Goal: Task Accomplishment & Management: Manage account settings

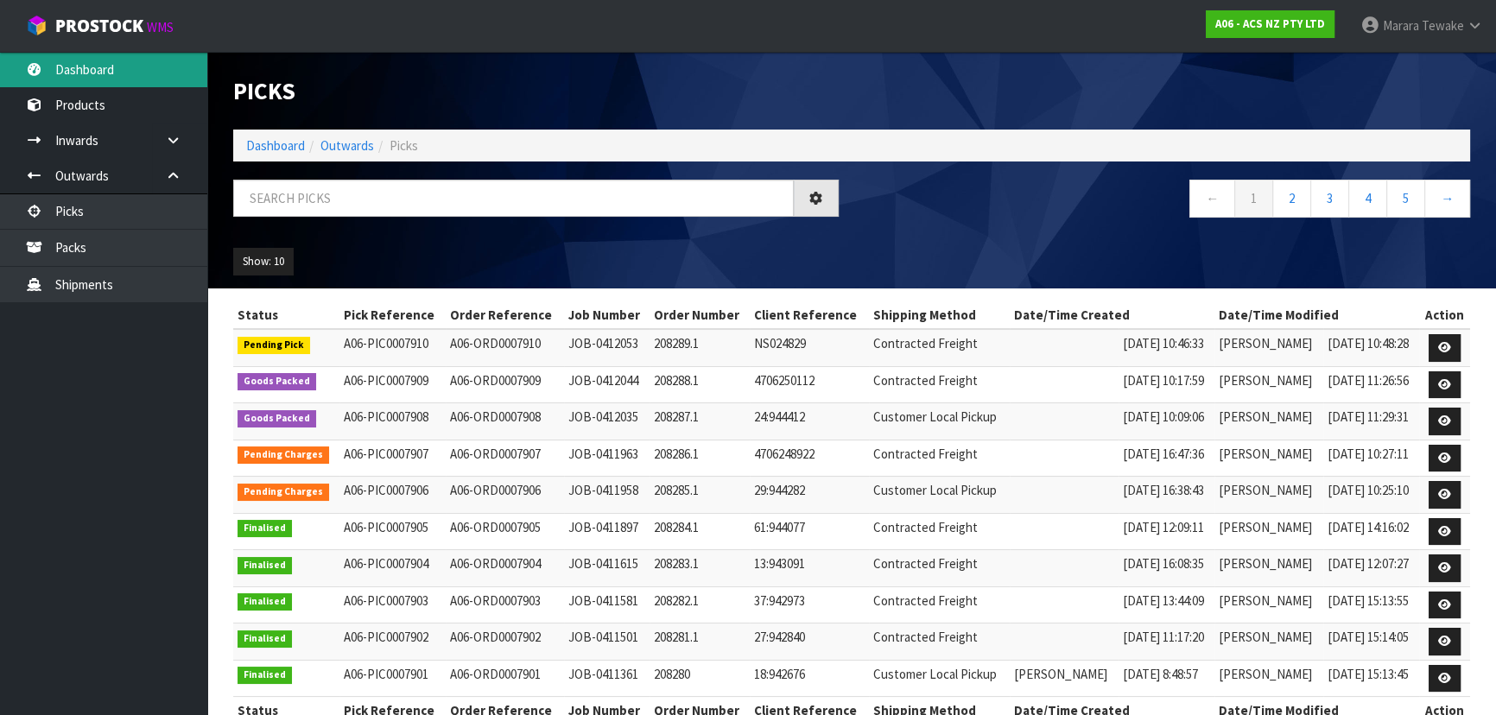
click at [143, 68] on link "Dashboard" at bounding box center [103, 69] width 207 height 35
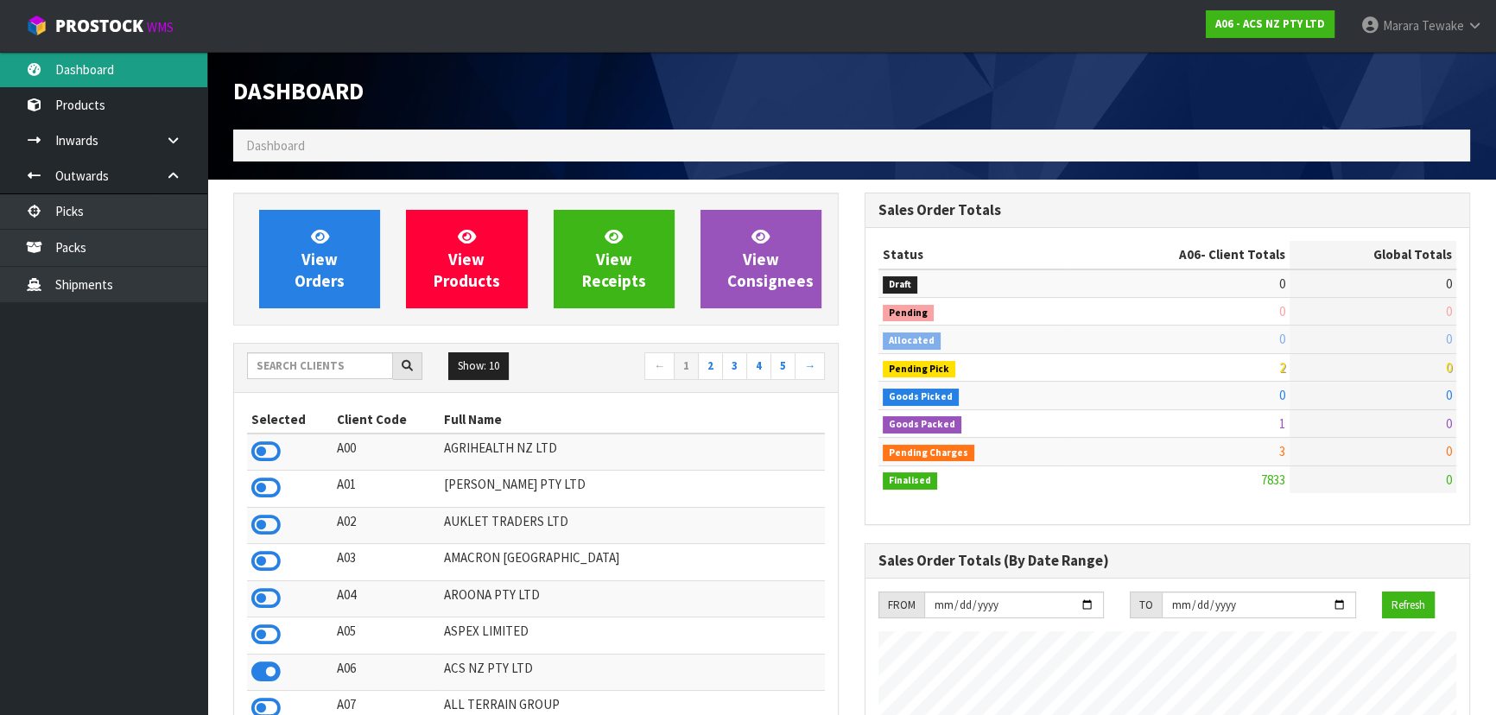
scroll to position [1306, 631]
click at [314, 359] on input "text" at bounding box center [320, 365] width 146 height 27
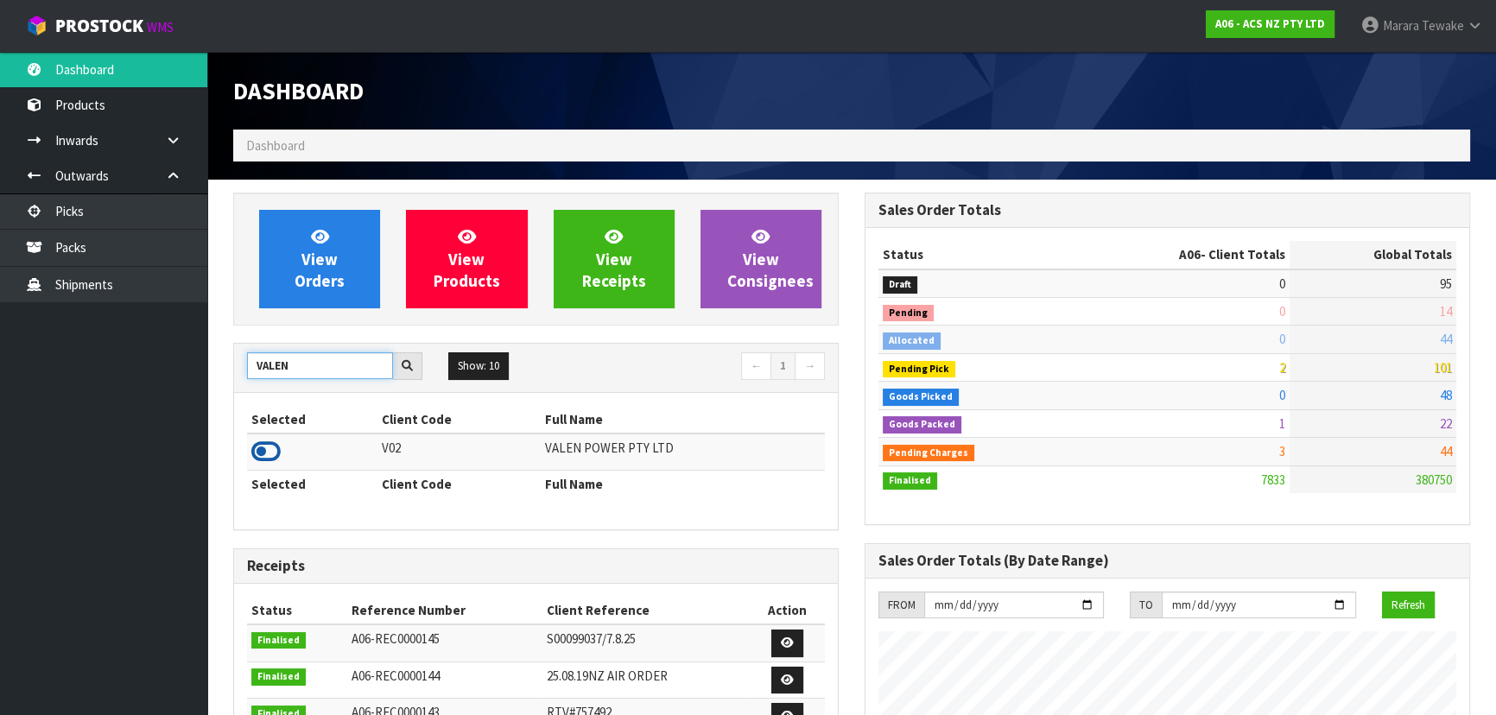
type input "VALEN"
click at [268, 453] on icon at bounding box center [265, 452] width 29 height 26
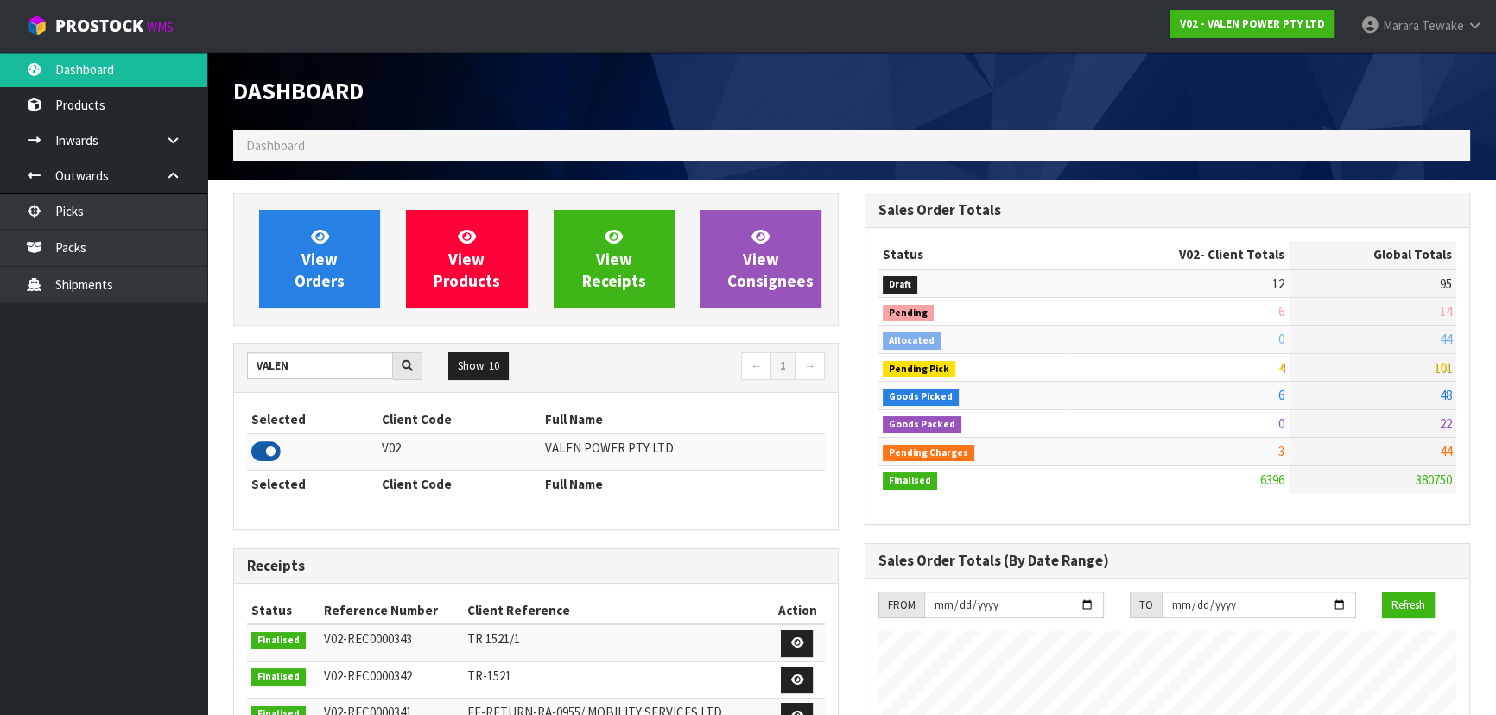
scroll to position [1343, 631]
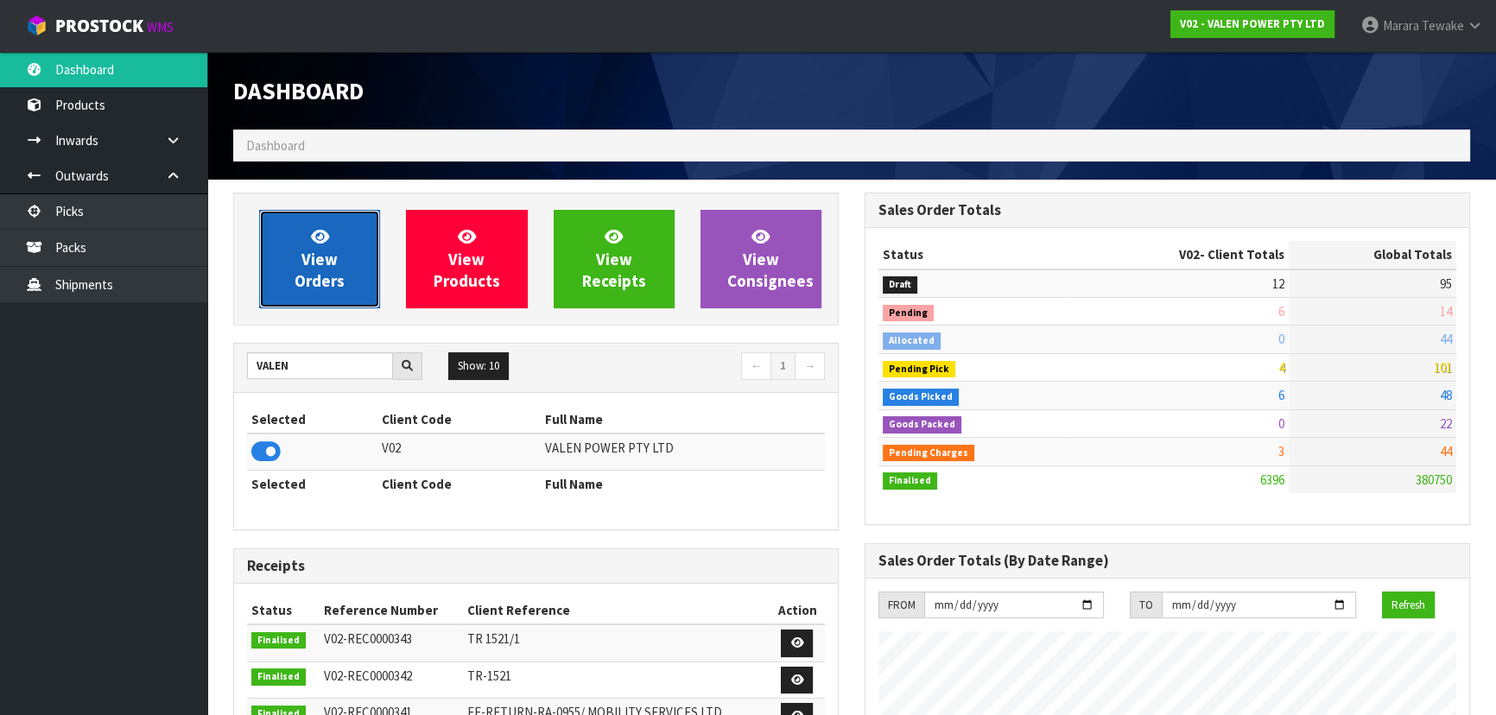
click at [327, 296] on link "View Orders" at bounding box center [319, 259] width 121 height 98
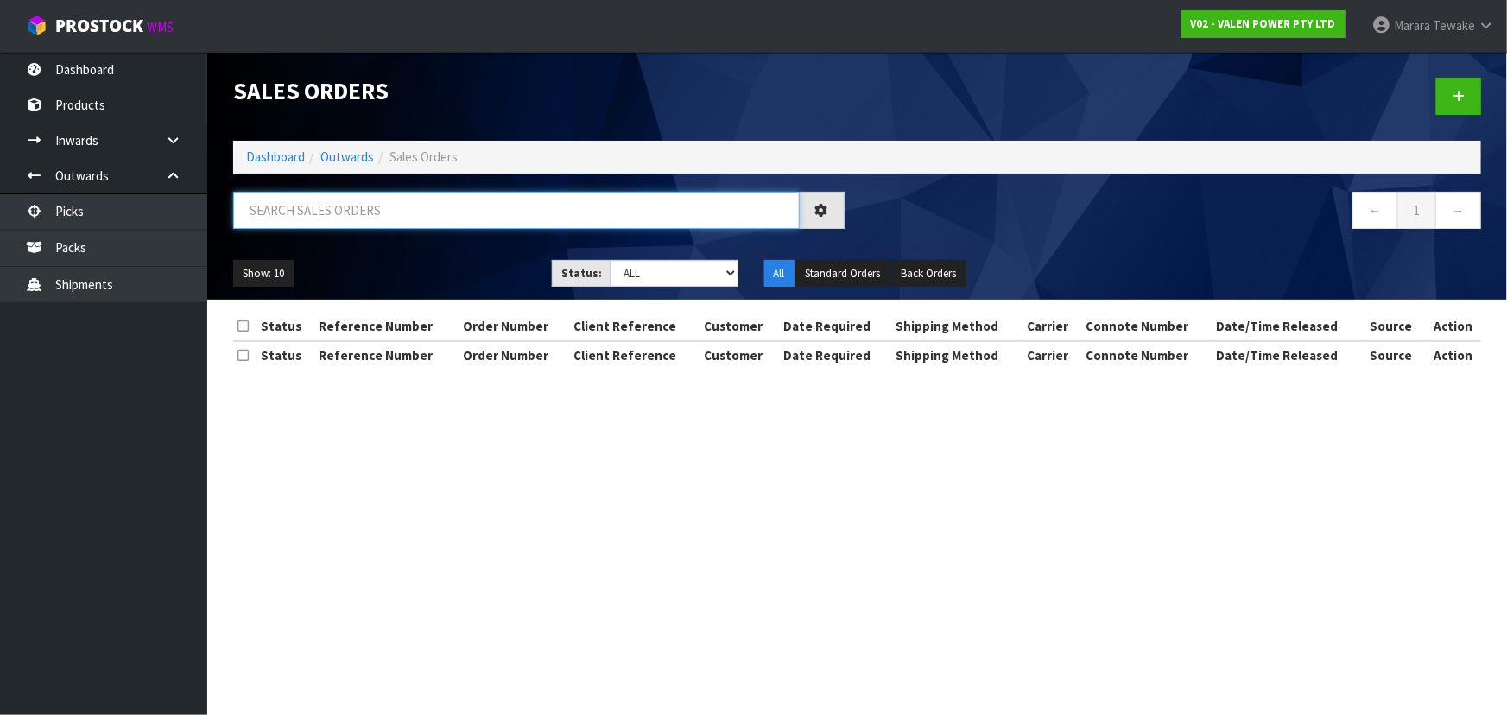
click at [328, 213] on input "text" at bounding box center [516, 210] width 567 height 37
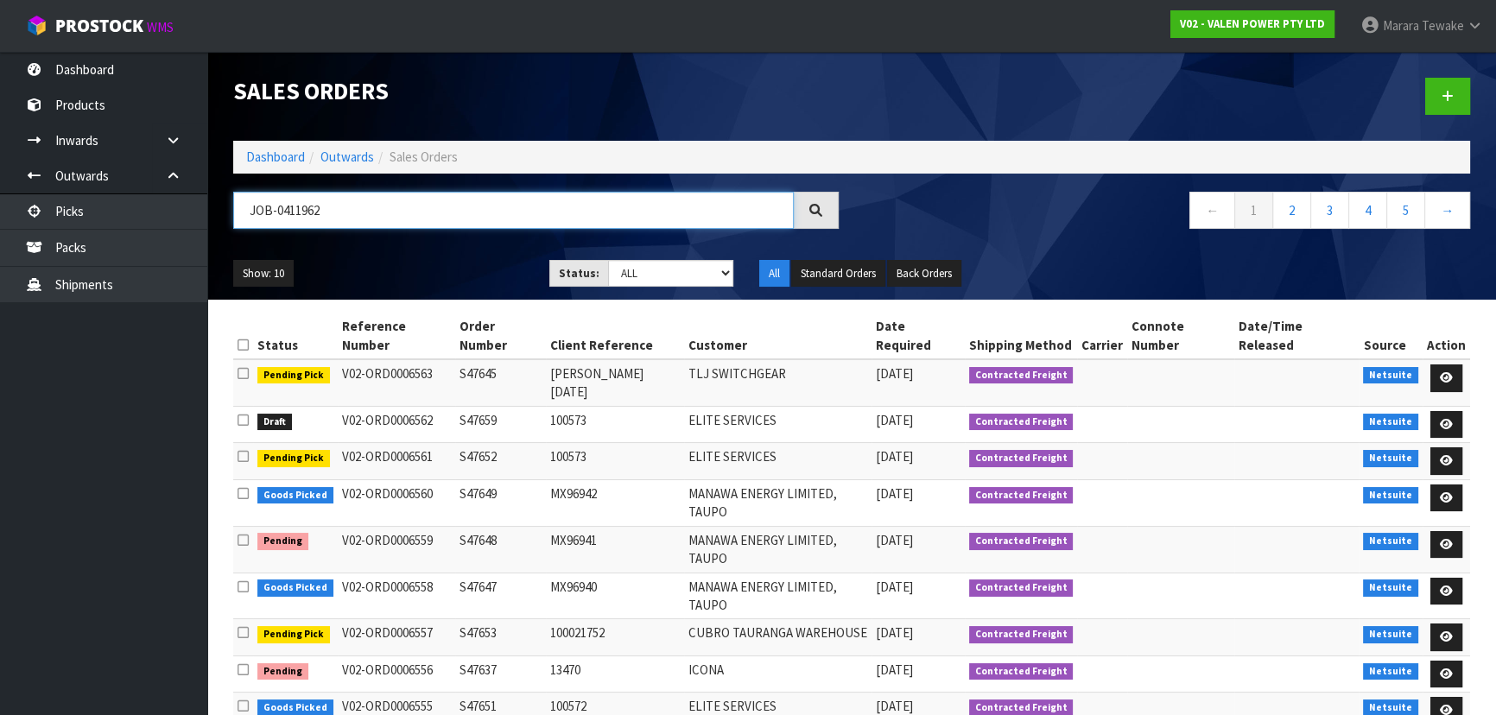
type input "JOB-0411962"
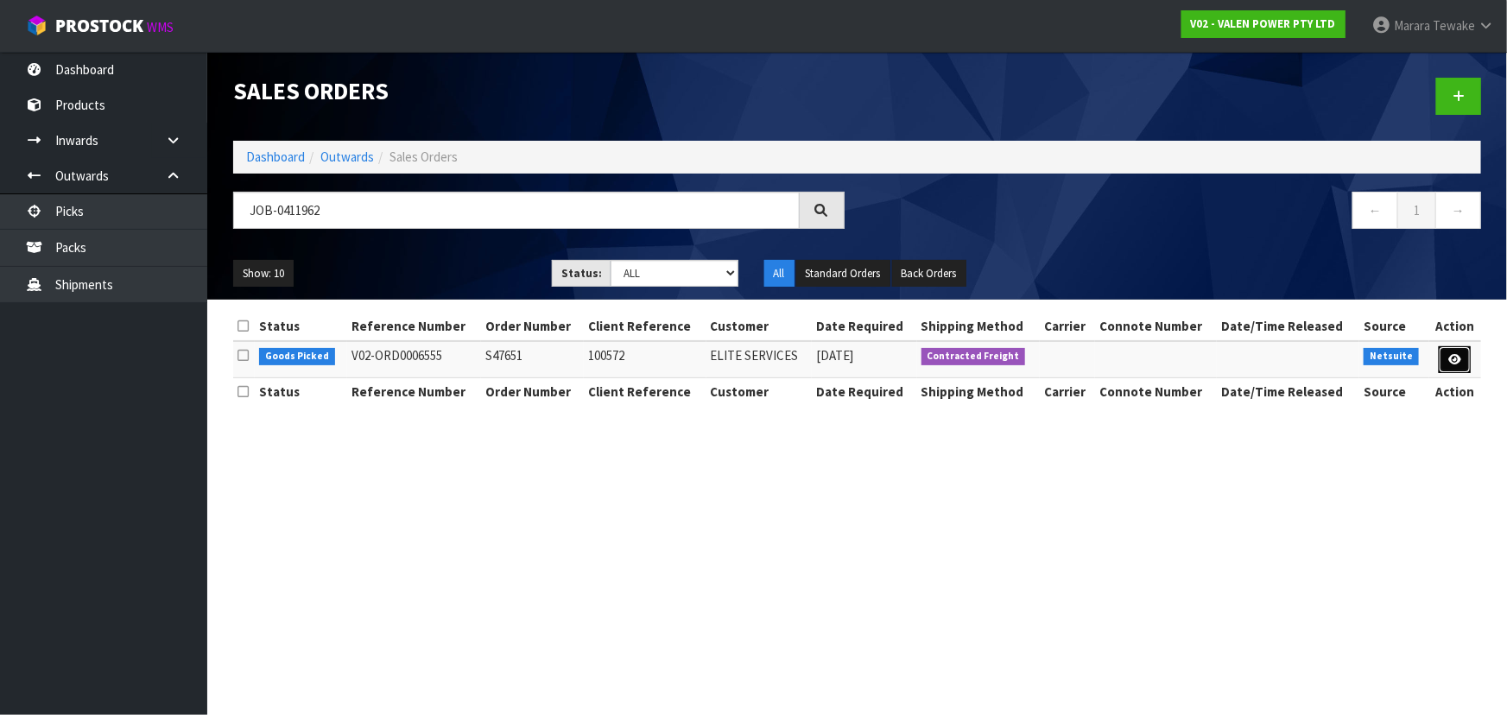
click at [1464, 355] on link at bounding box center [1455, 360] width 32 height 28
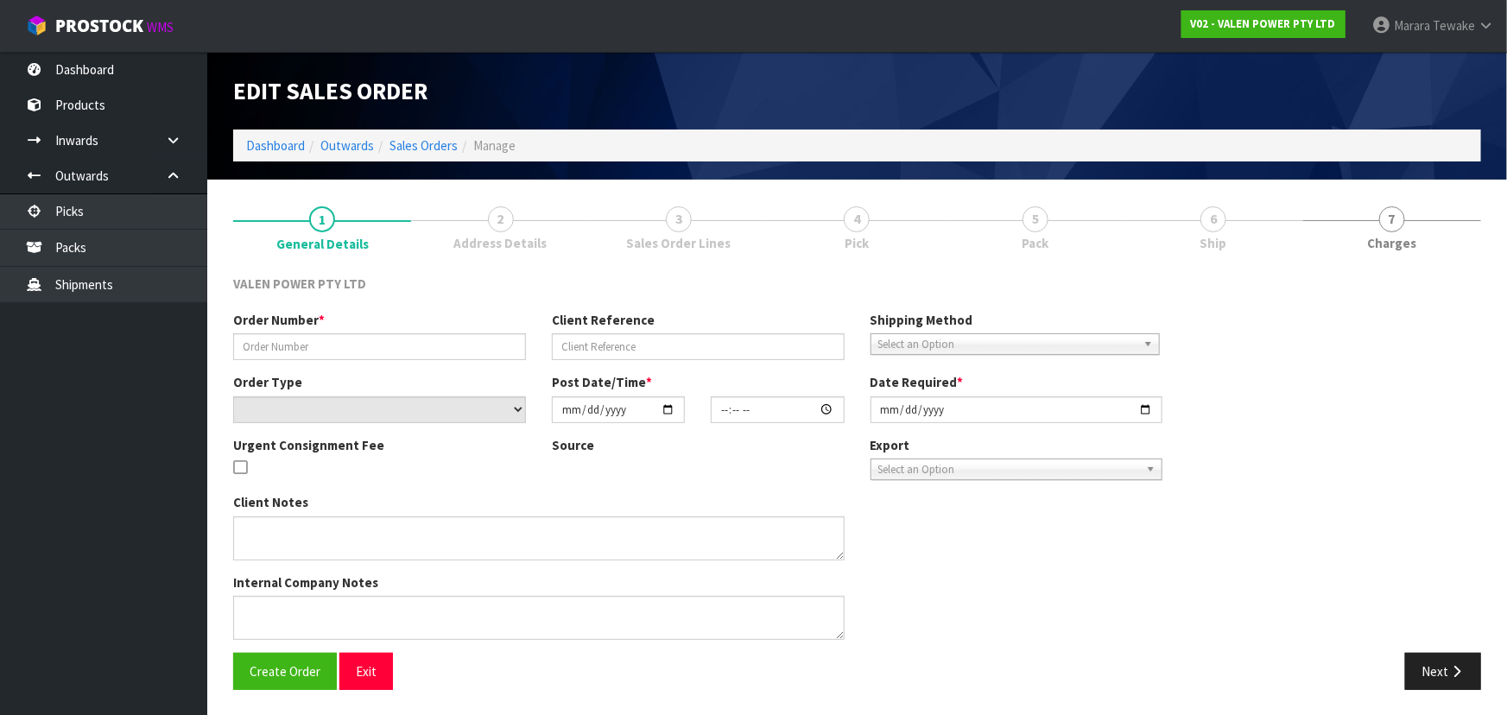
type input "S47651"
type input "100572"
select select "number:0"
type input "2025-09-10"
type input "16:45:10.000"
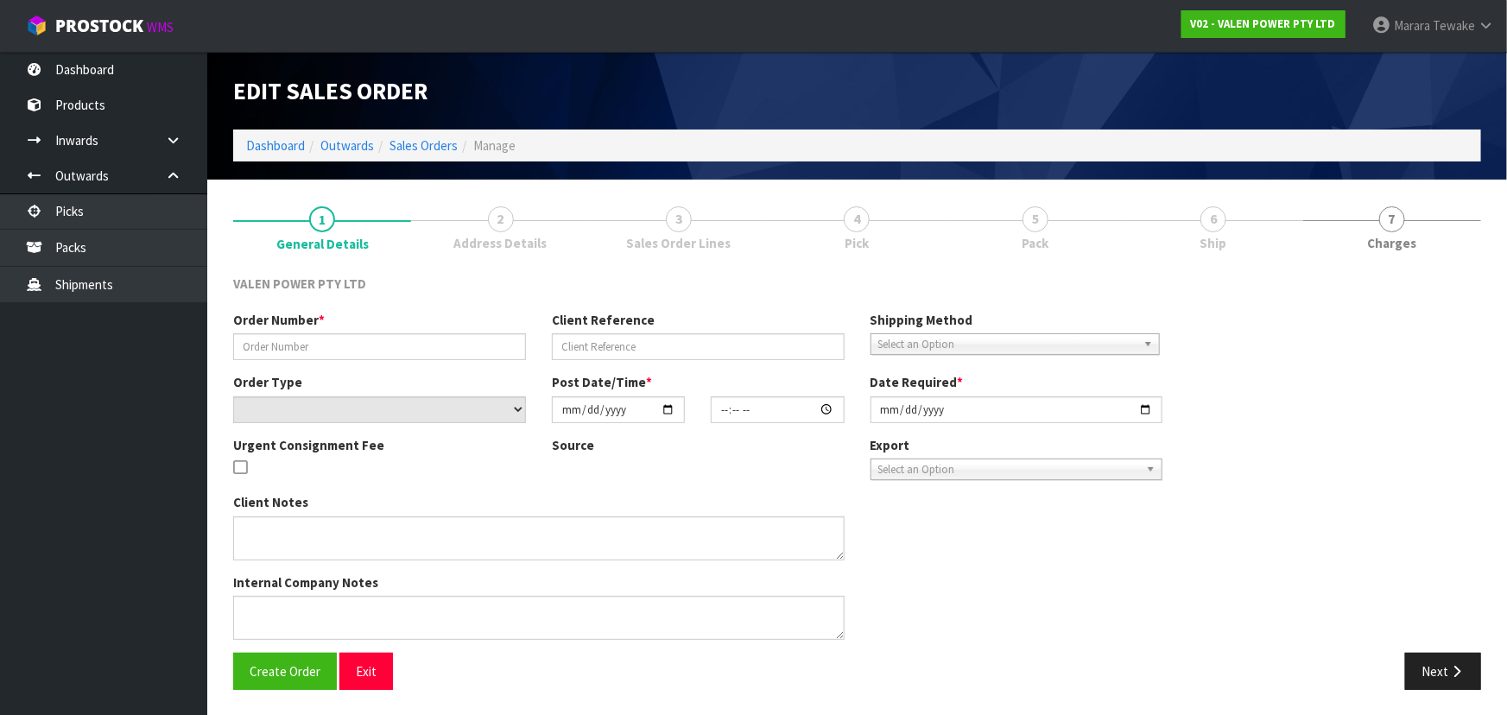
type input "[DATE]"
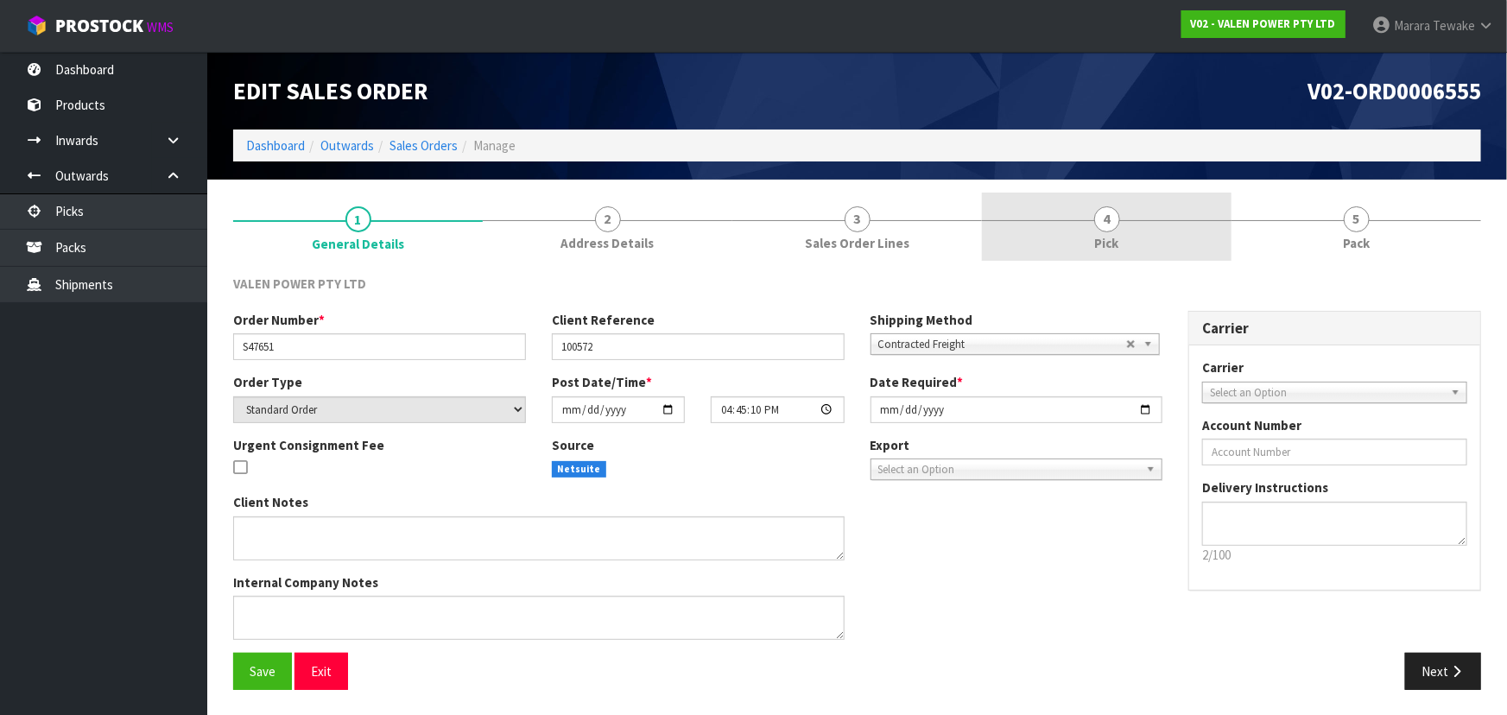
click at [1159, 229] on link "4 Pick" at bounding box center [1107, 227] width 250 height 68
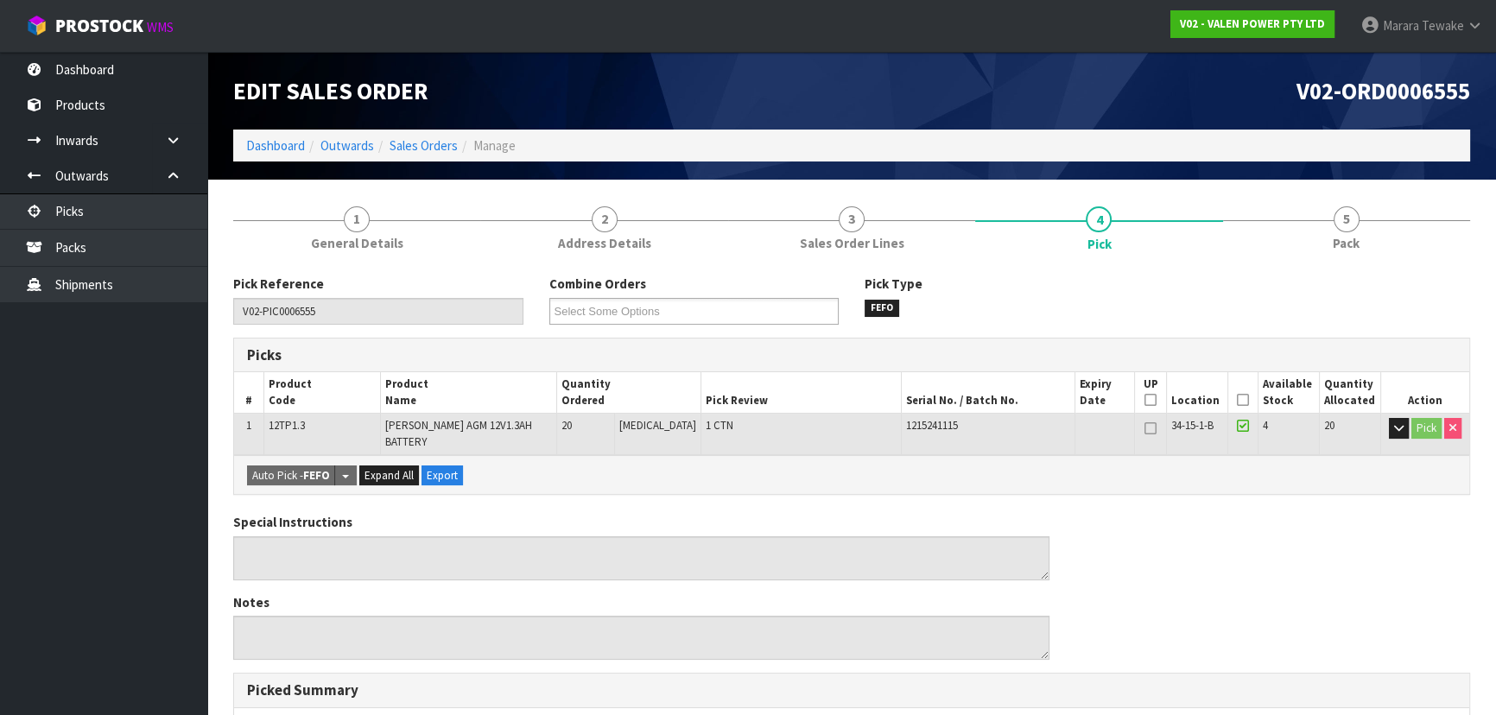
click at [1237, 400] on icon at bounding box center [1243, 400] width 12 height 1
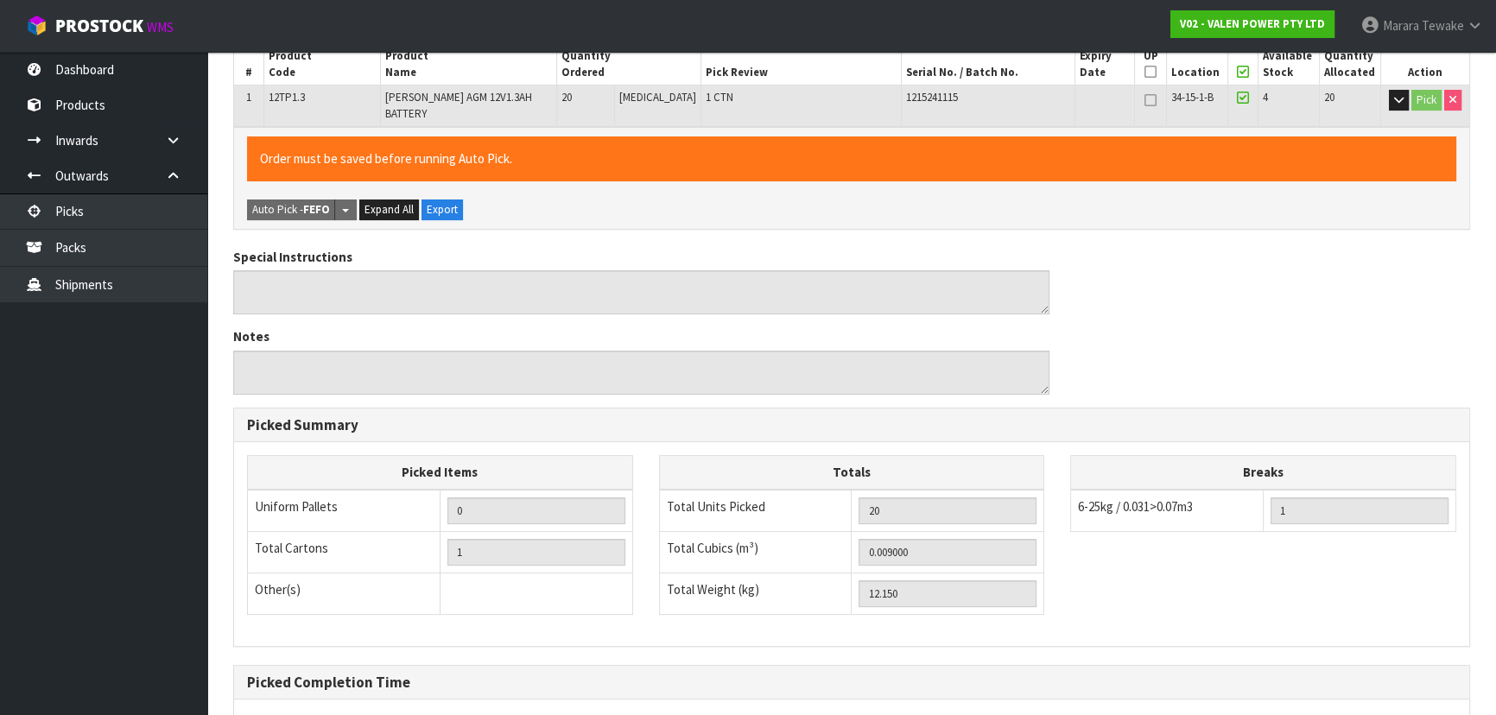
scroll to position [482, 0]
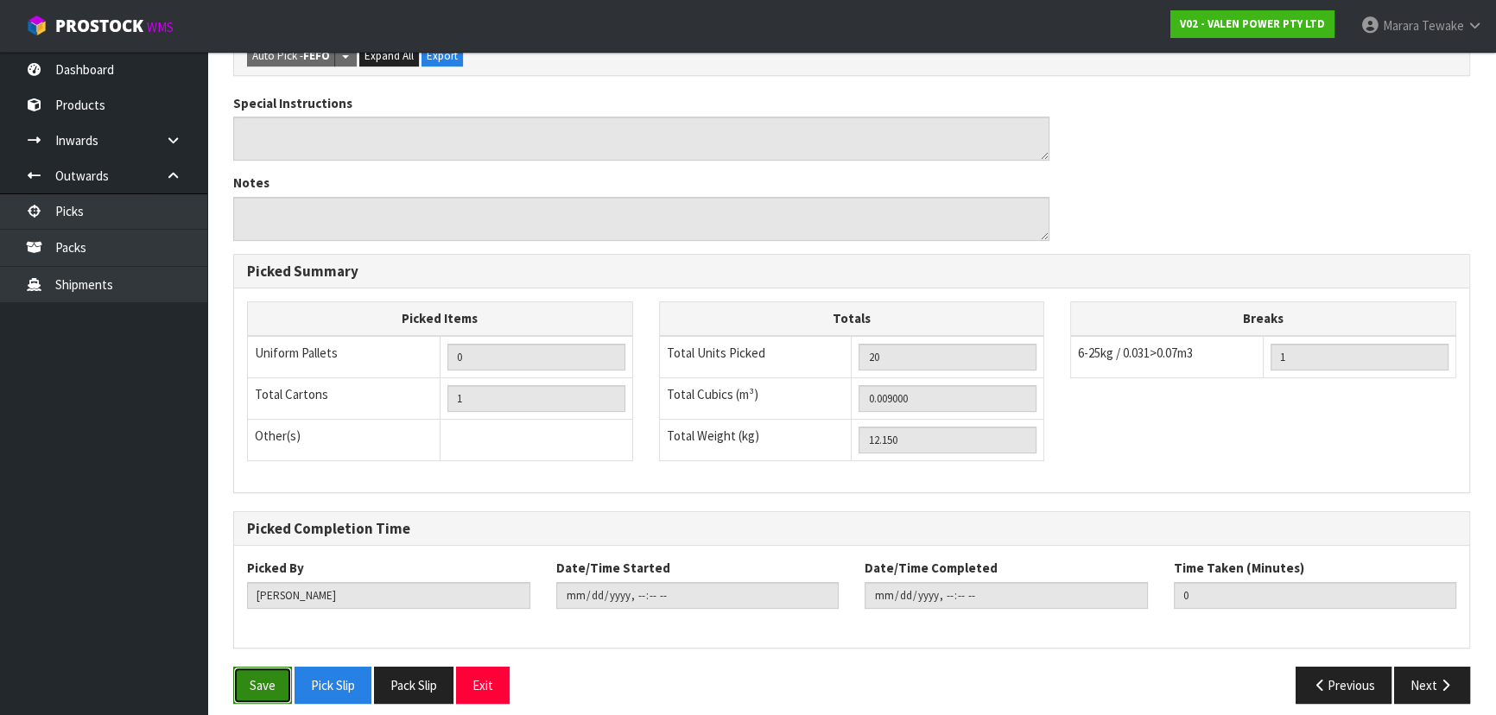
click at [247, 678] on button "Save" at bounding box center [262, 685] width 59 height 37
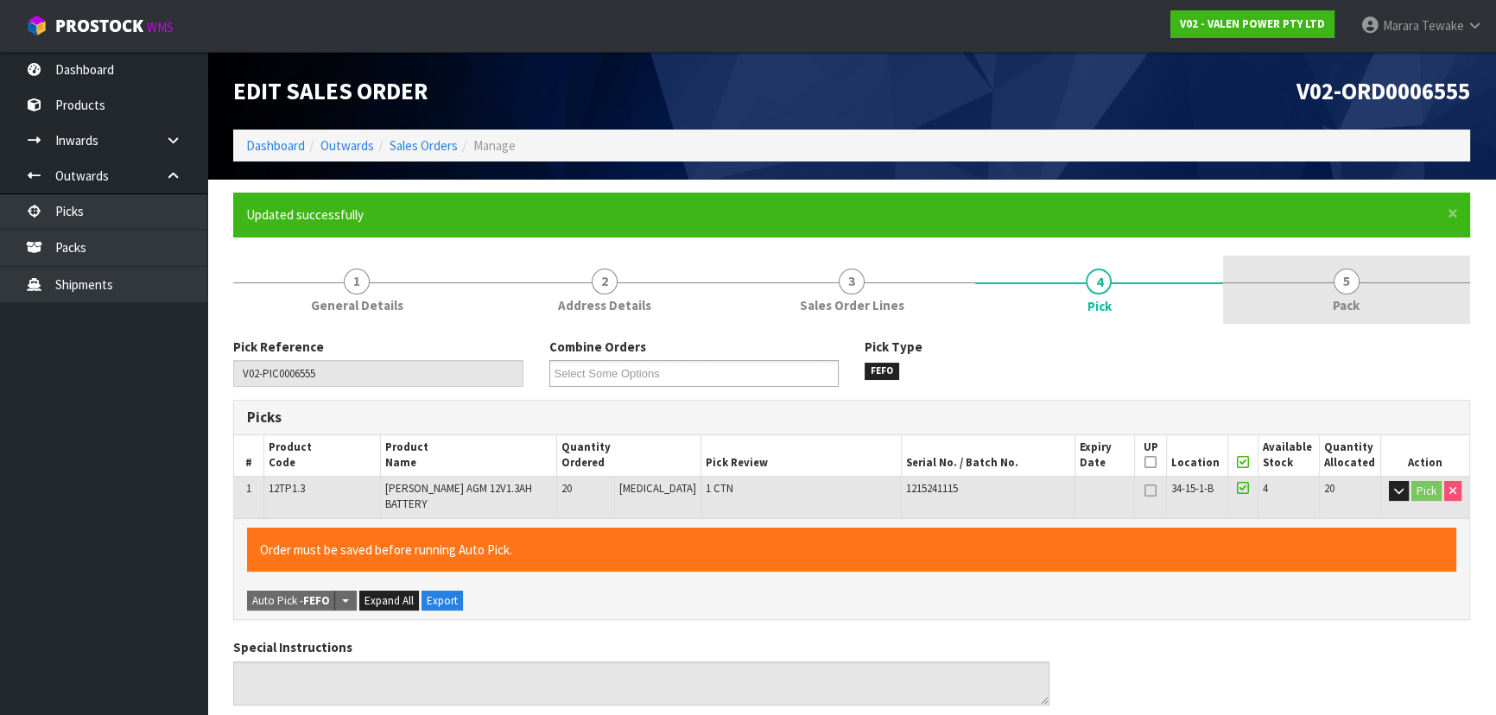
type input "[PERSON_NAME]"
type input "2025-09-11T12:15:14"
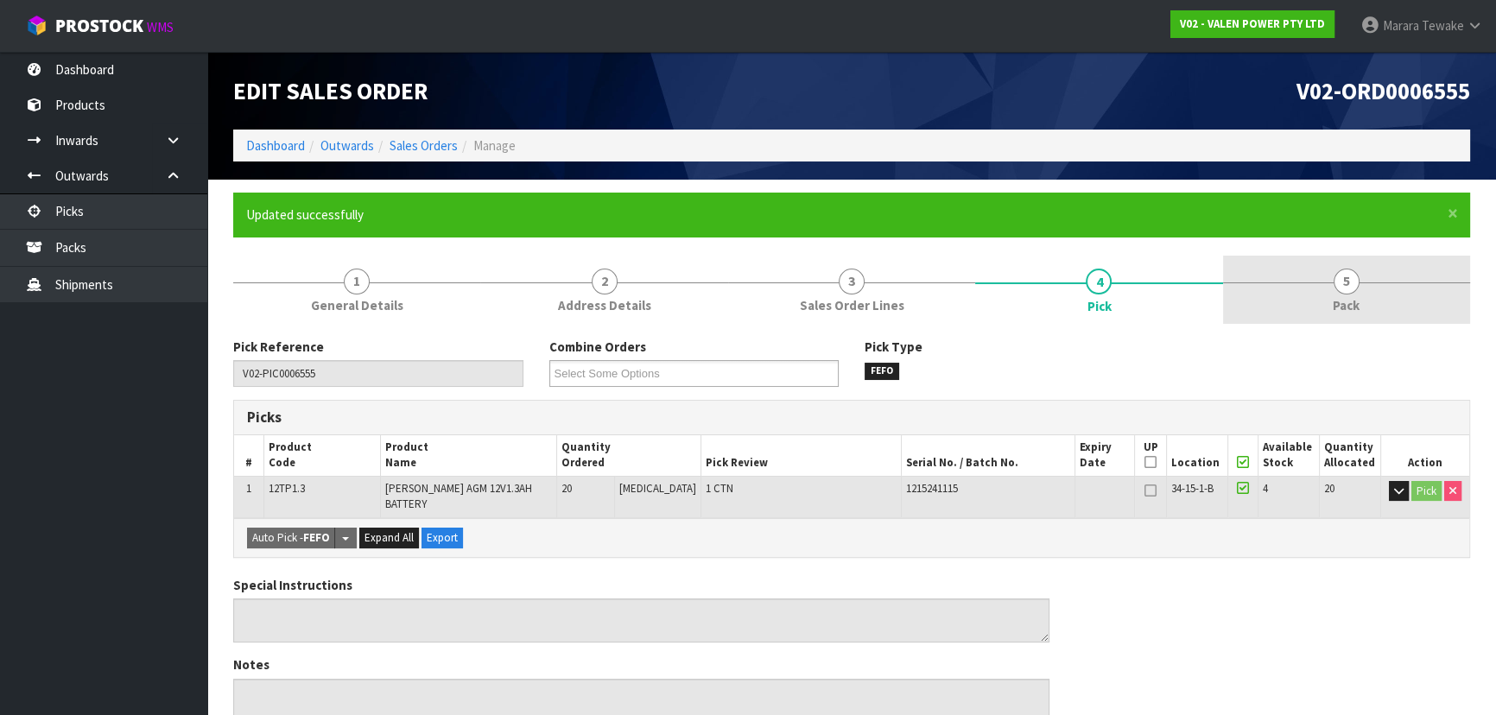
click at [1361, 284] on link "5 Pack" at bounding box center [1346, 290] width 247 height 68
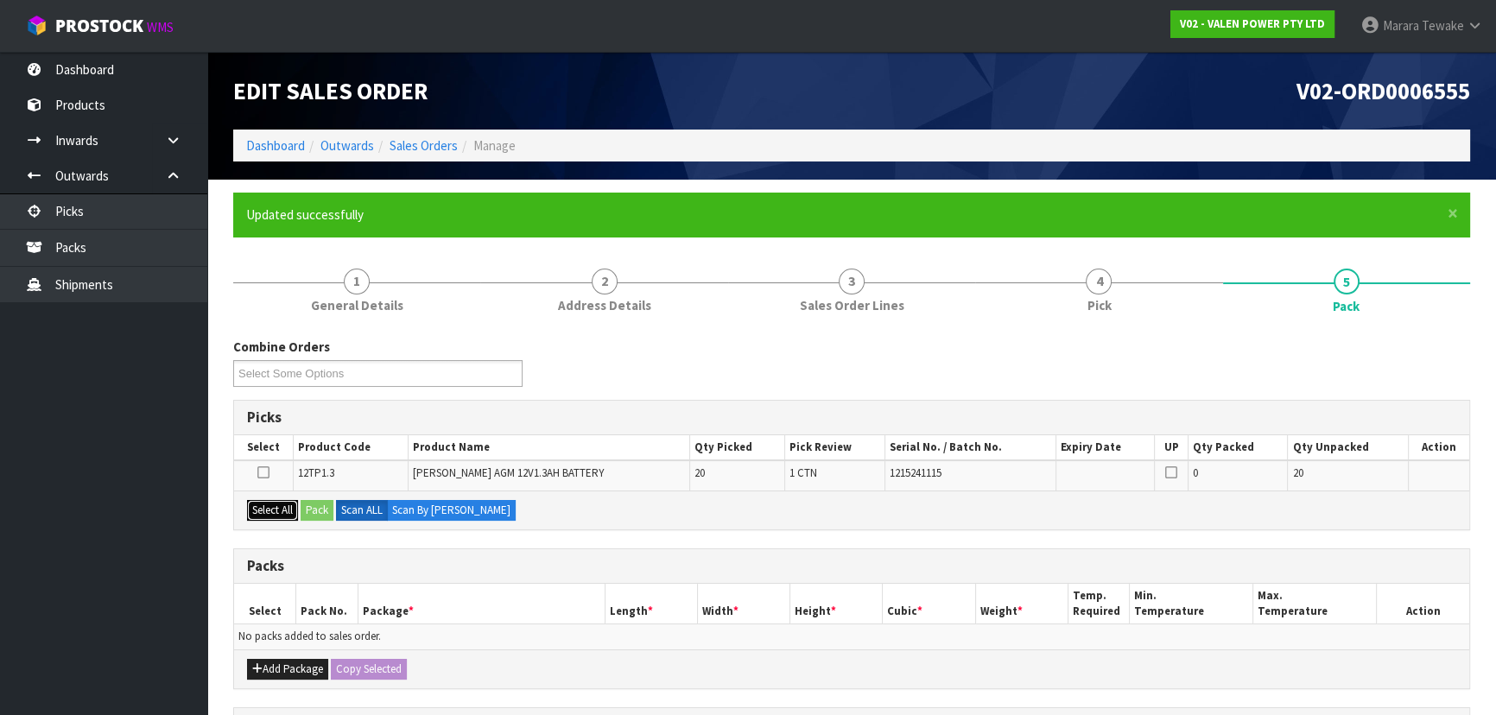
click at [288, 508] on button "Select All" at bounding box center [272, 510] width 51 height 21
click at [309, 506] on button "Pack" at bounding box center [317, 510] width 33 height 21
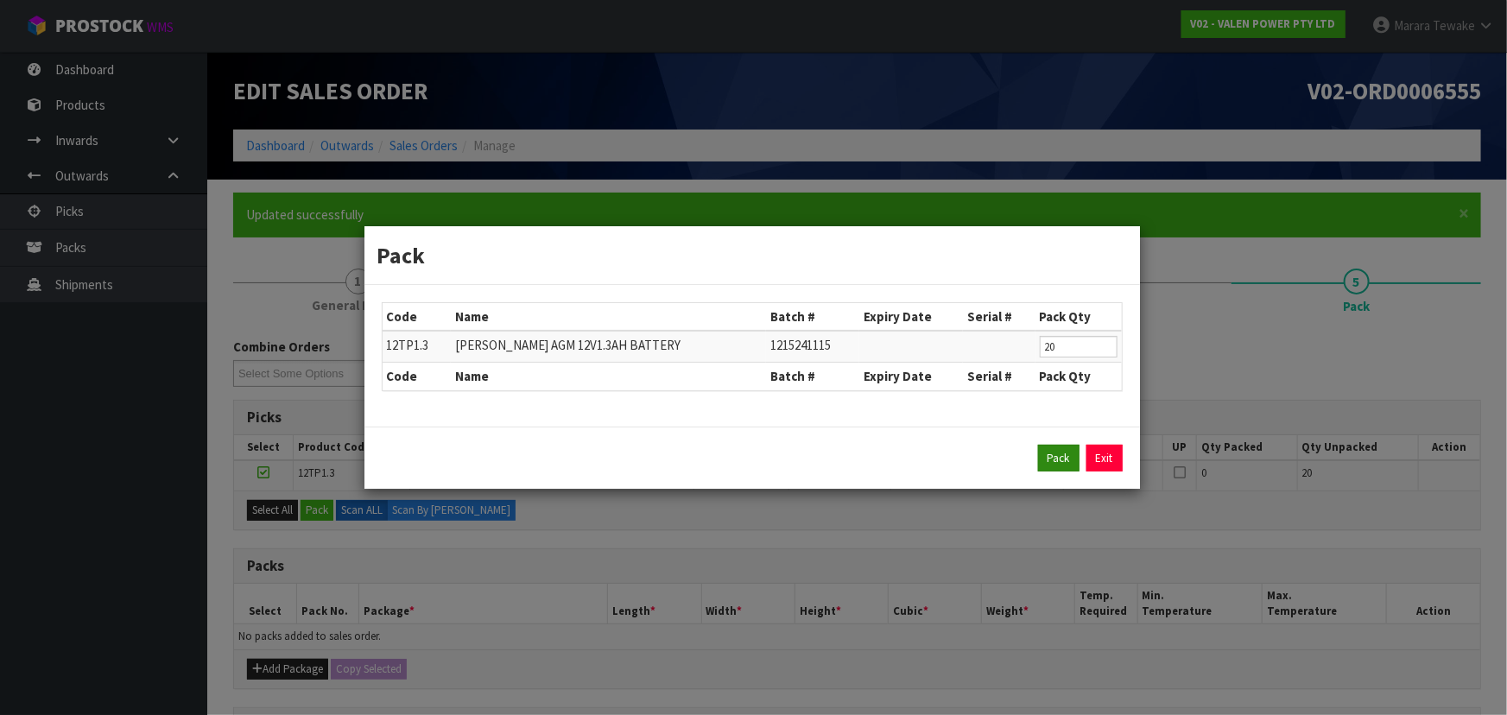
drag, startPoint x: 1033, startPoint y: 454, endPoint x: 1045, endPoint y: 458, distance: 12.6
click at [1034, 454] on div "Pack Exit" at bounding box center [752, 459] width 741 height 28
click at [1048, 458] on button "Pack" at bounding box center [1058, 459] width 41 height 28
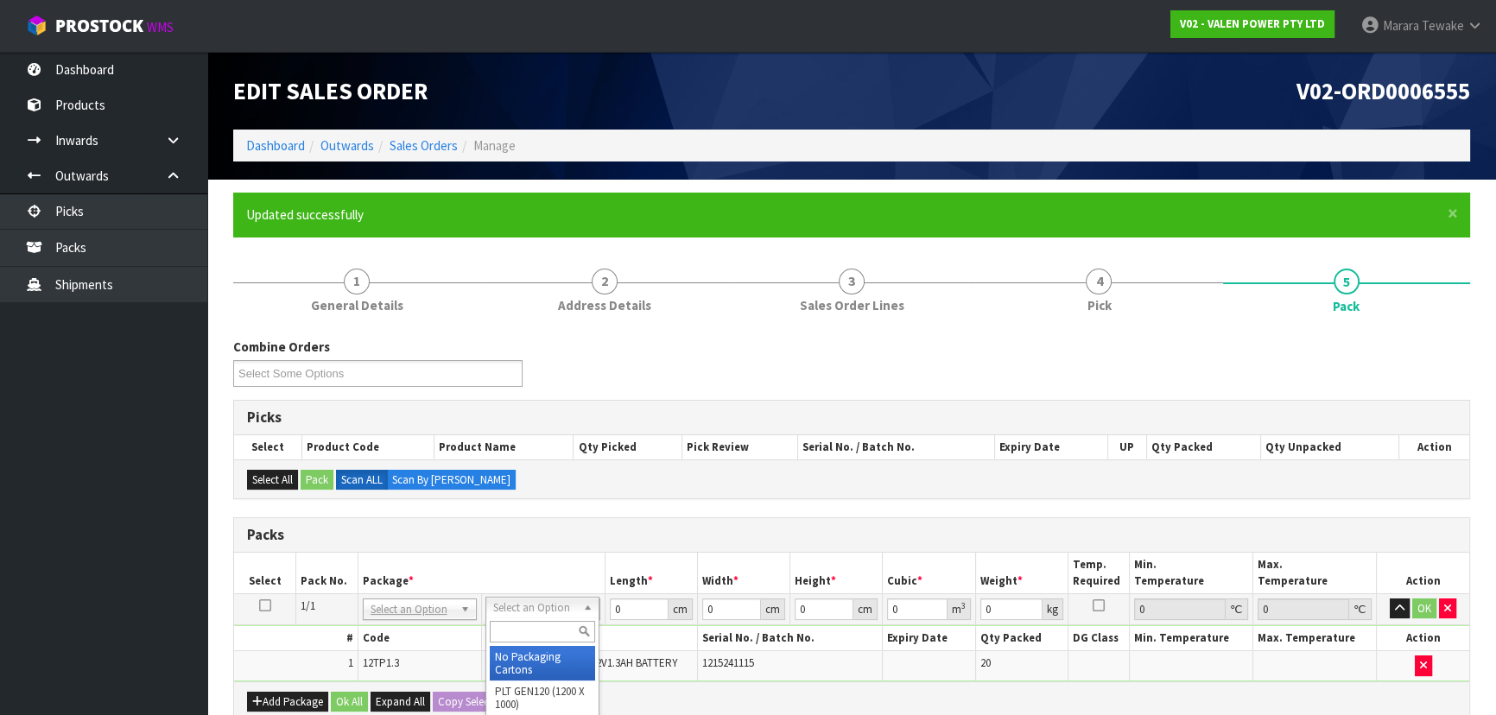
drag, startPoint x: 547, startPoint y: 605, endPoint x: 543, endPoint y: 643, distance: 38.2
drag, startPoint x: 634, startPoint y: 608, endPoint x: 577, endPoint y: 529, distance: 97.8
click at [601, 597] on tr "1/1 NONE 007-001 007-002 007-004 007-009 007-013 007-014 007-015 007-017 007-01…" at bounding box center [851, 608] width 1235 height 31
type input "41"
type input "26"
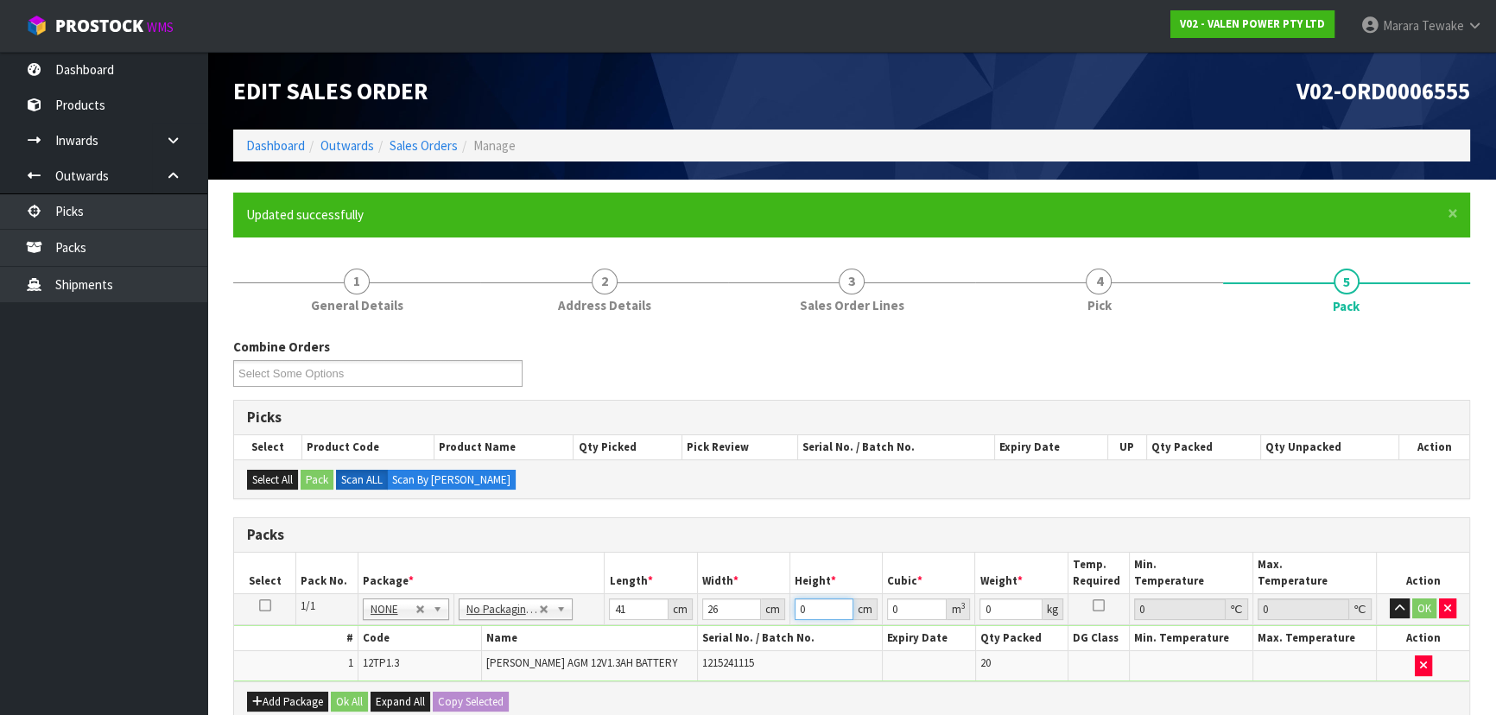
type input "1"
type input "0.001066"
type input "10"
type input "0.01066"
type input "10"
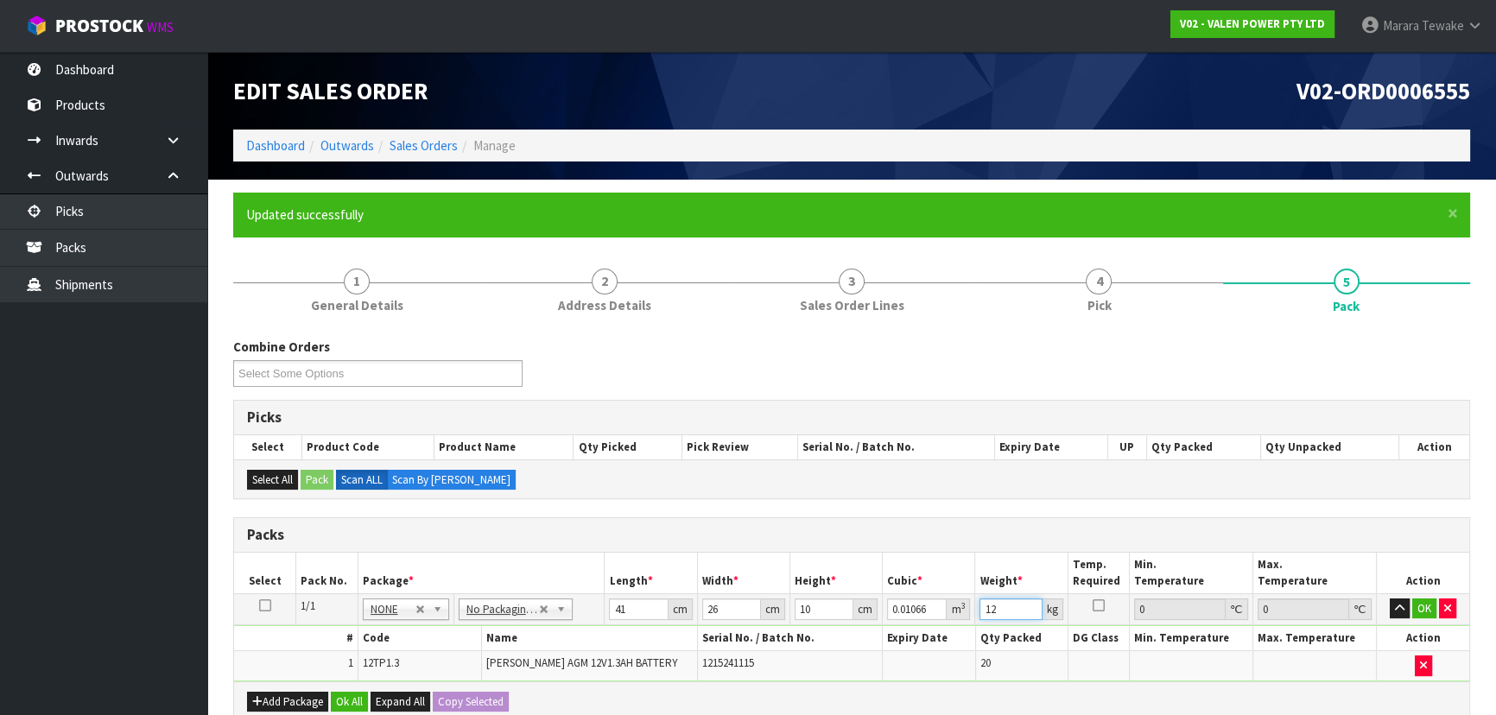
type input "12"
click at [1390, 599] on button "button" at bounding box center [1400, 609] width 20 height 21
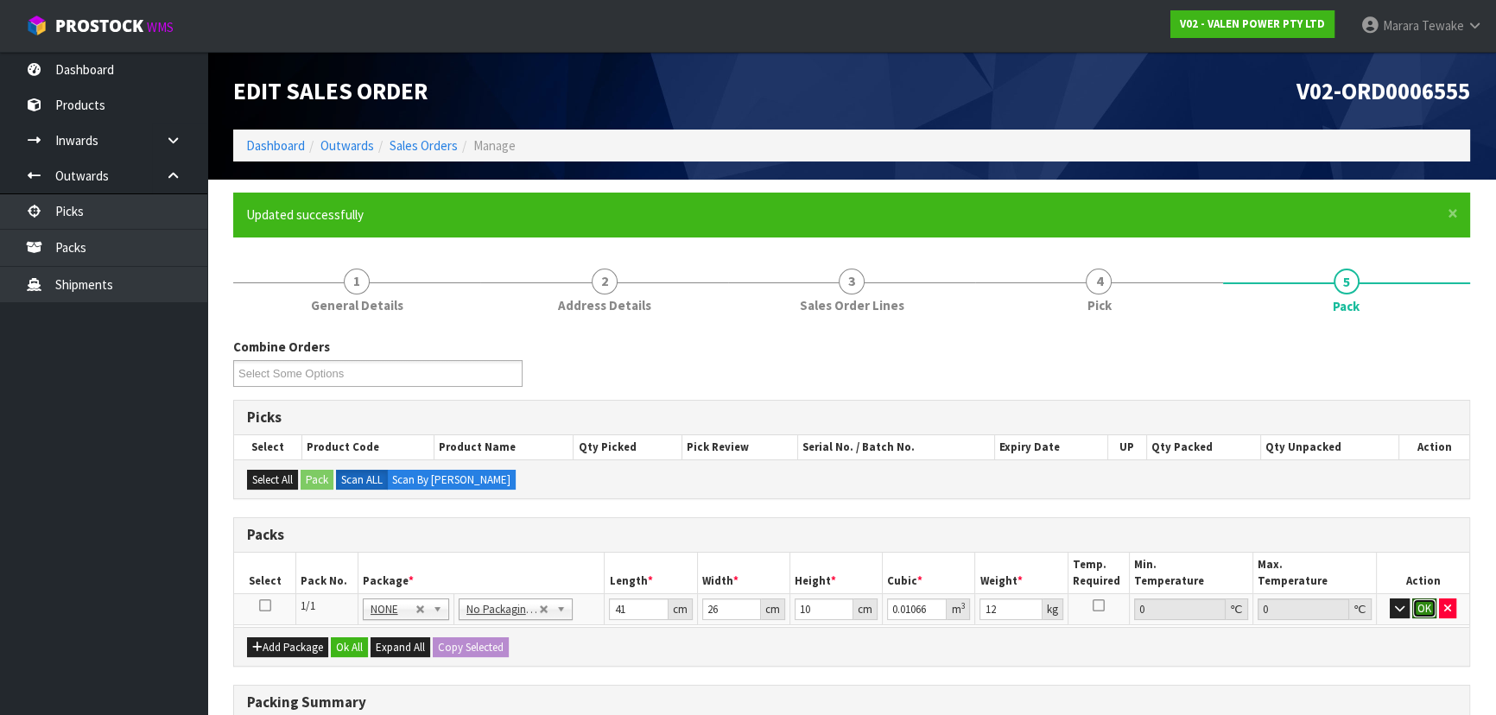
click button "OK" at bounding box center [1424, 609] width 24 height 21
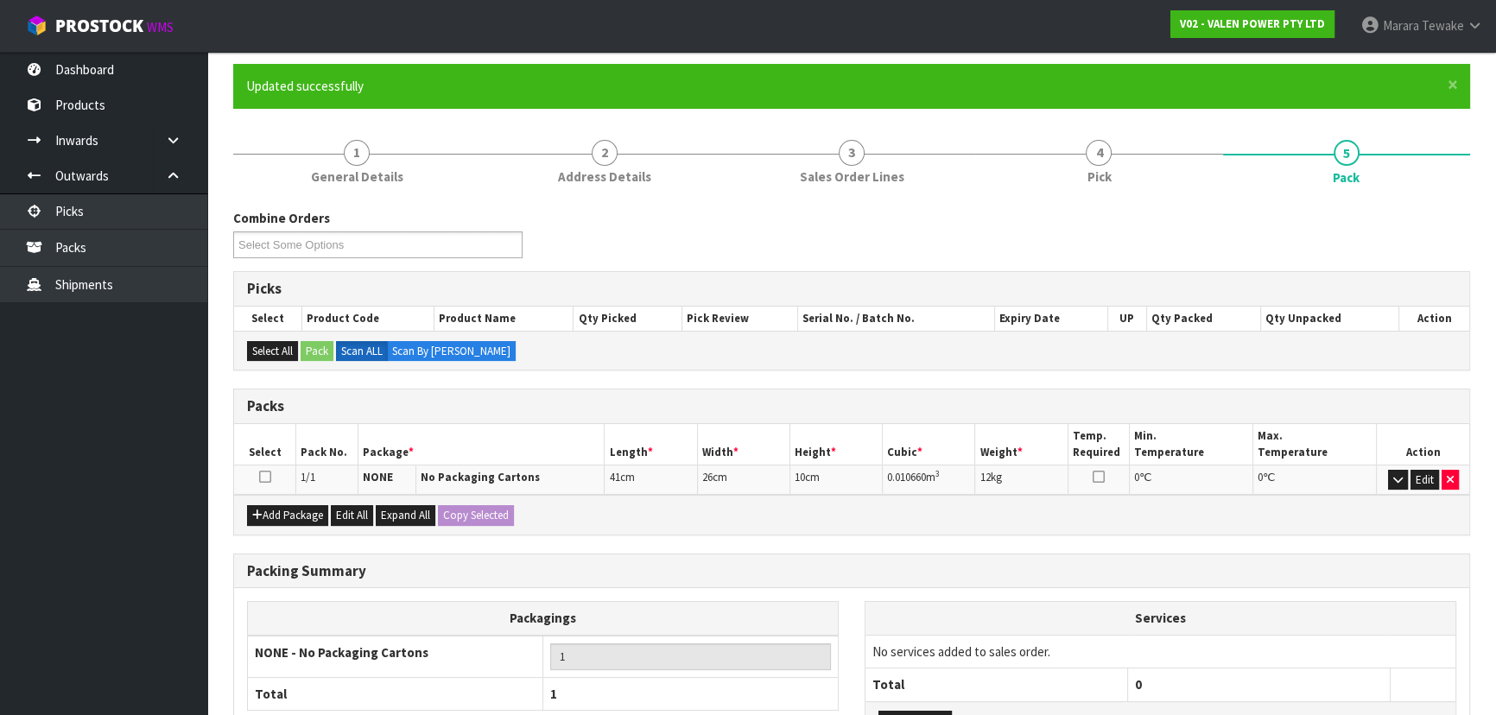
scroll to position [273, 0]
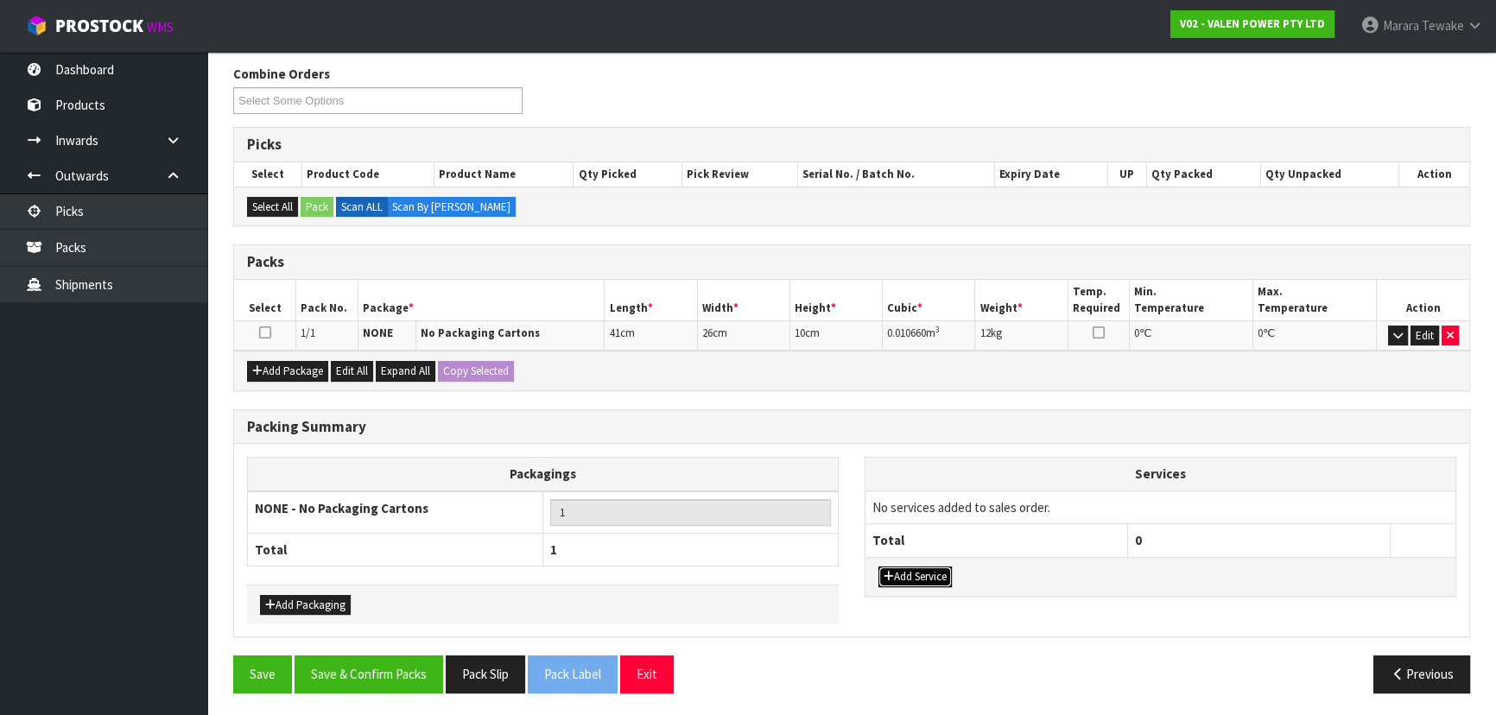
drag, startPoint x: 940, startPoint y: 575, endPoint x: 925, endPoint y: 557, distance: 23.3
click at [936, 575] on button "Add Service" at bounding box center [915, 577] width 73 height 21
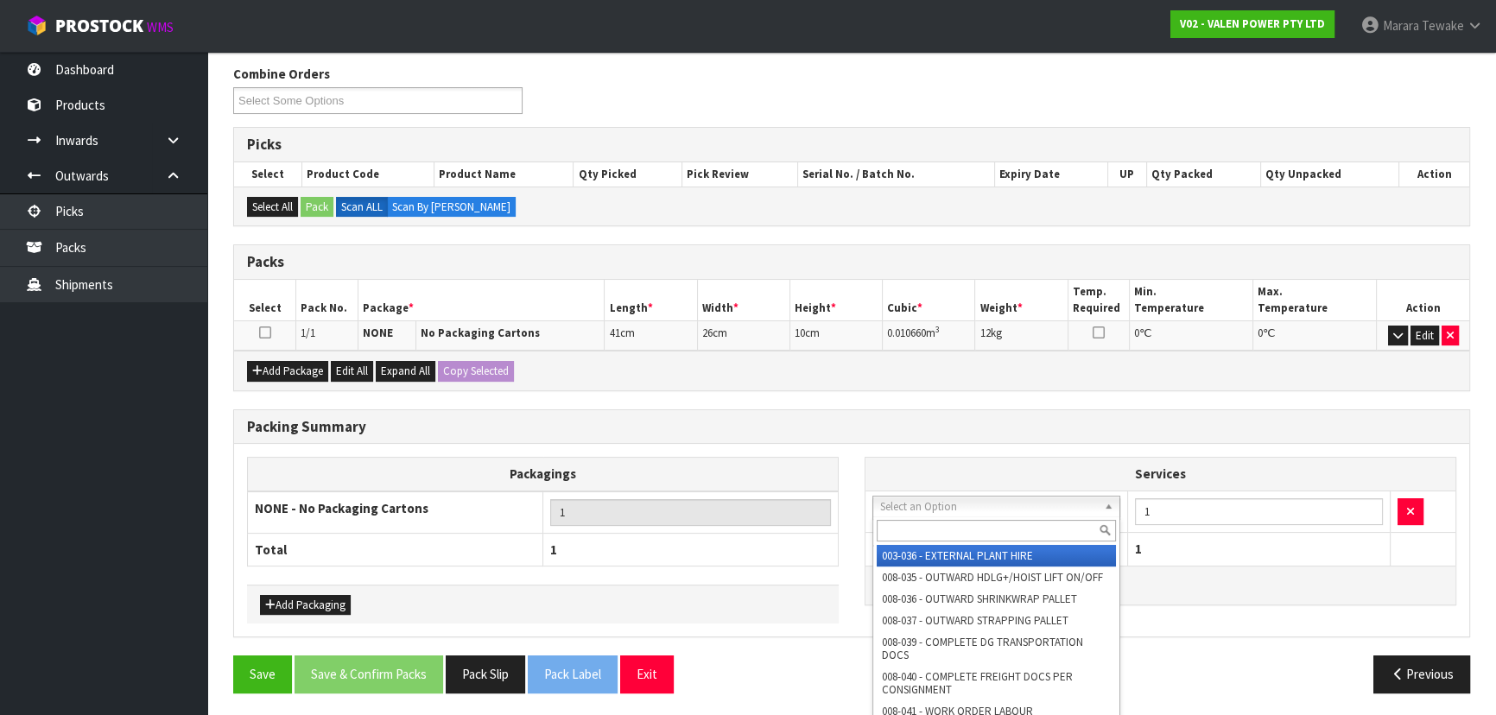
click at [933, 532] on input "text" at bounding box center [996, 531] width 239 height 22
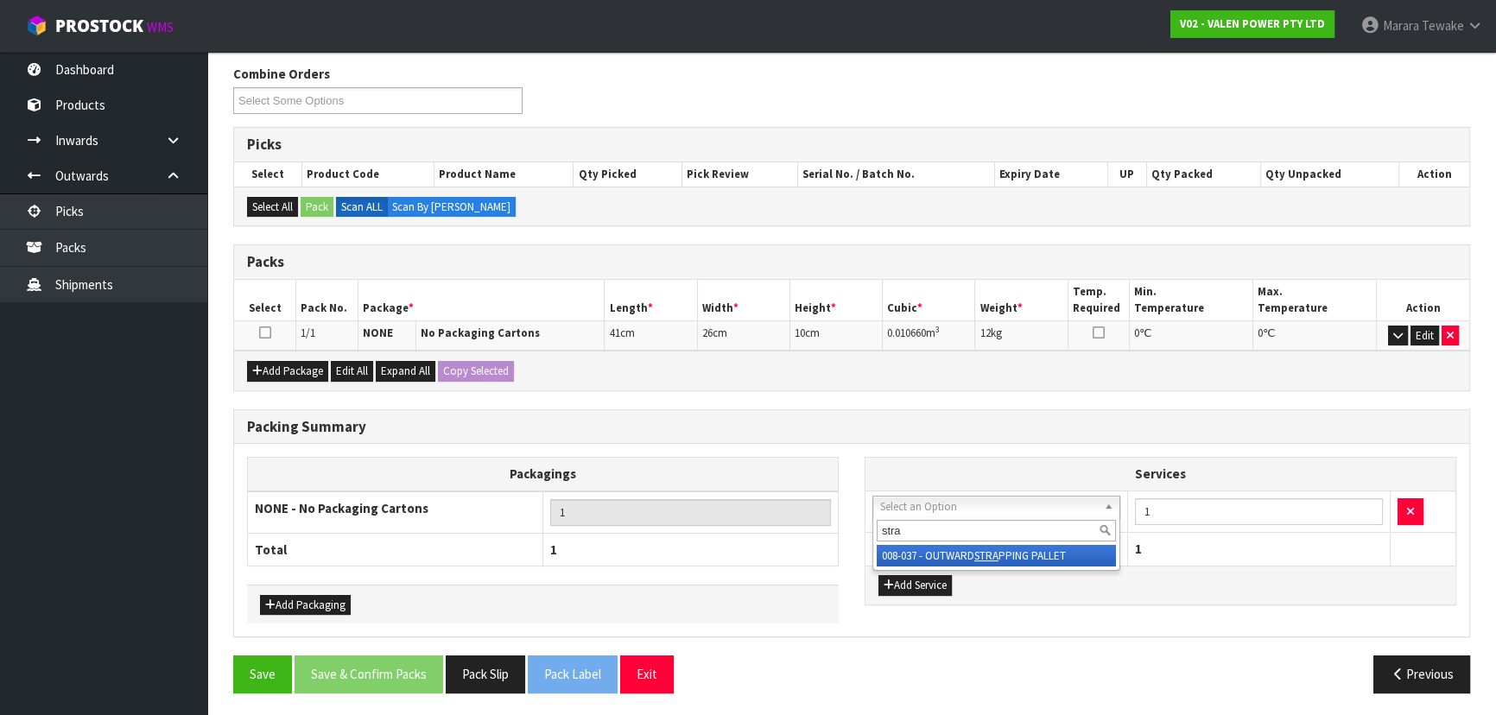
type input "stra"
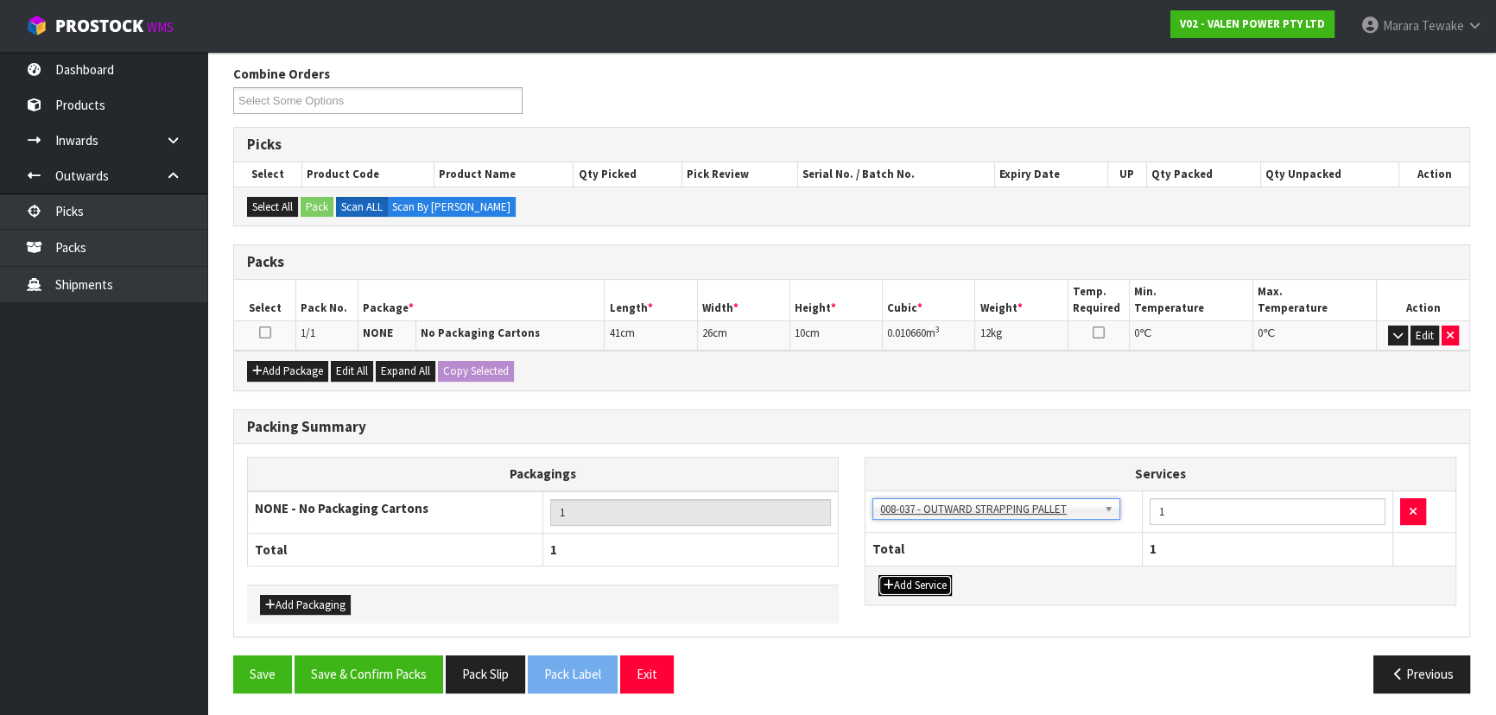
click at [928, 586] on button "Add Service" at bounding box center [915, 585] width 73 height 21
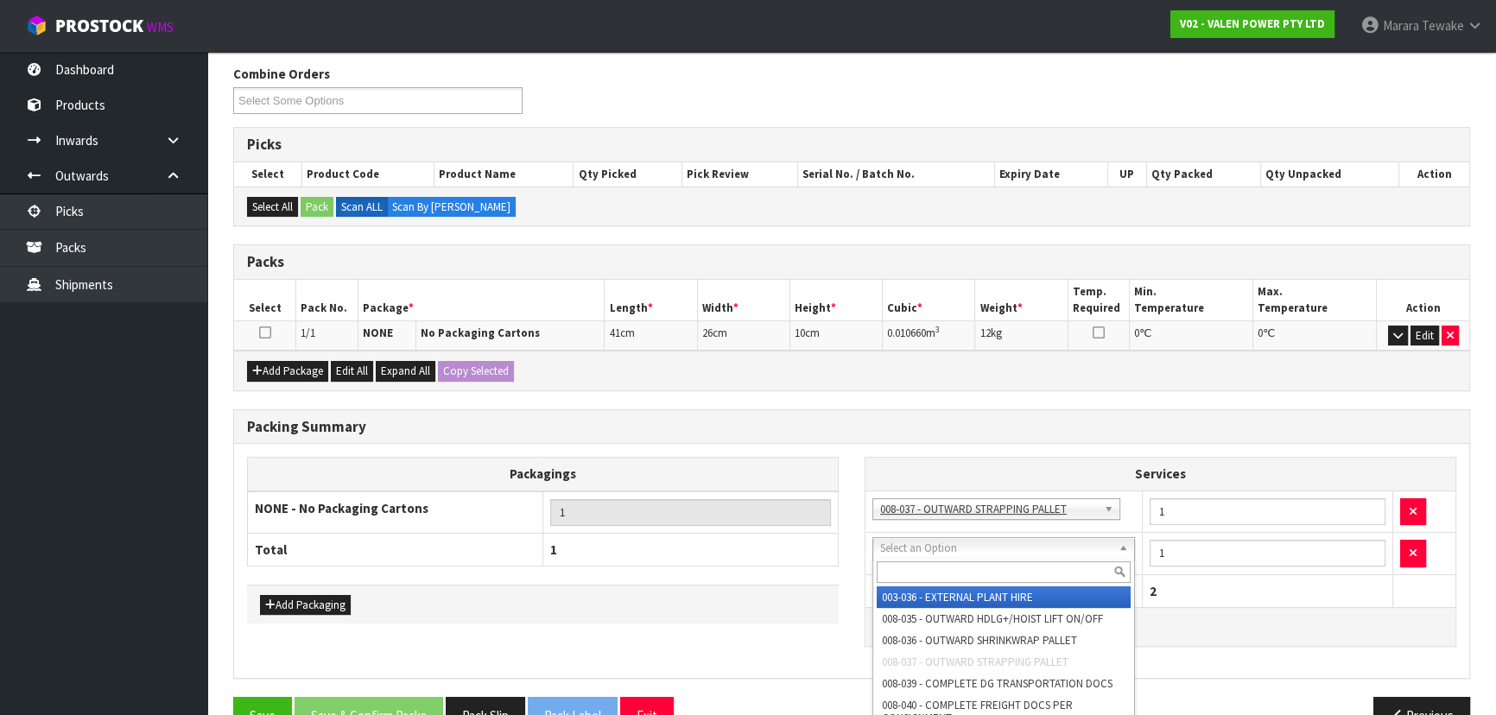
click at [923, 565] on input "text" at bounding box center [1004, 573] width 254 height 22
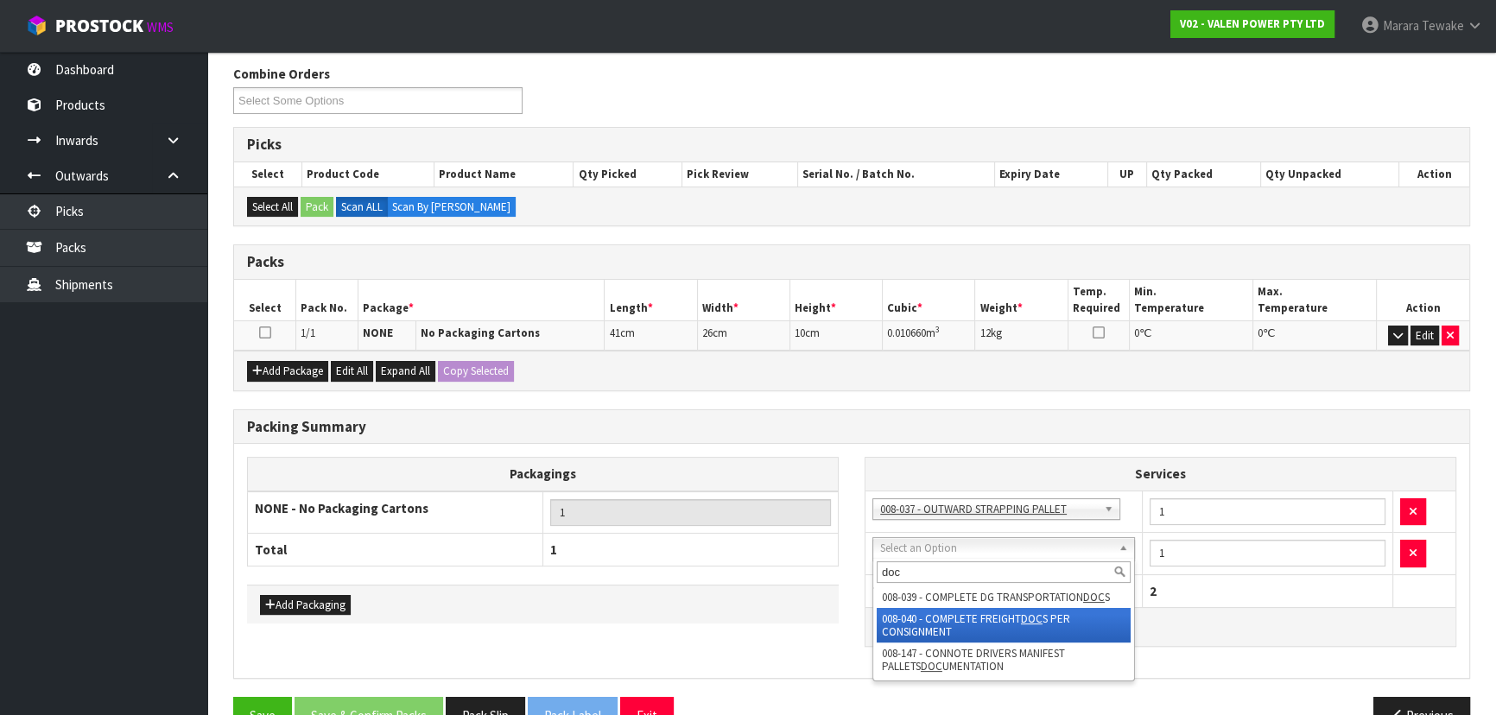
type input "doc"
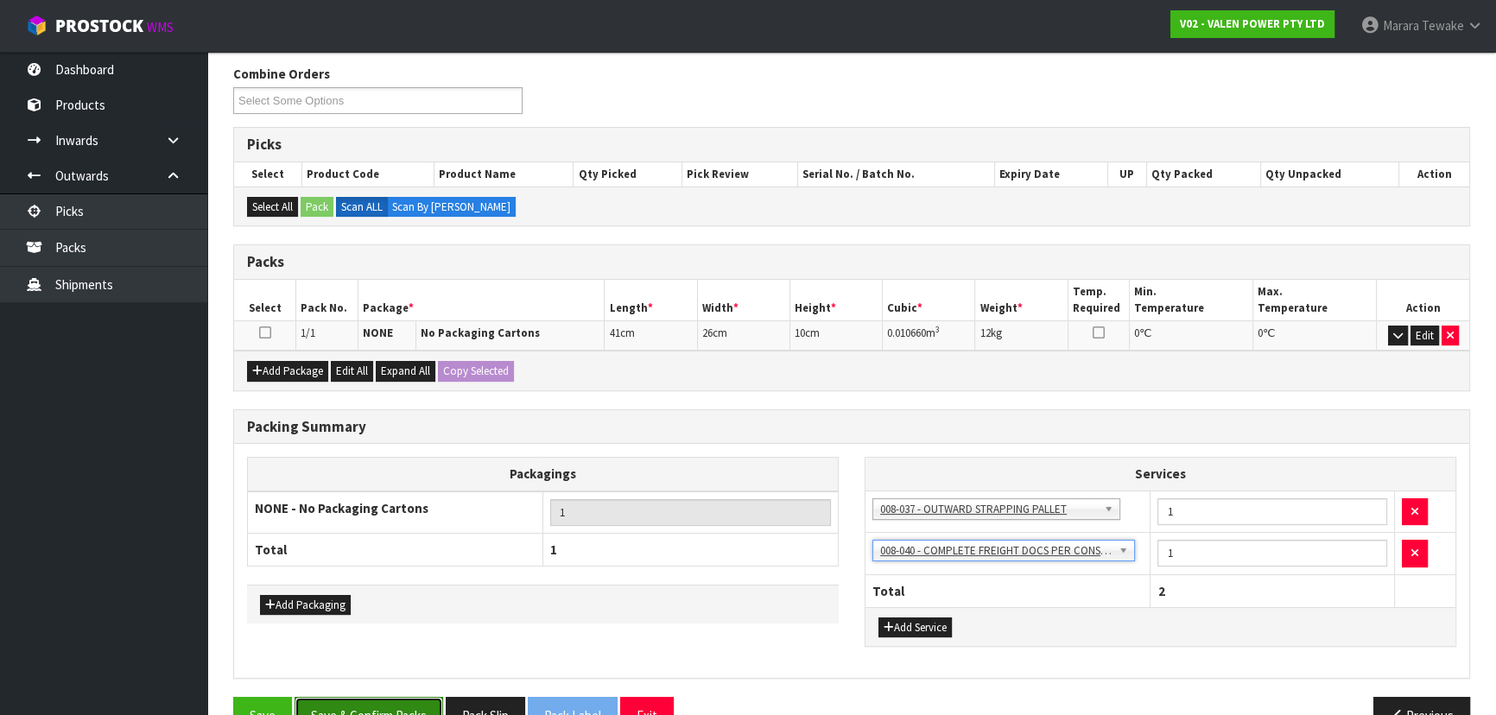
drag, startPoint x: 385, startPoint y: 700, endPoint x: 395, endPoint y: 699, distance: 9.5
click at [386, 700] on button "Save & Confirm Packs" at bounding box center [369, 715] width 149 height 37
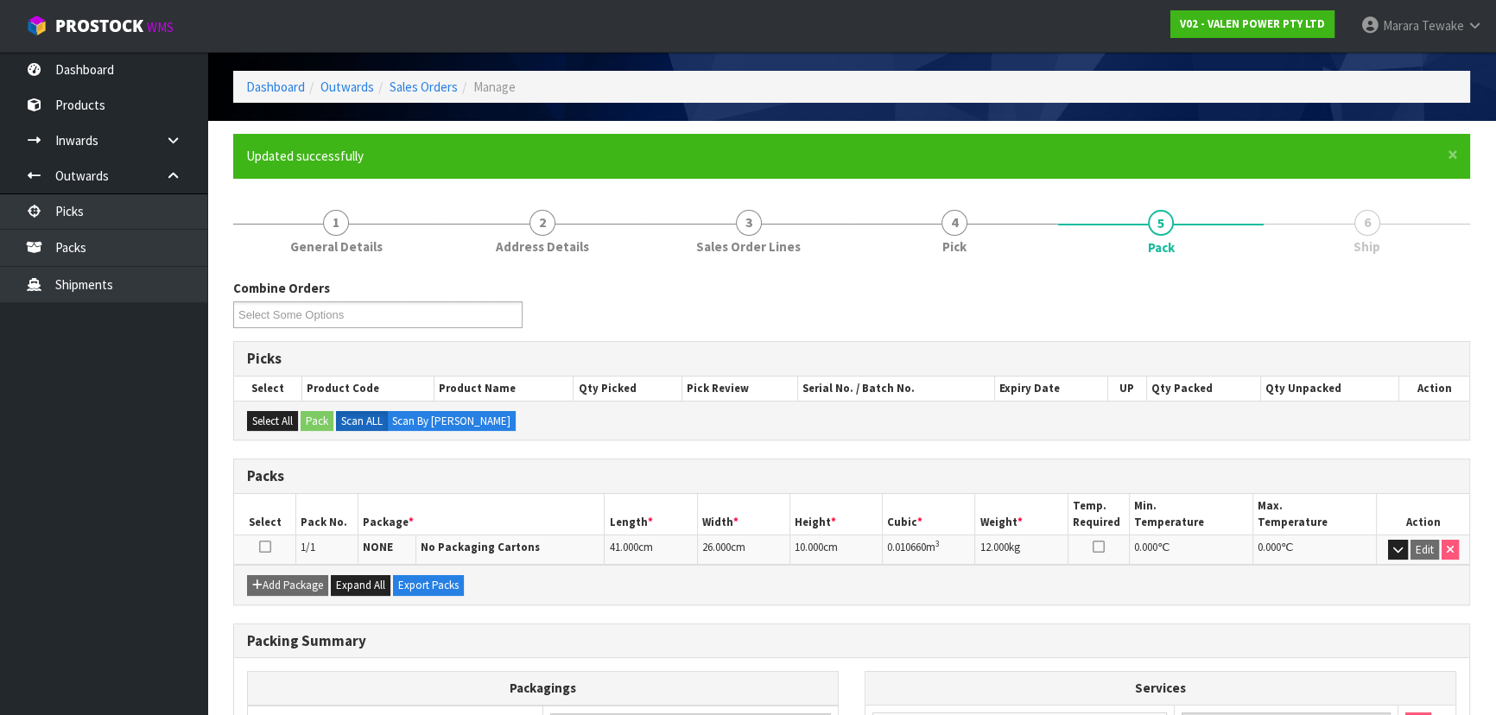
scroll to position [276, 0]
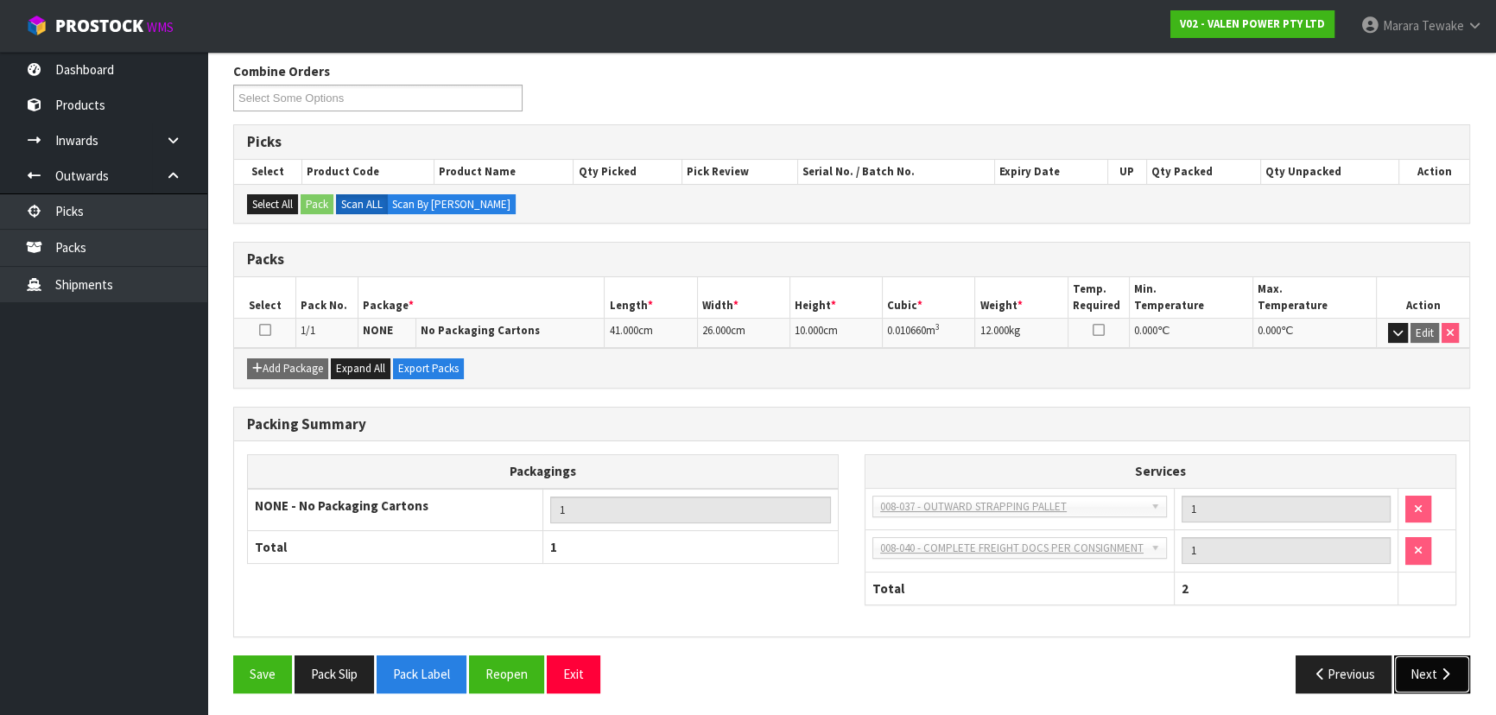
click at [1431, 669] on button "Next" at bounding box center [1432, 674] width 76 height 37
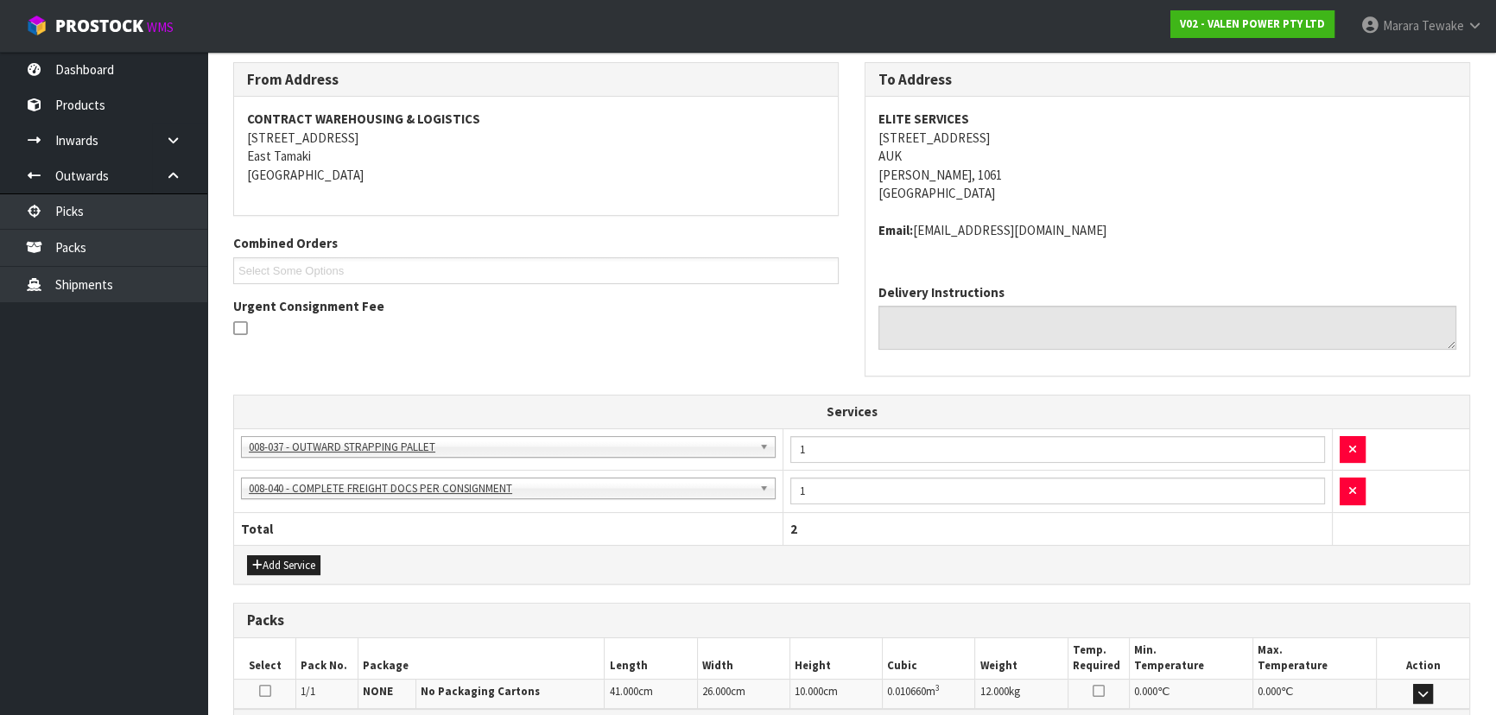
scroll to position [492, 0]
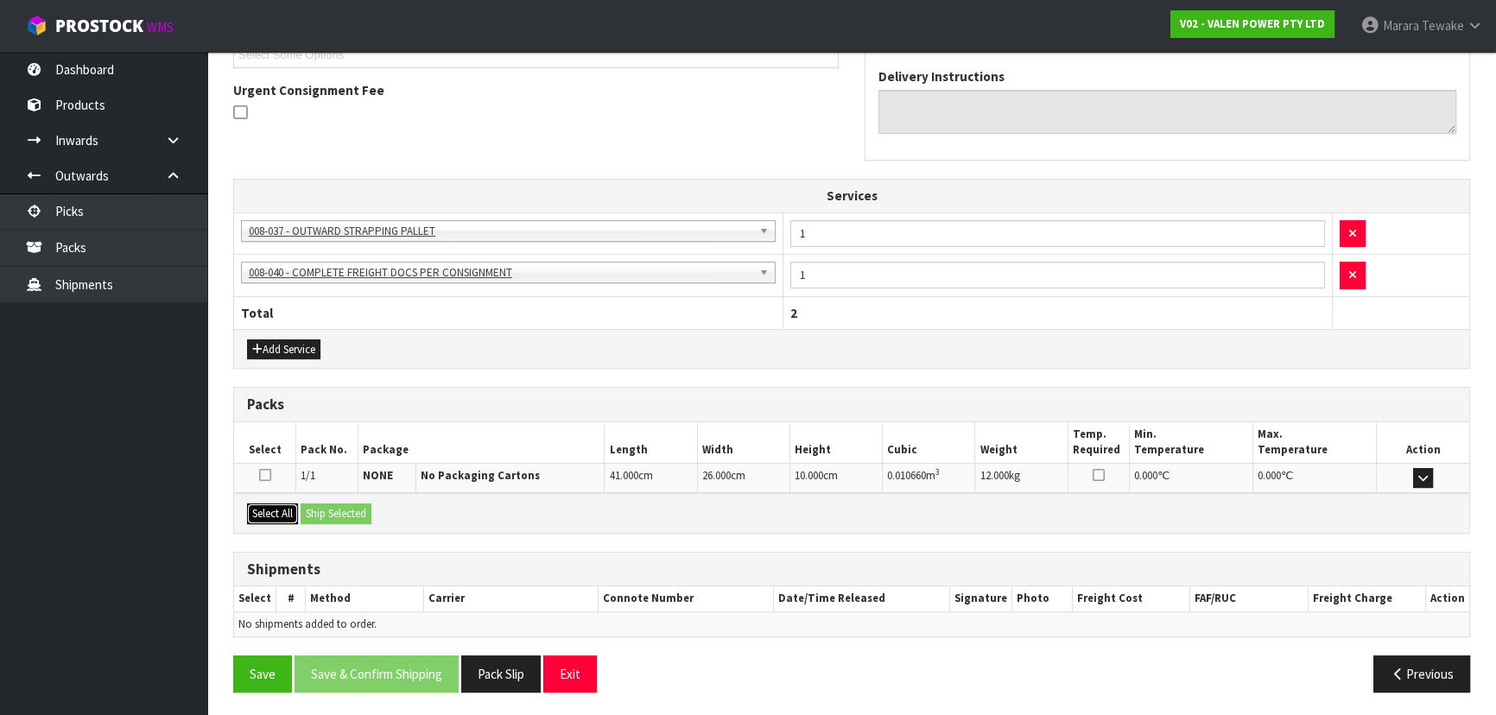
click at [277, 505] on button "Select All" at bounding box center [272, 514] width 51 height 21
click at [329, 511] on button "Ship Selected" at bounding box center [336, 514] width 71 height 21
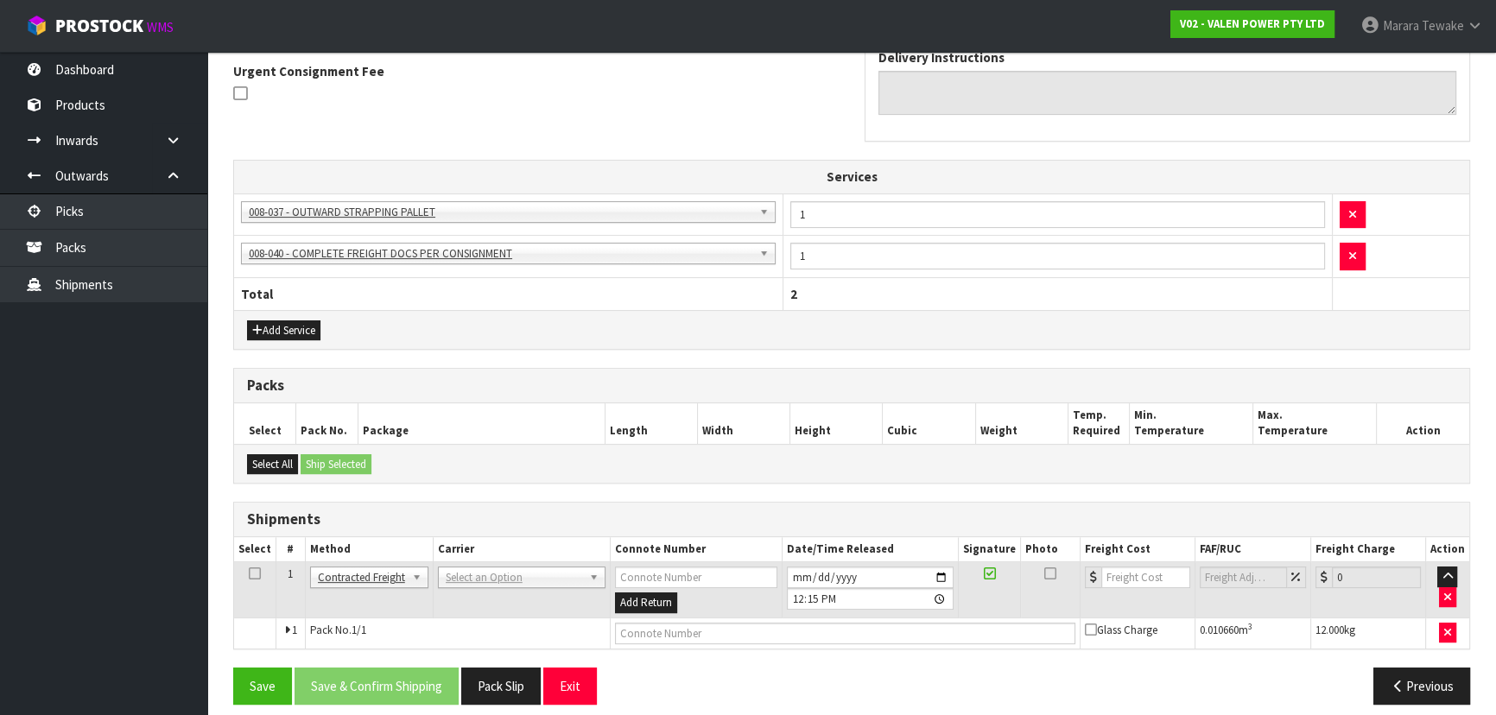
scroll to position [522, 0]
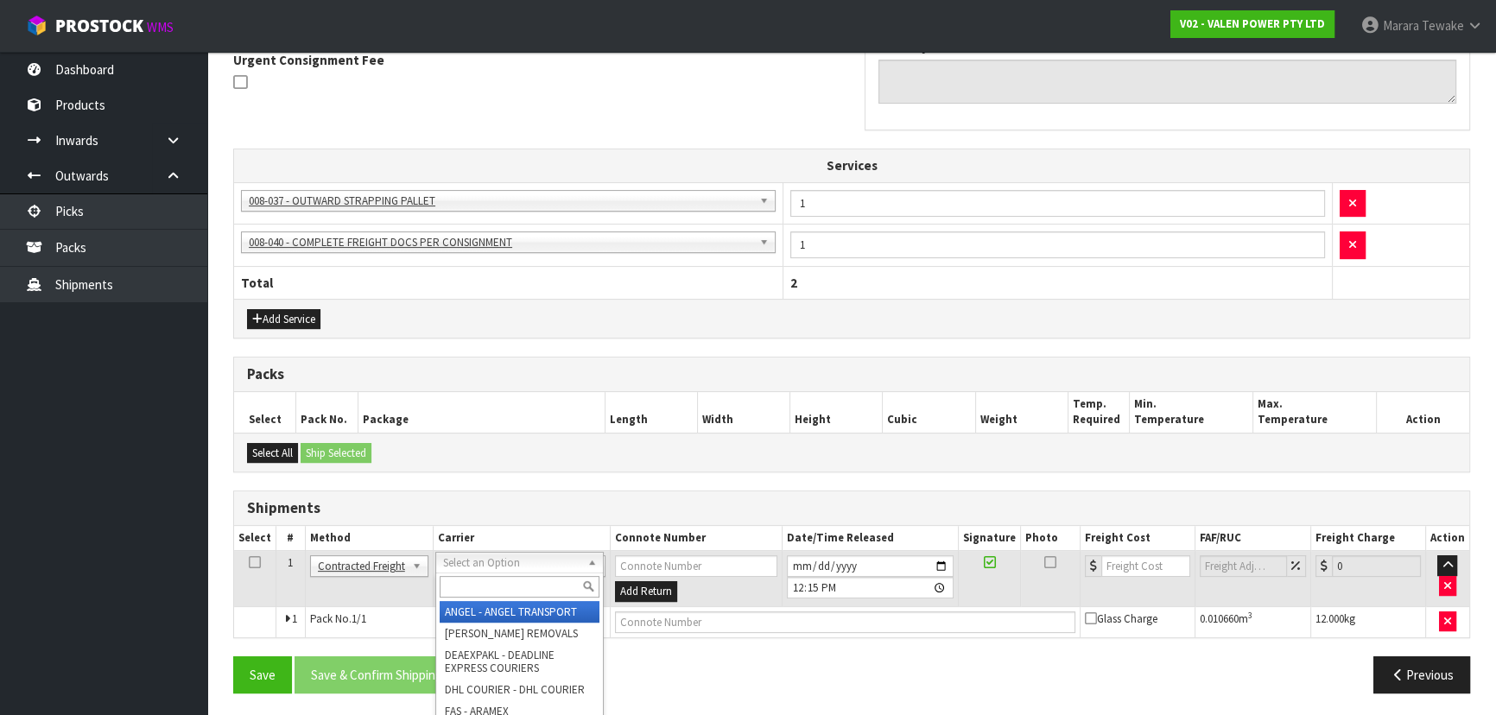
click at [497, 594] on div at bounding box center [519, 587] width 167 height 29
click at [497, 591] on input "text" at bounding box center [520, 587] width 160 height 22
type input "nzp"
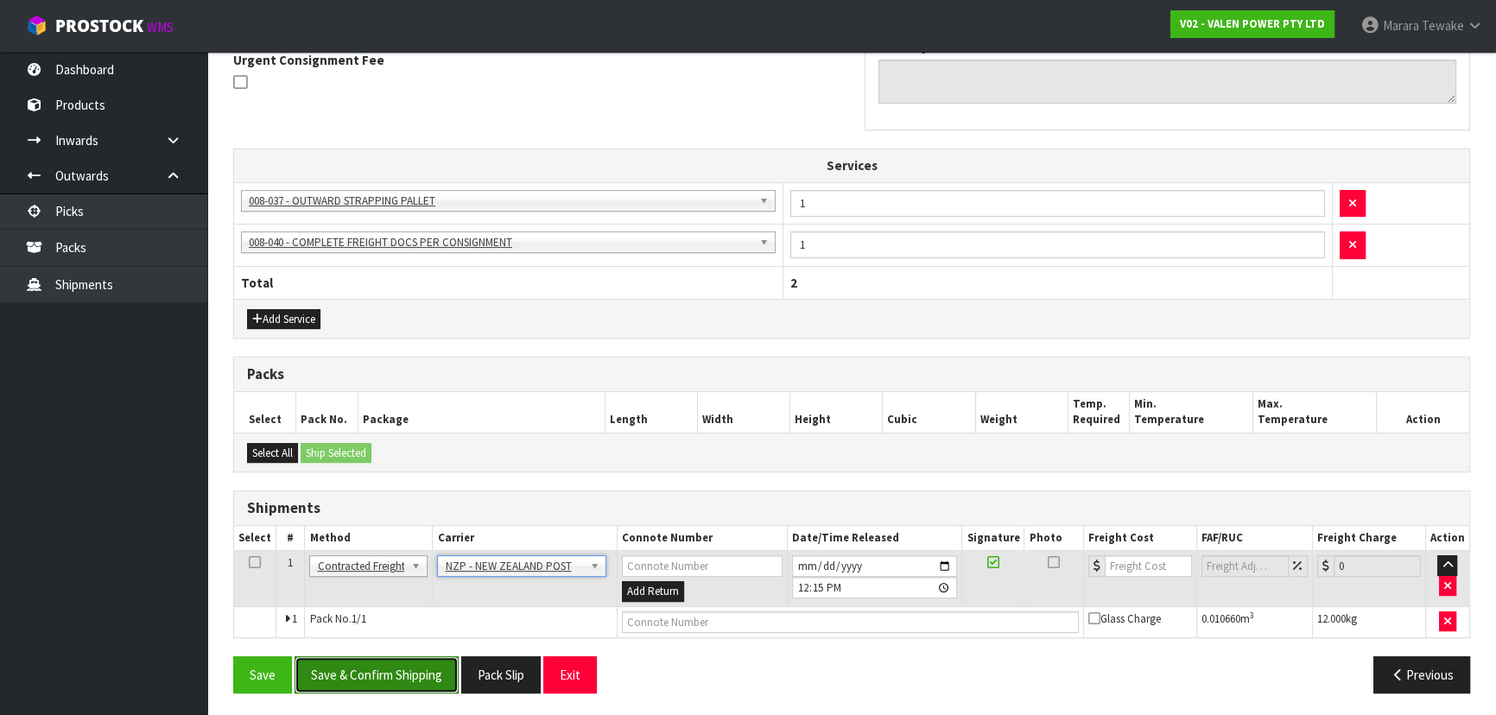
drag, startPoint x: 428, startPoint y: 674, endPoint x: 341, endPoint y: 666, distance: 87.6
click at [427, 674] on button "Save & Confirm Shipping" at bounding box center [377, 675] width 164 height 37
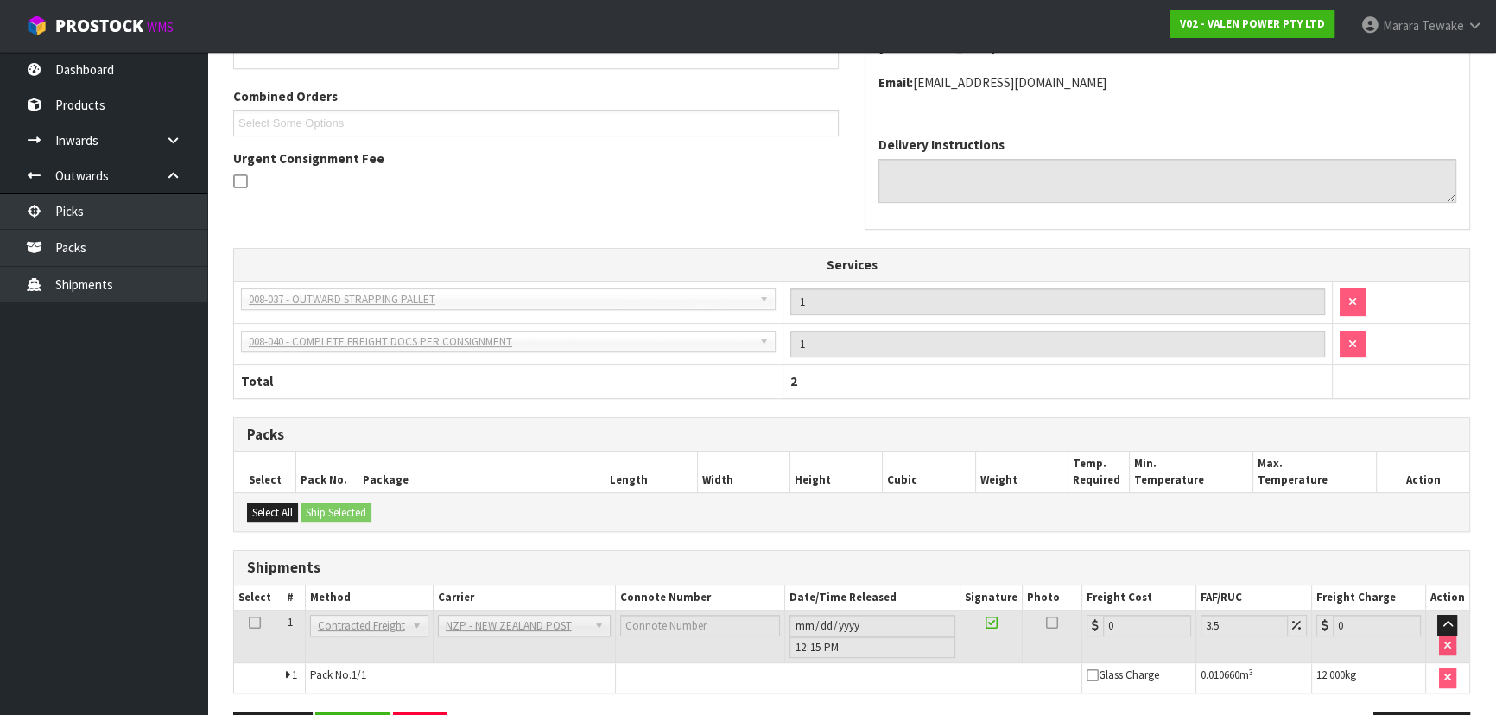
scroll to position [498, 0]
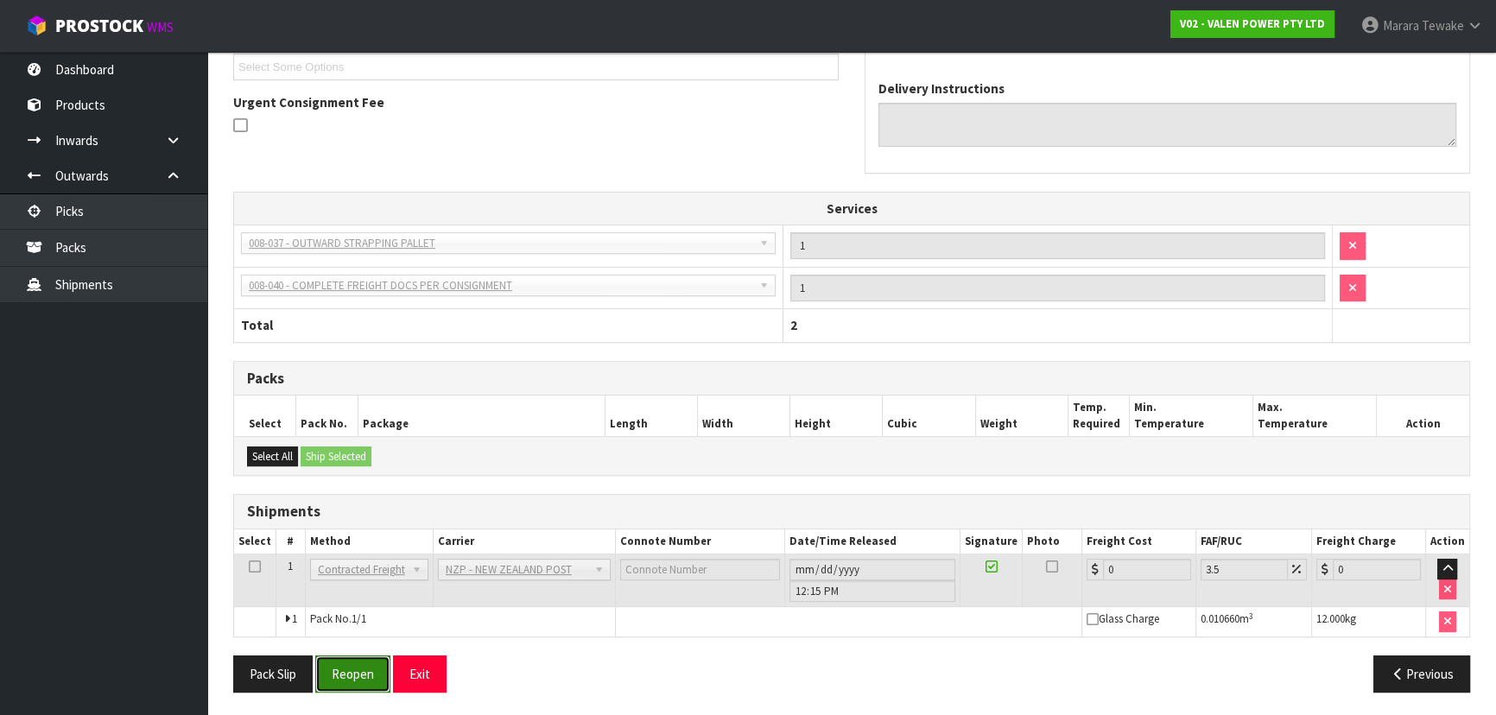
drag, startPoint x: 359, startPoint y: 676, endPoint x: 336, endPoint y: 674, distance: 22.5
click at [351, 674] on button "Reopen" at bounding box center [352, 674] width 75 height 37
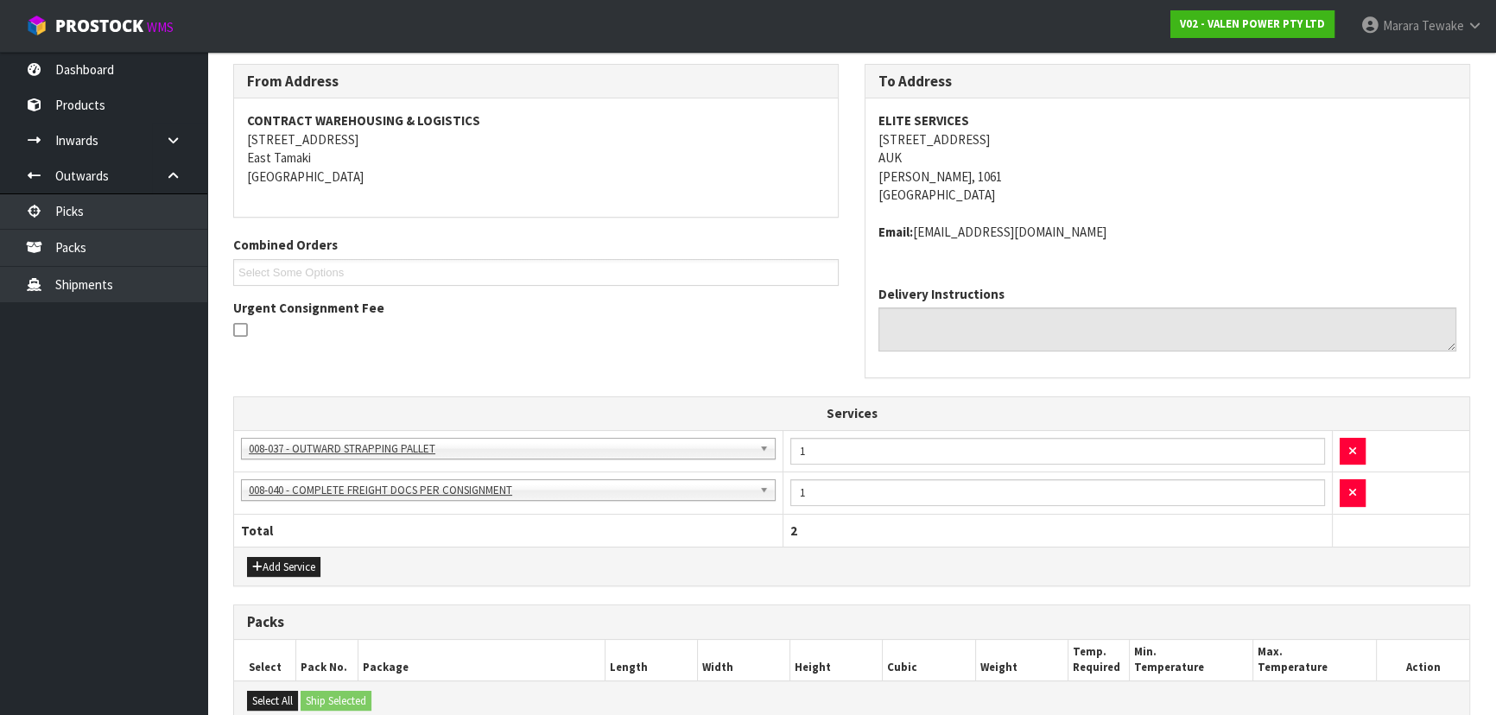
scroll to position [522, 0]
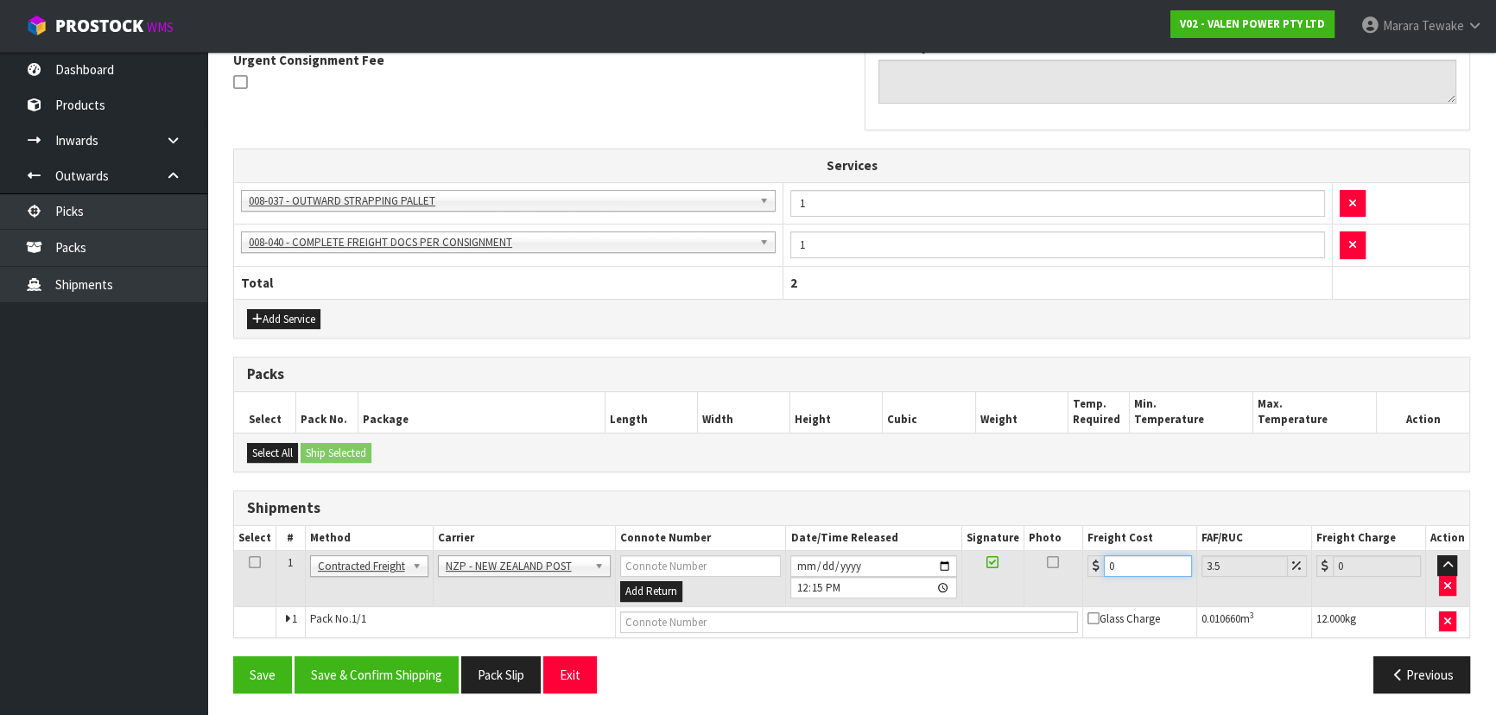
drag, startPoint x: 1133, startPoint y: 560, endPoint x: 1068, endPoint y: 519, distance: 77.2
click at [1087, 531] on table "Select # Method Carrier Connote Number Date/Time Released Signature Photo Freig…" at bounding box center [851, 581] width 1235 height 111
type input "4"
type input "4.14"
type input "4.3"
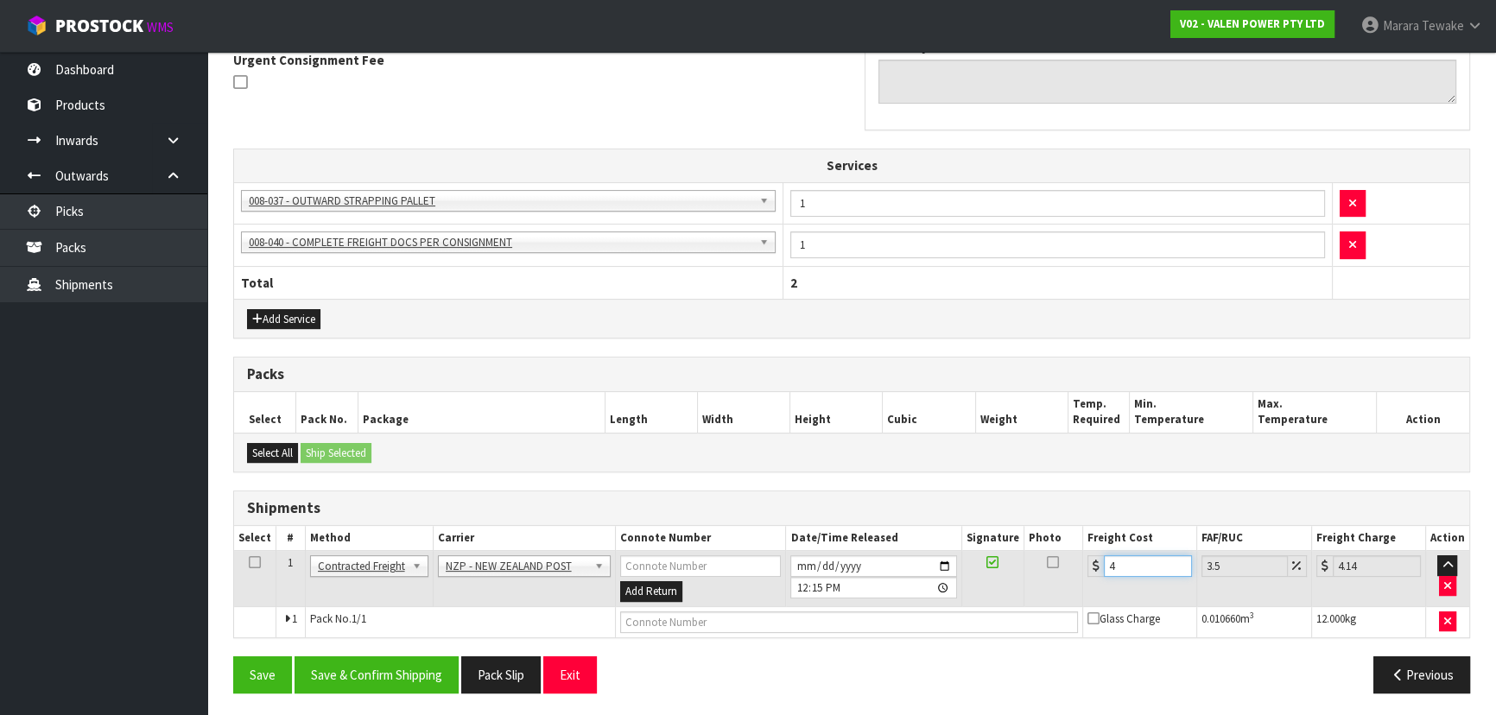
type input "4.45"
type input "4.33"
type input "4.48"
type input "4.33"
drag, startPoint x: 429, startPoint y: 674, endPoint x: 379, endPoint y: 682, distance: 50.8
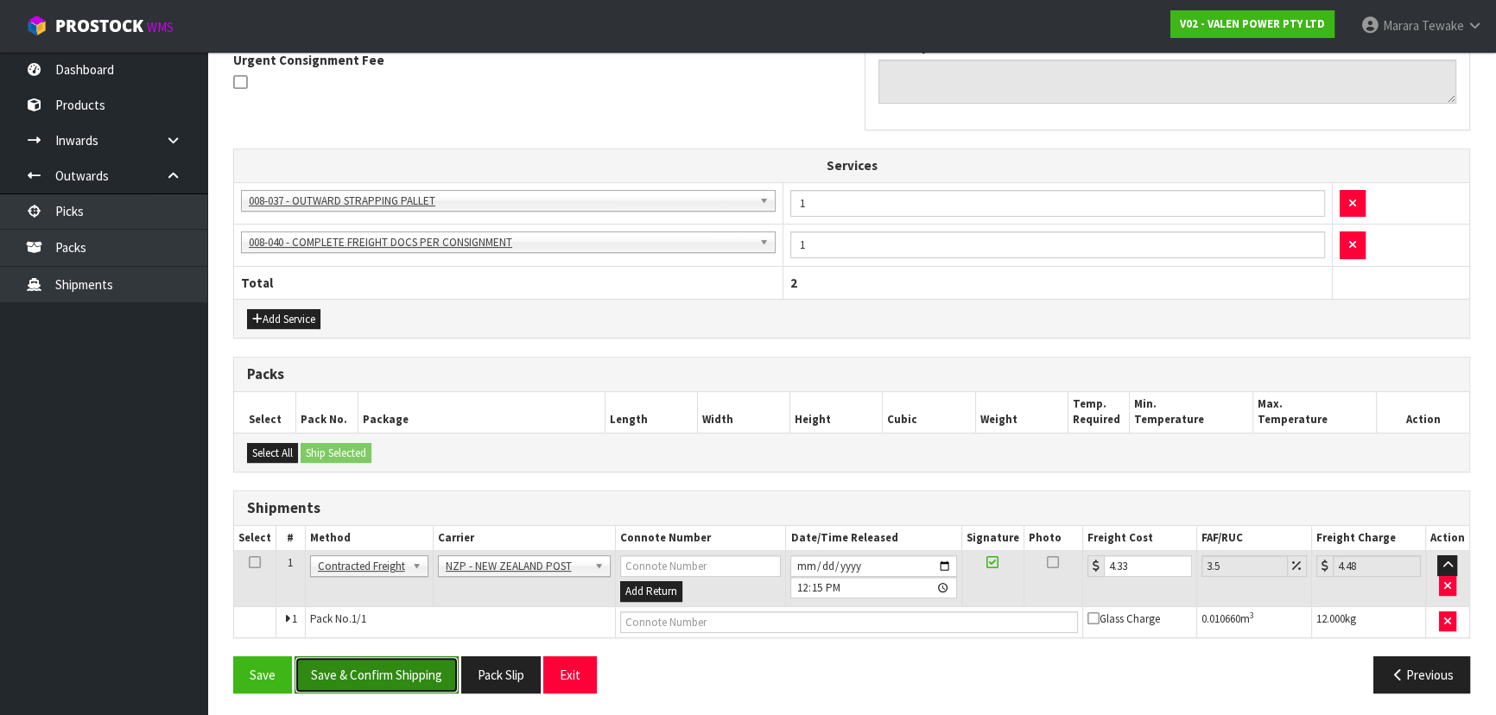
click at [426, 674] on button "Save & Confirm Shipping" at bounding box center [377, 675] width 164 height 37
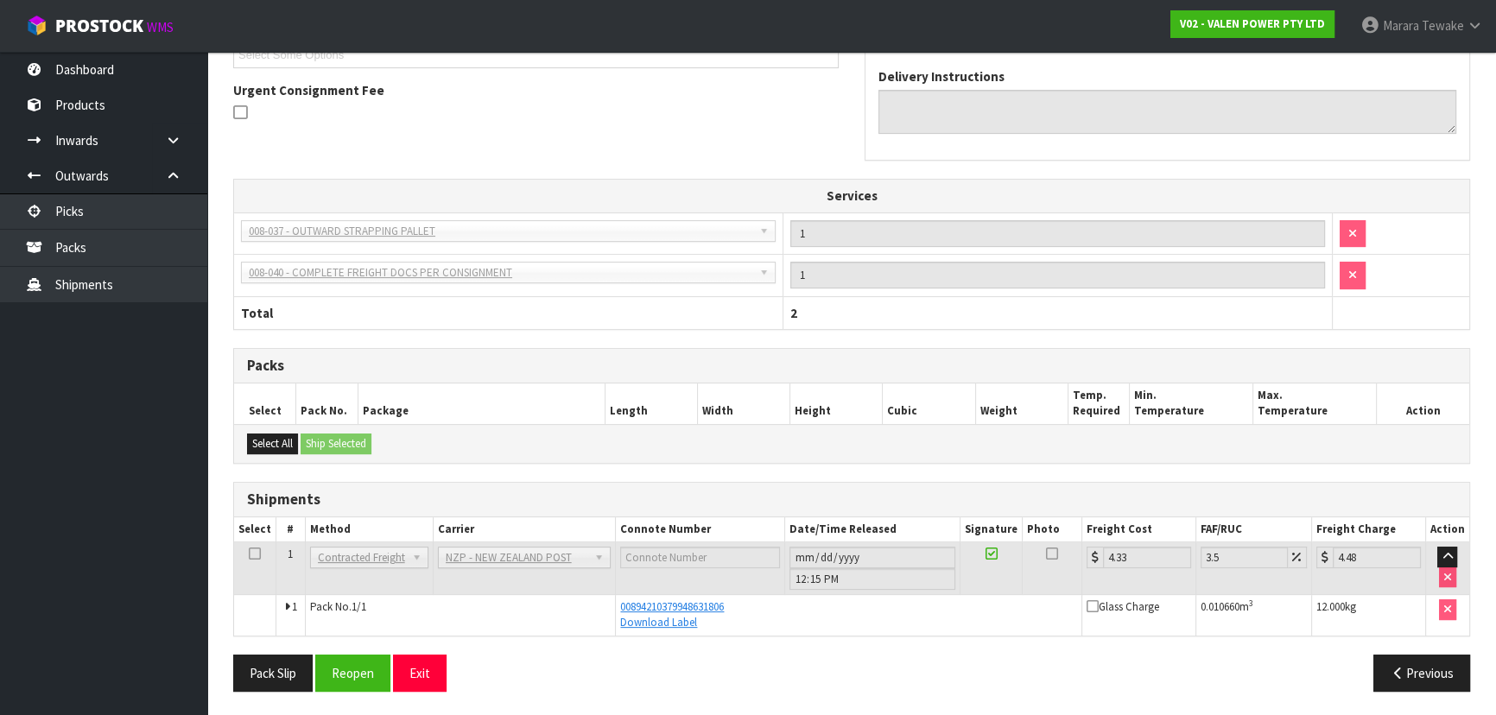
scroll to position [0, 0]
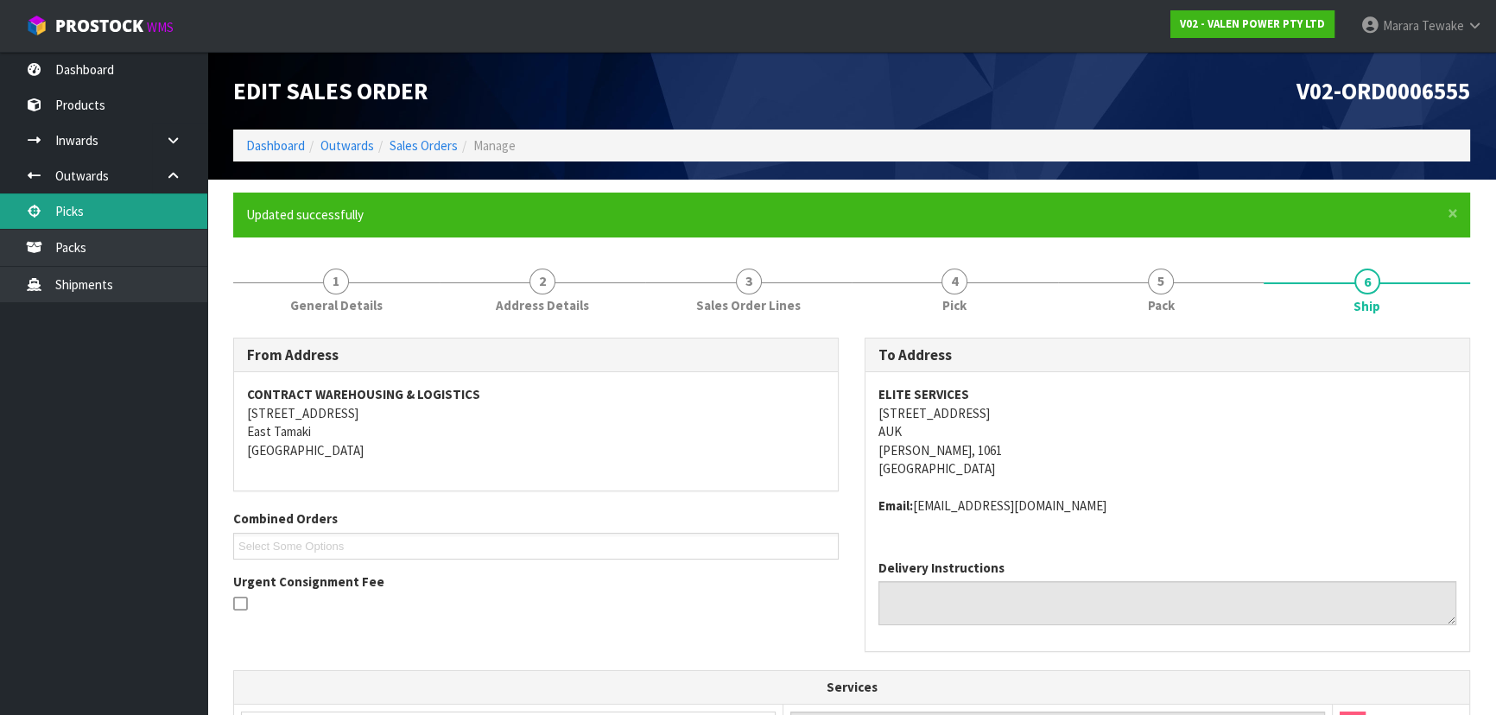
click at [147, 196] on link "Picks" at bounding box center [103, 211] width 207 height 35
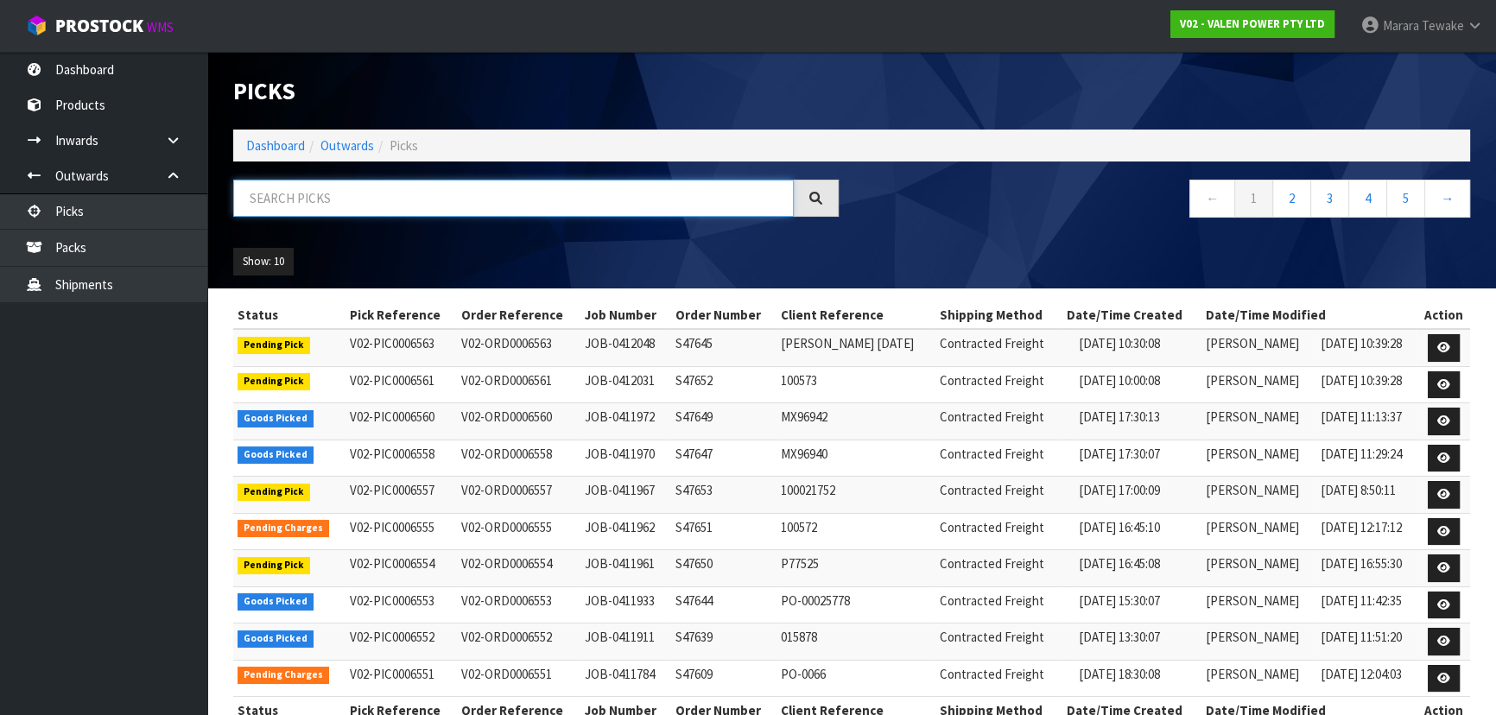
click at [346, 193] on input "text" at bounding box center [513, 198] width 561 height 37
click at [86, 51] on nav "Toggle navigation ProStock WMS V02 - VALEN POWER PTY LTD Marara Tewake Logout" at bounding box center [748, 26] width 1496 height 53
click at [89, 78] on link "Dashboard" at bounding box center [103, 69] width 207 height 35
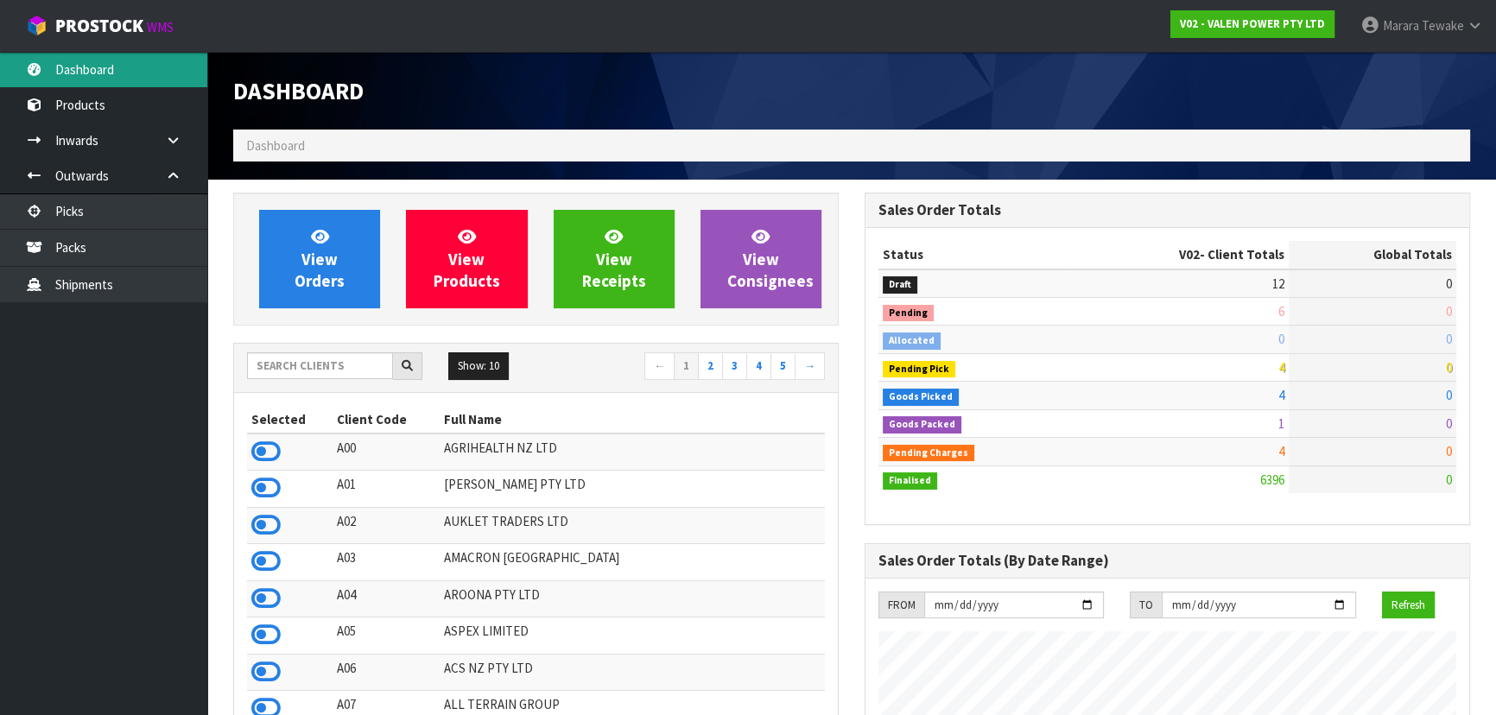
scroll to position [1343, 631]
click at [380, 372] on input "text" at bounding box center [320, 365] width 146 height 27
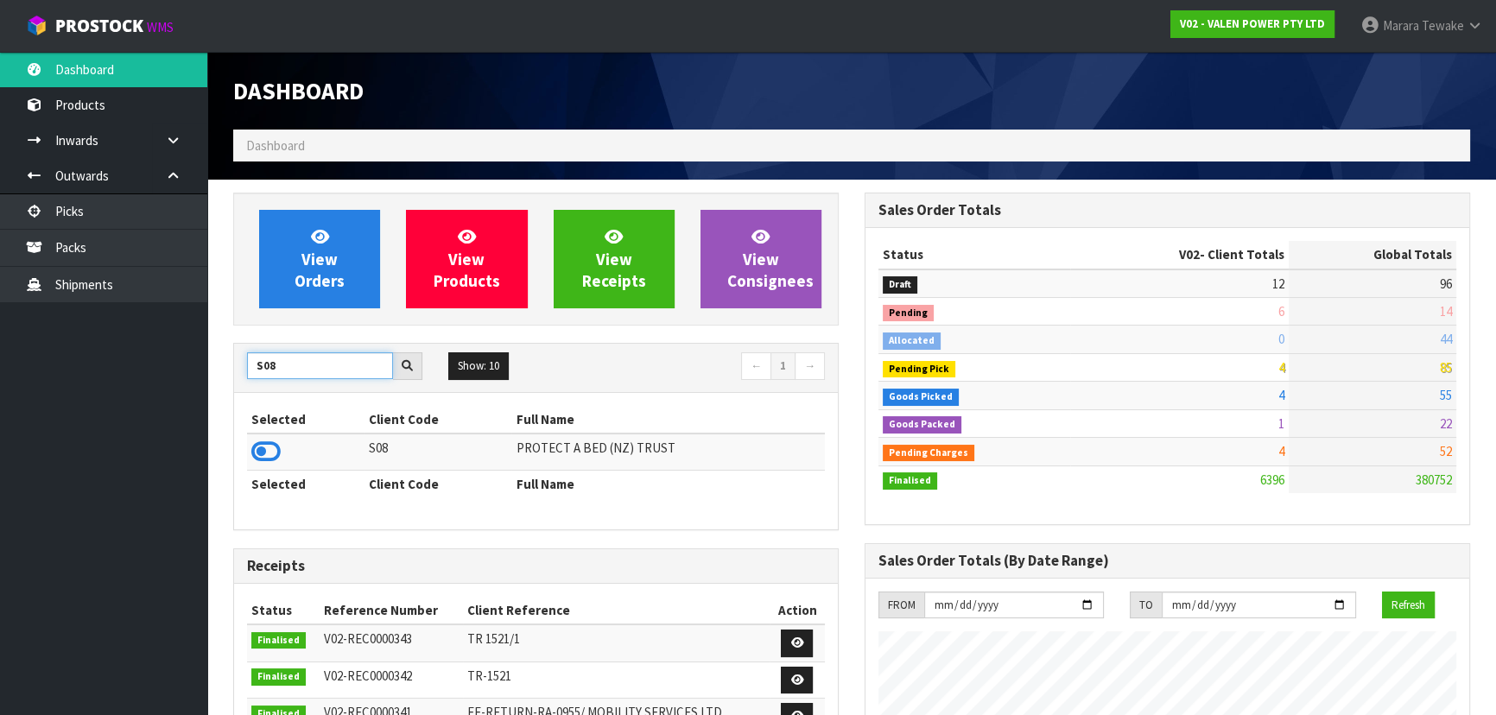
type input "S08"
click at [276, 435] on td at bounding box center [305, 452] width 117 height 37
click at [266, 458] on icon at bounding box center [265, 452] width 29 height 26
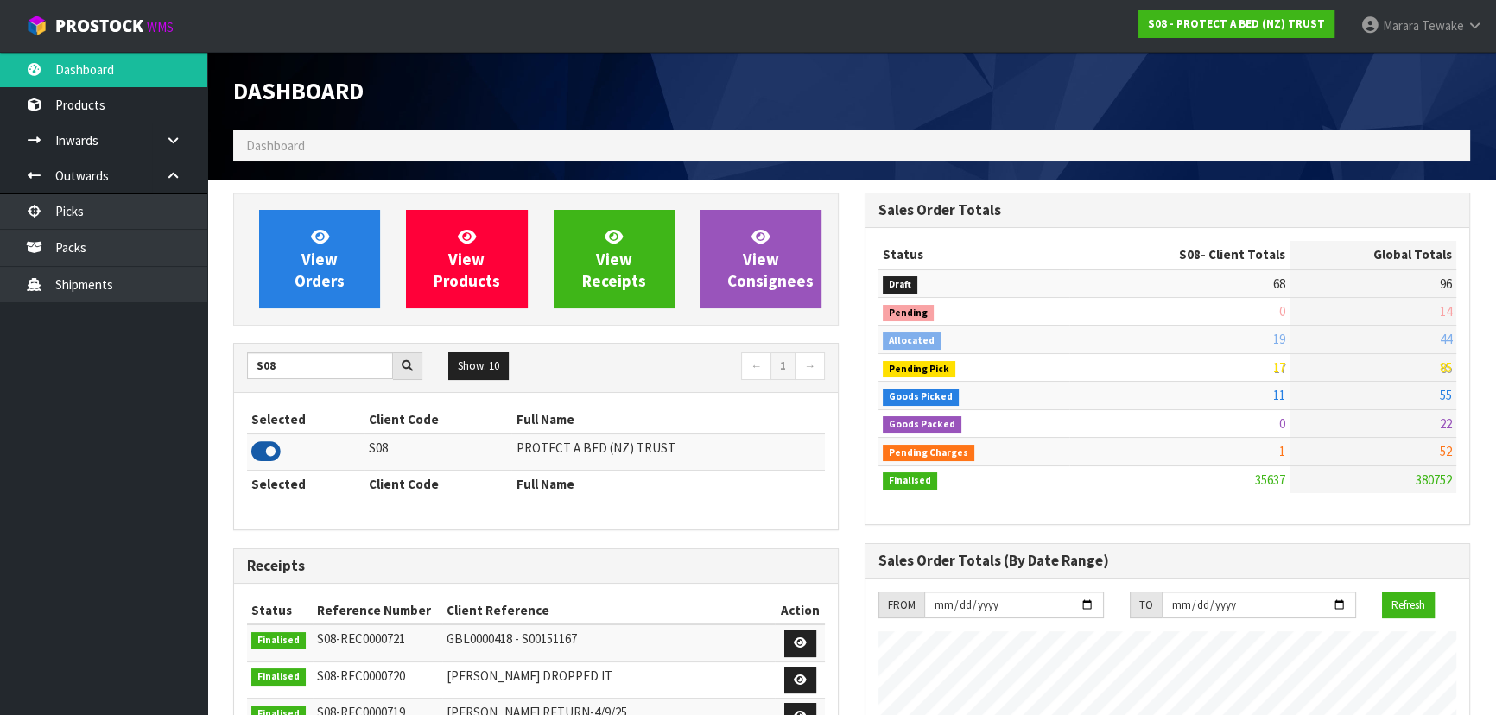
scroll to position [1306, 631]
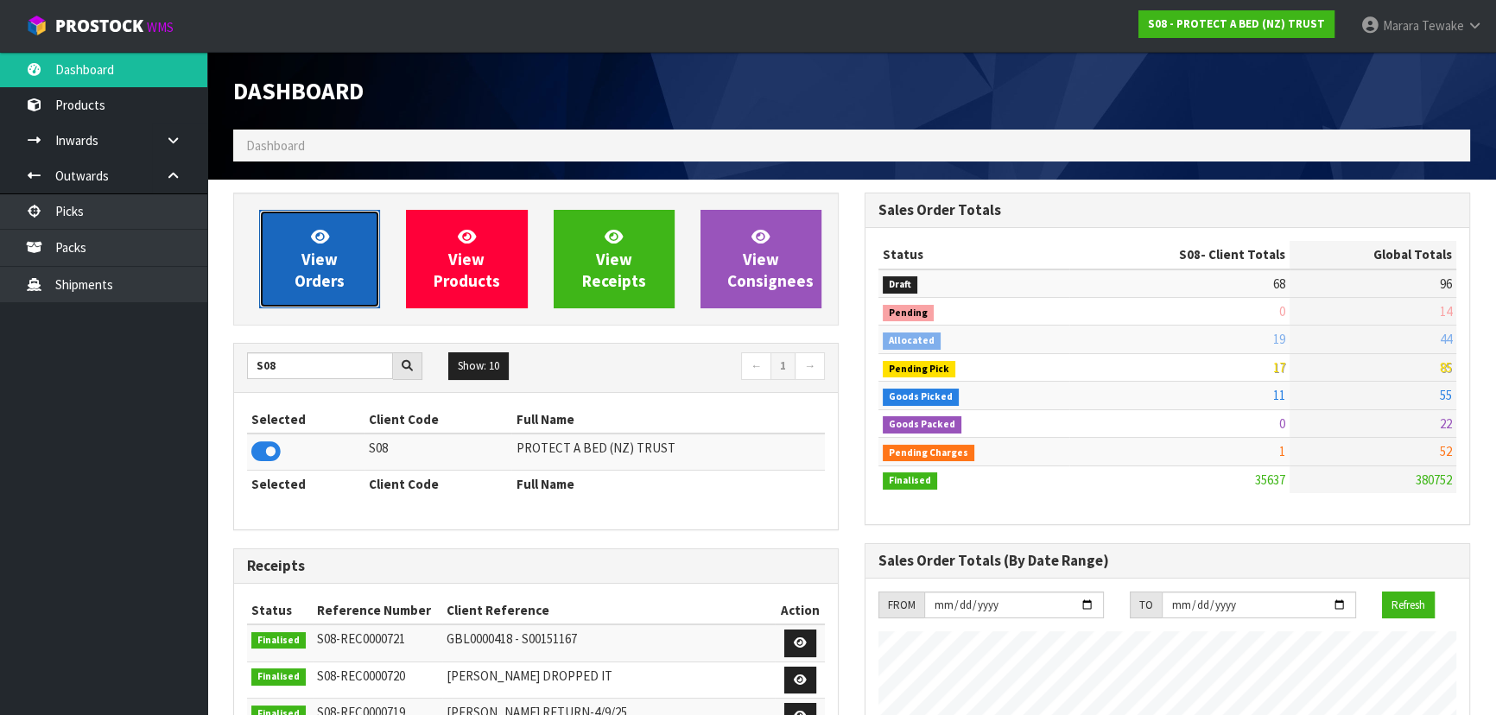
click at [332, 254] on span "View Orders" at bounding box center [320, 258] width 50 height 65
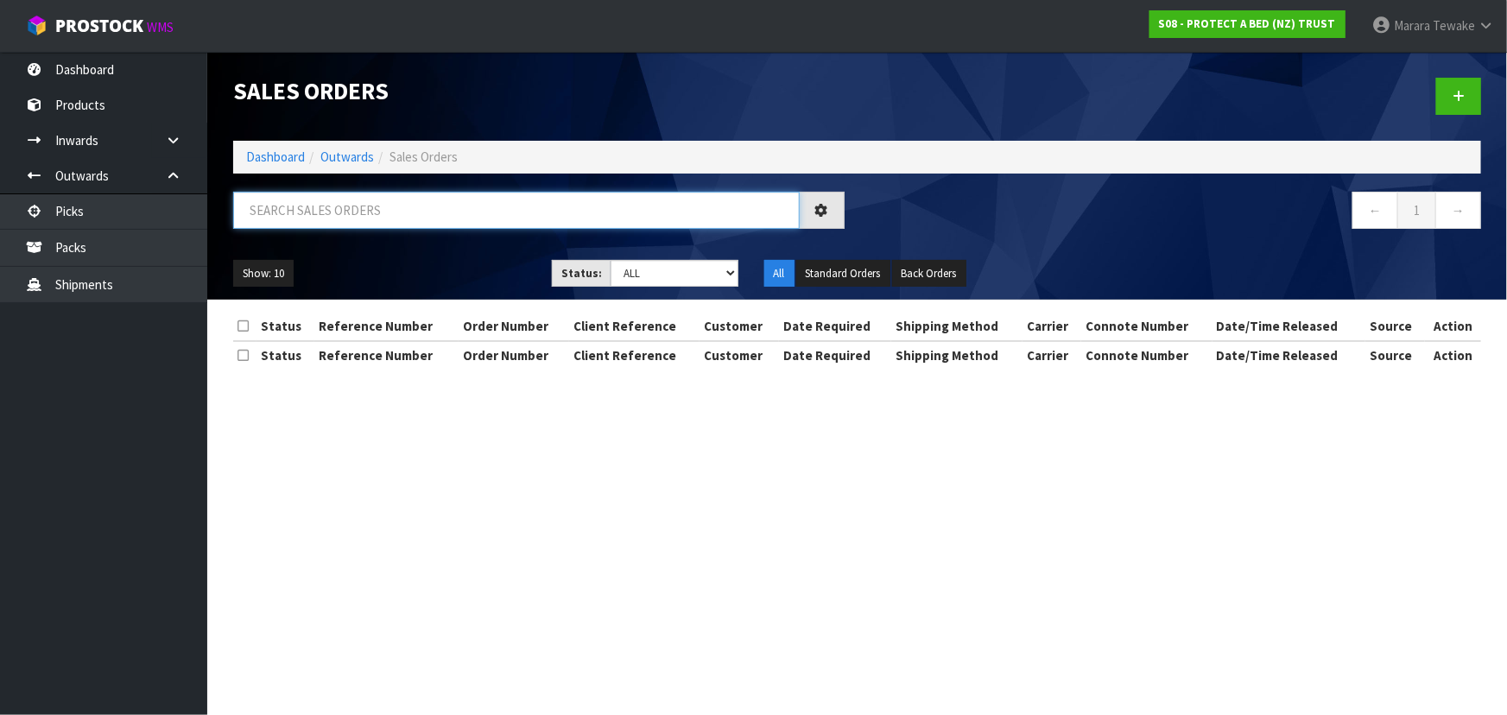
click at [342, 203] on input "text" at bounding box center [516, 210] width 567 height 37
type input "JOB-0411690"
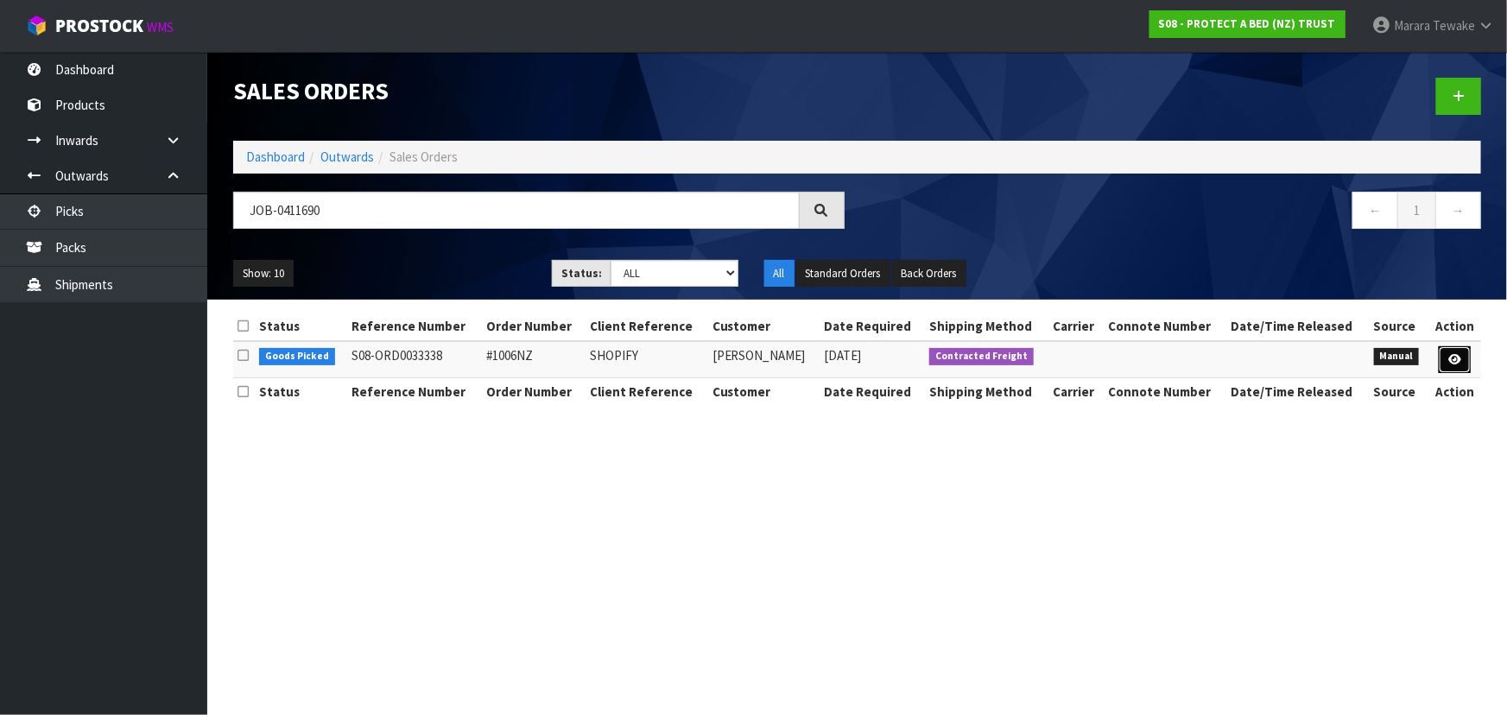
click at [1456, 352] on link at bounding box center [1455, 360] width 32 height 28
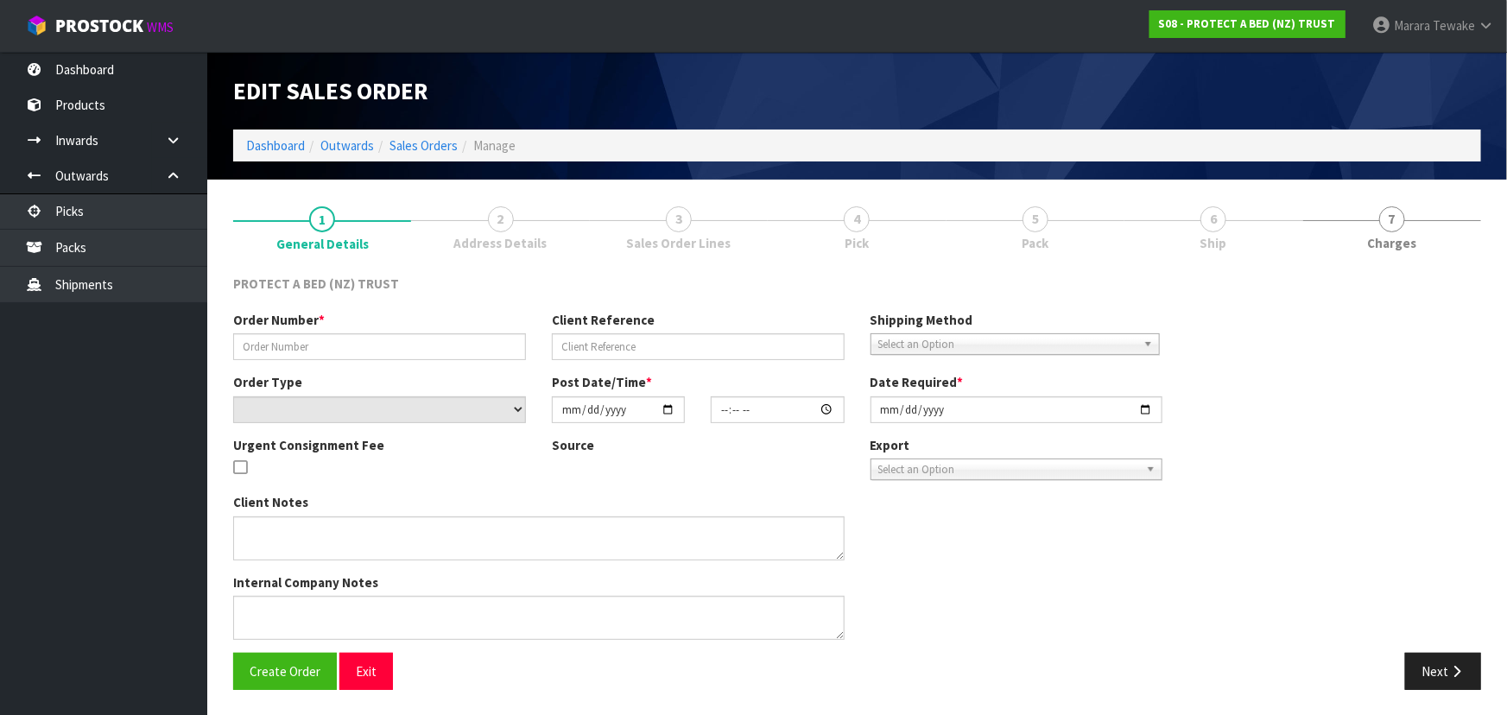
type input "#1006NZ"
type input "SHOPIFY"
select select "number:0"
type input "2025-09-09"
type input "10:49:00.000"
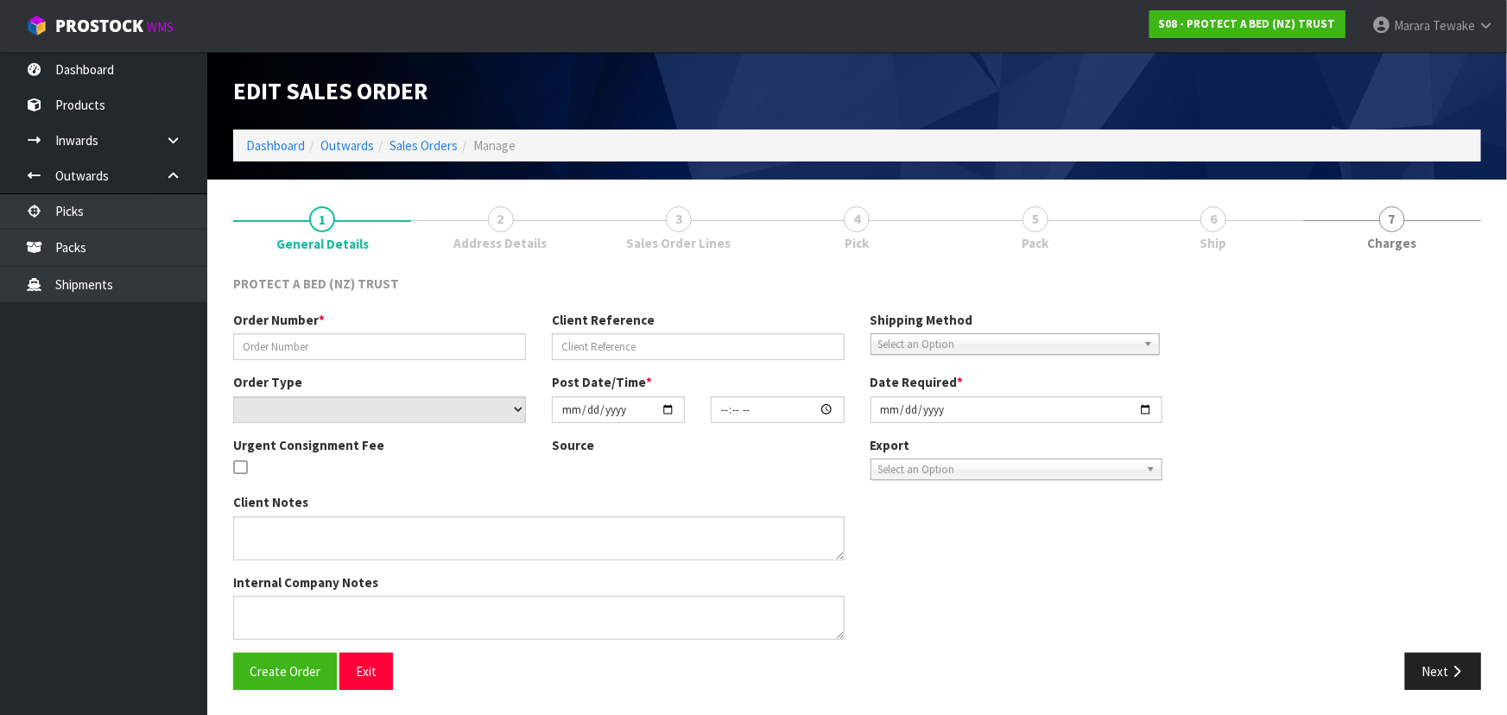
type input "2025-09-09"
type textarea "LET ME KNOW WHEN IT HAS BEEN DISPATCHED? PLEASE SEND TRACKING DETAILS"
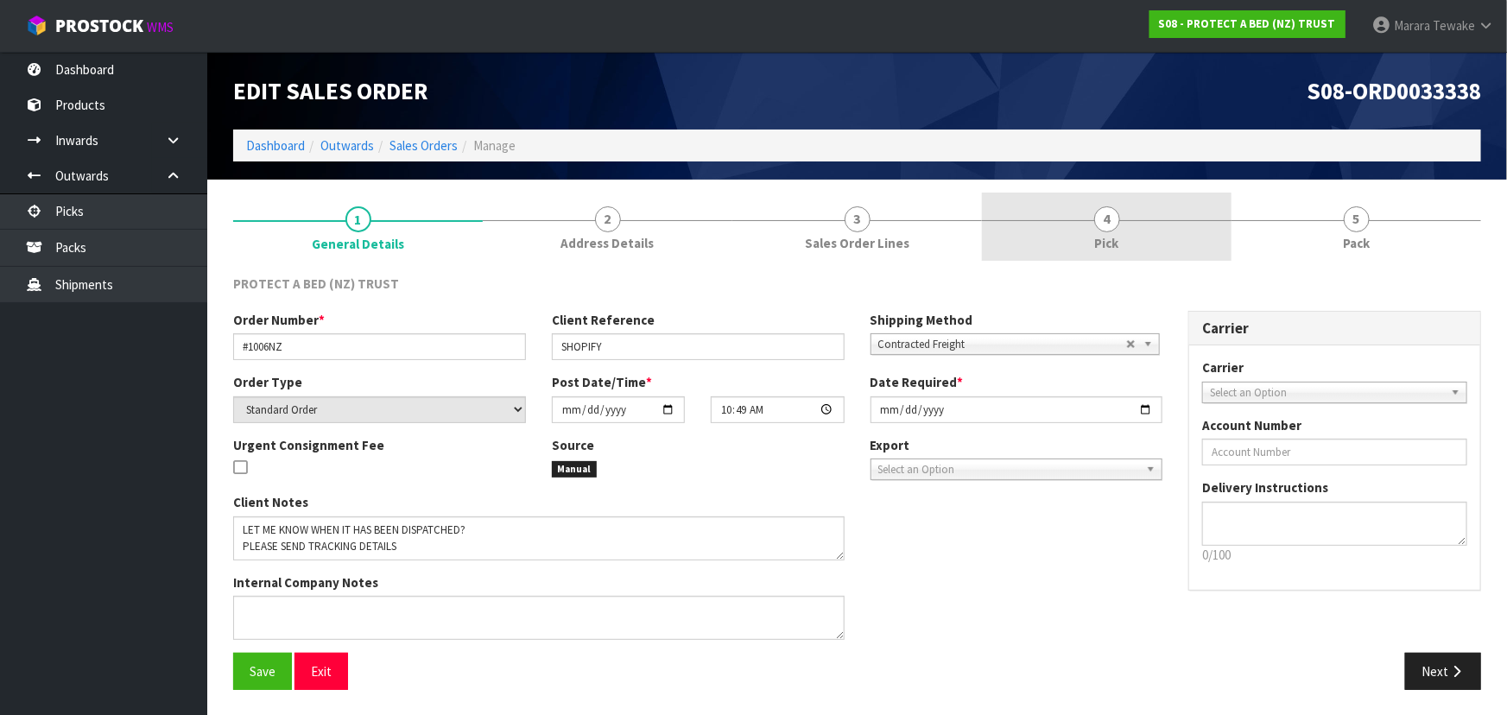
click at [1120, 232] on link "4 Pick" at bounding box center [1107, 227] width 250 height 68
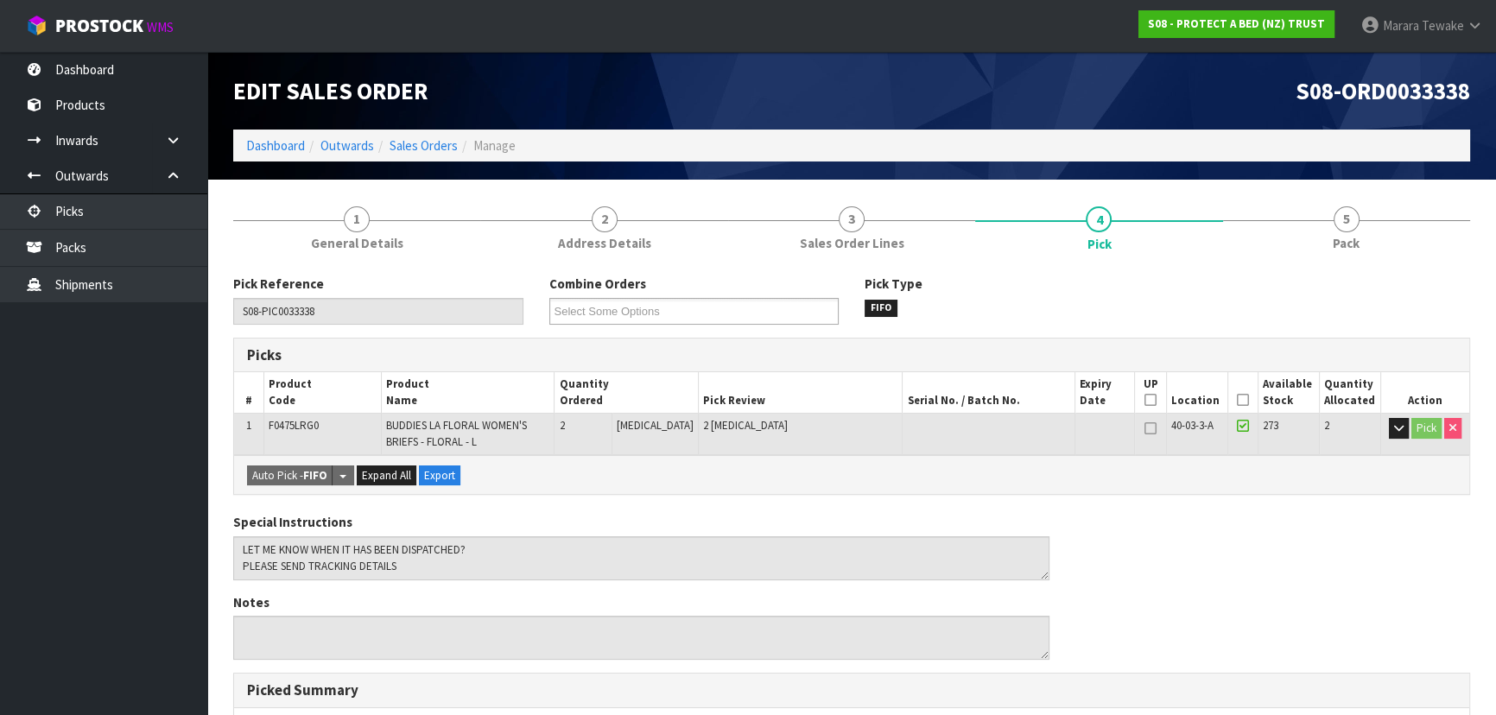
click at [1237, 400] on icon at bounding box center [1243, 400] width 12 height 1
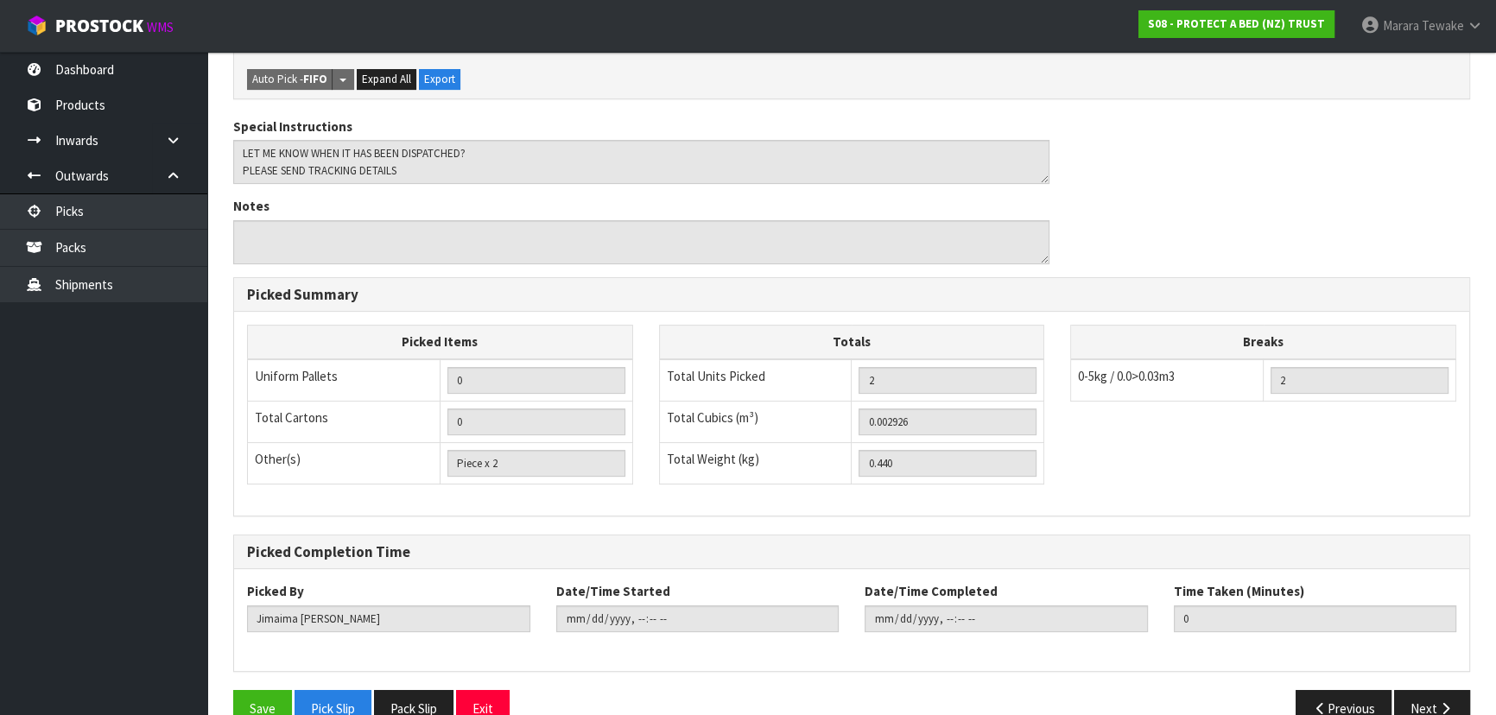
scroll to position [493, 0]
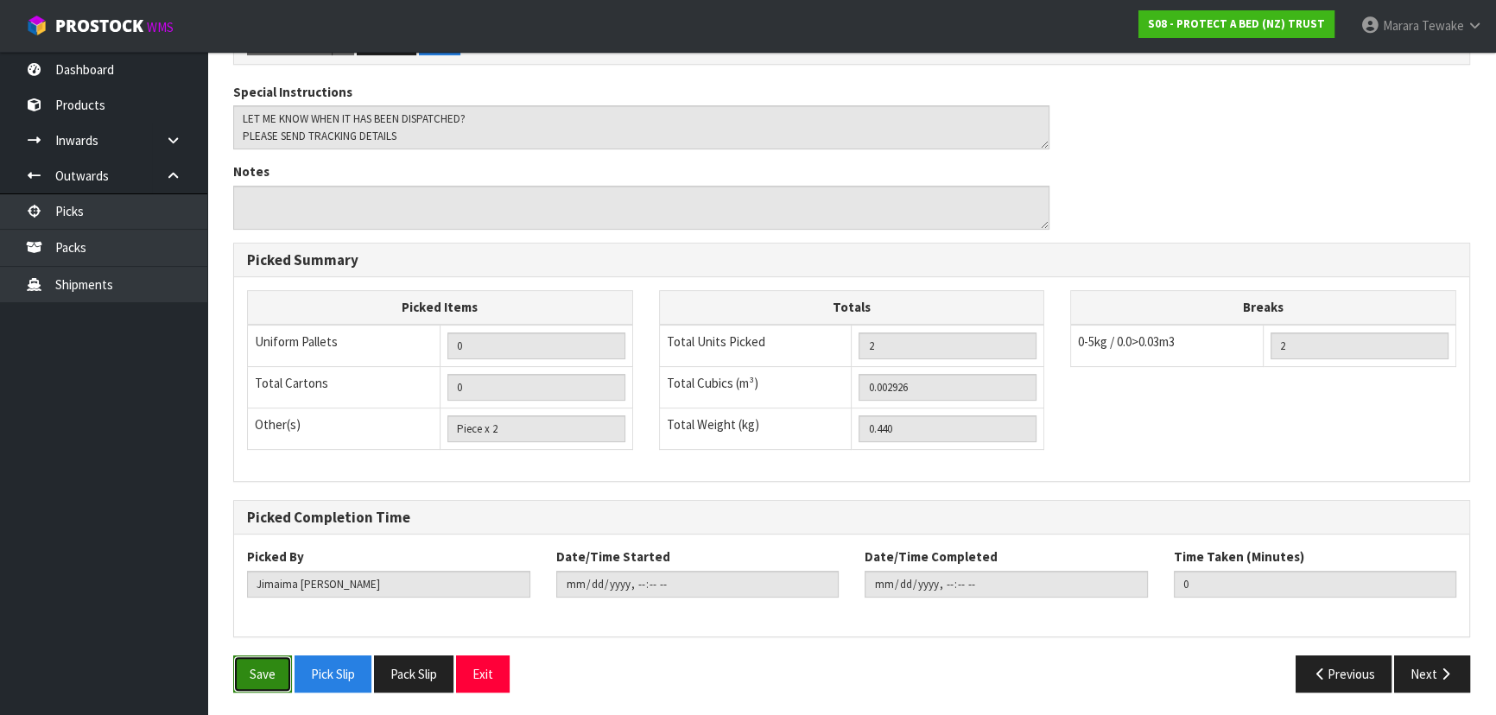
click at [253, 676] on button "Save" at bounding box center [262, 674] width 59 height 37
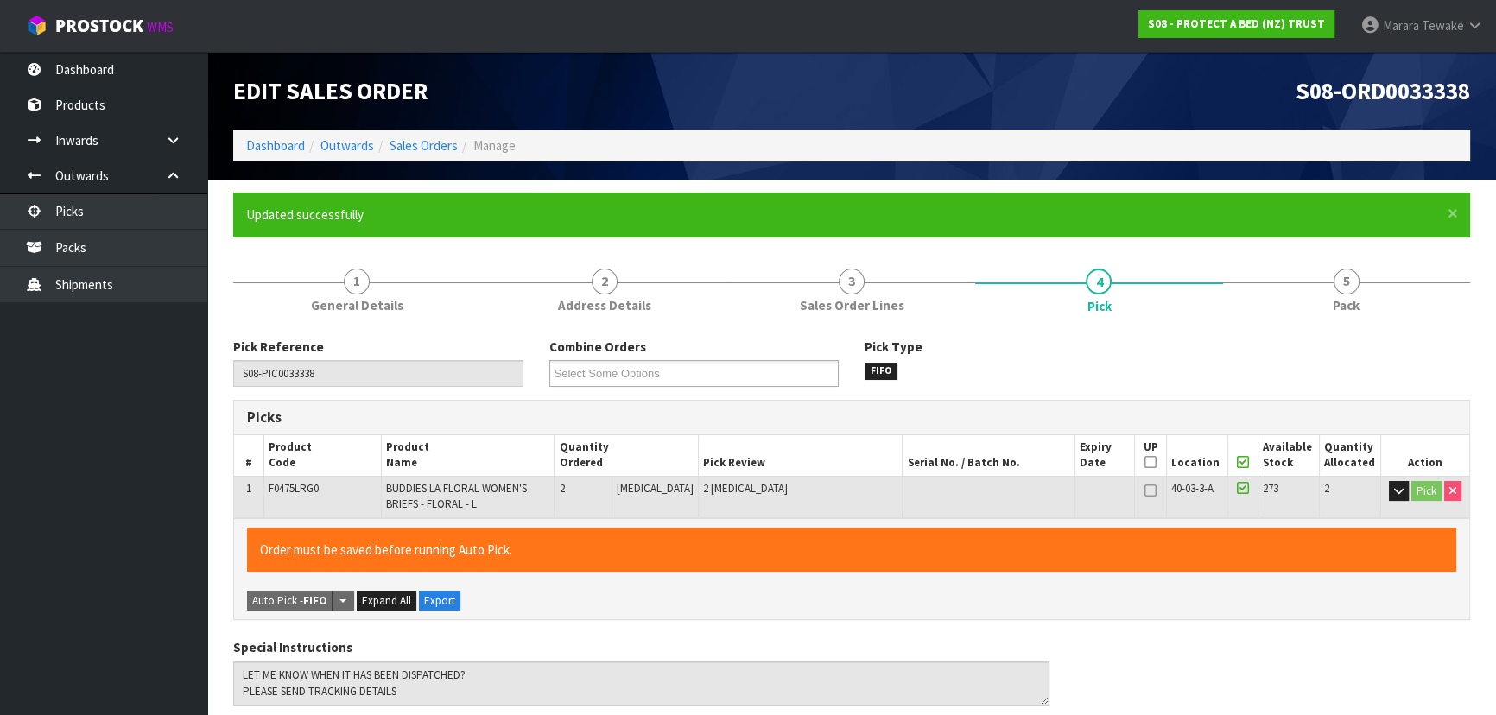
type input "[PERSON_NAME]"
type input "2025-09-11T12:29:54"
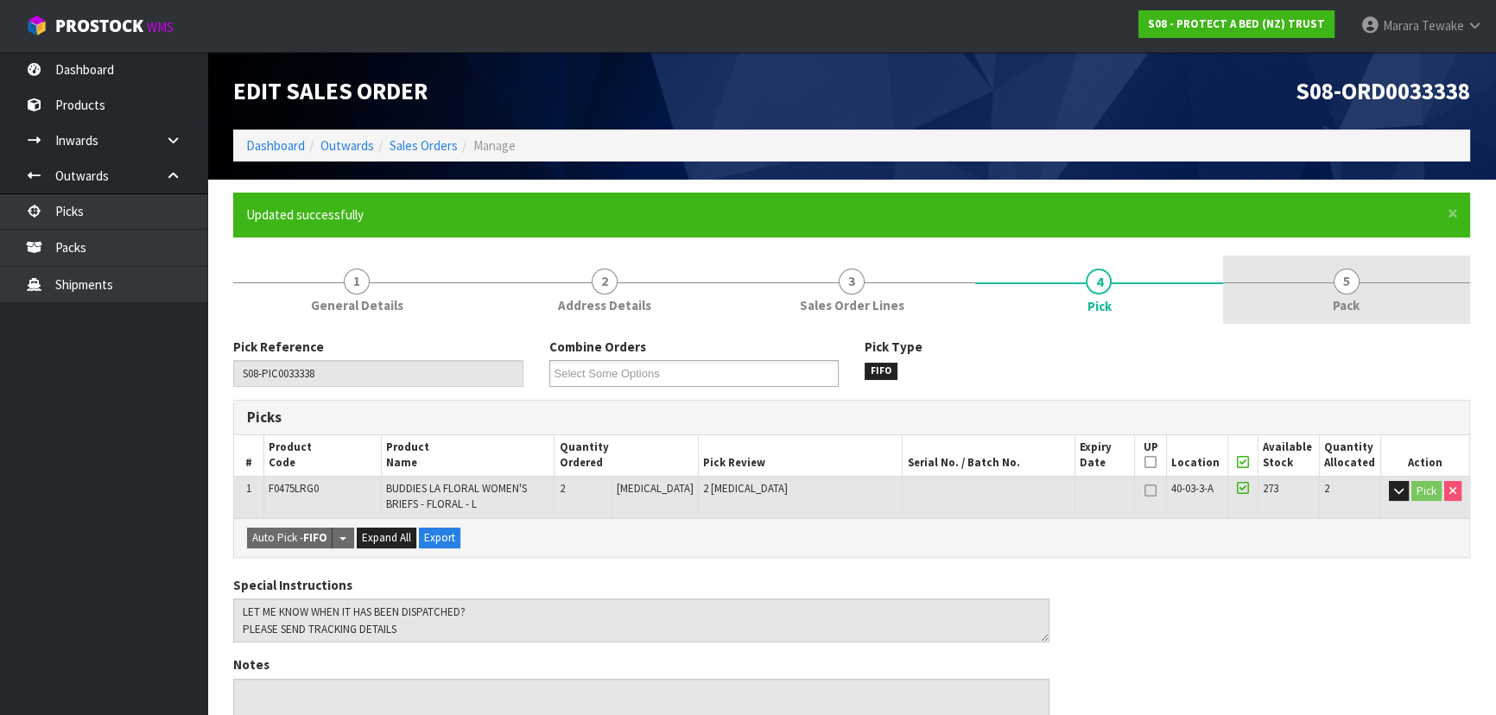
click at [1345, 301] on span "Pack" at bounding box center [1346, 305] width 27 height 18
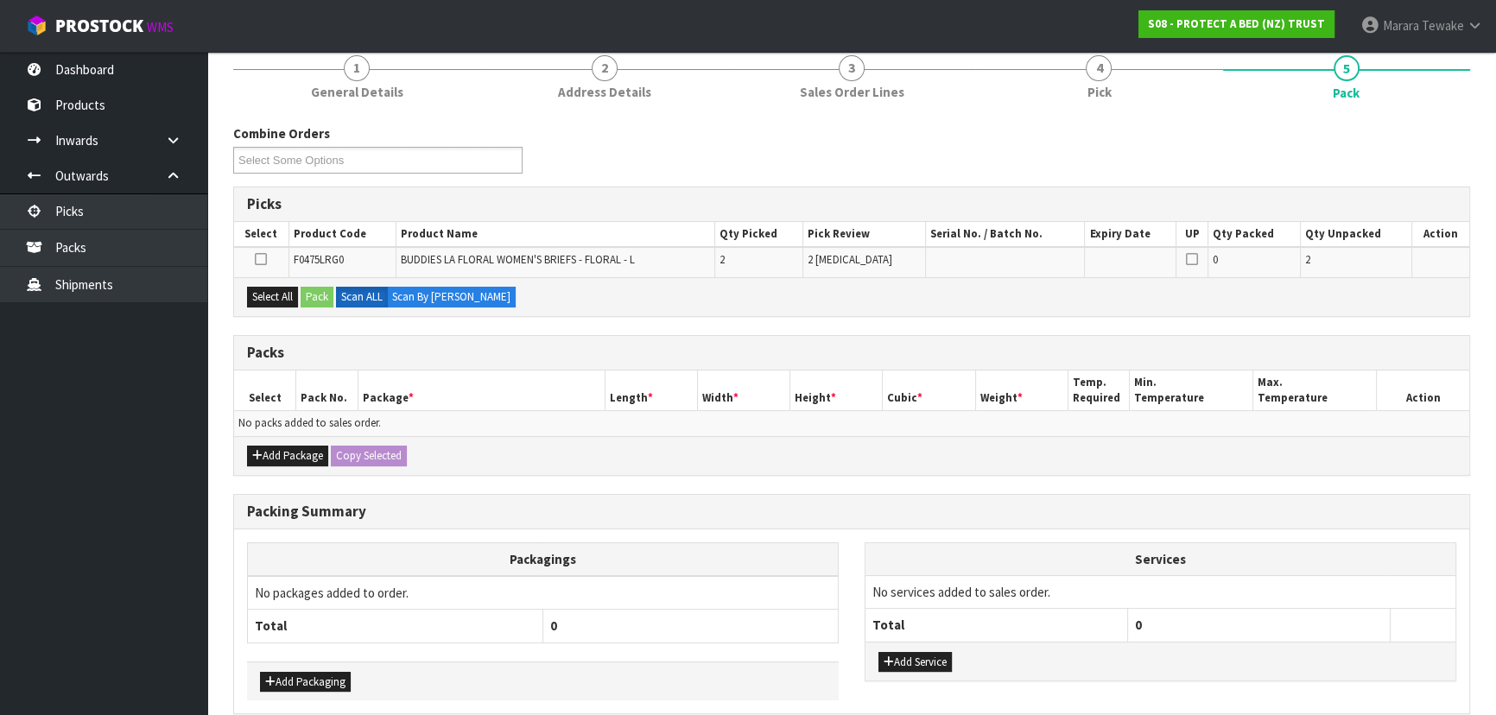
scroll to position [235, 0]
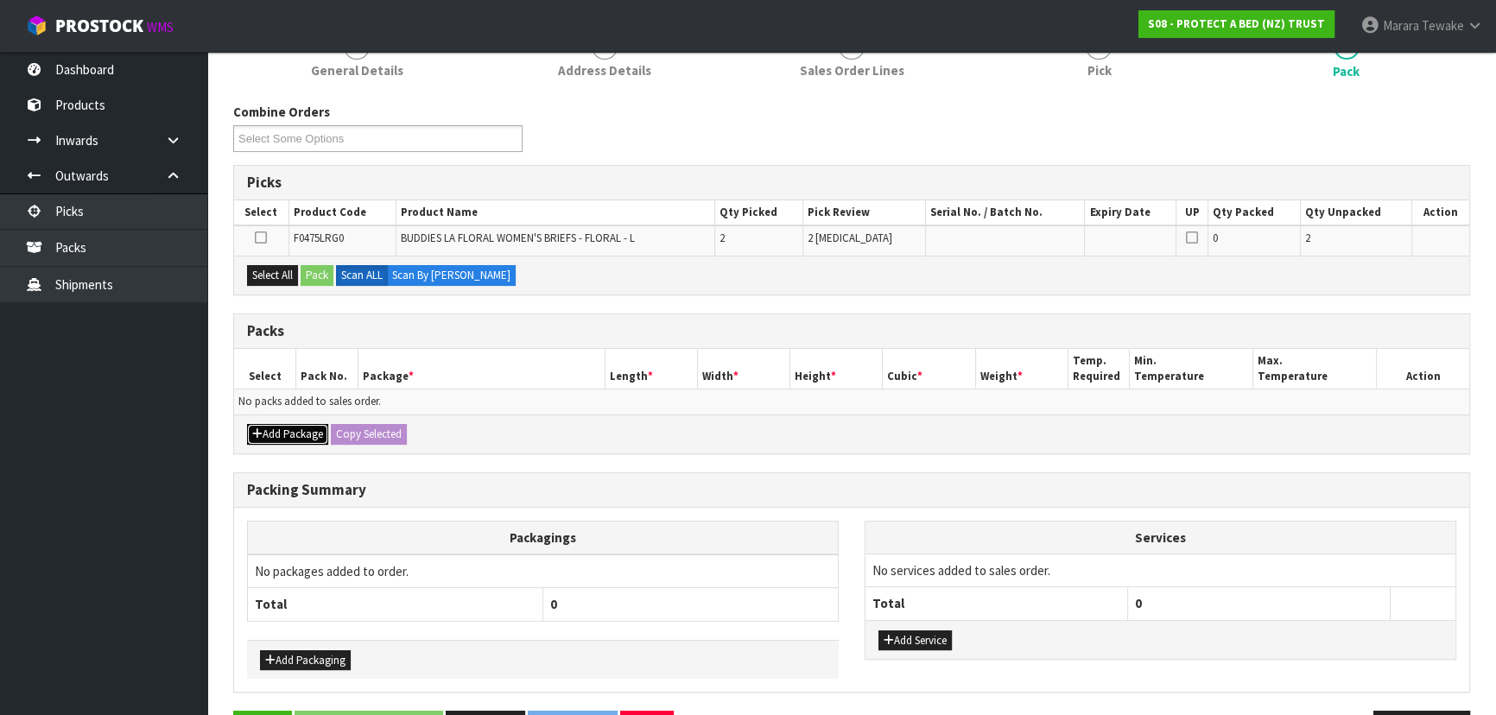
drag, startPoint x: 292, startPoint y: 438, endPoint x: 280, endPoint y: 431, distance: 13.9
click at [293, 438] on button "Add Package" at bounding box center [287, 434] width 81 height 21
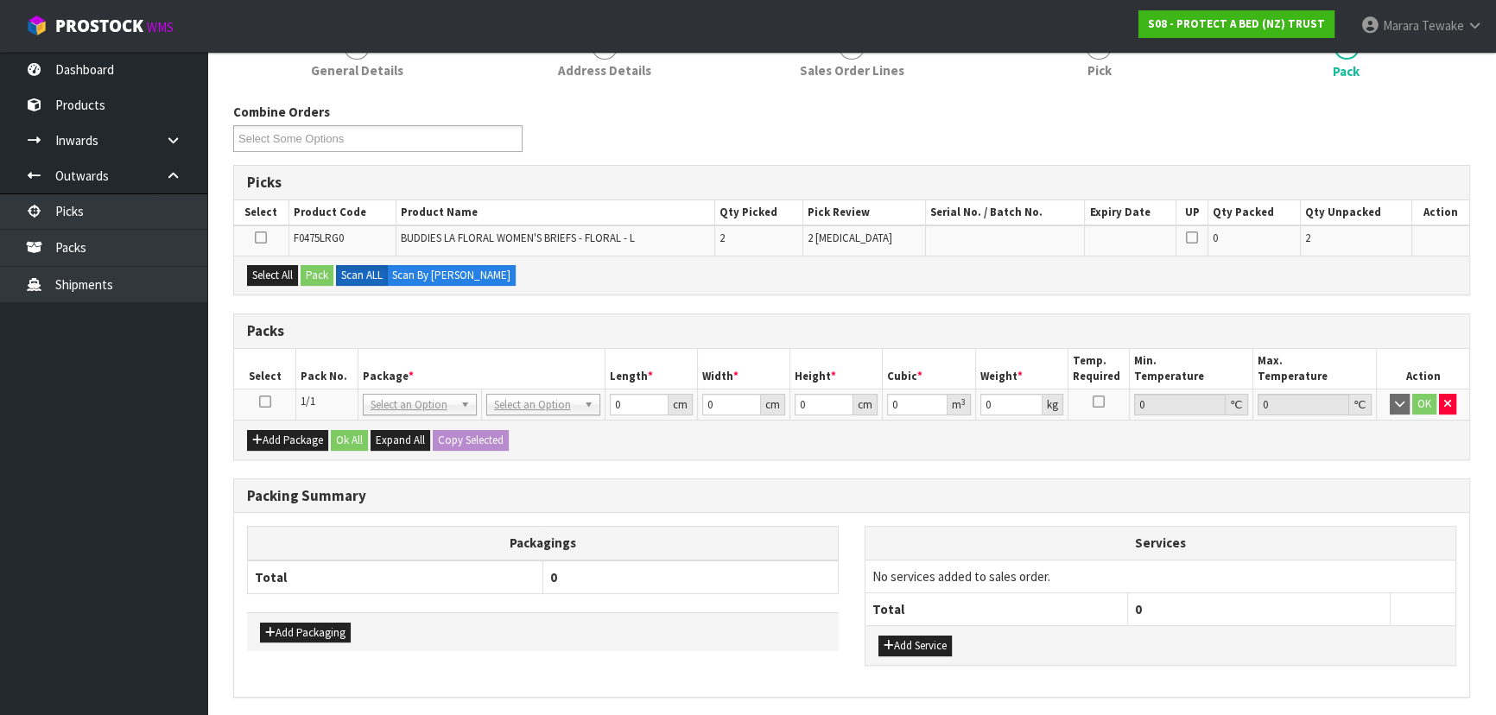
click at [263, 402] on icon at bounding box center [265, 402] width 12 height 1
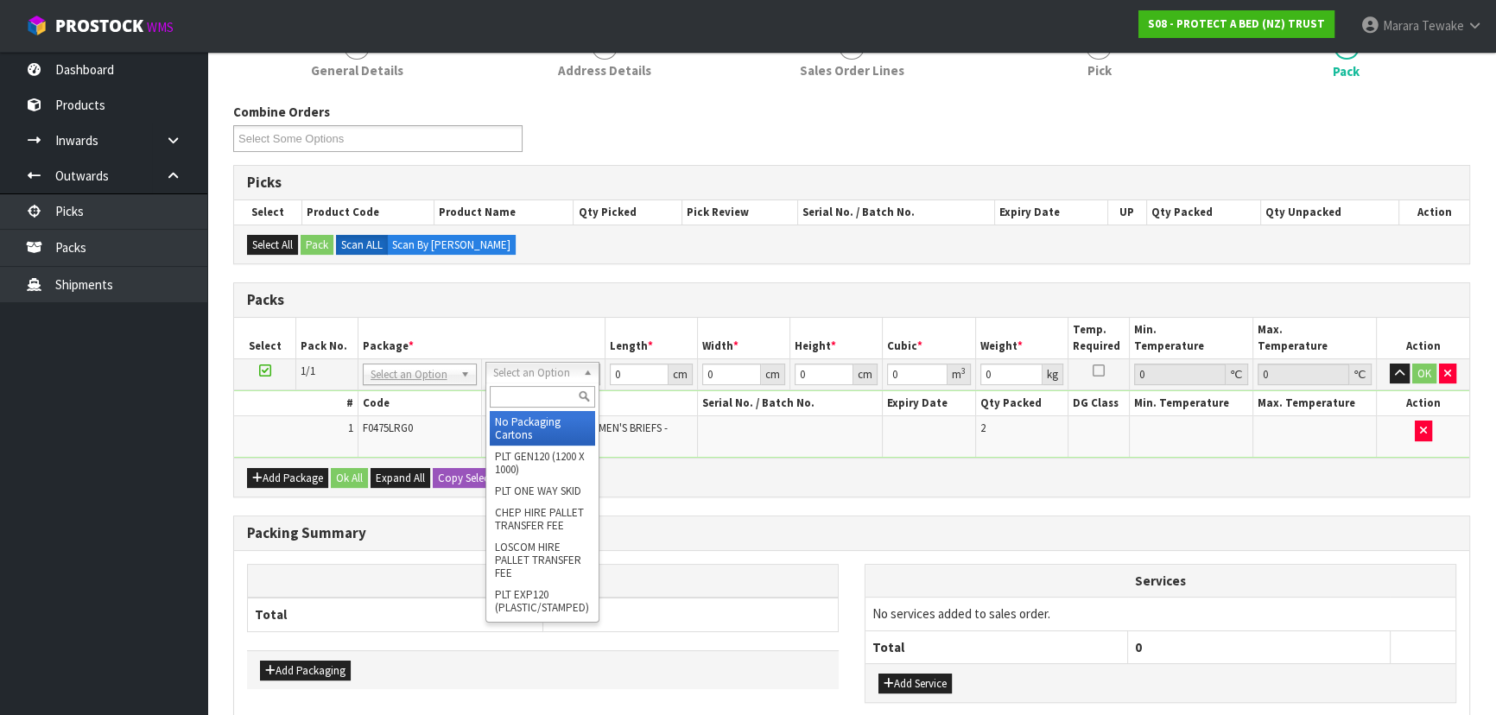
click at [533, 398] on input "text" at bounding box center [542, 397] width 105 height 22
type input "oc"
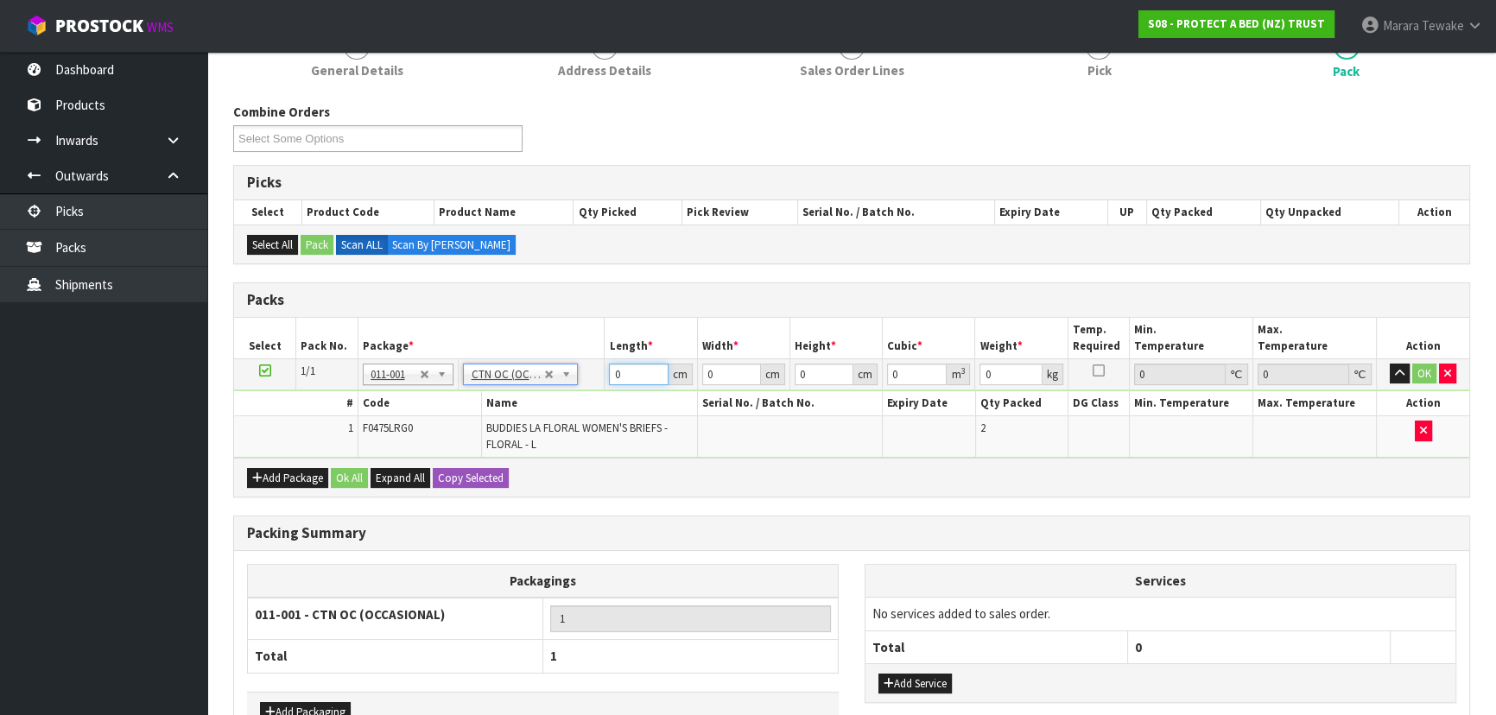
drag, startPoint x: 622, startPoint y: 371, endPoint x: 570, endPoint y: 322, distance: 71.5
click at [571, 346] on table "Select Pack No. Package * Length * Width * Height * Cubic * Weight * Temp. Requ…" at bounding box center [851, 388] width 1235 height 140
type input "0.44"
type input "20"
type input "14"
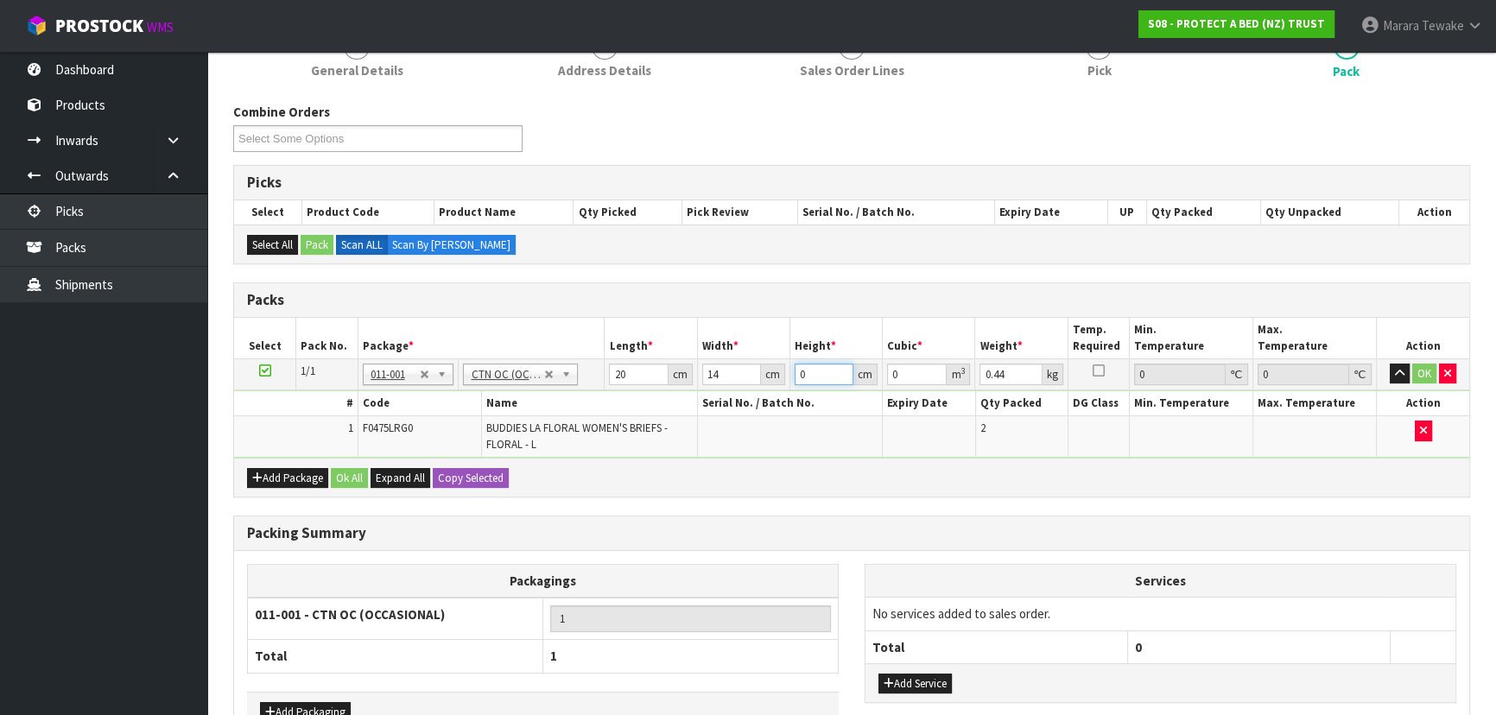
type input "1"
type input "0.00028"
type input "17"
type input "0.00476"
type input "17"
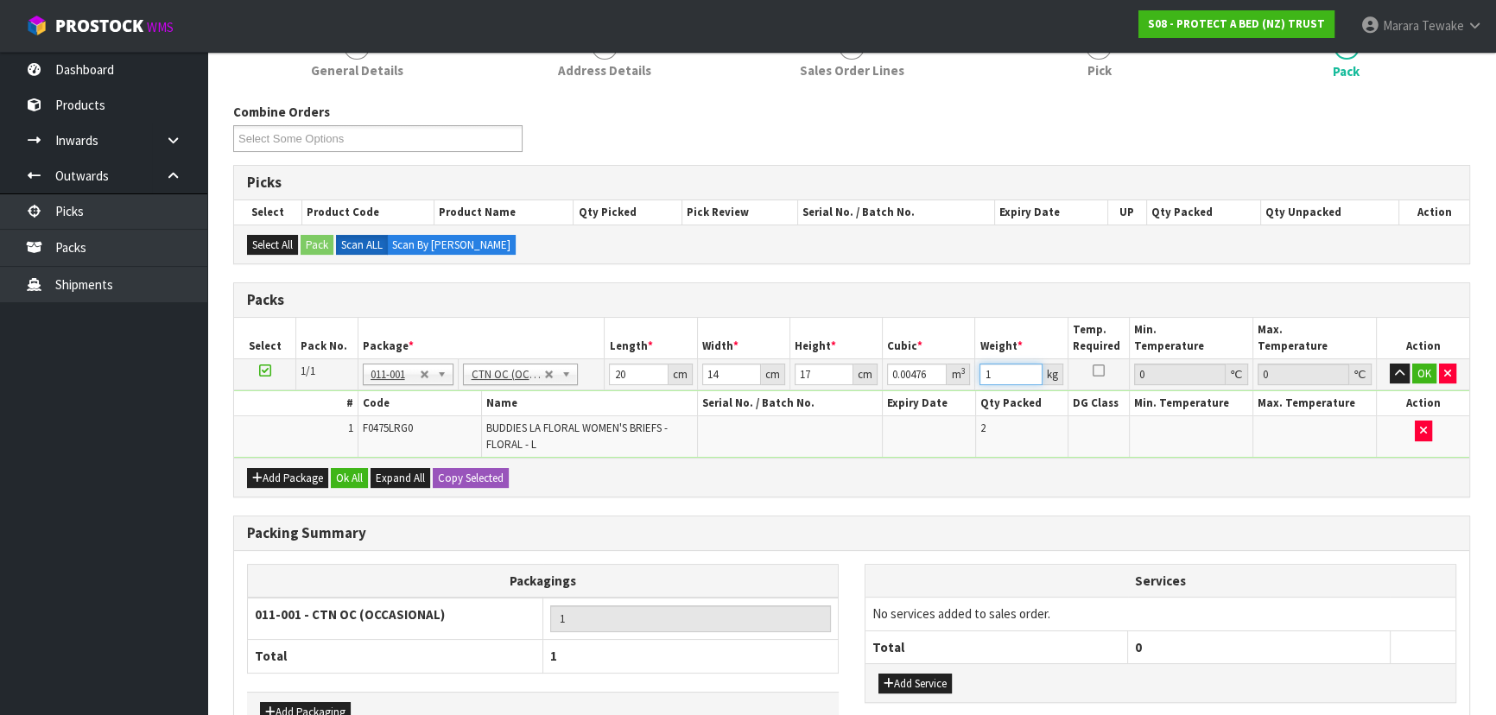
type input "1"
click at [1390, 364] on button "button" at bounding box center [1400, 374] width 20 height 21
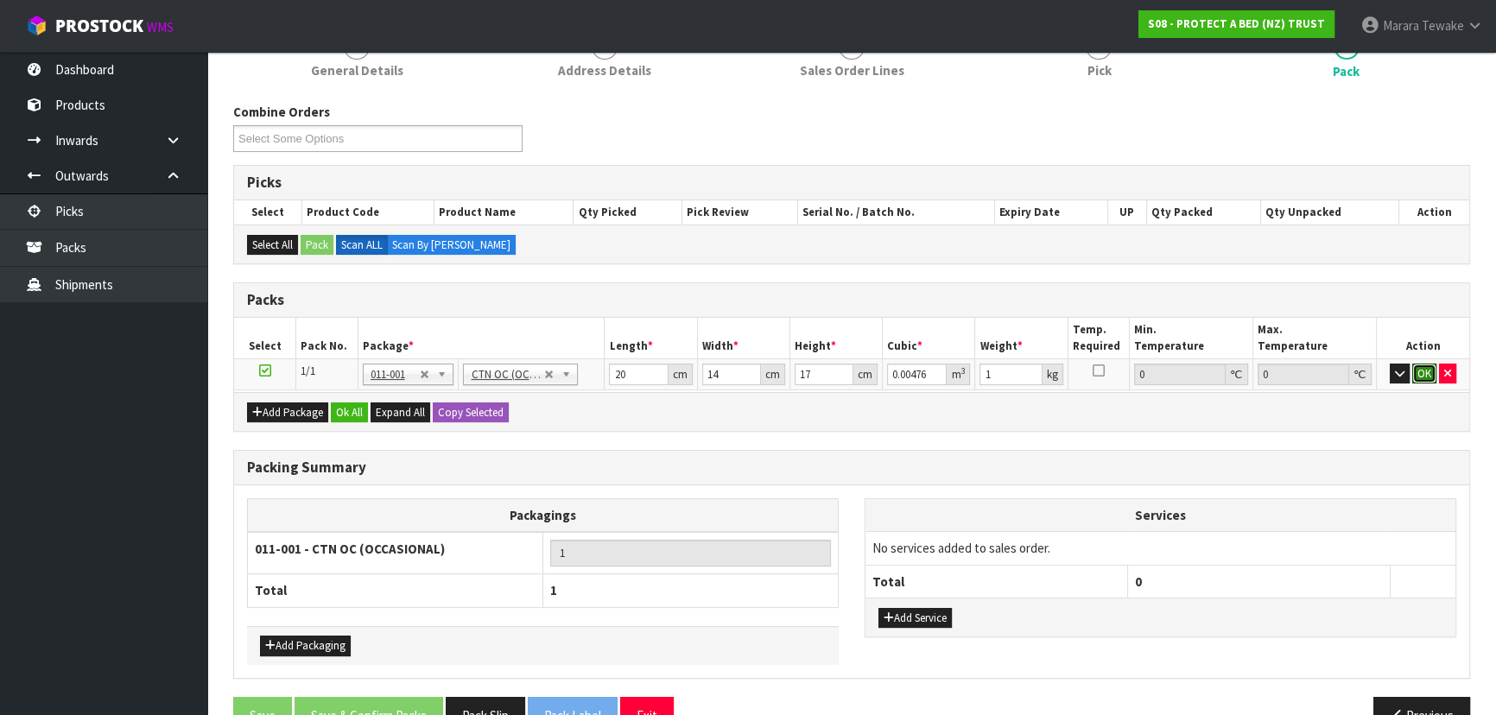
click button "OK" at bounding box center [1424, 374] width 24 height 21
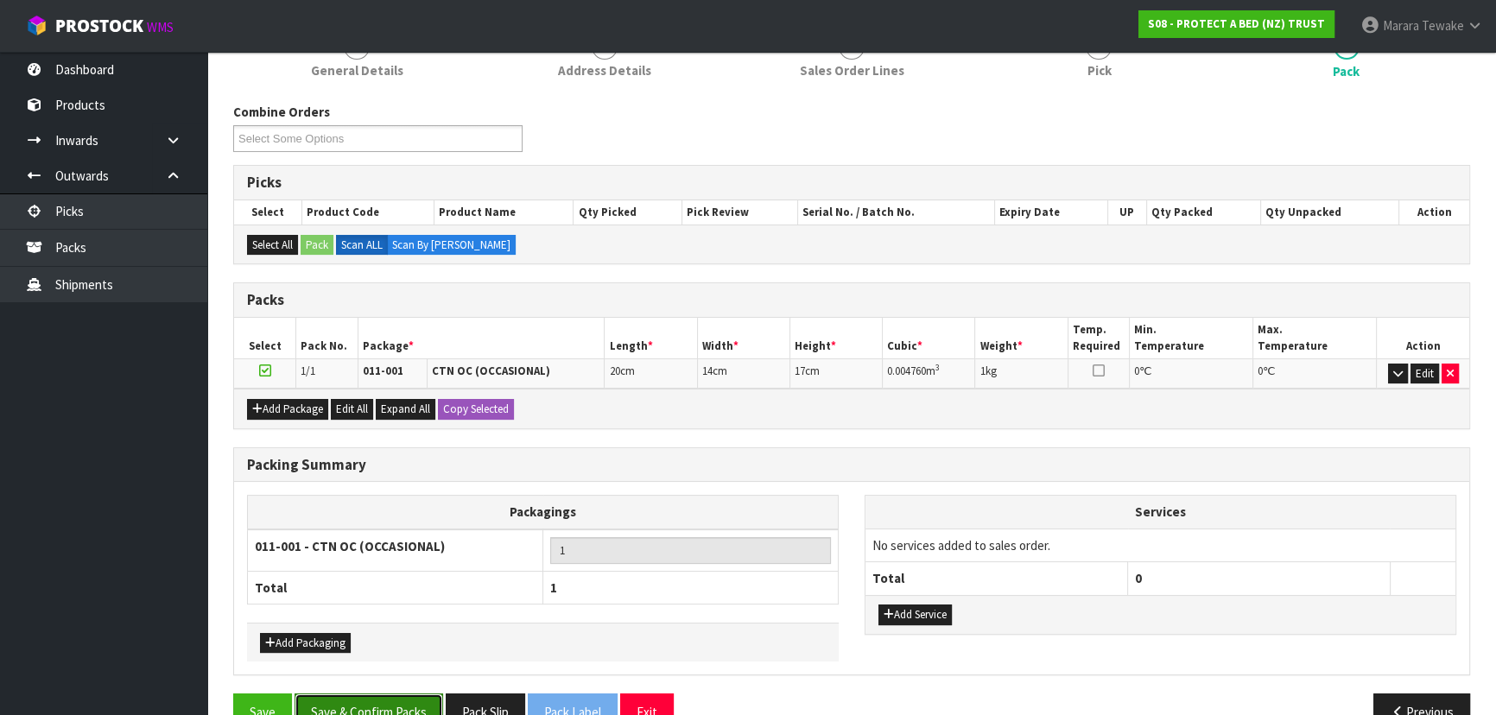
click at [371, 708] on button "Save & Confirm Packs" at bounding box center [369, 712] width 149 height 37
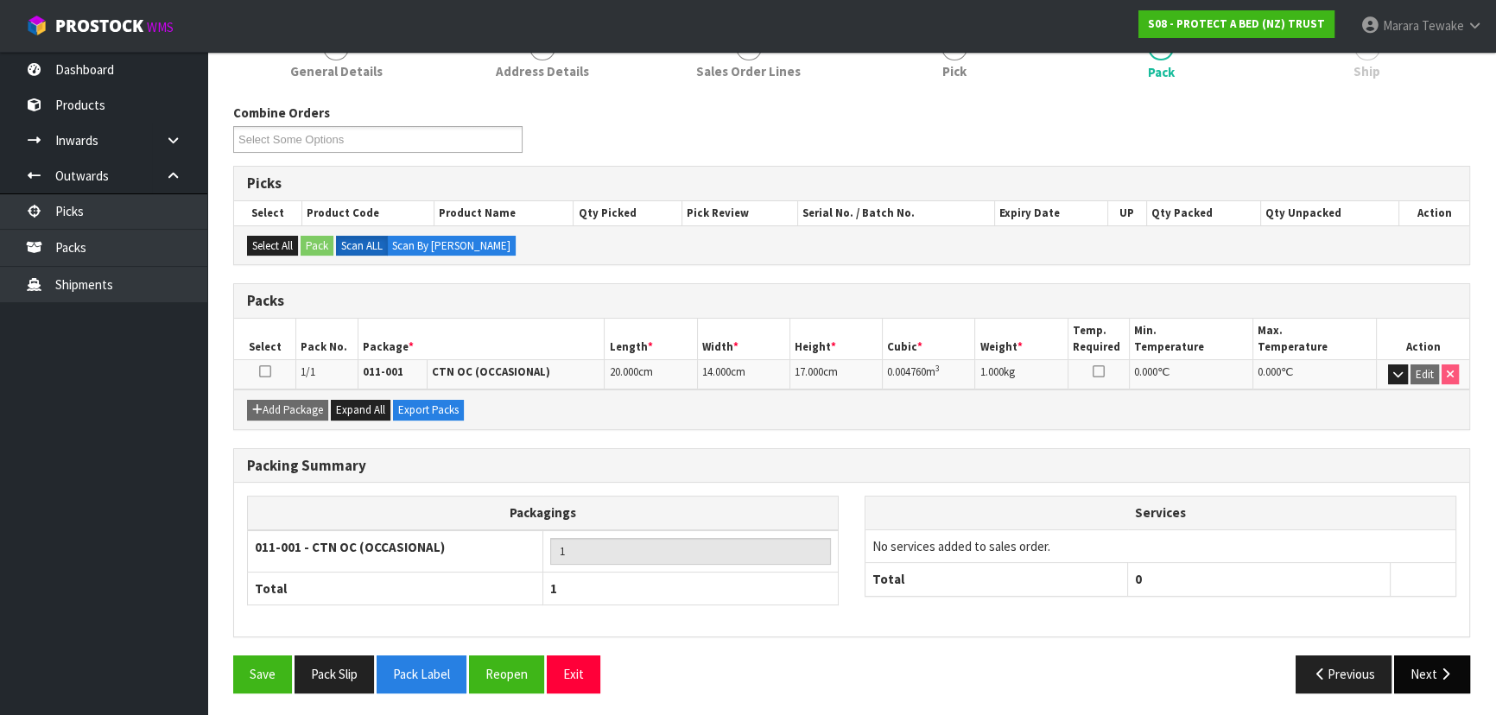
drag, startPoint x: 1435, startPoint y: 645, endPoint x: 1412, endPoint y: 657, distance: 25.9
click at [1435, 646] on div "Packing Summary Packagings 011-001 - CTN OC (OCCASIONAL) 1 Total 1 Services No …" at bounding box center [851, 552] width 1263 height 208
click at [1428, 665] on button "Next" at bounding box center [1432, 674] width 76 height 37
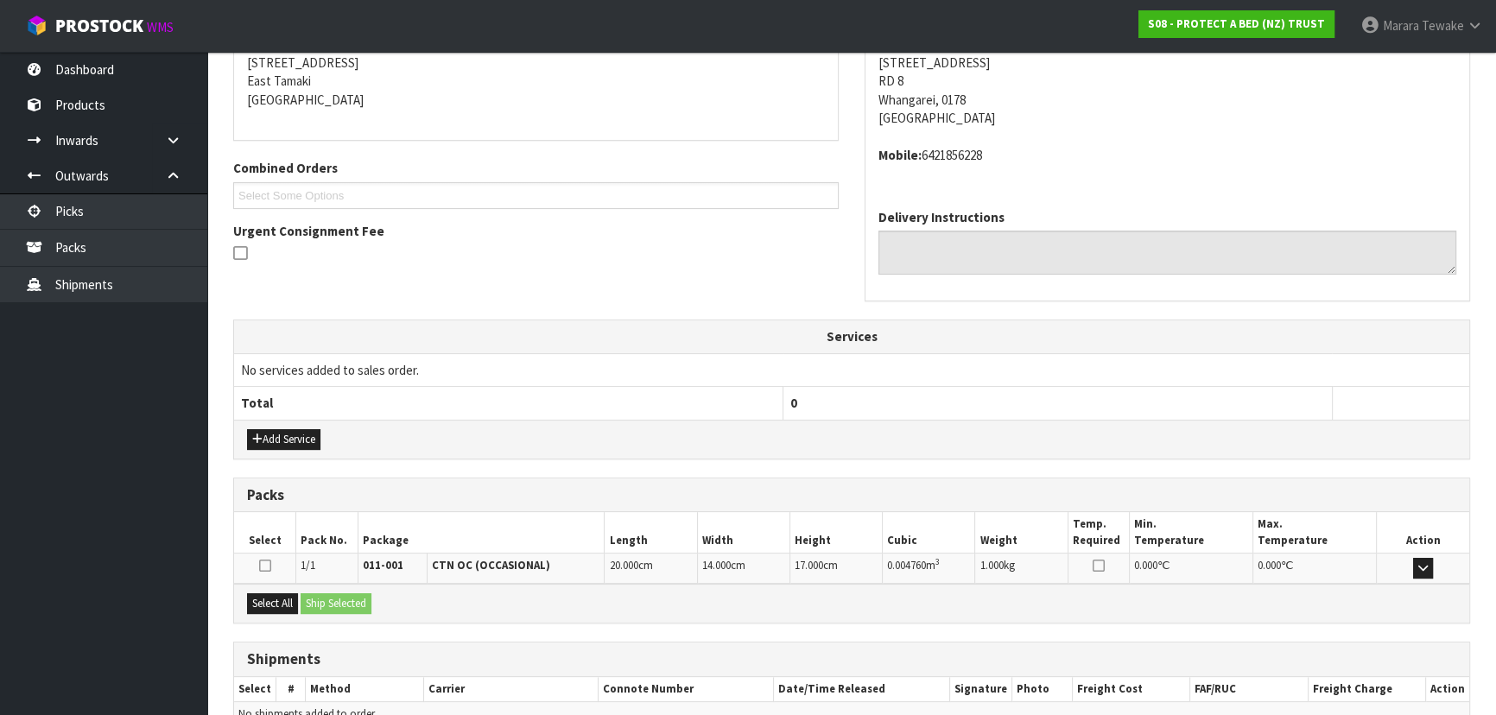
scroll to position [441, 0]
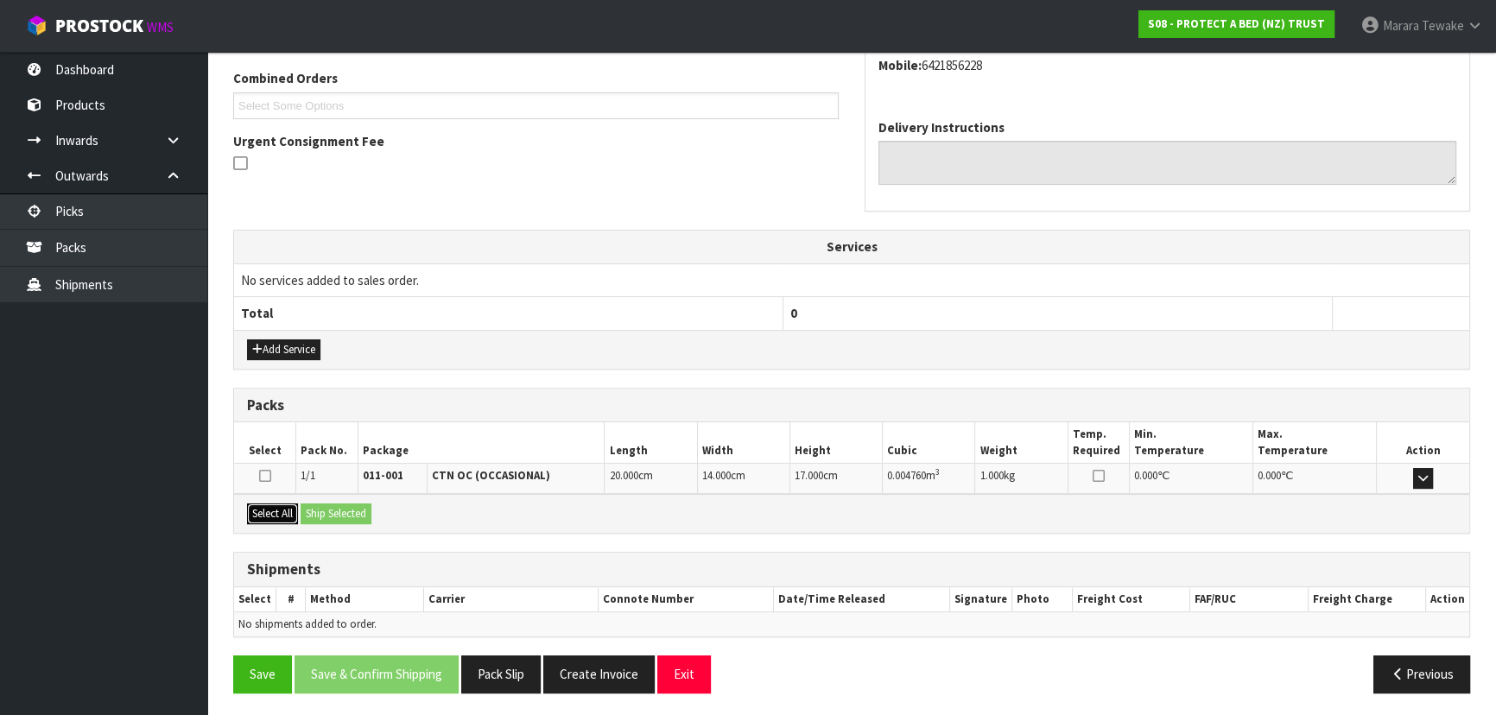
drag, startPoint x: 264, startPoint y: 504, endPoint x: 316, endPoint y: 504, distance: 51.8
click at [277, 504] on button "Select All" at bounding box center [272, 514] width 51 height 21
drag, startPoint x: 322, startPoint y: 503, endPoint x: 356, endPoint y: 502, distance: 33.7
click at [340, 504] on button "Ship Selected" at bounding box center [336, 514] width 71 height 21
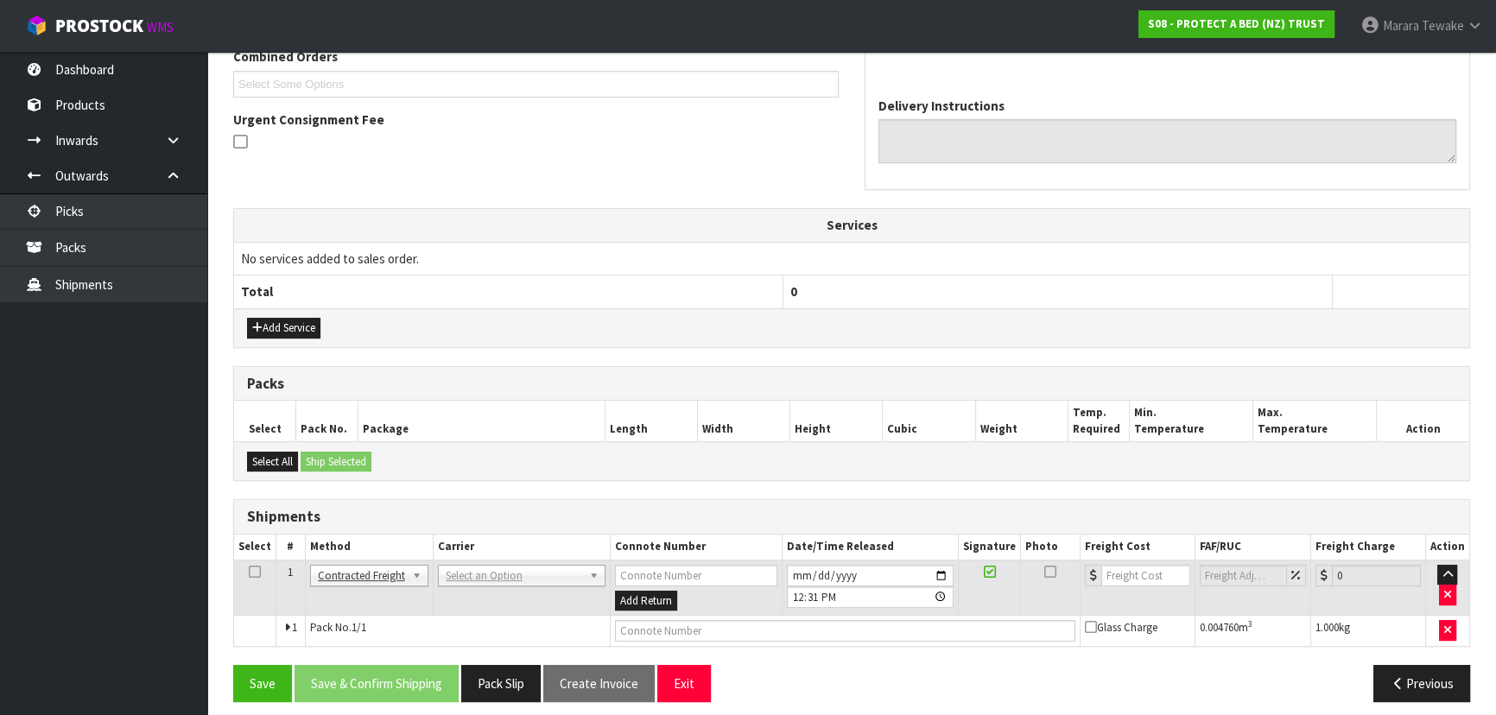
scroll to position [472, 0]
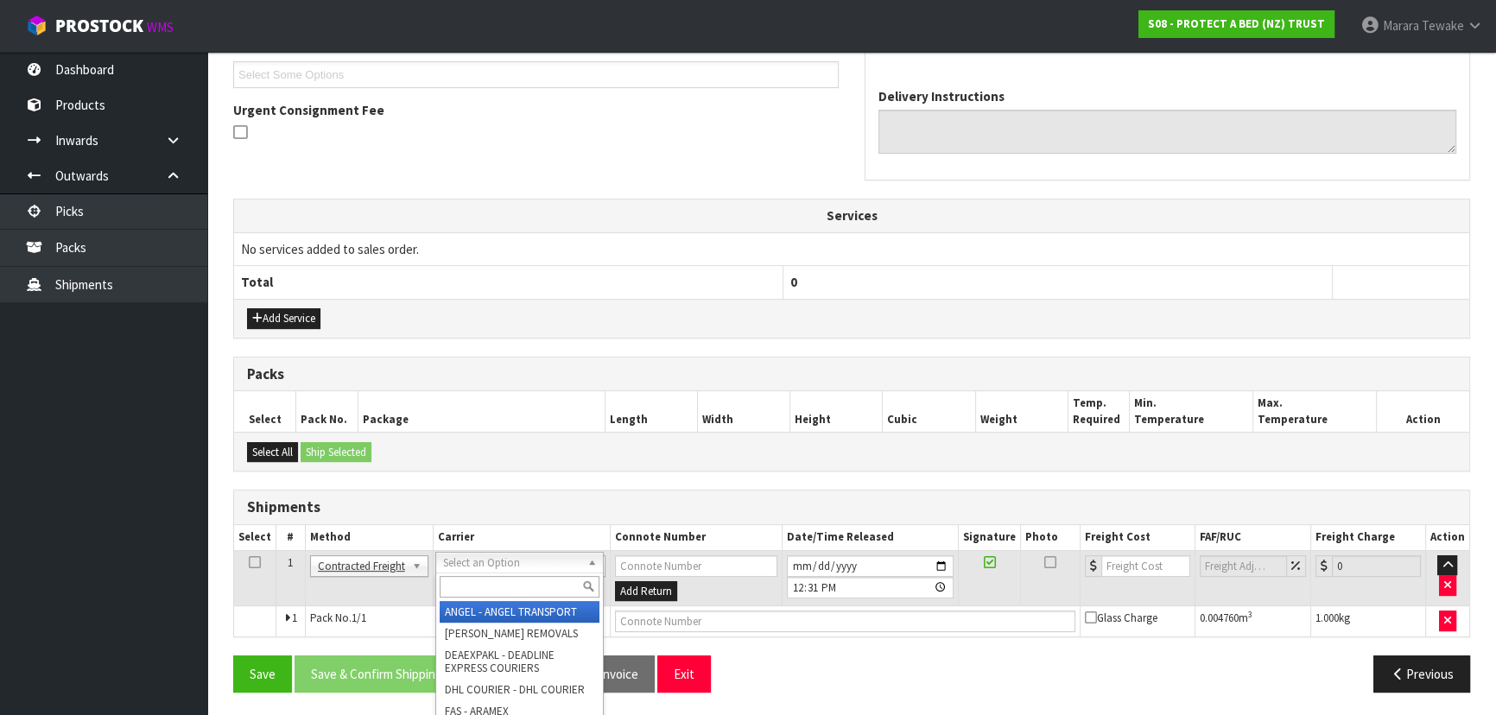
drag, startPoint x: 475, startPoint y: 566, endPoint x: 484, endPoint y: 589, distance: 24.9
click at [485, 592] on input "text" at bounding box center [520, 587] width 160 height 22
type input "nzp"
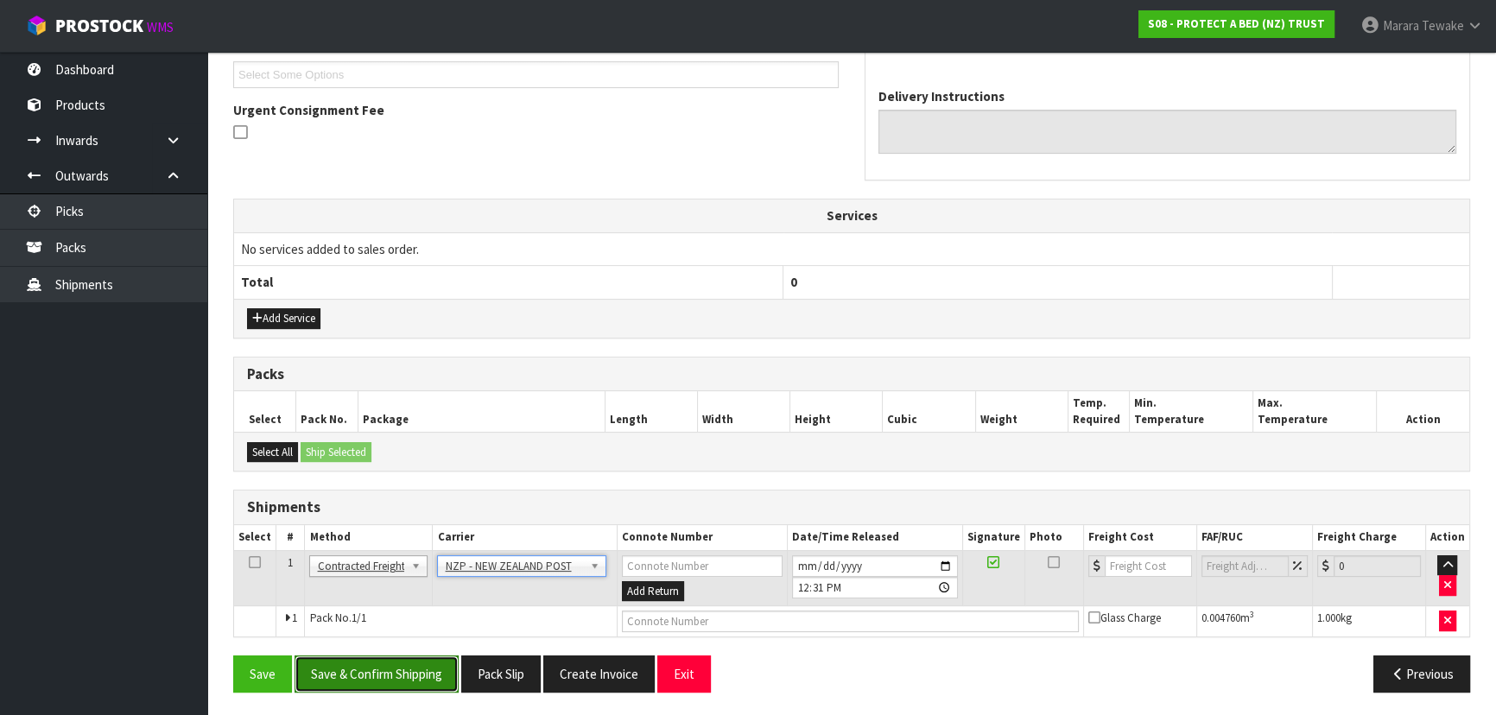
drag, startPoint x: 407, startPoint y: 666, endPoint x: 392, endPoint y: 666, distance: 14.7
click at [405, 666] on button "Save & Confirm Shipping" at bounding box center [377, 674] width 164 height 37
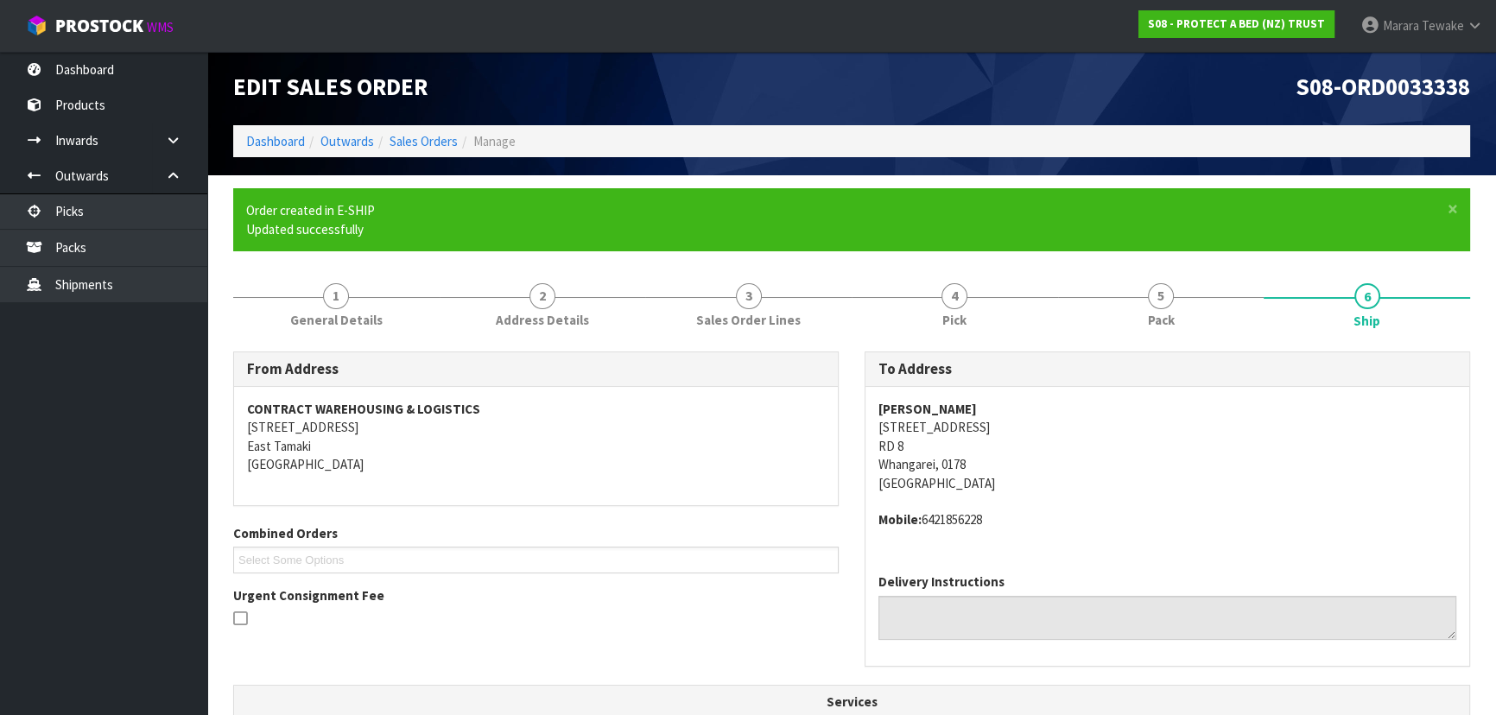
scroll to position [447, 0]
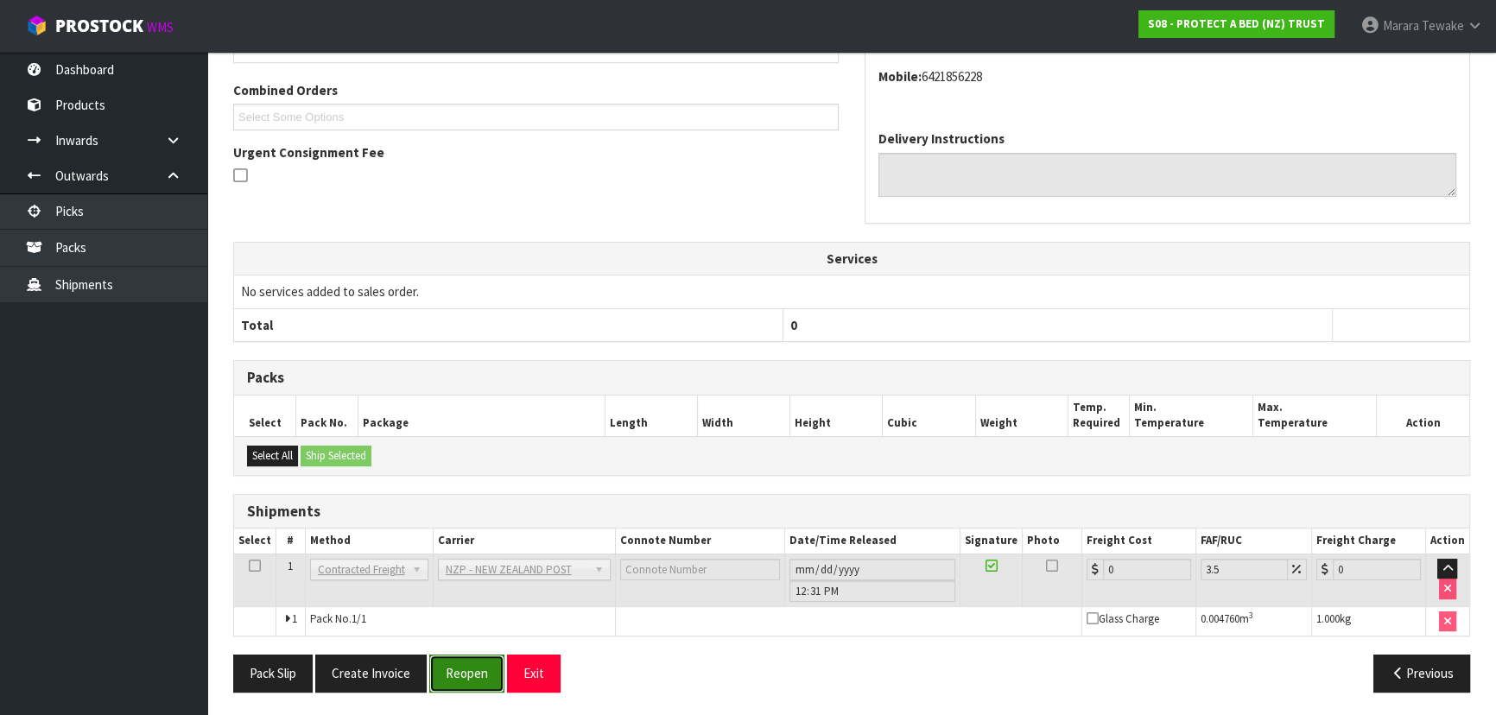
click at [467, 664] on button "Reopen" at bounding box center [466, 673] width 75 height 37
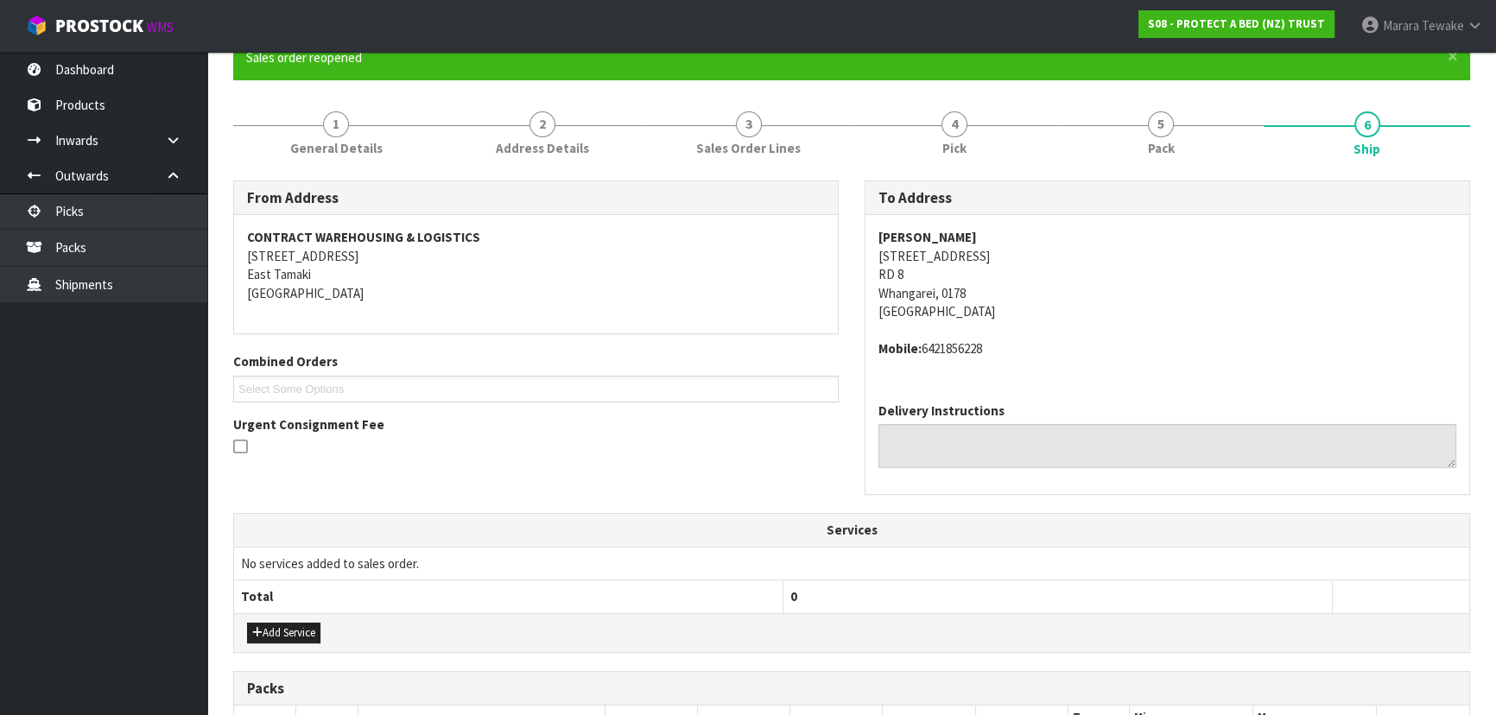
scroll to position [471, 0]
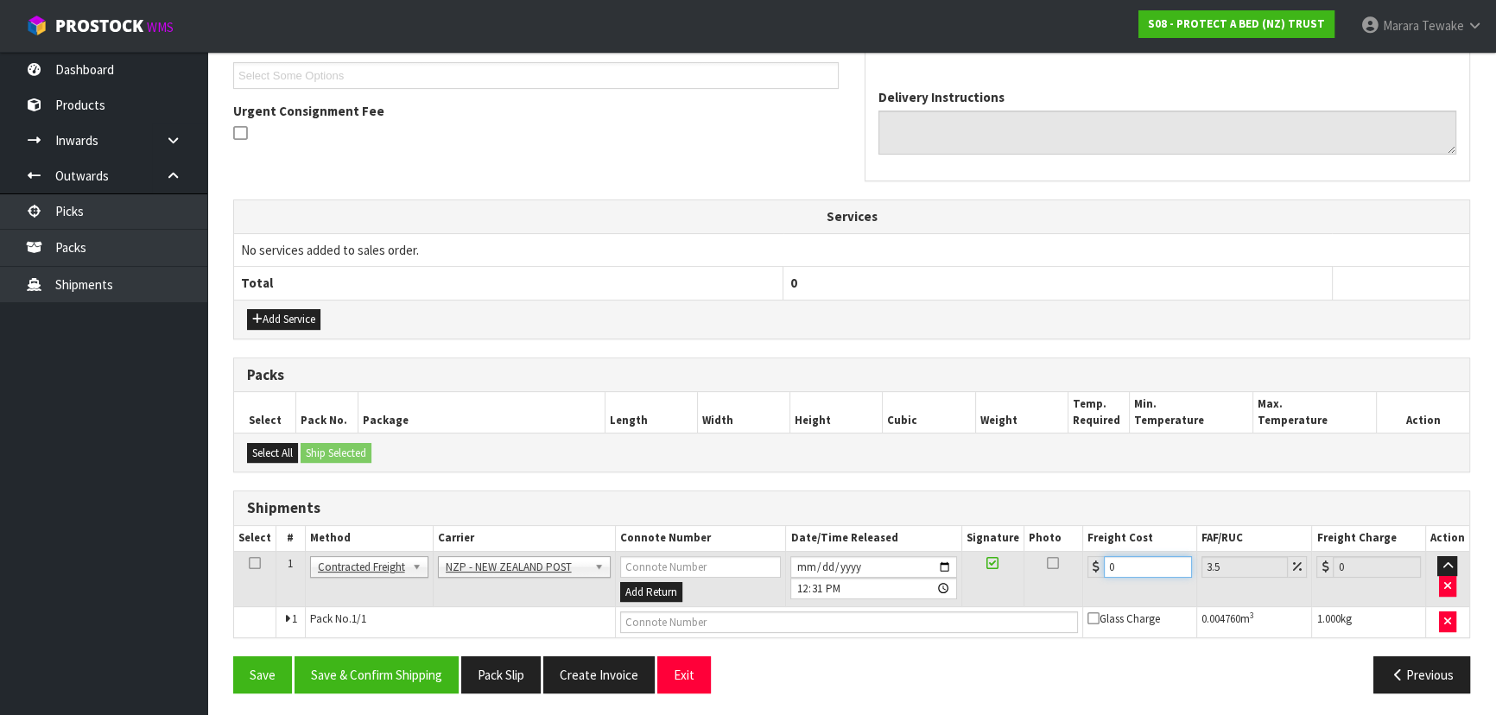
drag, startPoint x: 1114, startPoint y: 571, endPoint x: 1101, endPoint y: 562, distance: 16.8
click at [1105, 562] on input "0" at bounding box center [1148, 567] width 88 height 22
type input "1"
type input "1.03"
type input "11"
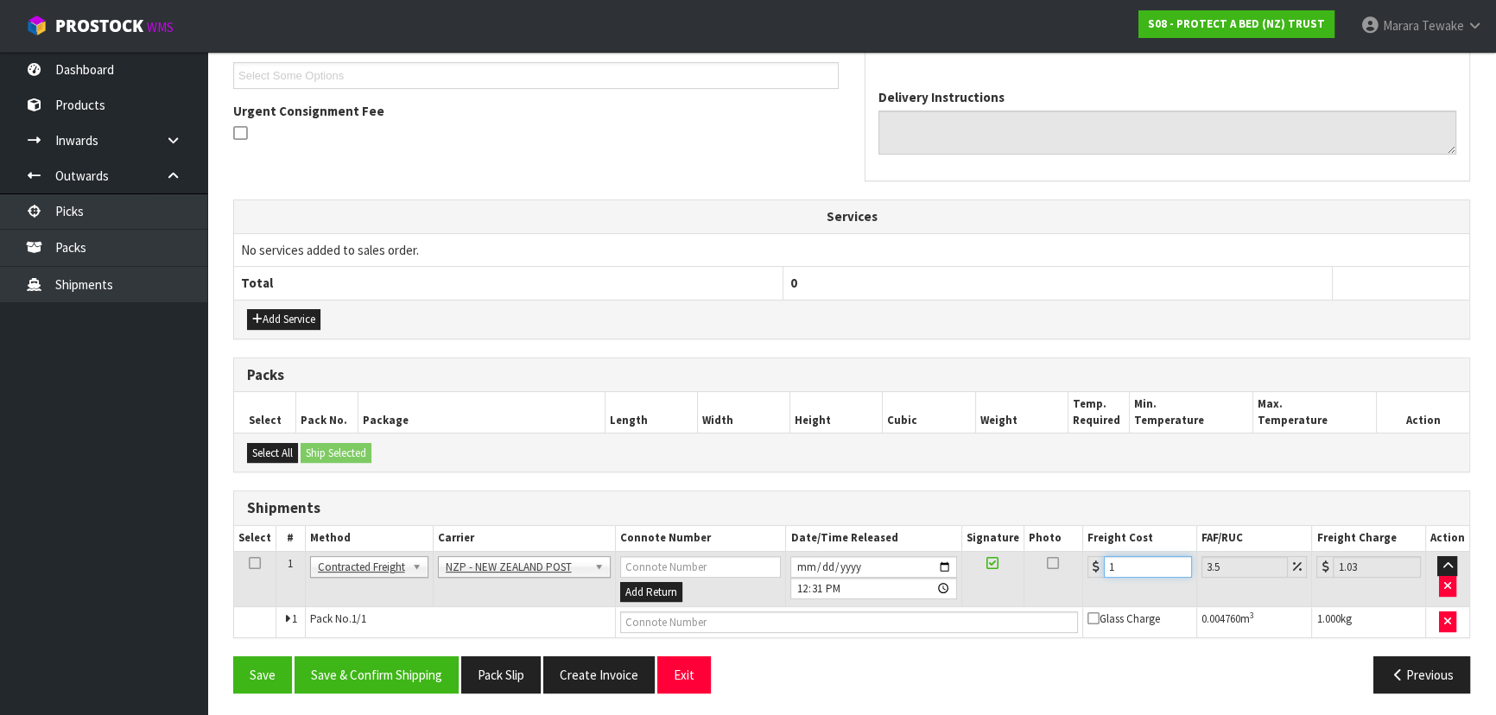
type input "11.38"
type input "11.9"
type input "12.32"
type input "11.90"
click at [366, 669] on button "Save & Confirm Shipping" at bounding box center [377, 675] width 164 height 37
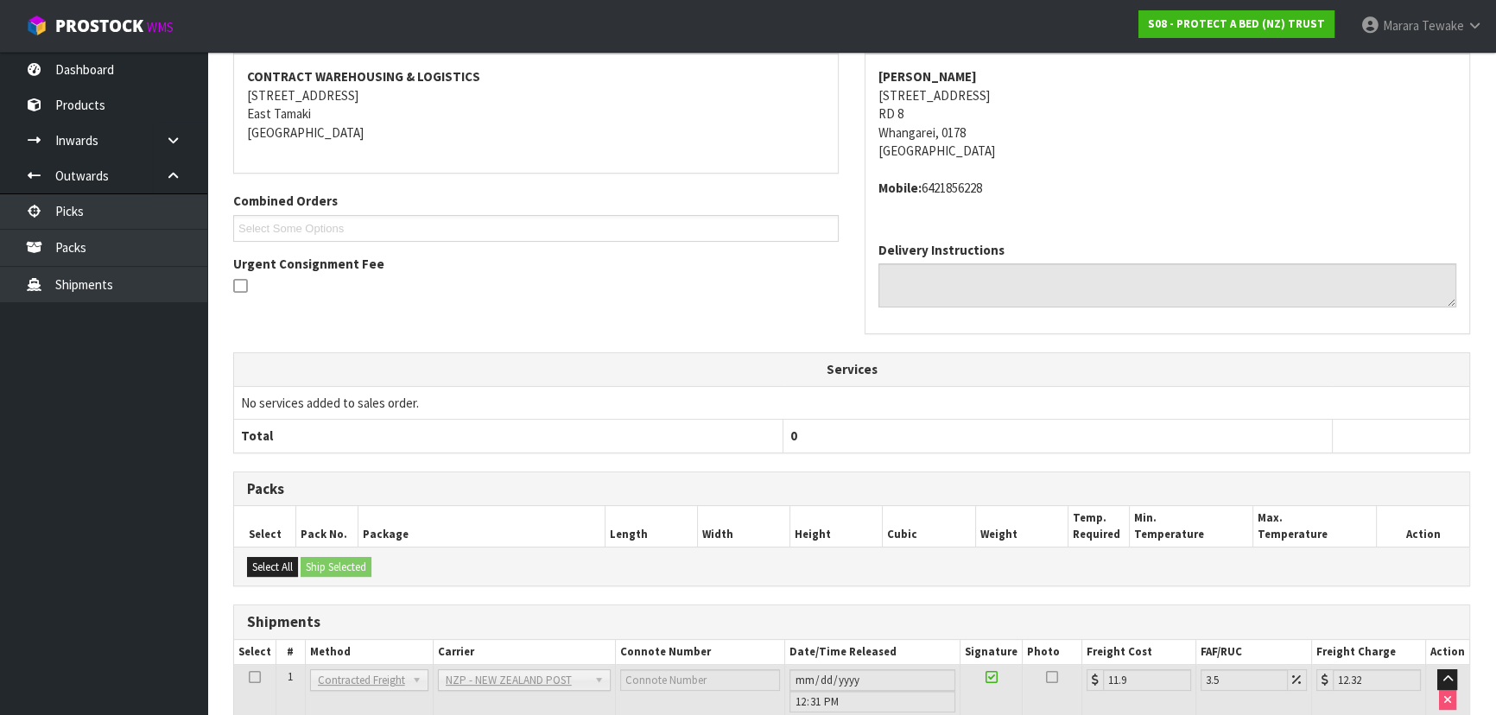
scroll to position [441, 0]
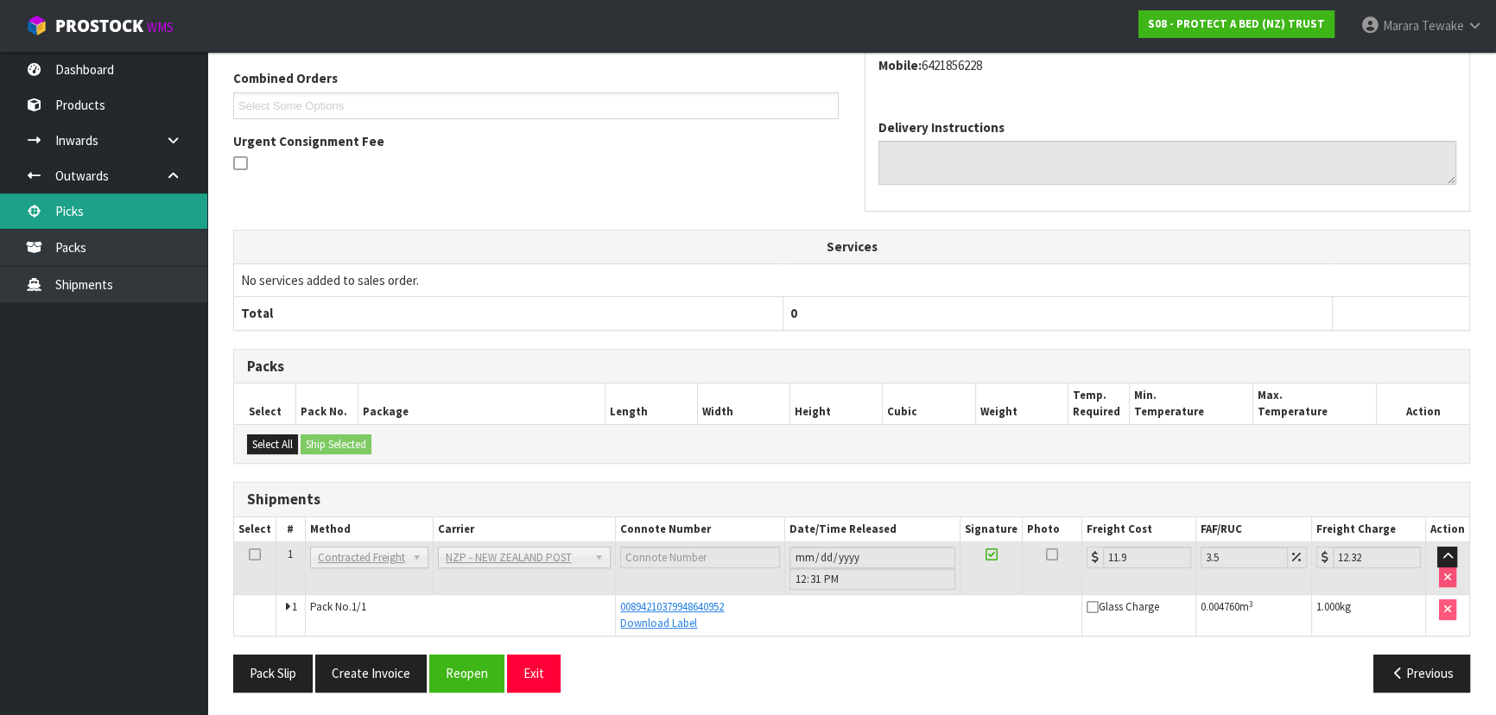
click at [127, 209] on link "Picks" at bounding box center [103, 211] width 207 height 35
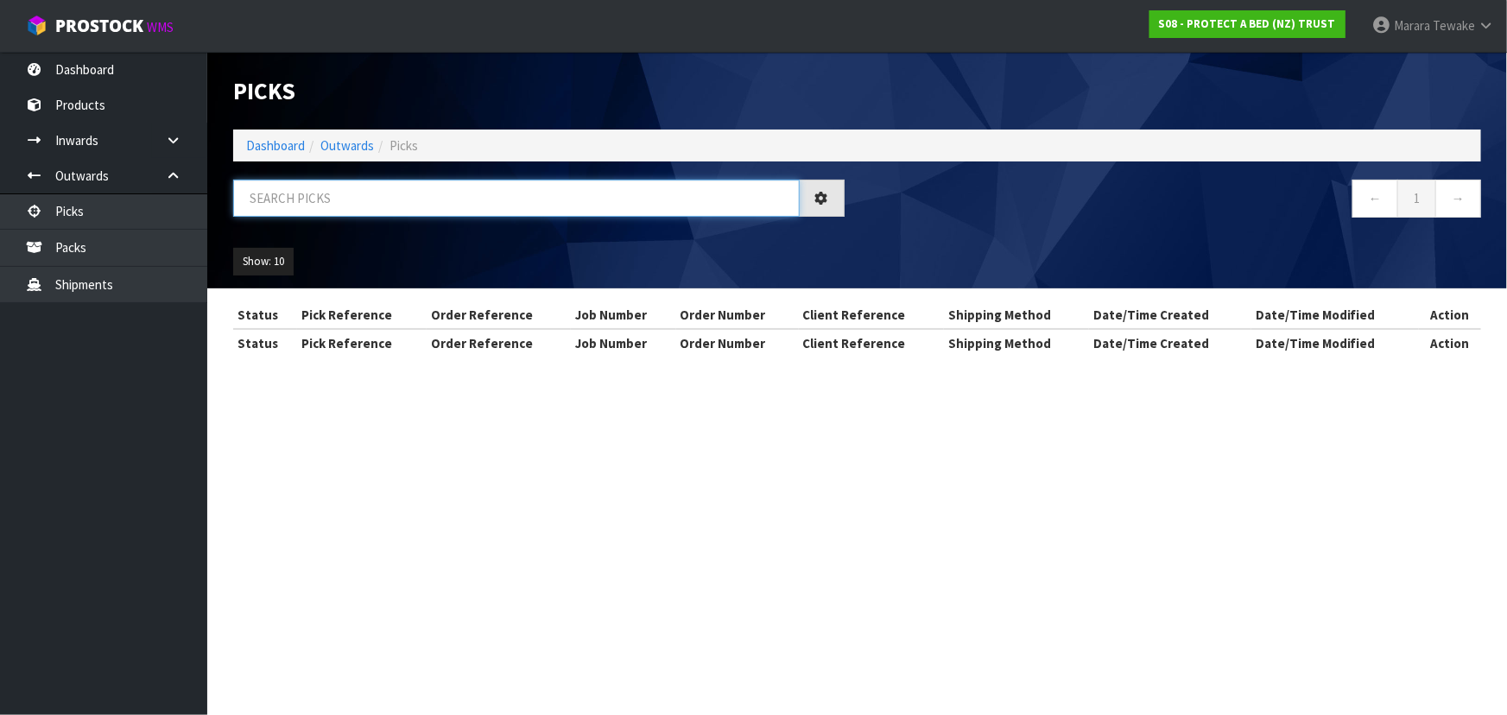
click at [514, 203] on input "text" at bounding box center [516, 198] width 567 height 37
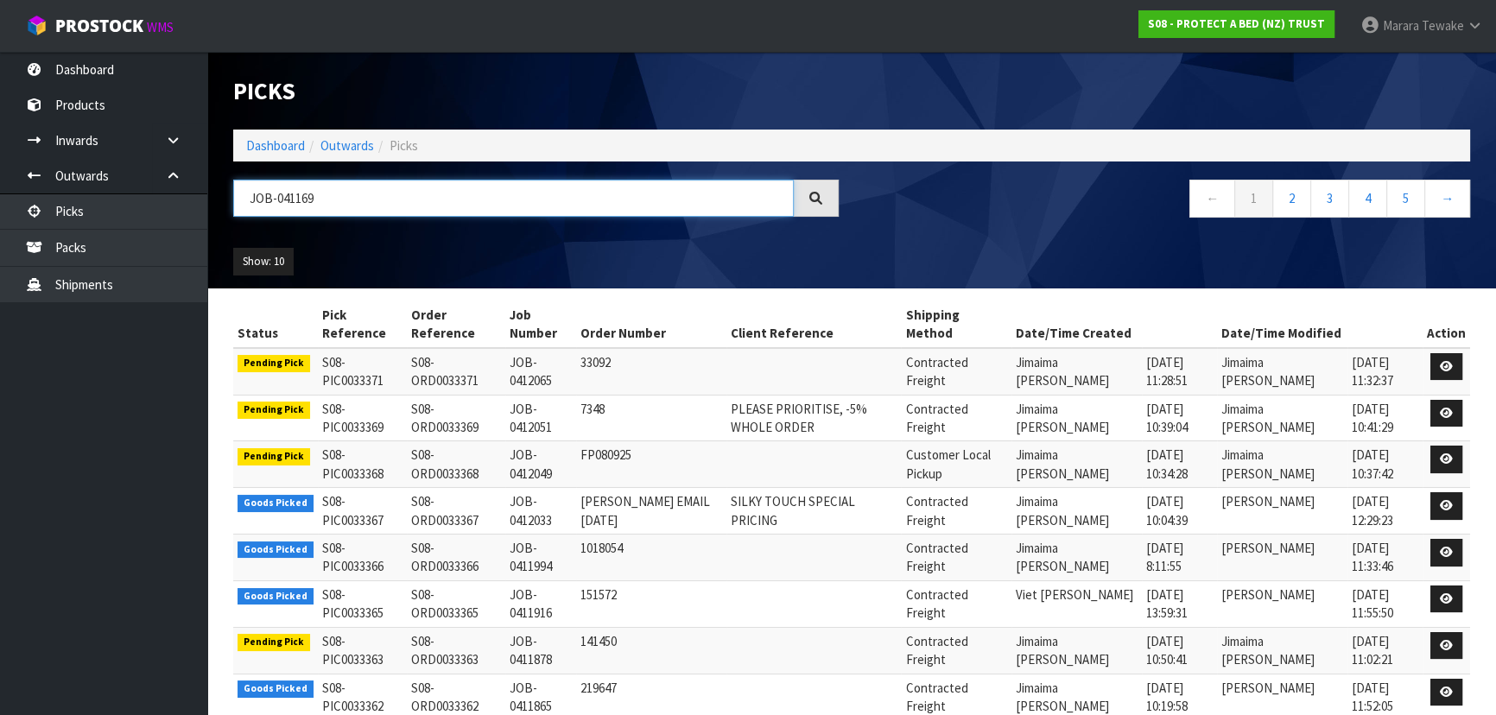
type input "JOB-0411692"
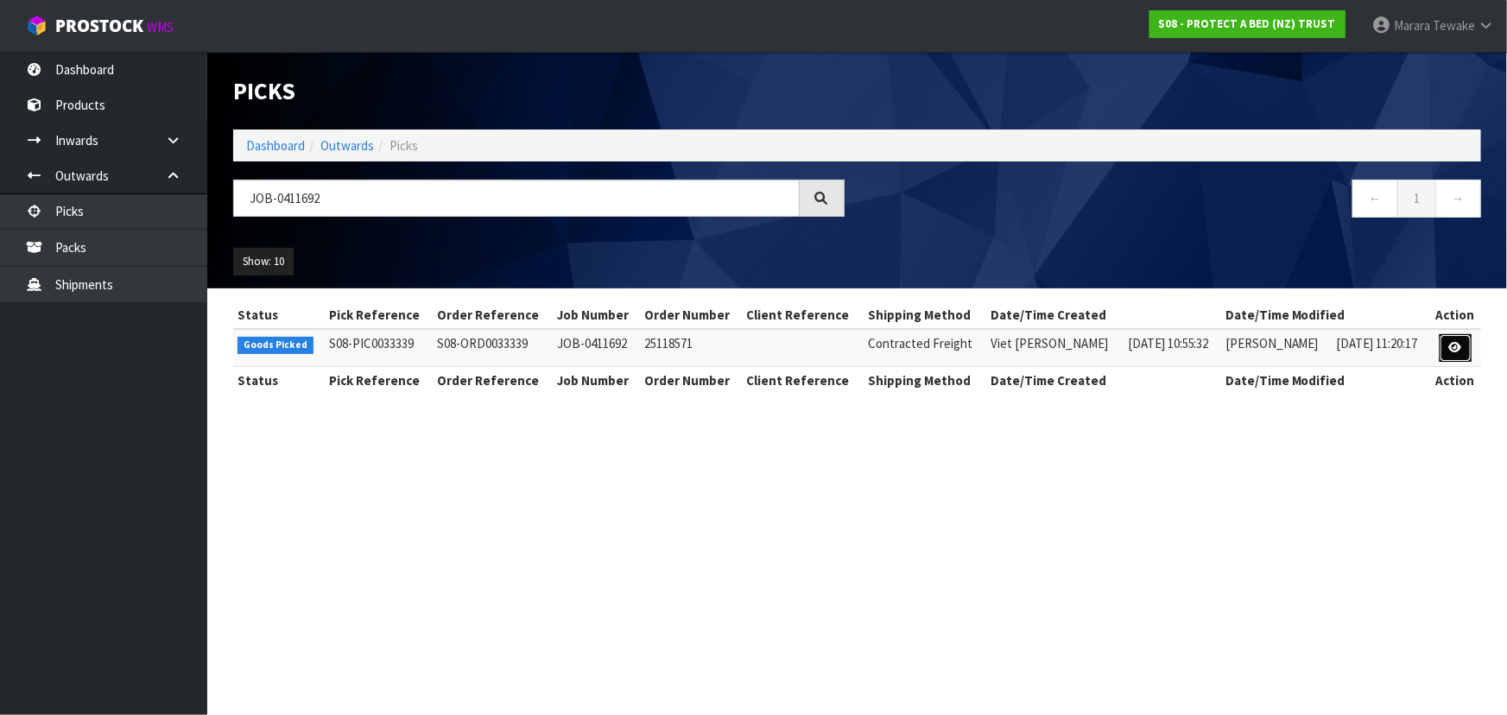
click at [1458, 346] on icon at bounding box center [1456, 347] width 13 height 11
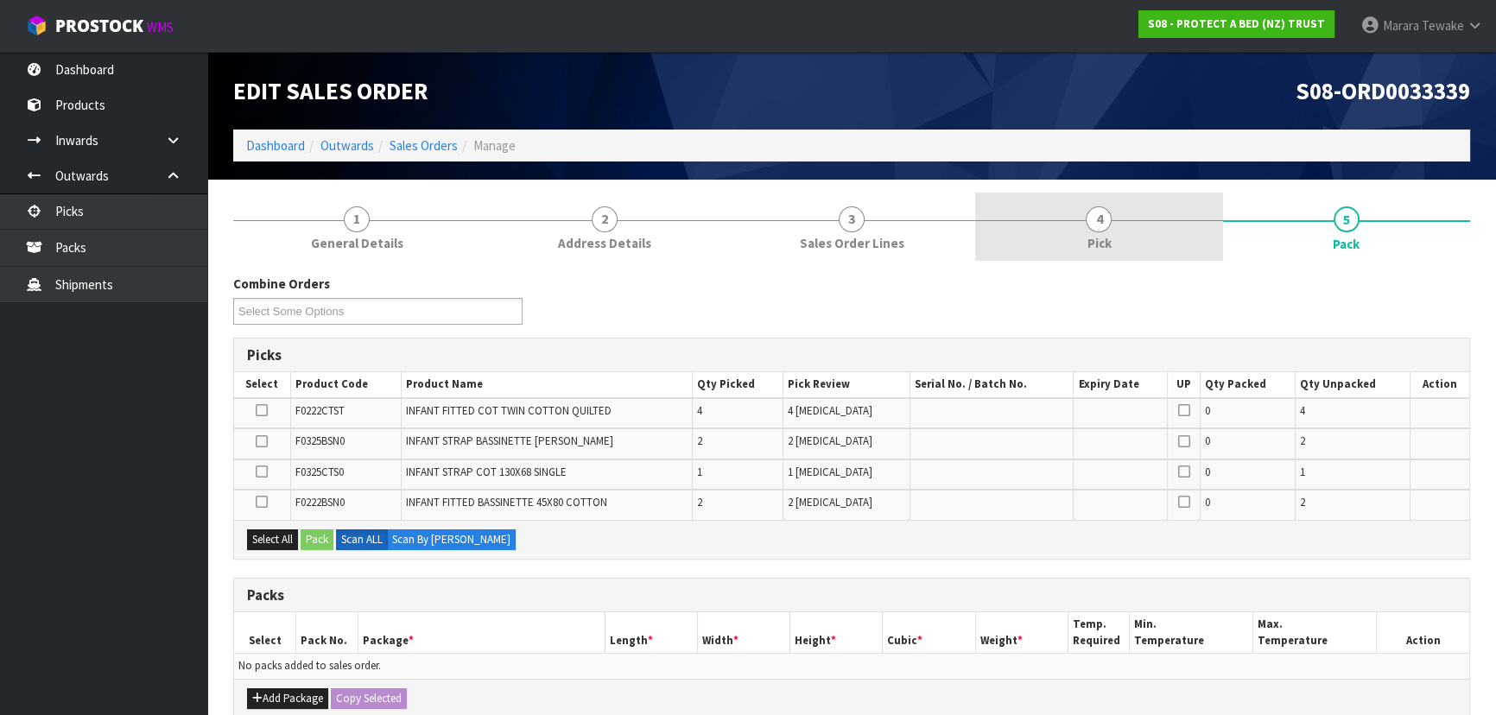
click at [1194, 238] on link "4 Pick" at bounding box center [1098, 227] width 247 height 68
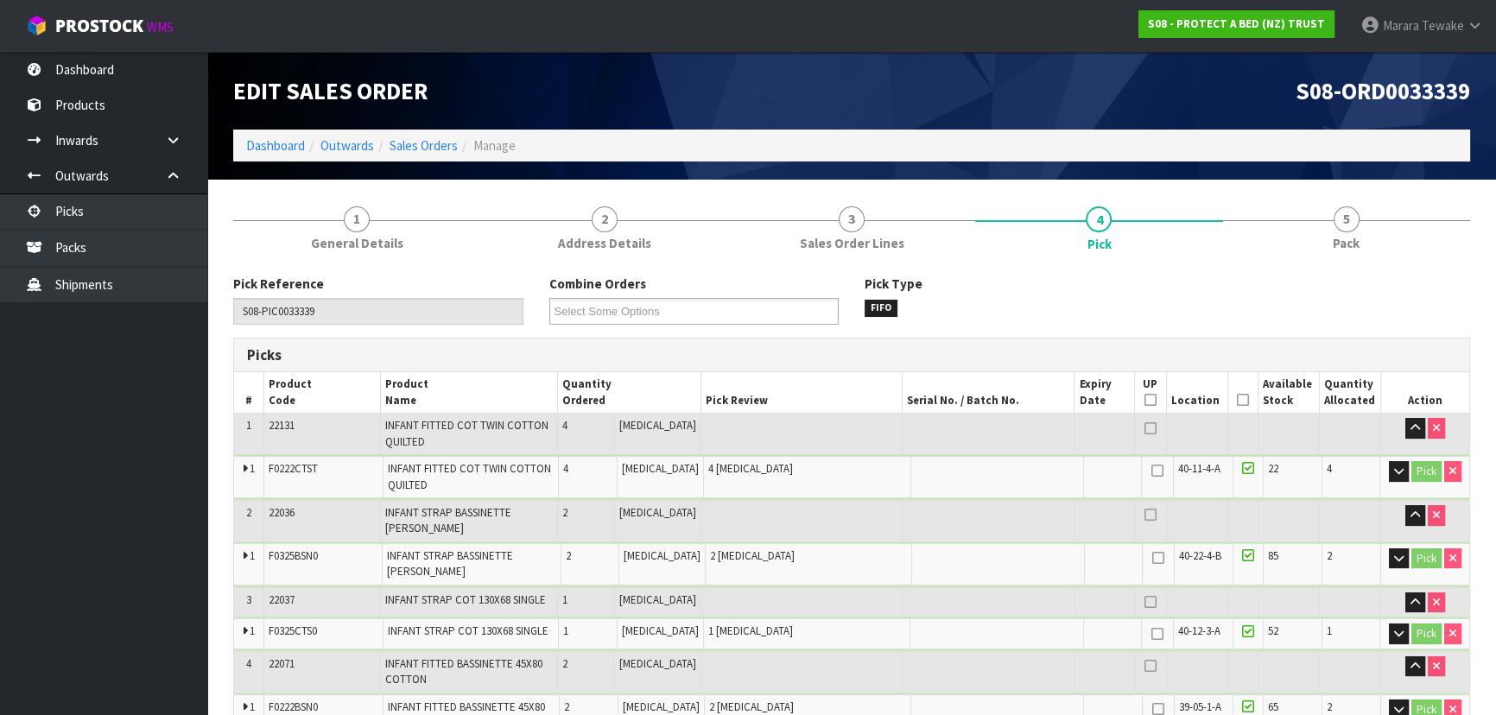
click at [1240, 400] on icon at bounding box center [1243, 400] width 12 height 1
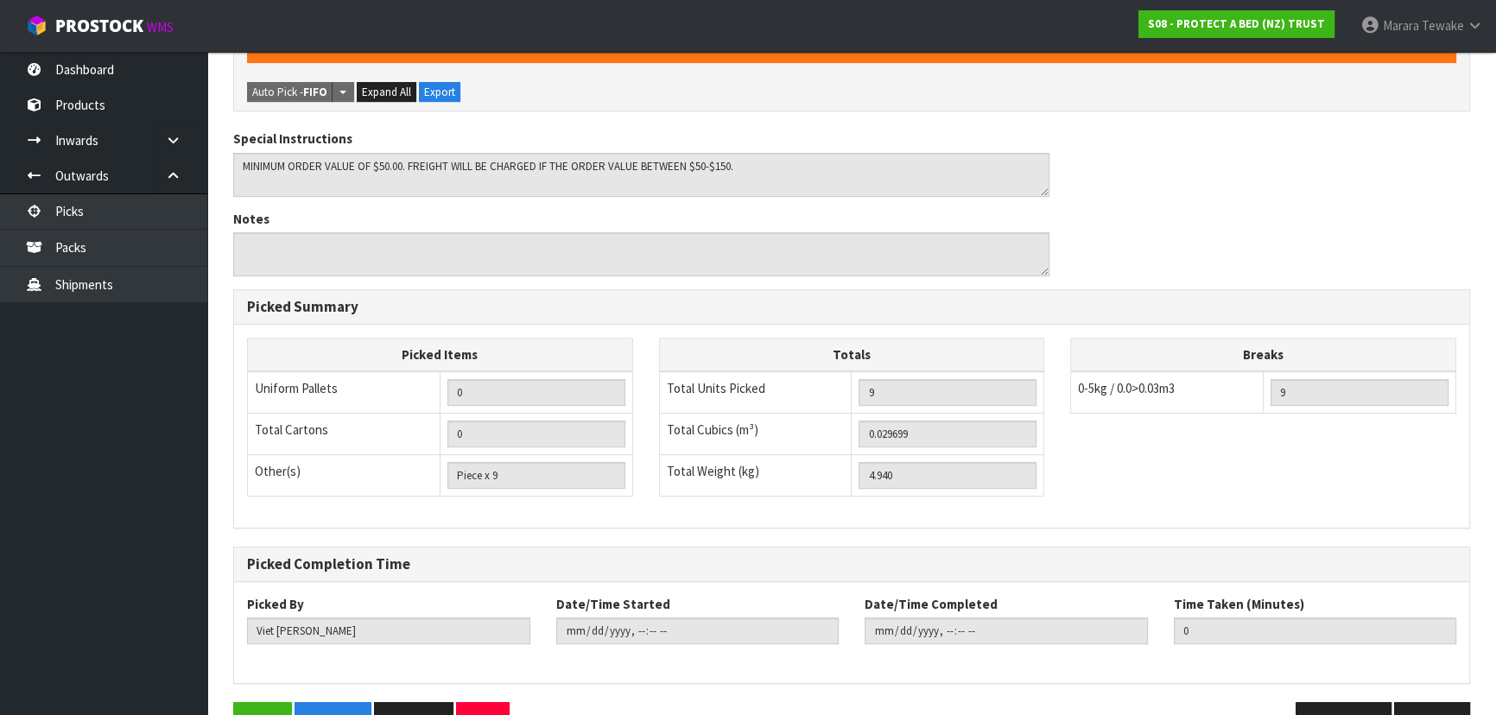
scroll to position [773, 0]
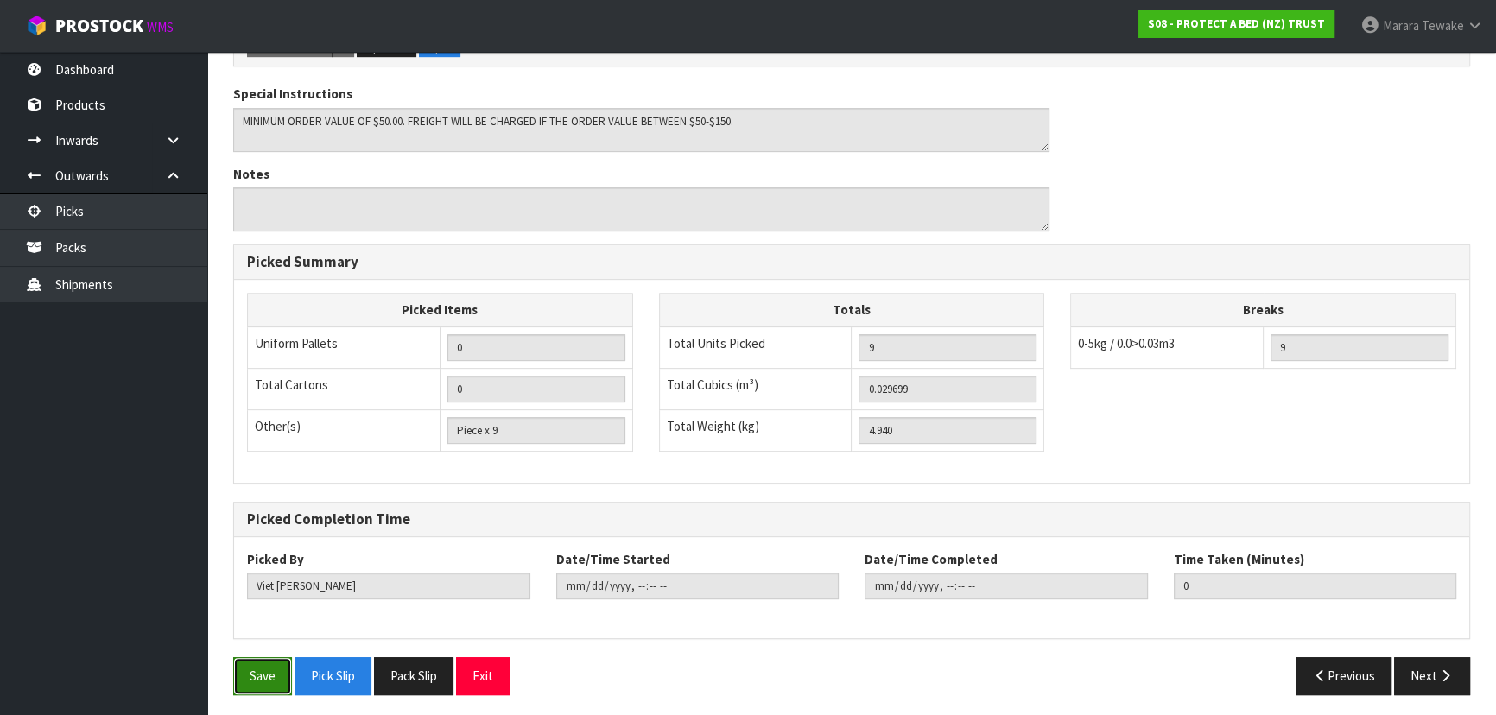
drag, startPoint x: 251, startPoint y: 665, endPoint x: 308, endPoint y: 641, distance: 61.9
click at [251, 663] on button "Save" at bounding box center [262, 675] width 59 height 37
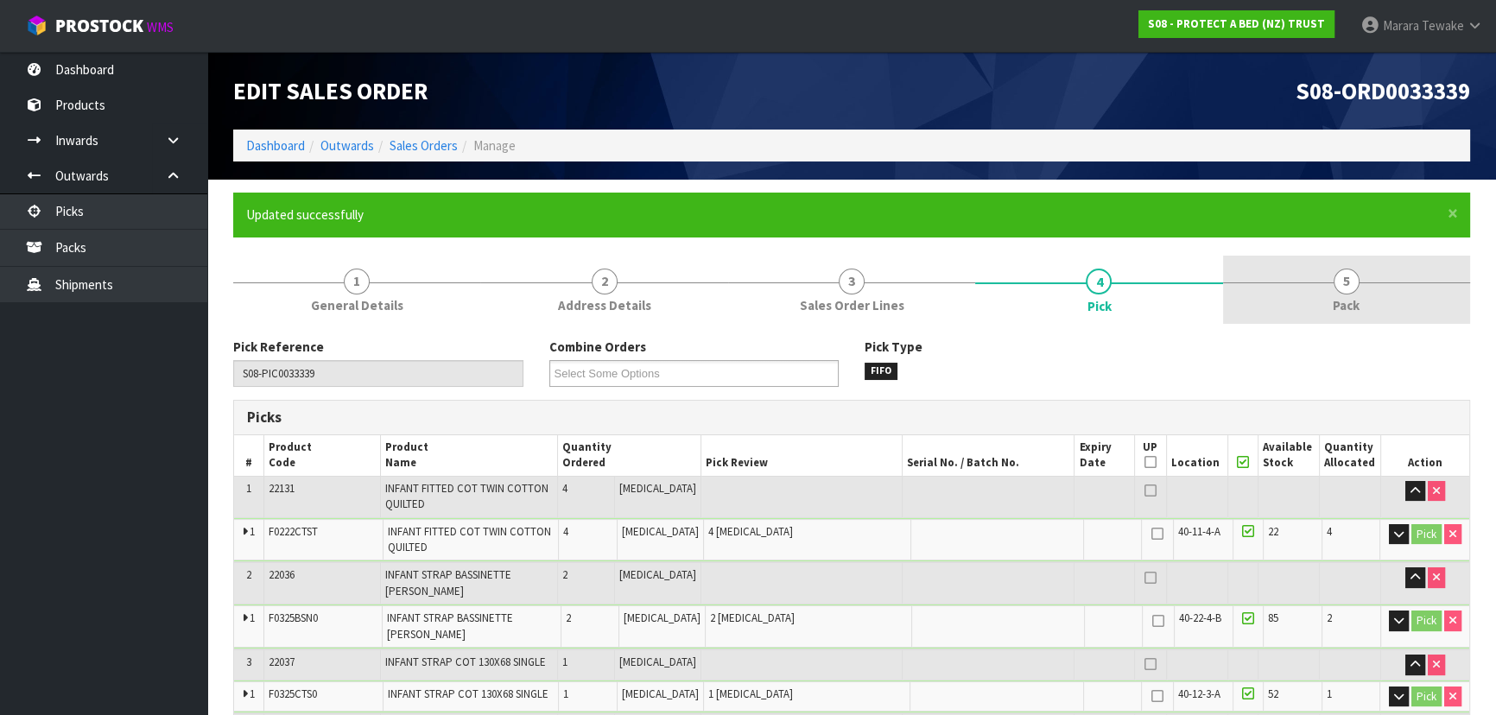
type input "[PERSON_NAME]"
type input "2025-09-11T12:35:03"
click at [1361, 278] on link "5 Pack" at bounding box center [1346, 290] width 247 height 68
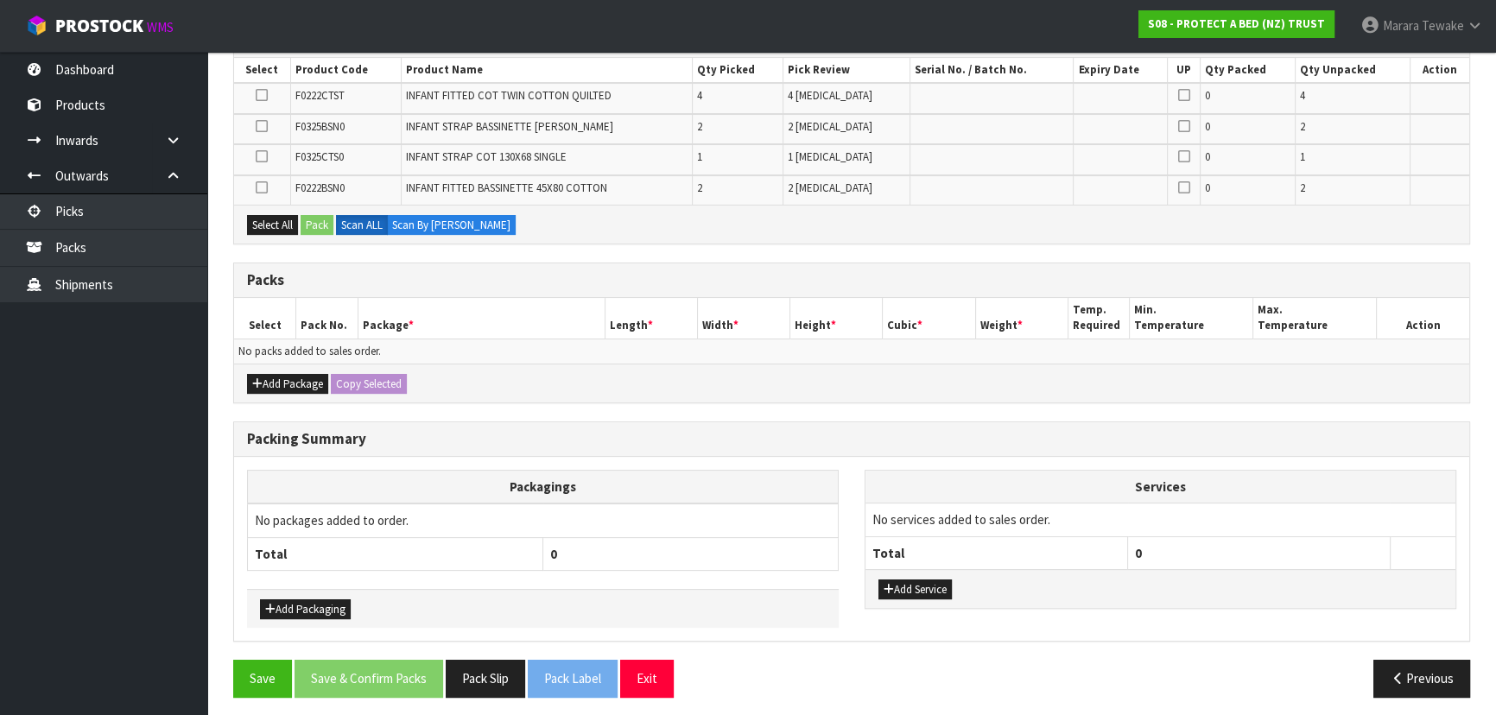
scroll to position [381, 0]
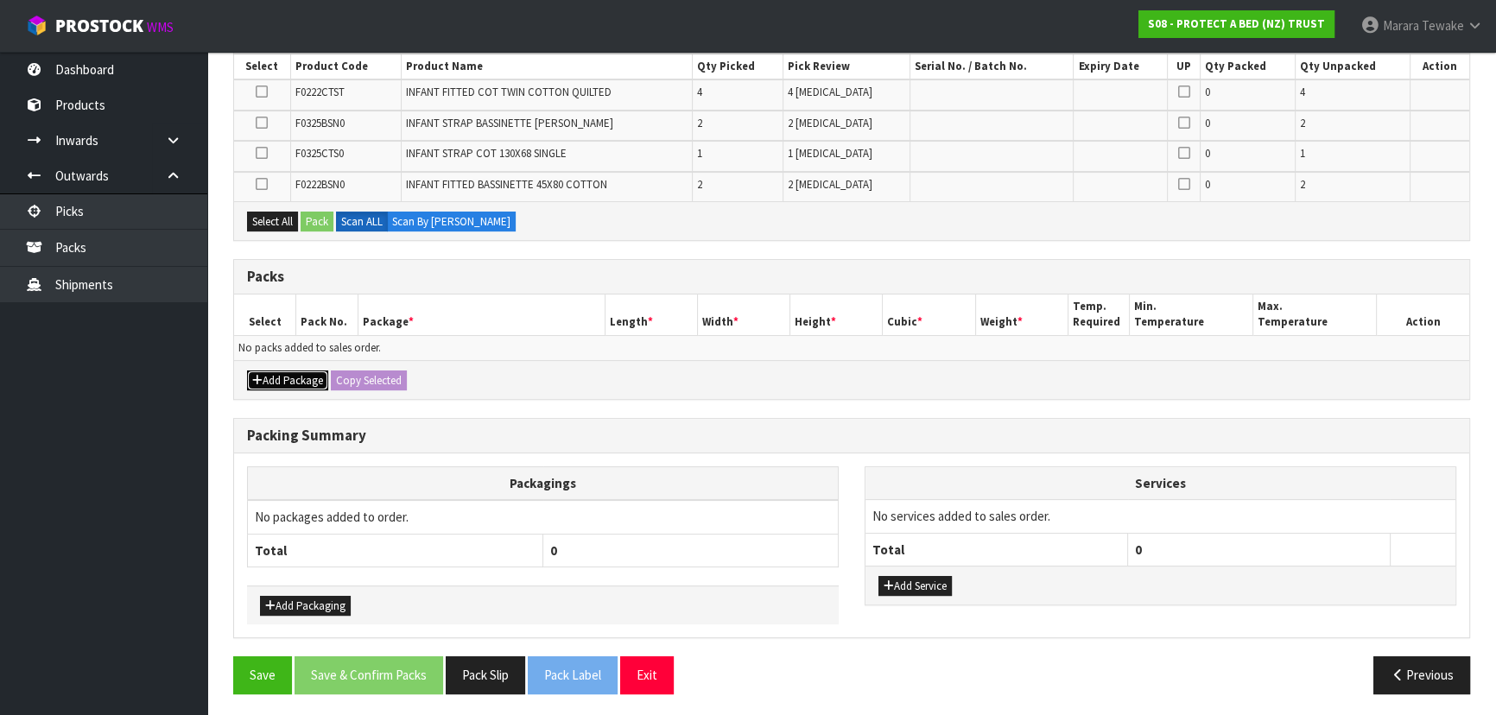
drag, startPoint x: 293, startPoint y: 366, endPoint x: 278, endPoint y: 369, distance: 14.9
click at [294, 371] on button "Add Package" at bounding box center [287, 381] width 81 height 21
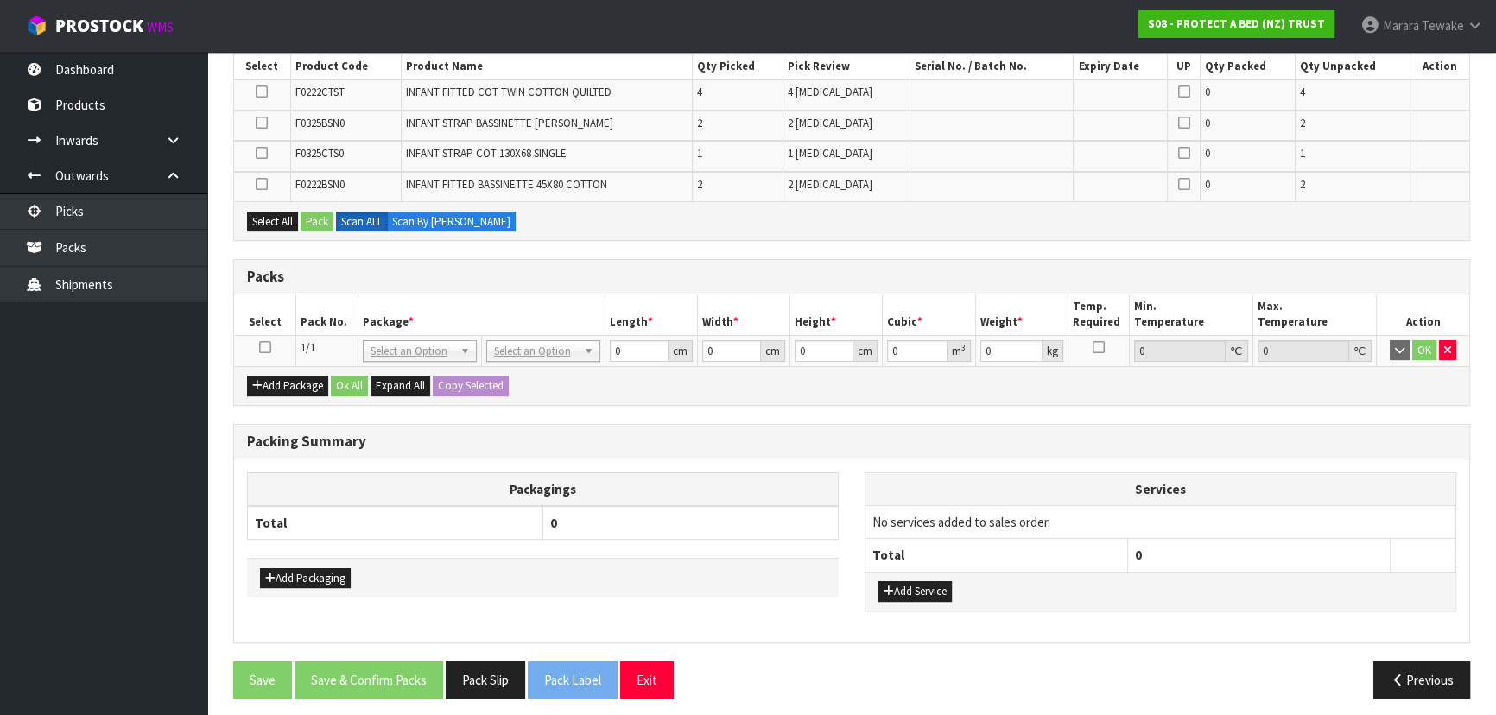
drag, startPoint x: 262, startPoint y: 342, endPoint x: 337, endPoint y: 341, distance: 75.2
click at [268, 347] on icon at bounding box center [265, 347] width 12 height 1
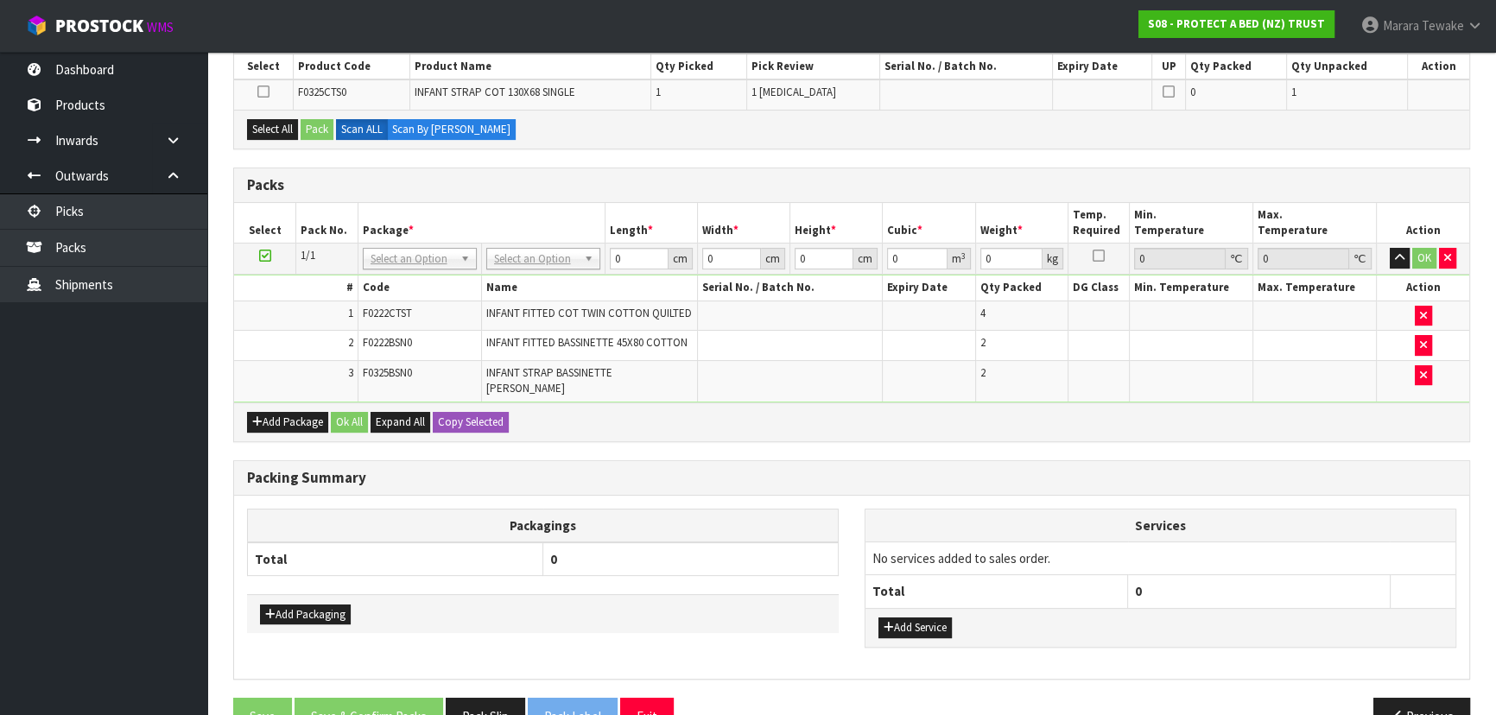
scroll to position [0, 0]
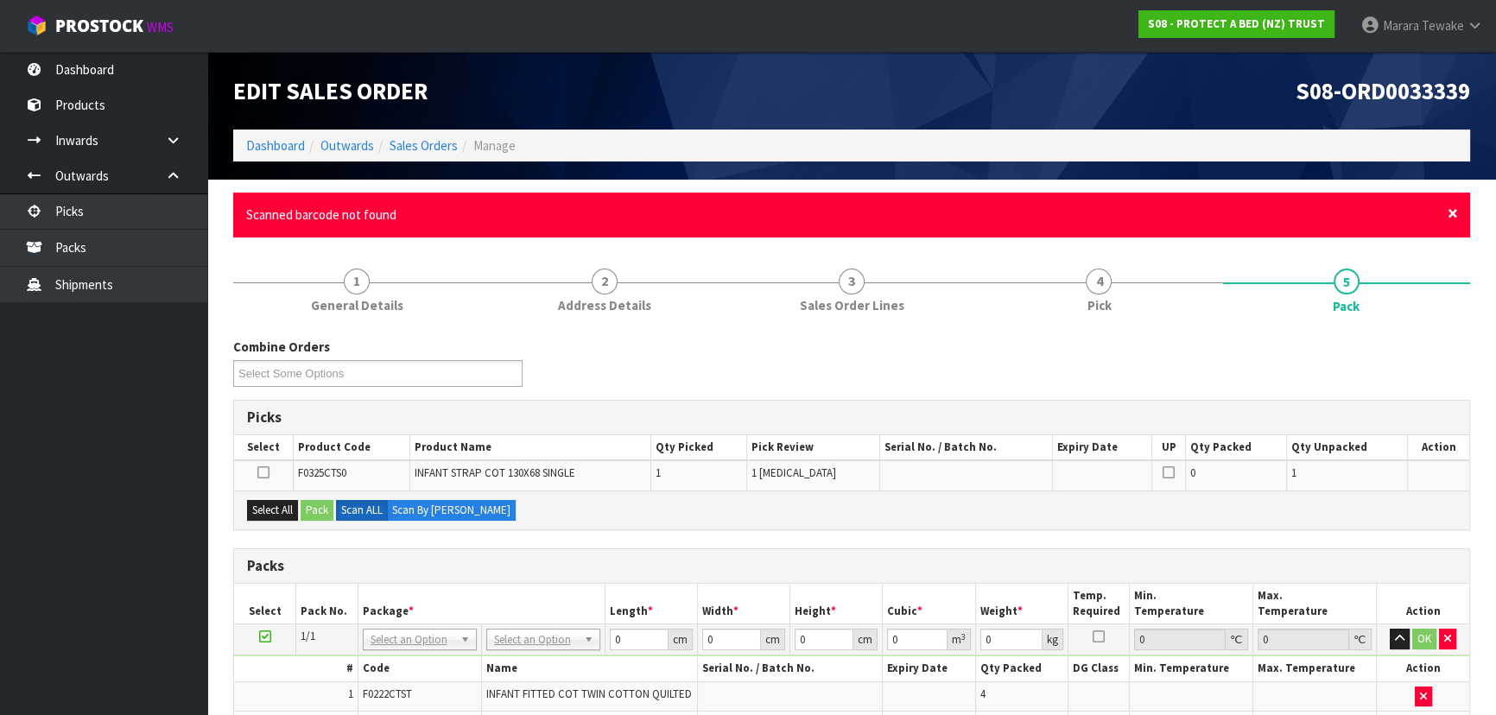
click at [1452, 211] on span "×" at bounding box center [1453, 213] width 10 height 24
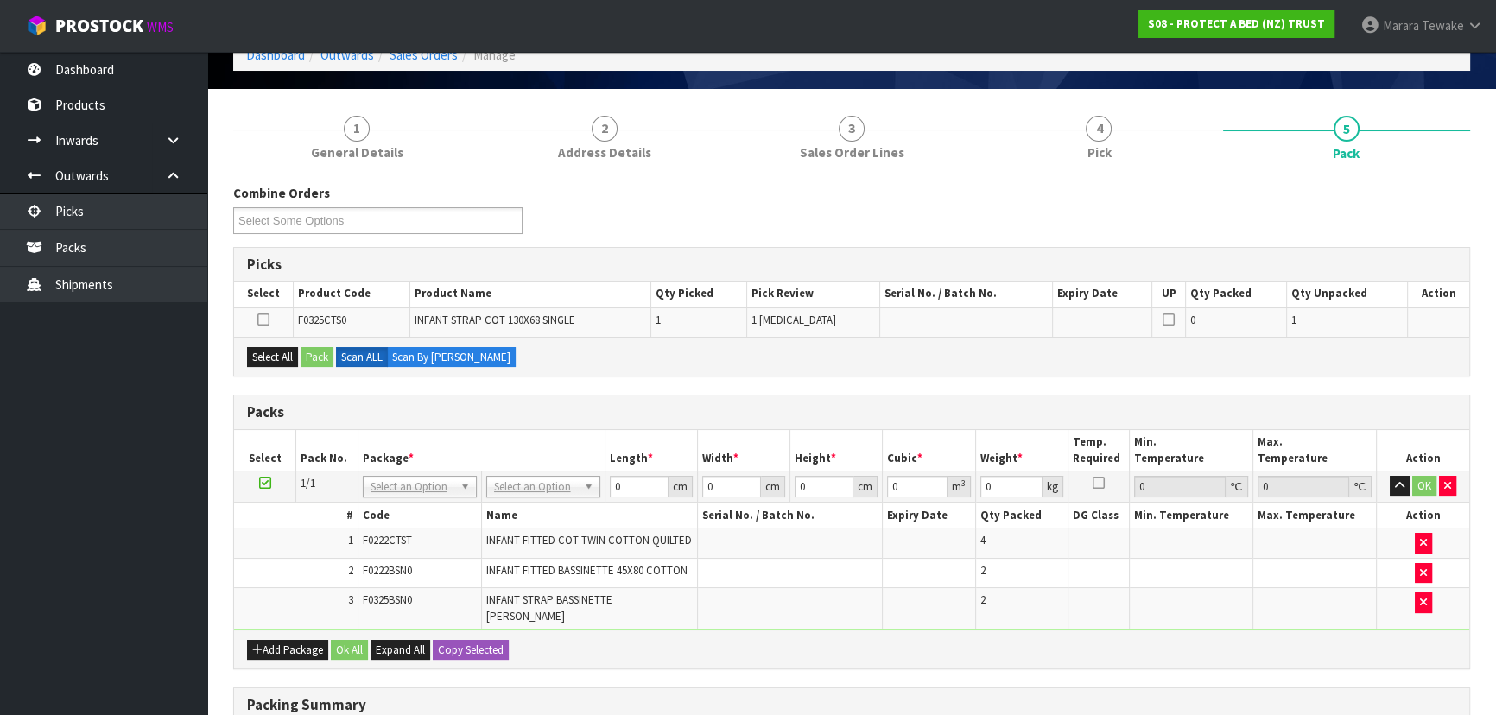
scroll to position [78, 0]
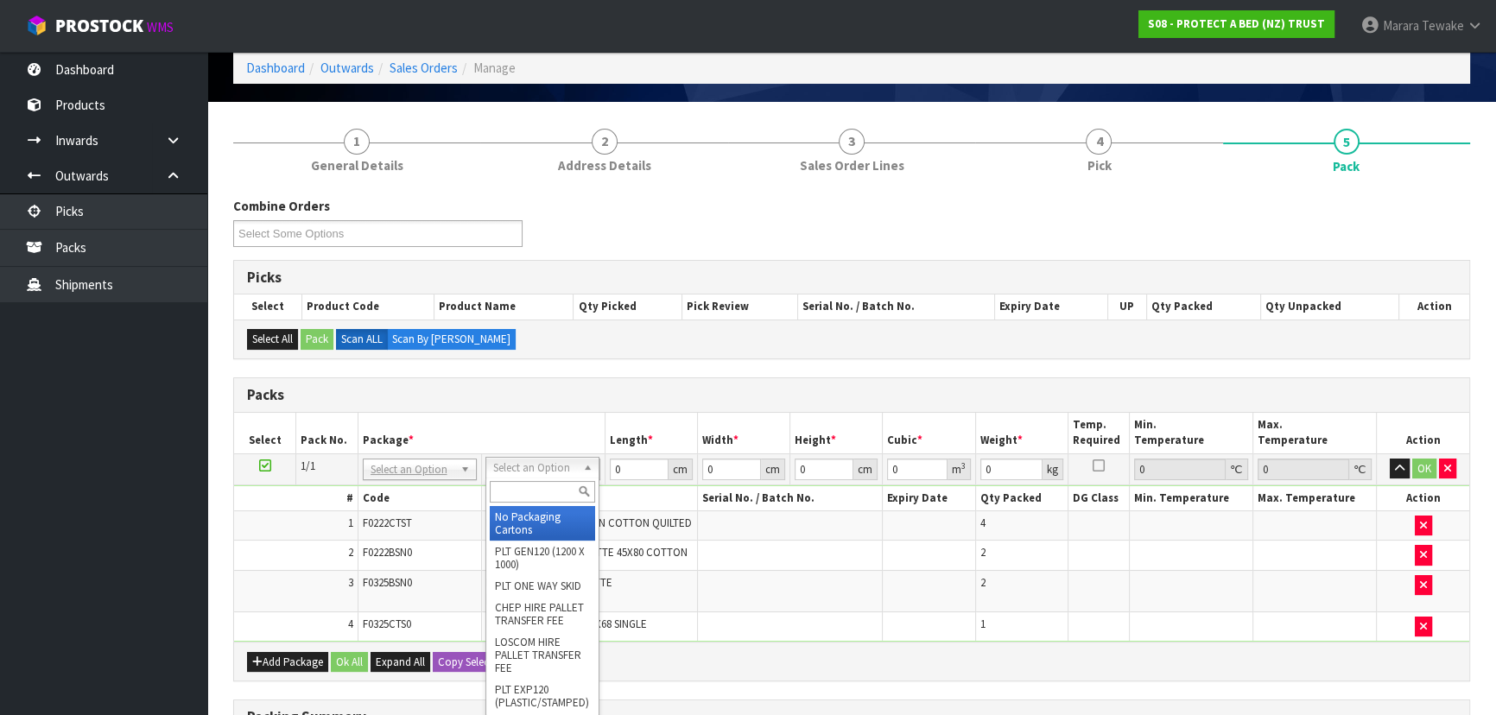
click at [545, 482] on input "text" at bounding box center [542, 492] width 105 height 22
type input "ctn5"
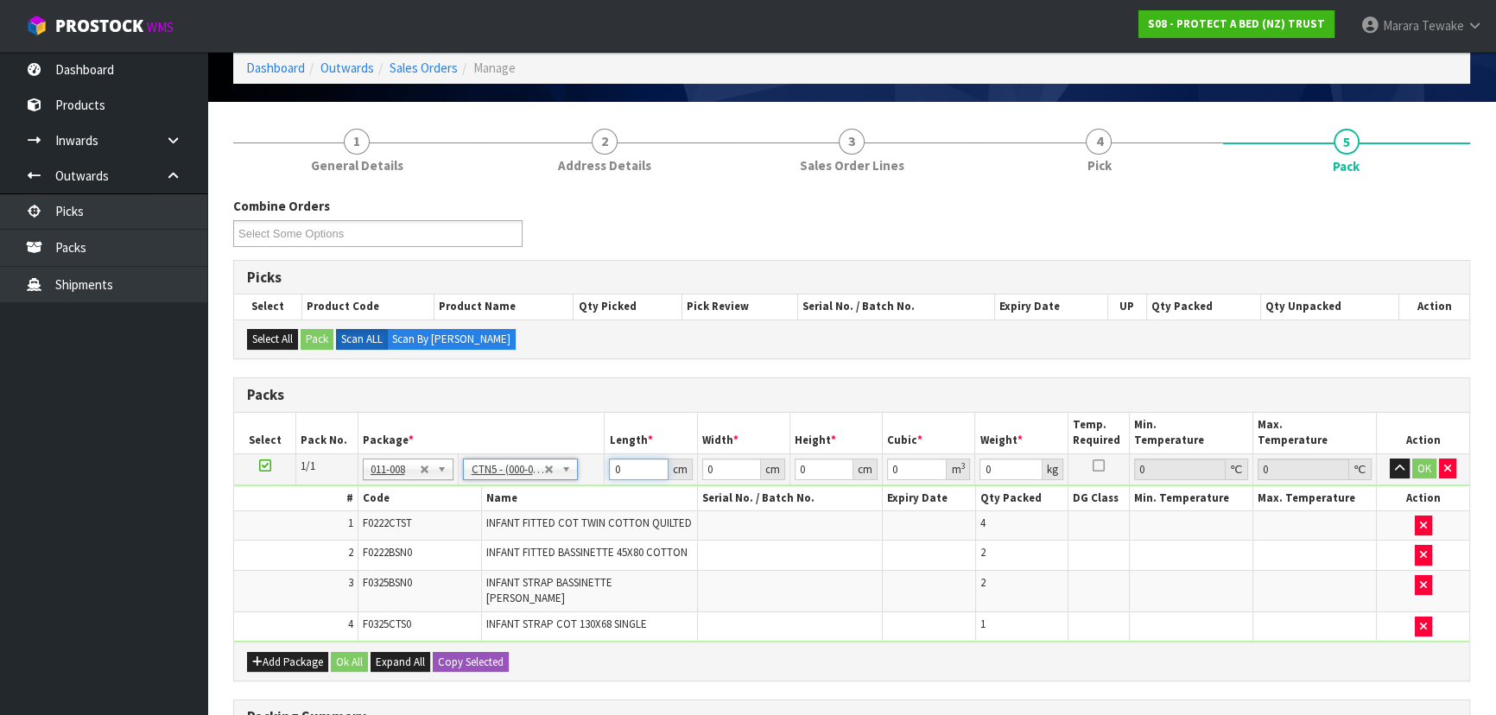
type input "43"
type input "33"
type input "25.5"
type input "0.036185"
type input "5.14"
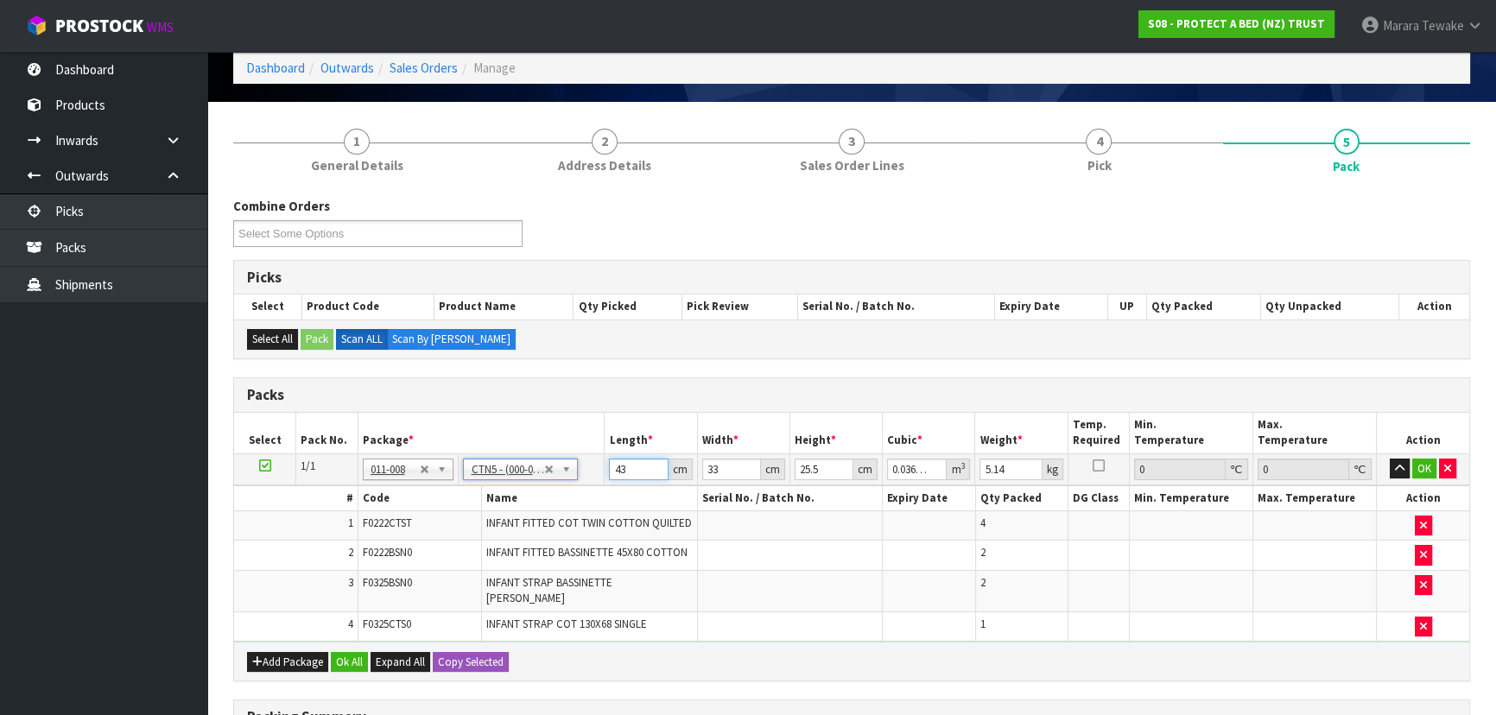
drag, startPoint x: 631, startPoint y: 466, endPoint x: 613, endPoint y: 438, distance: 33.3
click at [619, 459] on input "43" at bounding box center [638, 470] width 59 height 22
type input "4"
type input "0.003366"
type input "0"
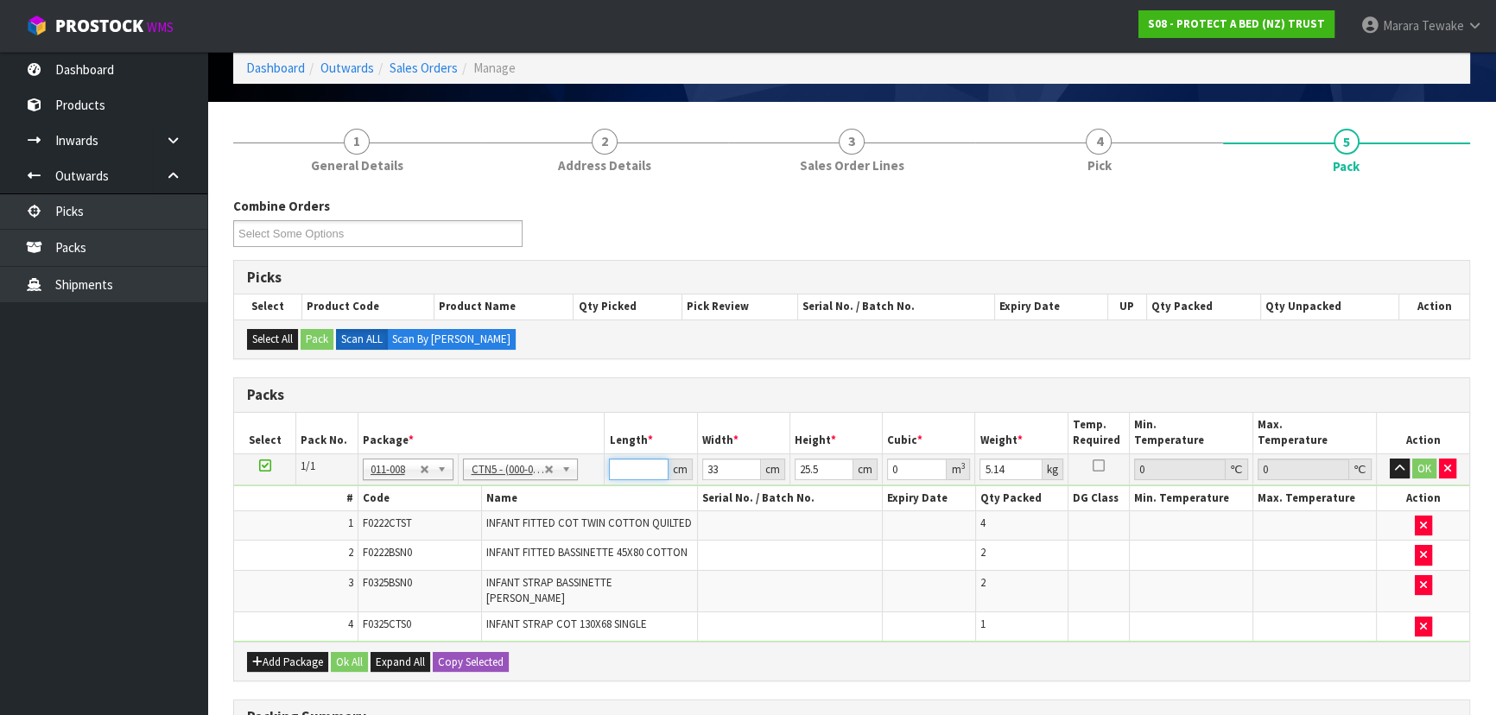
type input "4"
type input "0.003366"
type input "44"
type input "0.037026"
type input "44"
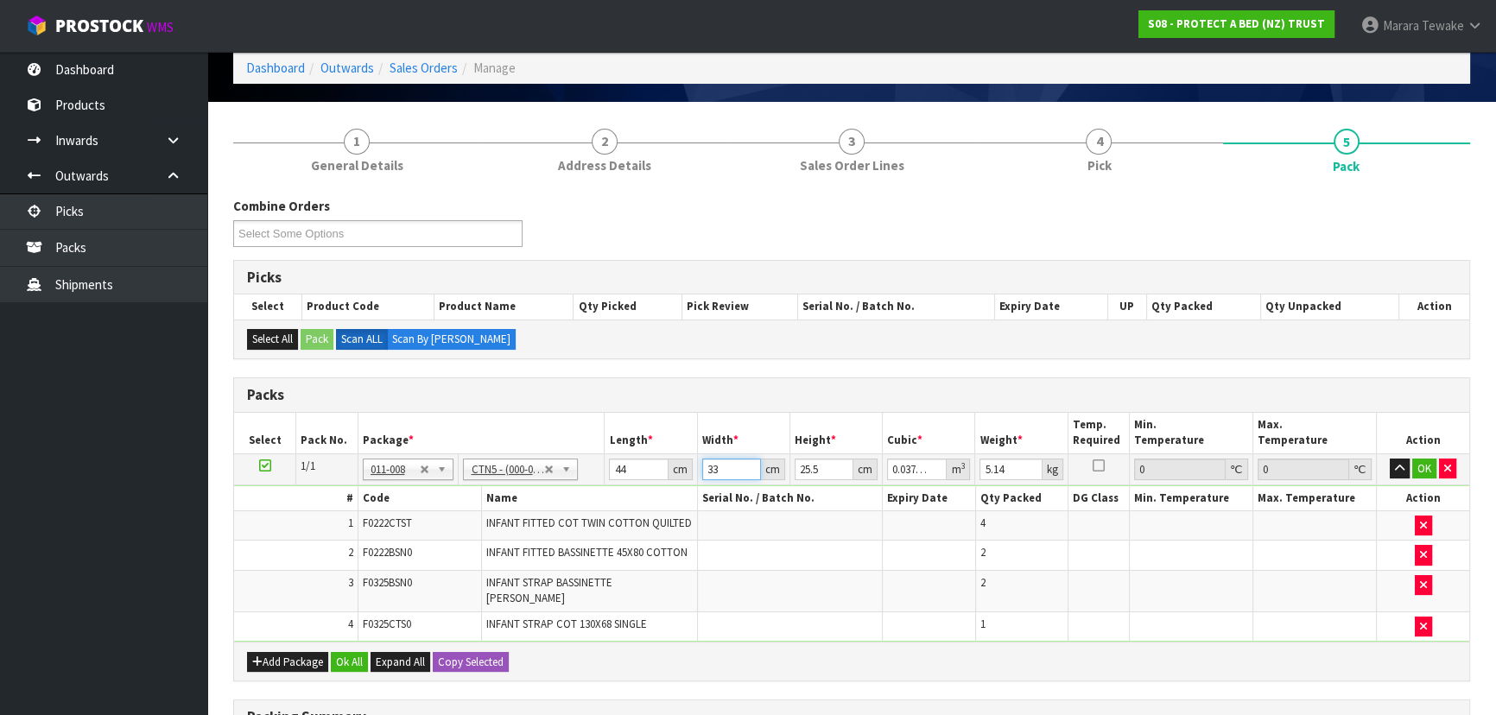
type input "3"
type input "0.003366"
type input "35"
type input "0.03927"
type input "35"
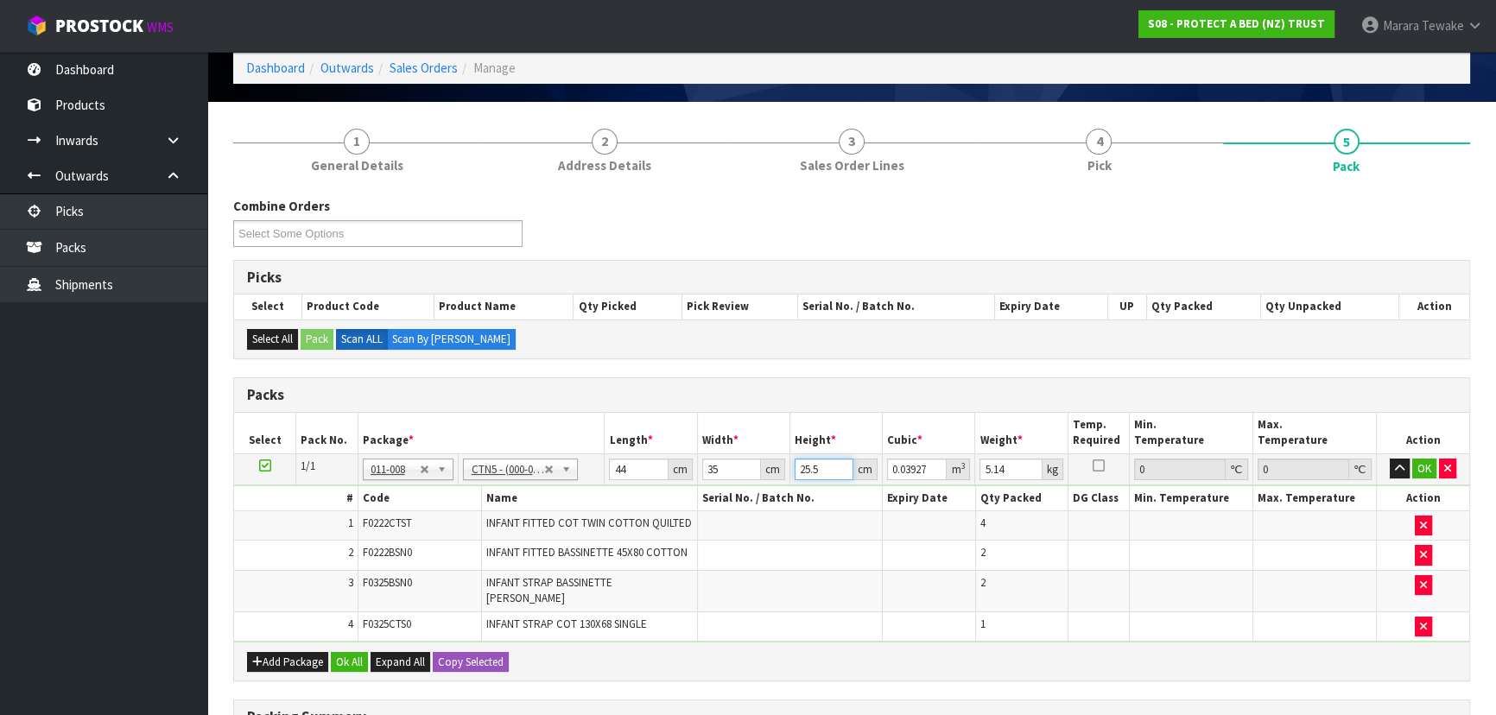
type input "2"
type input "0.00308"
type input "28"
type input "0.04312"
type input "28"
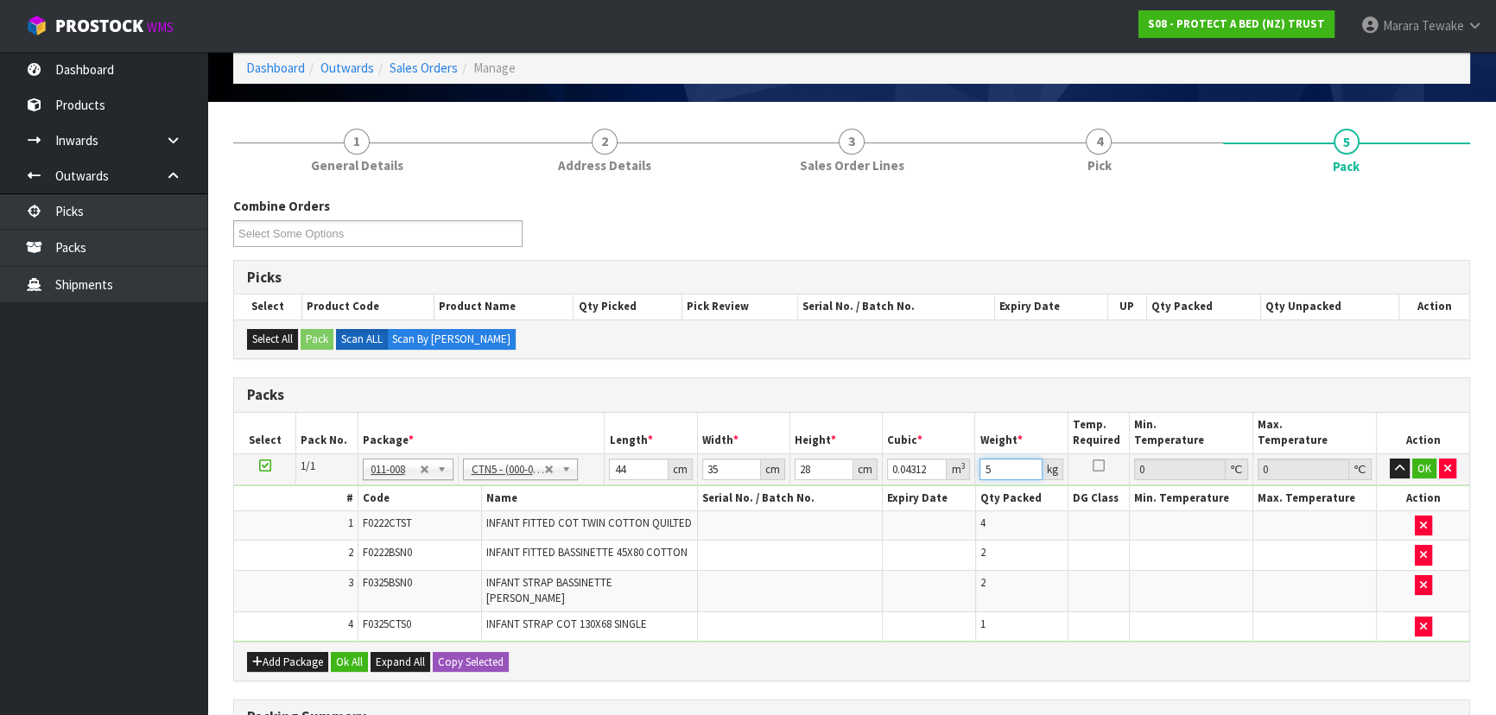
type input "5"
click at [1390, 459] on button "button" at bounding box center [1400, 469] width 20 height 21
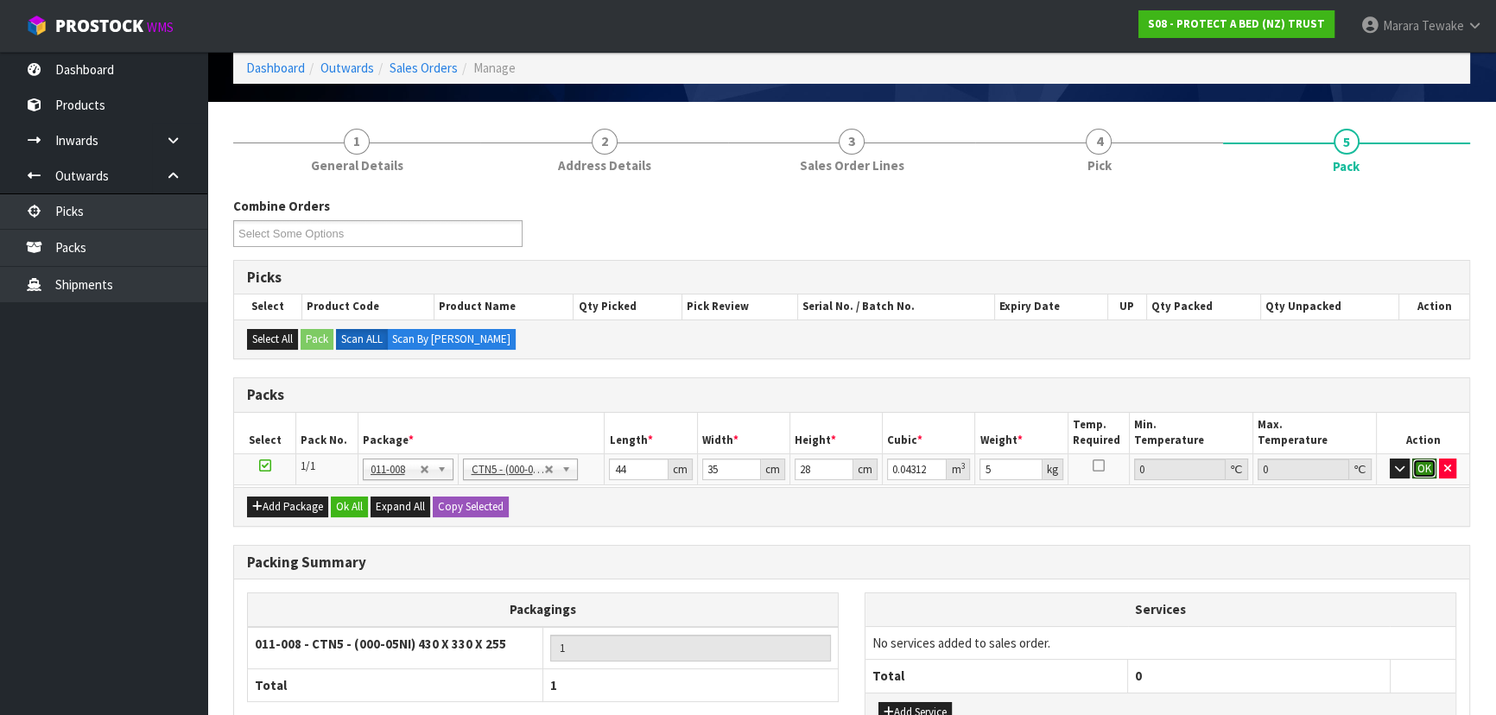
click button "OK" at bounding box center [1424, 469] width 24 height 21
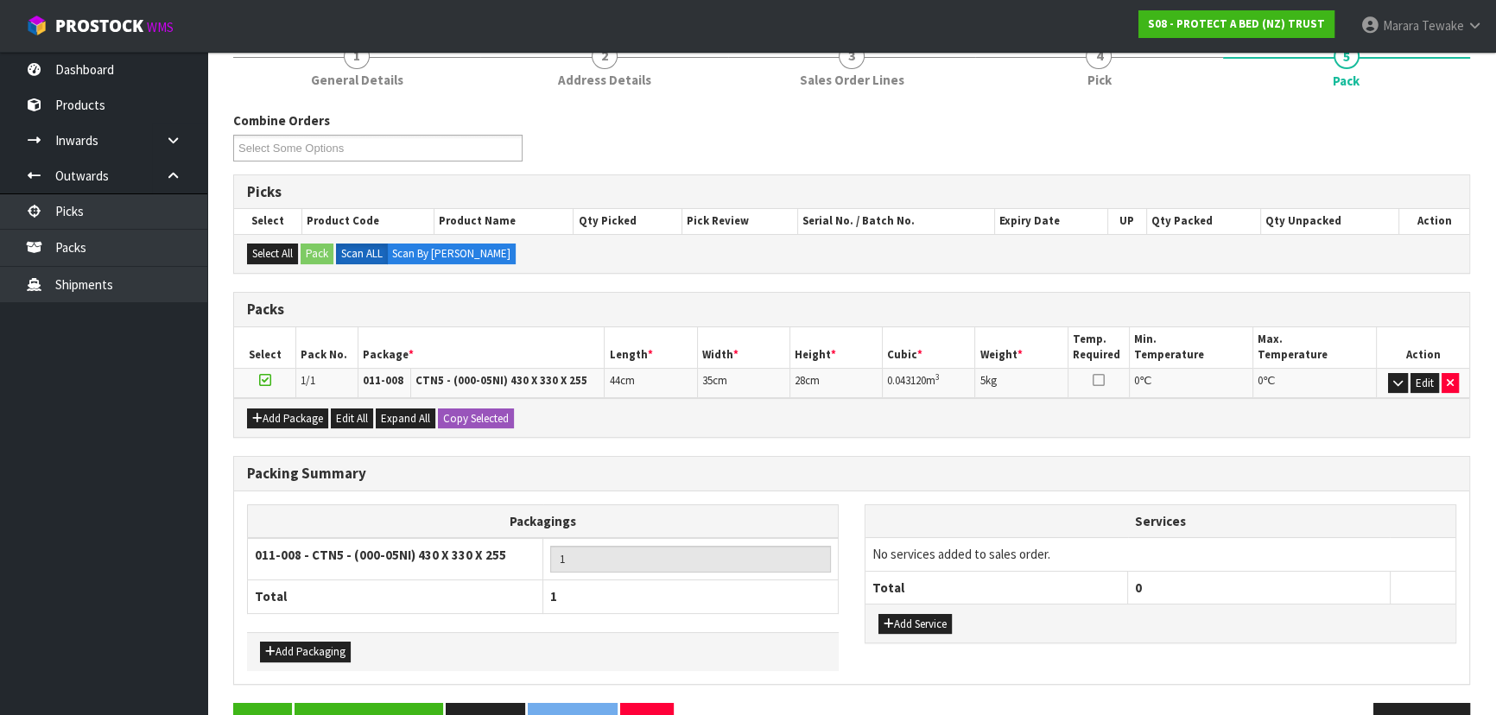
scroll to position [210, 0]
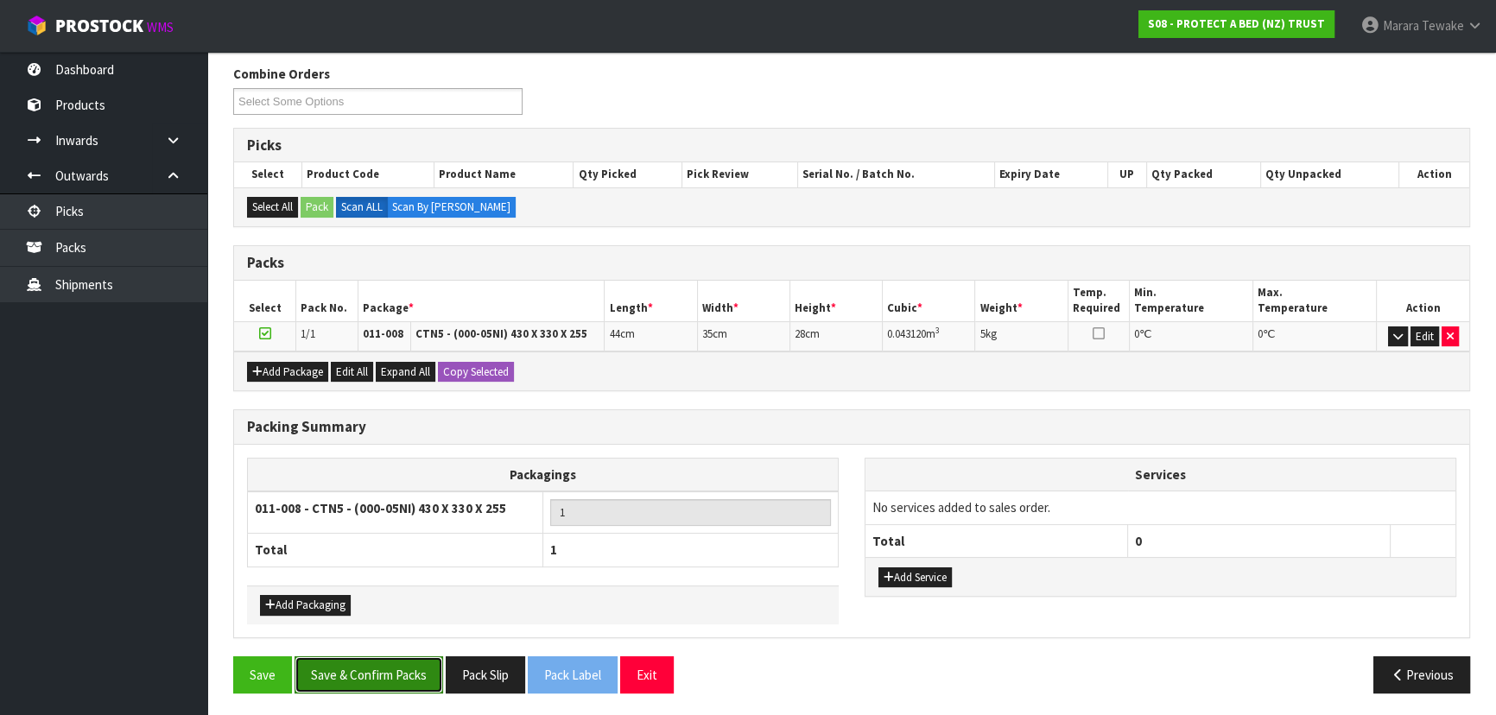
click at [416, 668] on button "Save & Confirm Packs" at bounding box center [369, 675] width 149 height 37
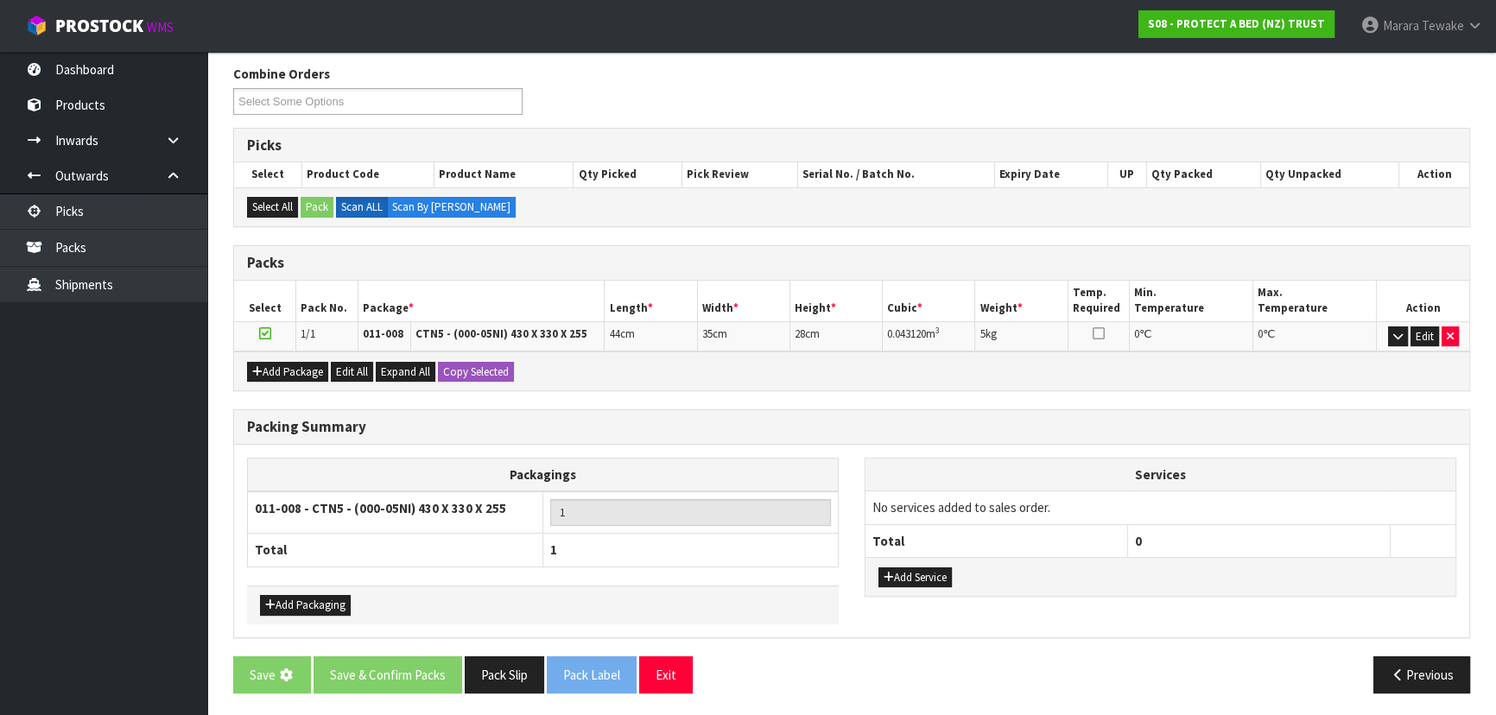
scroll to position [0, 0]
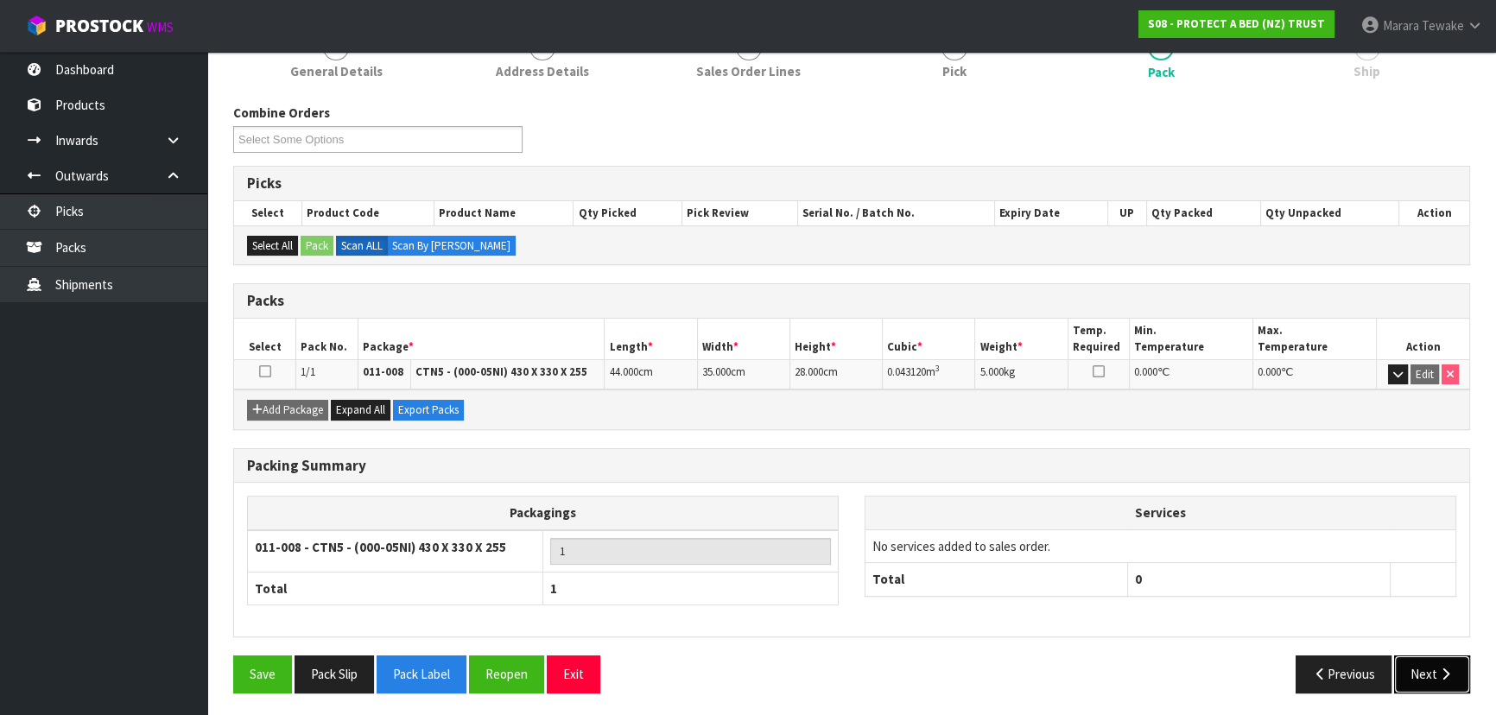
click at [1421, 664] on button "Next" at bounding box center [1432, 674] width 76 height 37
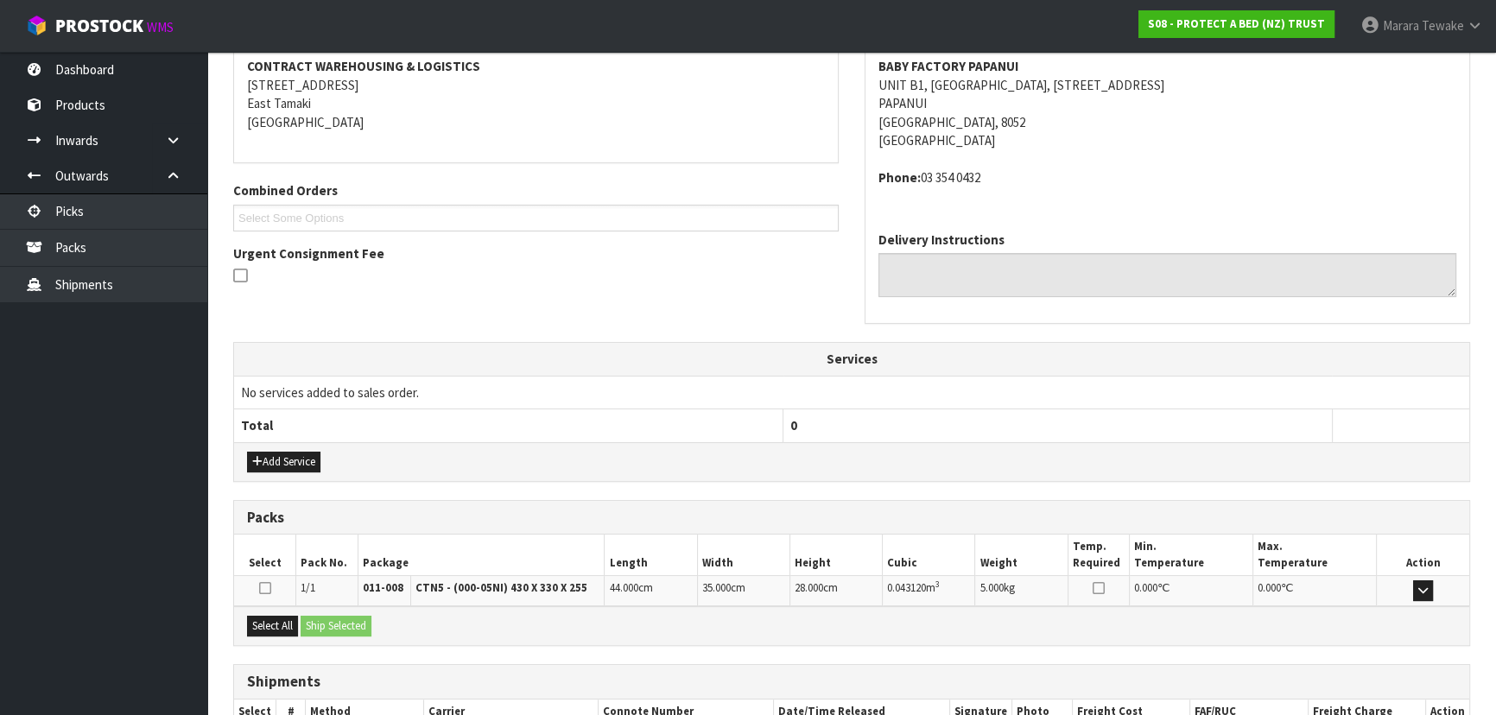
scroll to position [441, 0]
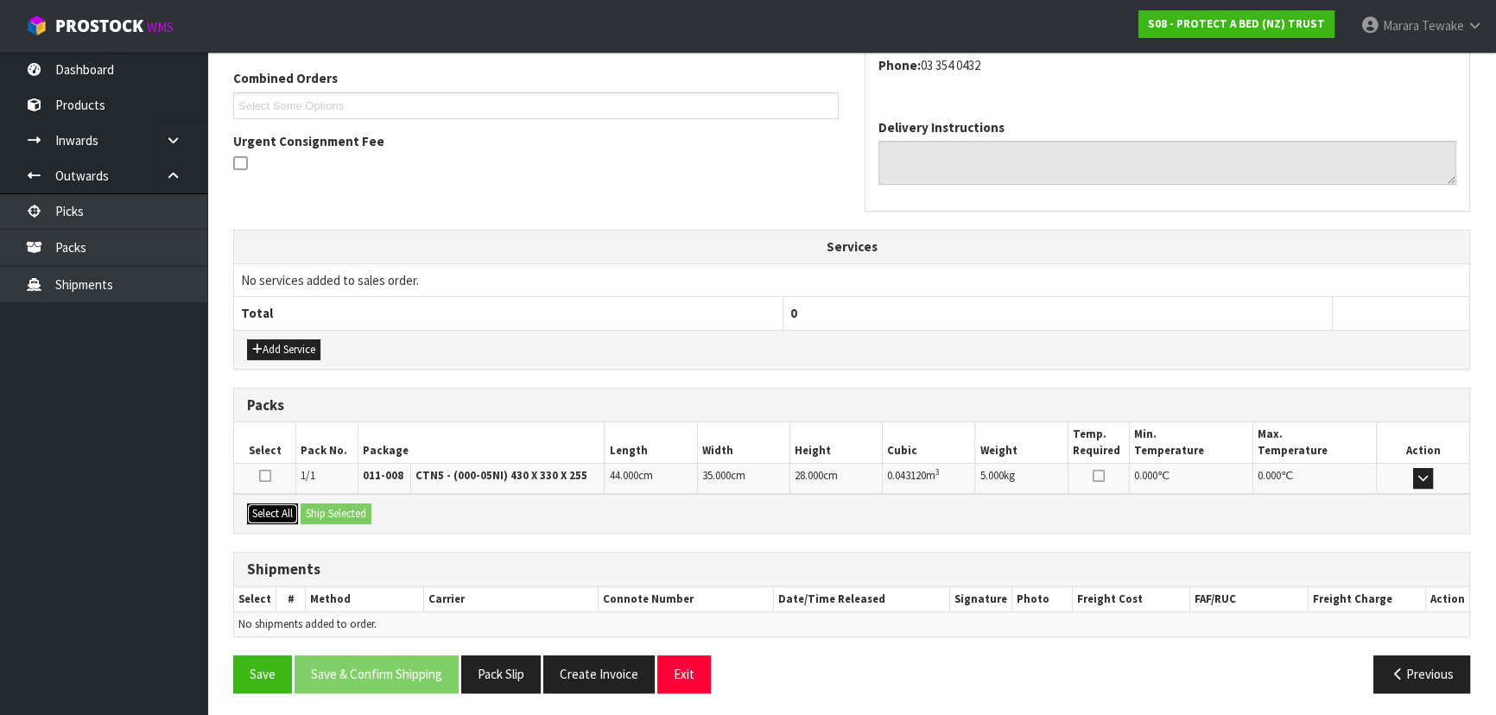
drag, startPoint x: 290, startPoint y: 514, endPoint x: 326, endPoint y: 515, distance: 35.4
click at [295, 515] on button "Select All" at bounding box center [272, 514] width 51 height 21
click at [339, 514] on button "Ship Selected" at bounding box center [336, 514] width 71 height 21
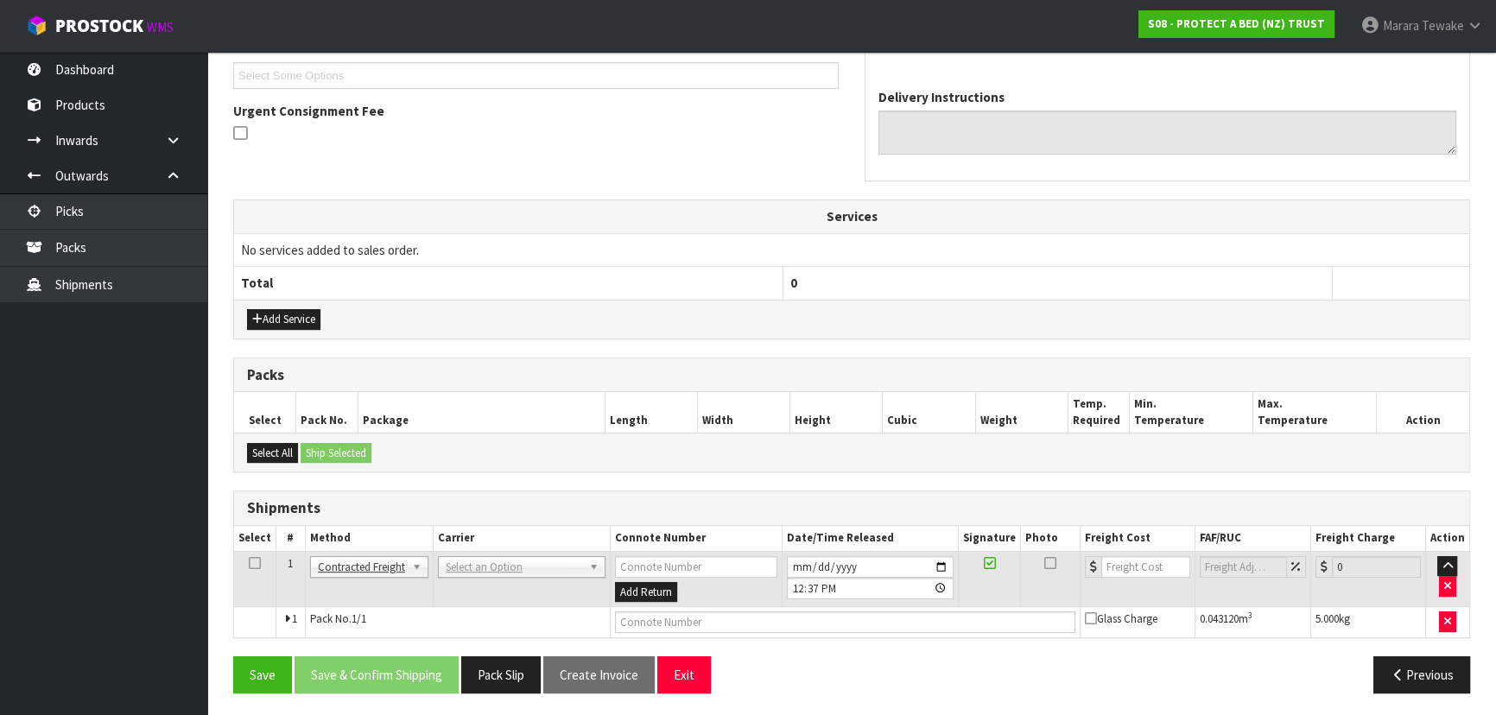
scroll to position [472, 0]
drag, startPoint x: 479, startPoint y: 557, endPoint x: 481, endPoint y: 568, distance: 10.5
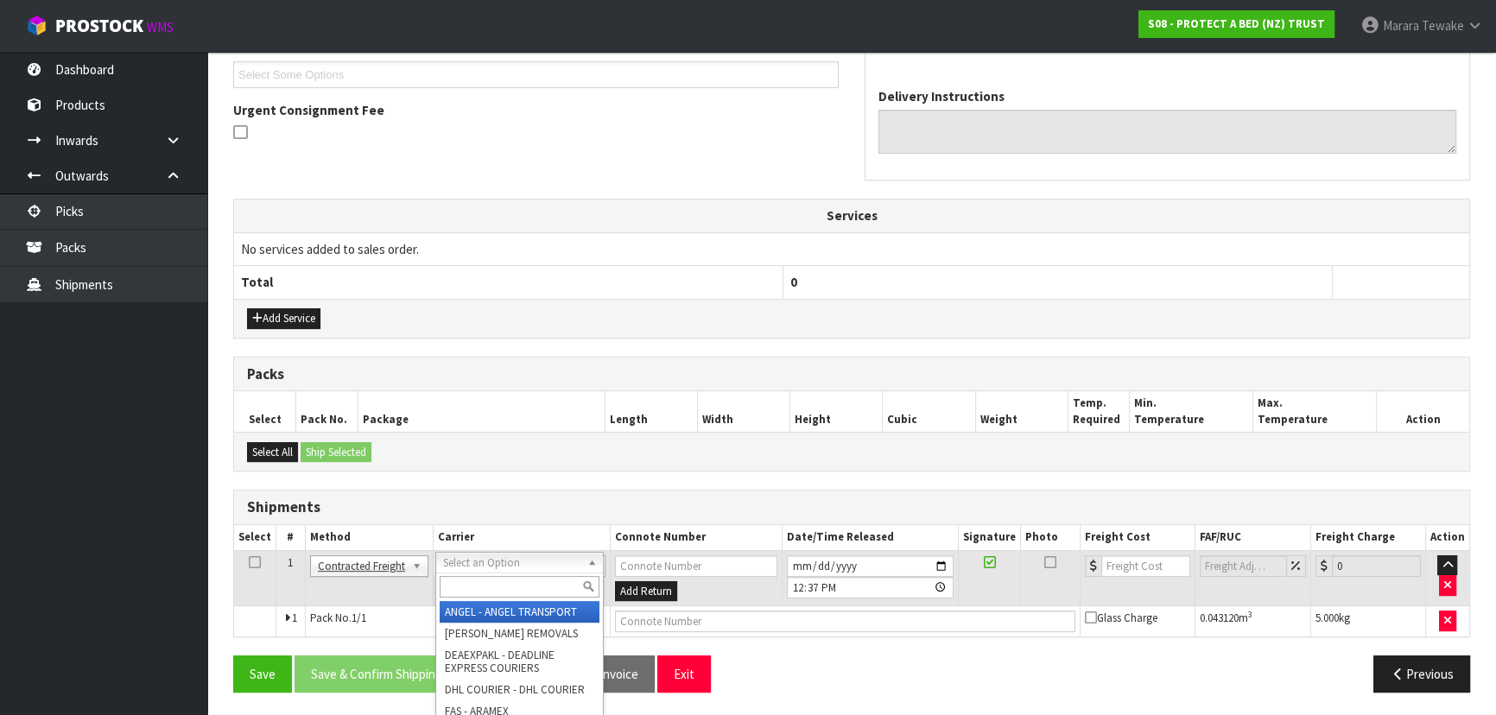
click at [481, 583] on input "text" at bounding box center [520, 587] width 160 height 22
type input "nzp"
drag, startPoint x: 493, startPoint y: 612, endPoint x: 479, endPoint y: 622, distance: 17.3
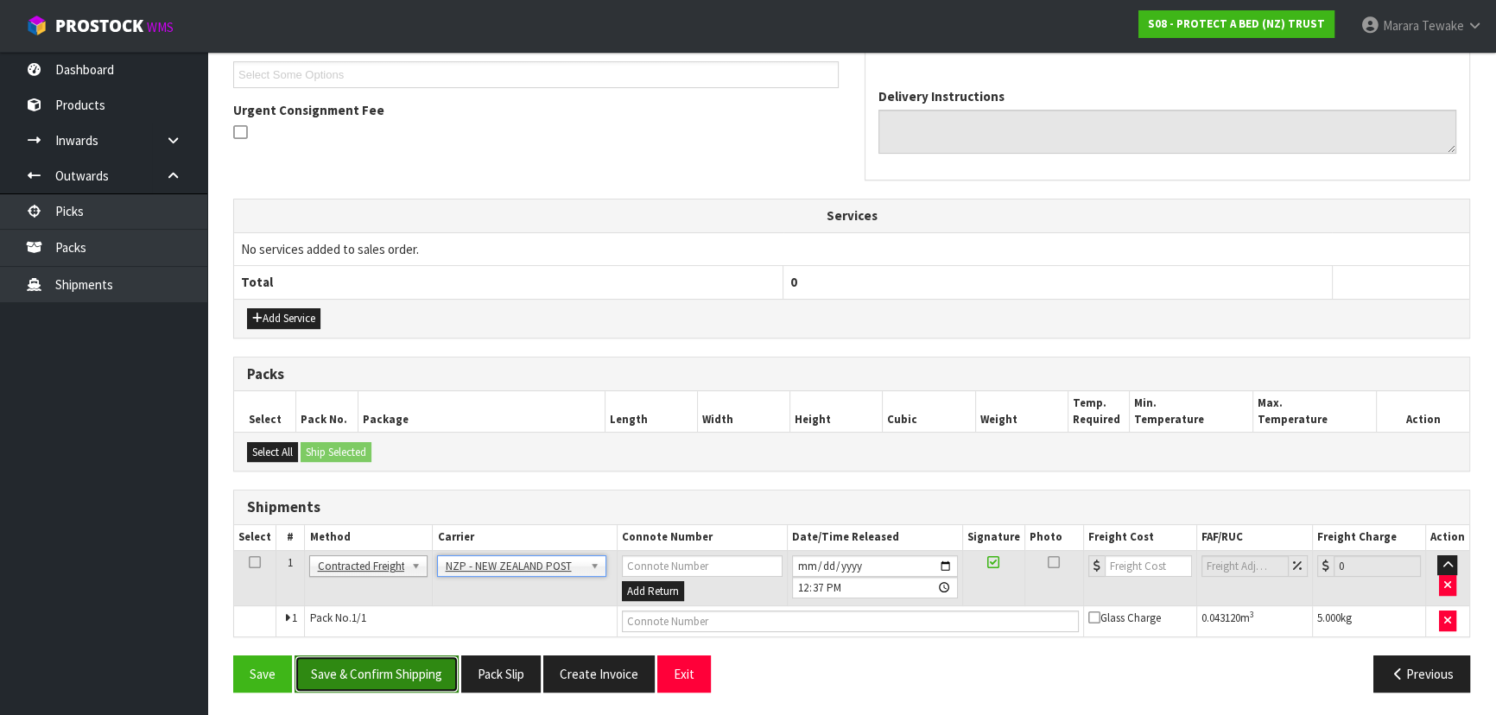
click at [424, 670] on button "Save & Confirm Shipping" at bounding box center [377, 674] width 164 height 37
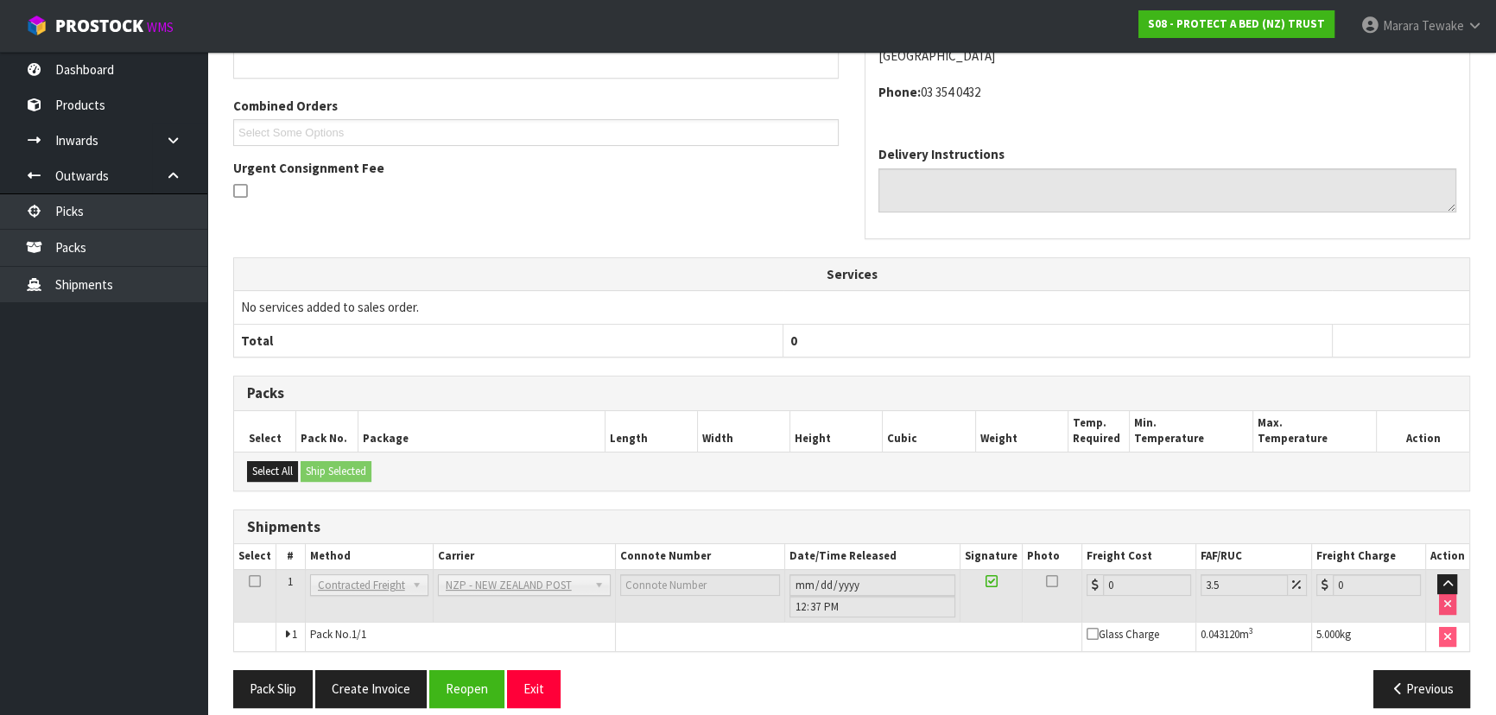
scroll to position [447, 0]
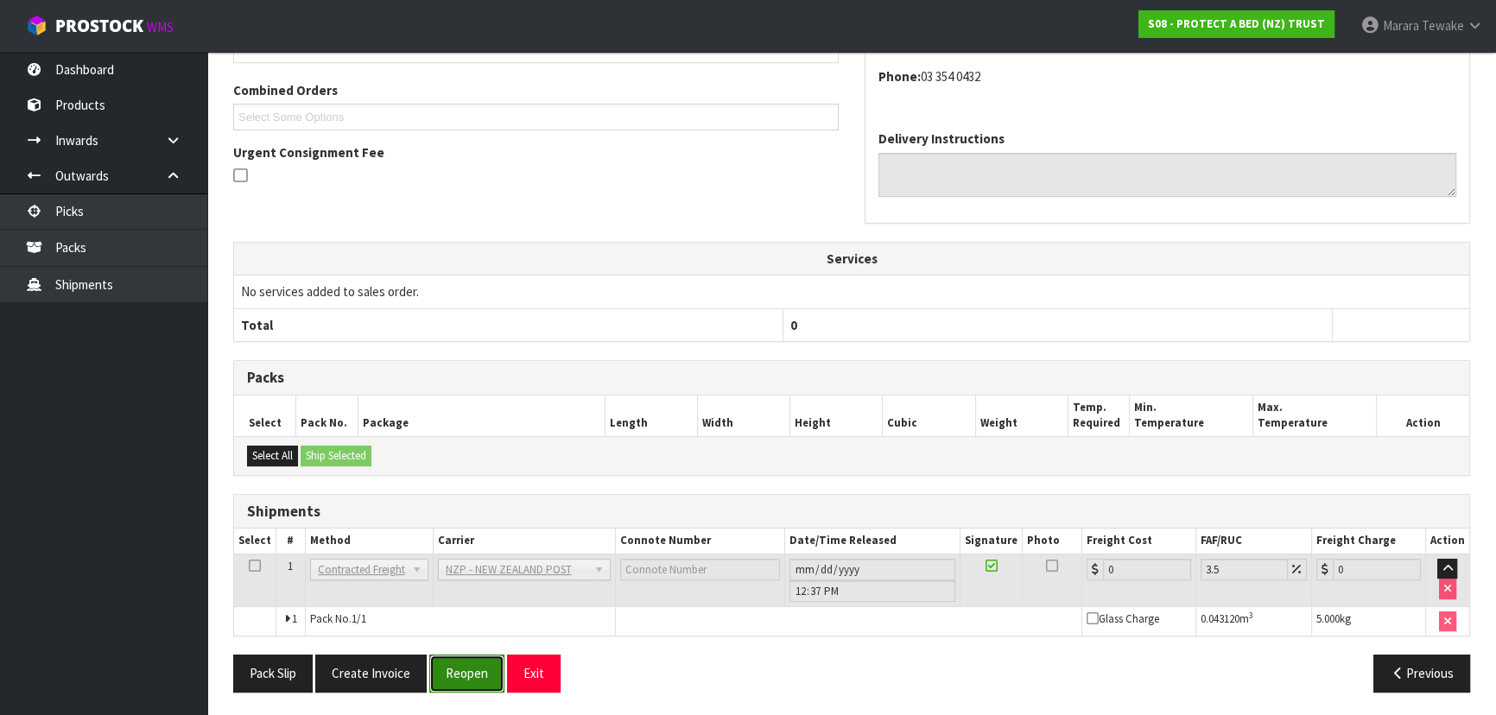
click at [474, 671] on button "Reopen" at bounding box center [466, 673] width 75 height 37
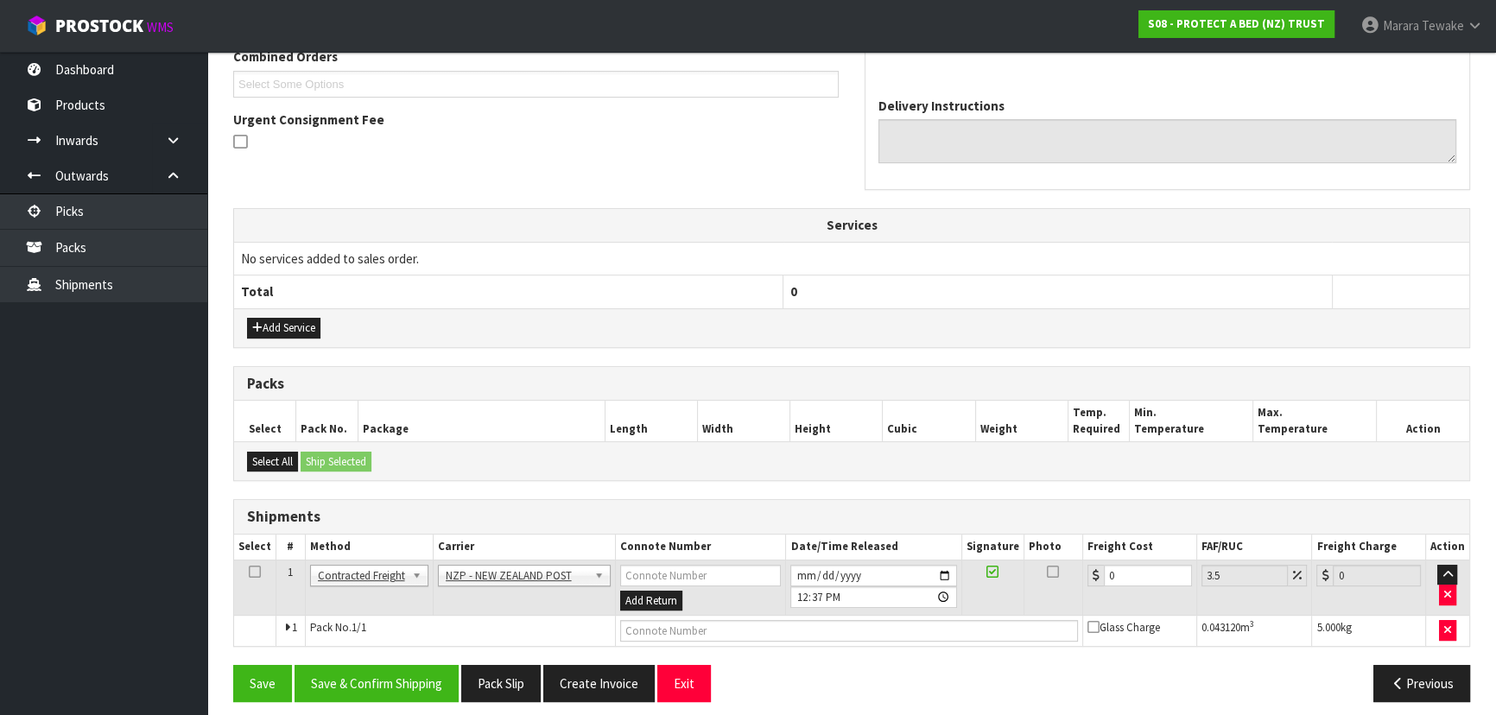
scroll to position [472, 0]
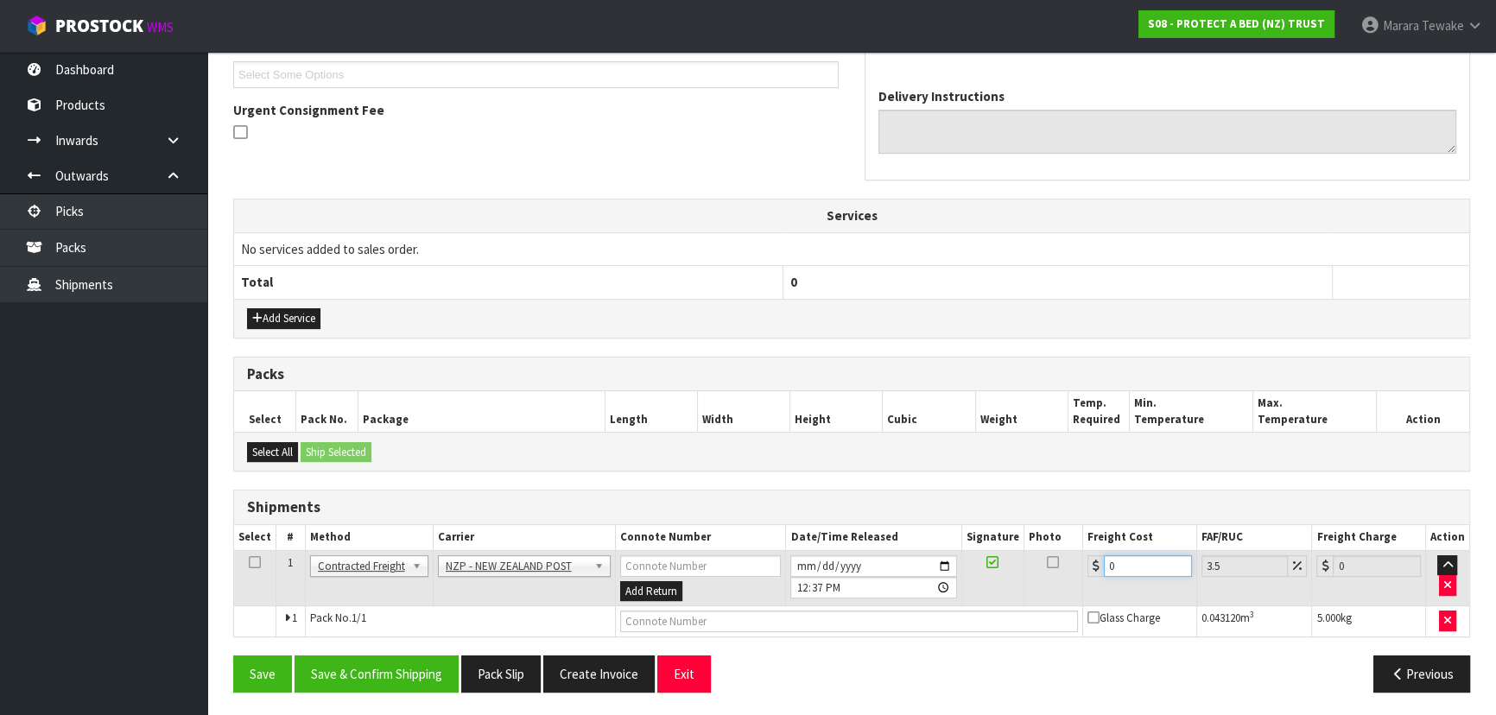
drag, startPoint x: 1139, startPoint y: 555, endPoint x: 1066, endPoint y: 518, distance: 81.1
click at [1068, 521] on div "Shipments Select # Method Carrier Connote Number Date/Time Released Signature P…" at bounding box center [851, 564] width 1237 height 148
type input "1"
type input "1.03"
type input "11"
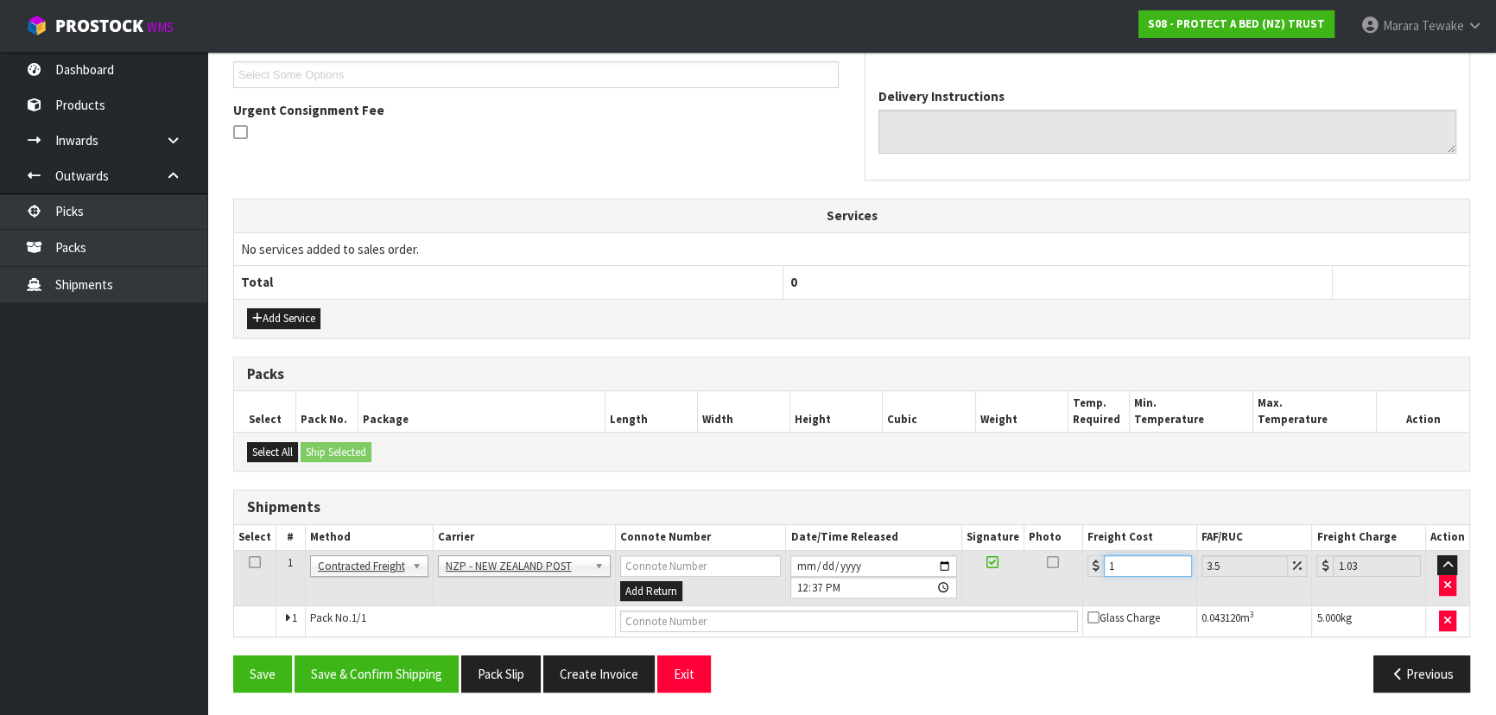
type input "11.38"
type input "11.6"
type input "12.01"
type input "11.61"
type input "12.02"
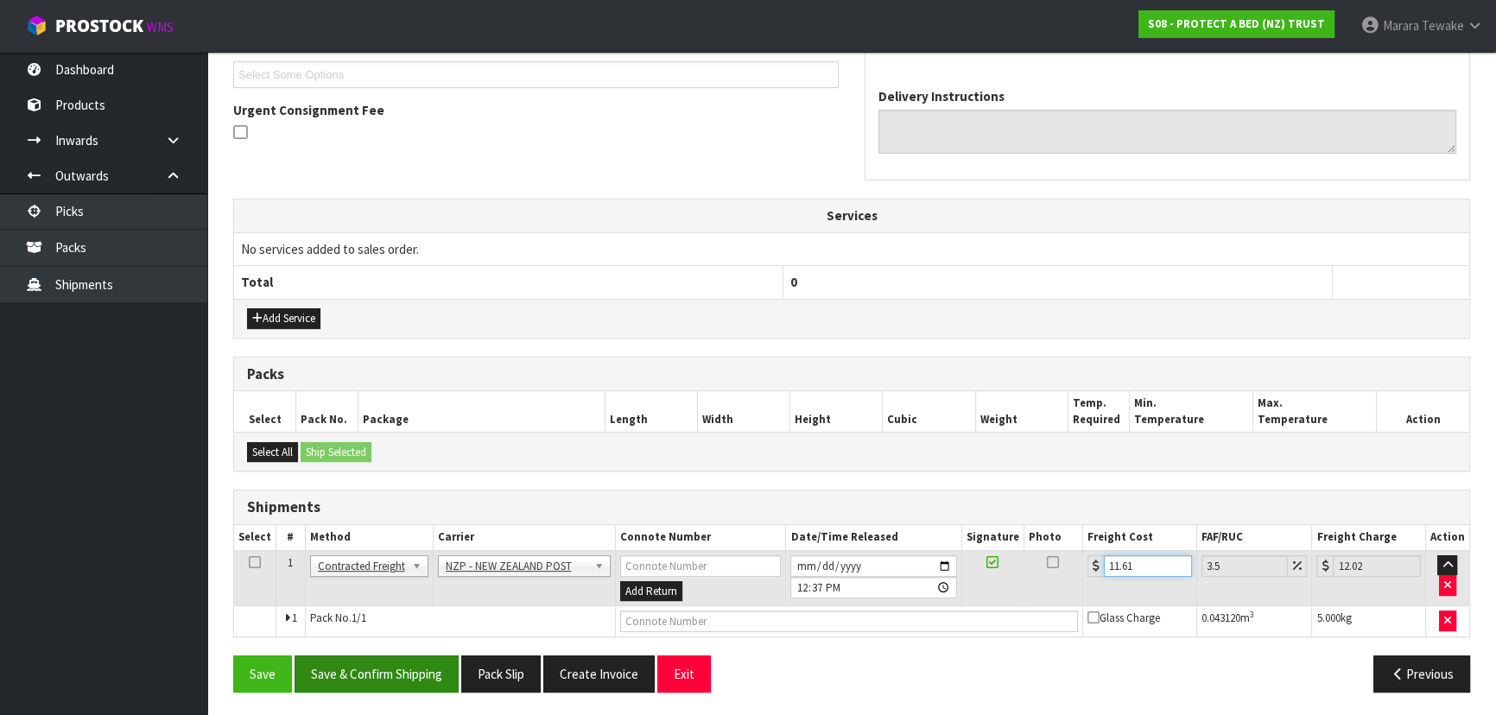
type input "11.61"
click at [428, 676] on button "Save & Confirm Shipping" at bounding box center [377, 674] width 164 height 37
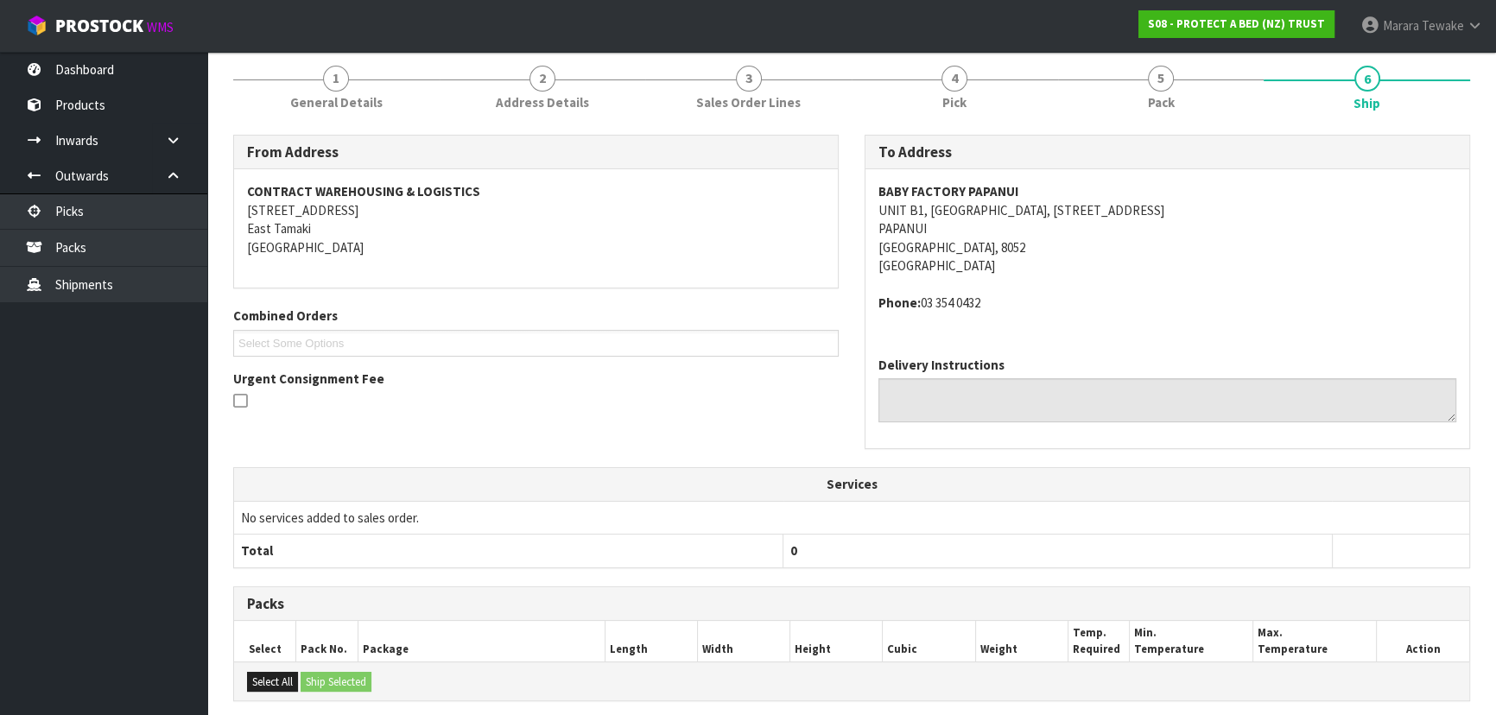
scroll to position [0, 0]
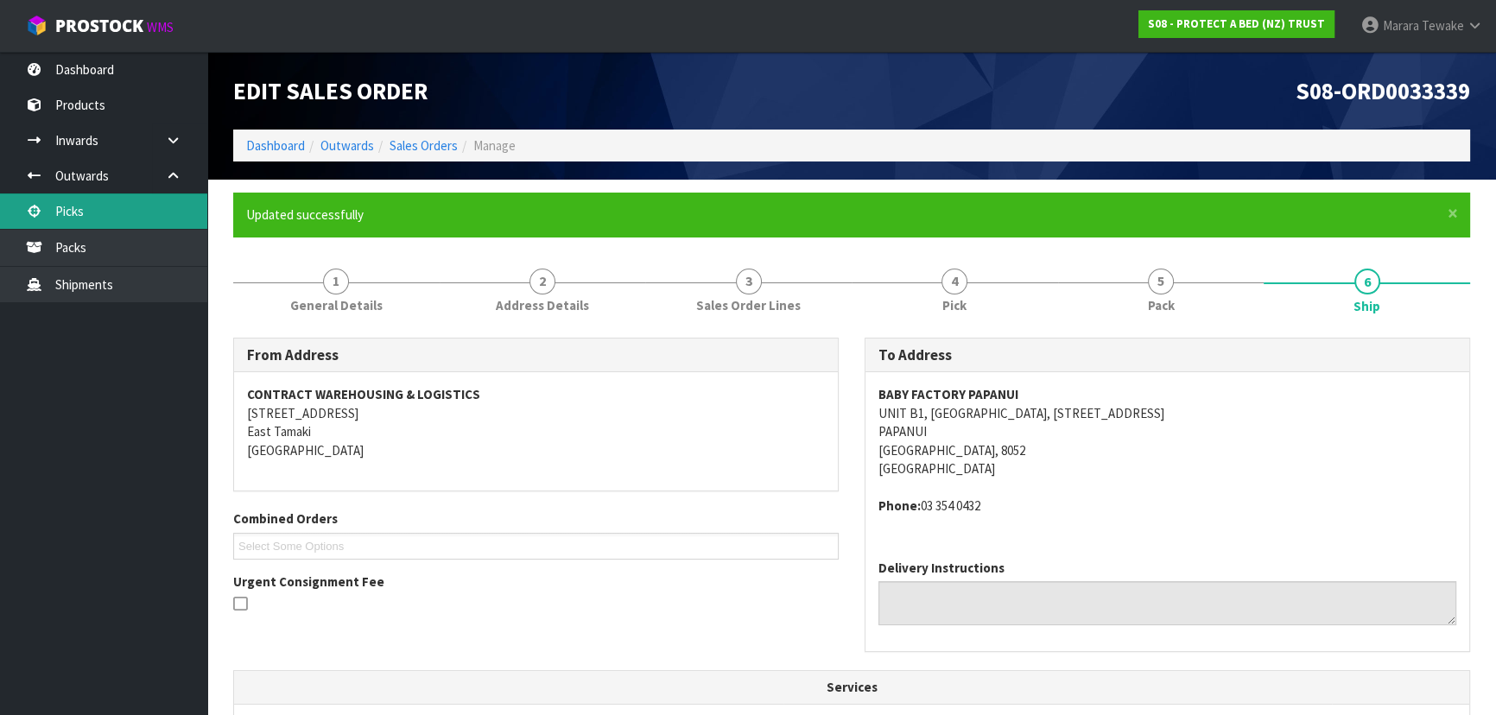
click at [154, 219] on link "Picks" at bounding box center [103, 211] width 207 height 35
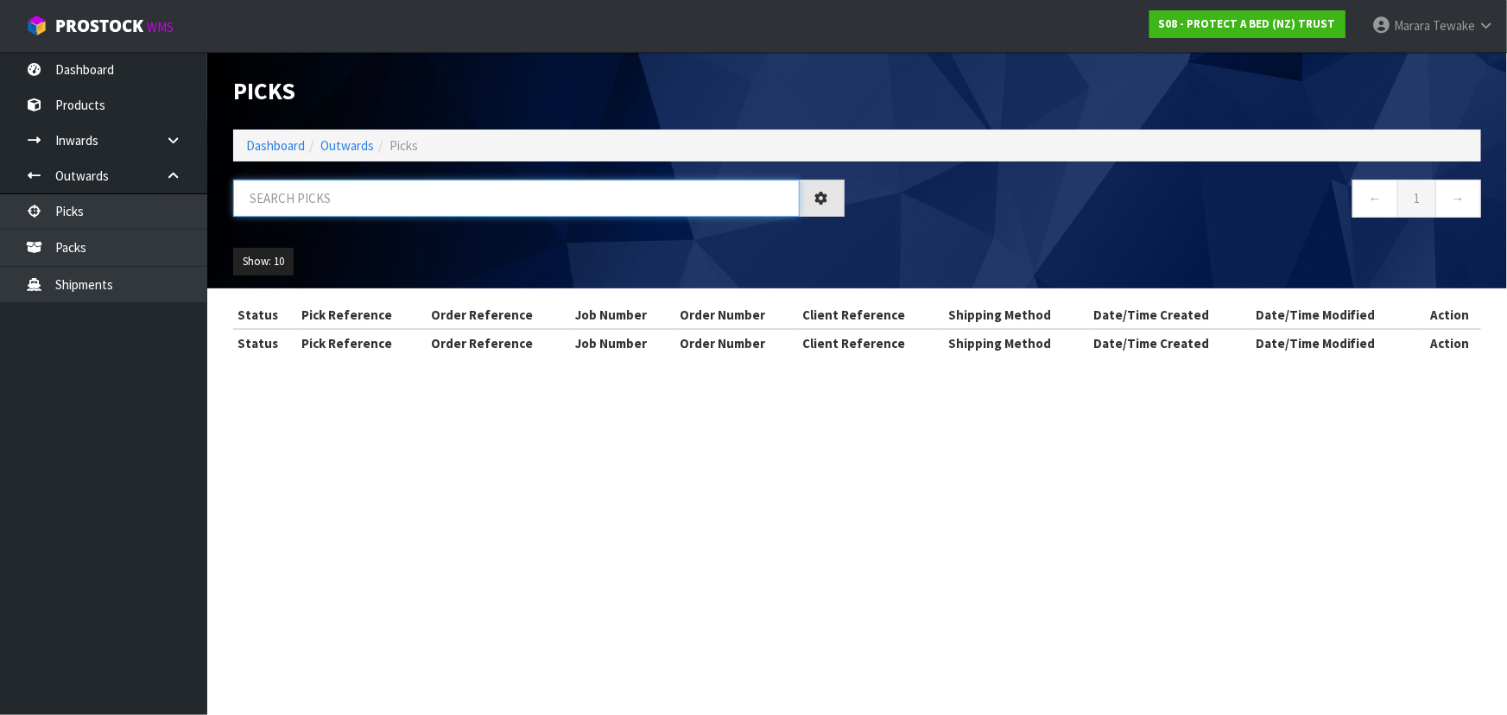
click at [270, 194] on input "text" at bounding box center [516, 198] width 567 height 37
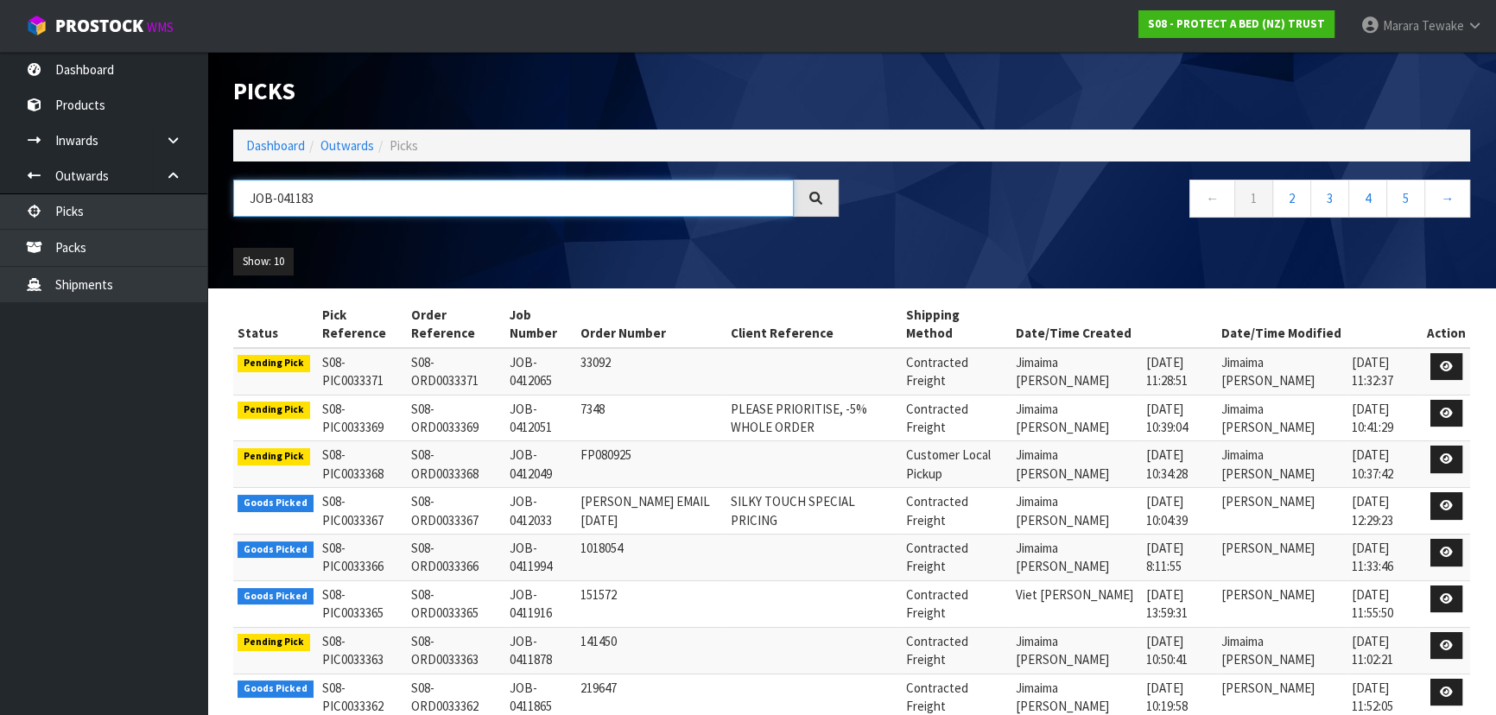
type input "JOB-0411833"
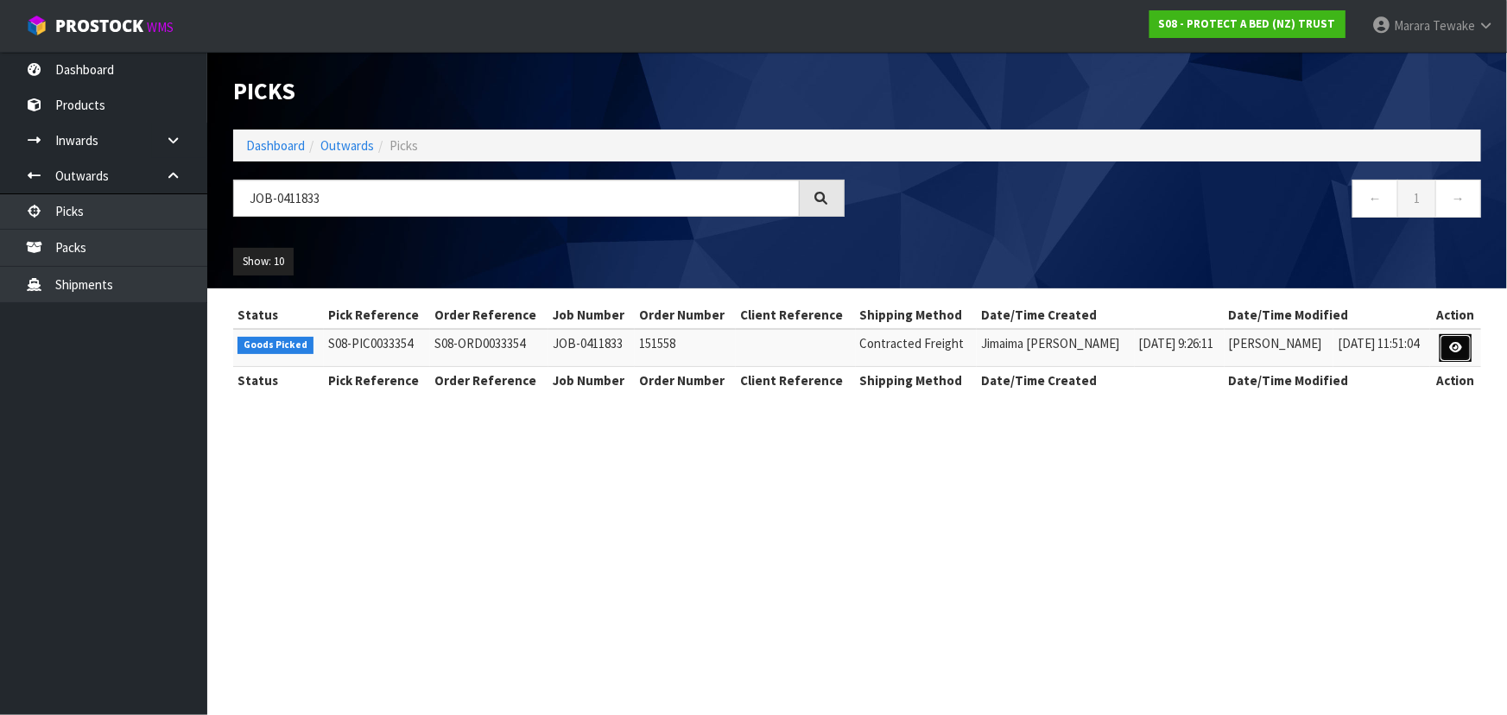
click at [1456, 346] on icon at bounding box center [1456, 347] width 13 height 11
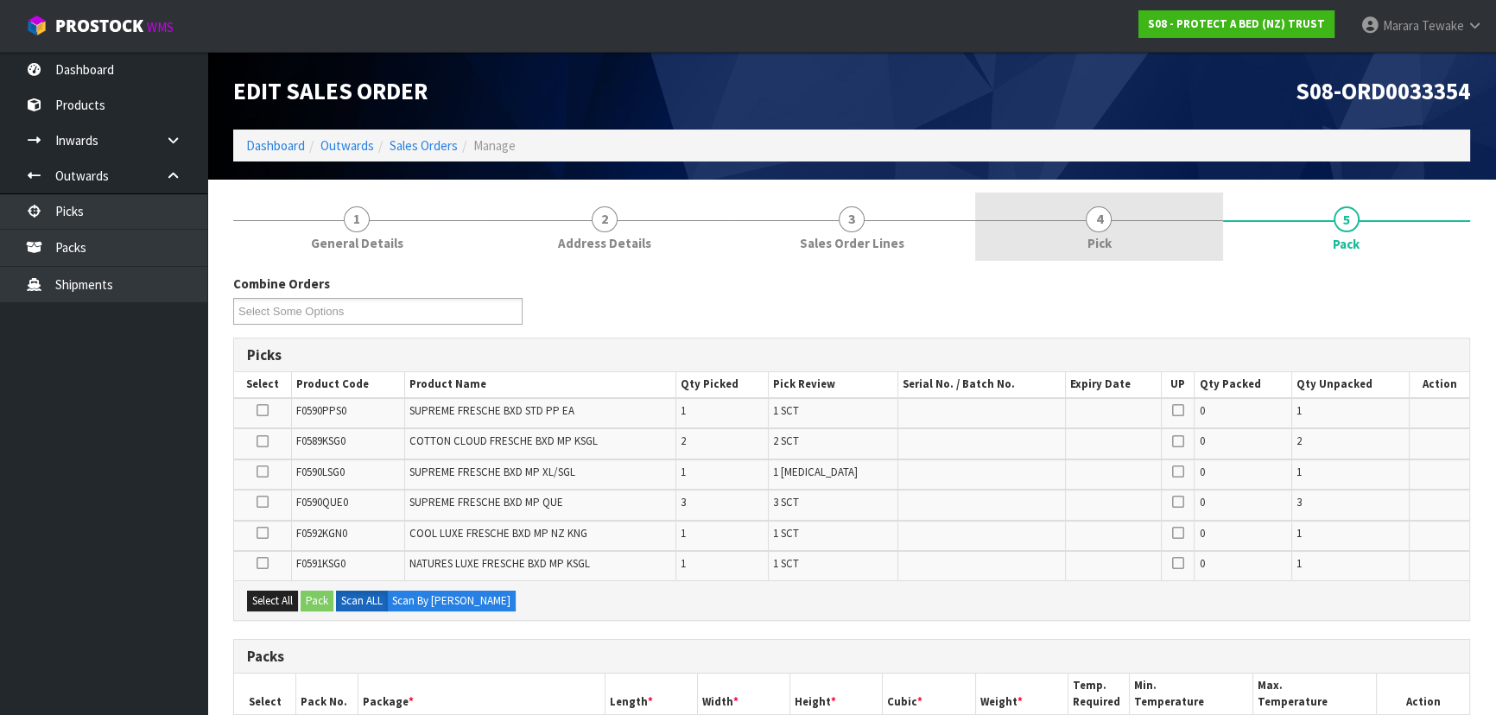
click at [1134, 244] on link "4 Pick" at bounding box center [1098, 227] width 247 height 68
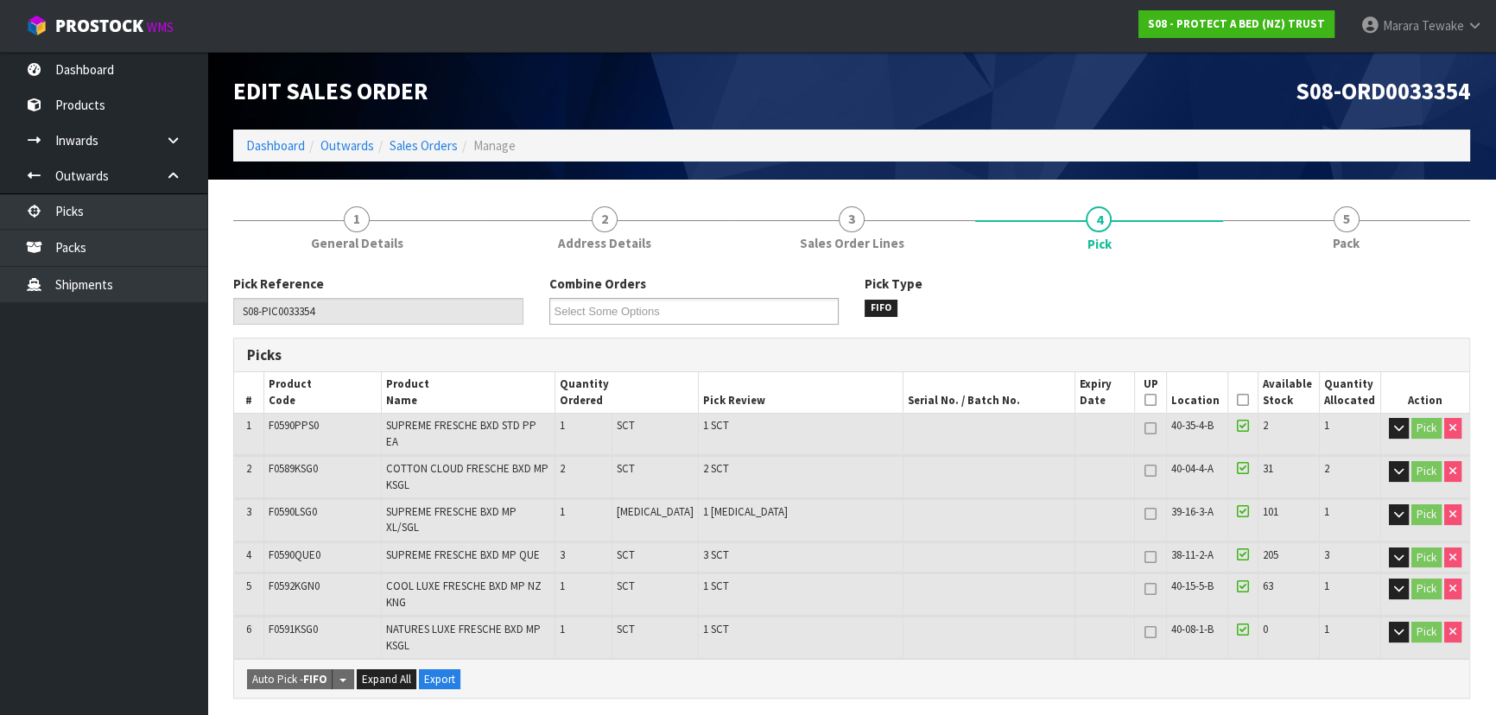
click at [1241, 400] on icon at bounding box center [1243, 400] width 12 height 1
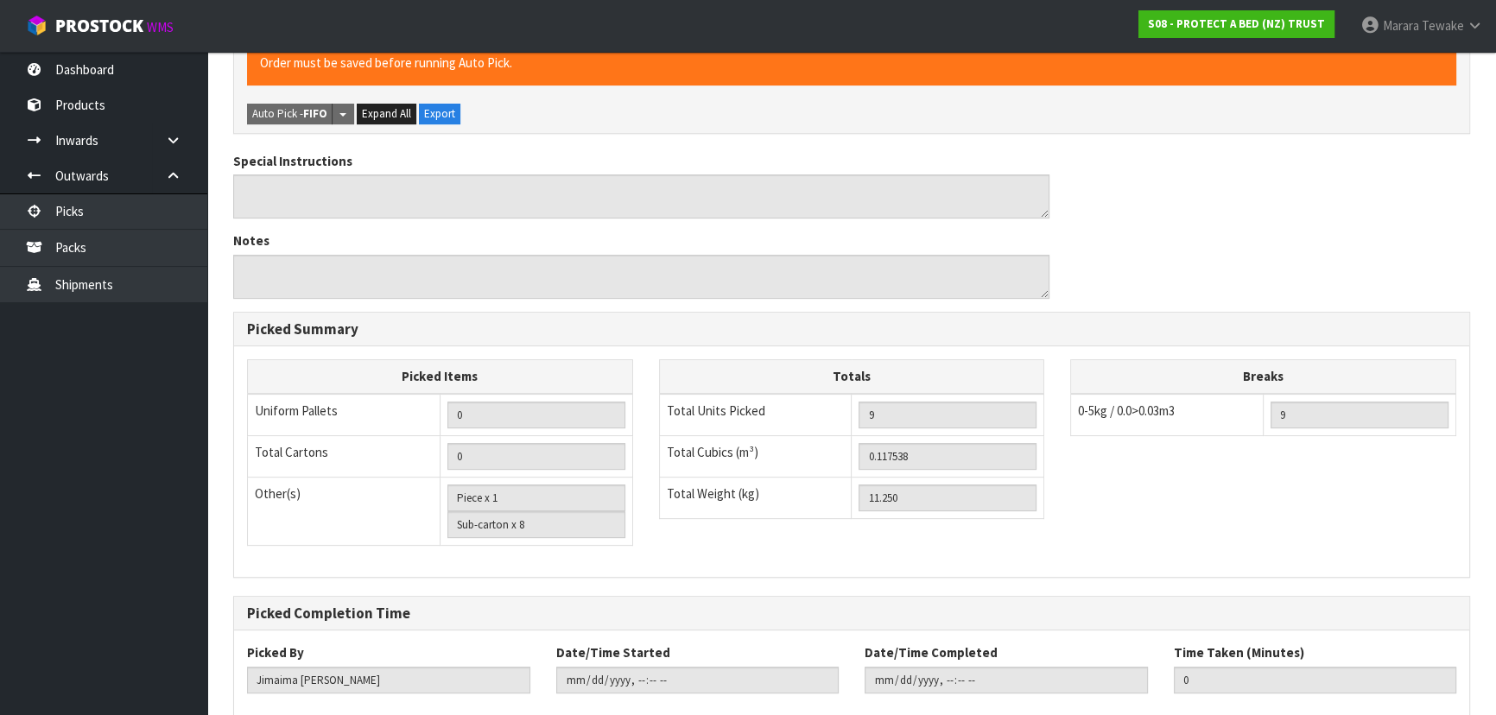
scroll to position [688, 0]
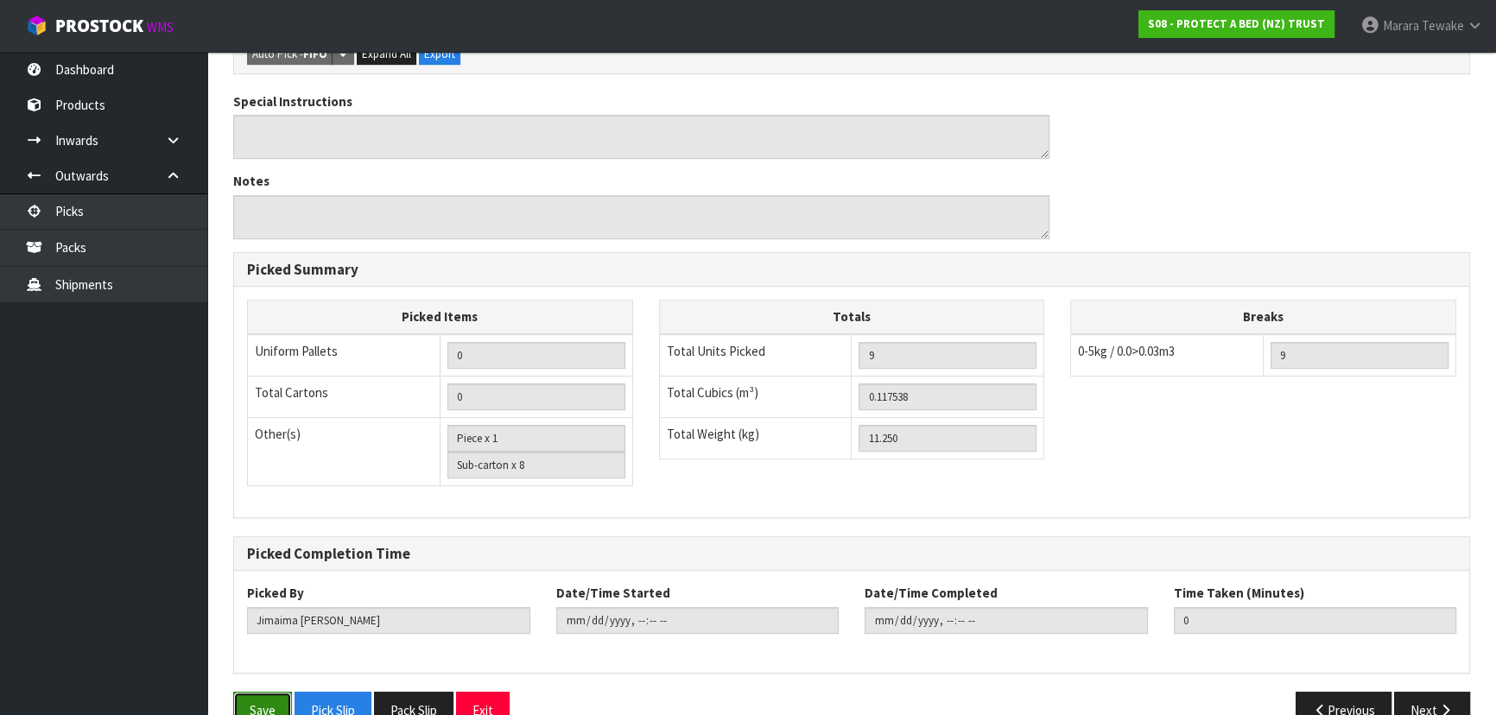
click at [259, 692] on button "Save" at bounding box center [262, 710] width 59 height 37
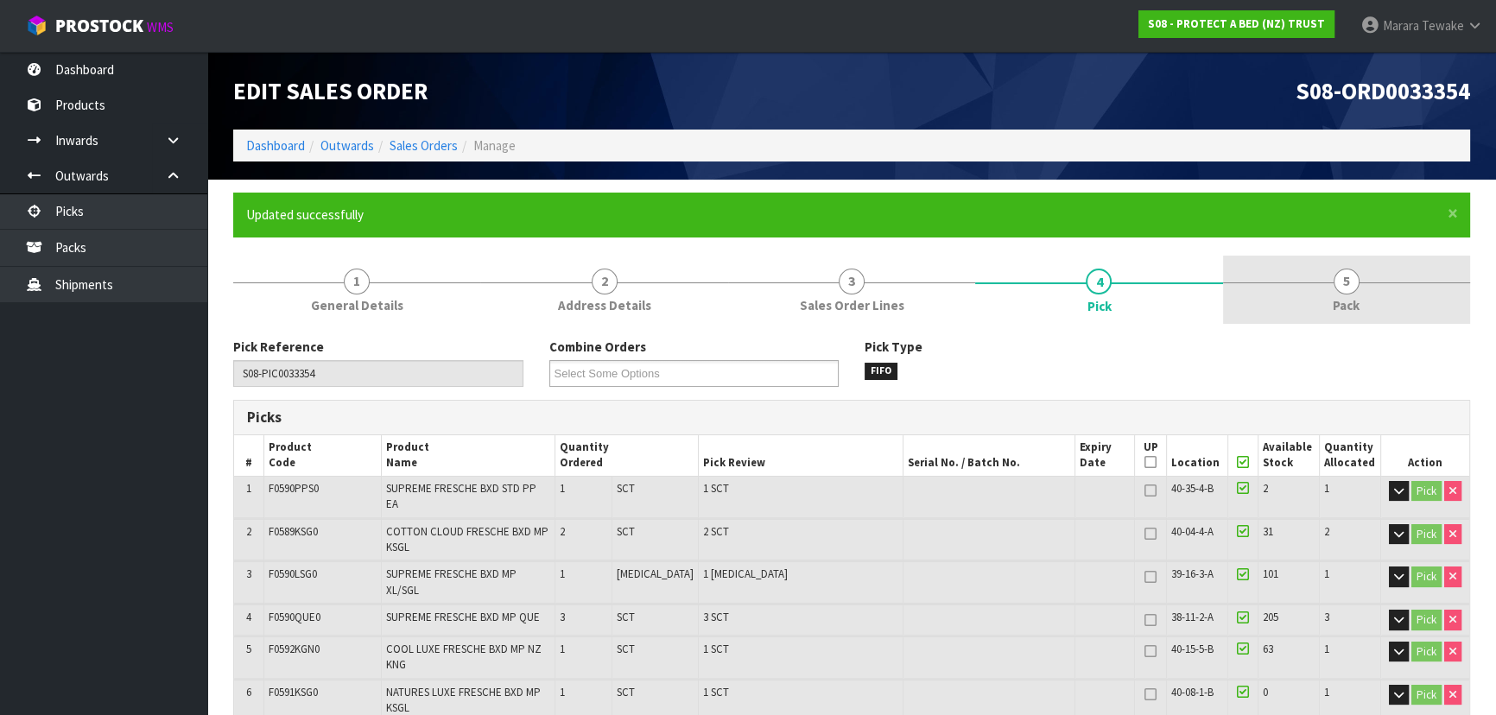
type input "[PERSON_NAME]"
type input "2025-09-11T12:41:37"
click at [1357, 275] on span "5" at bounding box center [1347, 282] width 26 height 26
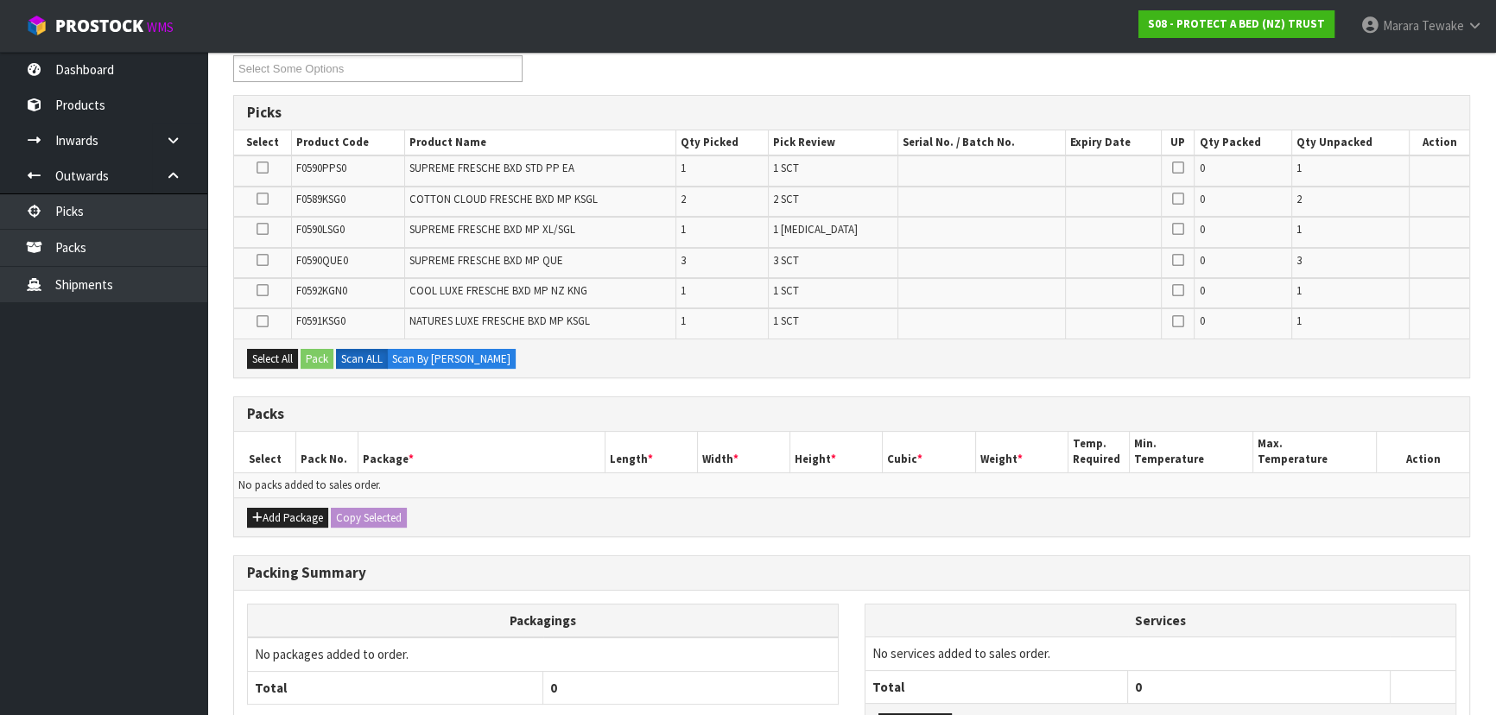
scroll to position [314, 0]
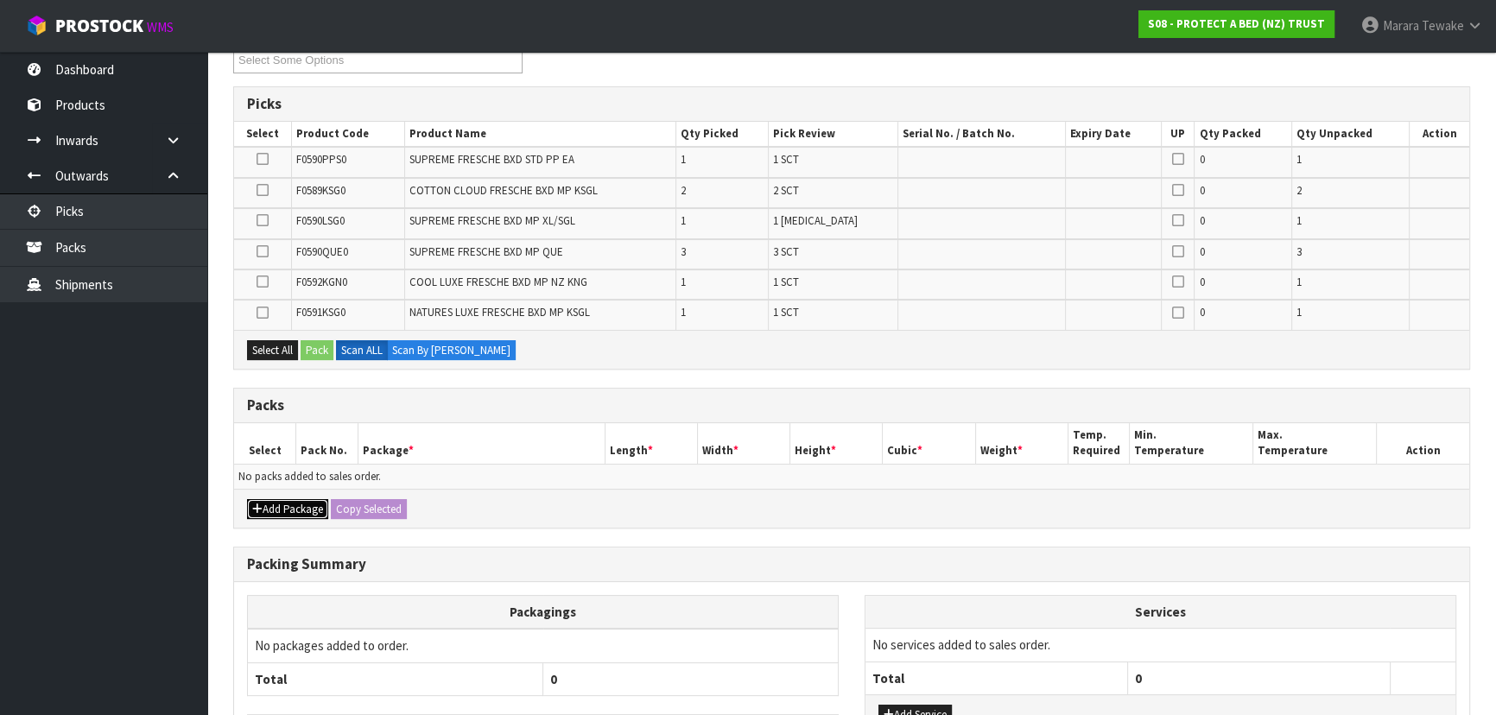
drag, startPoint x: 294, startPoint y: 501, endPoint x: 282, endPoint y: 495, distance: 12.8
click at [294, 502] on button "Add Package" at bounding box center [287, 509] width 81 height 21
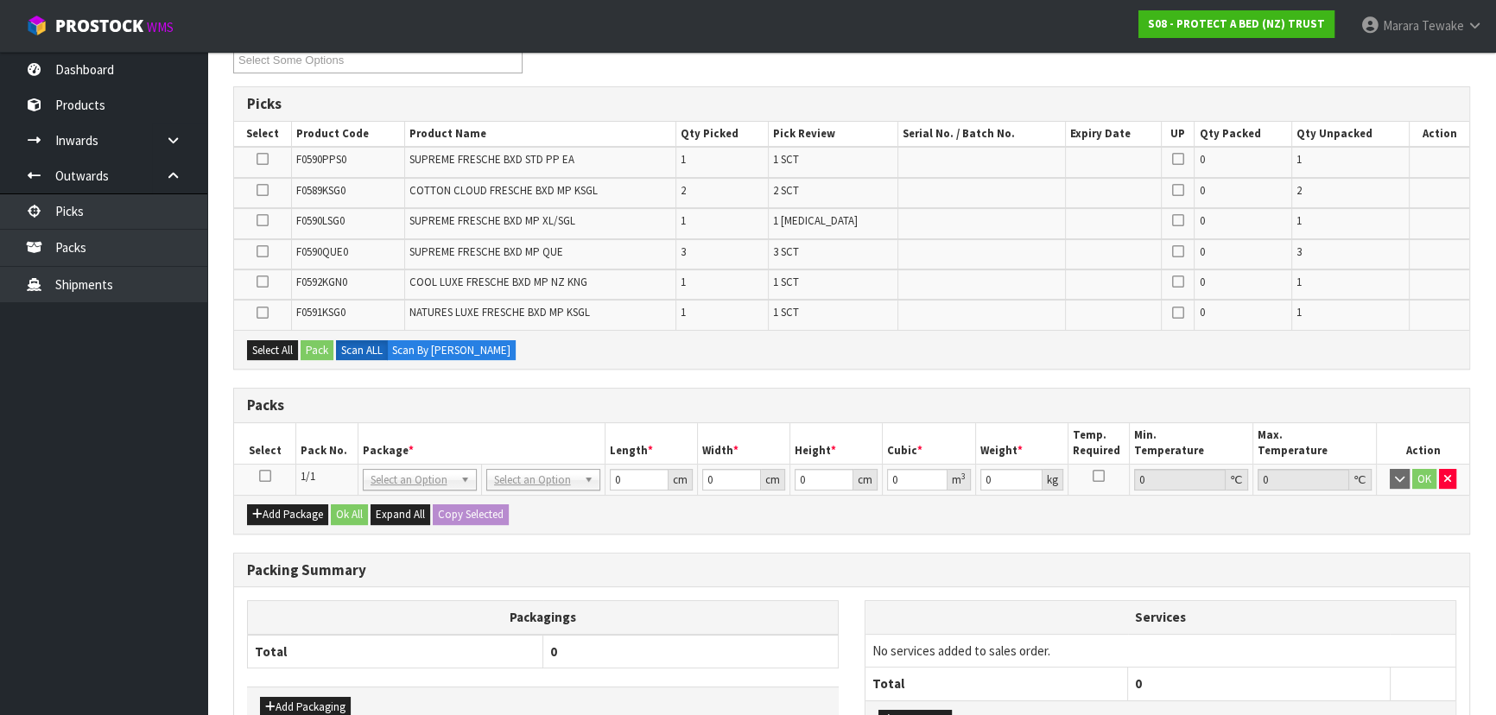
click at [264, 476] on icon at bounding box center [265, 476] width 12 height 1
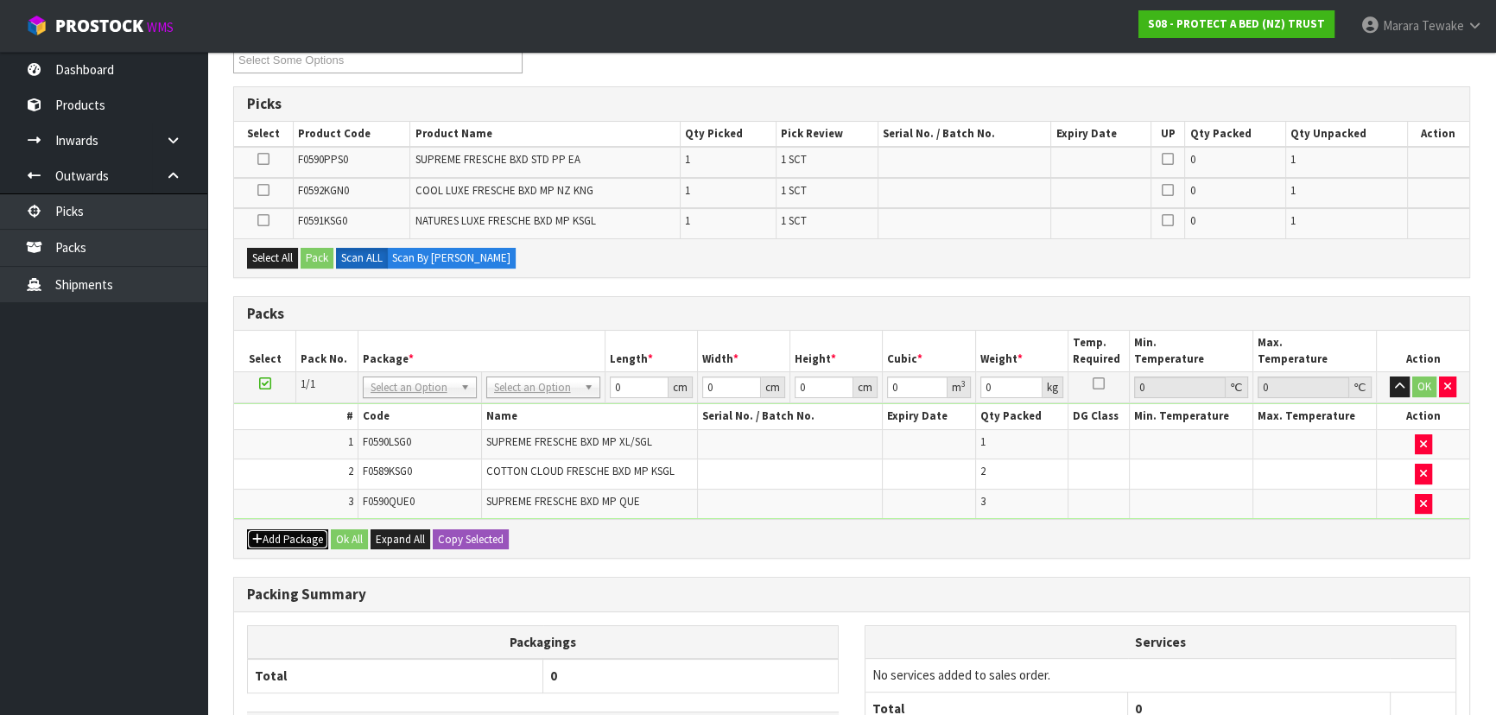
click at [291, 538] on button "Add Package" at bounding box center [287, 540] width 81 height 21
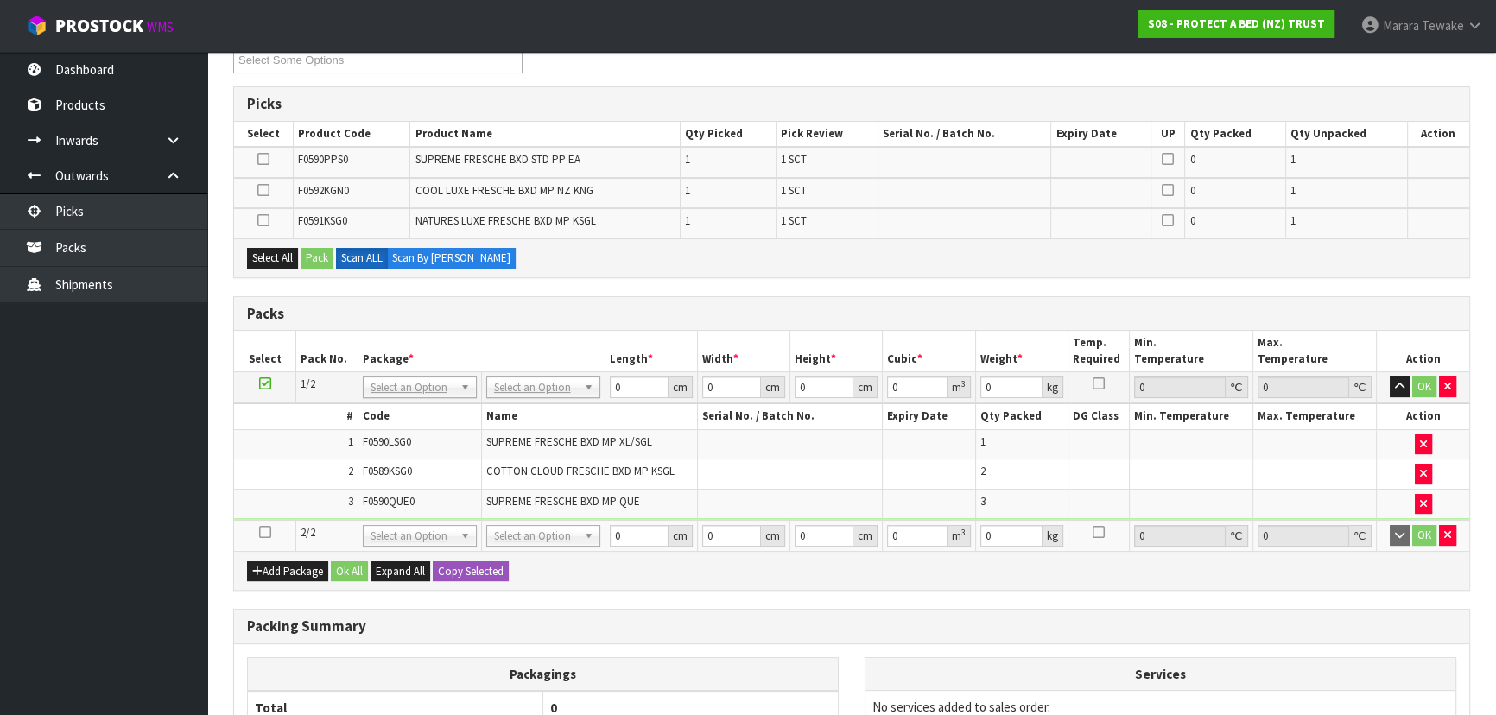
click at [265, 532] on icon at bounding box center [265, 532] width 12 height 1
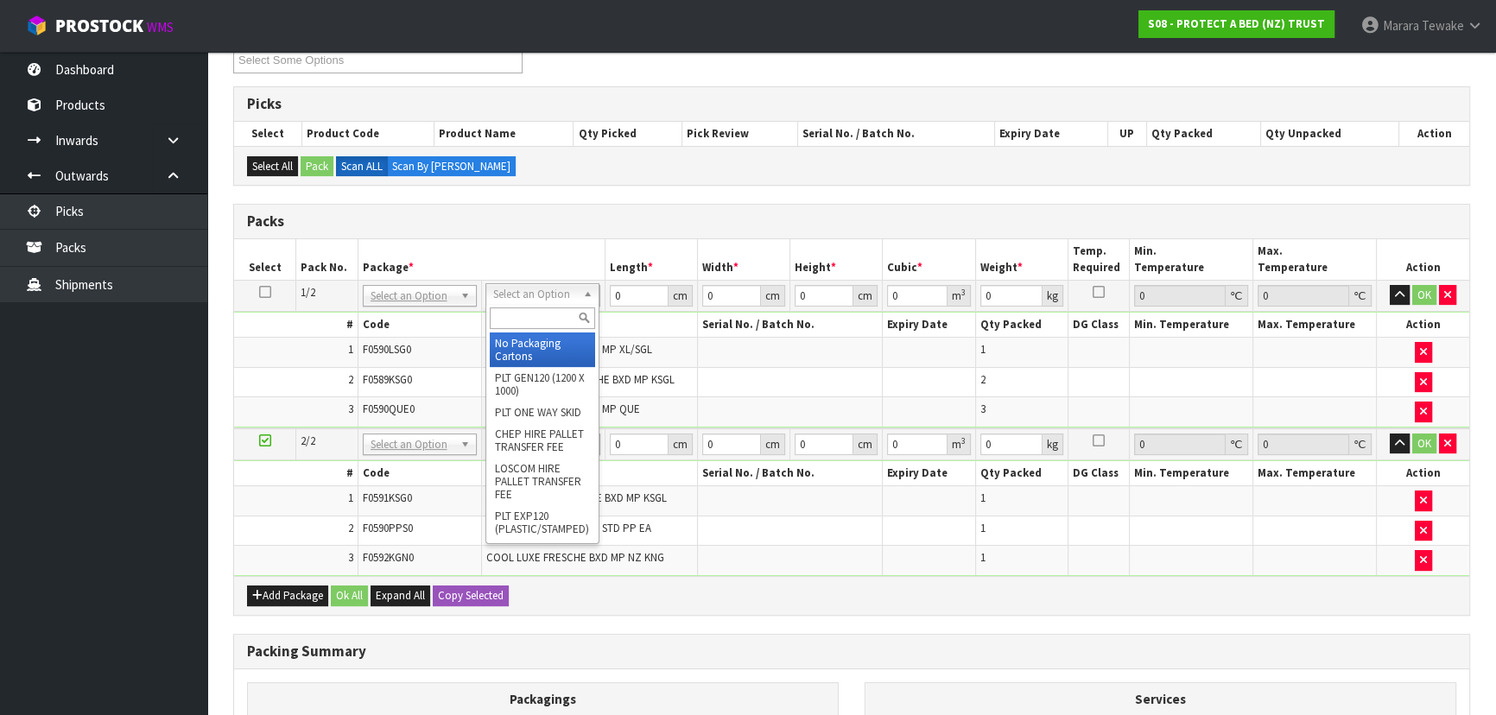
click at [549, 327] on input "text" at bounding box center [542, 319] width 105 height 22
type input "oc"
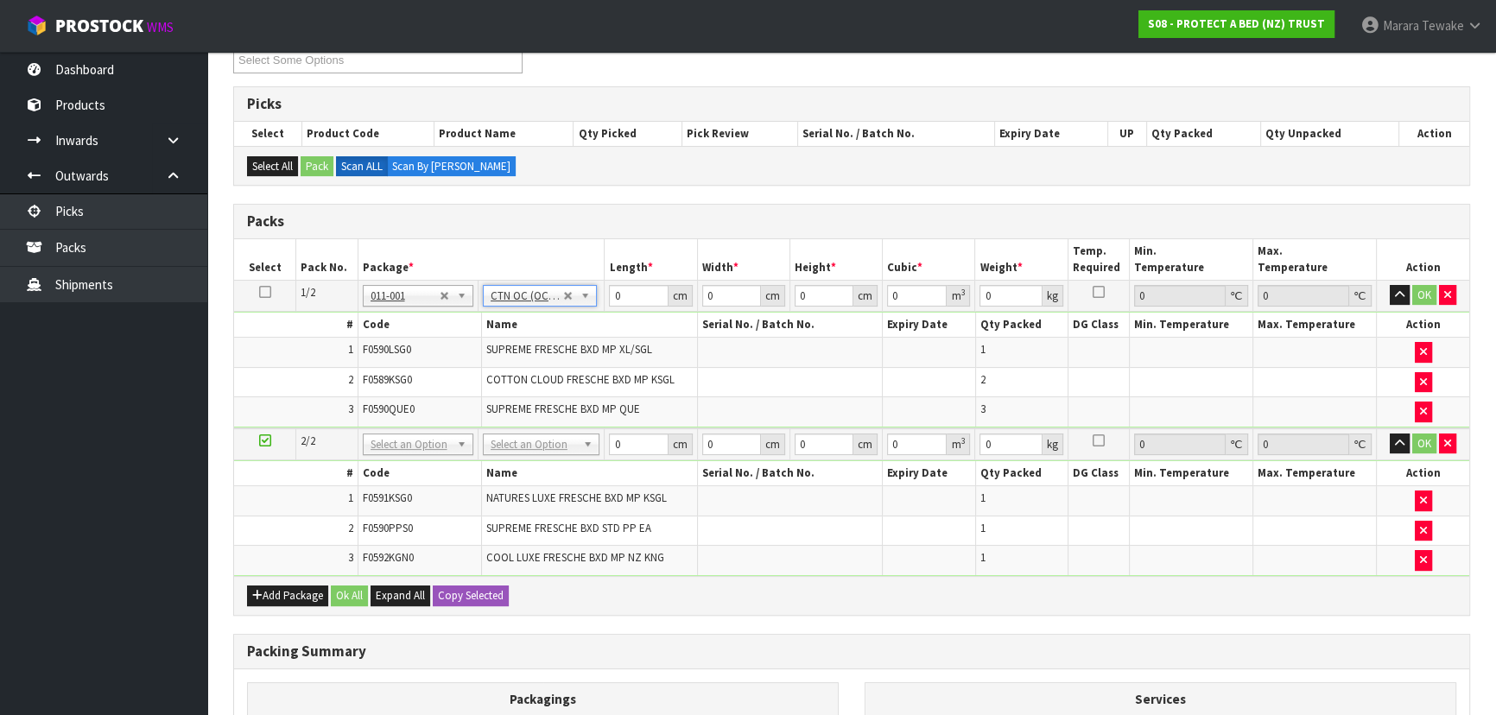
type input "7.7"
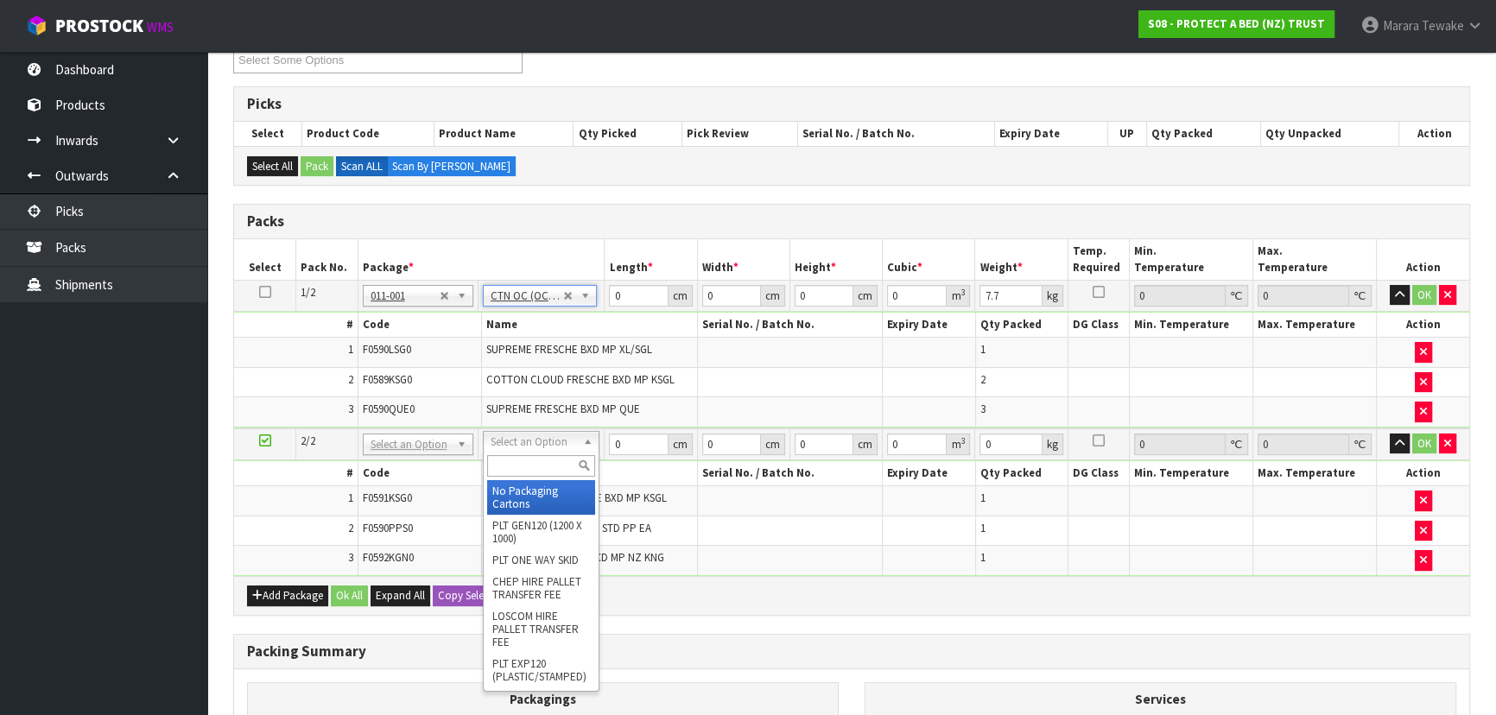
click at [541, 465] on input "text" at bounding box center [541, 466] width 108 height 22
type input "oc"
type input "2"
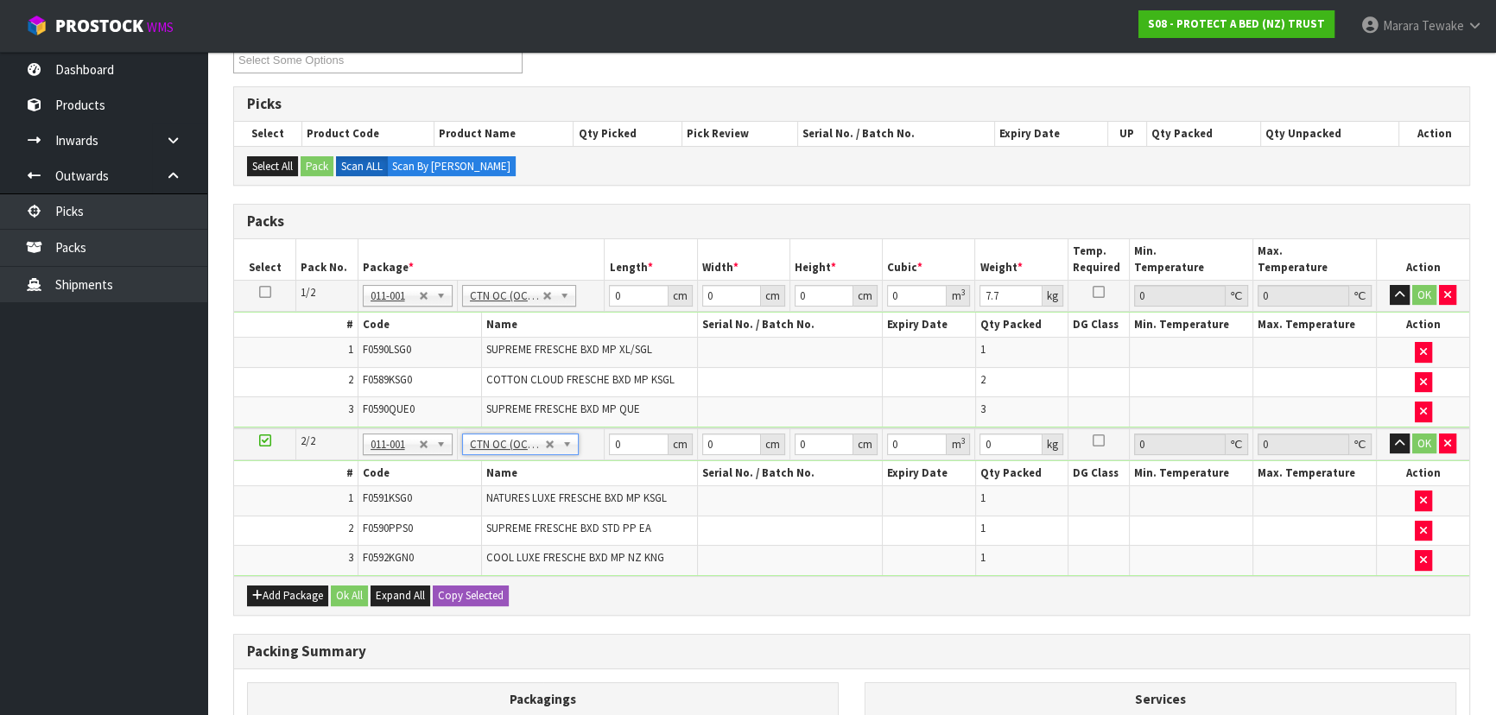
type input "3.55"
drag, startPoint x: 630, startPoint y: 290, endPoint x: 574, endPoint y: 238, distance: 75.8
click at [600, 268] on table "Select Pack No. Package * Length * Width * Height * Cubic * Weight * Temp. Requ…" at bounding box center [851, 407] width 1235 height 337
type input "58"
type input "40"
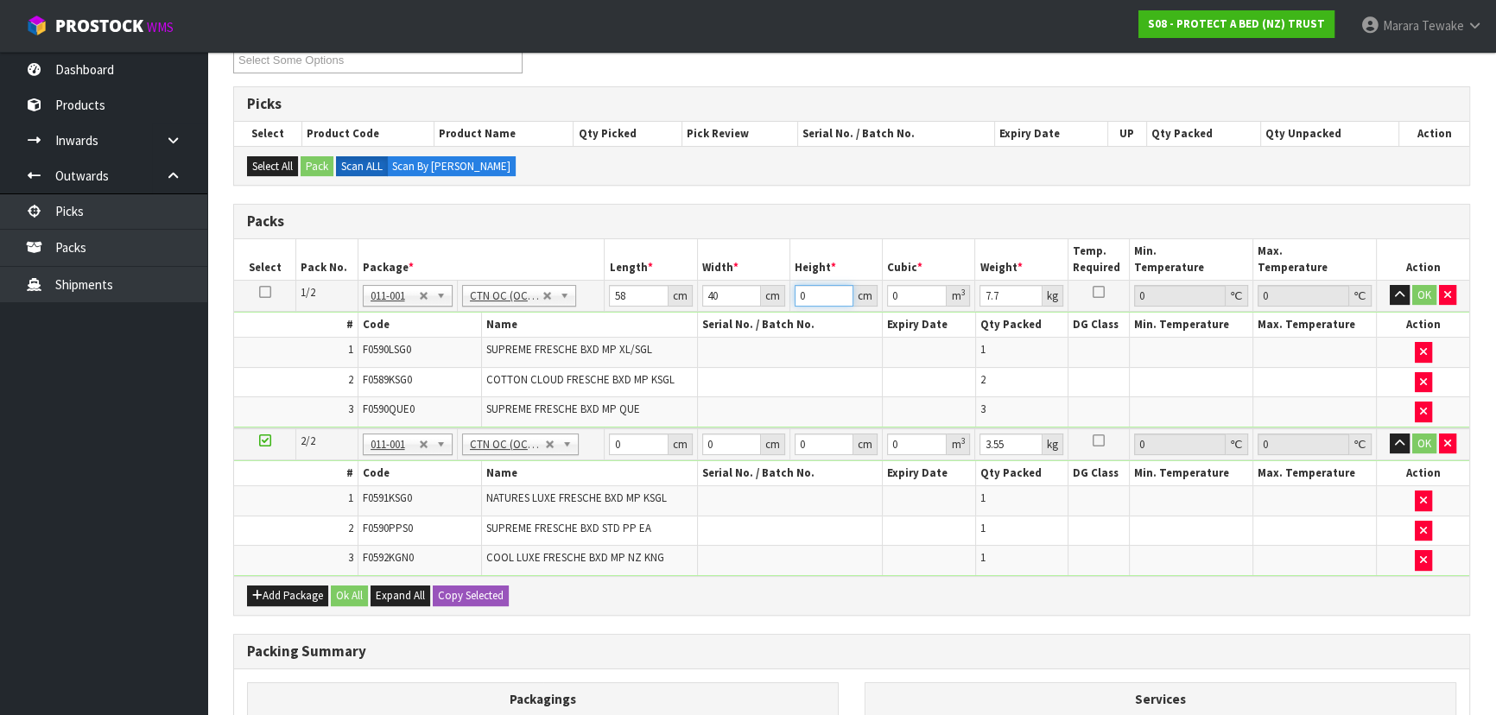
type input "3"
type input "0.00696"
type input "32"
type input "0.07424"
type input "32"
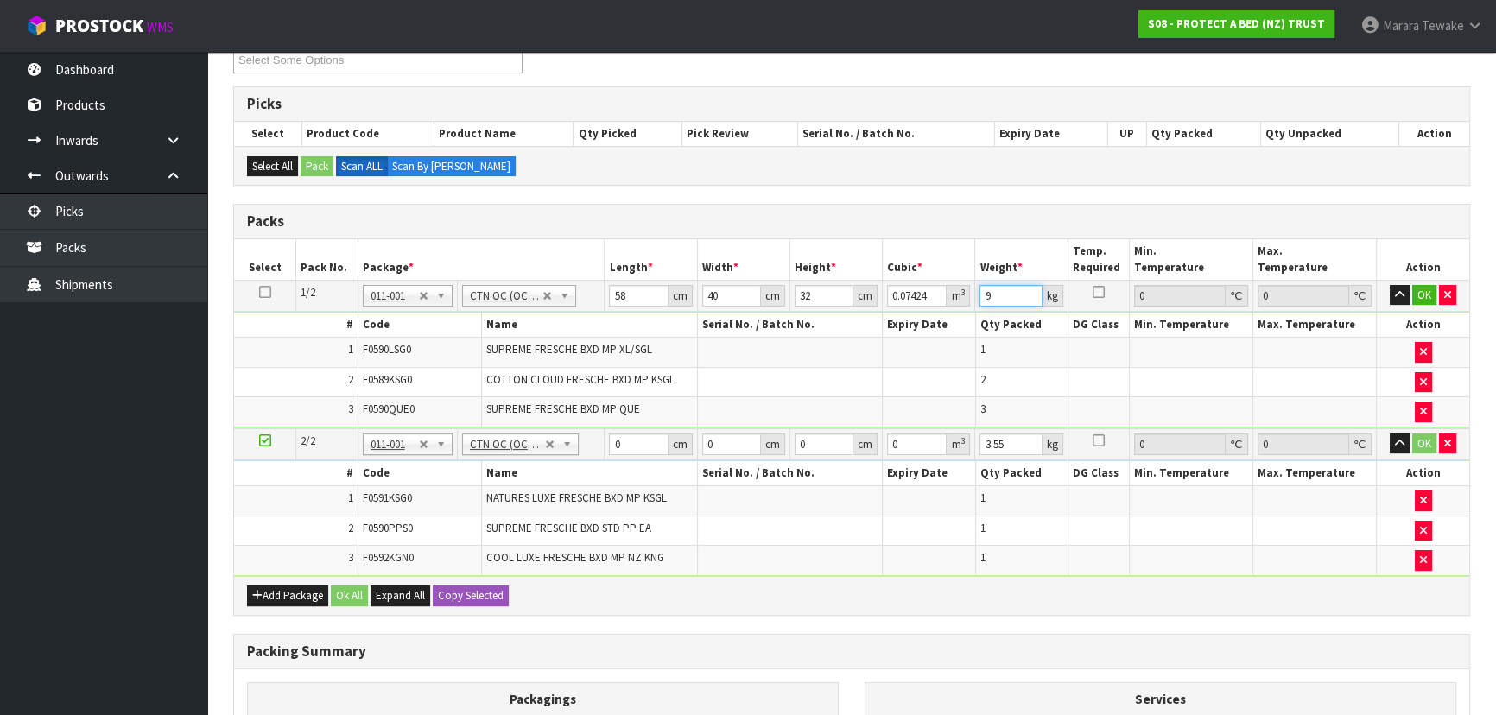
type input "9"
click at [1390, 285] on button "button" at bounding box center [1400, 295] width 20 height 21
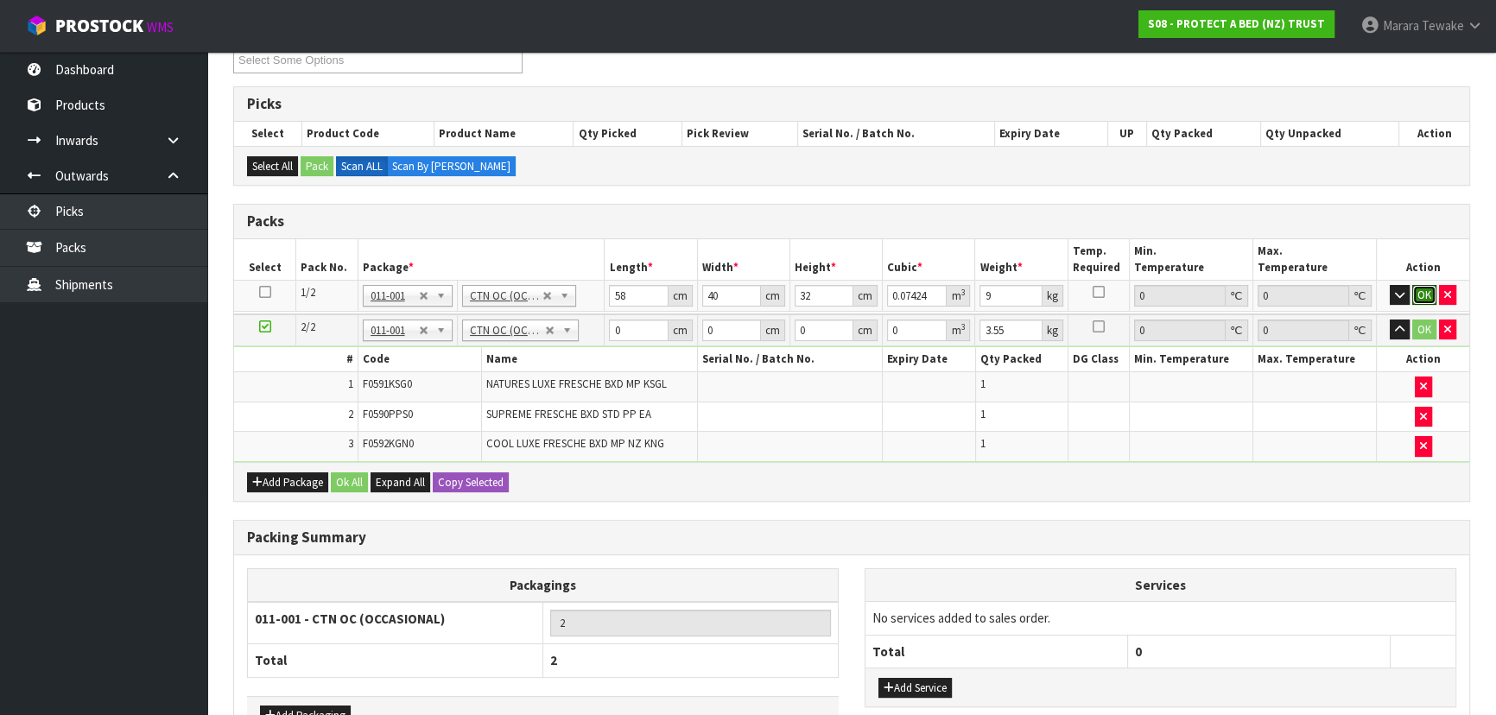
click button "OK" at bounding box center [1424, 295] width 24 height 21
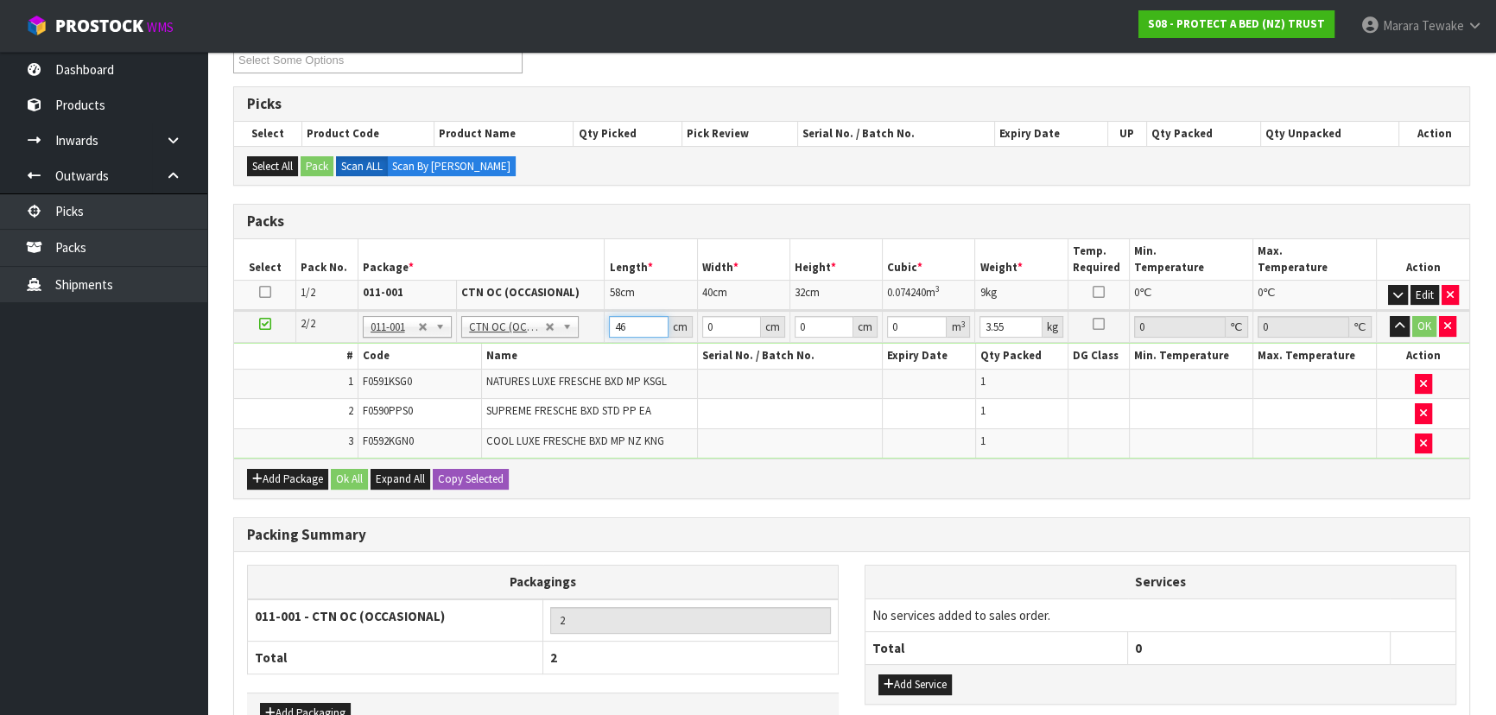
type input "46"
type input "32"
type input "2"
type input "0.002944"
type input "29"
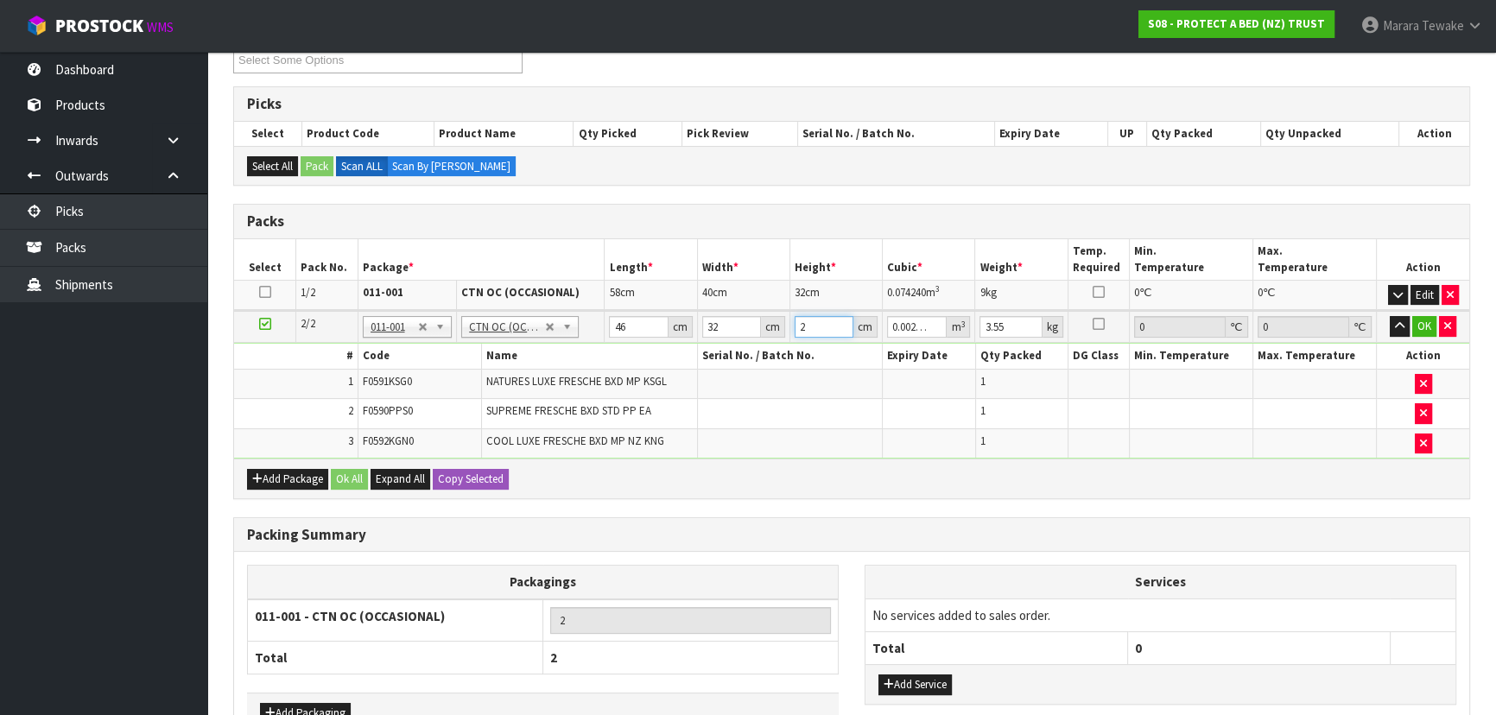
type input "0.042688"
type input "29"
type input "4"
click at [1390, 316] on button "button" at bounding box center [1400, 326] width 20 height 21
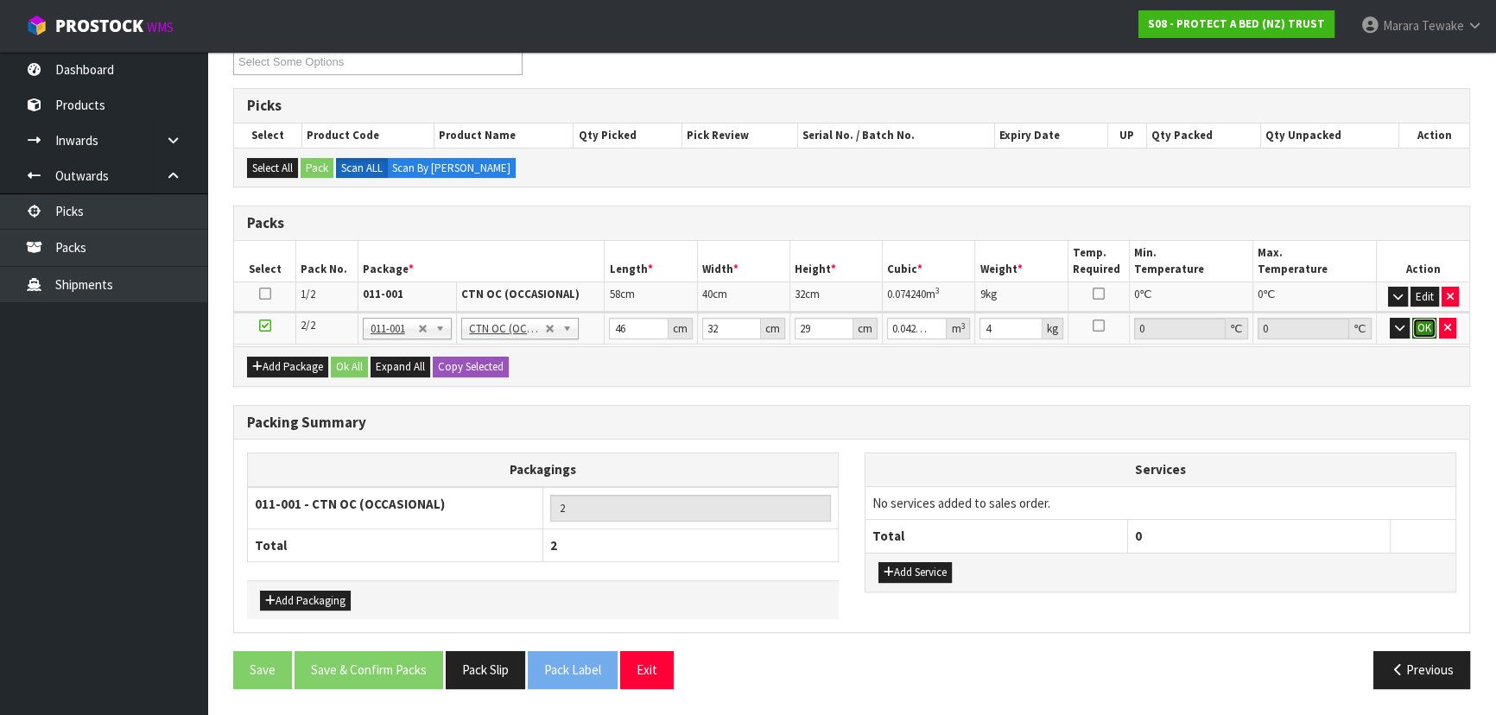
click button "OK" at bounding box center [1424, 328] width 24 height 21
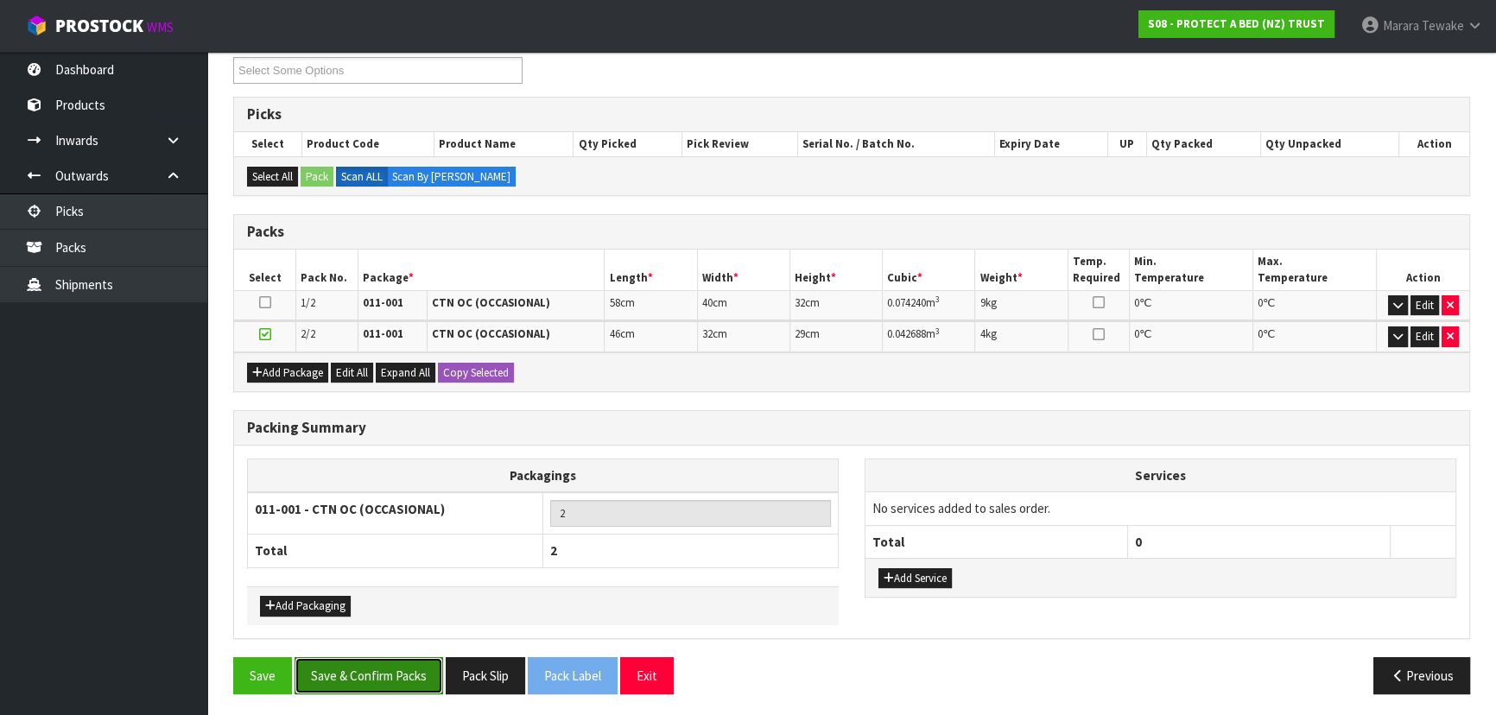
click at [405, 674] on button "Save & Confirm Packs" at bounding box center [369, 675] width 149 height 37
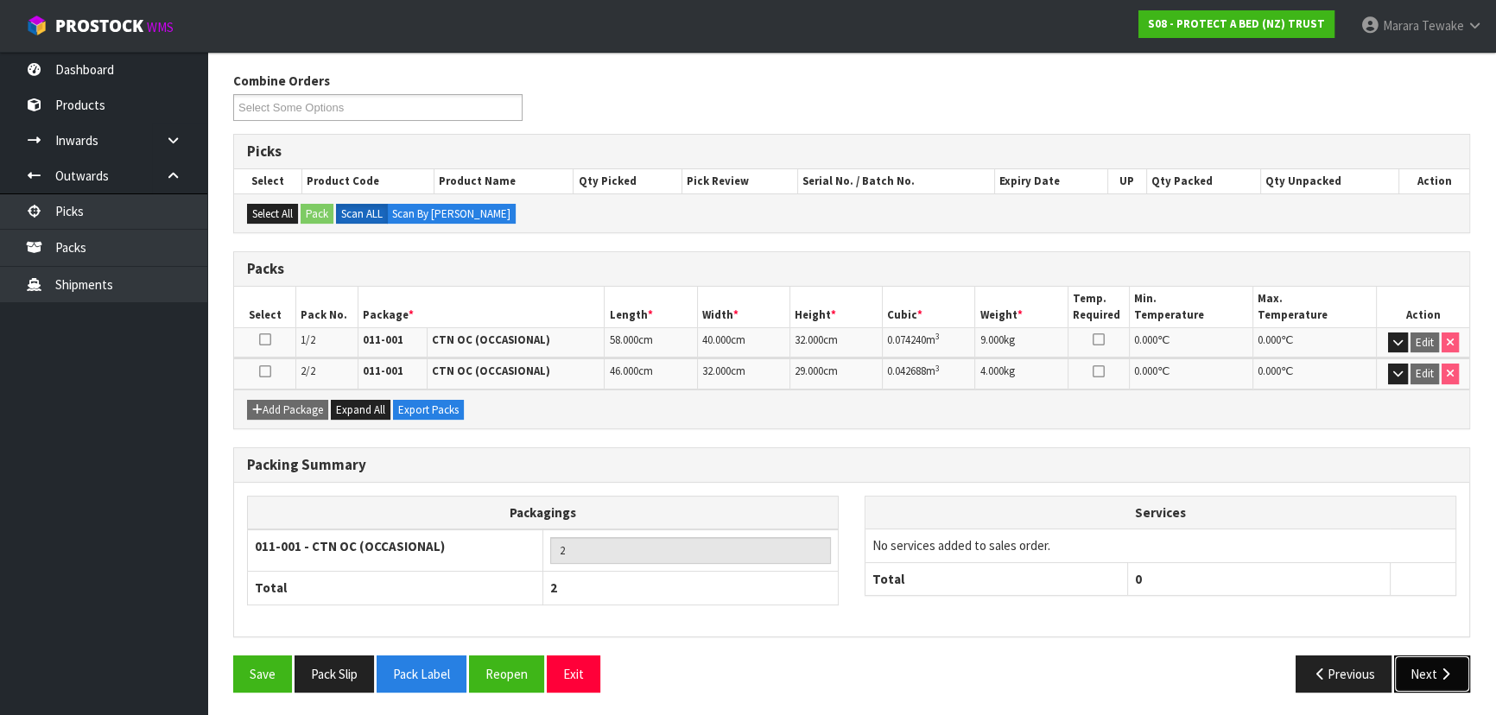
click at [1442, 683] on button "Next" at bounding box center [1432, 674] width 76 height 37
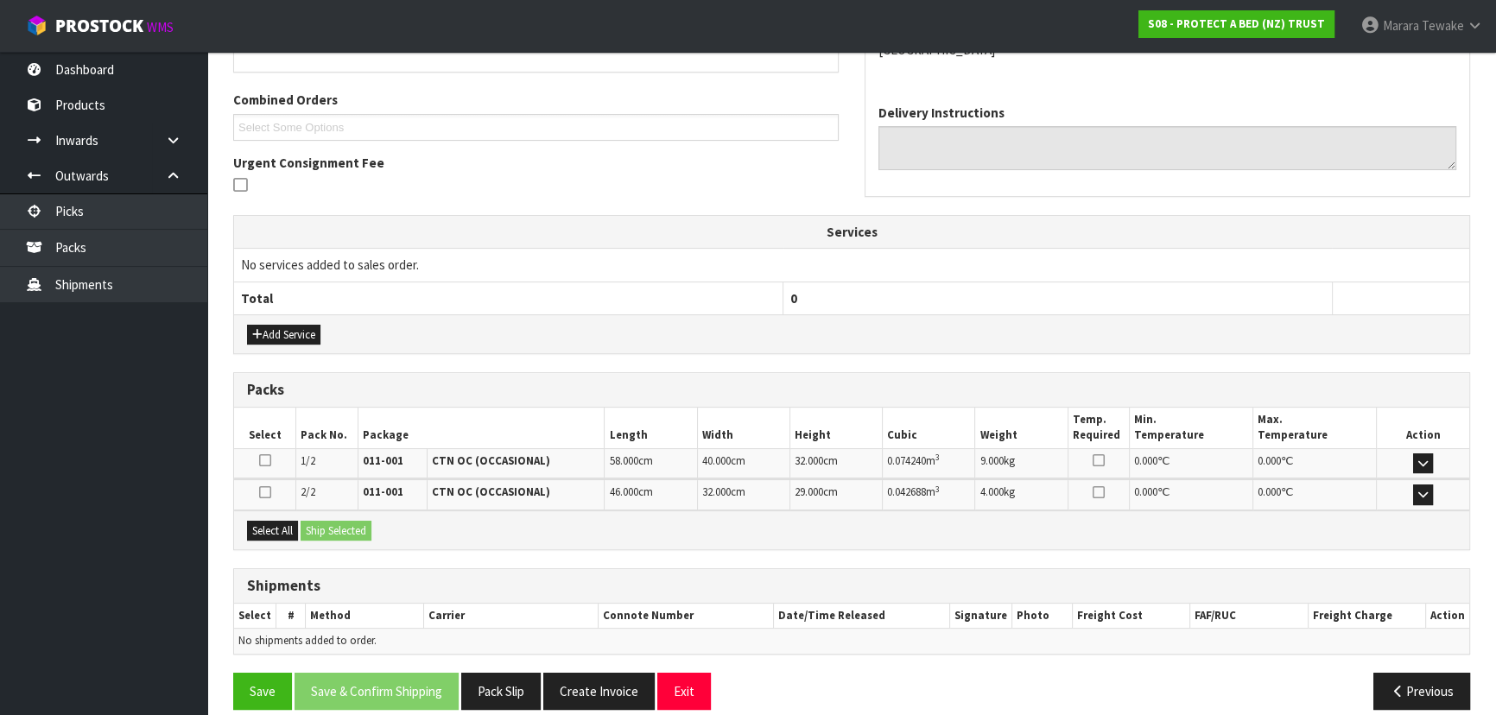
scroll to position [435, 0]
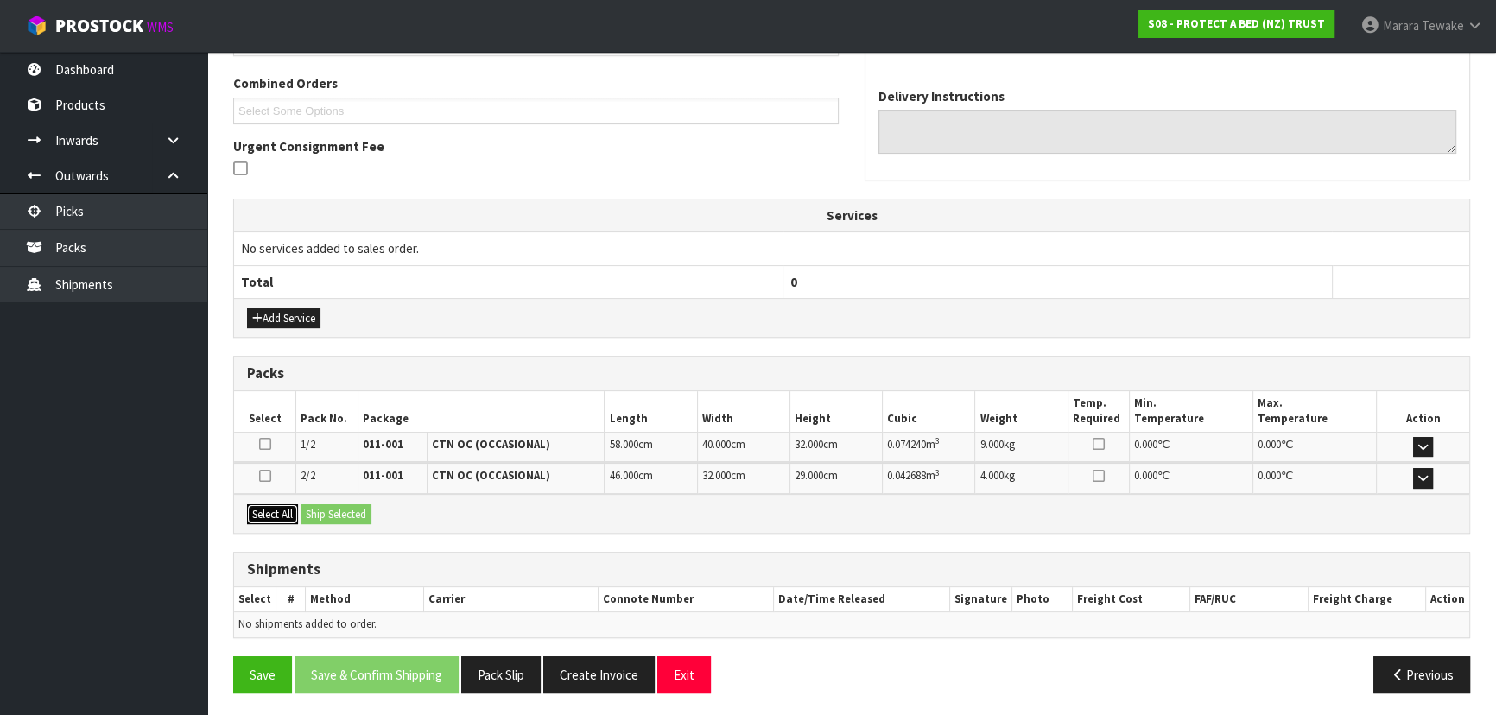
drag, startPoint x: 274, startPoint y: 517, endPoint x: 285, endPoint y: 514, distance: 11.7
click at [275, 517] on button "Select All" at bounding box center [272, 514] width 51 height 21
drag, startPoint x: 315, startPoint y: 511, endPoint x: 326, endPoint y: 510, distance: 10.4
click at [321, 510] on button "Ship Selected" at bounding box center [336, 514] width 71 height 21
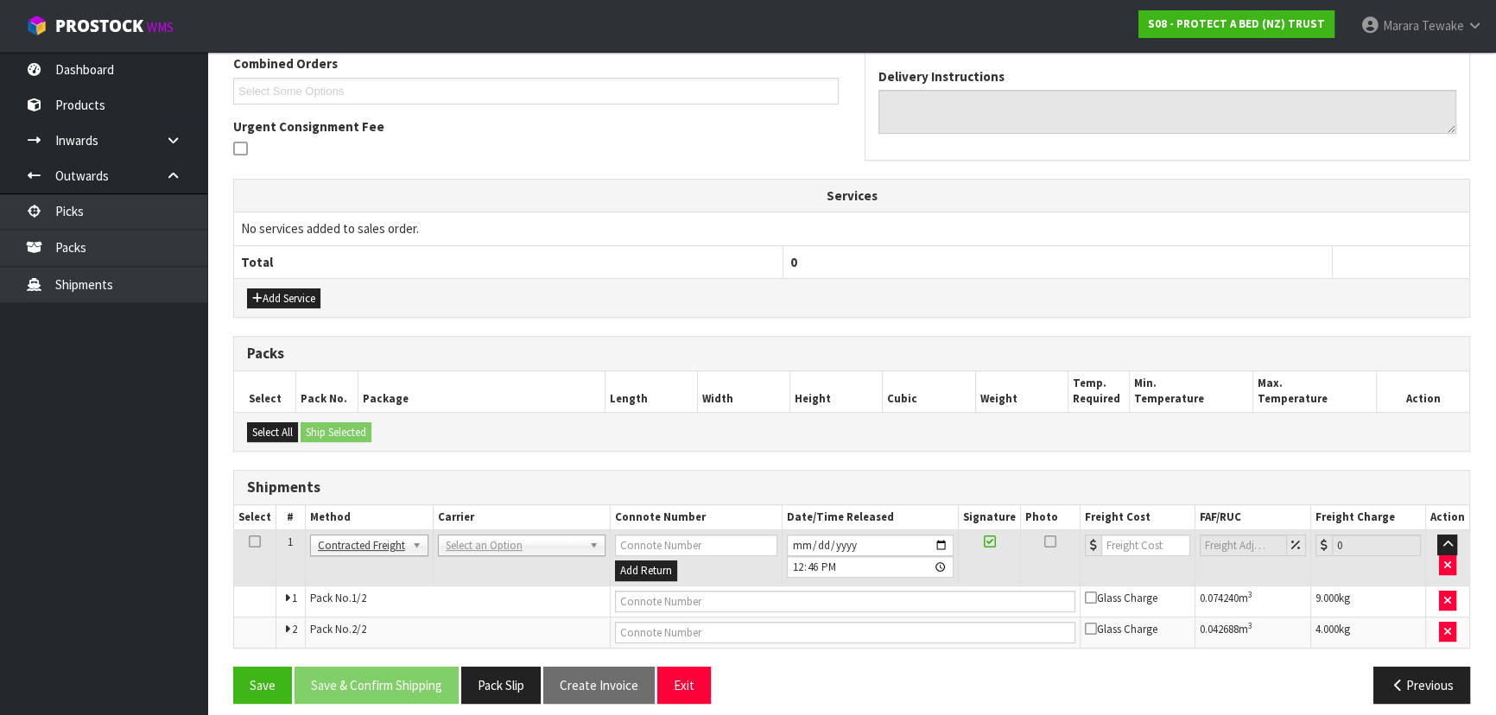
scroll to position [466, 0]
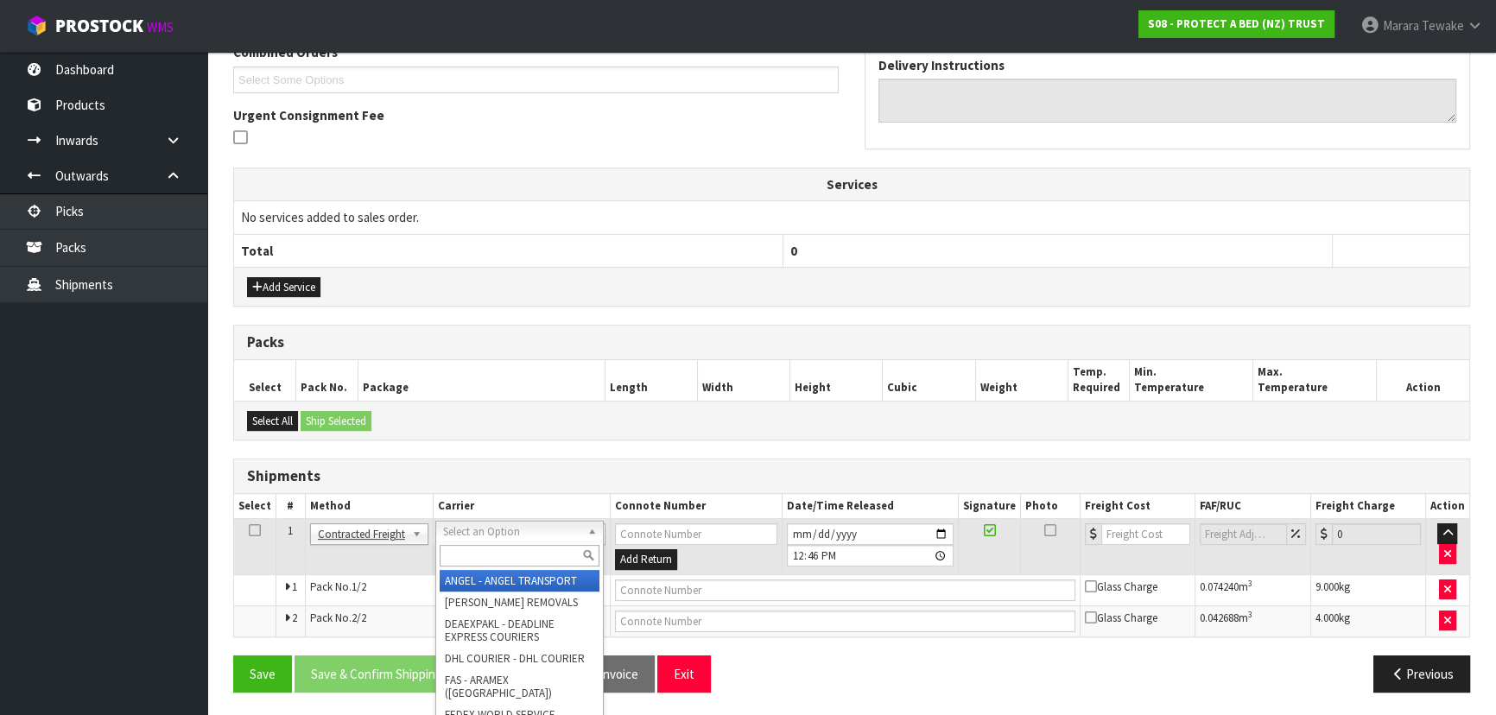
click at [475, 556] on input "text" at bounding box center [520, 556] width 160 height 22
type input "nzp"
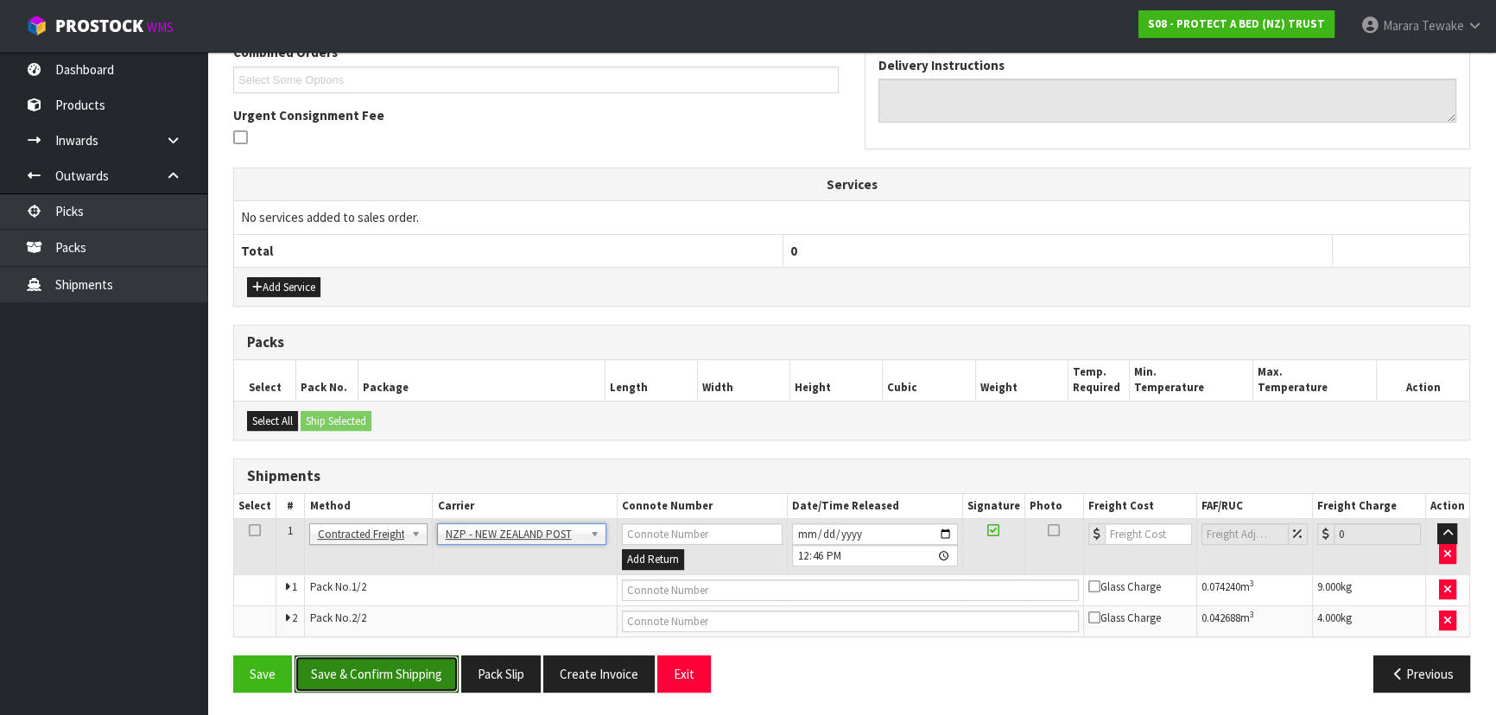
drag, startPoint x: 424, startPoint y: 662, endPoint x: 125, endPoint y: 630, distance: 300.6
click at [422, 663] on button "Save & Confirm Shipping" at bounding box center [377, 674] width 164 height 37
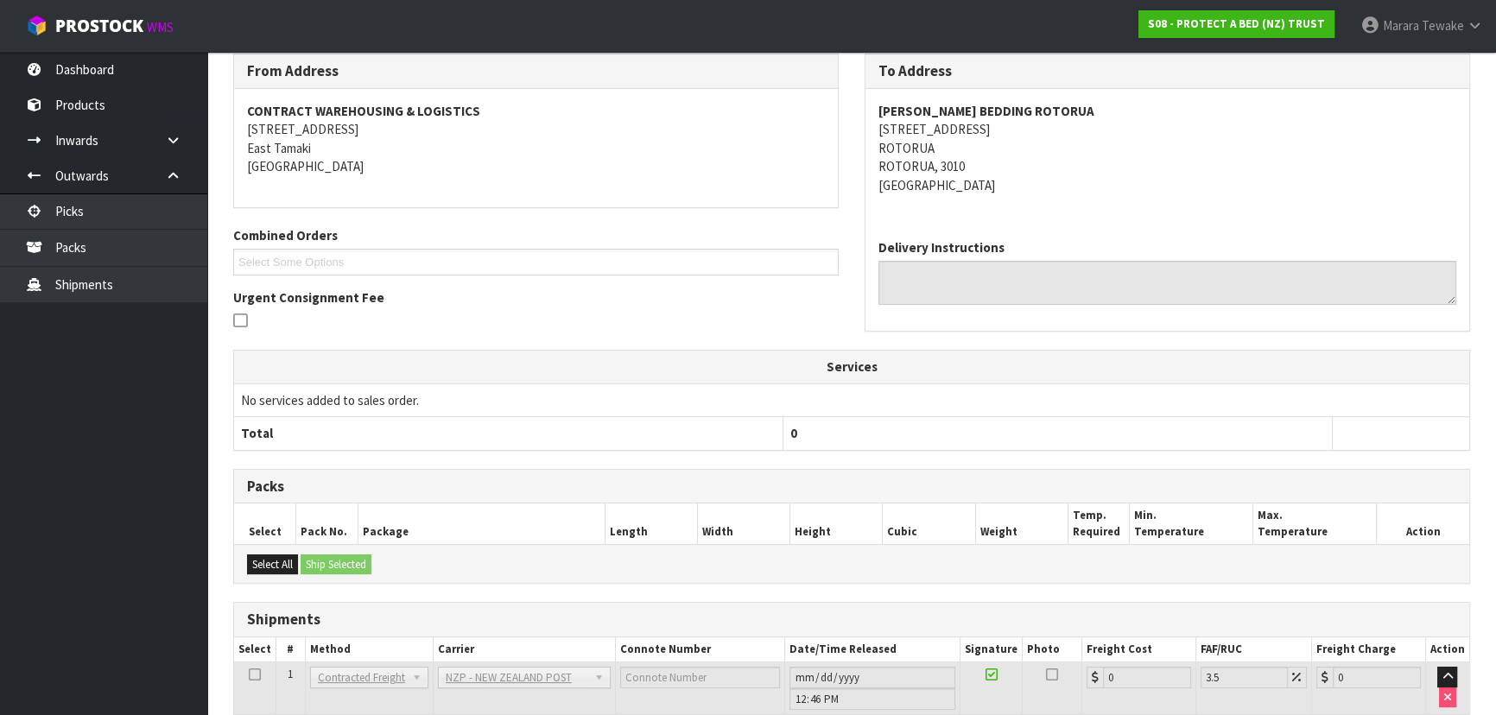
scroll to position [441, 0]
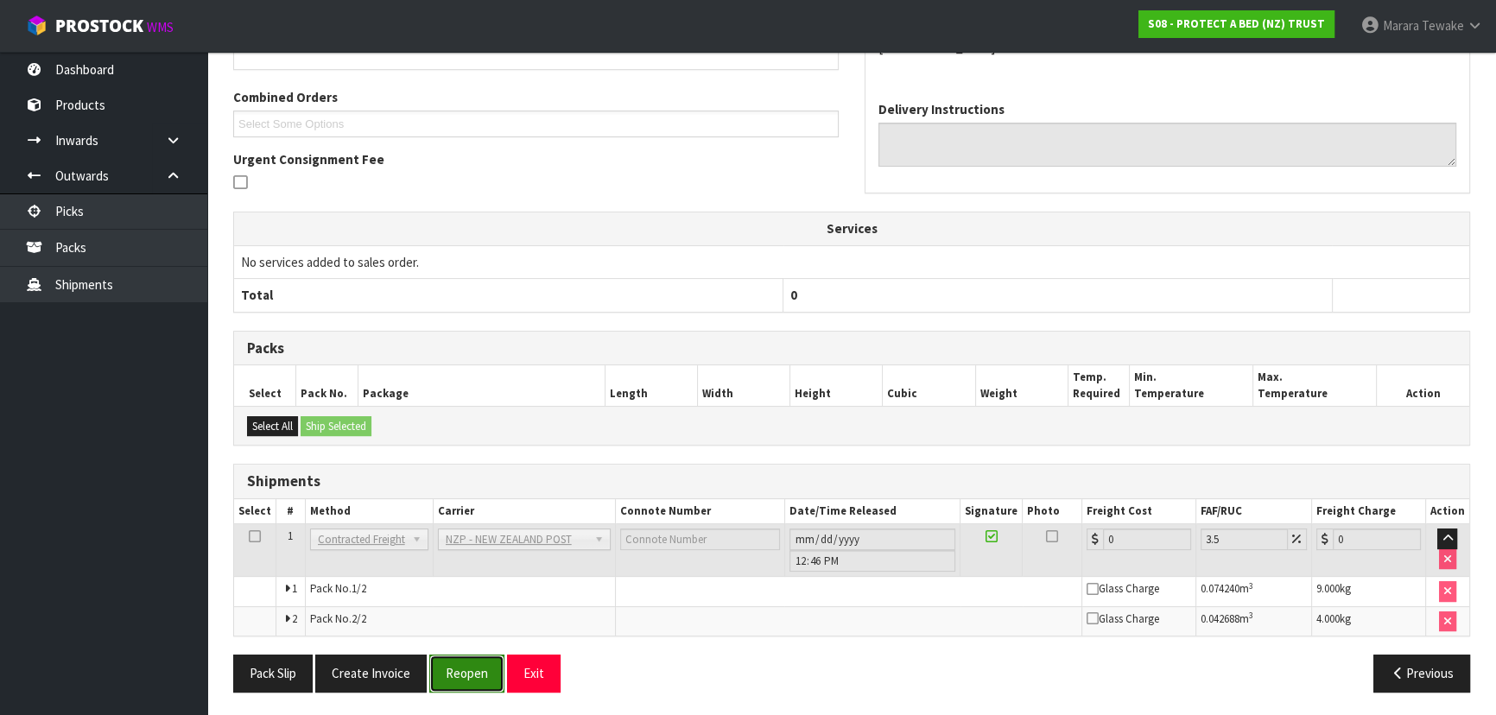
click at [472, 679] on button "Reopen" at bounding box center [466, 673] width 75 height 37
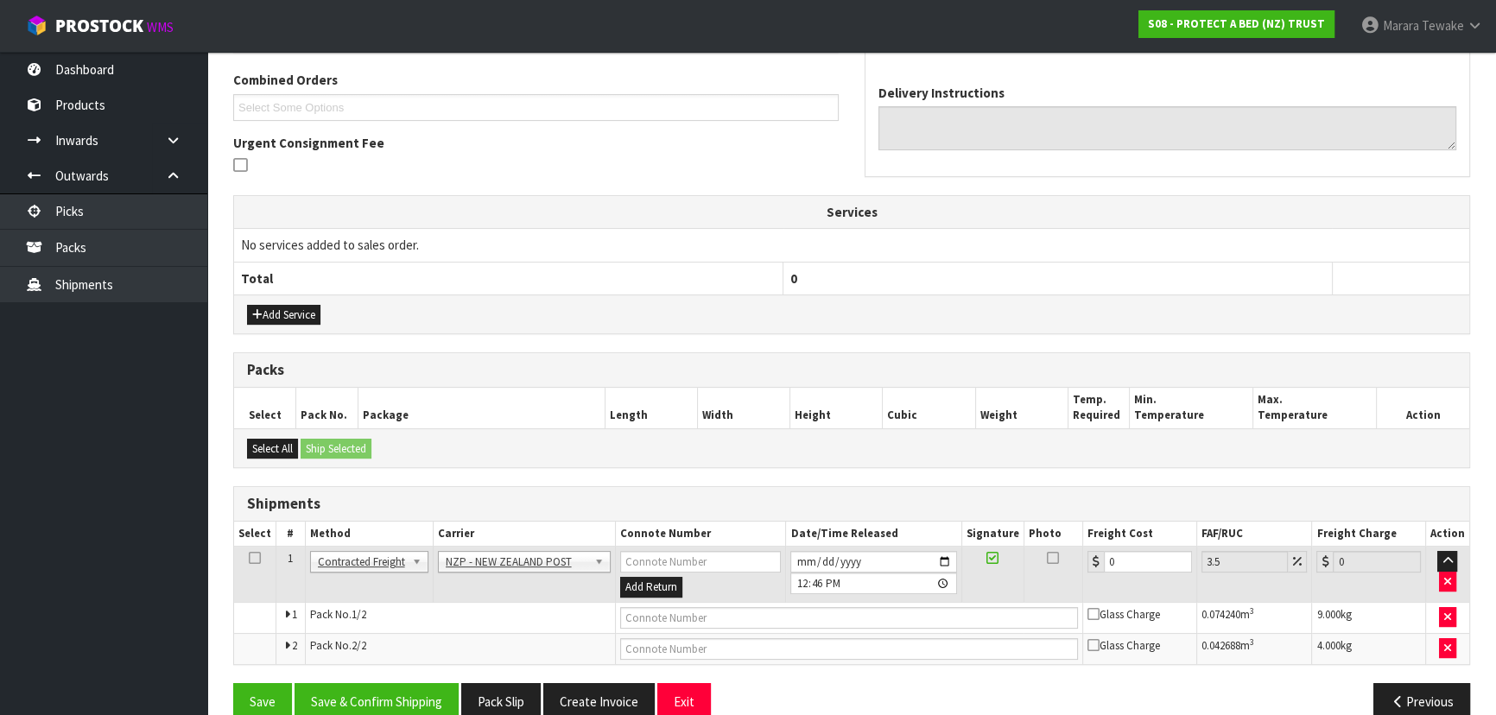
scroll to position [466, 0]
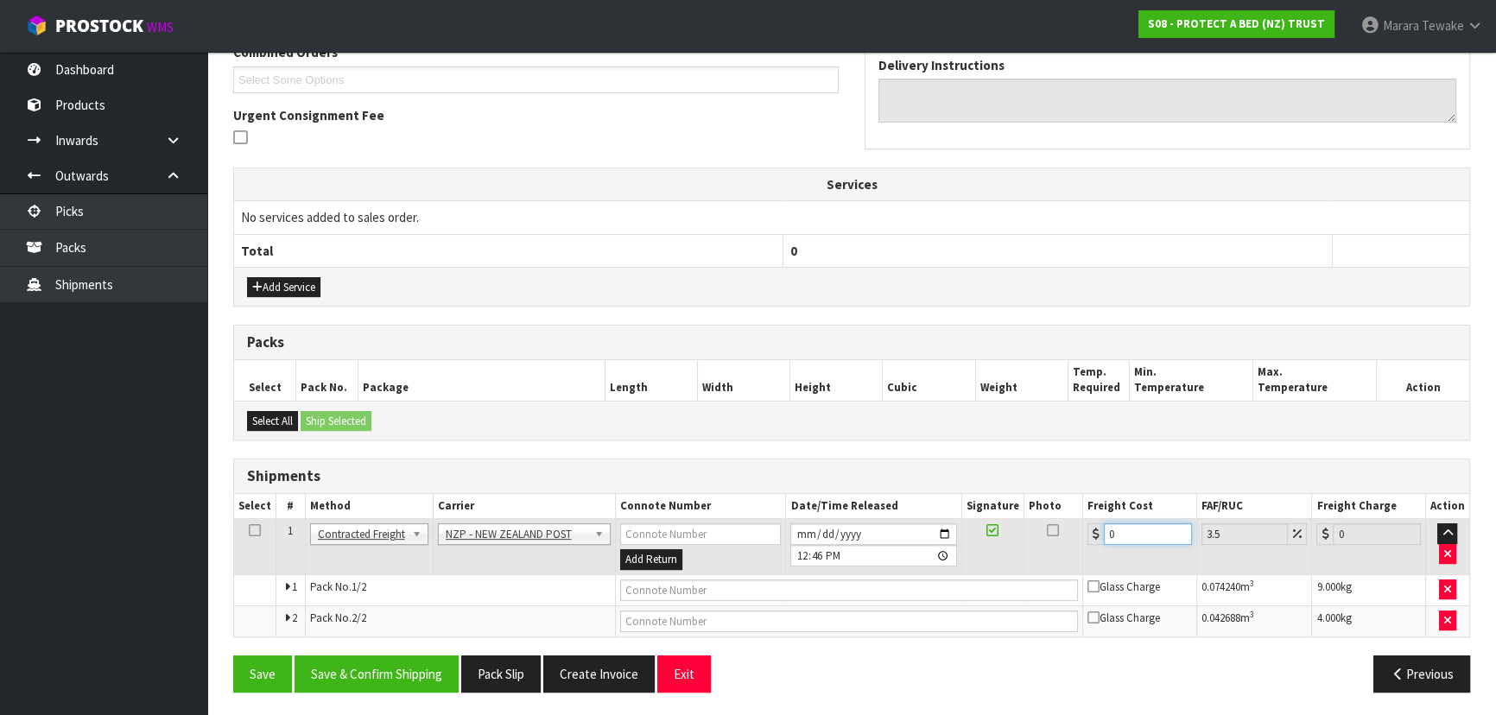
drag, startPoint x: 1134, startPoint y: 540, endPoint x: 1123, endPoint y: 538, distance: 11.4
click at [1126, 538] on input "0" at bounding box center [1148, 534] width 88 height 22
drag, startPoint x: 1133, startPoint y: 533, endPoint x: 1078, endPoint y: 508, distance: 59.9
click at [1096, 526] on div "0" at bounding box center [1140, 534] width 105 height 22
type input "2"
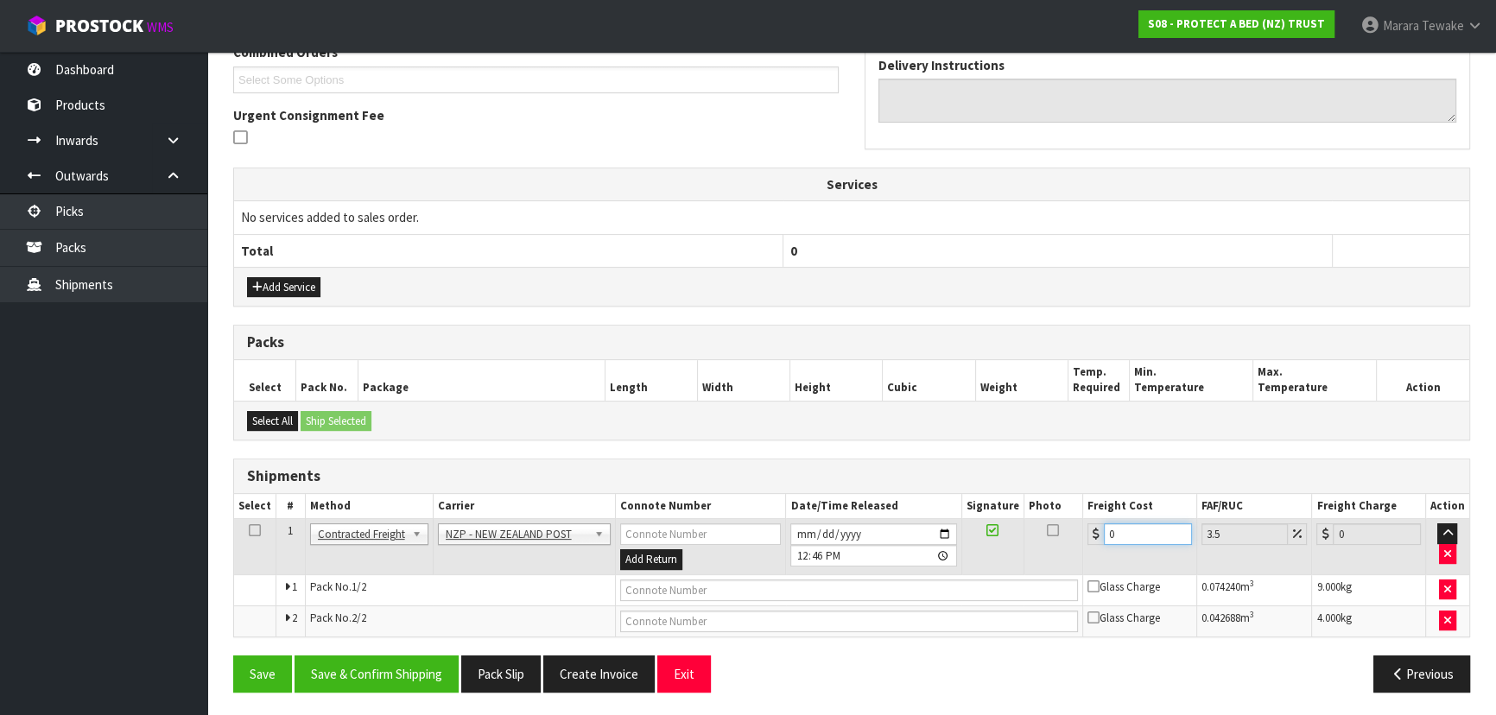
type input "2.07"
type input "20"
type input "20.7"
type input "20.9"
type input "21.63"
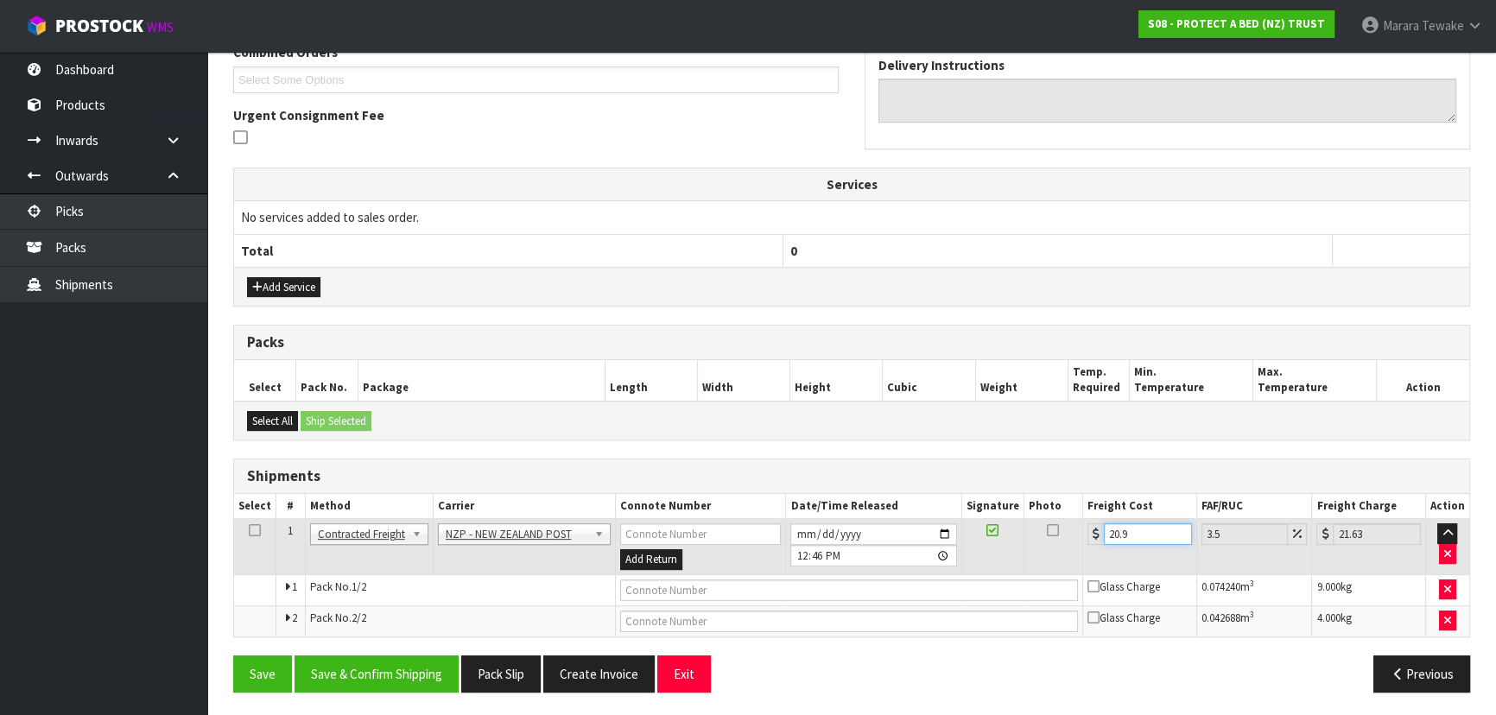
type input "20.96"
type input "21.69"
type input "20.96"
click at [417, 659] on button "Save & Confirm Shipping" at bounding box center [377, 674] width 164 height 37
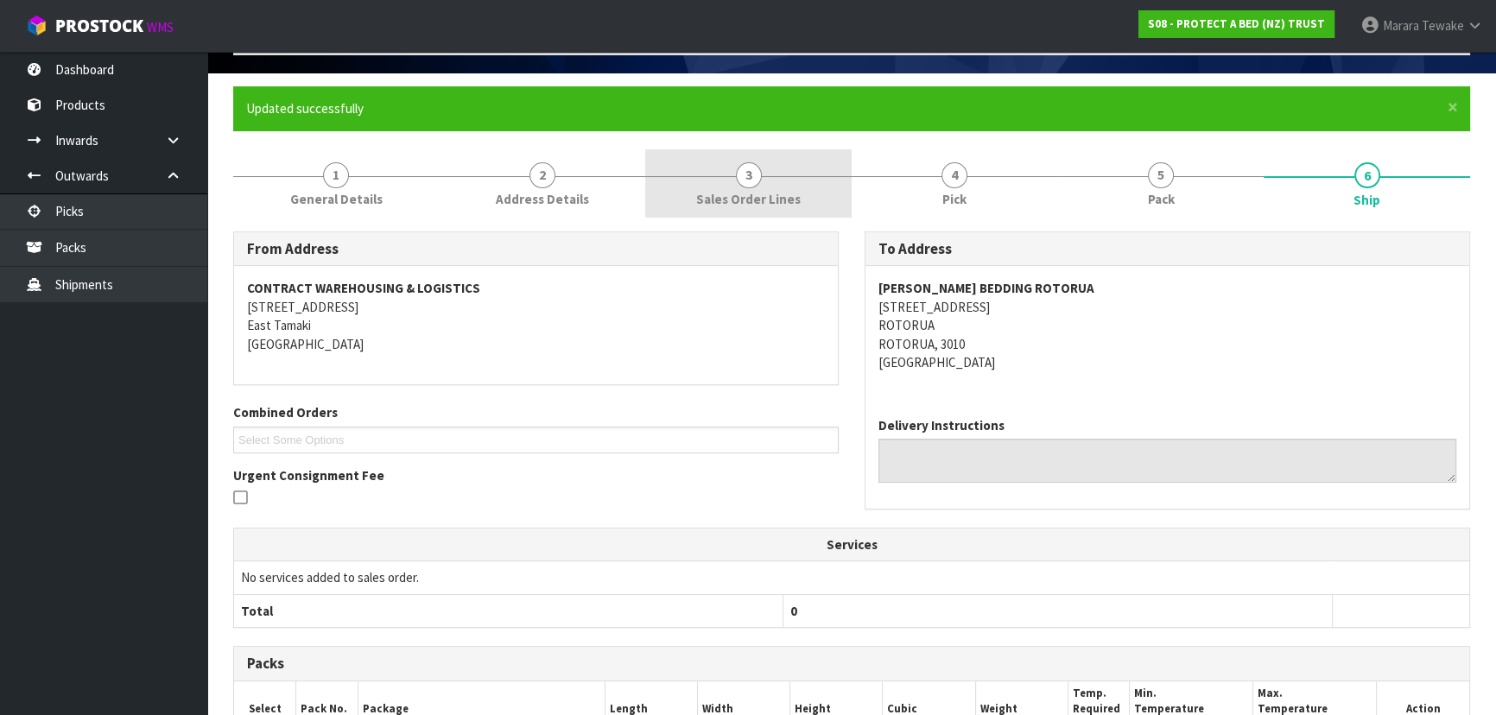
scroll to position [0, 0]
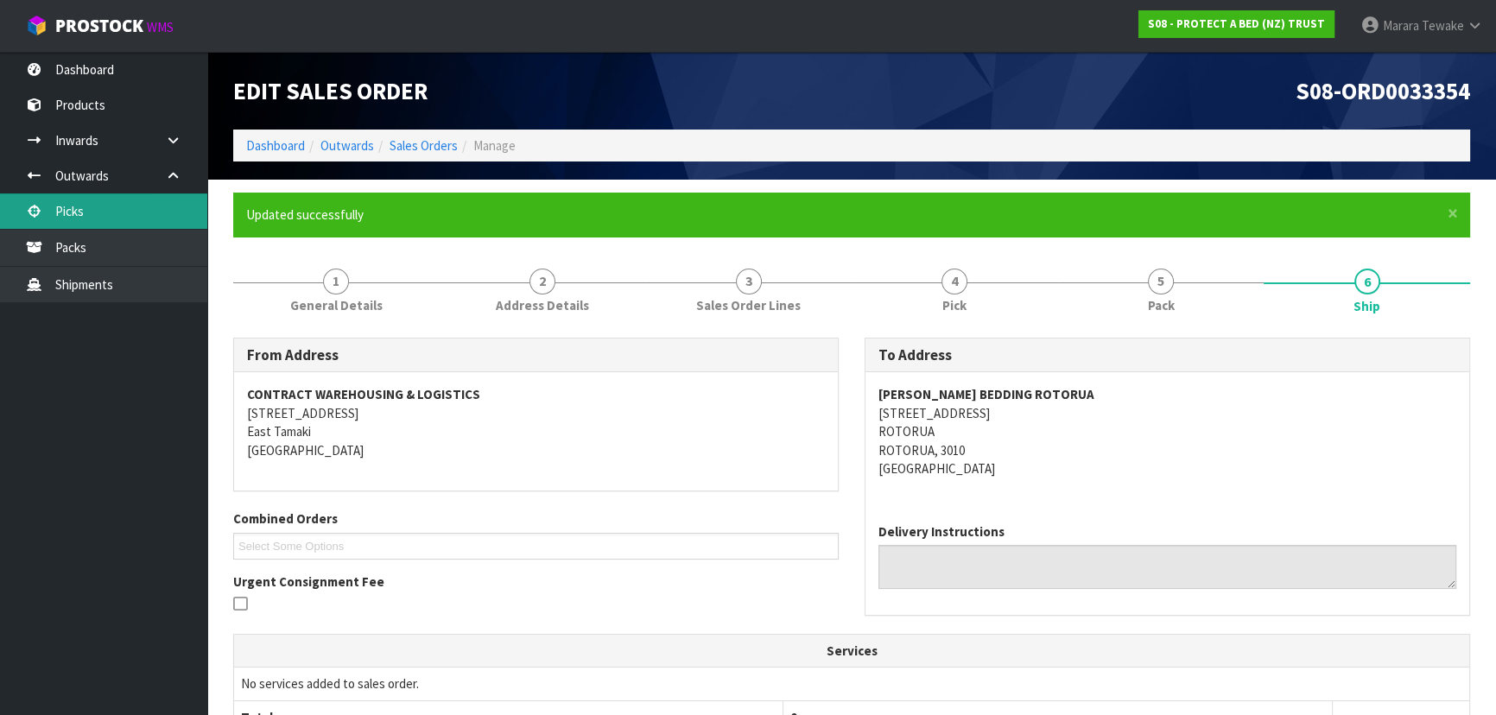
click at [129, 205] on link "Picks" at bounding box center [103, 211] width 207 height 35
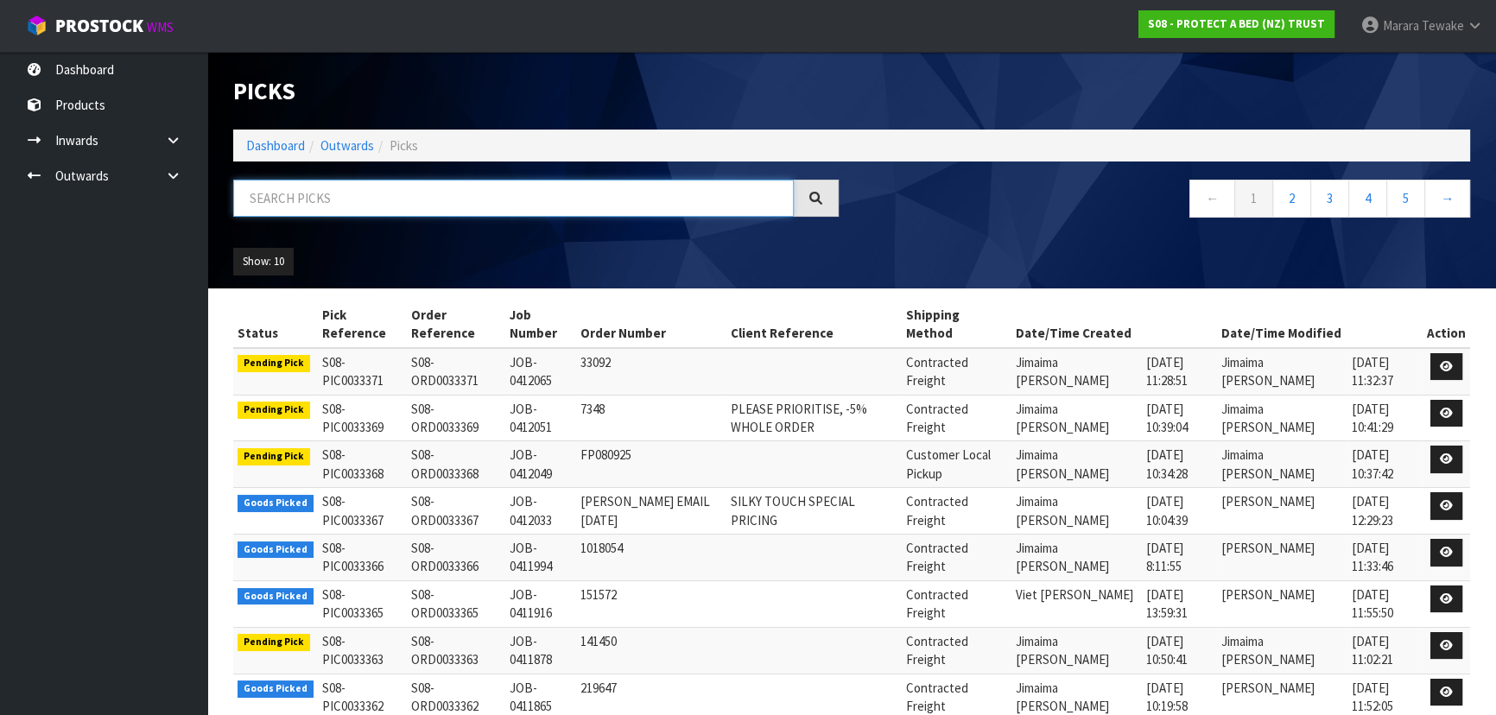
click at [359, 187] on input "text" at bounding box center [513, 198] width 561 height 37
type input "JOB-0411865"
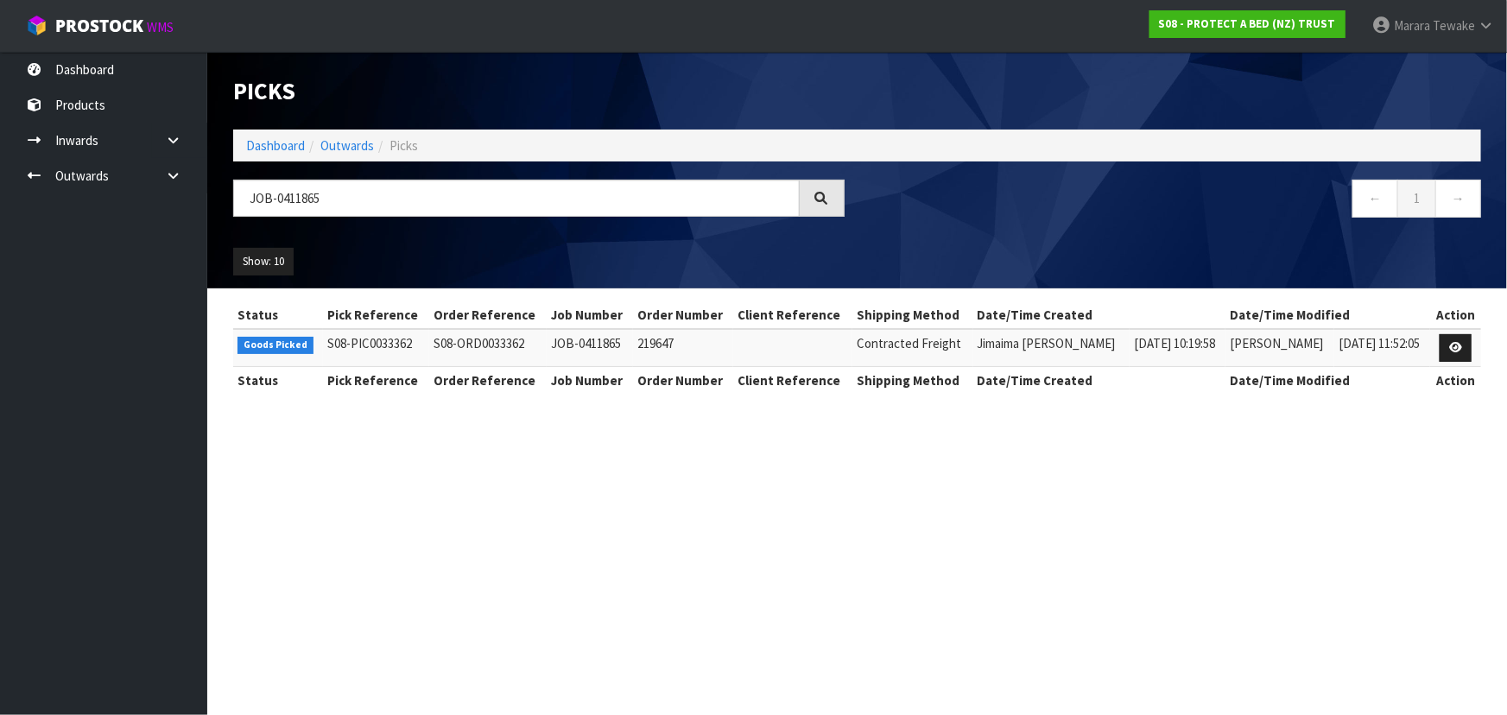
click at [1456, 333] on td at bounding box center [1456, 347] width 51 height 37
click at [1460, 352] on icon at bounding box center [1456, 347] width 13 height 11
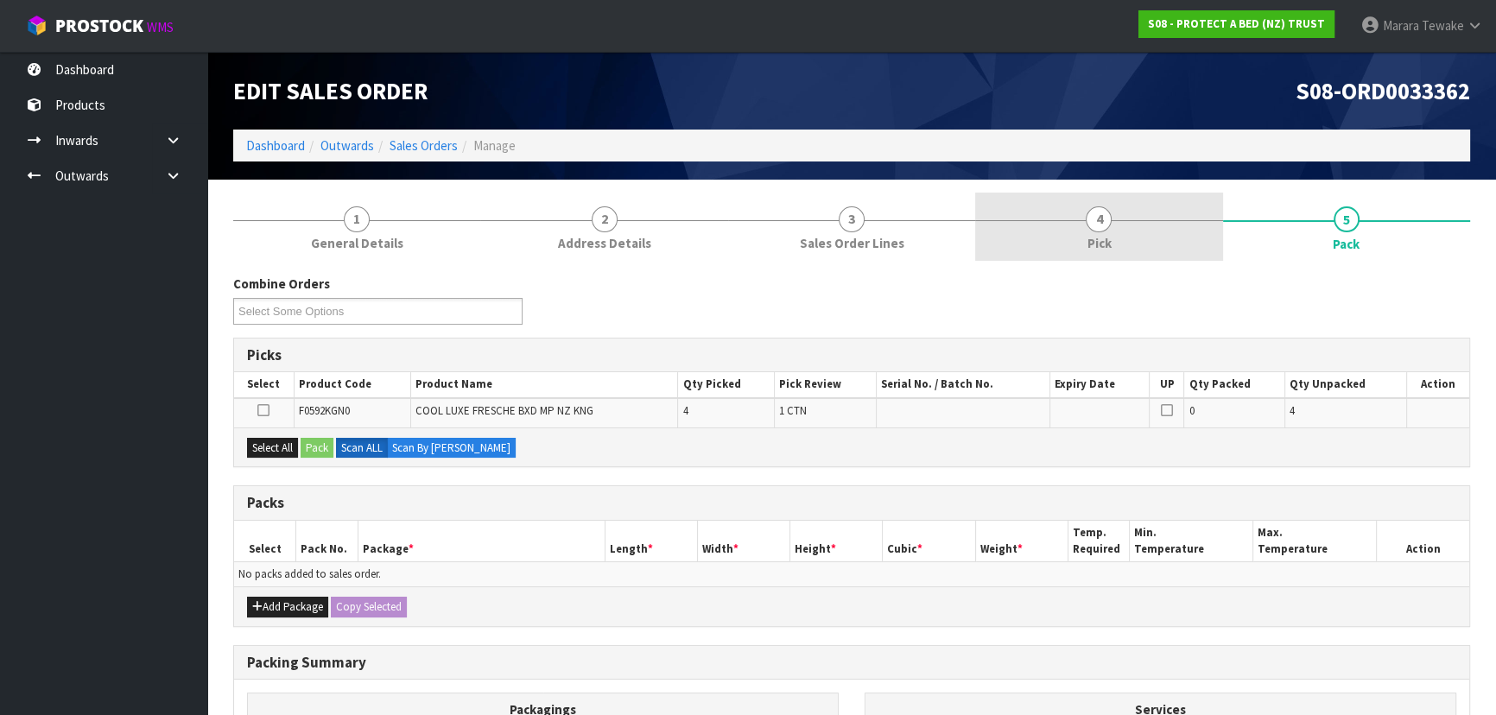
click at [1105, 242] on span "Pick" at bounding box center [1099, 243] width 24 height 18
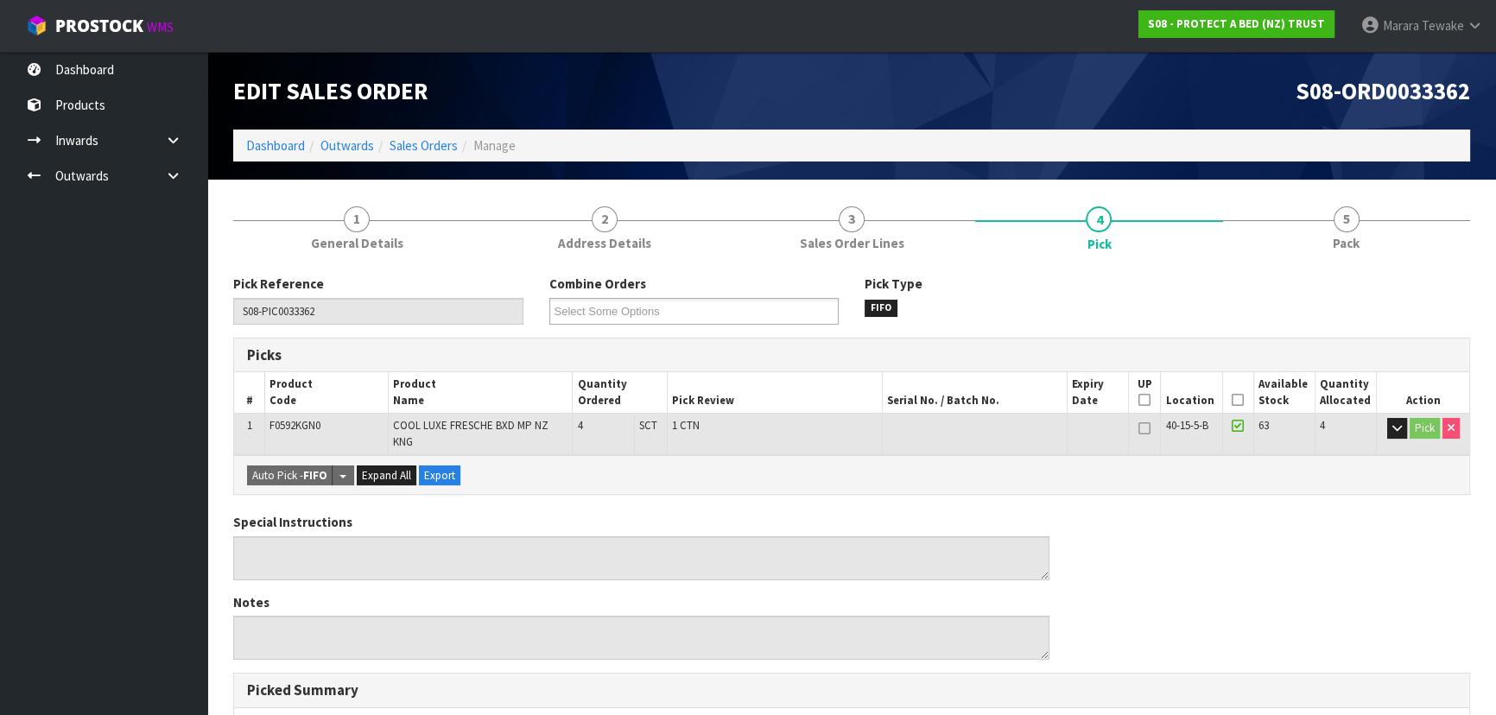
click at [1235, 400] on icon at bounding box center [1238, 400] width 12 height 1
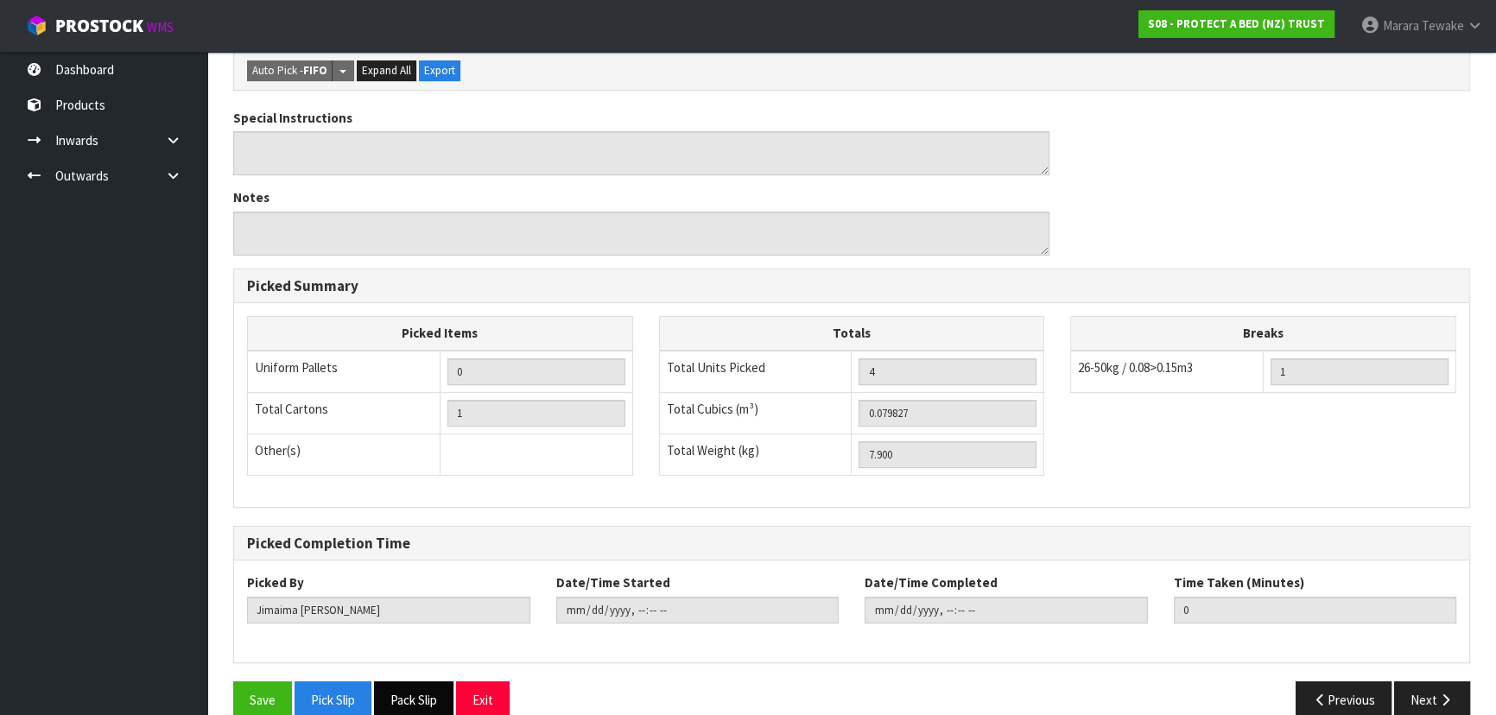
scroll to position [482, 0]
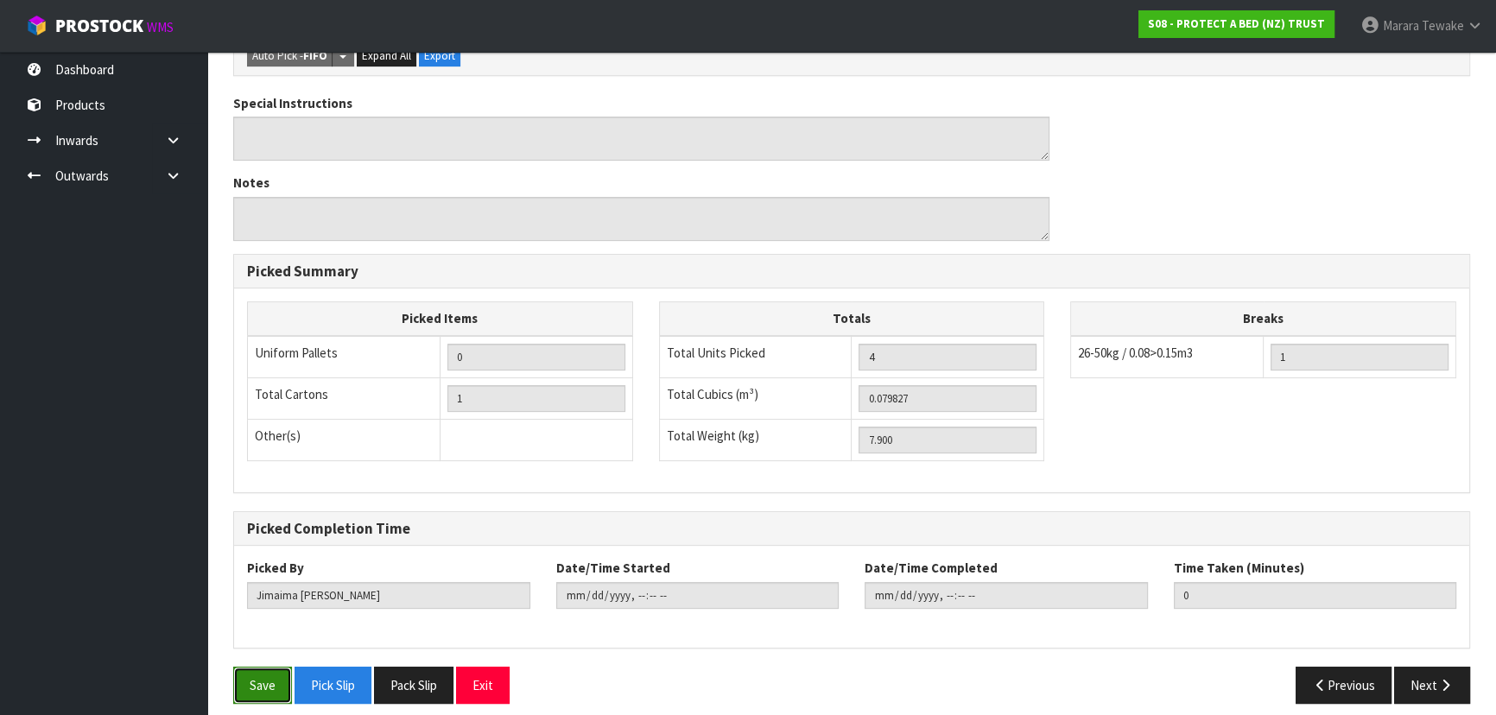
click at [269, 668] on button "Save" at bounding box center [262, 685] width 59 height 37
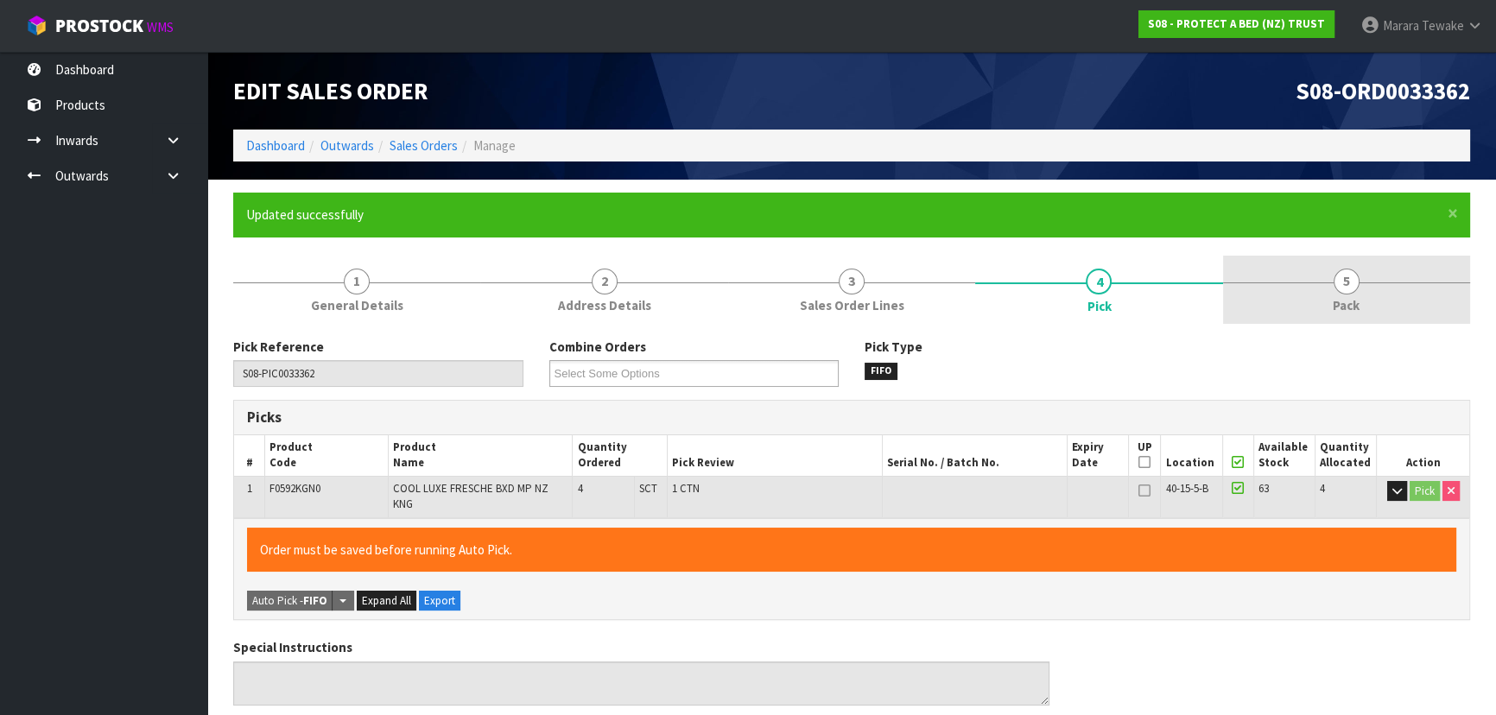
type input "Marara Tewake"
type input "2025-09-11T12:49:09"
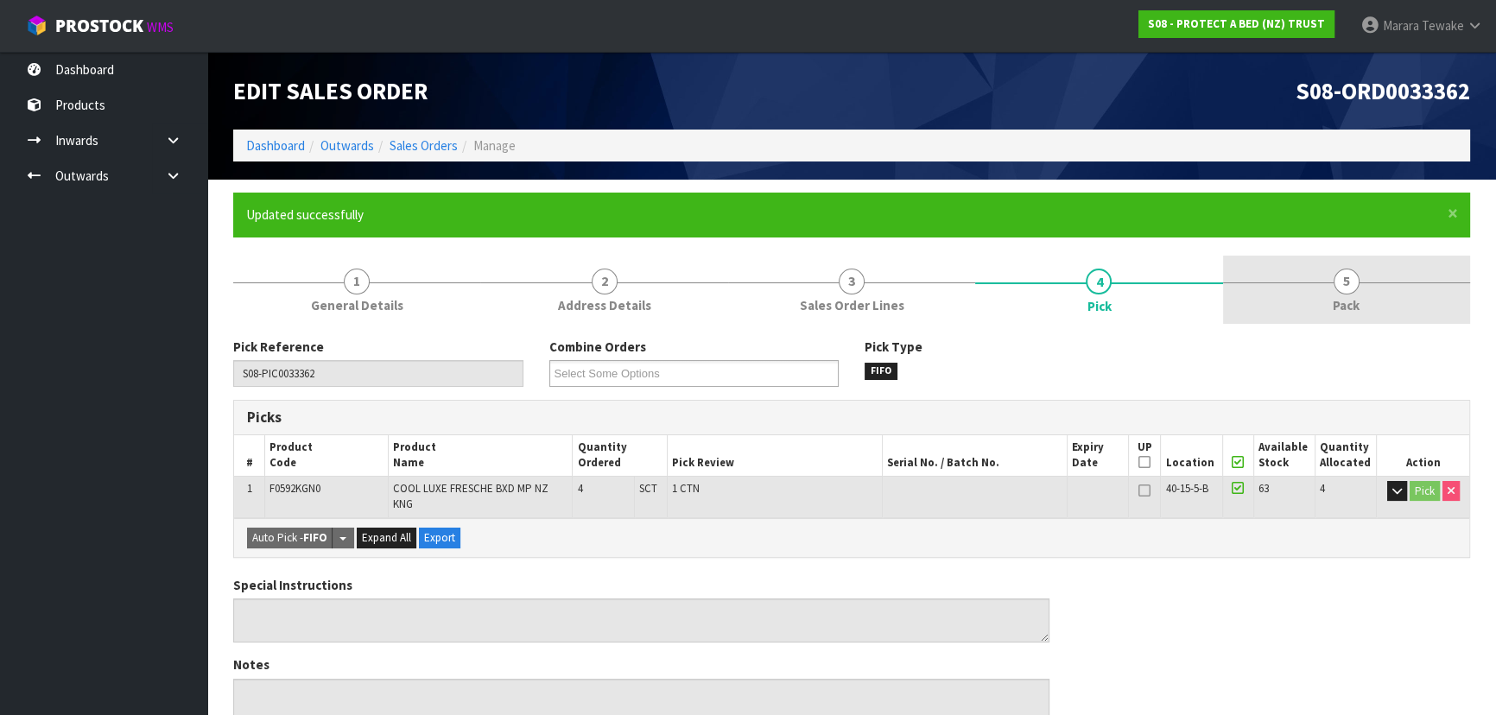
click at [1351, 290] on span "5" at bounding box center [1347, 282] width 26 height 26
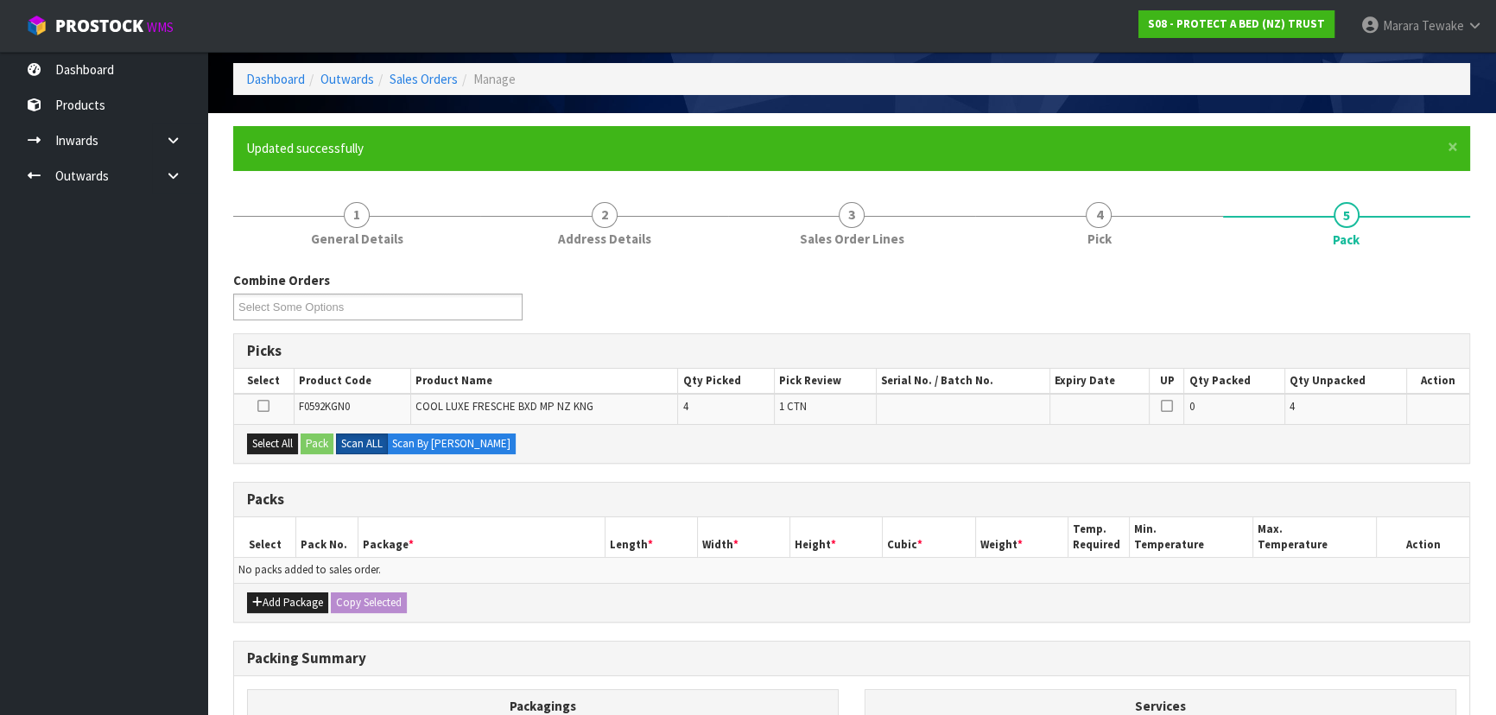
scroll to position [156, 0]
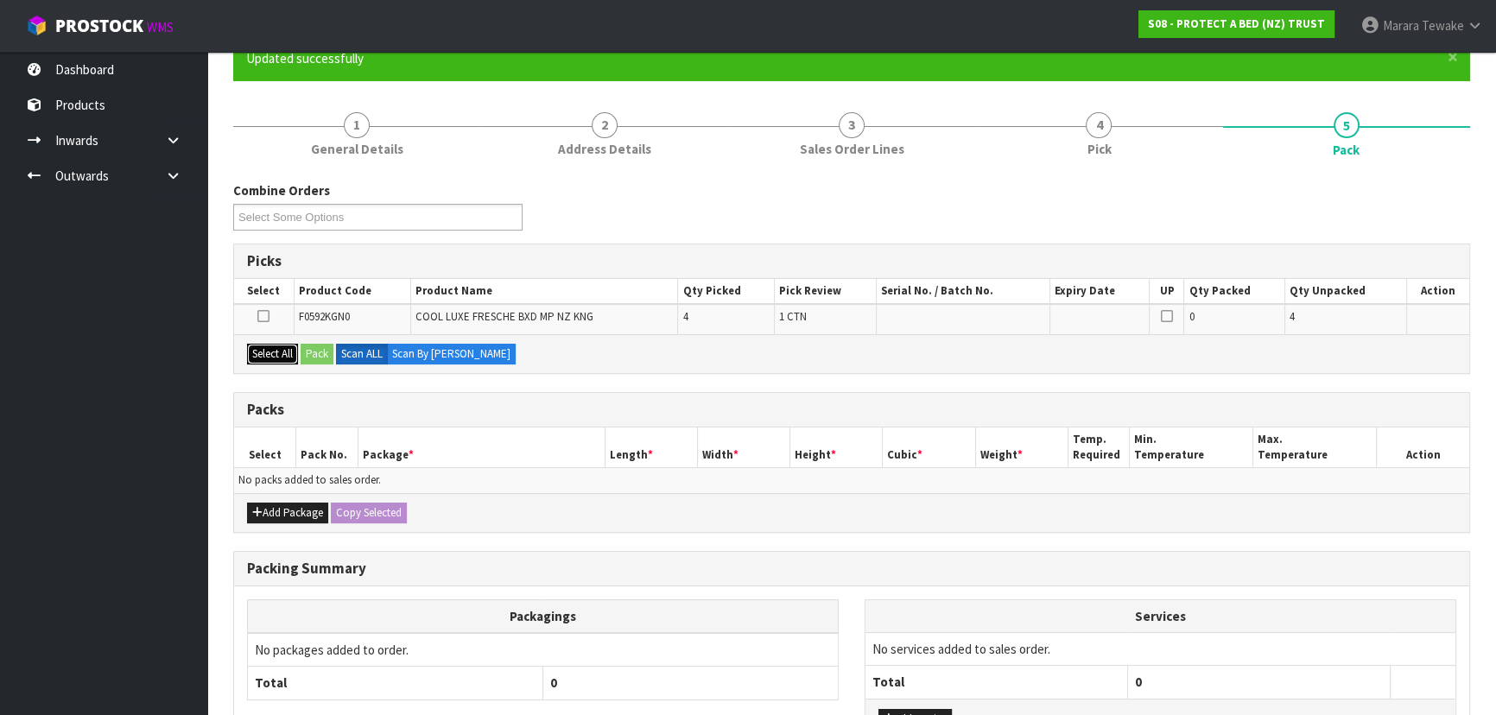
click at [272, 351] on button "Select All" at bounding box center [272, 354] width 51 height 21
click at [326, 346] on button "Pack" at bounding box center [317, 354] width 33 height 21
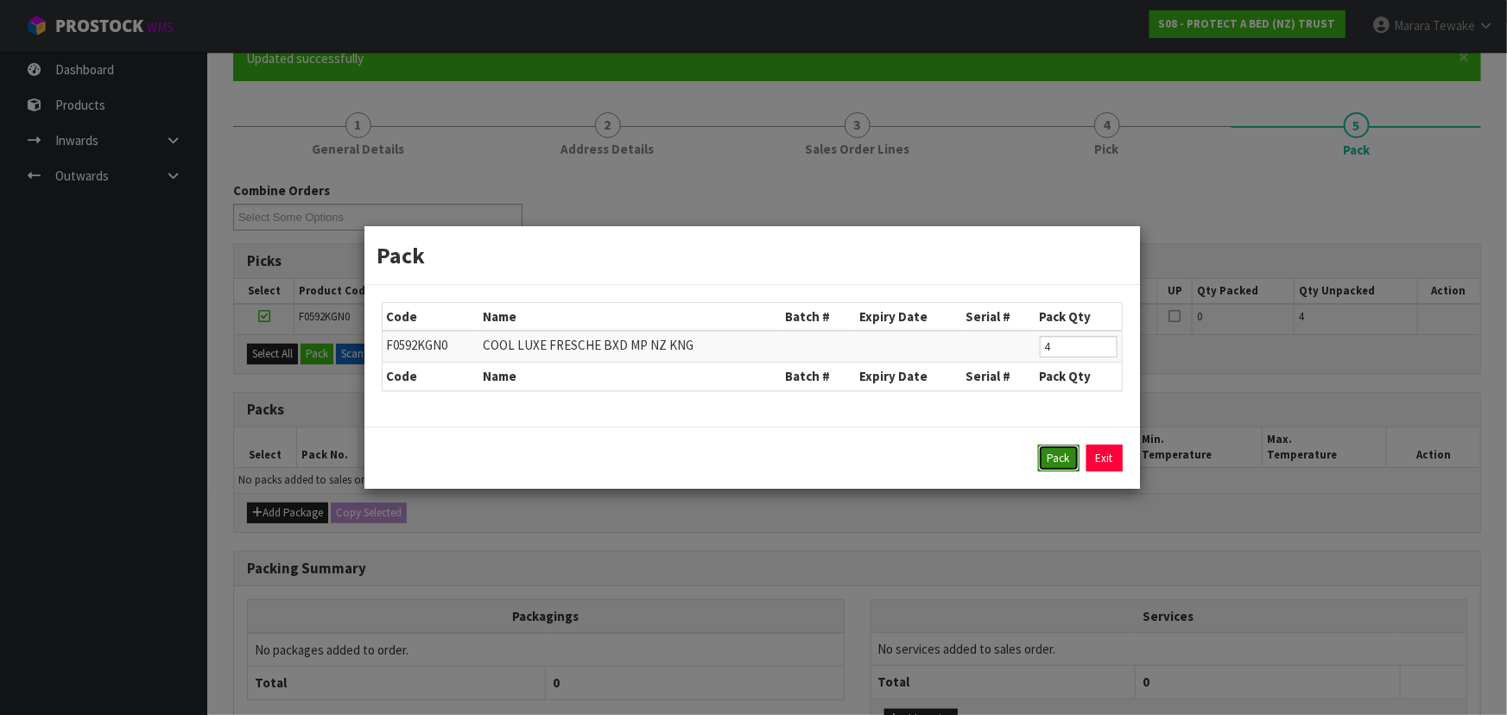
click at [1057, 460] on button "Pack" at bounding box center [1058, 459] width 41 height 28
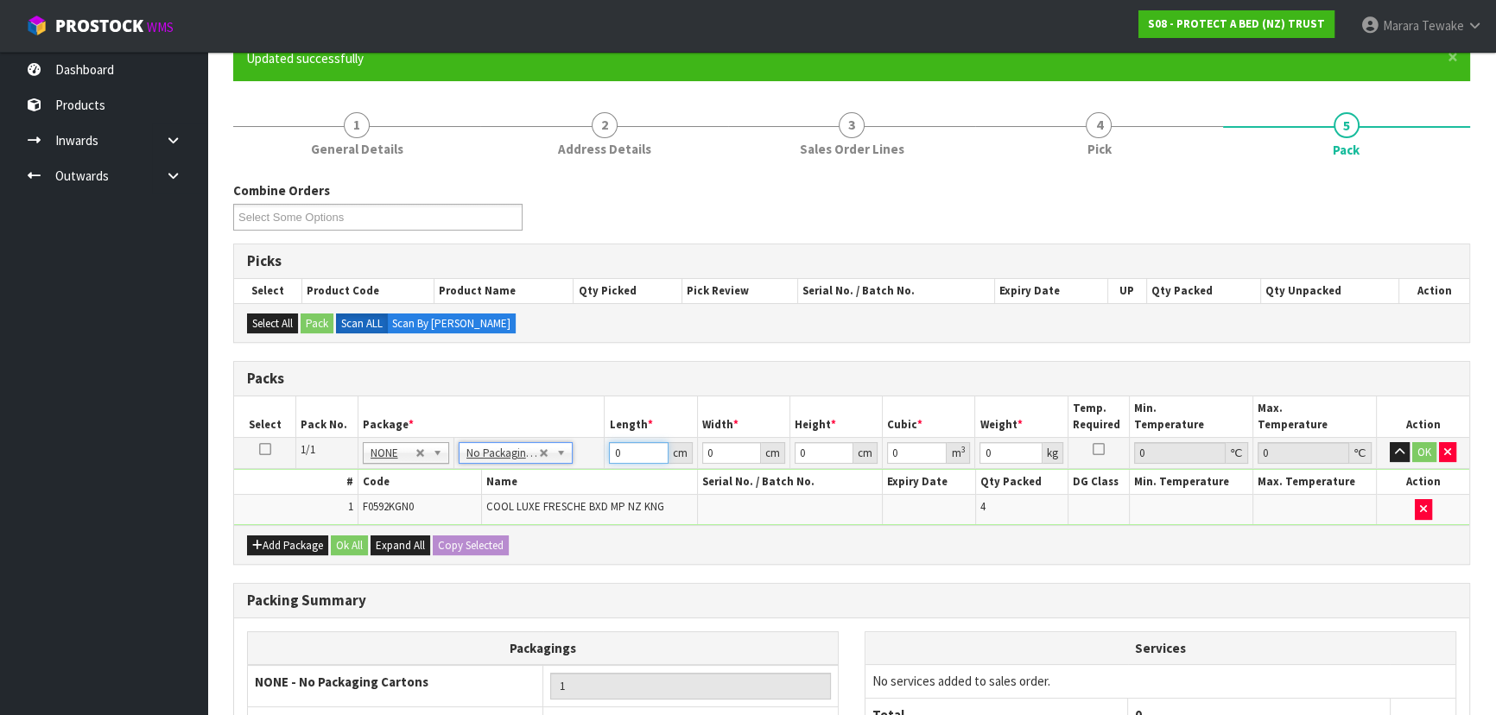
drag, startPoint x: 627, startPoint y: 450, endPoint x: 593, endPoint y: 399, distance: 61.6
click at [601, 437] on tr "1/1 NONE 007-001 007-002 007-004 007-009 007-013 007-014 007-015 007-017 007-01…" at bounding box center [851, 452] width 1235 height 31
type input "58"
type input "39"
type input "3"
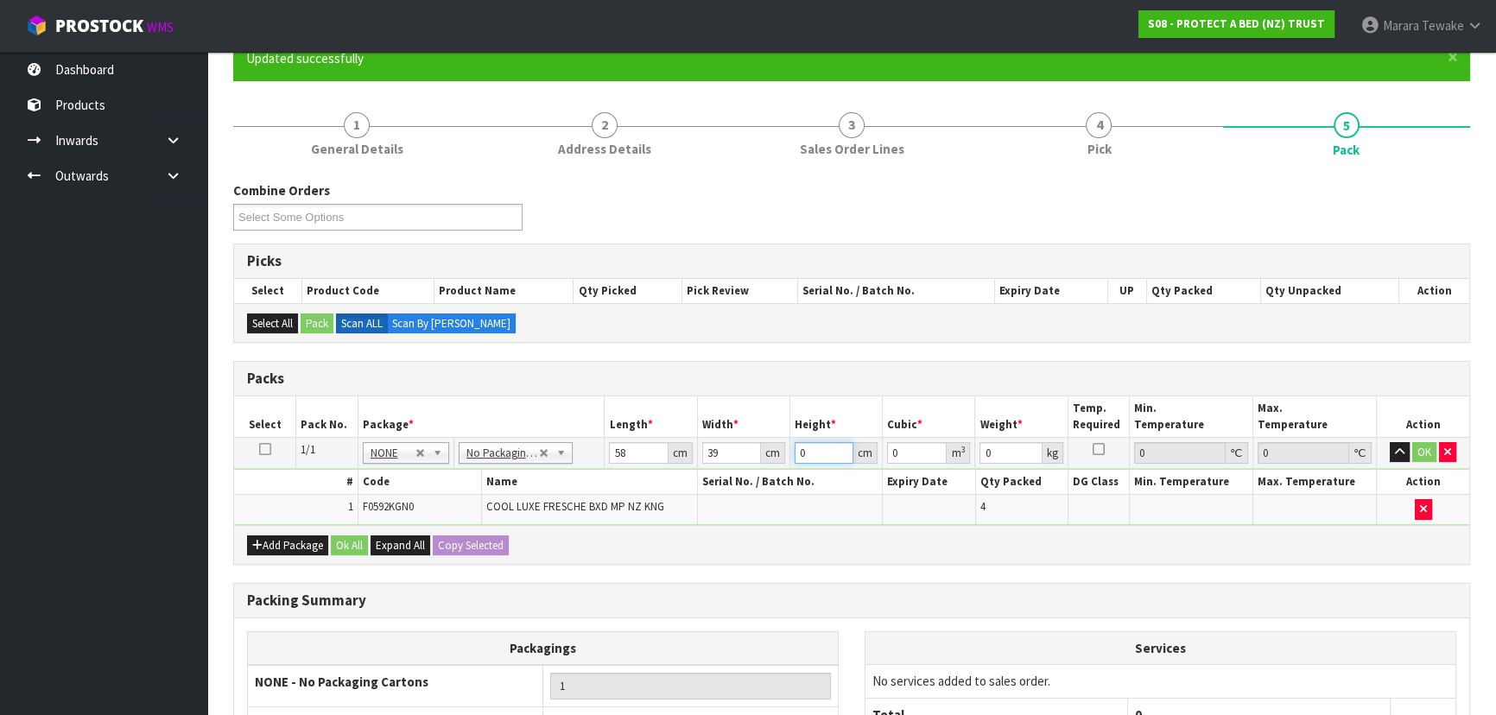
type input "0.006786"
type input "32"
type input "0.072384"
type input "32"
type input "8"
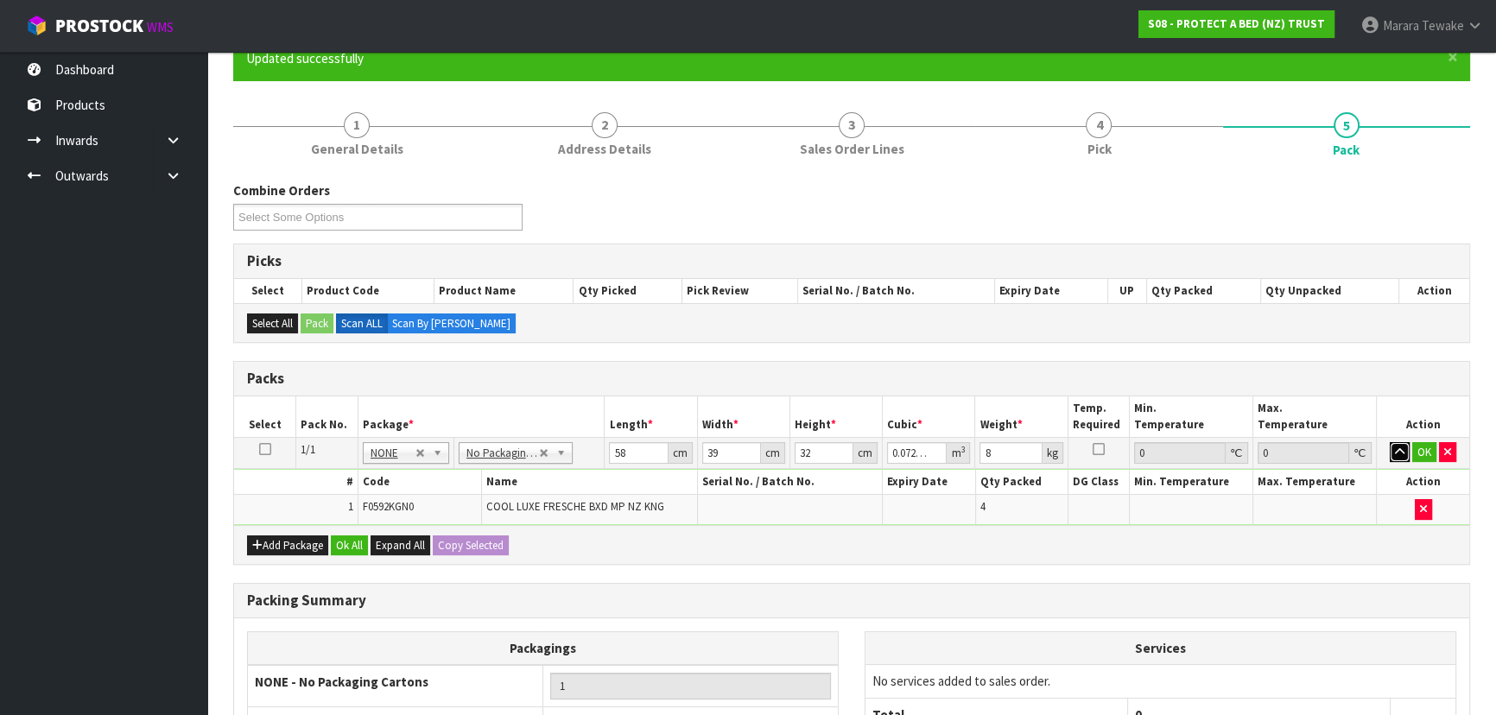
click at [1390, 442] on button "button" at bounding box center [1400, 452] width 20 height 21
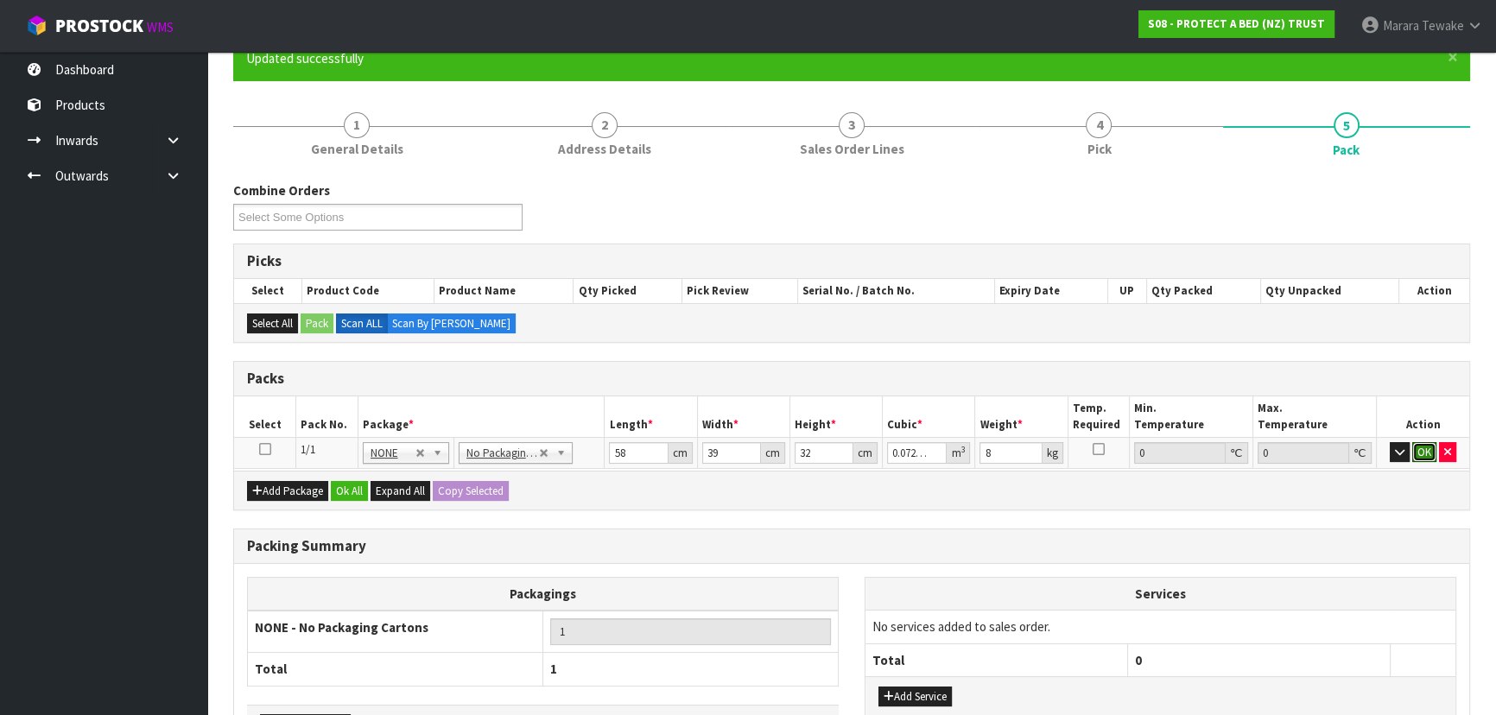
click button "OK" at bounding box center [1424, 452] width 24 height 21
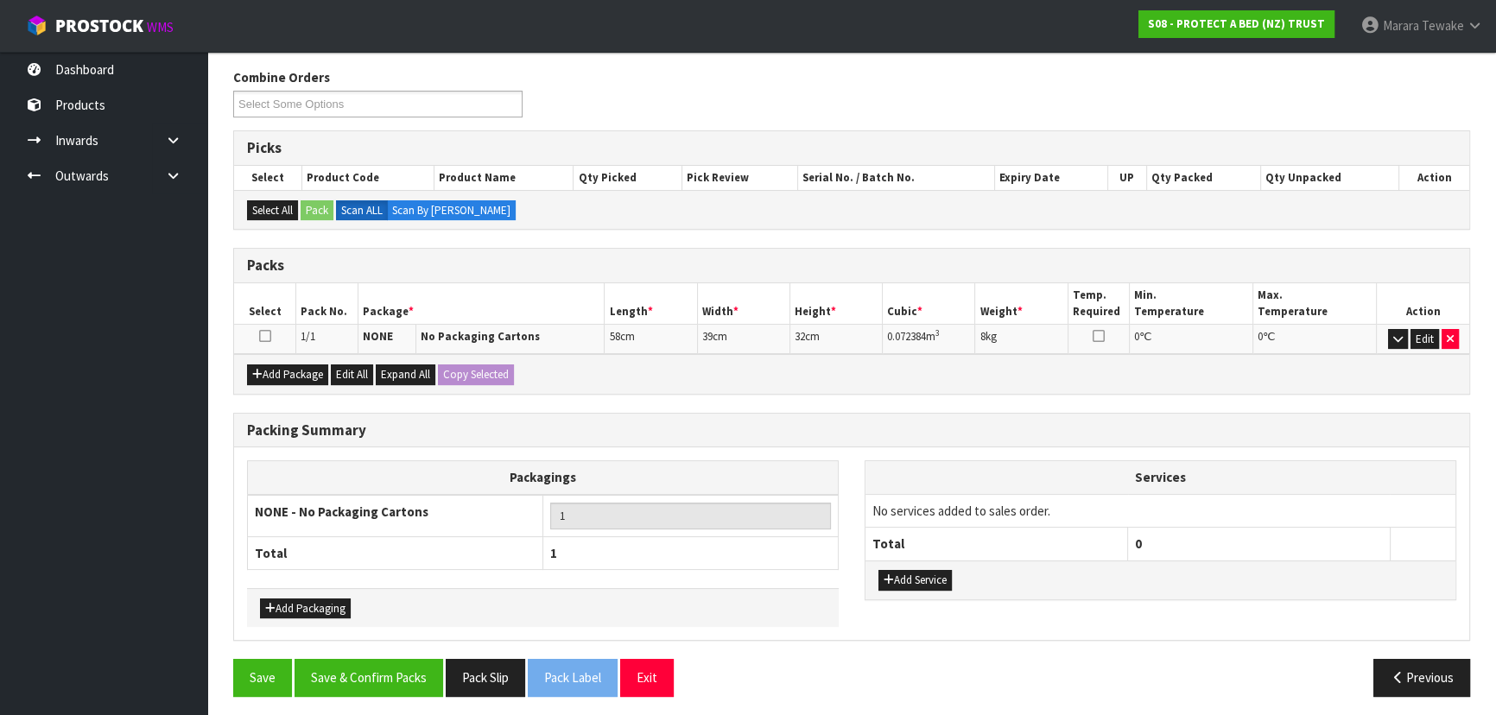
scroll to position [273, 0]
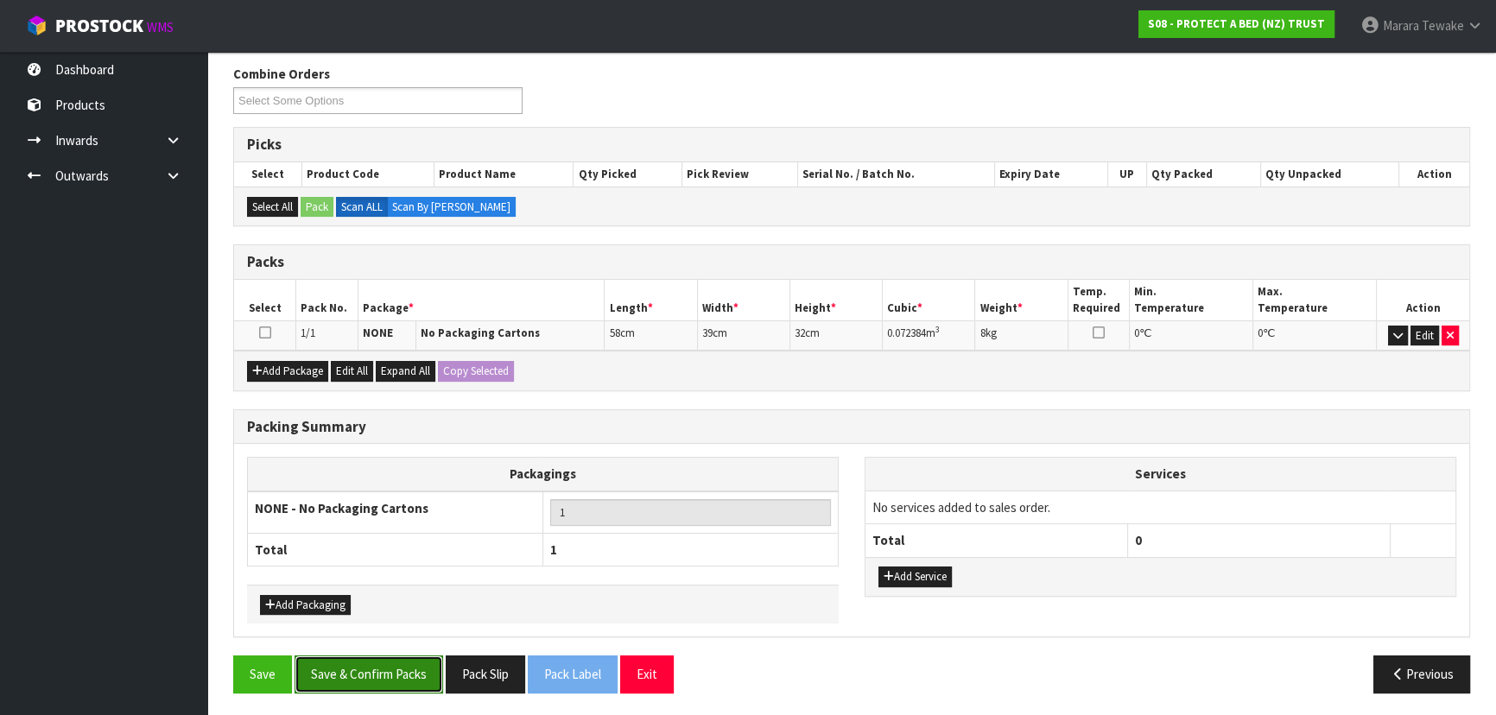
click at [379, 669] on button "Save & Confirm Packs" at bounding box center [369, 674] width 149 height 37
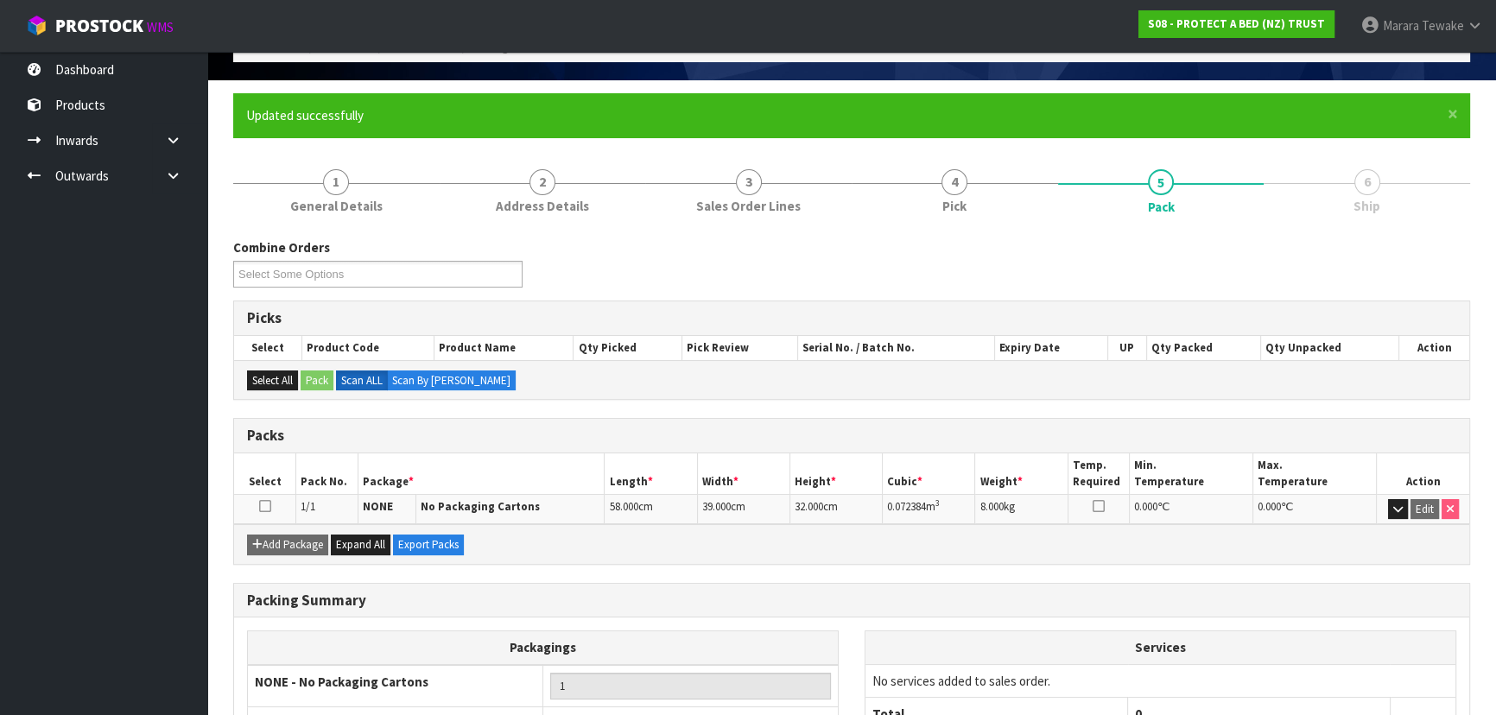
scroll to position [234, 0]
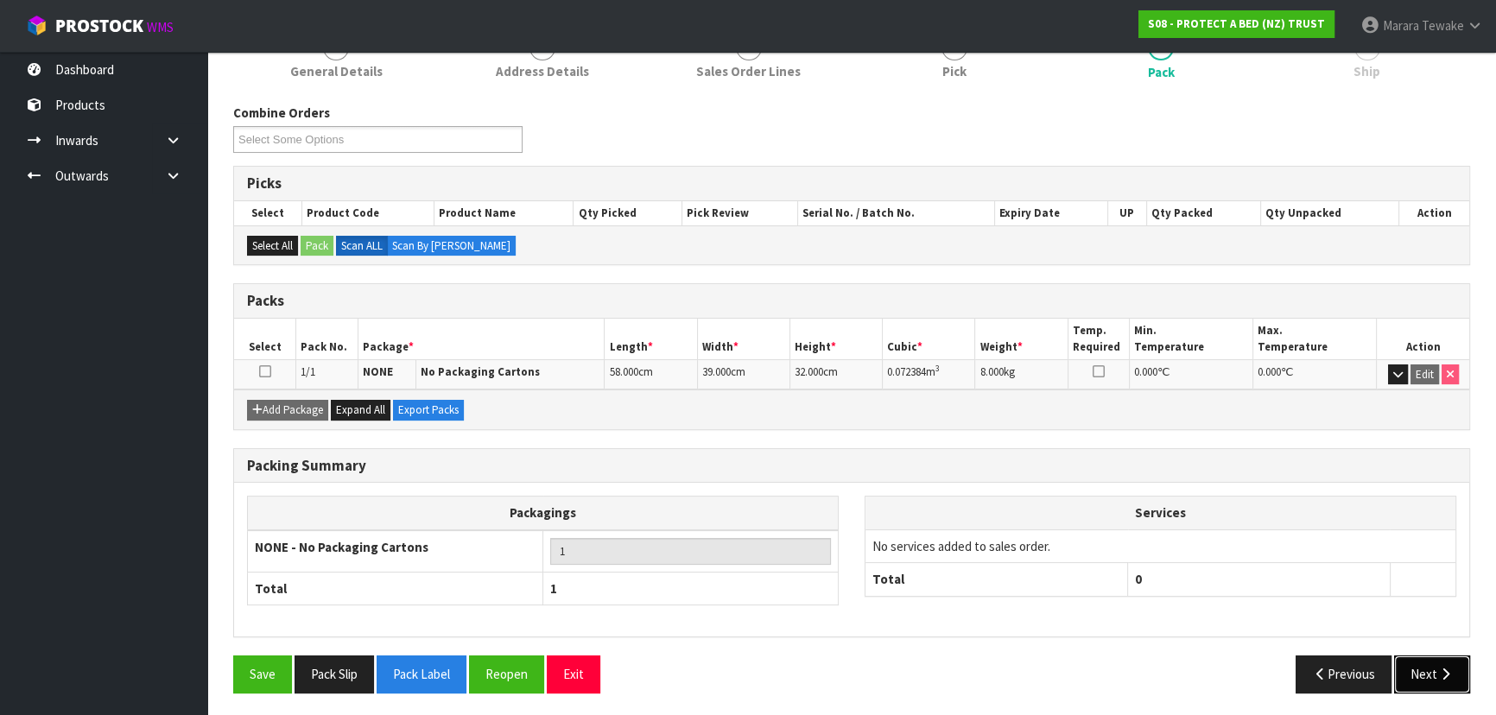
click at [1415, 672] on button "Next" at bounding box center [1432, 674] width 76 height 37
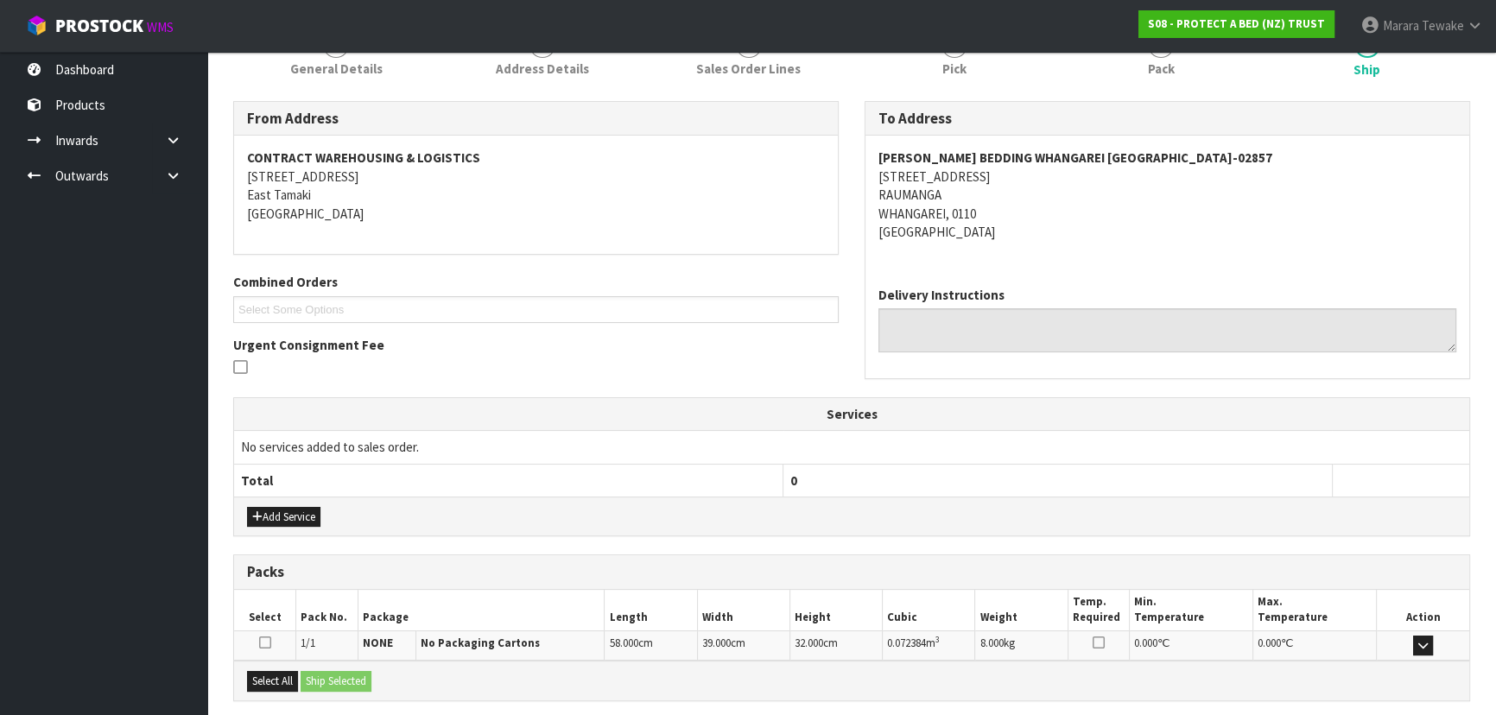
scroll to position [392, 0]
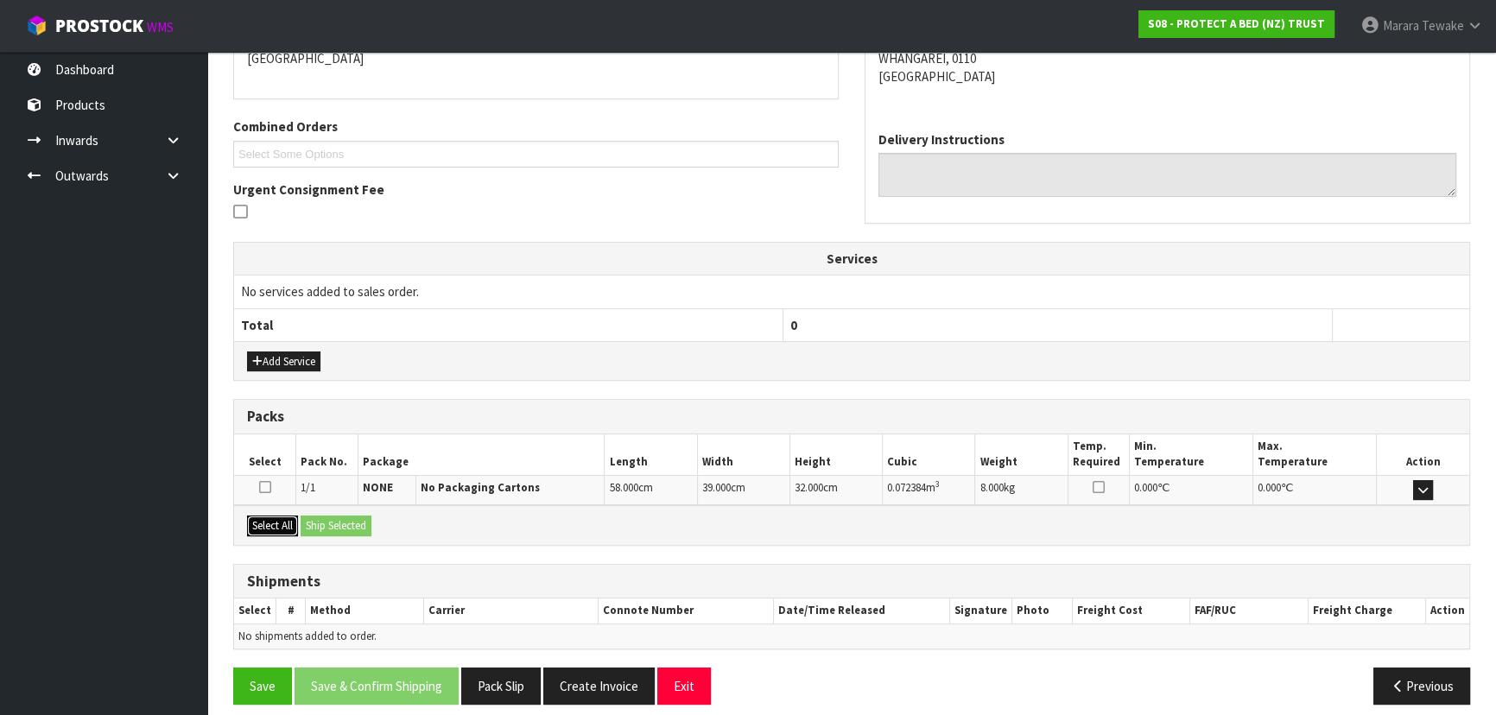
drag, startPoint x: 285, startPoint y: 522, endPoint x: 346, endPoint y: 519, distance: 60.5
click at [294, 521] on button "Select All" at bounding box center [272, 526] width 51 height 21
drag, startPoint x: 346, startPoint y: 519, endPoint x: 358, endPoint y: 523, distance: 12.8
click at [346, 519] on button "Ship Selected" at bounding box center [336, 526] width 71 height 21
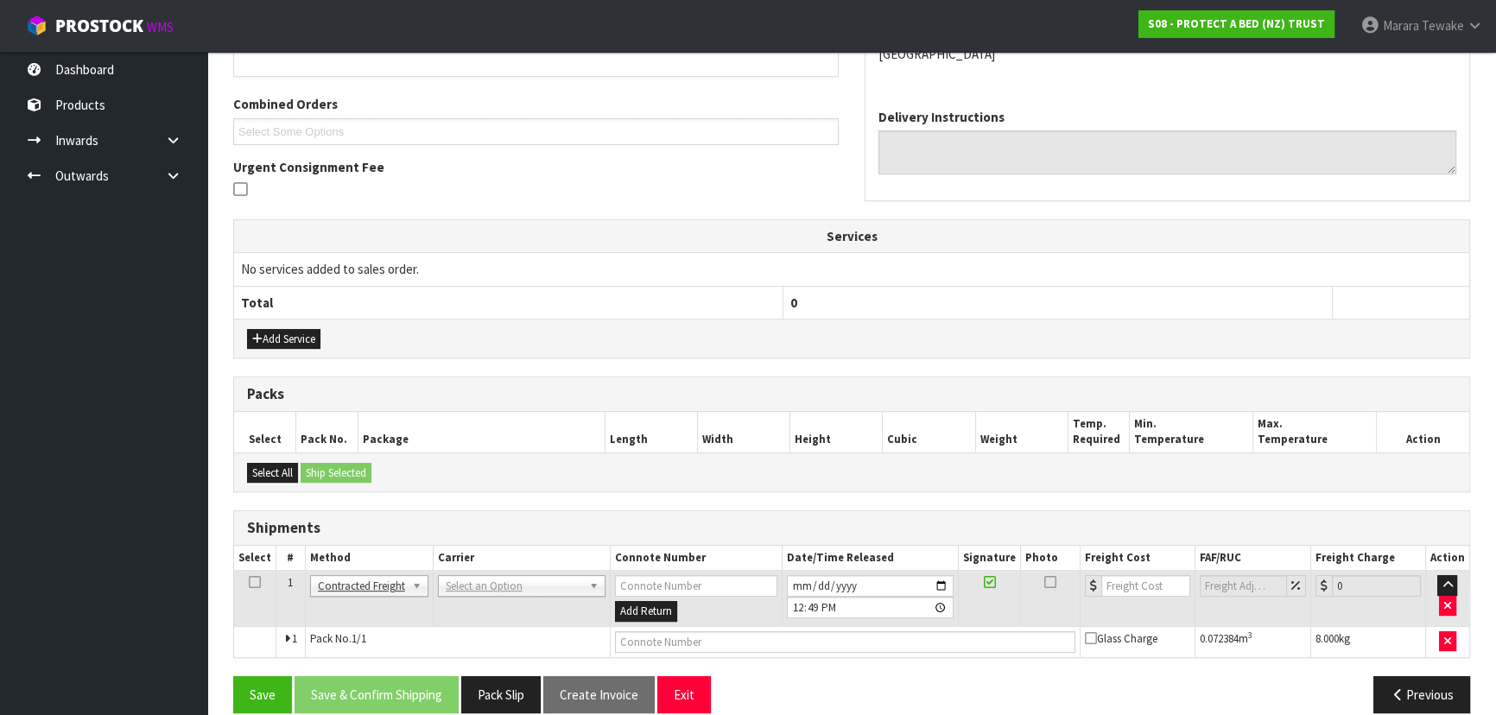
scroll to position [435, 0]
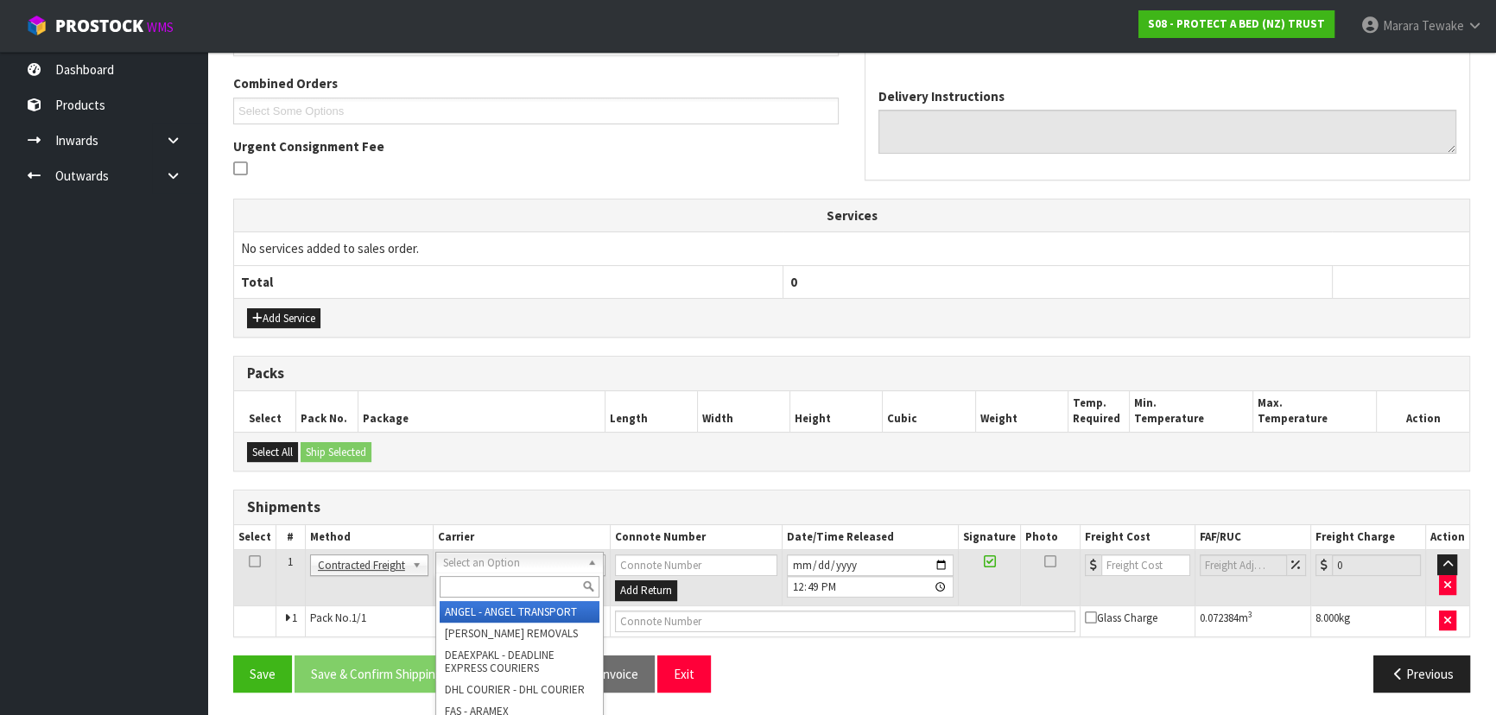
click at [510, 586] on input "text" at bounding box center [520, 587] width 160 height 22
type input "nzp"
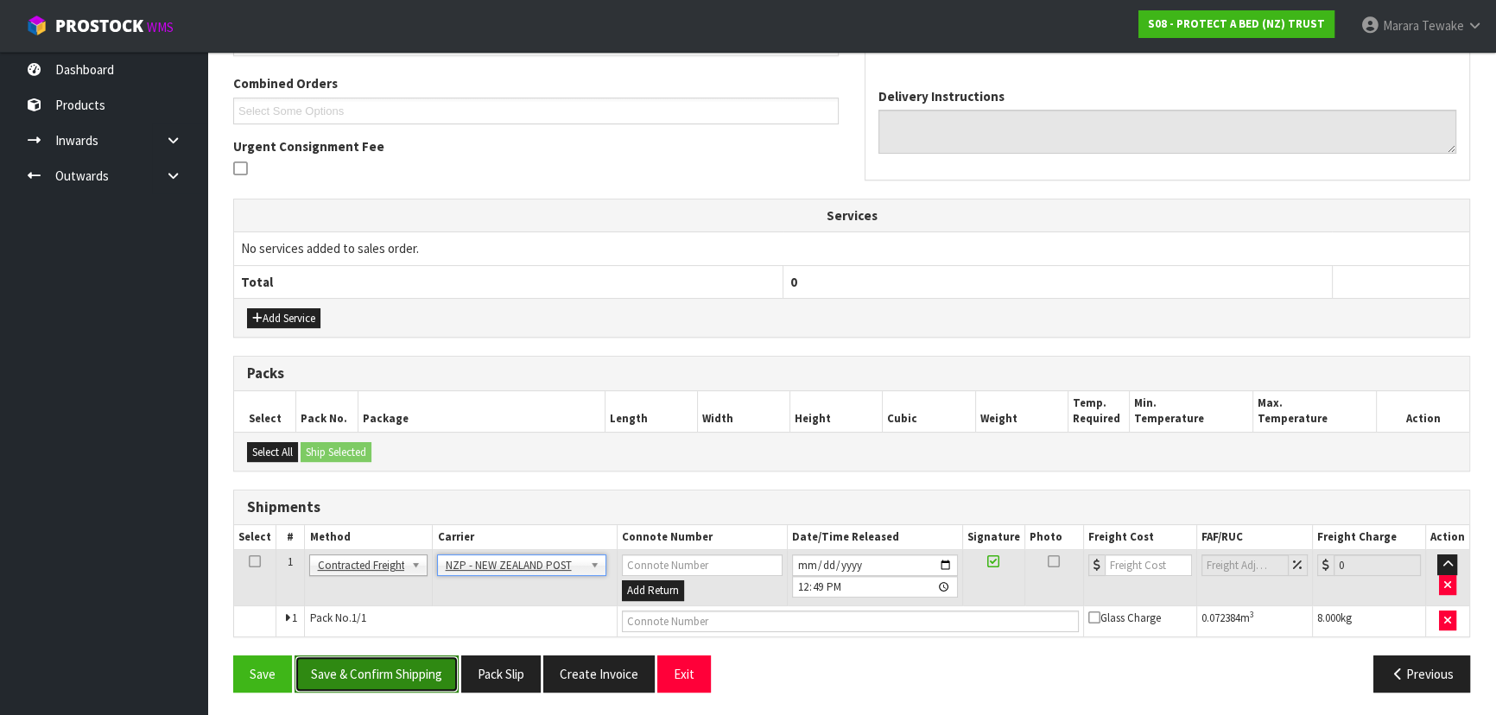
click at [402, 671] on button "Save & Confirm Shipping" at bounding box center [377, 674] width 164 height 37
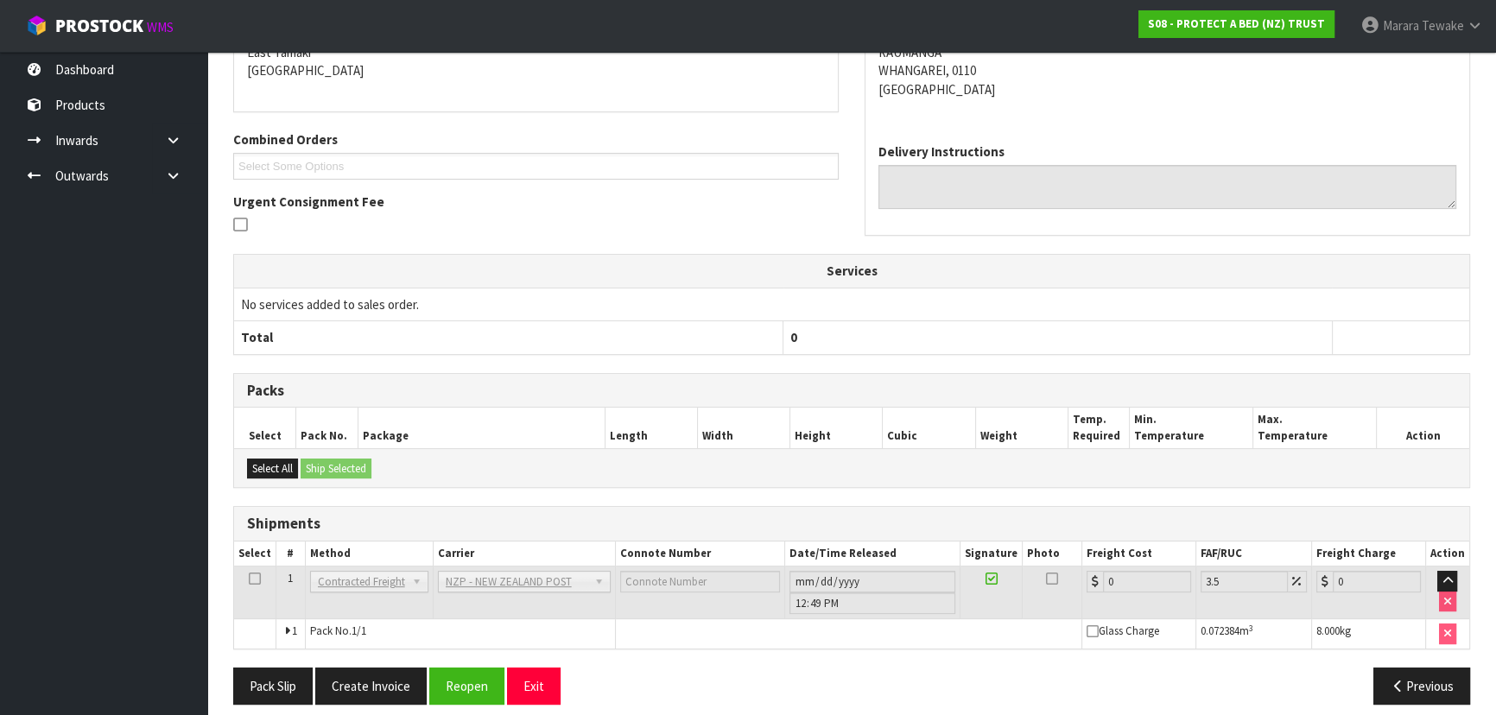
scroll to position [411, 0]
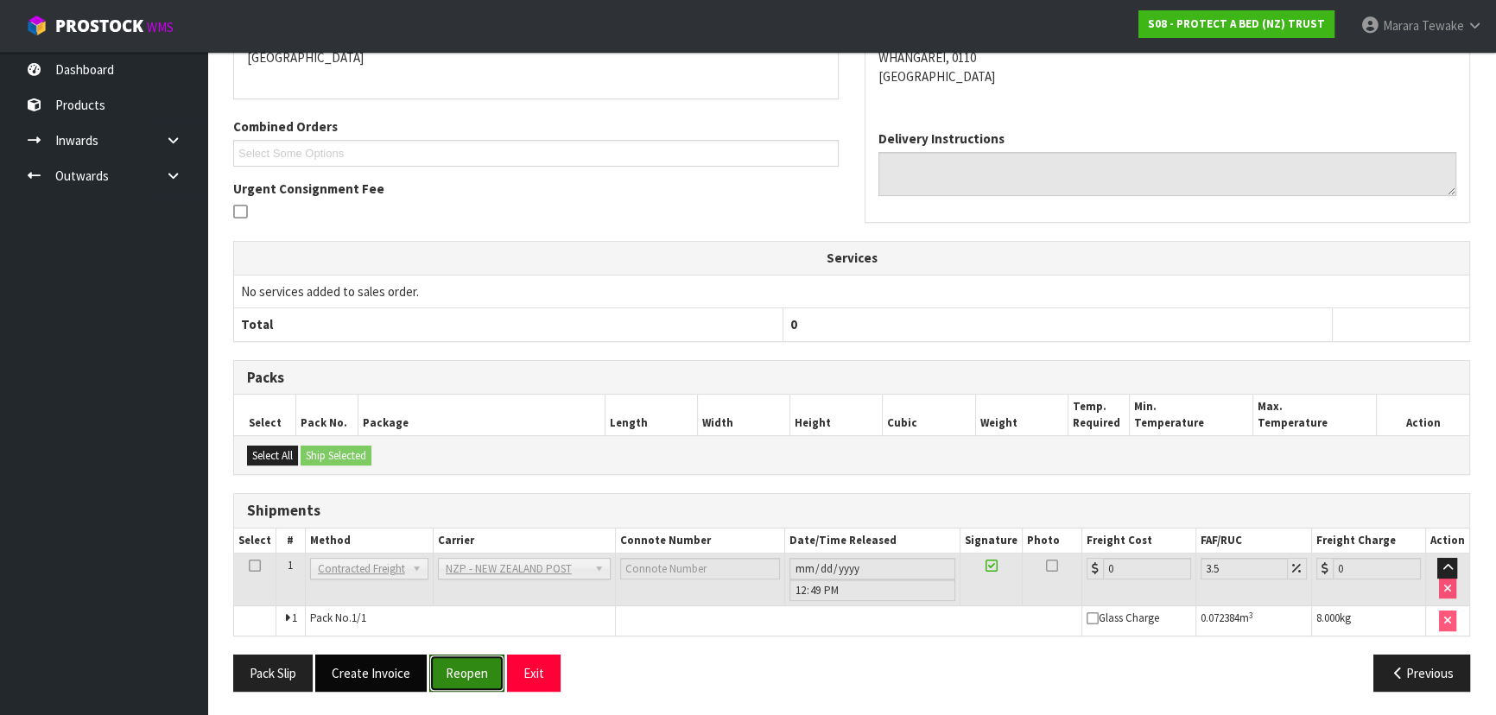
drag, startPoint x: 462, startPoint y: 673, endPoint x: 414, endPoint y: 677, distance: 48.6
click at [457, 671] on button "Reopen" at bounding box center [466, 673] width 75 height 37
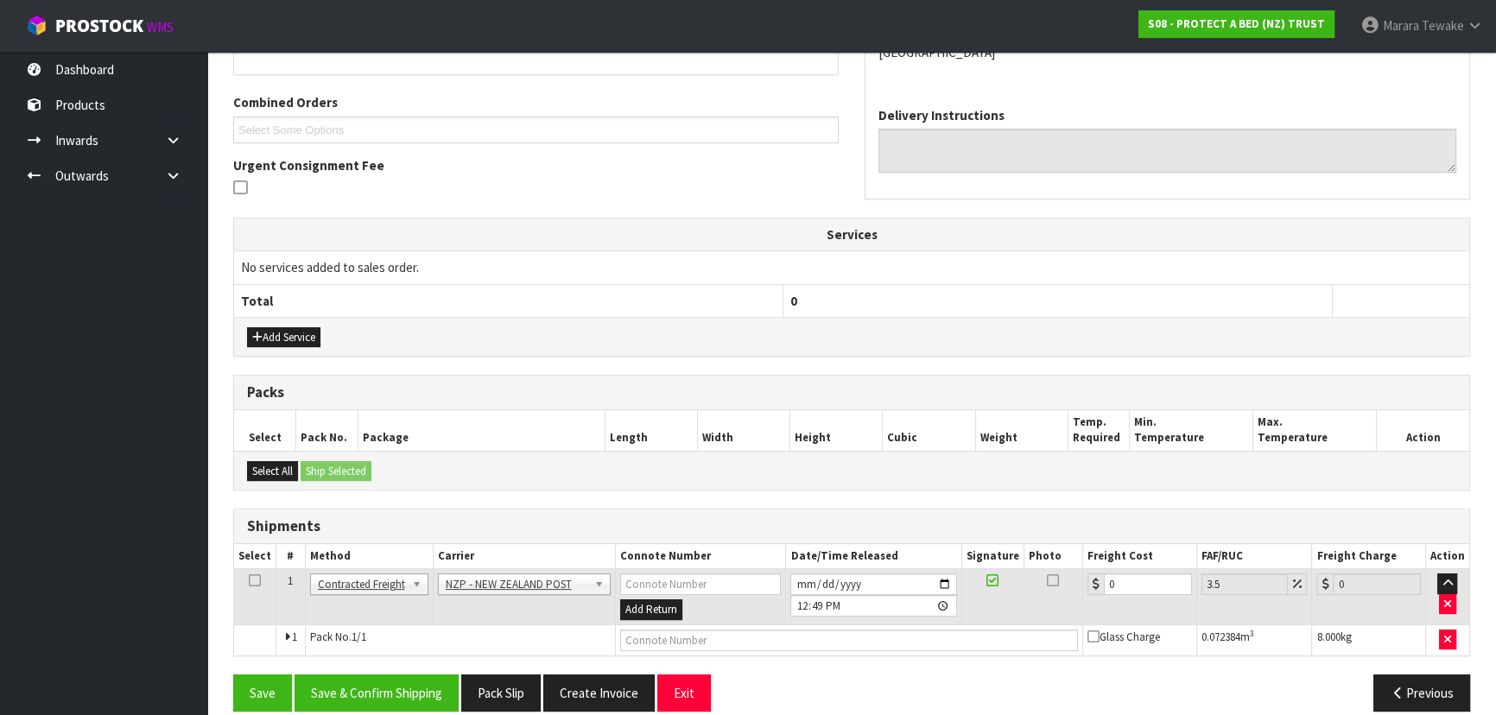
scroll to position [435, 0]
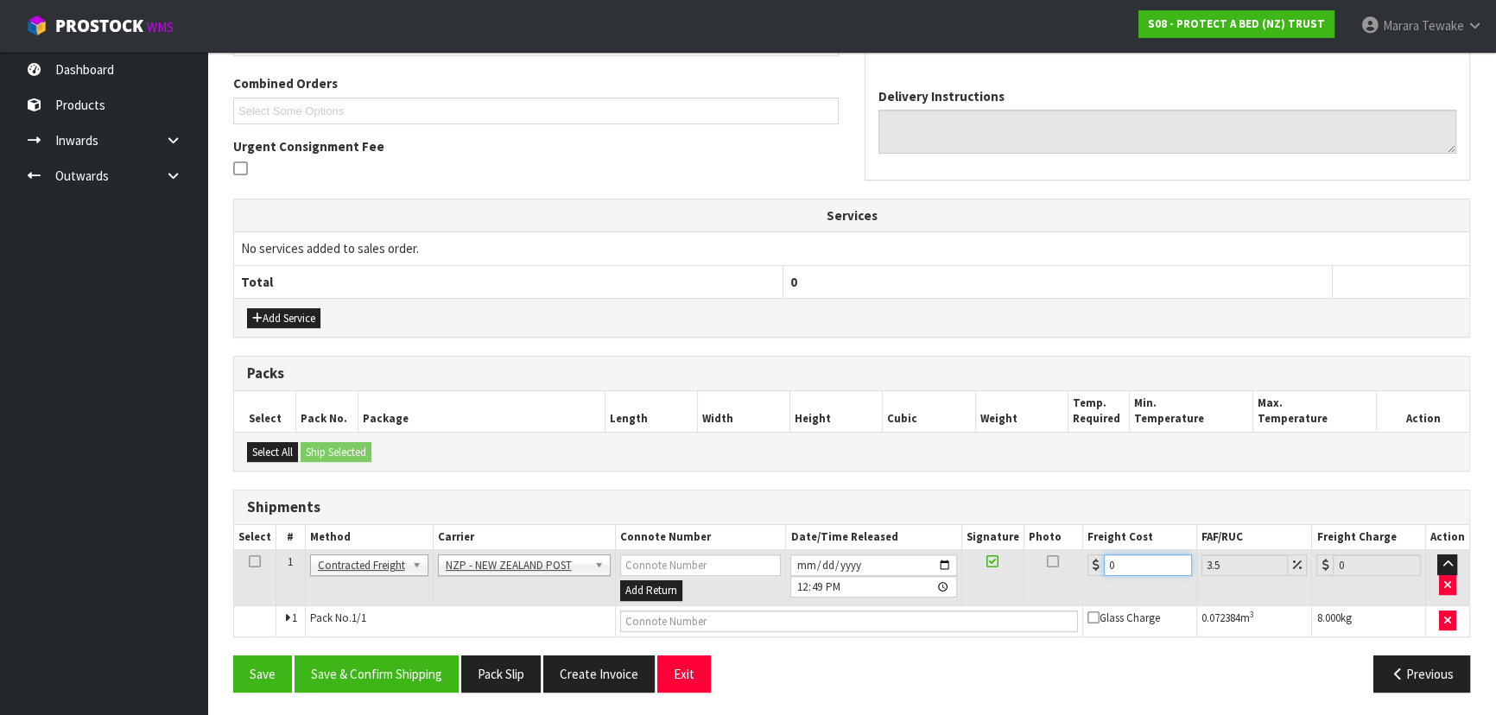
drag, startPoint x: 1147, startPoint y: 565, endPoint x: 1061, endPoint y: 536, distance: 91.0
click at [1085, 550] on td "0" at bounding box center [1140, 578] width 114 height 56
type input "7"
type input "7.24"
type input "7.3"
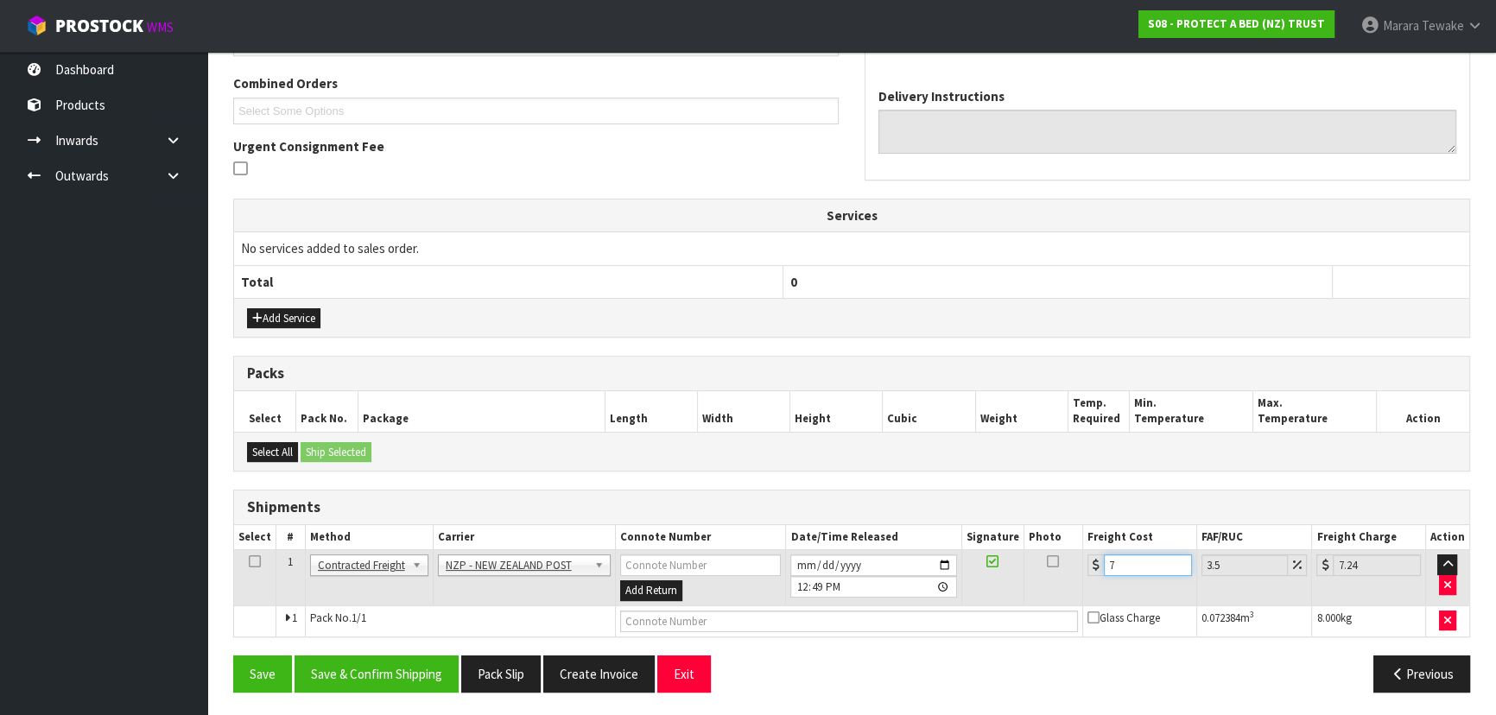
type input "7.56"
type input "7.31"
type input "7.57"
type input "7.31"
drag, startPoint x: 436, startPoint y: 680, endPoint x: 409, endPoint y: 680, distance: 26.8
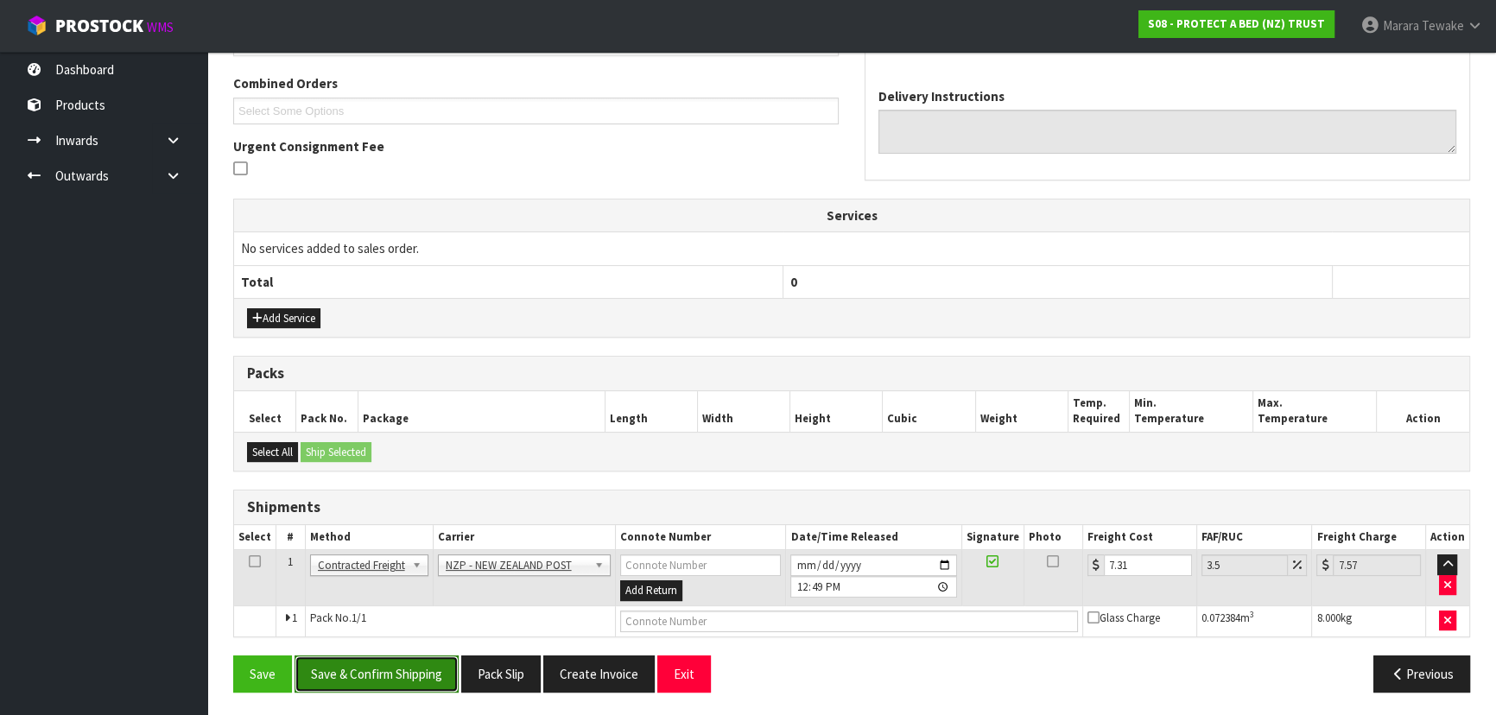
click at [433, 681] on button "Save & Confirm Shipping" at bounding box center [377, 674] width 164 height 37
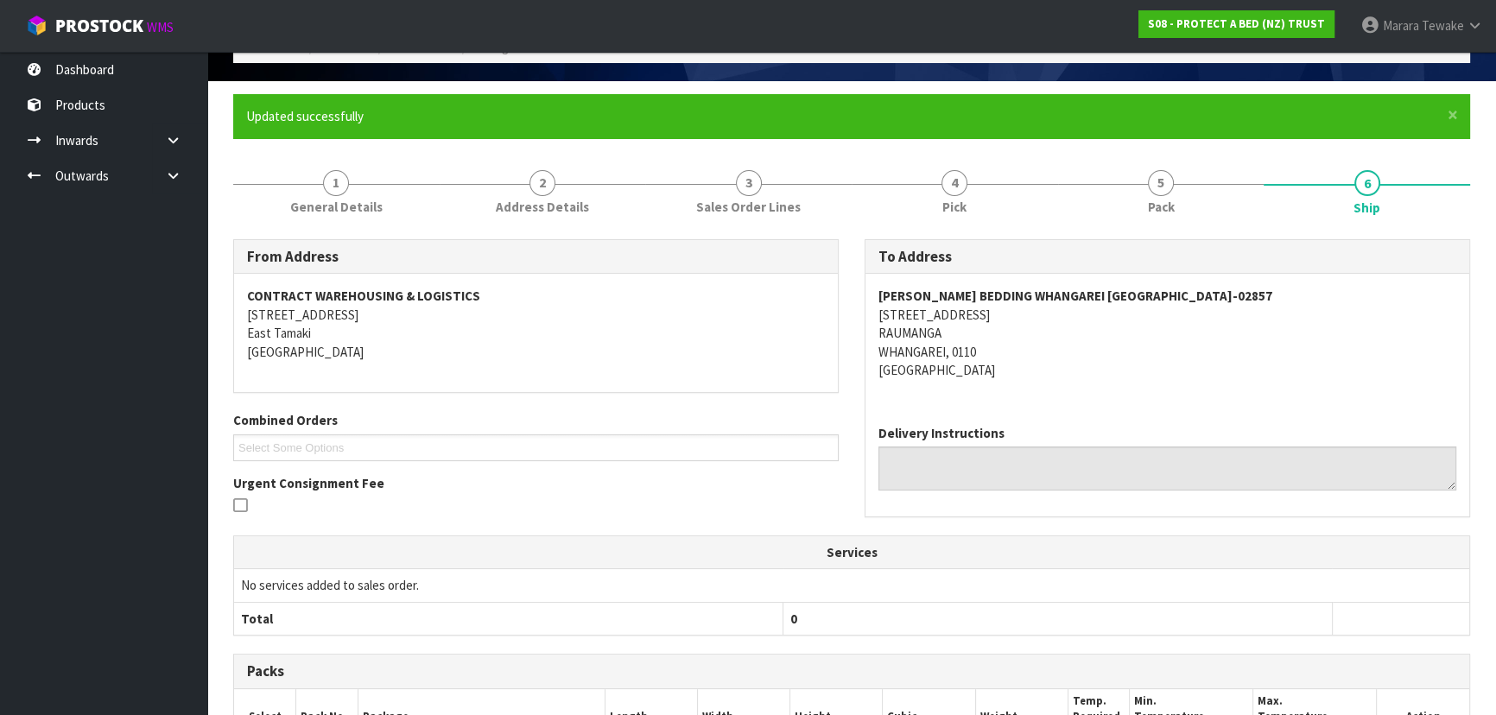
scroll to position [0, 0]
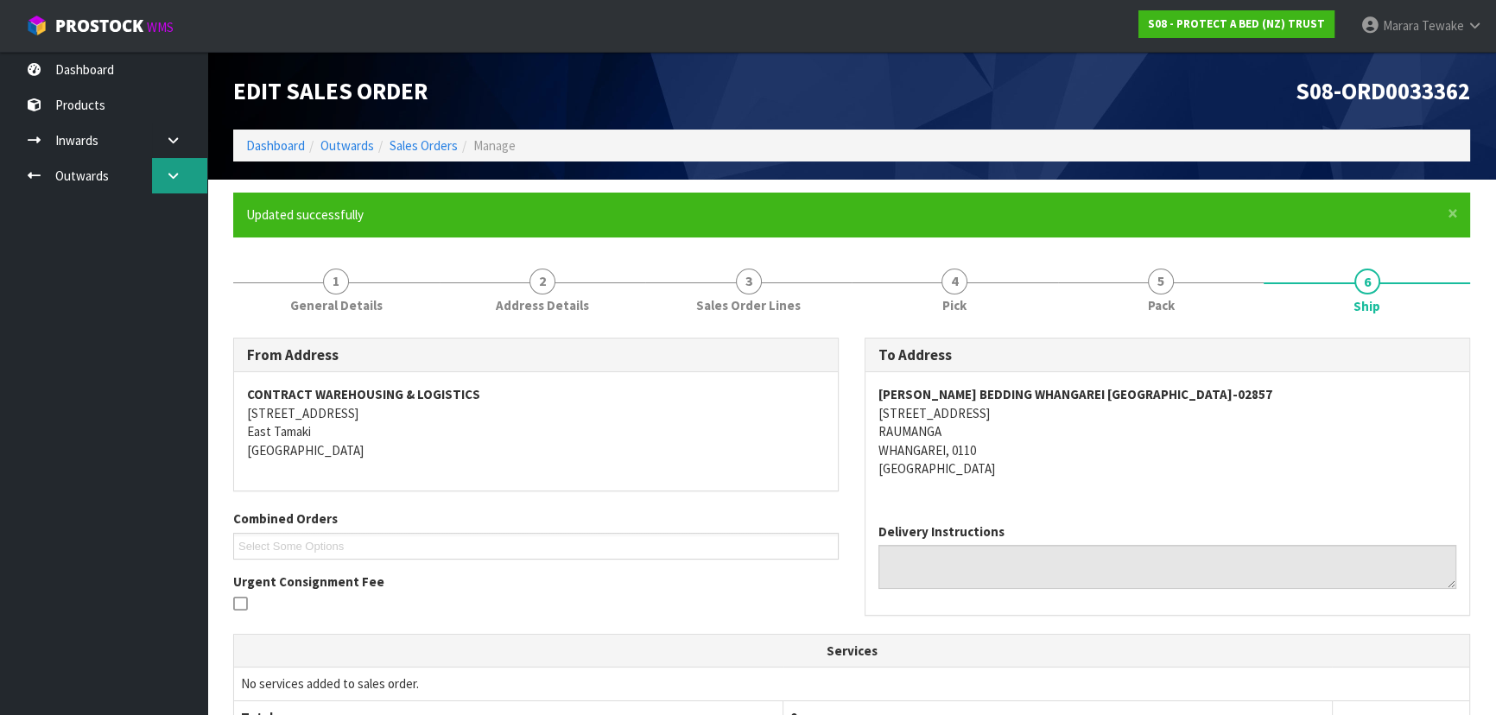
click at [168, 172] on icon at bounding box center [173, 175] width 16 height 13
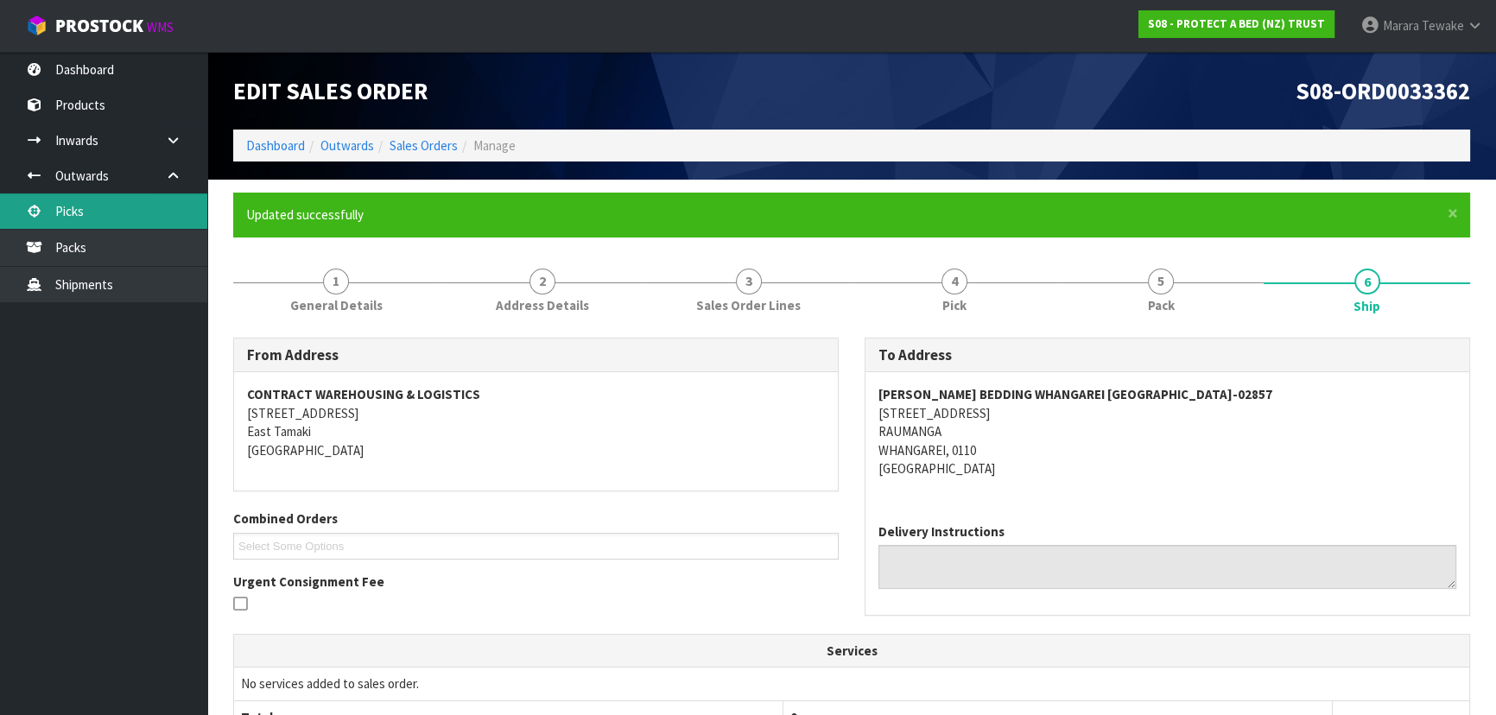
click at [154, 202] on link "Picks" at bounding box center [103, 211] width 207 height 35
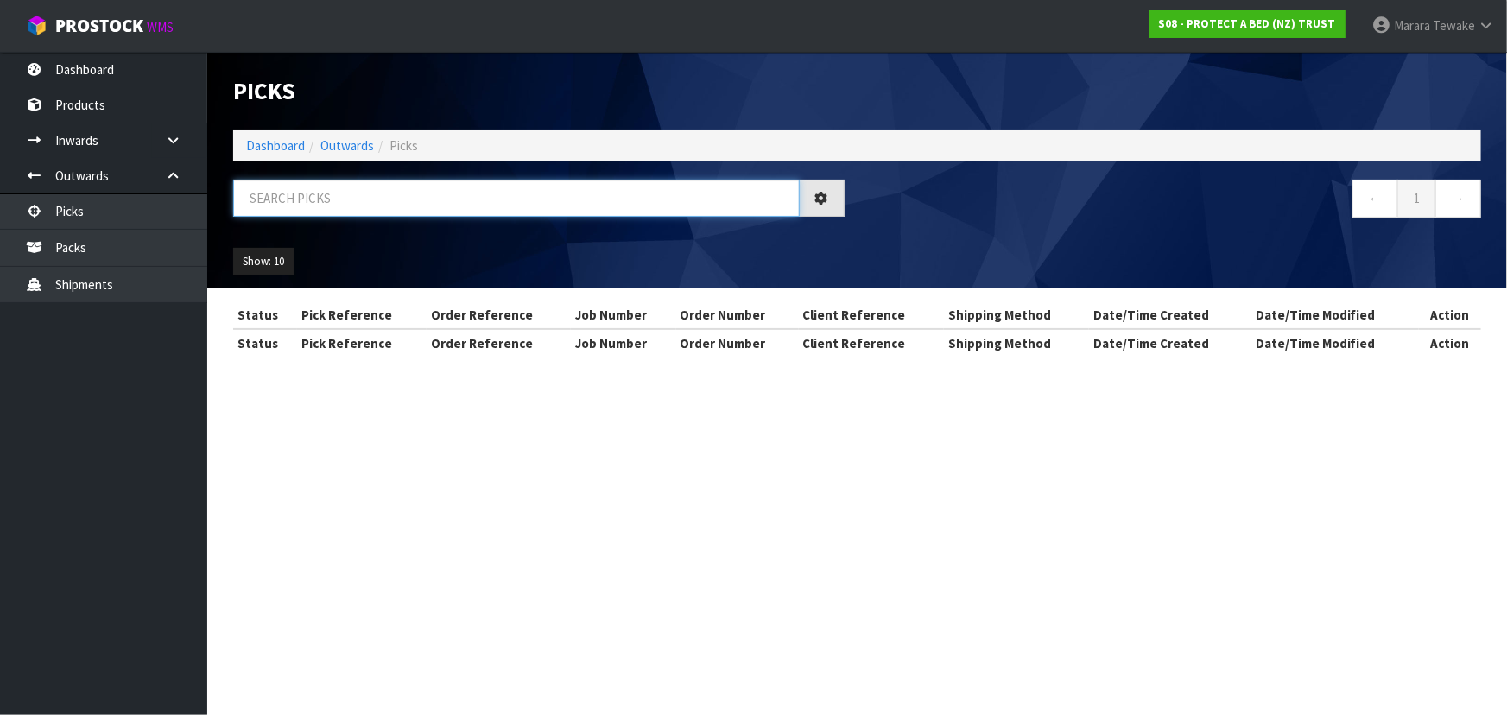
drag, startPoint x: 378, startPoint y: 190, endPoint x: 375, endPoint y: 181, distance: 10.1
click at [378, 188] on input "text" at bounding box center [516, 198] width 567 height 37
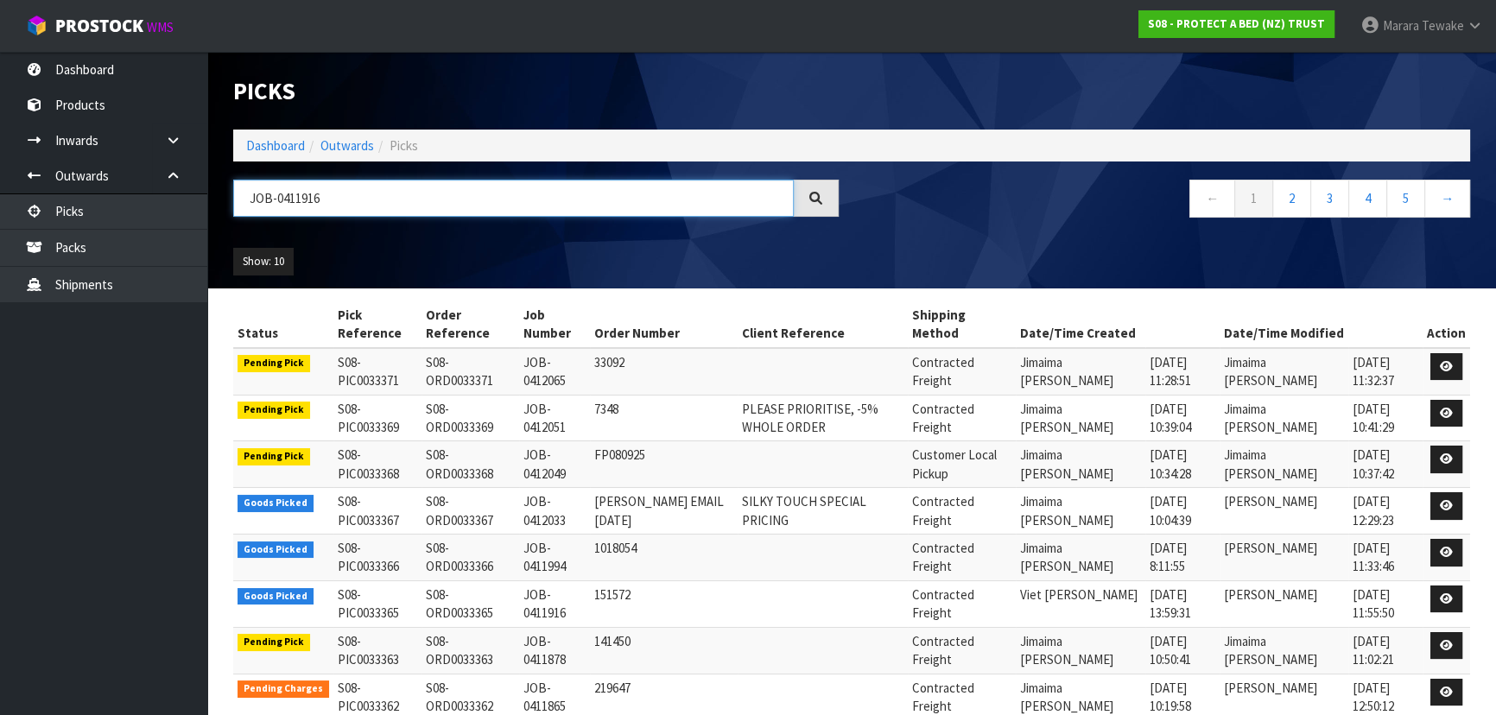
type input "JOB-0411916"
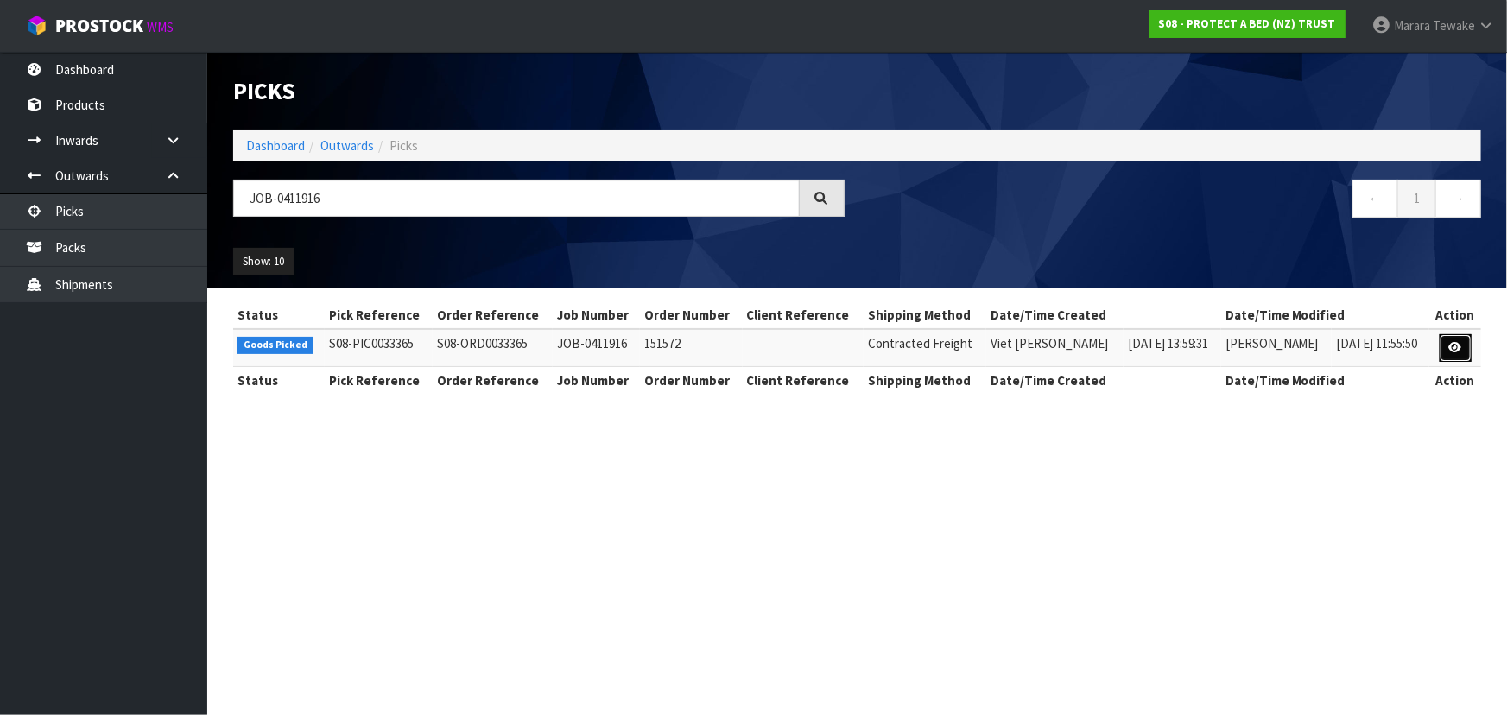
click at [1463, 347] on icon at bounding box center [1456, 347] width 13 height 11
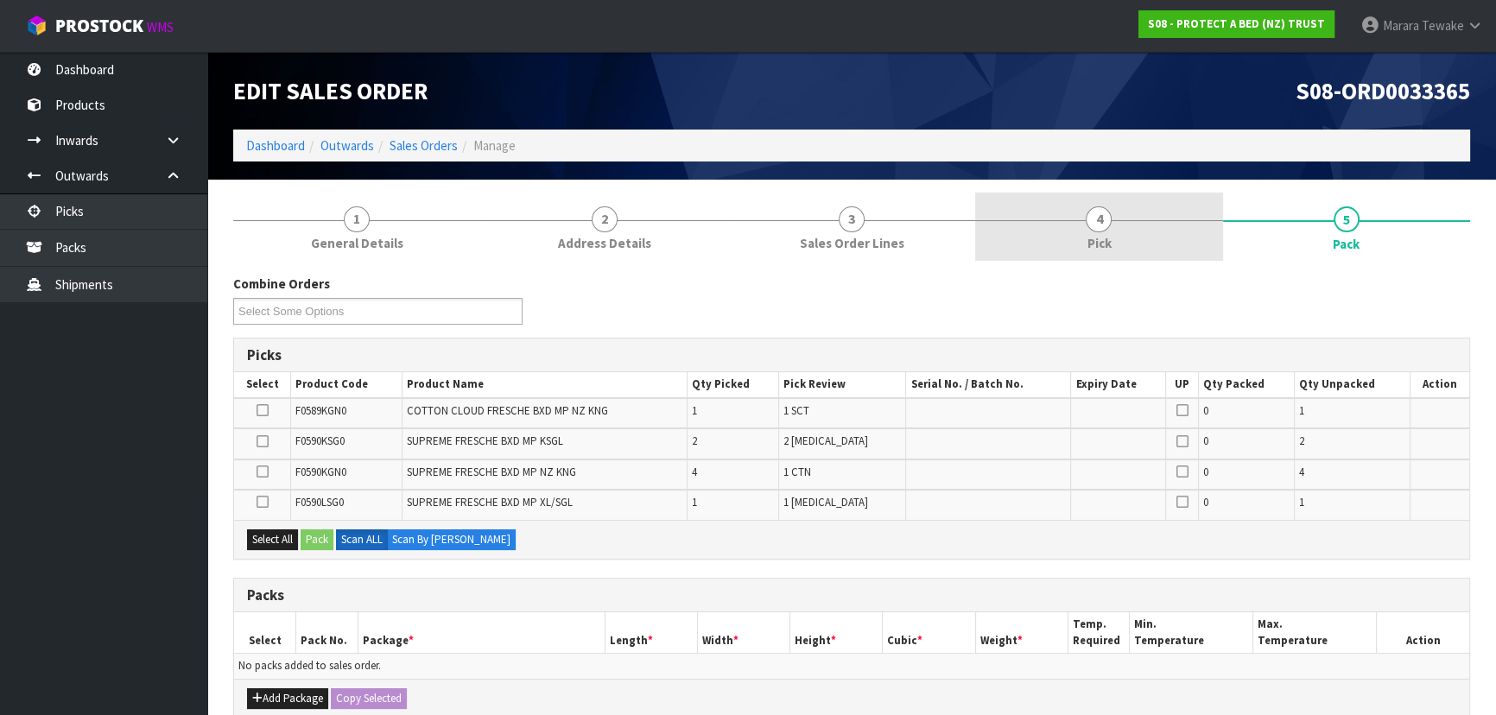
click at [1088, 216] on span "4" at bounding box center [1099, 219] width 26 height 26
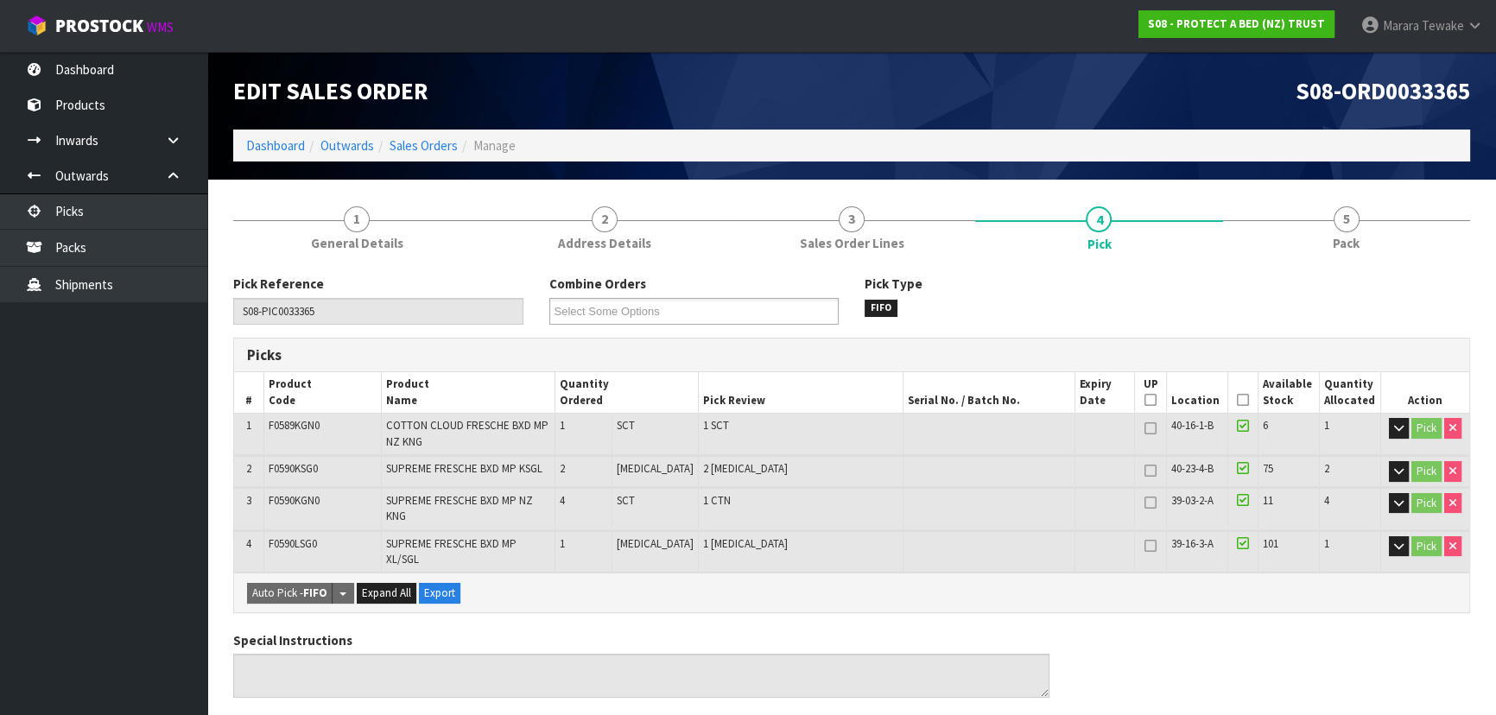
click at [1240, 400] on icon at bounding box center [1243, 400] width 12 height 1
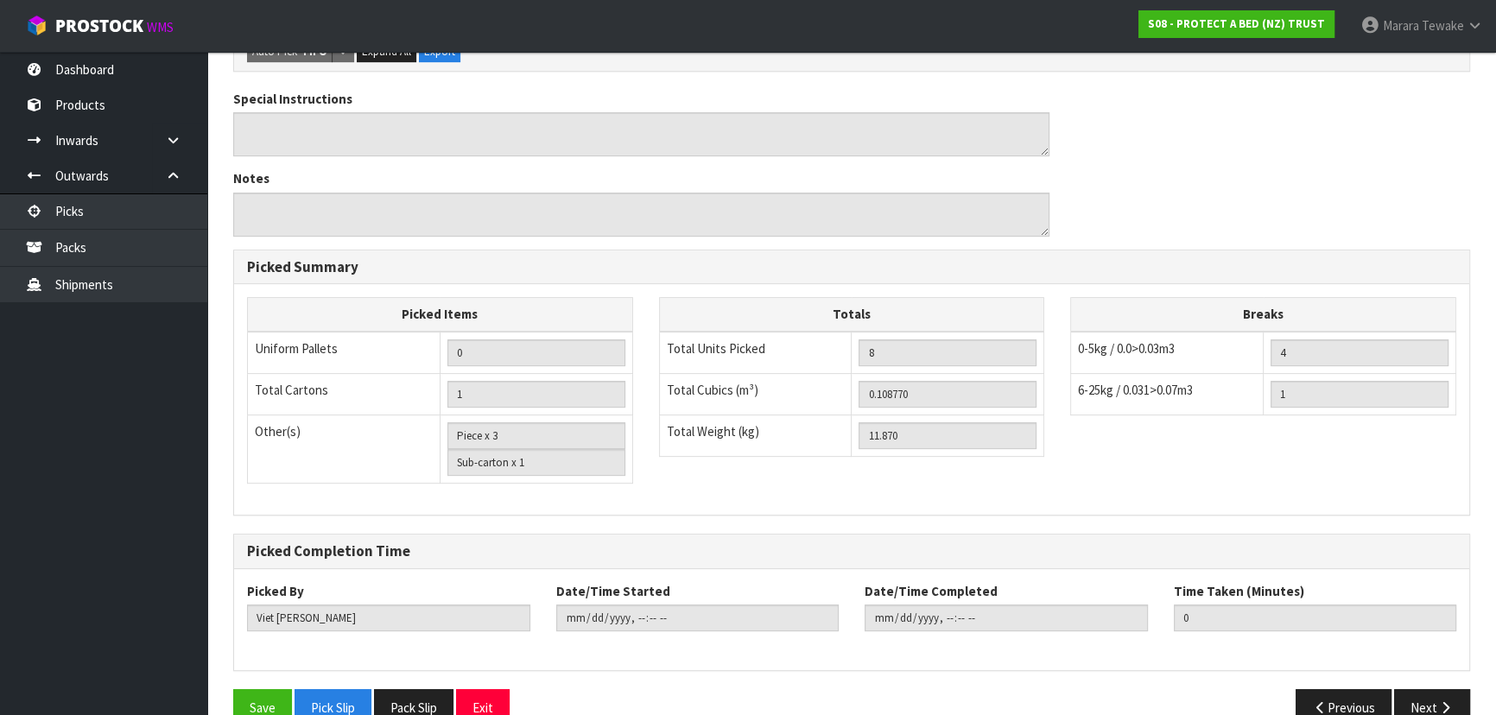
scroll to position [613, 0]
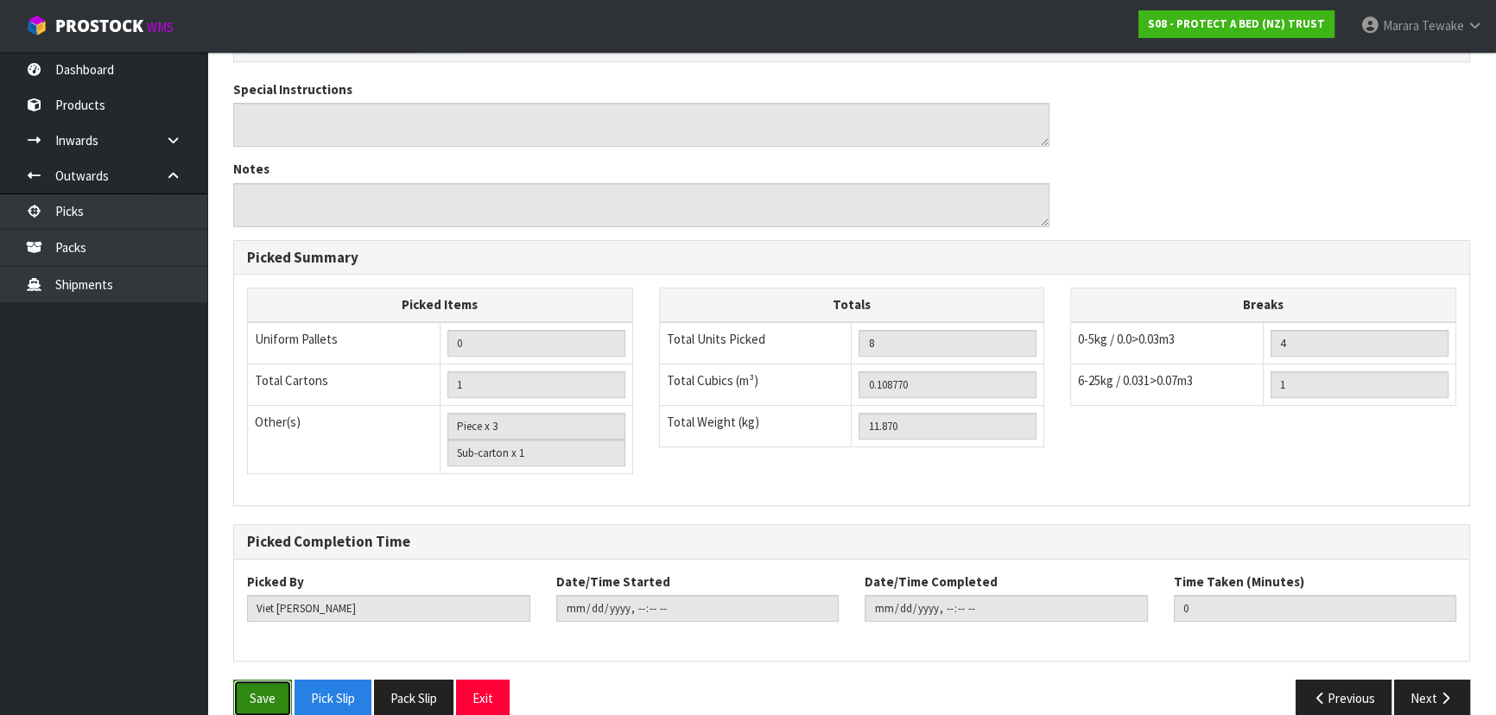
click at [263, 680] on button "Save" at bounding box center [262, 698] width 59 height 37
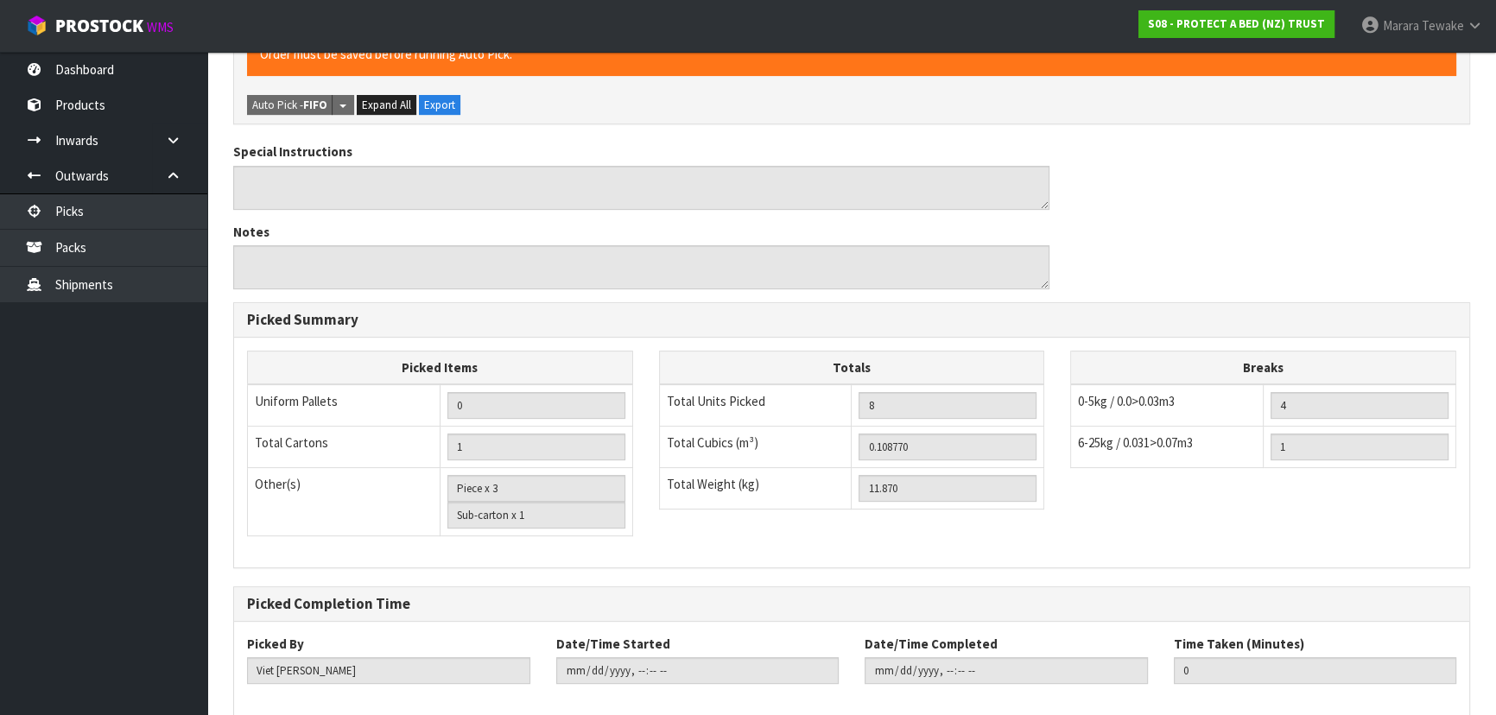
scroll to position [0, 0]
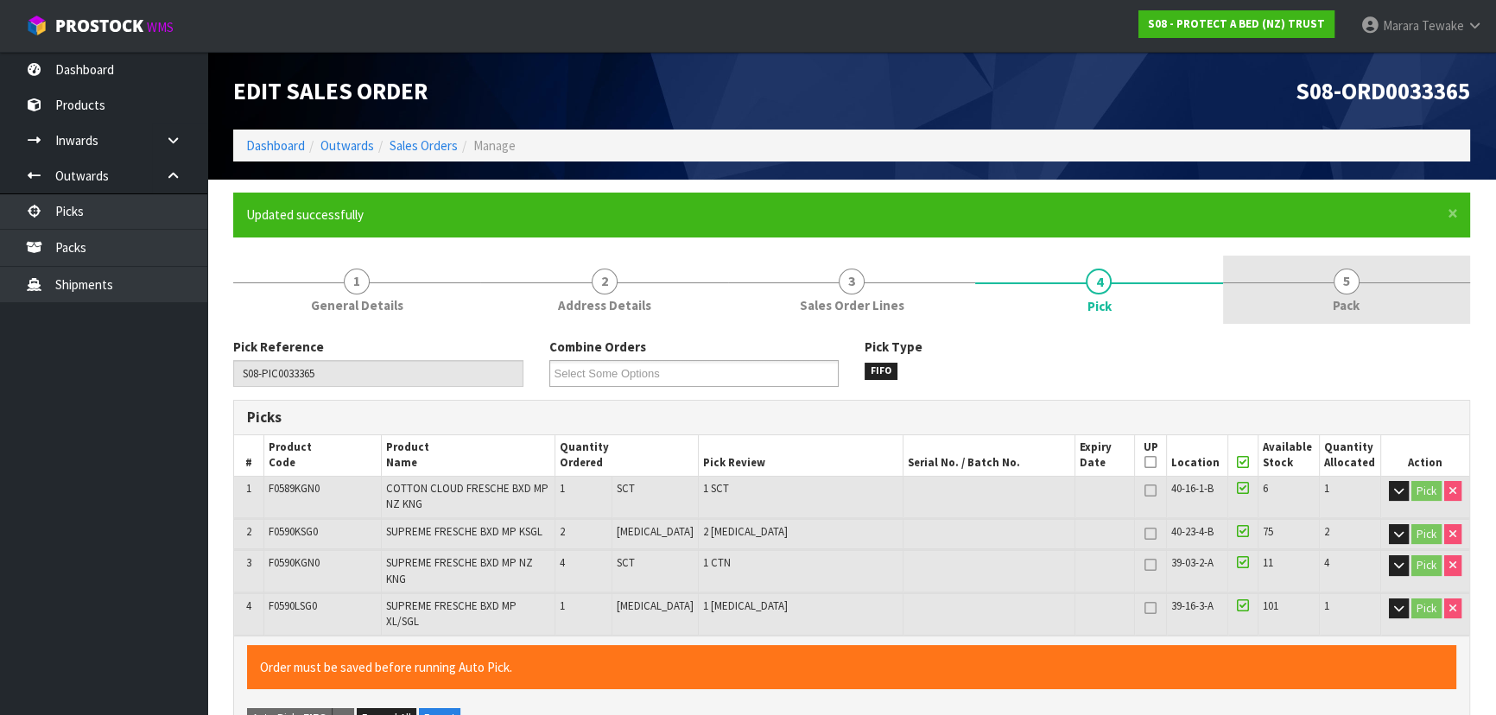
type input "[PERSON_NAME]"
type input "2025-09-11T12:55:29"
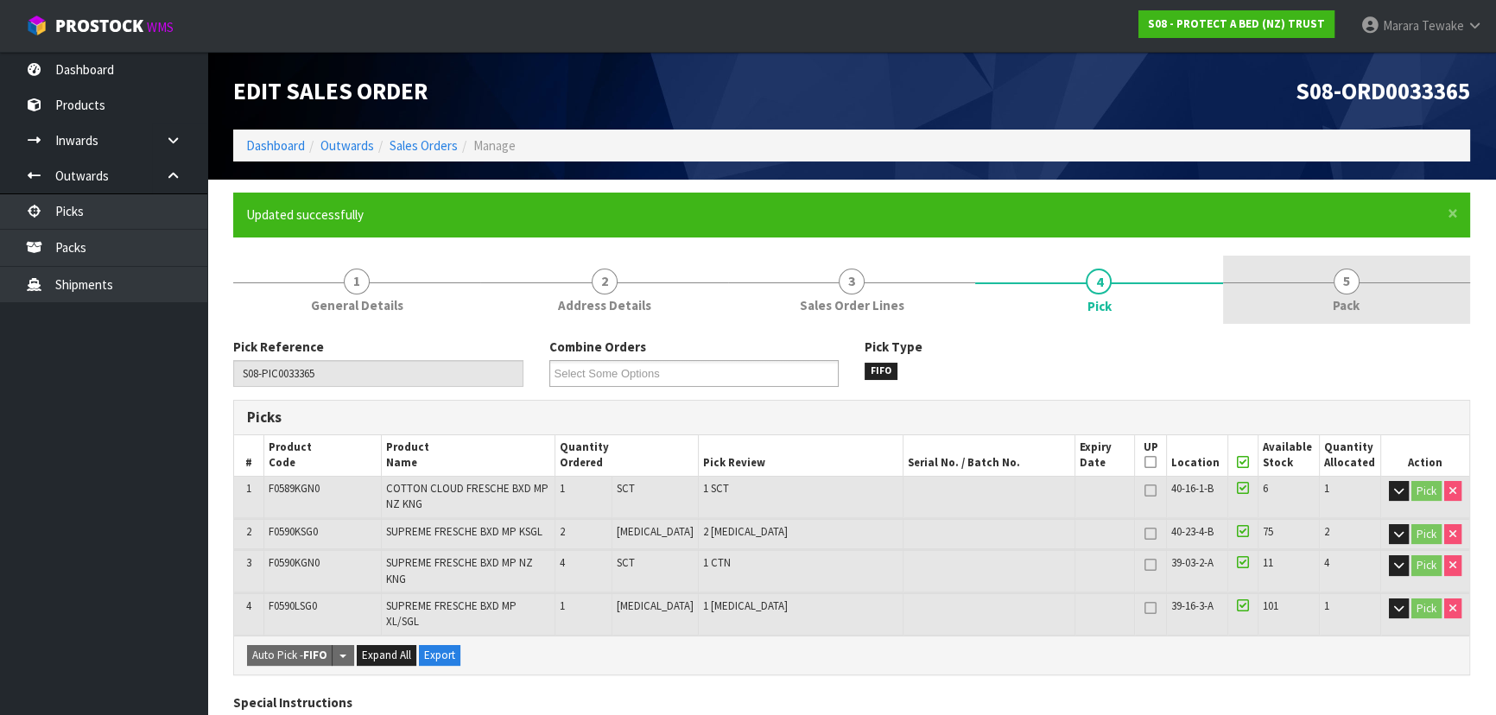
click at [1329, 277] on link "5 Pack" at bounding box center [1346, 290] width 247 height 68
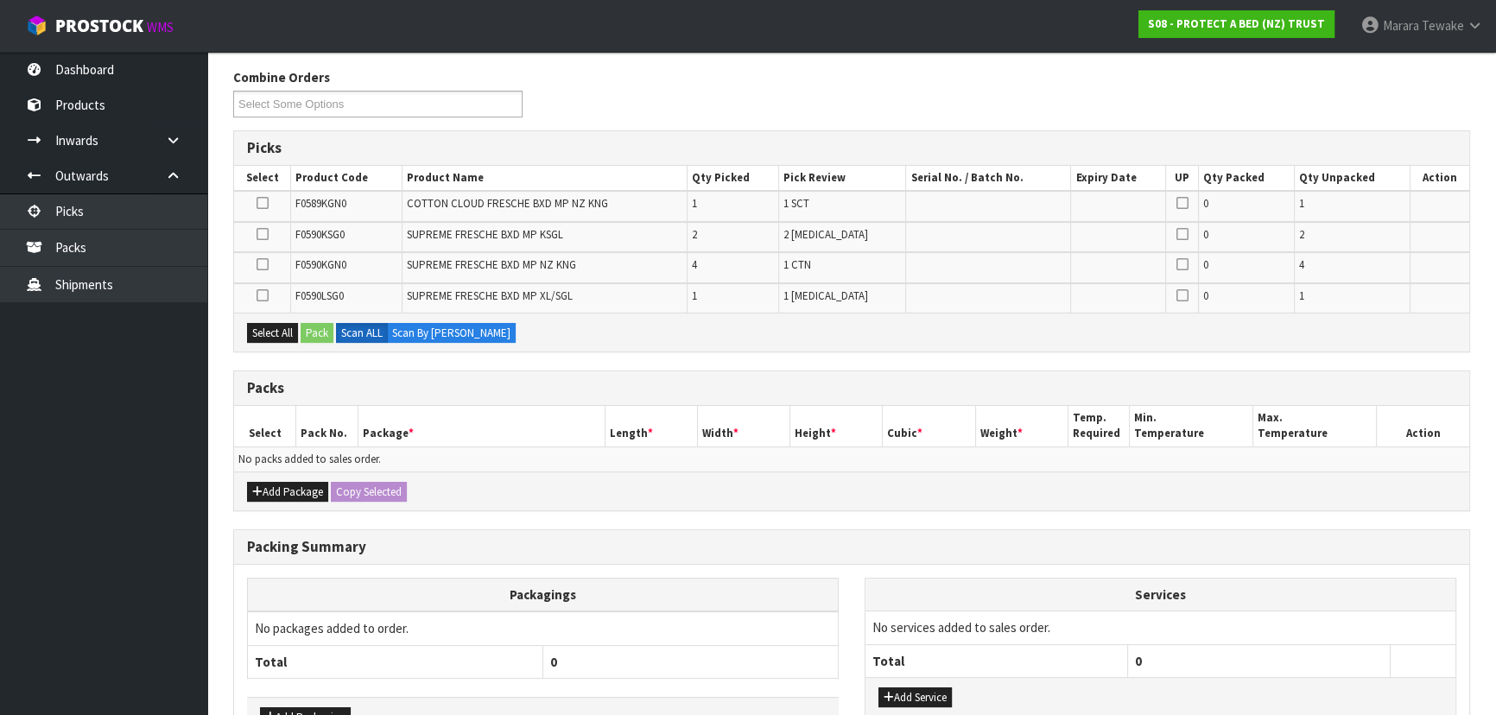
scroll to position [314, 0]
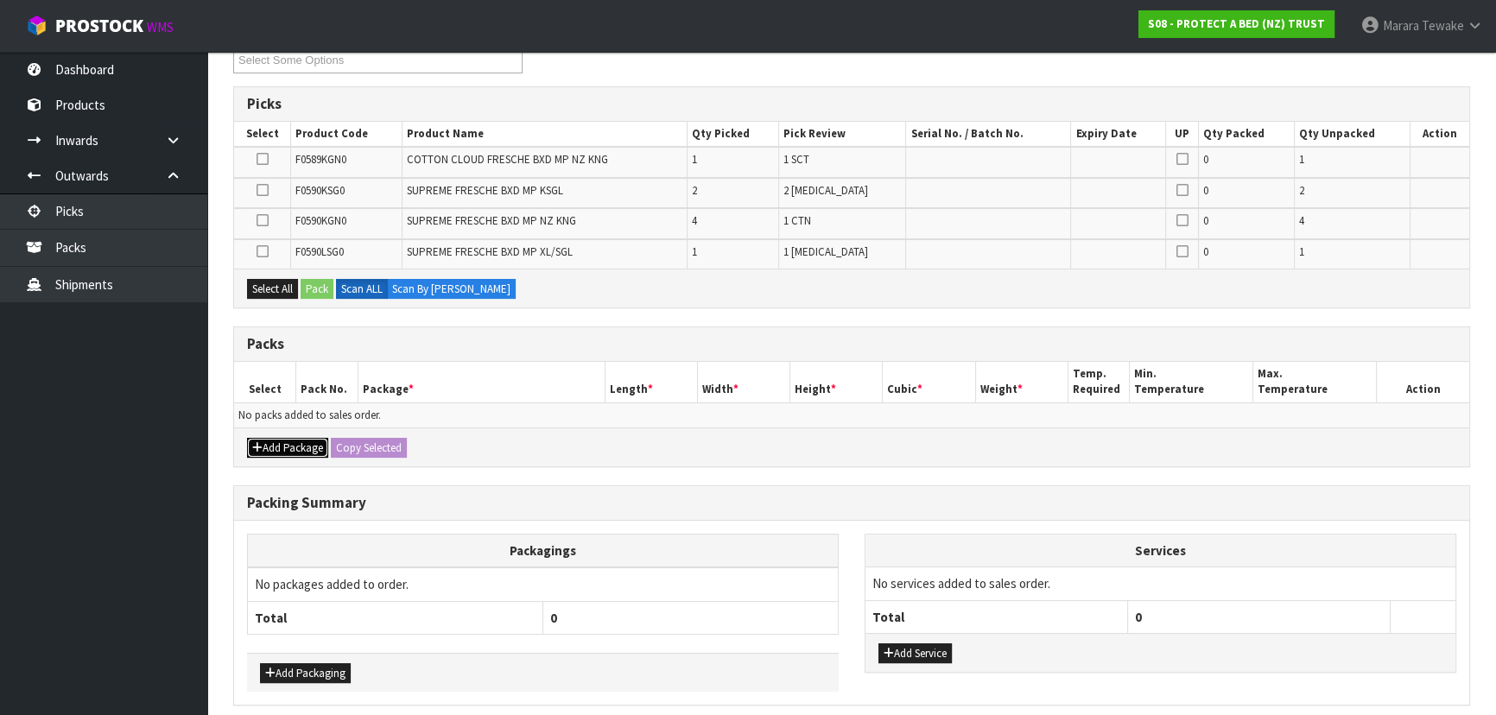
click at [285, 440] on button "Add Package" at bounding box center [287, 448] width 81 height 21
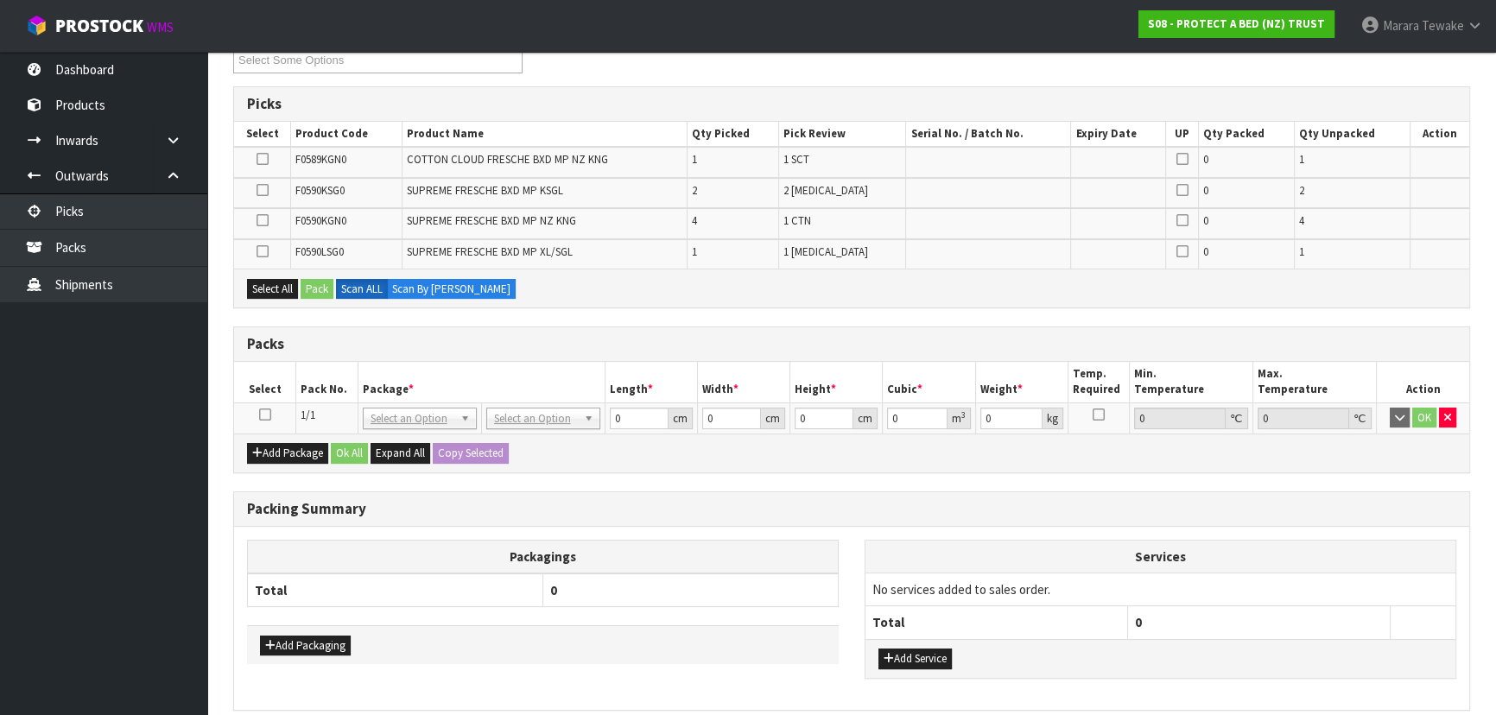
click at [264, 415] on icon at bounding box center [265, 415] width 12 height 1
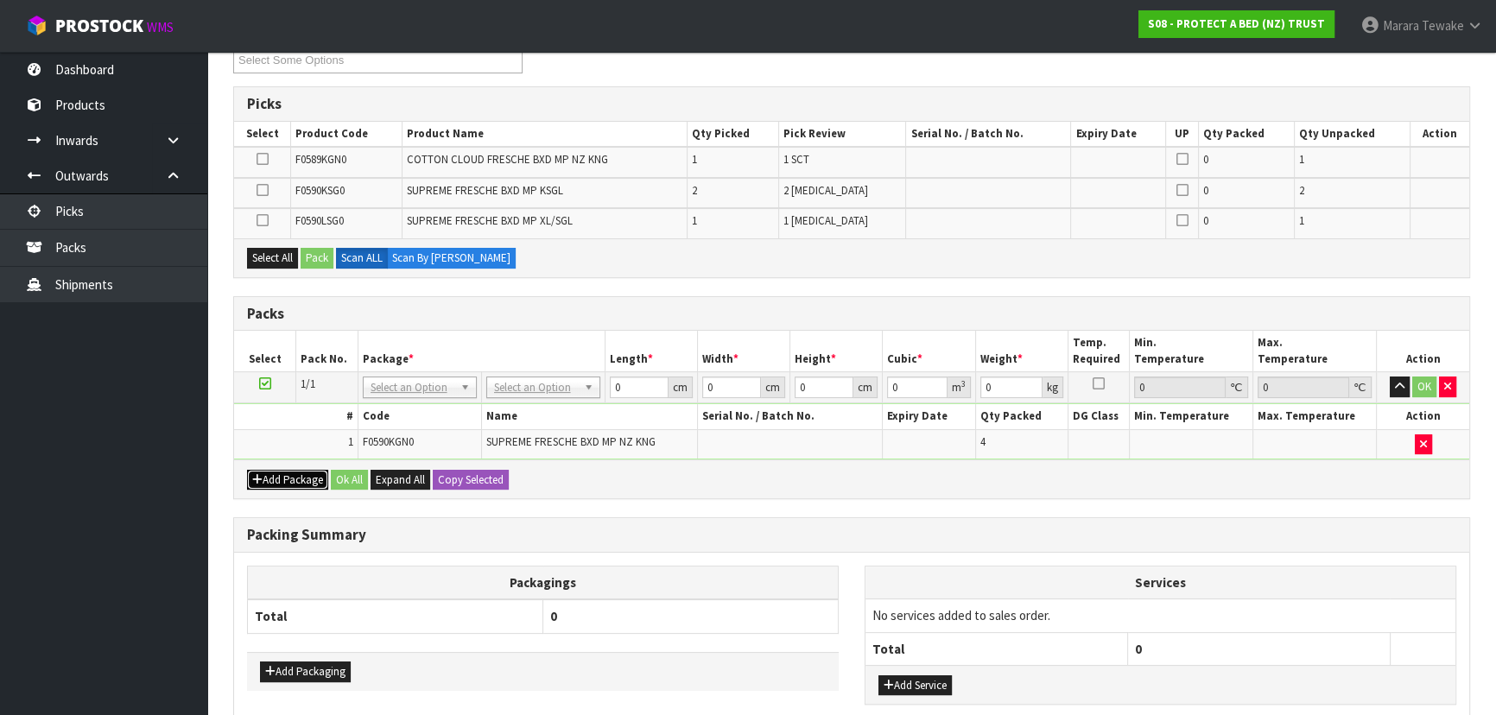
click at [266, 476] on button "Add Package" at bounding box center [287, 480] width 81 height 21
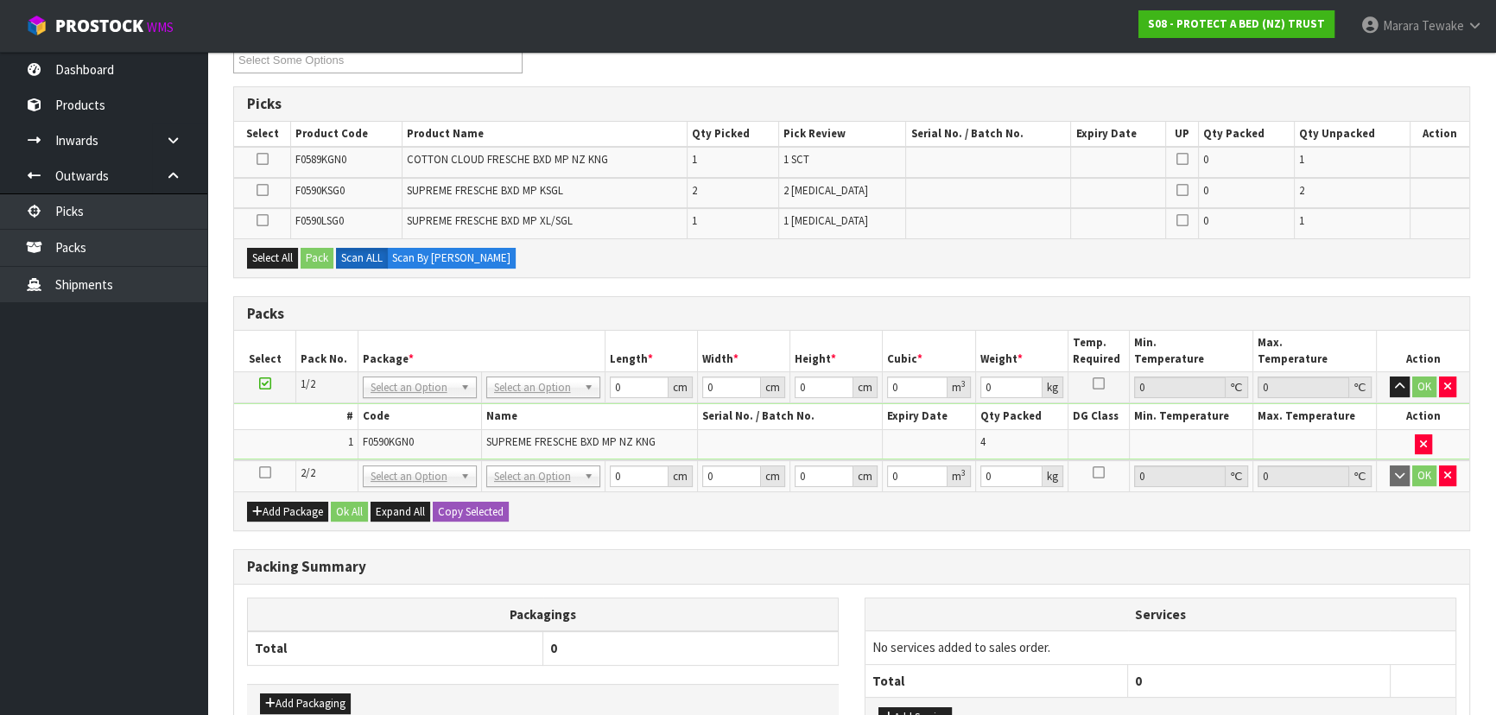
click at [268, 473] on icon at bounding box center [265, 473] width 12 height 1
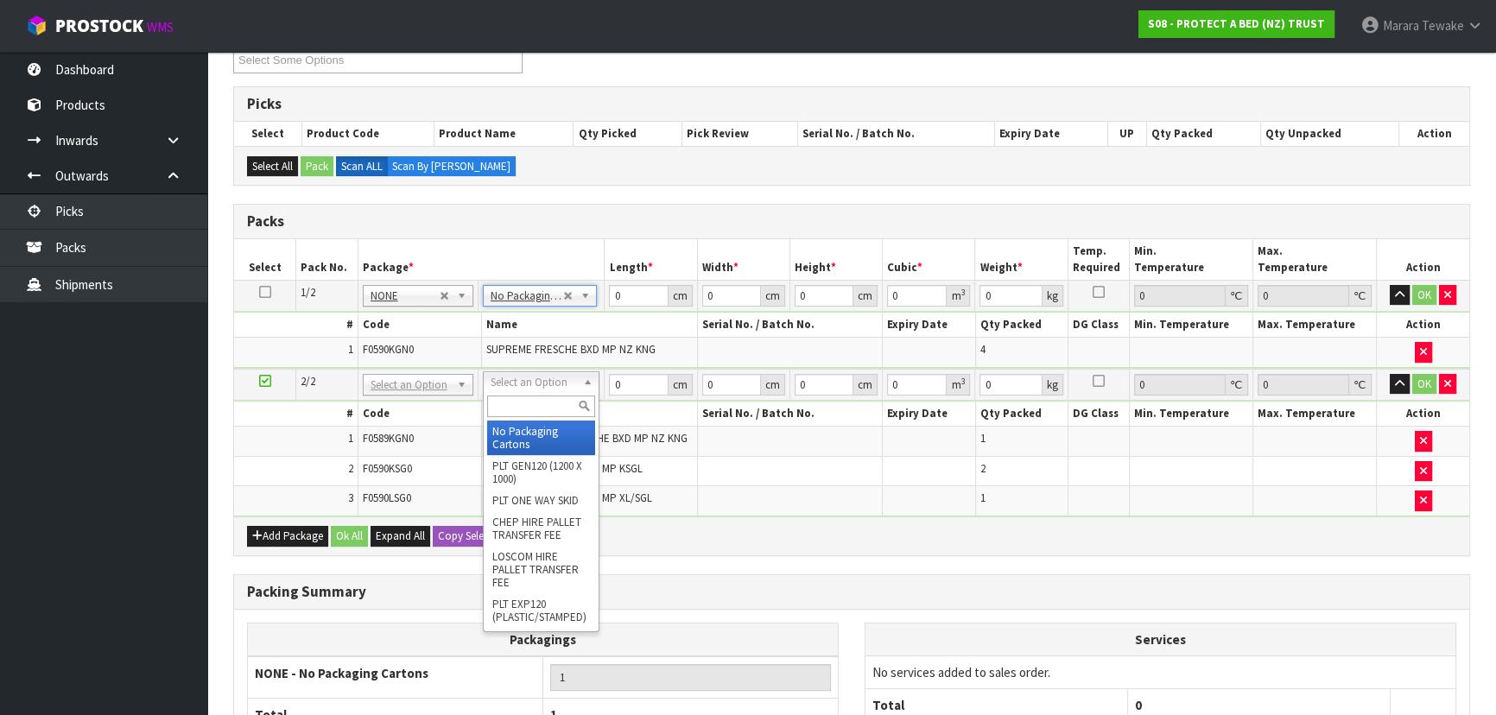
drag, startPoint x: 536, startPoint y: 380, endPoint x: 536, endPoint y: 405, distance: 25.1
click at [537, 408] on input "text" at bounding box center [541, 407] width 108 height 22
type input "ctn6"
drag, startPoint x: 536, startPoint y: 442, endPoint x: 540, endPoint y: 422, distance: 20.3
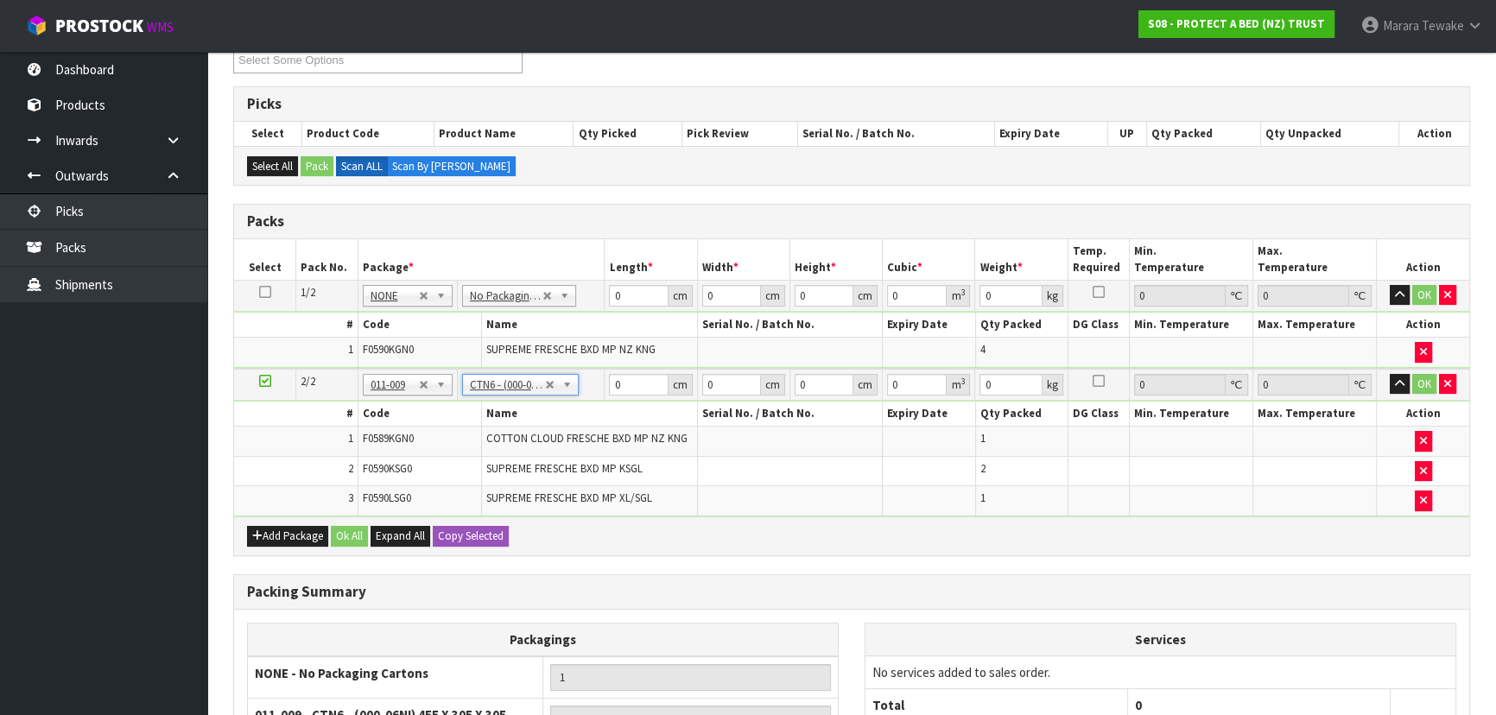
type input "45.5"
type input "30.5"
type input "0.042326"
type input "5.02"
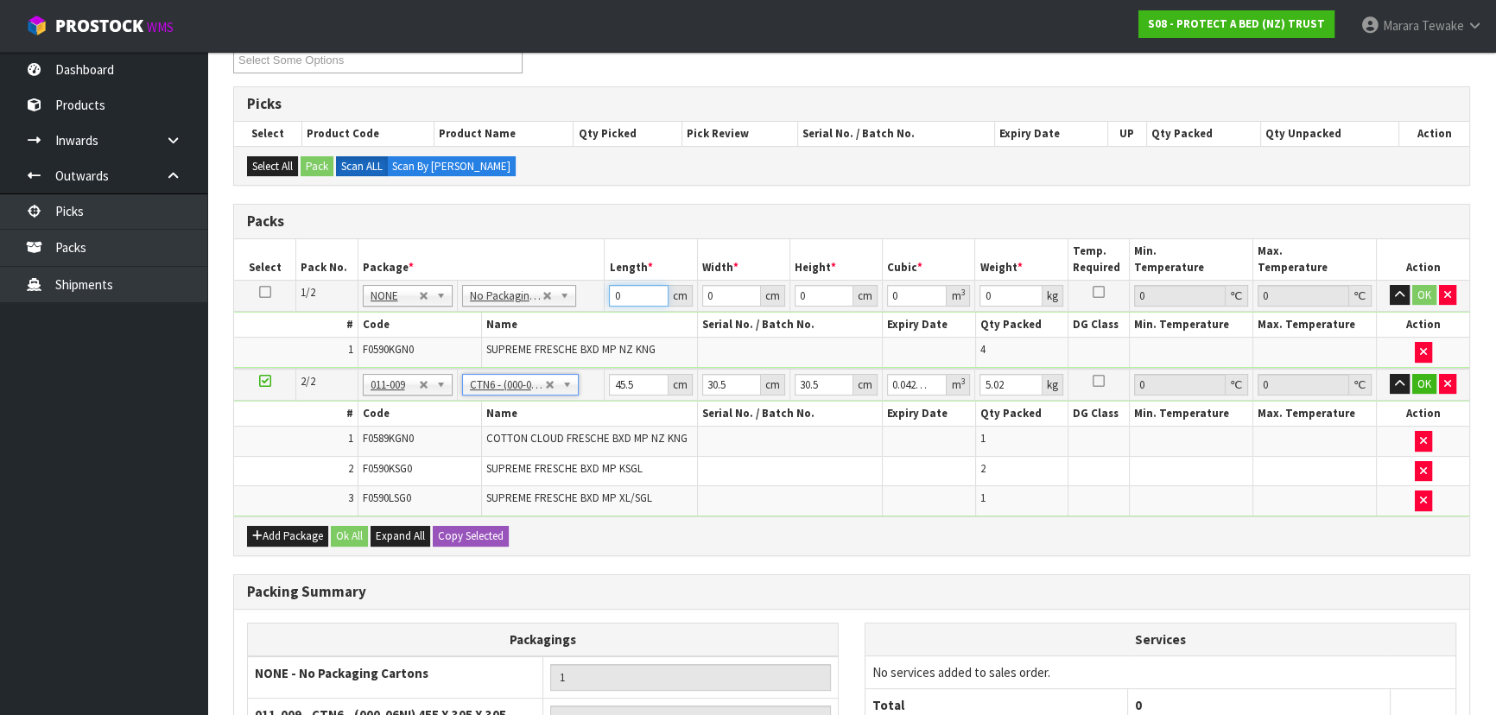
drag, startPoint x: 637, startPoint y: 295, endPoint x: 579, endPoint y: 244, distance: 77.1
click at [587, 272] on table "Select Pack No. Package * Length * Width * Height * Cubic * Weight * Temp. Requ…" at bounding box center [851, 377] width 1235 height 277
type input "58"
type input "40"
type input "3"
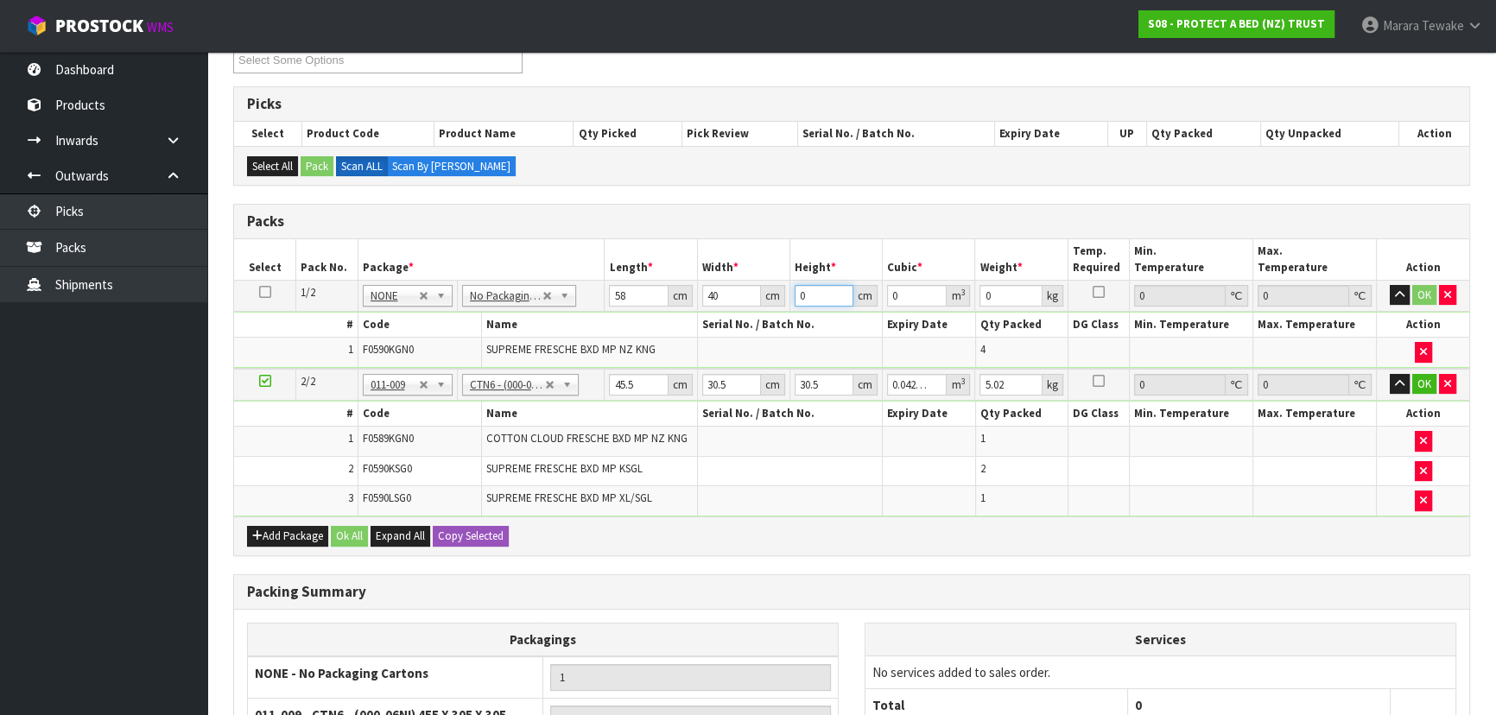
type input "0.00696"
type input "32"
type input "0.07424"
type input "32"
type input "8"
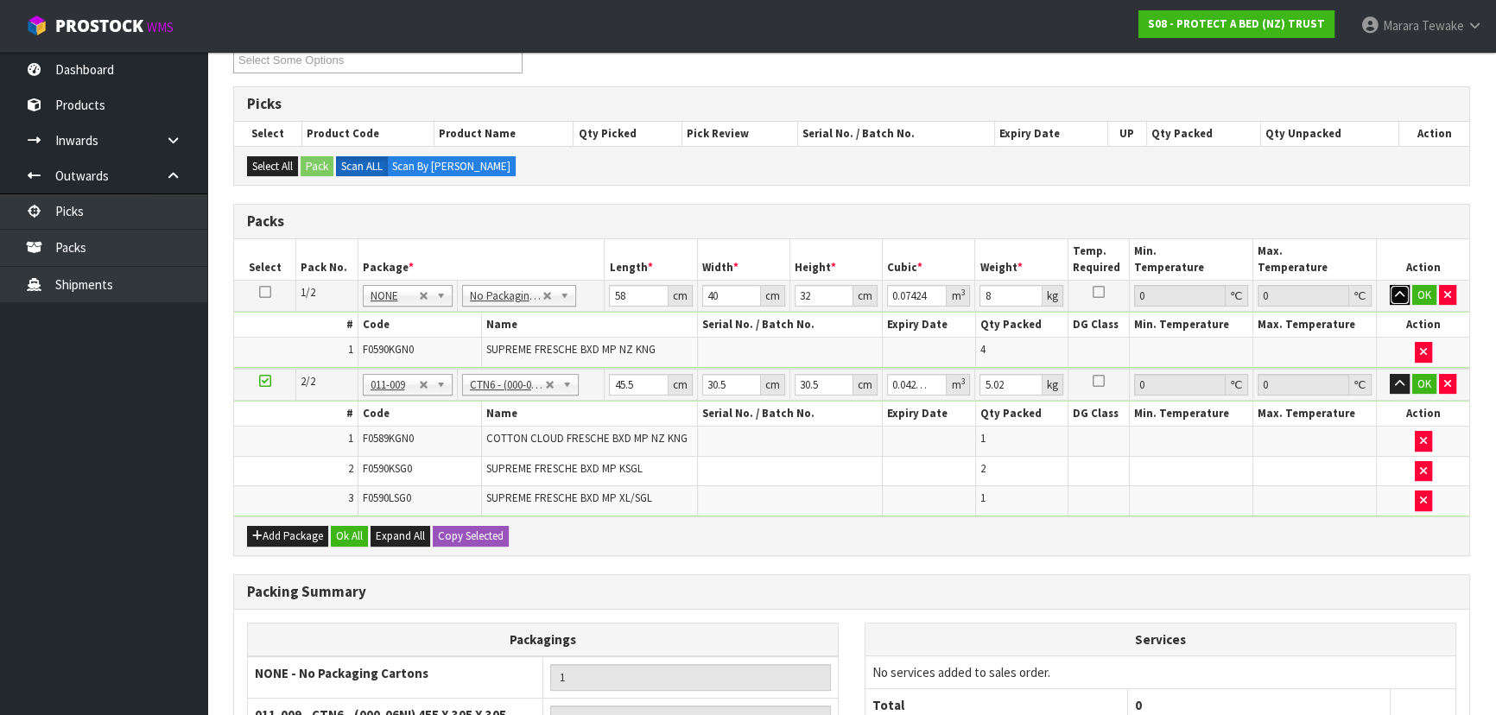
click at [1390, 285] on button "button" at bounding box center [1400, 295] width 20 height 21
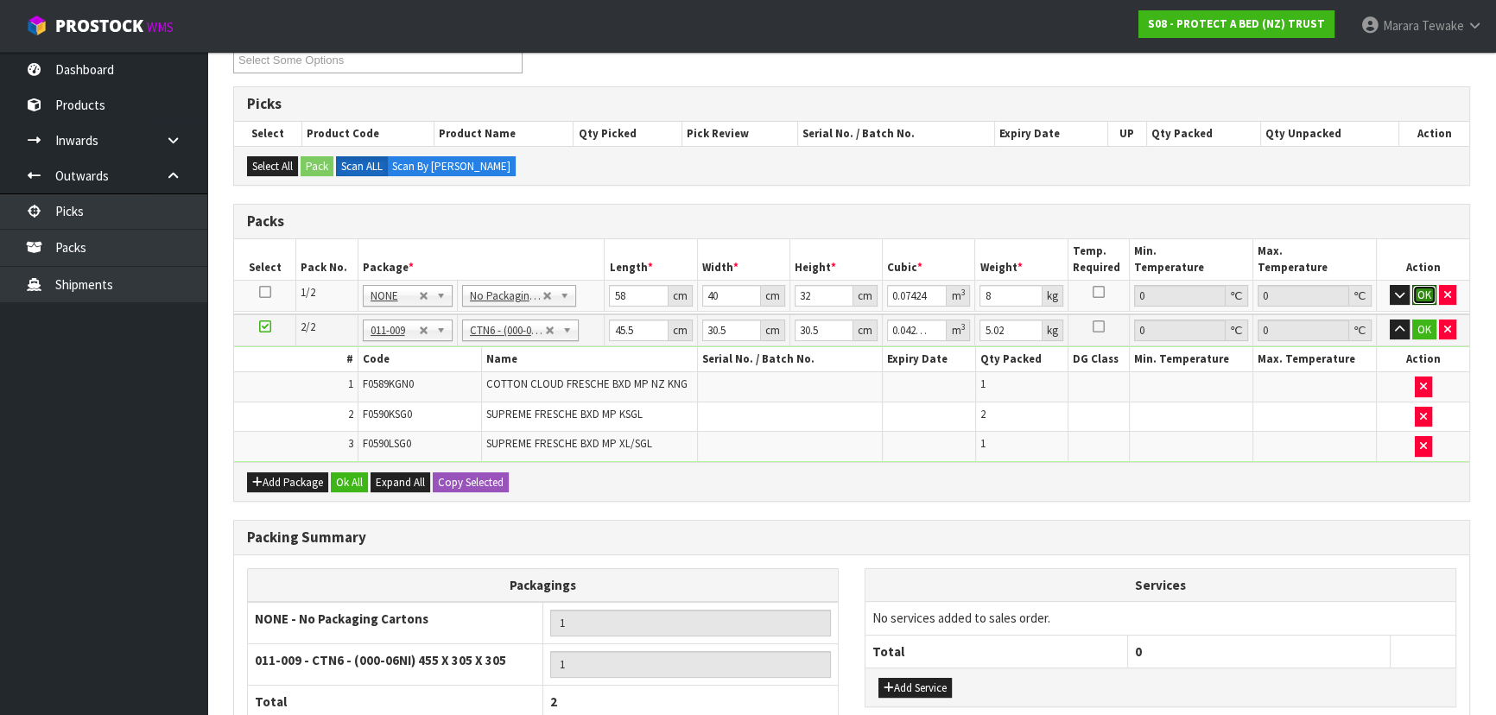
click button "OK" at bounding box center [1424, 295] width 24 height 21
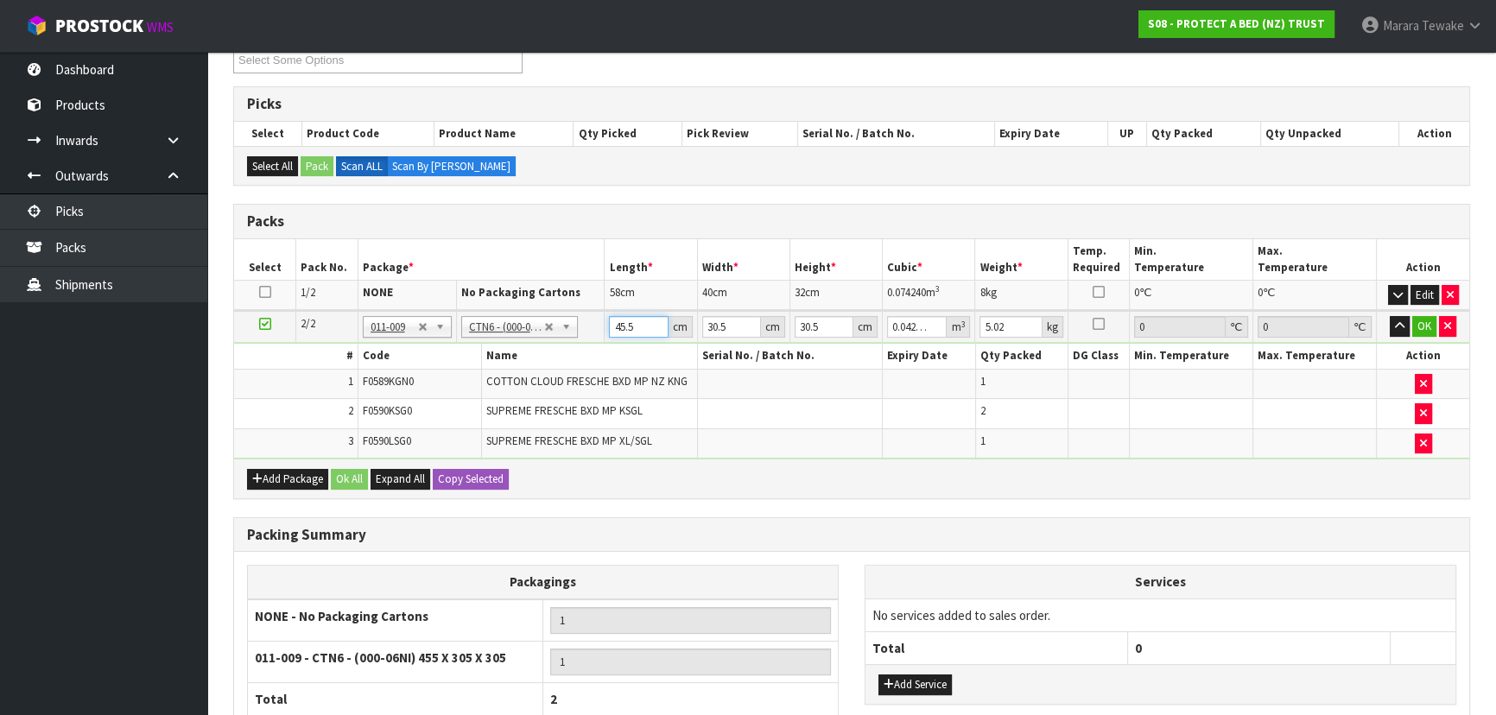
type input "4"
type input "0.003721"
type input "46"
type input "0.042792"
type input "46"
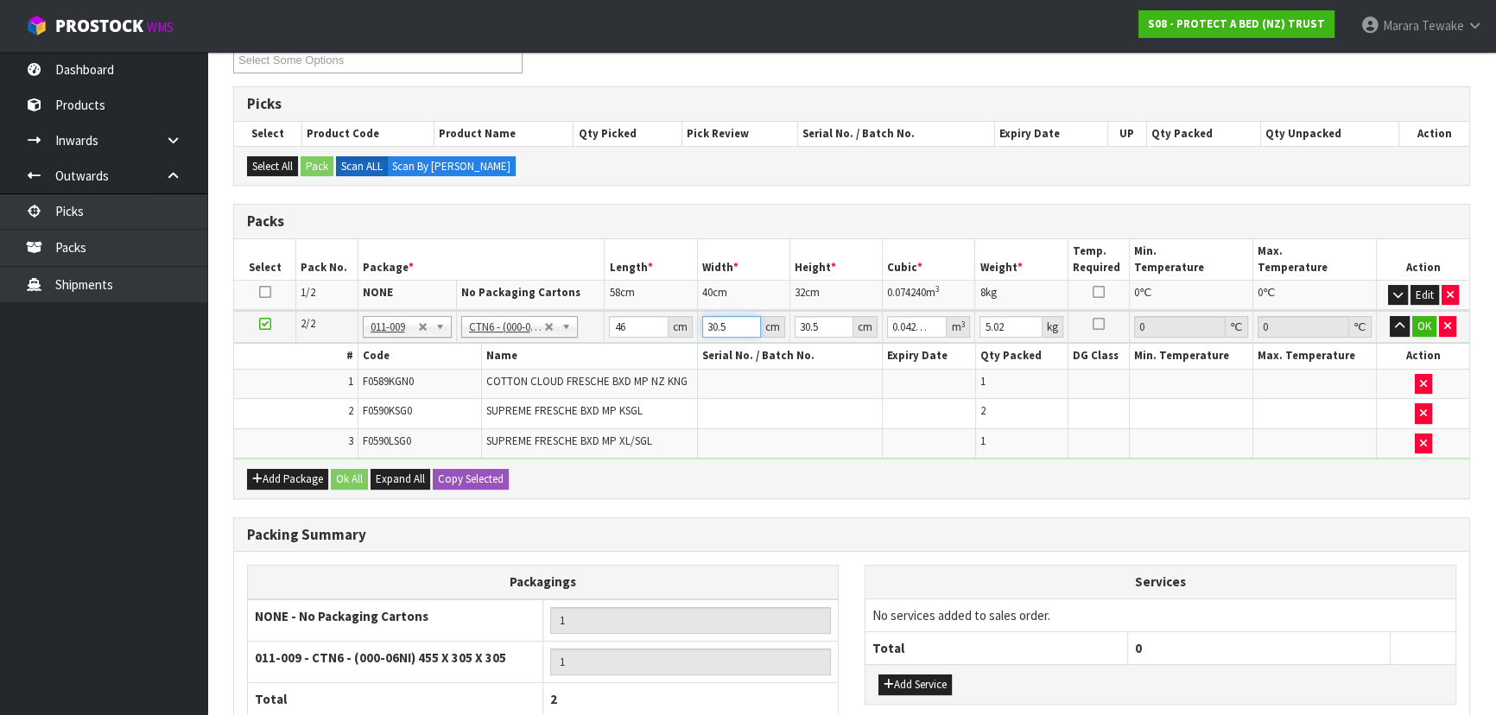
type input "3"
type input "0.004209"
type input "32"
type input "0.044896"
type input "32"
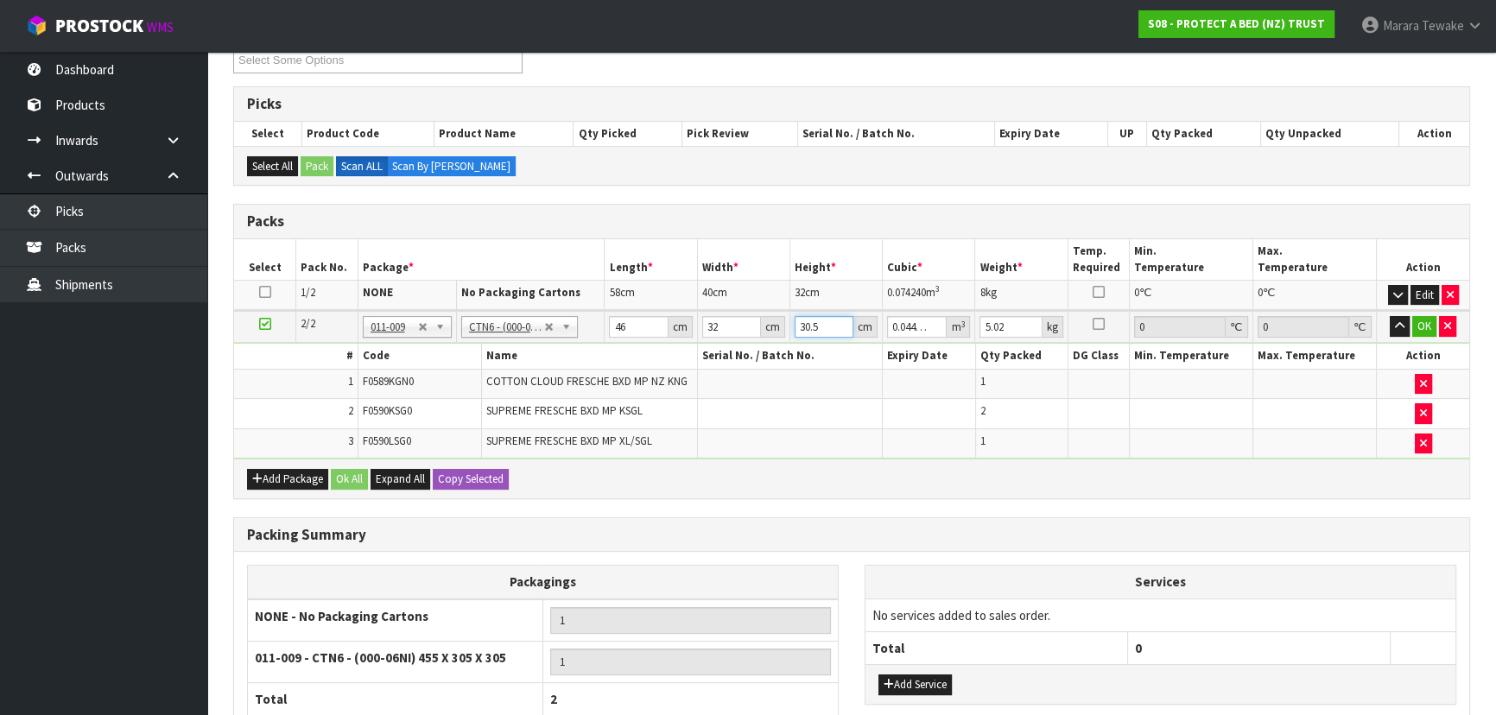
type input "3"
type input "0.004416"
type input "33"
type input "0.048576"
type input "33"
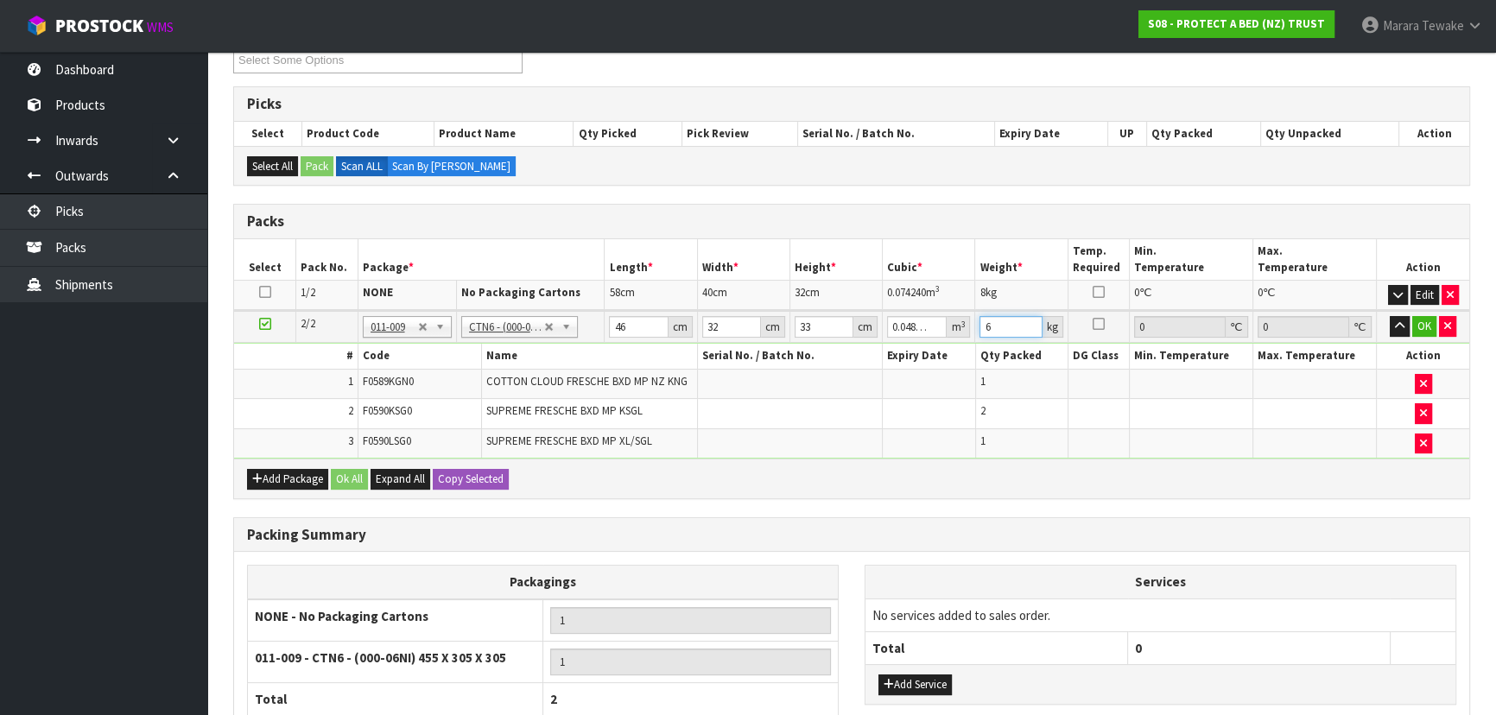
type input "6"
click at [1390, 316] on button "button" at bounding box center [1400, 326] width 20 height 21
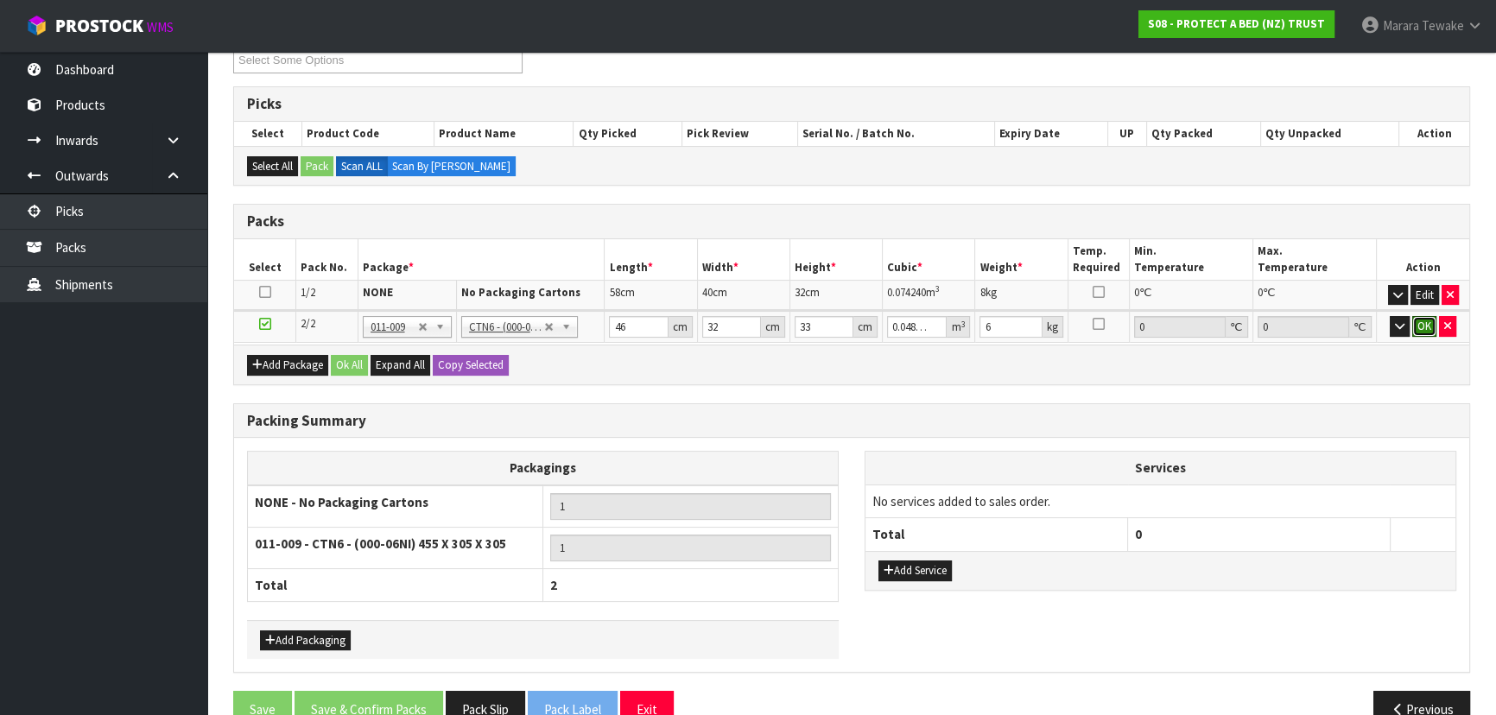
click button "OK" at bounding box center [1424, 326] width 24 height 21
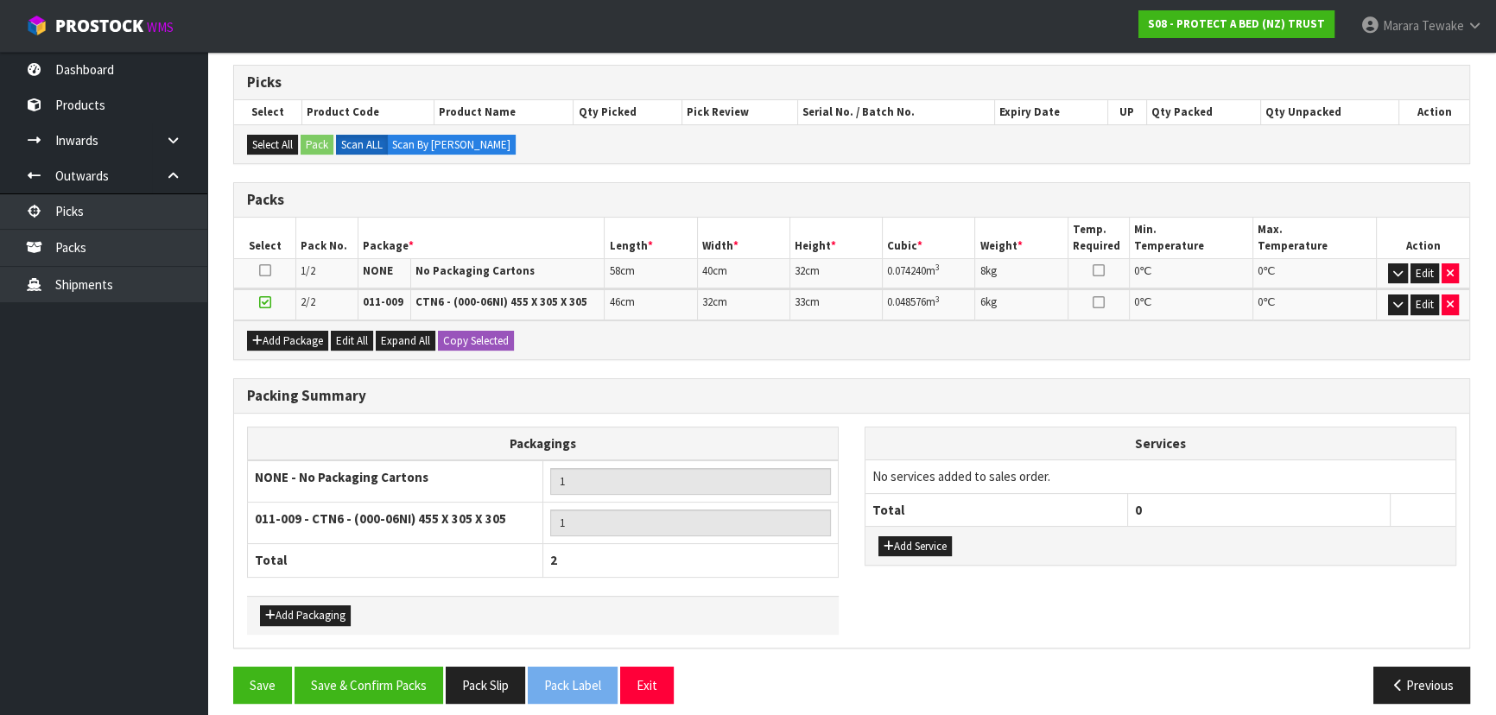
scroll to position [346, 0]
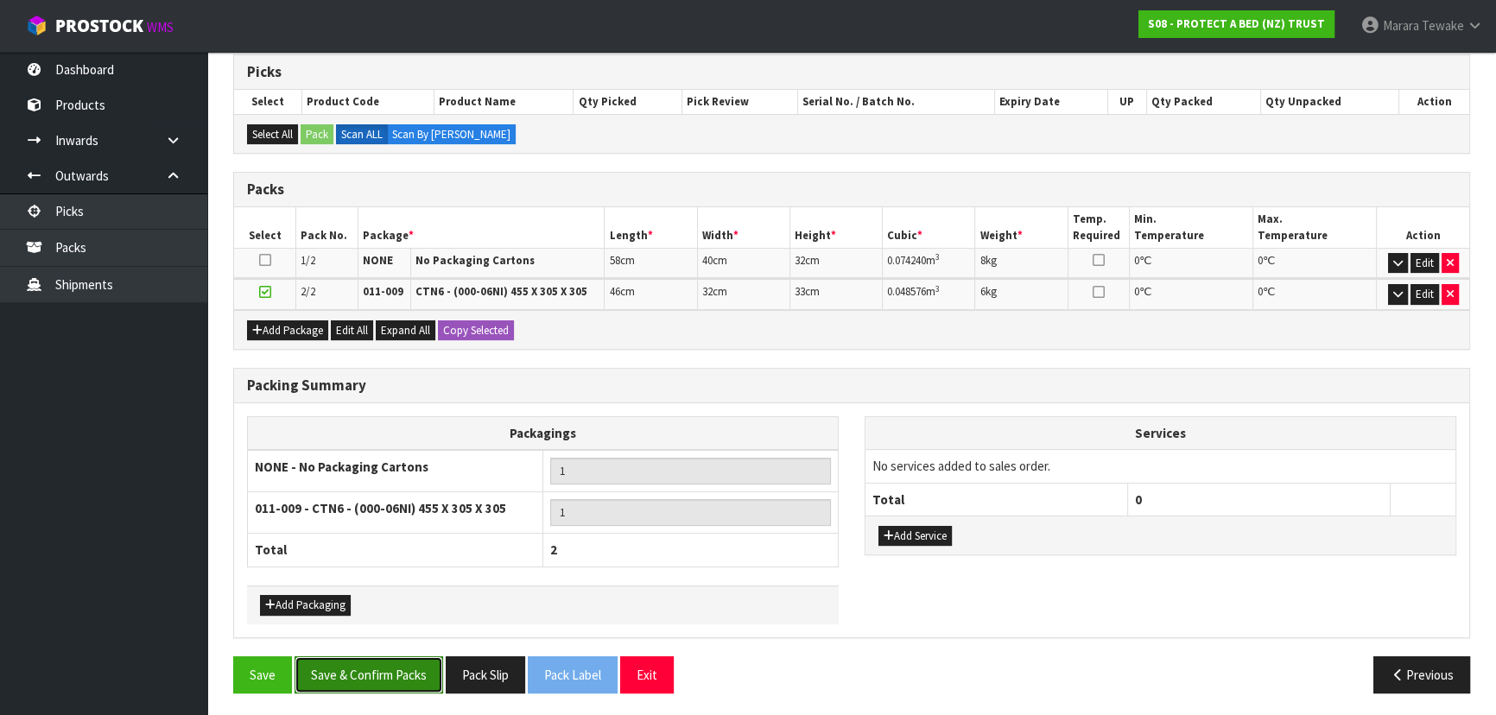
click at [399, 686] on button "Save & Confirm Packs" at bounding box center [369, 675] width 149 height 37
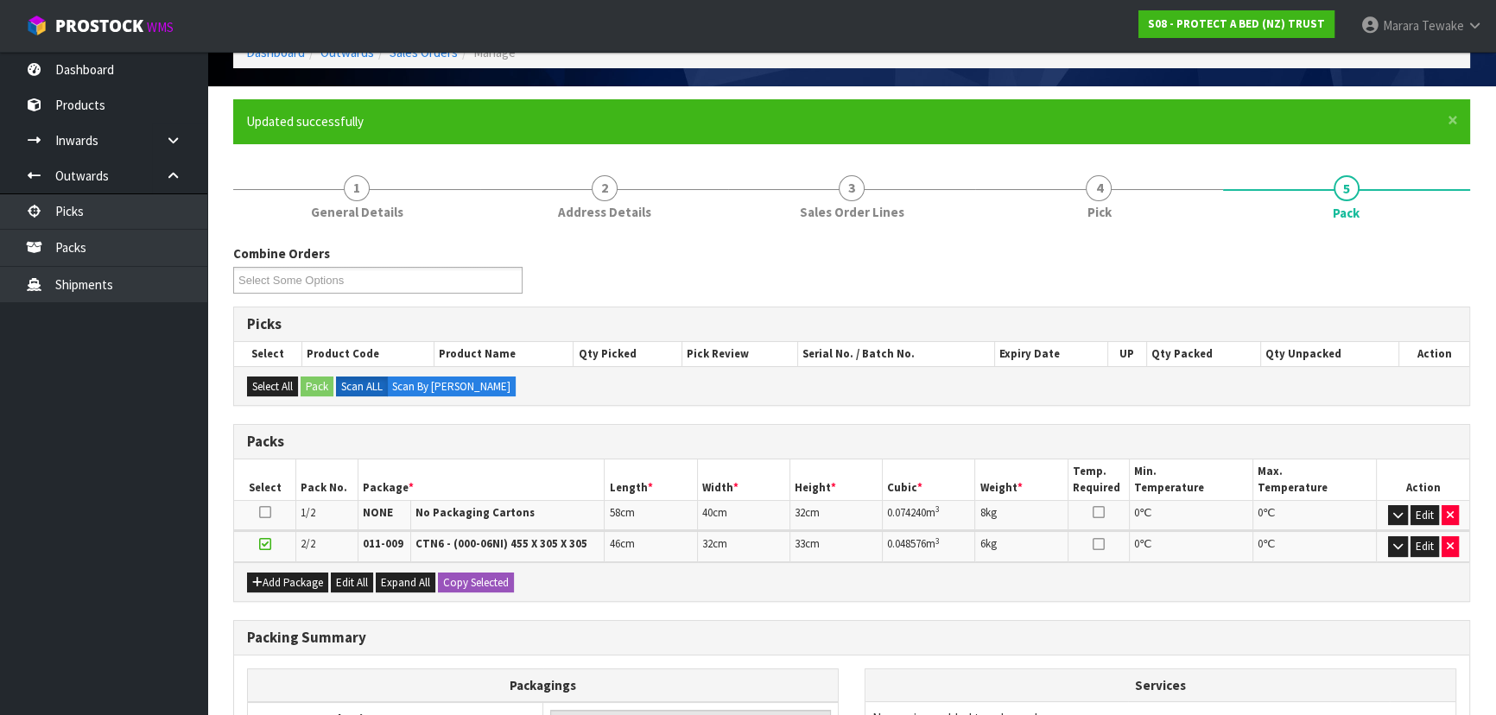
scroll to position [307, 0]
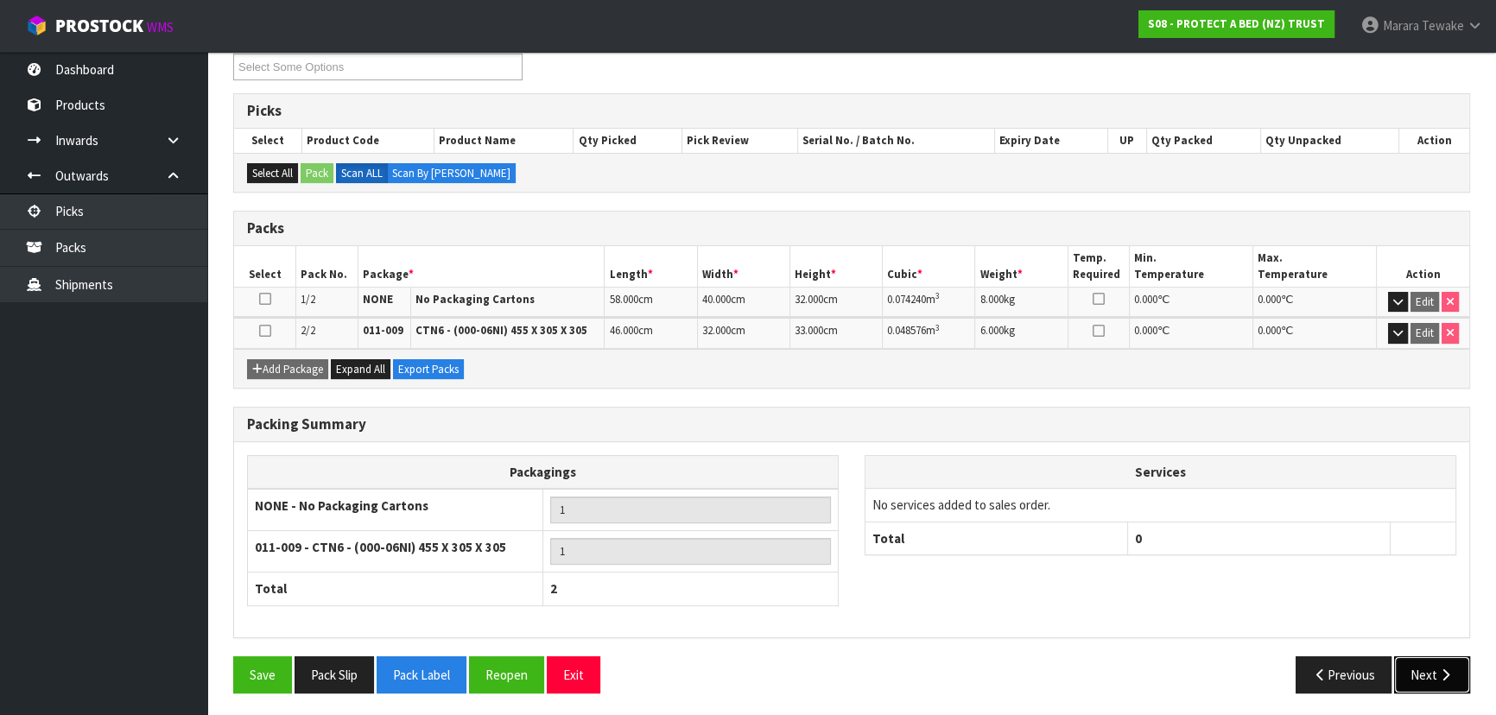
click at [1422, 667] on button "Next" at bounding box center [1432, 675] width 76 height 37
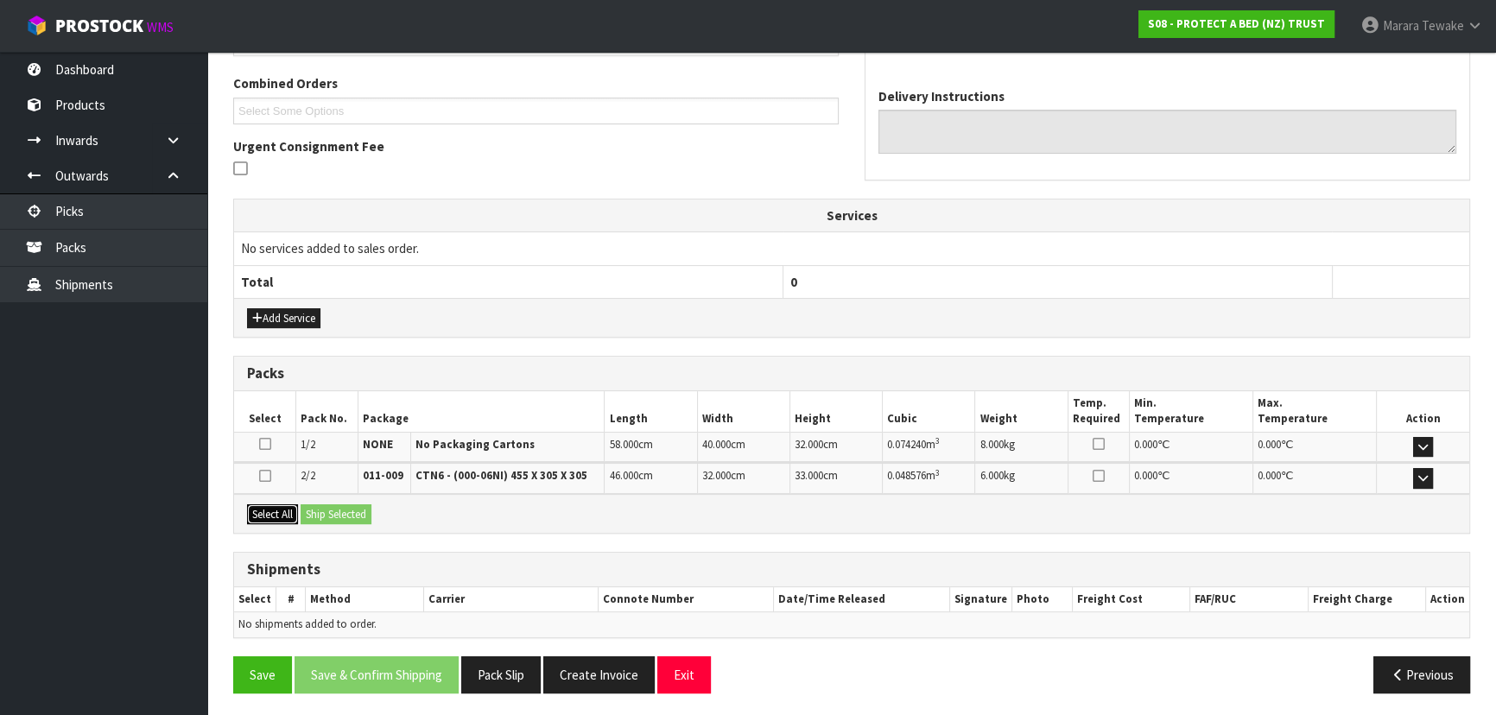
drag, startPoint x: 280, startPoint y: 500, endPoint x: 328, endPoint y: 510, distance: 49.3
click at [289, 504] on button "Select All" at bounding box center [272, 514] width 51 height 21
drag, startPoint x: 329, startPoint y: 510, endPoint x: 341, endPoint y: 517, distance: 14.4
click at [333, 511] on button "Ship Selected" at bounding box center [336, 514] width 71 height 21
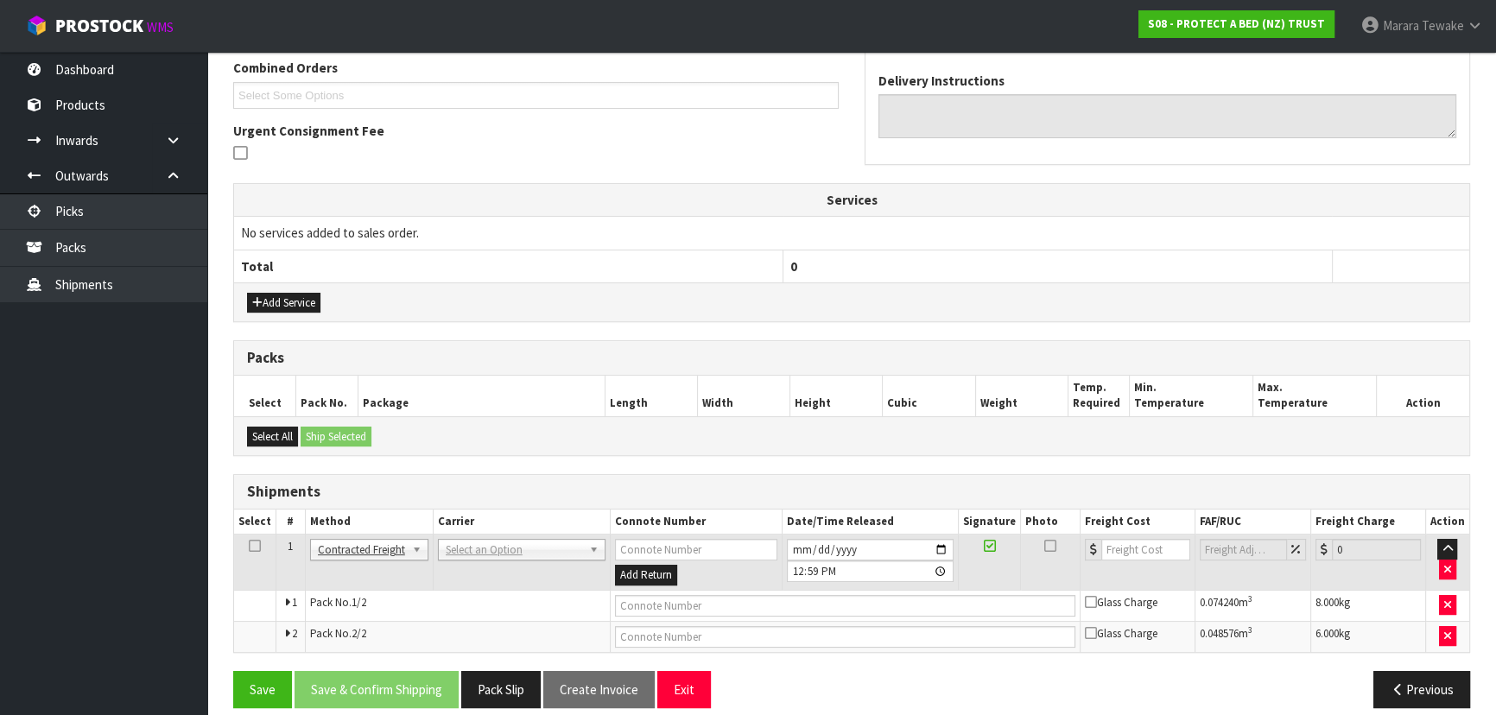
scroll to position [466, 0]
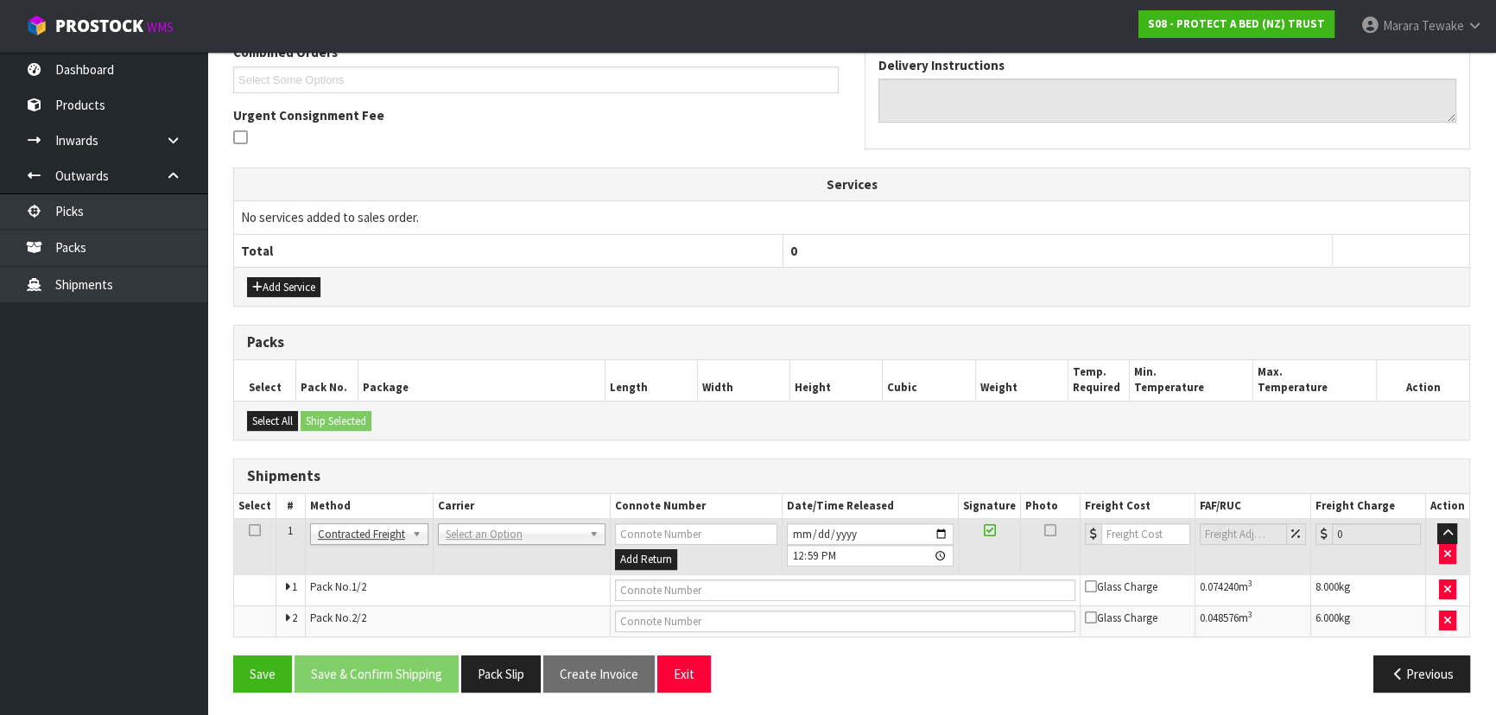
drag, startPoint x: 504, startPoint y: 525, endPoint x: 504, endPoint y: 550, distance: 25.1
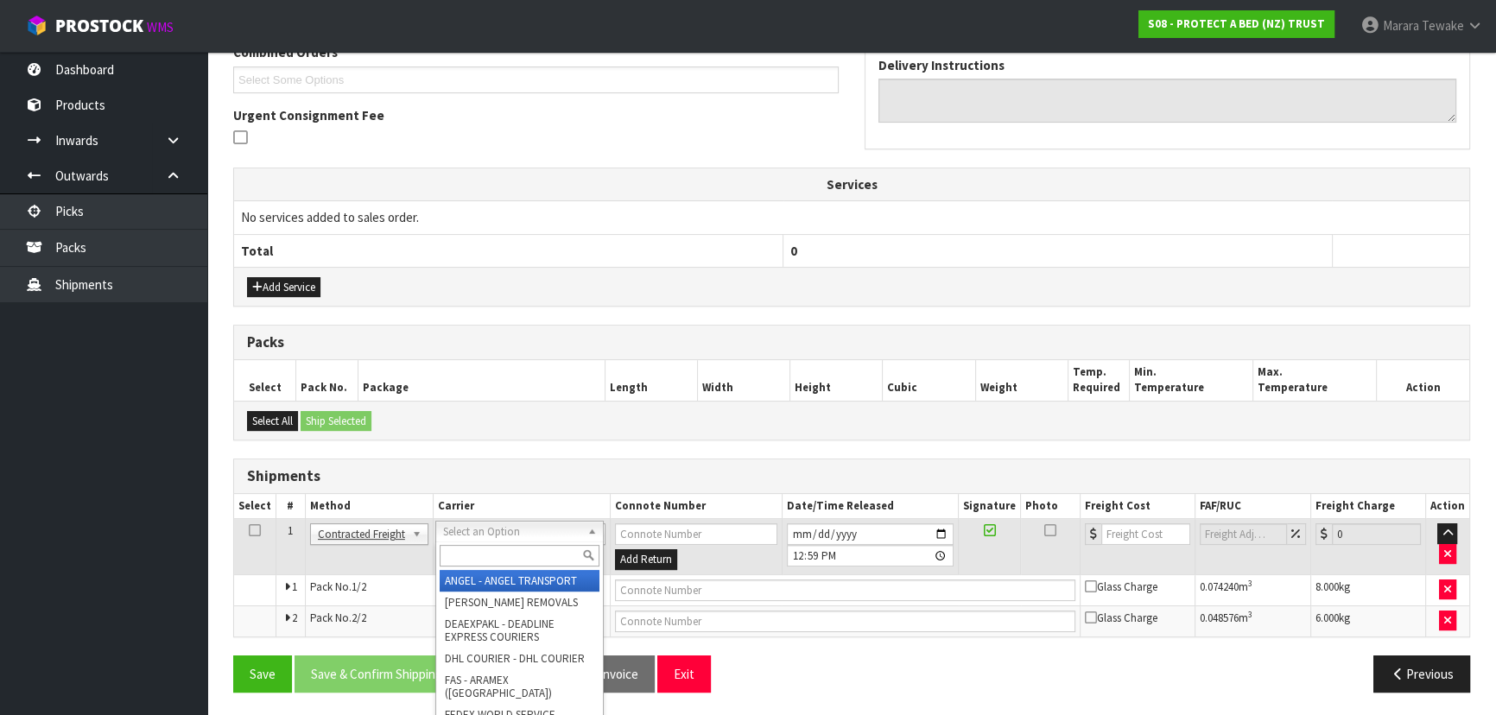
click at [505, 553] on input "text" at bounding box center [520, 556] width 160 height 22
type input "nzp"
drag, startPoint x: 512, startPoint y: 576, endPoint x: 498, endPoint y: 590, distance: 19.5
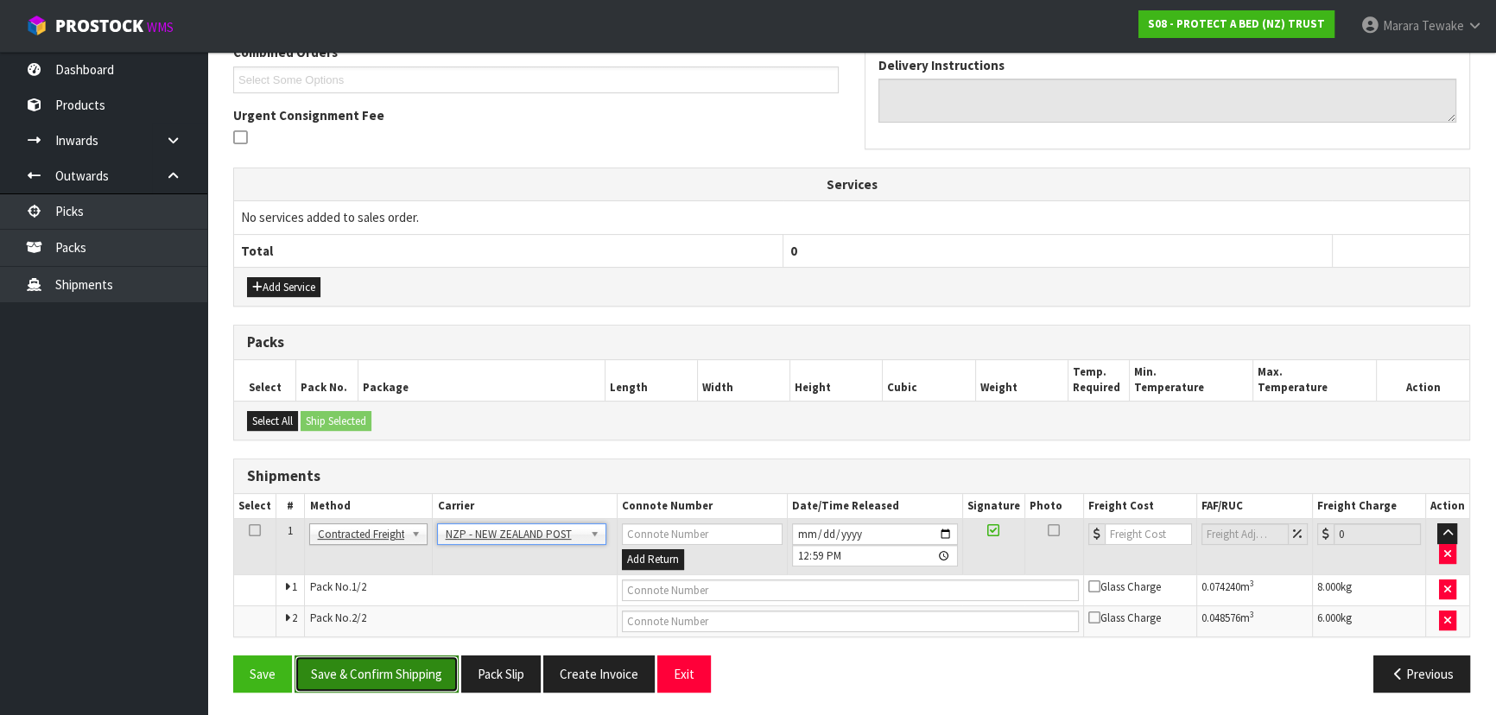
click at [435, 665] on button "Save & Confirm Shipping" at bounding box center [377, 674] width 164 height 37
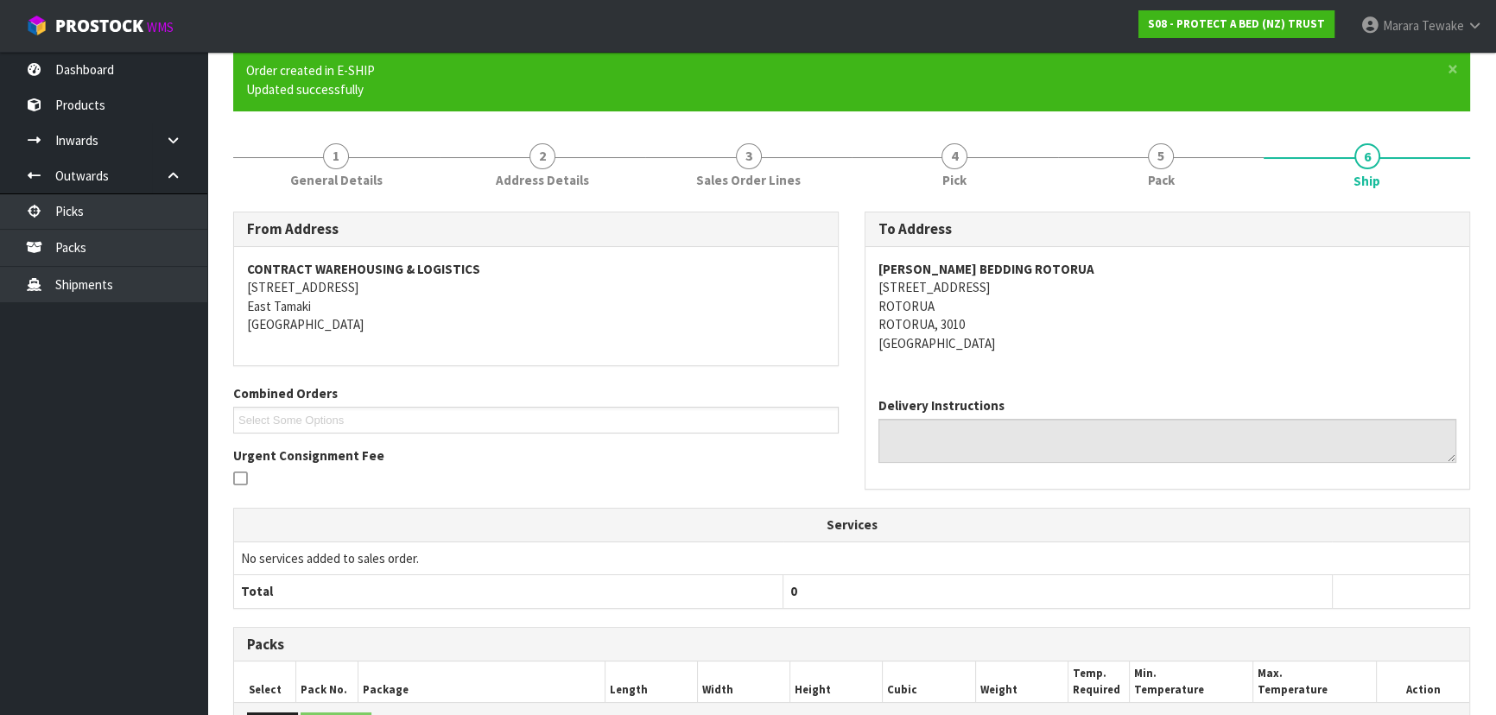
scroll to position [441, 0]
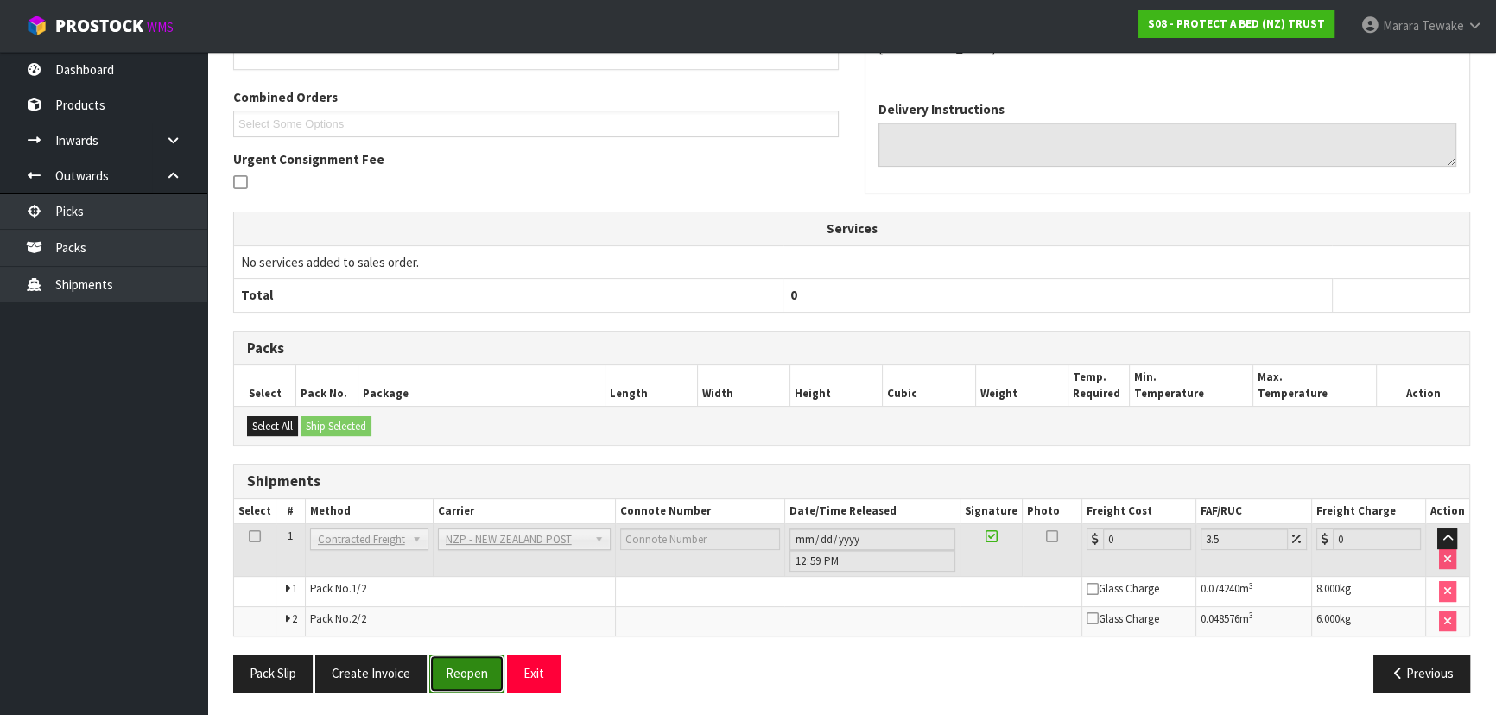
click at [480, 680] on button "Reopen" at bounding box center [466, 673] width 75 height 37
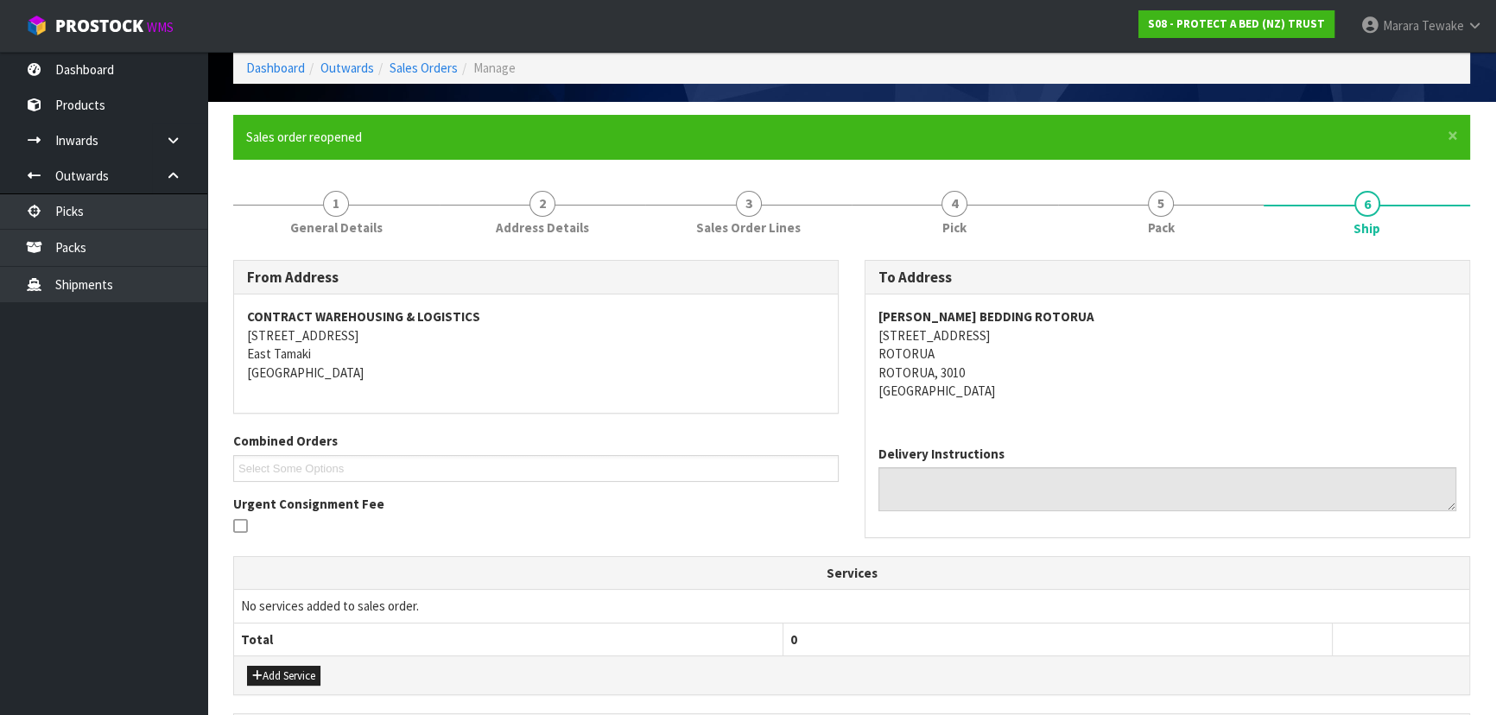
scroll to position [466, 0]
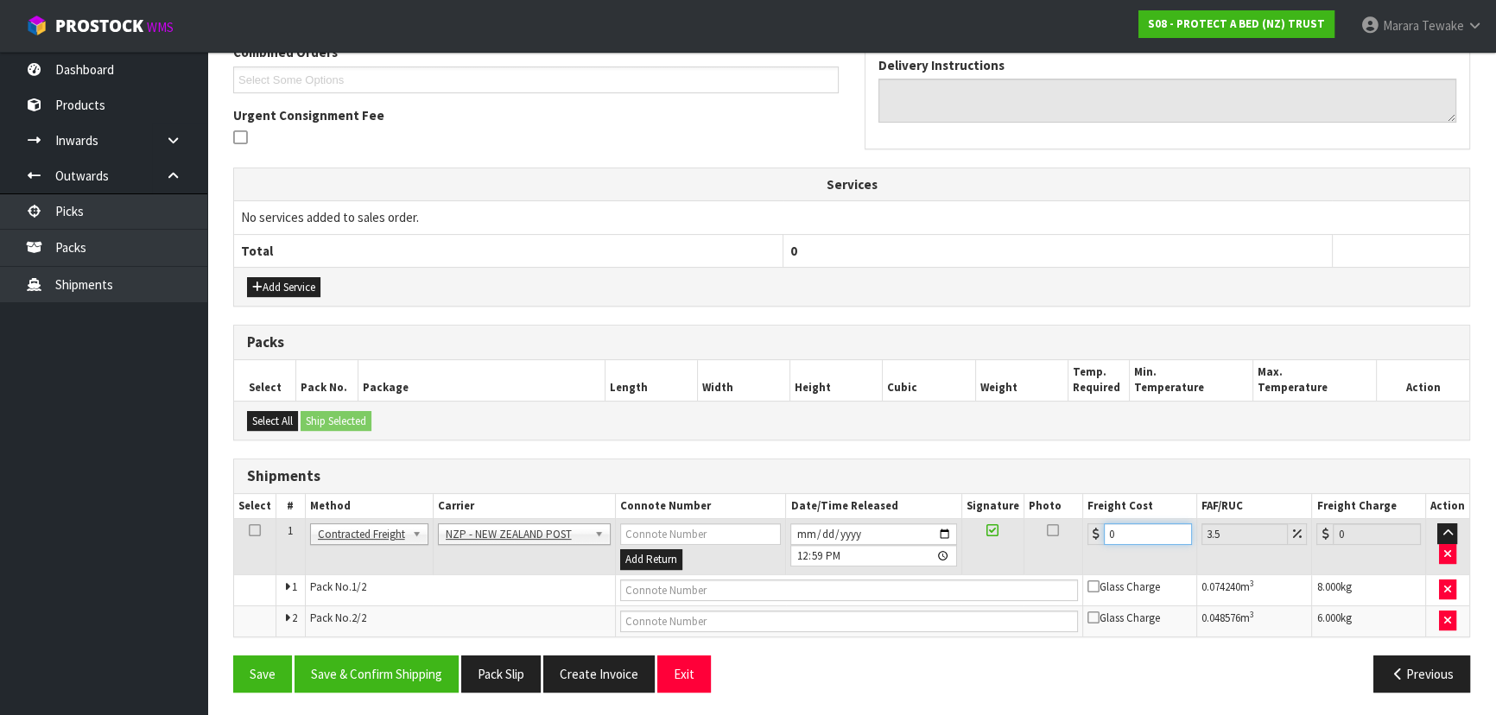
drag, startPoint x: 1146, startPoint y: 533, endPoint x: 1030, endPoint y: 517, distance: 117.7
click at [1030, 519] on tr "1 Client Local Pickup Customer Local Pickup Company Freight Contracted Freight …" at bounding box center [851, 547] width 1235 height 56
type input "2"
type input "2.07"
type input "20"
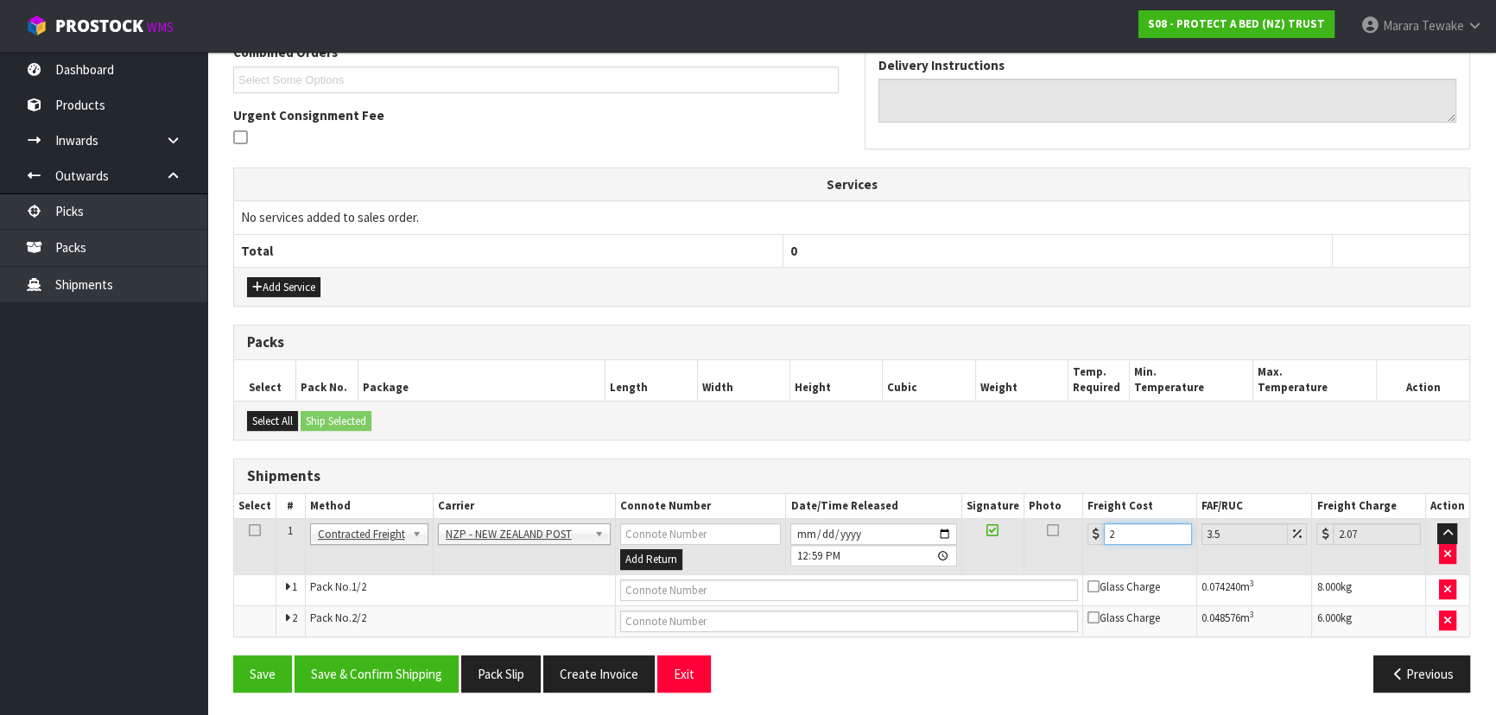
type input "20.7"
type input "20.9"
type input "21.63"
type input "20.96"
type input "21.69"
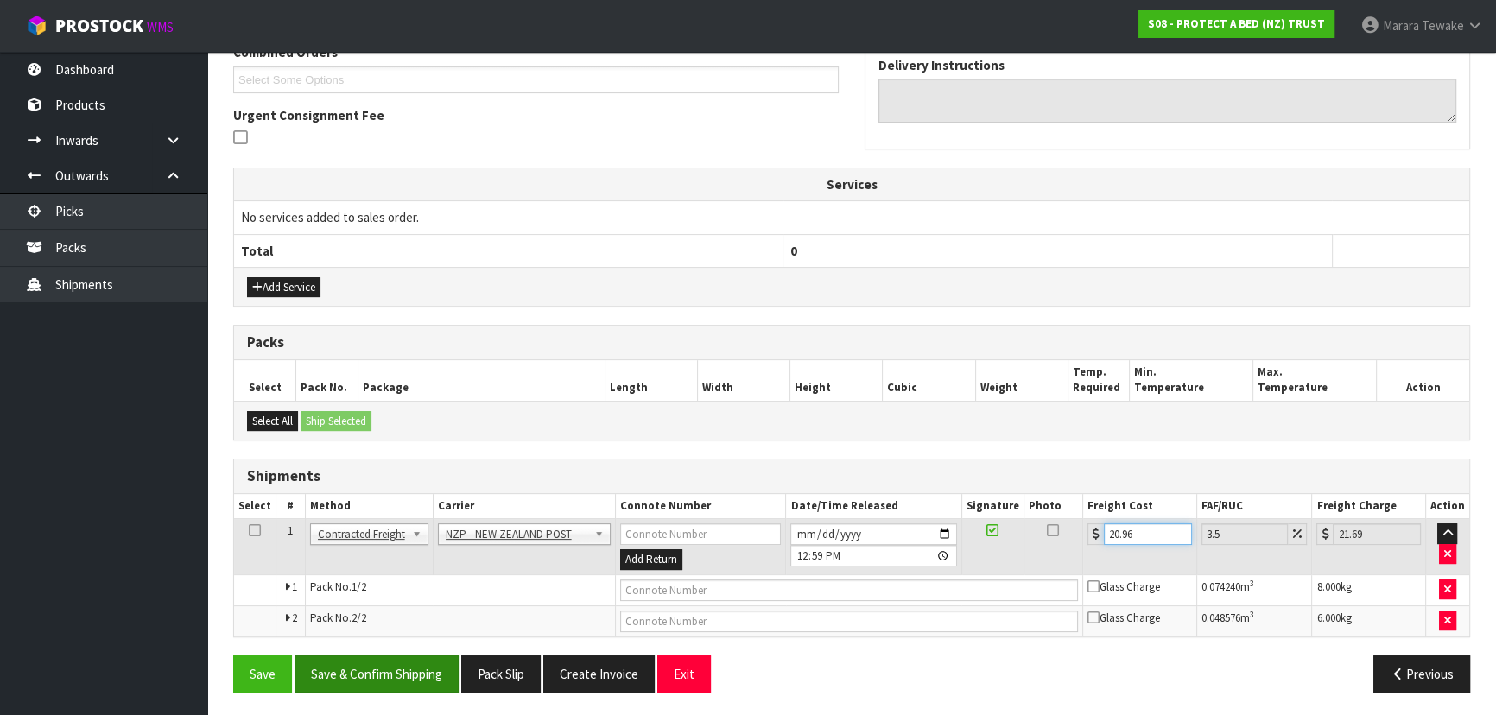
type input "20.96"
click at [394, 663] on button "Save & Confirm Shipping" at bounding box center [377, 674] width 164 height 37
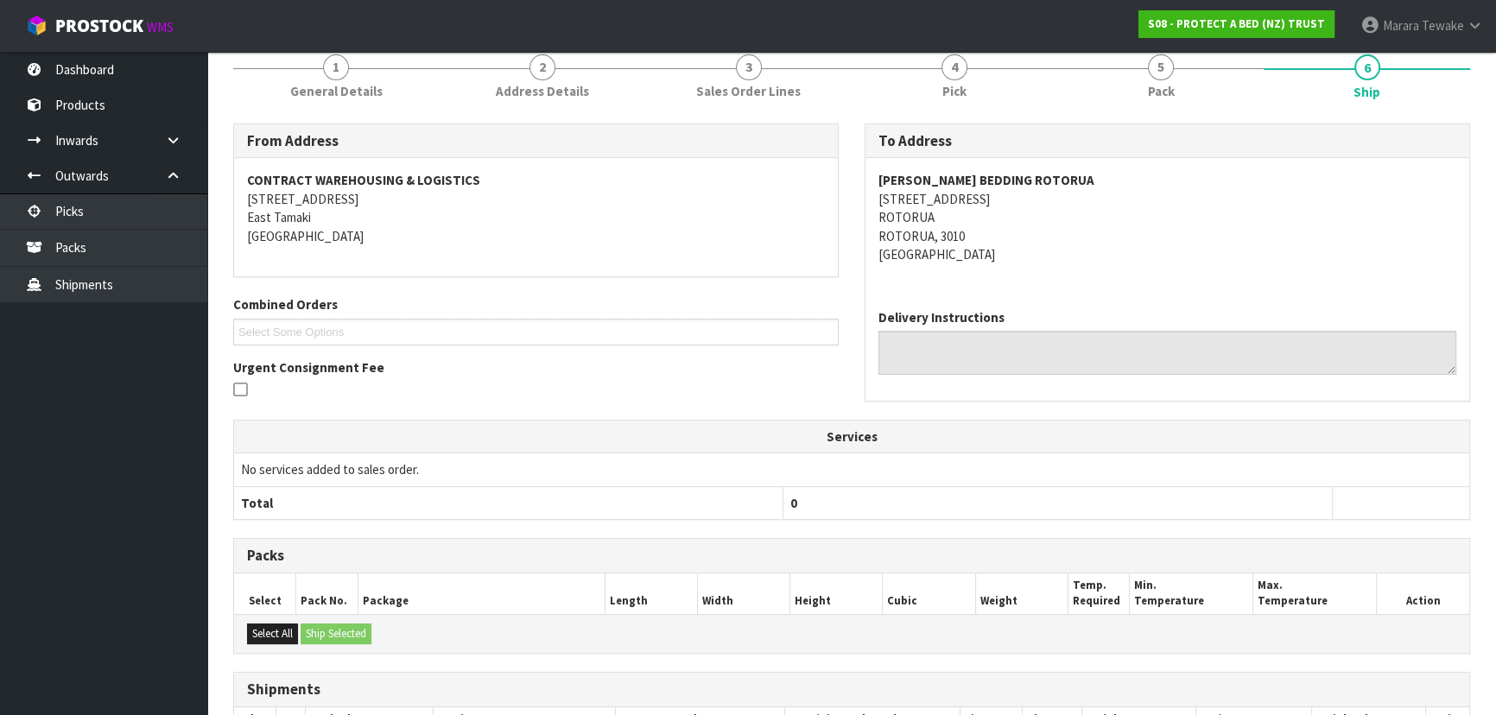
scroll to position [0, 0]
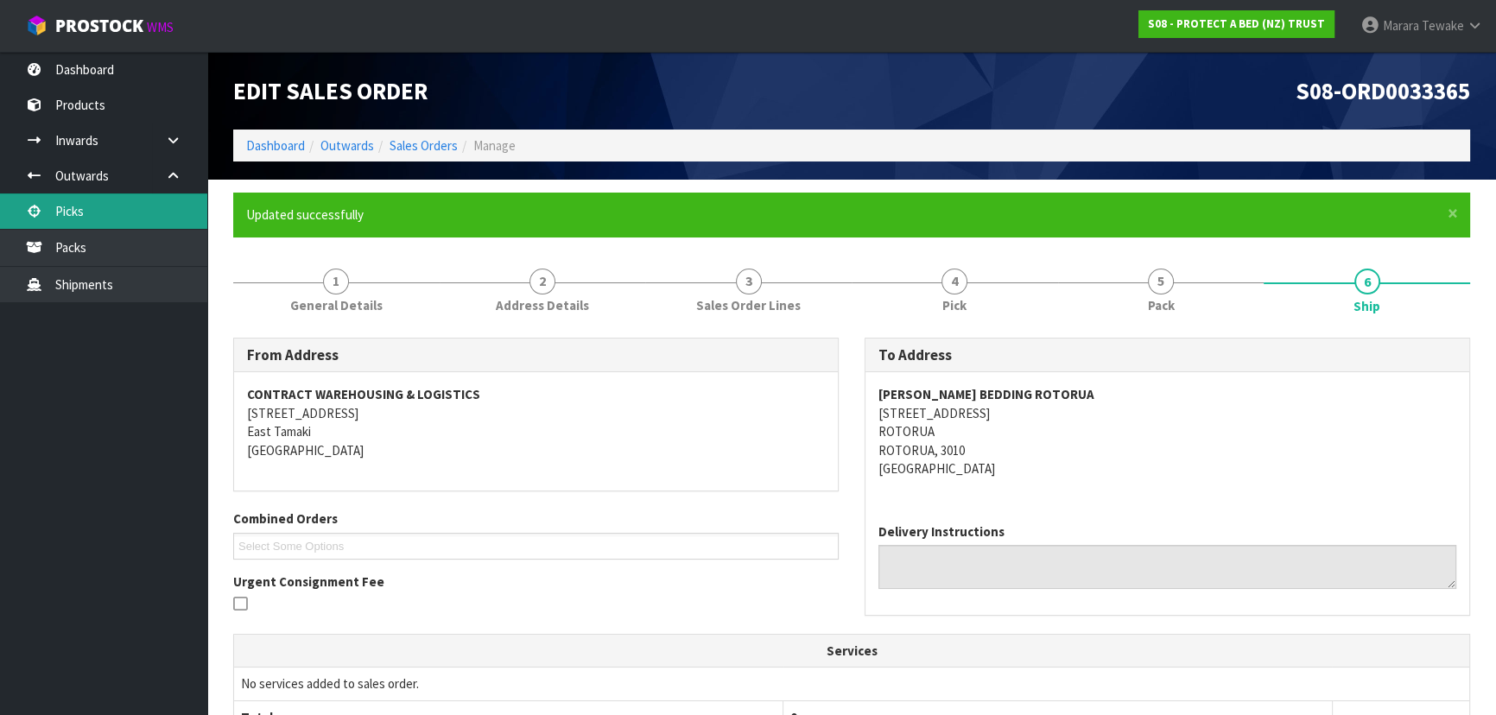
click at [114, 206] on link "Picks" at bounding box center [103, 211] width 207 height 35
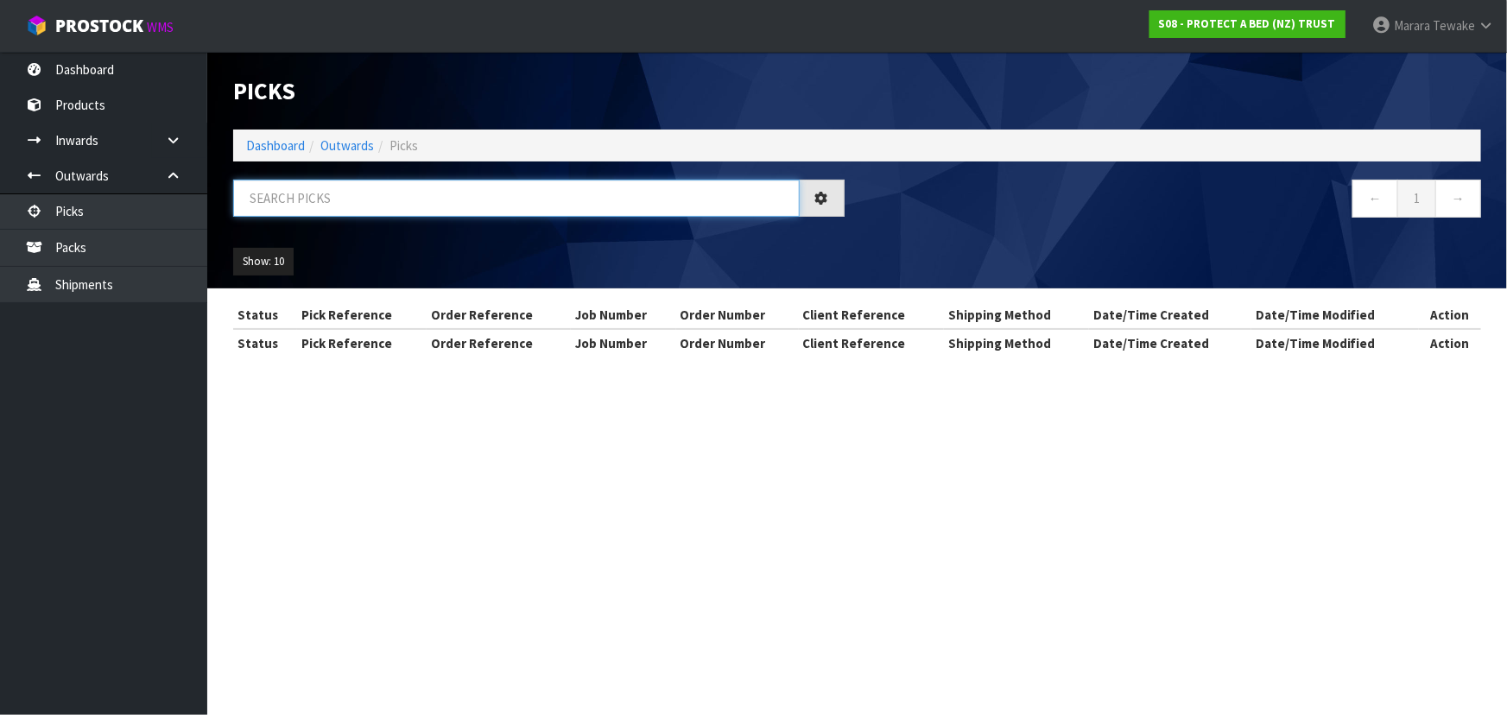
click at [340, 206] on input "text" at bounding box center [516, 198] width 567 height 37
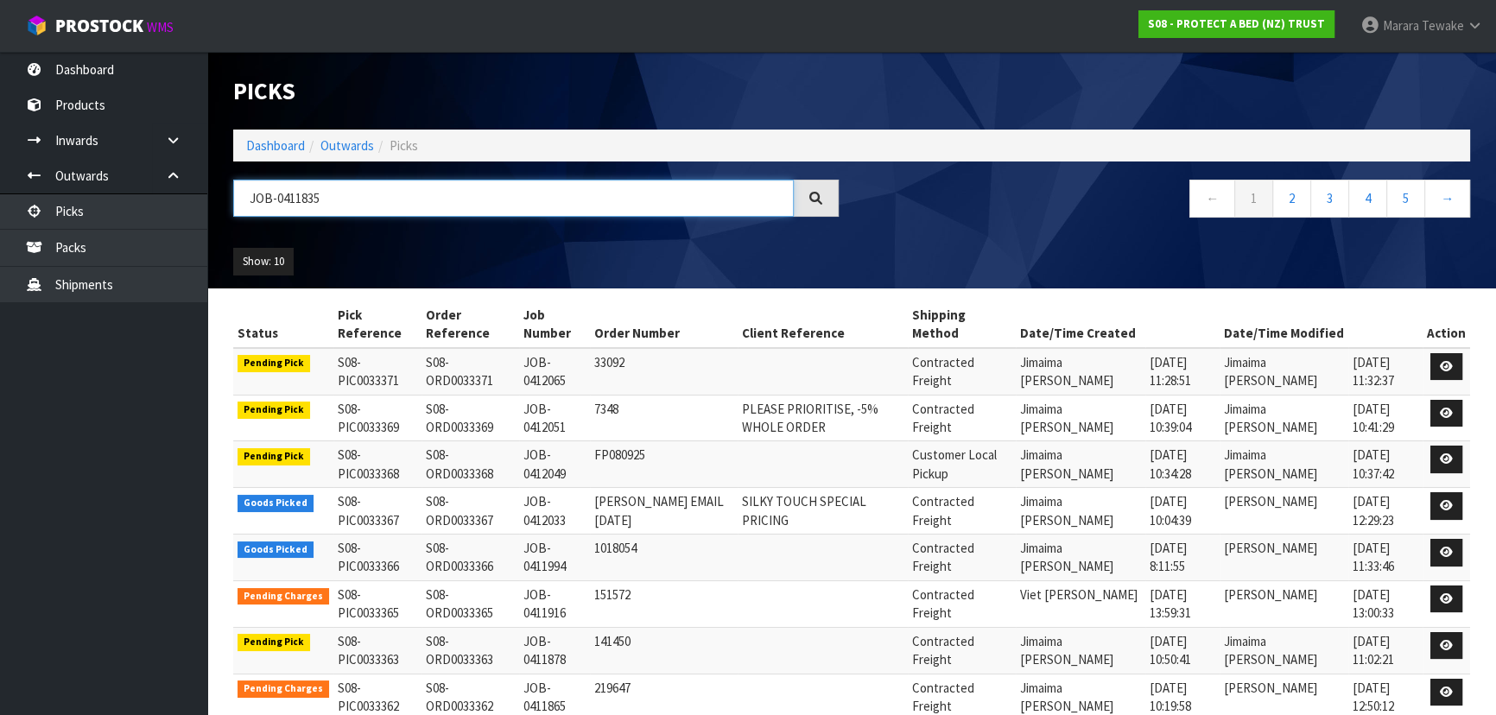
type input "JOB-0411835"
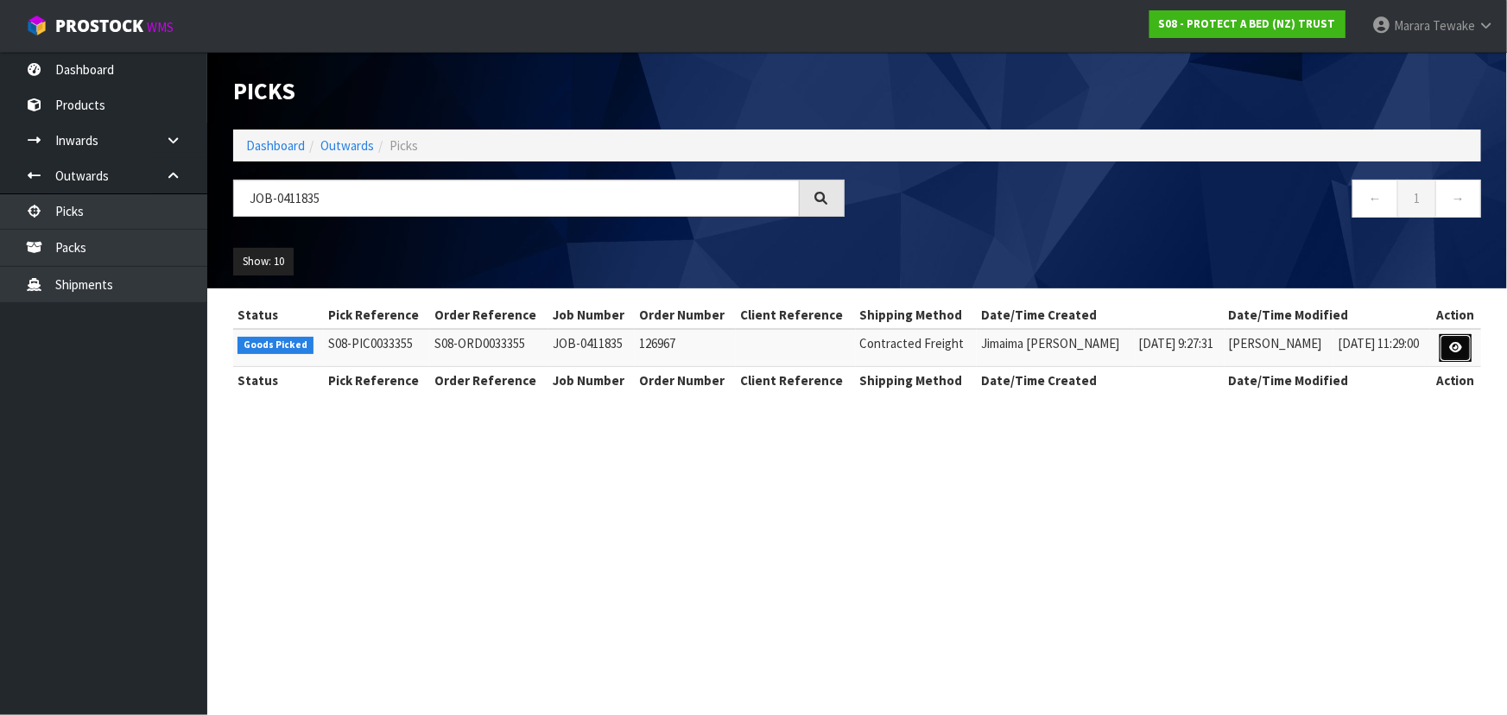
click at [1453, 348] on icon at bounding box center [1456, 347] width 13 height 11
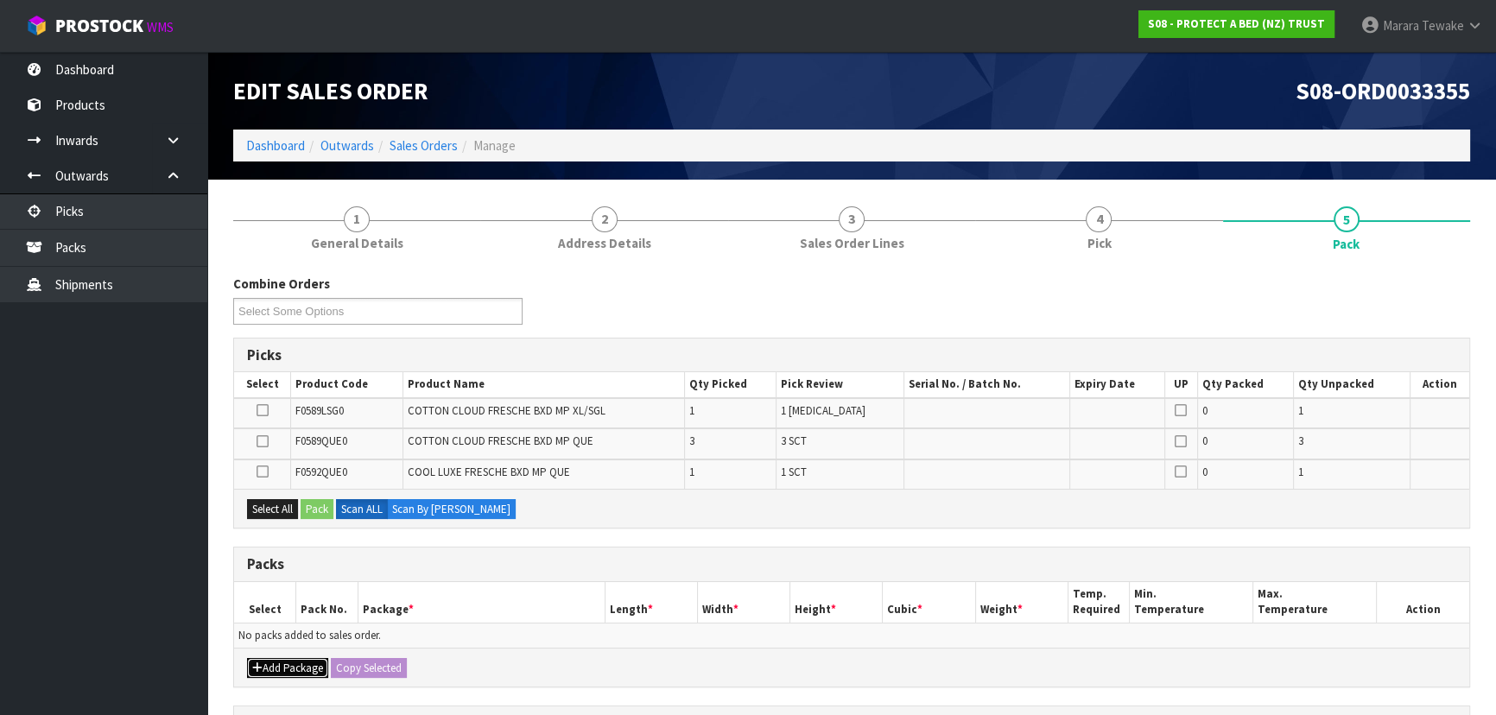
click at [268, 673] on button "Add Package" at bounding box center [287, 668] width 81 height 21
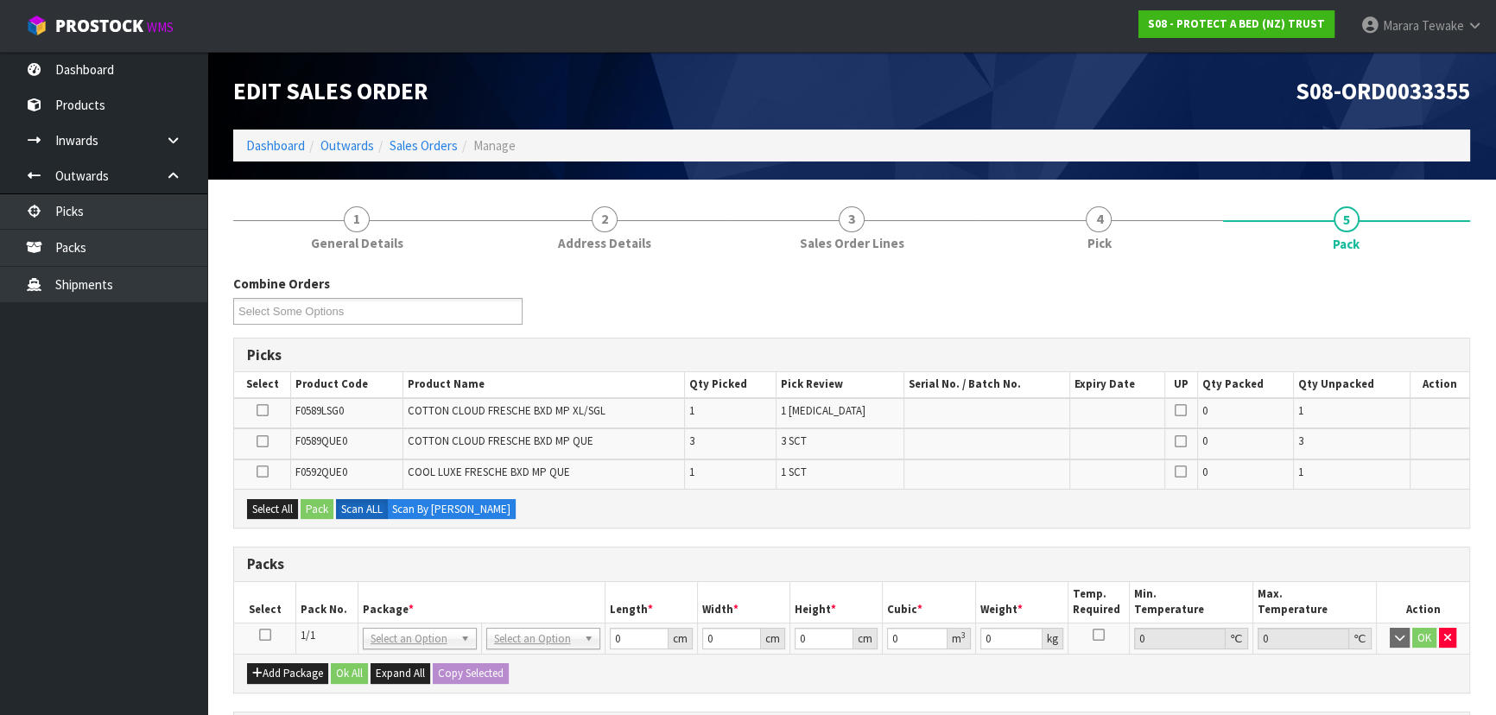
click at [266, 636] on icon at bounding box center [265, 635] width 12 height 1
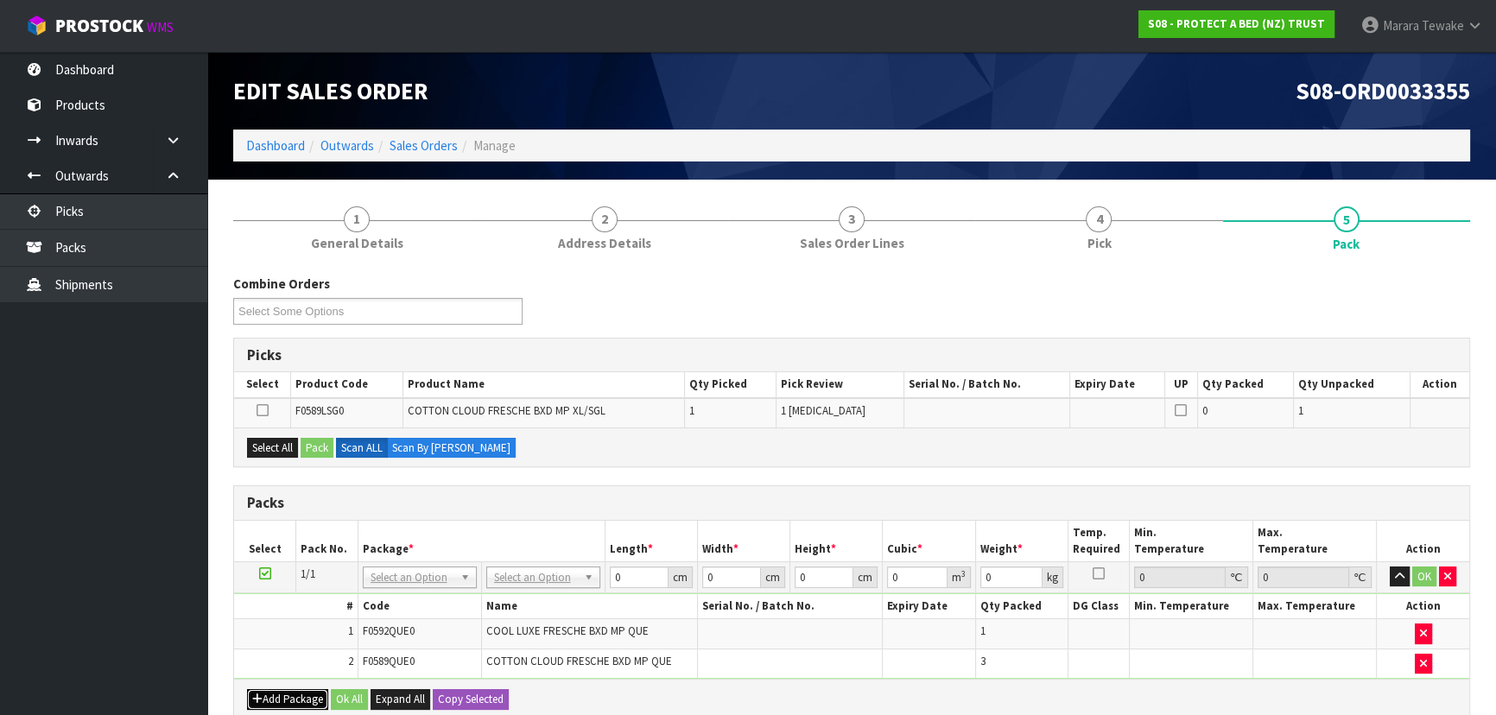
click at [284, 689] on button "Add Package" at bounding box center [287, 699] width 81 height 21
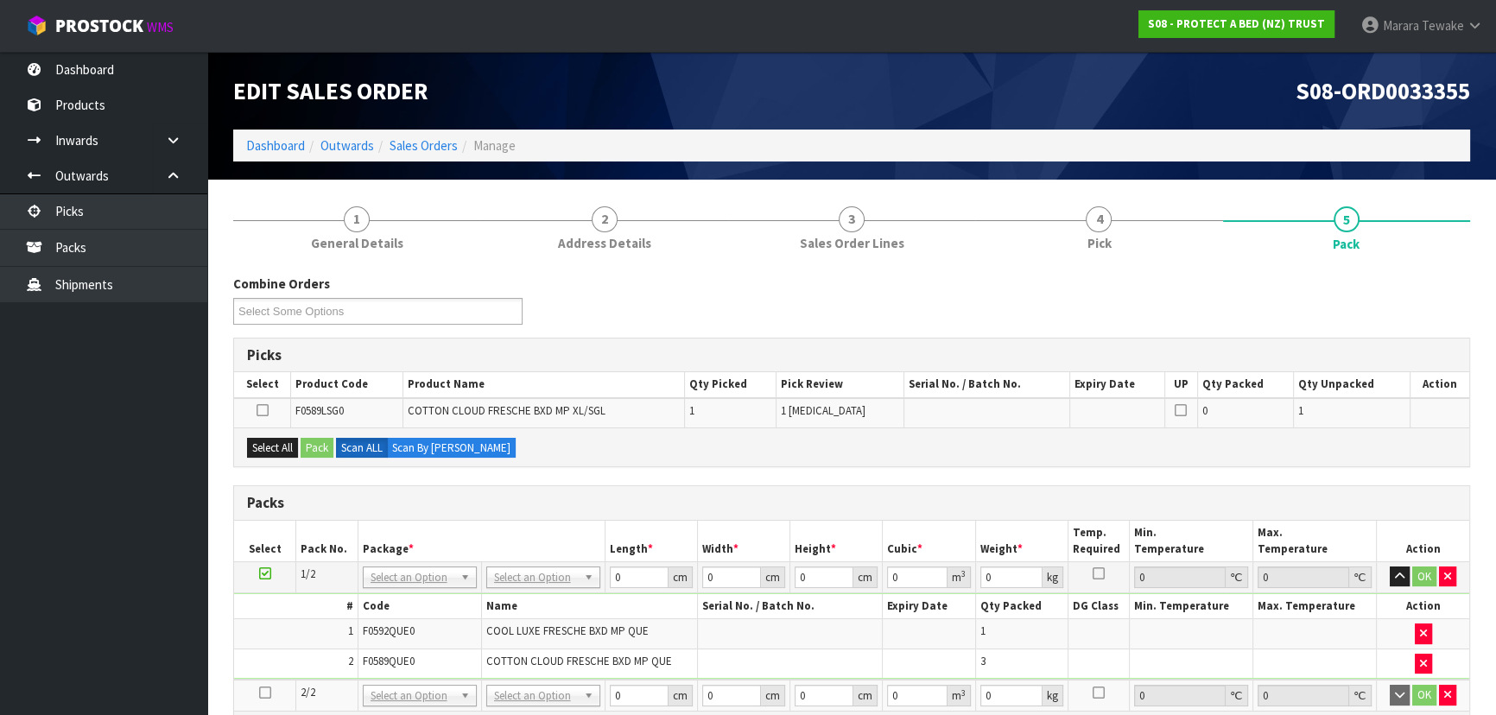
click at [259, 693] on icon at bounding box center [265, 693] width 12 height 1
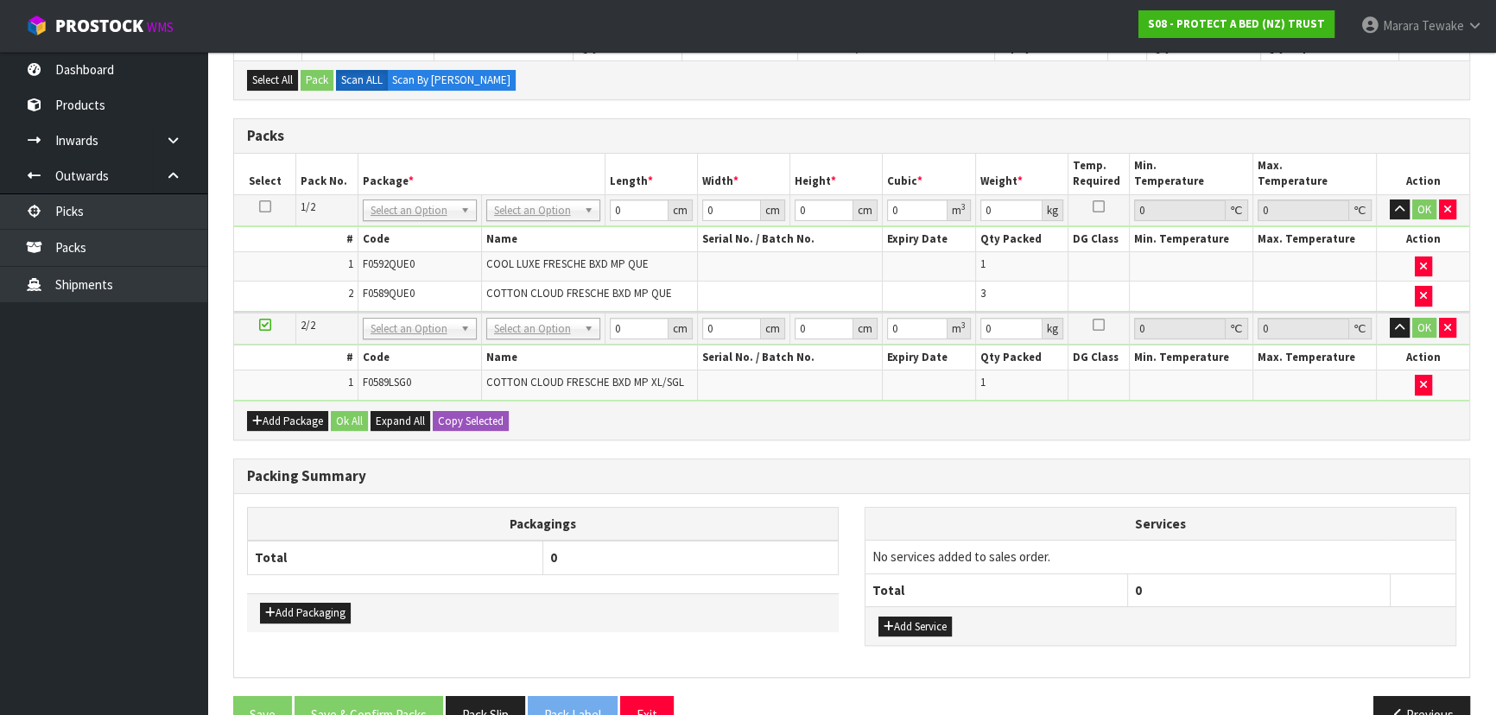
scroll to position [376, 0]
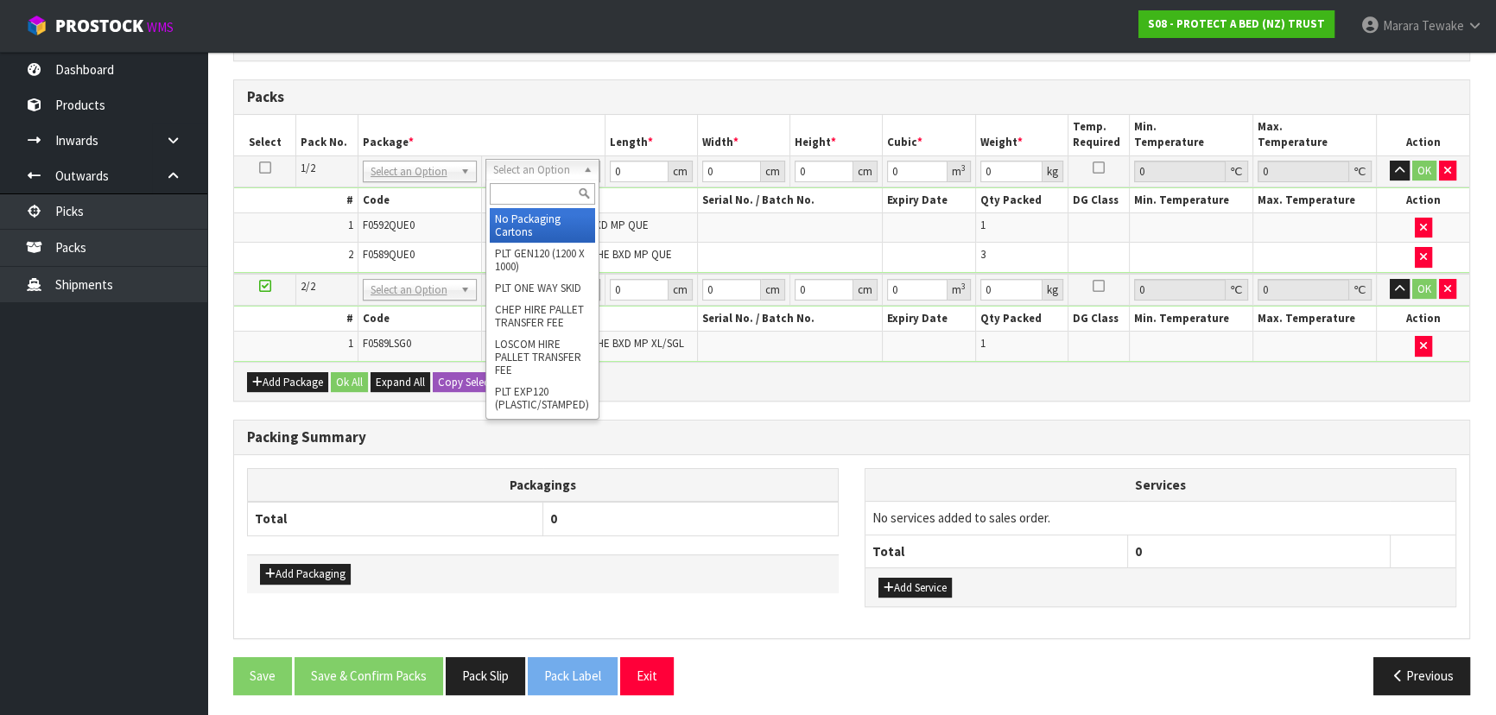
click at [527, 180] on div at bounding box center [542, 194] width 112 height 29
click at [523, 186] on input "text" at bounding box center [542, 194] width 105 height 22
type input "oc"
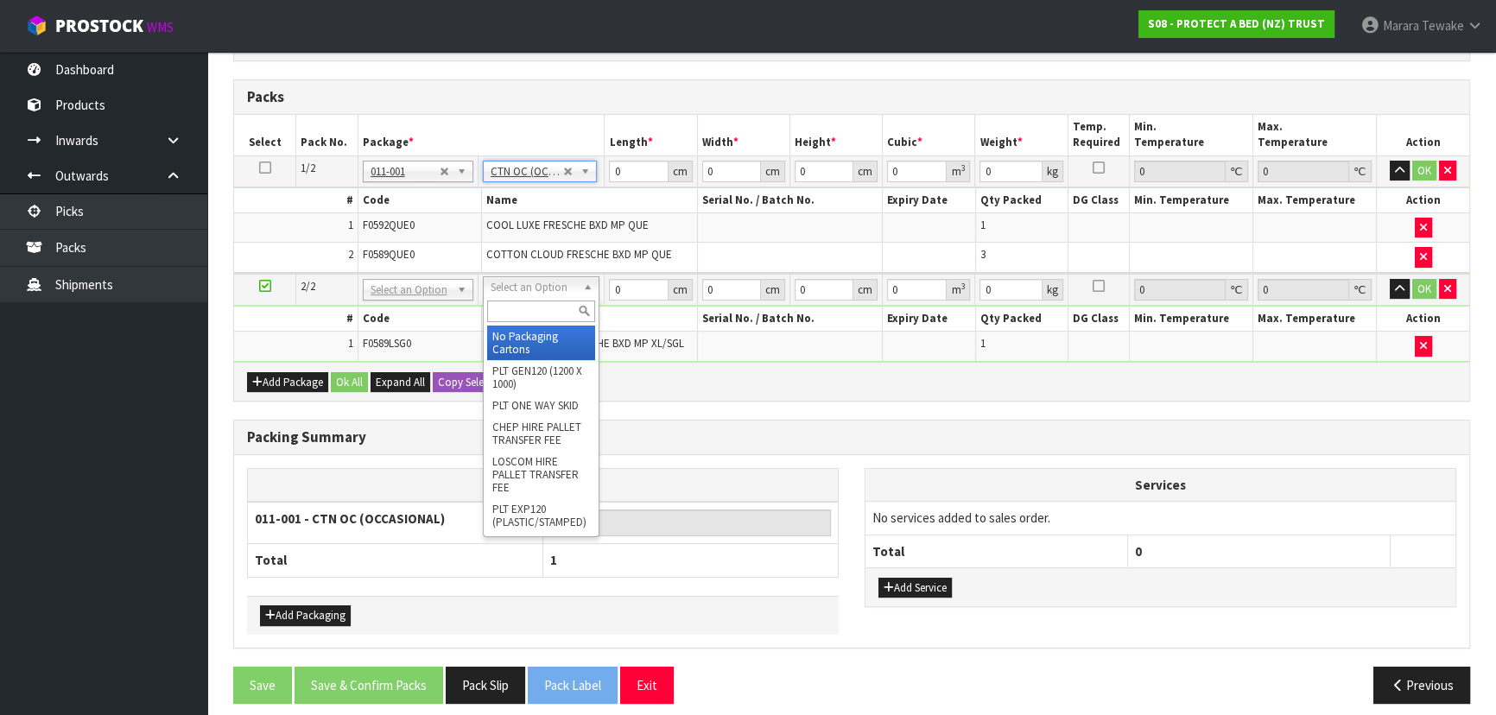
type input "6.35"
click at [549, 318] on input "text" at bounding box center [541, 312] width 108 height 22
type input "oc"
type input "2"
type input "1"
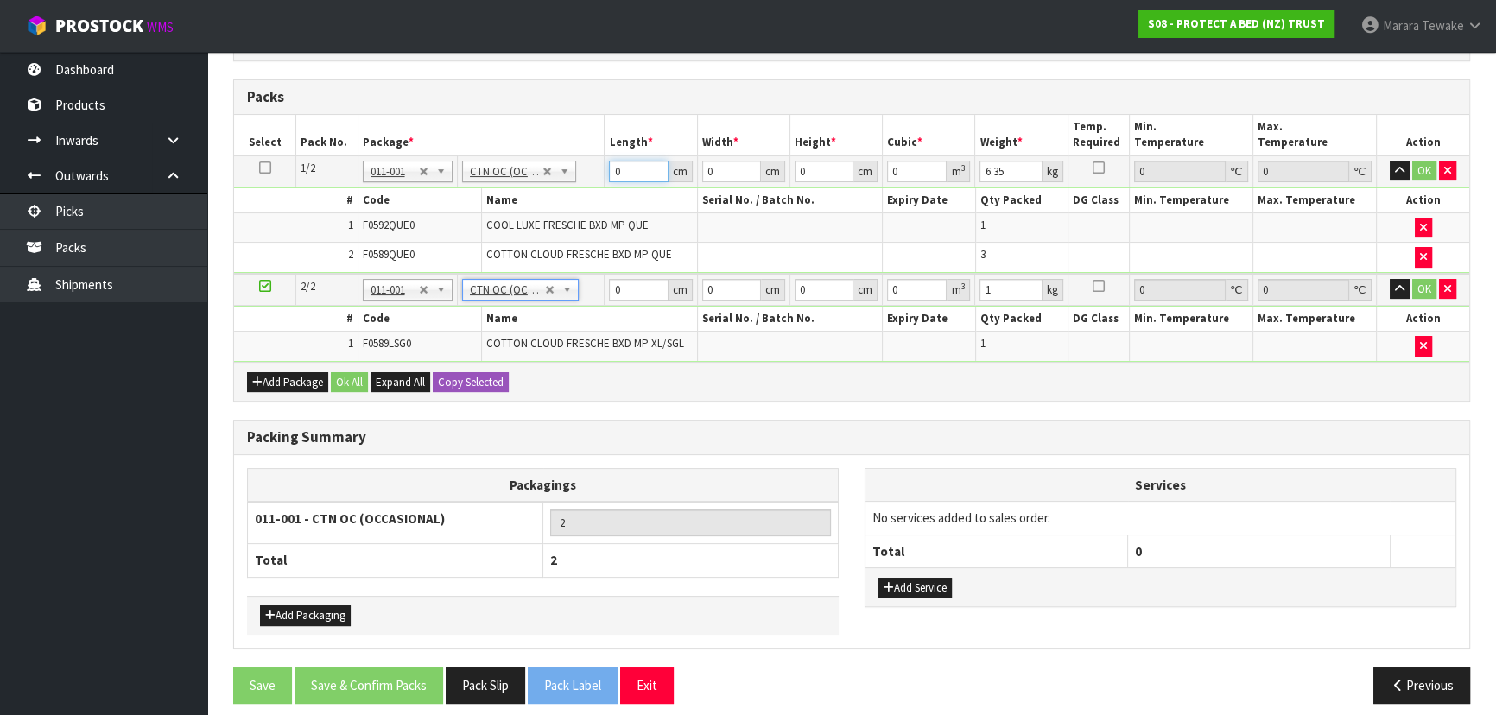
drag, startPoint x: 631, startPoint y: 168, endPoint x: 596, endPoint y: 124, distance: 56.0
click at [609, 162] on input "0" at bounding box center [638, 172] width 59 height 22
type input "58"
type input "40"
type input "3"
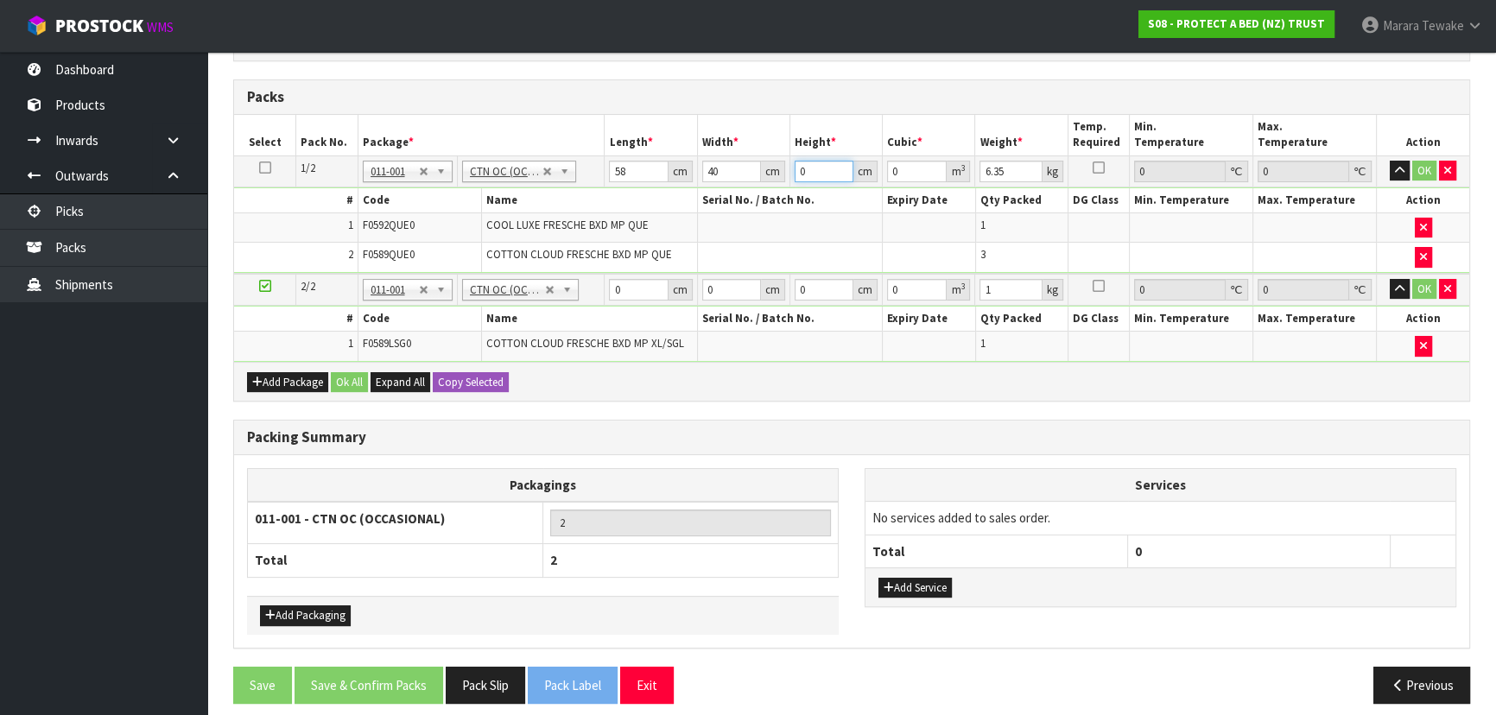
type input "0.00696"
type input "32"
type input "0.07424"
type input "32"
type input "7"
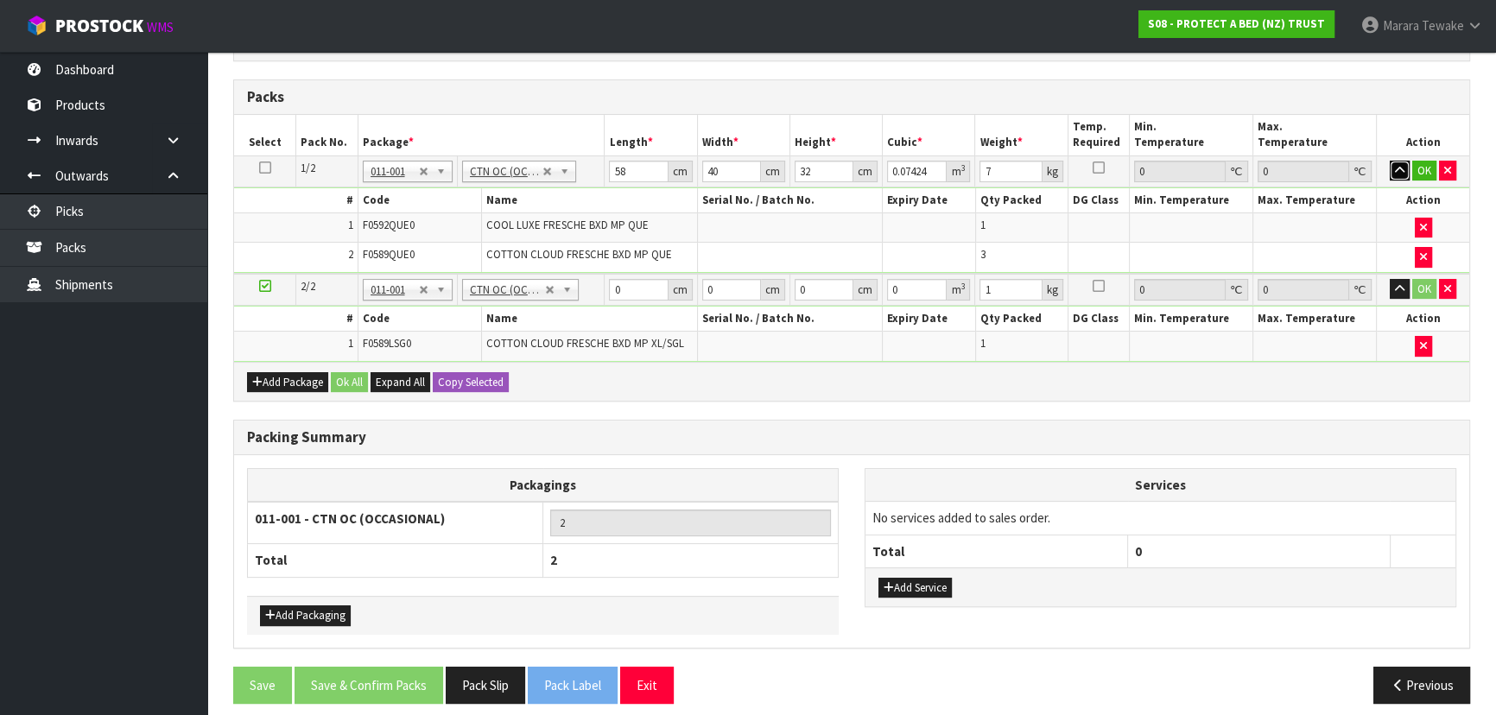
click at [1390, 161] on button "button" at bounding box center [1400, 171] width 20 height 21
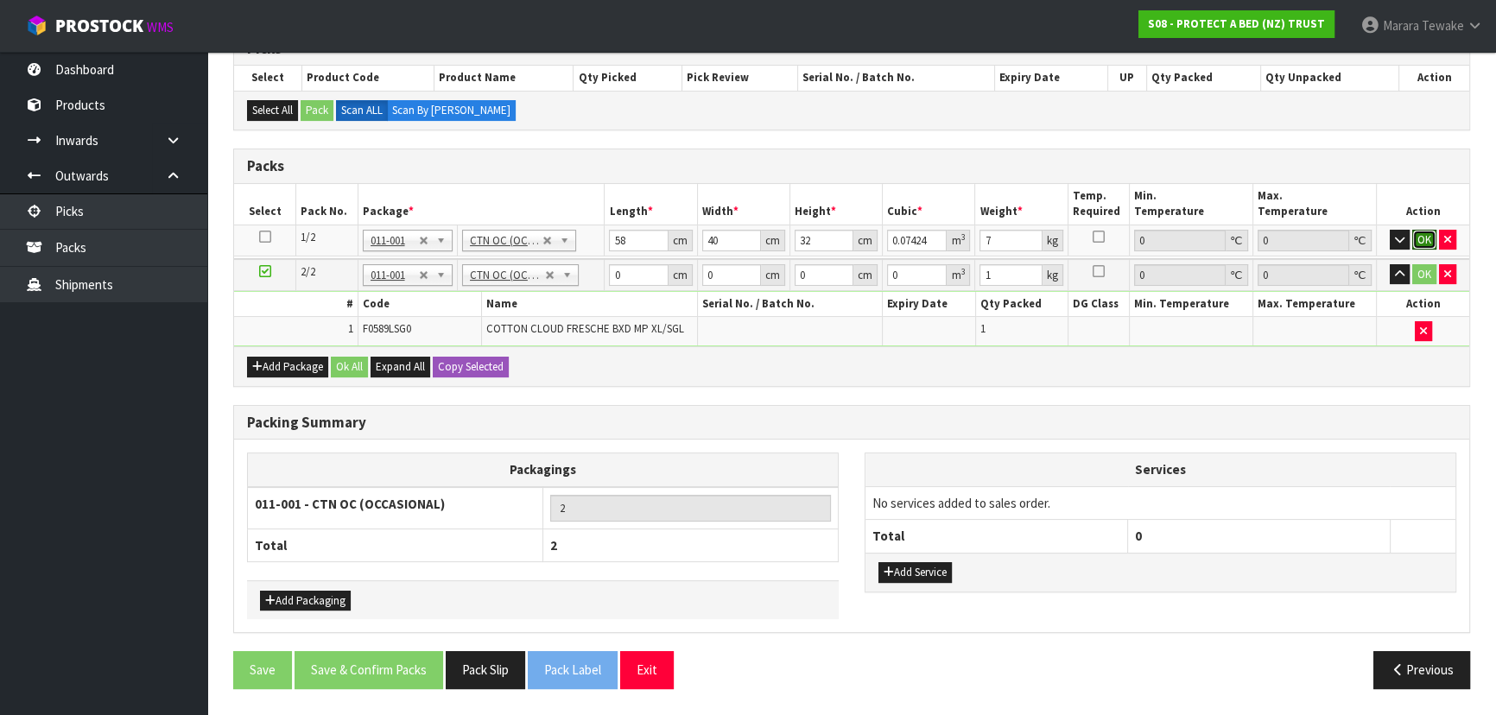
click button "OK" at bounding box center [1424, 240] width 24 height 21
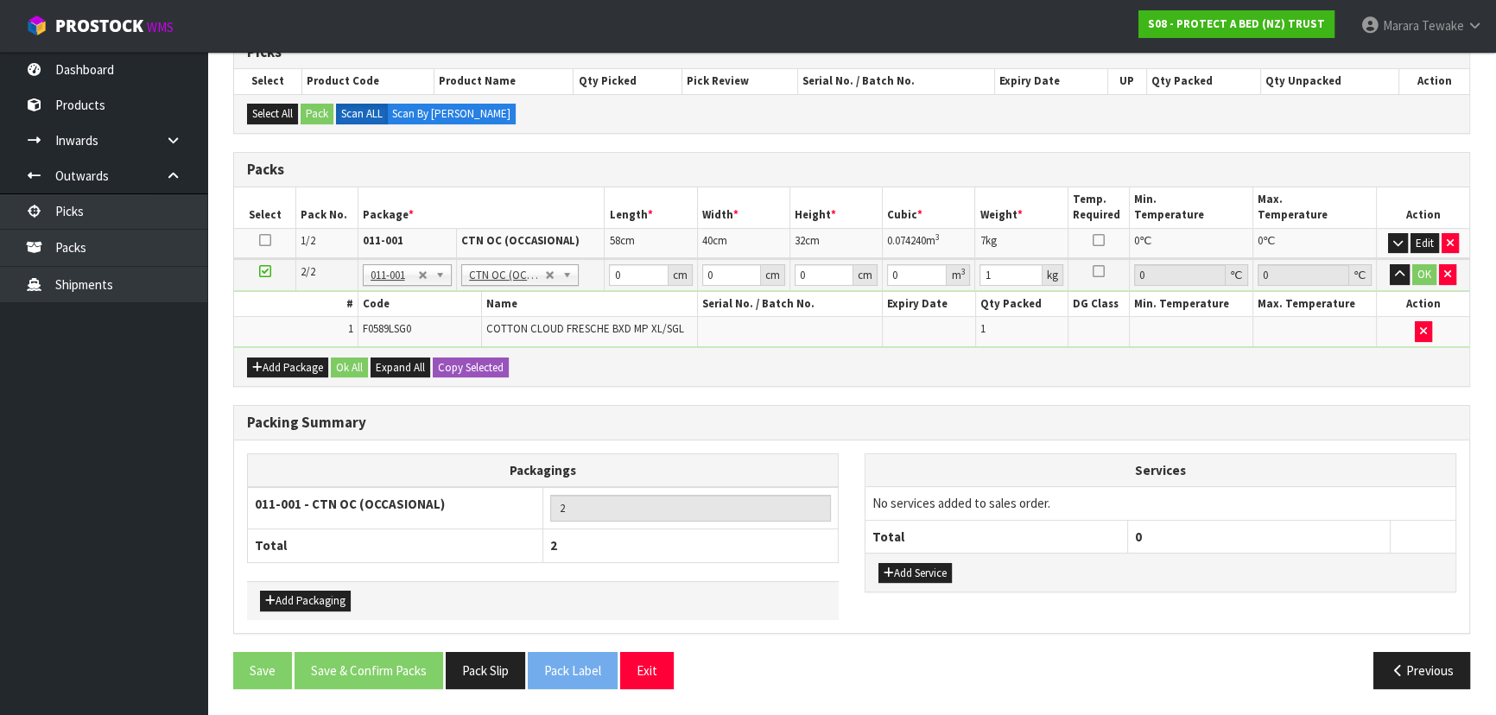
scroll to position [298, 0]
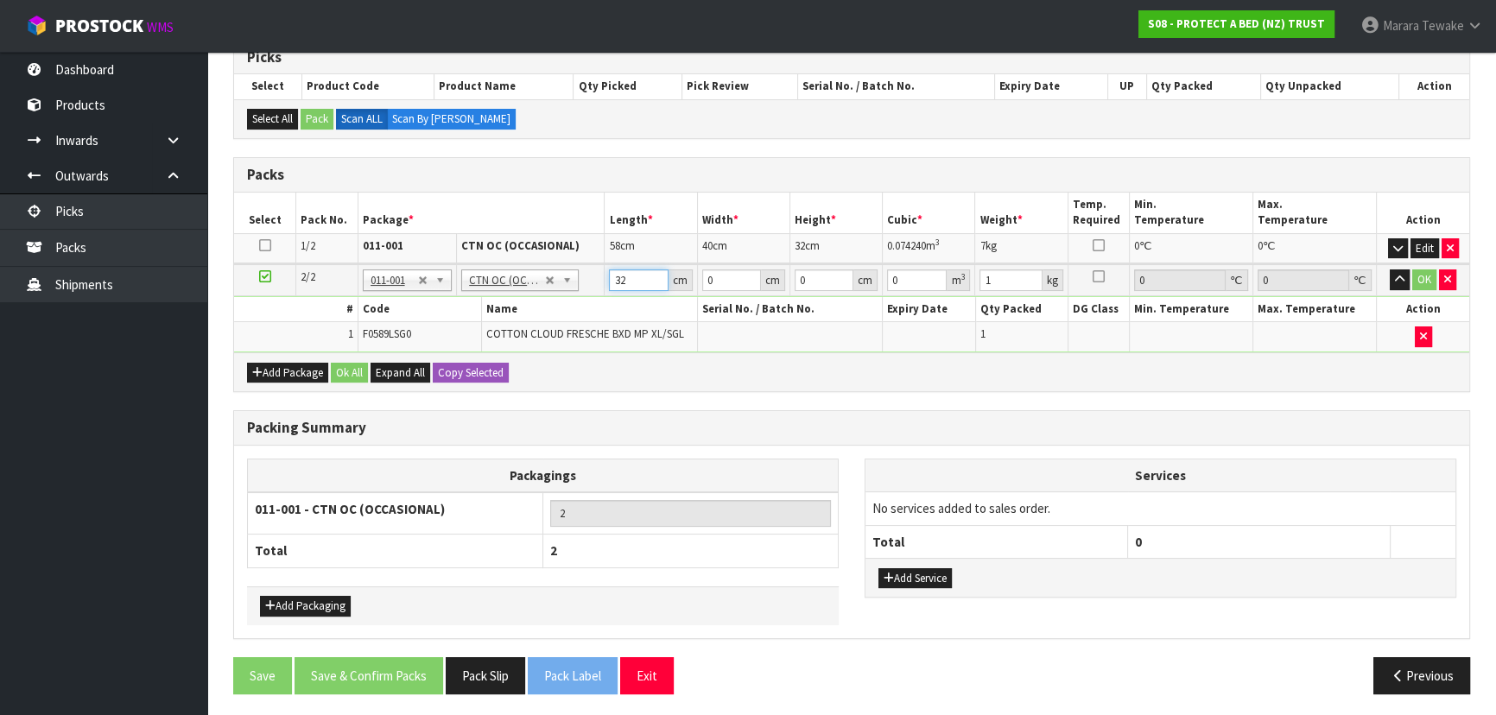
type input "32"
type input "25"
type input "3"
type input "0.0024"
type input "30"
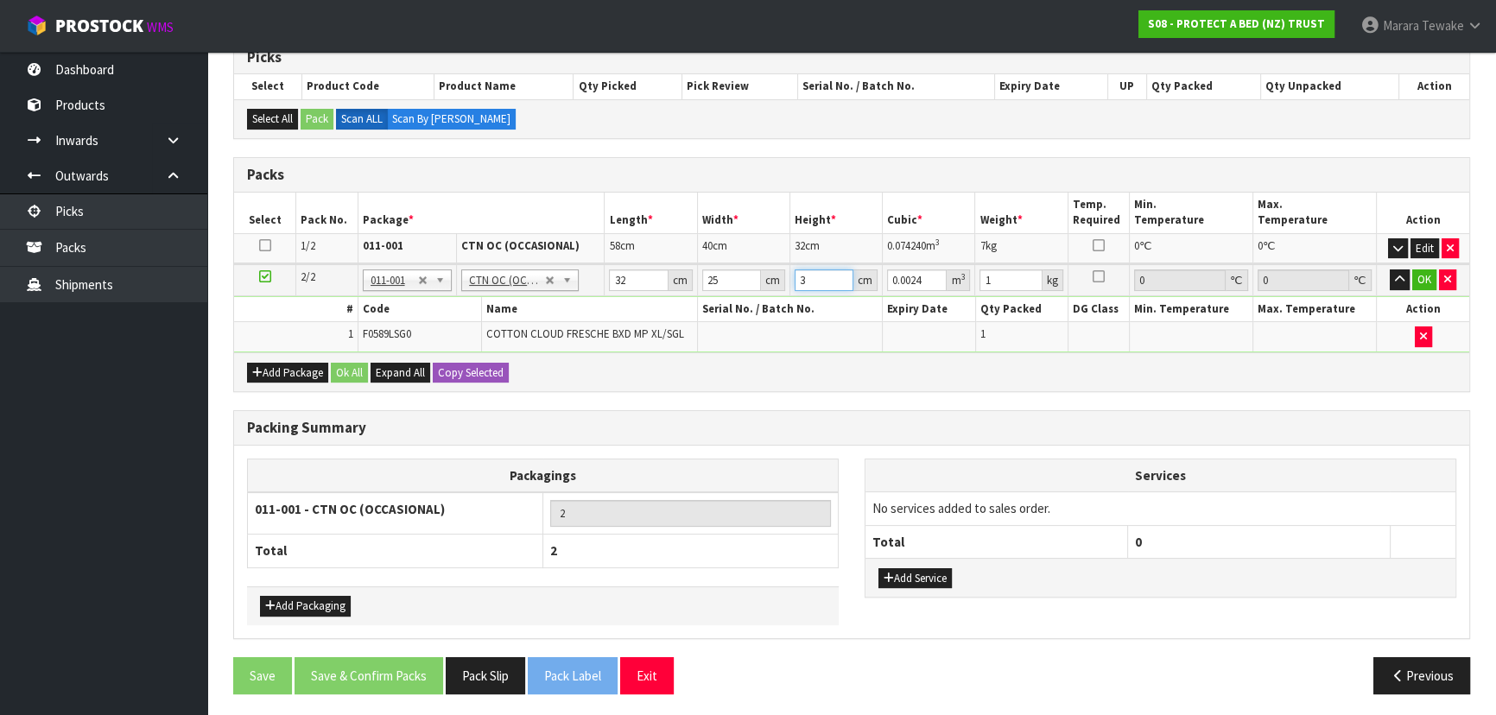
type input "0.024"
type input "30"
type input "2"
click at [1390, 270] on button "button" at bounding box center [1400, 280] width 20 height 21
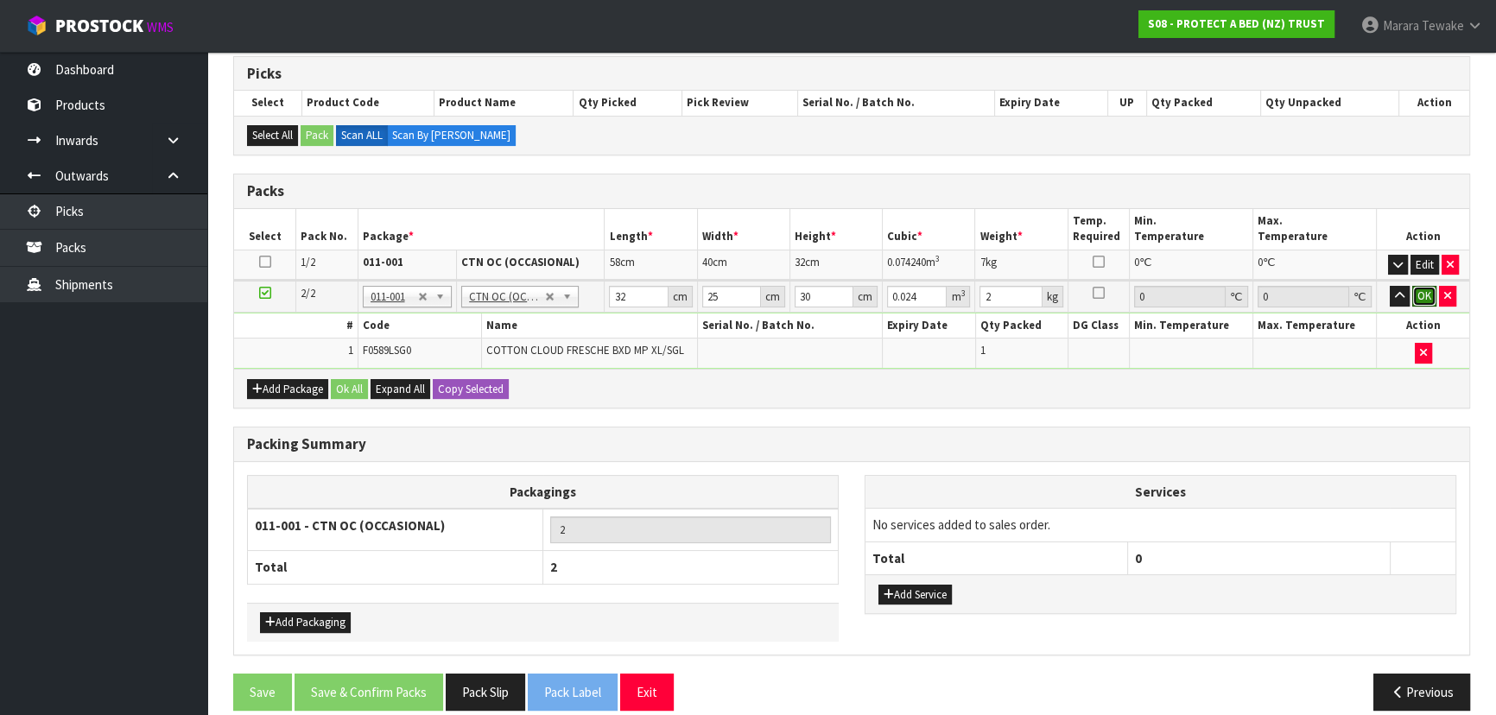
click button "OK" at bounding box center [1424, 296] width 24 height 21
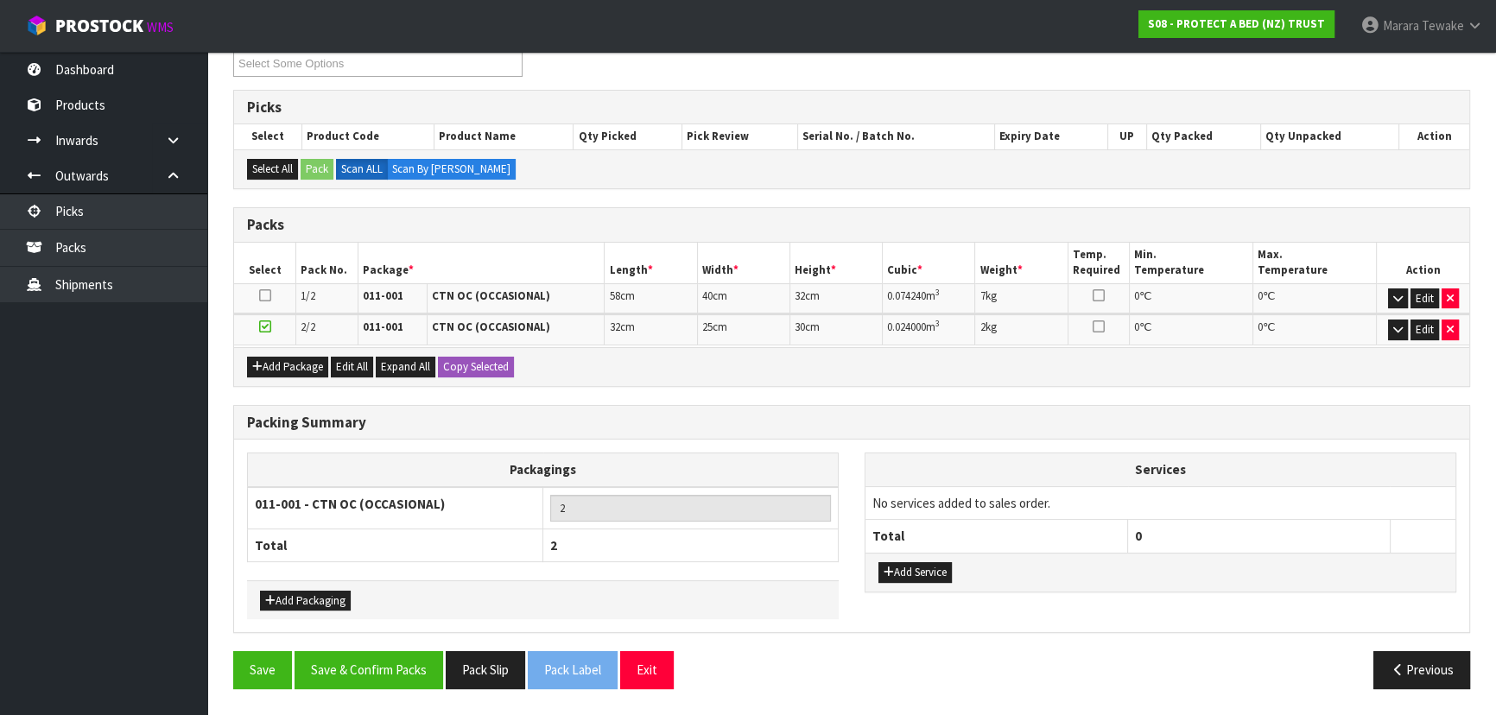
scroll to position [242, 0]
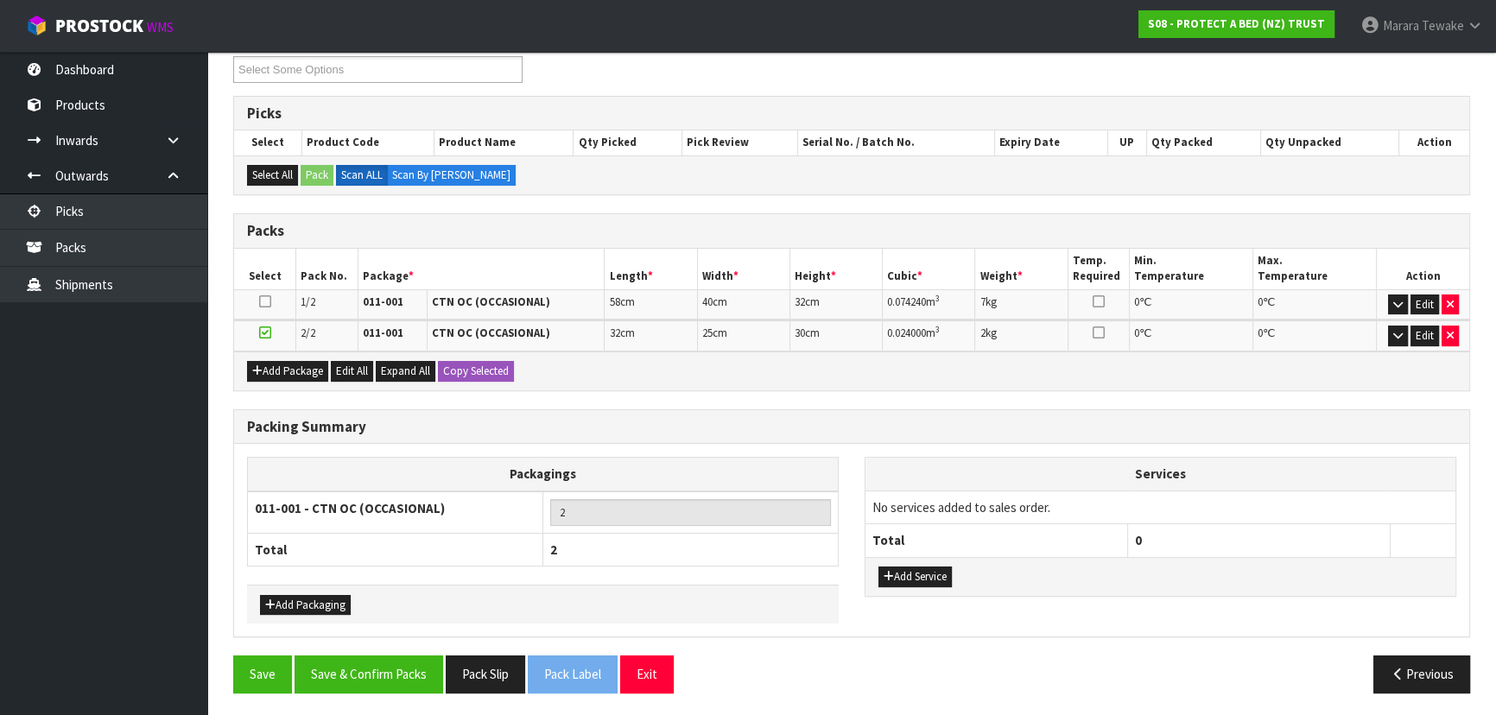
click at [341, 644] on div "Packing Summary Packagings 011-001 - CTN OC (OCCASIONAL) 2 Total 2 Add Packagin…" at bounding box center [851, 532] width 1263 height 247
click at [339, 668] on button "Save & Confirm Packs" at bounding box center [369, 674] width 149 height 37
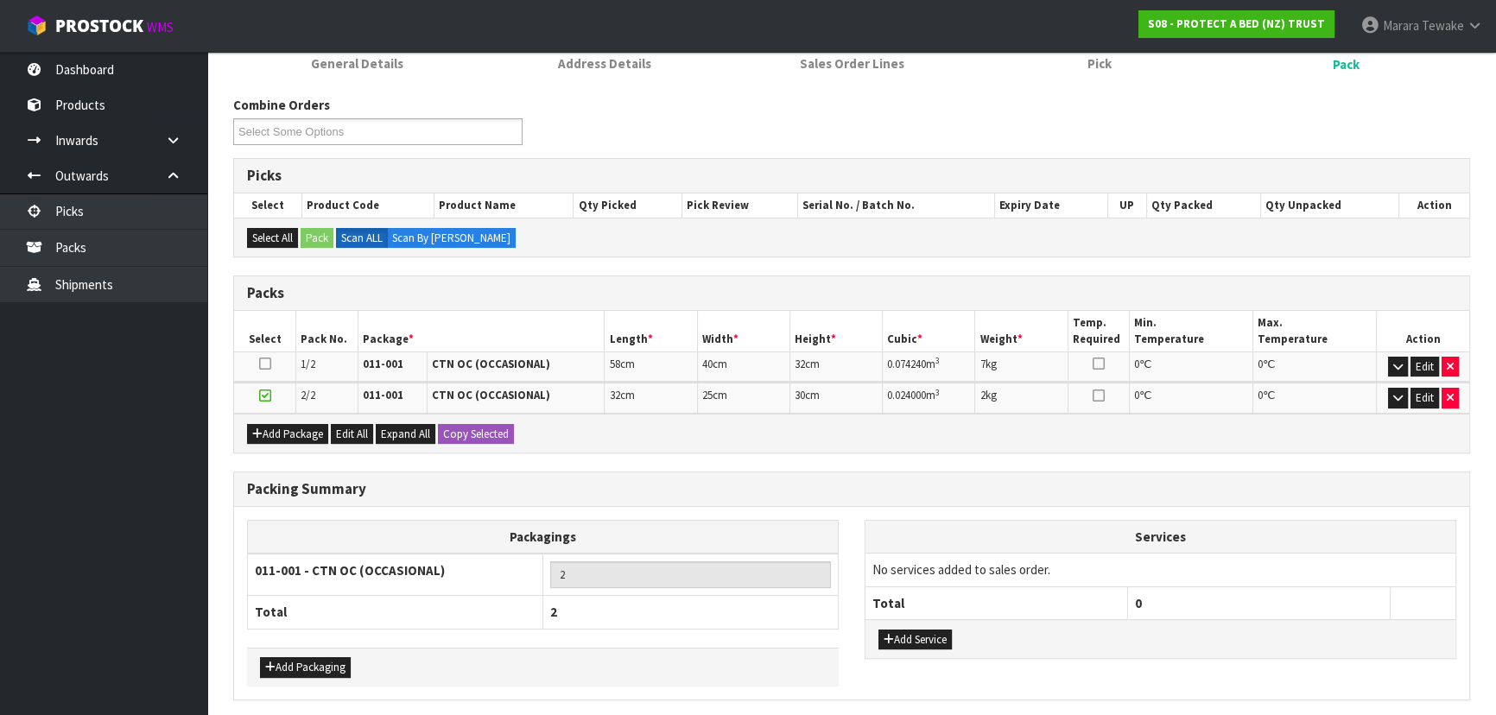
scroll to position [0, 0]
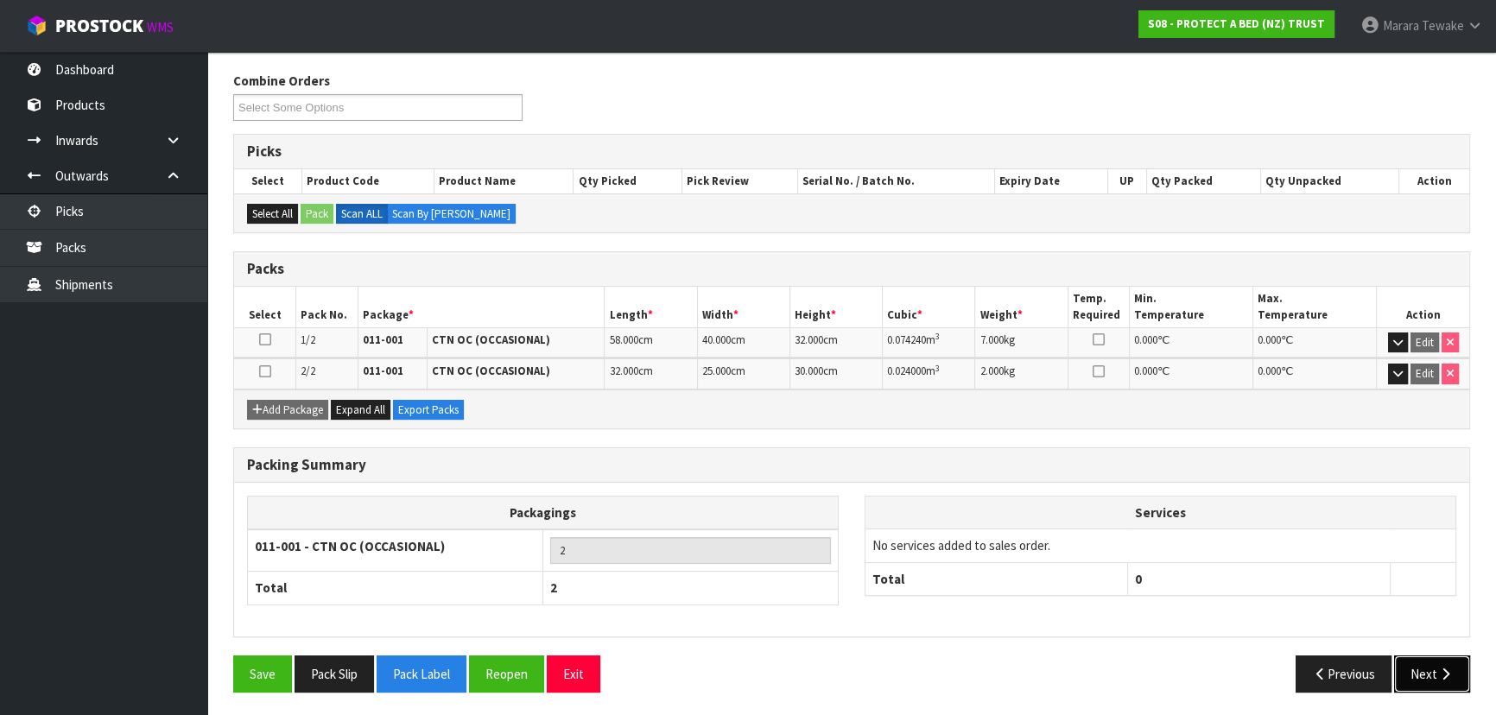
click at [1443, 670] on icon "button" at bounding box center [1445, 674] width 16 height 13
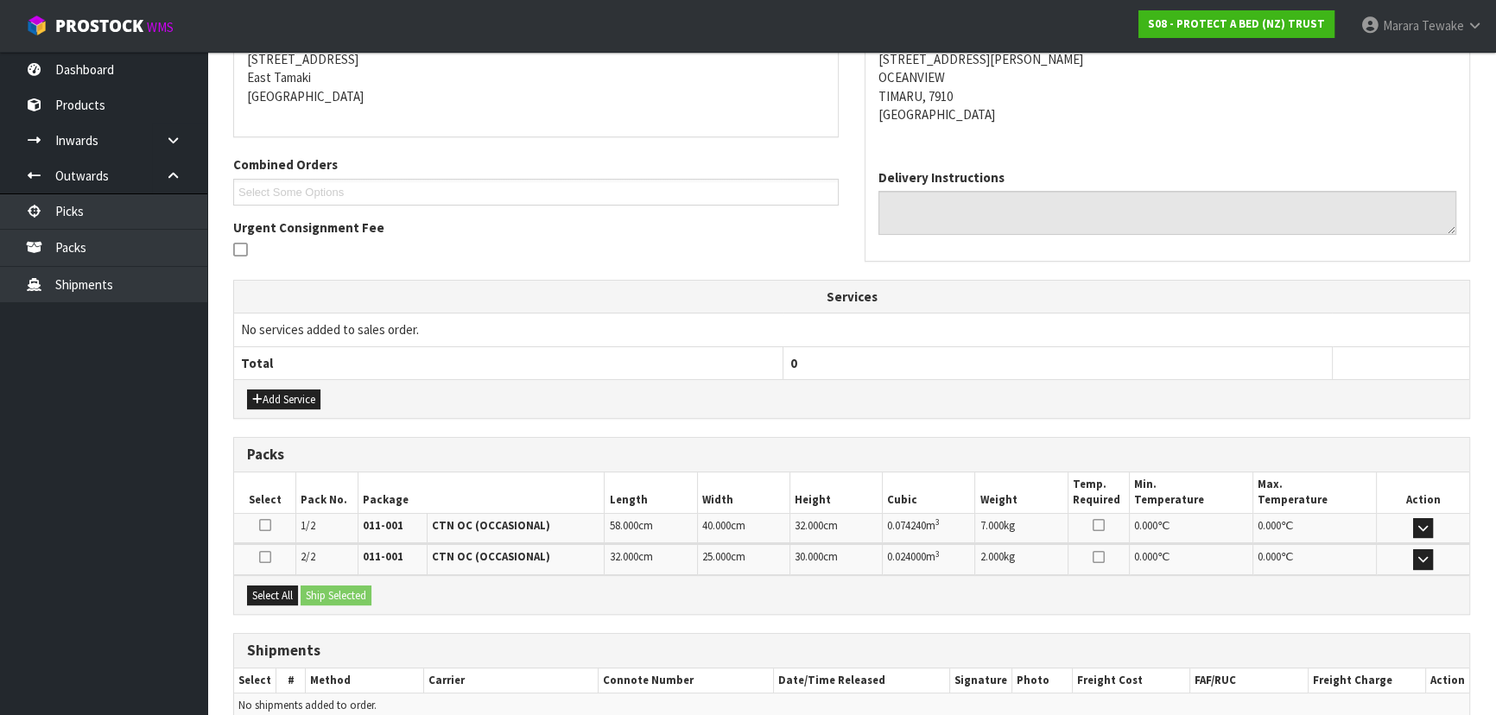
scroll to position [435, 0]
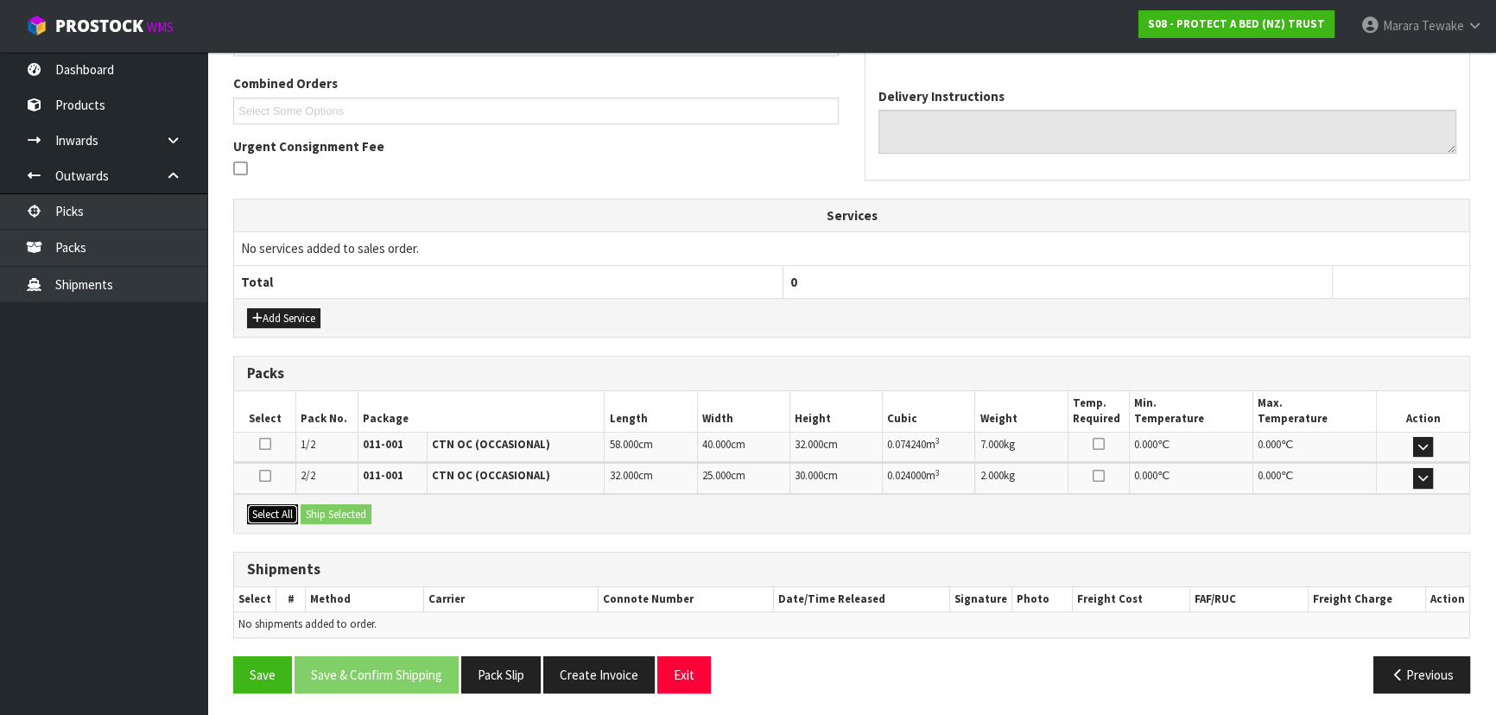
click at [278, 504] on button "Select All" at bounding box center [272, 514] width 51 height 21
click at [319, 510] on button "Ship Selected" at bounding box center [336, 514] width 71 height 21
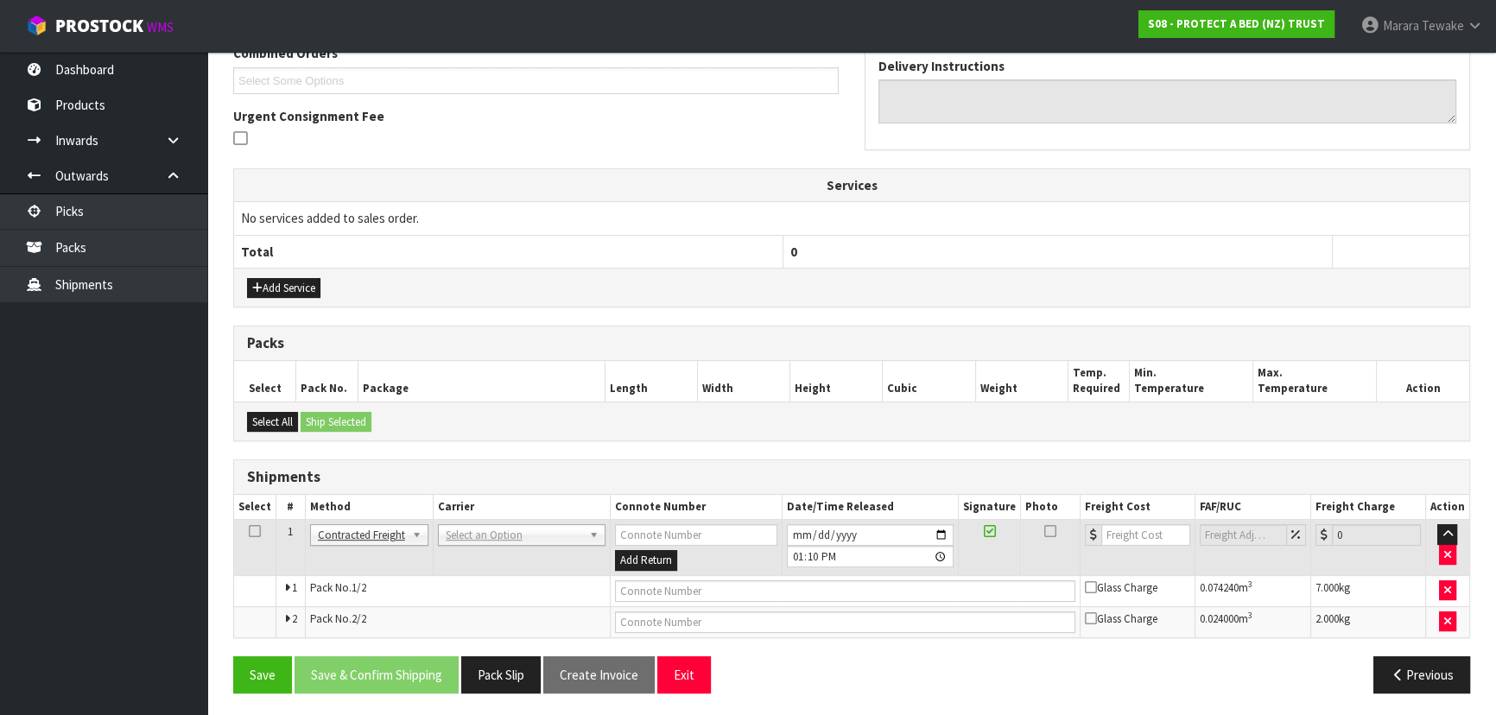
scroll to position [466, 0]
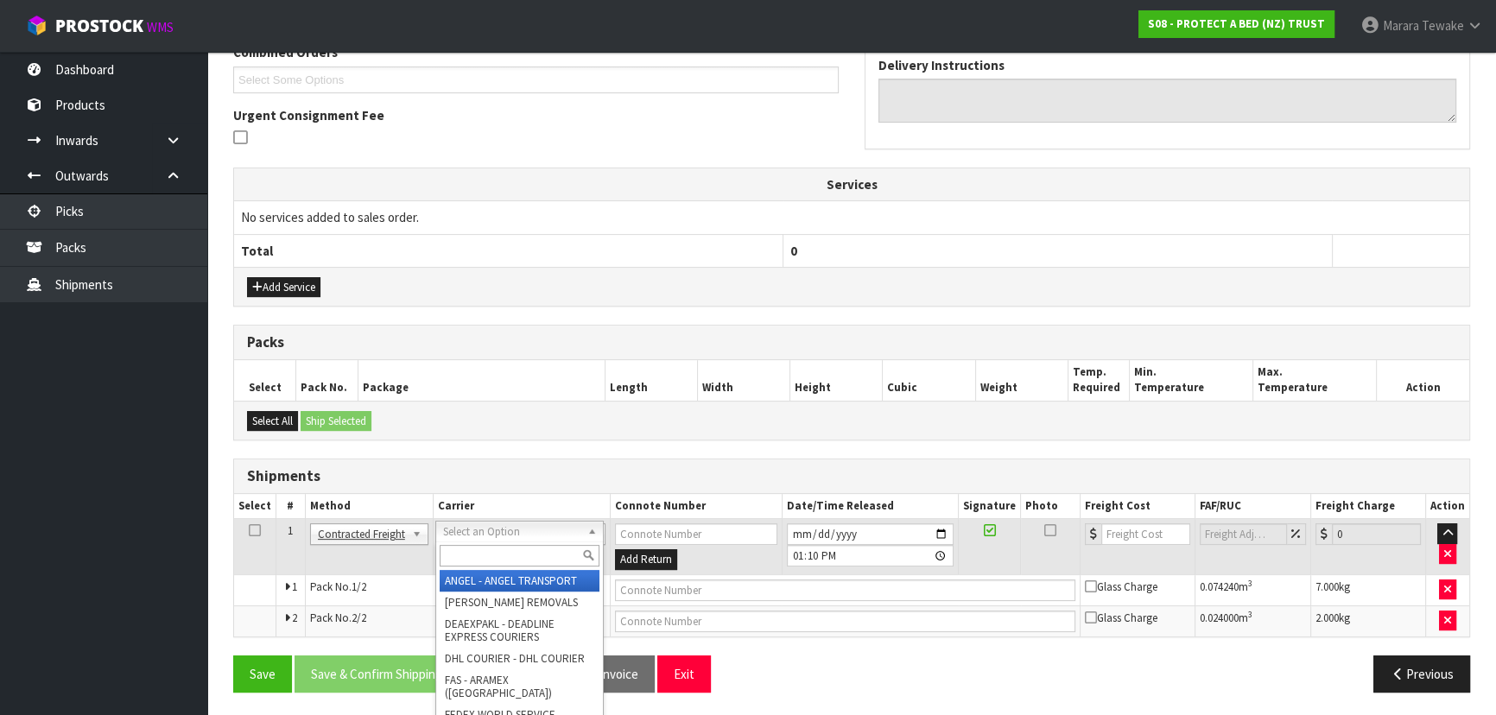
click at [477, 565] on input "text" at bounding box center [520, 556] width 160 height 22
type input "nzp"
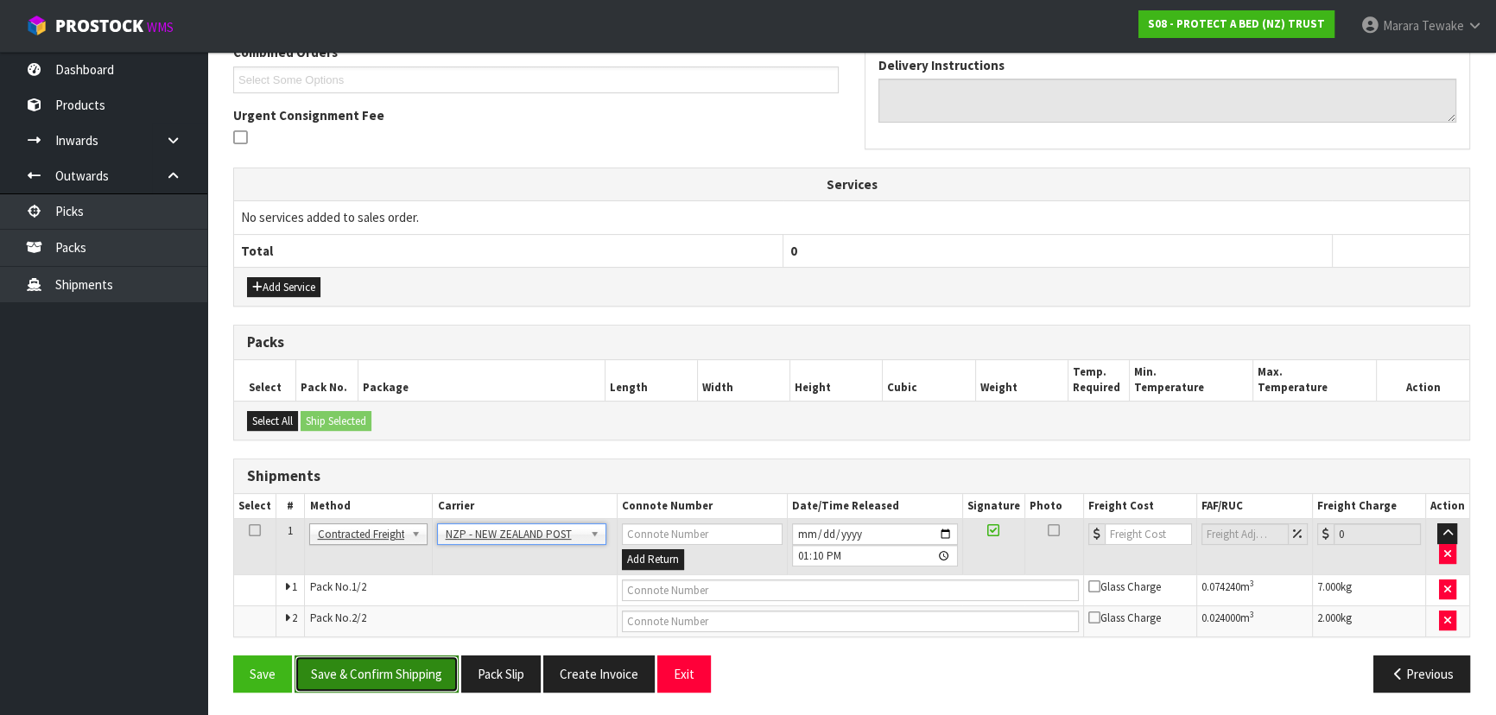
click at [431, 660] on button "Save & Confirm Shipping" at bounding box center [377, 674] width 164 height 37
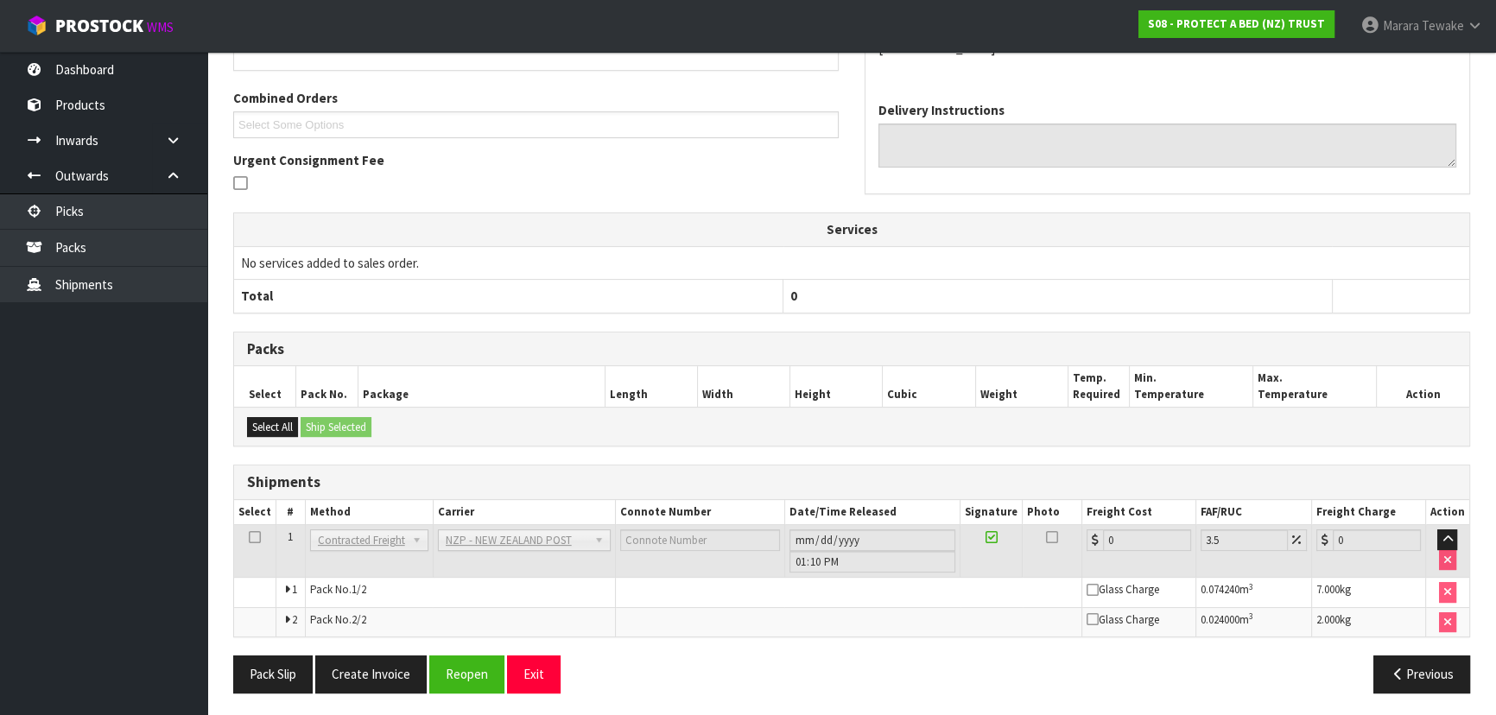
scroll to position [441, 0]
click at [466, 663] on button "Reopen" at bounding box center [466, 673] width 75 height 37
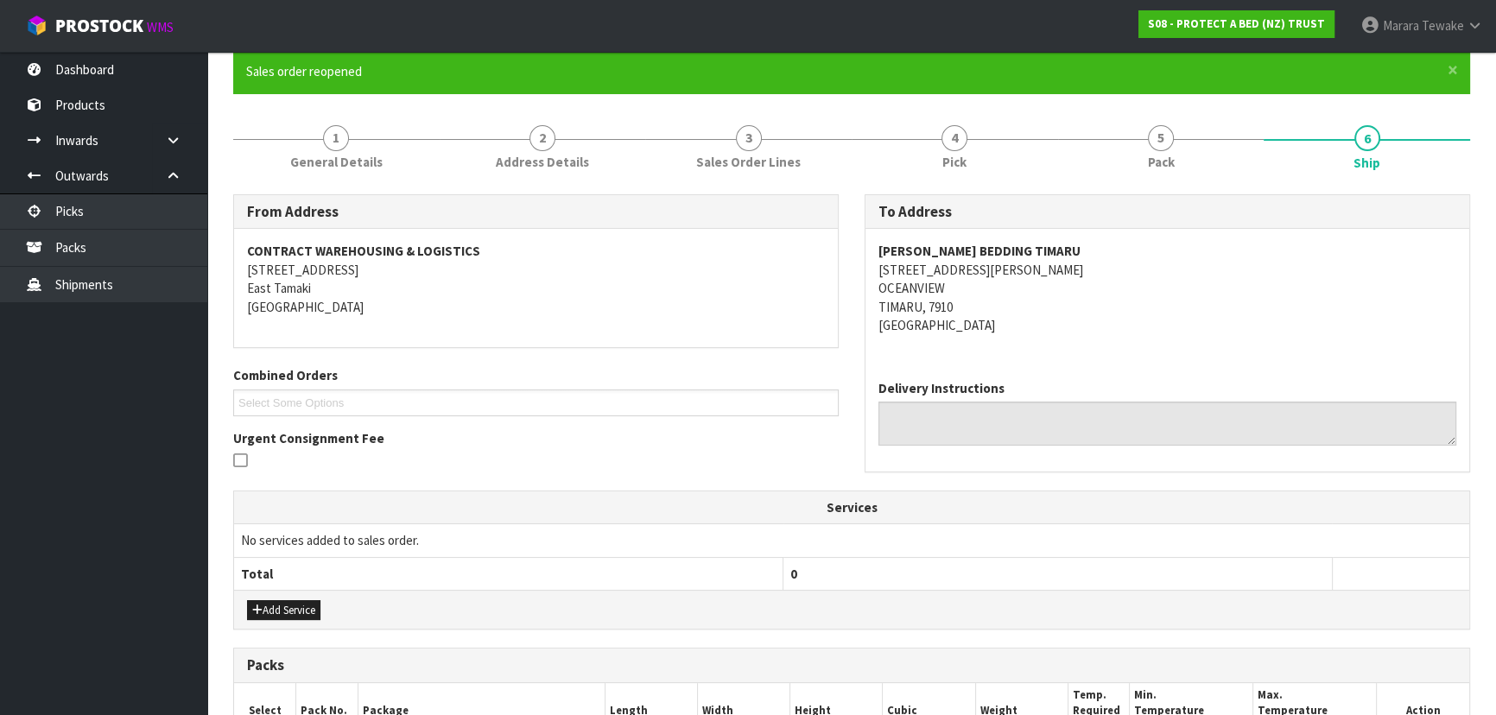
scroll to position [466, 0]
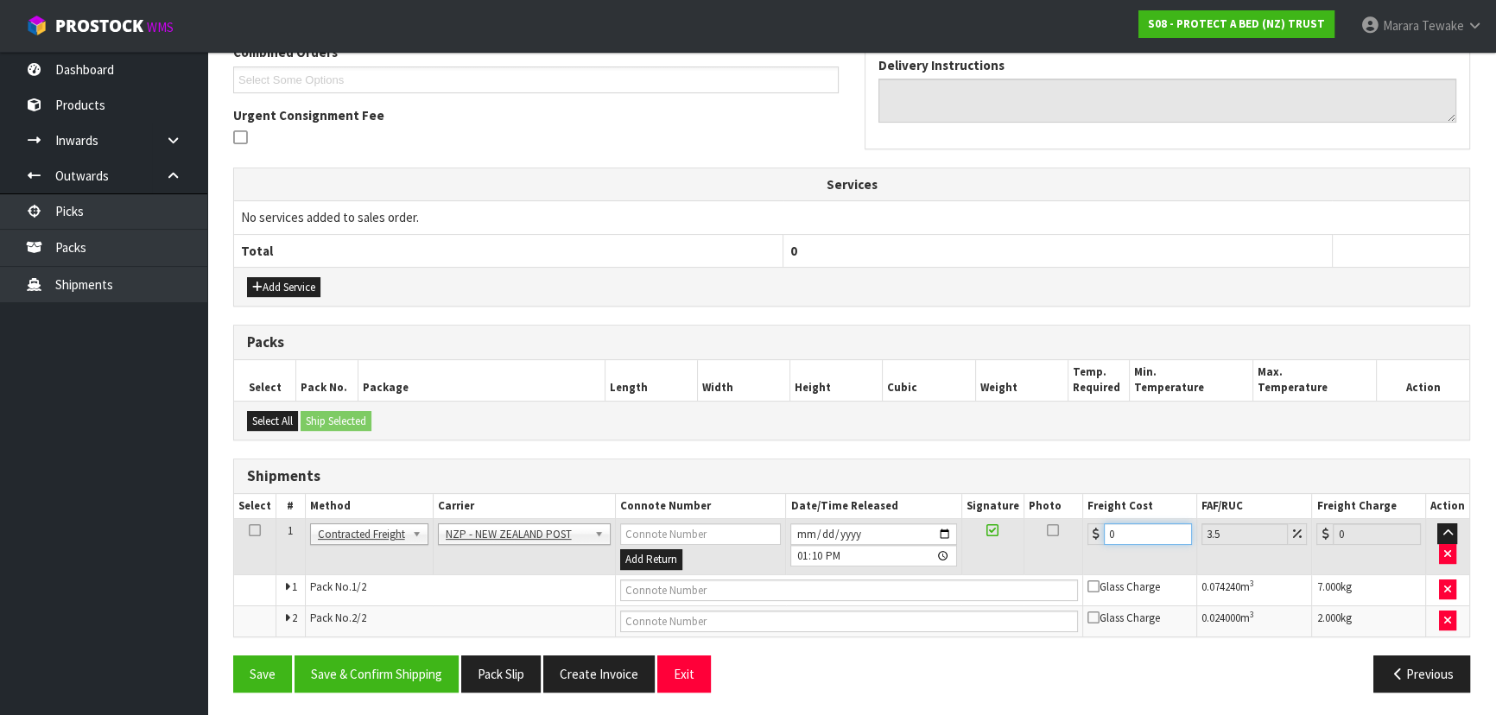
drag, startPoint x: 1129, startPoint y: 531, endPoint x: 974, endPoint y: 451, distance: 174.3
click at [1057, 519] on tr "1 Client Local Pickup Customer Local Pickup Company Freight Contracted Freight …" at bounding box center [851, 547] width 1235 height 56
type input "3"
type input "3.1"
type input "31"
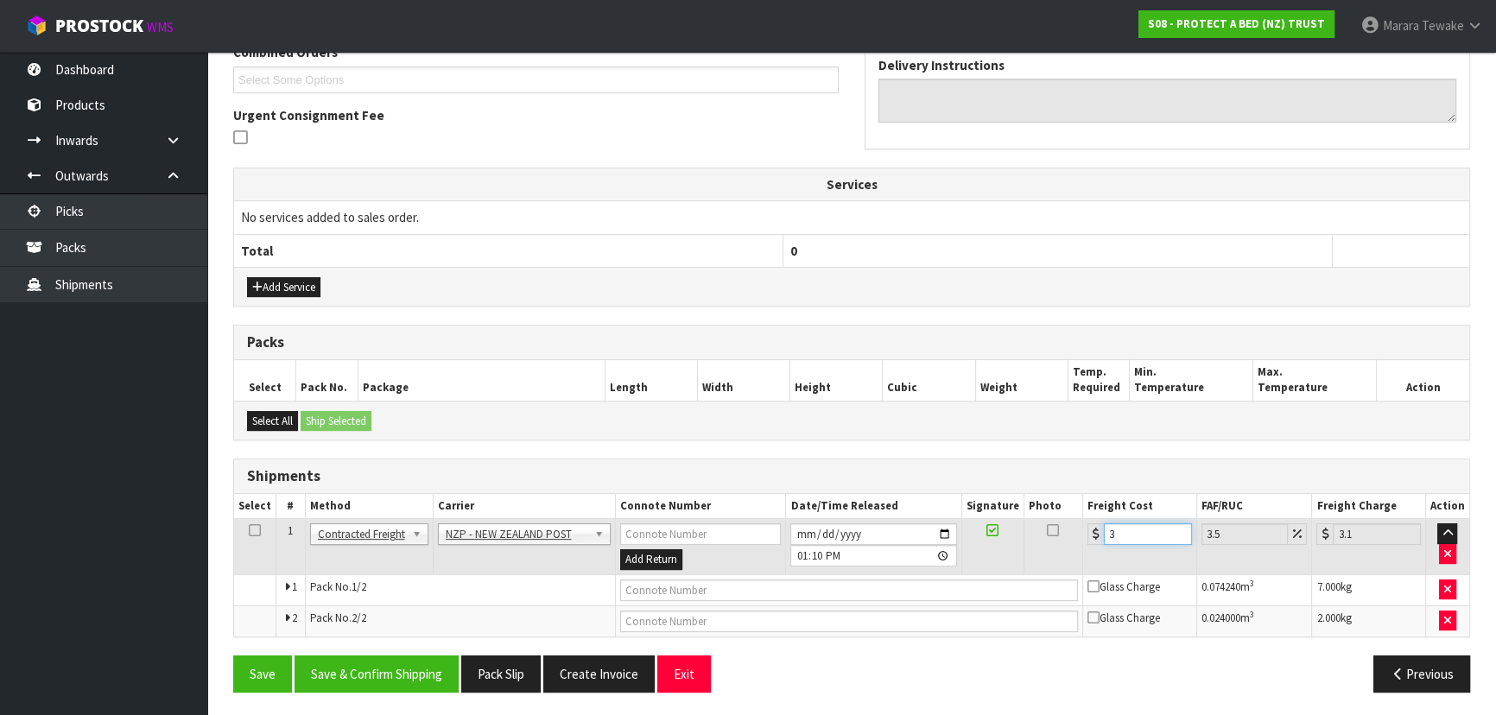
type input "32.09"
type input "31.5"
type input "32.6"
type input "31.55"
type input "32.65"
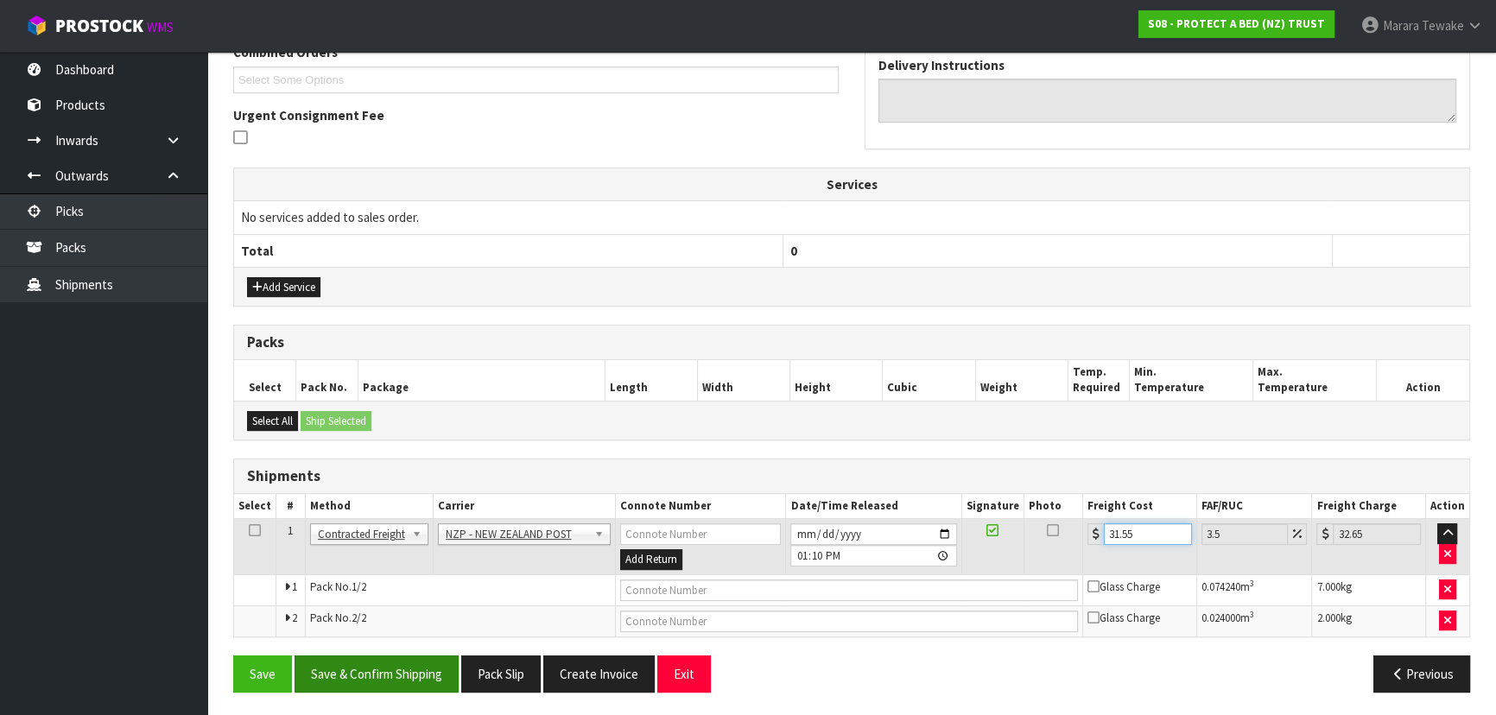
type input "31.55"
click at [336, 669] on button "Save & Confirm Shipping" at bounding box center [377, 674] width 164 height 37
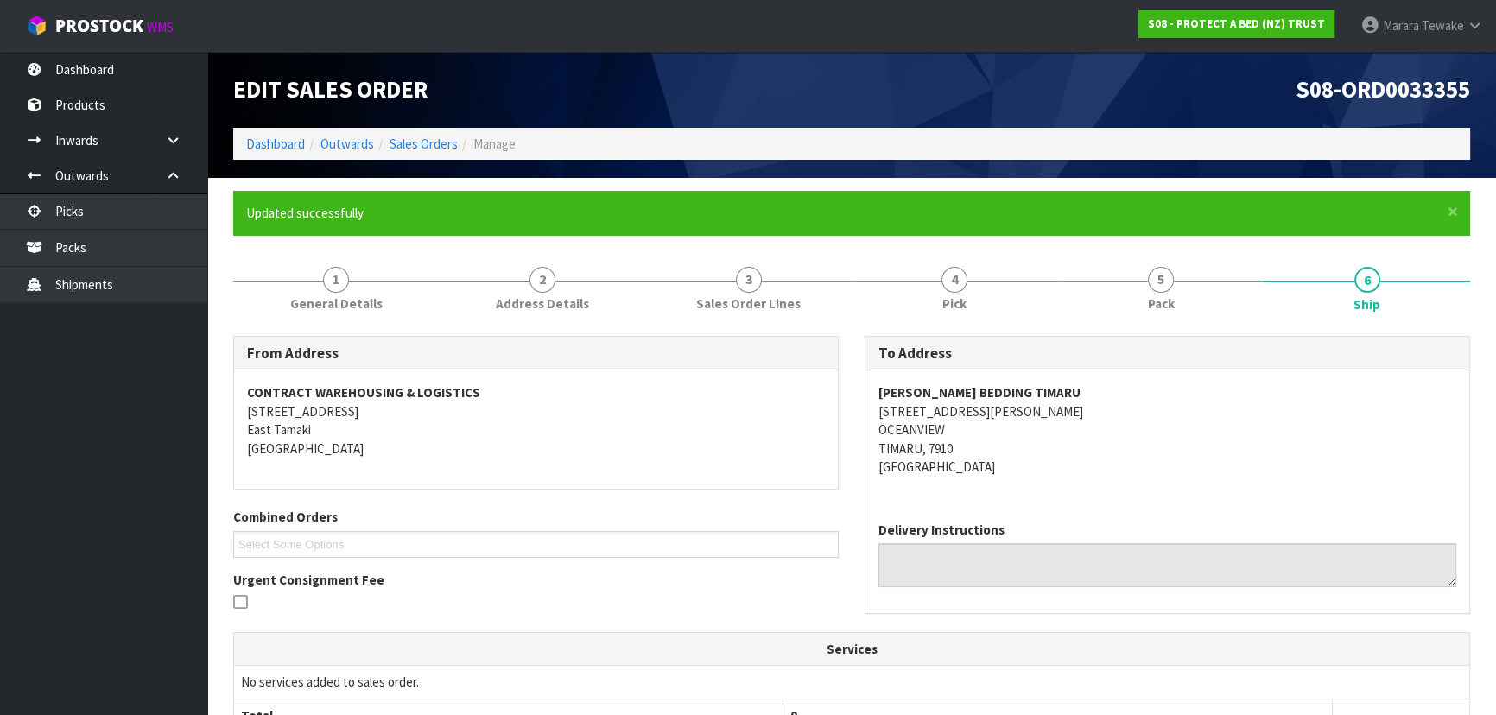
scroll to position [0, 0]
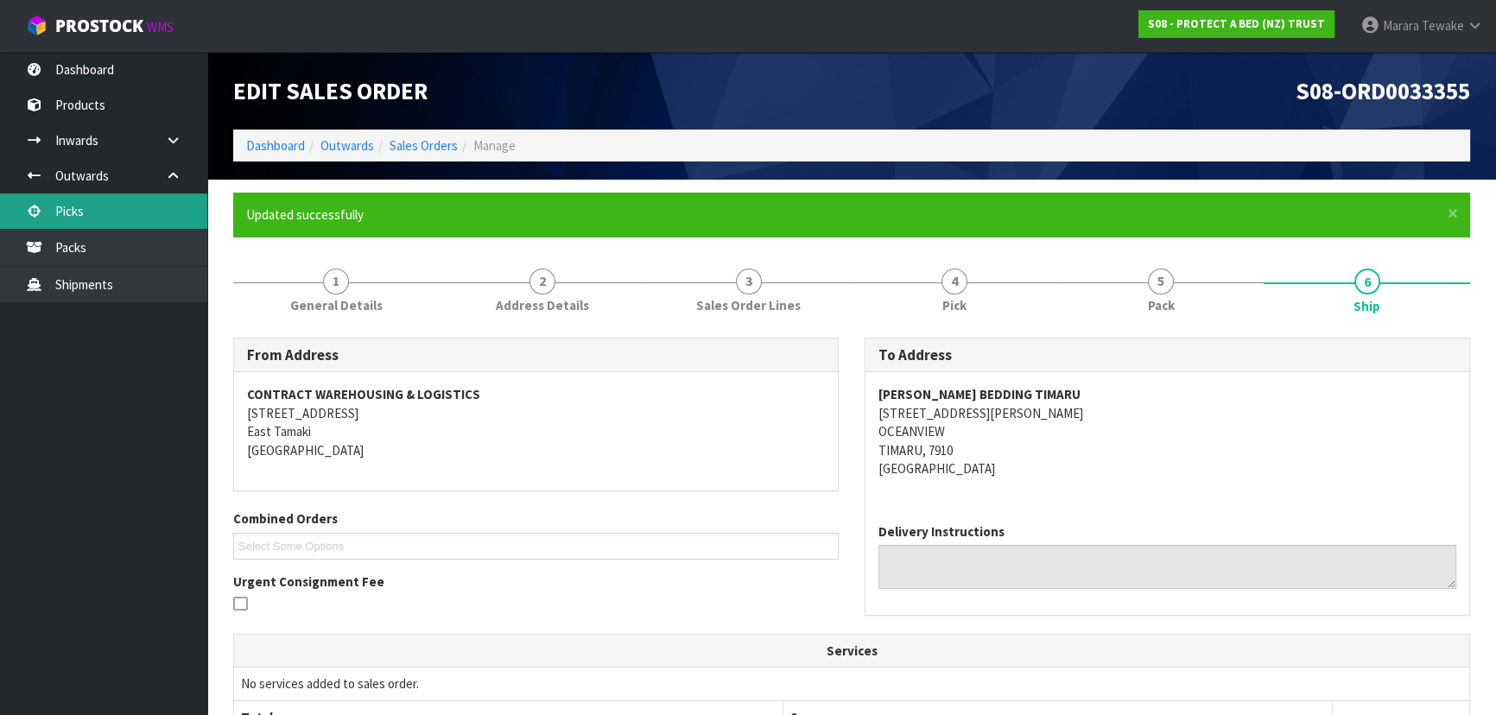
click at [105, 206] on link "Picks" at bounding box center [103, 211] width 207 height 35
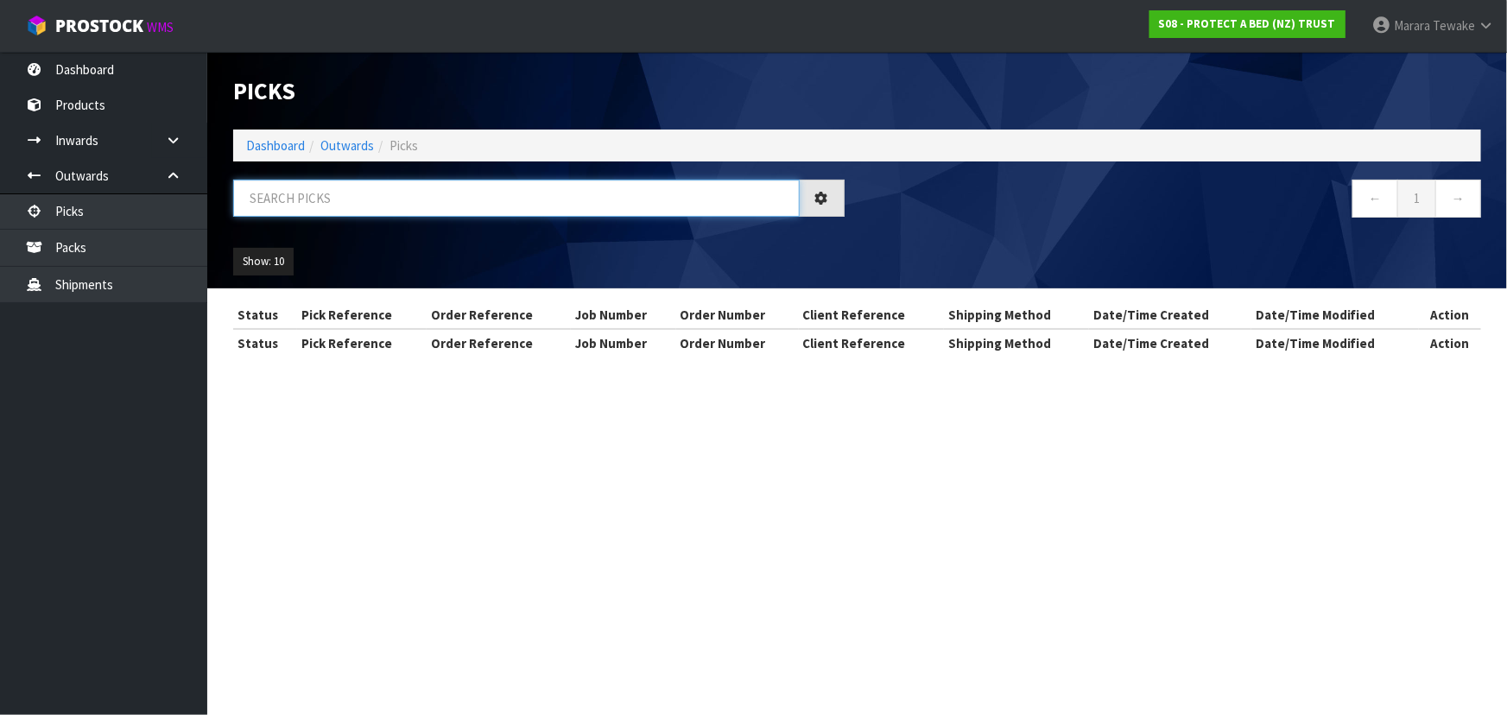
click at [261, 197] on input "text" at bounding box center [516, 198] width 567 height 37
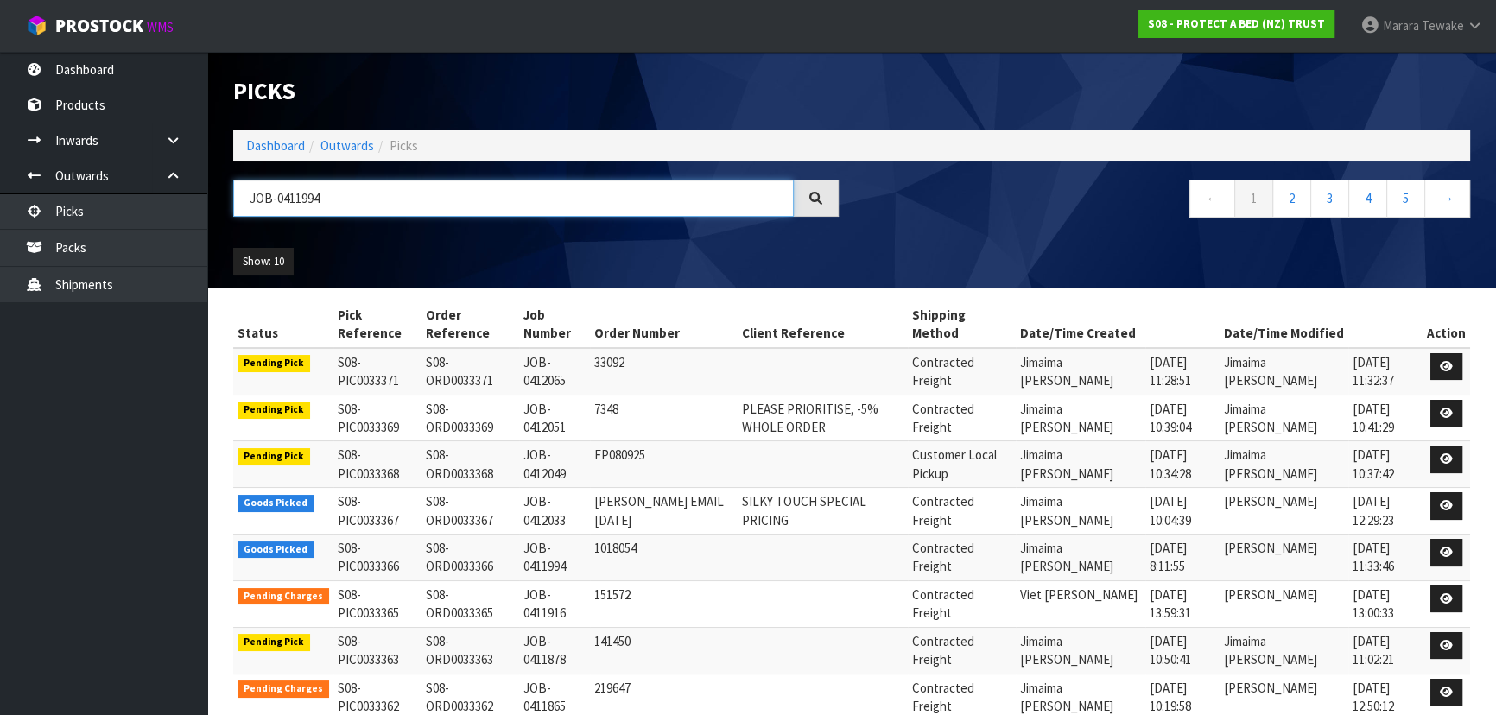
type input "JOB-0411994"
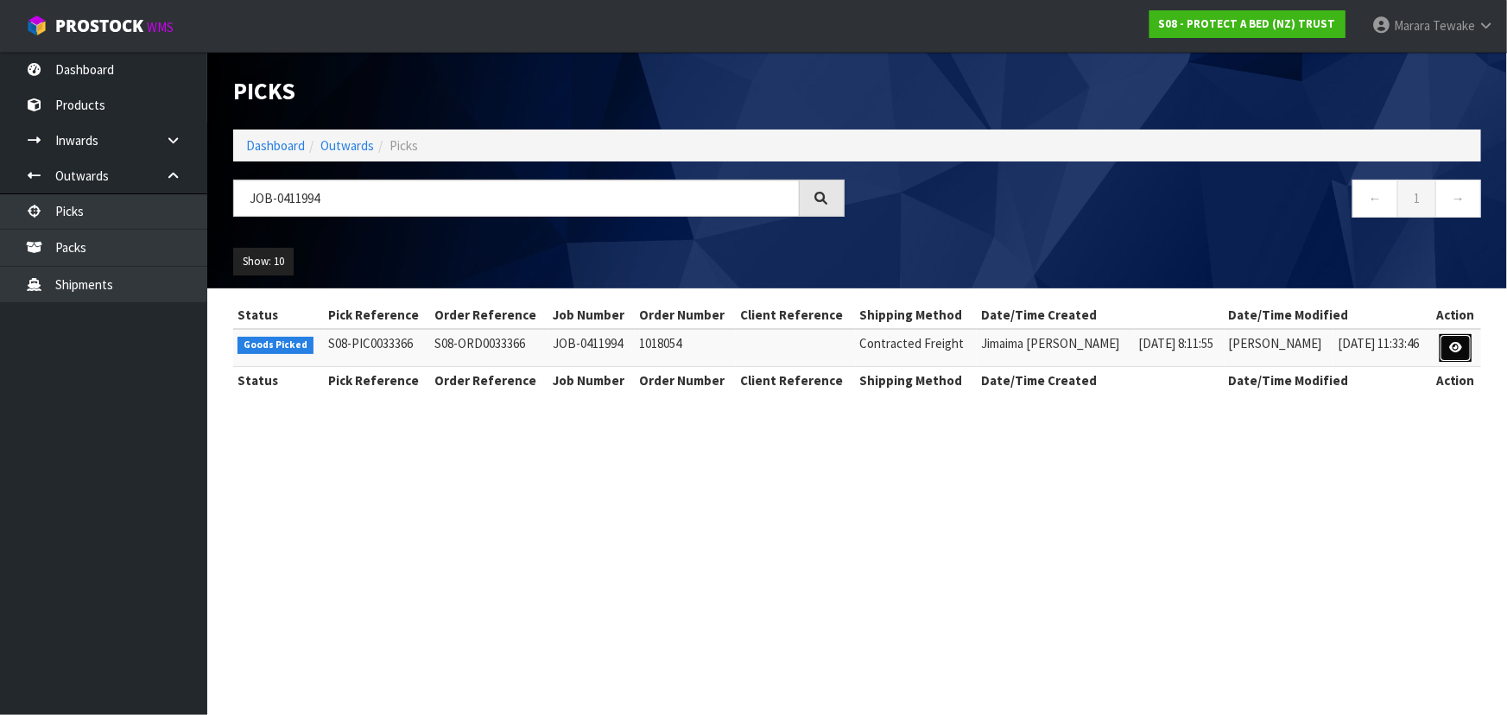
click at [1454, 337] on link at bounding box center [1456, 348] width 32 height 28
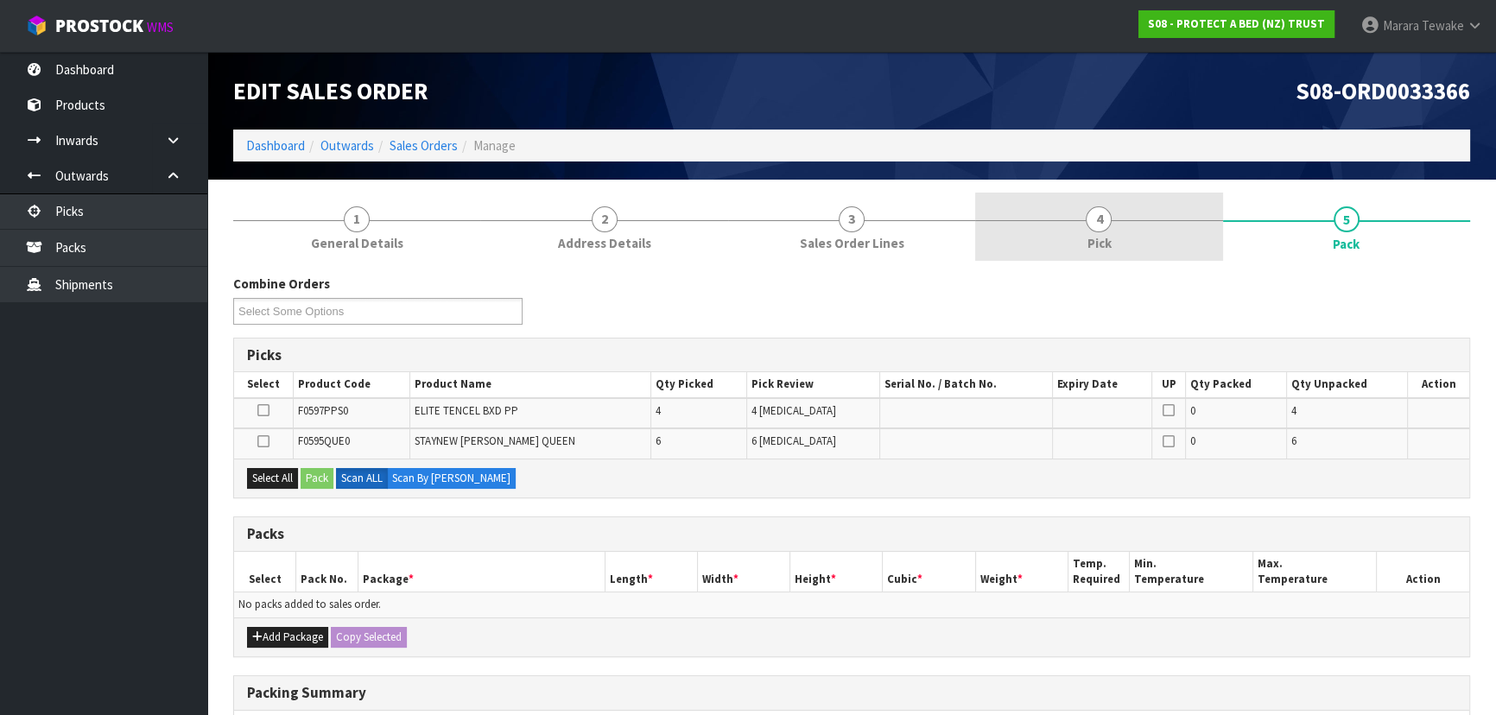
click at [1141, 240] on link "4 Pick" at bounding box center [1098, 227] width 247 height 68
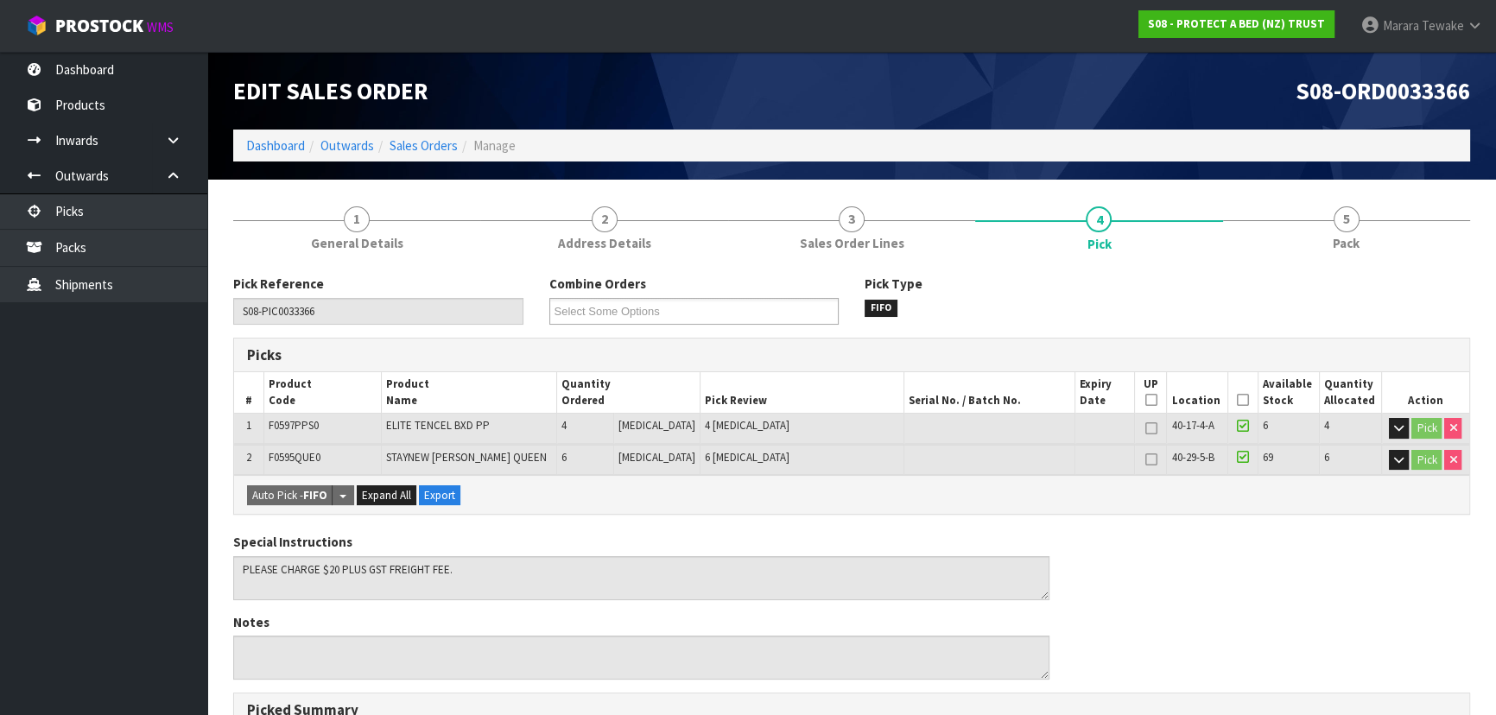
click at [1237, 400] on icon at bounding box center [1243, 400] width 12 height 1
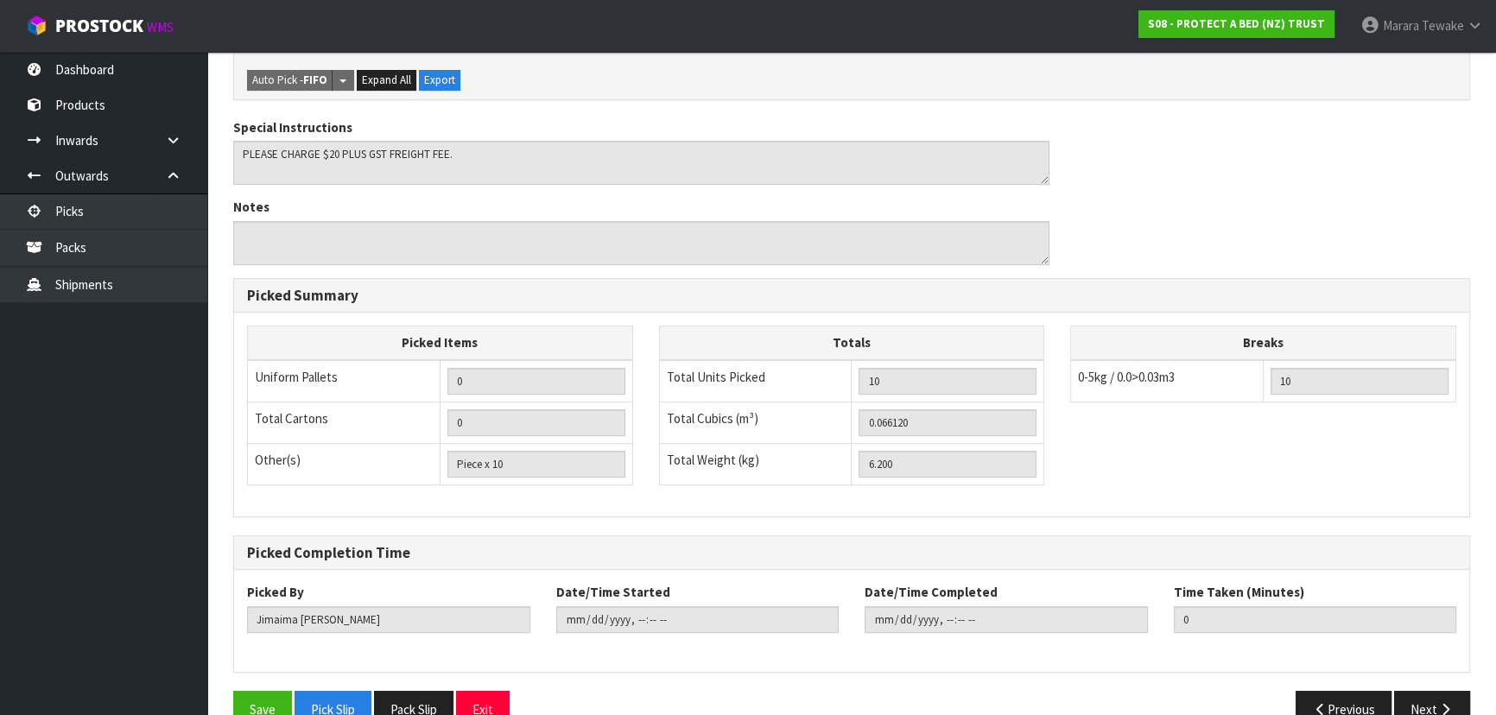
scroll to position [513, 0]
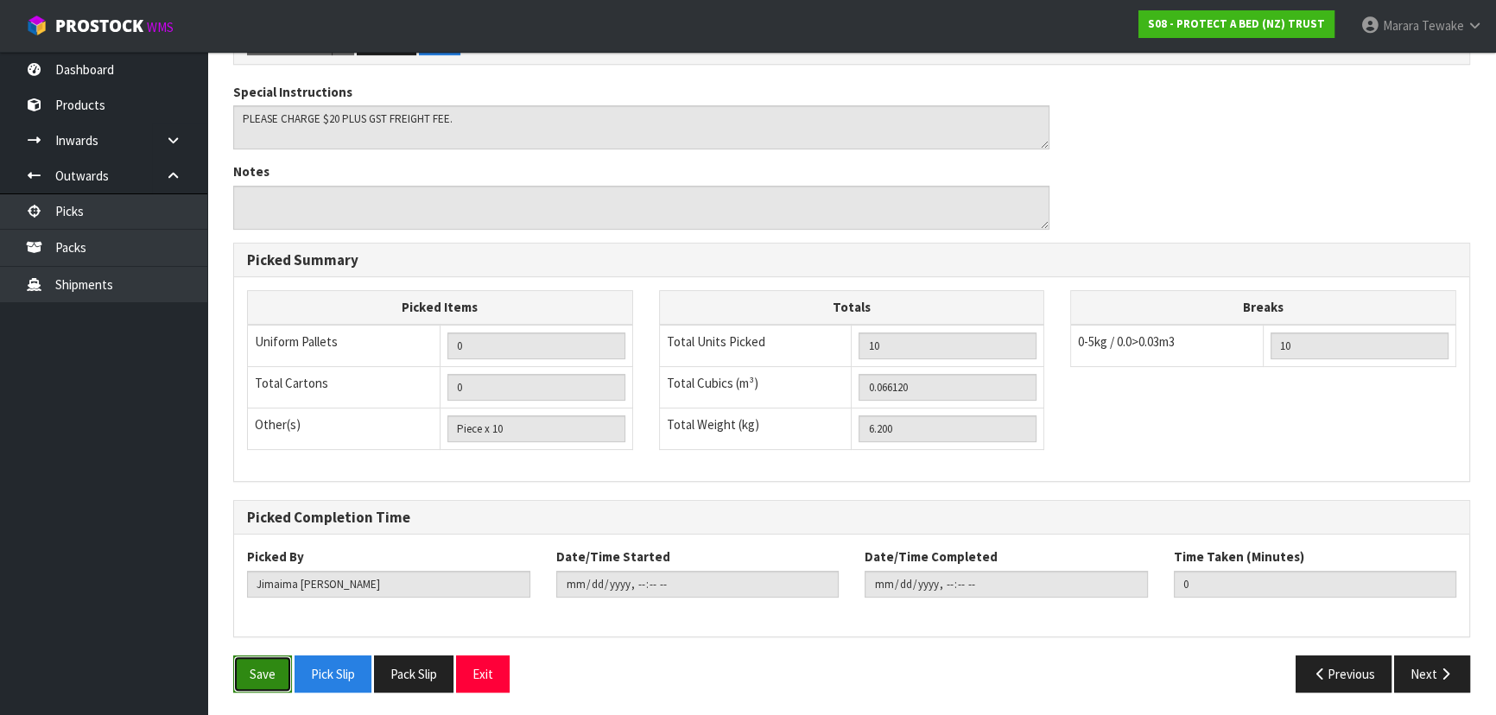
click at [264, 663] on button "Save" at bounding box center [262, 674] width 59 height 37
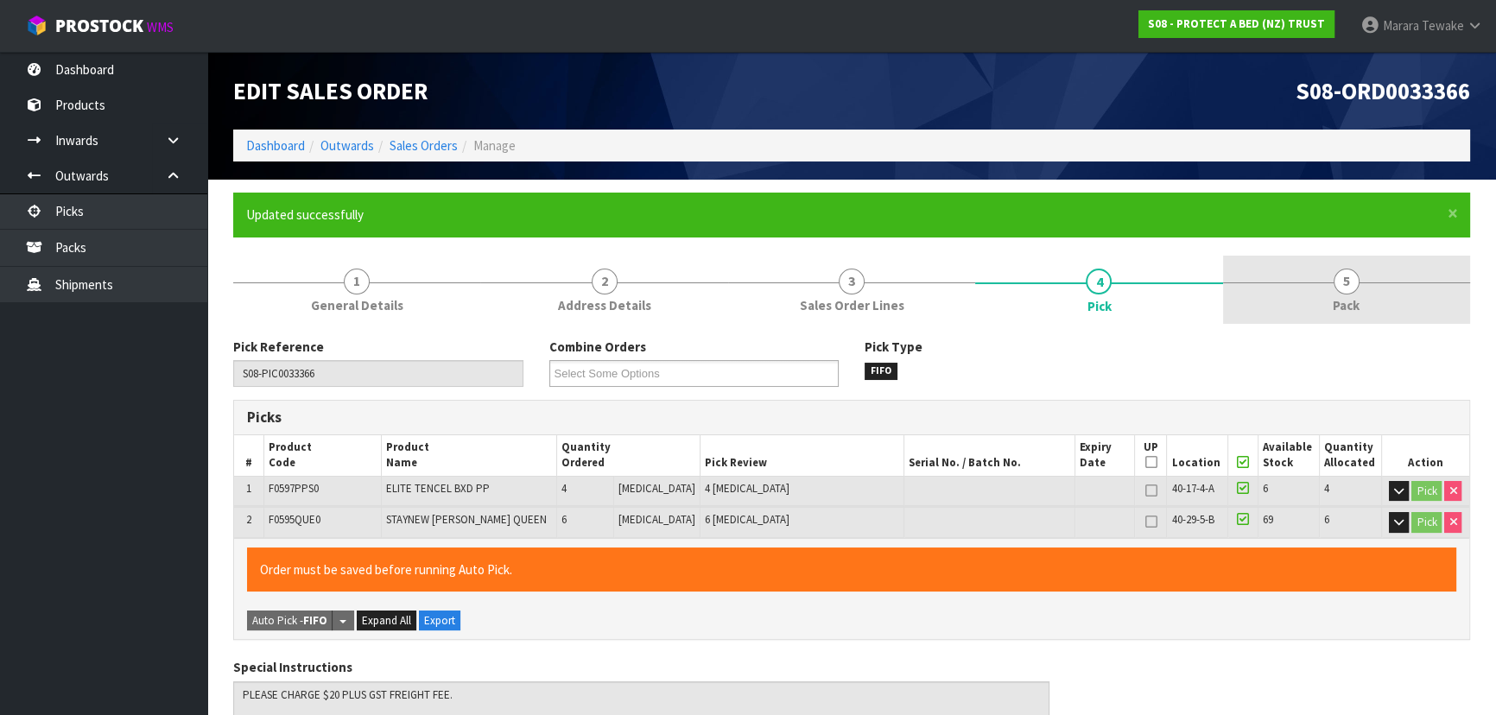
type input "[PERSON_NAME]"
type input "2025-09-11T13:12:52"
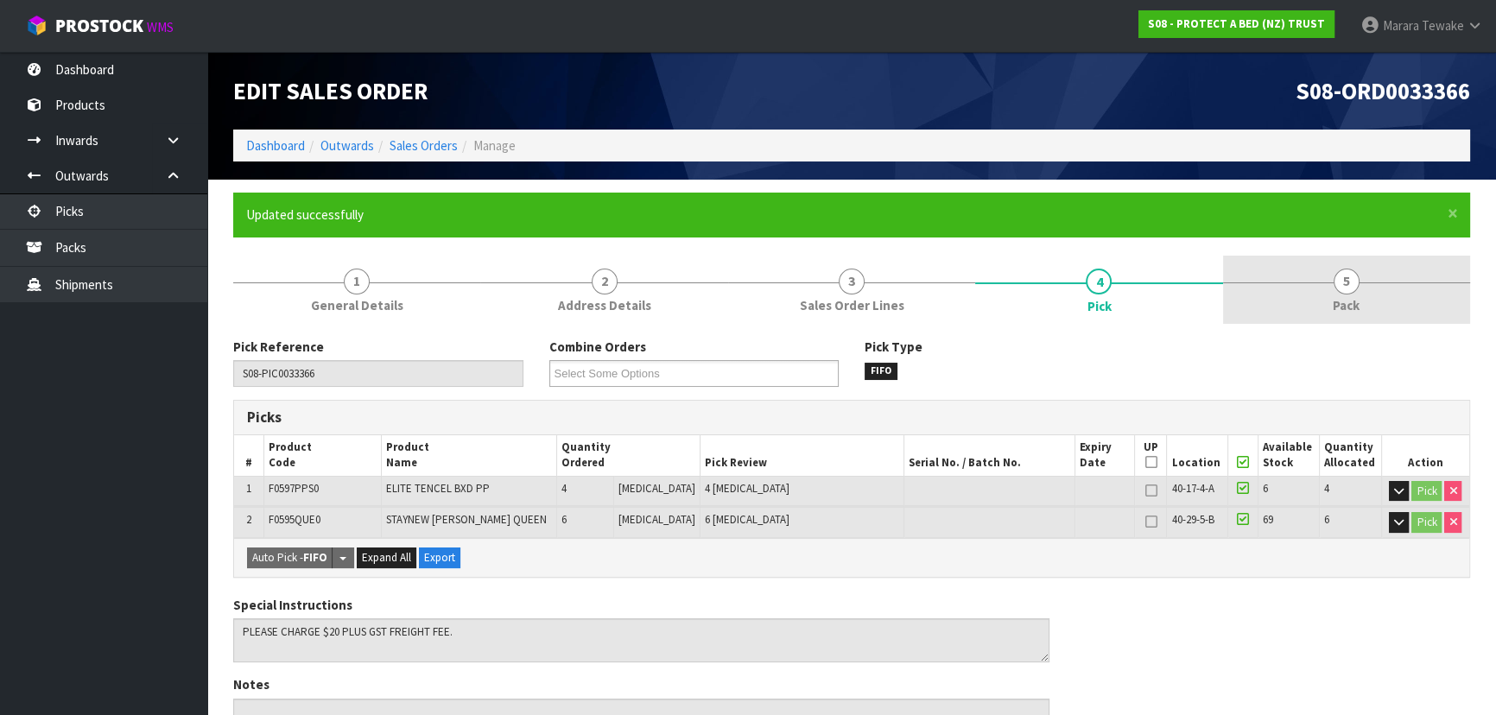
click at [1363, 283] on link "5 Pack" at bounding box center [1346, 290] width 247 height 68
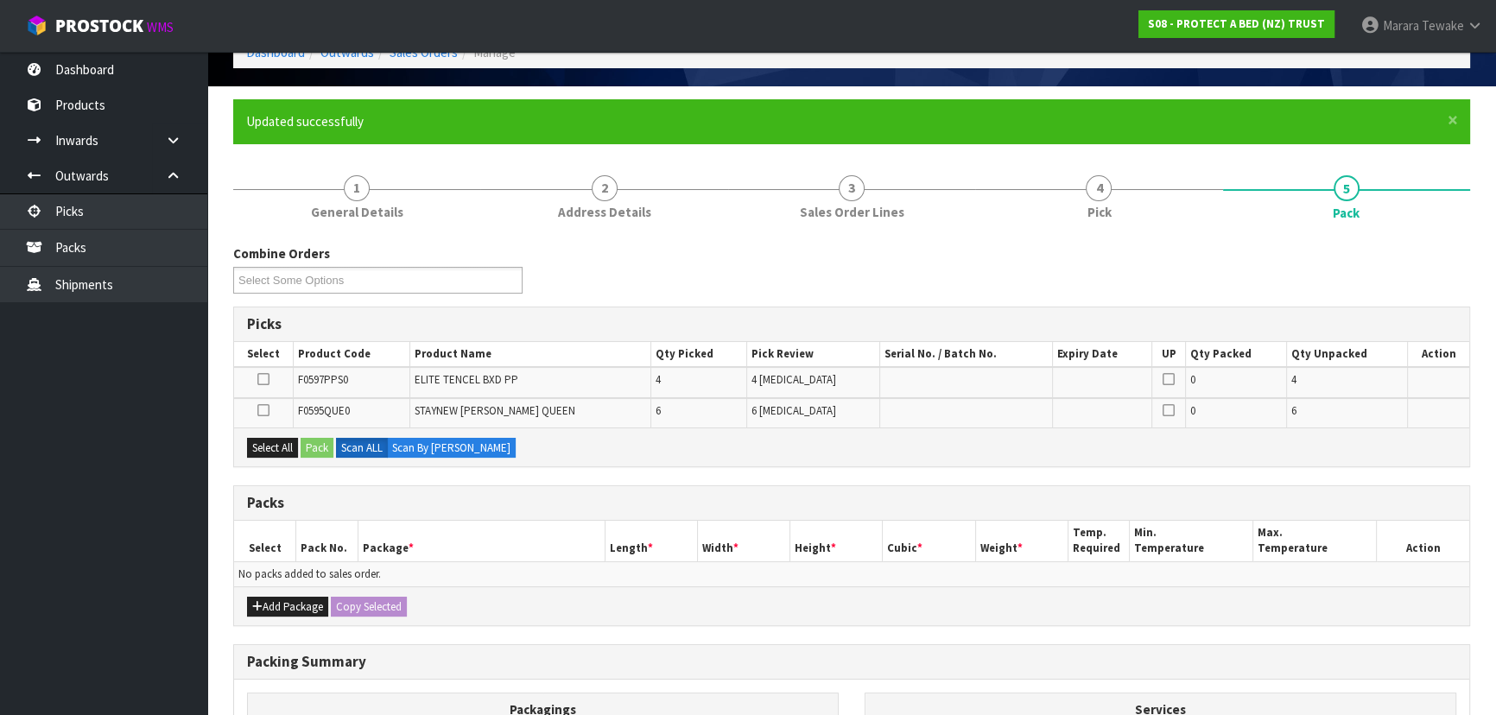
scroll to position [314, 0]
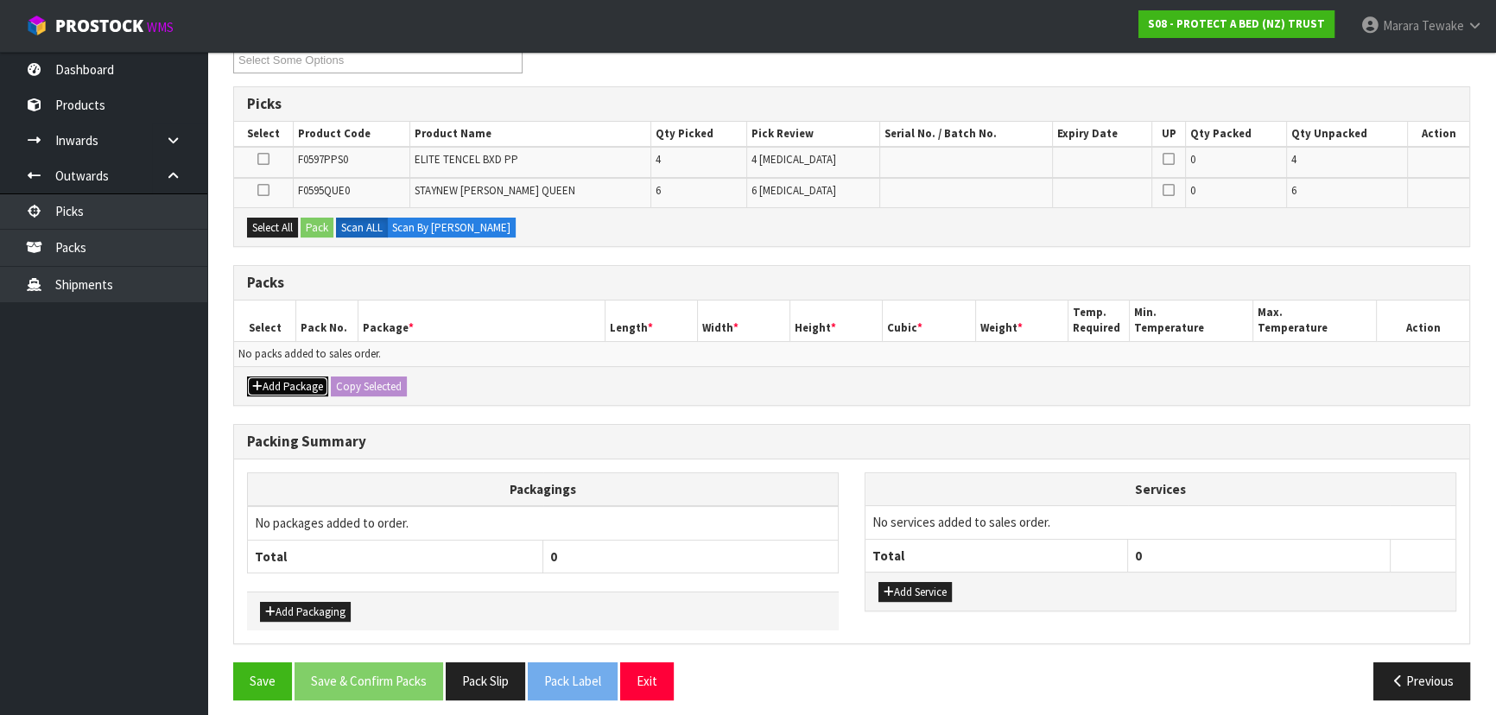
click at [284, 388] on button "Add Package" at bounding box center [287, 387] width 81 height 21
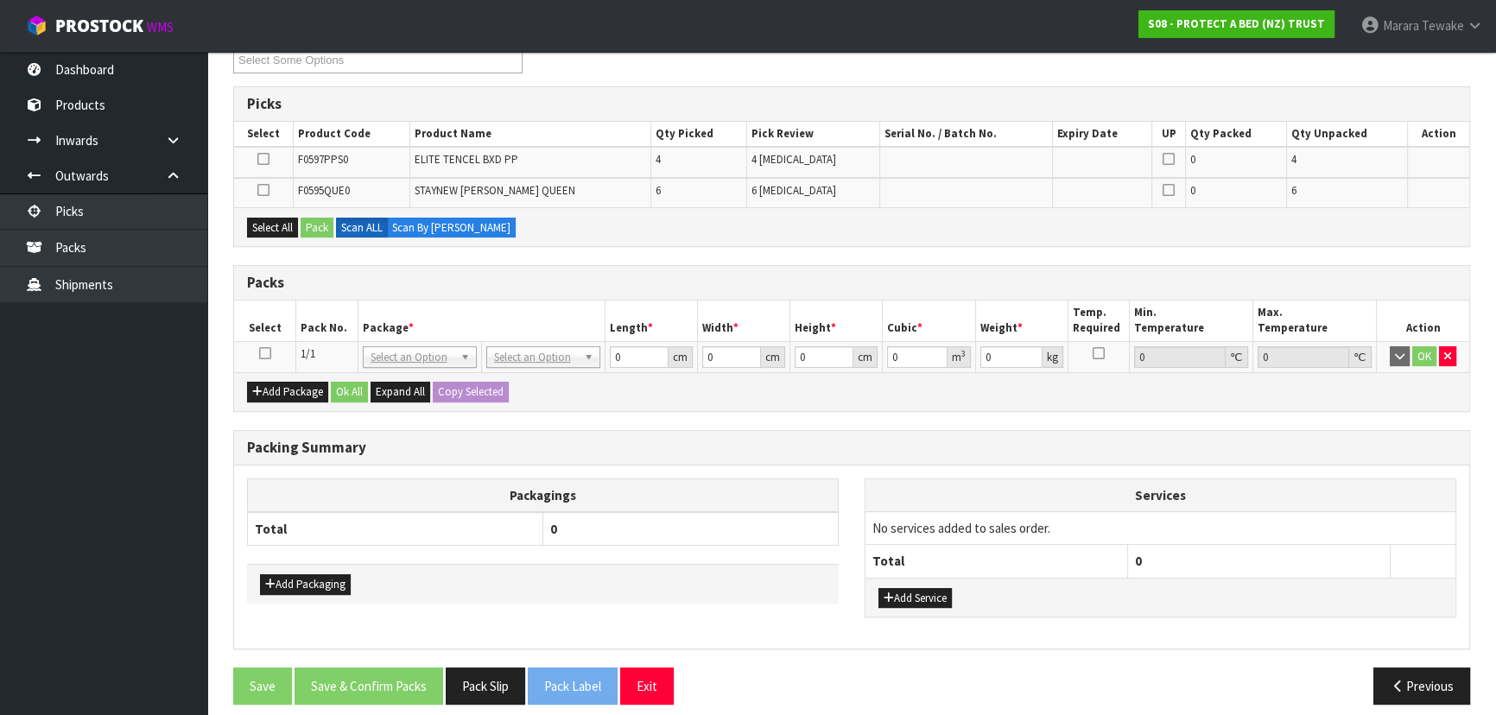
click at [265, 353] on icon at bounding box center [265, 353] width 12 height 1
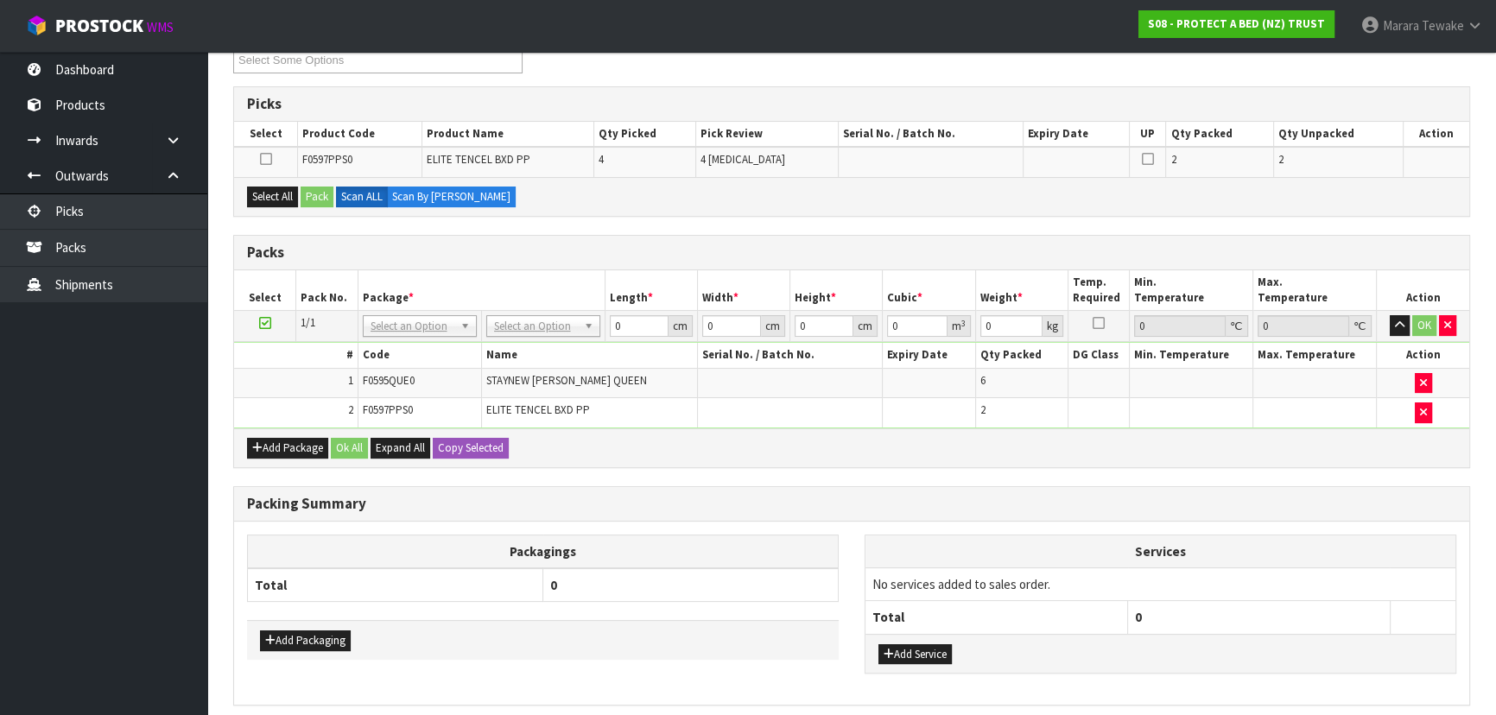
scroll to position [0, 0]
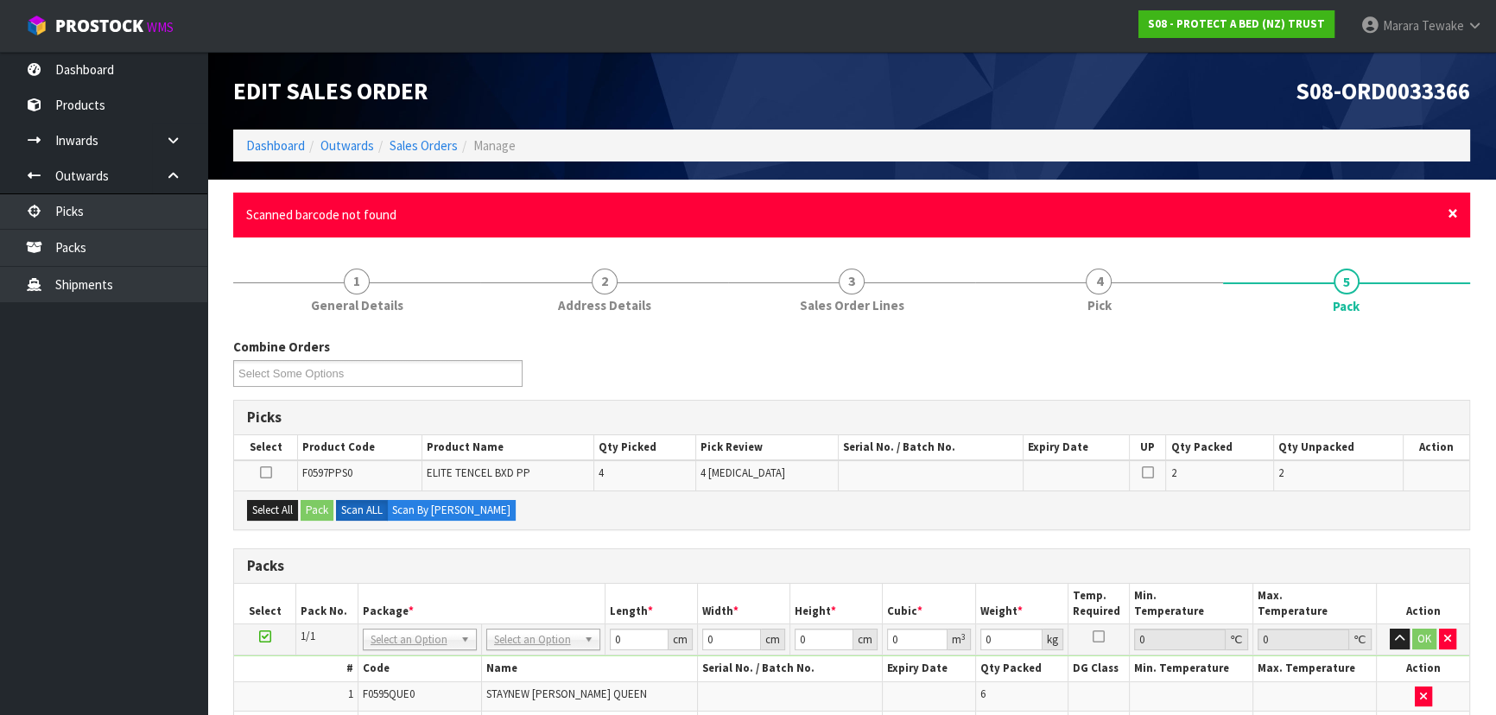
click at [1454, 216] on span "×" at bounding box center [1453, 213] width 10 height 24
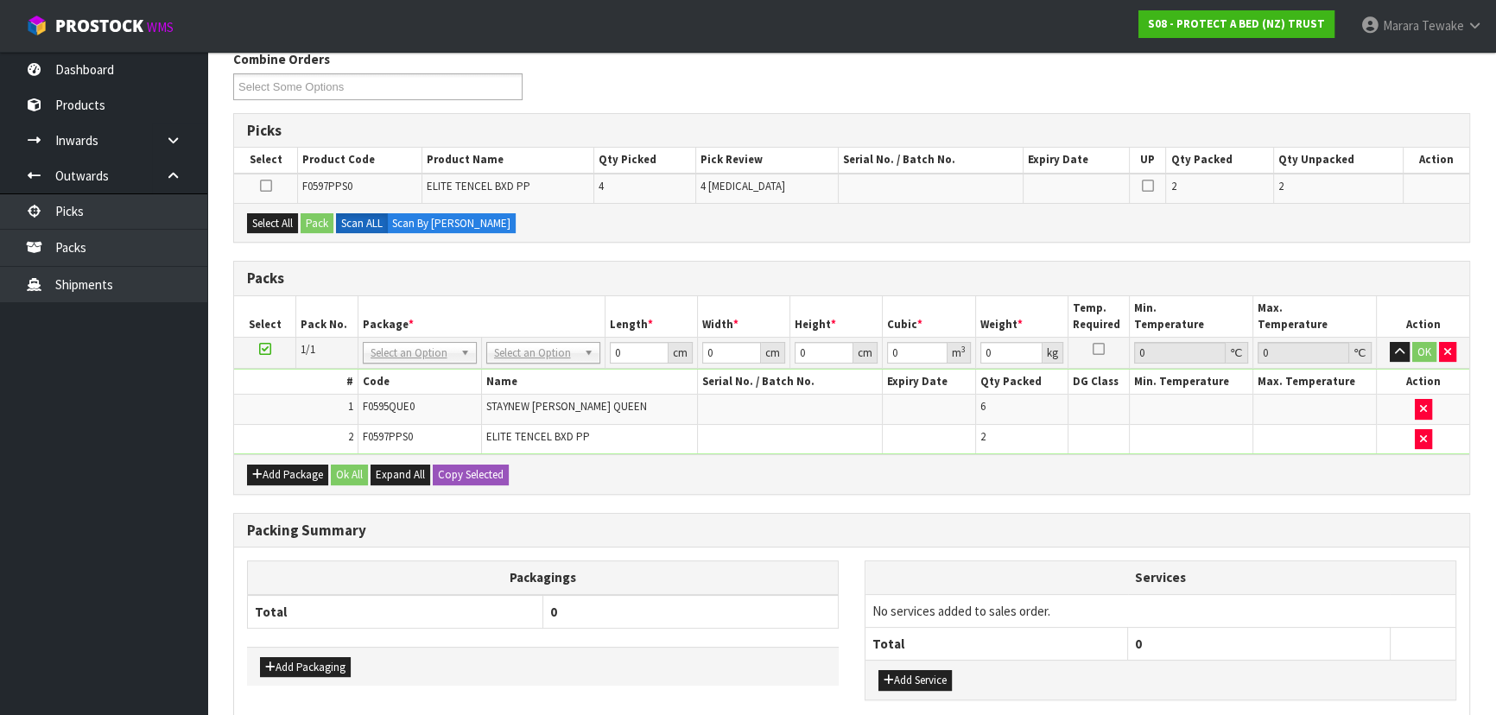
scroll to position [235, 0]
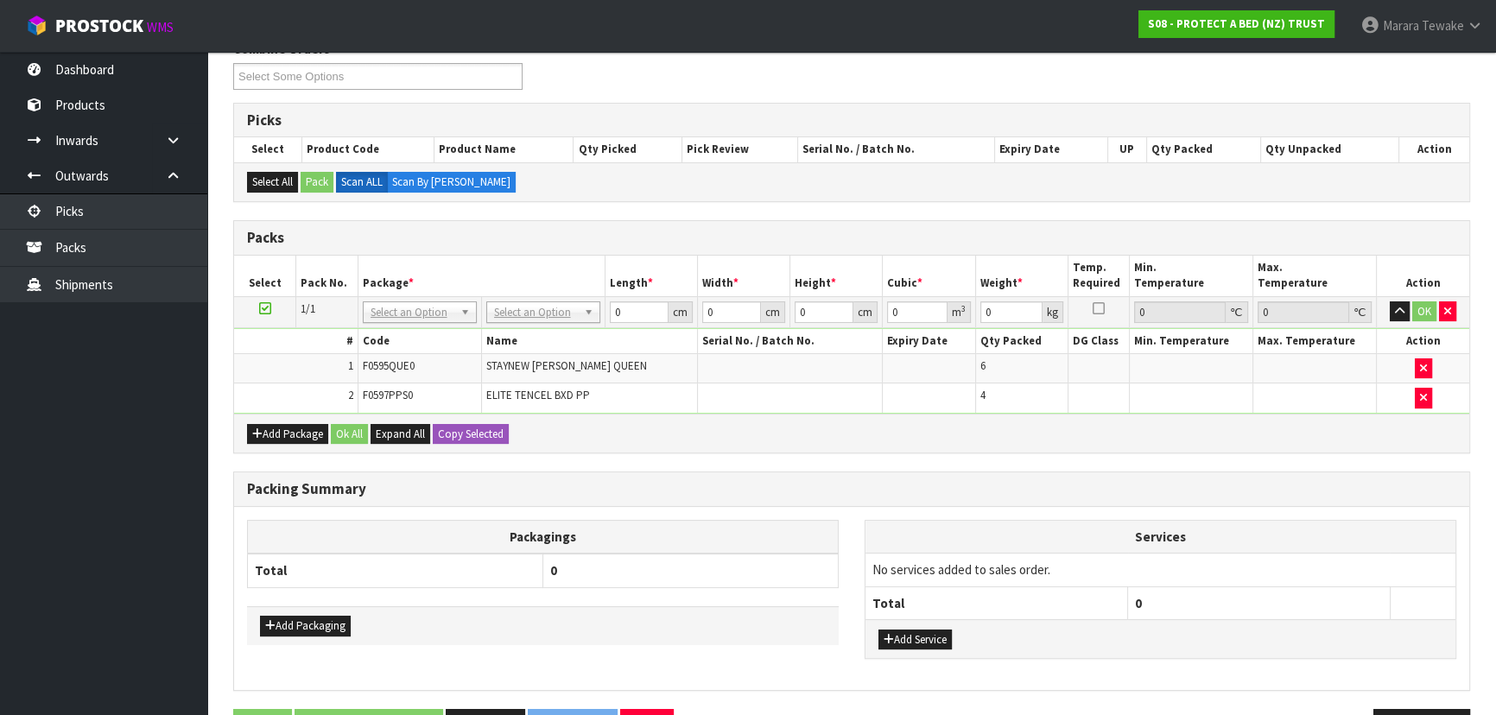
drag, startPoint x: 536, startPoint y: 308, endPoint x: 531, endPoint y: 323, distance: 15.3
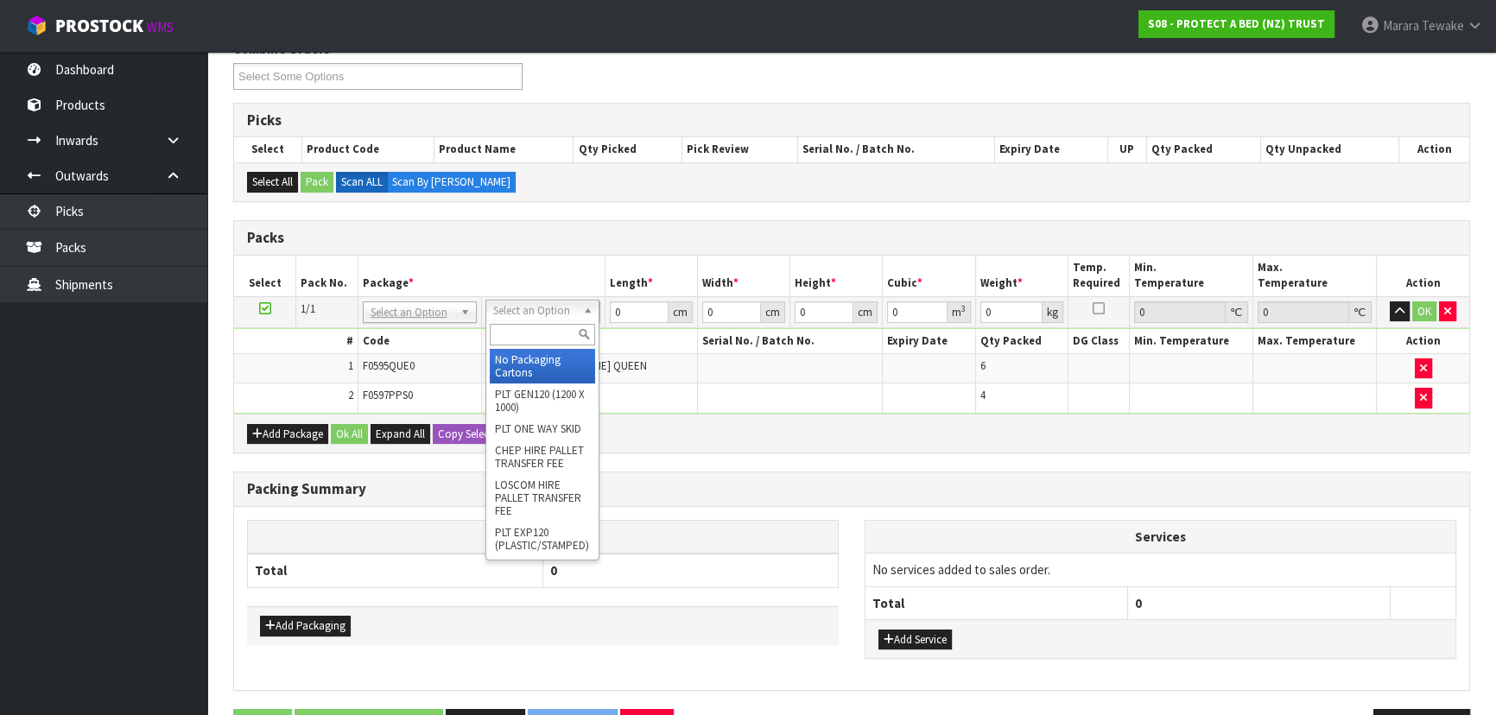
click at [531, 338] on input "text" at bounding box center [542, 335] width 105 height 22
type input "oc"
drag, startPoint x: 537, startPoint y: 344, endPoint x: 557, endPoint y: 360, distance: 25.8
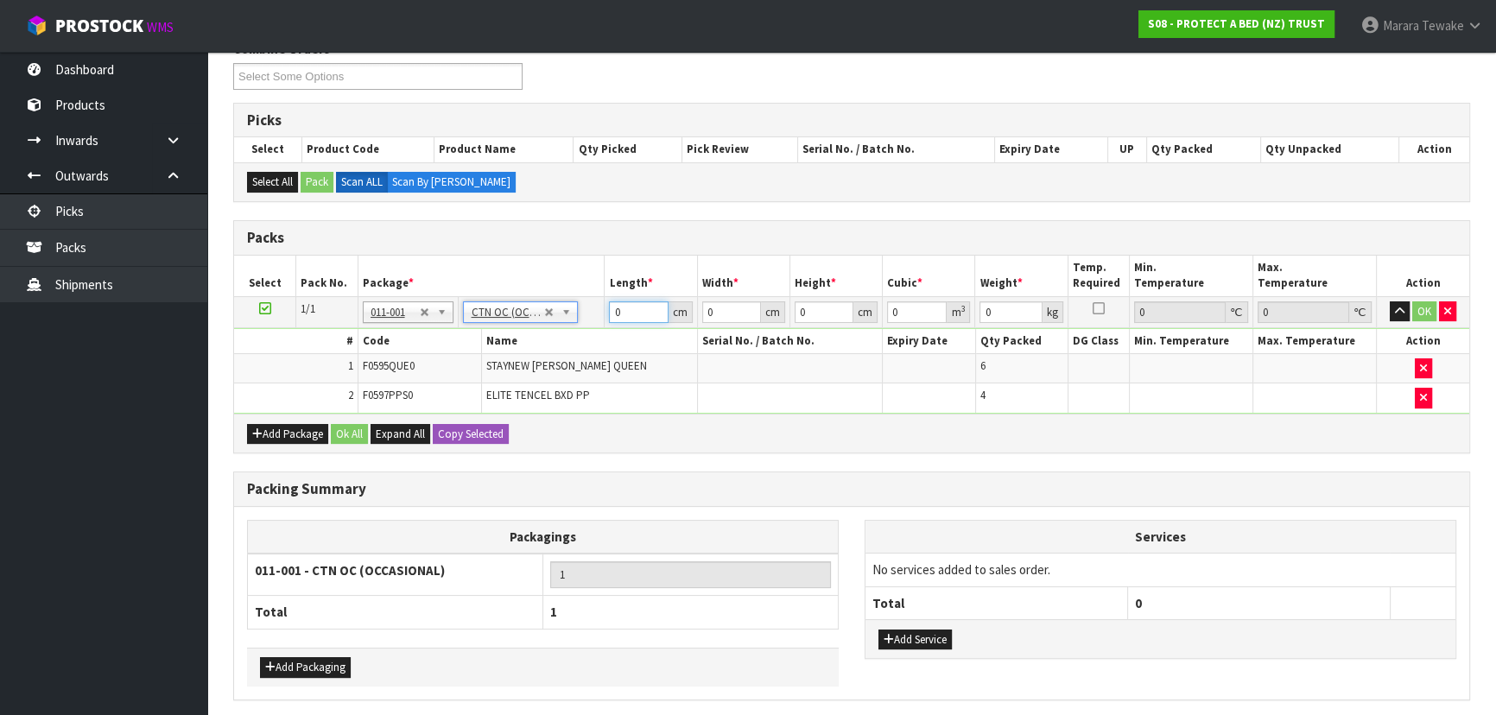
type input "6.2"
drag, startPoint x: 627, startPoint y: 314, endPoint x: 599, endPoint y: 294, distance: 34.7
click at [596, 296] on tr "1/1 NONE 007-001 007-002 007-004 007-009 007-013 007-014 007-015 007-017 007-01…" at bounding box center [851, 311] width 1235 height 31
type input "58"
type input "40"
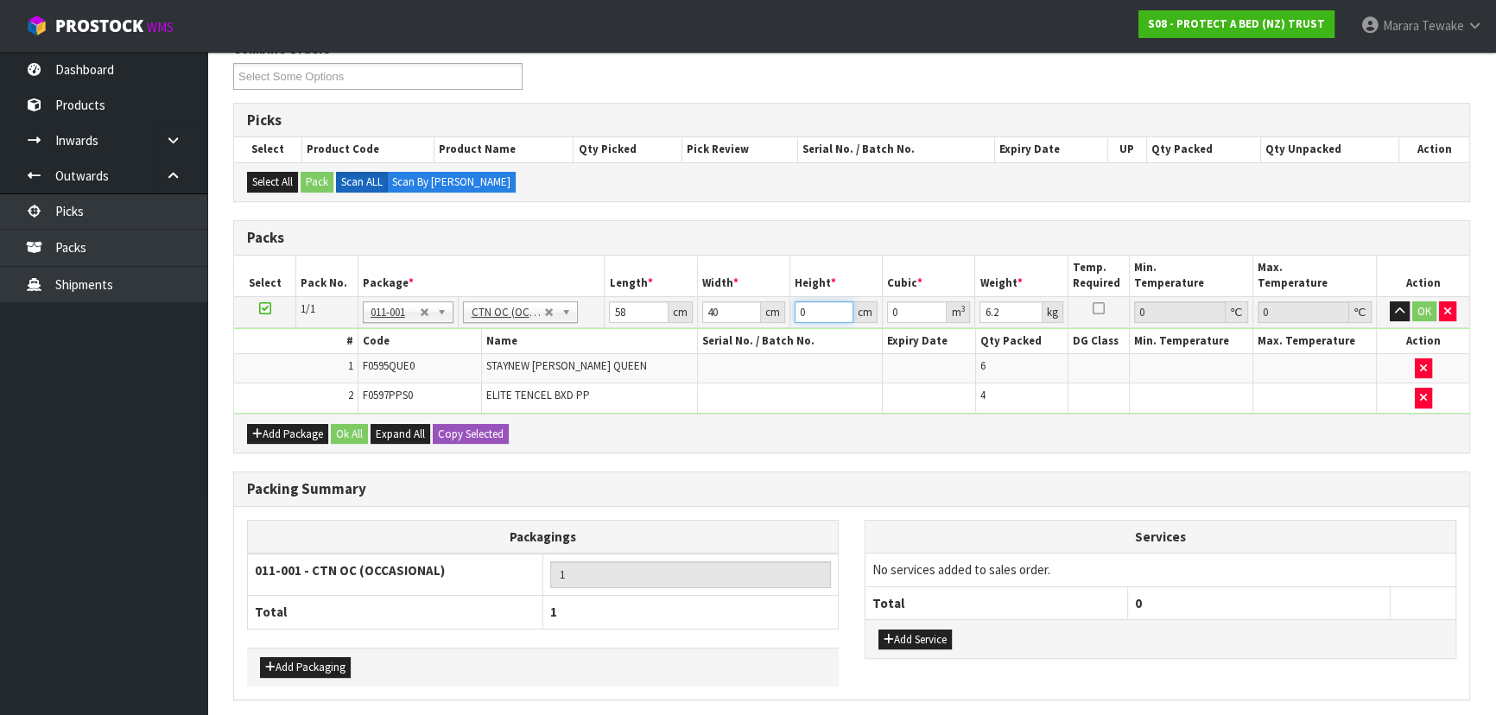
type input "3"
type input "0.00696"
type input "32"
type input "0.07424"
type input "32"
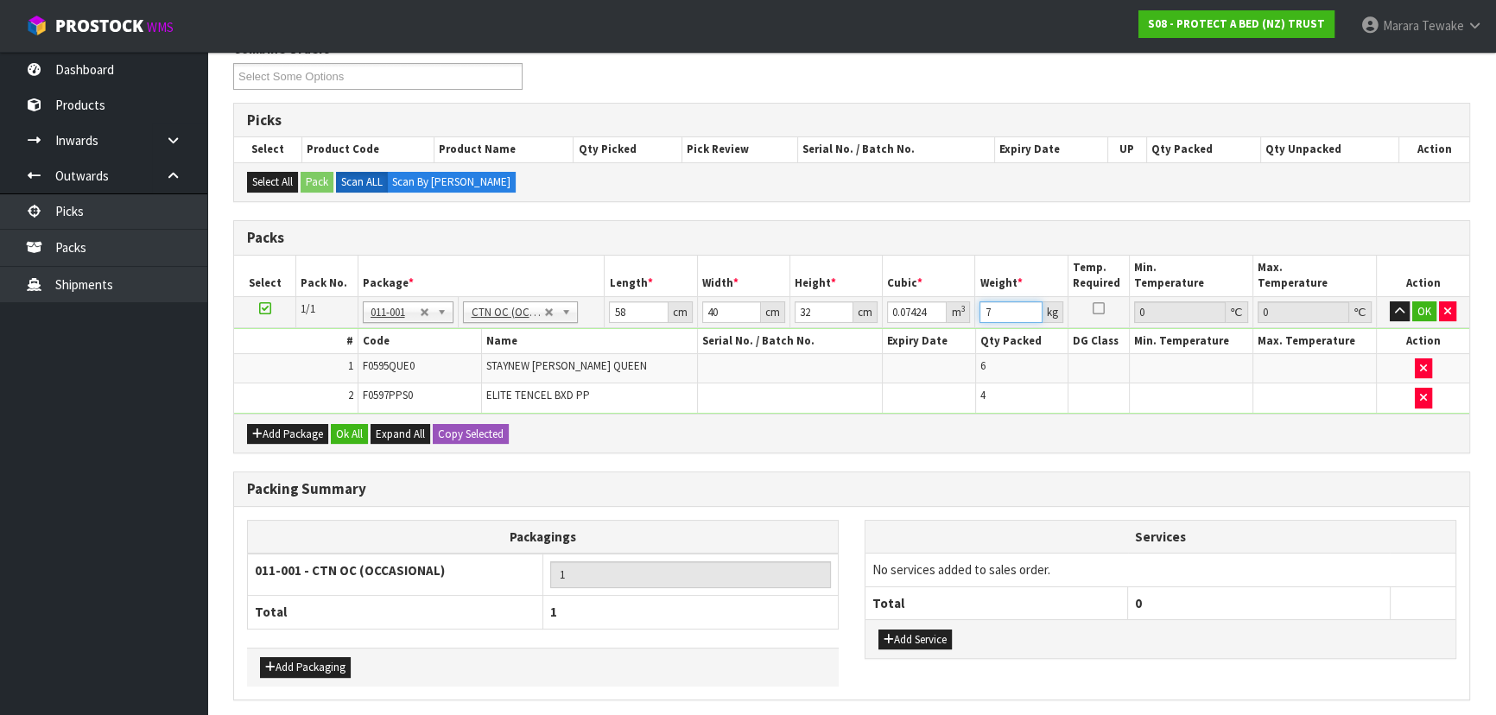
type input "7"
click at [1390, 301] on button "button" at bounding box center [1400, 311] width 20 height 21
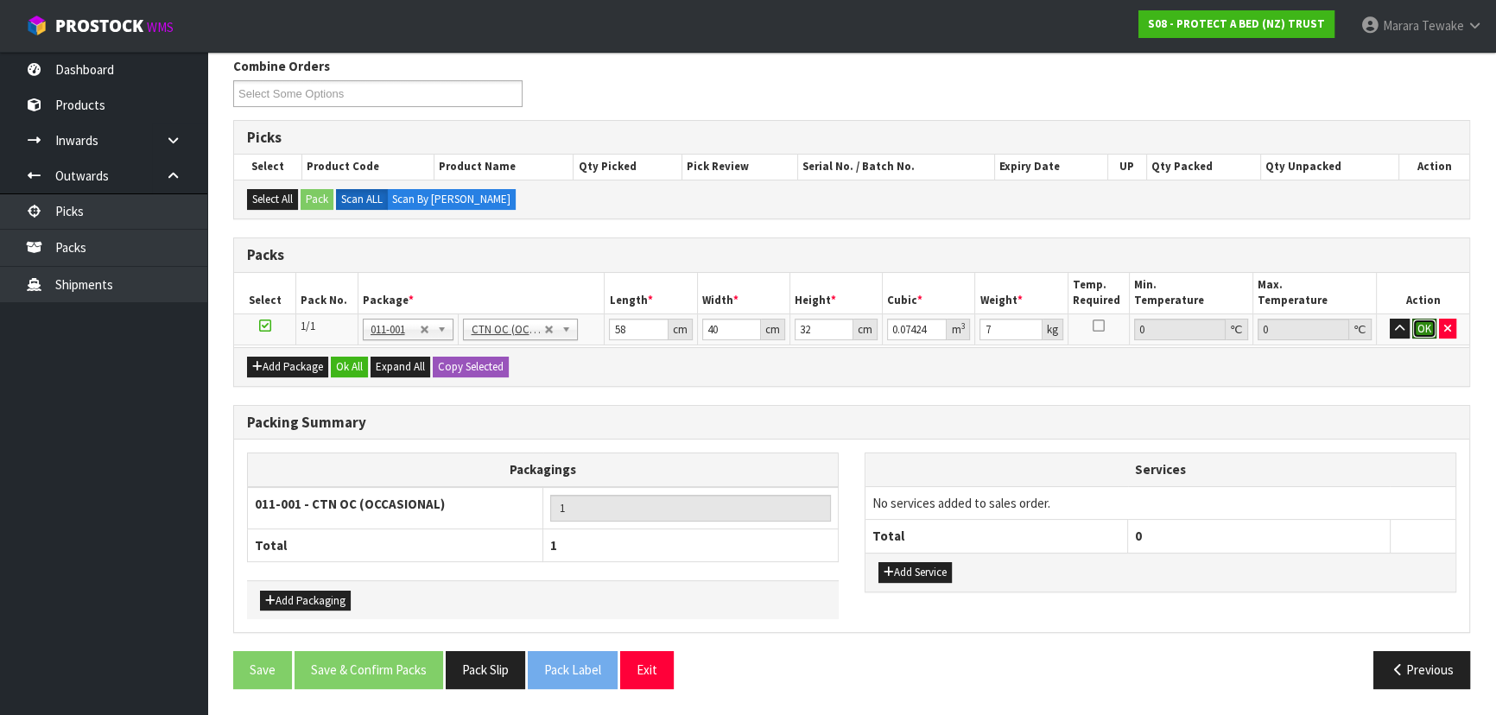
click button "OK" at bounding box center [1424, 329] width 24 height 21
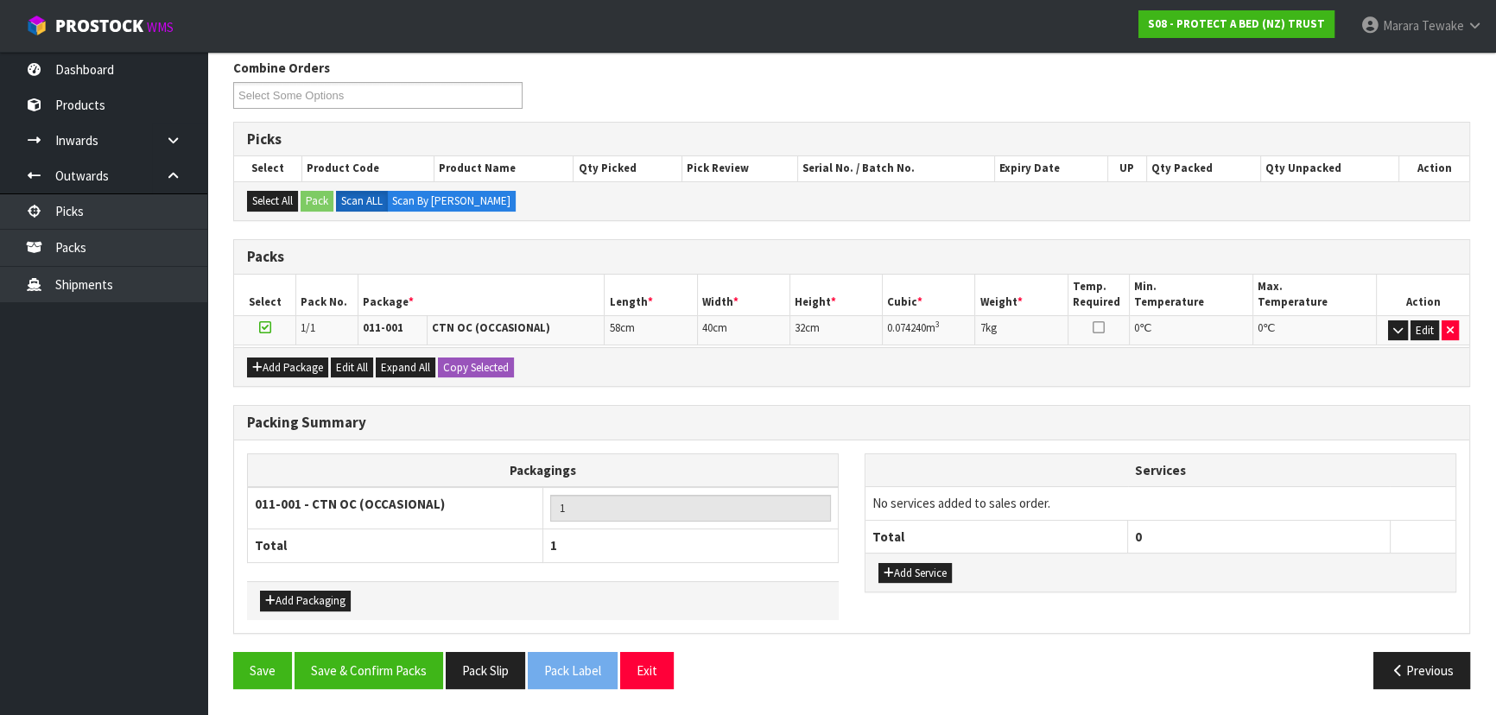
scroll to position [210, 0]
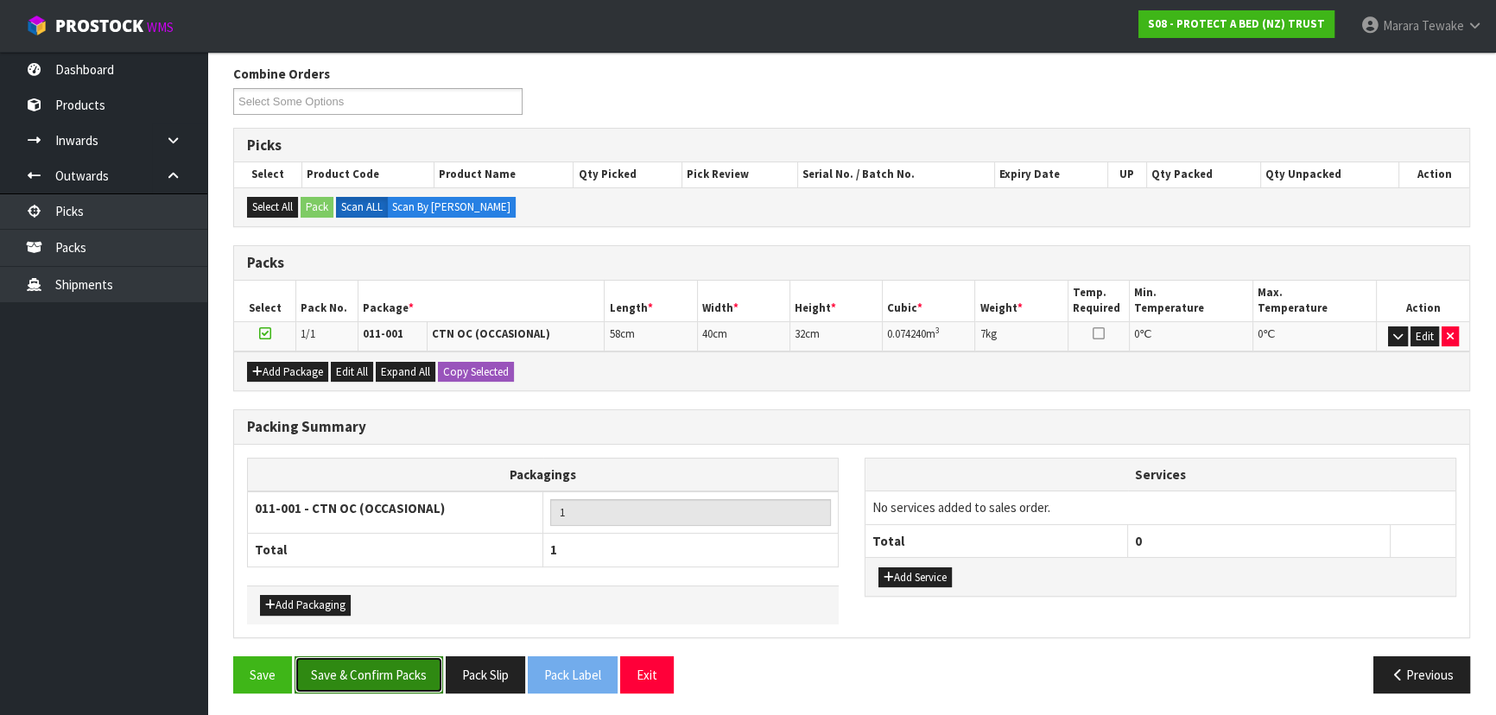
click at [394, 666] on button "Save & Confirm Packs" at bounding box center [369, 675] width 149 height 37
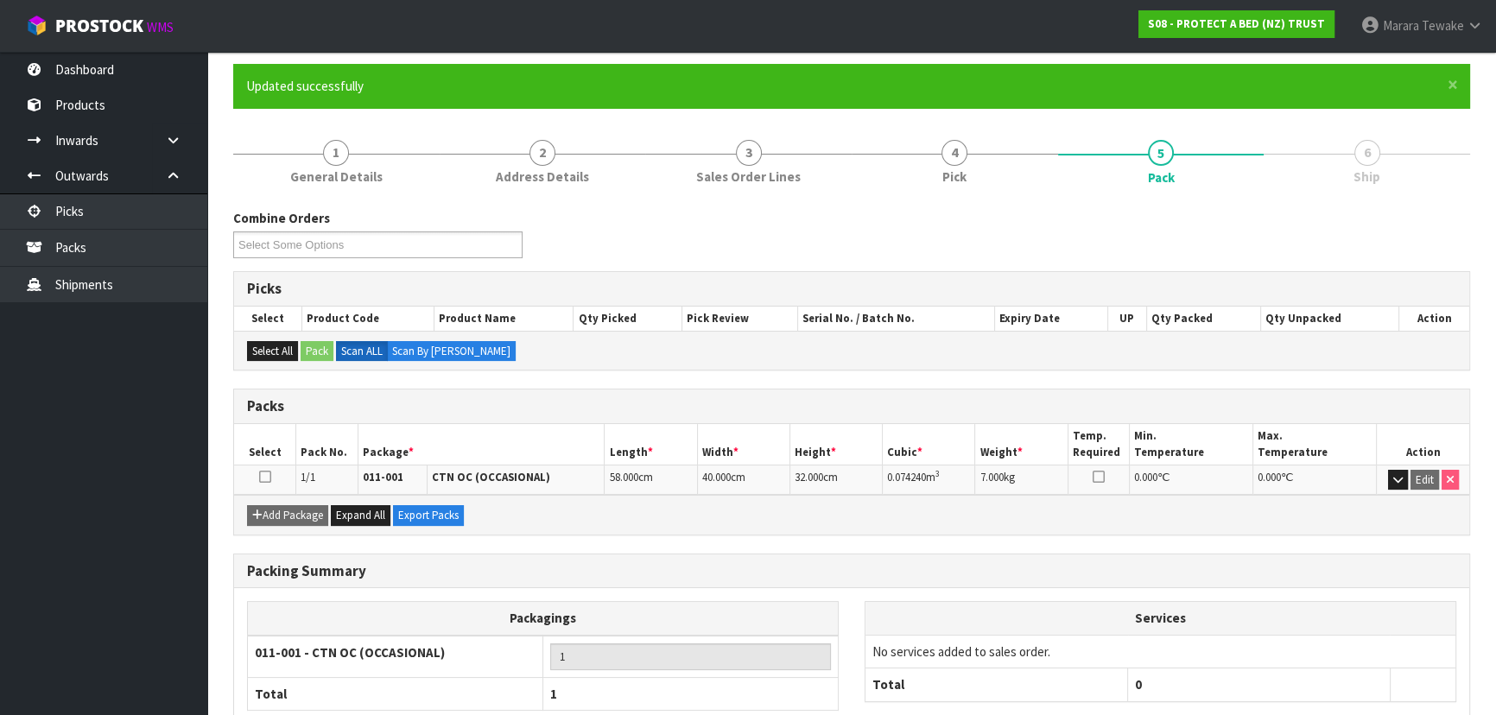
scroll to position [234, 0]
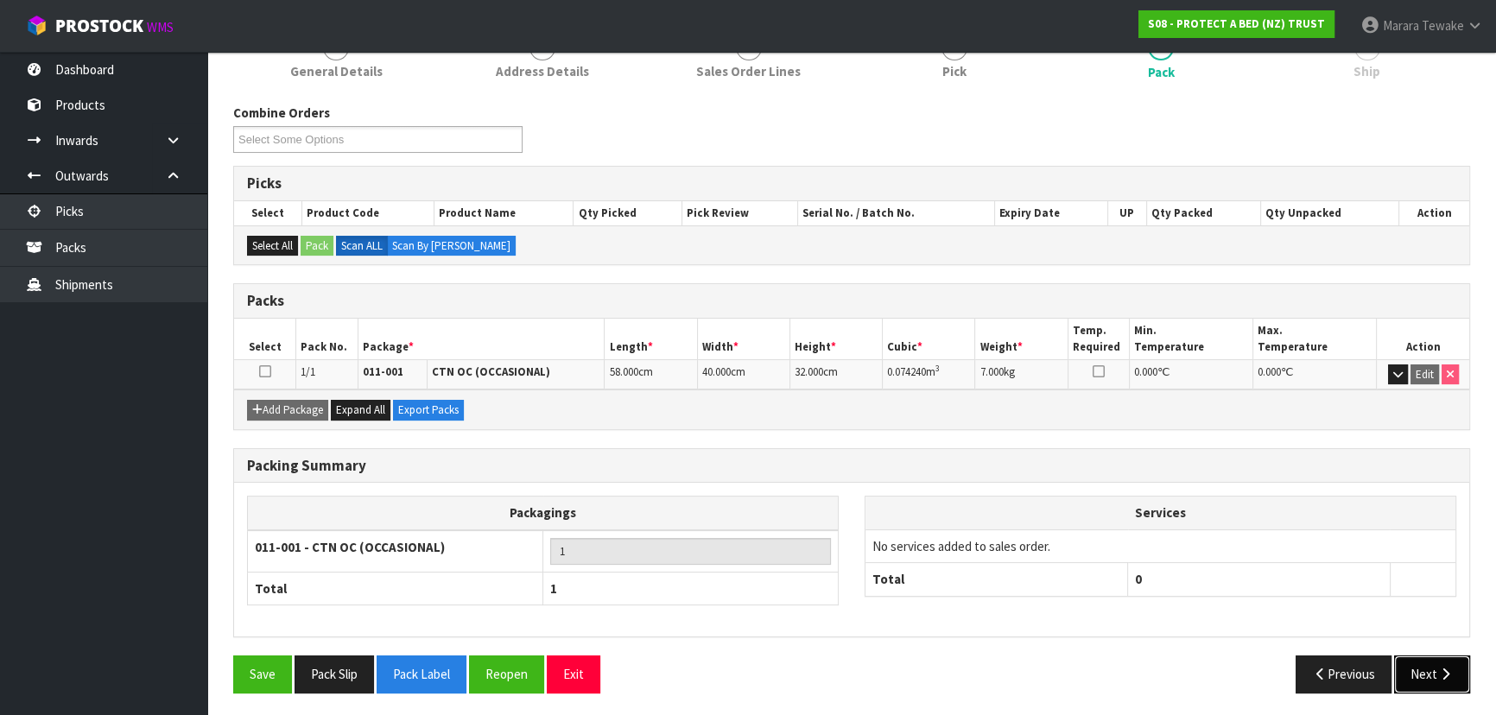
click at [1440, 669] on icon "button" at bounding box center [1445, 674] width 16 height 13
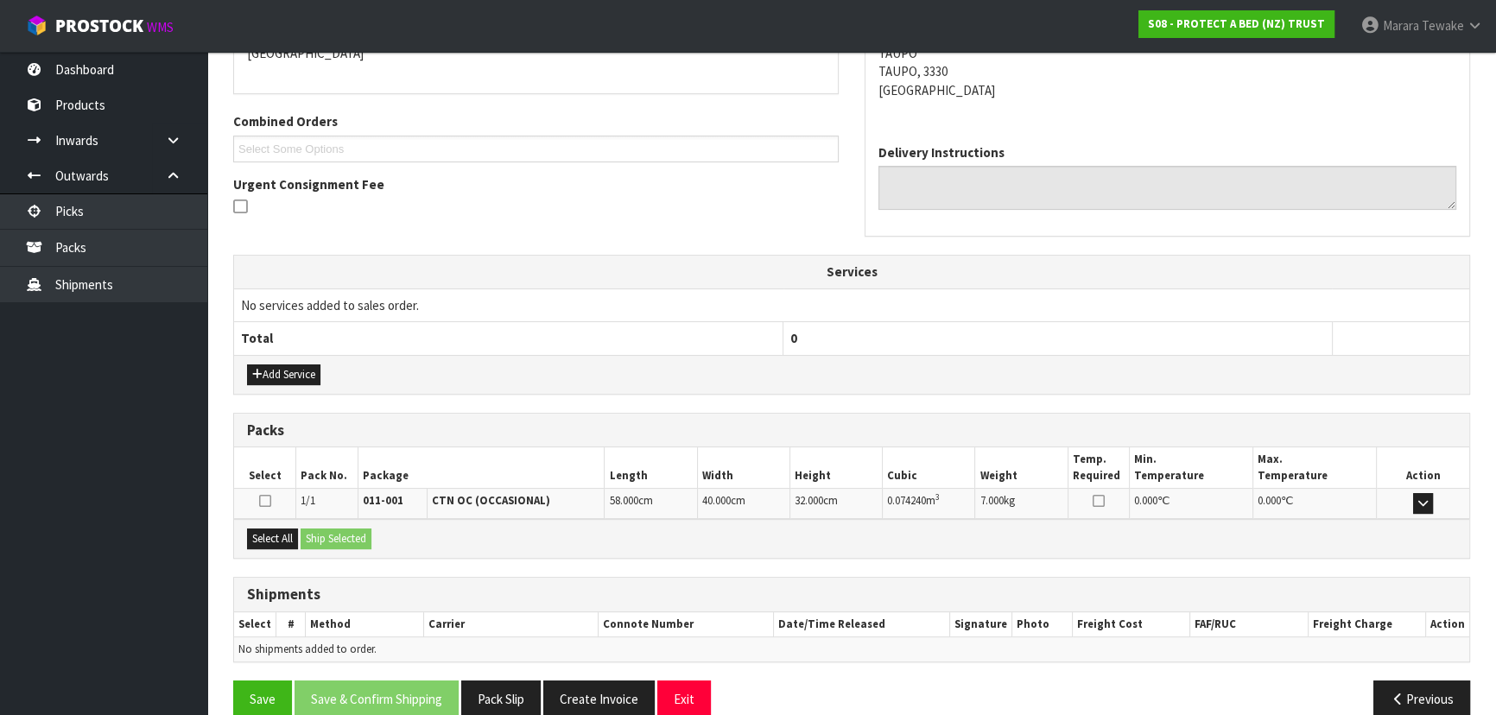
scroll to position [423, 0]
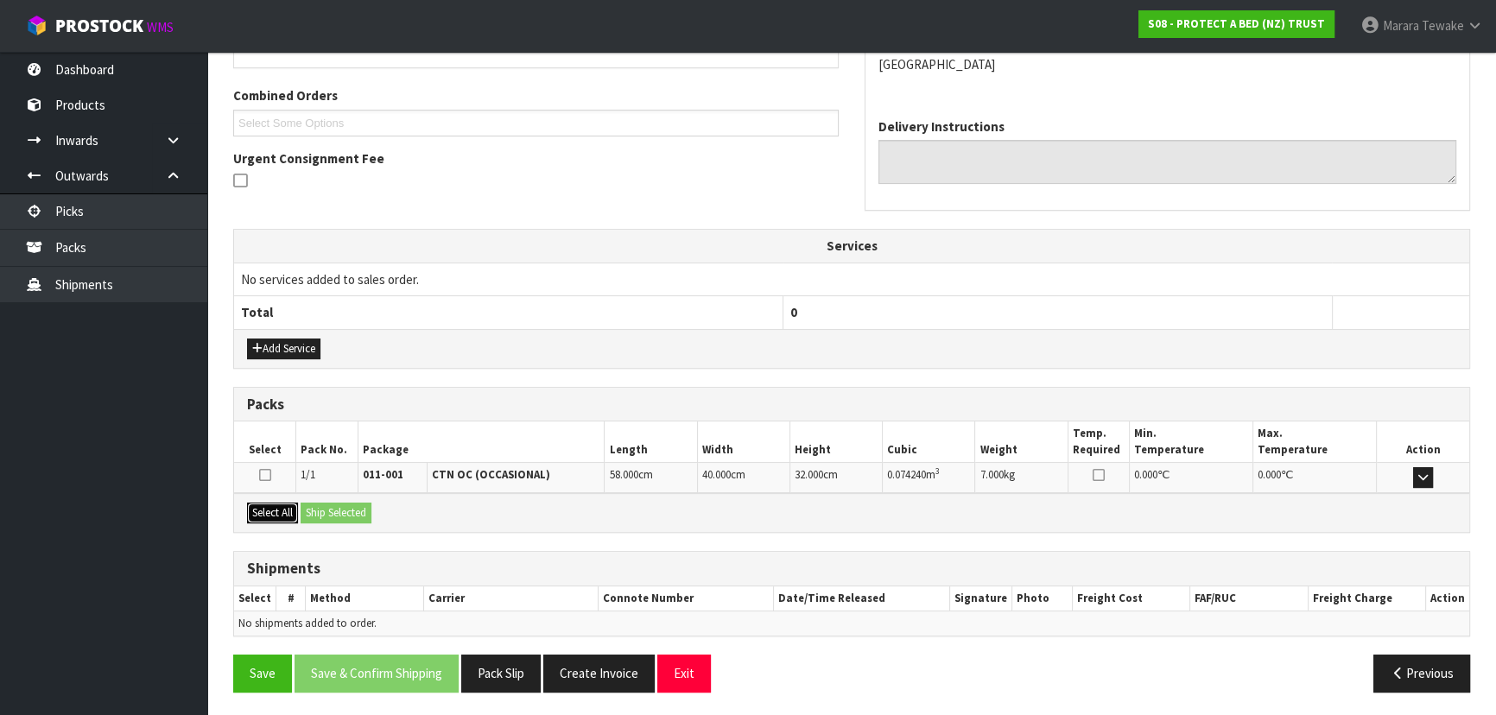
drag, startPoint x: 268, startPoint y: 516, endPoint x: 301, endPoint y: 512, distance: 33.0
click at [276, 514] on button "Select All" at bounding box center [272, 513] width 51 height 21
click at [319, 510] on button "Ship Selected" at bounding box center [336, 513] width 71 height 21
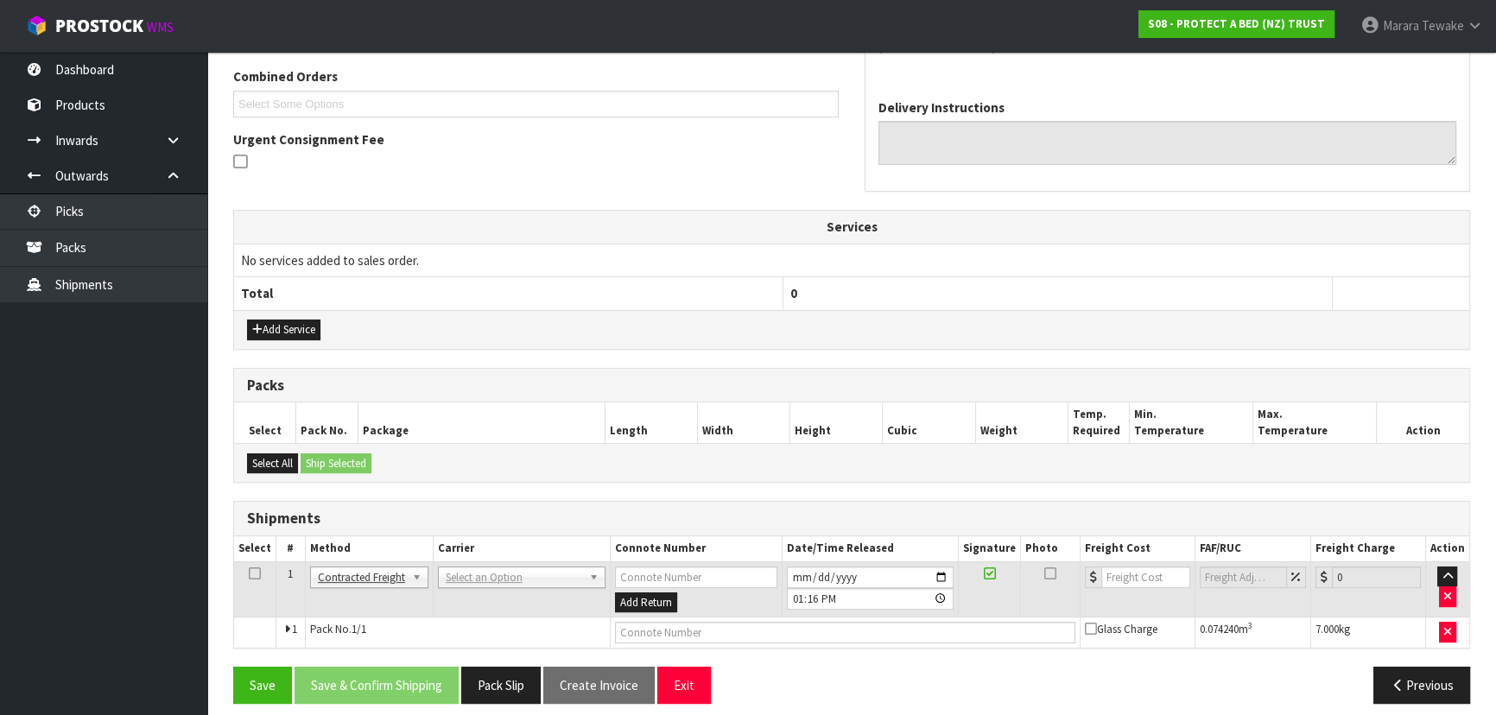
scroll to position [454, 0]
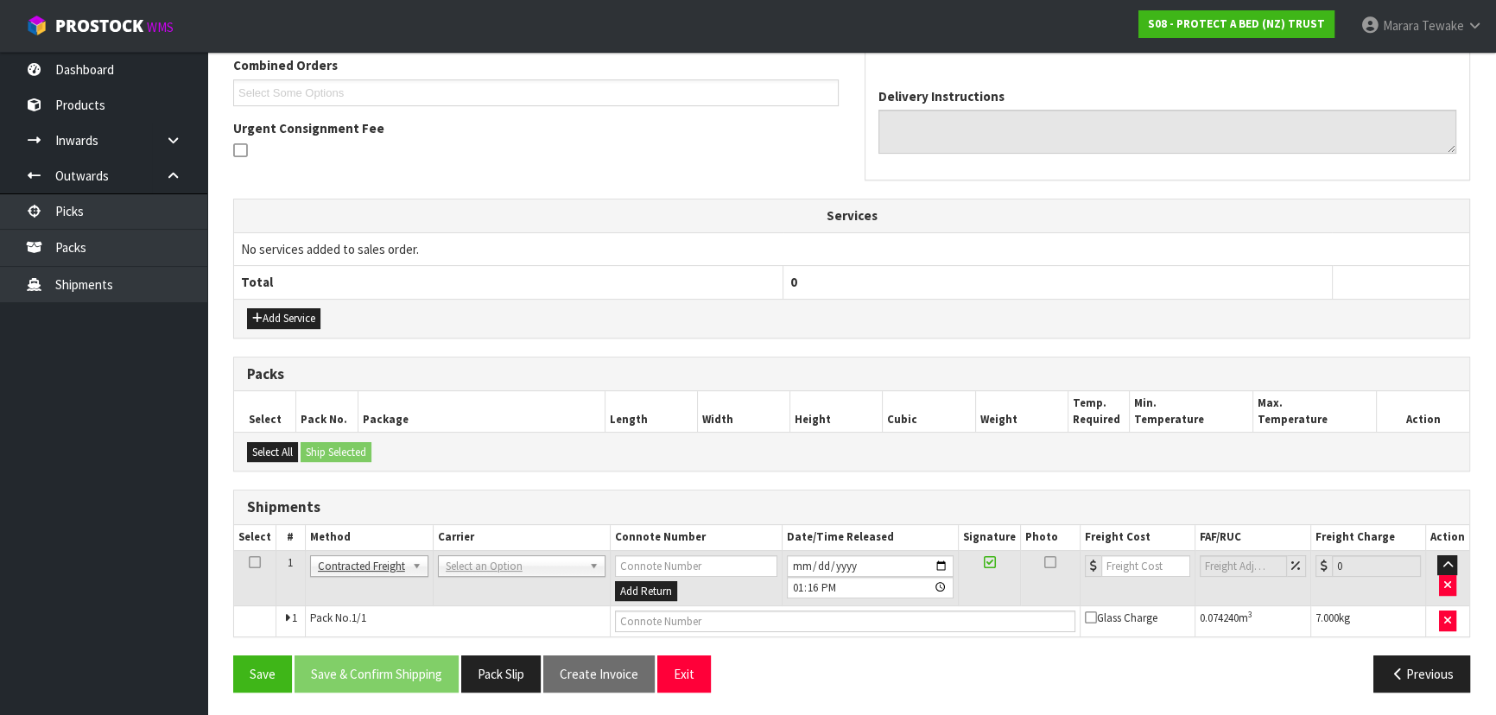
drag, startPoint x: 472, startPoint y: 557, endPoint x: 466, endPoint y: 576, distance: 19.7
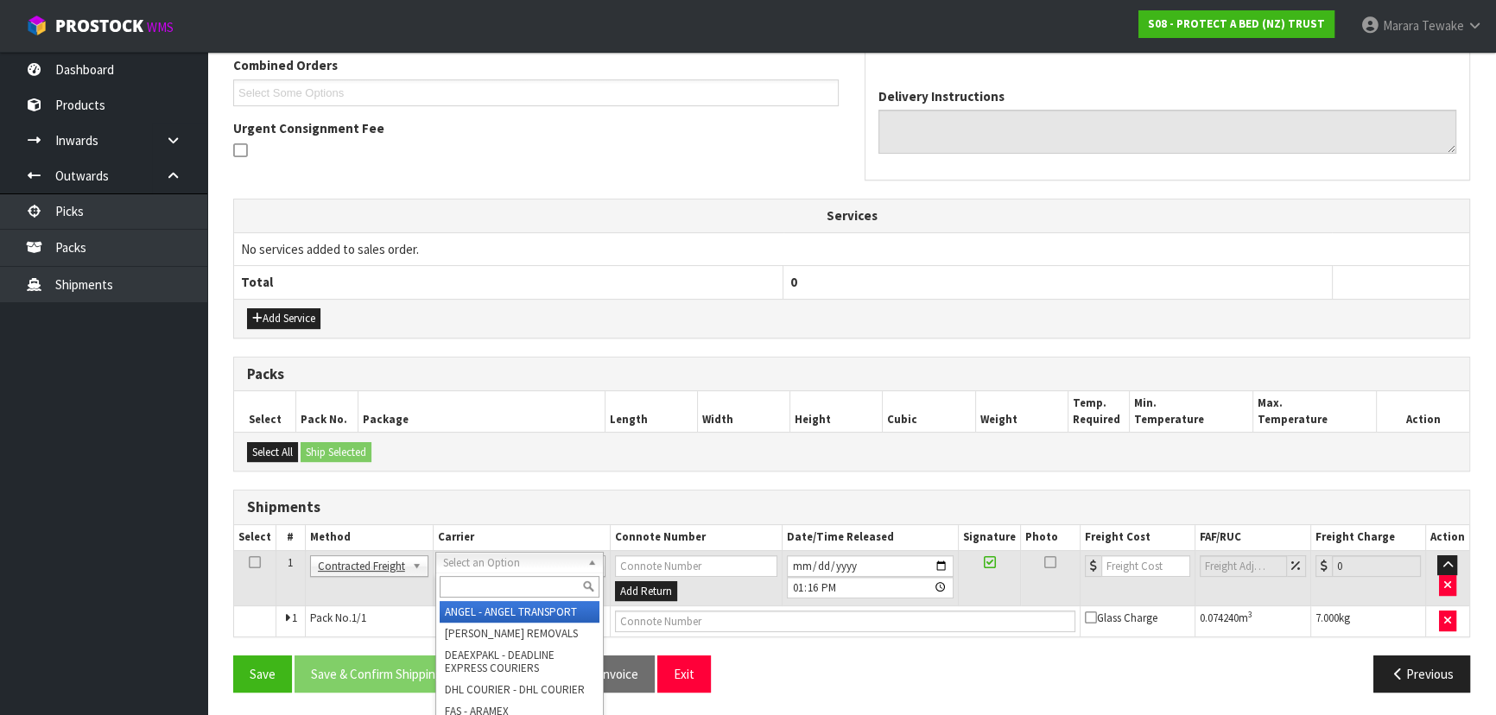
click at [466, 577] on input "text" at bounding box center [520, 587] width 160 height 22
type input "nzp"
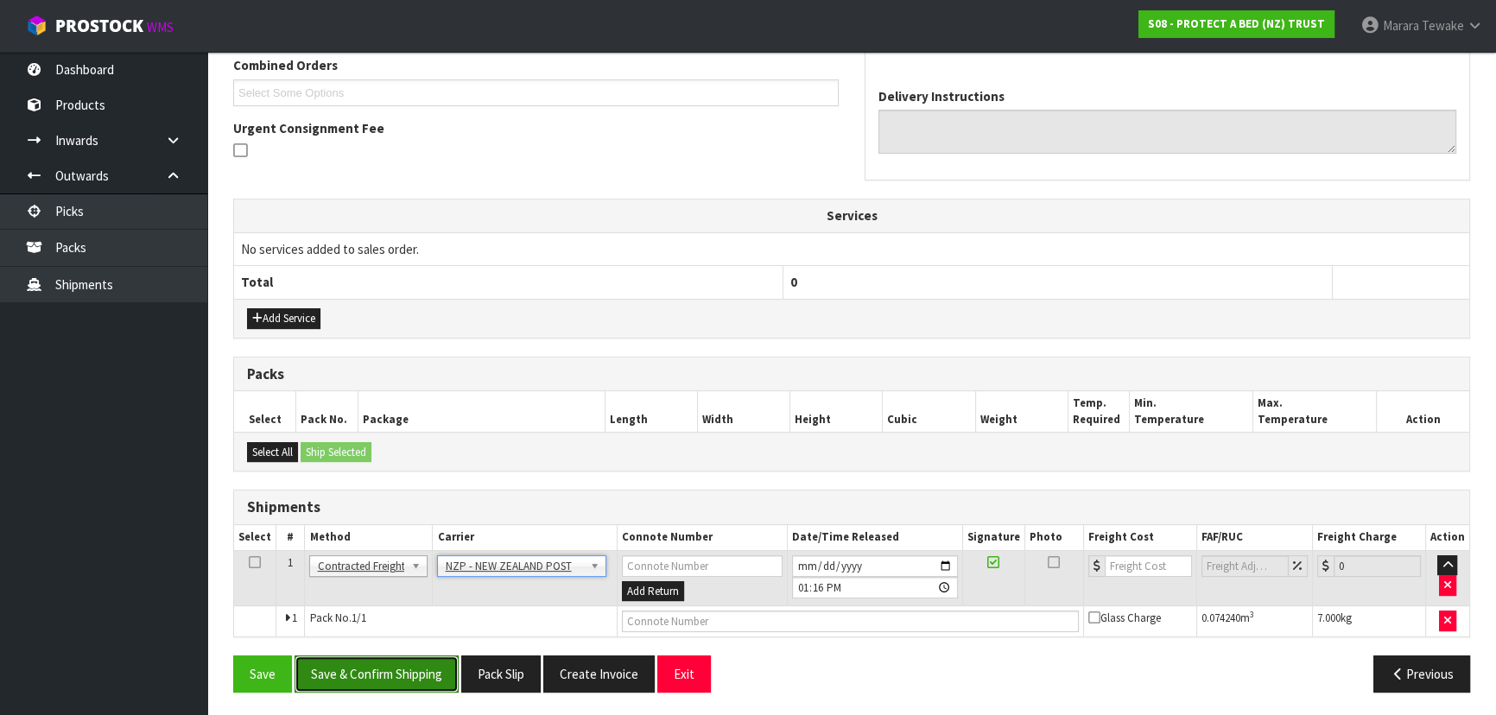
drag, startPoint x: 439, startPoint y: 659, endPoint x: 252, endPoint y: 620, distance: 190.6
click at [438, 658] on button "Save & Confirm Shipping" at bounding box center [377, 674] width 164 height 37
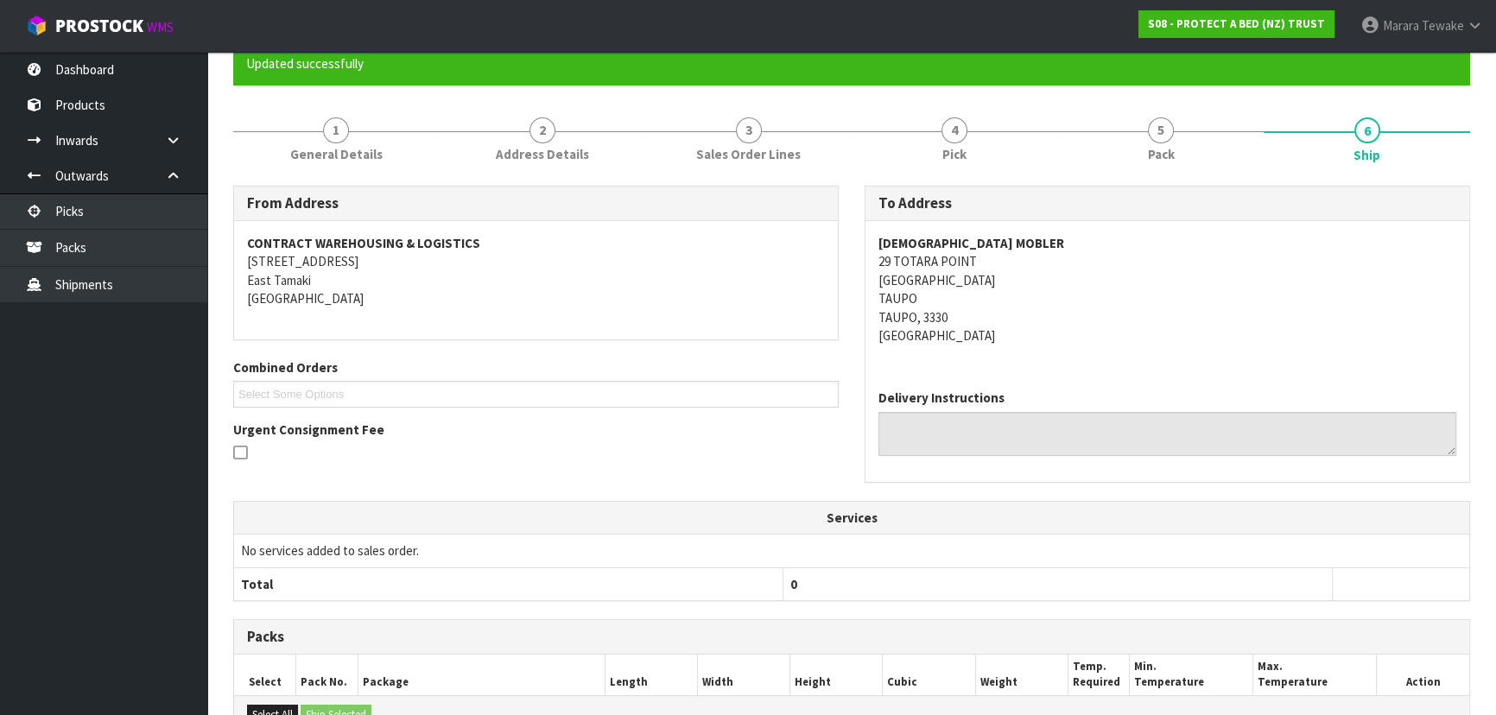
scroll to position [429, 0]
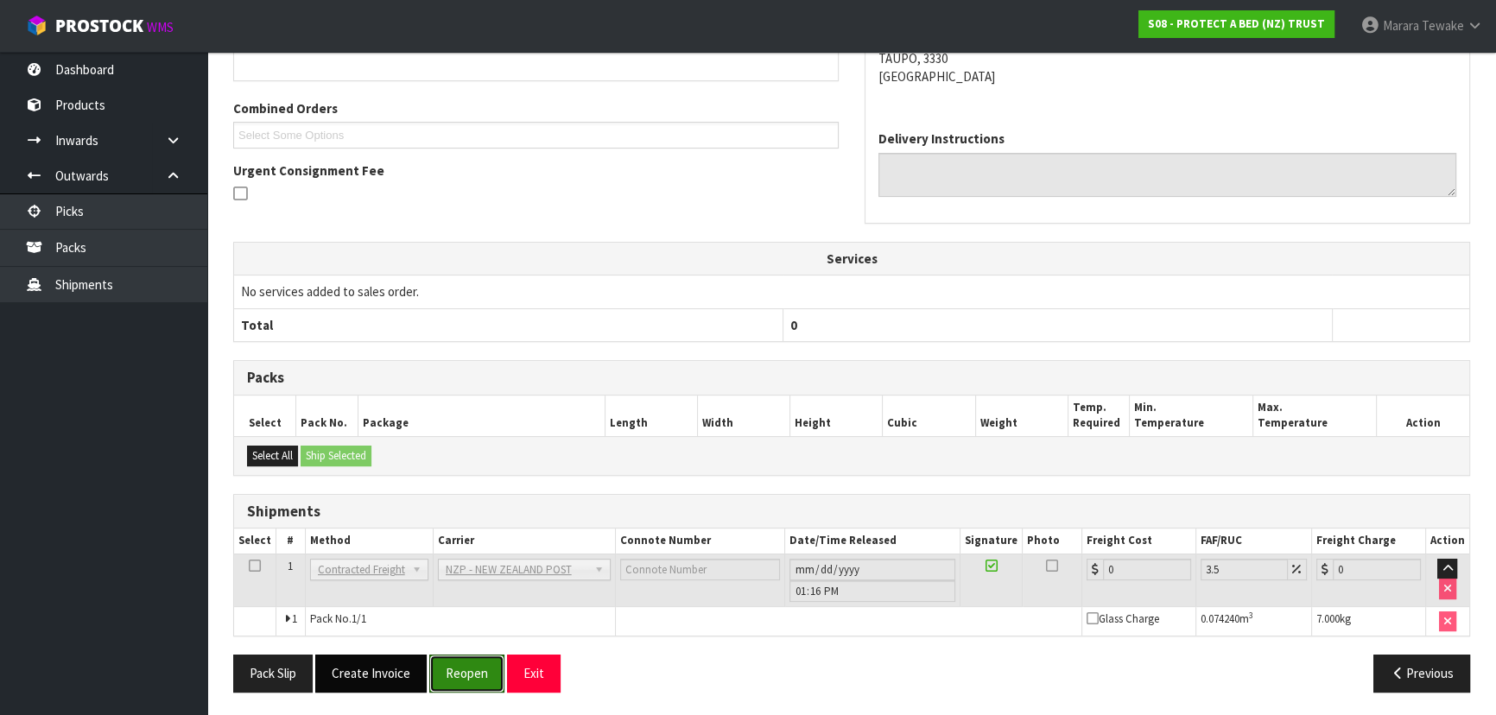
drag, startPoint x: 466, startPoint y: 675, endPoint x: 356, endPoint y: 676, distance: 109.7
click at [466, 675] on button "Reopen" at bounding box center [466, 673] width 75 height 37
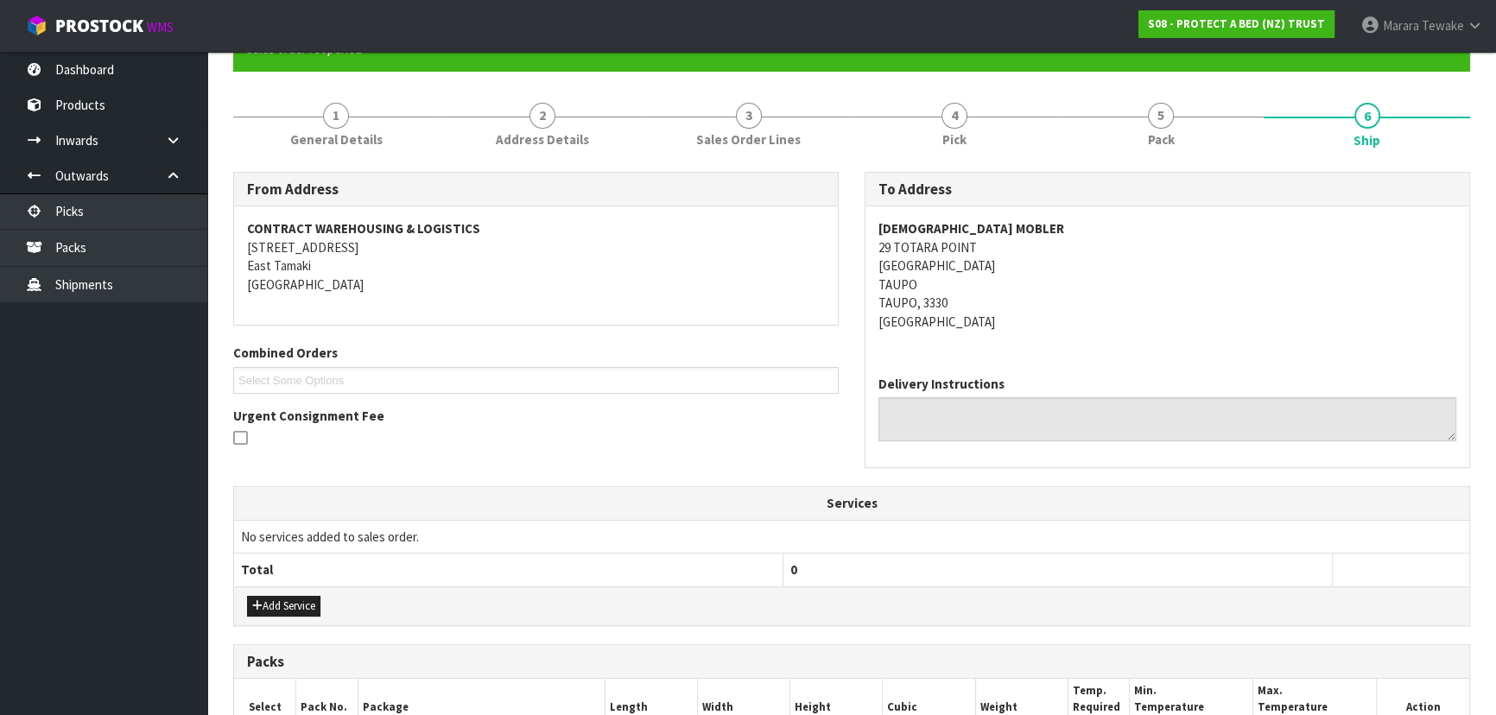
scroll to position [454, 0]
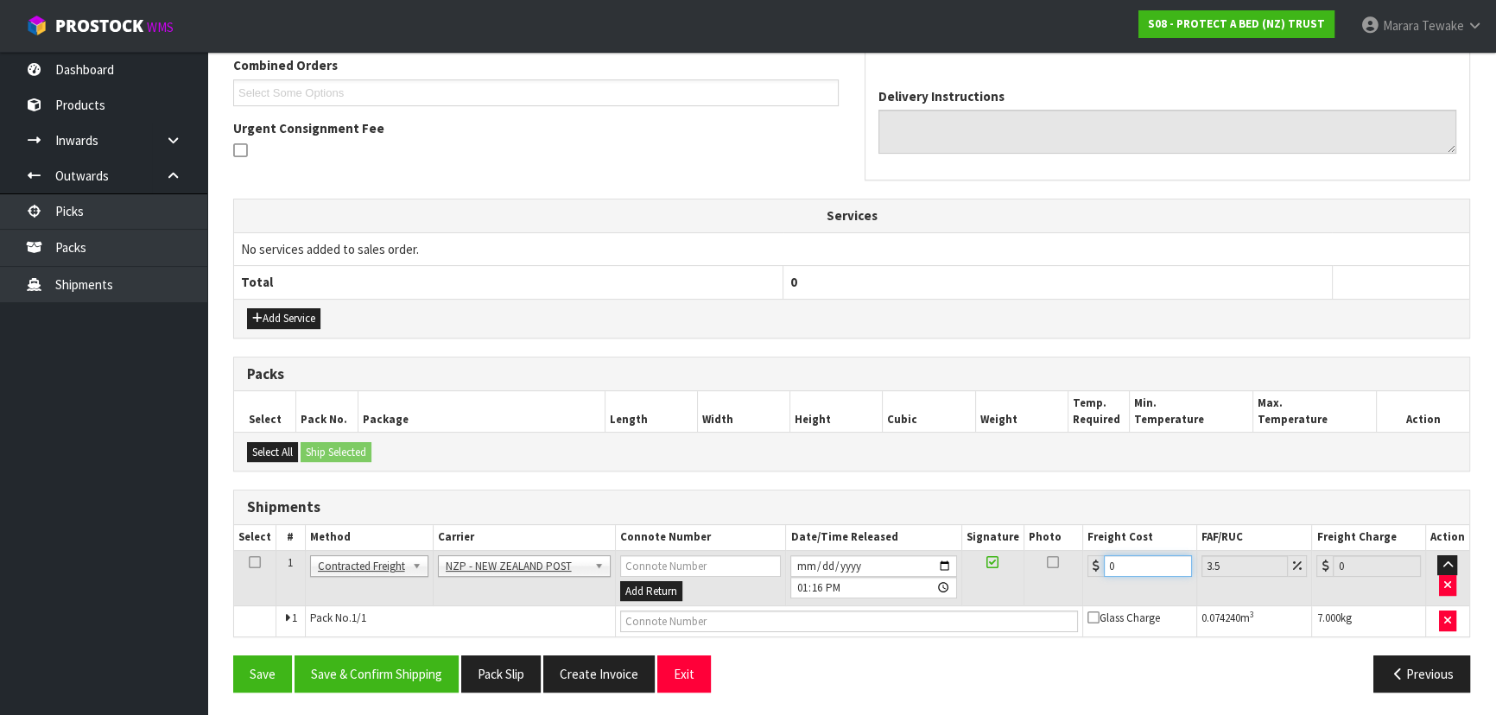
drag, startPoint x: 1146, startPoint y: 555, endPoint x: 1058, endPoint y: 553, distance: 88.1
click at [1062, 553] on tr "1 Client Local Pickup Customer Local Pickup Company Freight Contracted Freight …" at bounding box center [851, 578] width 1235 height 56
type input "1"
type input "1.03"
type input "12"
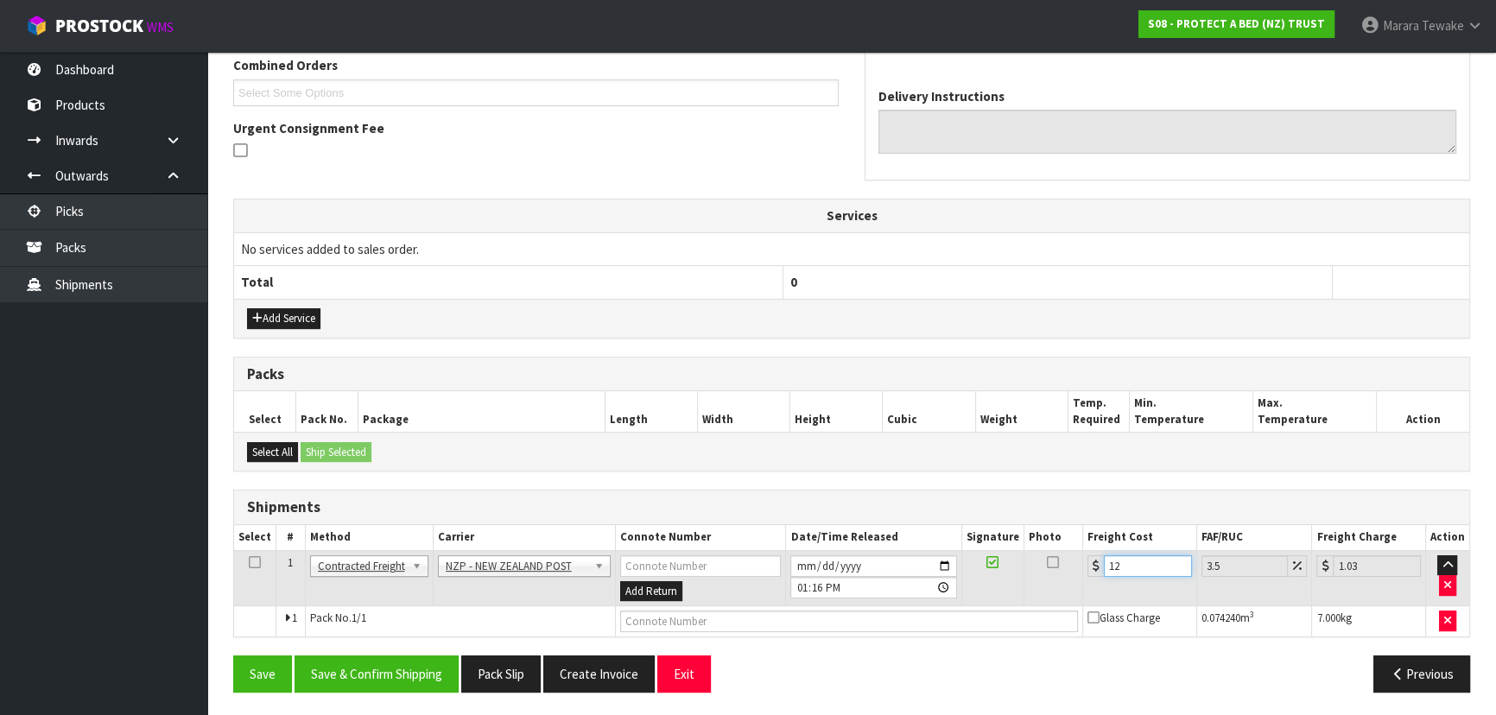
type input "12.42"
type input "12.5"
type input "12.94"
type input "12.51"
type input "12.95"
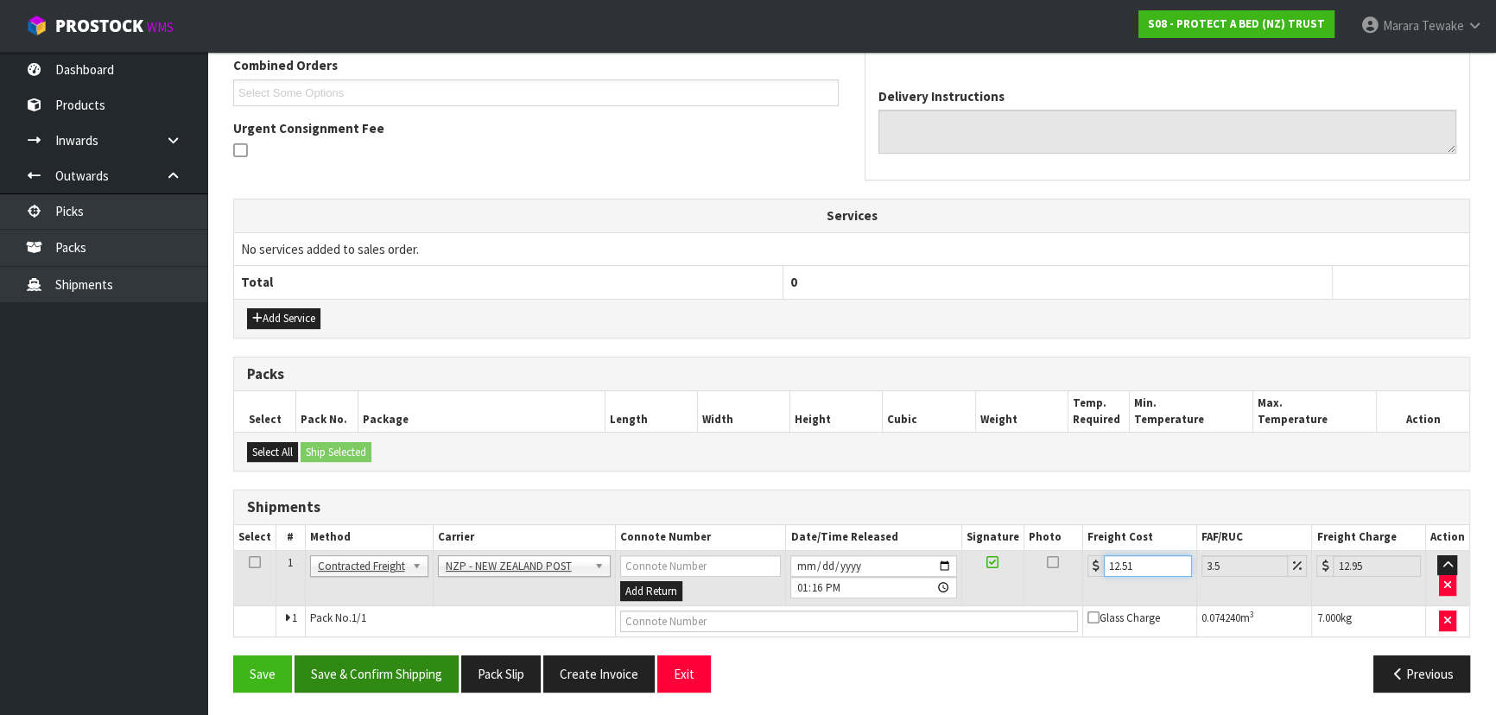
type input "12.51"
drag, startPoint x: 378, startPoint y: 669, endPoint x: 365, endPoint y: 661, distance: 14.9
click at [378, 669] on button "Save & Confirm Shipping" at bounding box center [377, 674] width 164 height 37
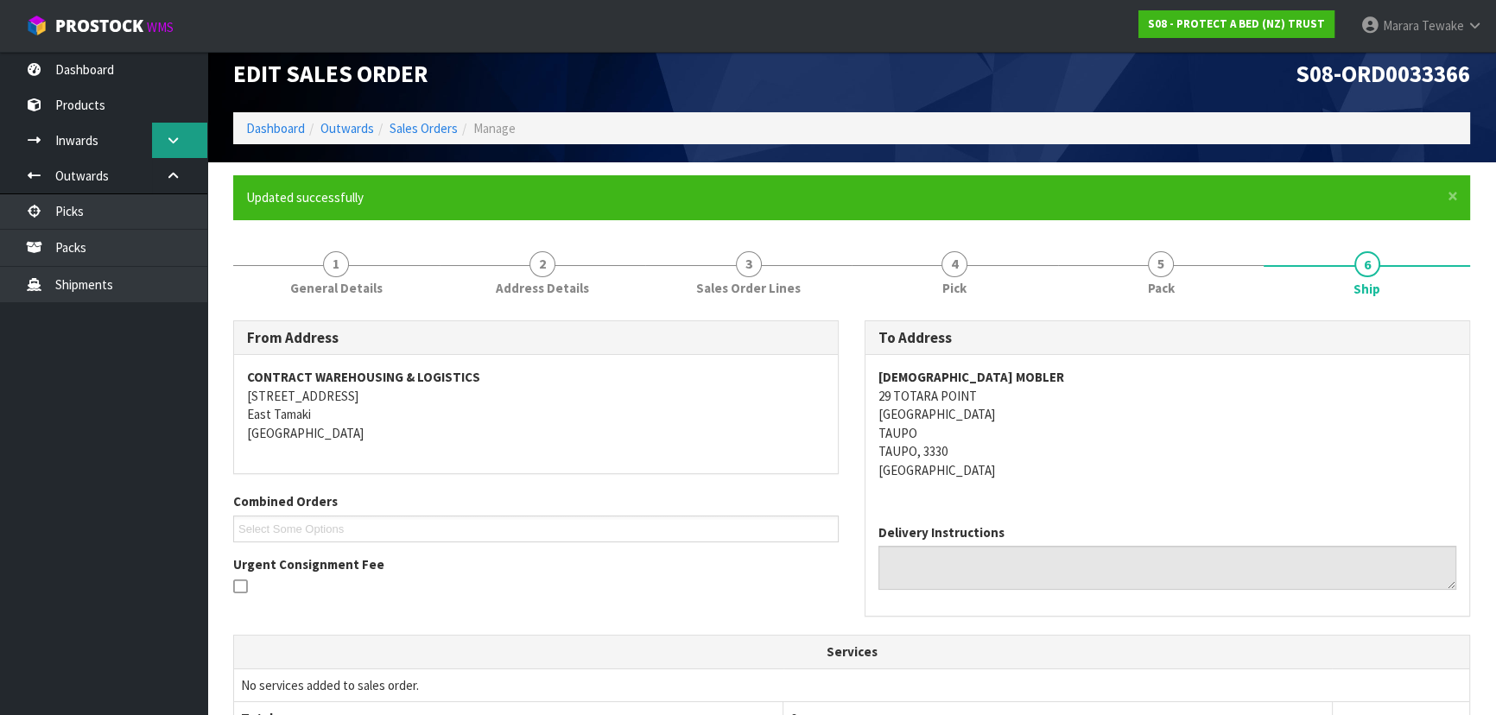
scroll to position [0, 0]
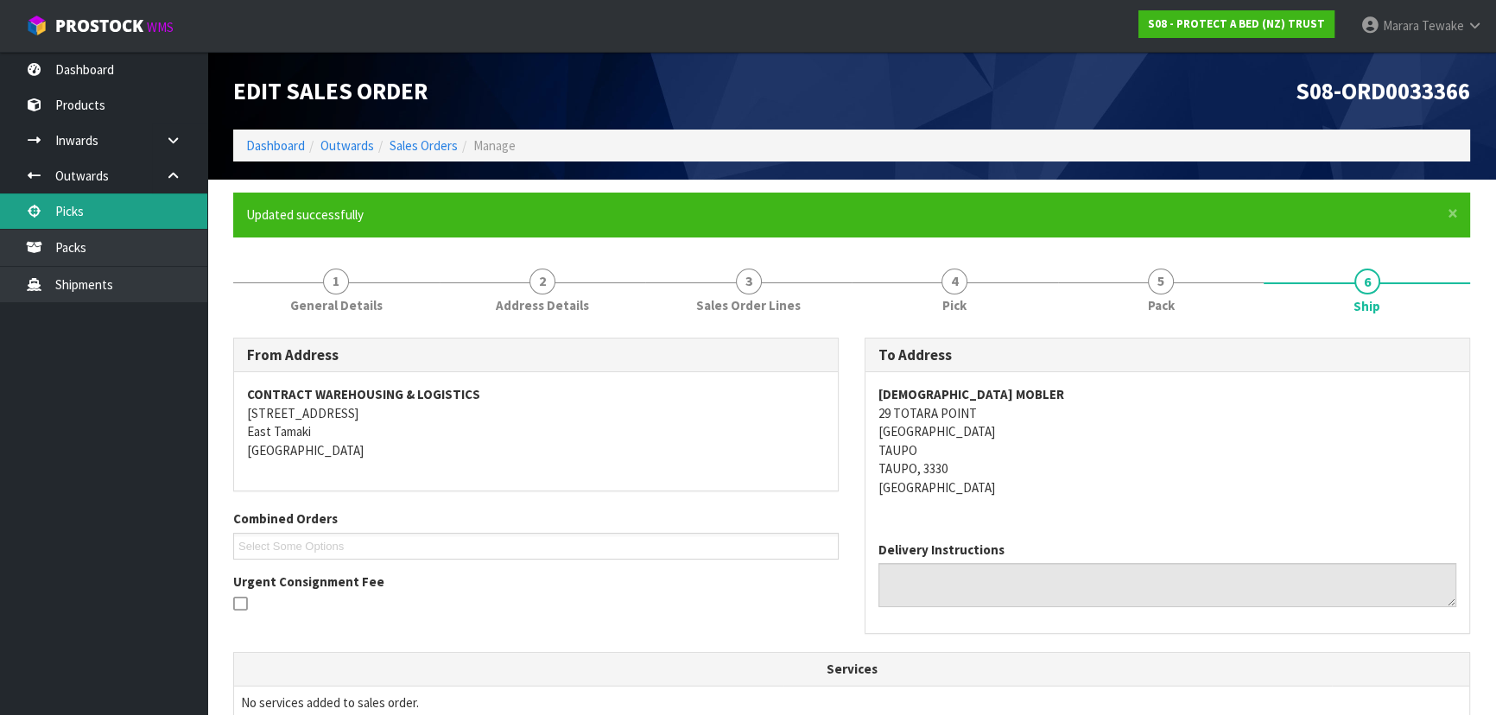
click at [92, 213] on link "Picks" at bounding box center [103, 211] width 207 height 35
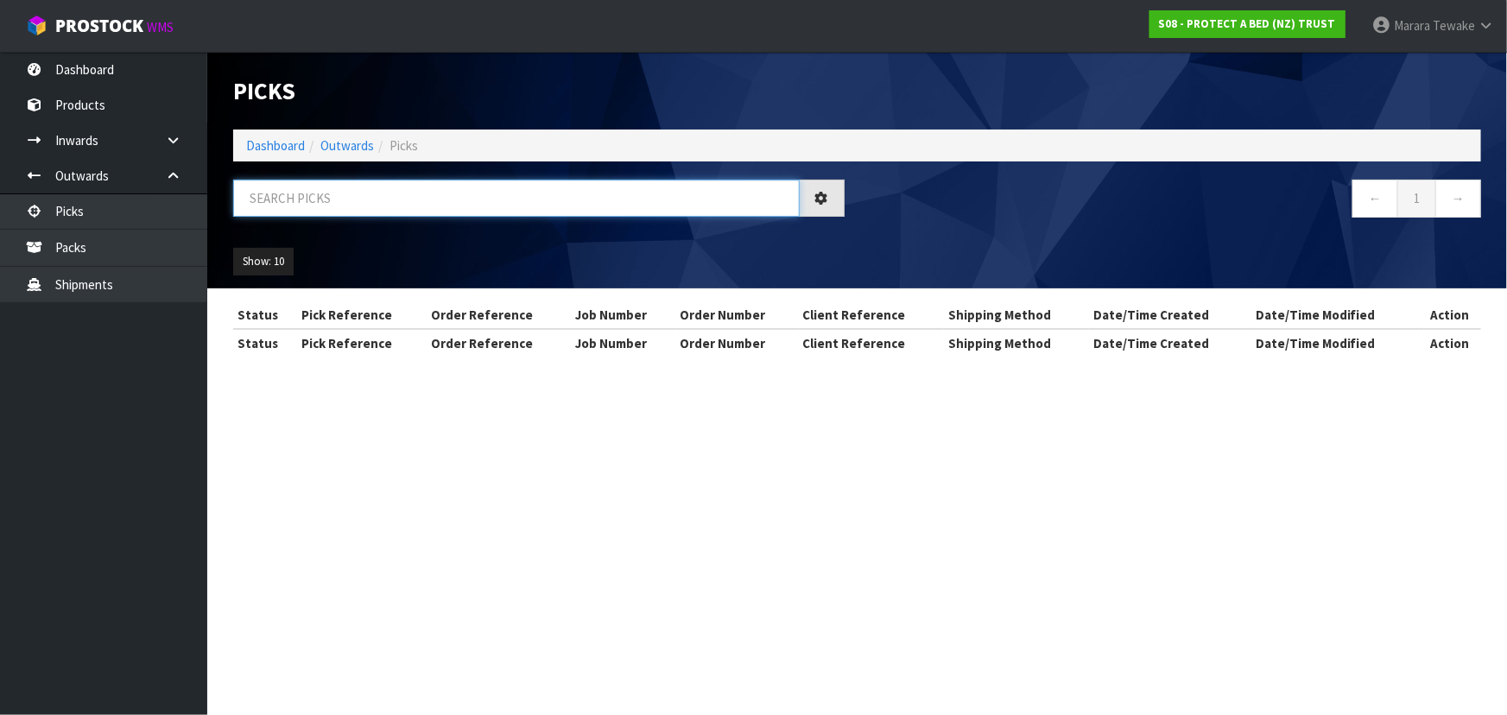
click at [260, 206] on input "text" at bounding box center [516, 198] width 567 height 37
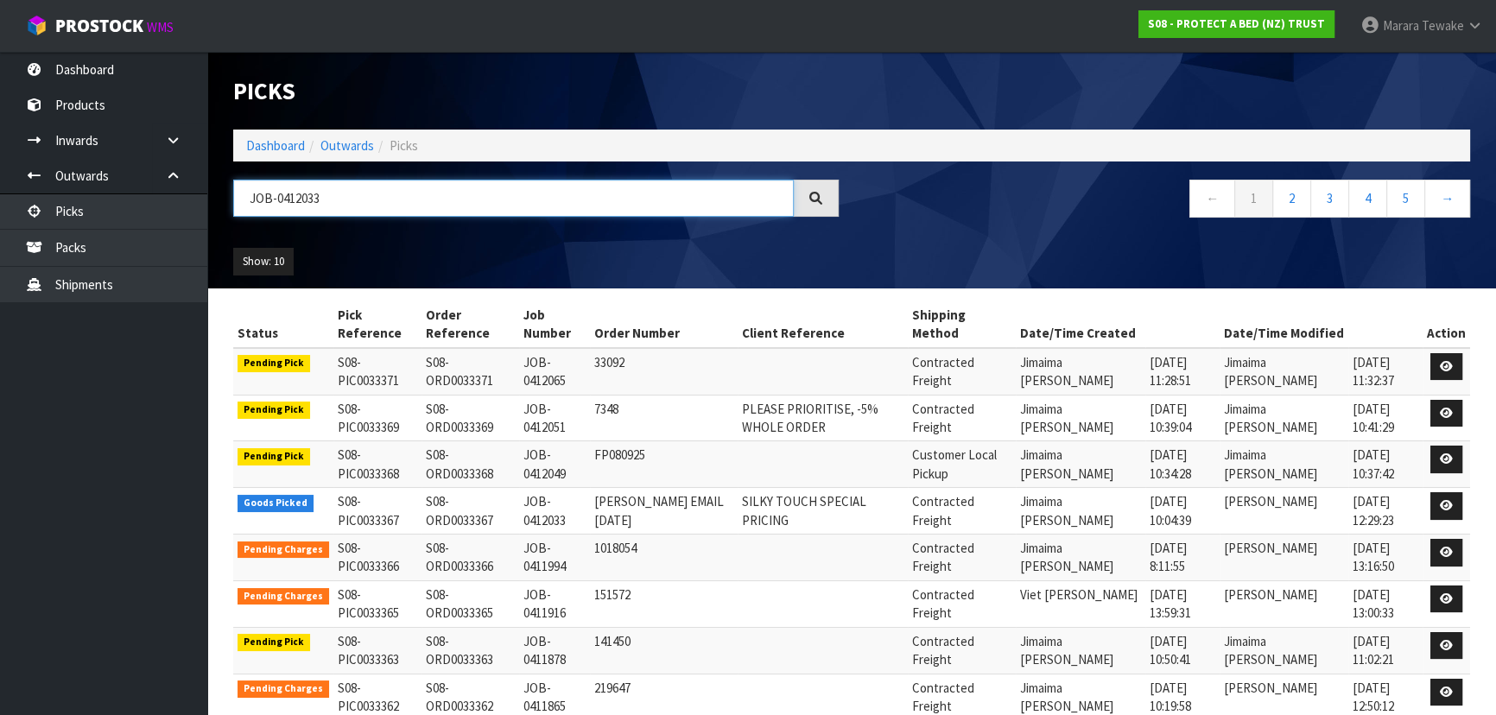
type input "JOB-0412033"
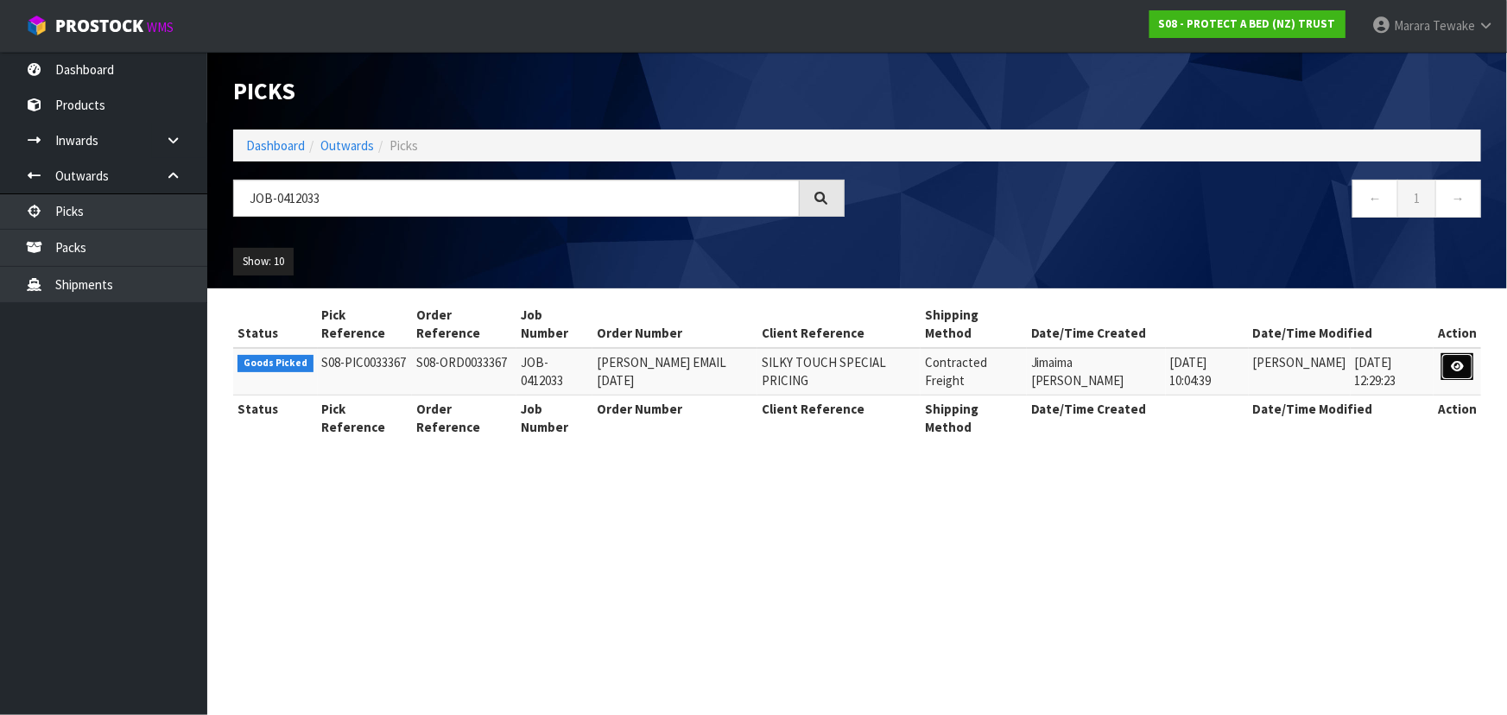
click at [1453, 359] on link at bounding box center [1458, 367] width 32 height 28
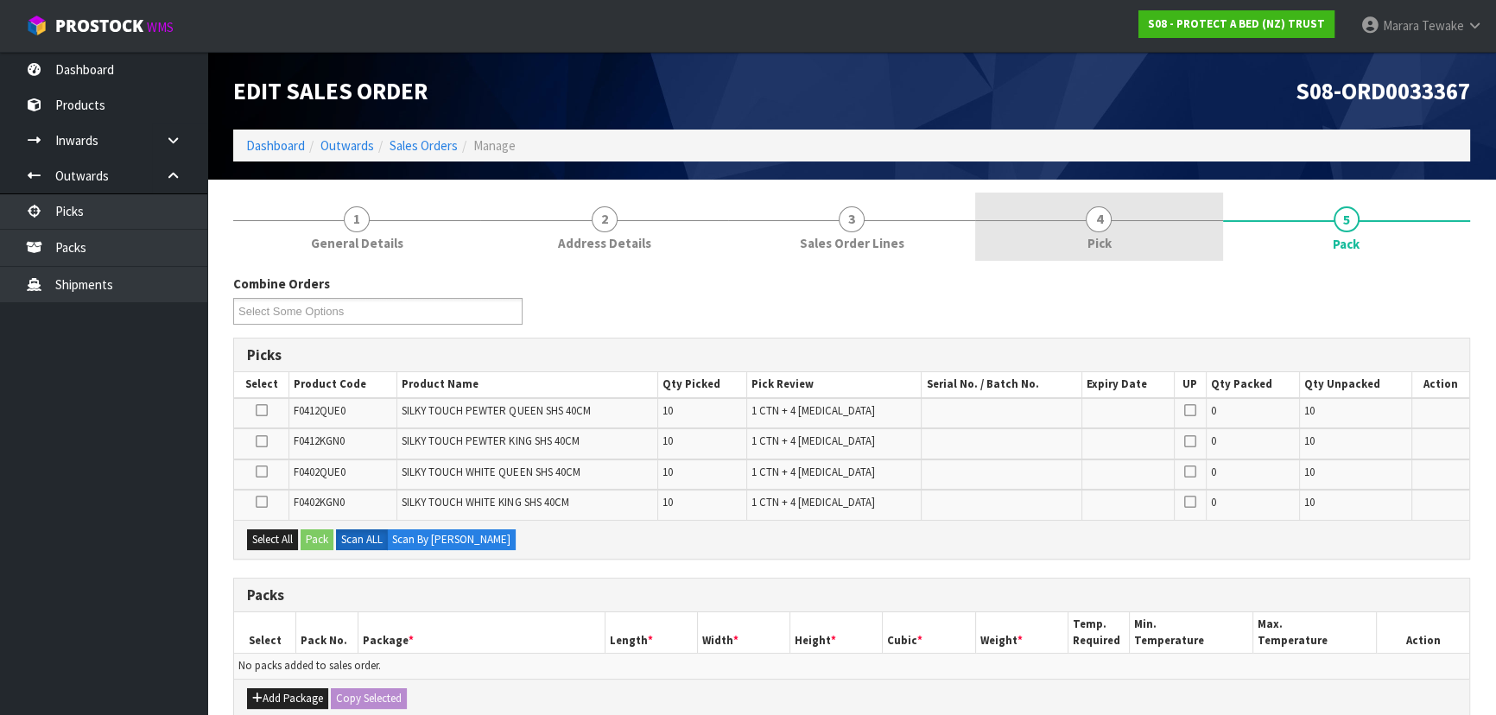
click at [1100, 237] on span "Pick" at bounding box center [1099, 243] width 24 height 18
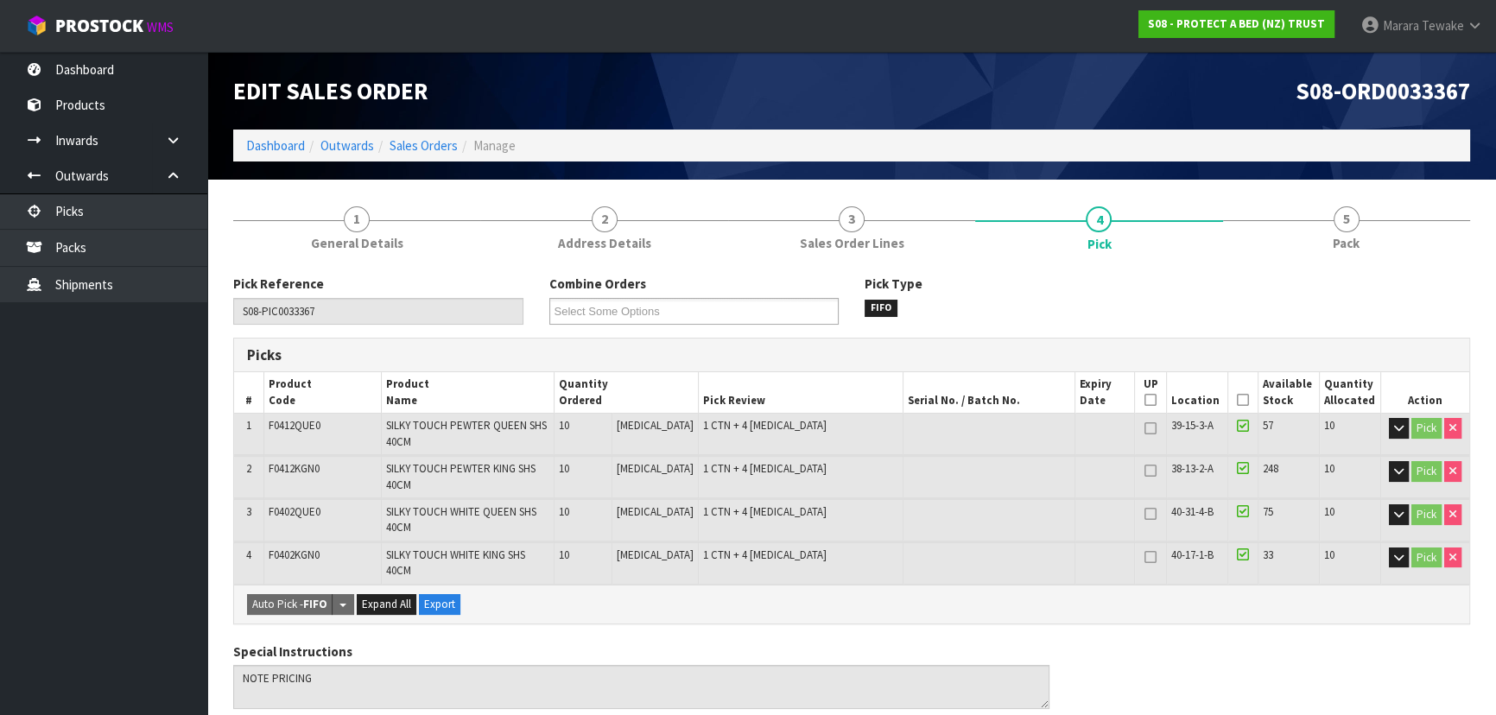
click at [1237, 400] on icon at bounding box center [1243, 400] width 12 height 1
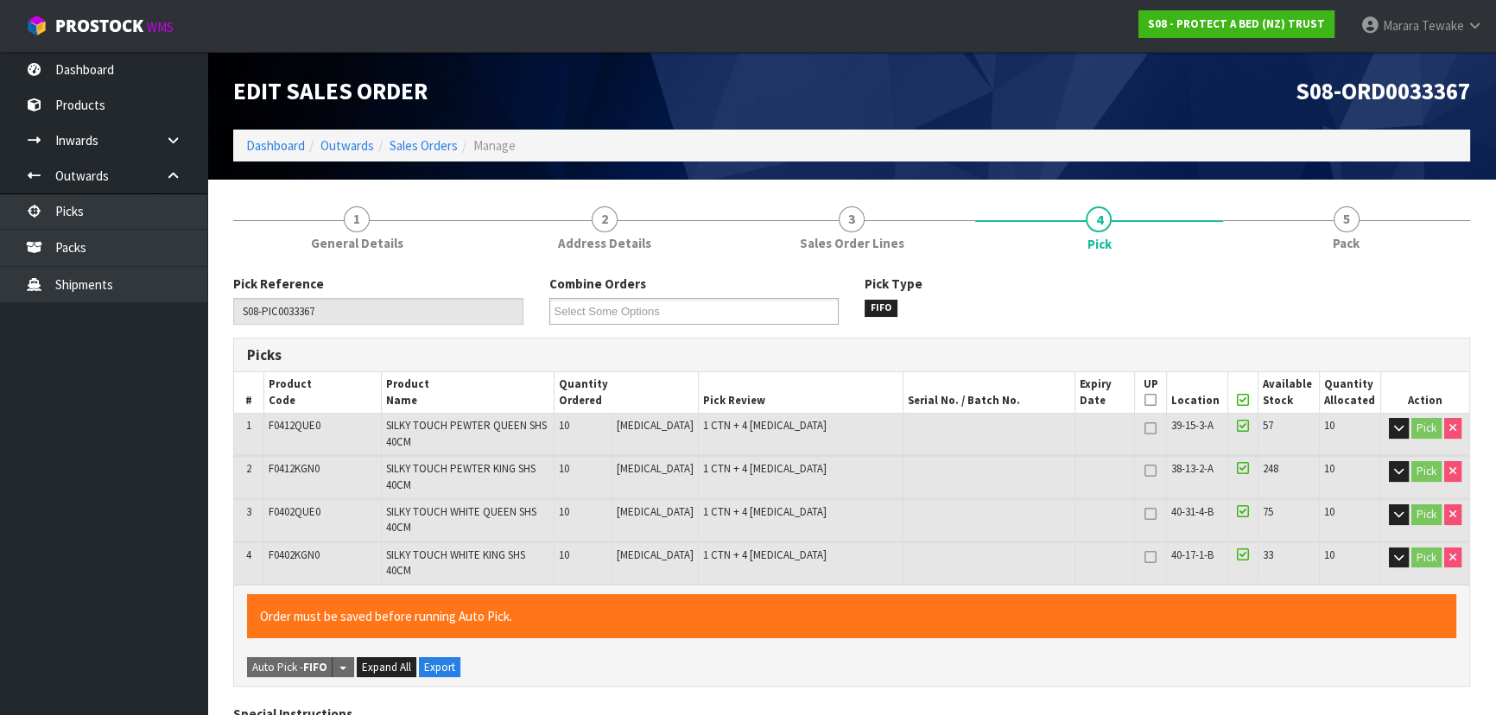
scroll to position [611, 0]
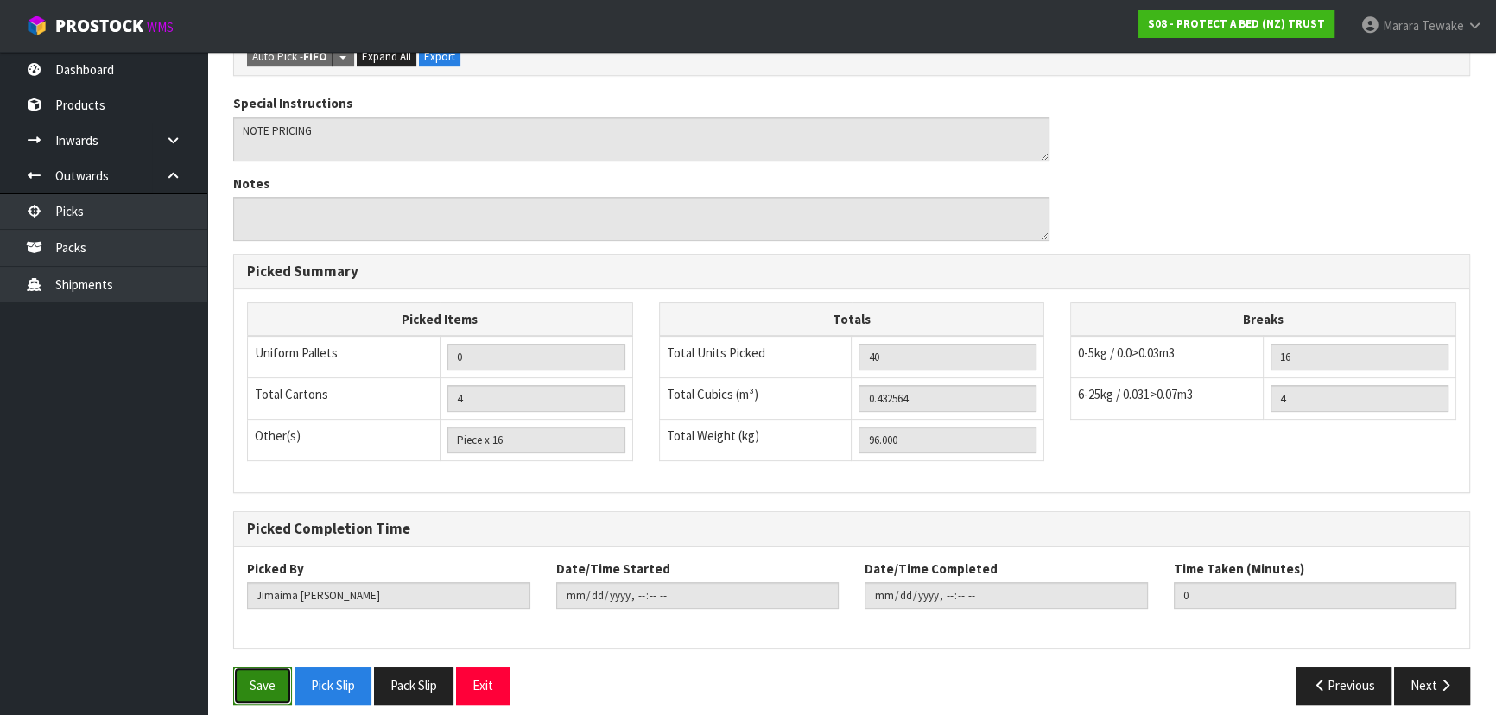
drag, startPoint x: 281, startPoint y: 661, endPoint x: 302, endPoint y: 656, distance: 22.2
click at [282, 667] on button "Save" at bounding box center [262, 685] width 59 height 37
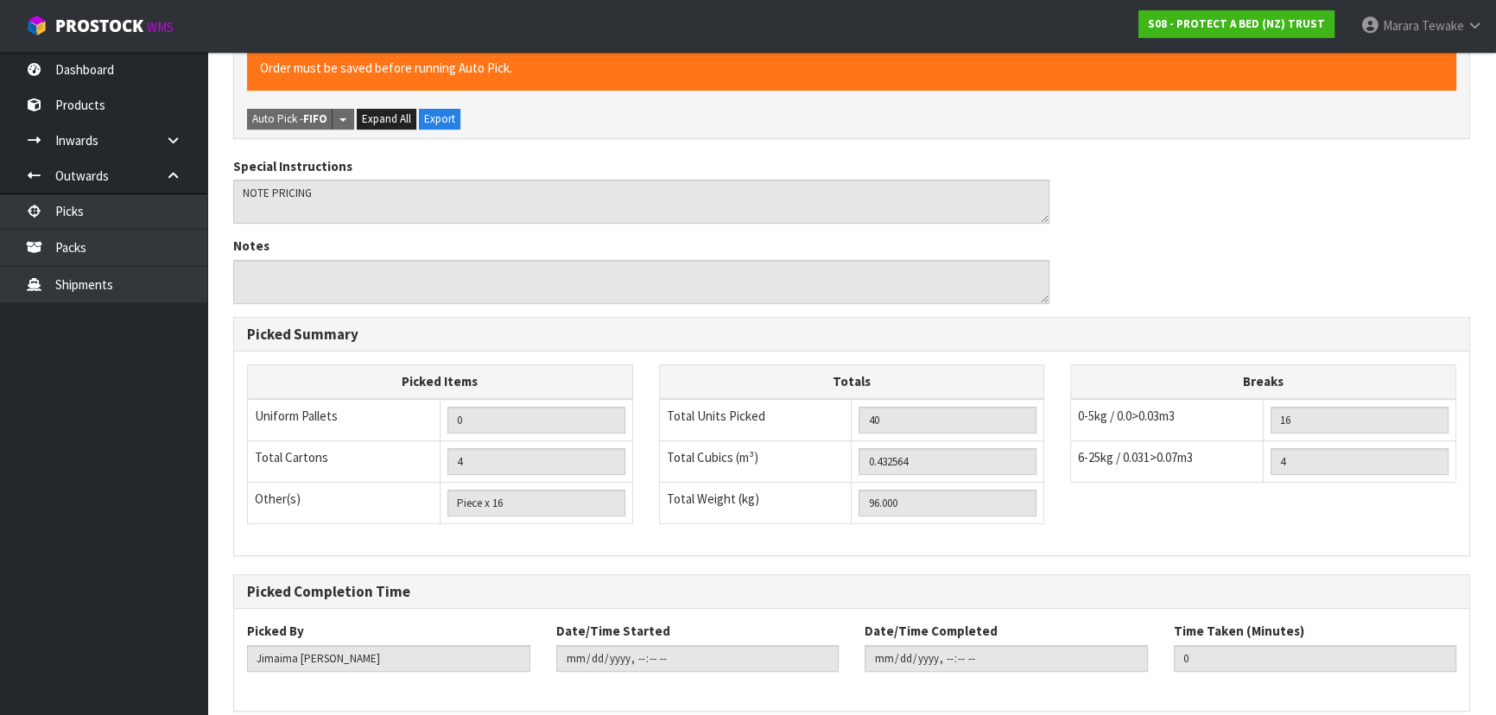
scroll to position [0, 0]
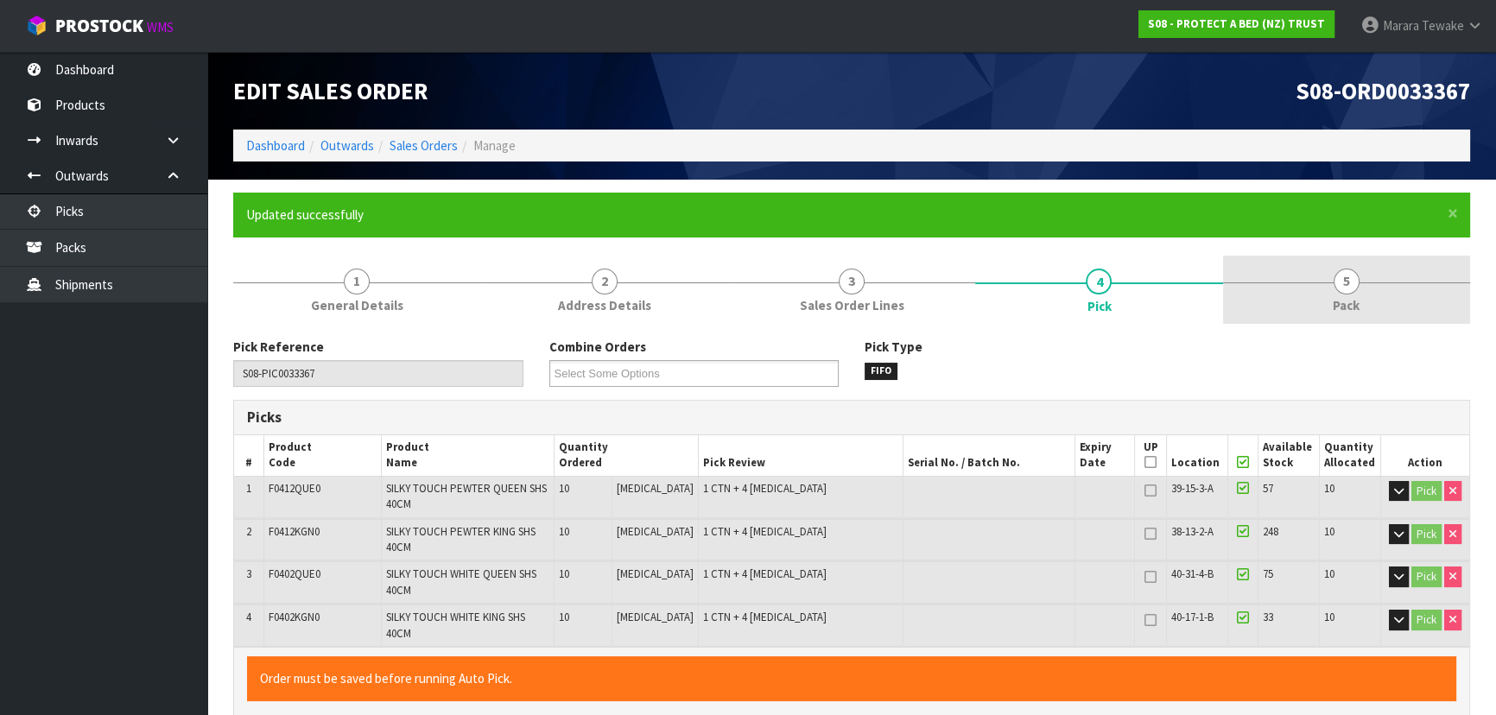
type input "[PERSON_NAME]"
type input "2025-09-11T13:21:46"
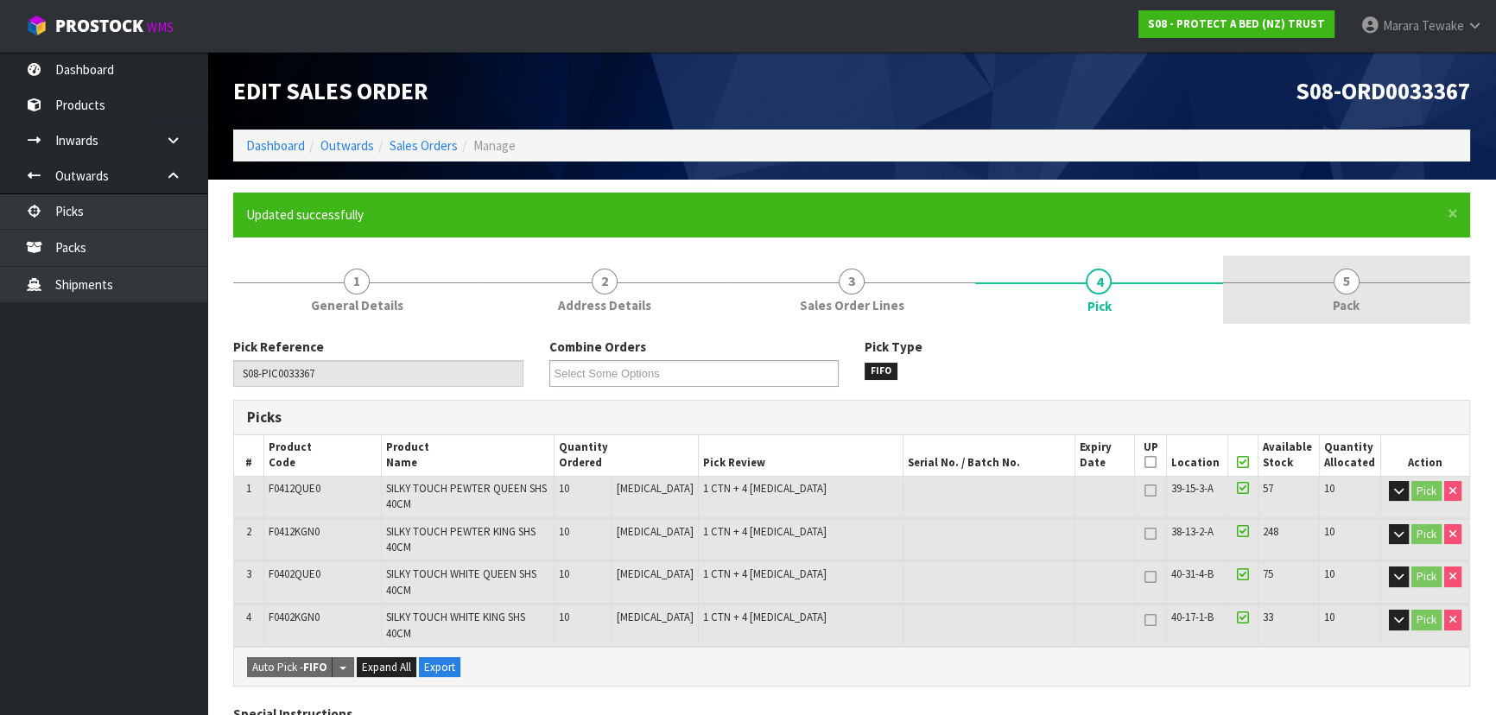
click at [1323, 286] on link "5 Pack" at bounding box center [1346, 290] width 247 height 68
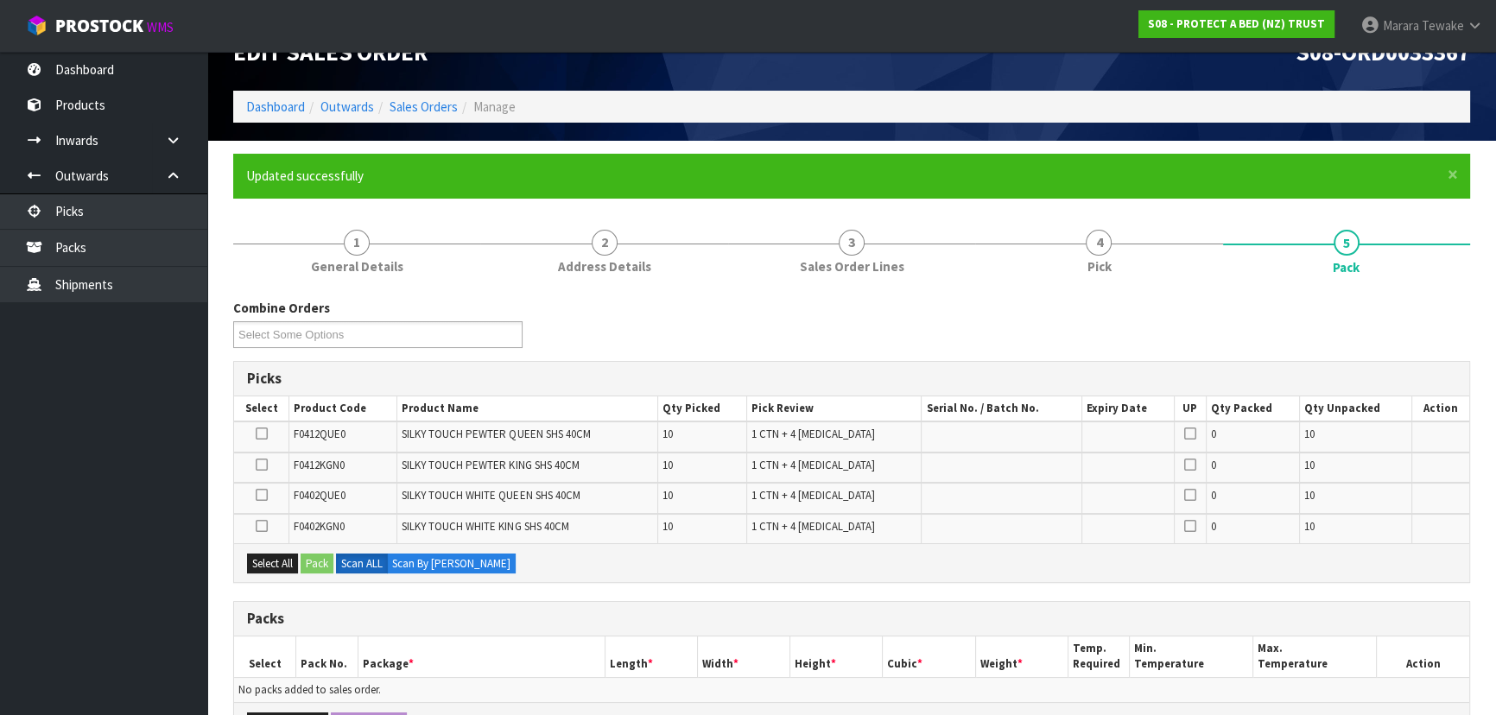
scroll to position [381, 0]
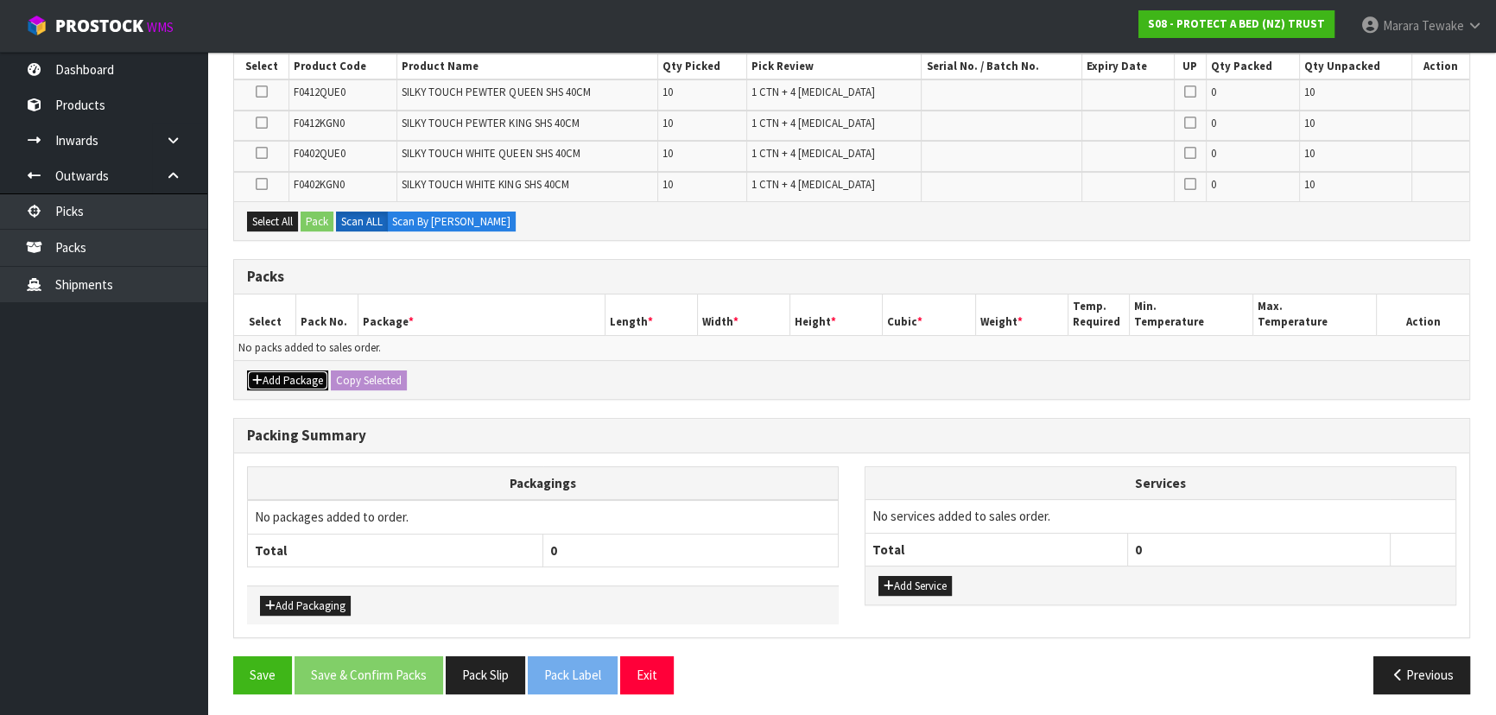
click at [259, 371] on button "Add Package" at bounding box center [287, 381] width 81 height 21
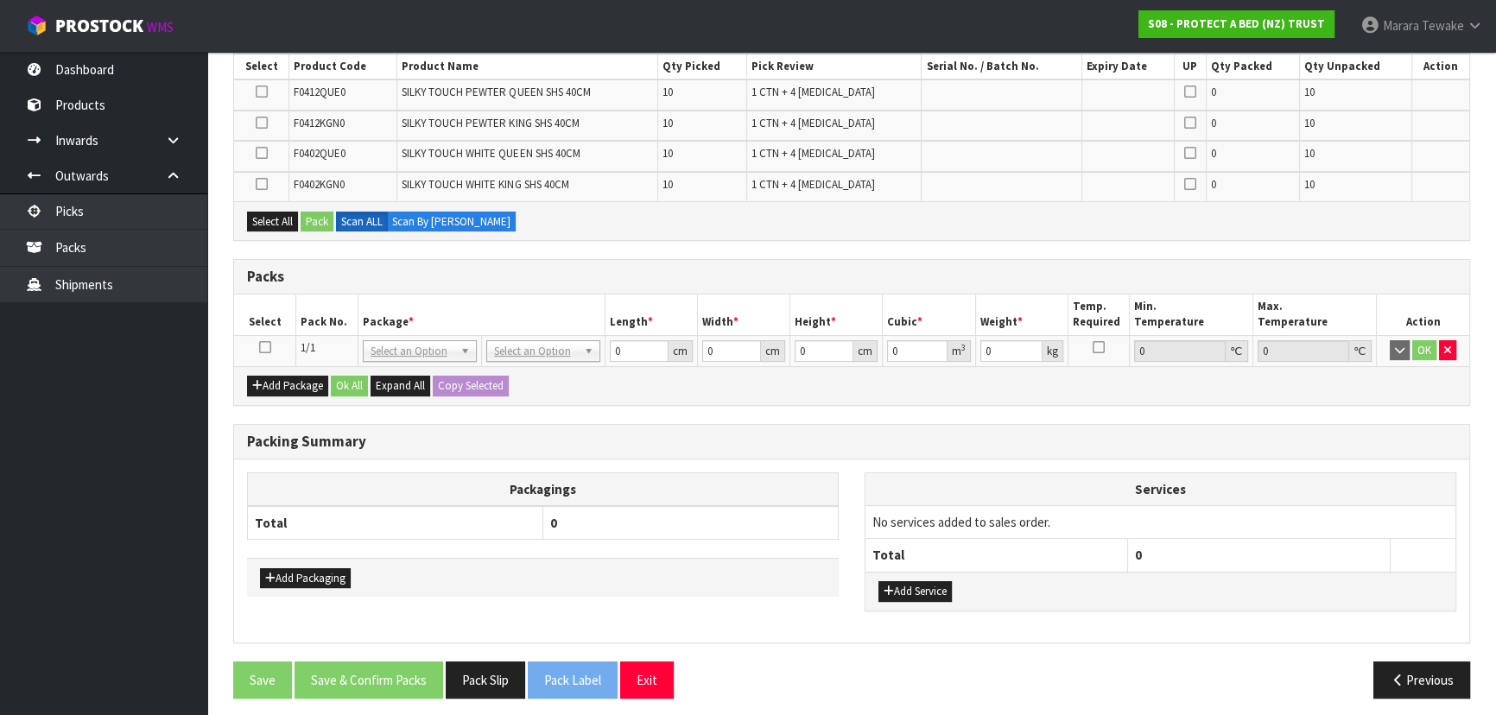
click at [259, 347] on icon at bounding box center [265, 347] width 12 height 1
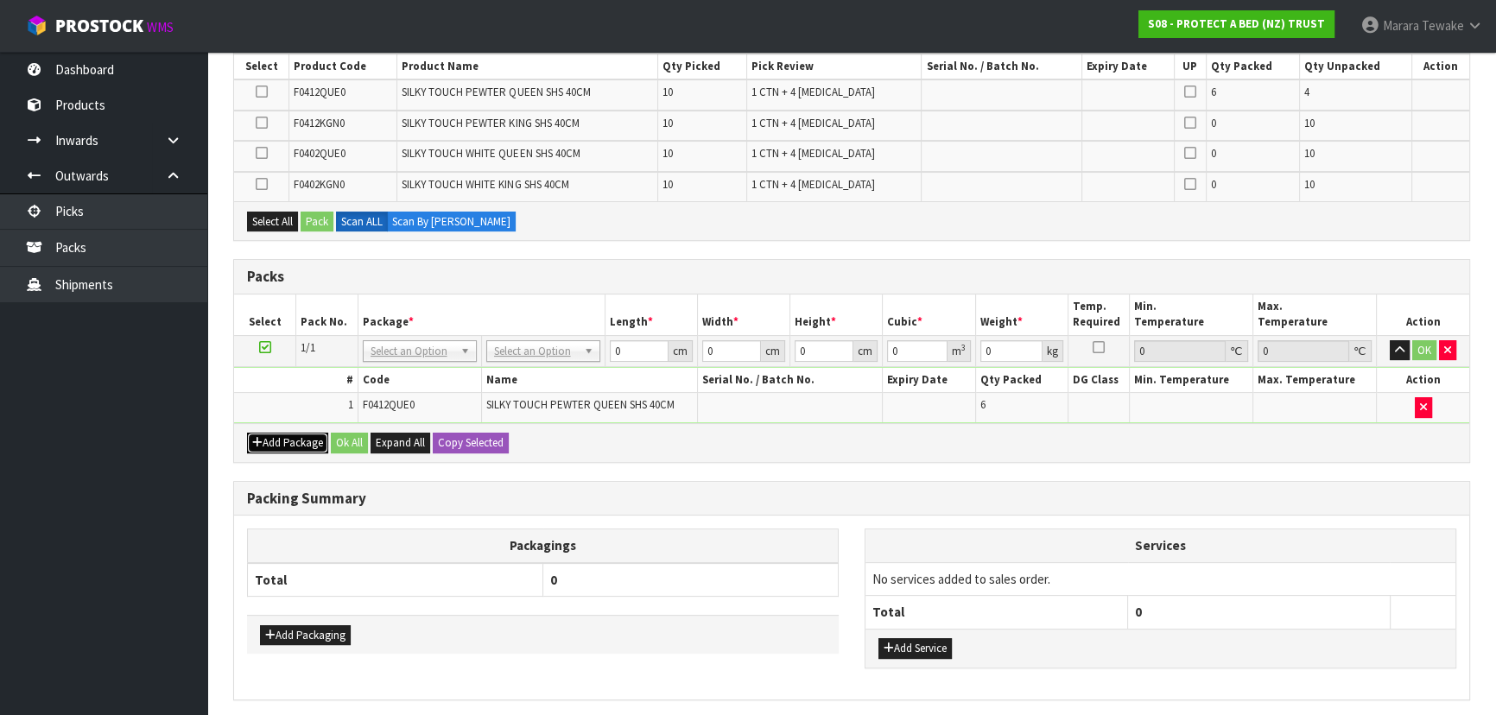
click at [272, 439] on button "Add Package" at bounding box center [287, 443] width 81 height 21
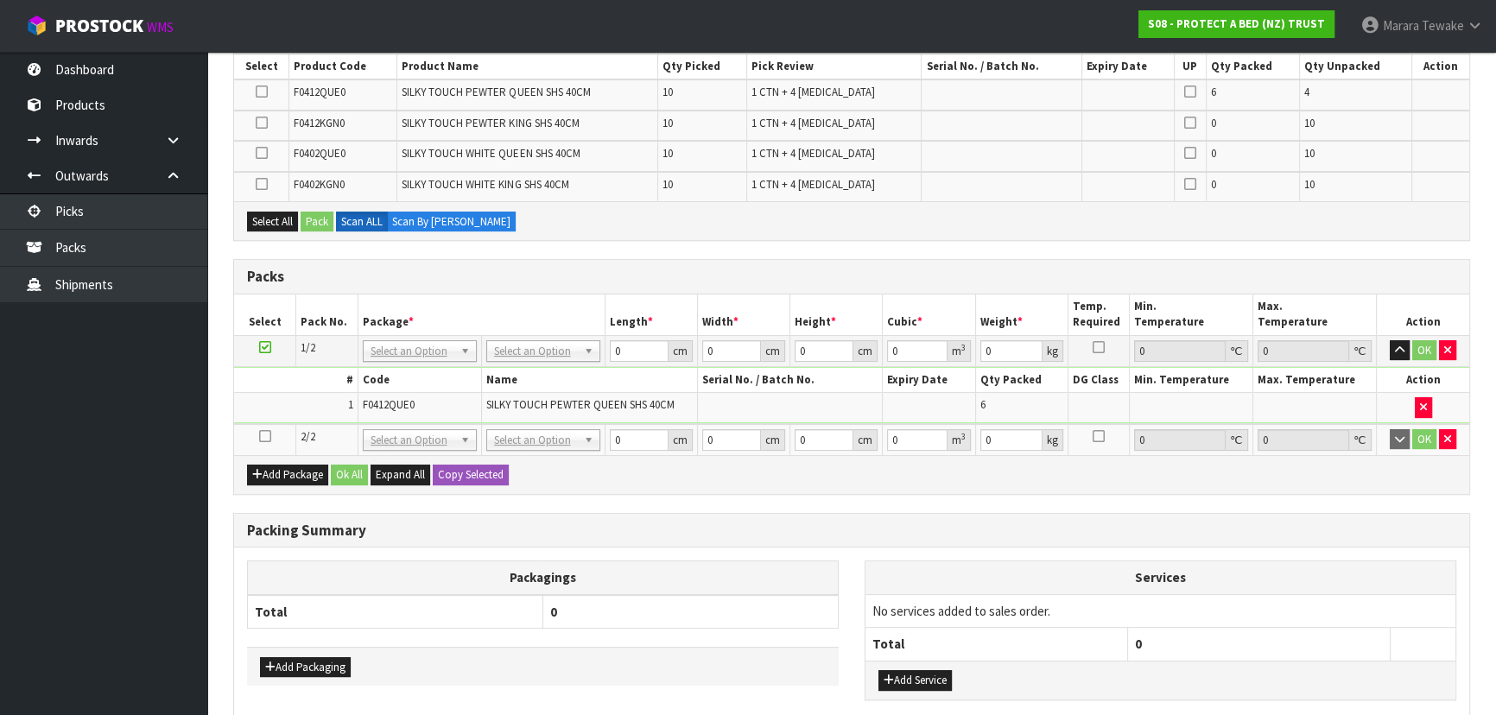
click at [269, 436] on icon at bounding box center [265, 436] width 12 height 1
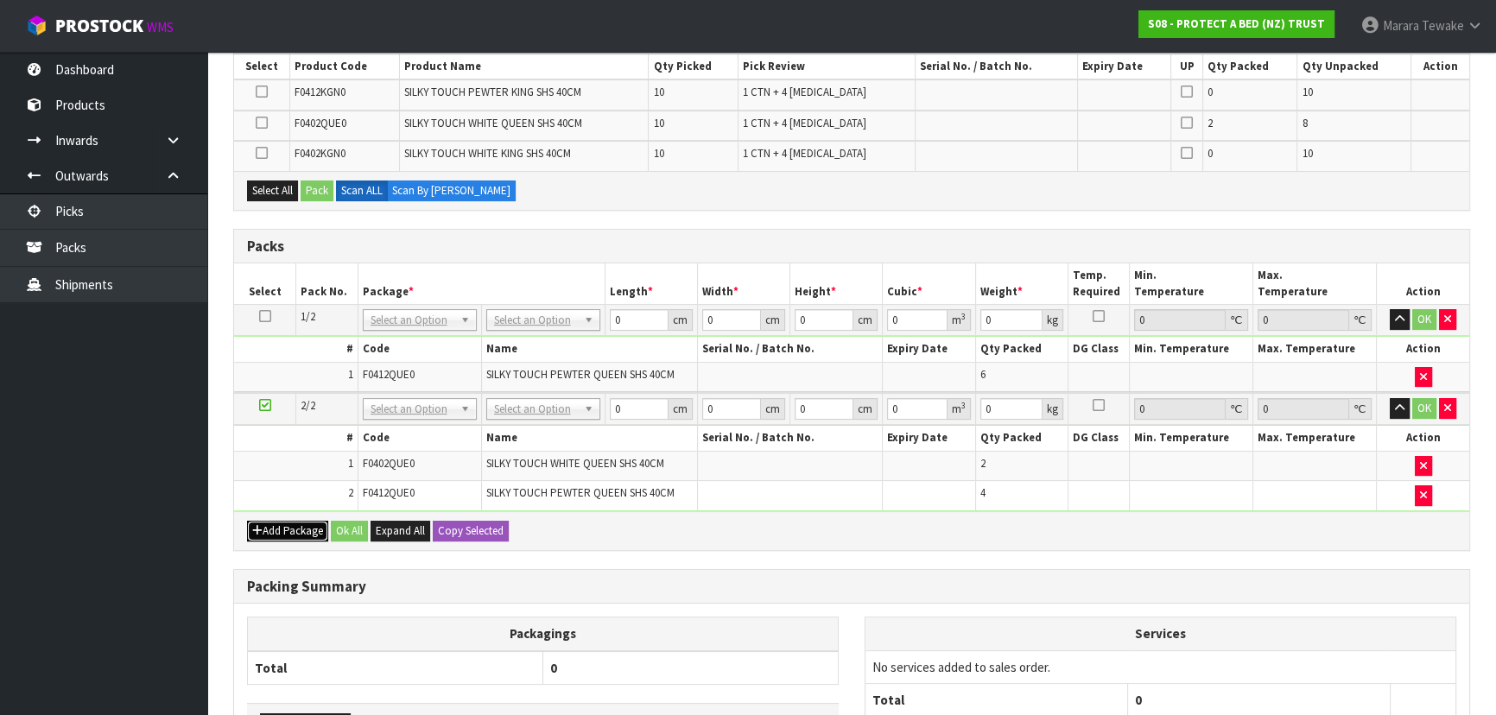
click at [297, 521] on button "Add Package" at bounding box center [287, 531] width 81 height 21
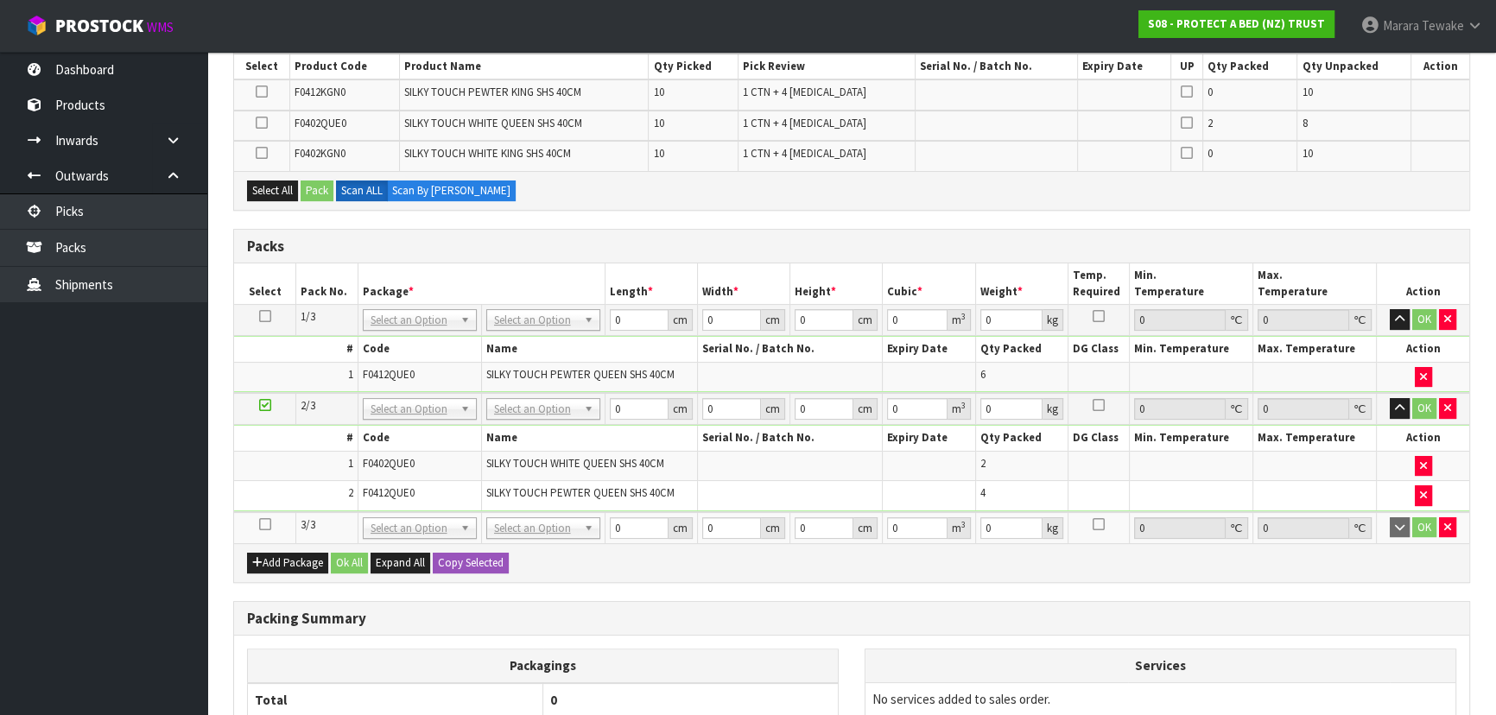
click at [262, 524] on icon at bounding box center [265, 524] width 12 height 1
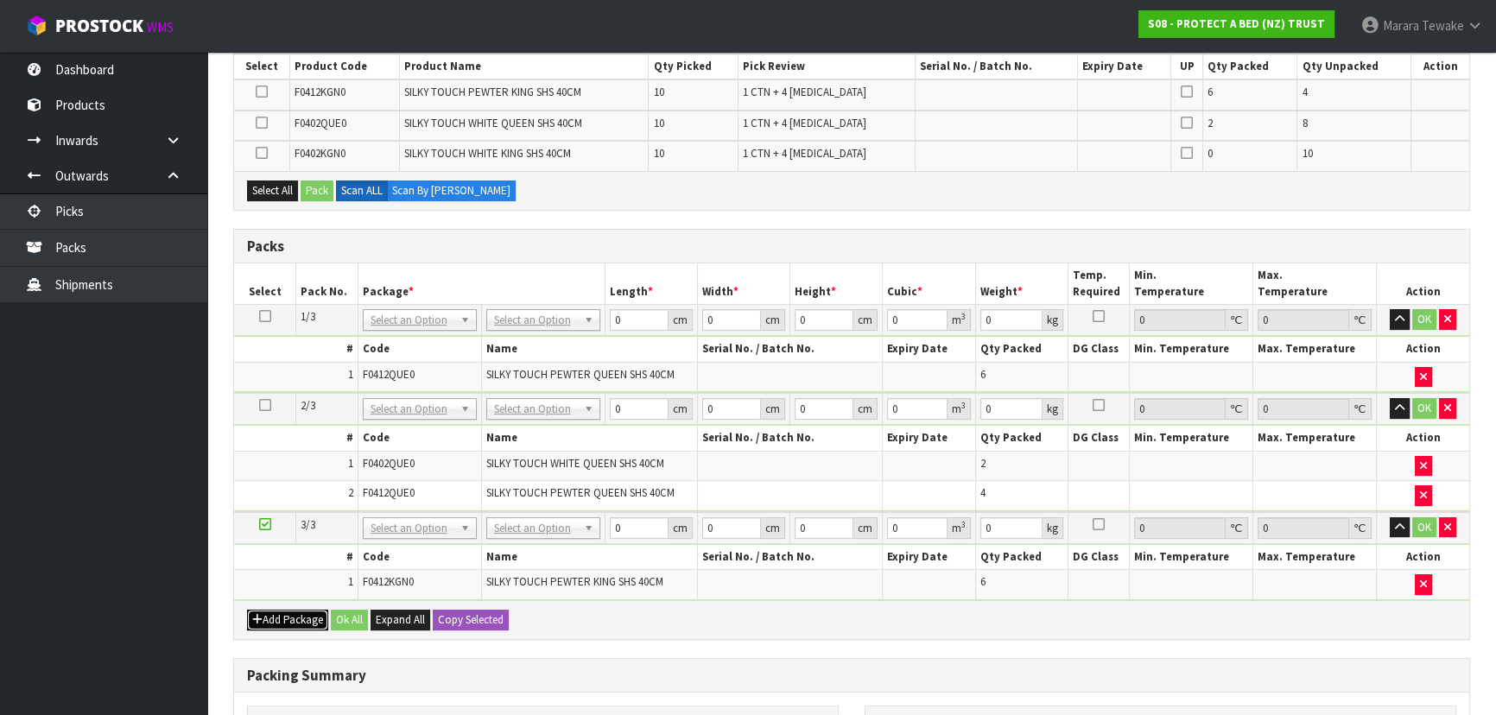
click at [270, 613] on button "Add Package" at bounding box center [287, 620] width 81 height 21
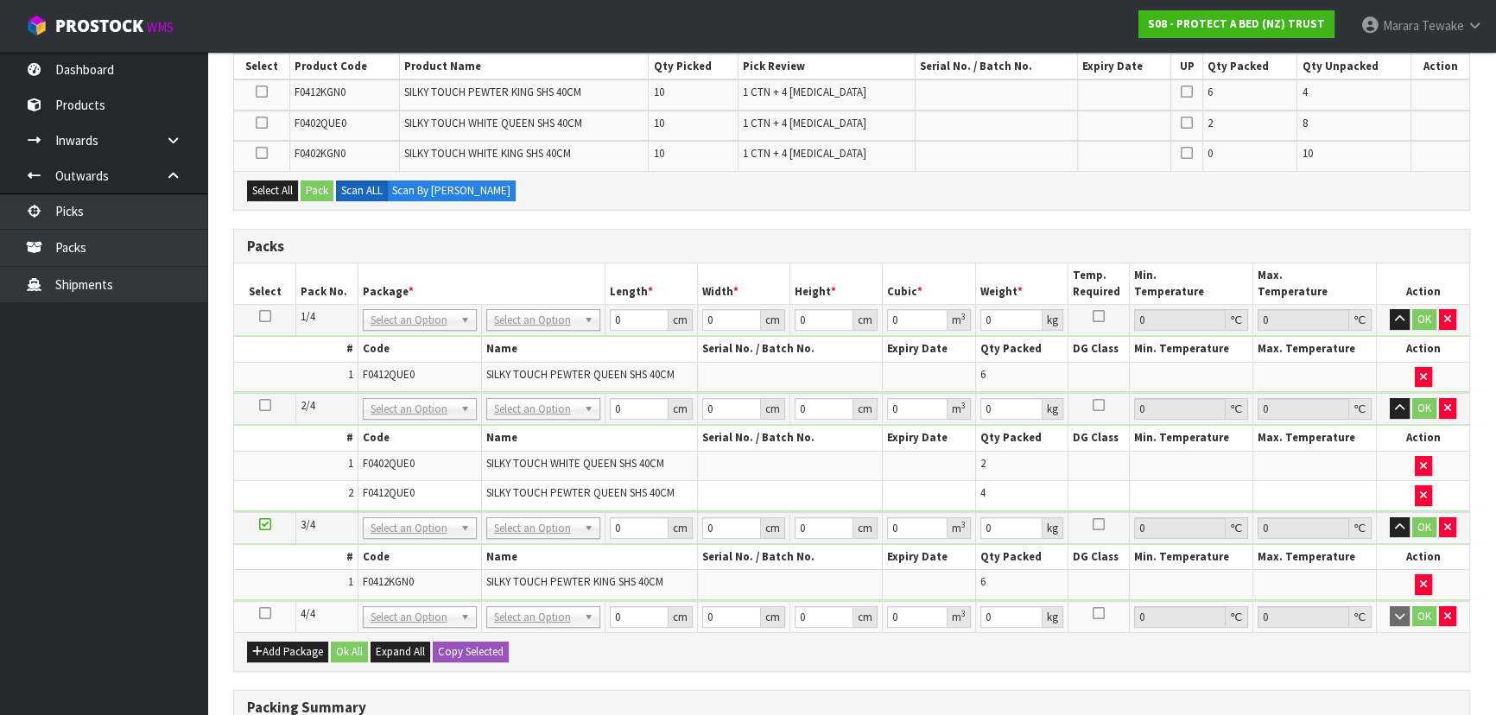
click at [266, 613] on icon at bounding box center [265, 613] width 12 height 1
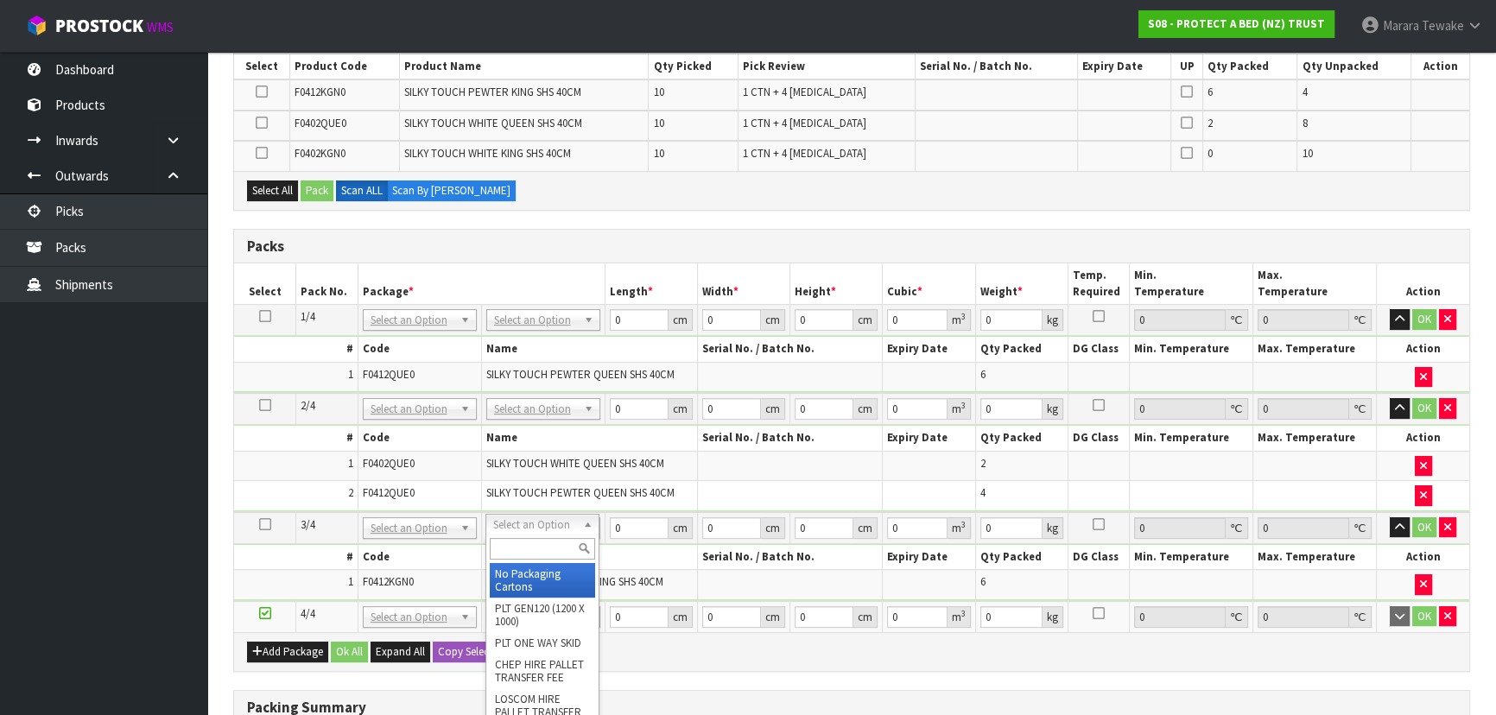
drag, startPoint x: 521, startPoint y: 574, endPoint x: 520, endPoint y: 549, distance: 24.2
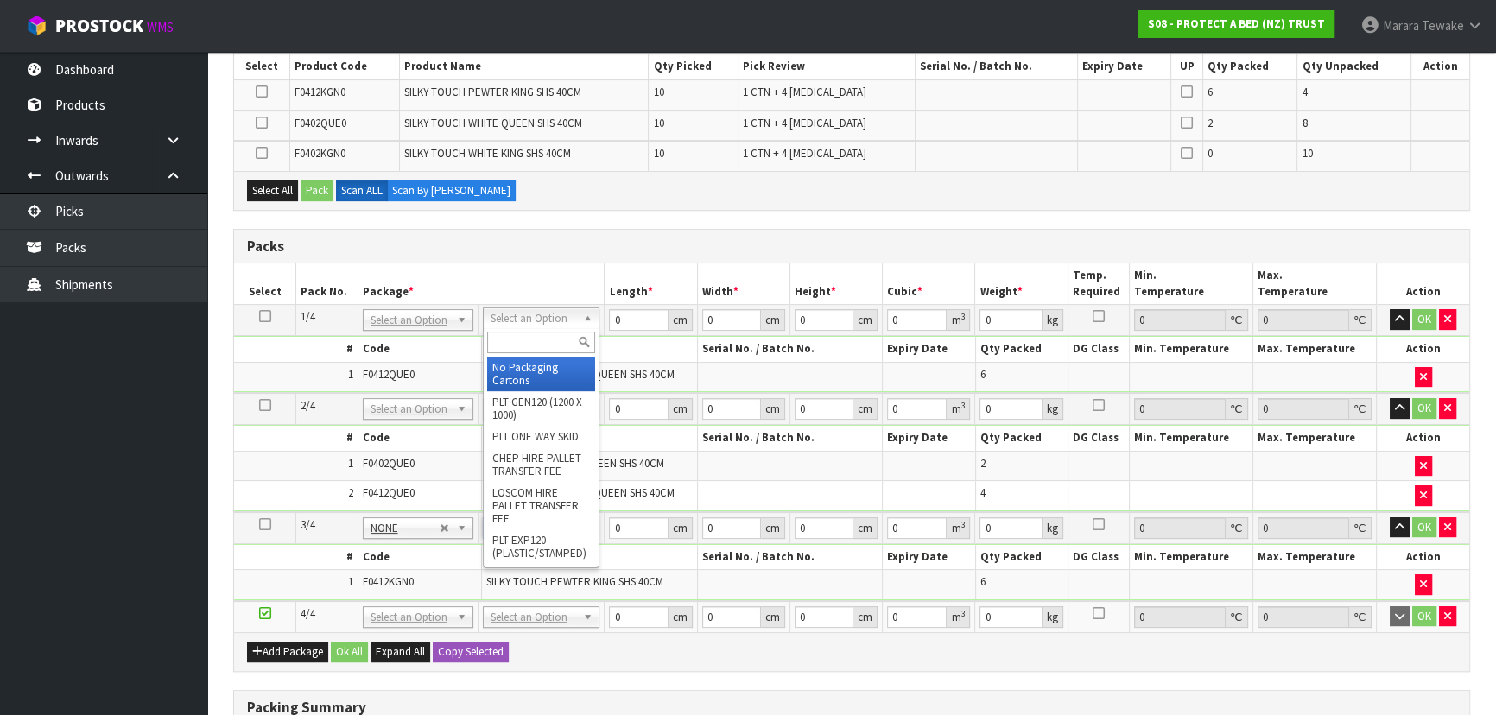
drag, startPoint x: 526, startPoint y: 371, endPoint x: 536, endPoint y: 397, distance: 28.4
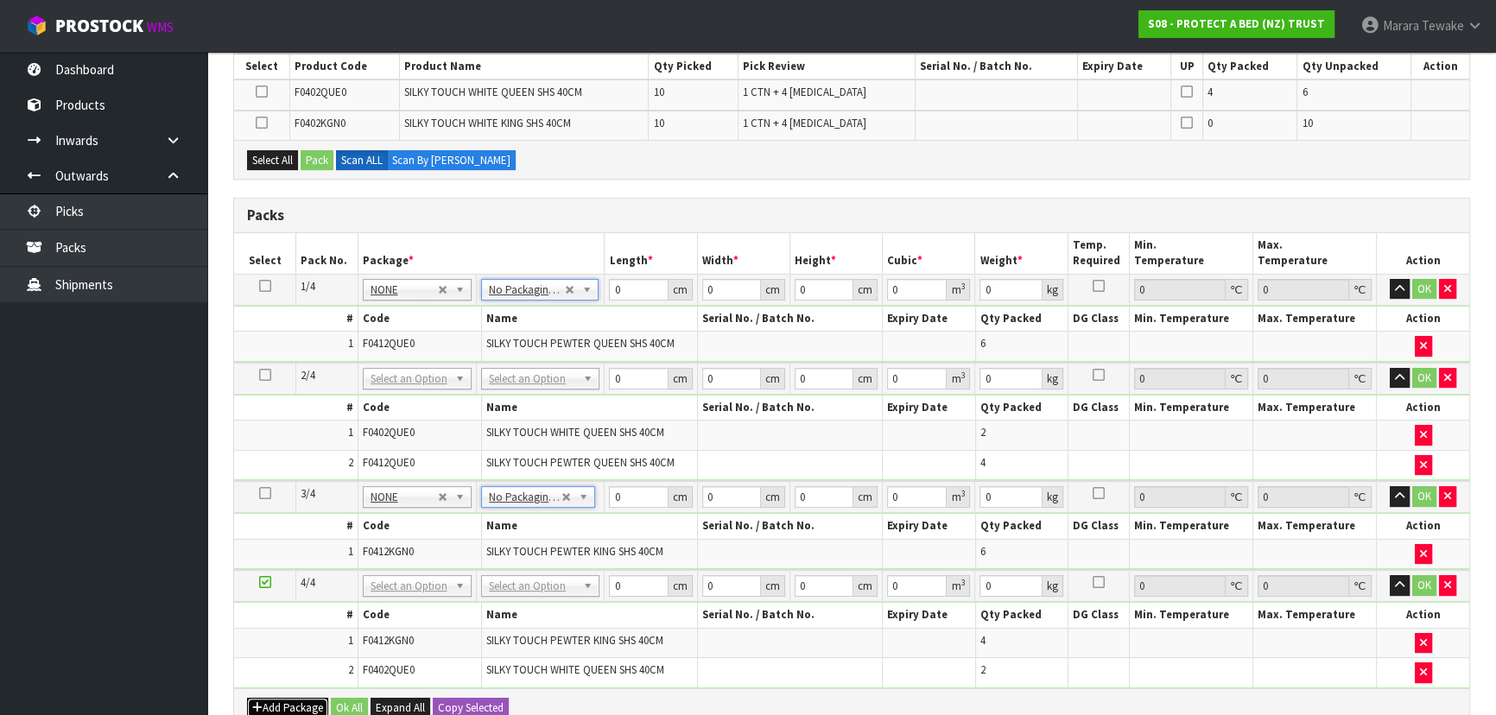
click at [282, 698] on button "Add Package" at bounding box center [287, 708] width 81 height 21
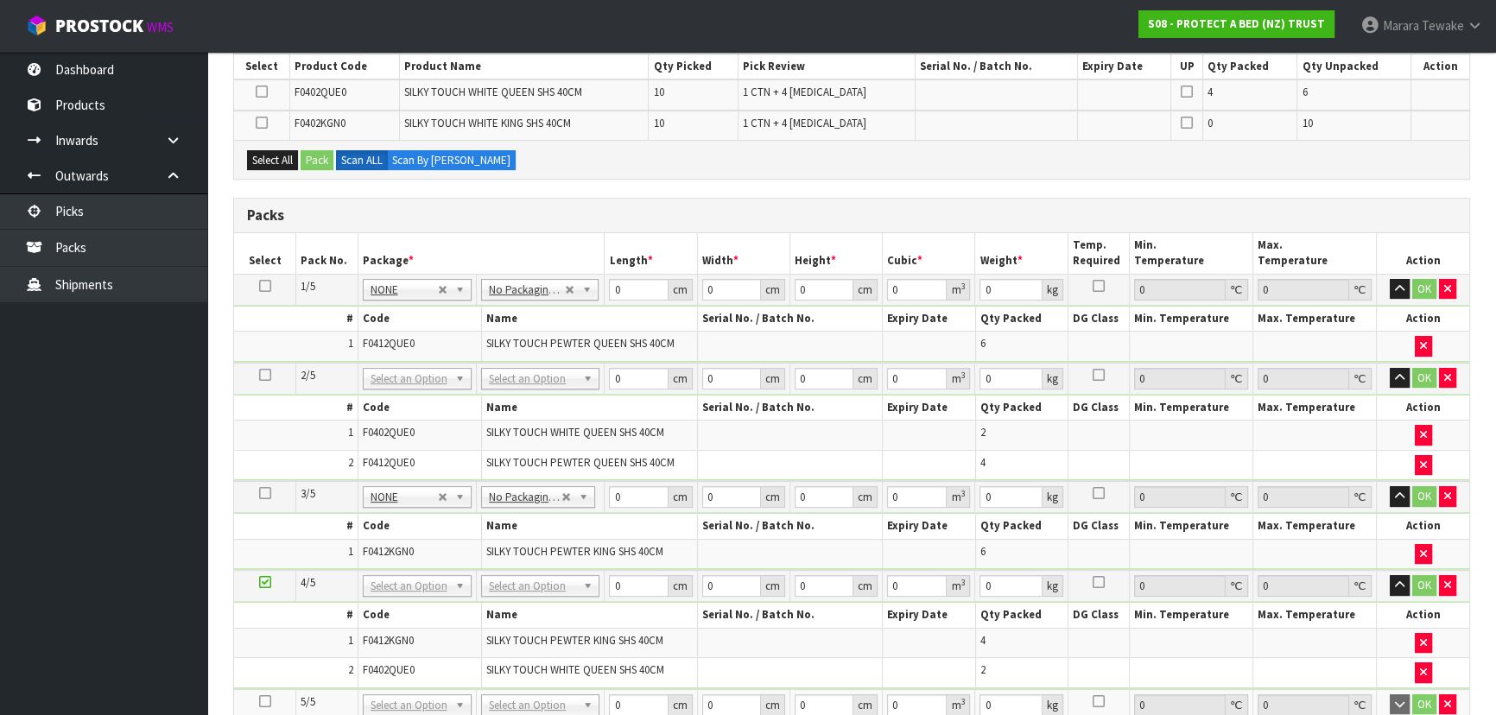
drag, startPoint x: 262, startPoint y: 694, endPoint x: 343, endPoint y: 664, distance: 86.4
click at [262, 701] on icon at bounding box center [265, 701] width 12 height 1
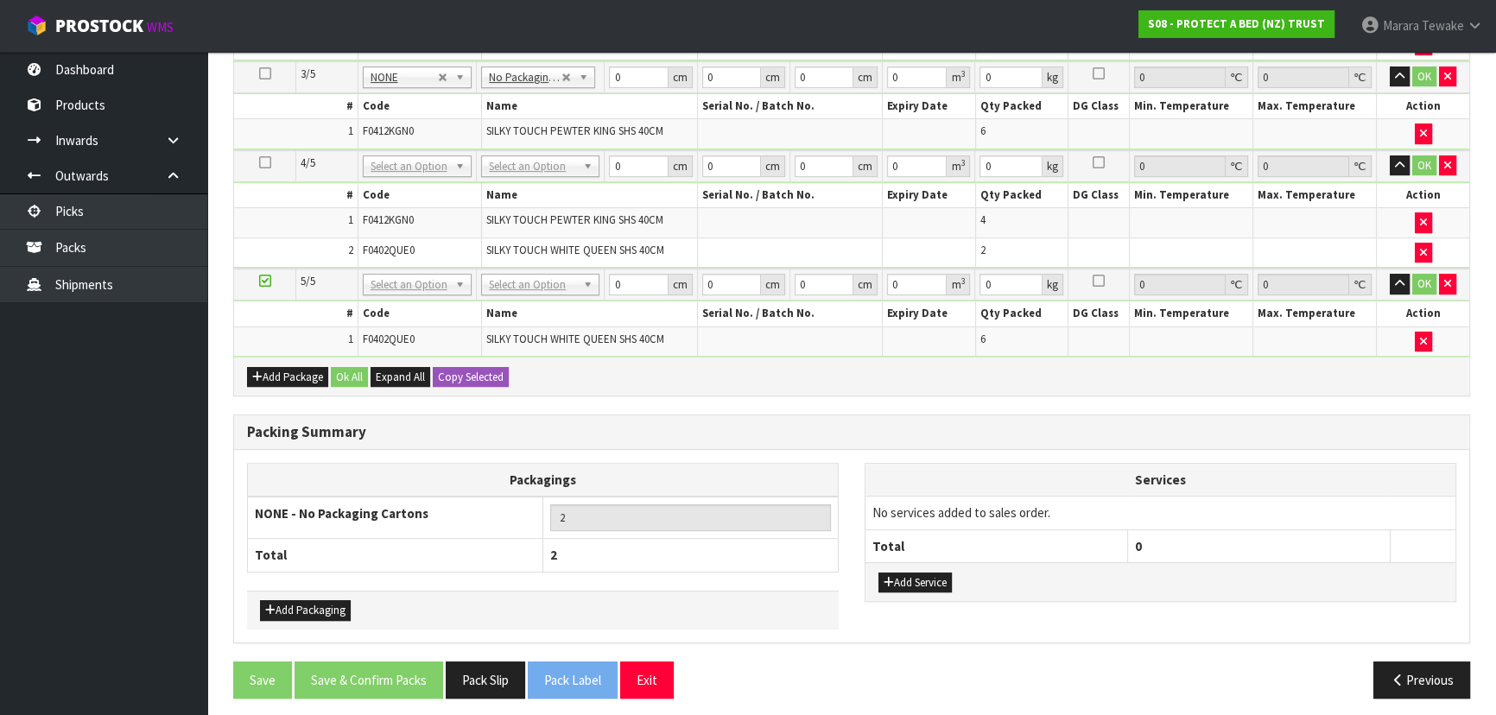
scroll to position [772, 0]
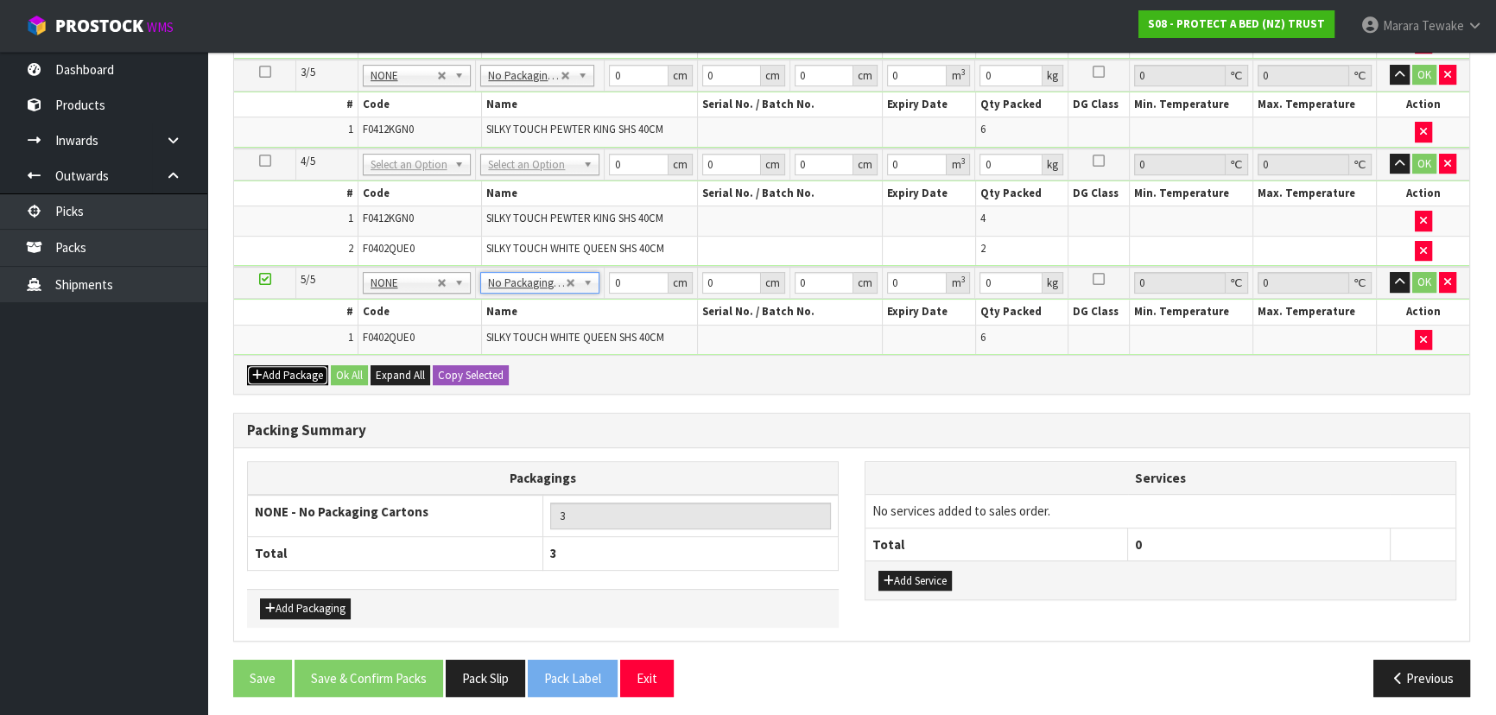
click at [285, 365] on button "Add Package" at bounding box center [287, 375] width 81 height 21
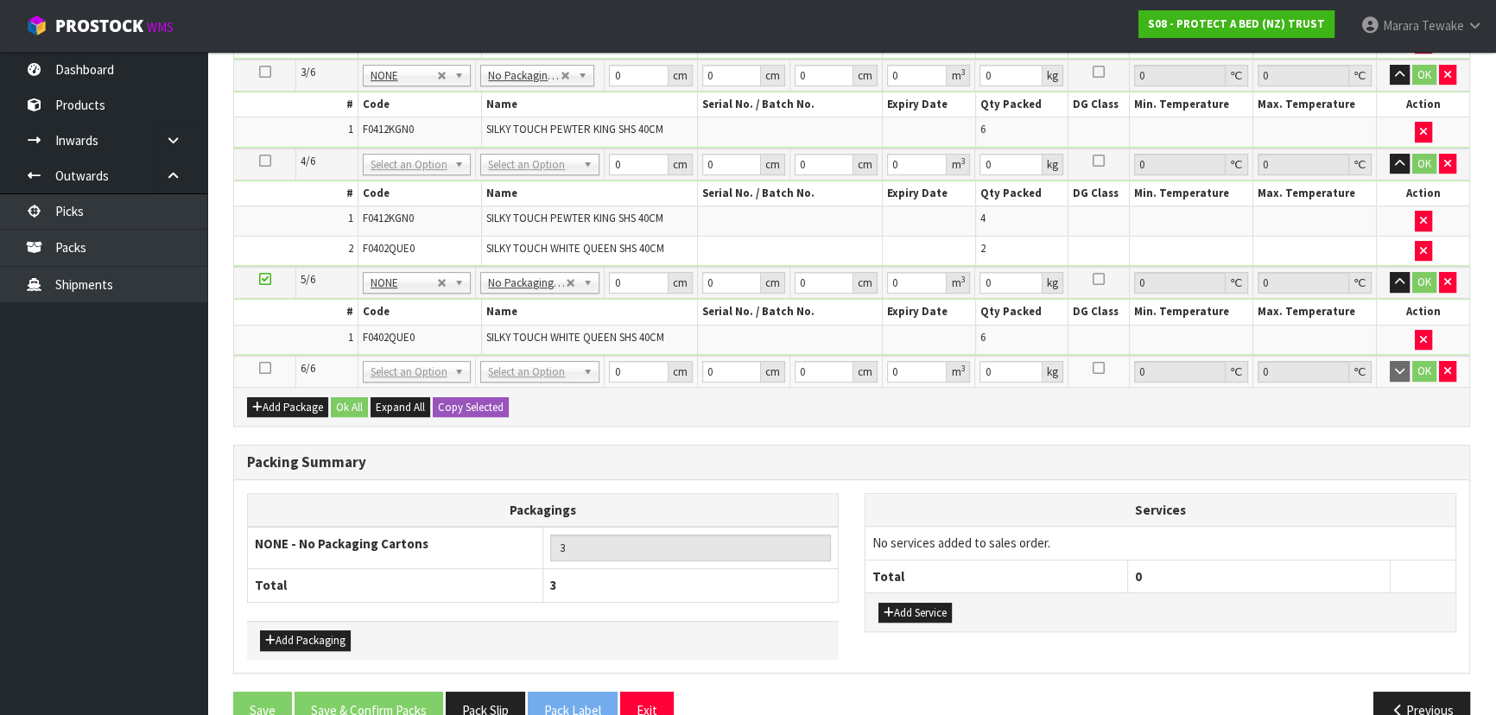
click at [264, 368] on icon at bounding box center [265, 368] width 12 height 1
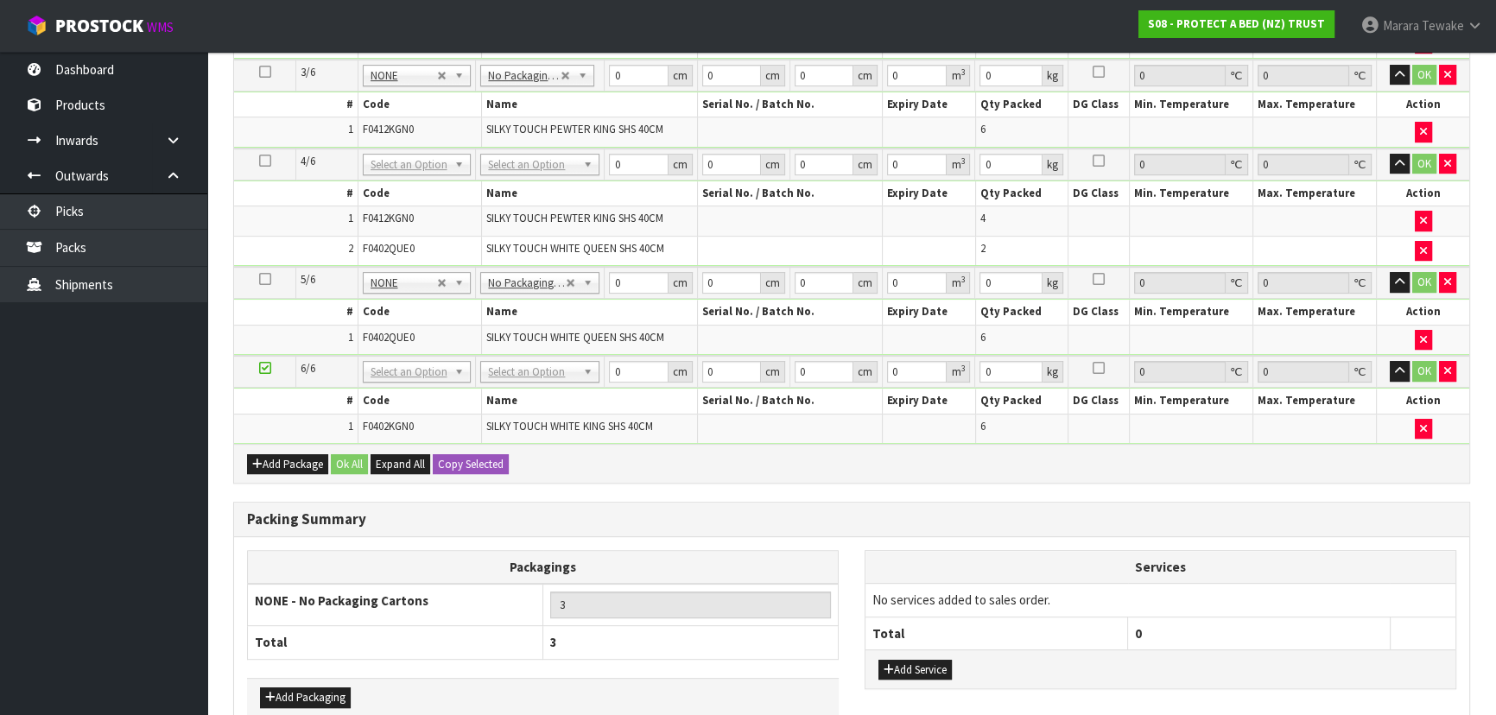
scroll to position [860, 0]
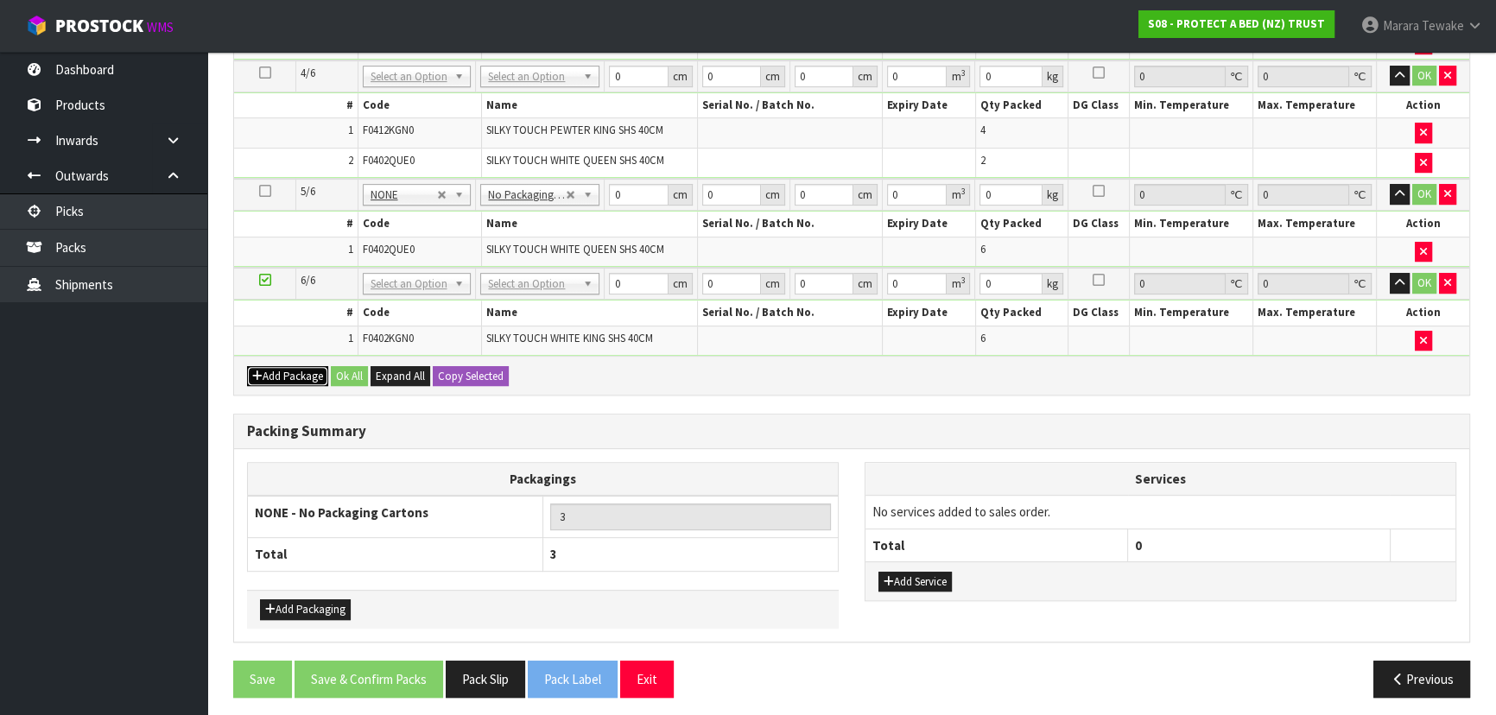
click at [288, 366] on button "Add Package" at bounding box center [287, 376] width 81 height 21
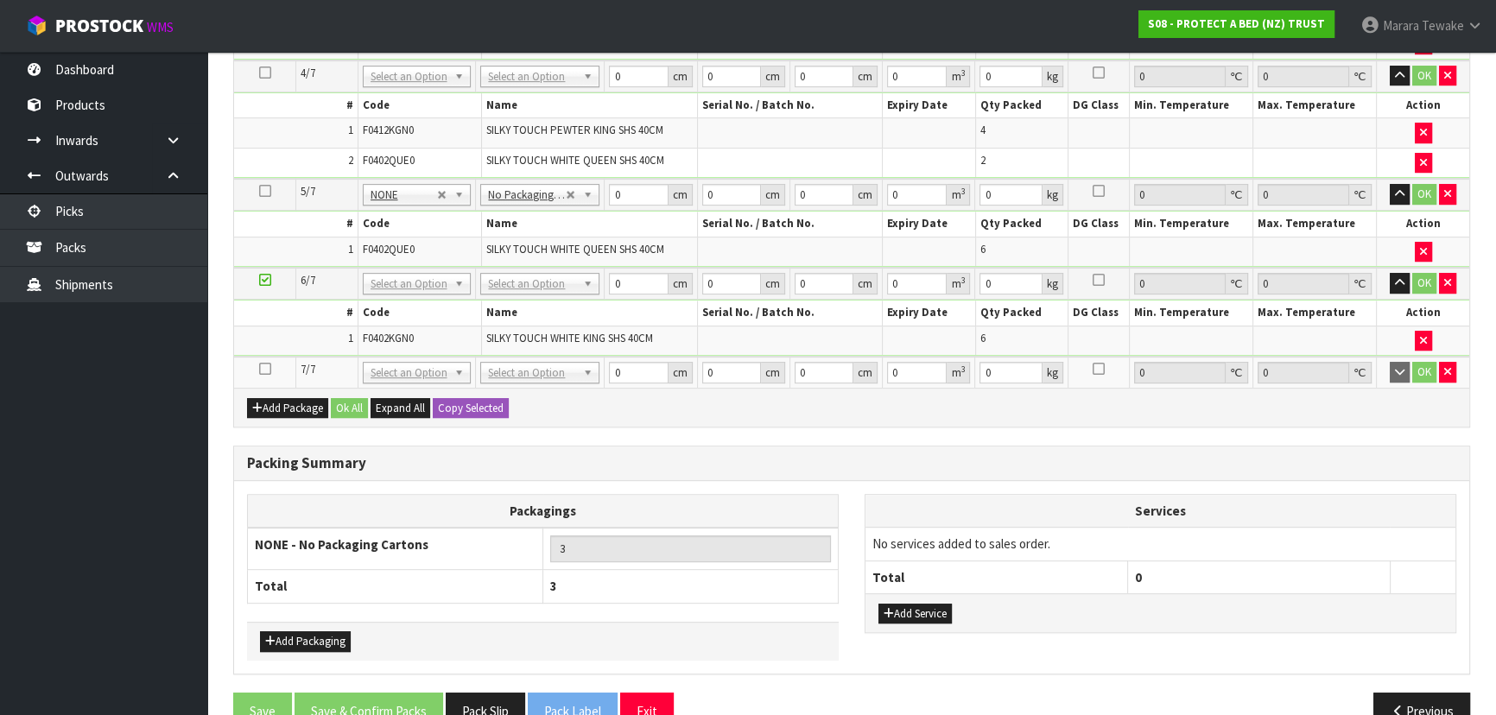
click at [267, 369] on icon at bounding box center [265, 369] width 12 height 1
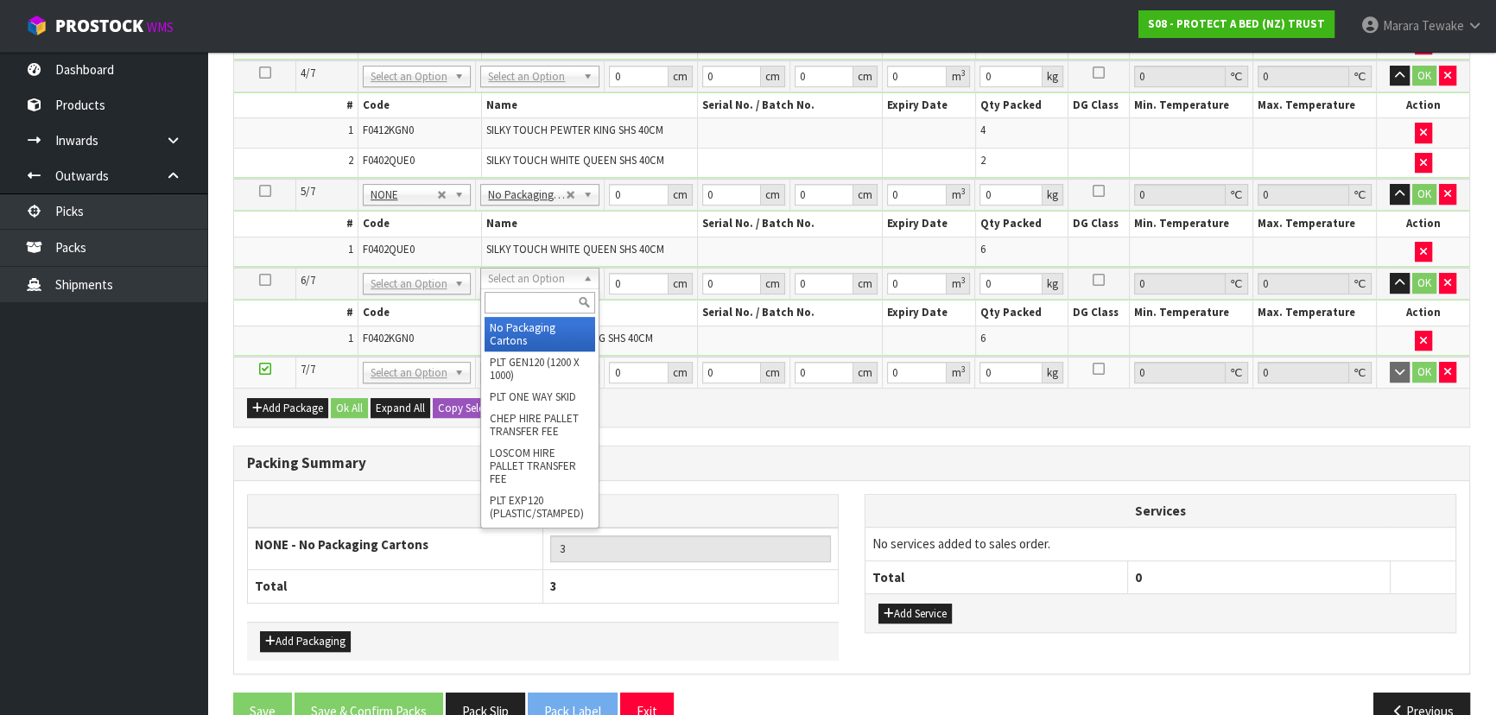
type input "4"
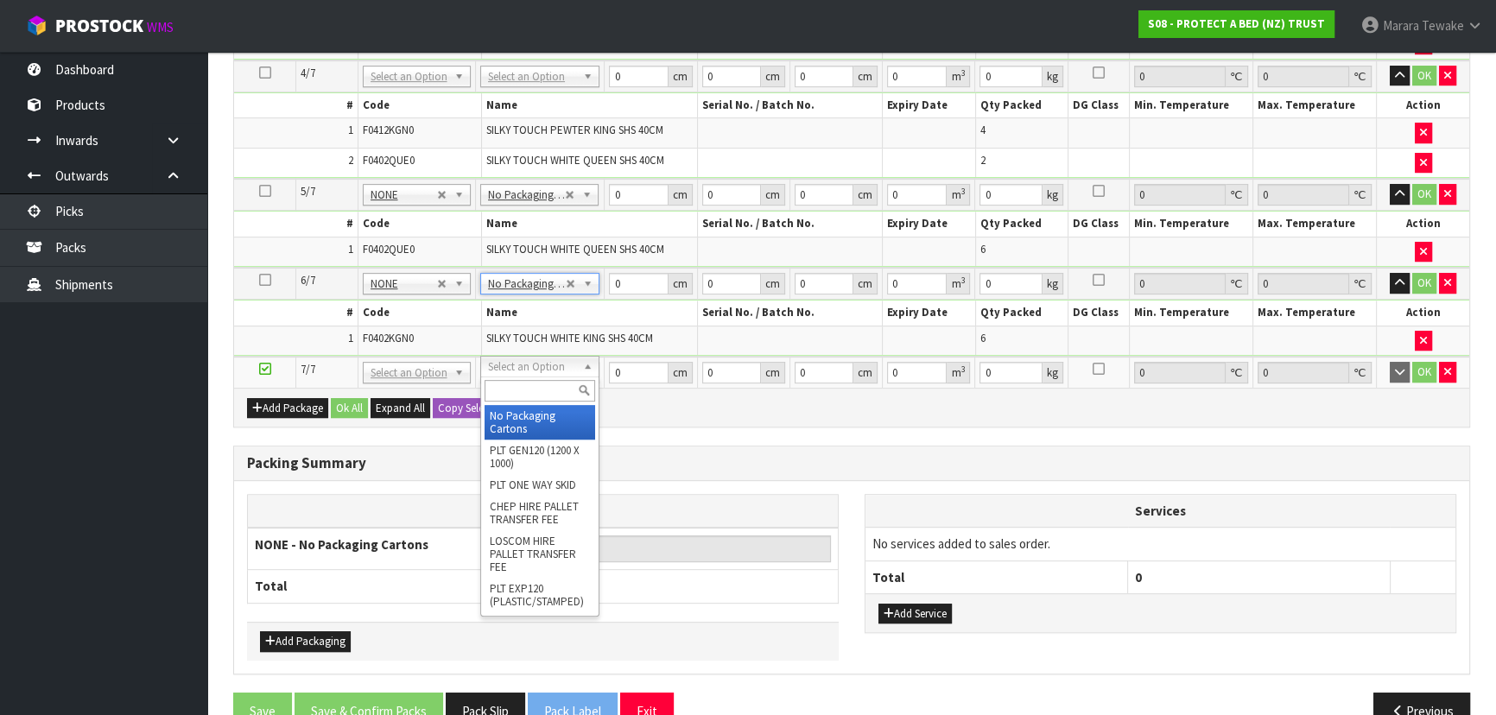
click at [631, 397] on div "Add Package Ok All Expand All Copy Selected" at bounding box center [851, 407] width 1235 height 39
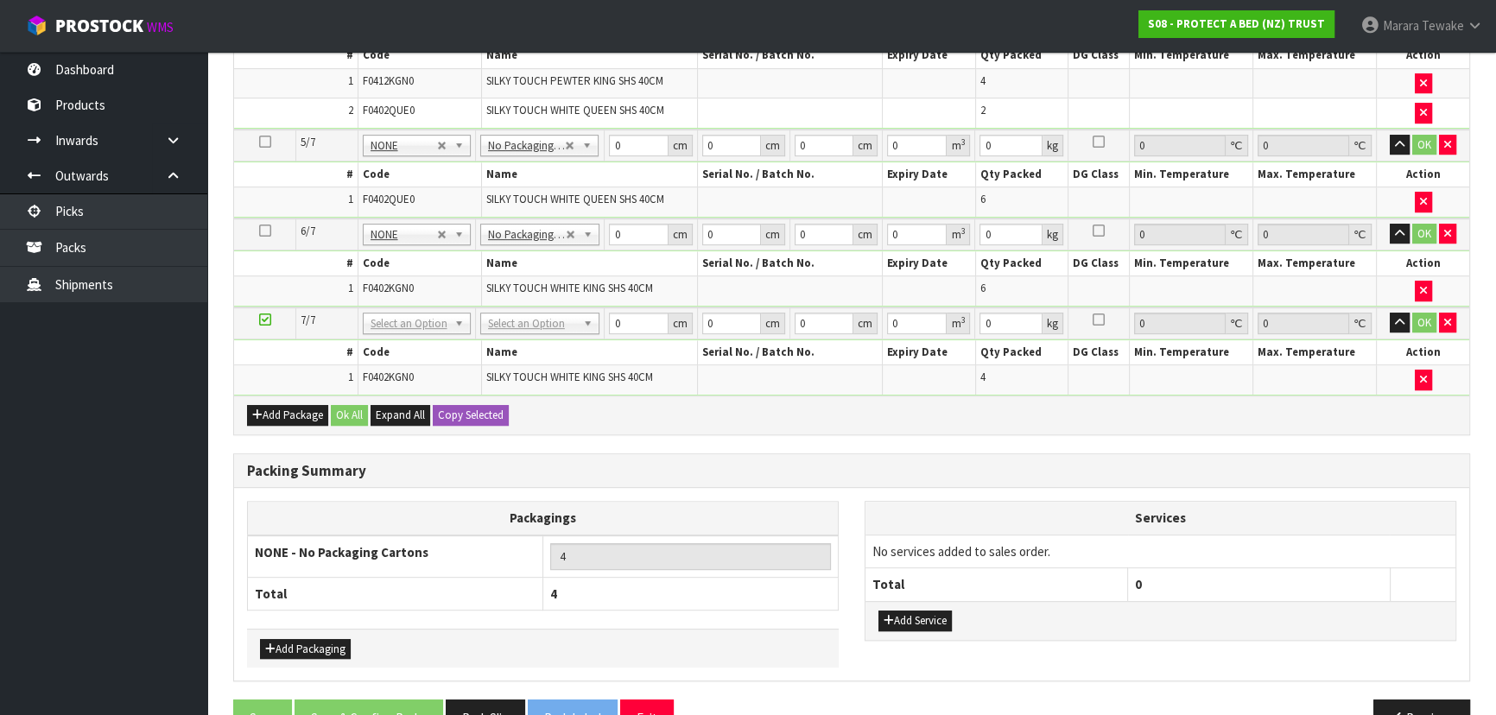
scroll to position [918, 0]
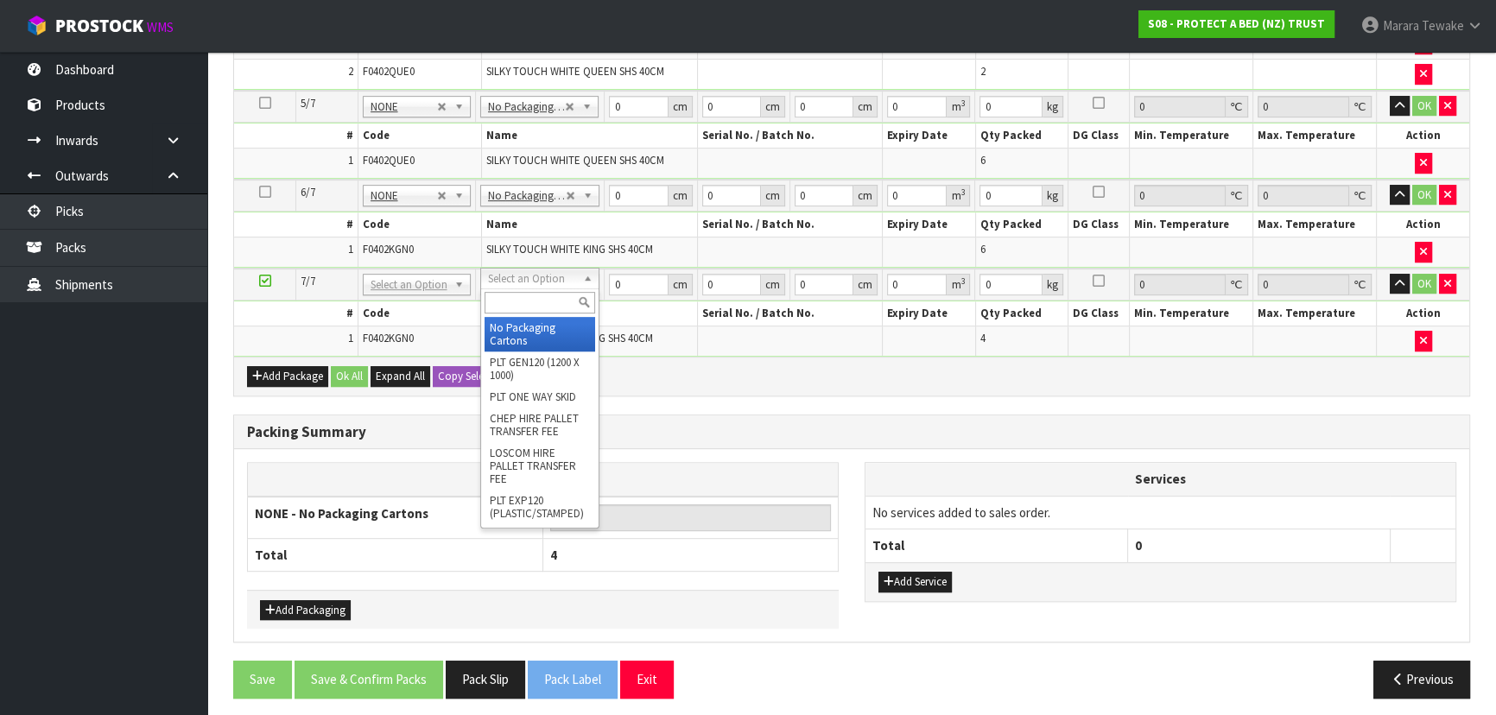
click at [539, 300] on input "text" at bounding box center [540, 303] width 111 height 22
type input "oc"
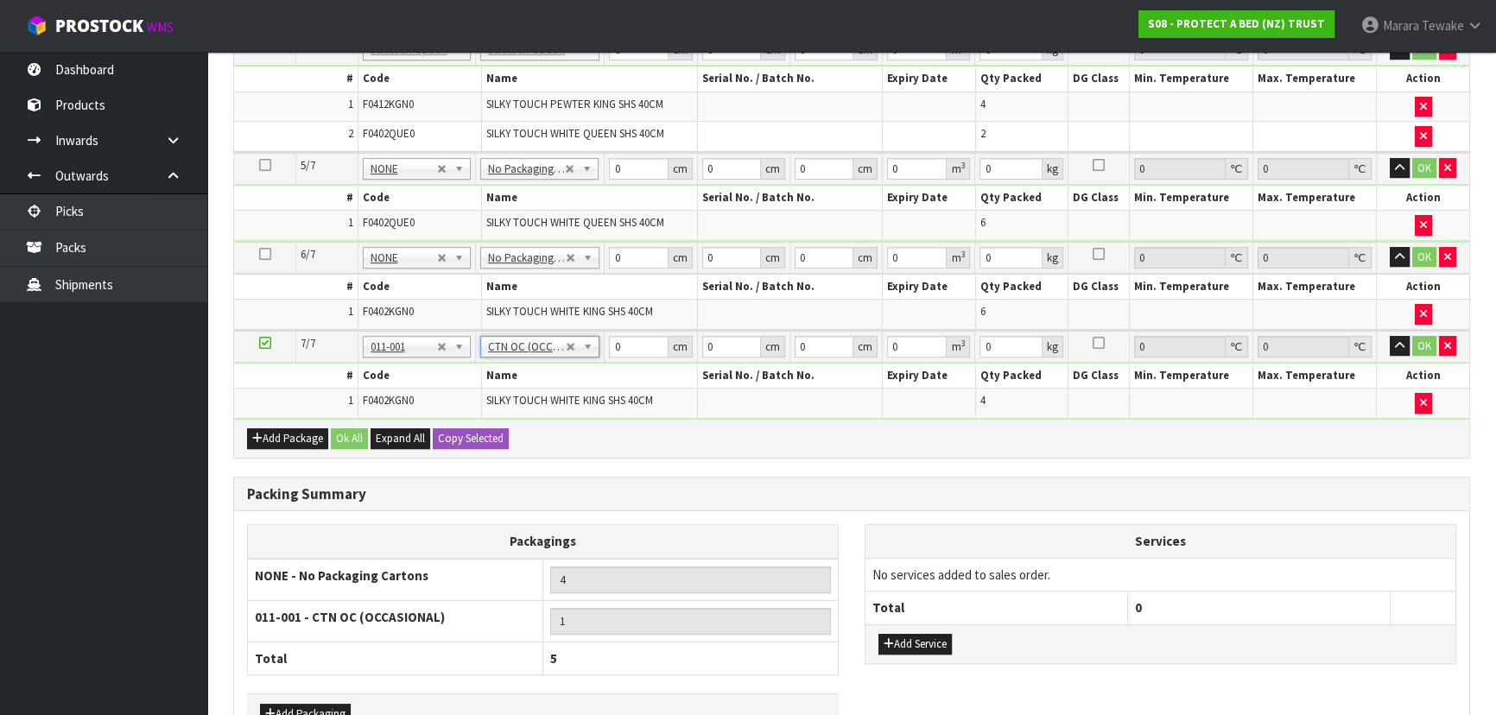
scroll to position [682, 0]
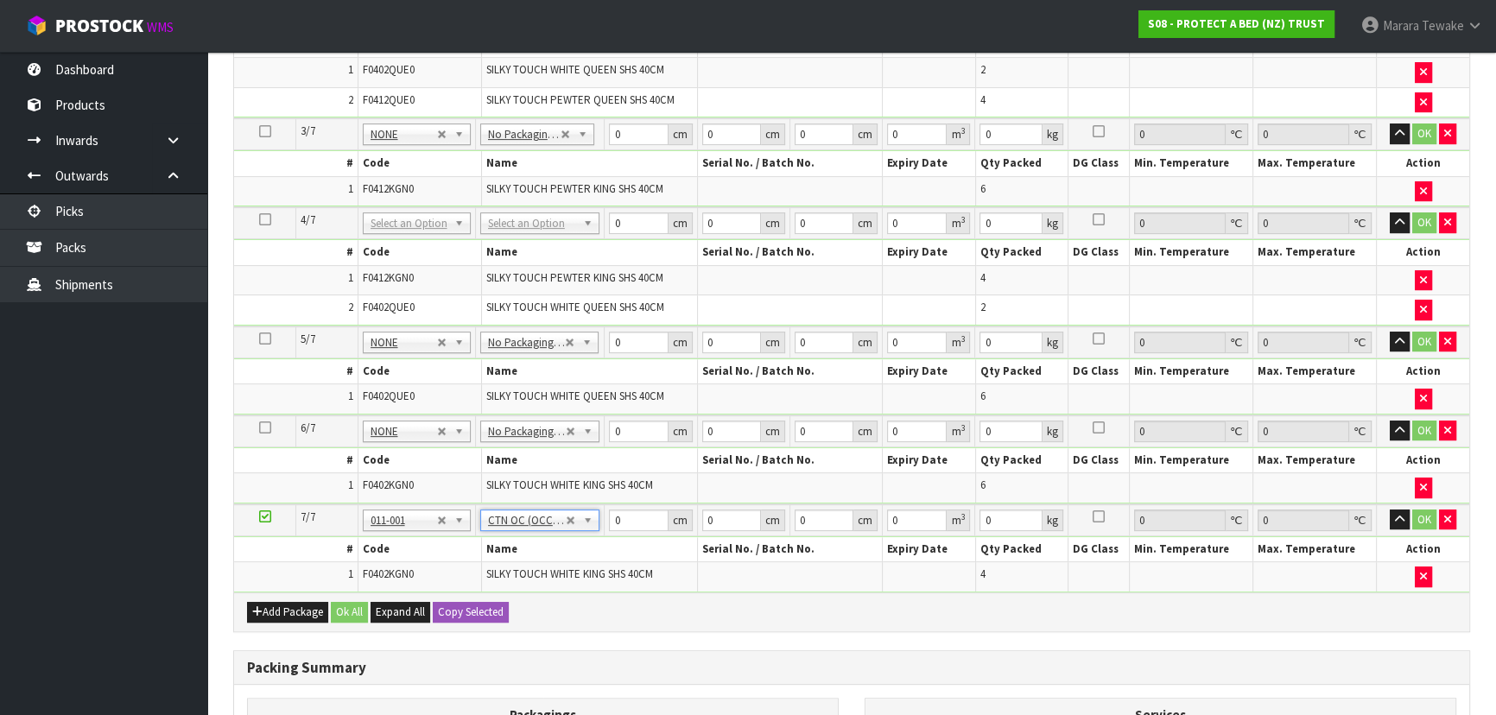
type input "8"
drag, startPoint x: 548, startPoint y: 224, endPoint x: 541, endPoint y: 241, distance: 18.6
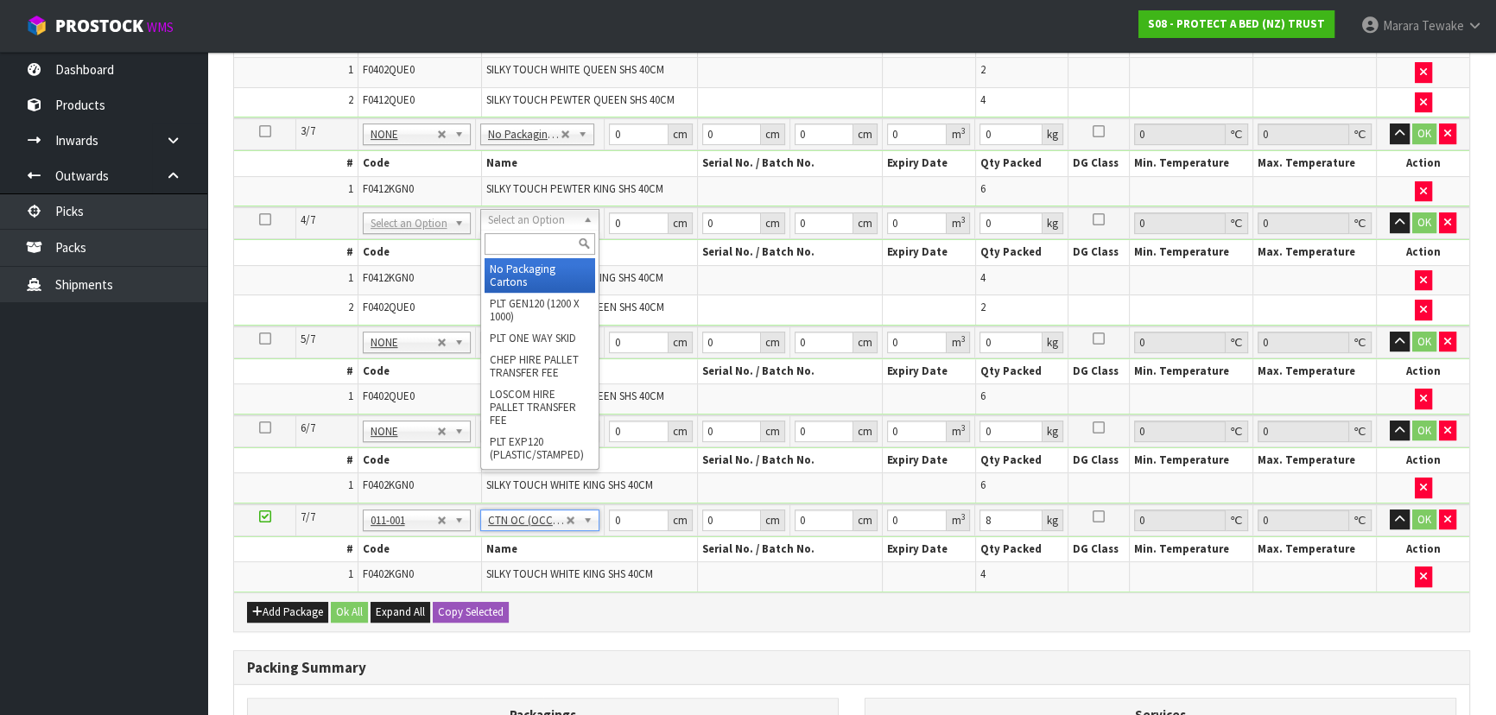
click at [542, 241] on input "text" at bounding box center [540, 244] width 111 height 22
click at [541, 251] on input "oc" at bounding box center [540, 244] width 111 height 22
type input "oc"
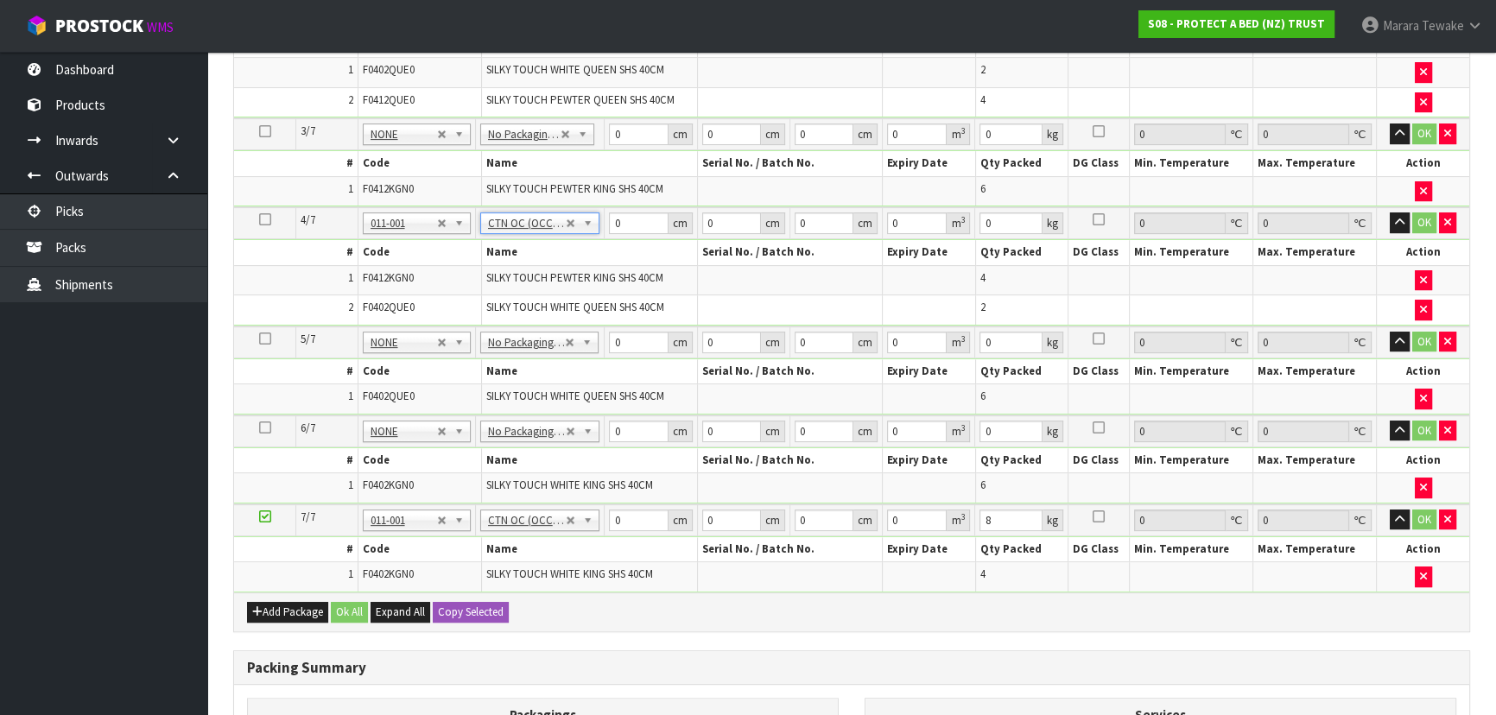
type input "15"
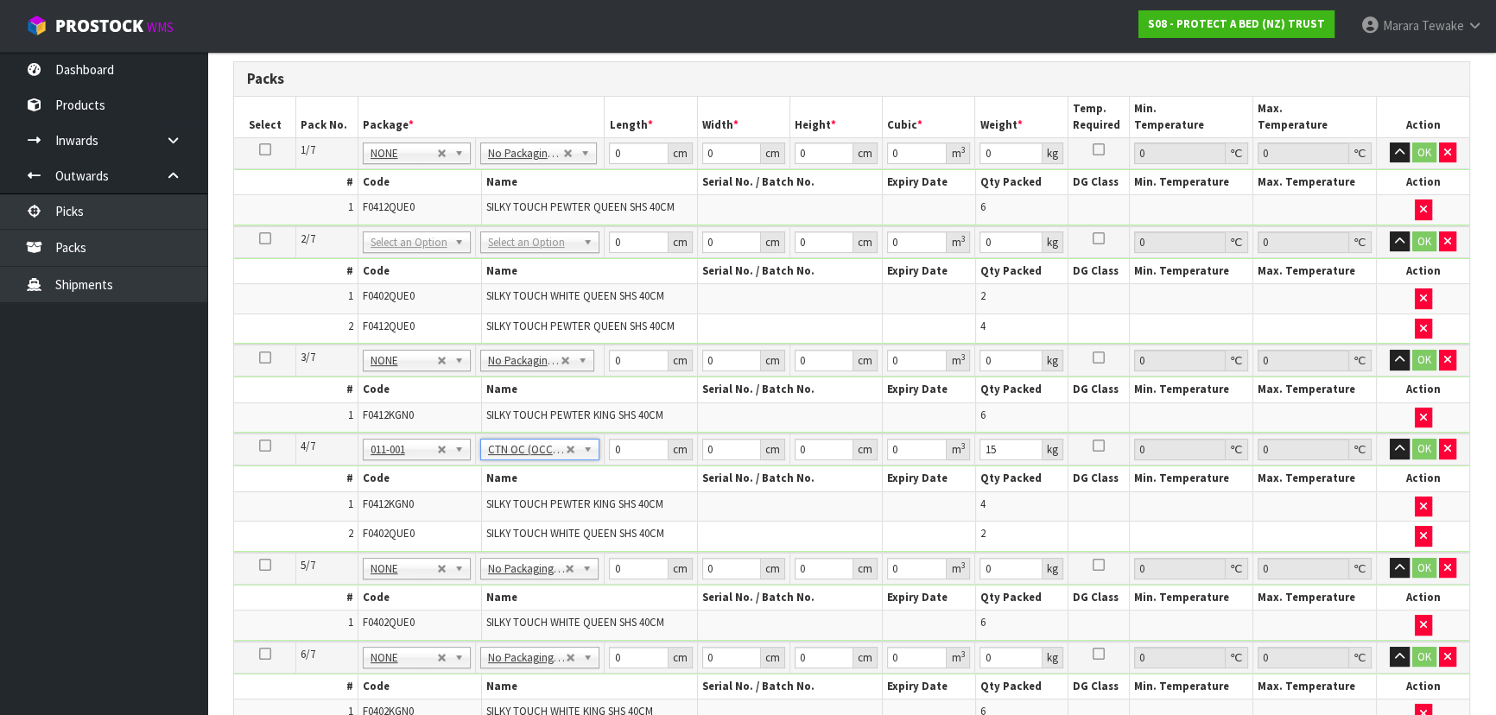
scroll to position [447, 0]
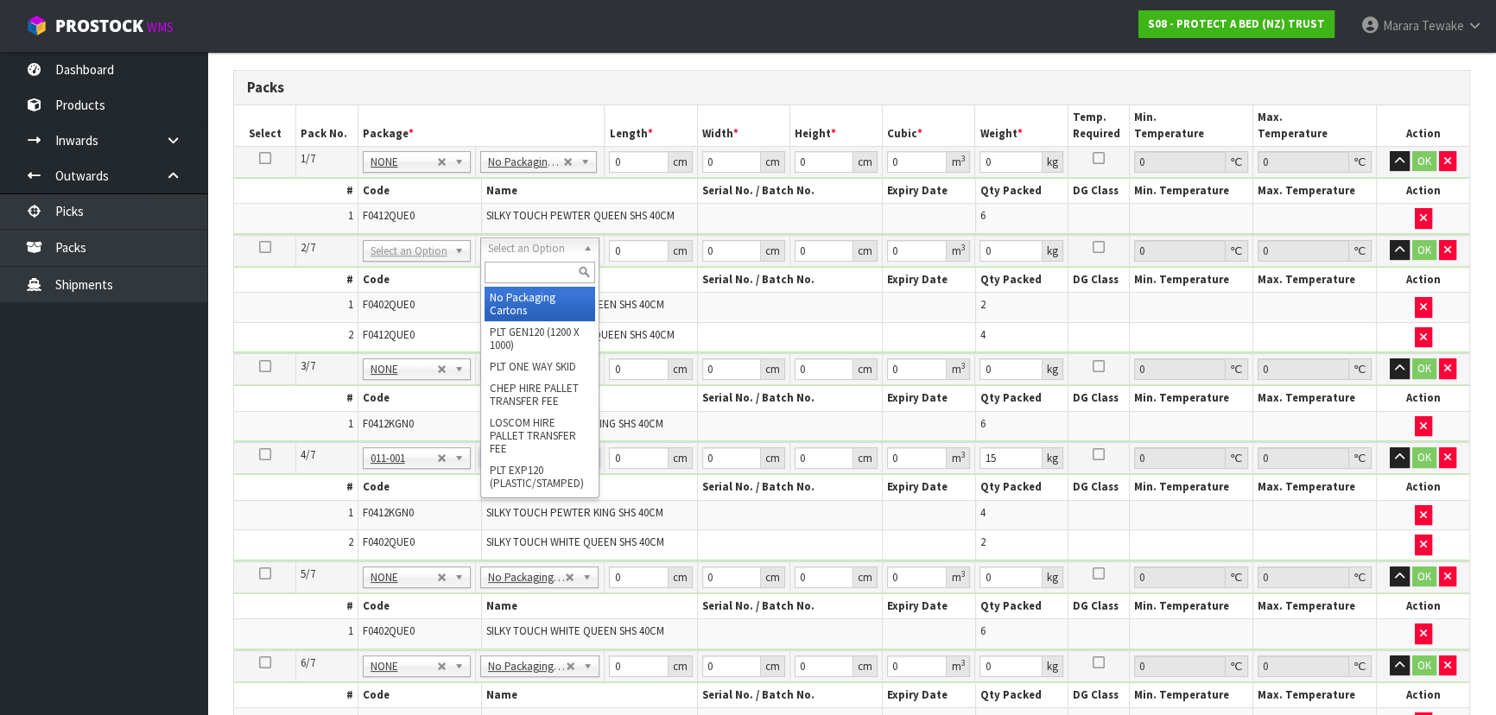
drag, startPoint x: 532, startPoint y: 239, endPoint x: 531, endPoint y: 259, distance: 19.9
click at [531, 261] on div at bounding box center [540, 272] width 118 height 29
click at [531, 271] on input "text" at bounding box center [540, 273] width 111 height 22
type input "oc"
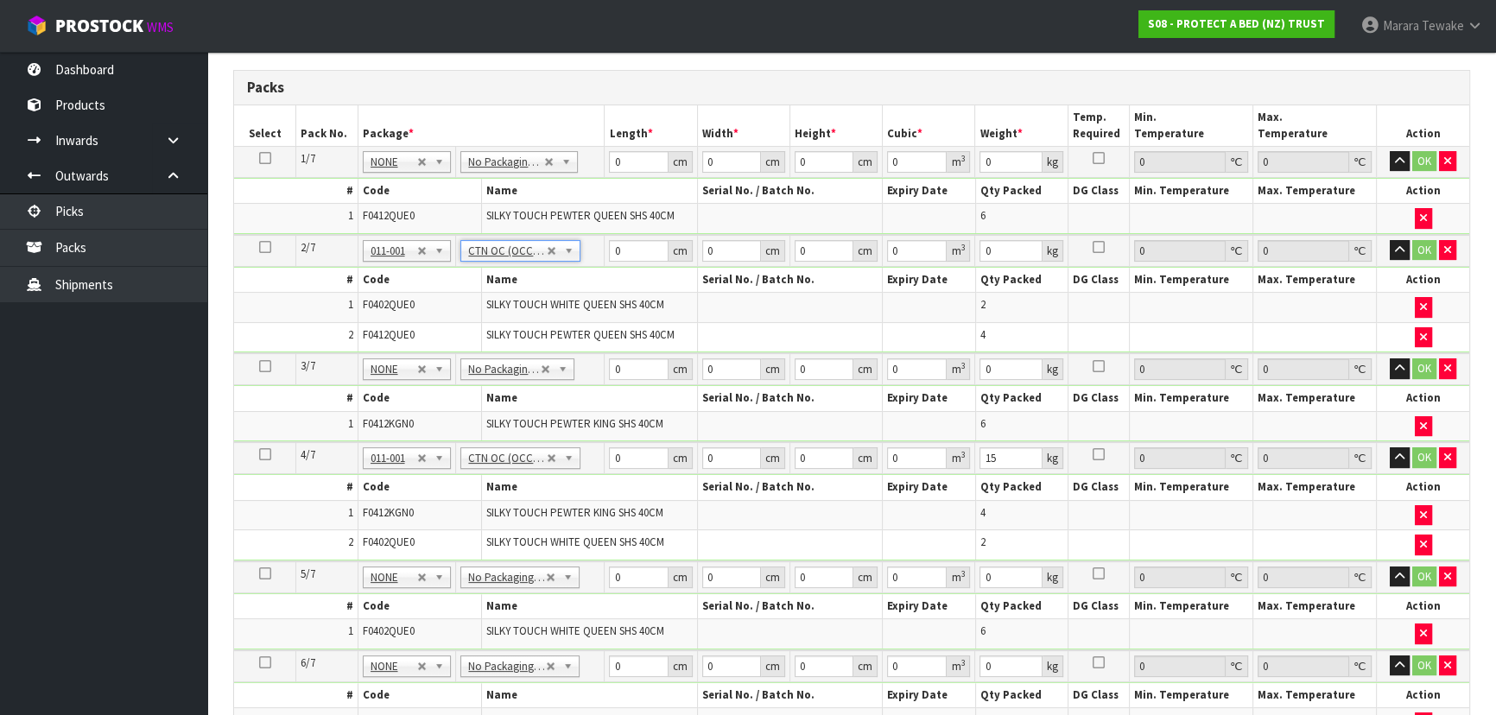
type input "15"
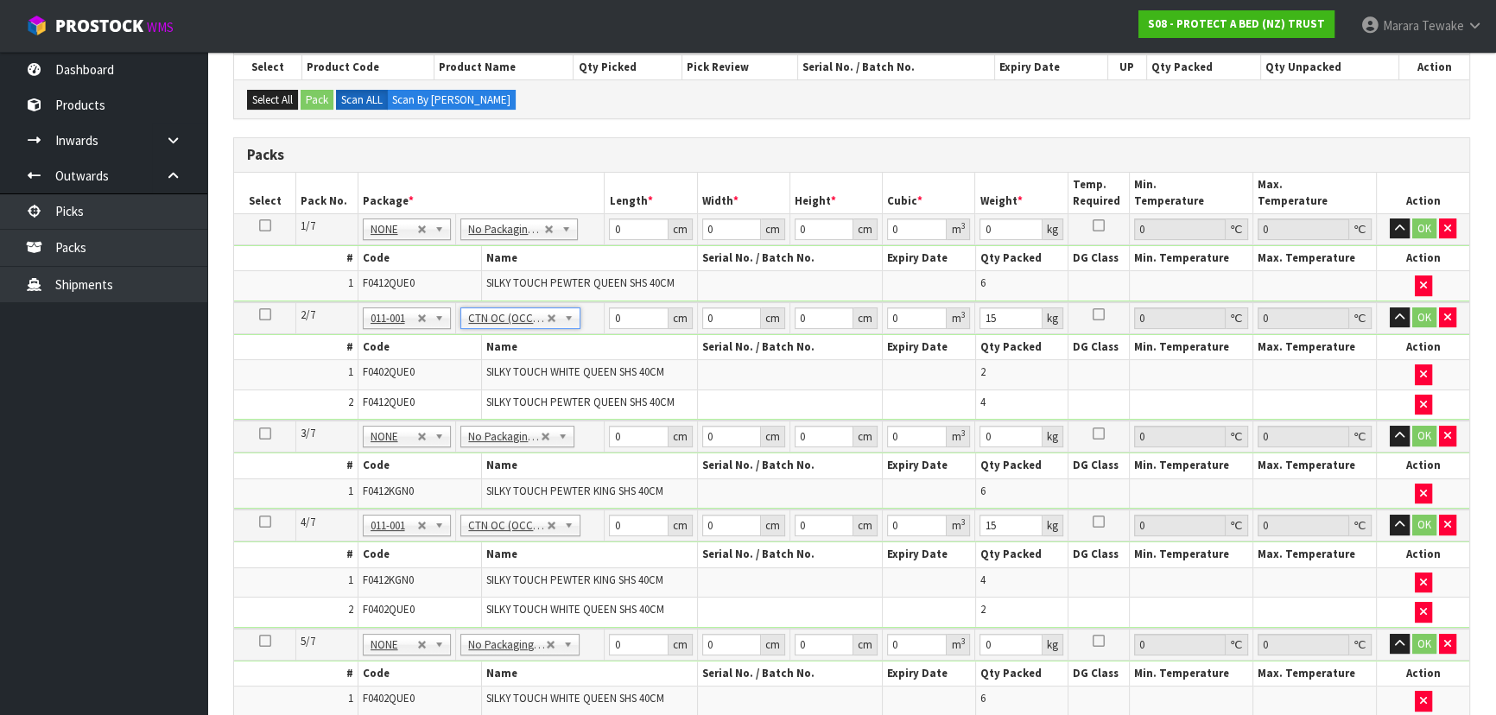
scroll to position [290, 0]
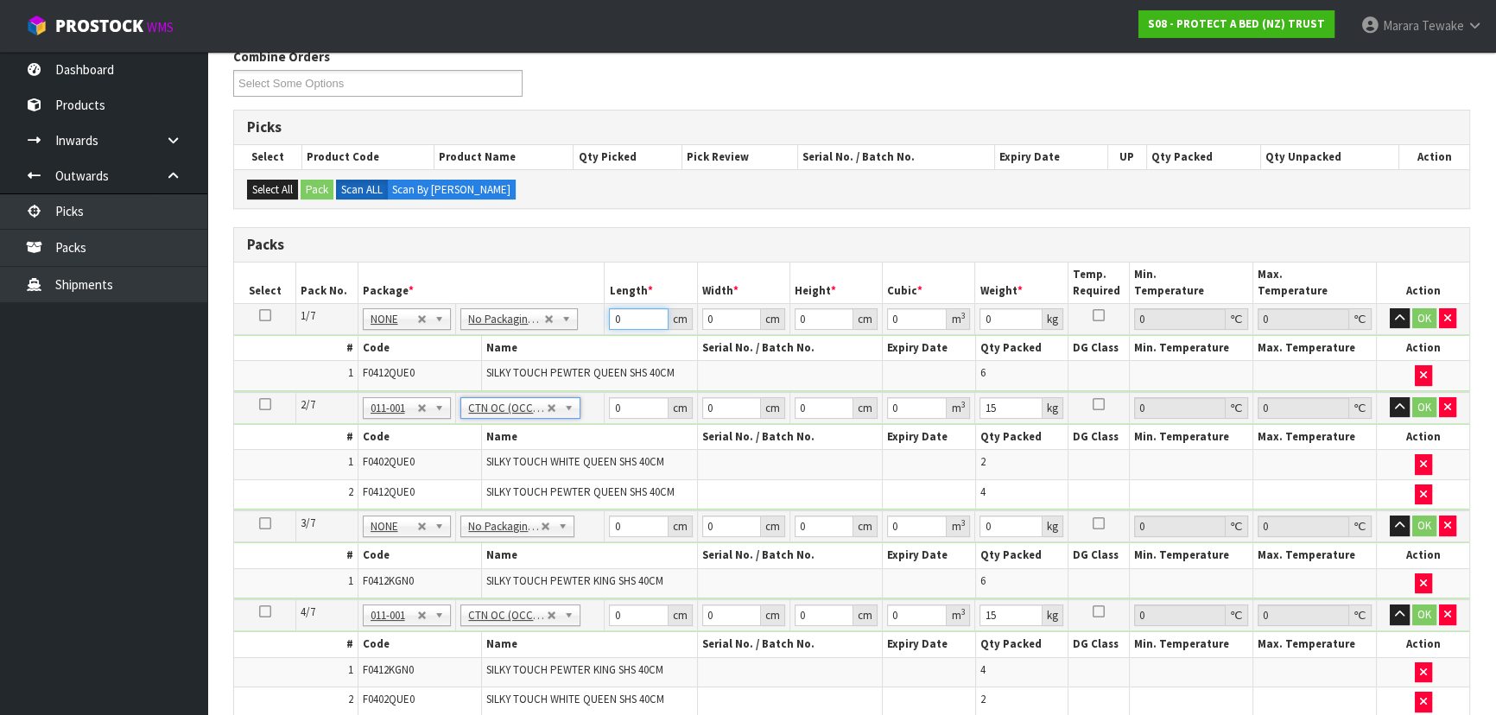
drag, startPoint x: 615, startPoint y: 317, endPoint x: 630, endPoint y: 280, distance: 39.9
click at [609, 308] on input "0" at bounding box center [638, 319] width 59 height 22
type input "58"
type input "38"
type input "3"
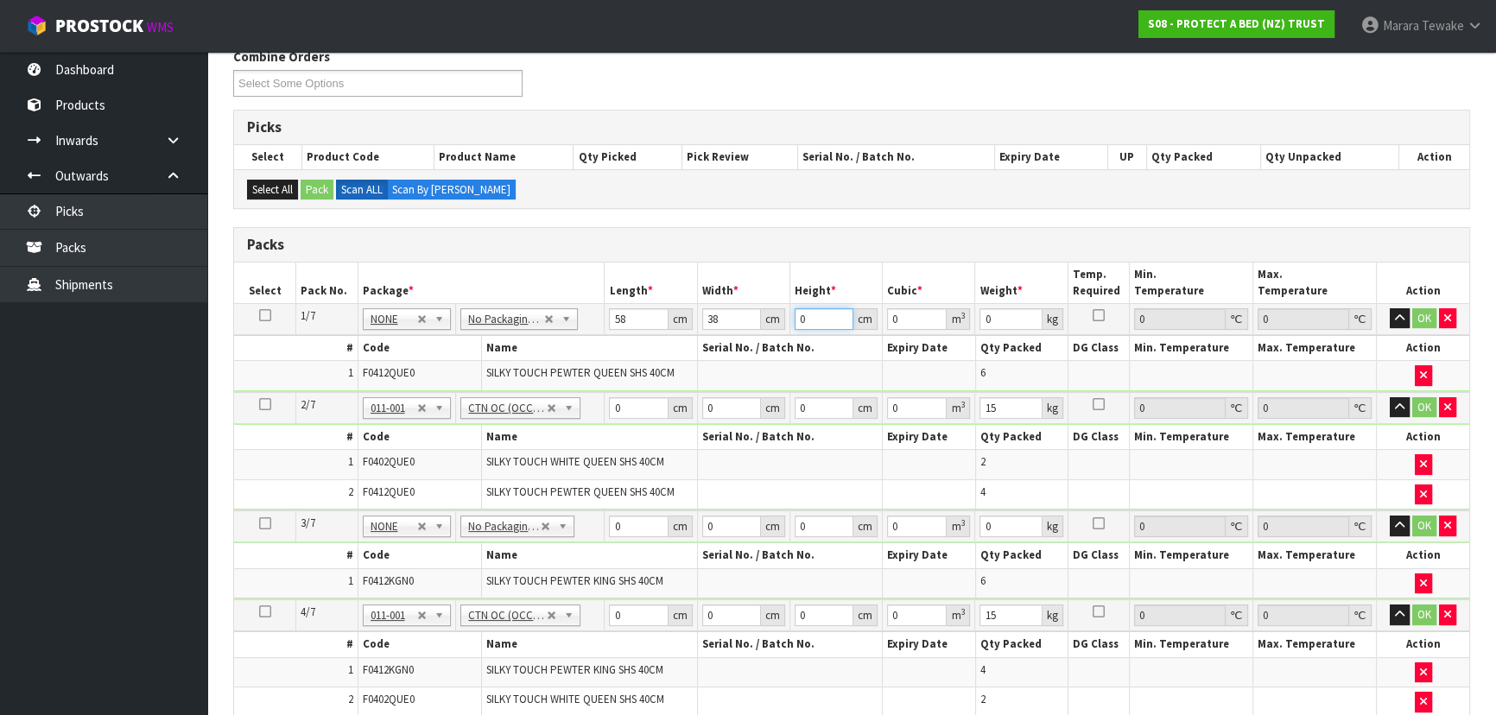
type input "0.006612"
type input "32"
type input "0.070528"
type input "32"
type input "14"
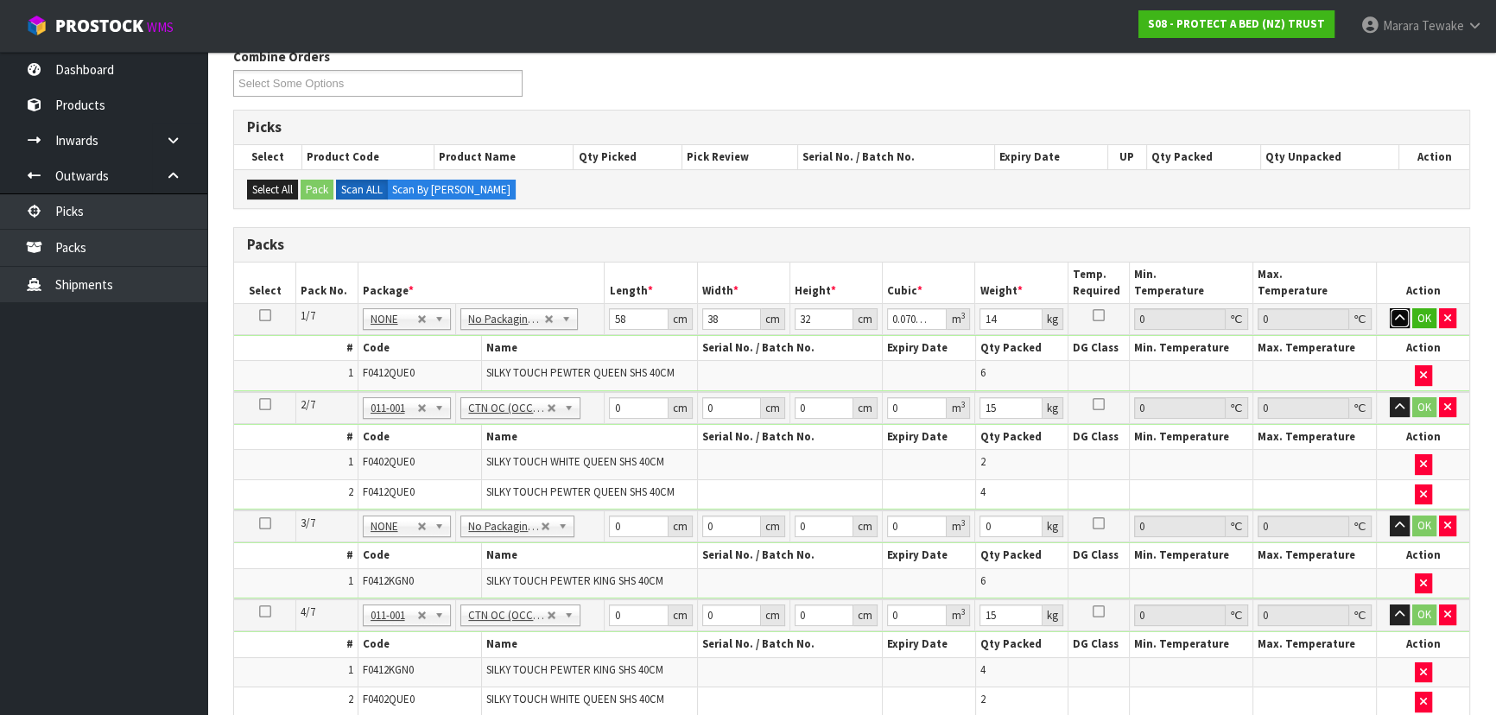
click at [1390, 308] on button "button" at bounding box center [1400, 318] width 20 height 21
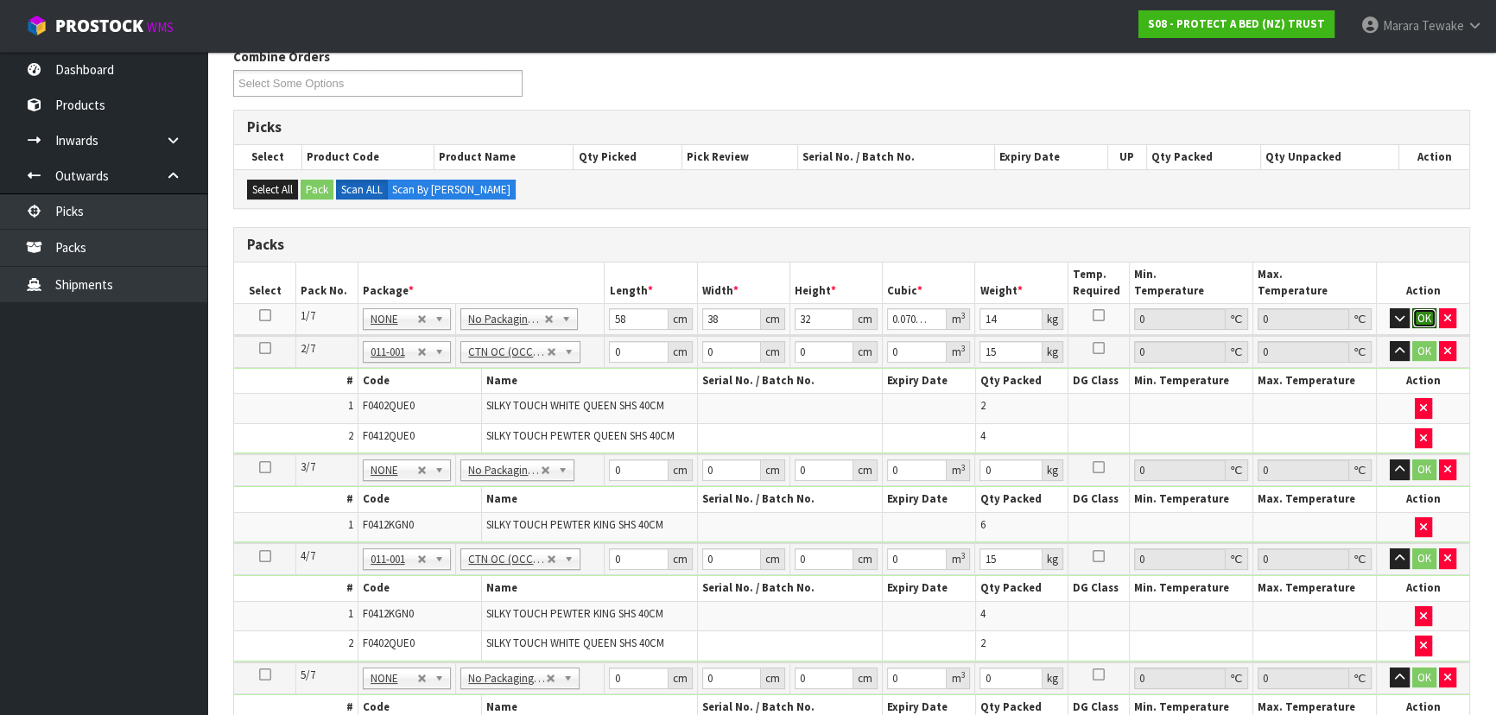
click button "OK" at bounding box center [1424, 318] width 24 height 21
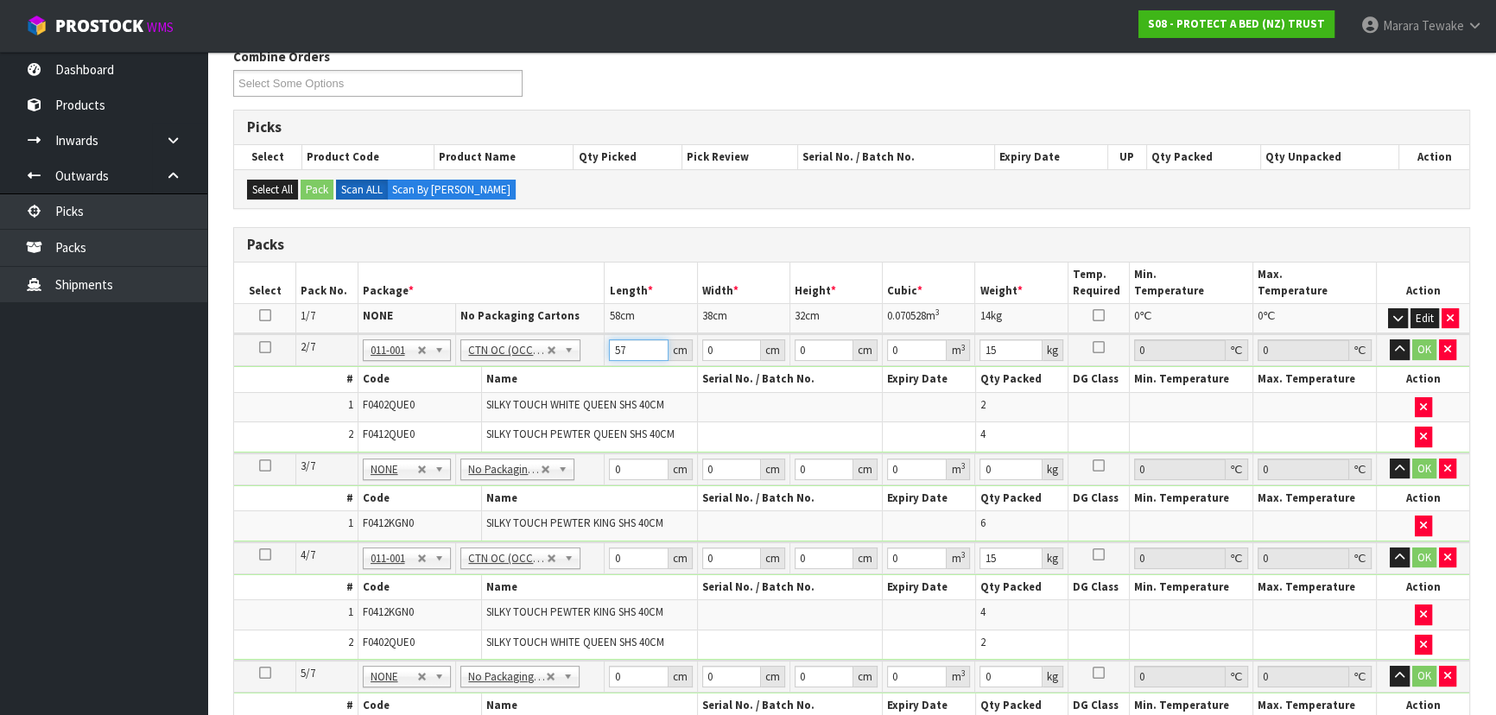
type input "57"
type input "38"
type input "3"
type input "0.006498"
type input "32"
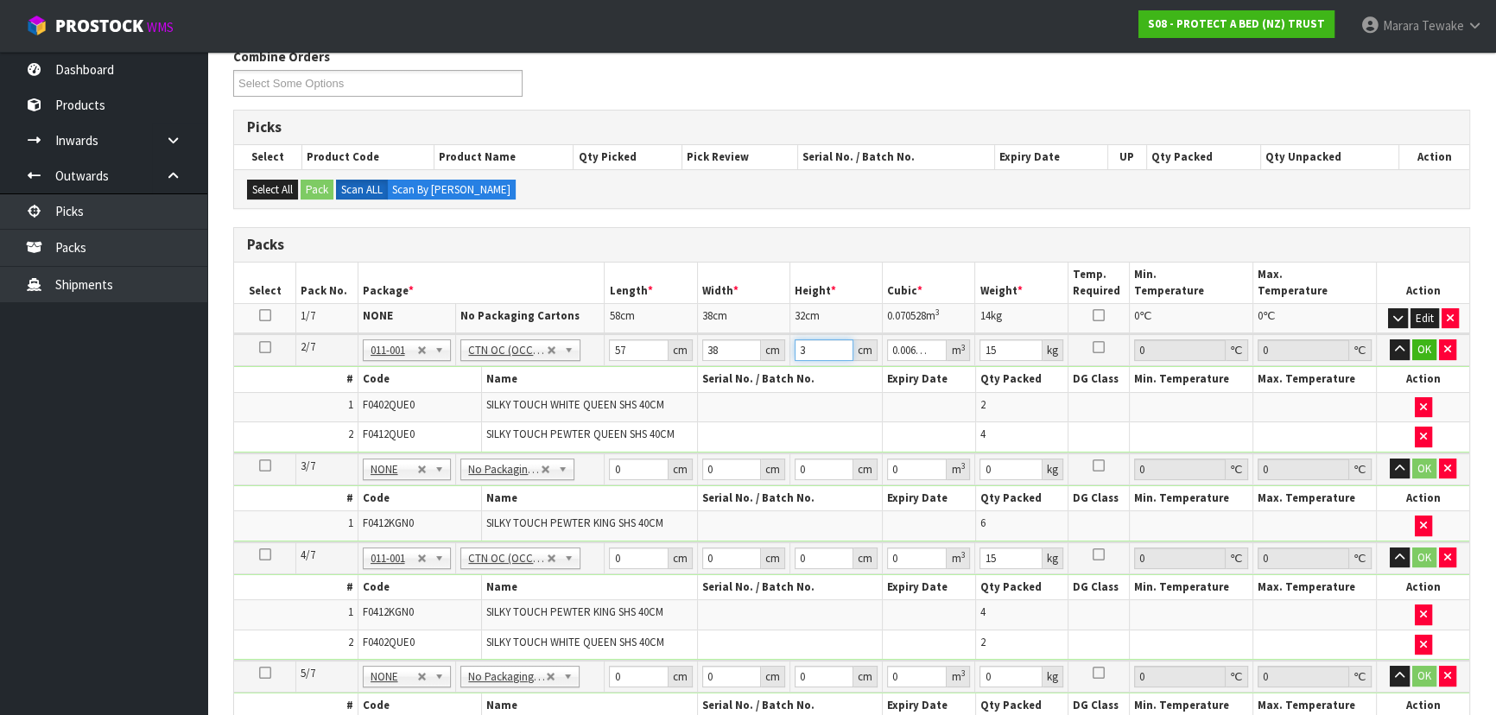
type input "0.069312"
type input "32"
type input "14"
click at [1390, 339] on button "button" at bounding box center [1400, 349] width 20 height 21
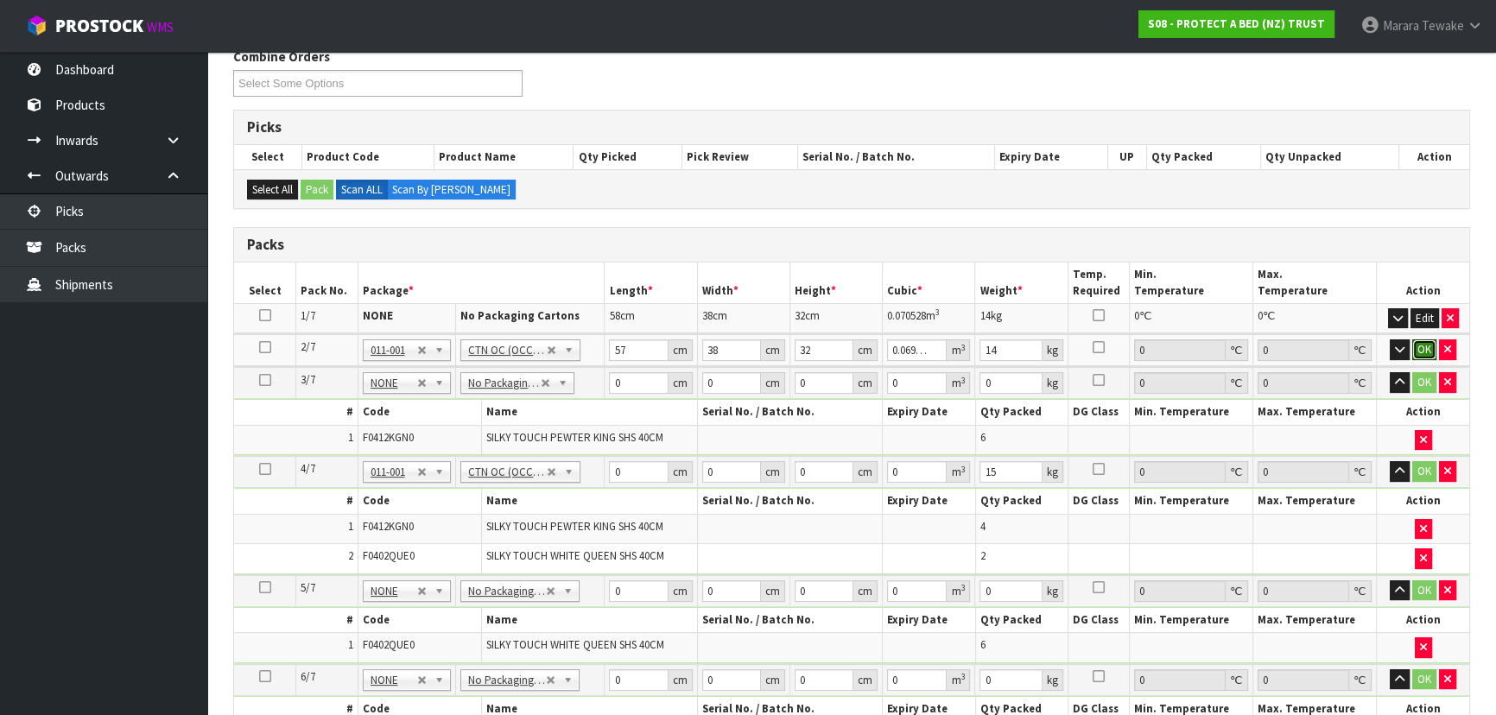
click button "OK" at bounding box center [1424, 349] width 24 height 21
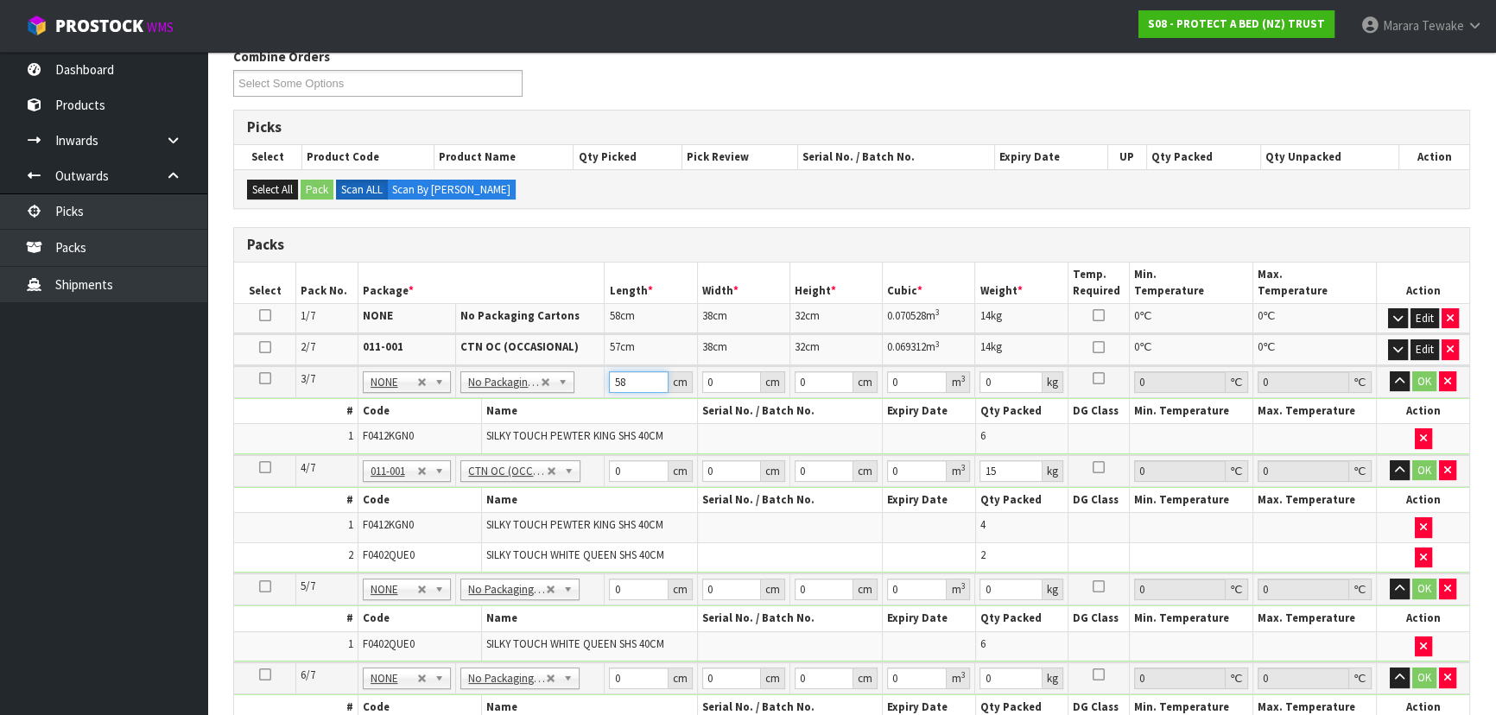
type input "58"
type input "39"
type input "3"
type input "0.006786"
type input "32"
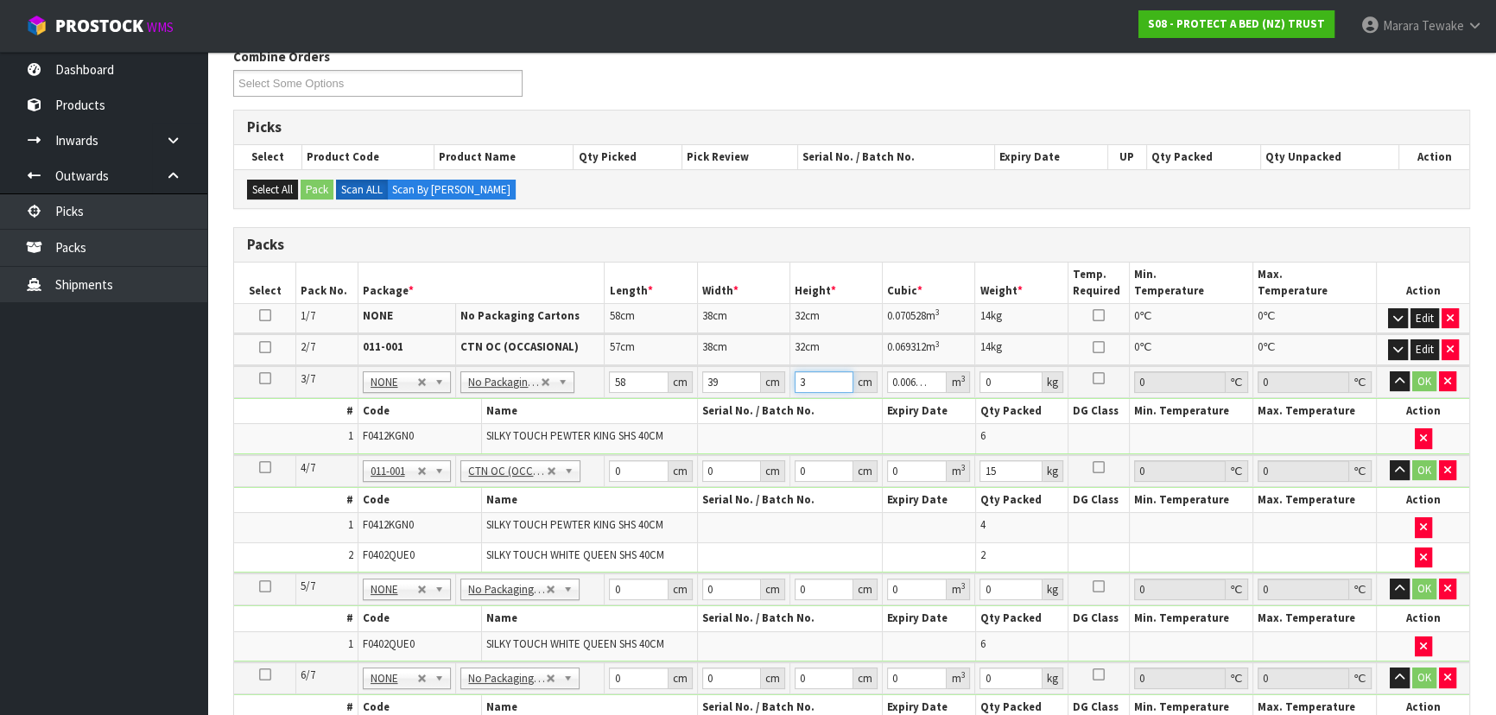
type input "0.072384"
type input "3"
type input "0.006786"
type input "31"
type input "0.070122"
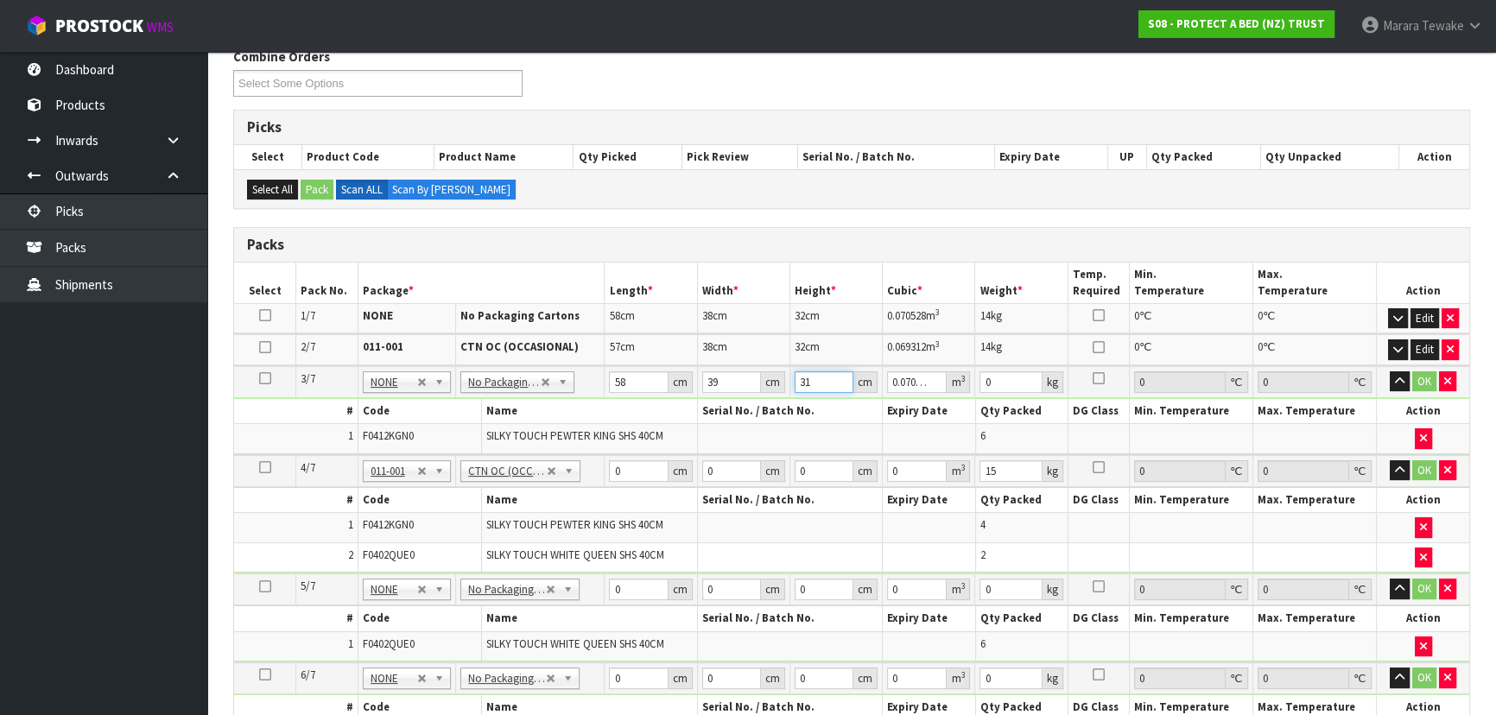
type input "31"
type input "15"
click at [1390, 371] on button "button" at bounding box center [1400, 381] width 20 height 21
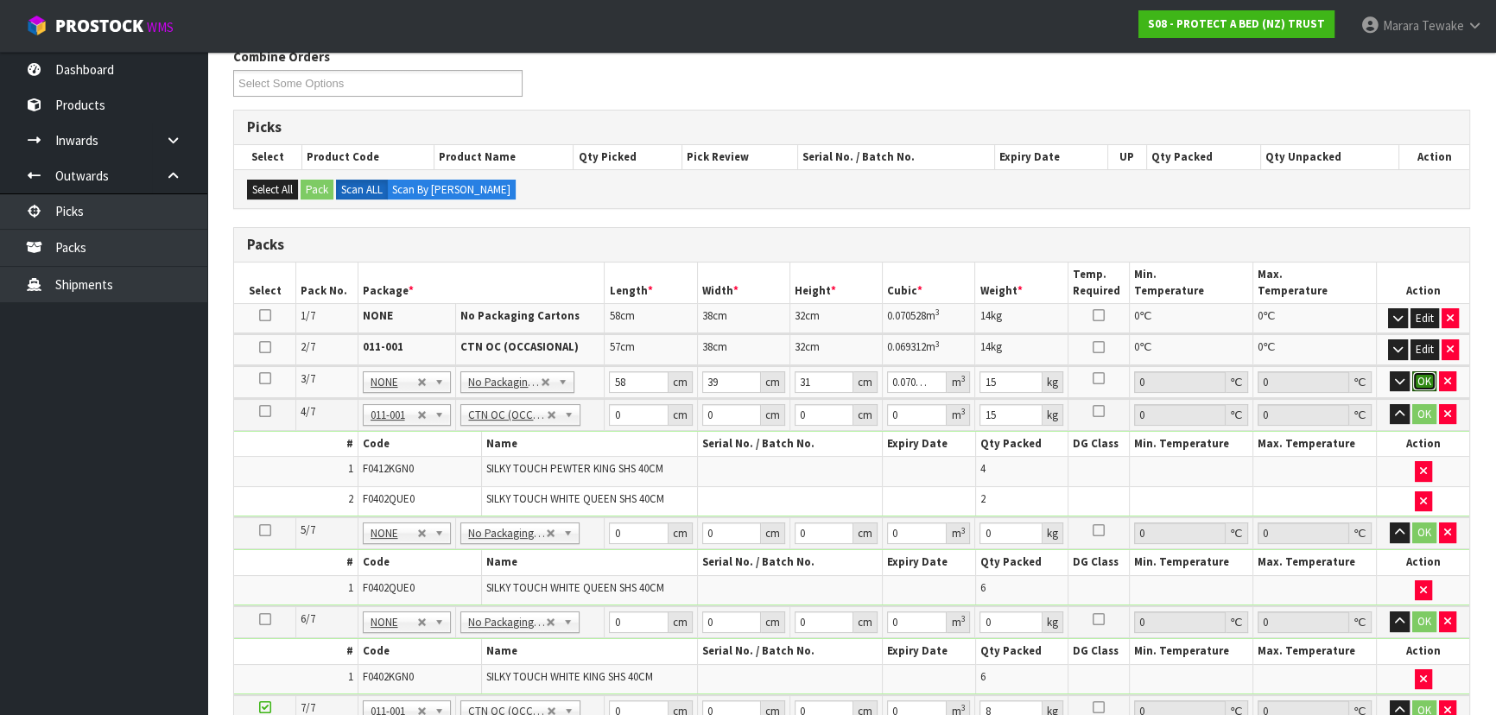
click button "OK" at bounding box center [1424, 381] width 24 height 21
type input "57"
type input "39"
type input "3"
type input "0.006669"
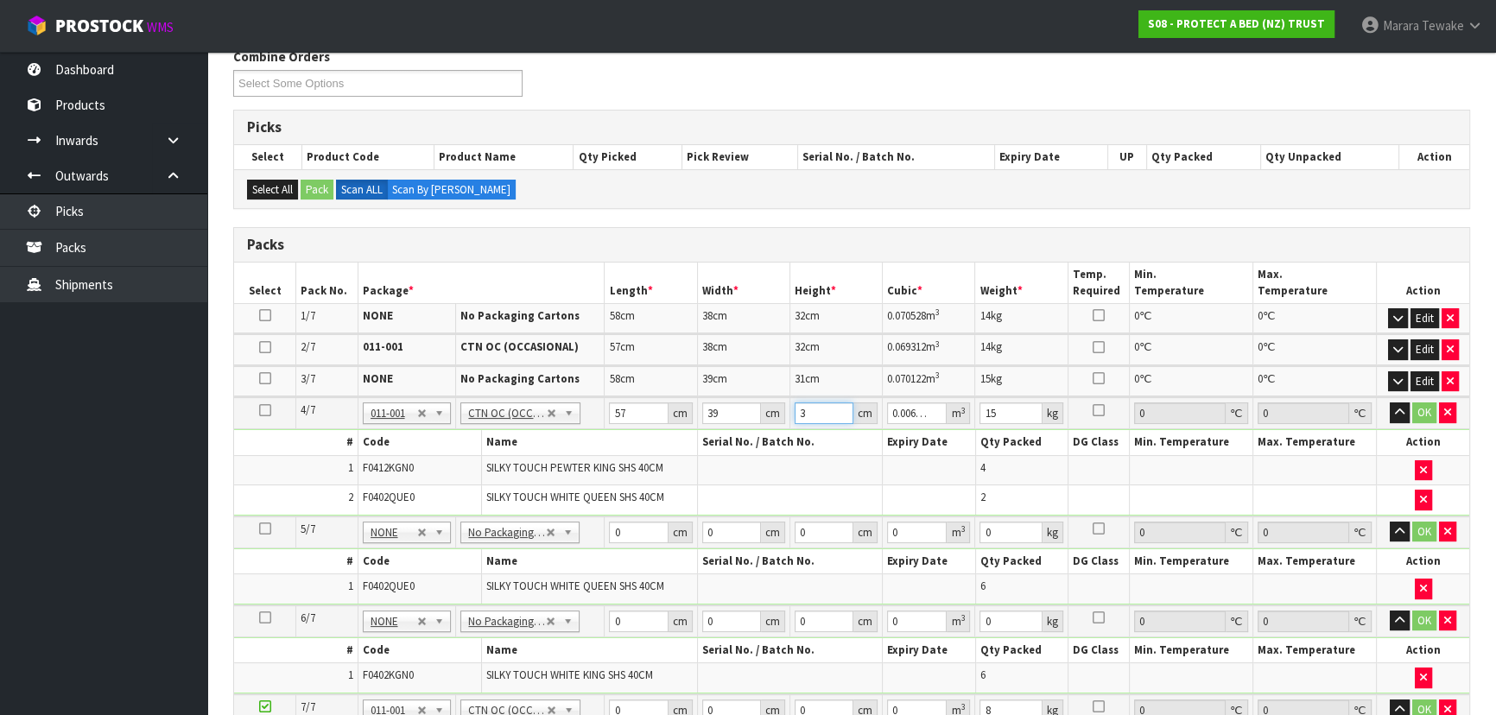
type input "31"
type input "0.068913"
type input "31"
type input "15"
click at [1390, 403] on button "button" at bounding box center [1400, 413] width 20 height 21
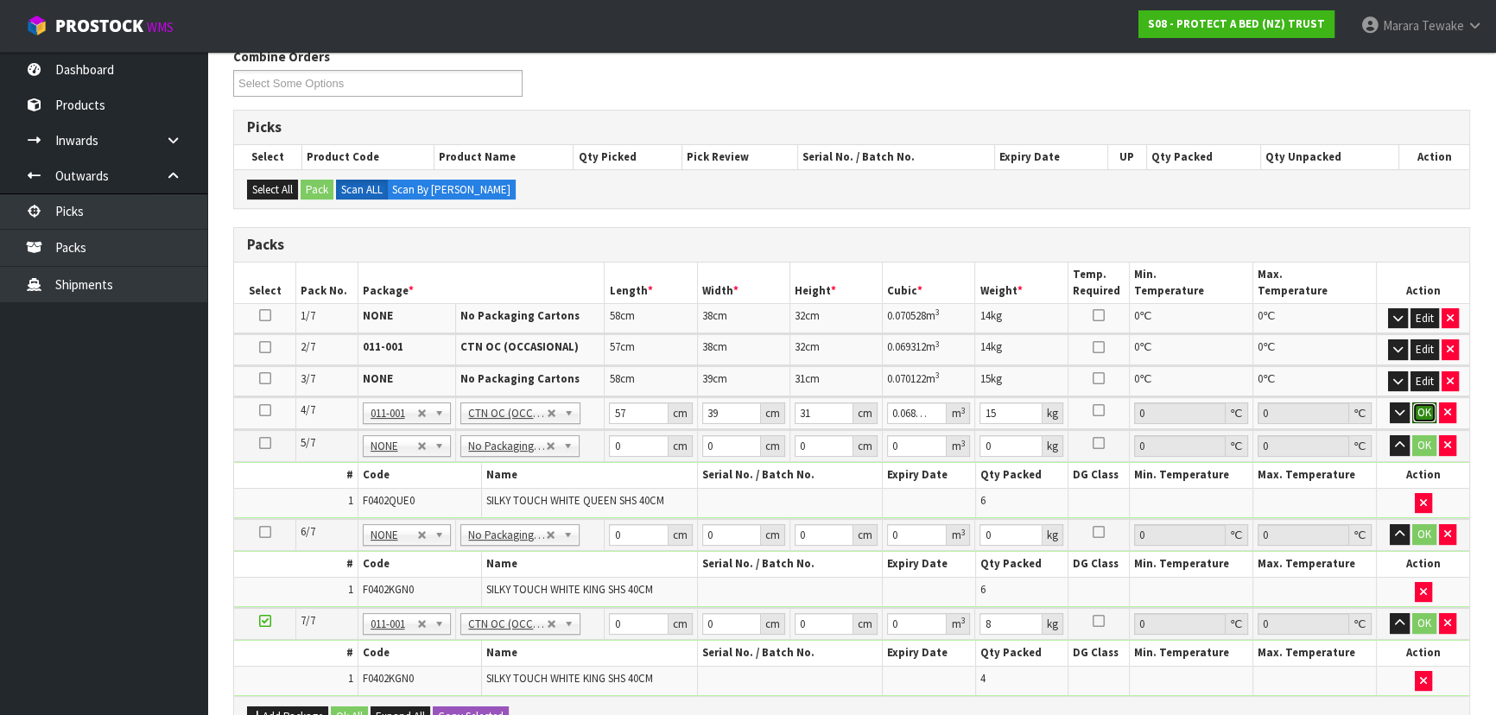
click button "OK" at bounding box center [1424, 413] width 24 height 21
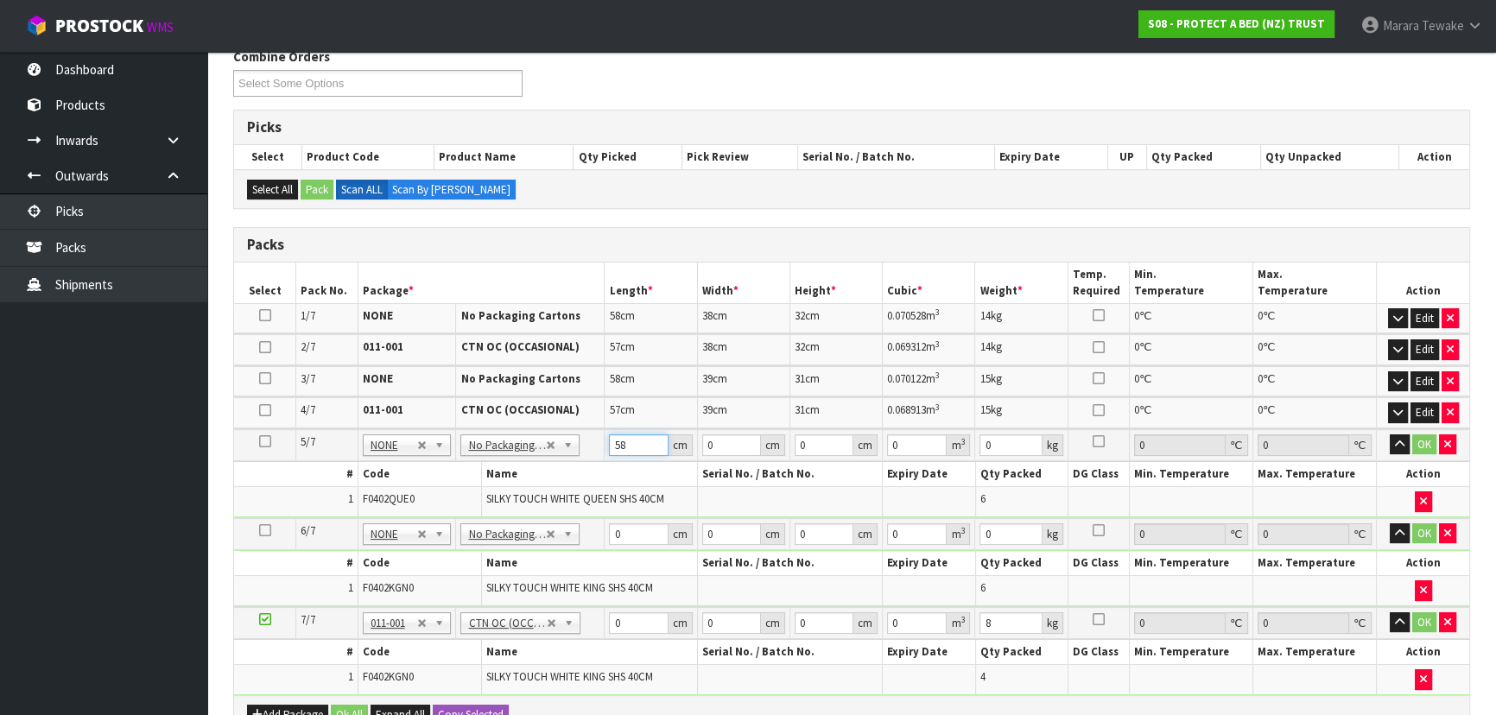
type input "58"
type input "37"
type input "3"
type input "0.006438"
type input "31"
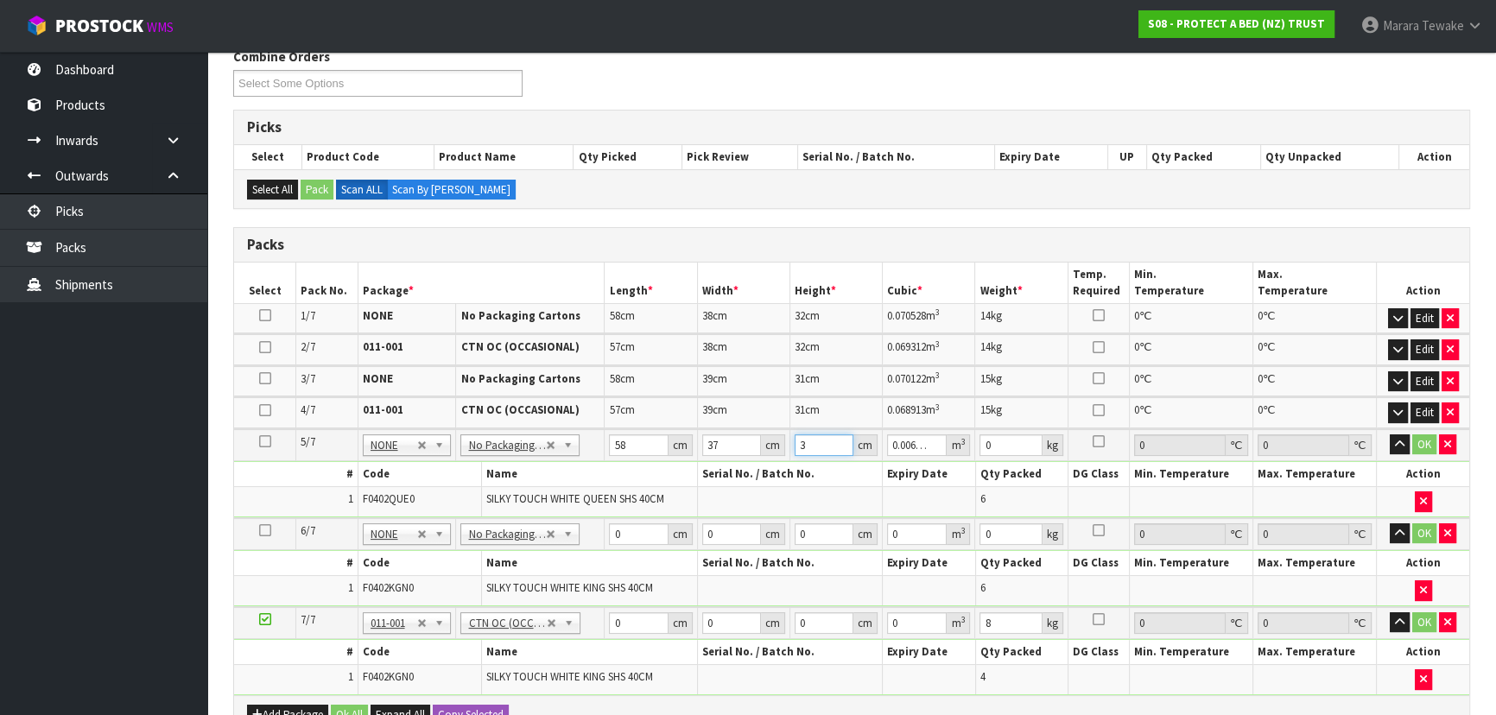
type input "0.066526"
type input "31"
type input "14"
click at [1390, 435] on button "button" at bounding box center [1400, 445] width 20 height 21
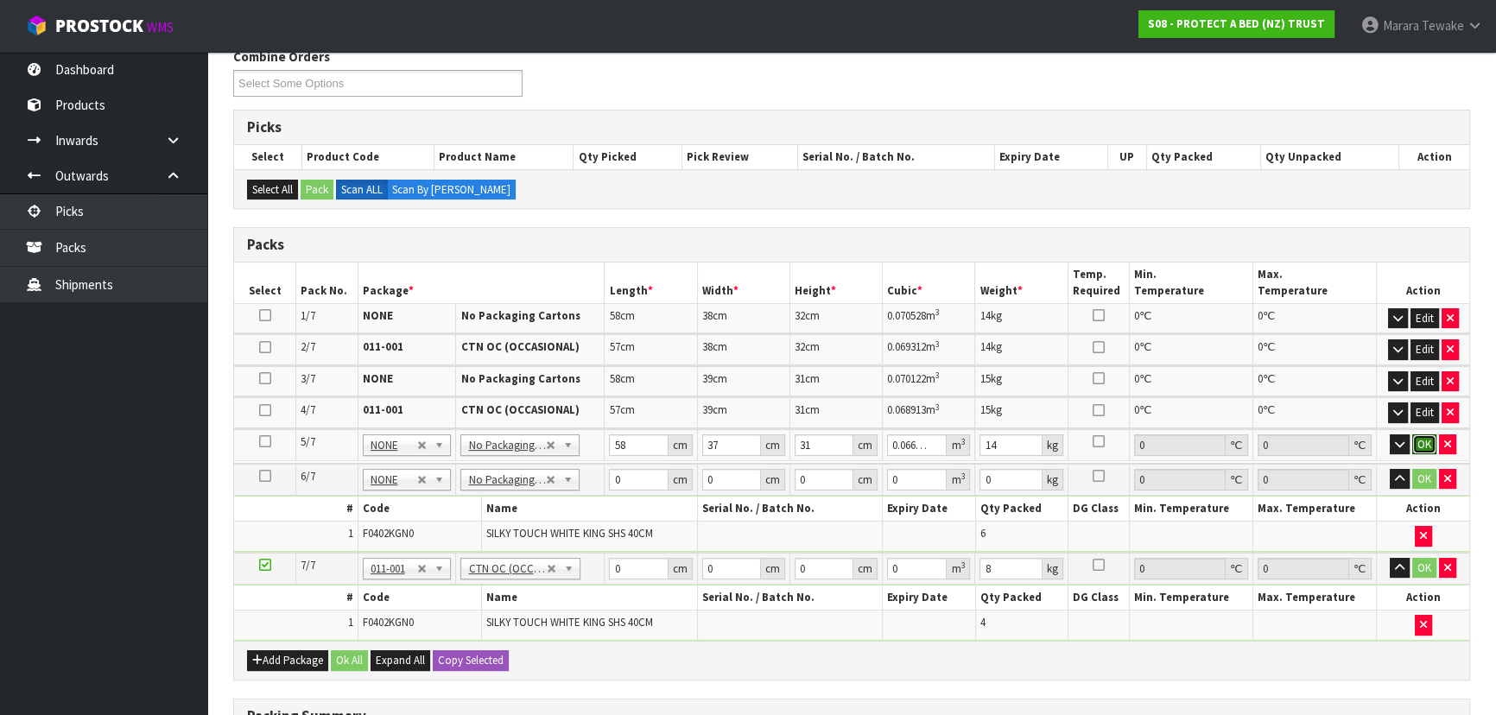
click button "OK" at bounding box center [1424, 445] width 24 height 21
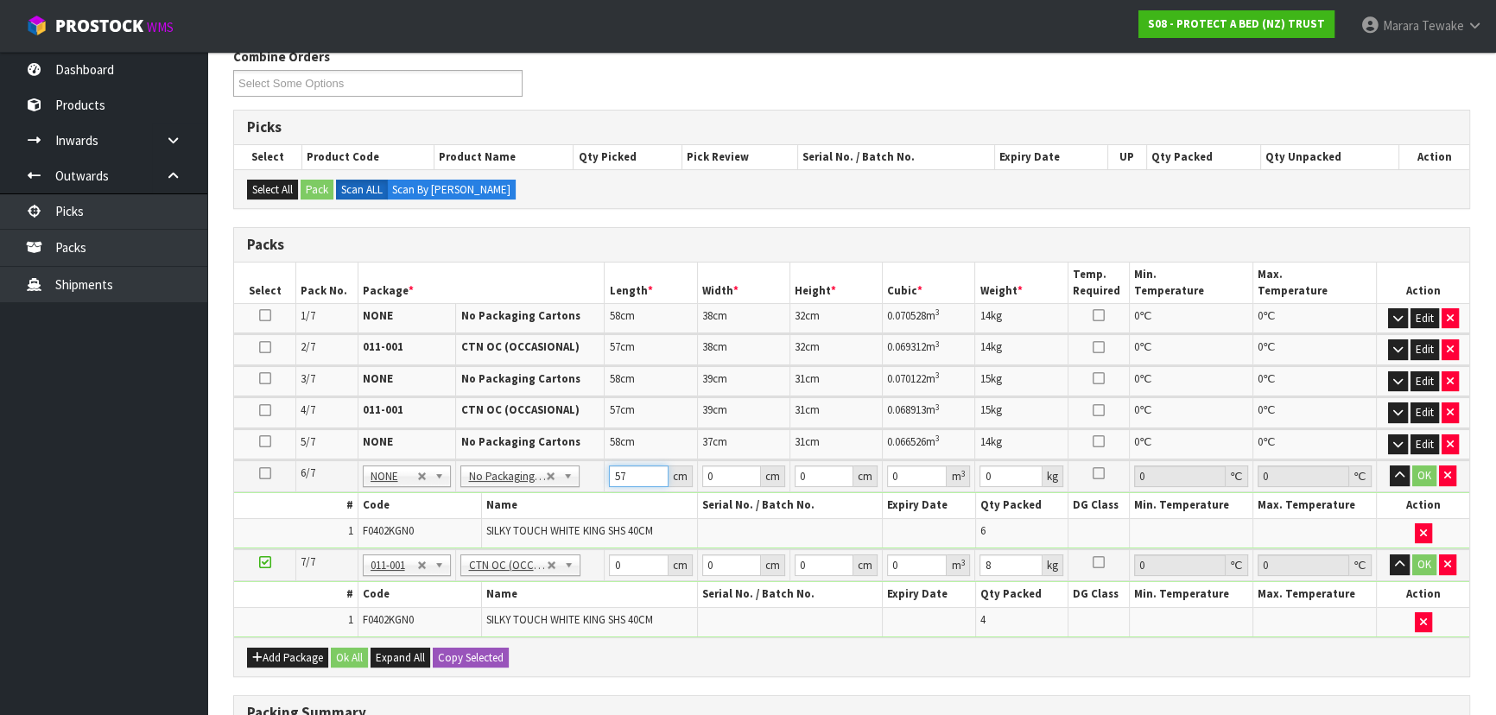
type input "57"
type input "38"
type input "3"
type input "0.006498"
type input "31"
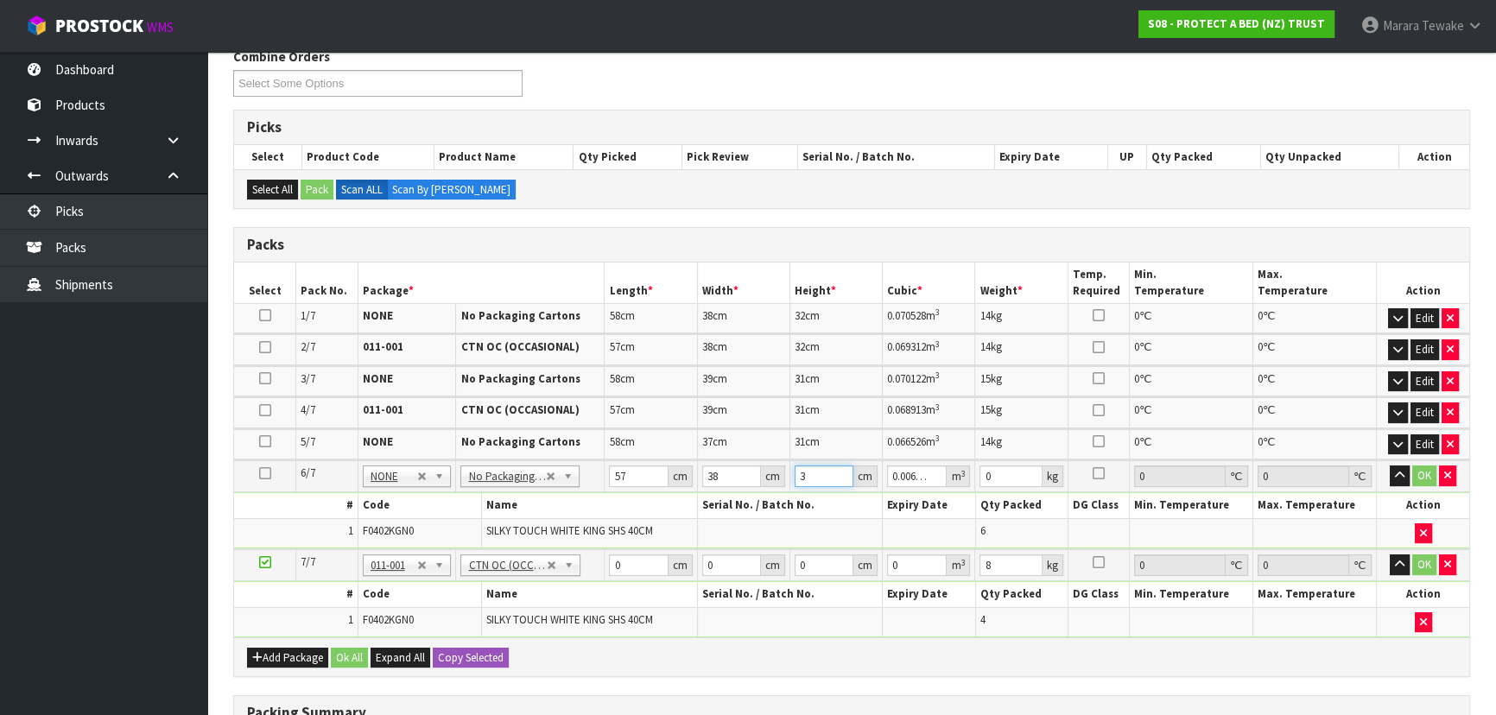
type input "0.067146"
type input "31"
type input "15"
click at [1390, 466] on button "button" at bounding box center [1400, 476] width 20 height 21
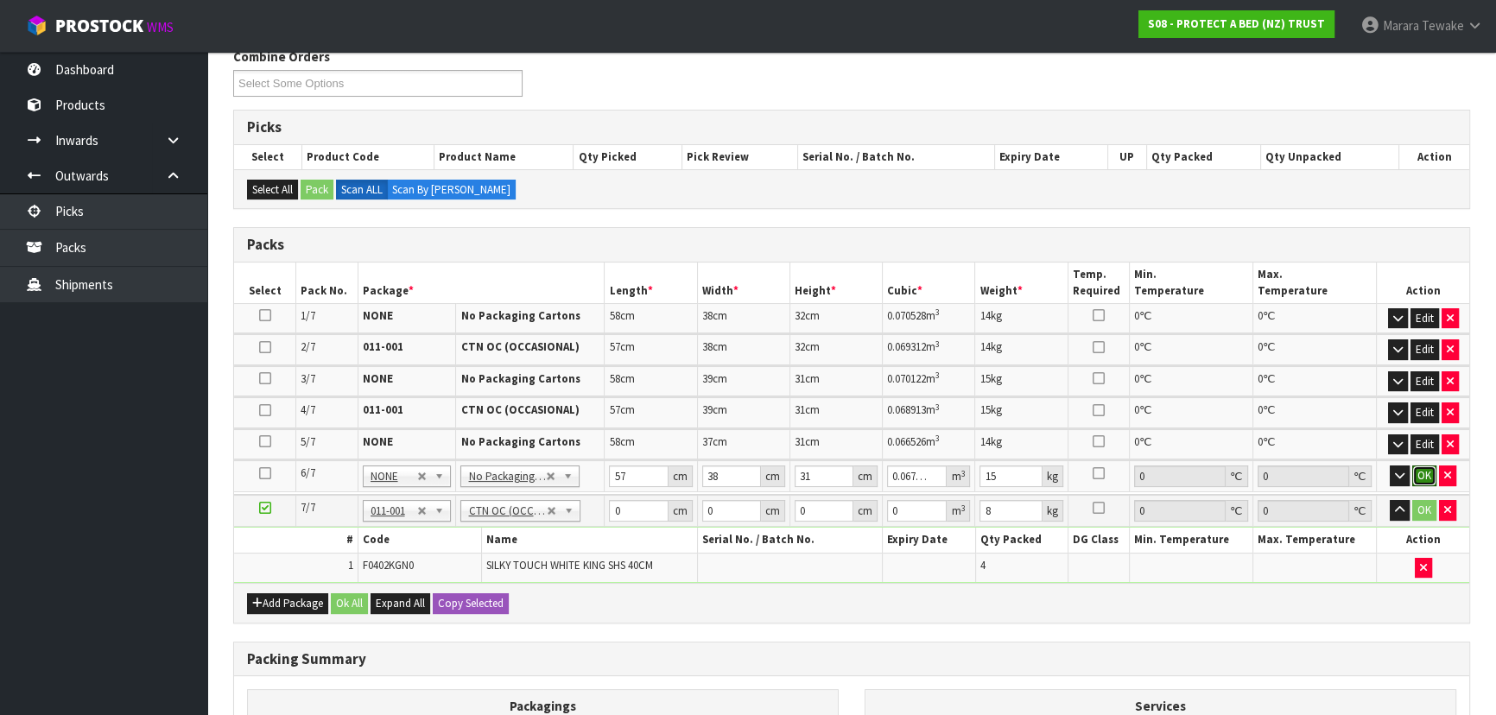
click button "OK" at bounding box center [1424, 476] width 24 height 21
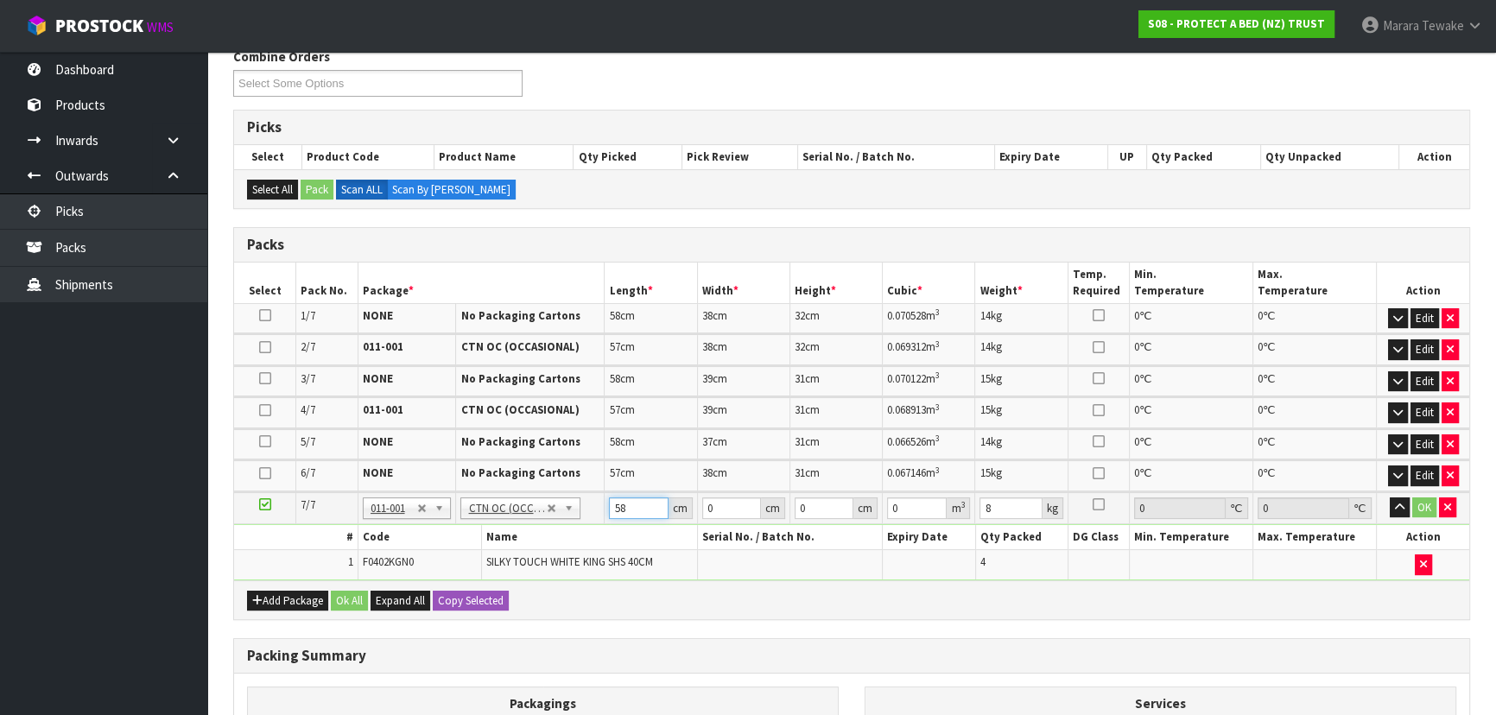
type input "58"
type input "39"
click at [1390, 498] on button "button" at bounding box center [1400, 508] width 20 height 21
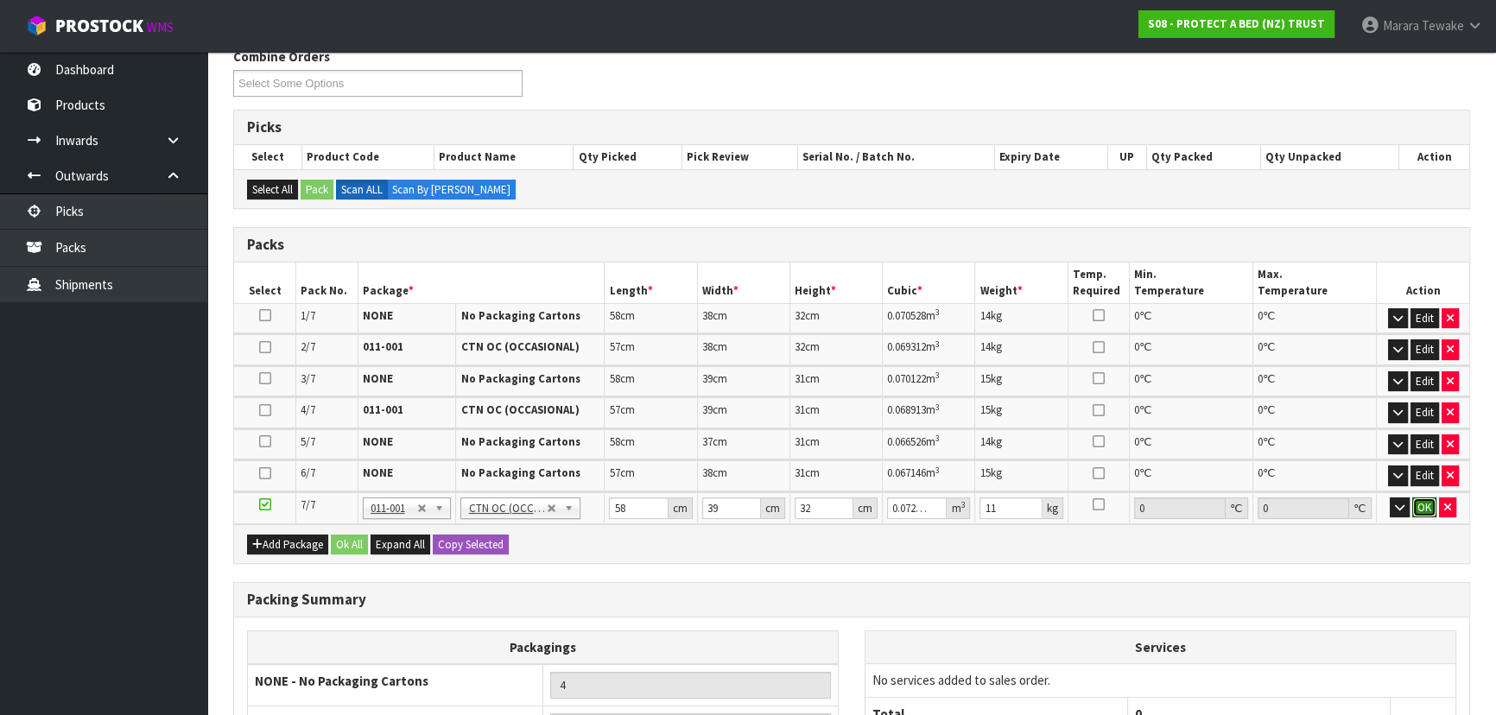
click button "OK" at bounding box center [1424, 508] width 24 height 21
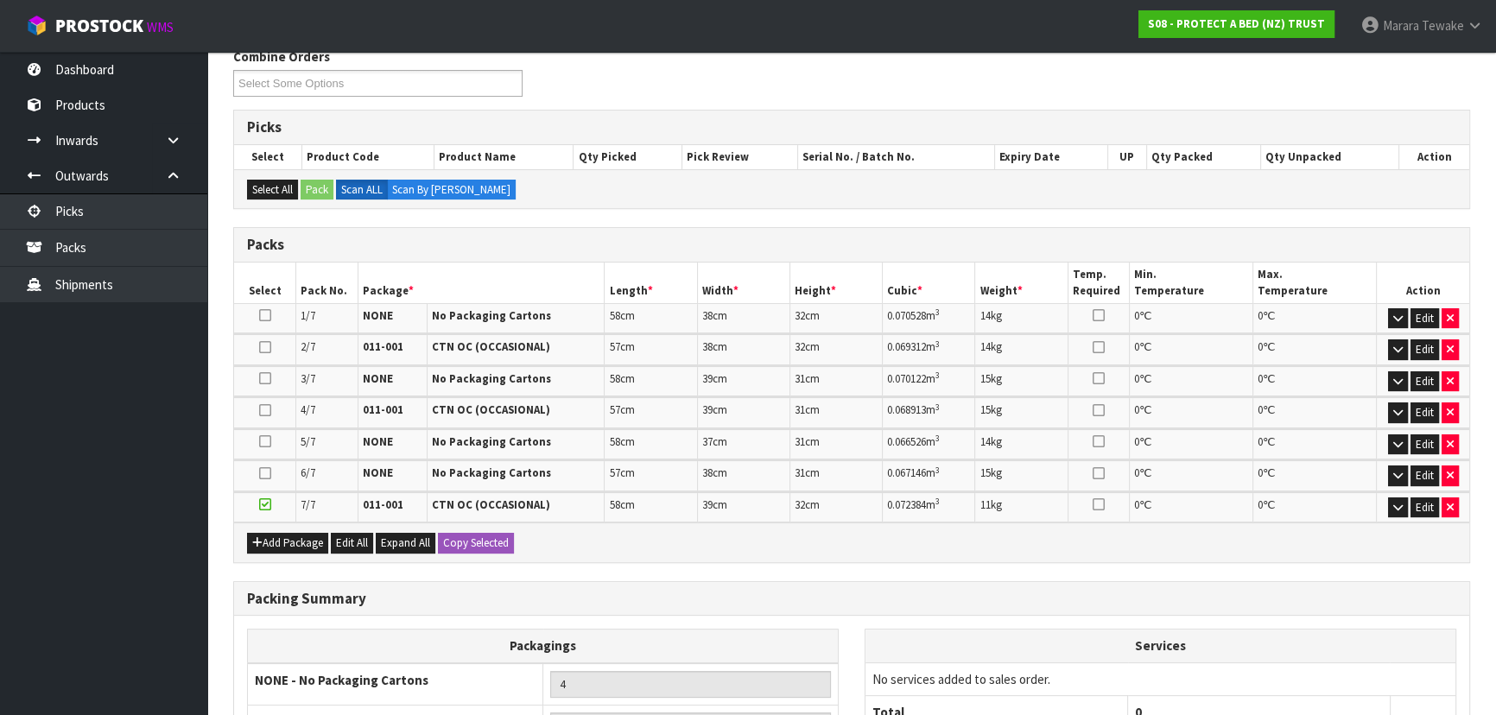
scroll to position [501, 0]
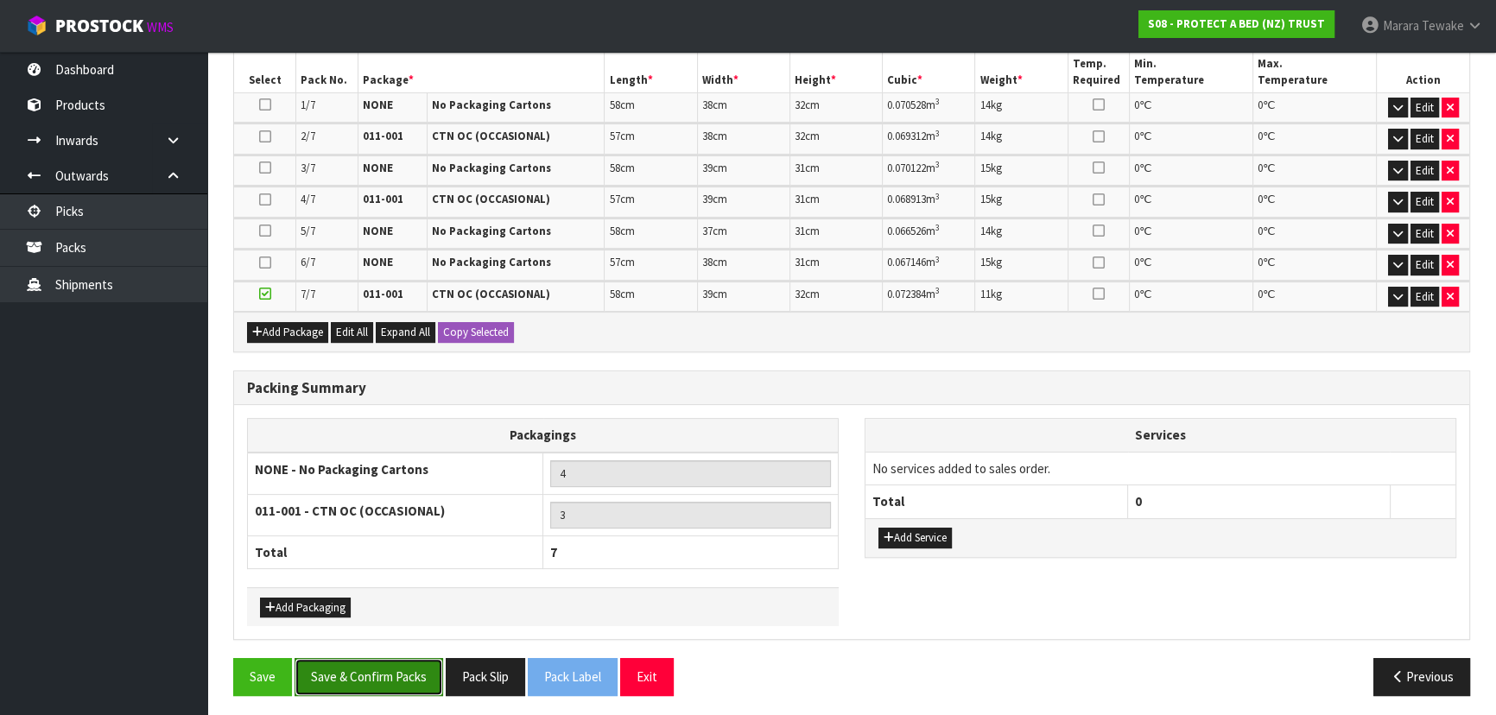
click at [428, 669] on button "Save & Confirm Packs" at bounding box center [369, 676] width 149 height 37
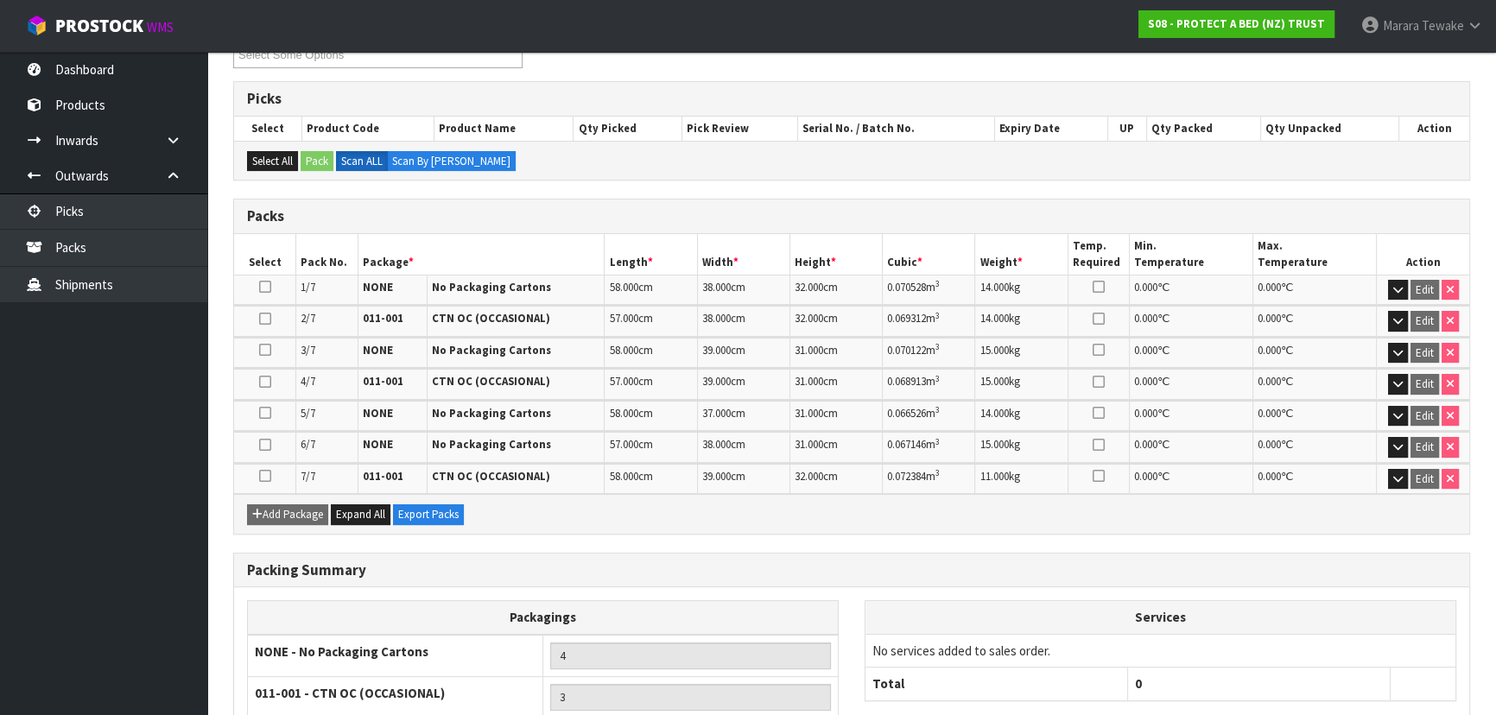
scroll to position [463, 0]
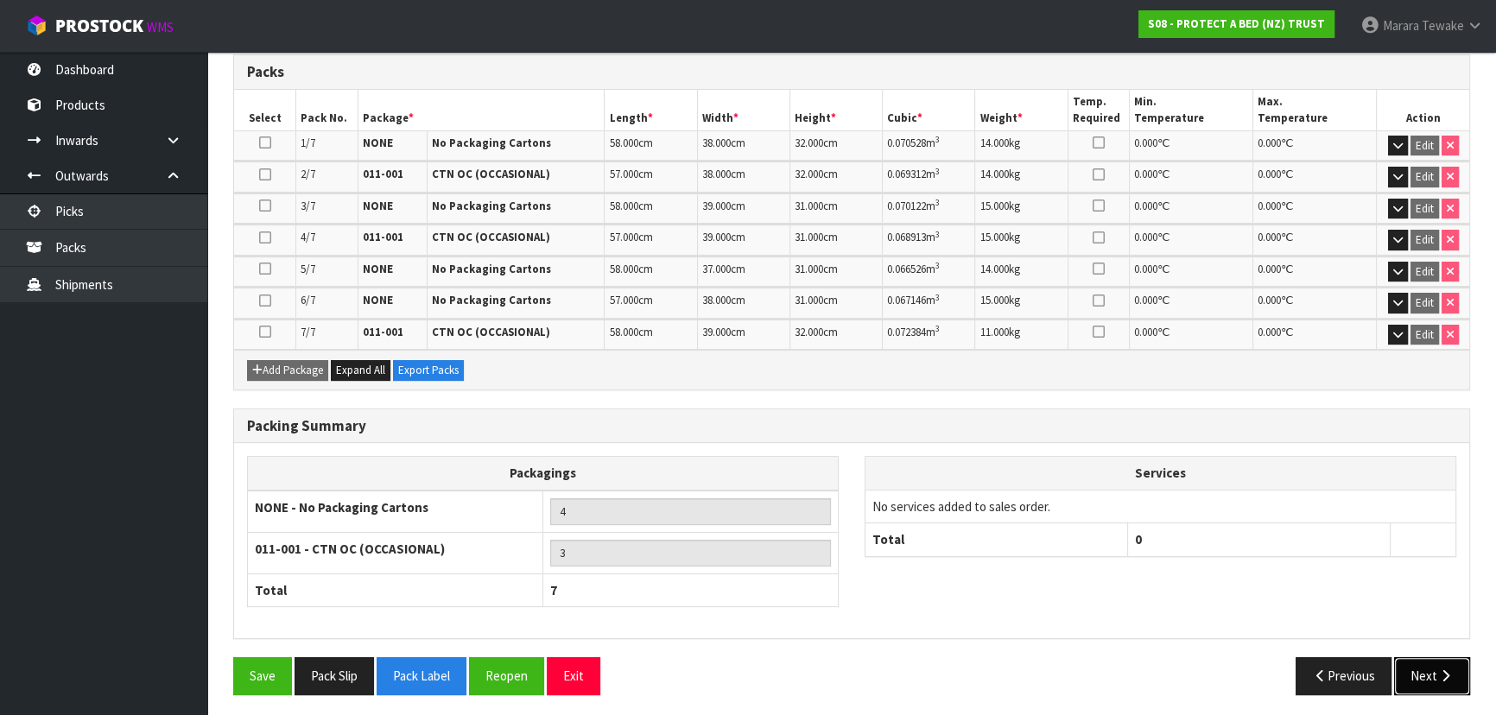
click at [1445, 674] on icon "button" at bounding box center [1445, 675] width 16 height 13
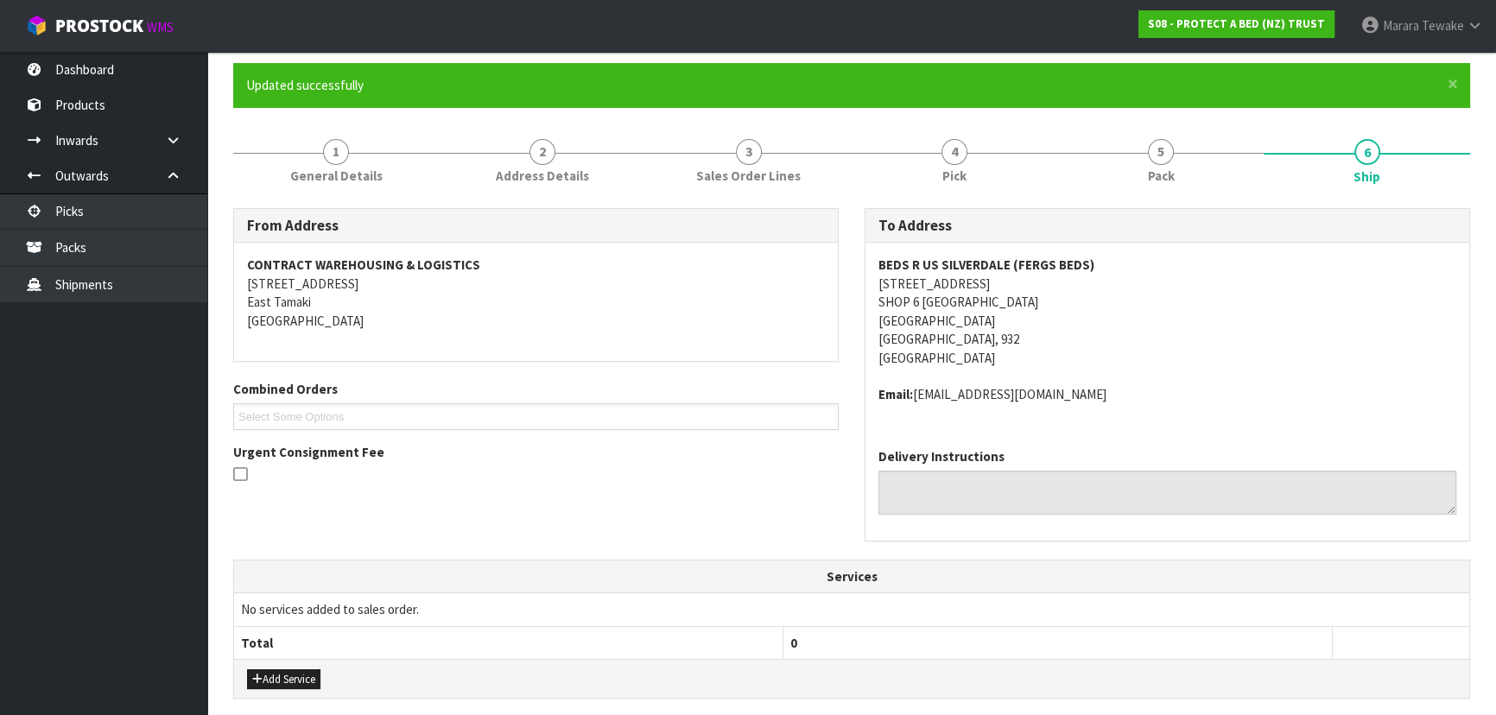
scroll to position [628, 0]
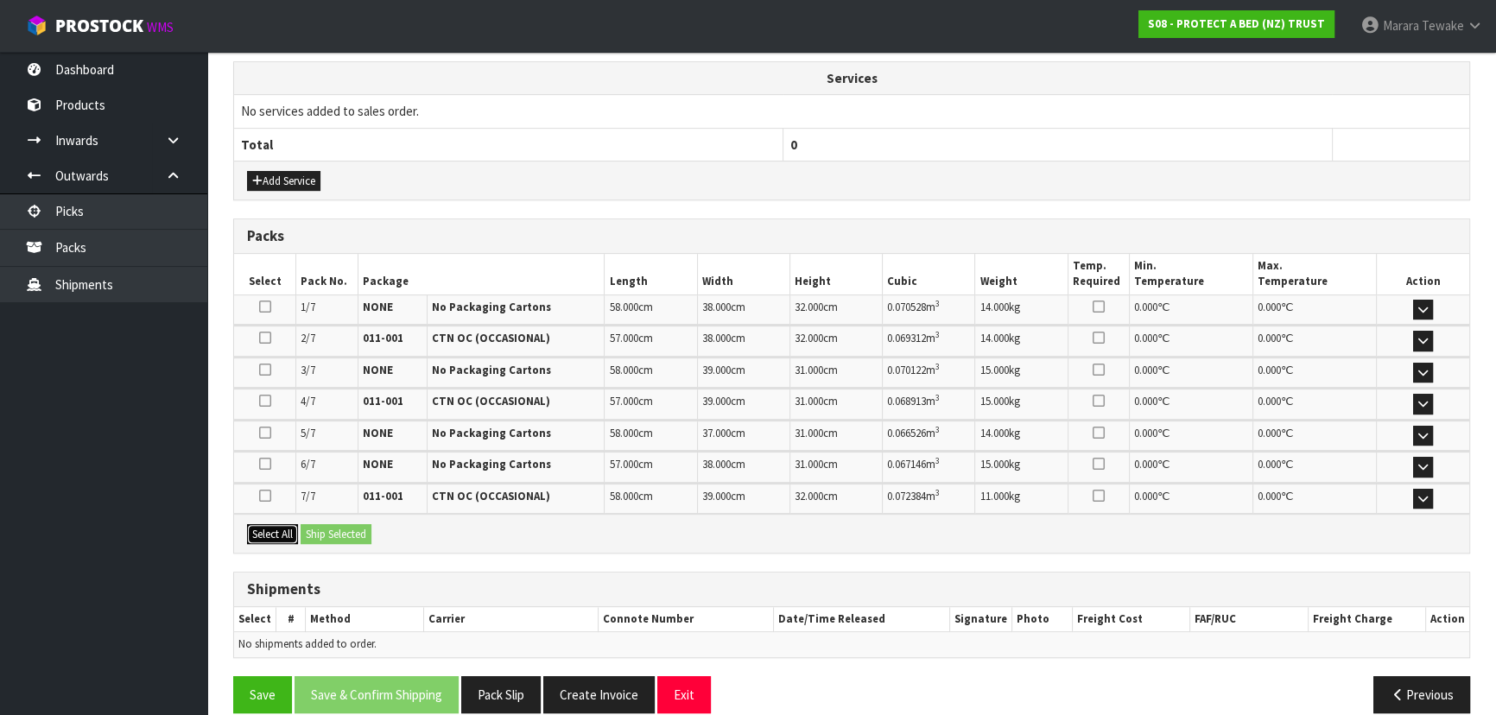
click at [283, 526] on button "Select All" at bounding box center [272, 534] width 51 height 21
click at [329, 526] on button "Ship Selected" at bounding box center [336, 534] width 71 height 21
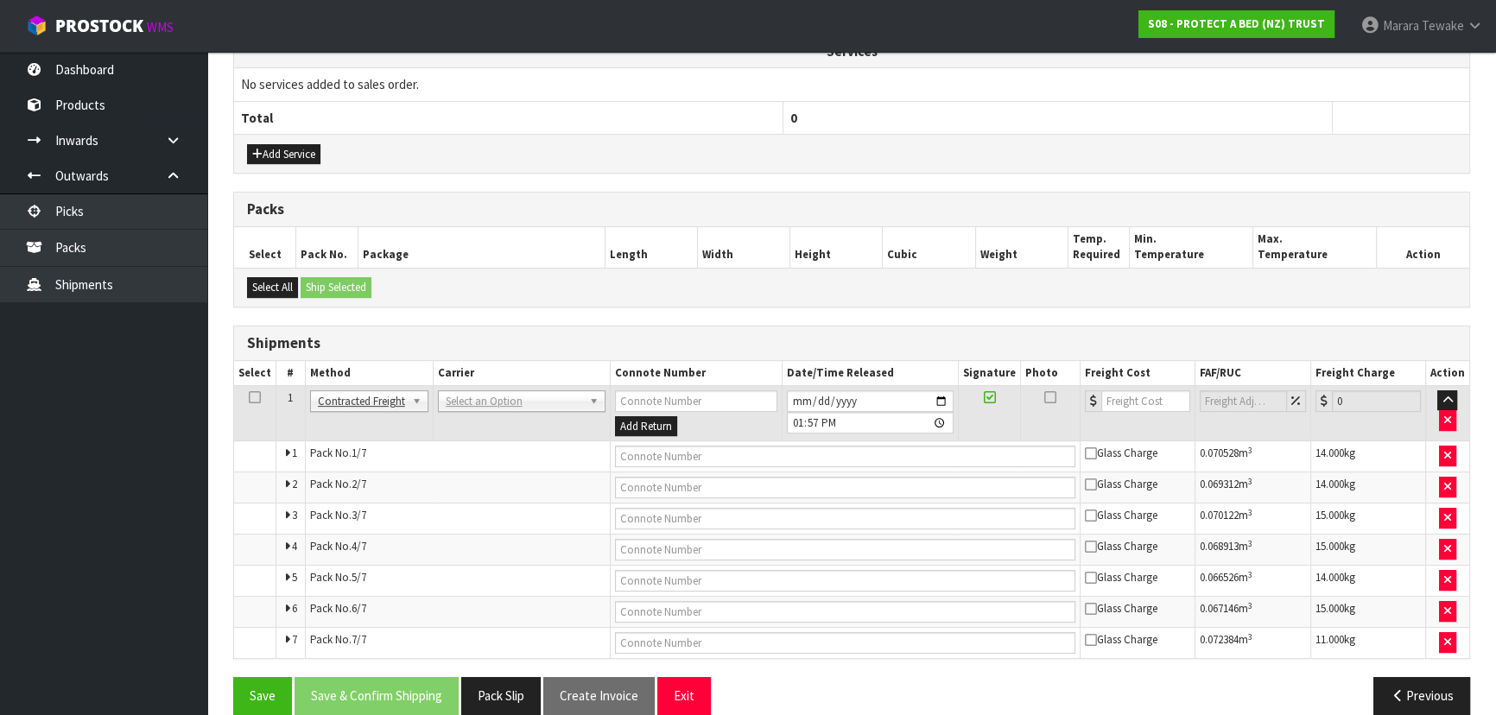
scroll to position [676, 0]
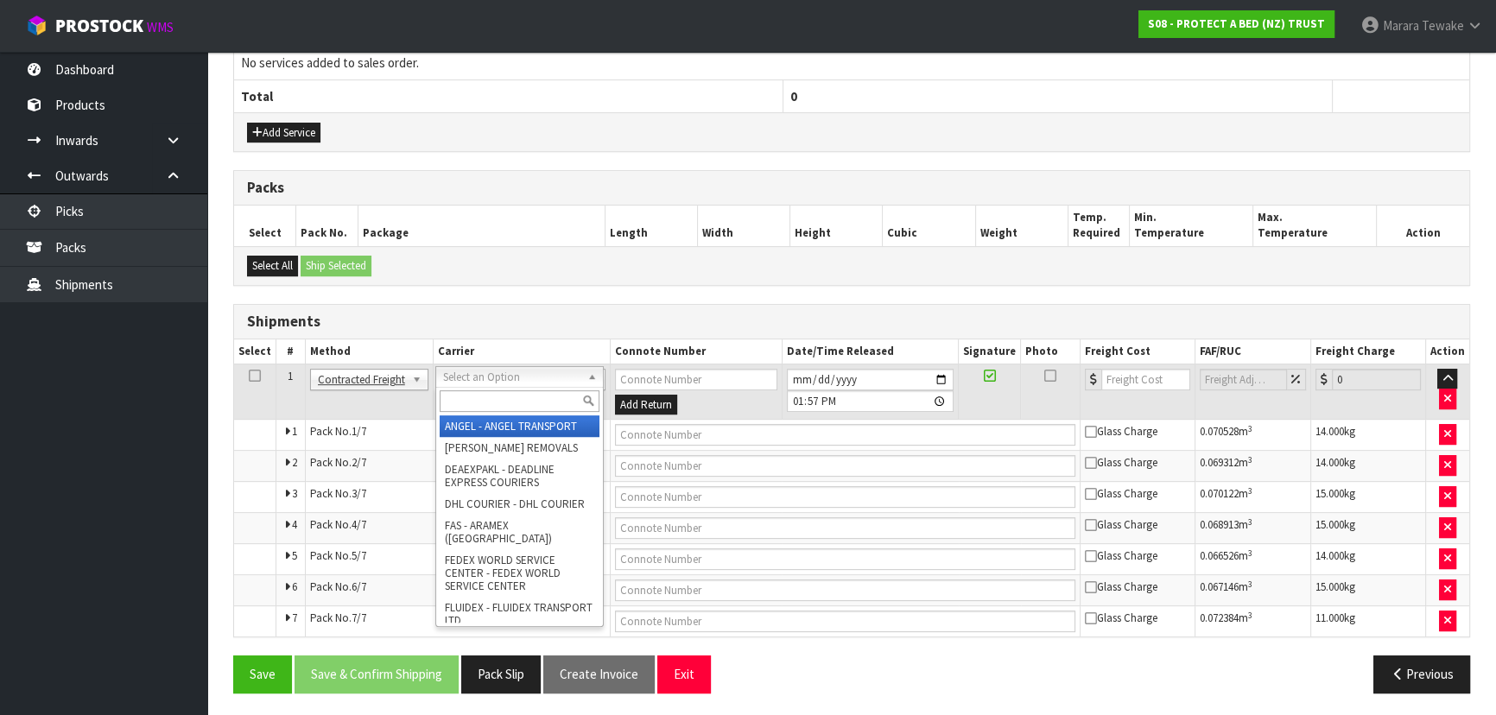
click at [476, 391] on input "text" at bounding box center [520, 401] width 160 height 22
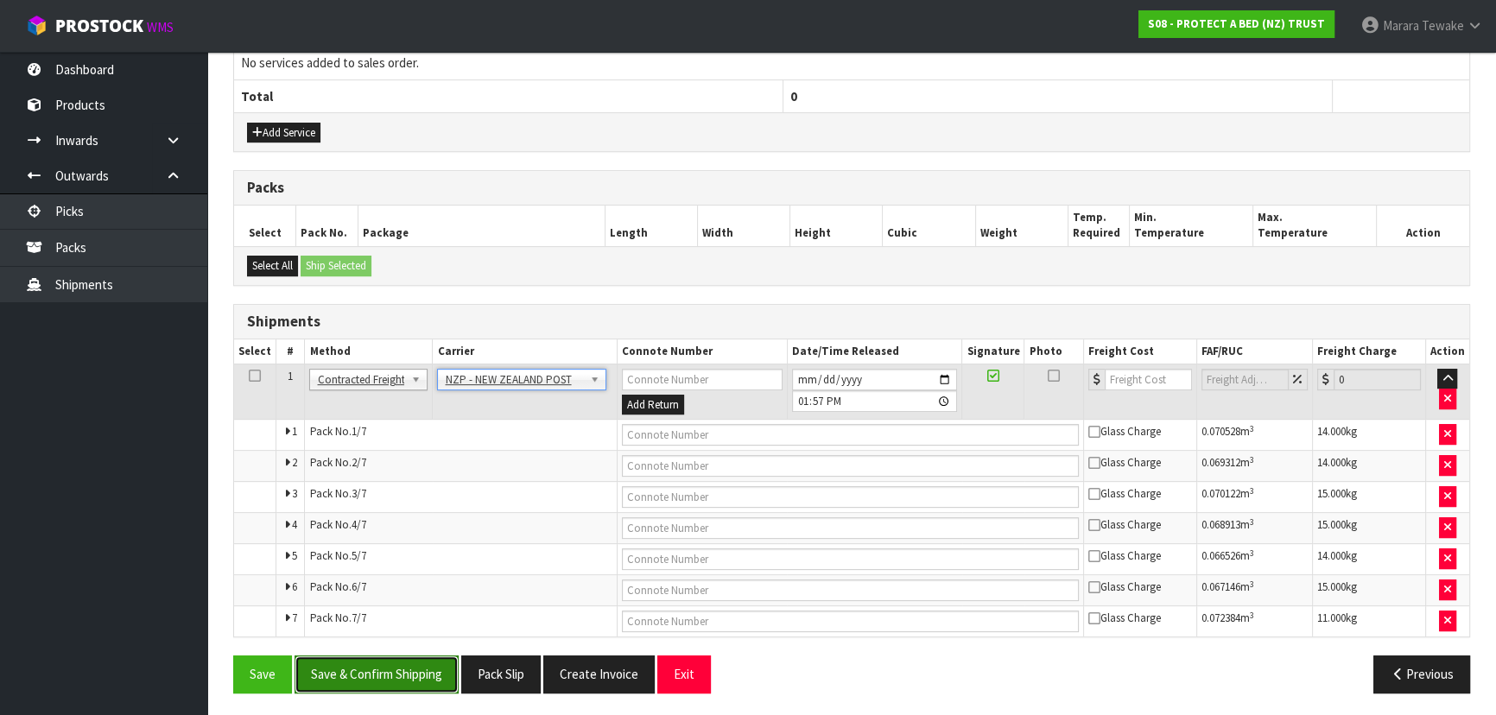
click at [414, 681] on button "Save & Confirm Shipping" at bounding box center [377, 674] width 164 height 37
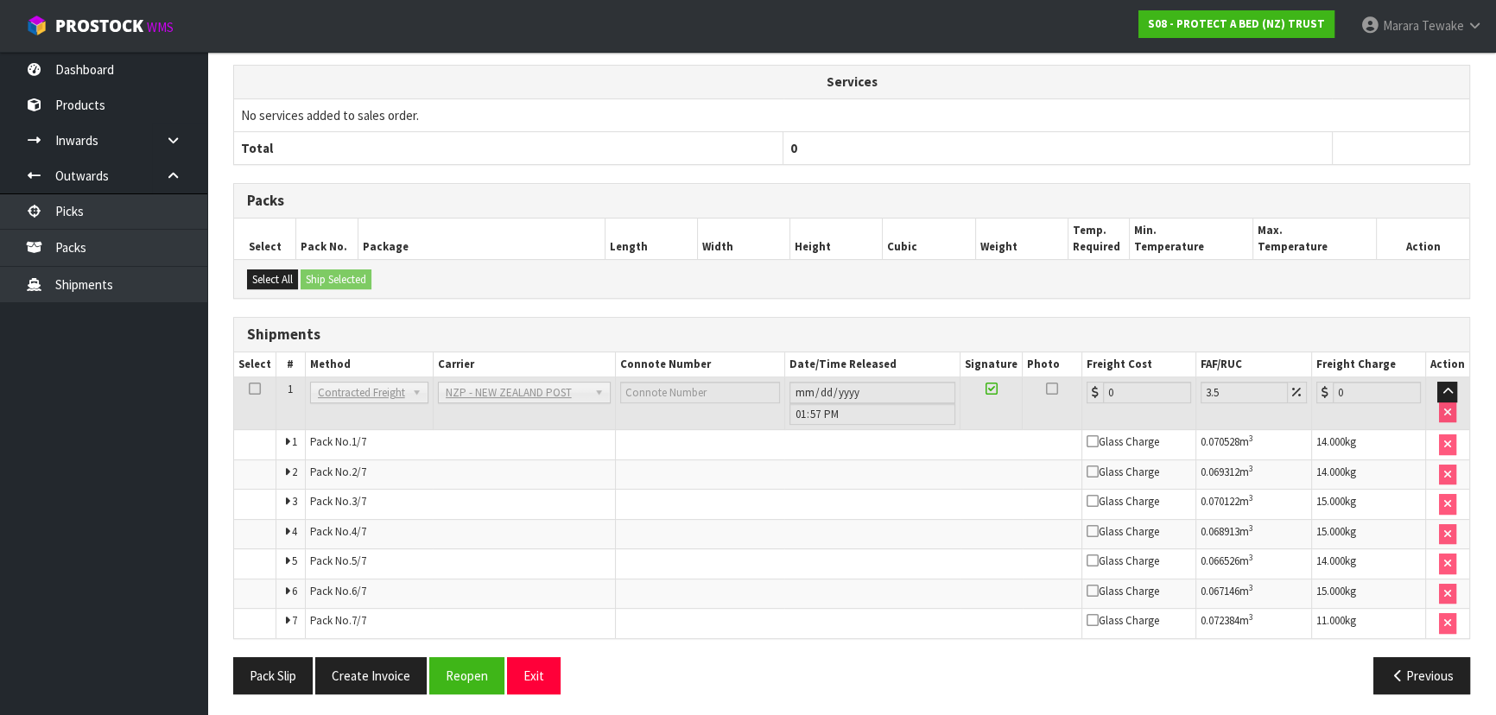
scroll to position [644, 0]
drag, startPoint x: 470, startPoint y: 680, endPoint x: 482, endPoint y: 674, distance: 13.5
click at [469, 677] on button "Reopen" at bounding box center [466, 675] width 75 height 37
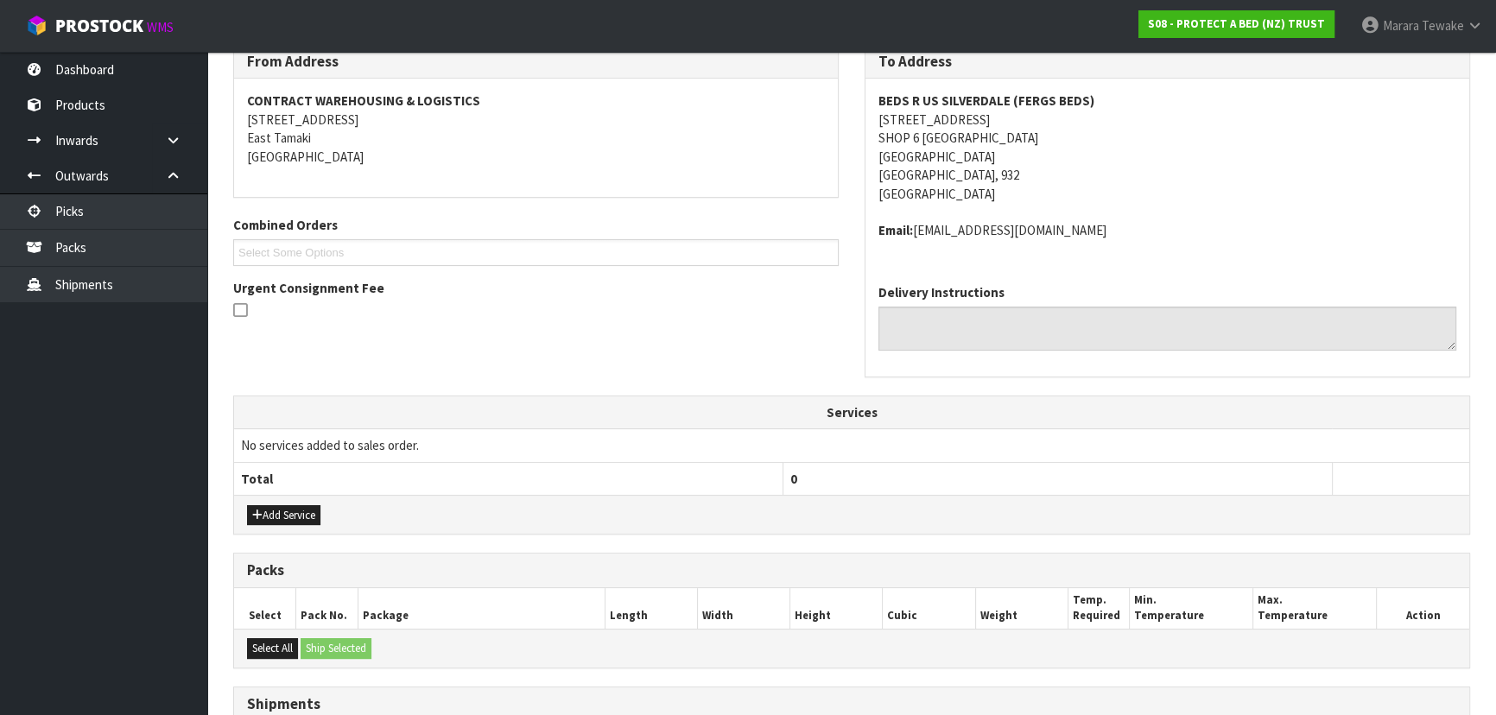
scroll to position [549, 0]
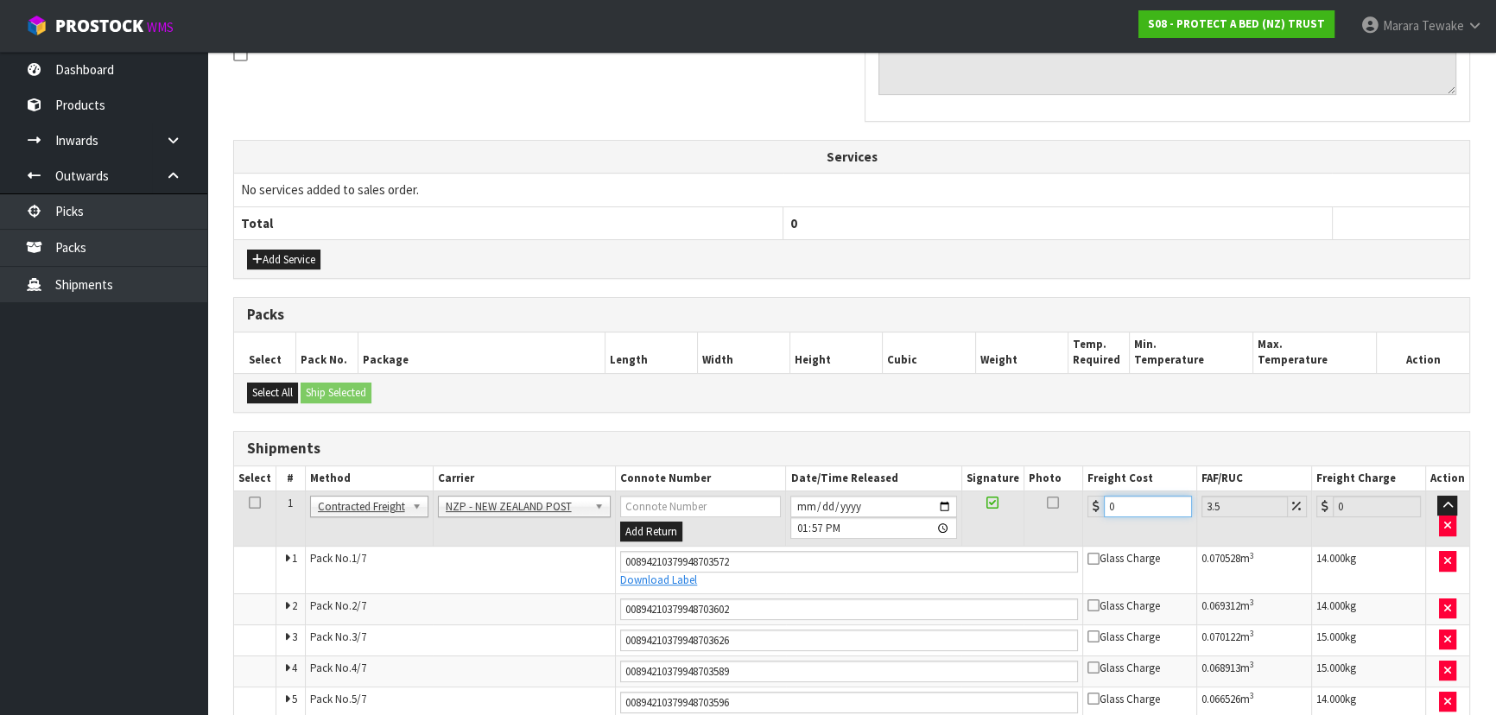
drag, startPoint x: 1133, startPoint y: 501, endPoint x: 1066, endPoint y: 475, distance: 71.4
click at [1080, 491] on tr "1 Client Local Pickup Customer Local Pickup Company Freight Contracted Freight …" at bounding box center [851, 519] width 1235 height 56
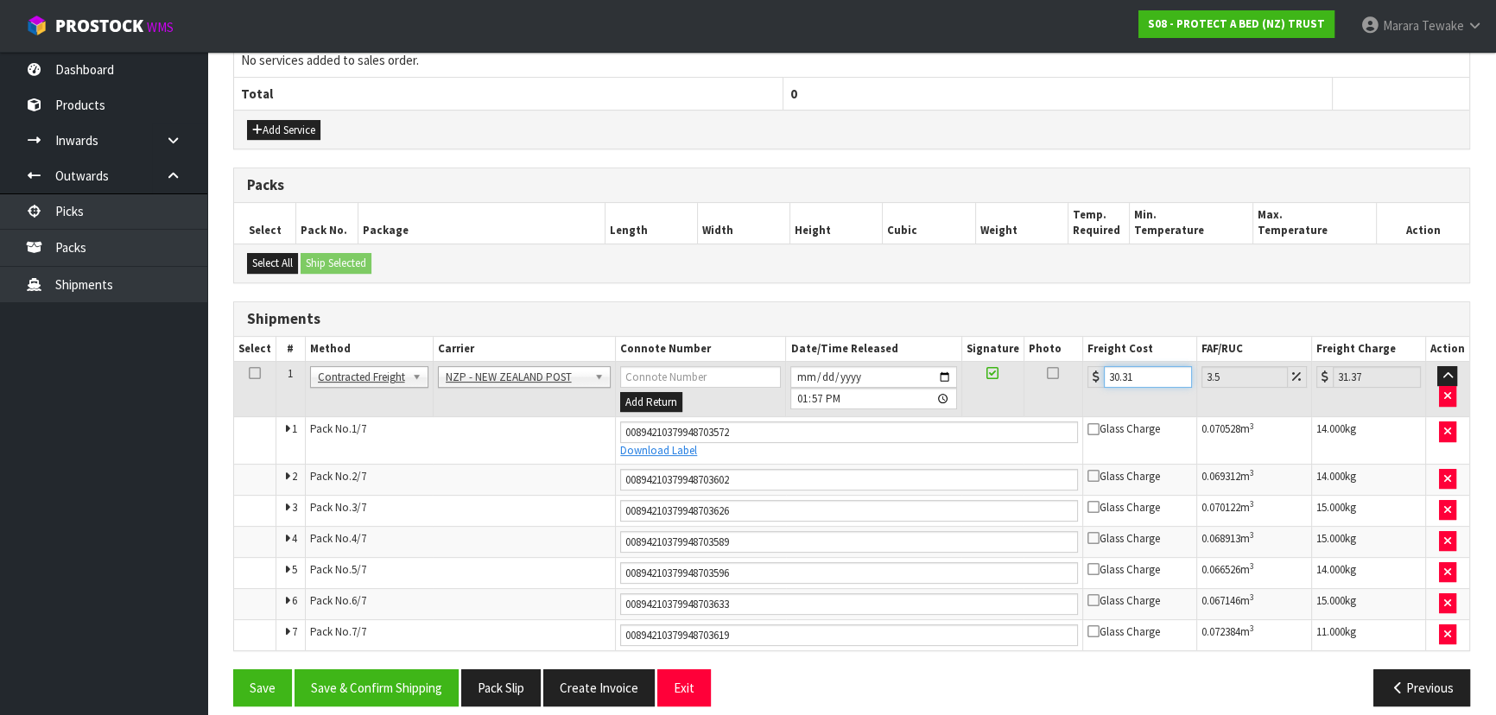
scroll to position [692, 0]
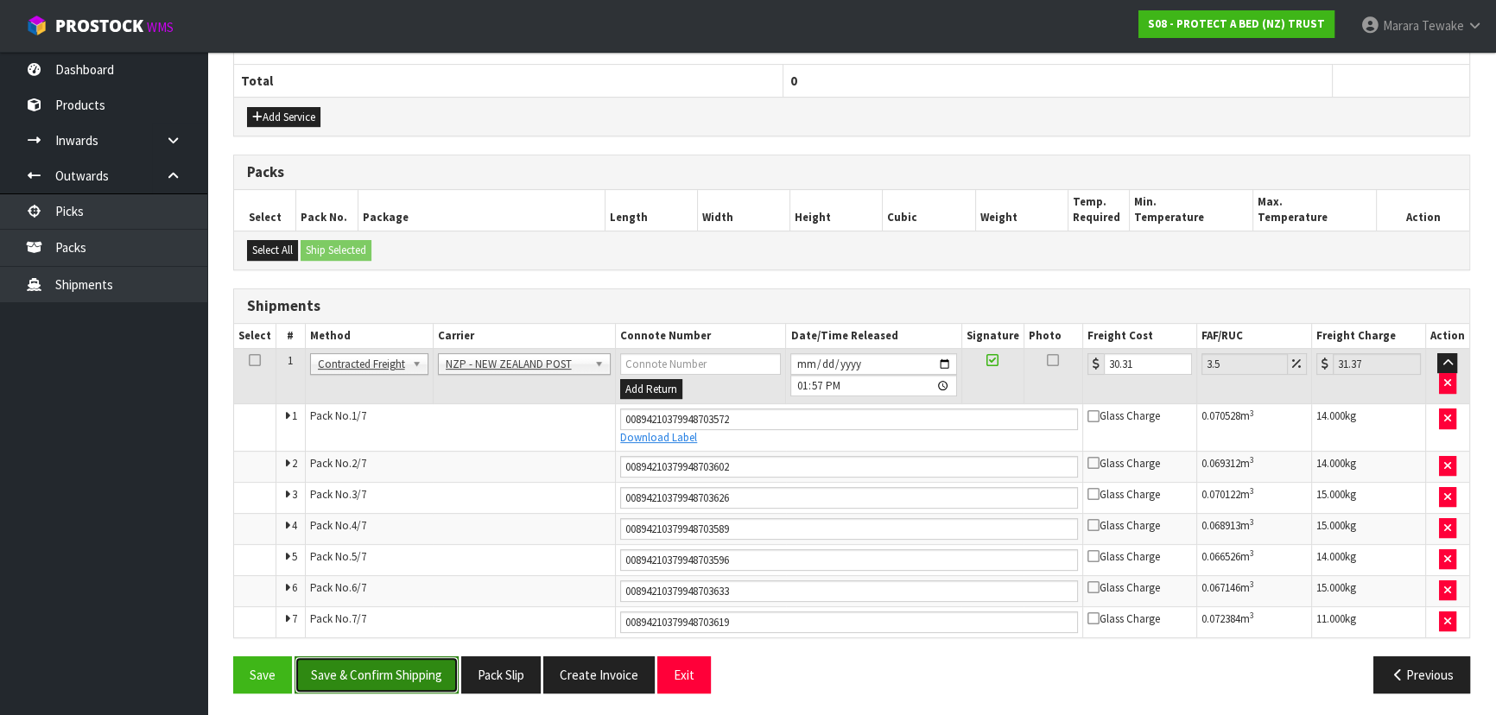
click at [420, 662] on button "Save & Confirm Shipping" at bounding box center [377, 675] width 164 height 37
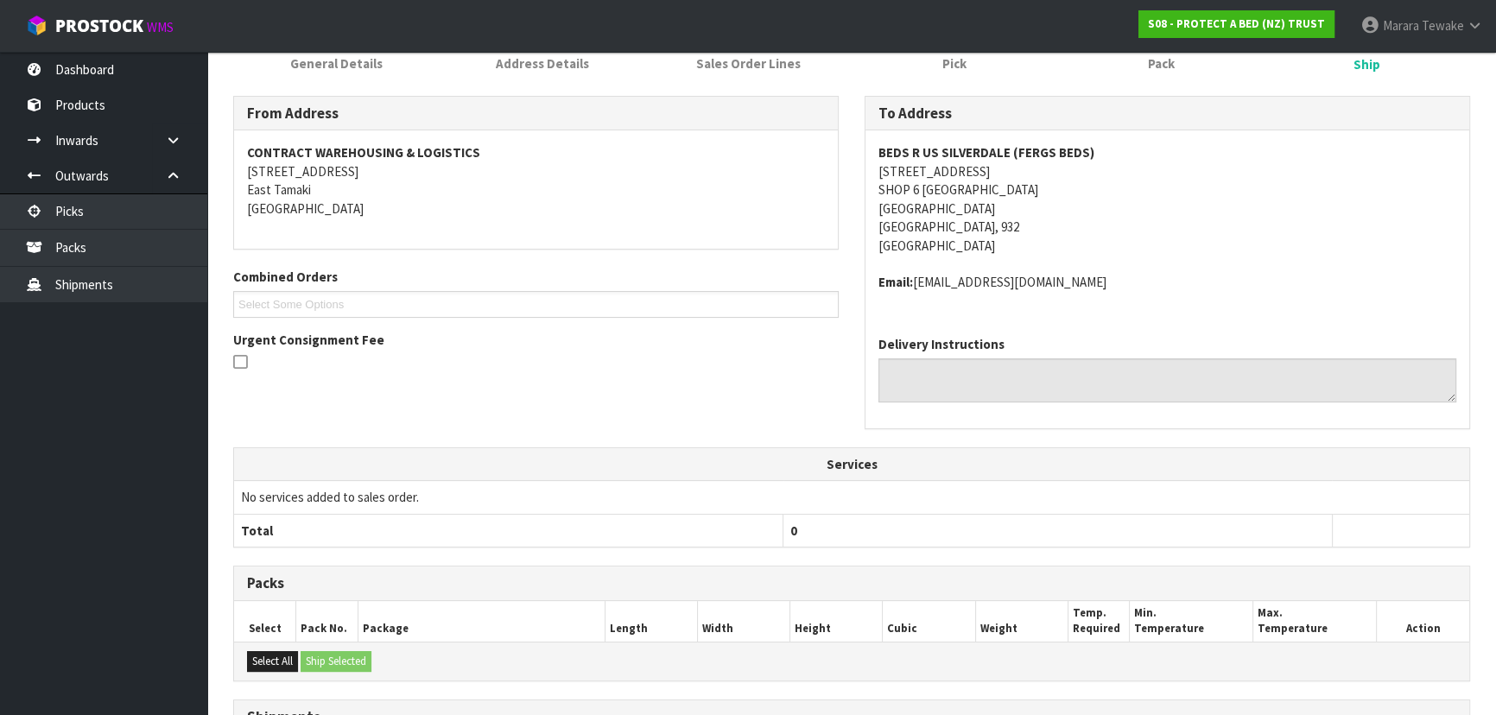
scroll to position [0, 0]
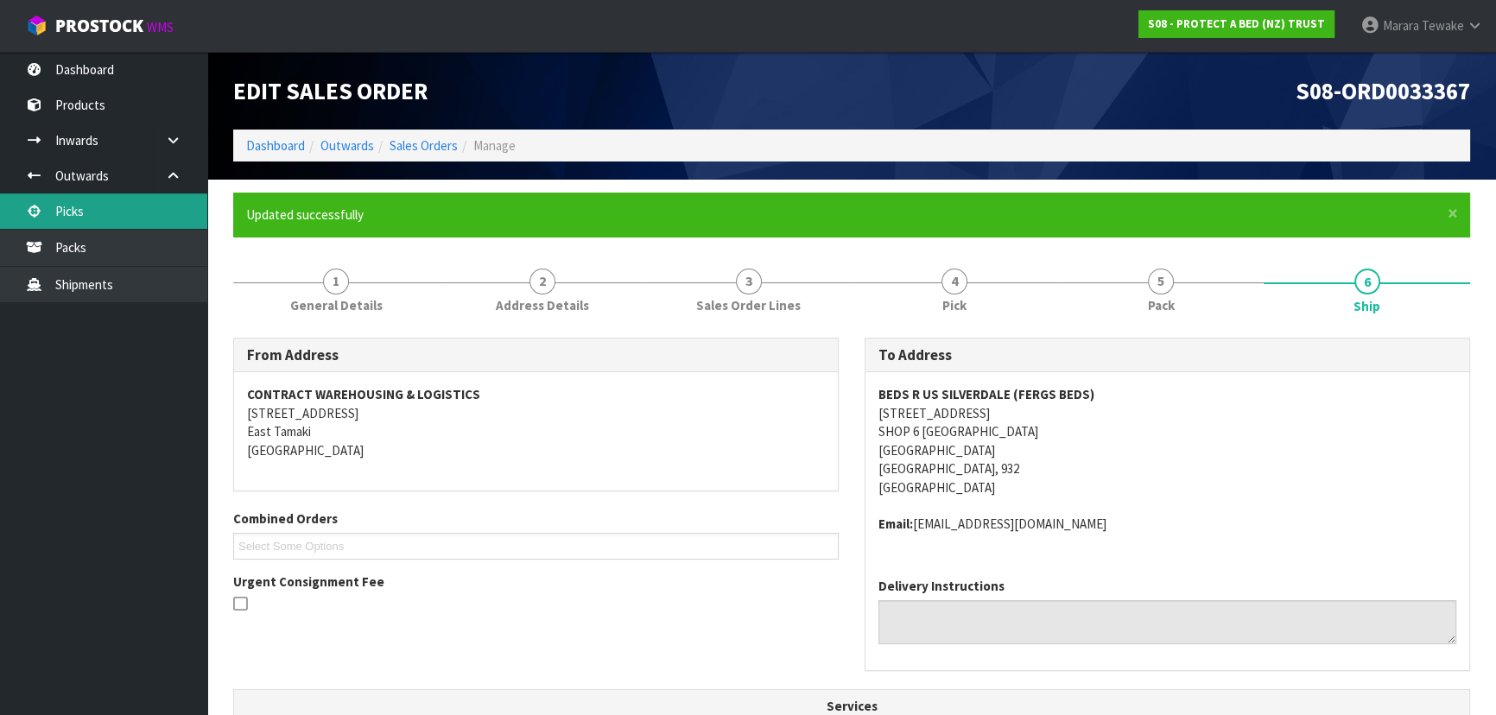
click at [107, 213] on link "Picks" at bounding box center [103, 211] width 207 height 35
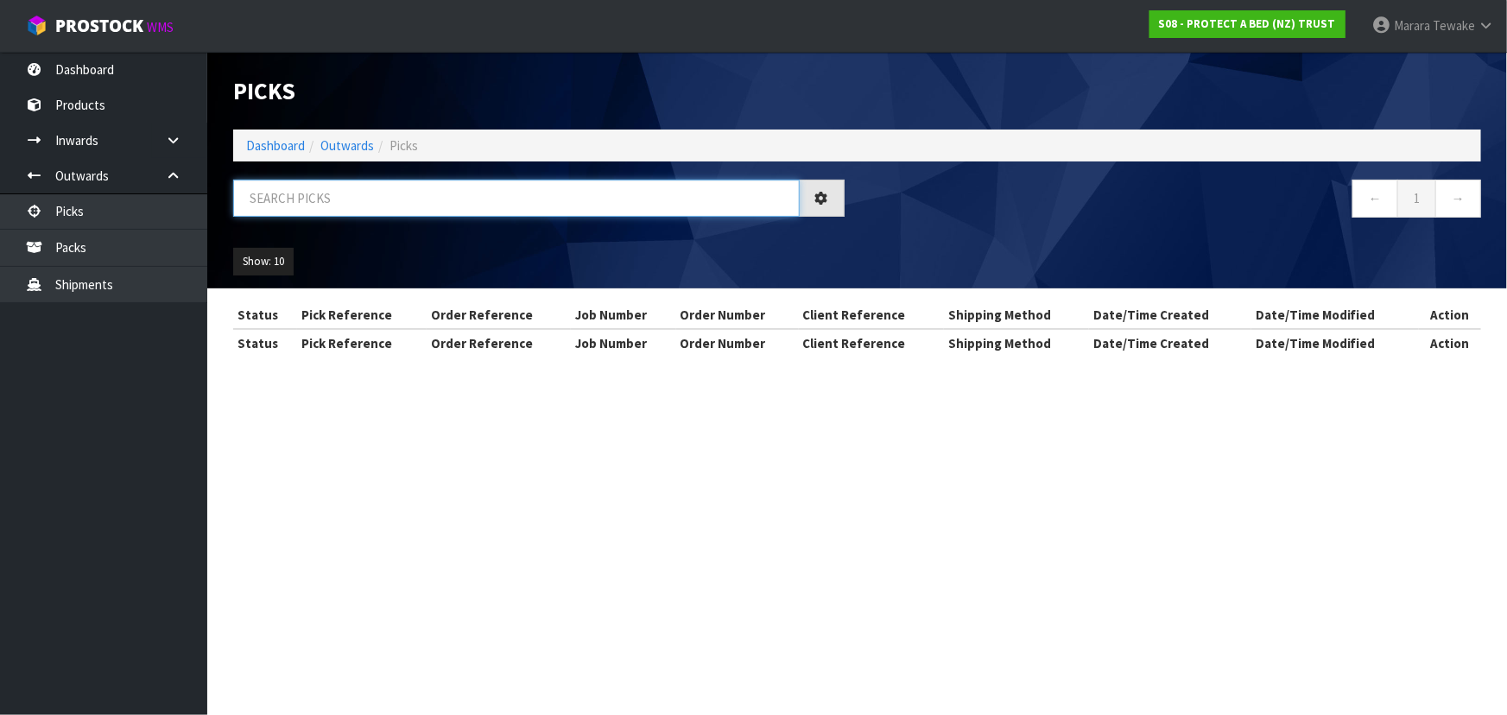
click at [434, 195] on input "text" at bounding box center [516, 198] width 567 height 37
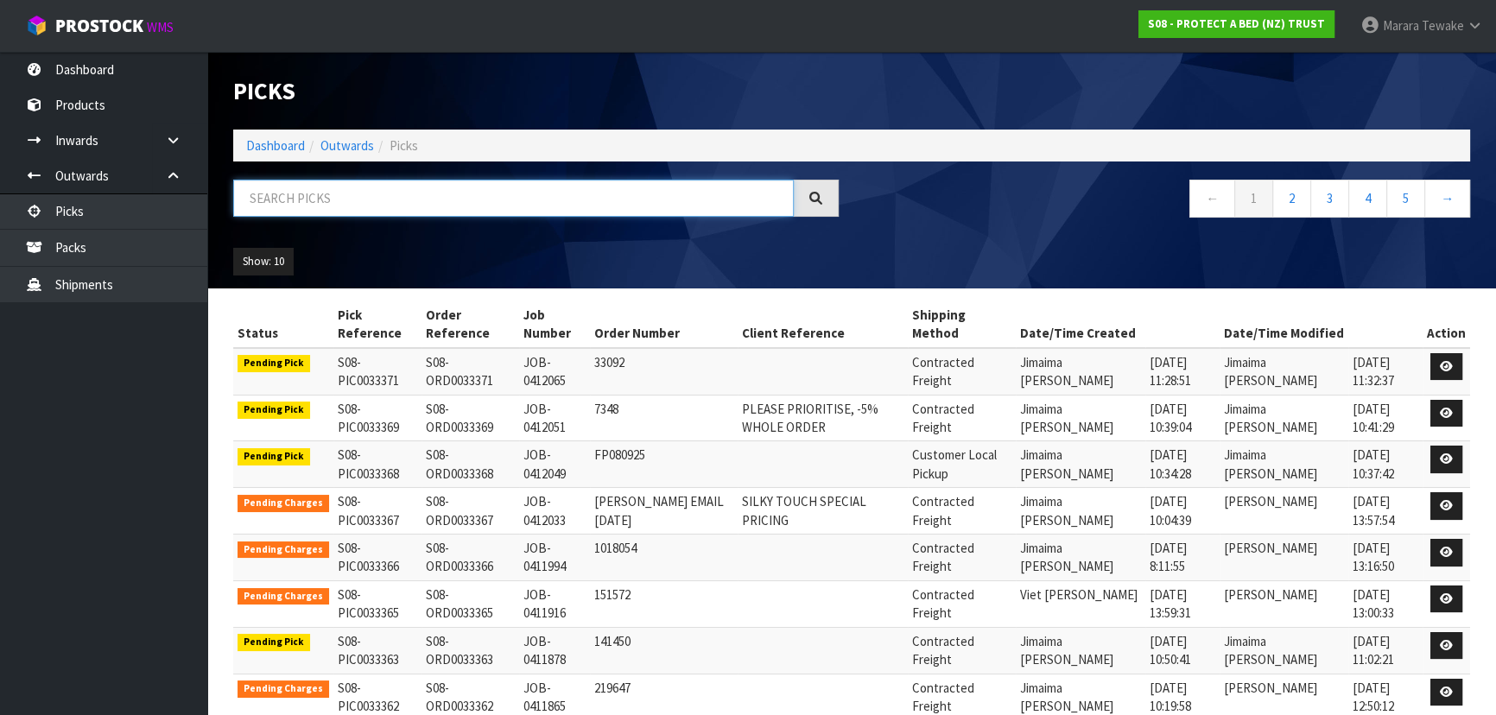
click at [257, 192] on input "text" at bounding box center [513, 198] width 561 height 37
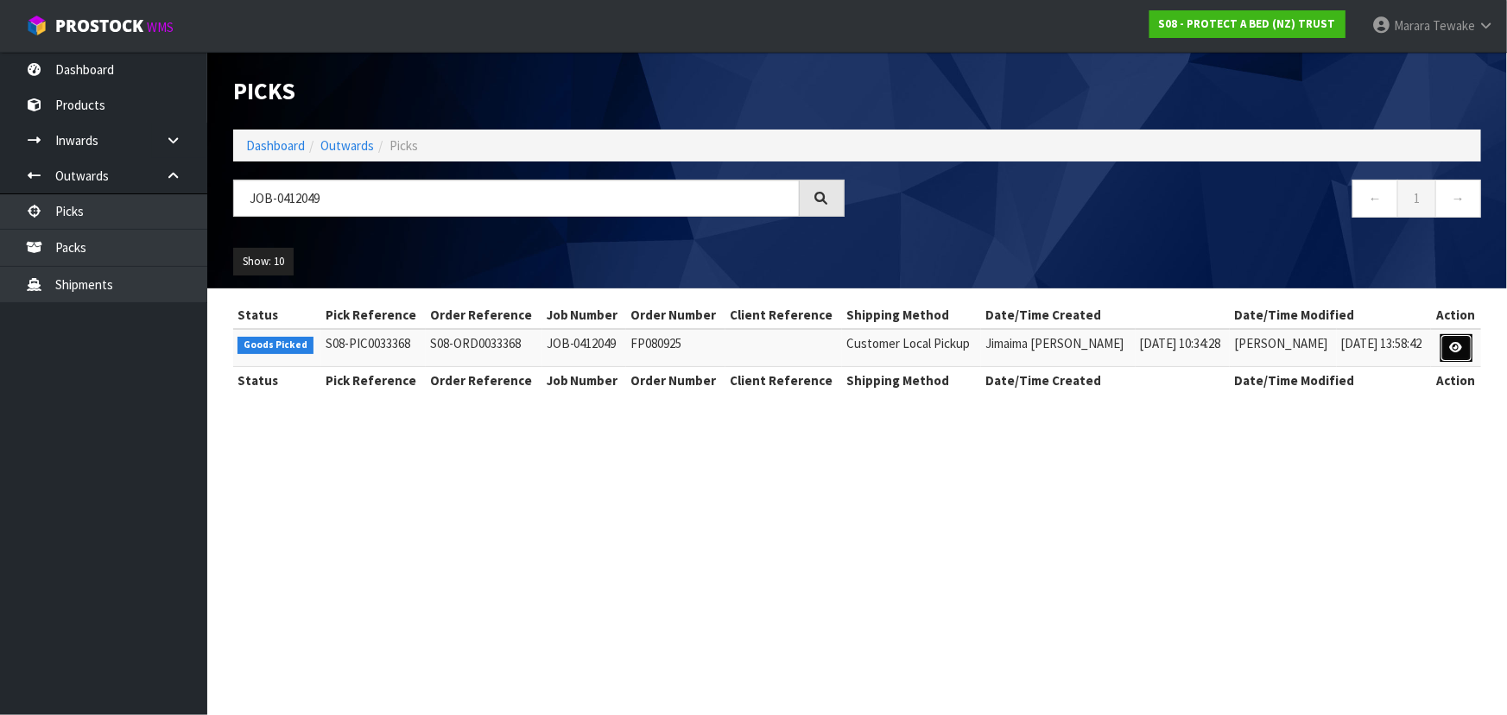
click at [1461, 339] on link at bounding box center [1457, 348] width 32 height 28
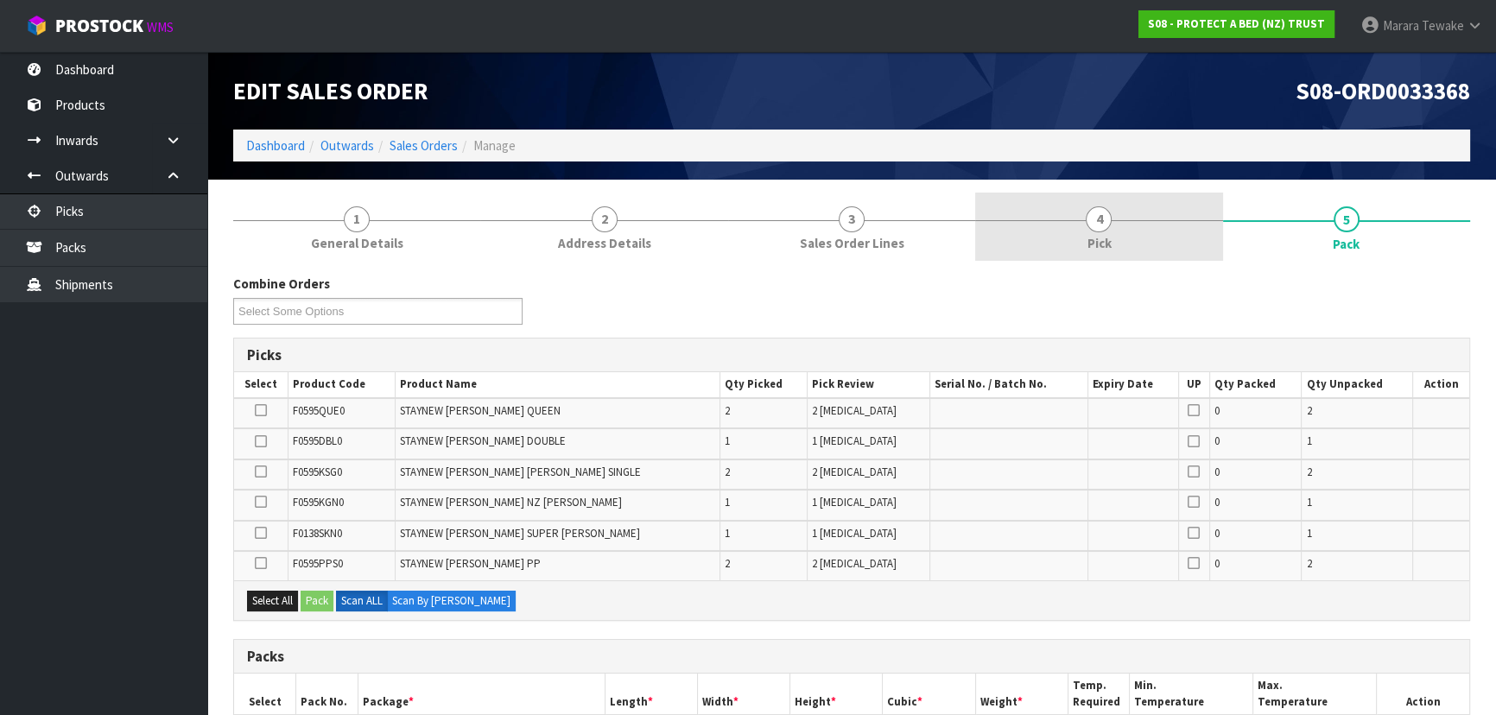
click at [1113, 234] on link "4 Pick" at bounding box center [1098, 227] width 247 height 68
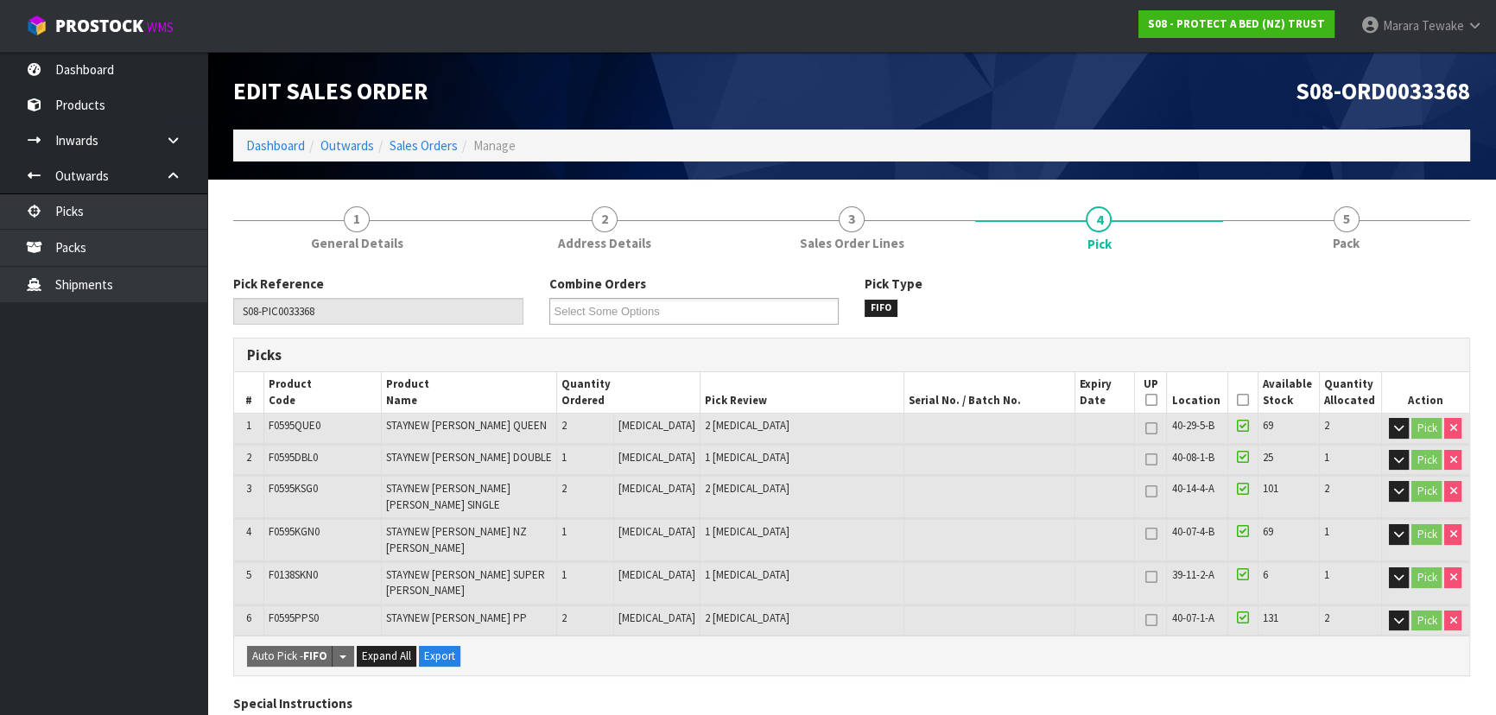
click at [1240, 401] on icon at bounding box center [1243, 400] width 12 height 1
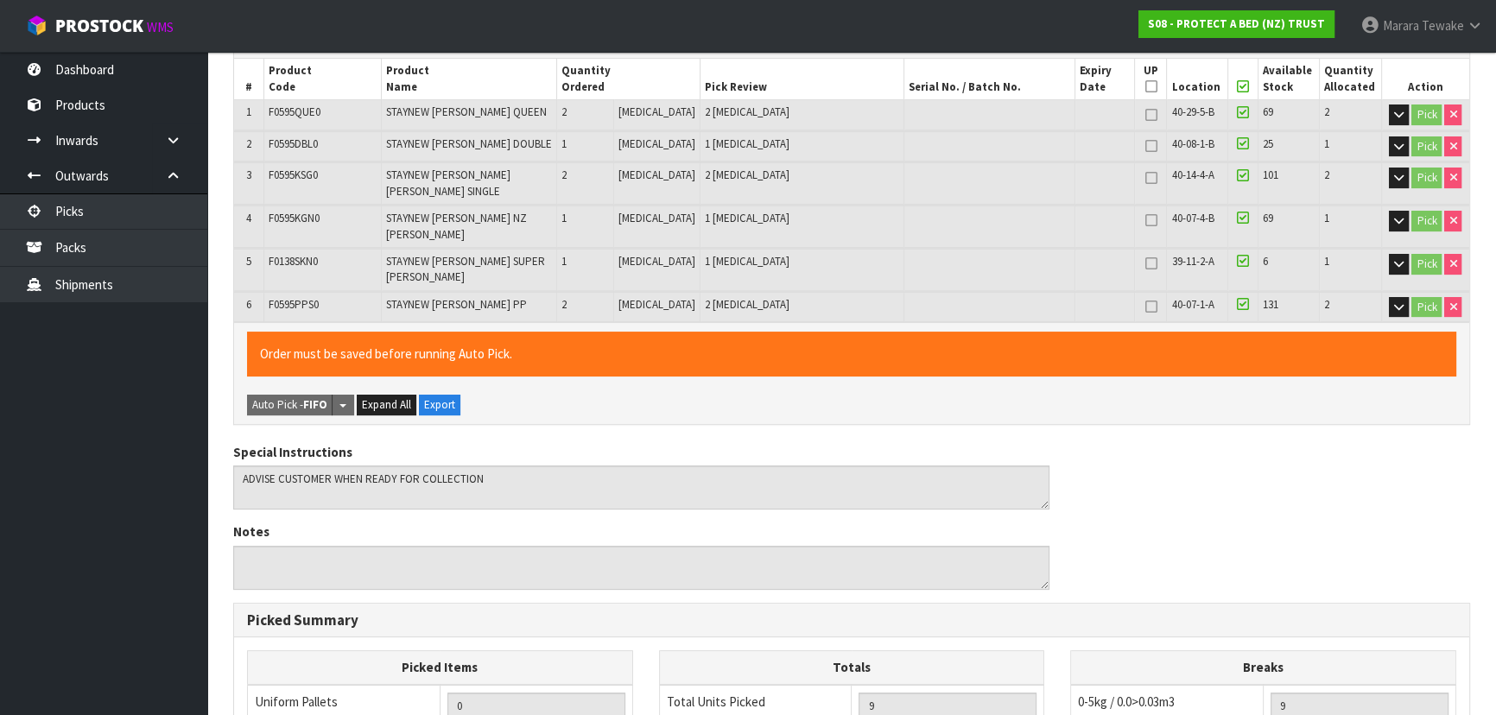
scroll to position [628, 0]
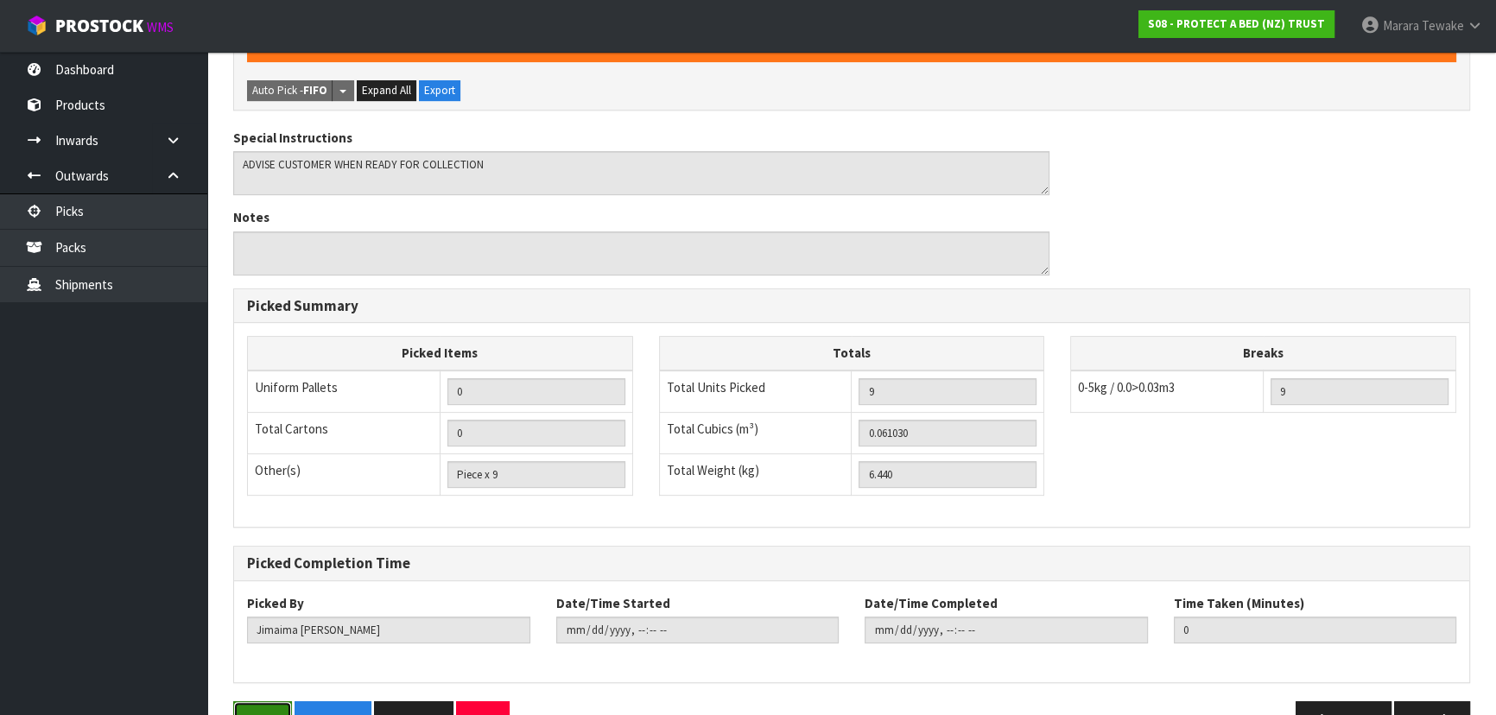
click at [235, 701] on button "Save" at bounding box center [262, 719] width 59 height 37
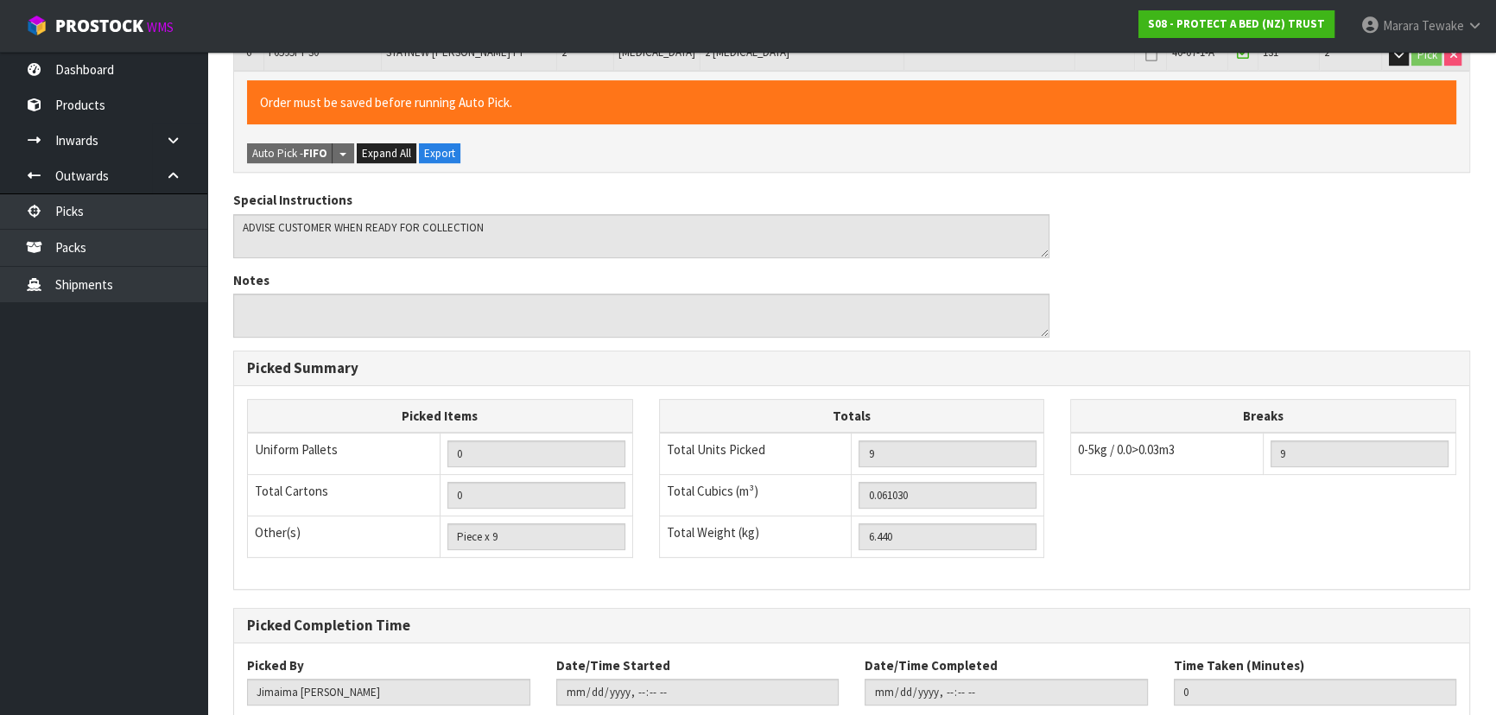
scroll to position [0, 0]
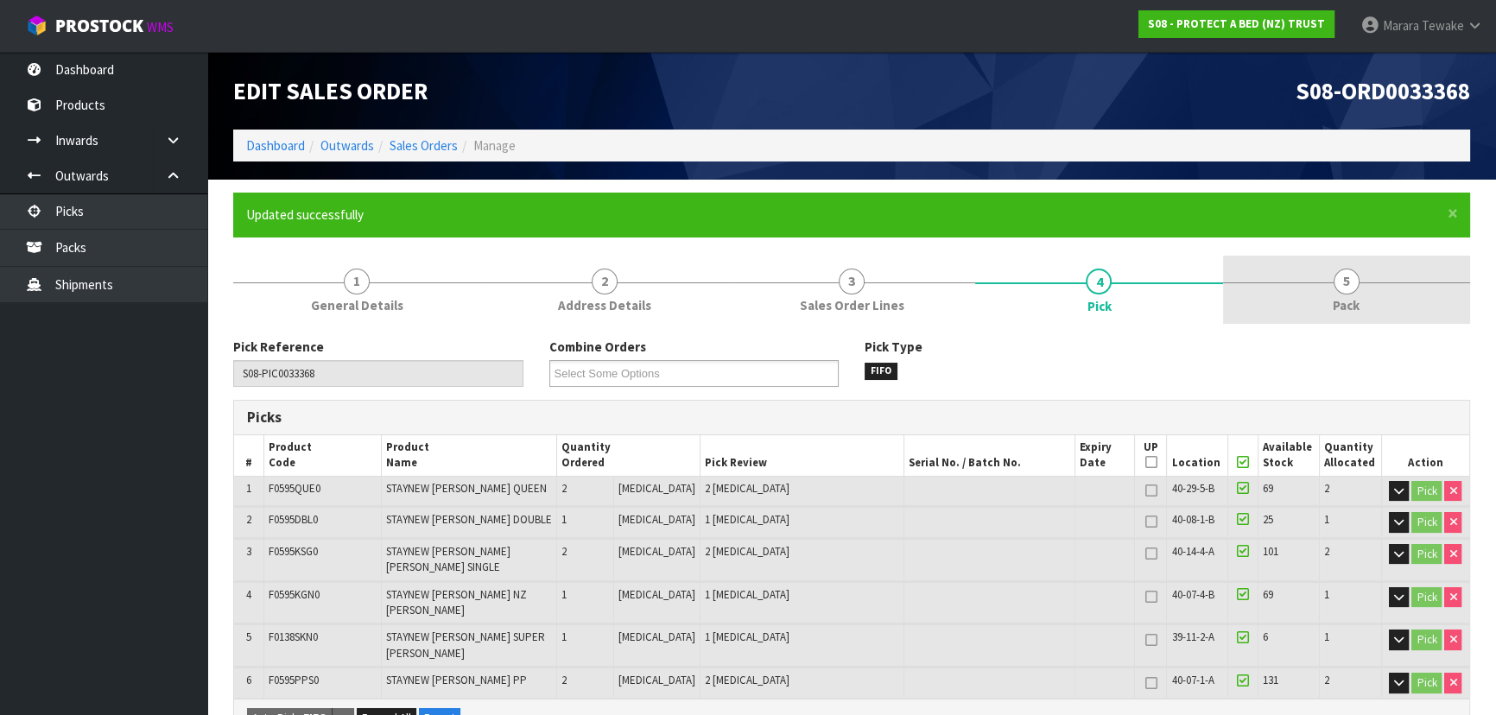
click at [1340, 285] on span "5" at bounding box center [1347, 282] width 26 height 26
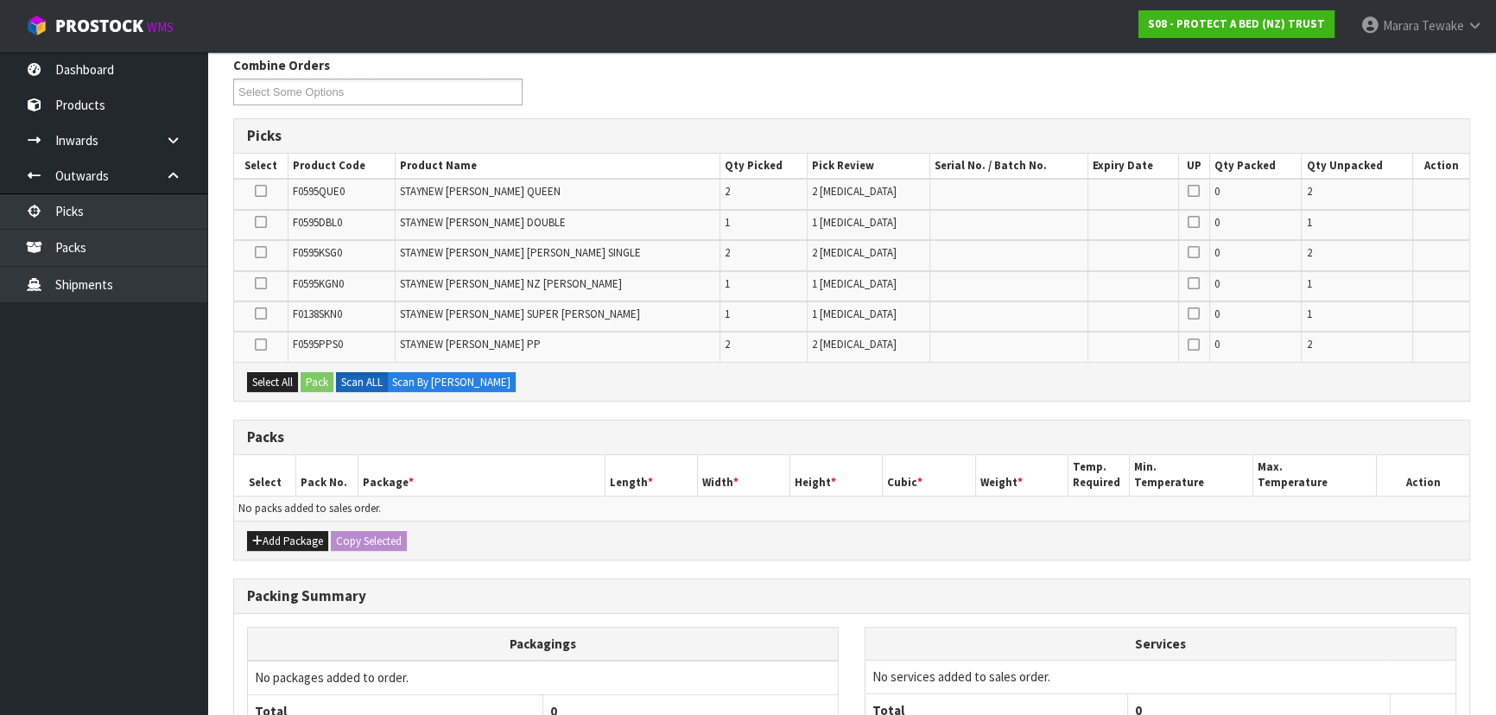
scroll to position [441, 0]
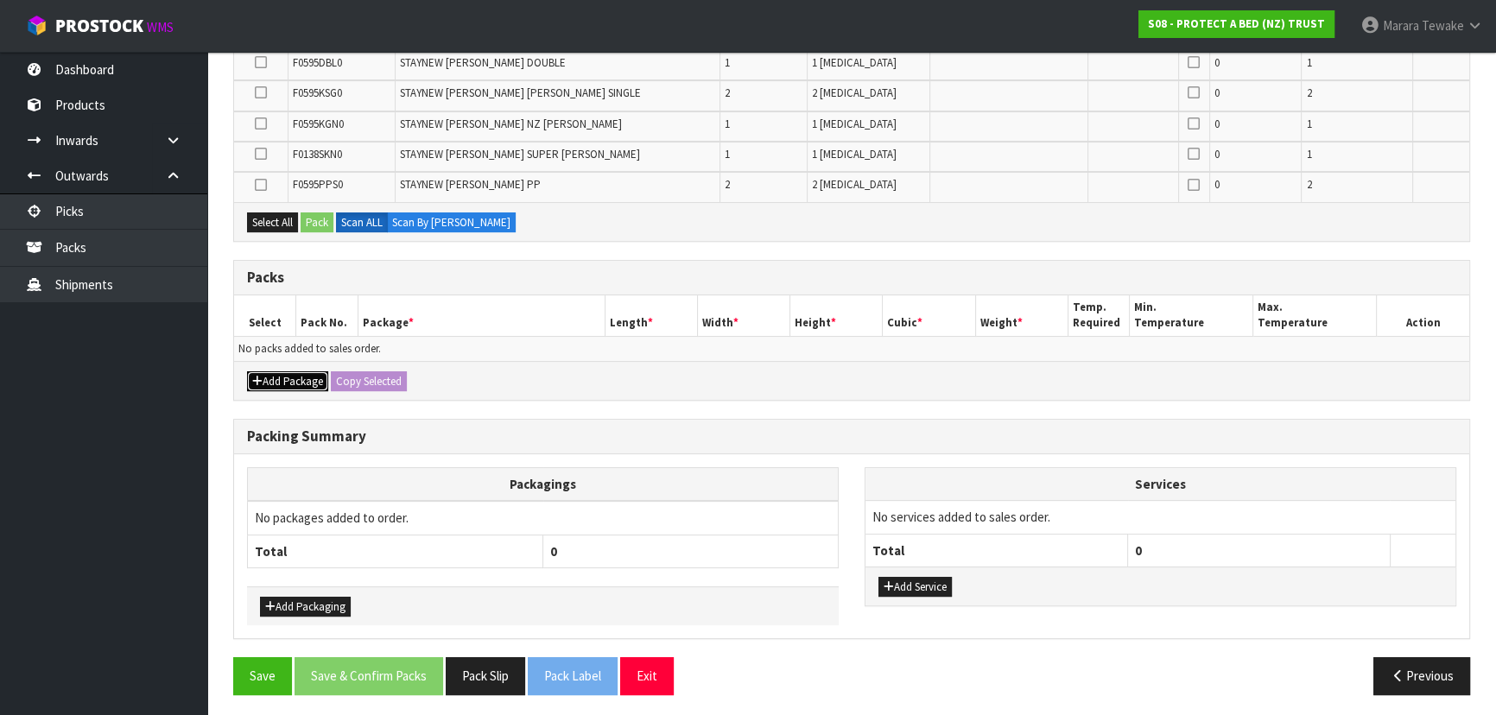
click at [294, 373] on button "Add Package" at bounding box center [287, 381] width 81 height 21
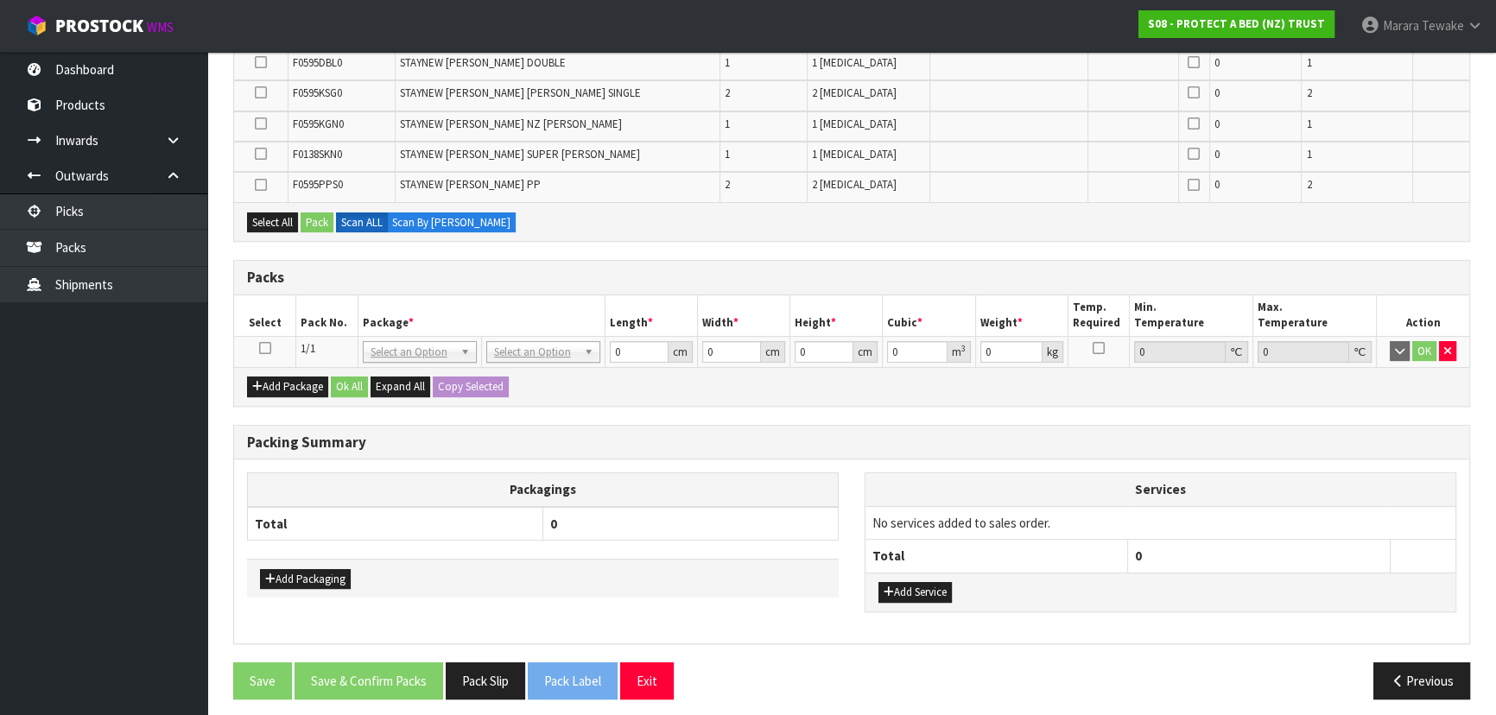
click at [264, 348] on icon at bounding box center [265, 348] width 12 height 1
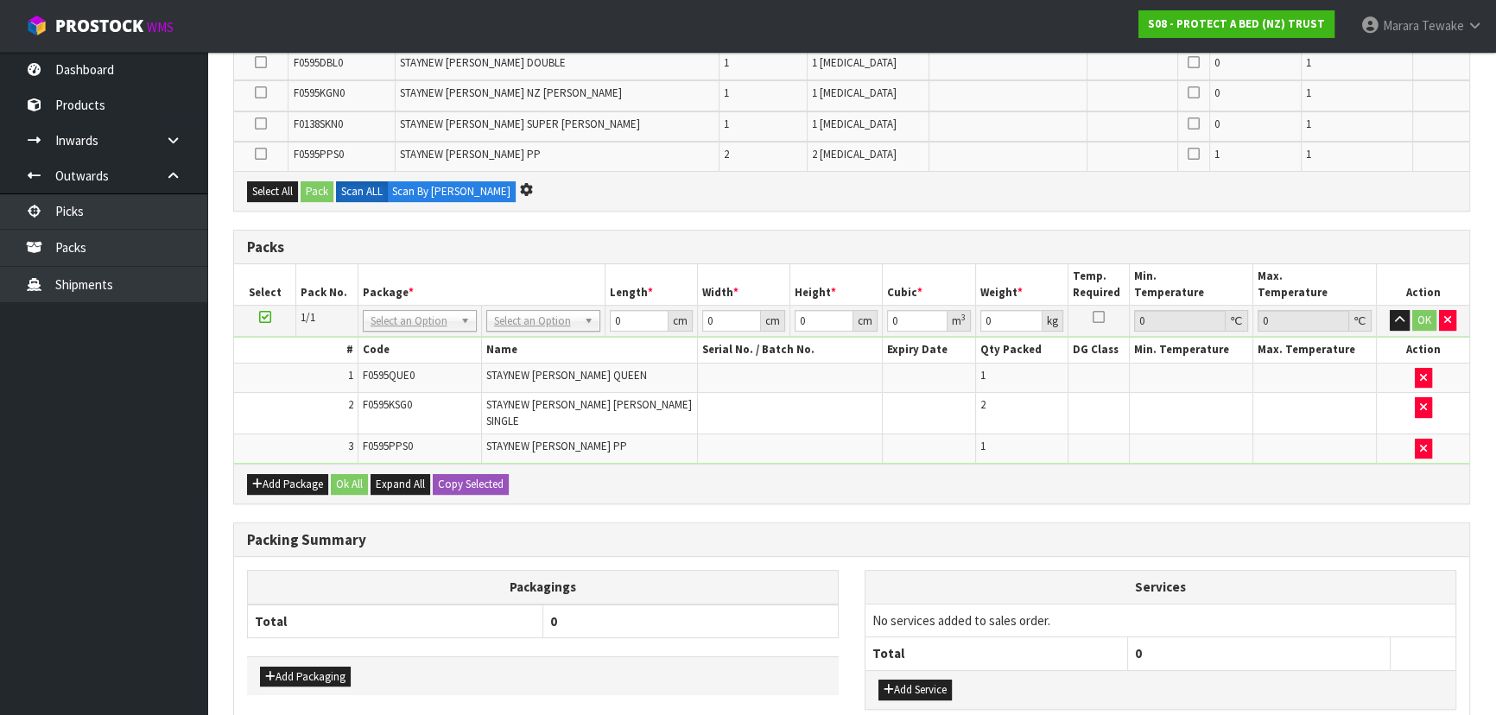
scroll to position [0, 0]
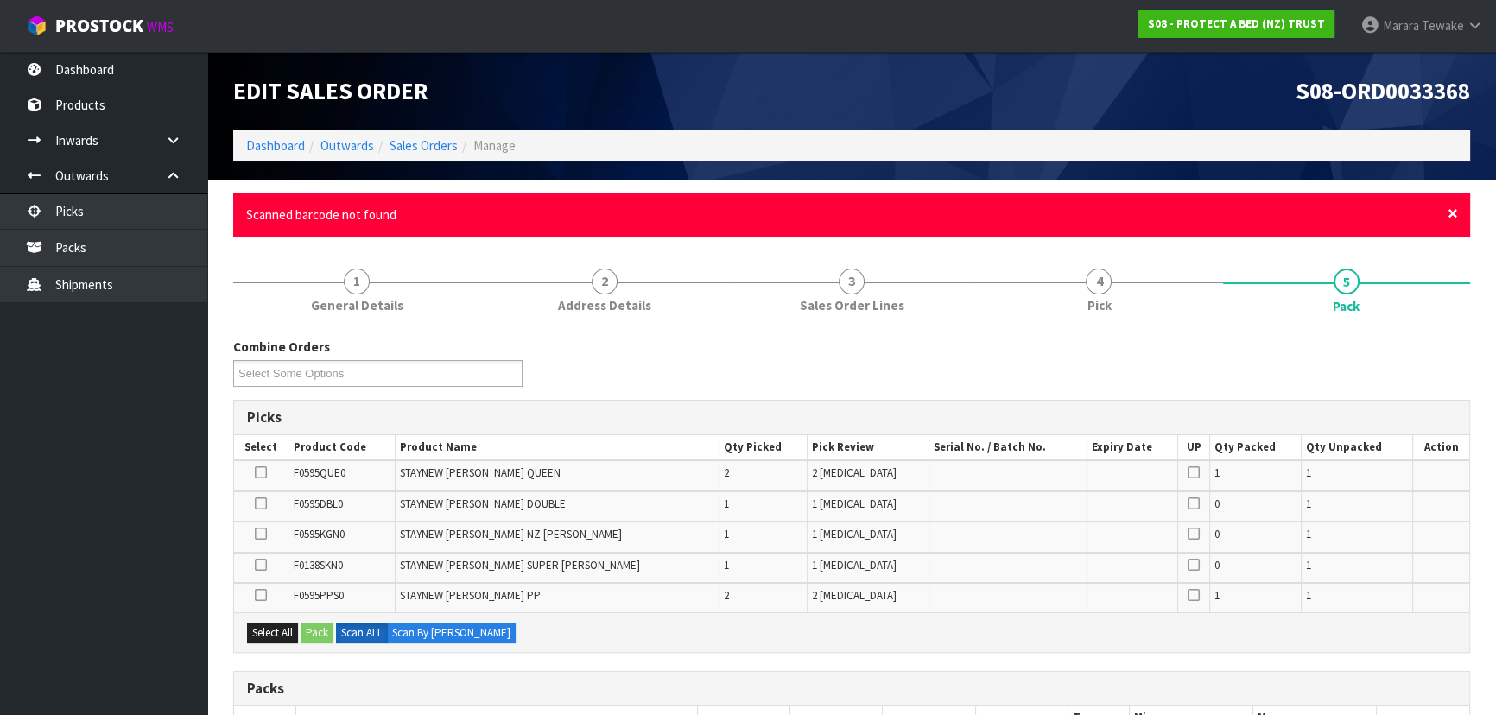
click at [1456, 206] on span "×" at bounding box center [1453, 213] width 10 height 24
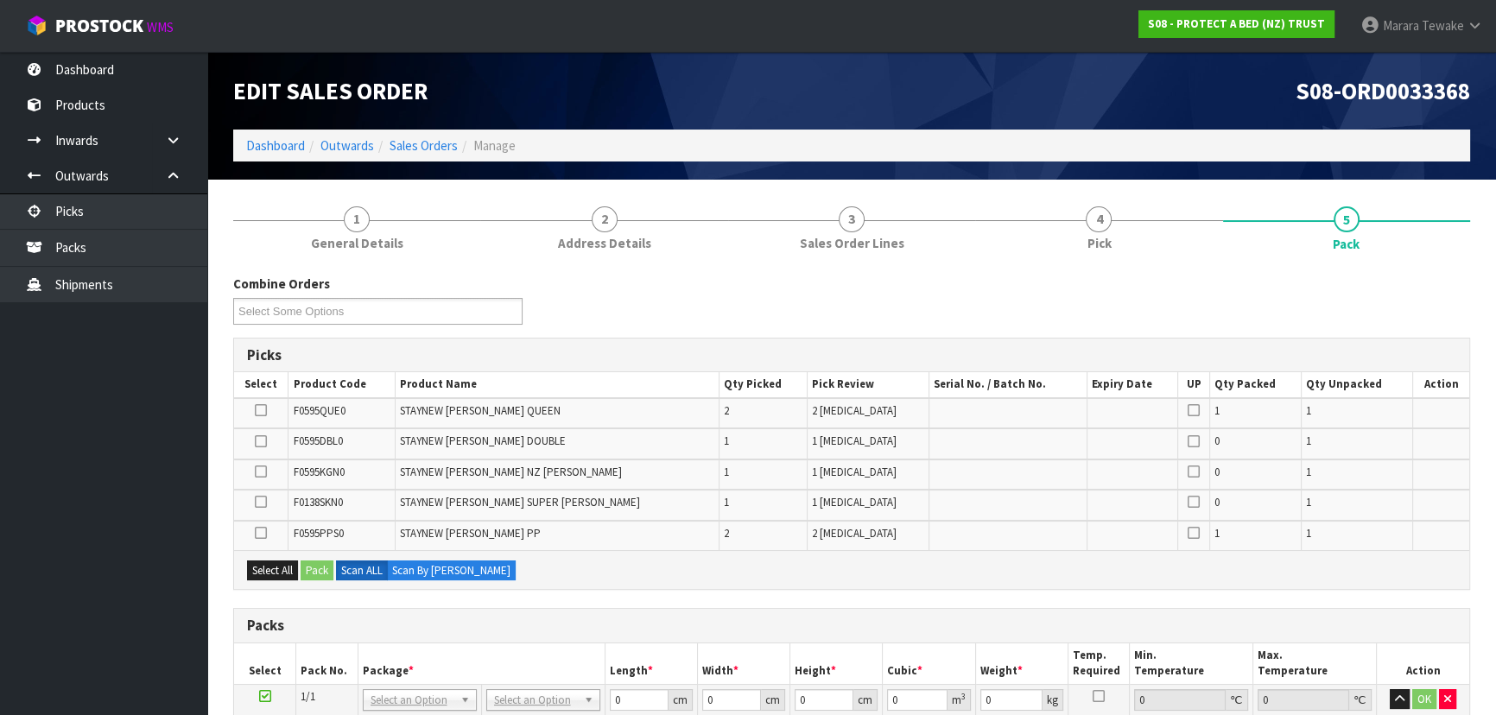
click at [262, 533] on icon at bounding box center [261, 533] width 12 height 1
click at [0, 0] on input "checkbox" at bounding box center [0, 0] width 0 height 0
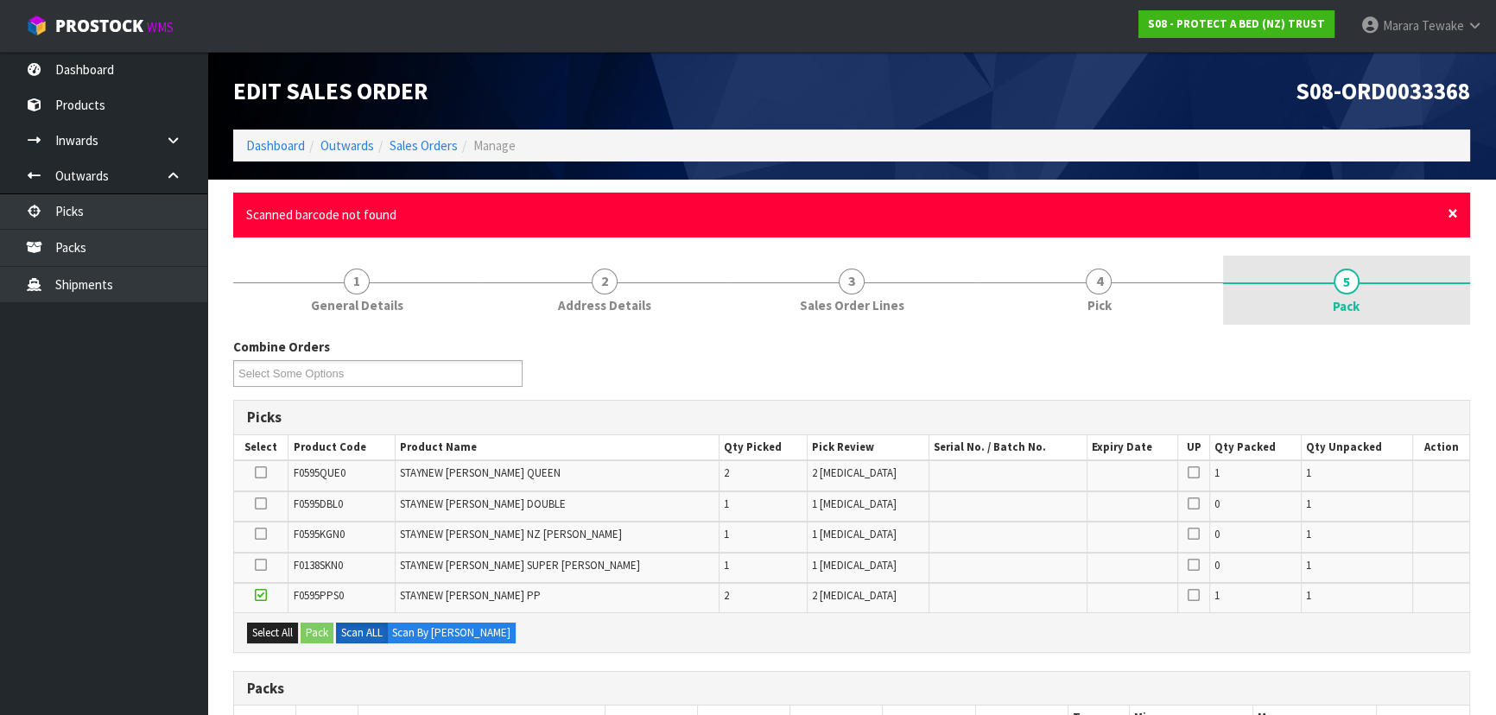
click at [1453, 206] on span "×" at bounding box center [1453, 213] width 10 height 24
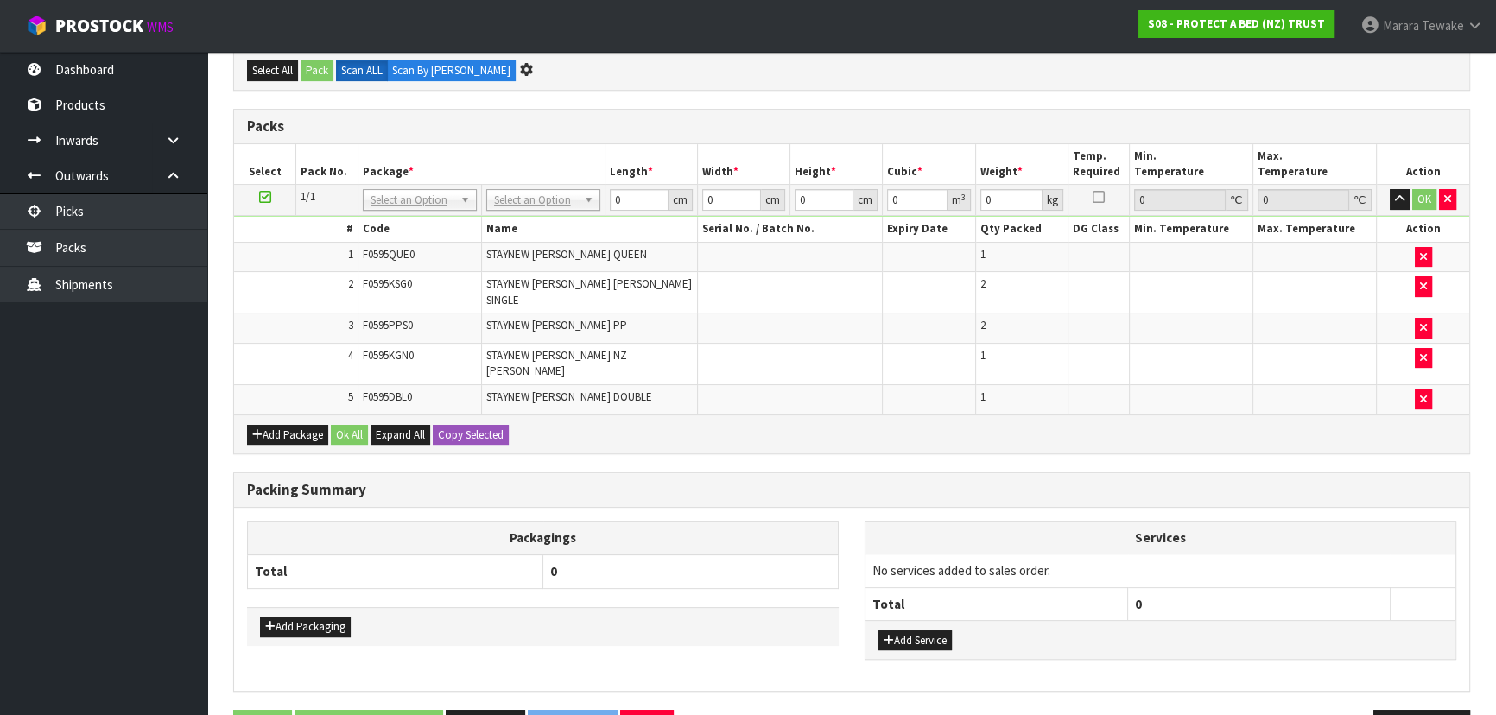
scroll to position [378, 0]
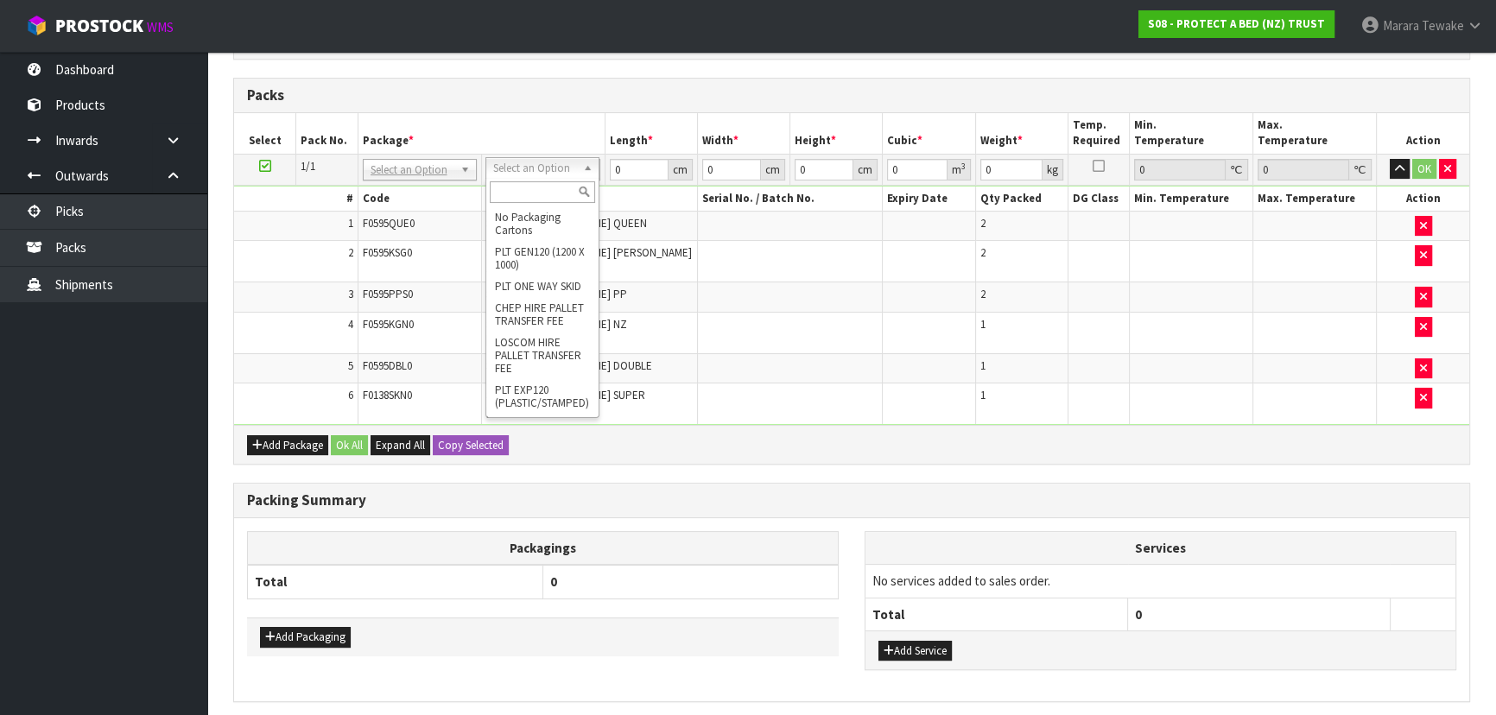
click at [538, 185] on input "text" at bounding box center [542, 192] width 105 height 22
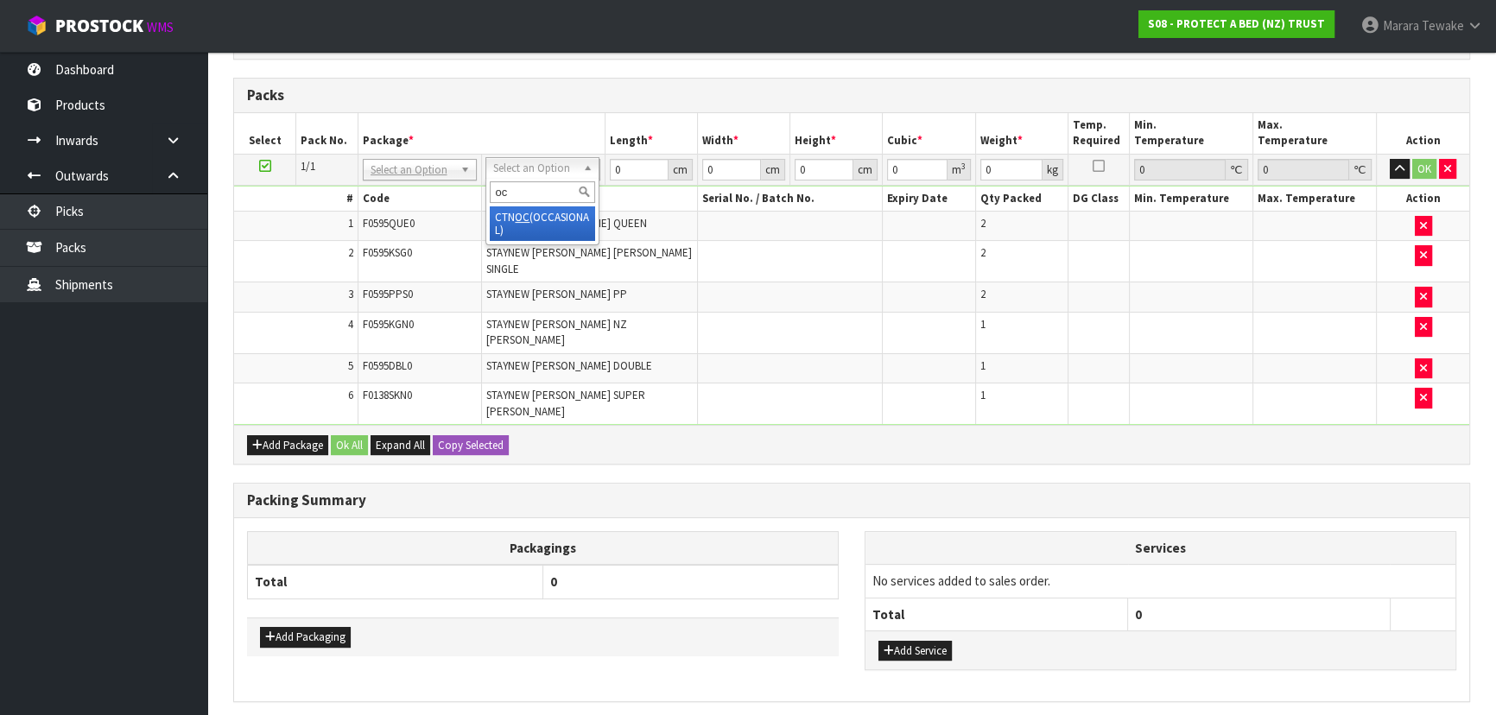
drag, startPoint x: 540, startPoint y: 225, endPoint x: 549, endPoint y: 211, distance: 17.5
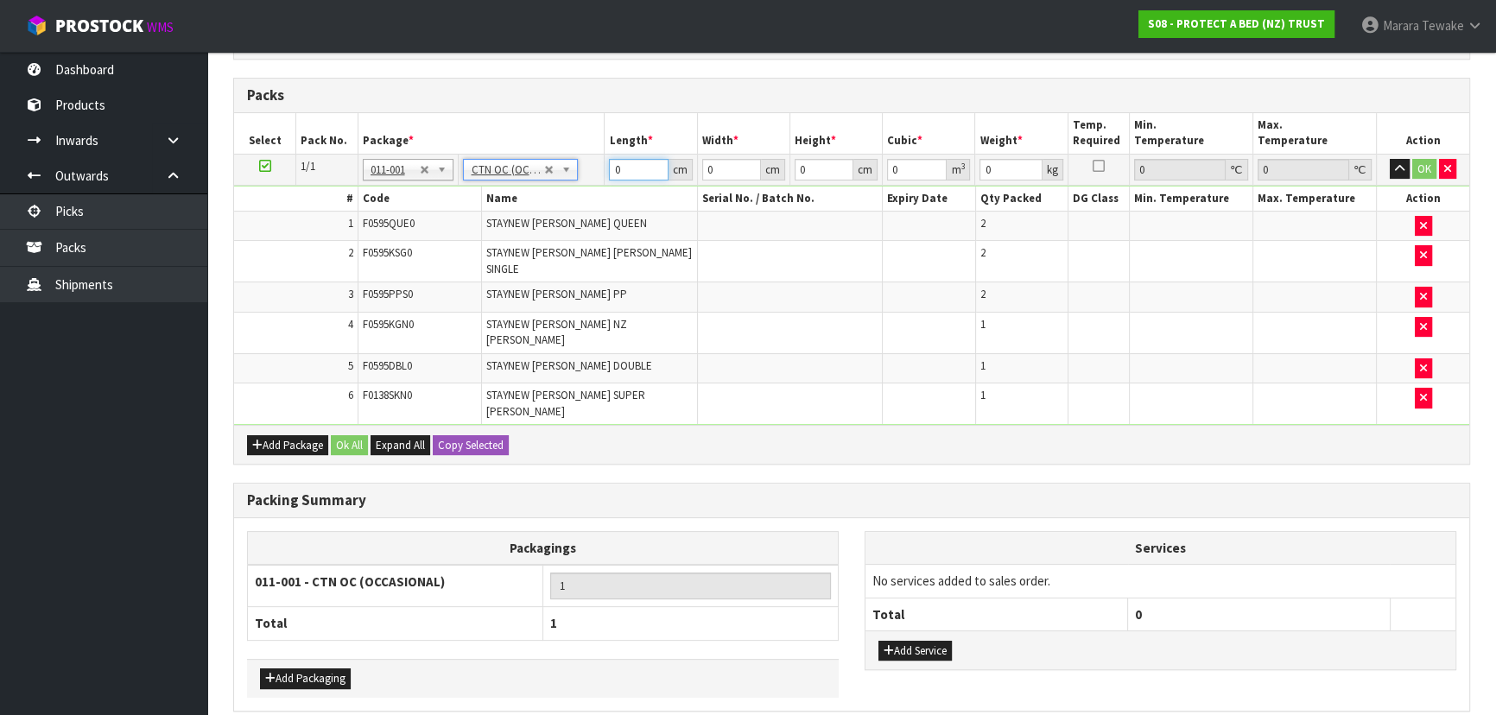
drag, startPoint x: 615, startPoint y: 165, endPoint x: 605, endPoint y: 107, distance: 58.8
click at [566, 136] on table "Select Pack No. Package * Length * Width * Height * Cubic * Weight * Temp. Requ…" at bounding box center [851, 269] width 1235 height 312
click at [1390, 159] on button "button" at bounding box center [1400, 169] width 20 height 21
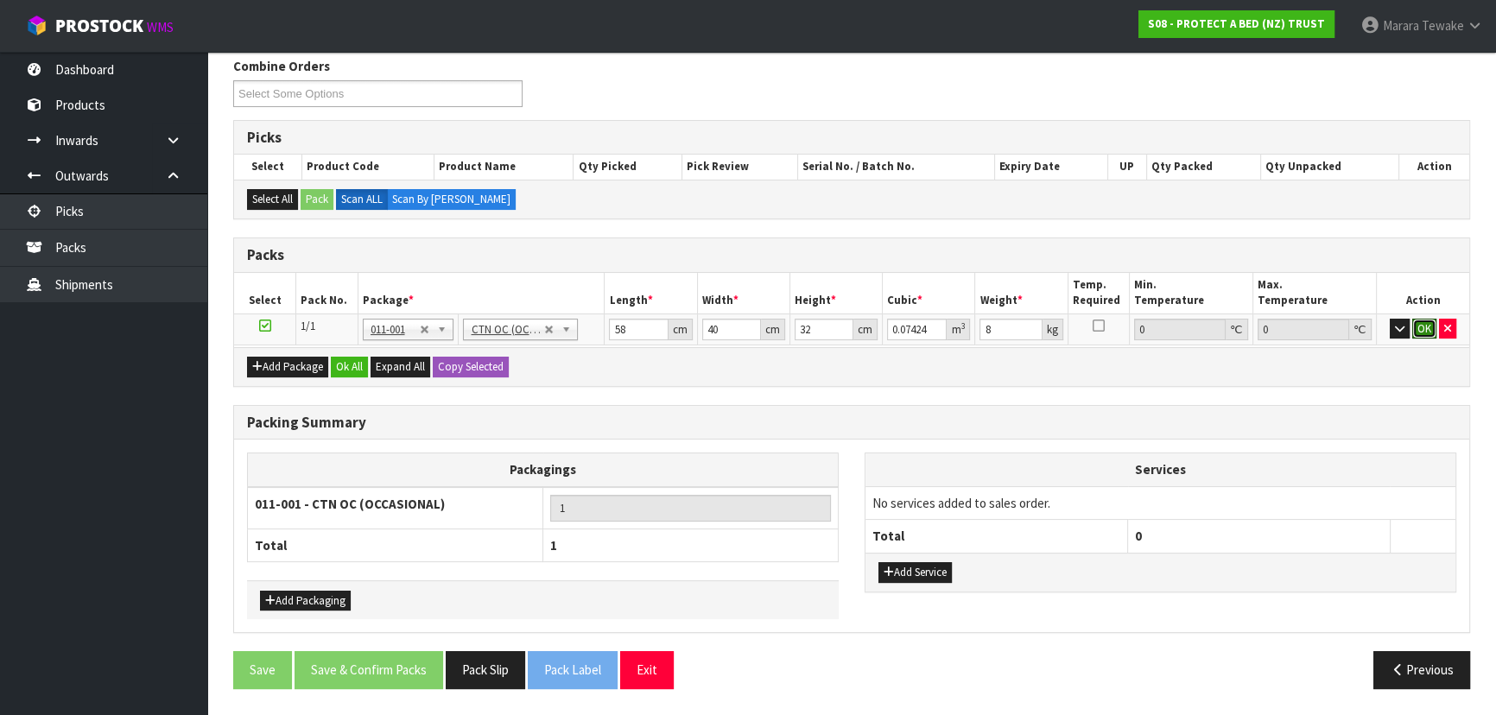
click button "OK" at bounding box center [1424, 329] width 24 height 21
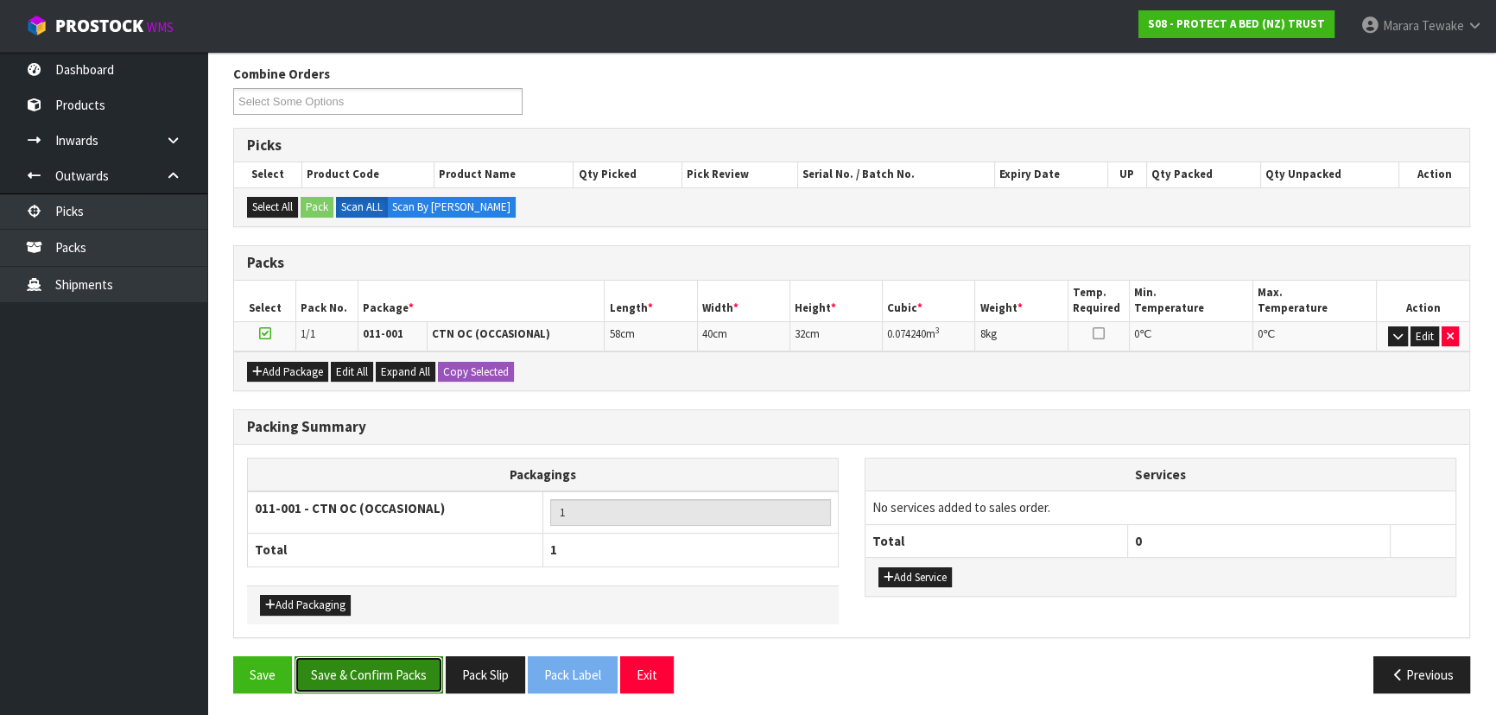
click at [380, 668] on button "Save & Confirm Packs" at bounding box center [369, 675] width 149 height 37
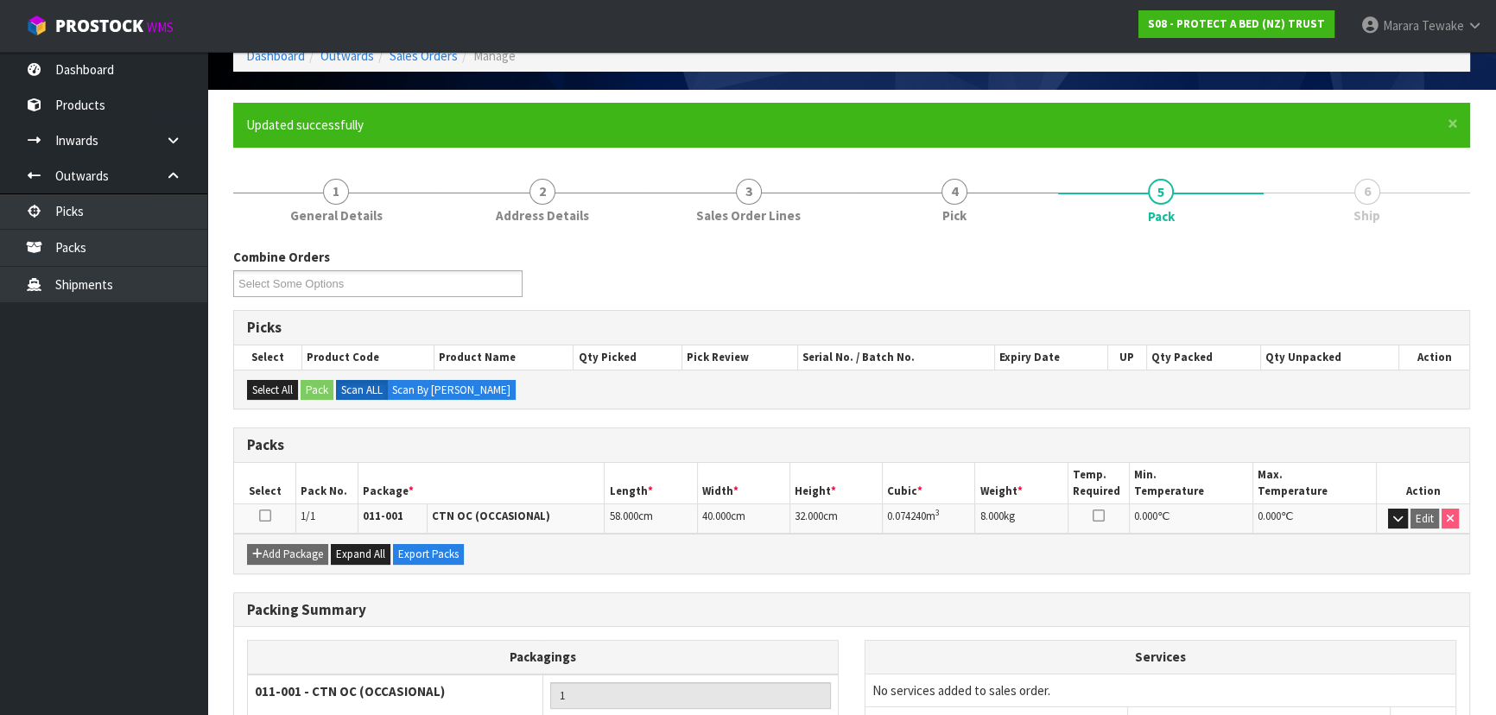
scroll to position [0, 0]
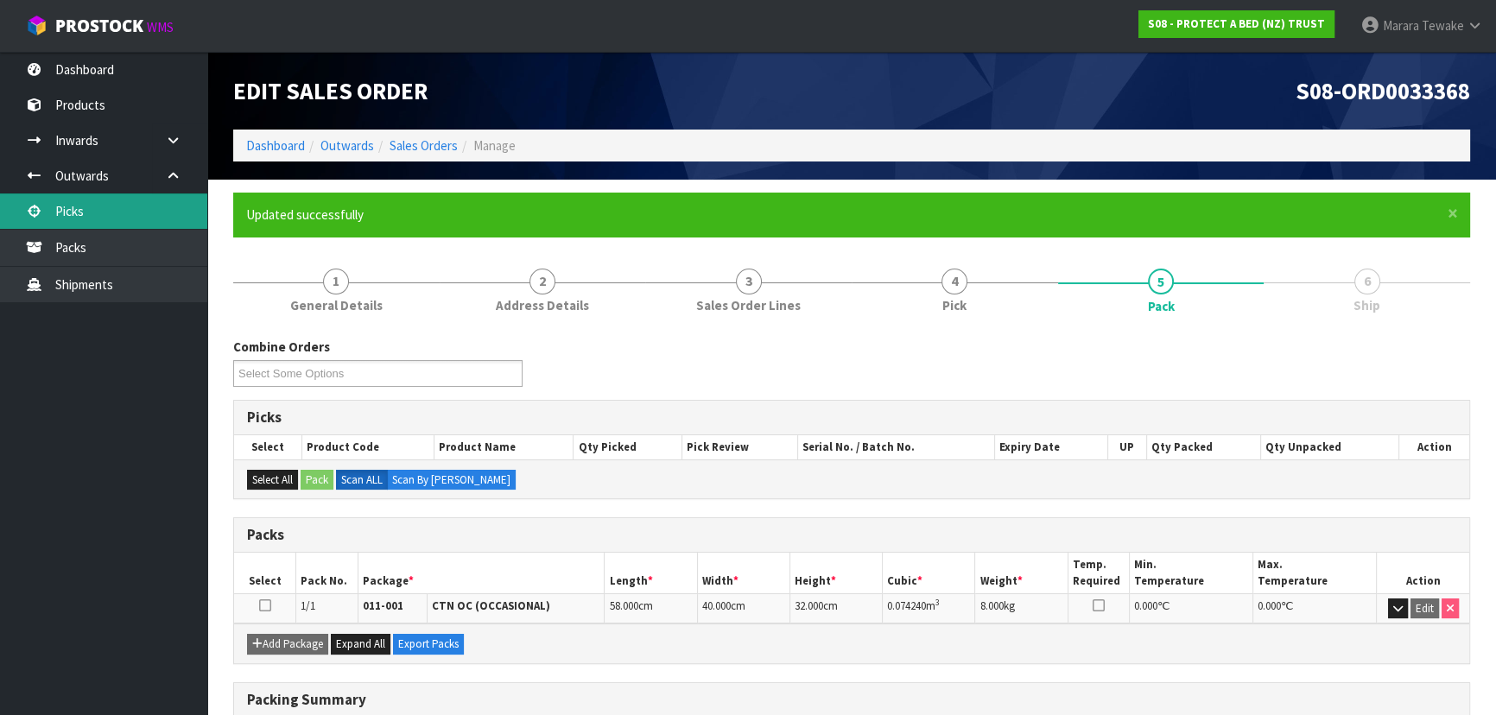
click at [149, 200] on link "Picks" at bounding box center [103, 211] width 207 height 35
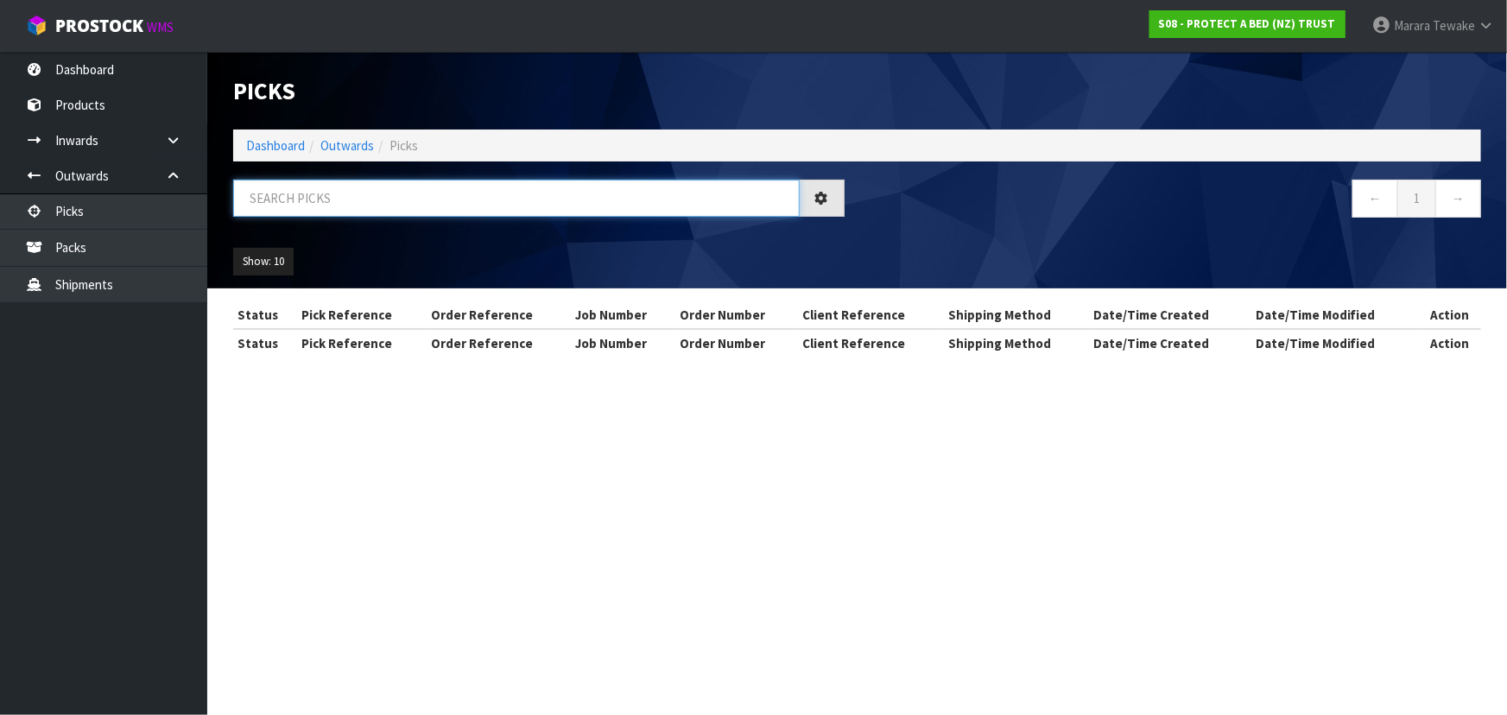
click at [579, 206] on input "text" at bounding box center [516, 198] width 567 height 37
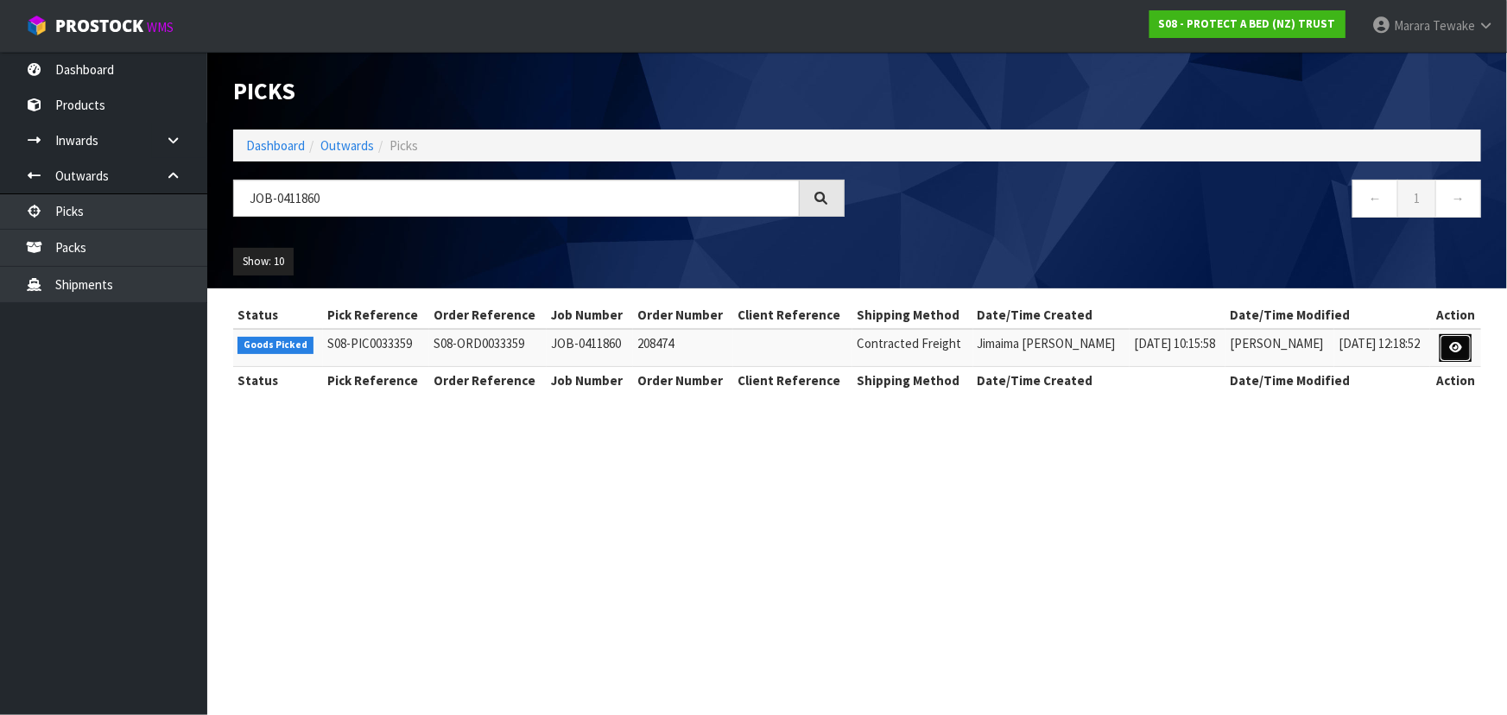
click at [1444, 349] on link at bounding box center [1456, 348] width 32 height 28
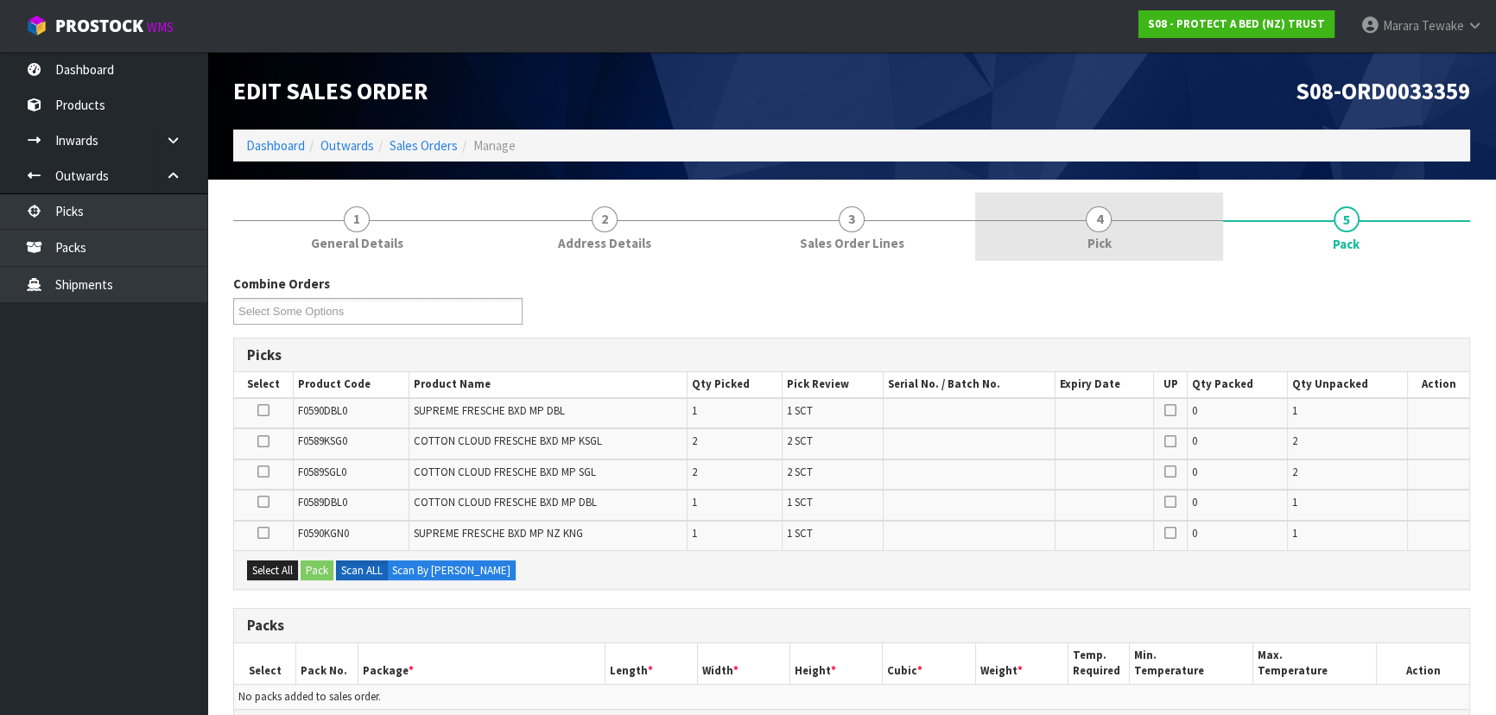
click at [1106, 226] on span "4" at bounding box center [1099, 219] width 26 height 26
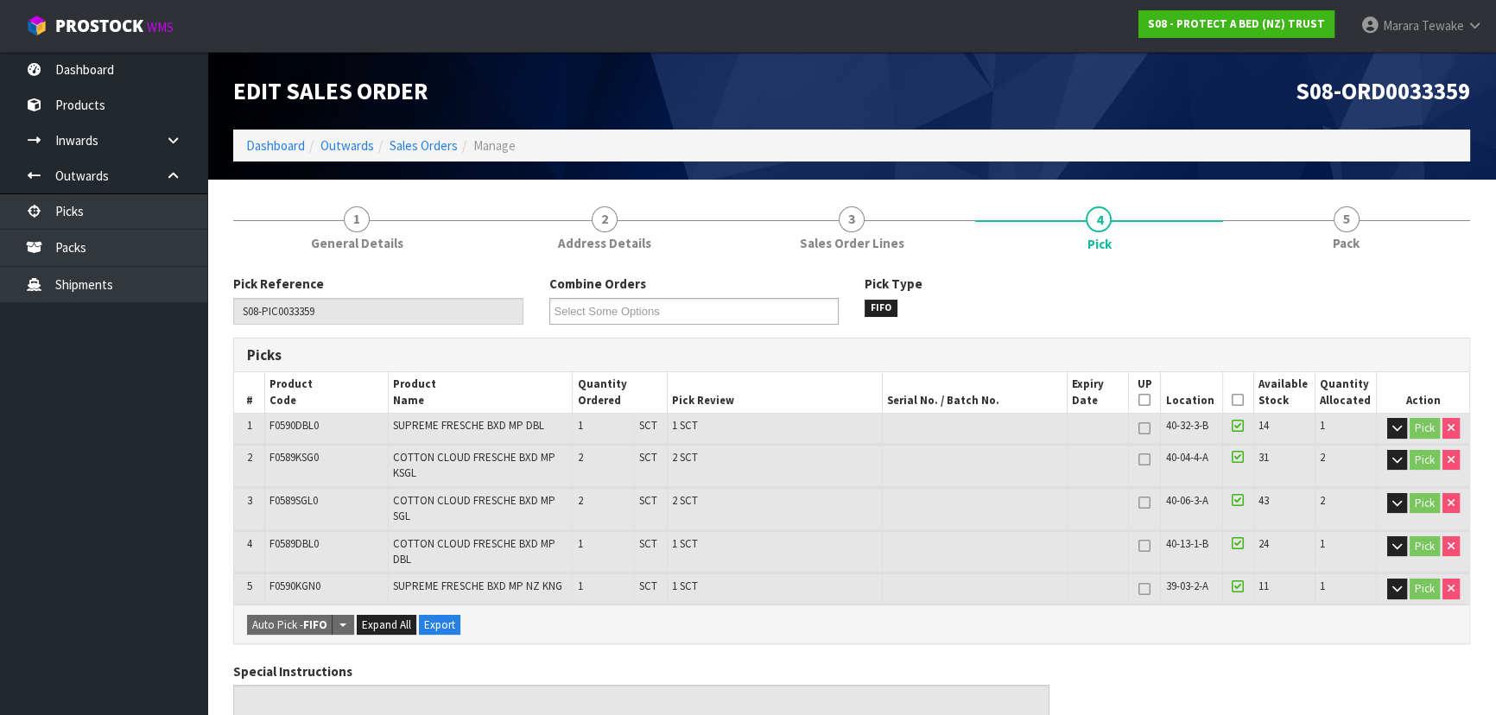
click at [1241, 401] on icon at bounding box center [1238, 400] width 12 height 1
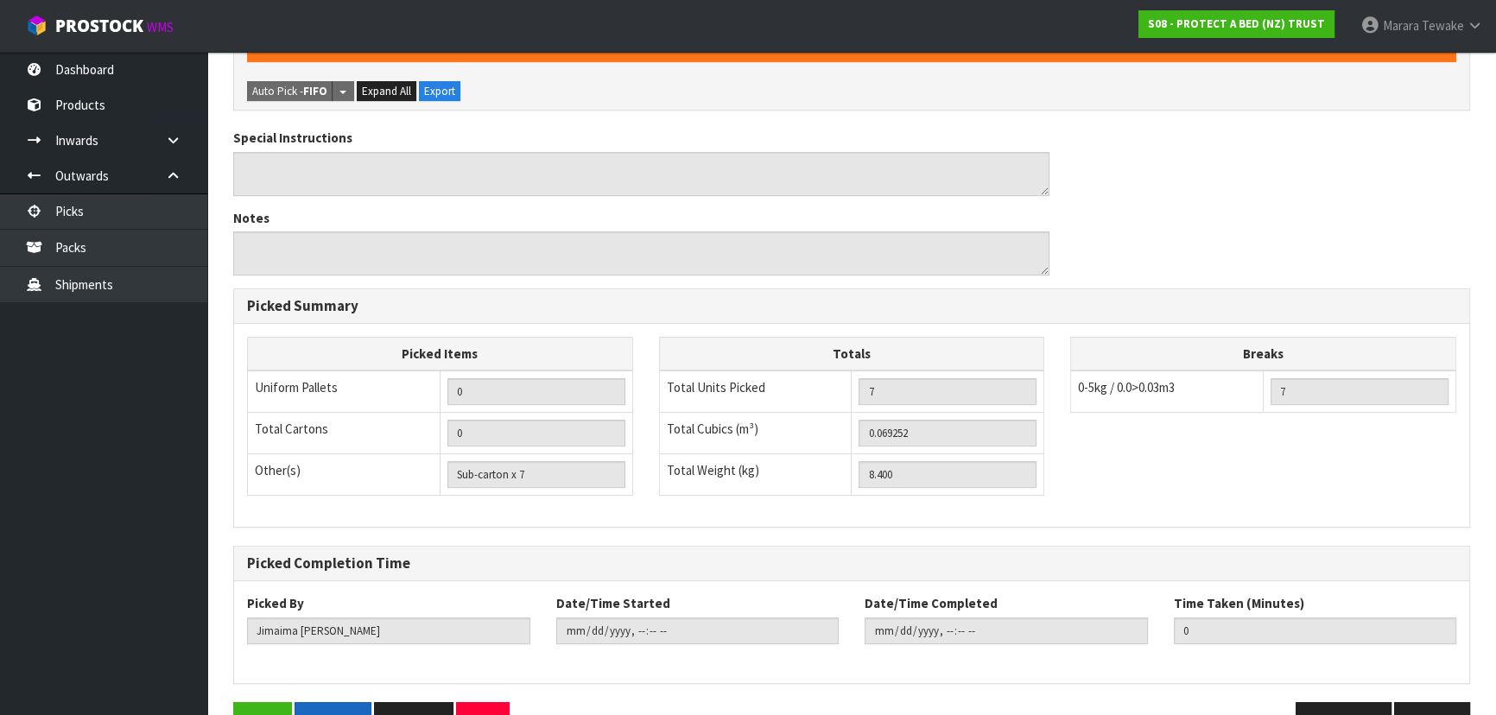
scroll to position [641, 0]
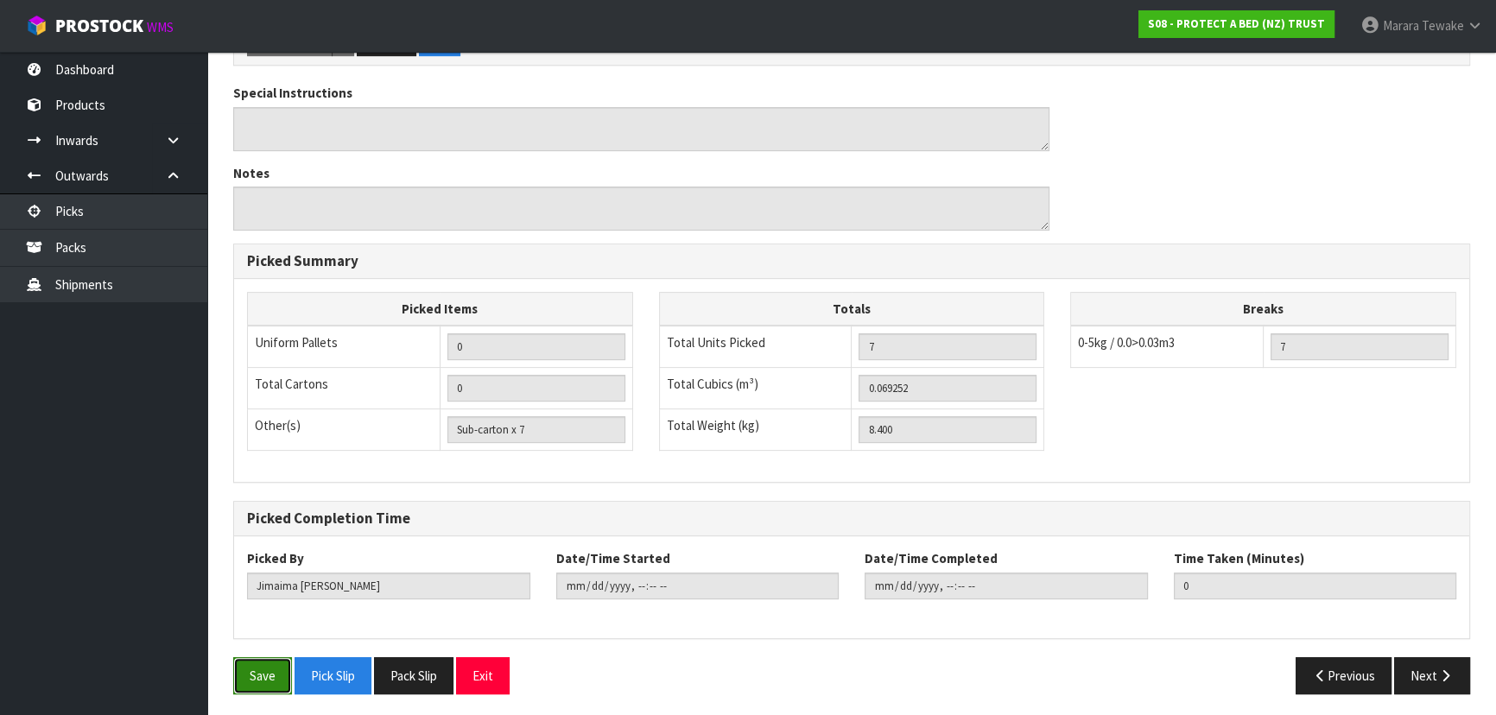
click at [259, 663] on button "Save" at bounding box center [262, 675] width 59 height 37
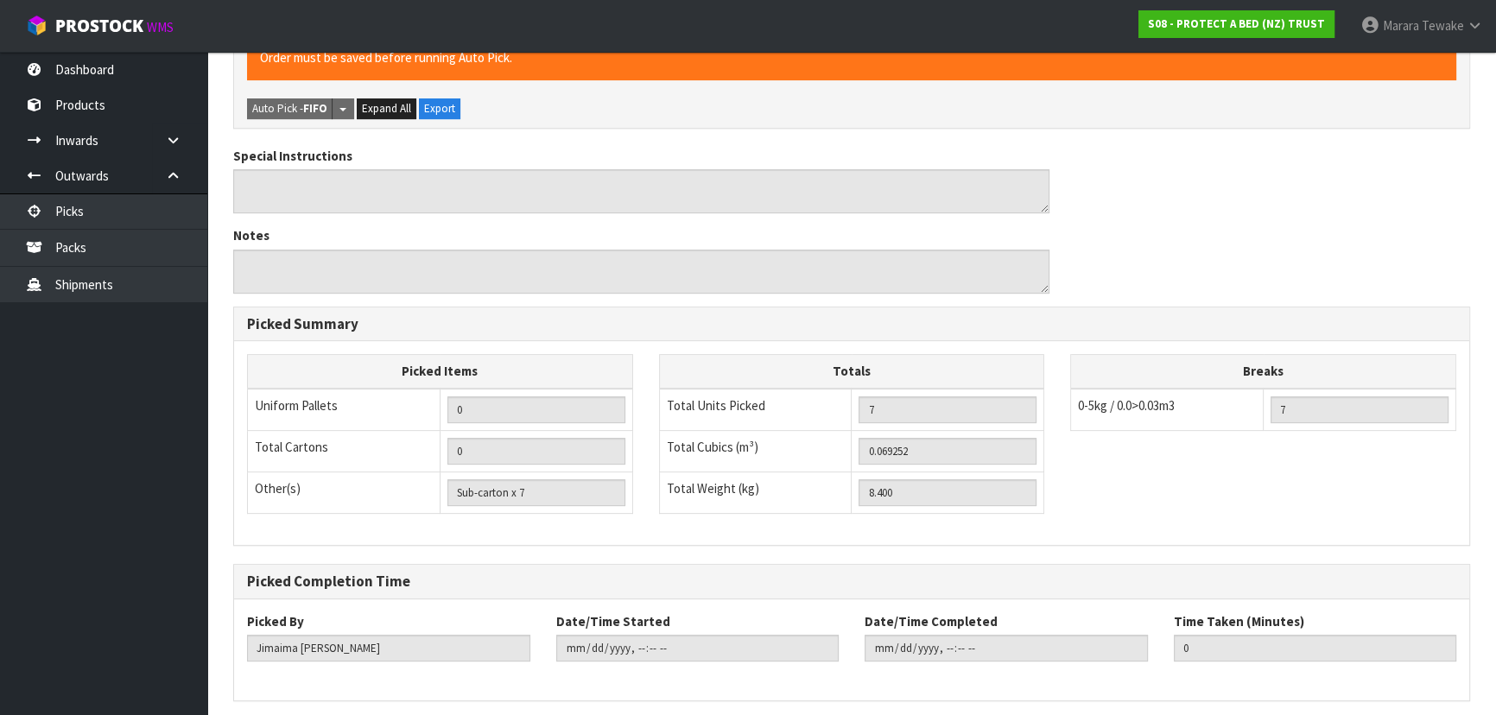
scroll to position [0, 0]
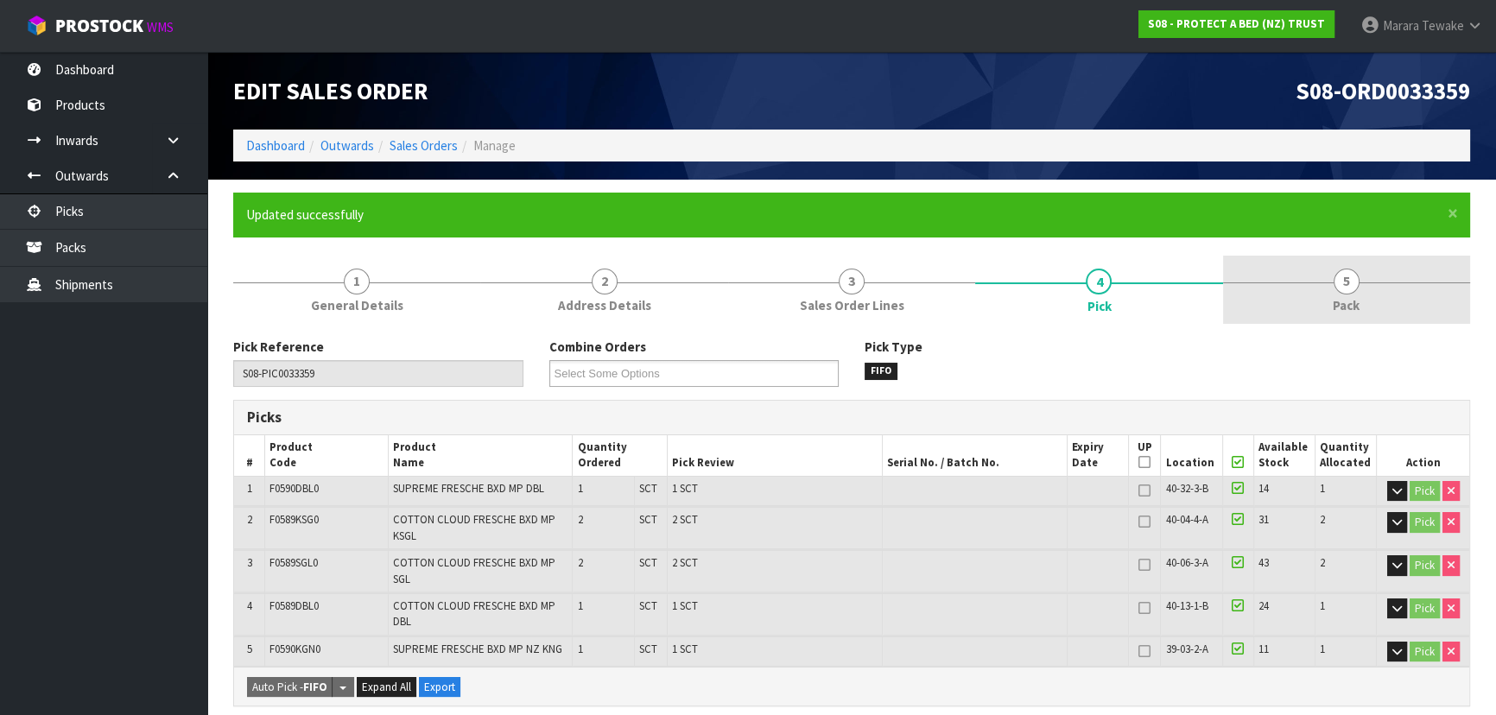
click at [1354, 281] on span "5" at bounding box center [1347, 282] width 26 height 26
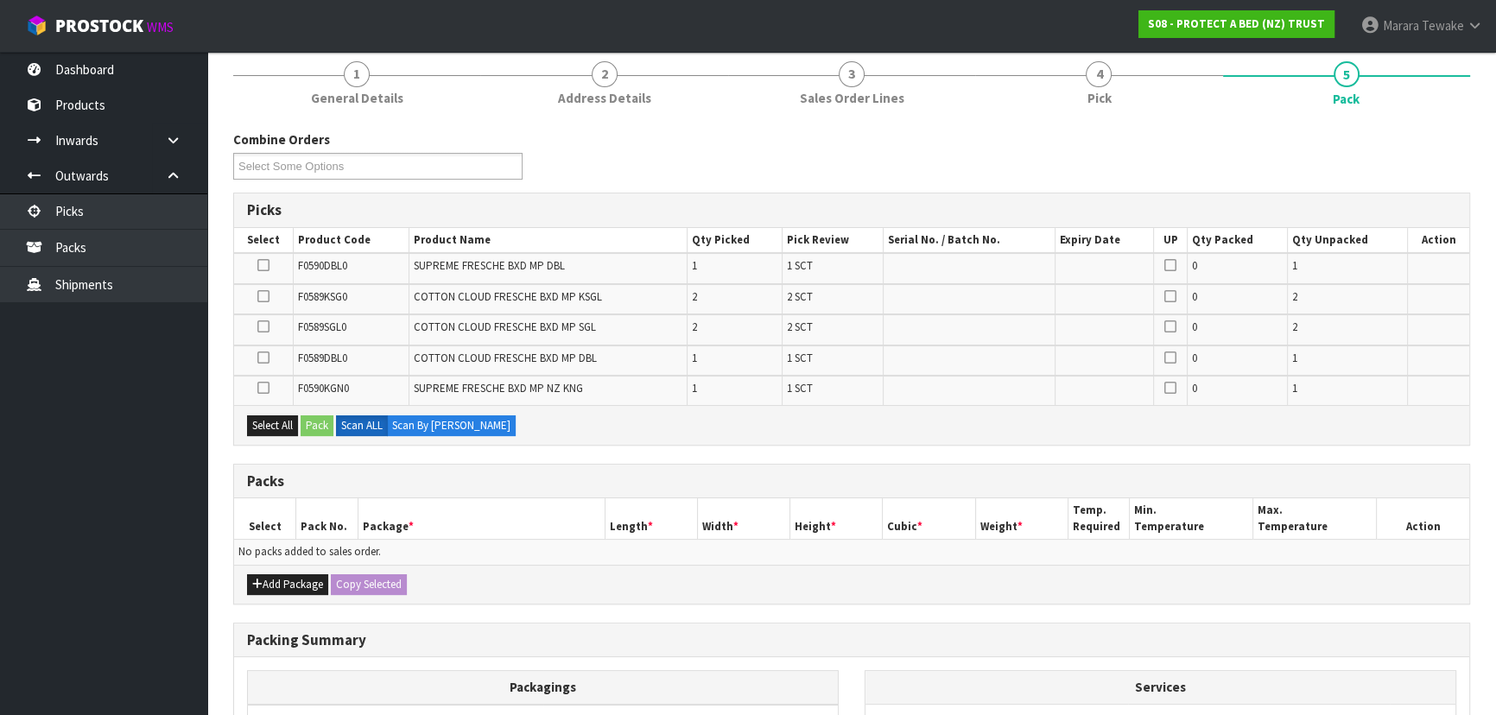
scroll to position [411, 0]
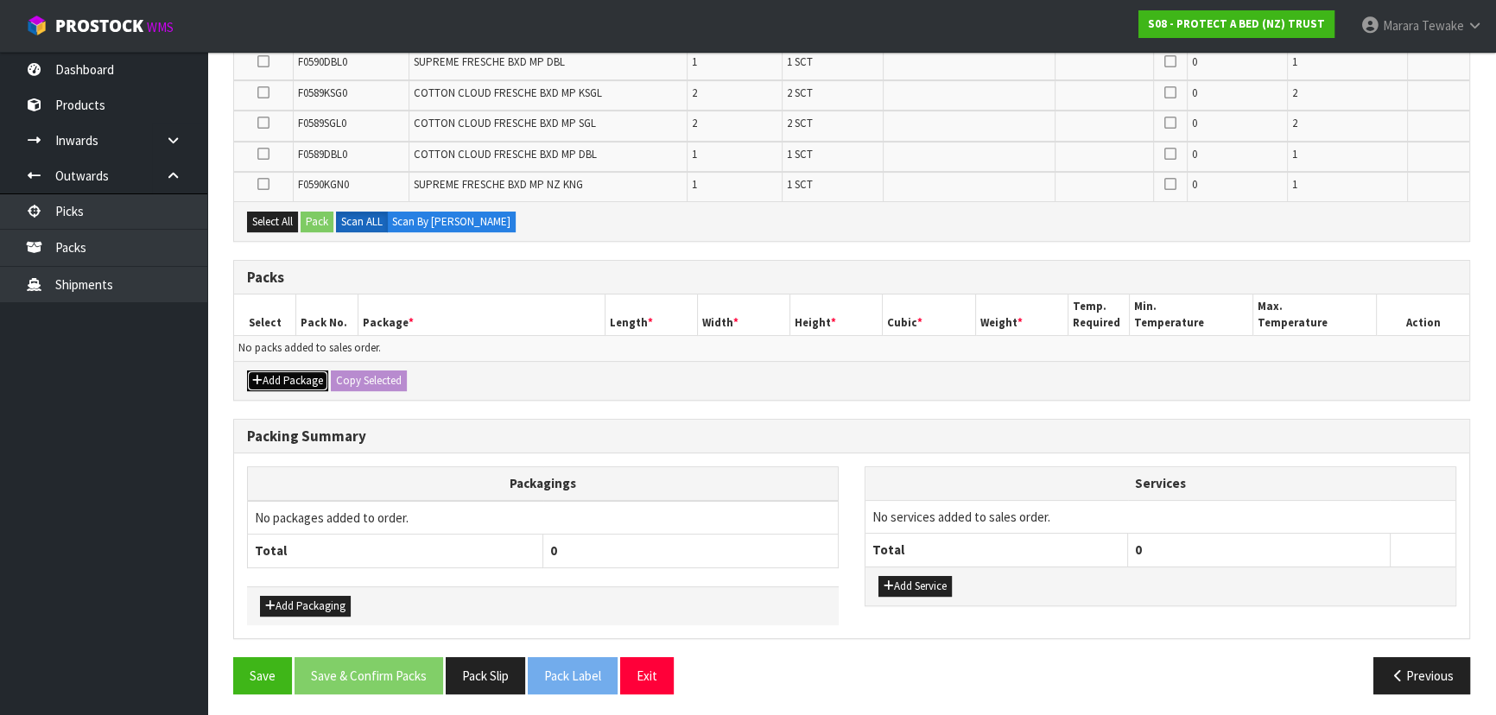
click at [274, 374] on button "Add Package" at bounding box center [287, 381] width 81 height 21
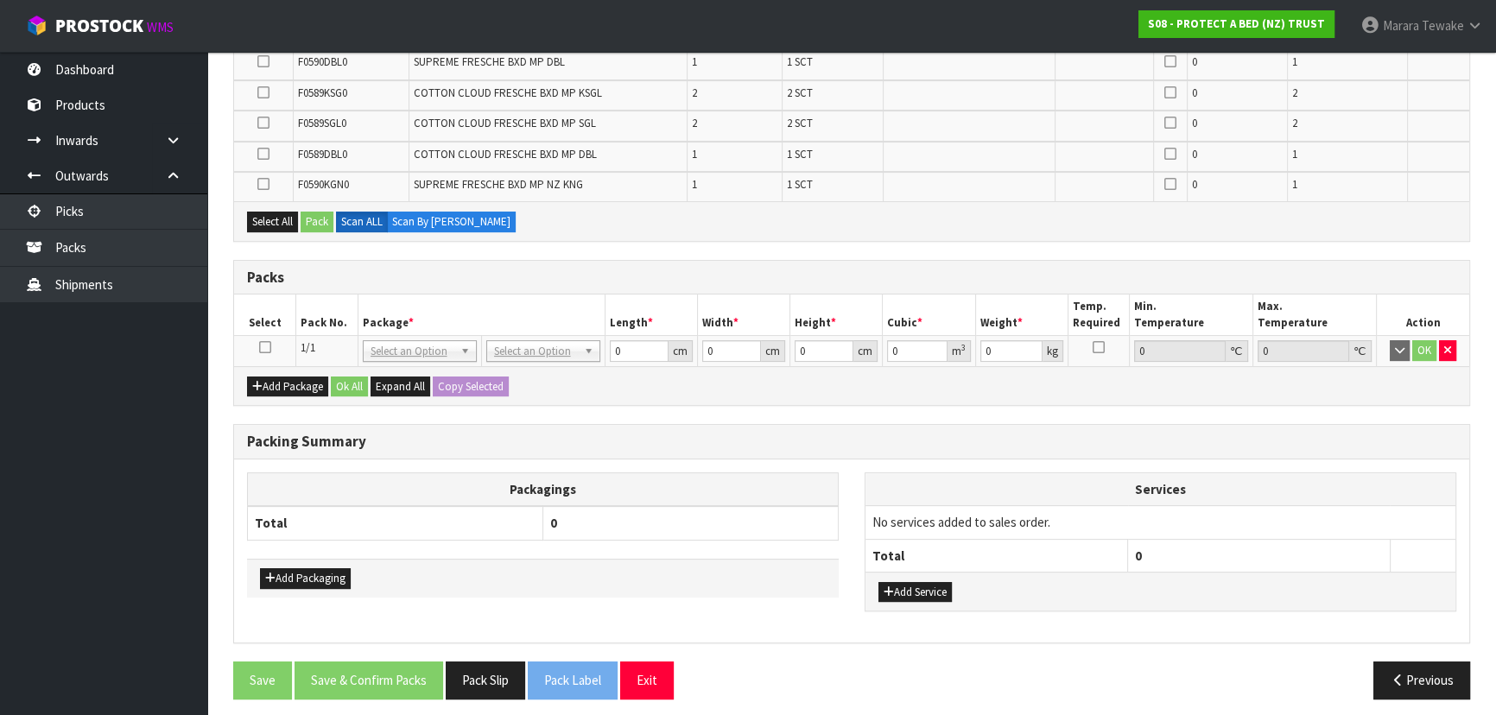
click at [261, 348] on icon at bounding box center [265, 347] width 12 height 1
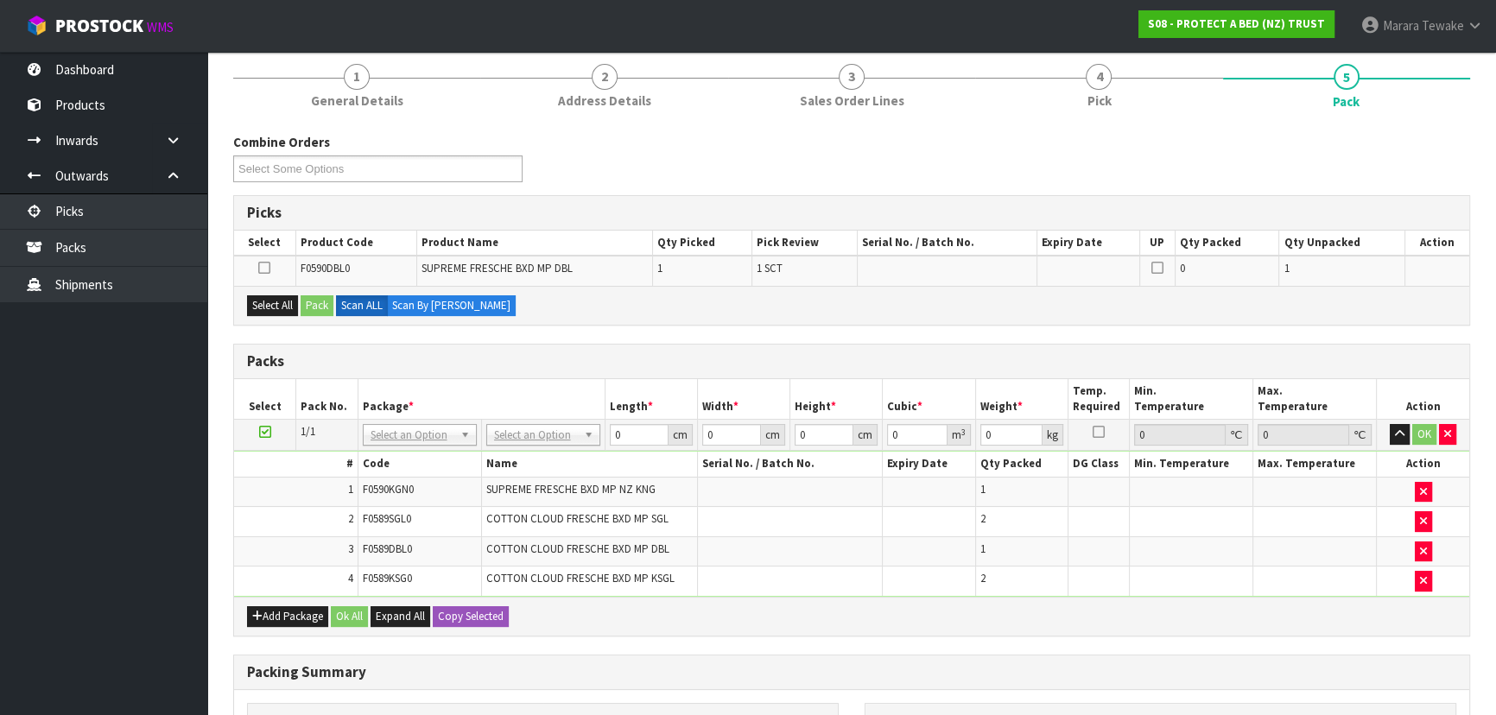
scroll to position [440, 0]
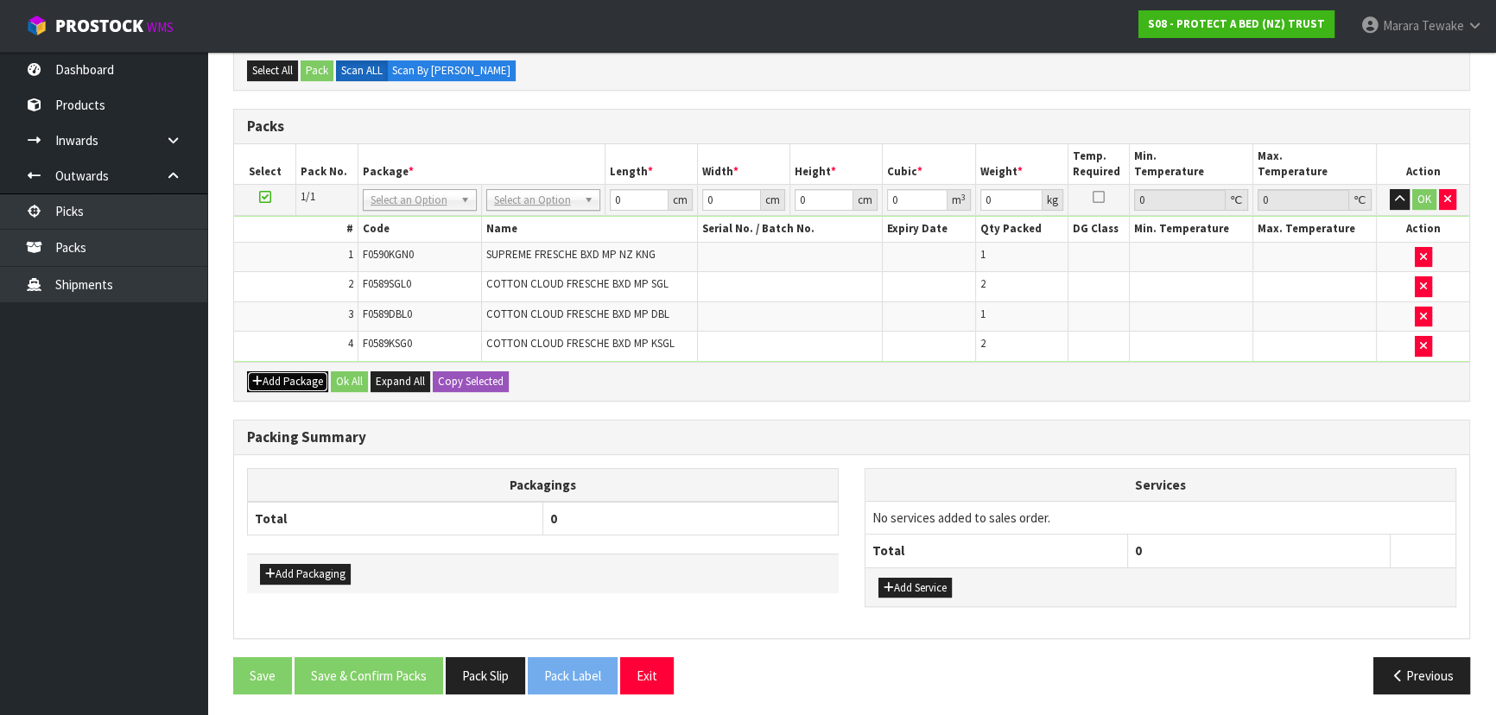
click at [276, 381] on button "Add Package" at bounding box center [287, 381] width 81 height 21
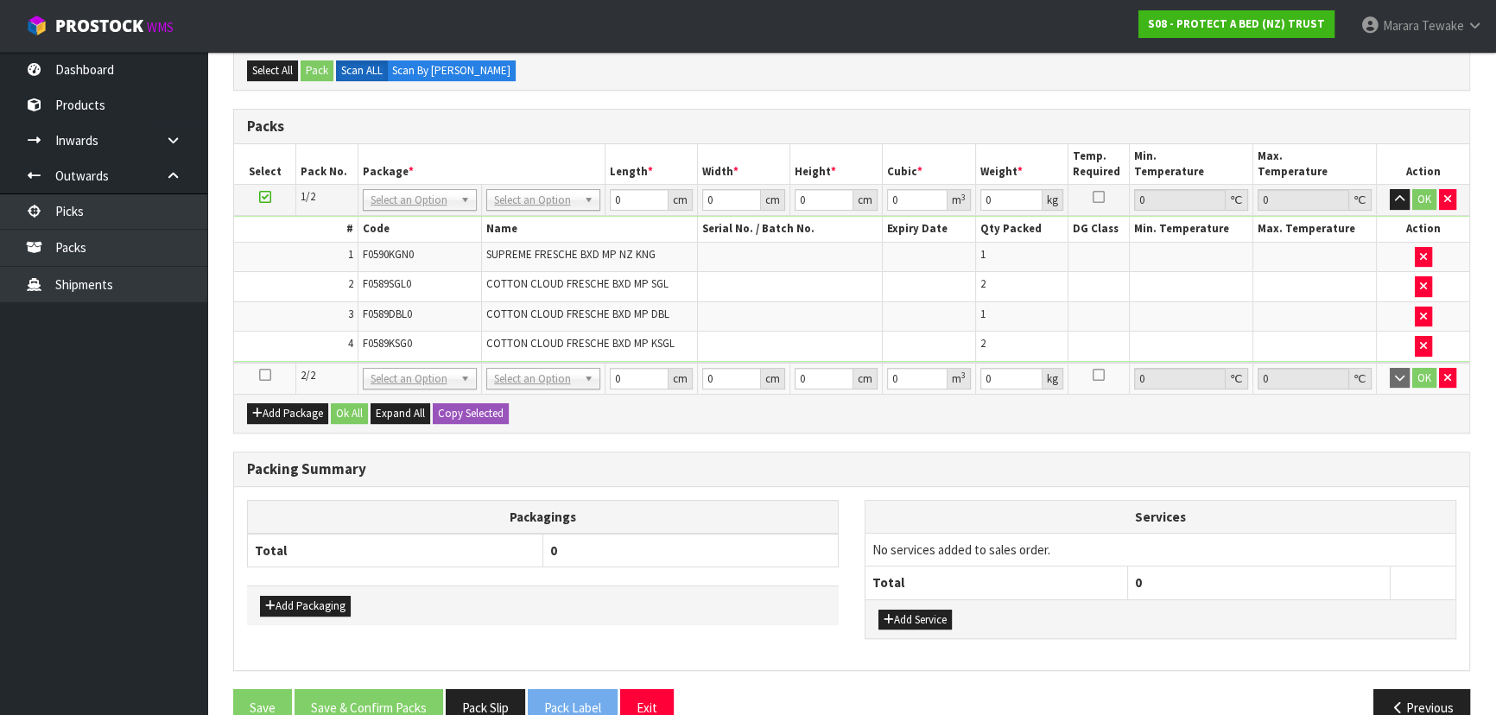
click at [263, 375] on icon at bounding box center [265, 375] width 12 height 1
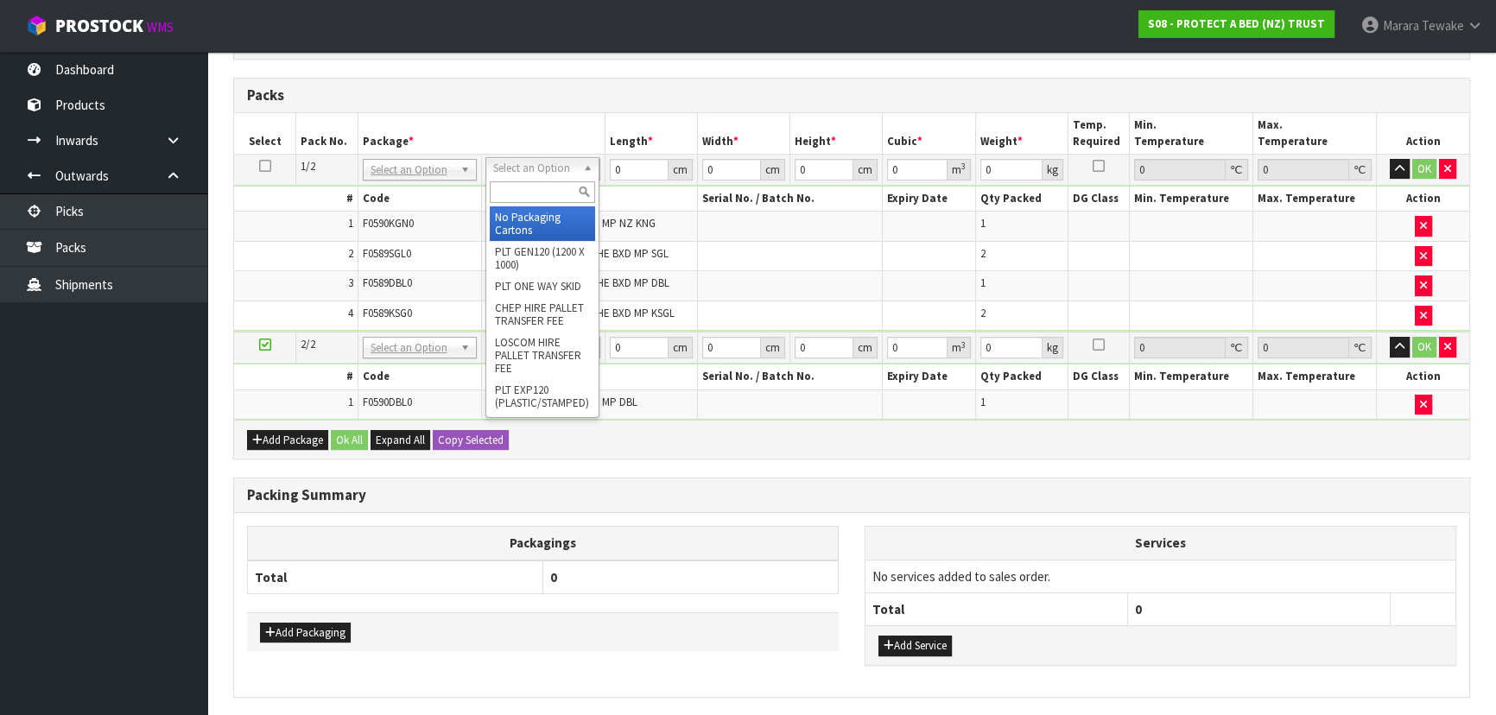
click at [528, 187] on input "text" at bounding box center [542, 192] width 105 height 22
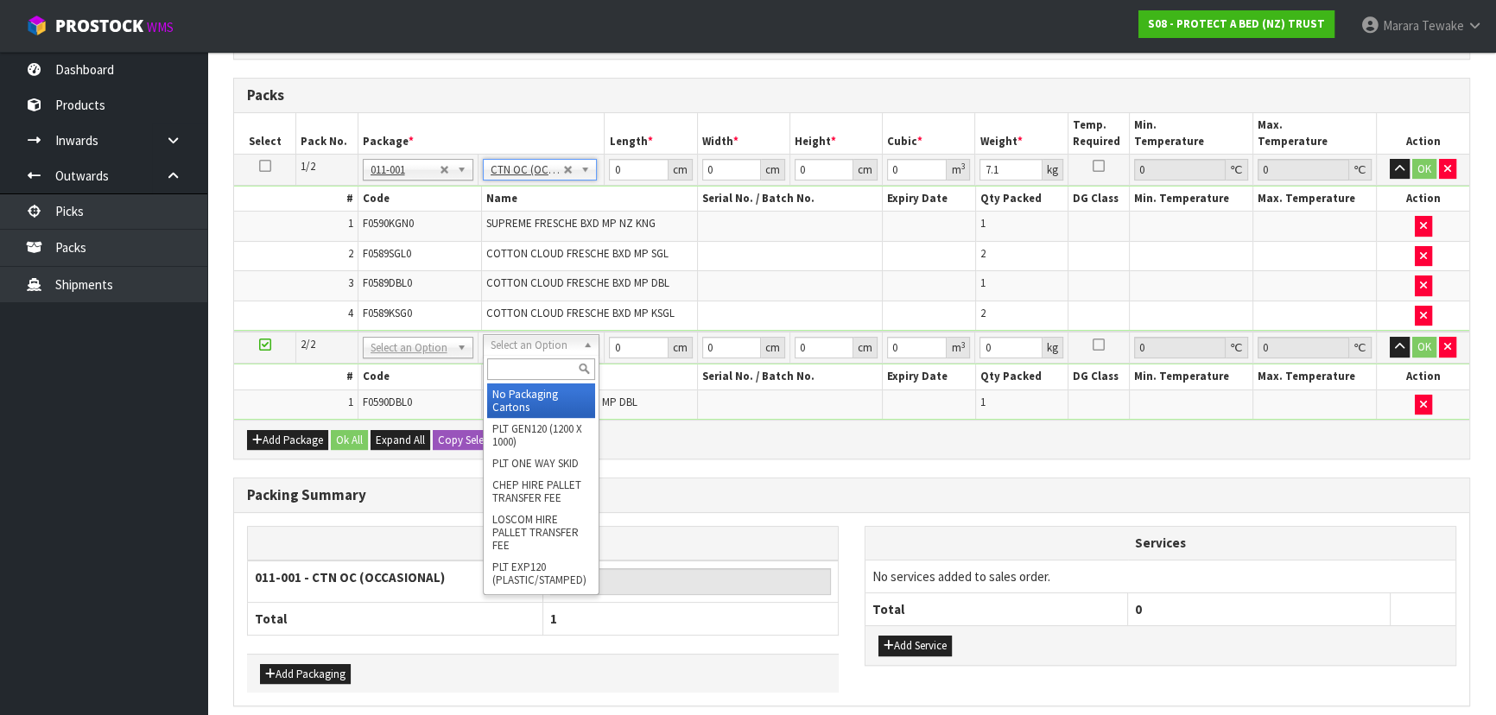
click at [536, 375] on input "text" at bounding box center [541, 370] width 108 height 22
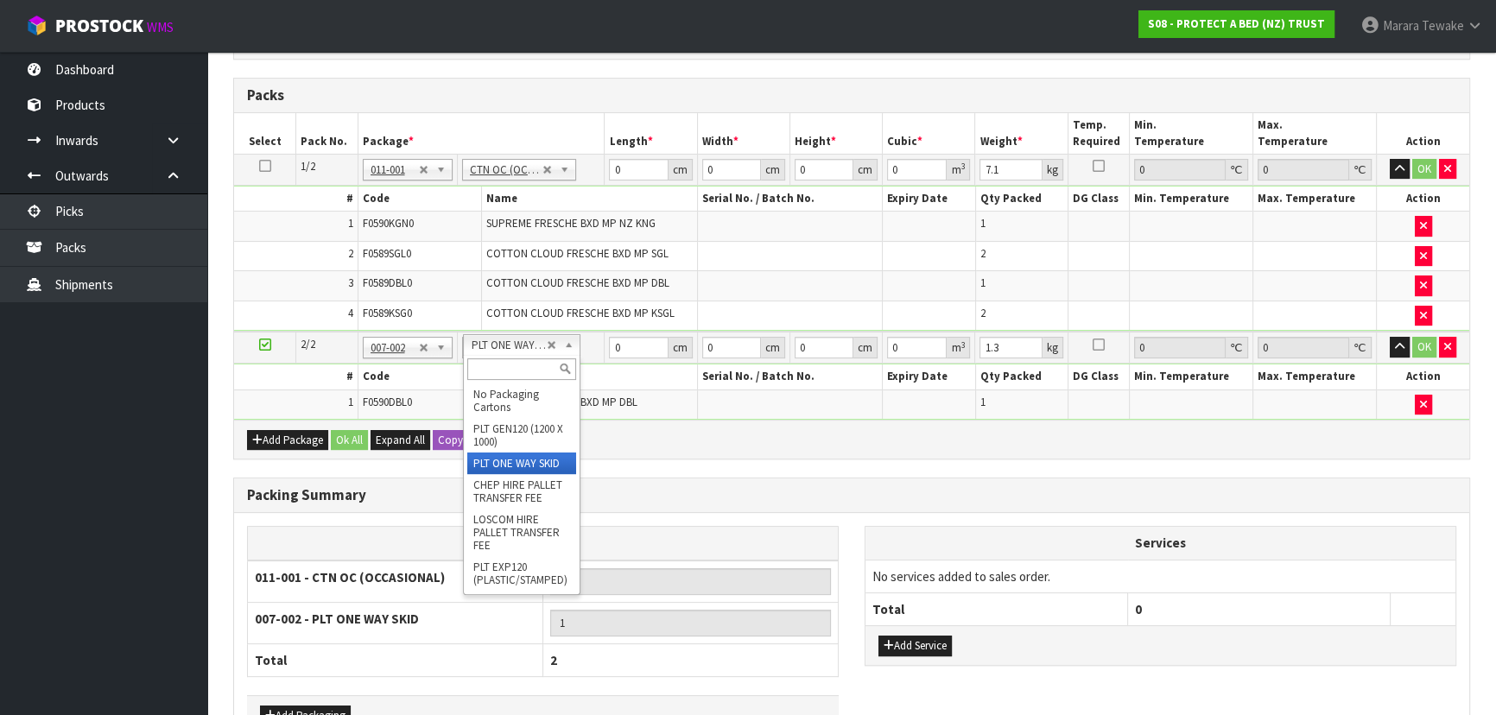
click at [517, 364] on input "text" at bounding box center [521, 370] width 108 height 22
click at [518, 362] on input "text" at bounding box center [521, 370] width 108 height 22
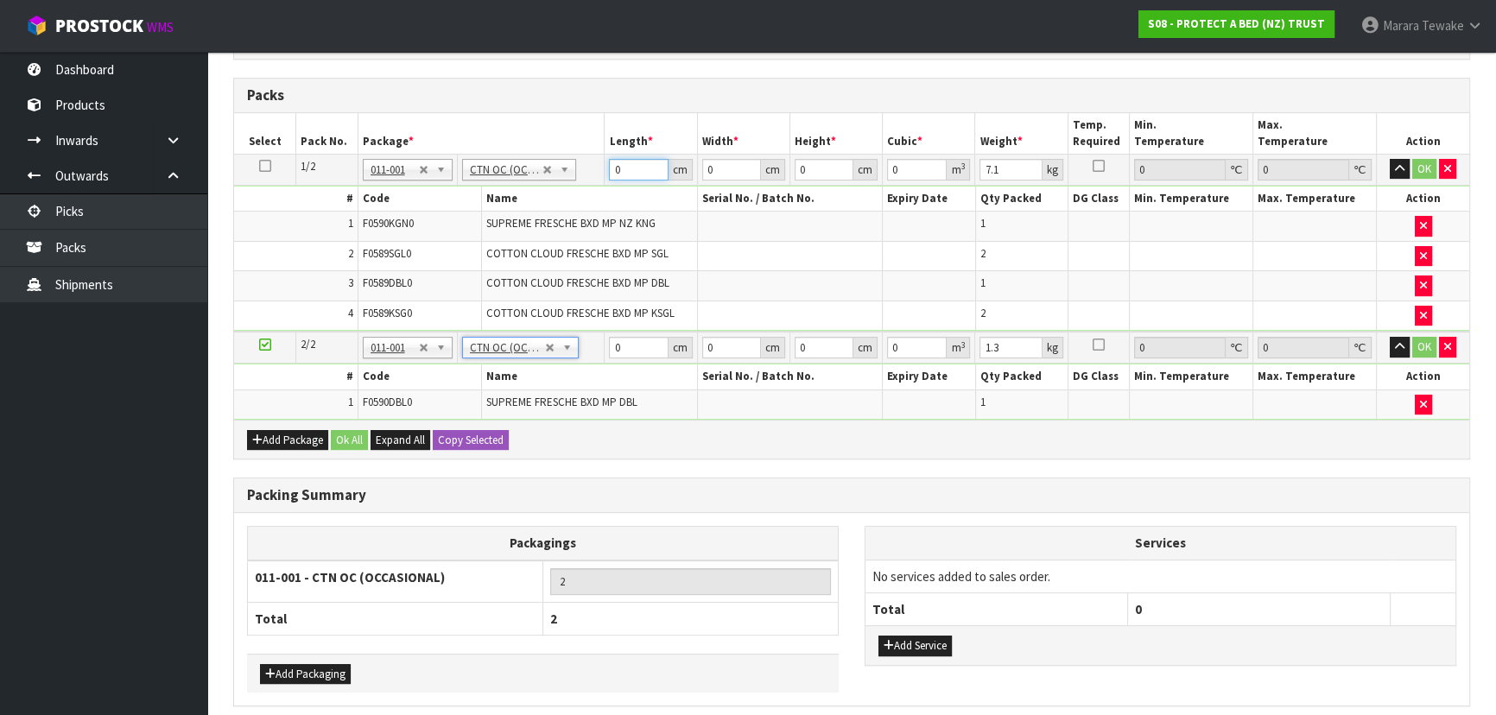
click at [605, 164] on td "0 cm" at bounding box center [651, 169] width 92 height 31
click at [1390, 159] on button "button" at bounding box center [1400, 169] width 20 height 21
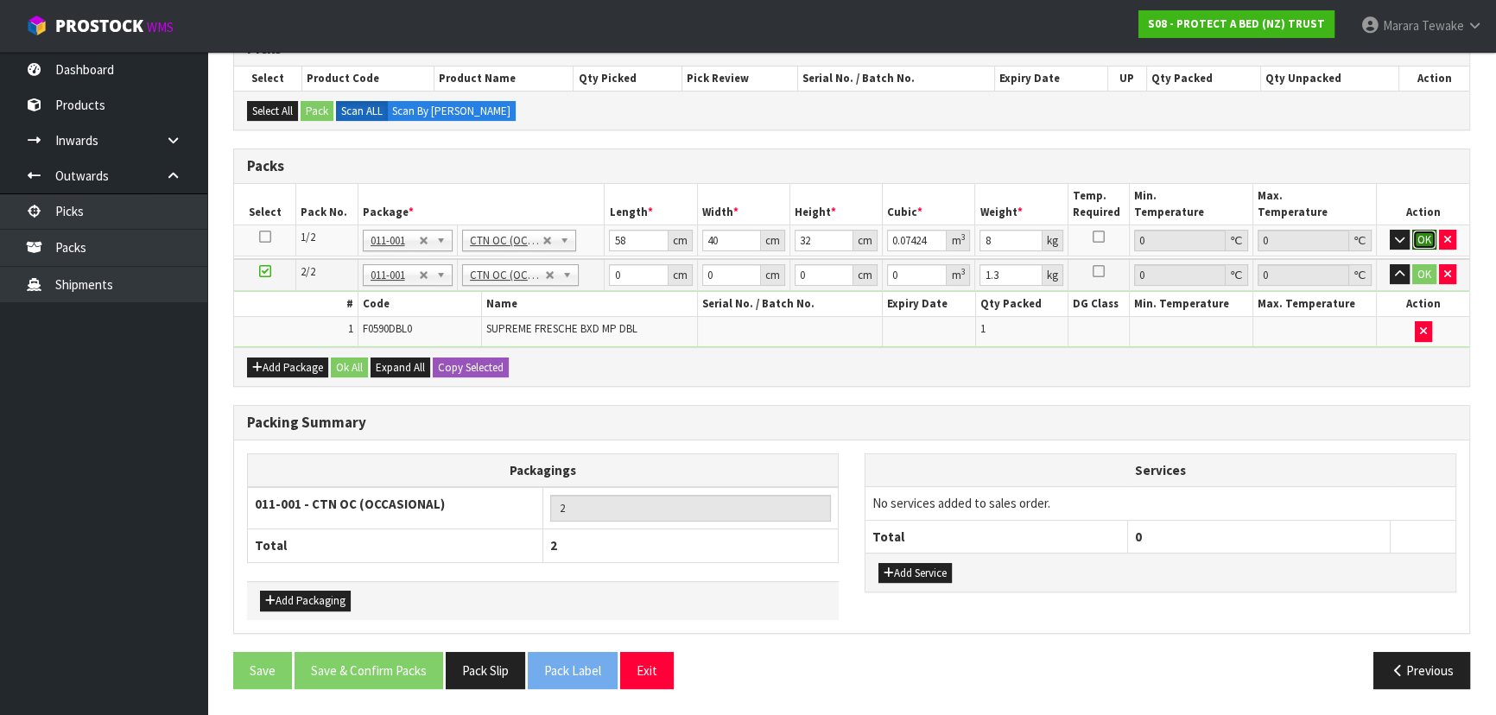
click button "OK" at bounding box center [1424, 240] width 24 height 21
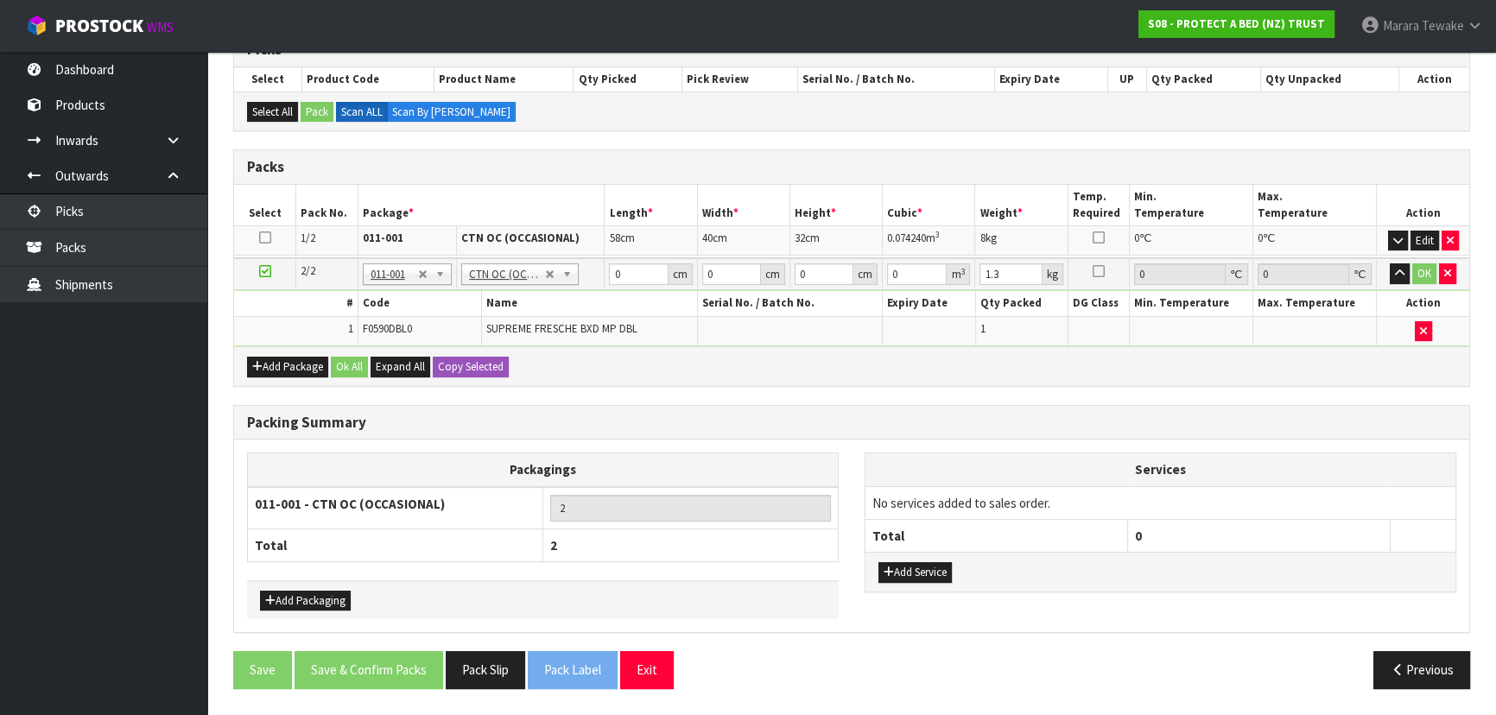
scroll to position [361, 0]
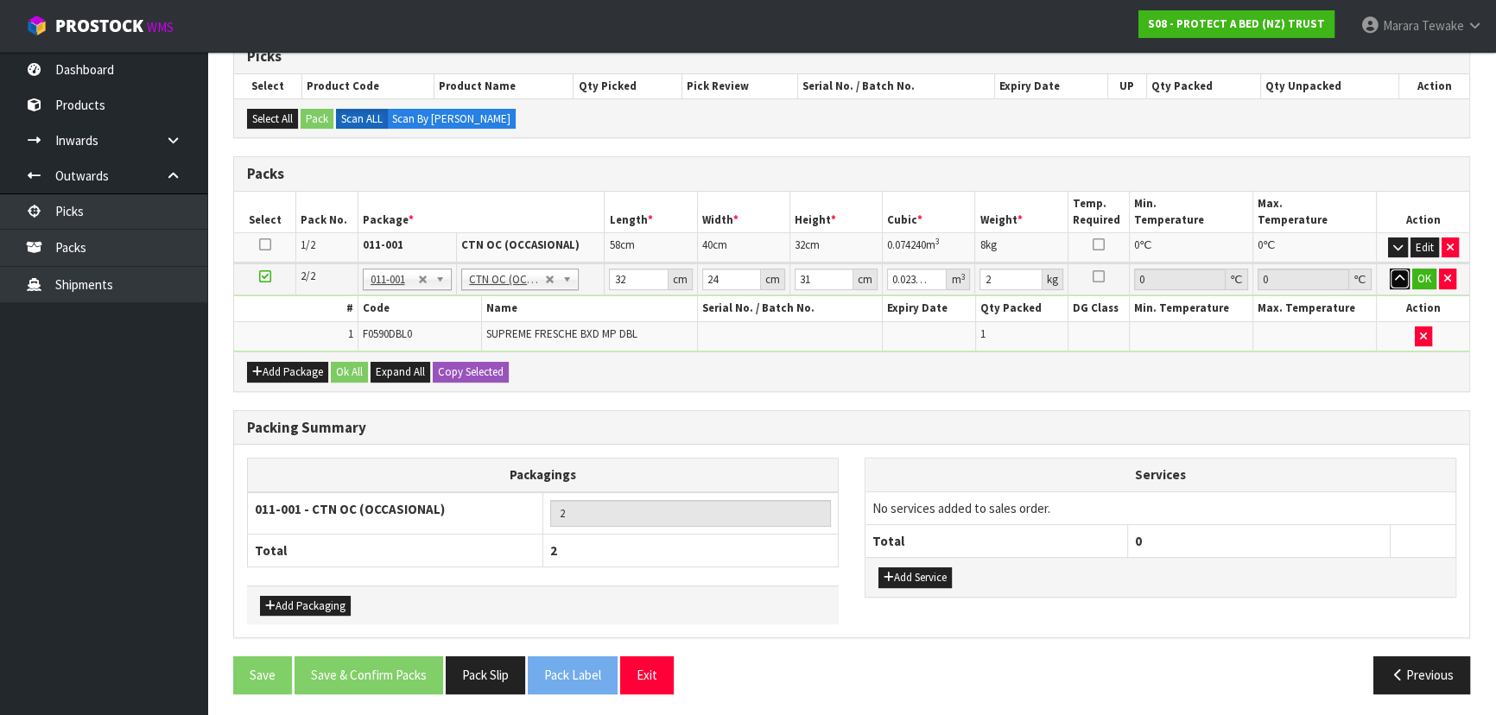
click at [1390, 269] on button "button" at bounding box center [1400, 279] width 20 height 21
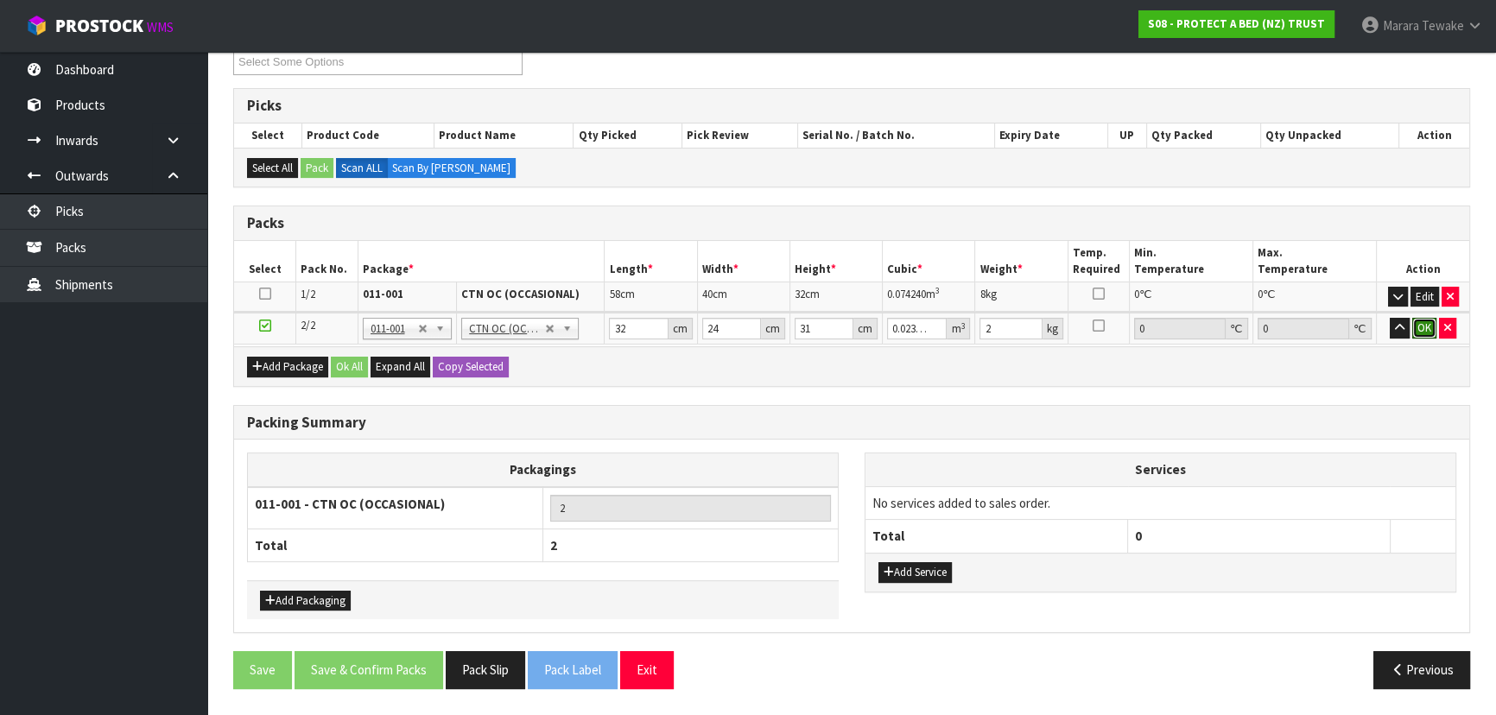
click button "OK" at bounding box center [1424, 328] width 24 height 21
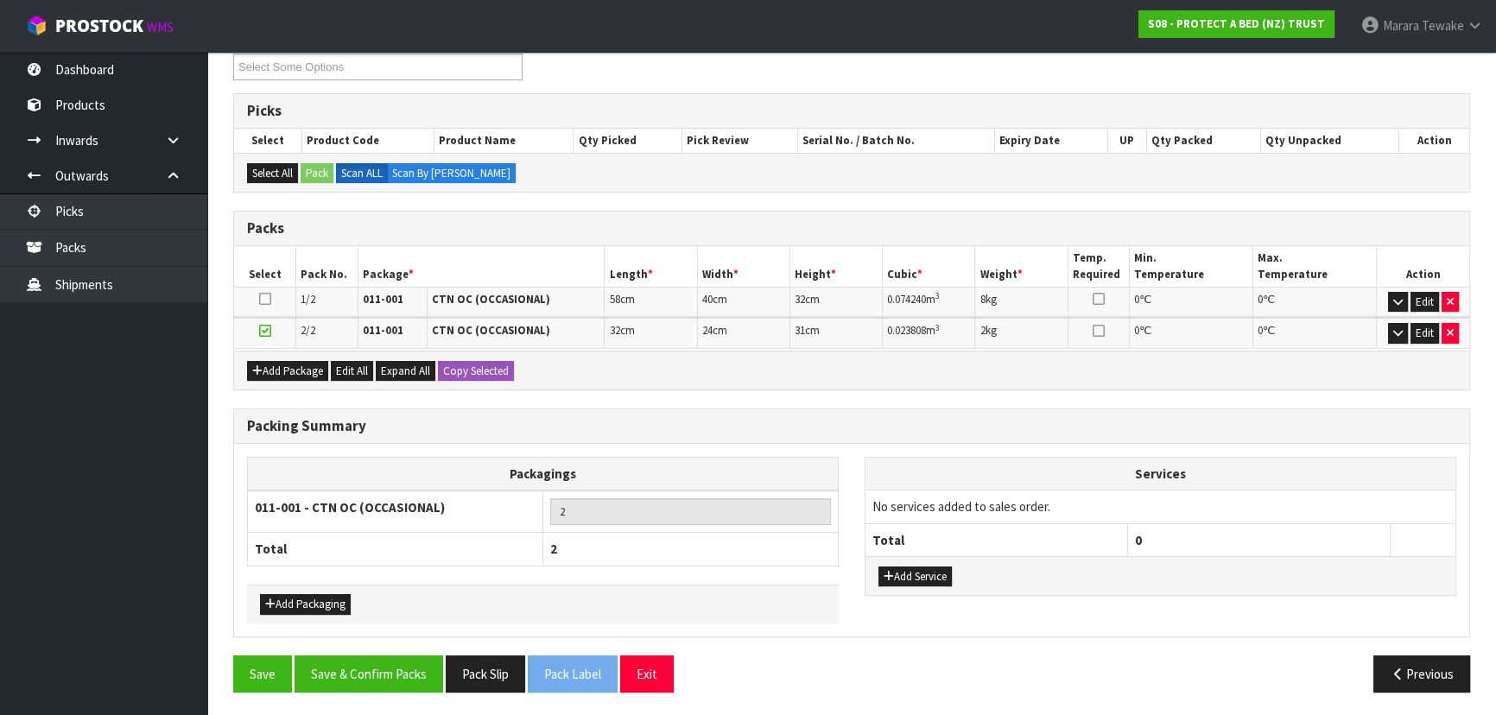
scroll to position [303, 0]
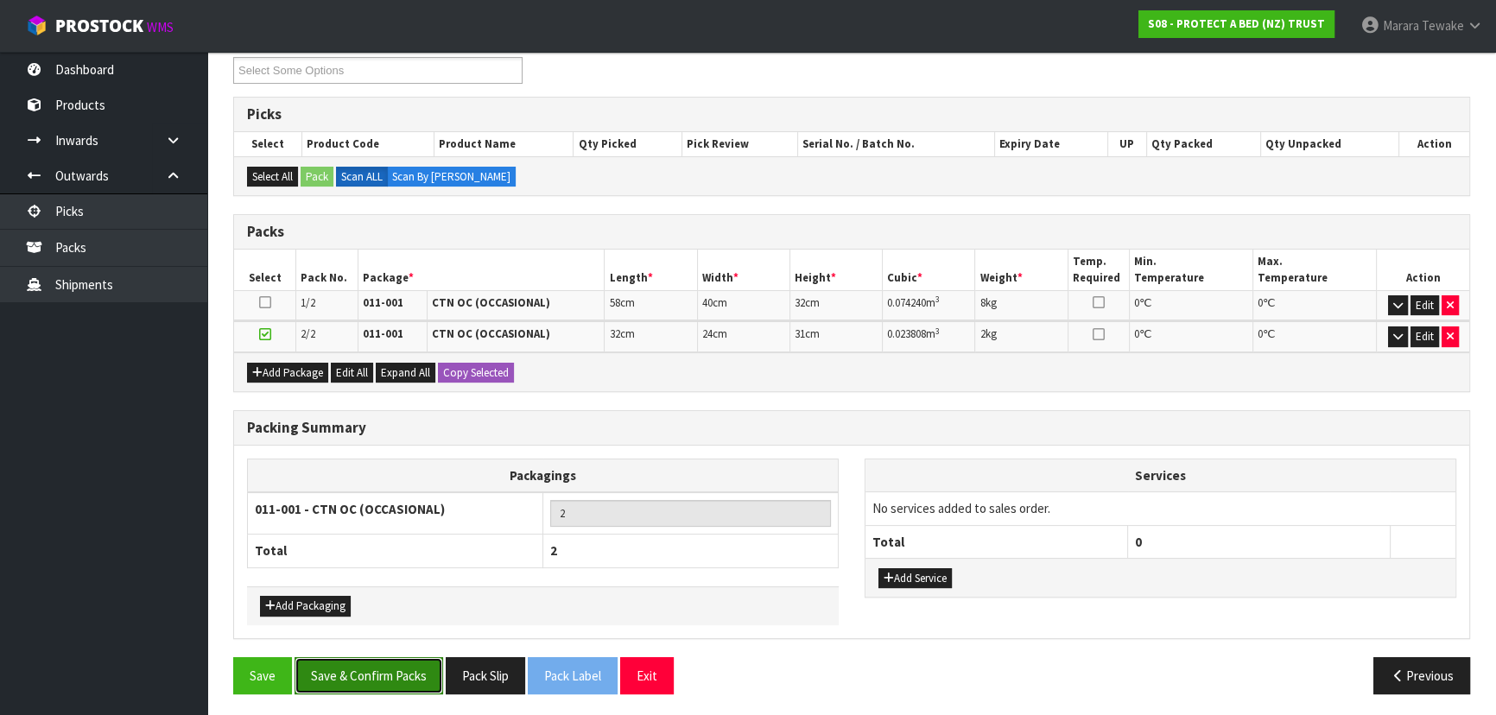
click at [376, 676] on button "Save & Confirm Packs" at bounding box center [369, 675] width 149 height 37
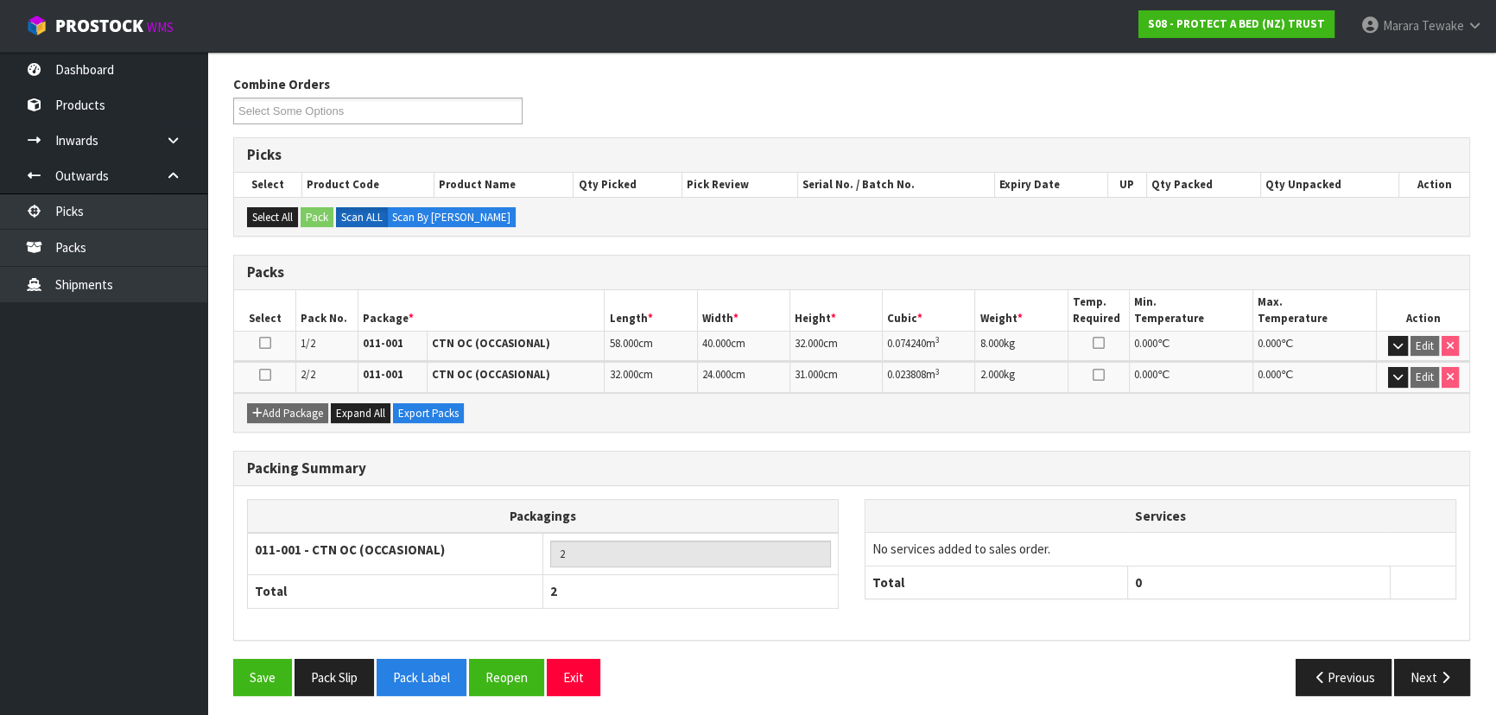
scroll to position [266, 0]
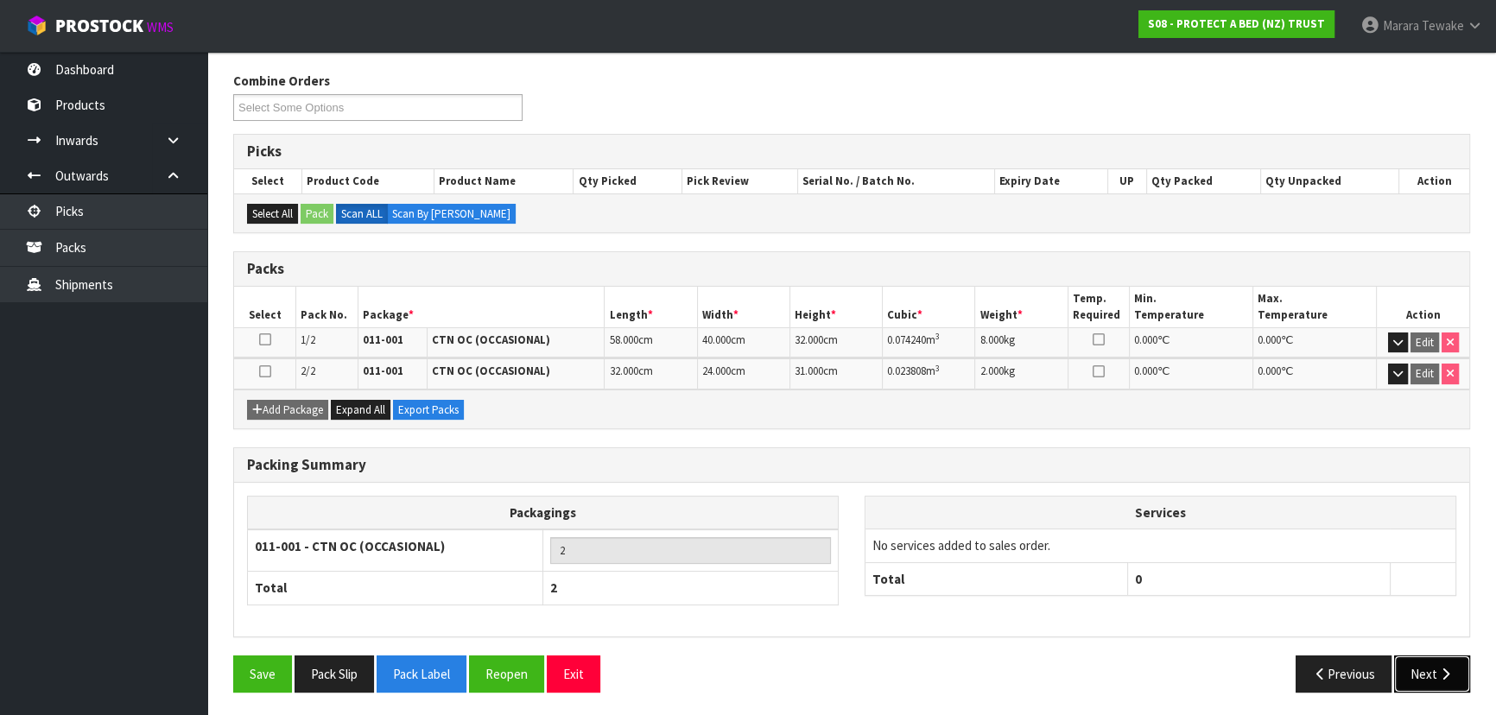
click at [1430, 669] on button "Next" at bounding box center [1432, 674] width 76 height 37
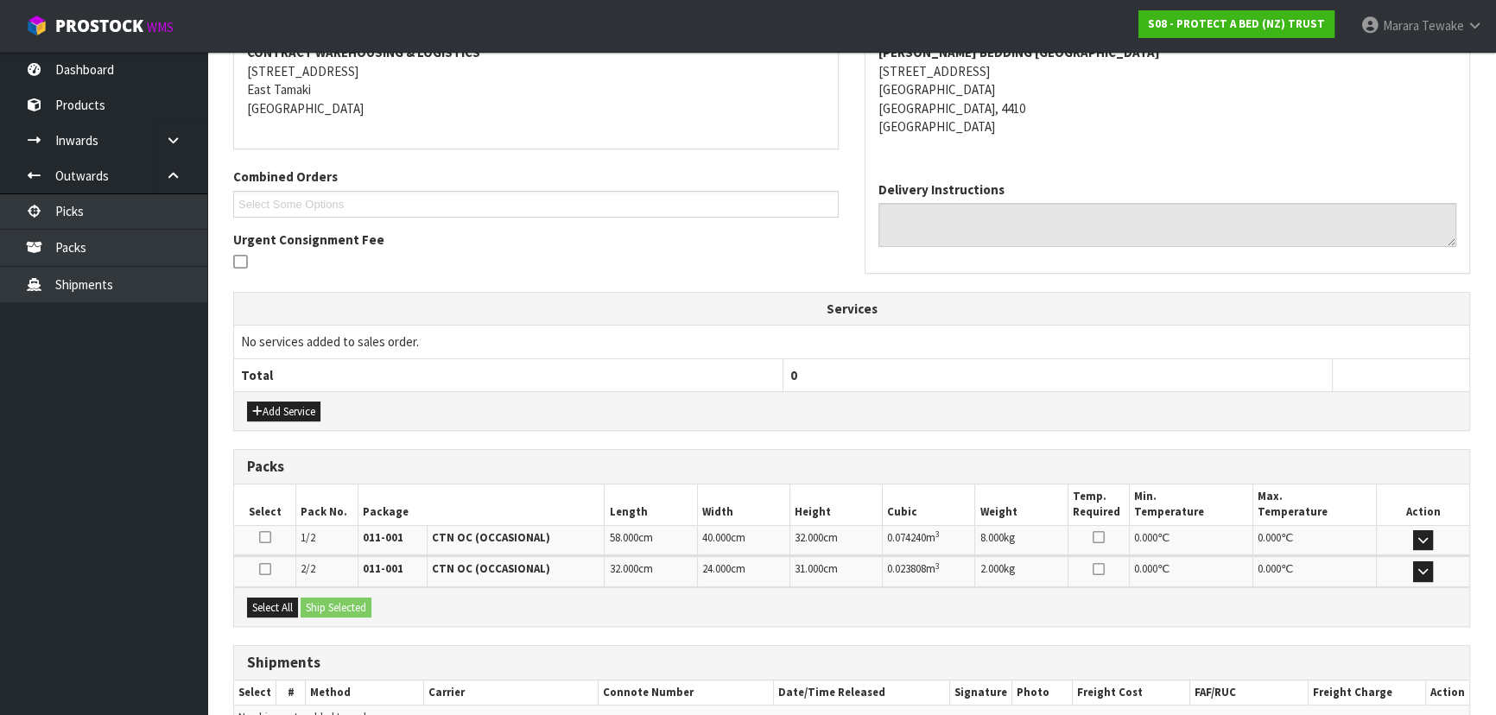
scroll to position [435, 0]
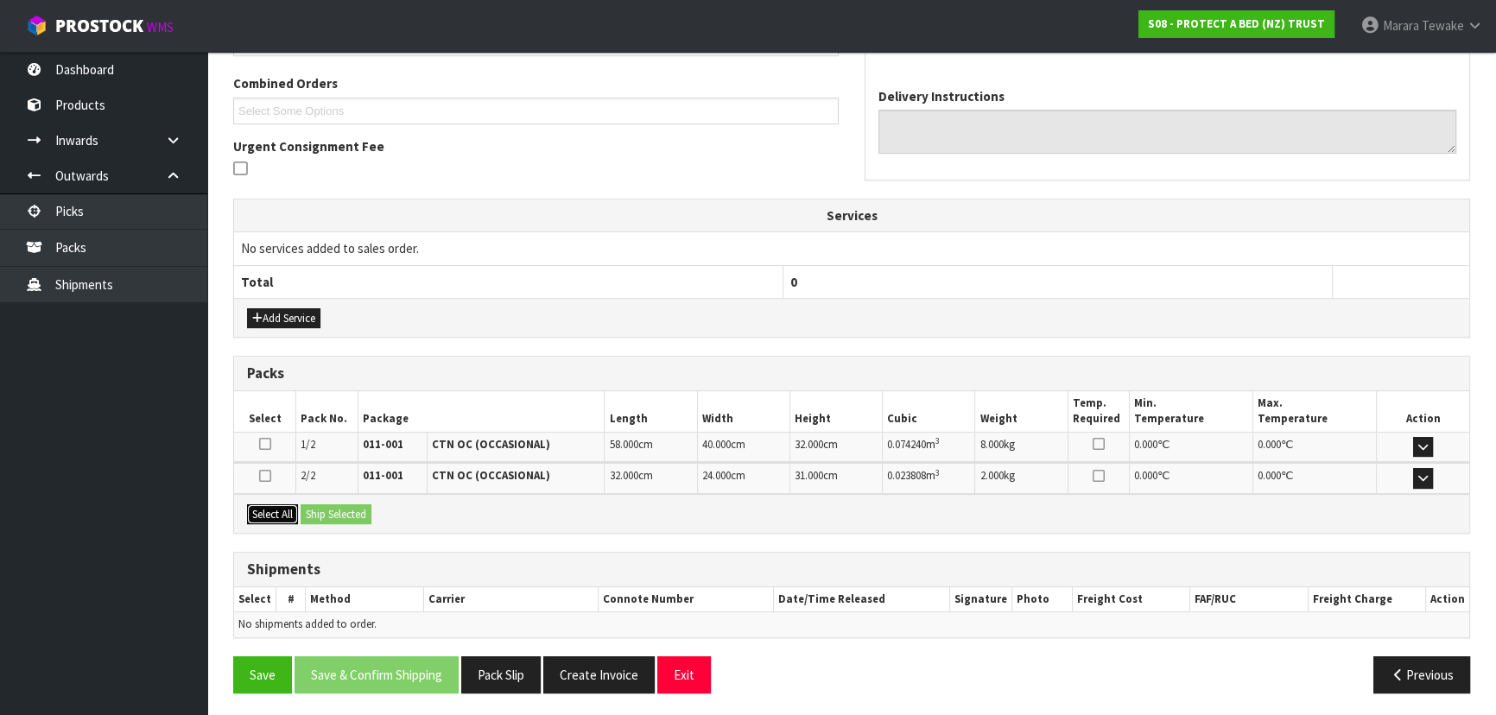
click at [263, 513] on button "Select All" at bounding box center [272, 514] width 51 height 21
drag, startPoint x: 339, startPoint y: 503, endPoint x: 359, endPoint y: 510, distance: 21.0
click at [339, 504] on button "Ship Selected" at bounding box center [336, 514] width 71 height 21
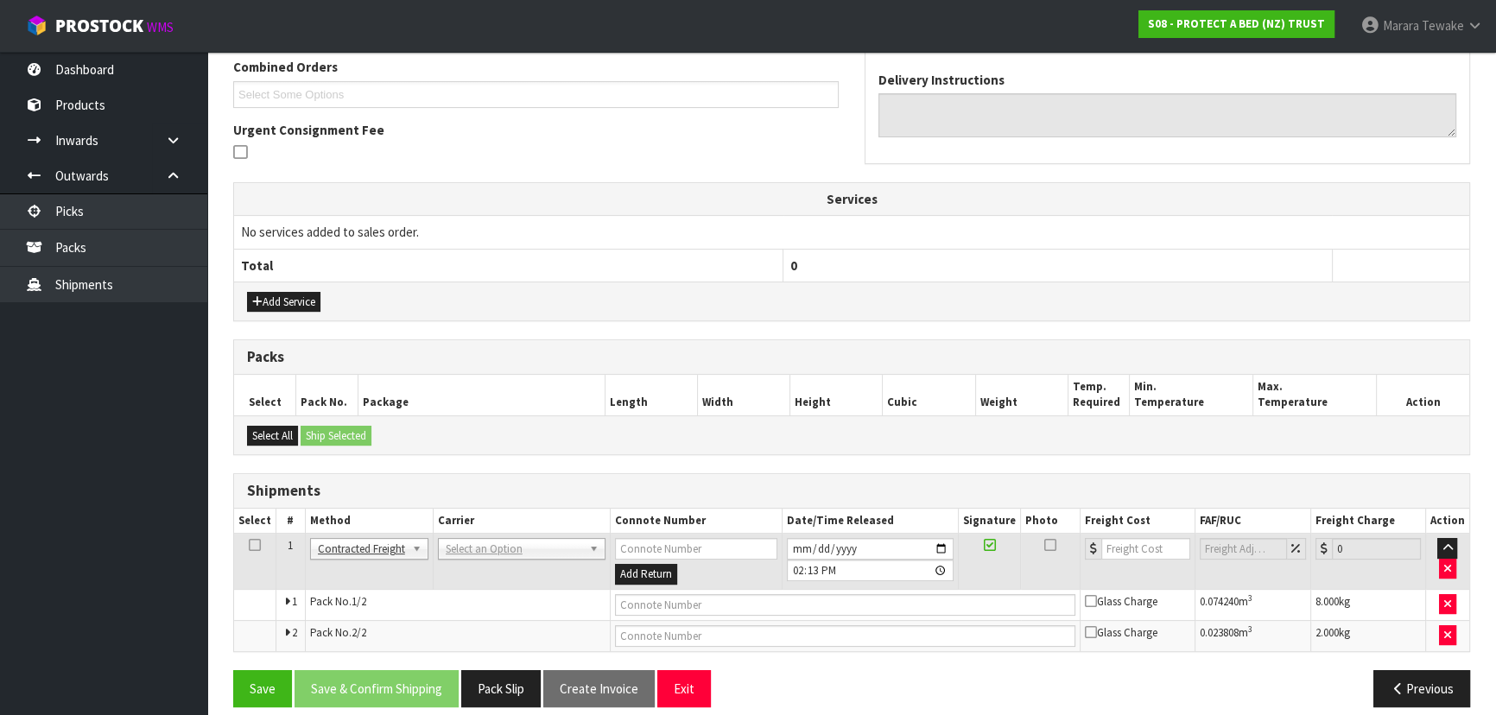
scroll to position [466, 0]
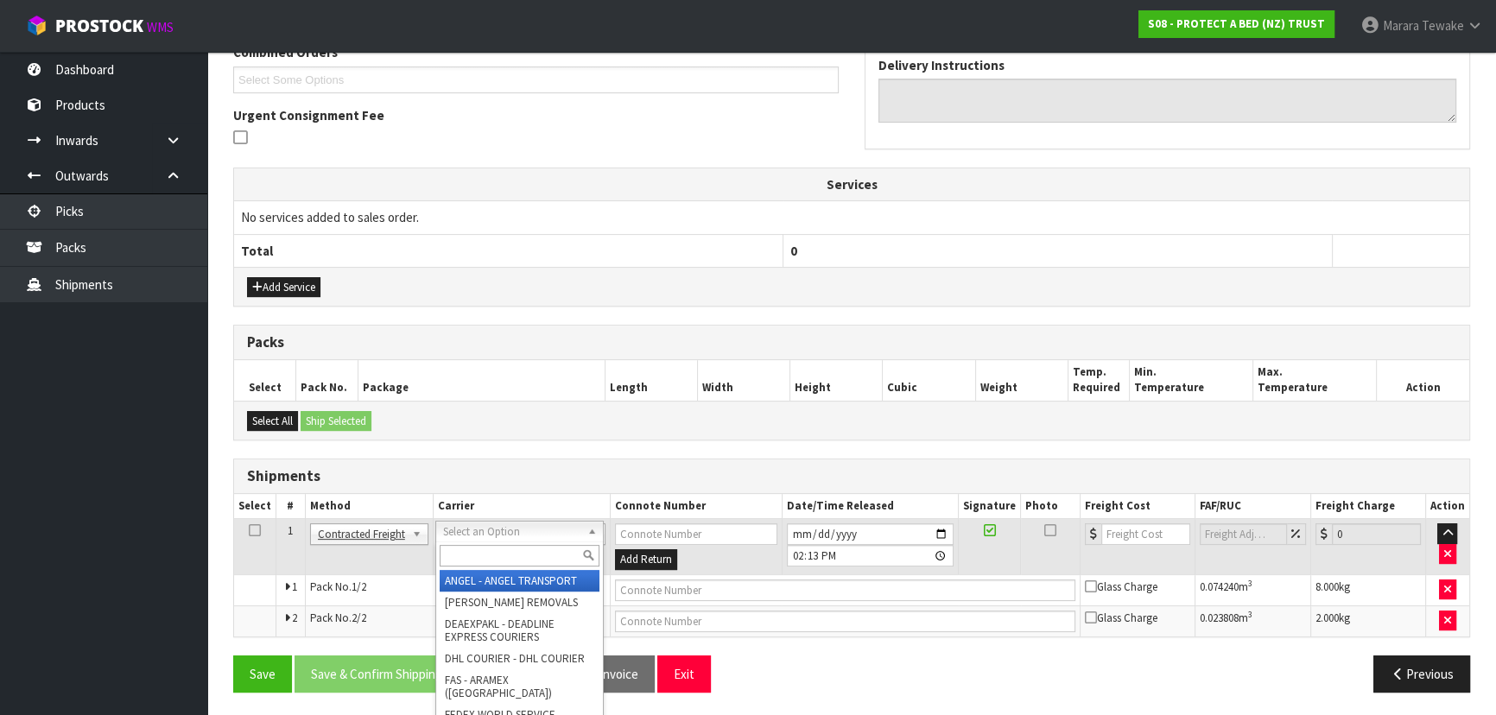
click at [481, 553] on input "text" at bounding box center [520, 556] width 160 height 22
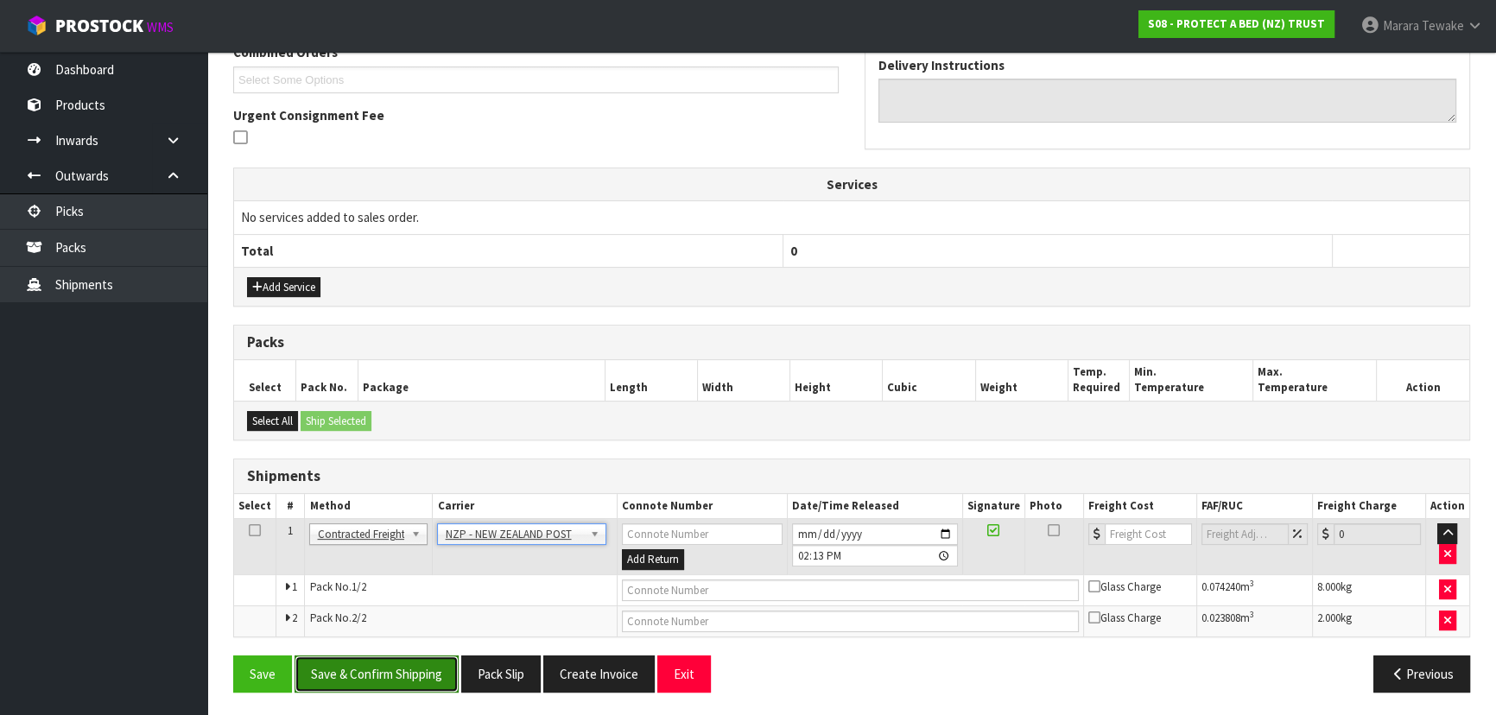
click at [421, 665] on button "Save & Confirm Shipping" at bounding box center [377, 674] width 164 height 37
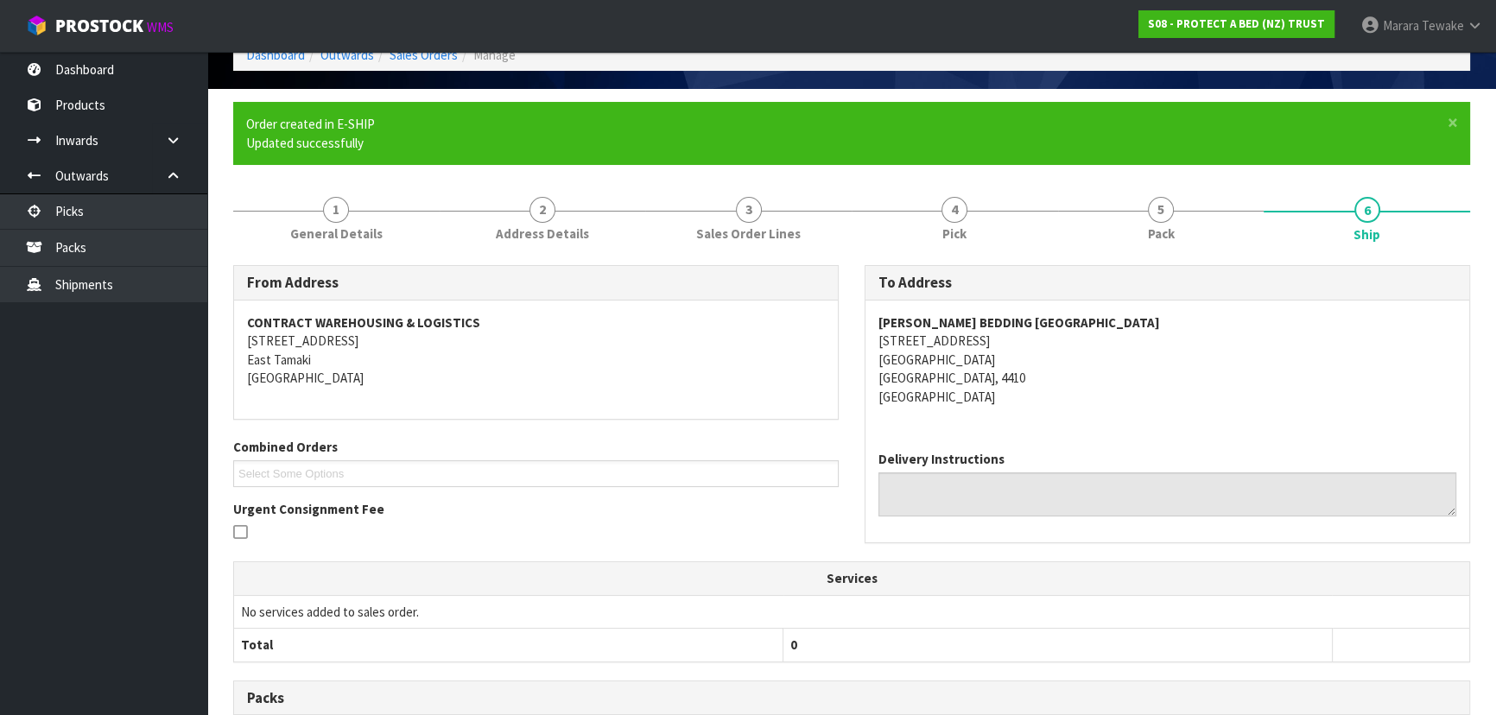
scroll to position [441, 0]
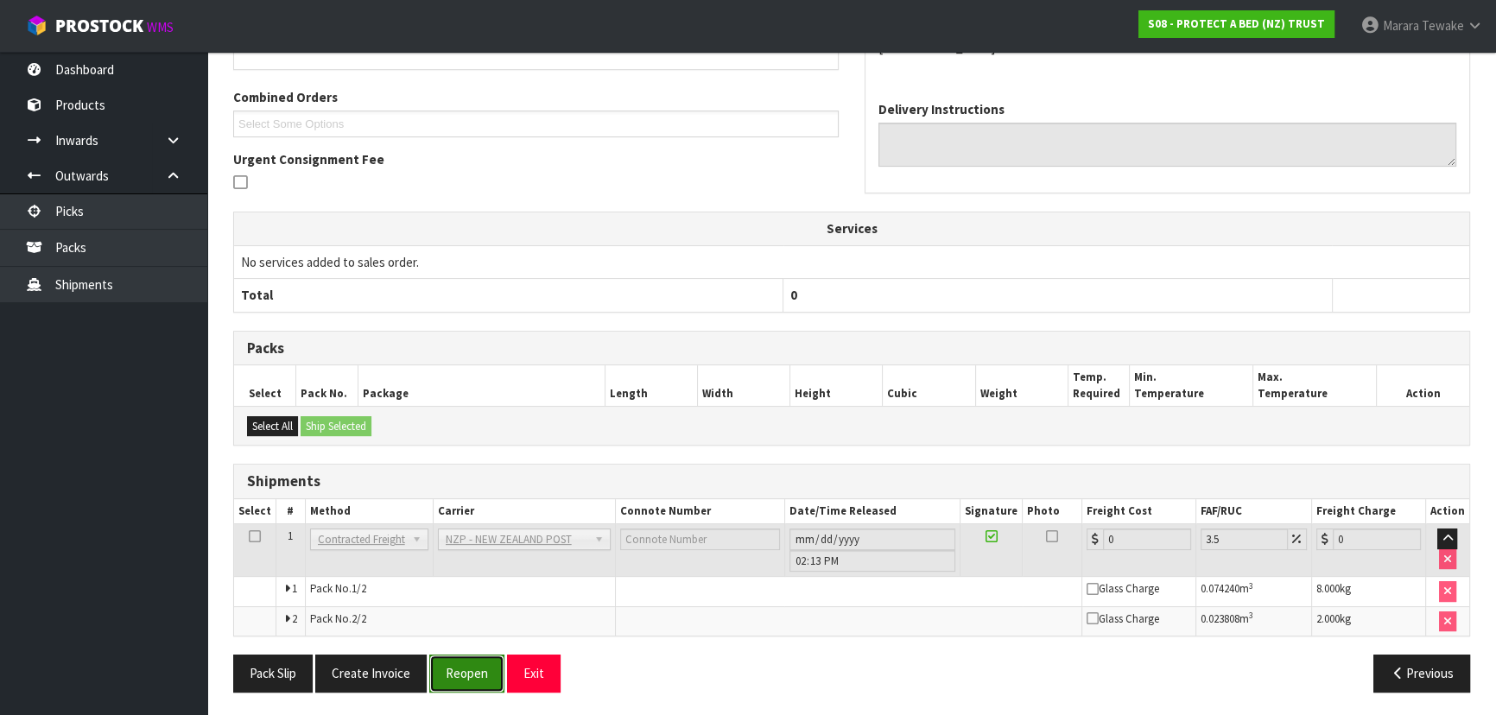
click at [463, 662] on button "Reopen" at bounding box center [466, 673] width 75 height 37
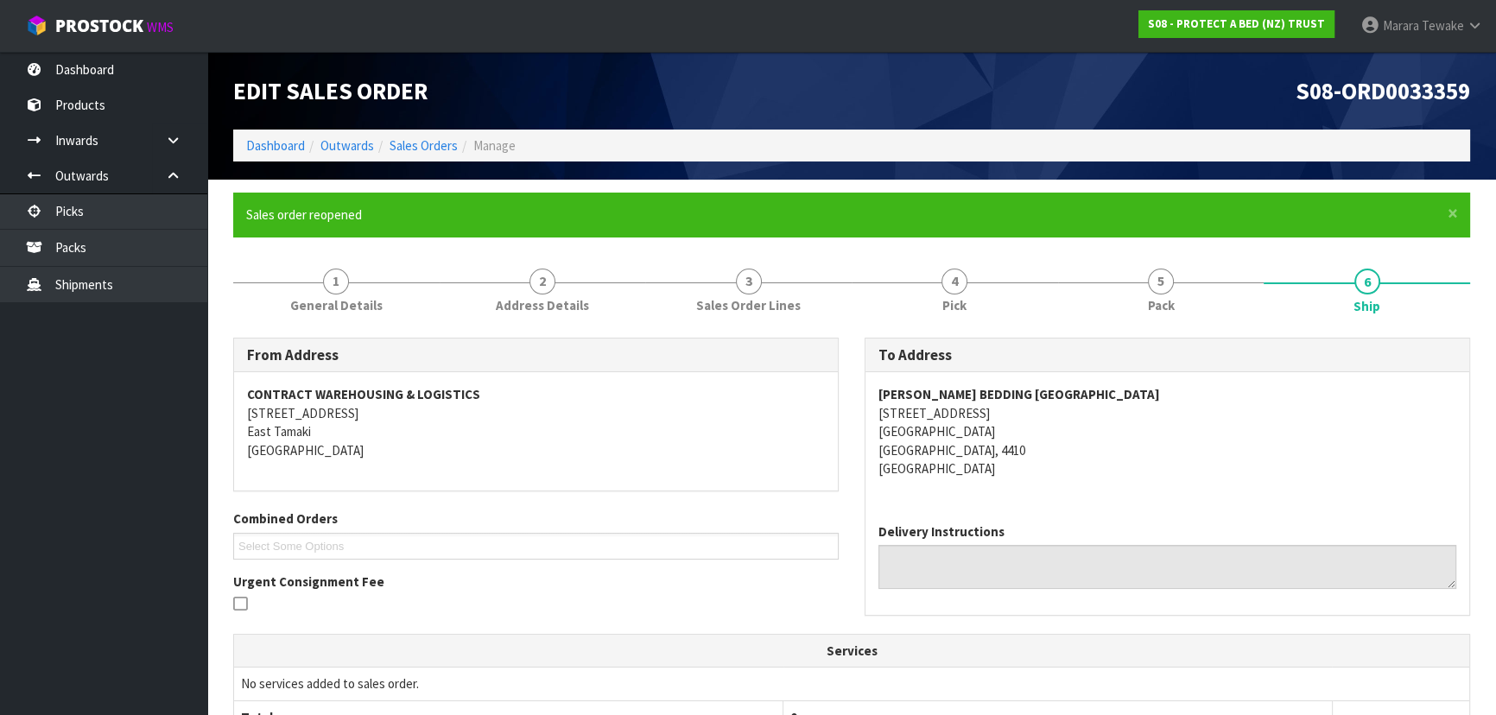
scroll to position [466, 0]
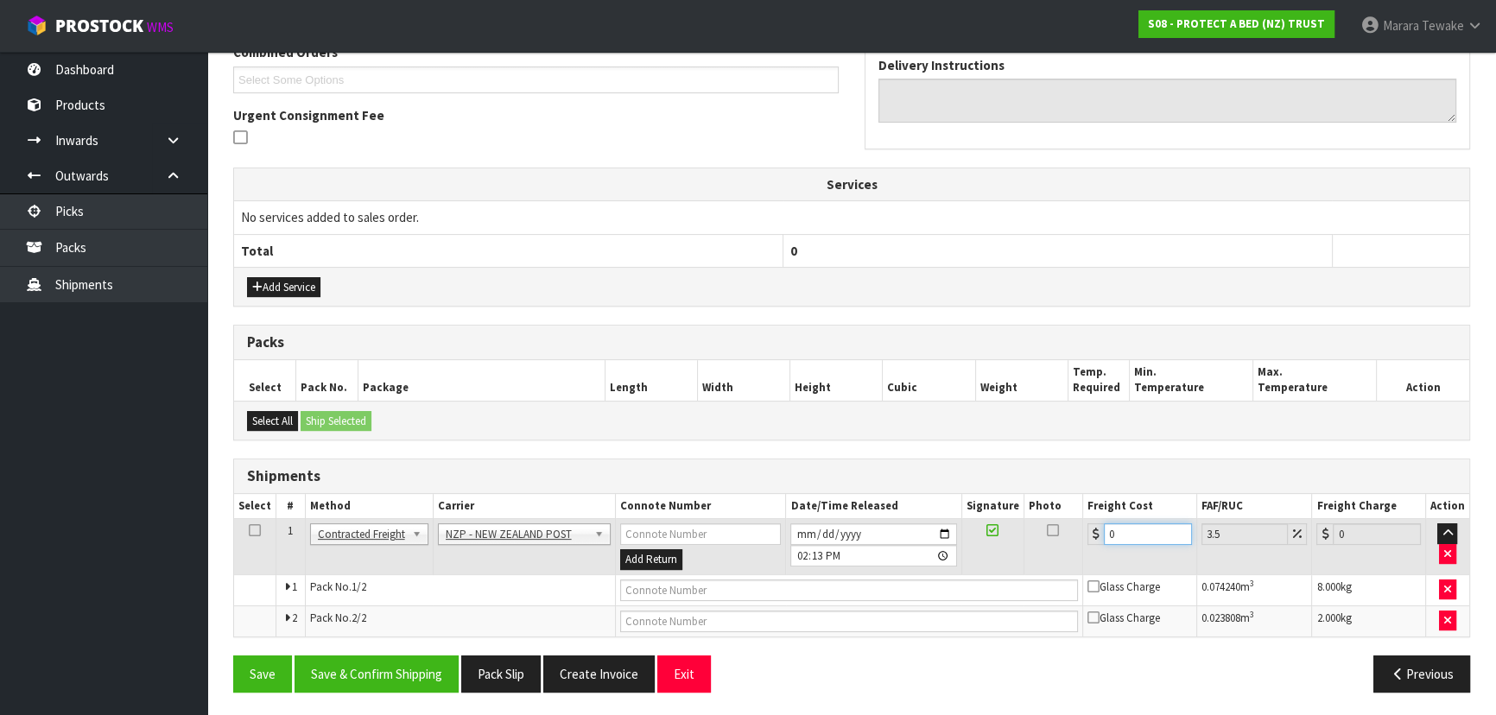
drag, startPoint x: 1123, startPoint y: 527, endPoint x: 1042, endPoint y: 504, distance: 84.3
click at [1052, 512] on table "Select # Method Carrier Connote Number Date/Time Released Signature Photo Freig…" at bounding box center [851, 565] width 1235 height 143
click at [365, 674] on button "Save & Confirm Shipping" at bounding box center [377, 674] width 164 height 37
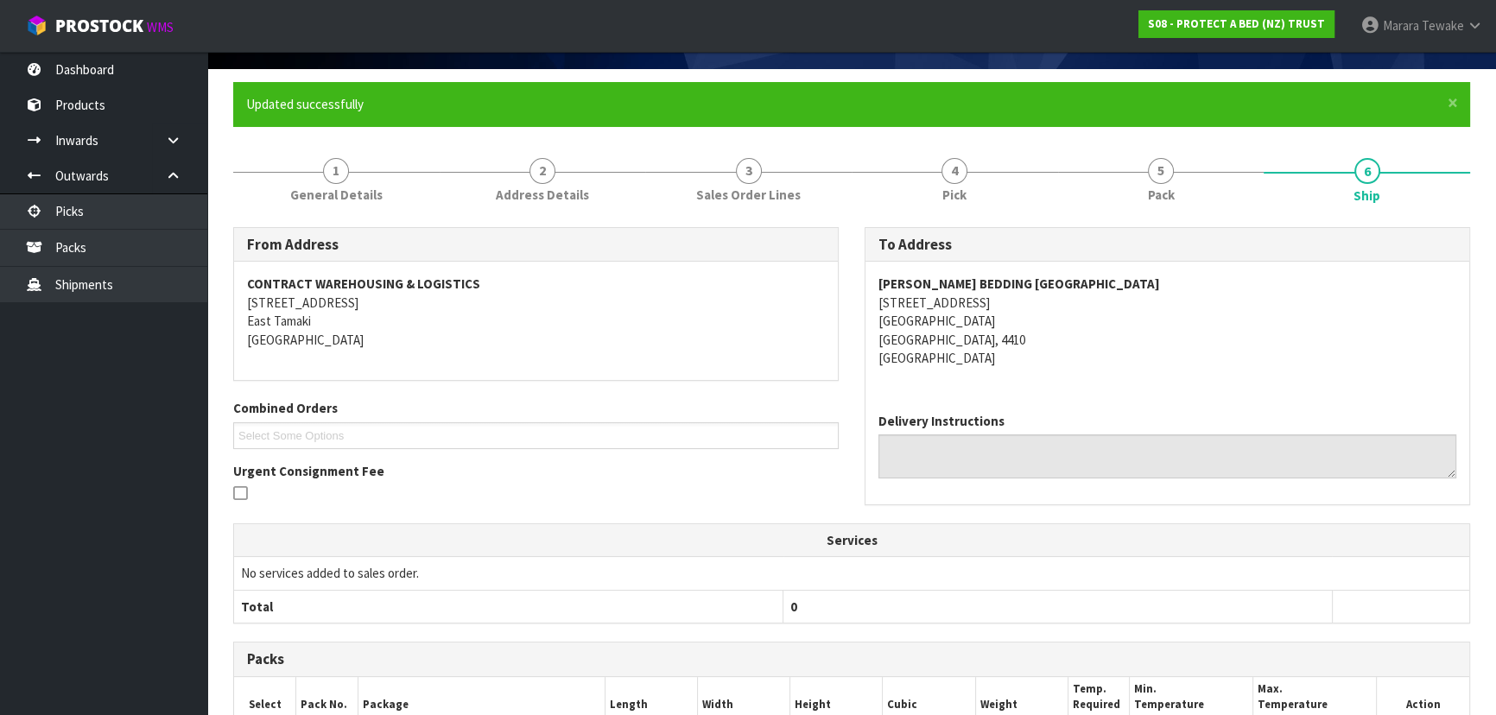
scroll to position [0, 0]
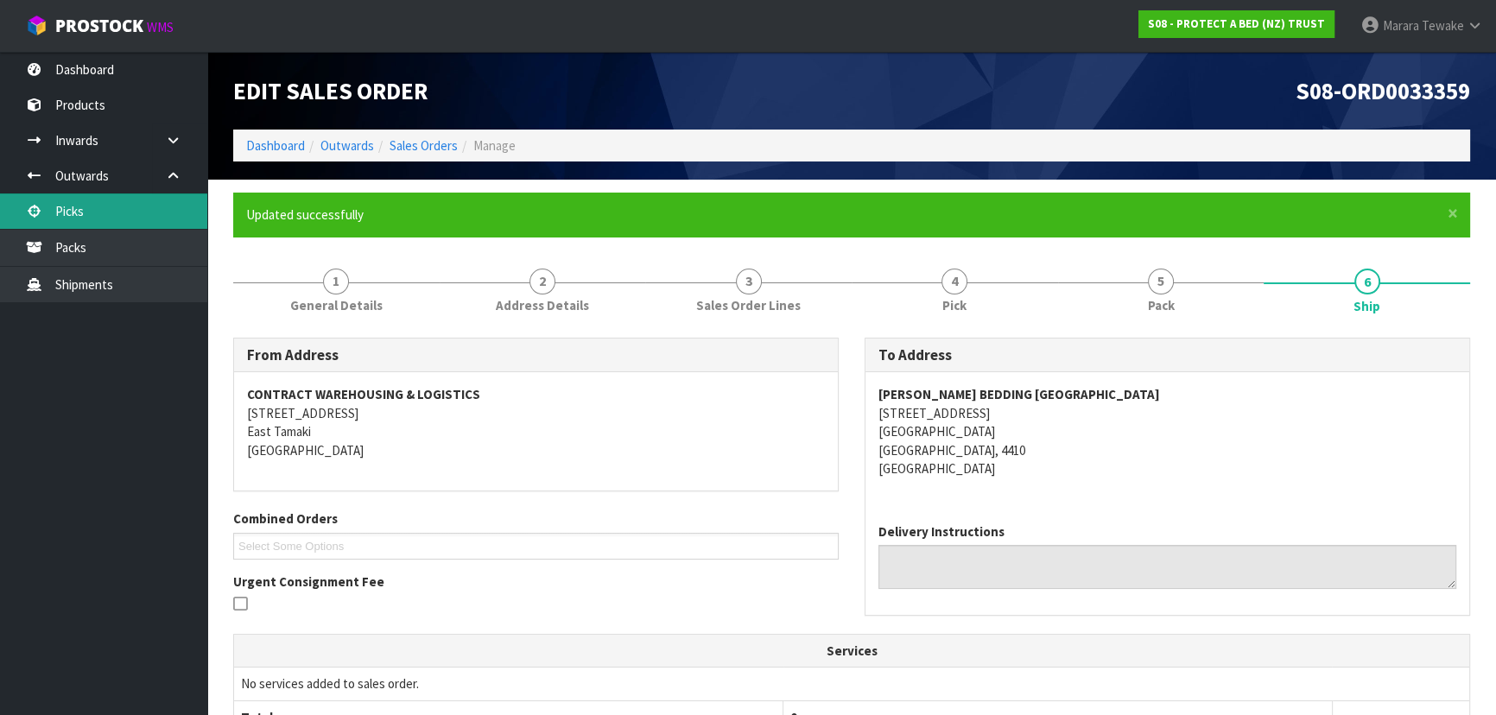
click at [112, 217] on link "Picks" at bounding box center [103, 211] width 207 height 35
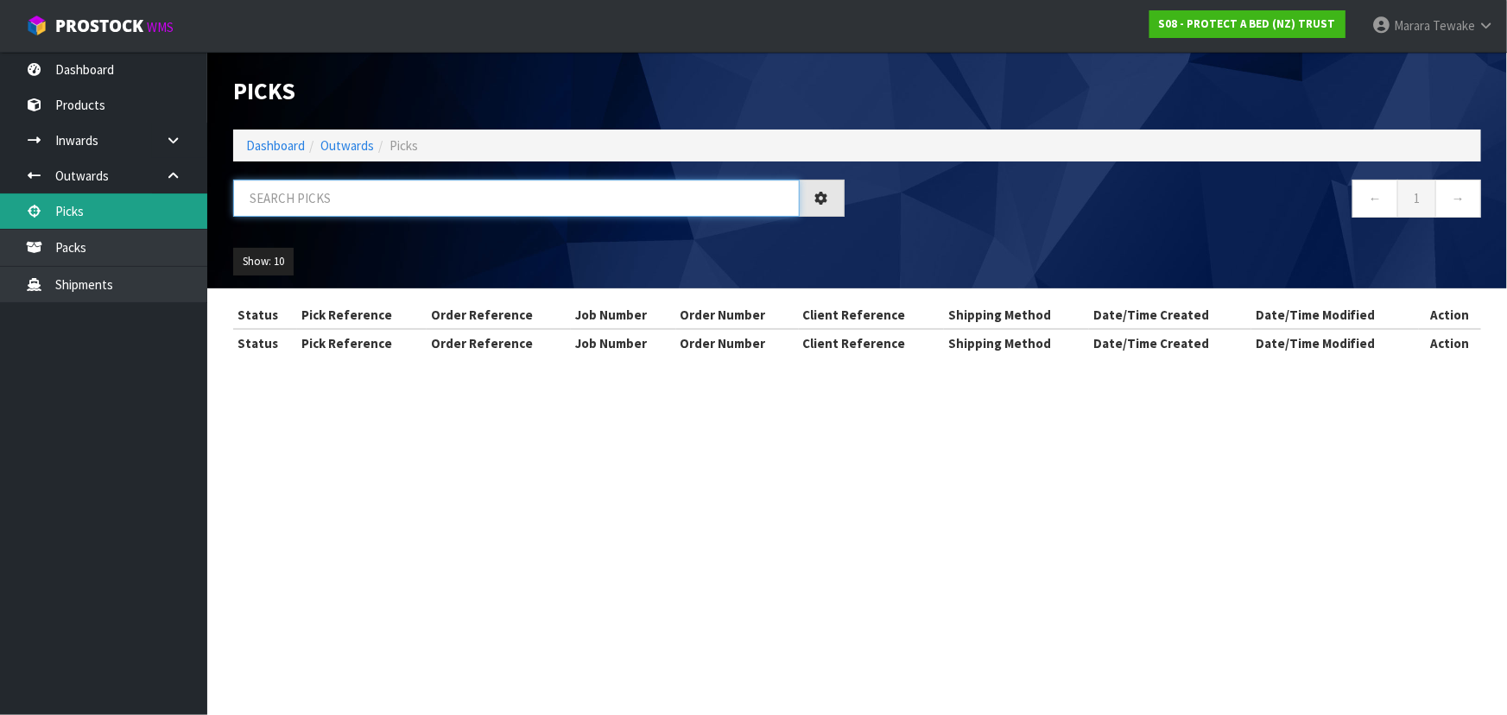
click at [294, 207] on input "text" at bounding box center [516, 198] width 567 height 37
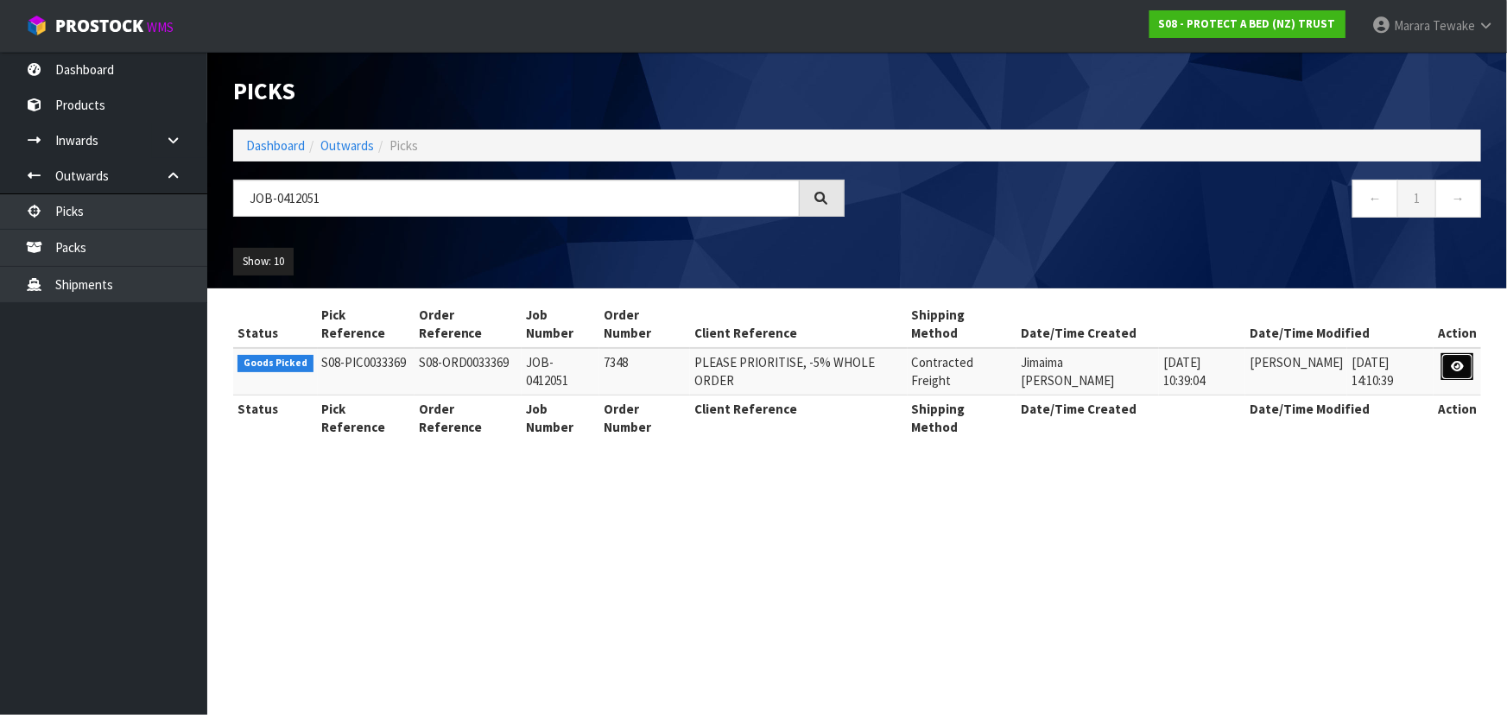
click at [1450, 367] on link at bounding box center [1458, 367] width 32 height 28
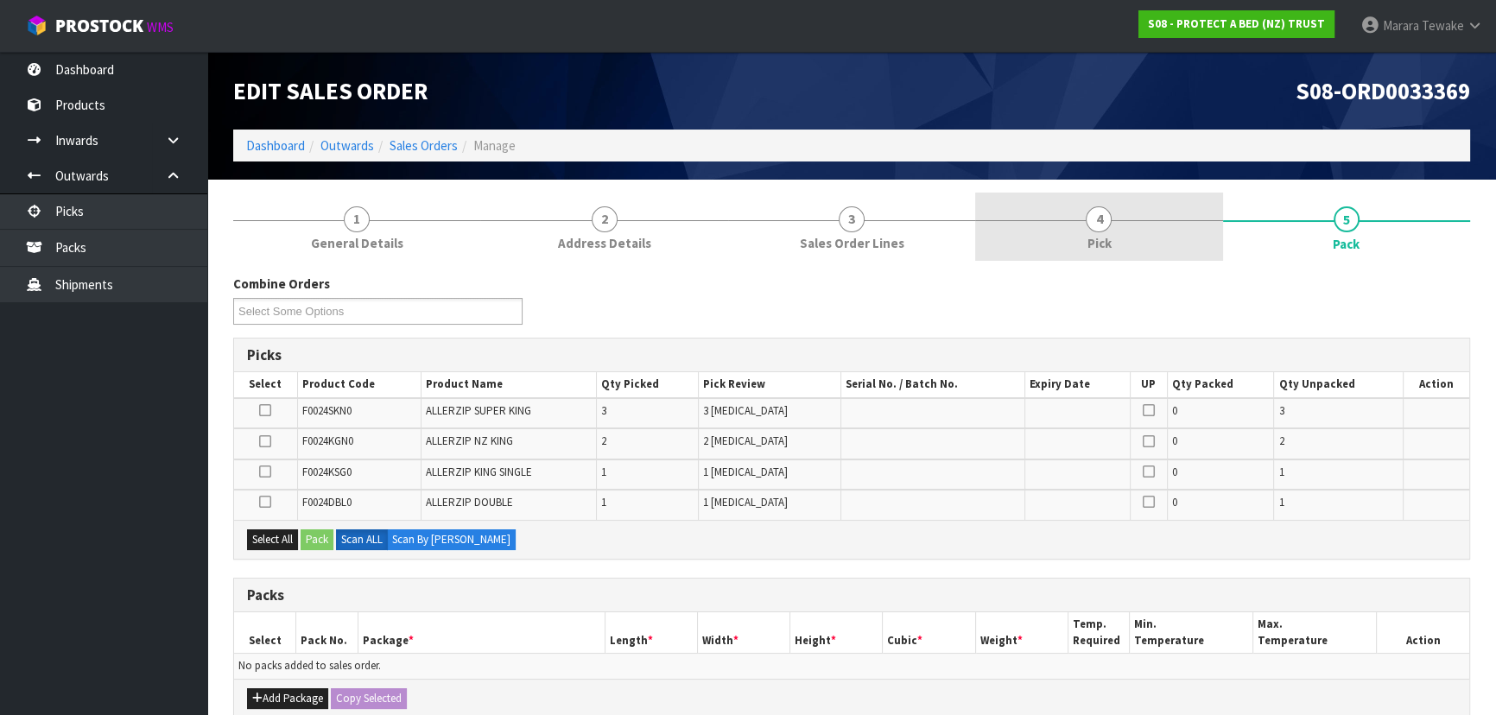
click at [1146, 238] on link "4 Pick" at bounding box center [1098, 227] width 247 height 68
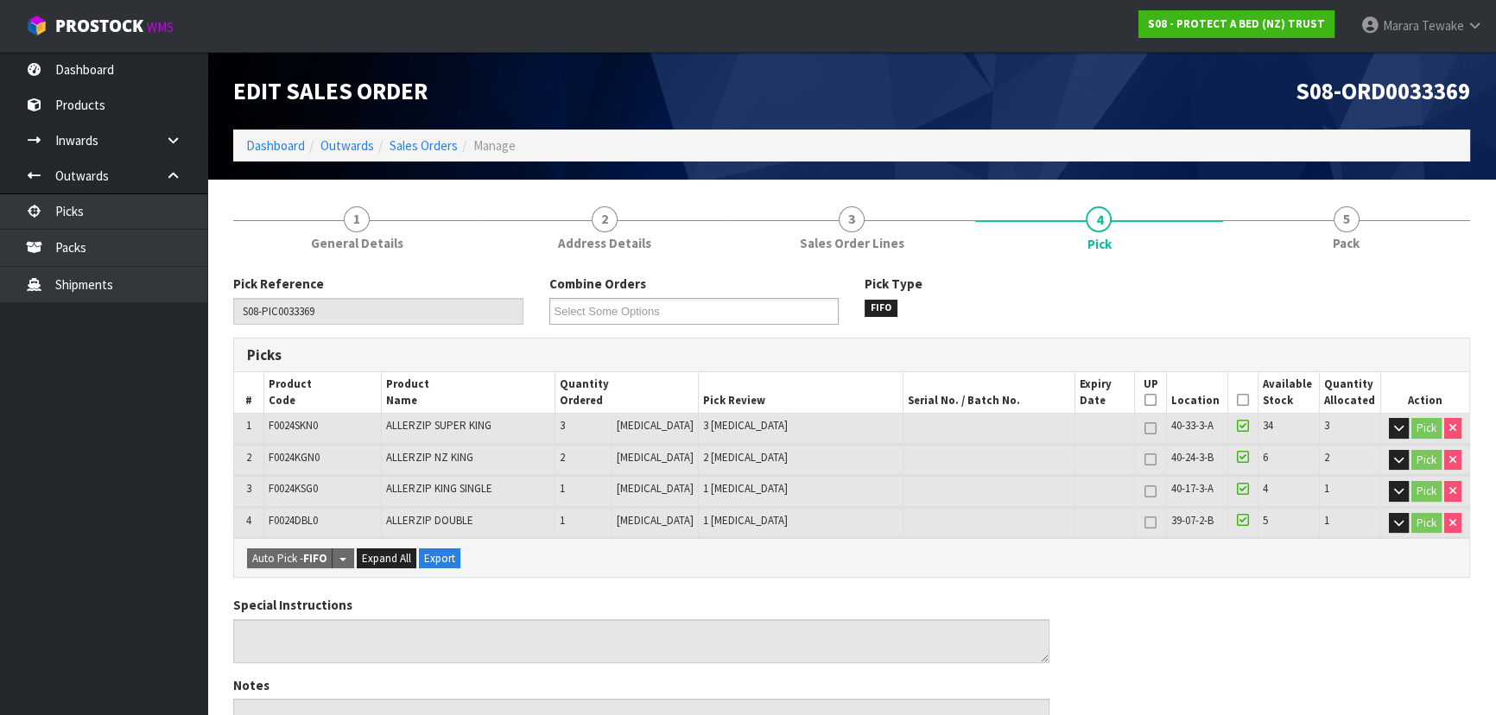
click at [1237, 401] on icon at bounding box center [1243, 400] width 12 height 1
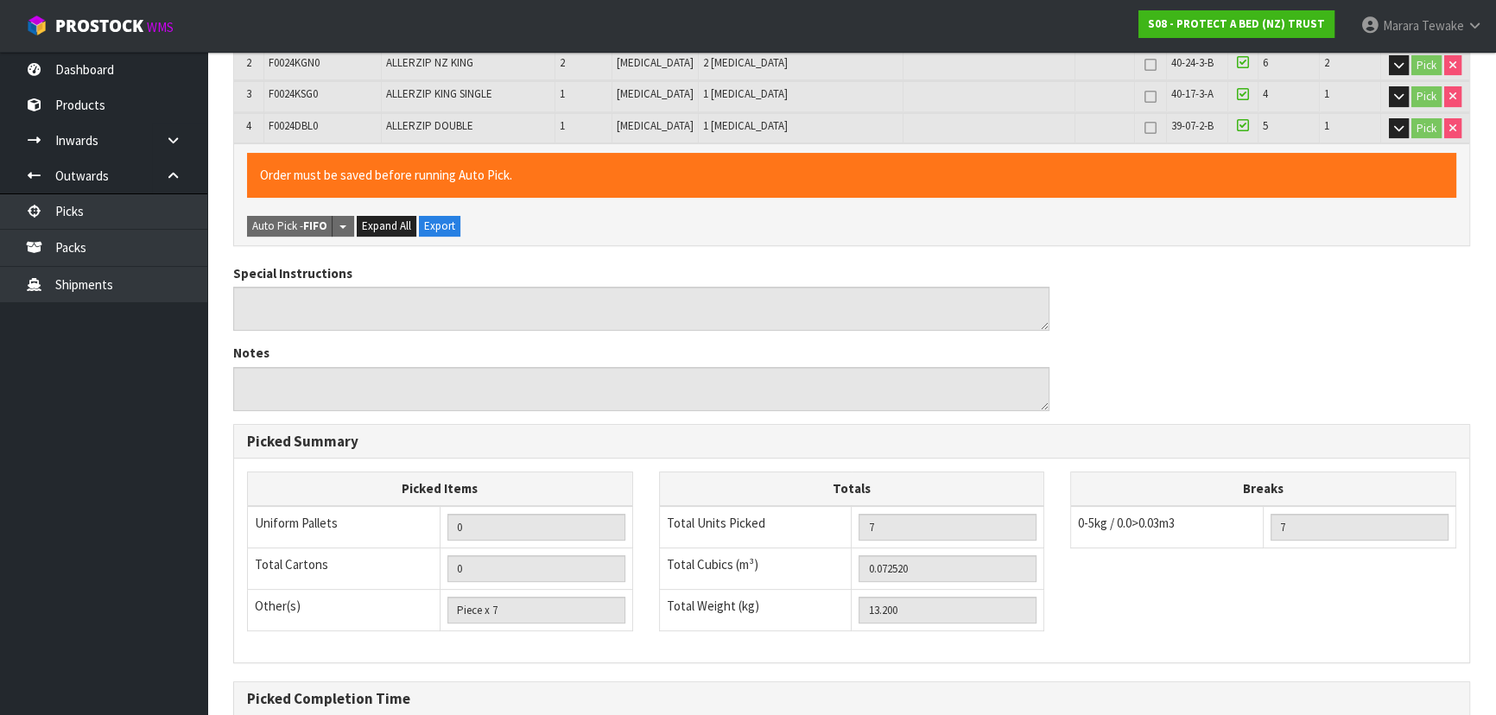
scroll to position [575, 0]
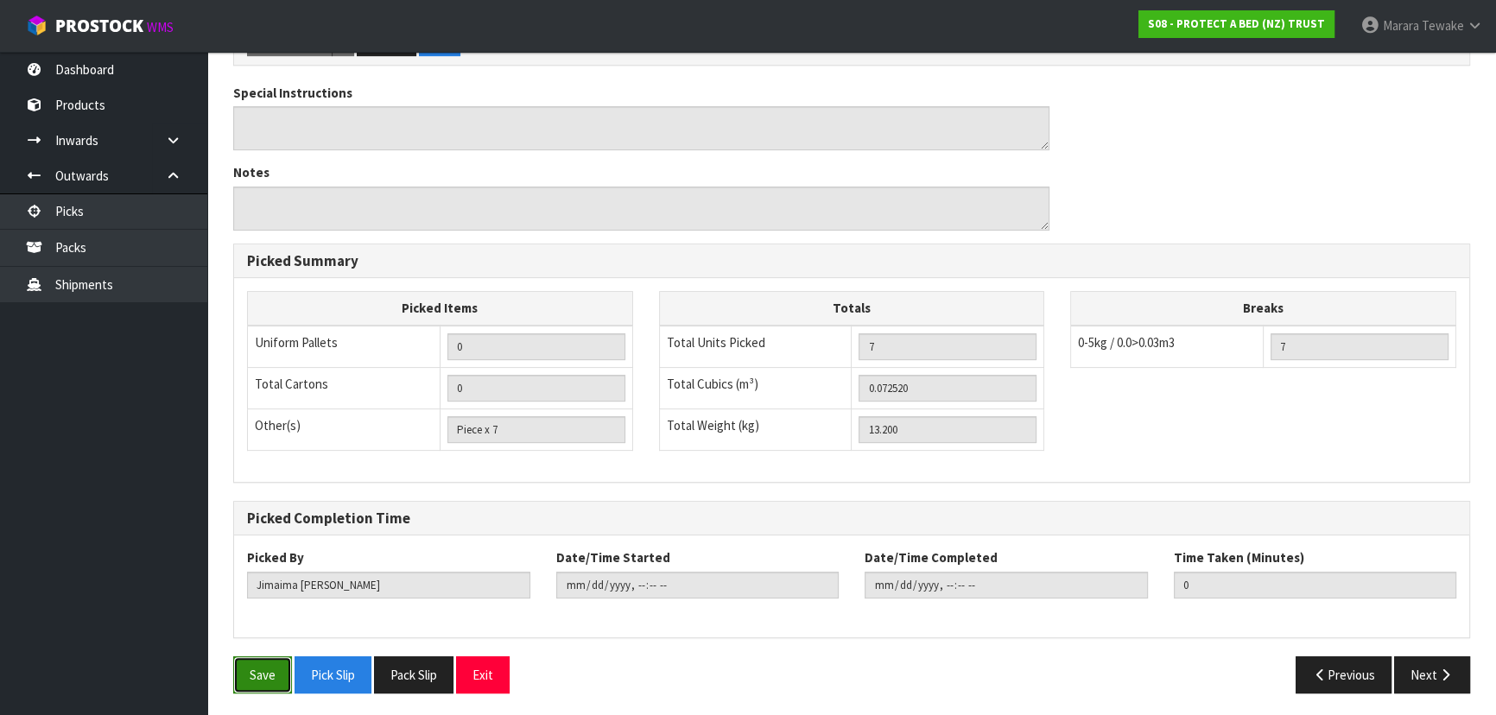
click at [233, 674] on button "Save" at bounding box center [262, 675] width 59 height 37
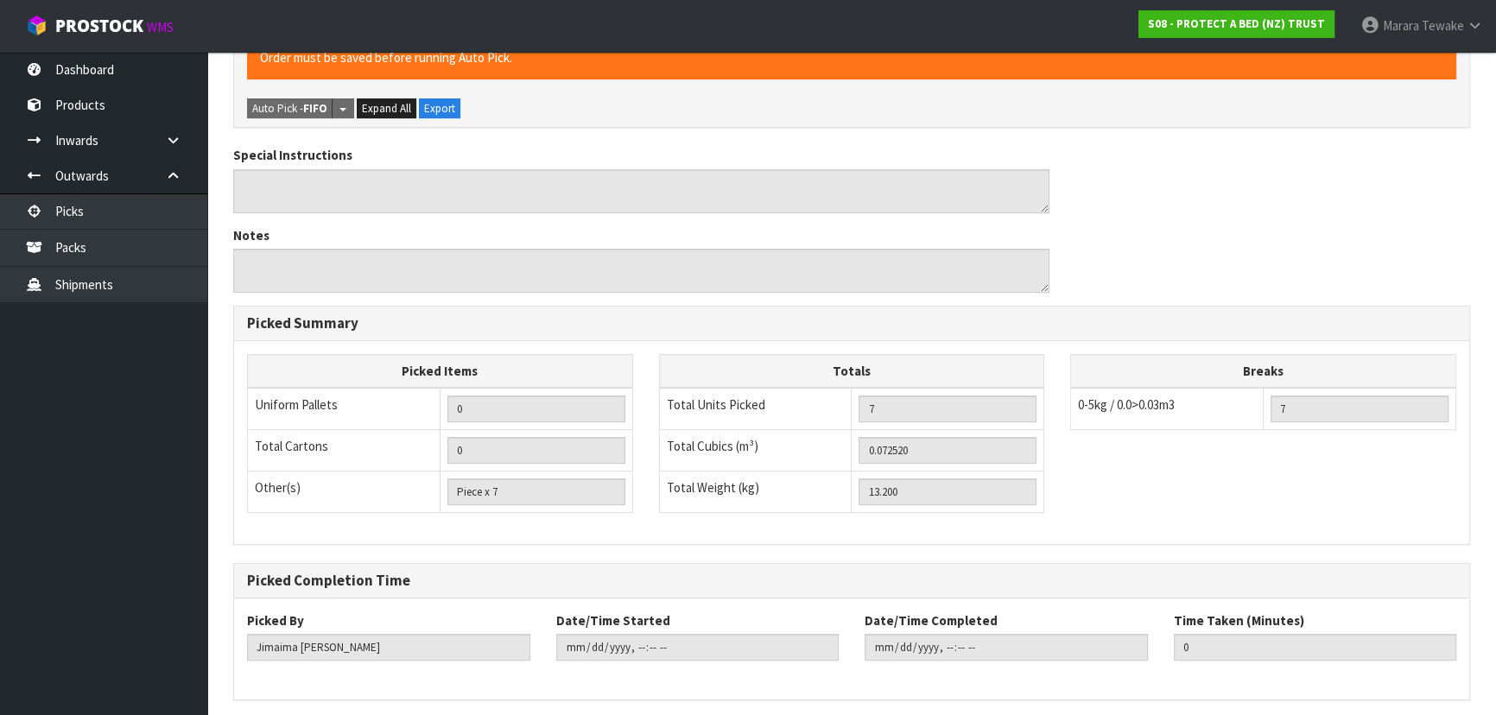
scroll to position [0, 0]
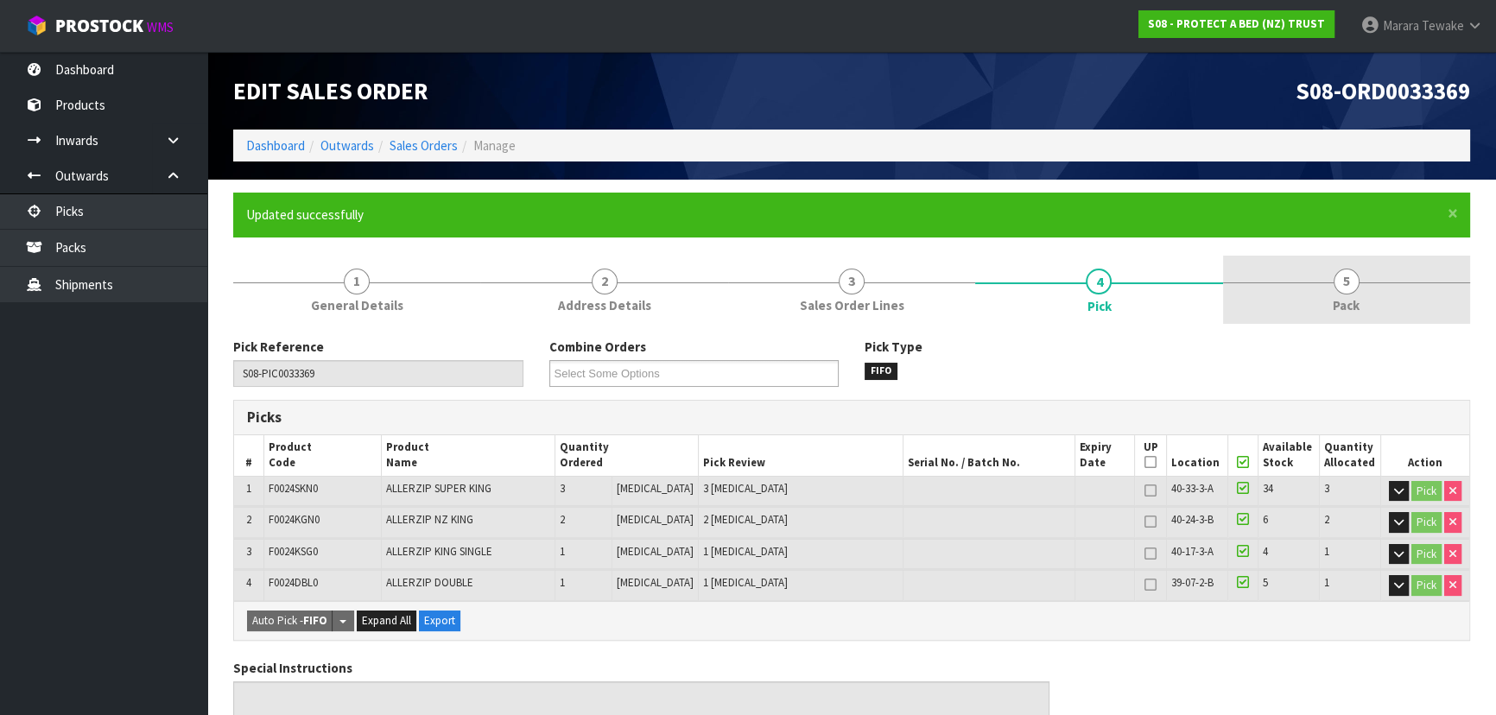
click at [1354, 271] on span "5" at bounding box center [1347, 282] width 26 height 26
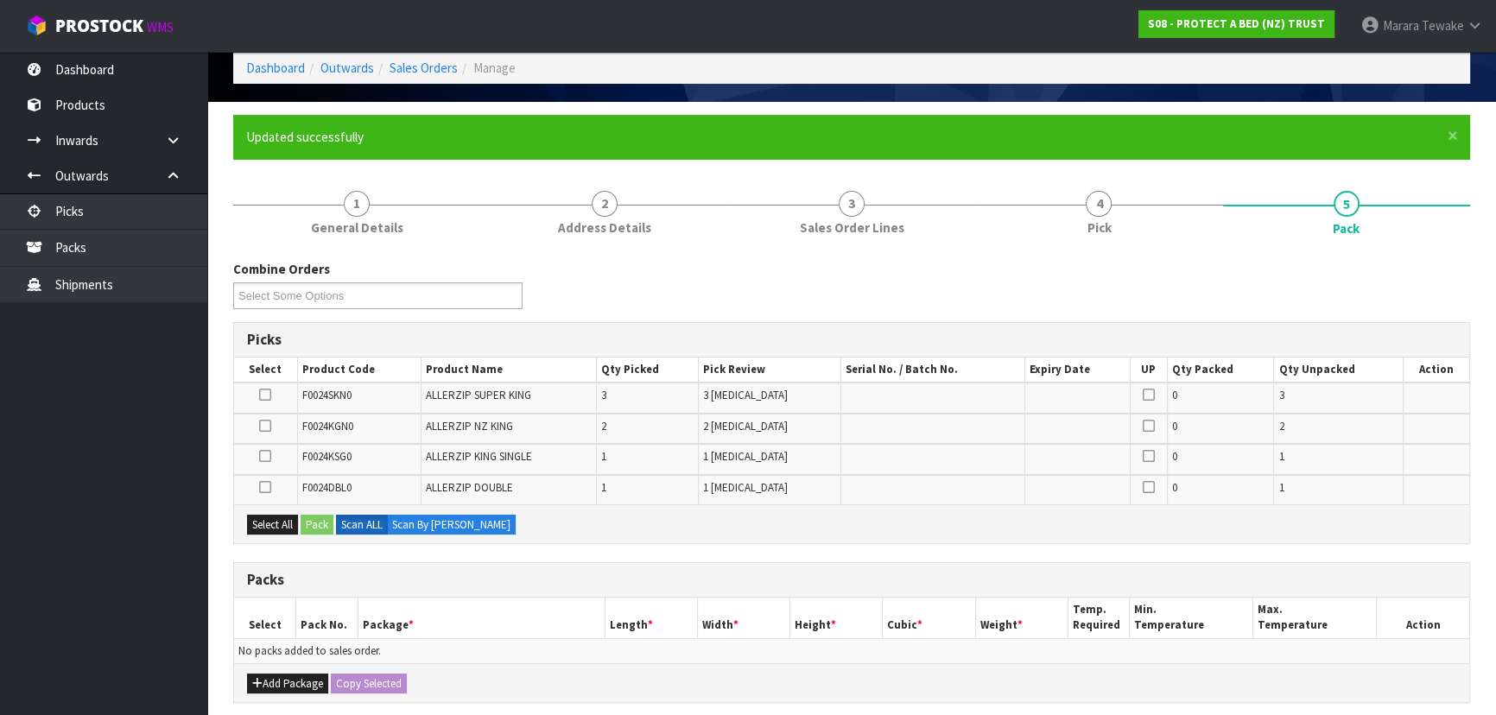
scroll to position [381, 0]
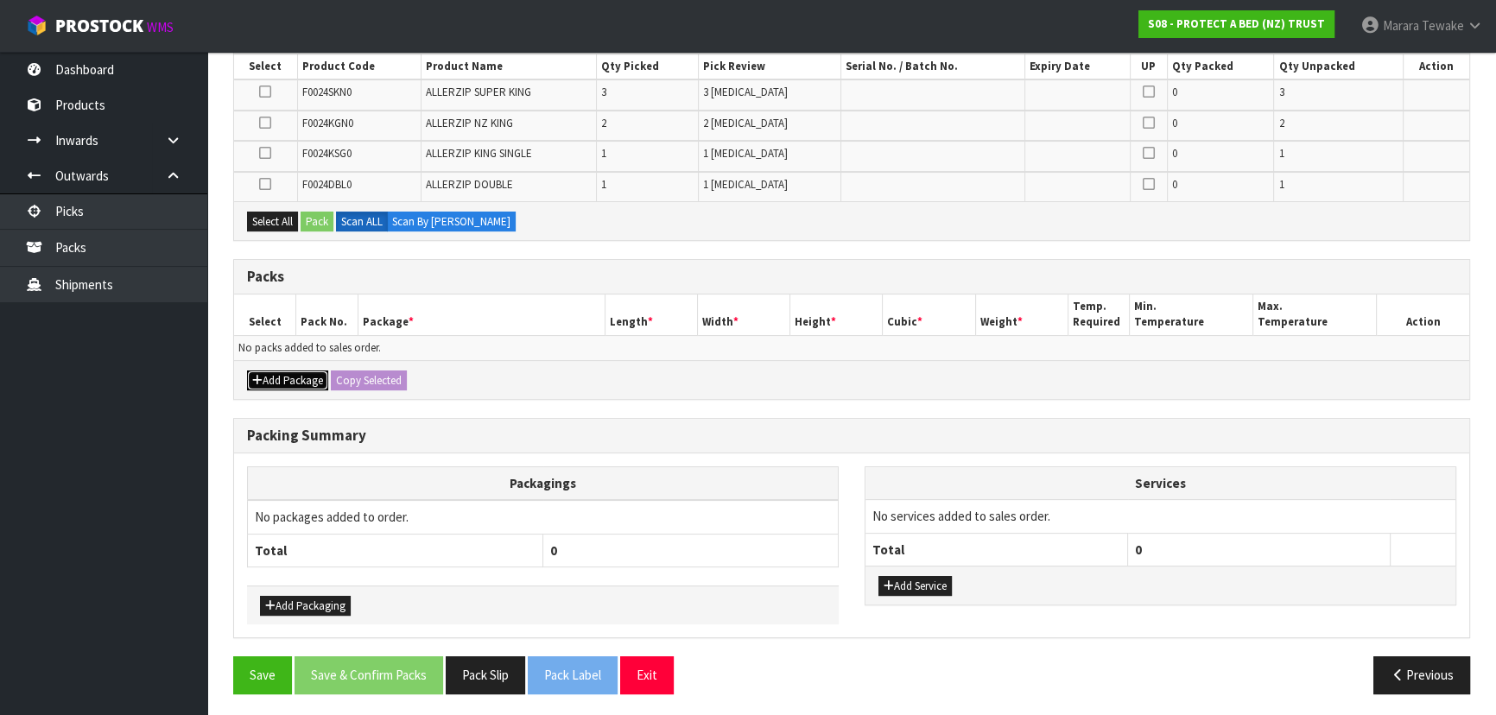
click at [293, 379] on button "Add Package" at bounding box center [287, 381] width 81 height 21
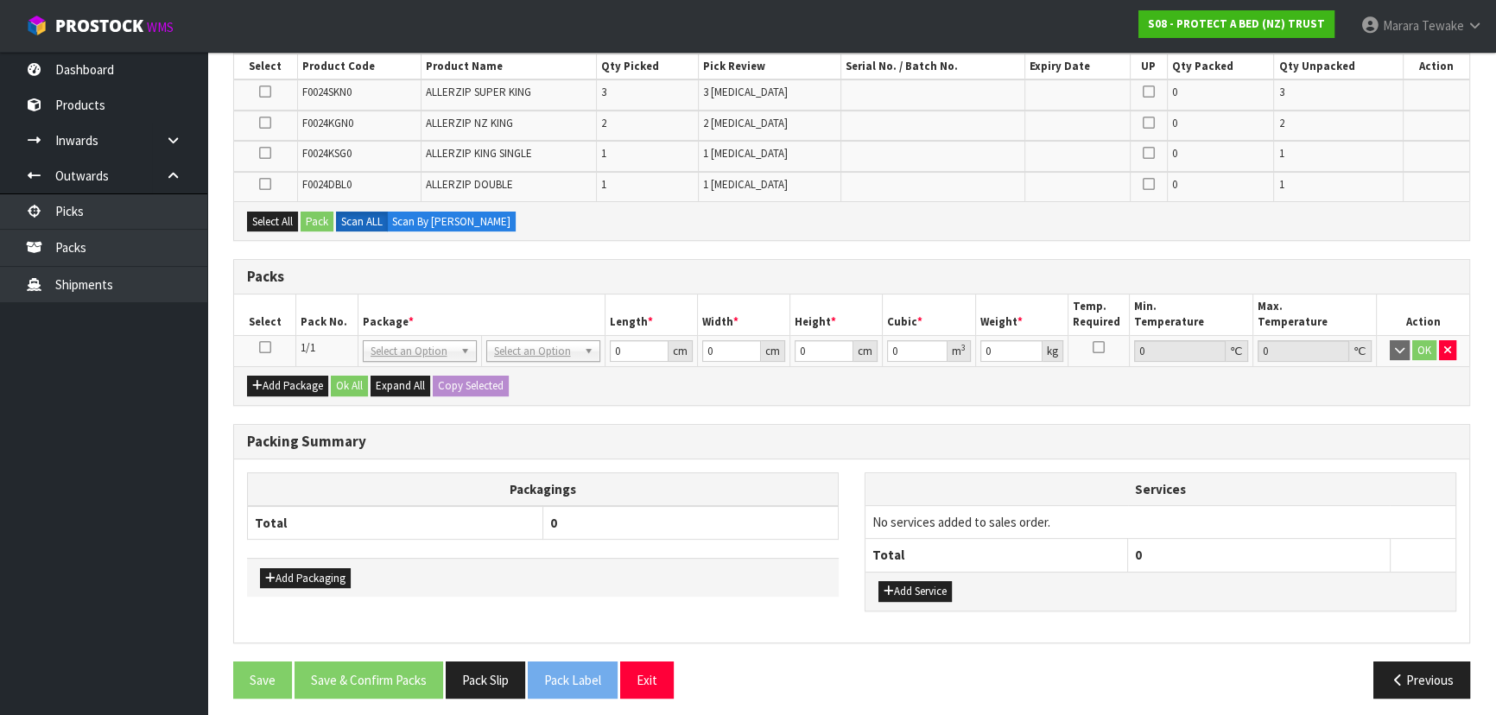
click at [265, 347] on icon at bounding box center [265, 347] width 12 height 1
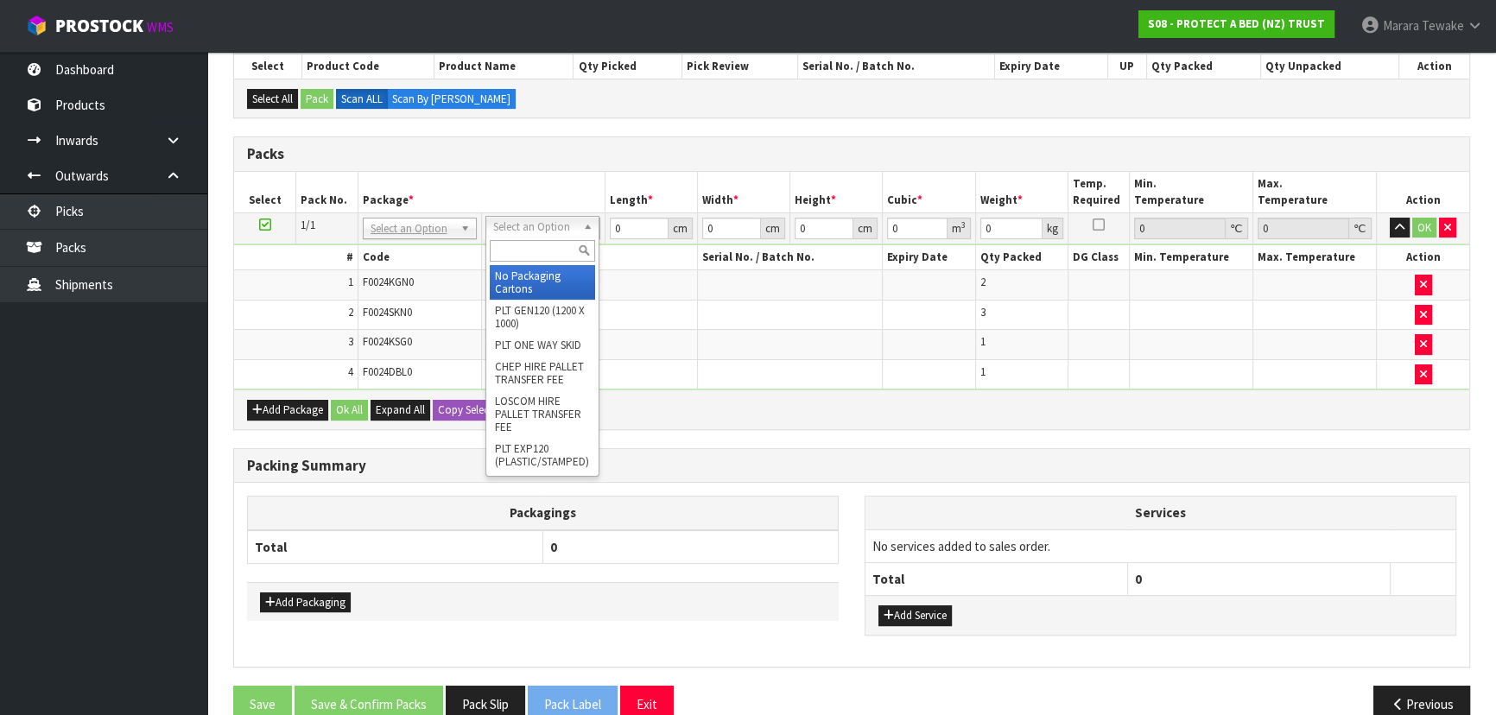
click at [536, 251] on input "text" at bounding box center [542, 251] width 105 height 22
drag, startPoint x: 536, startPoint y: 278, endPoint x: 570, endPoint y: 260, distance: 39.0
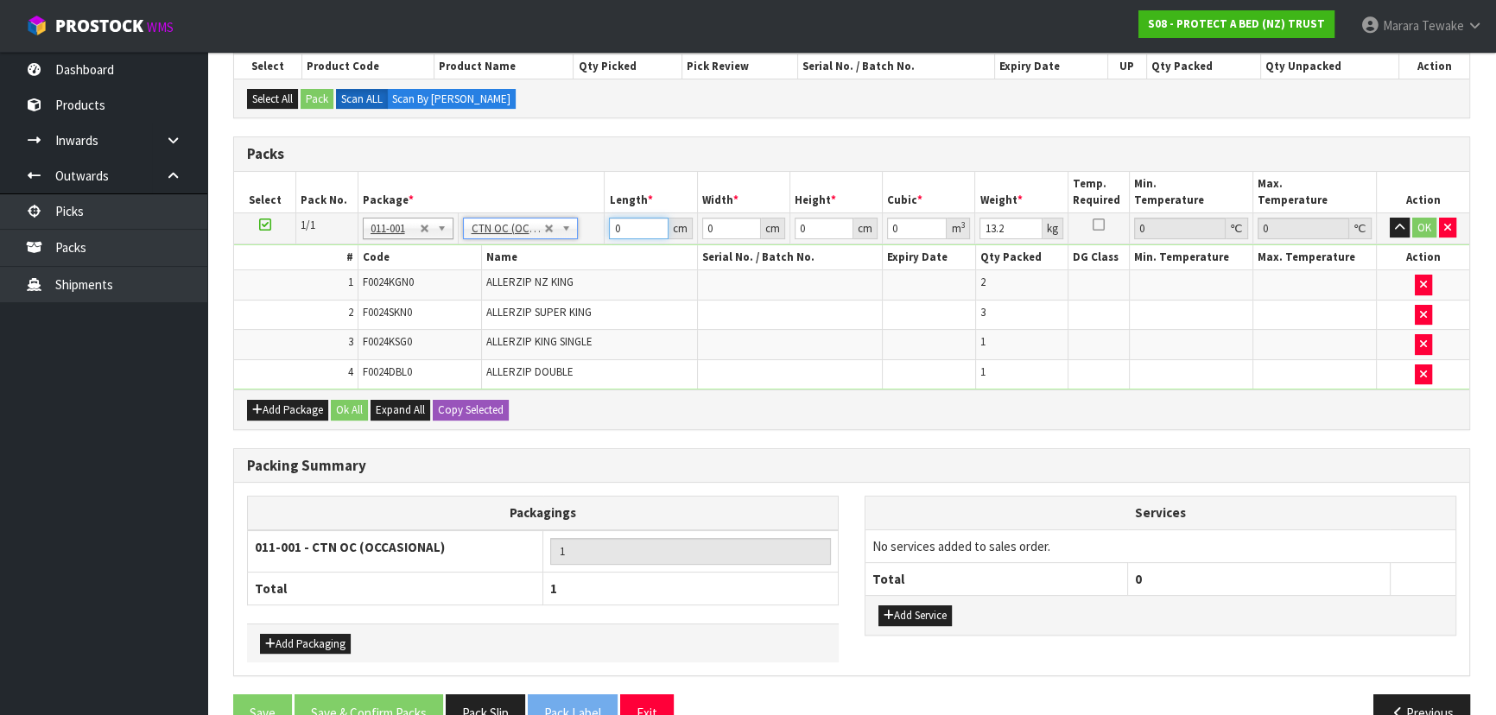
drag, startPoint x: 632, startPoint y: 229, endPoint x: 606, endPoint y: 172, distance: 62.6
click at [602, 209] on table "Select Pack No. Package * Length * Width * Height * Cubic * Weight * Temp. Requ…" at bounding box center [851, 281] width 1235 height 218
click at [1390, 218] on button "button" at bounding box center [1400, 228] width 20 height 21
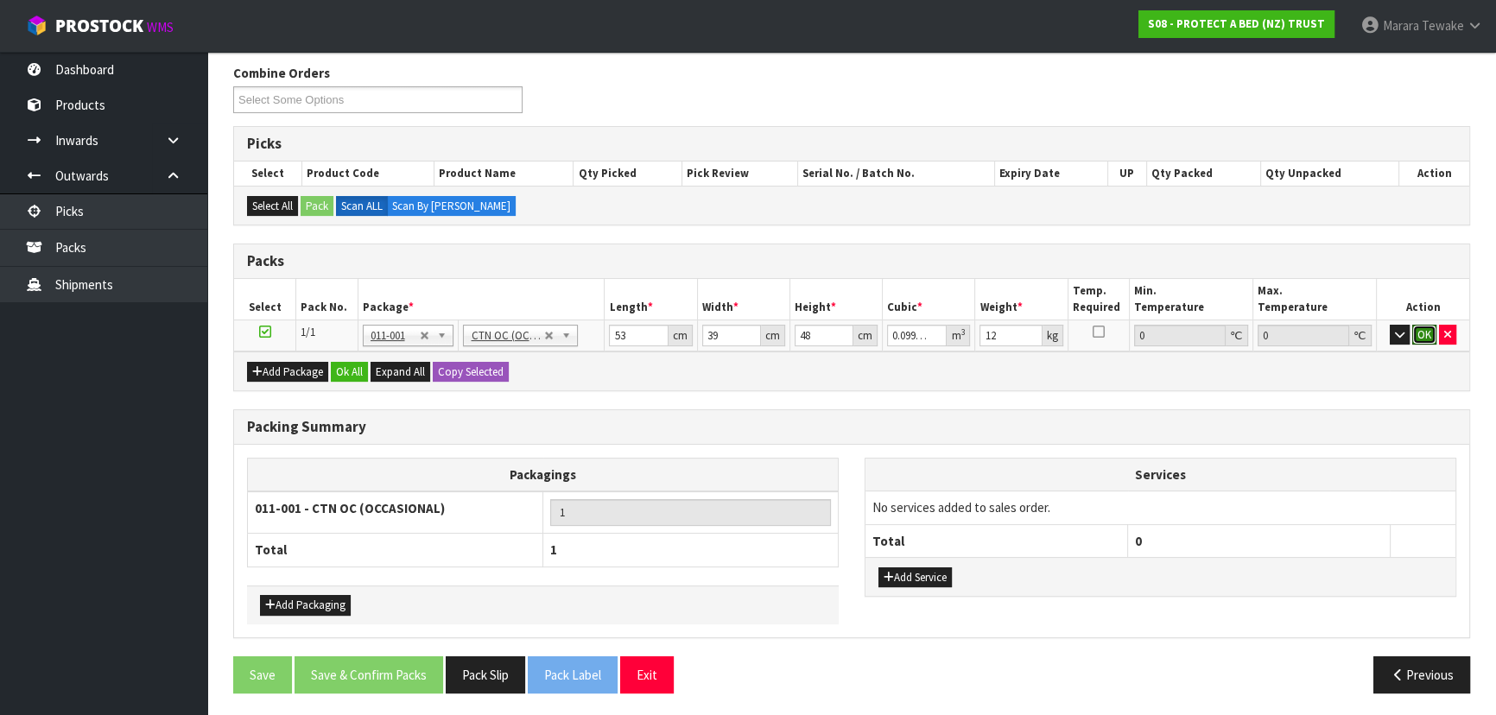
click button "OK" at bounding box center [1424, 335] width 24 height 21
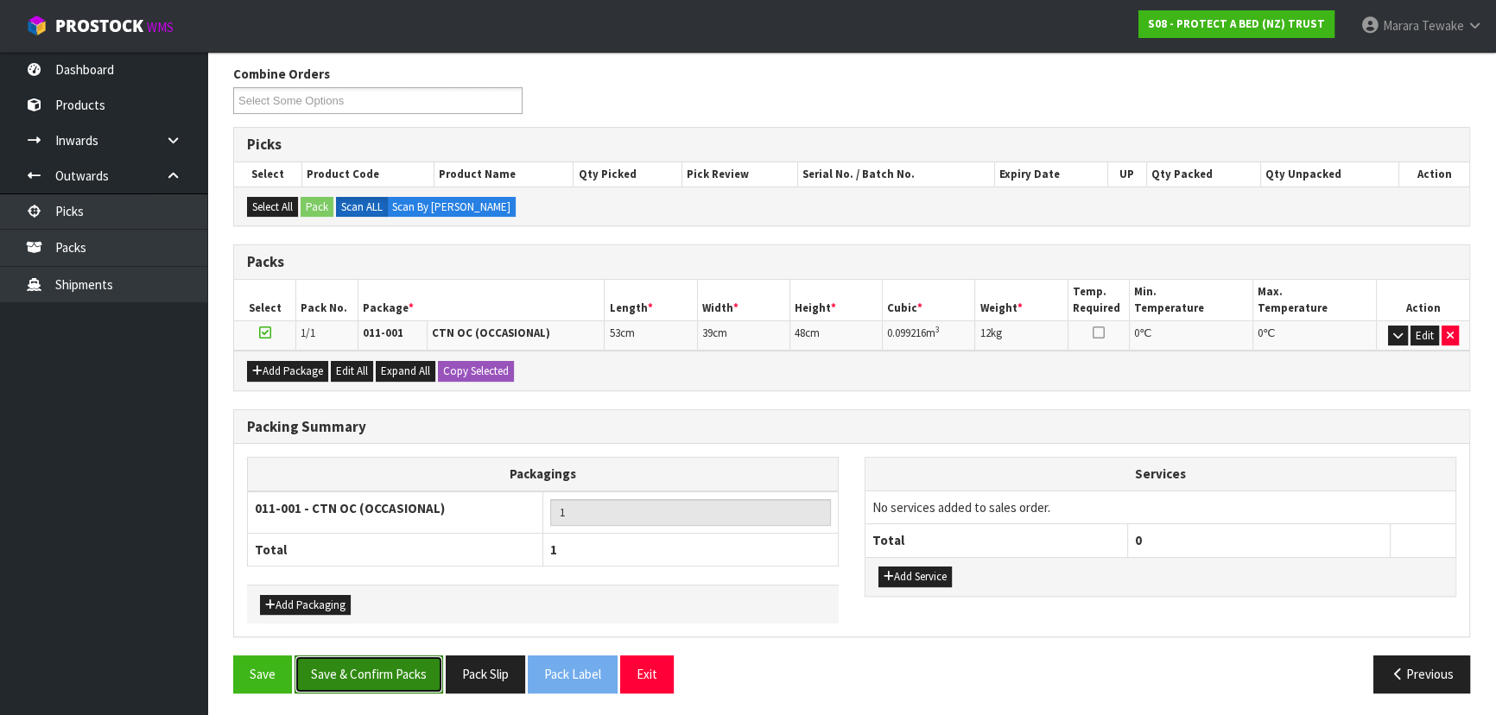
click at [414, 676] on button "Save & Confirm Packs" at bounding box center [369, 674] width 149 height 37
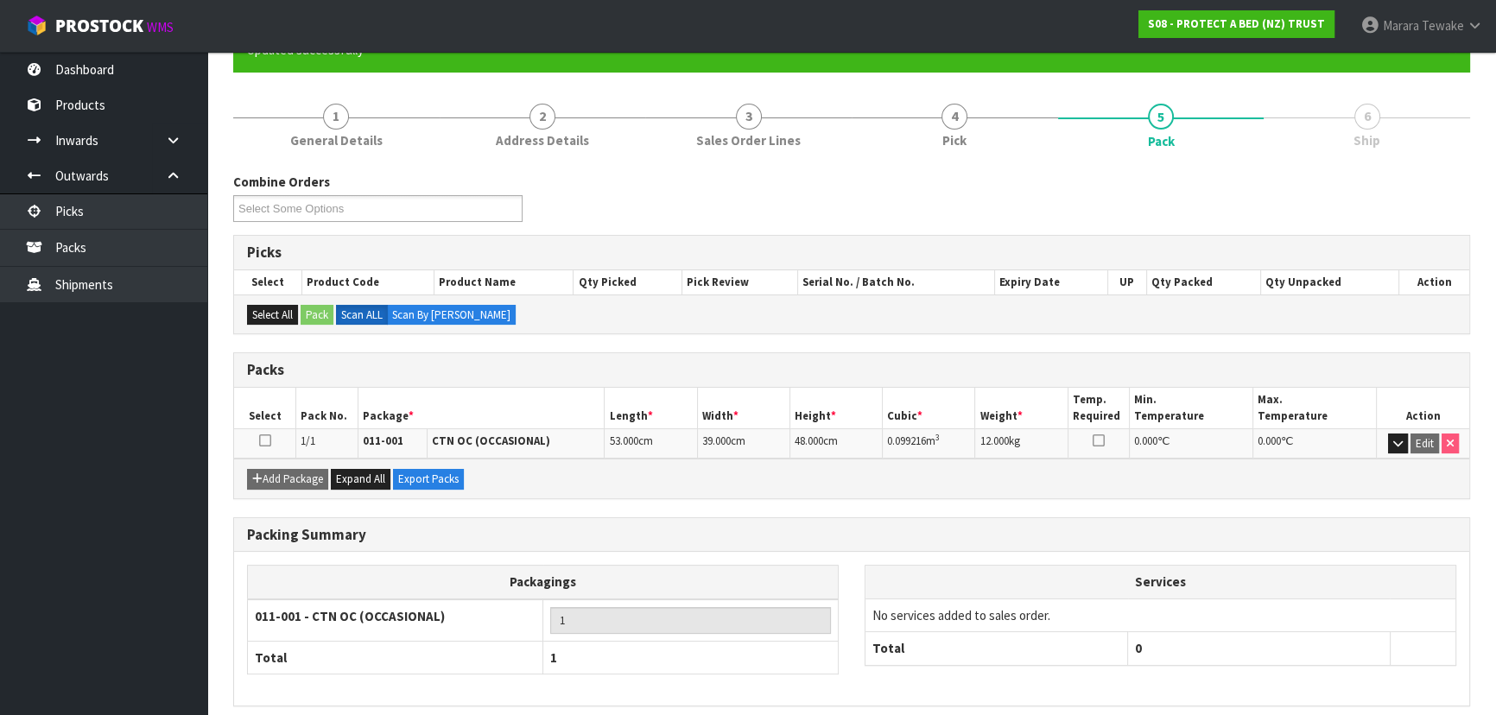
scroll to position [234, 0]
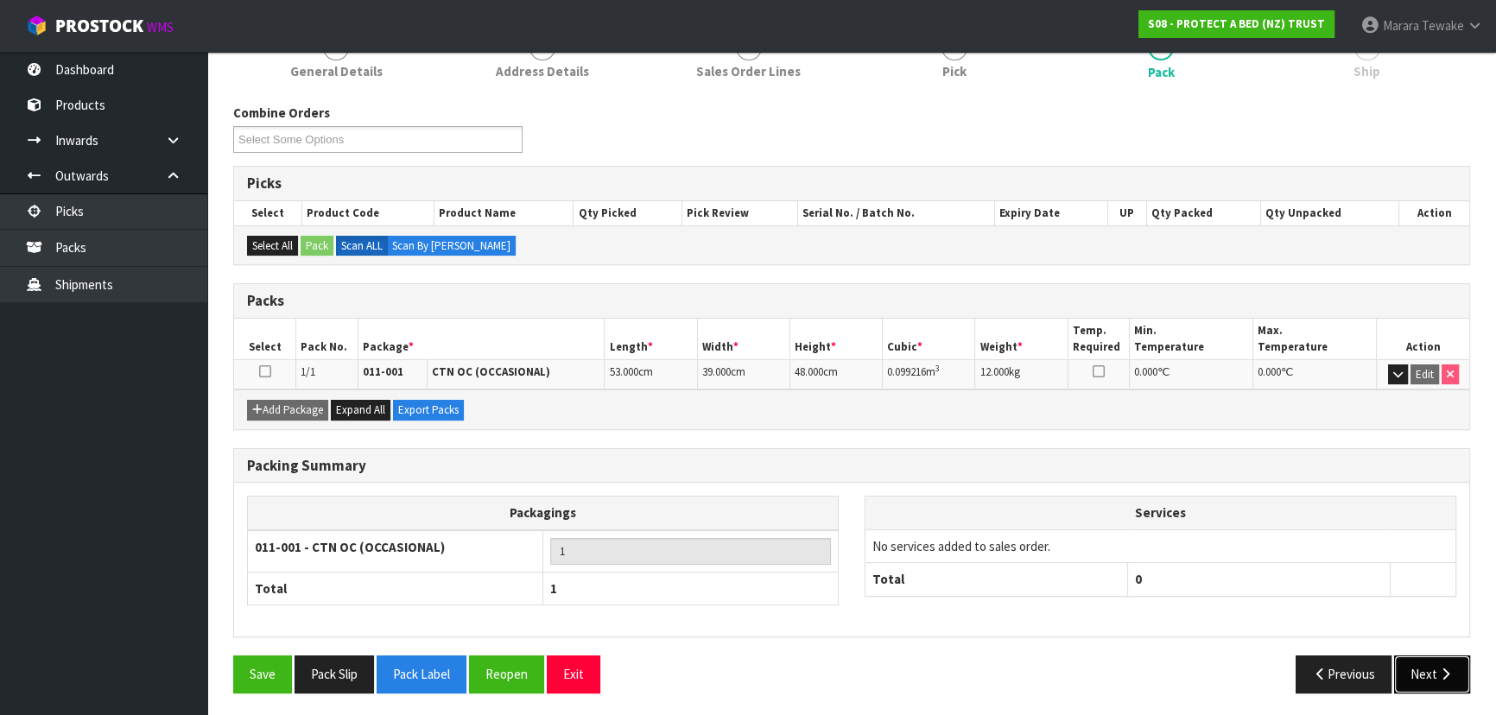
click at [1425, 678] on button "Next" at bounding box center [1432, 674] width 76 height 37
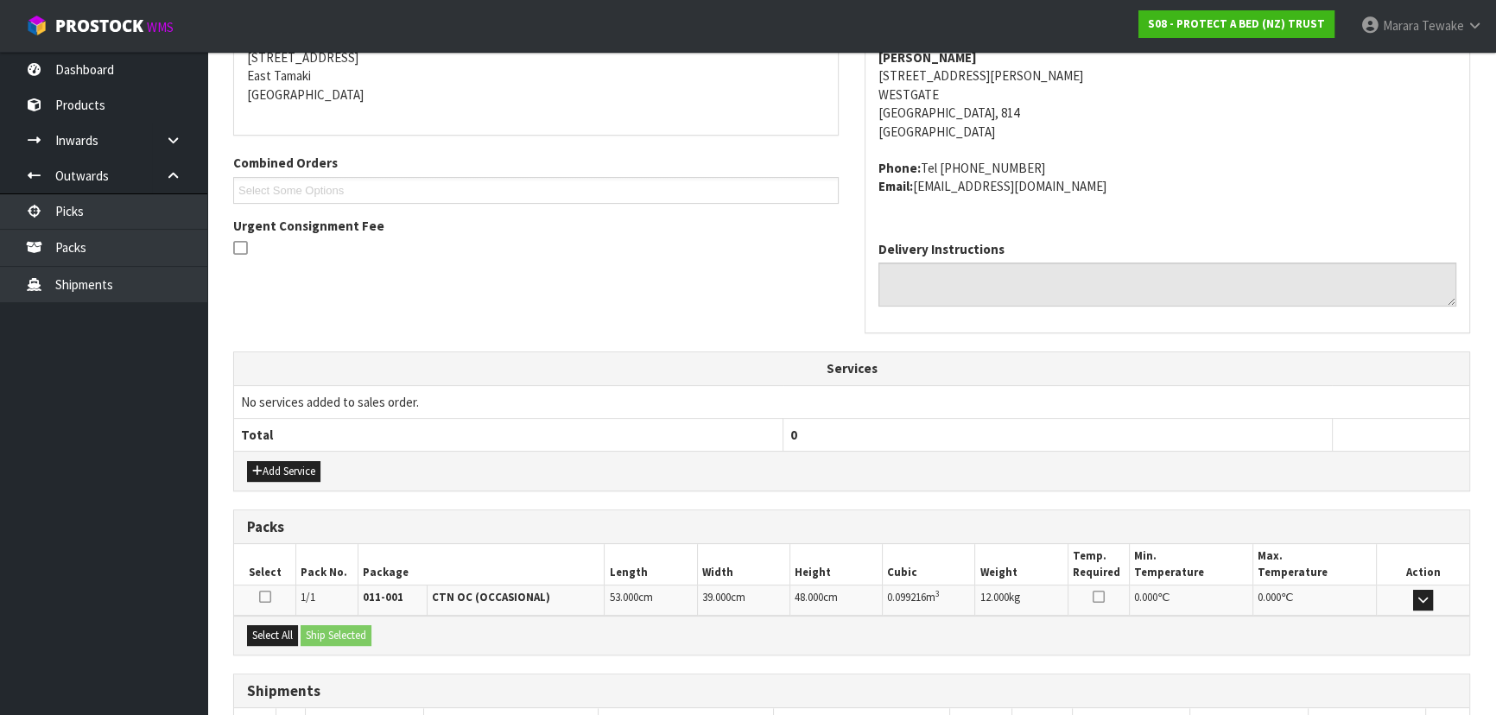
scroll to position [478, 0]
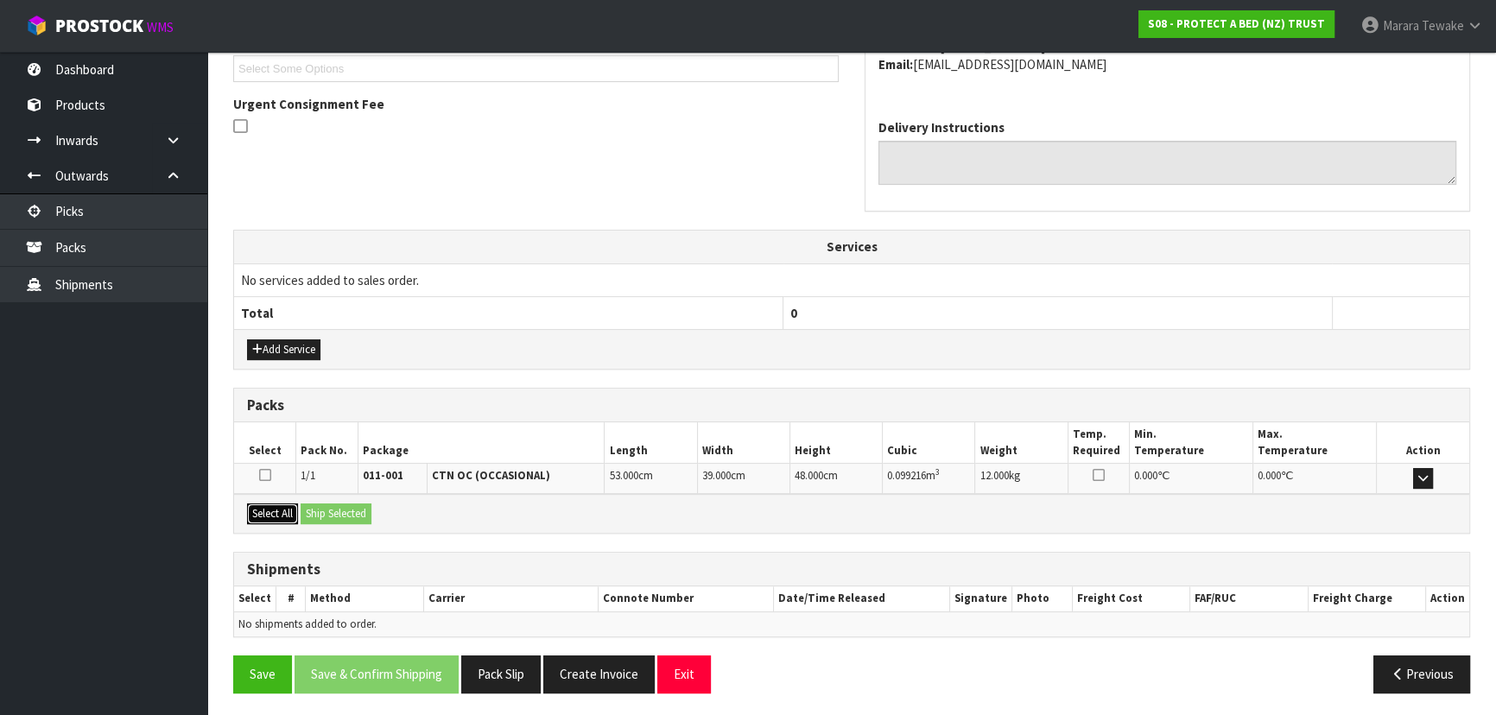
drag, startPoint x: 284, startPoint y: 513, endPoint x: 317, endPoint y: 510, distance: 33.0
click at [284, 511] on button "Select All" at bounding box center [272, 514] width 51 height 21
click at [318, 510] on button "Ship Selected" at bounding box center [336, 514] width 71 height 21
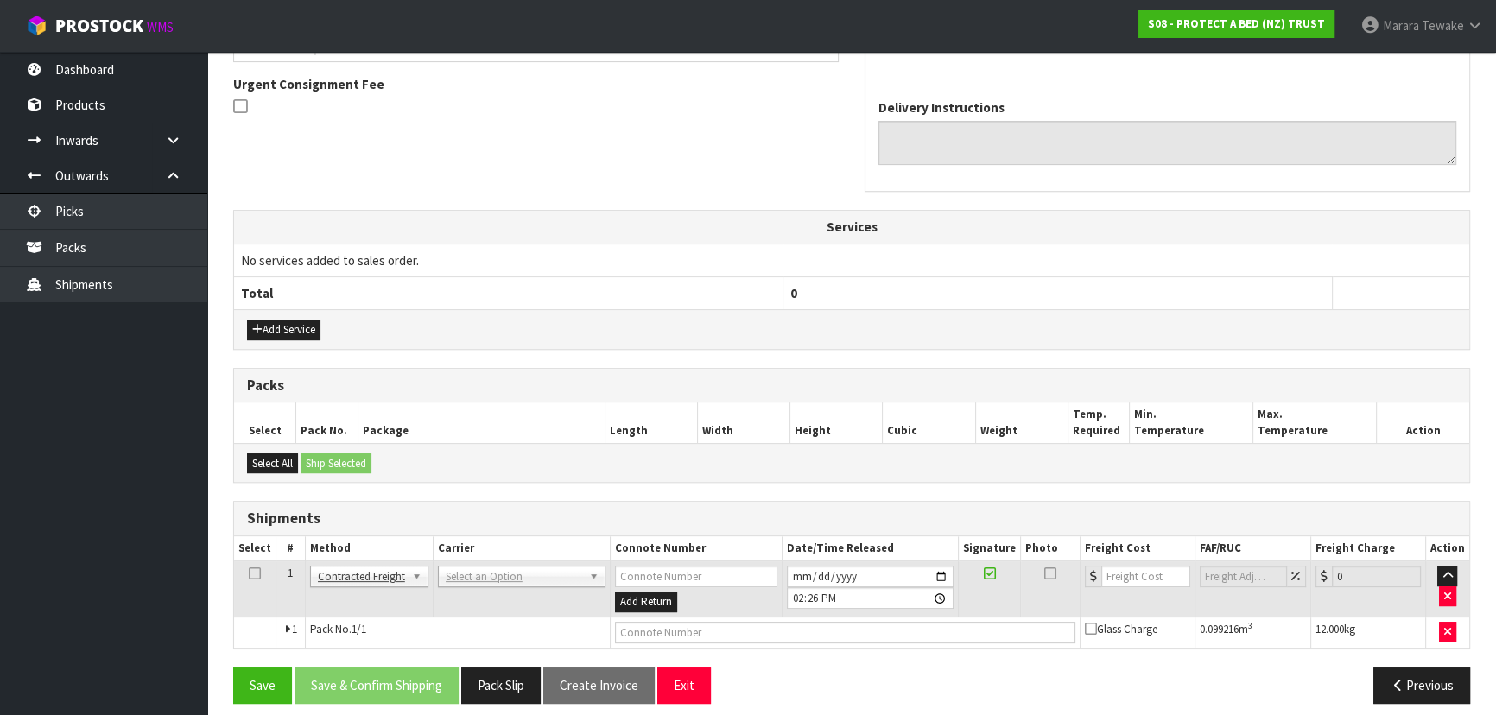
scroll to position [509, 0]
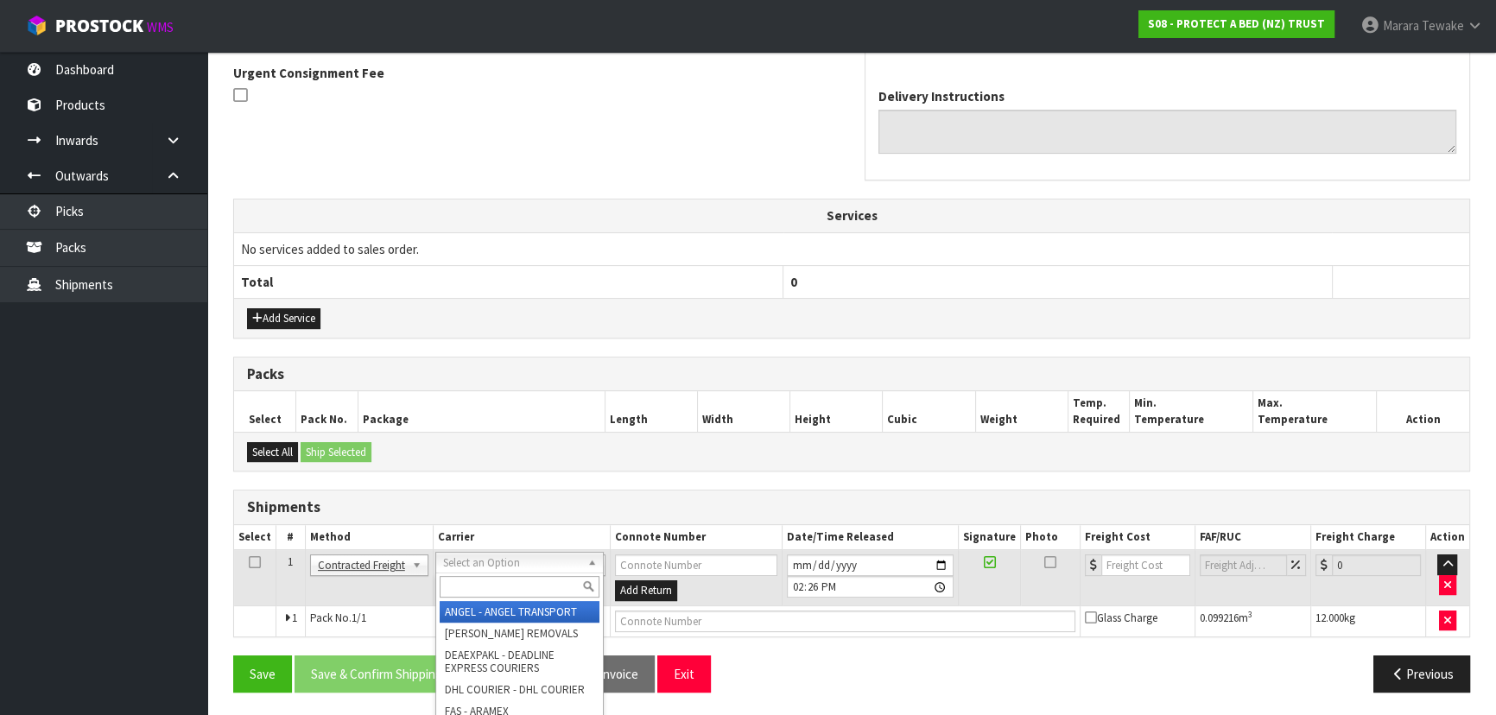
click at [466, 576] on input "text" at bounding box center [520, 587] width 160 height 22
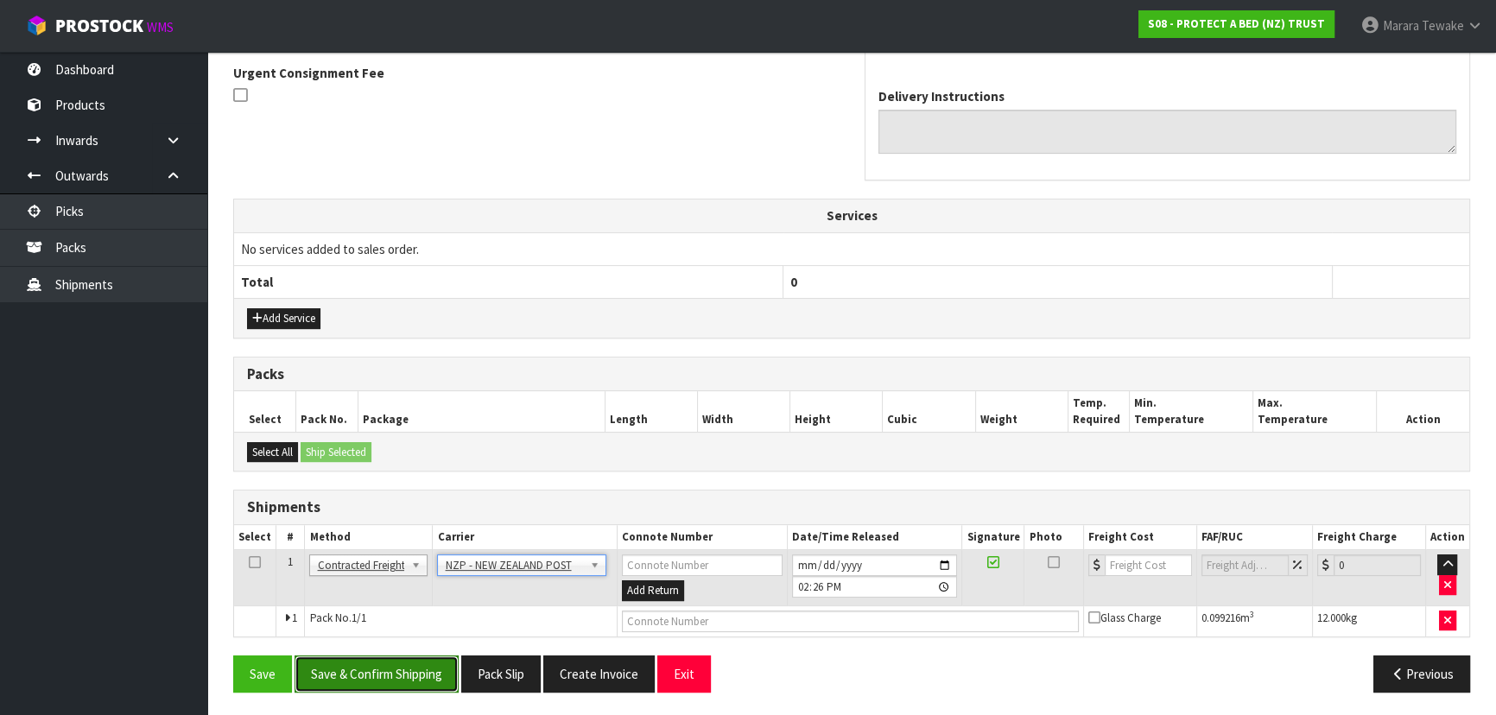
click at [412, 673] on button "Save & Confirm Shipping" at bounding box center [377, 674] width 164 height 37
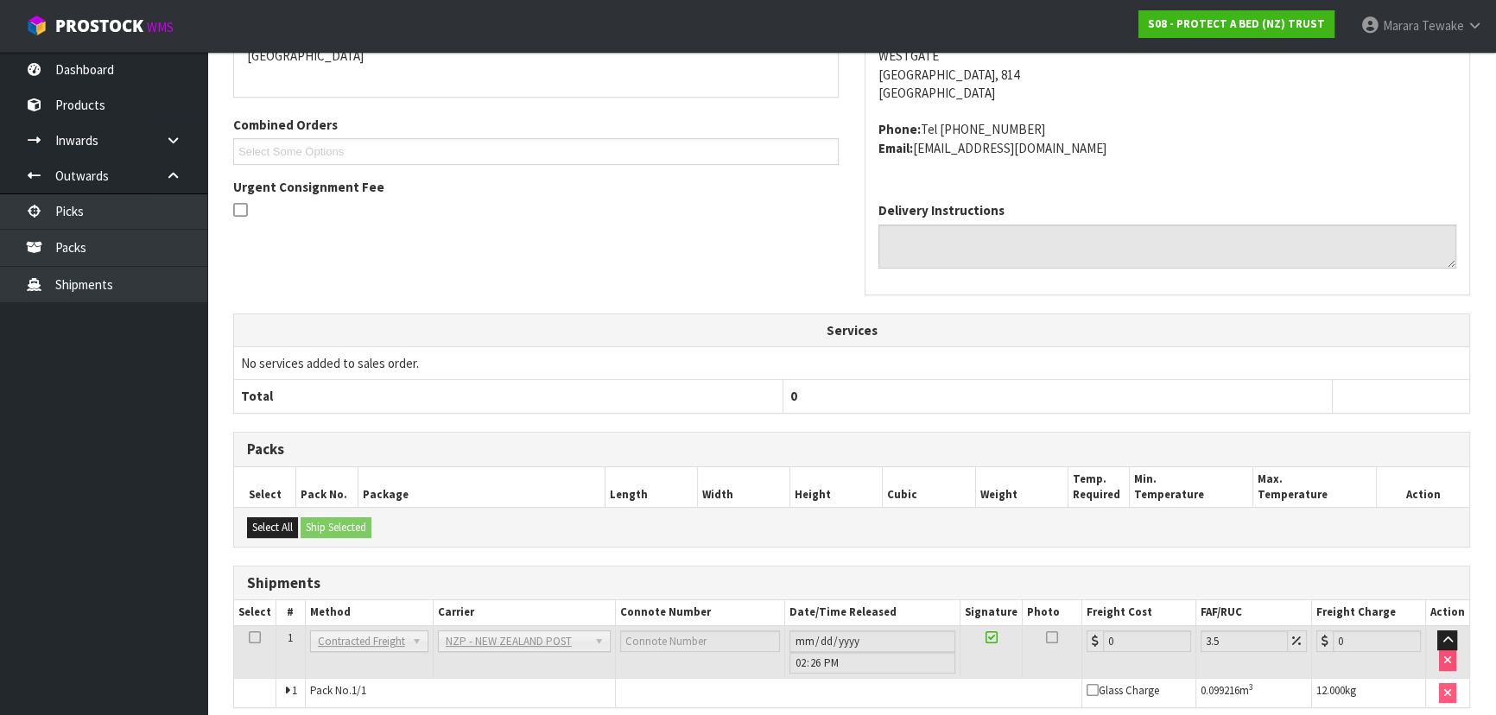
scroll to position [485, 0]
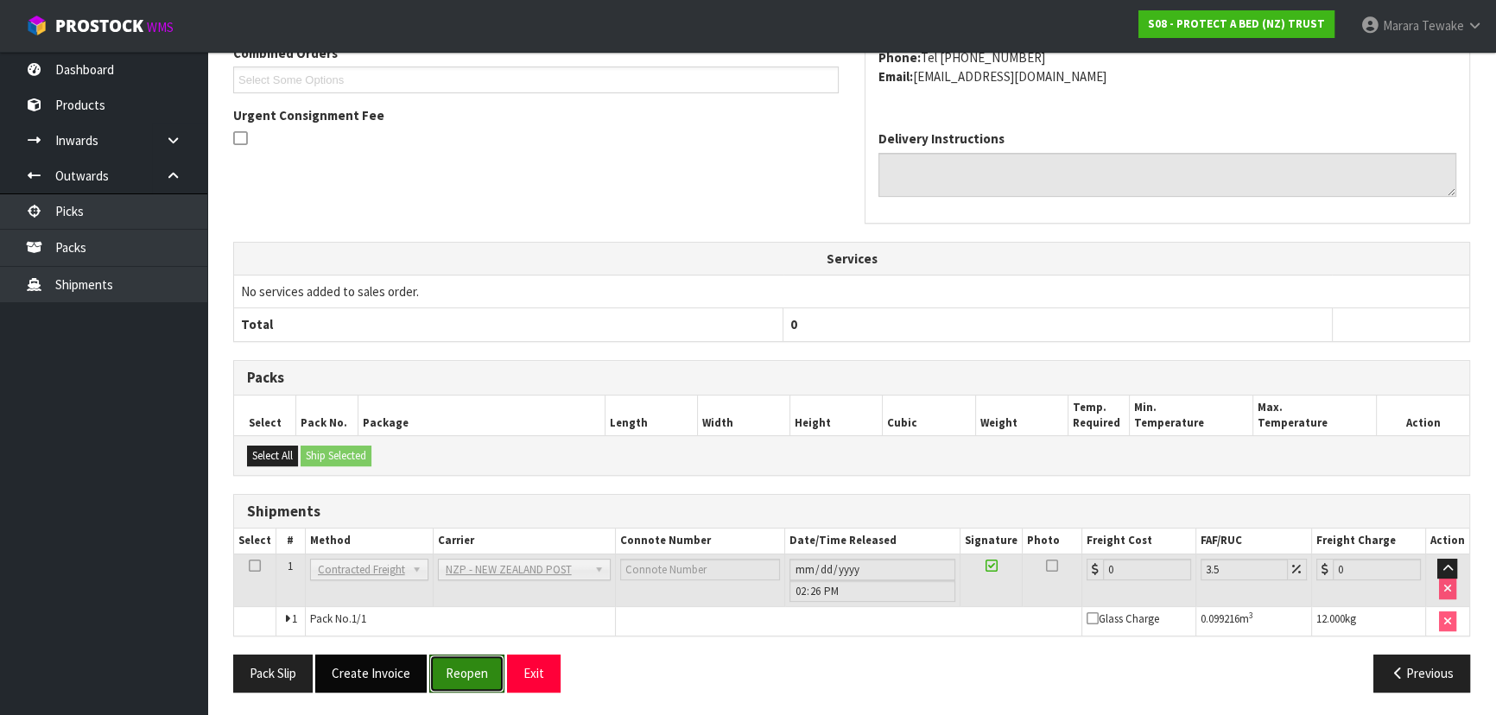
drag, startPoint x: 463, startPoint y: 662, endPoint x: 354, endPoint y: 676, distance: 109.7
click at [463, 662] on button "Reopen" at bounding box center [466, 673] width 75 height 37
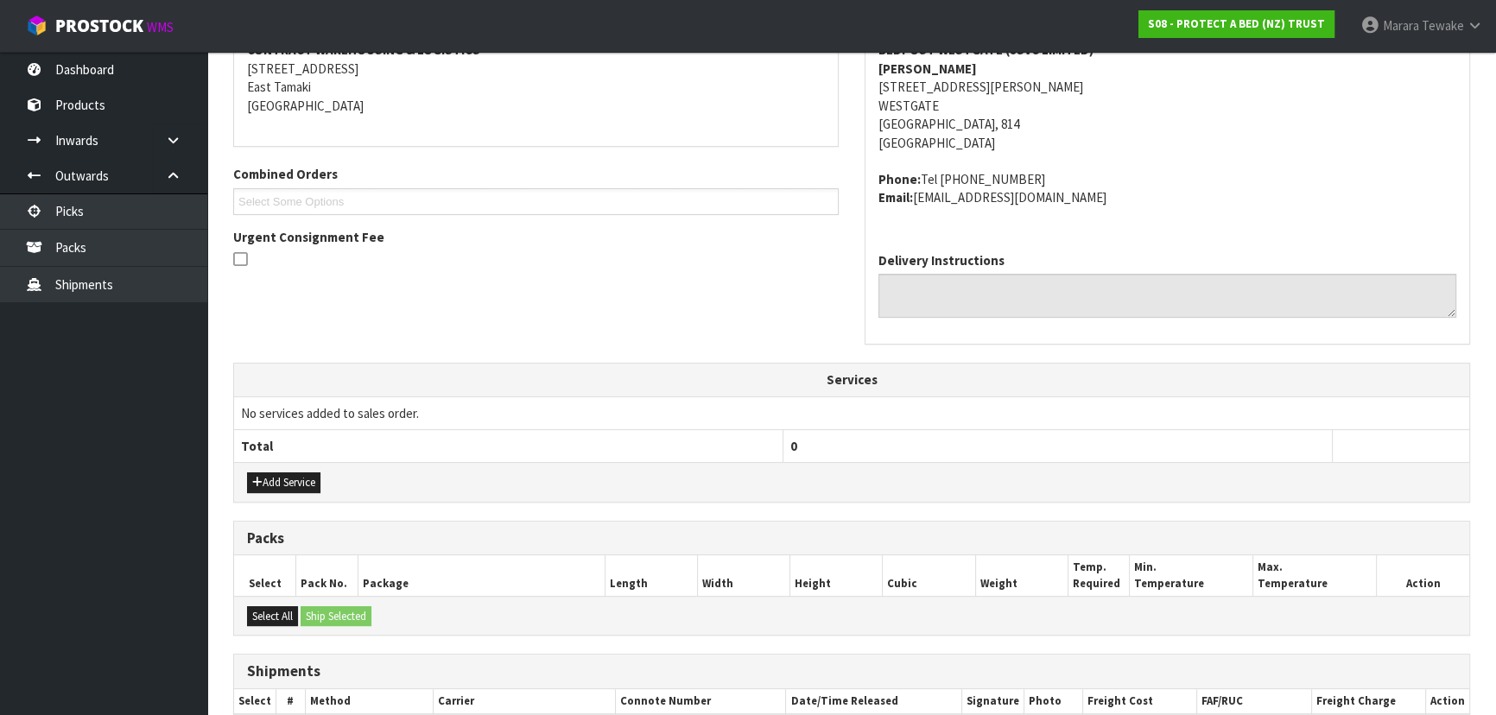
scroll to position [509, 0]
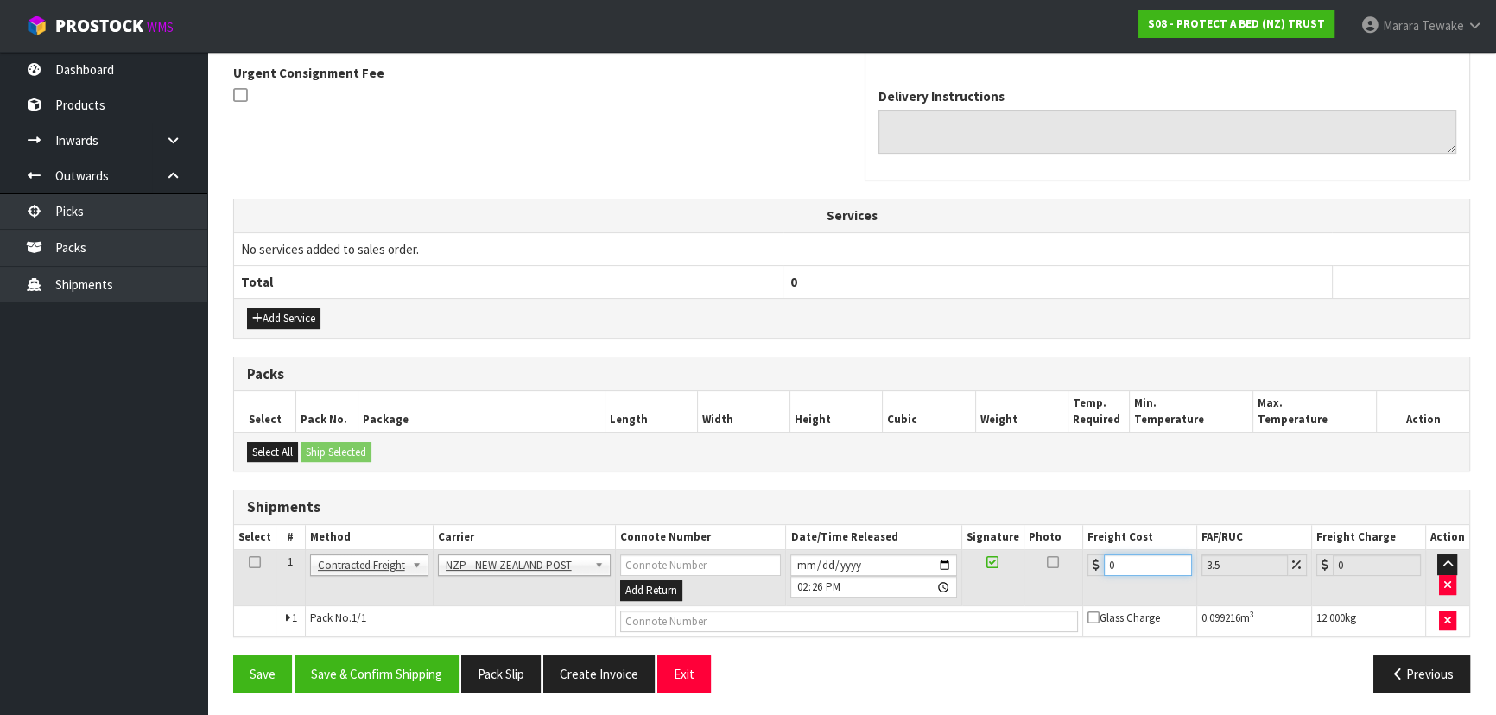
drag, startPoint x: 1118, startPoint y: 563, endPoint x: 1078, endPoint y: 536, distance: 47.9
click at [1088, 556] on div "0" at bounding box center [1140, 566] width 105 height 22
click at [441, 667] on button "Save & Confirm Shipping" at bounding box center [377, 674] width 164 height 37
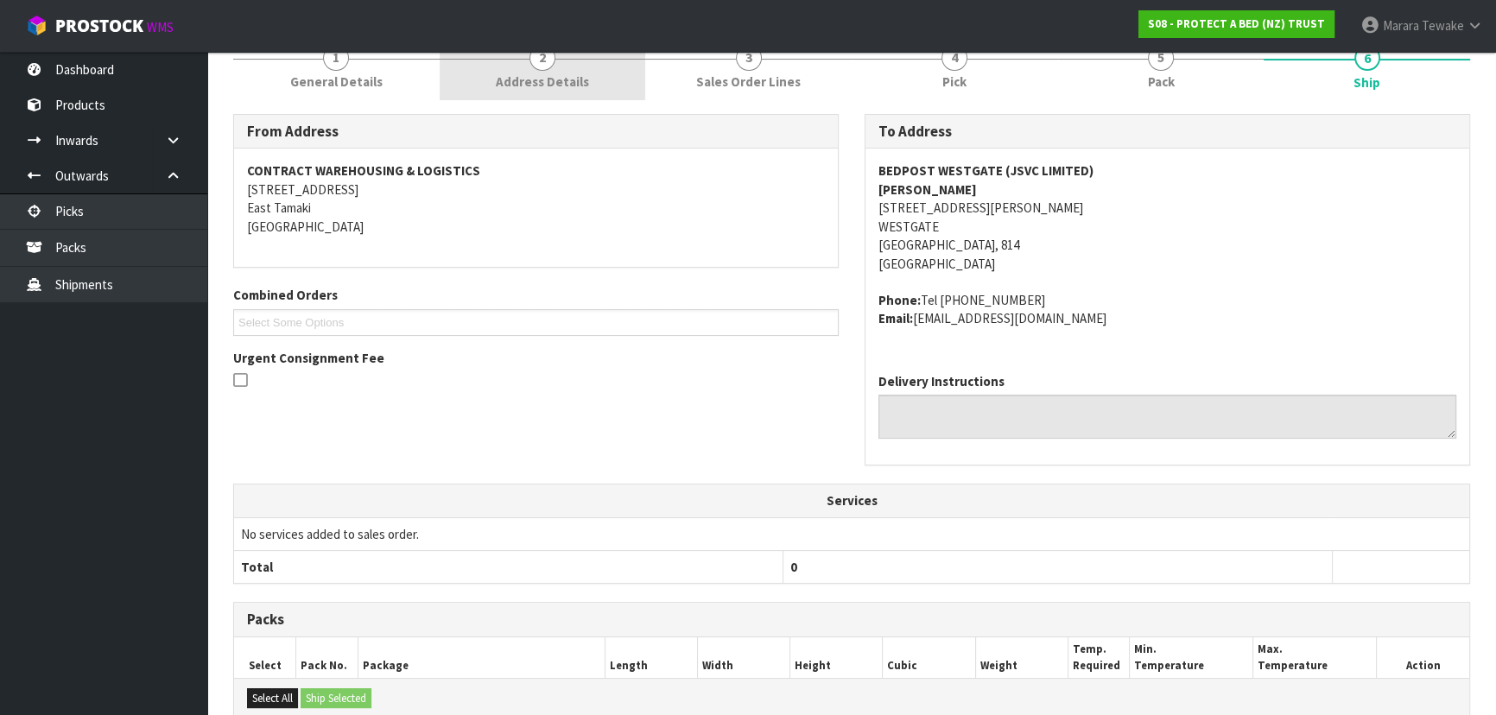
scroll to position [0, 0]
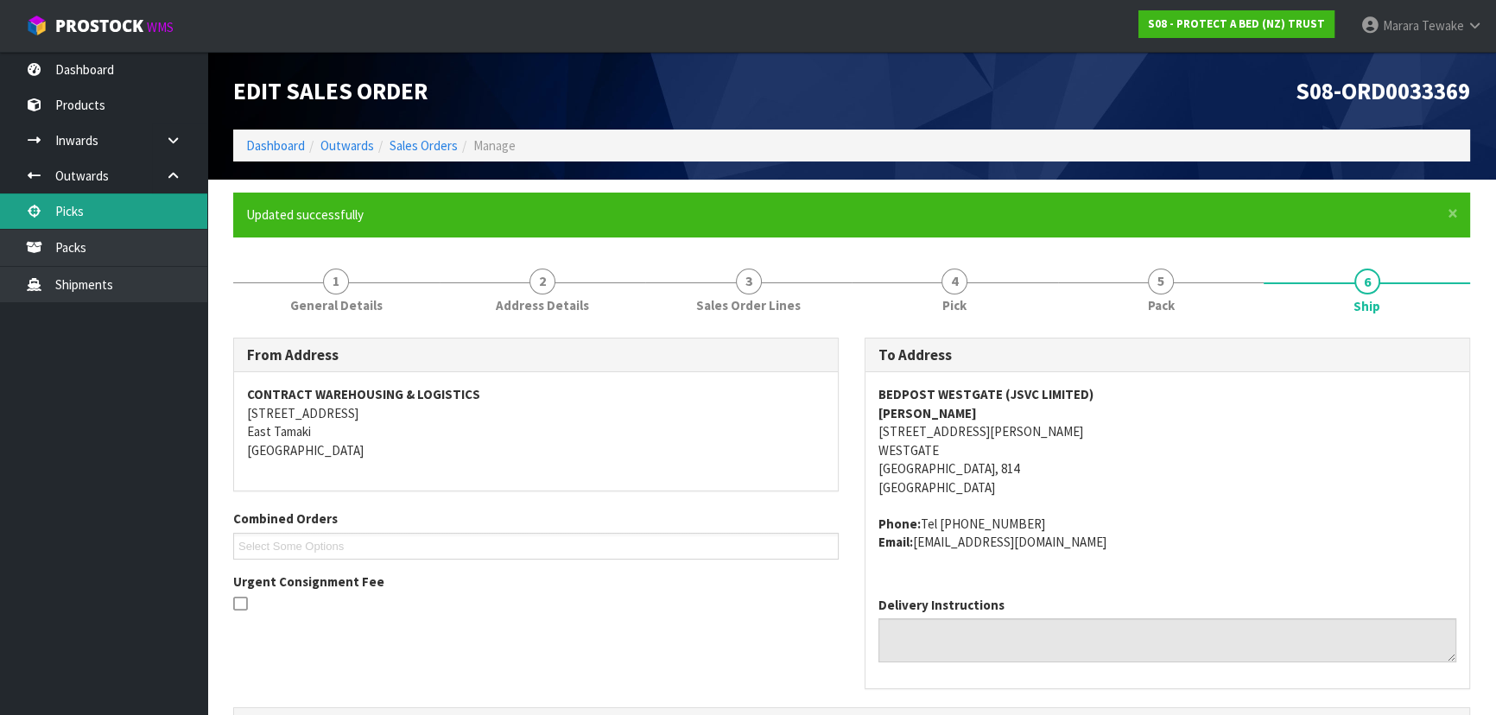
click at [155, 197] on link "Picks" at bounding box center [103, 211] width 207 height 35
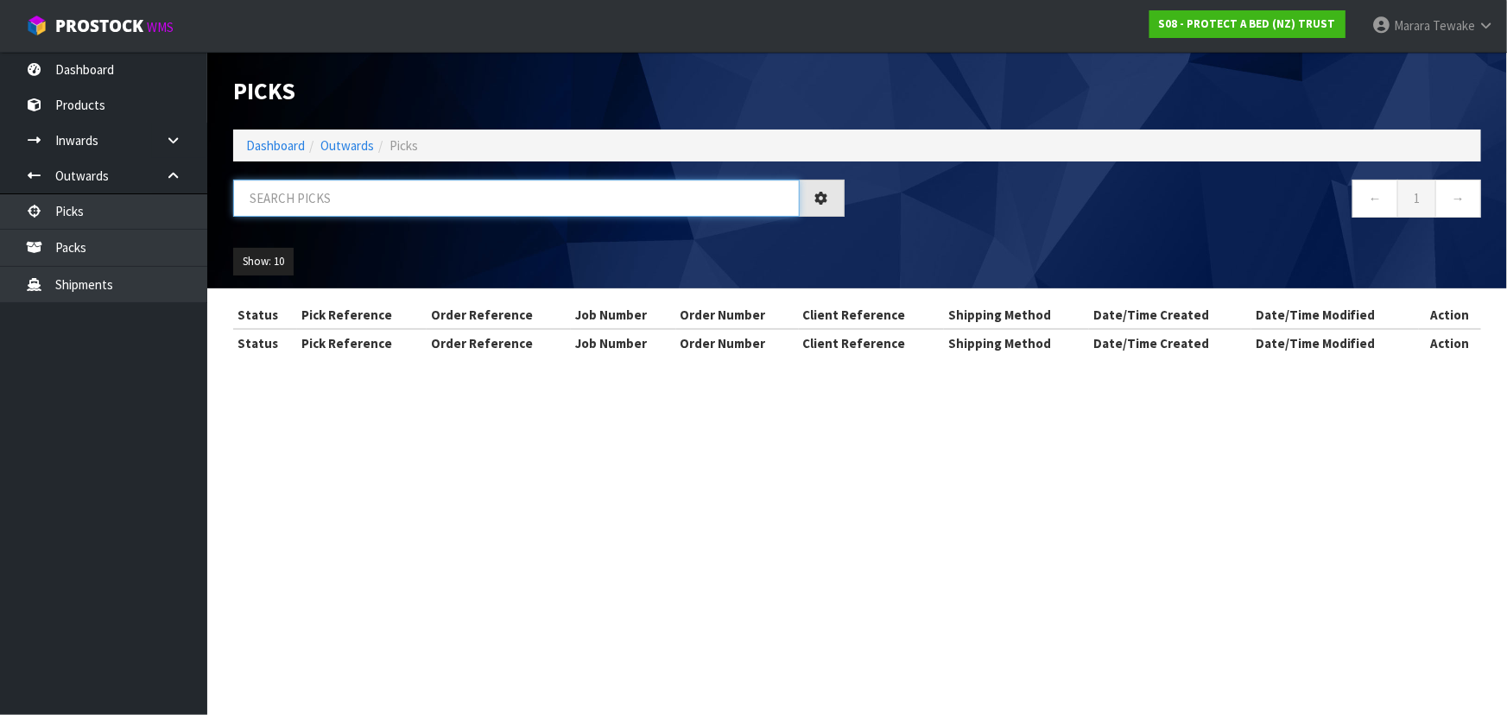
click at [314, 205] on input "text" at bounding box center [516, 198] width 567 height 37
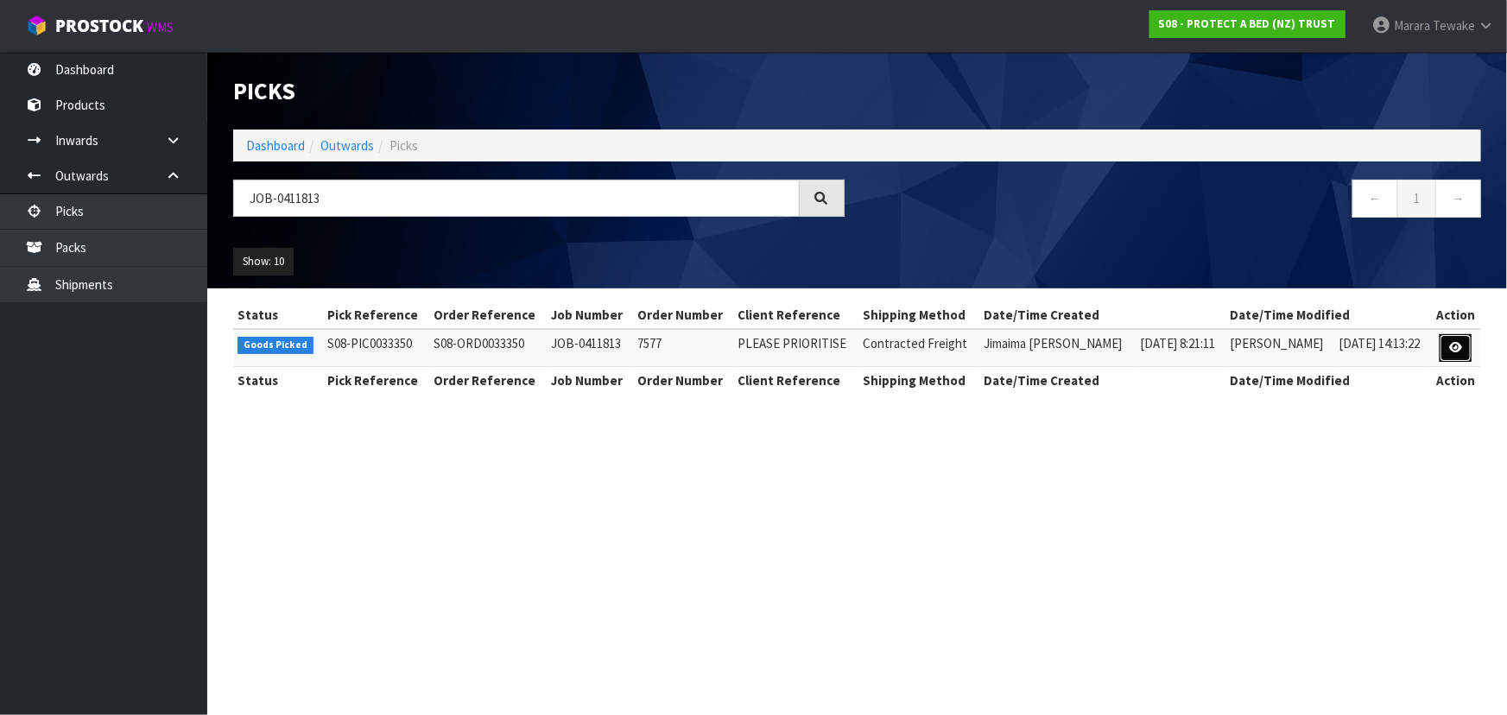
click at [1447, 340] on link at bounding box center [1456, 348] width 32 height 28
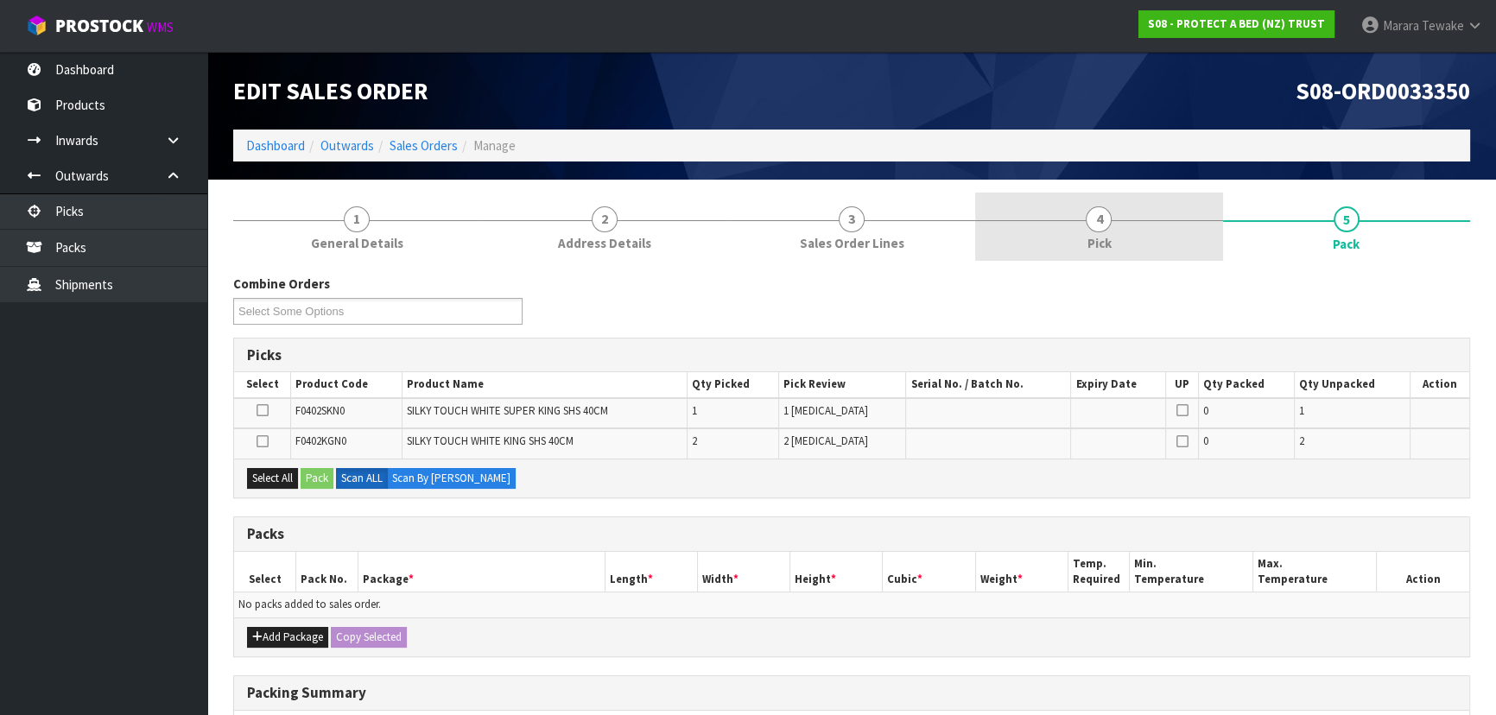
click at [1152, 237] on link "4 Pick" at bounding box center [1098, 227] width 247 height 68
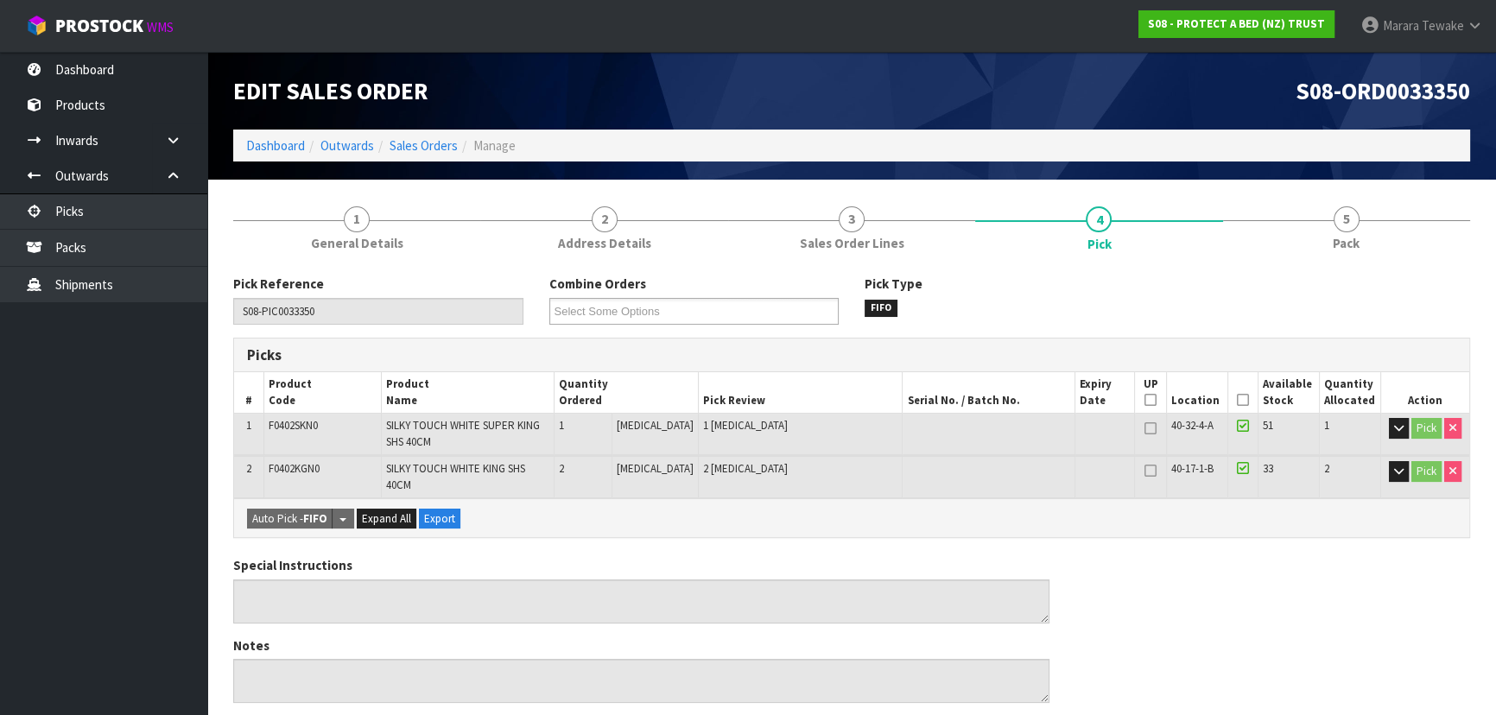
click at [1241, 400] on icon at bounding box center [1243, 400] width 12 height 1
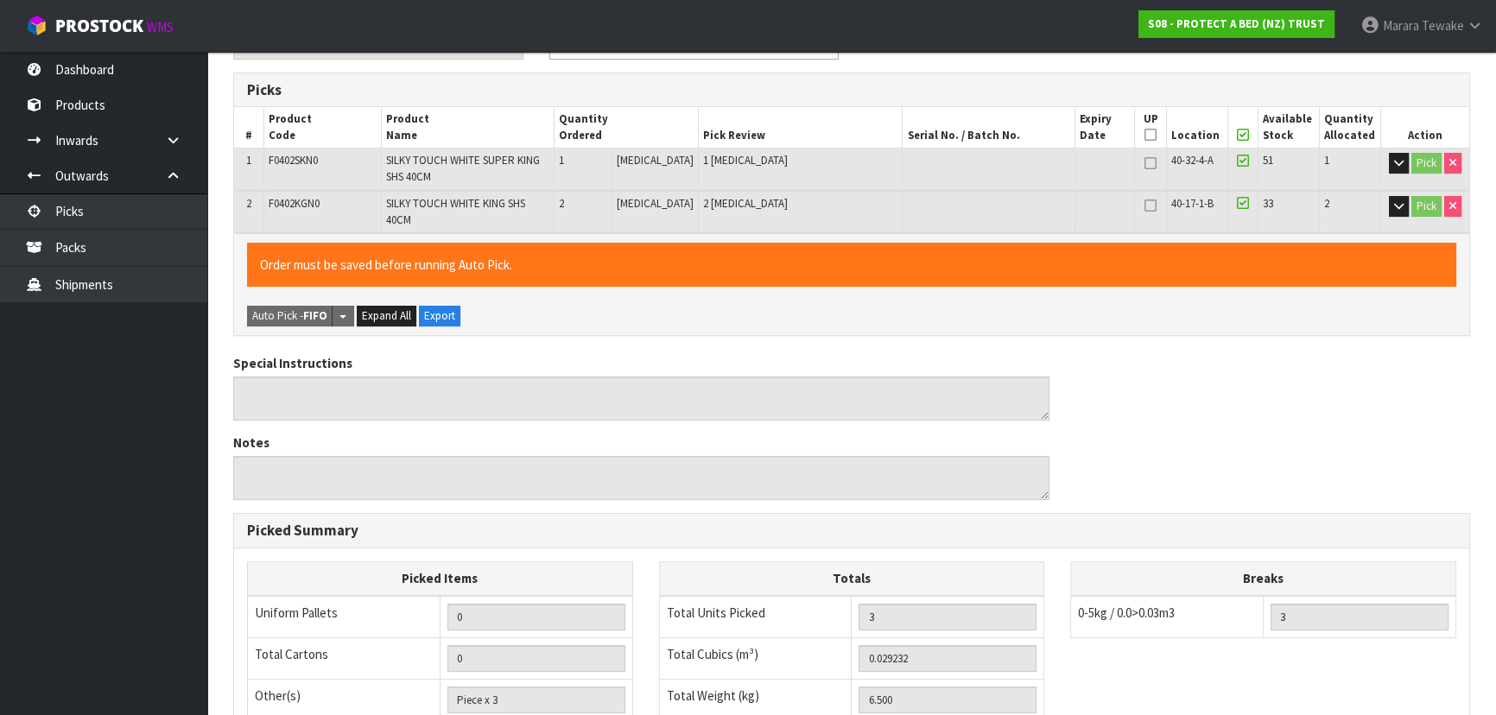
scroll to position [525, 0]
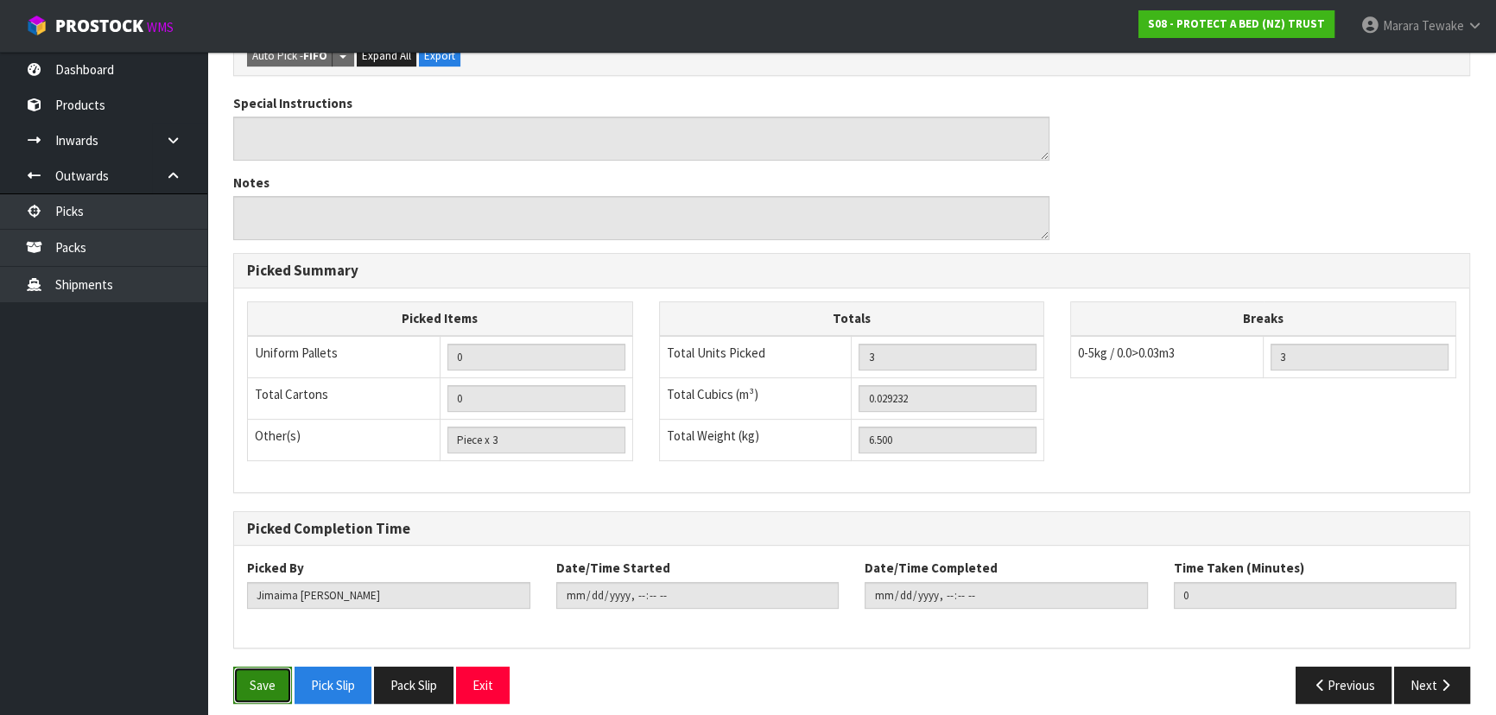
click at [273, 667] on button "Save" at bounding box center [262, 685] width 59 height 37
drag, startPoint x: 1444, startPoint y: 659, endPoint x: 1432, endPoint y: 655, distance: 12.0
click at [1443, 667] on button "Next" at bounding box center [1432, 685] width 76 height 37
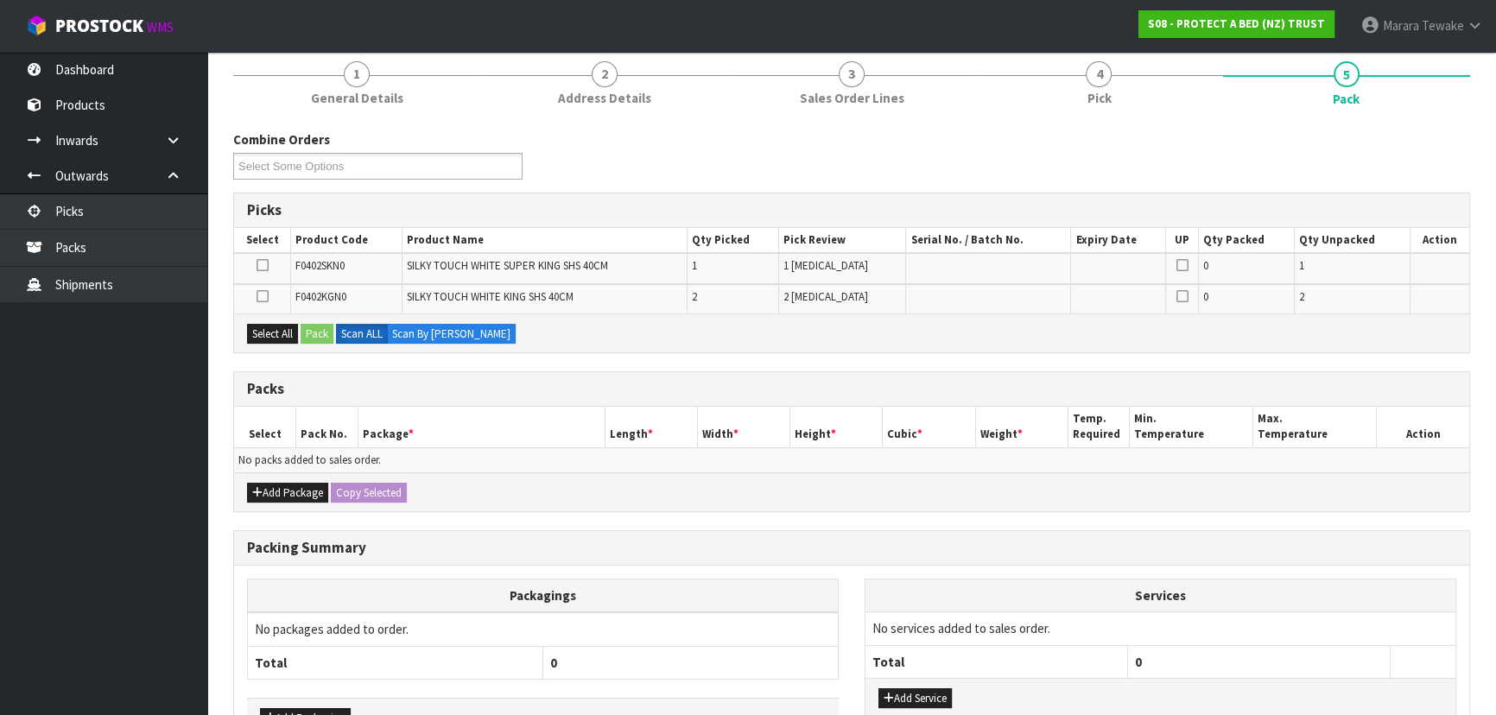
scroll to position [320, 0]
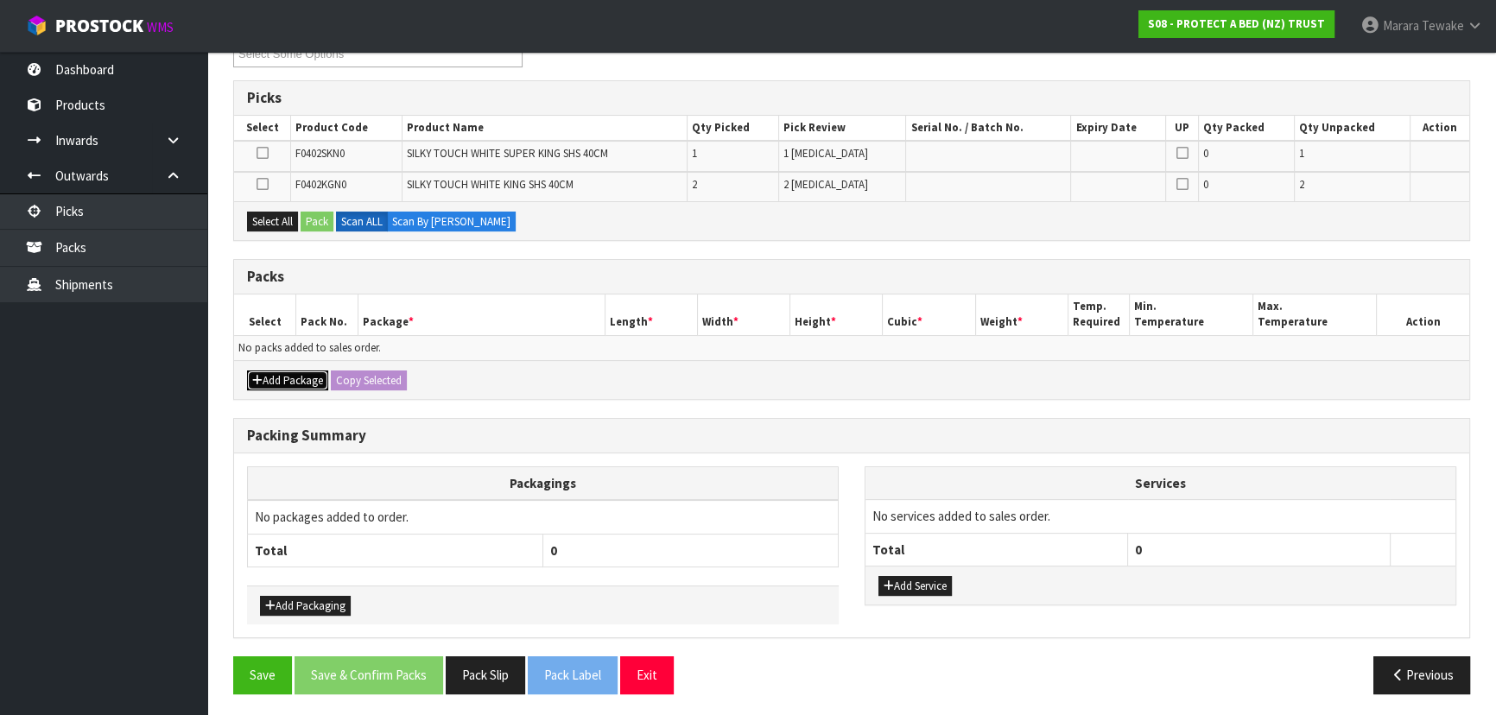
click at [287, 371] on button "Add Package" at bounding box center [287, 381] width 81 height 21
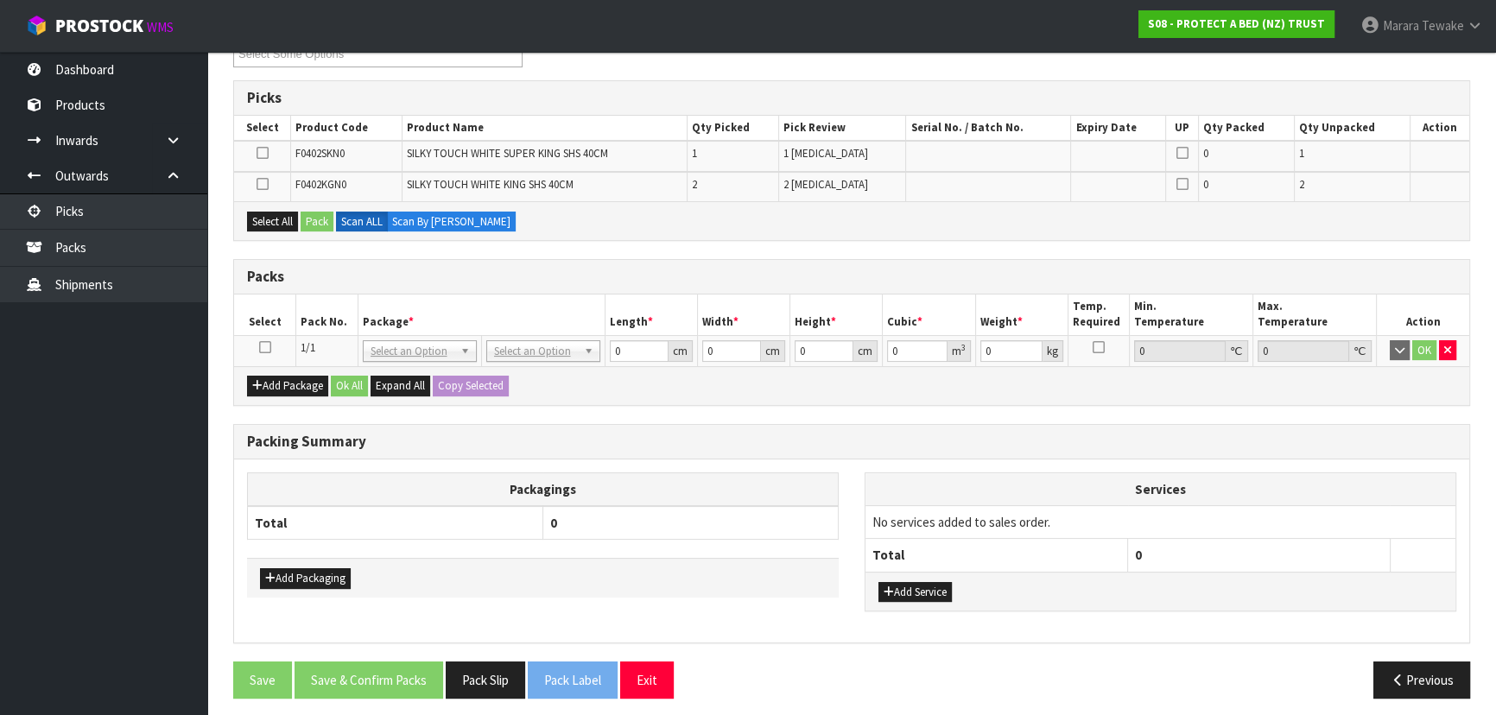
click at [262, 347] on icon at bounding box center [265, 347] width 12 height 1
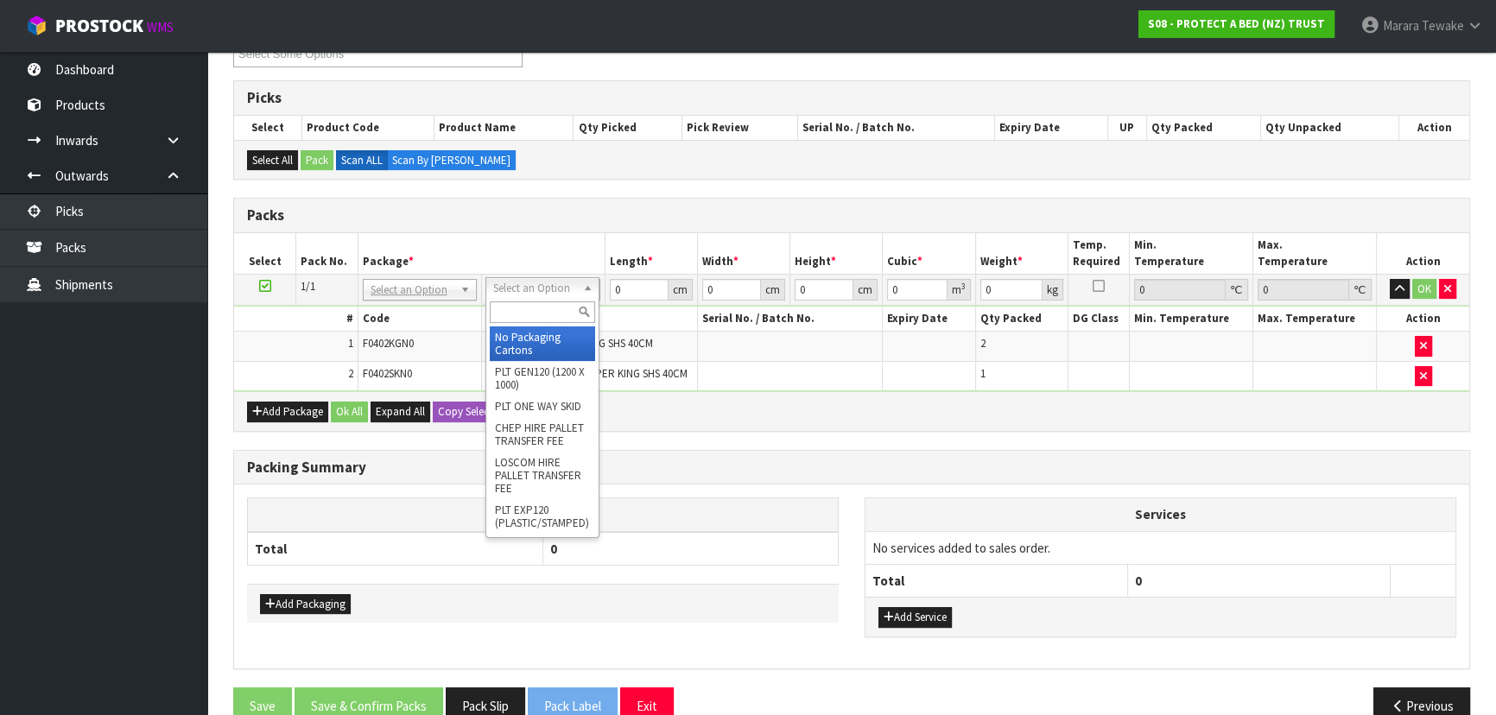
click at [535, 304] on input "text" at bounding box center [542, 312] width 105 height 22
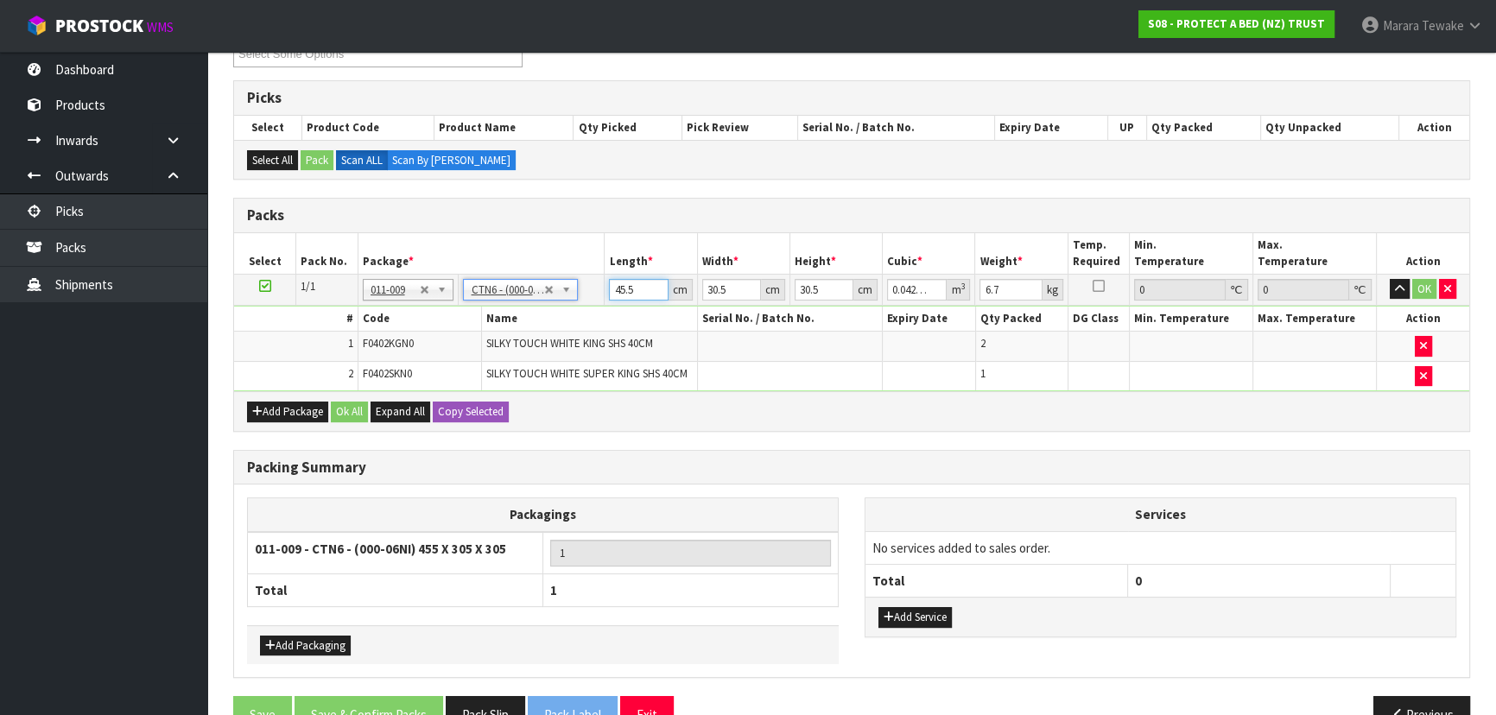
drag, startPoint x: 631, startPoint y: 288, endPoint x: 610, endPoint y: 248, distance: 44.8
click at [610, 253] on table "Select Pack No. Package * Length * Width * Height * Cubic * Weight * Temp. Requ…" at bounding box center [851, 312] width 1235 height 158
click at [1390, 279] on button "button" at bounding box center [1400, 289] width 20 height 21
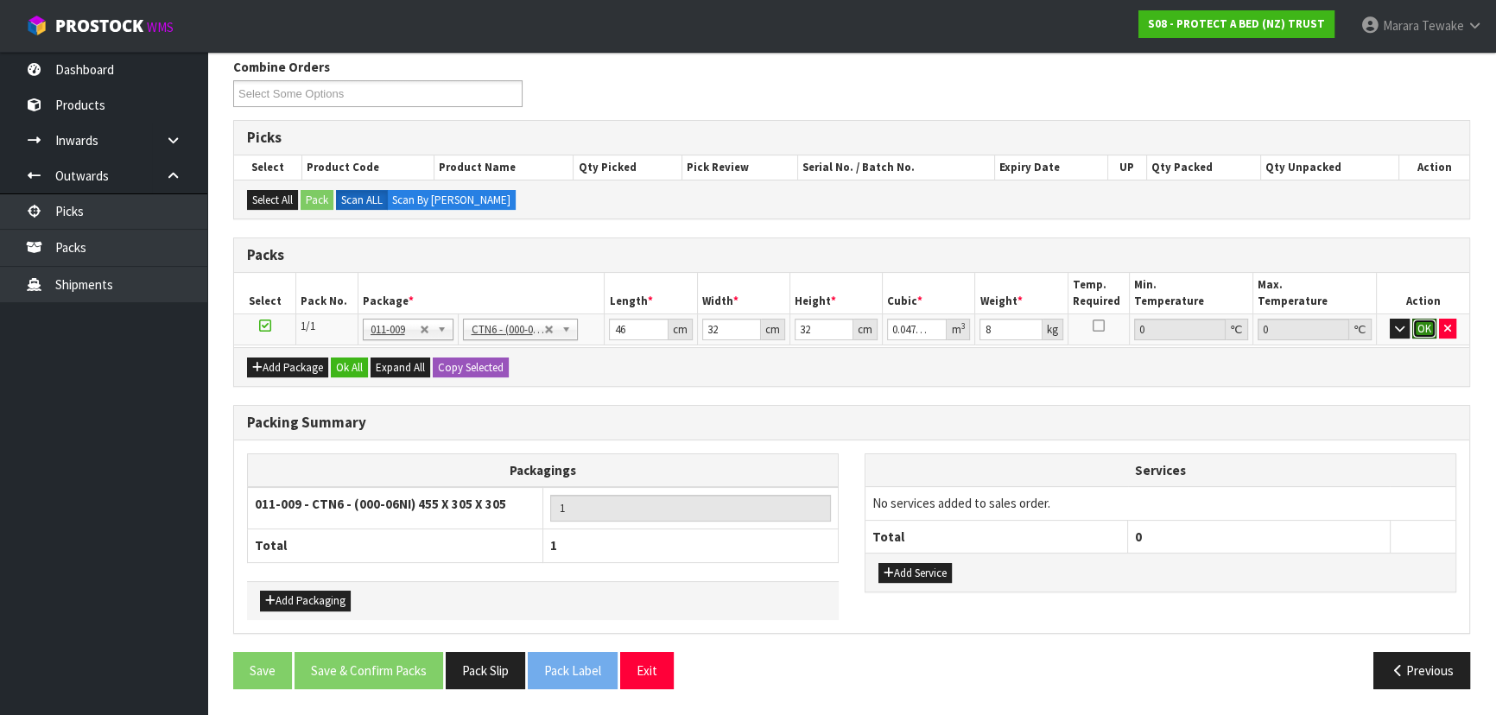
click button "OK" at bounding box center [1424, 329] width 24 height 21
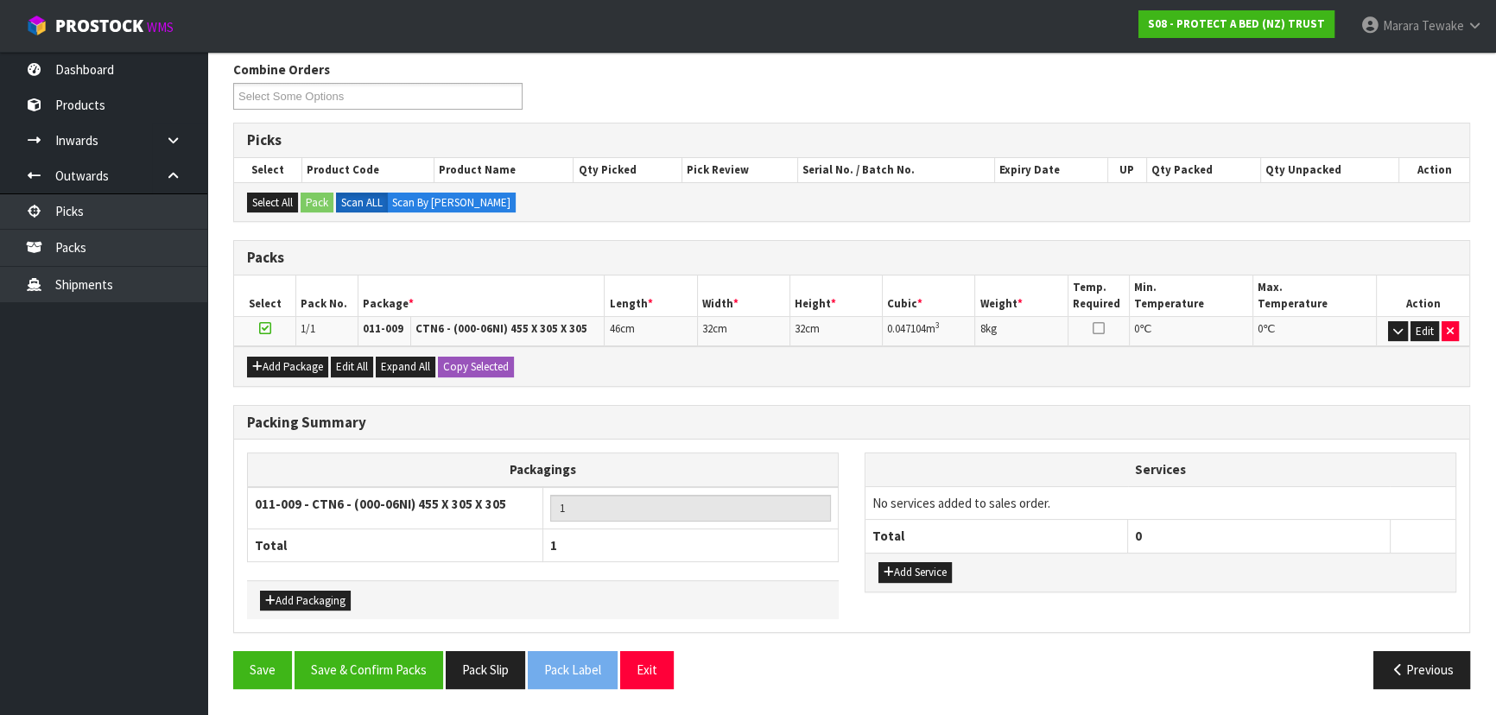
scroll to position [273, 0]
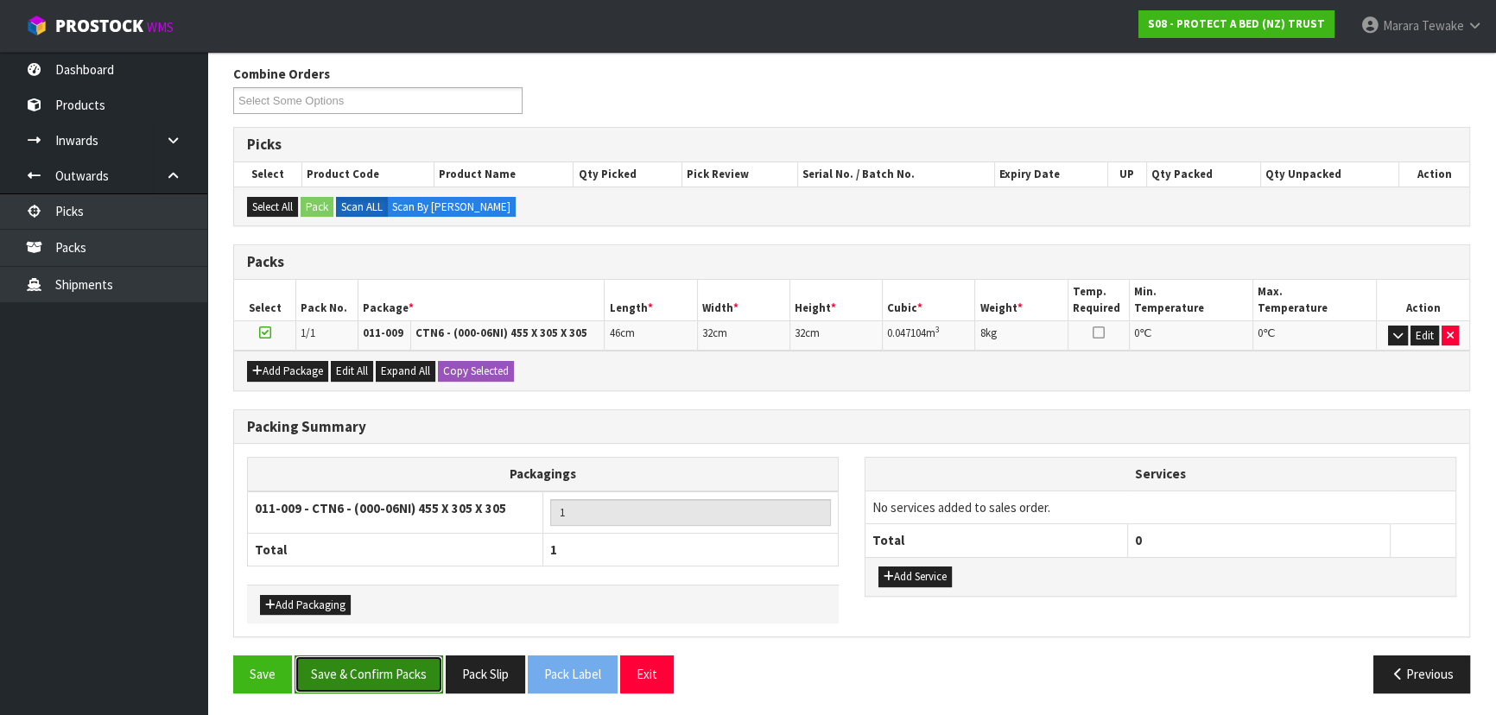
click at [377, 684] on button "Save & Confirm Packs" at bounding box center [369, 674] width 149 height 37
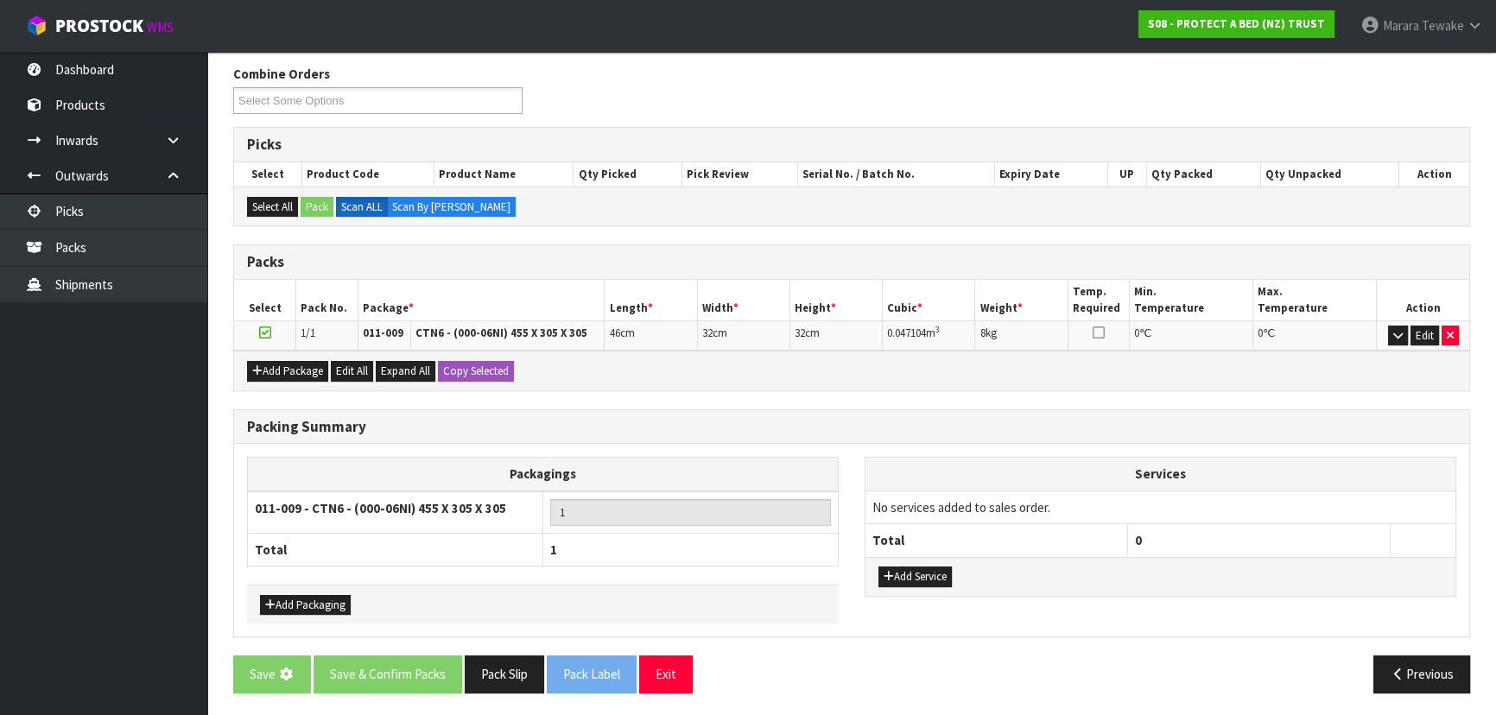
scroll to position [0, 0]
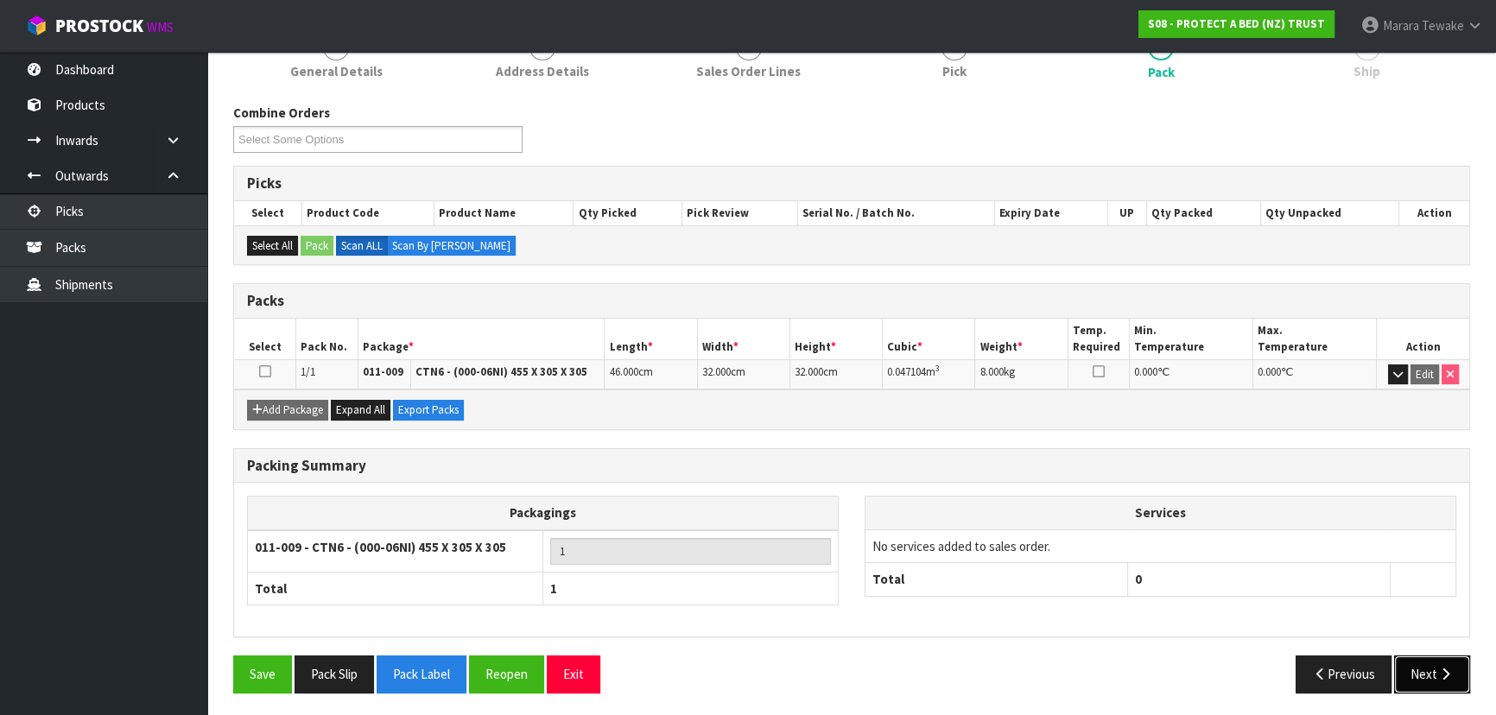
click at [1418, 662] on button "Next" at bounding box center [1432, 674] width 76 height 37
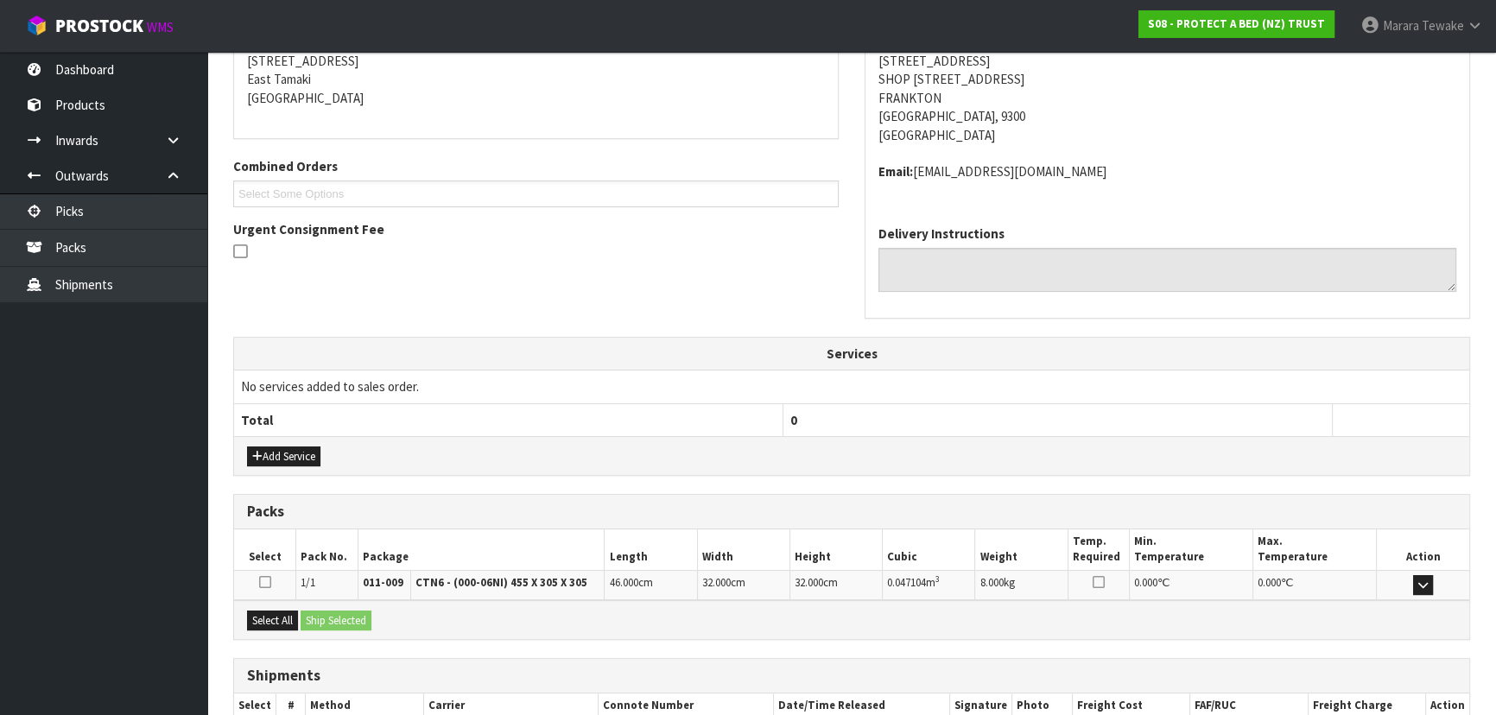
scroll to position [460, 0]
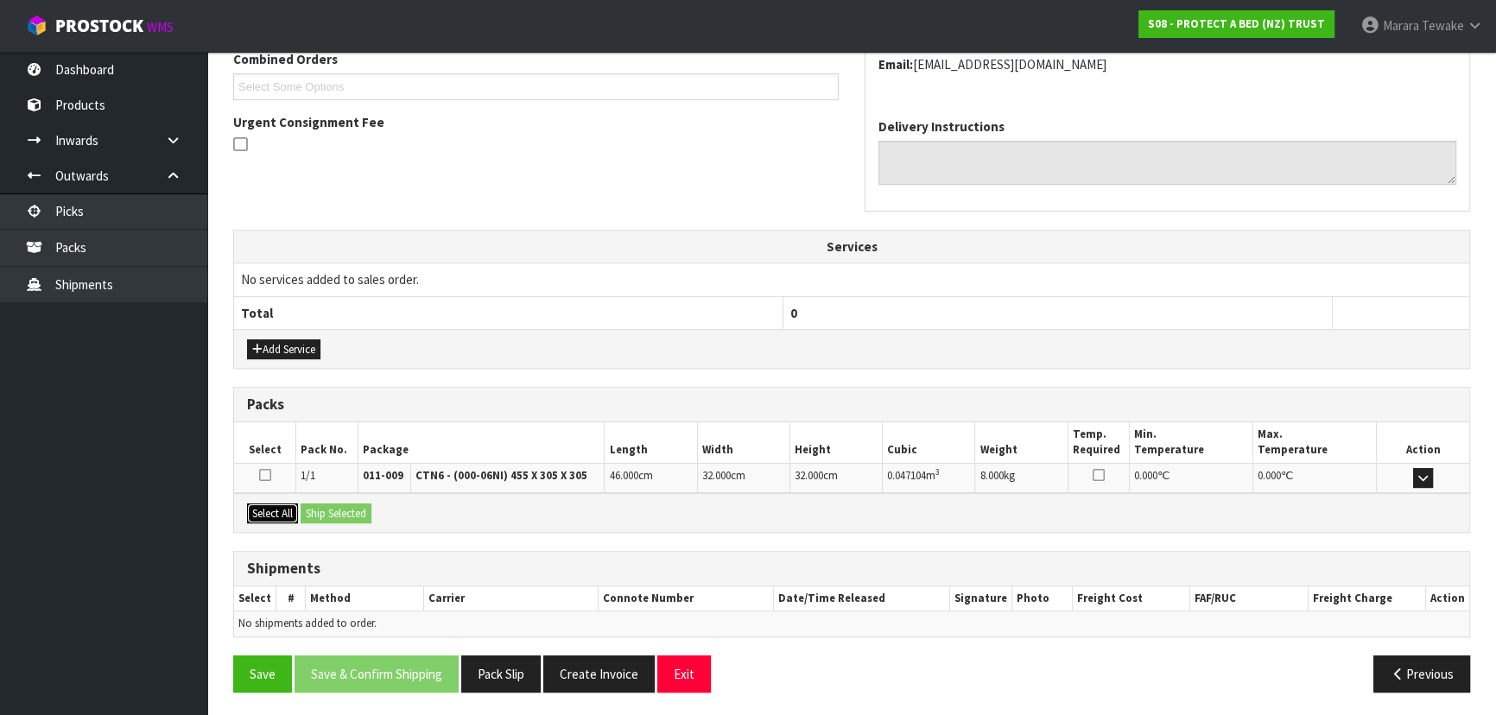
drag, startPoint x: 295, startPoint y: 509, endPoint x: 324, endPoint y: 506, distance: 29.5
click at [295, 509] on button "Select All" at bounding box center [272, 514] width 51 height 21
click at [324, 506] on button "Ship Selected" at bounding box center [336, 514] width 71 height 21
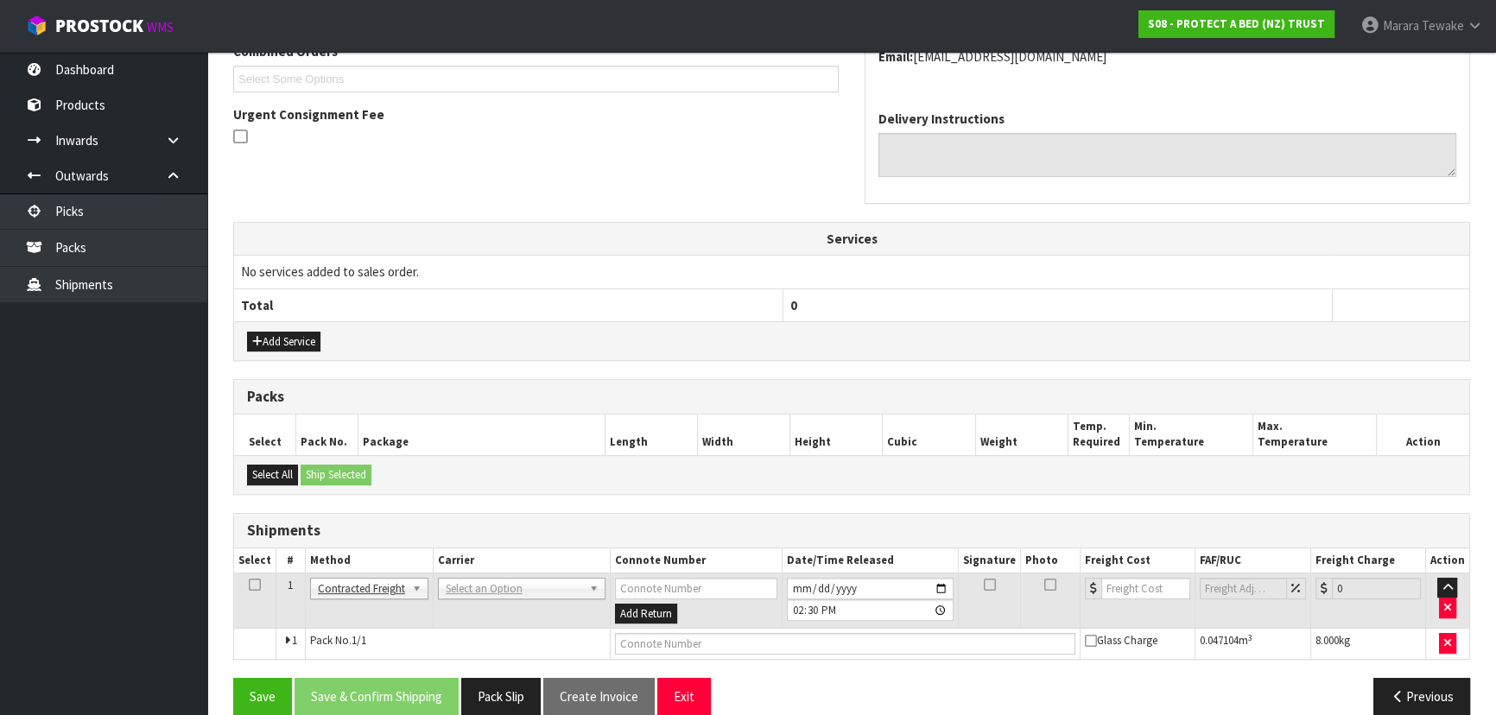
scroll to position [491, 0]
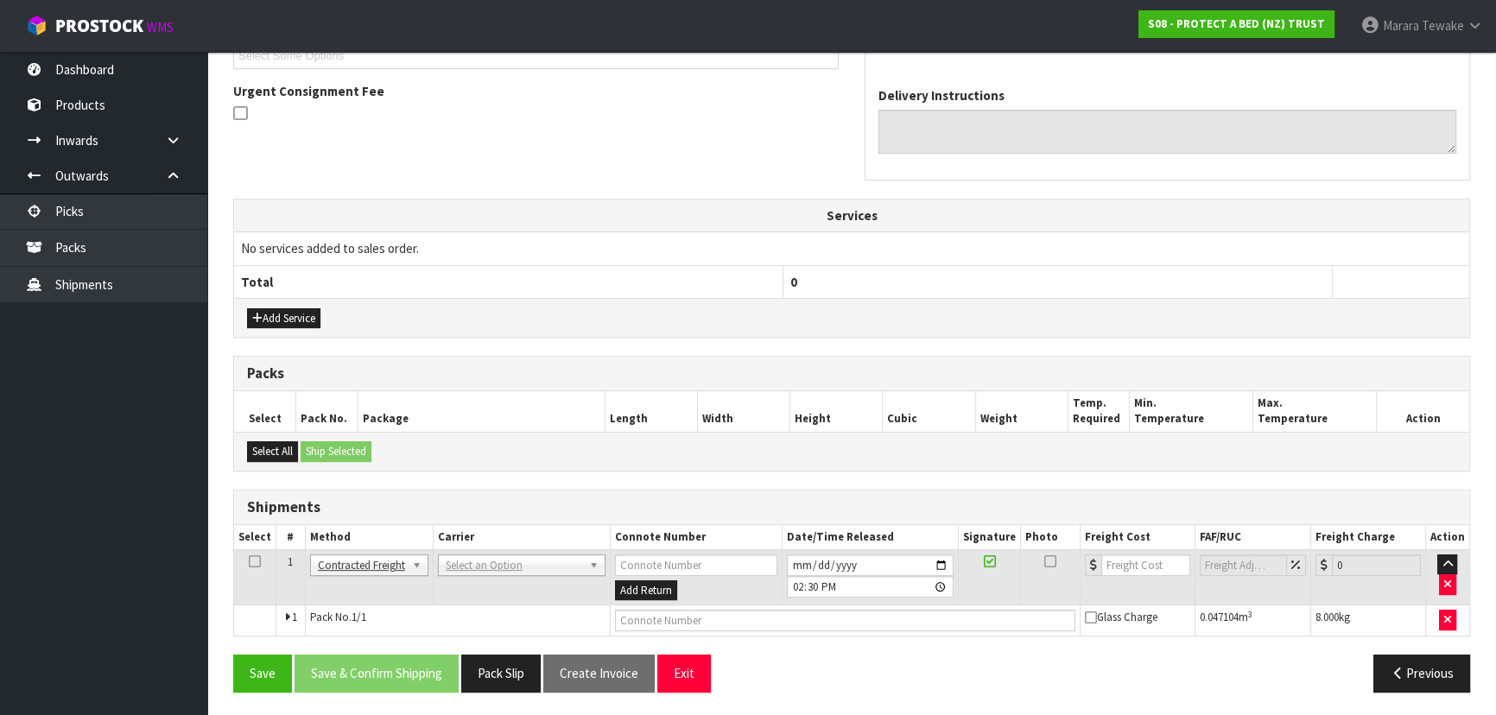
drag, startPoint x: 473, startPoint y: 556, endPoint x: 473, endPoint y: 579, distance: 22.5
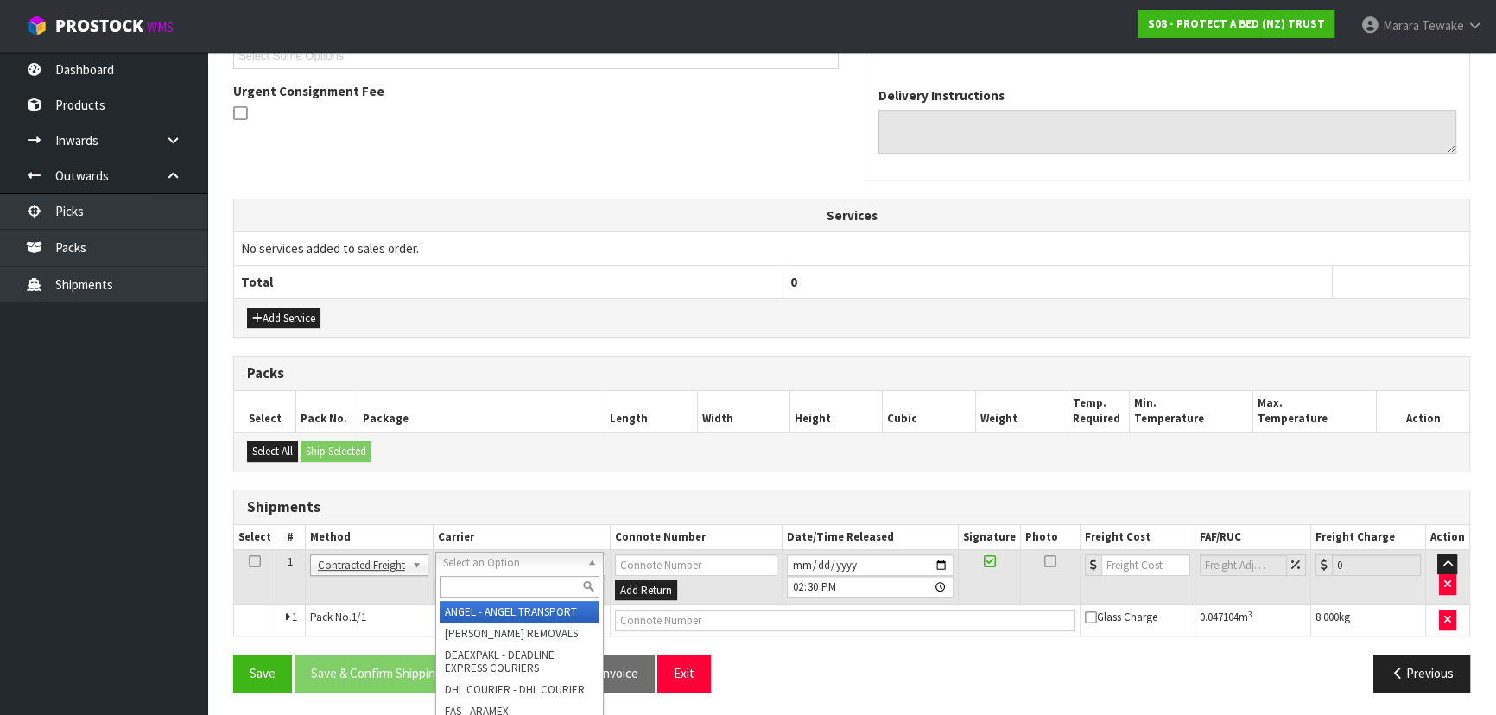
click at [473, 579] on input "text" at bounding box center [520, 587] width 160 height 22
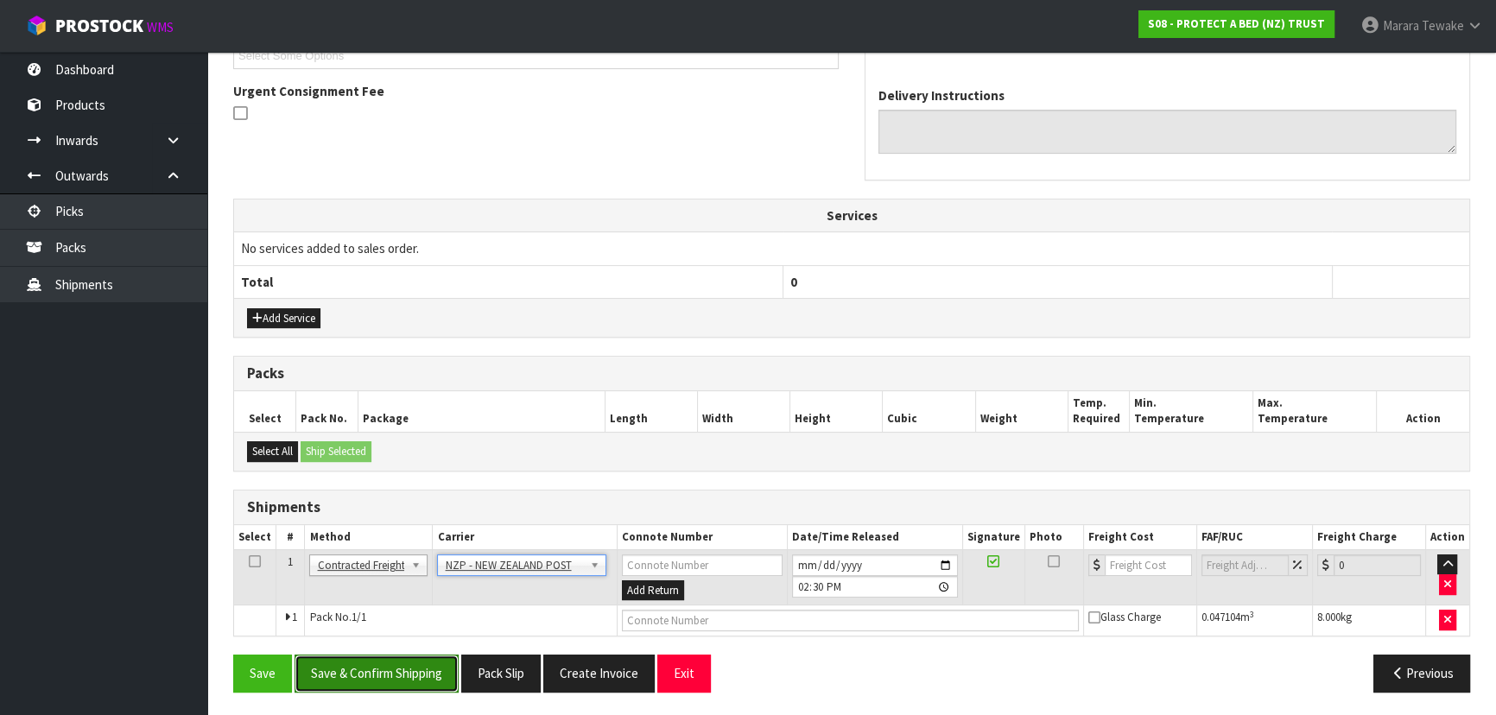
click at [414, 669] on button "Save & Confirm Shipping" at bounding box center [377, 673] width 164 height 37
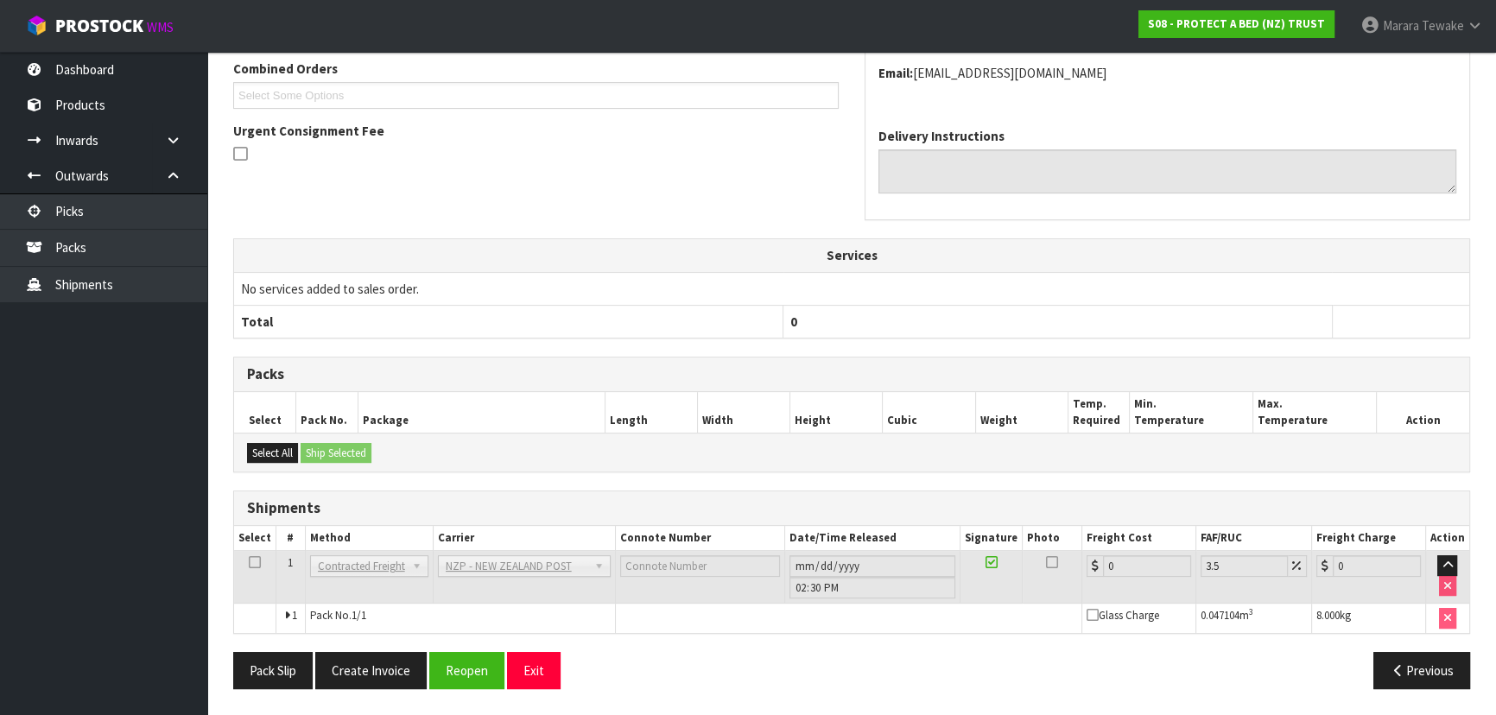
scroll to position [466, 0]
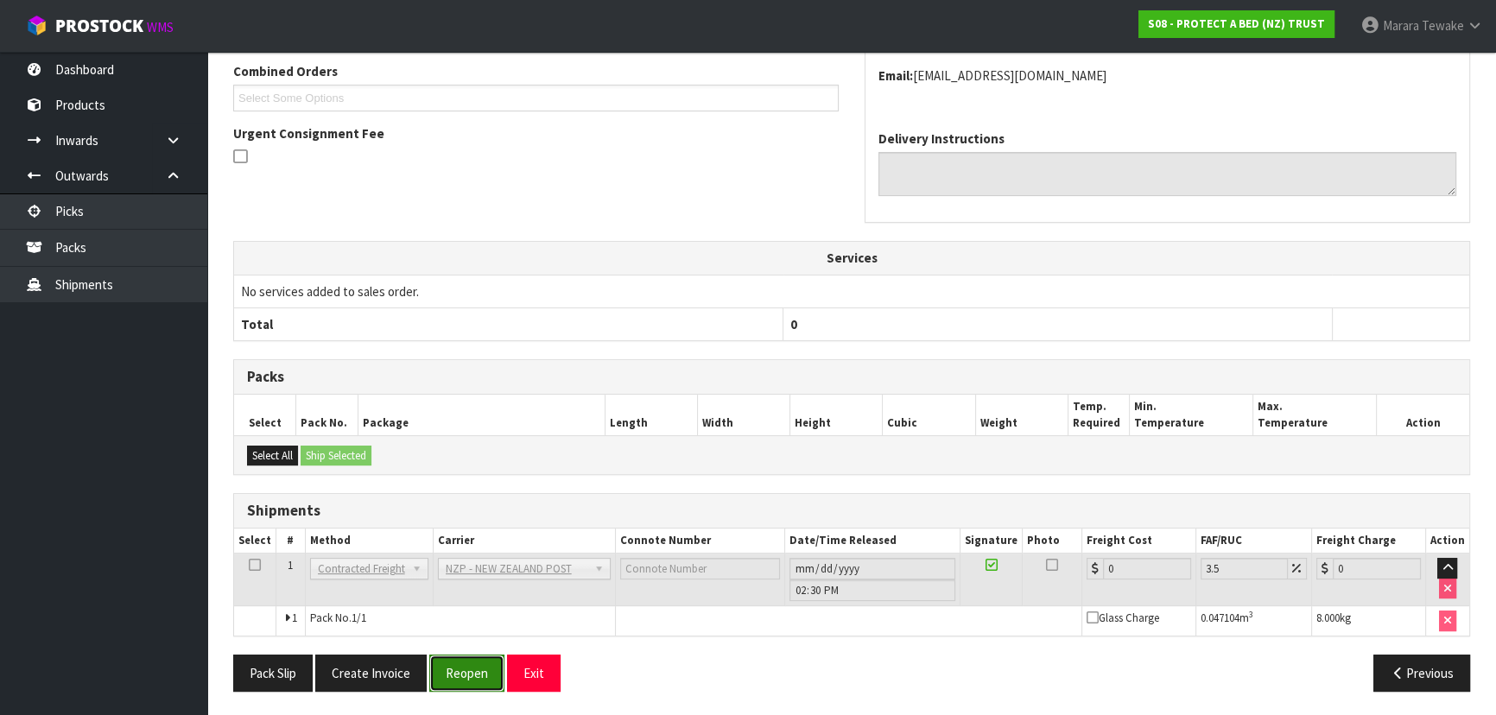
click at [462, 675] on button "Reopen" at bounding box center [466, 673] width 75 height 37
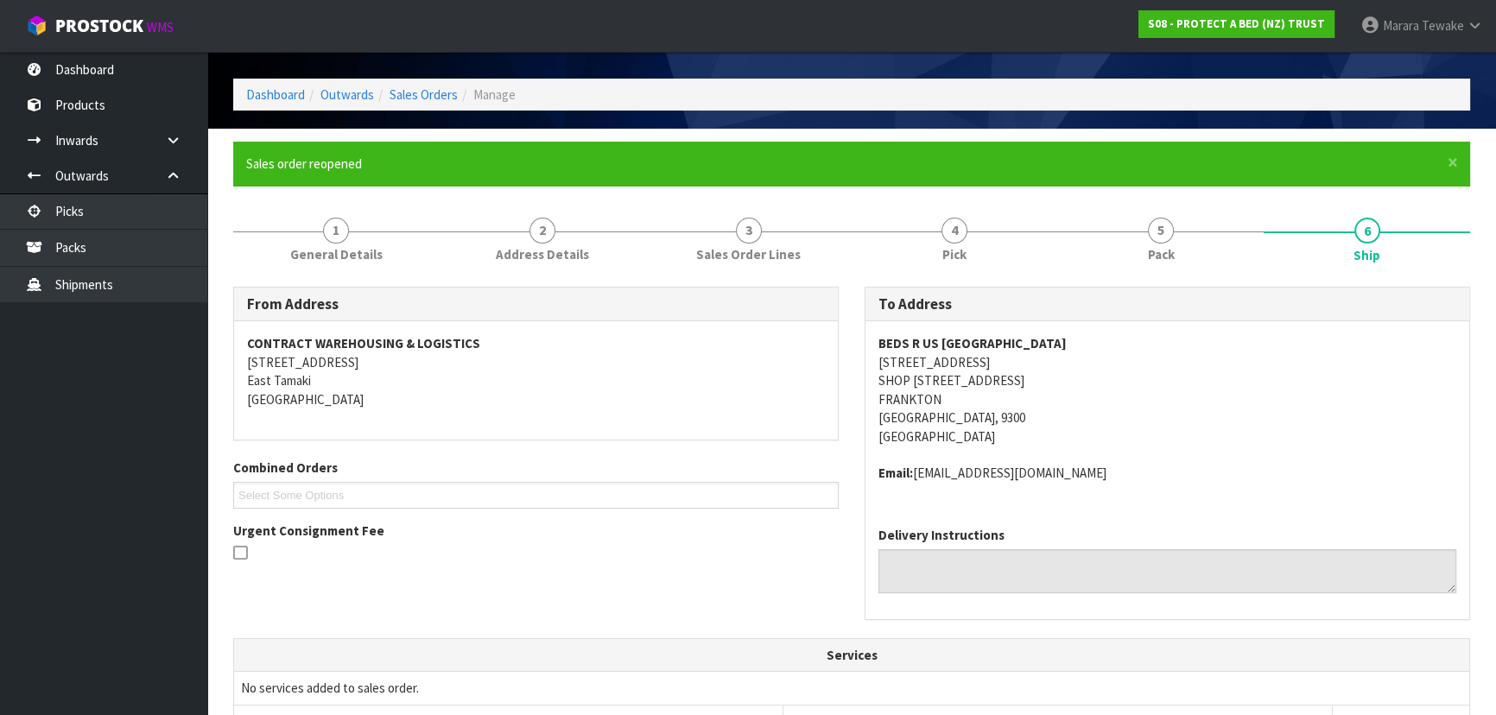
scroll to position [491, 0]
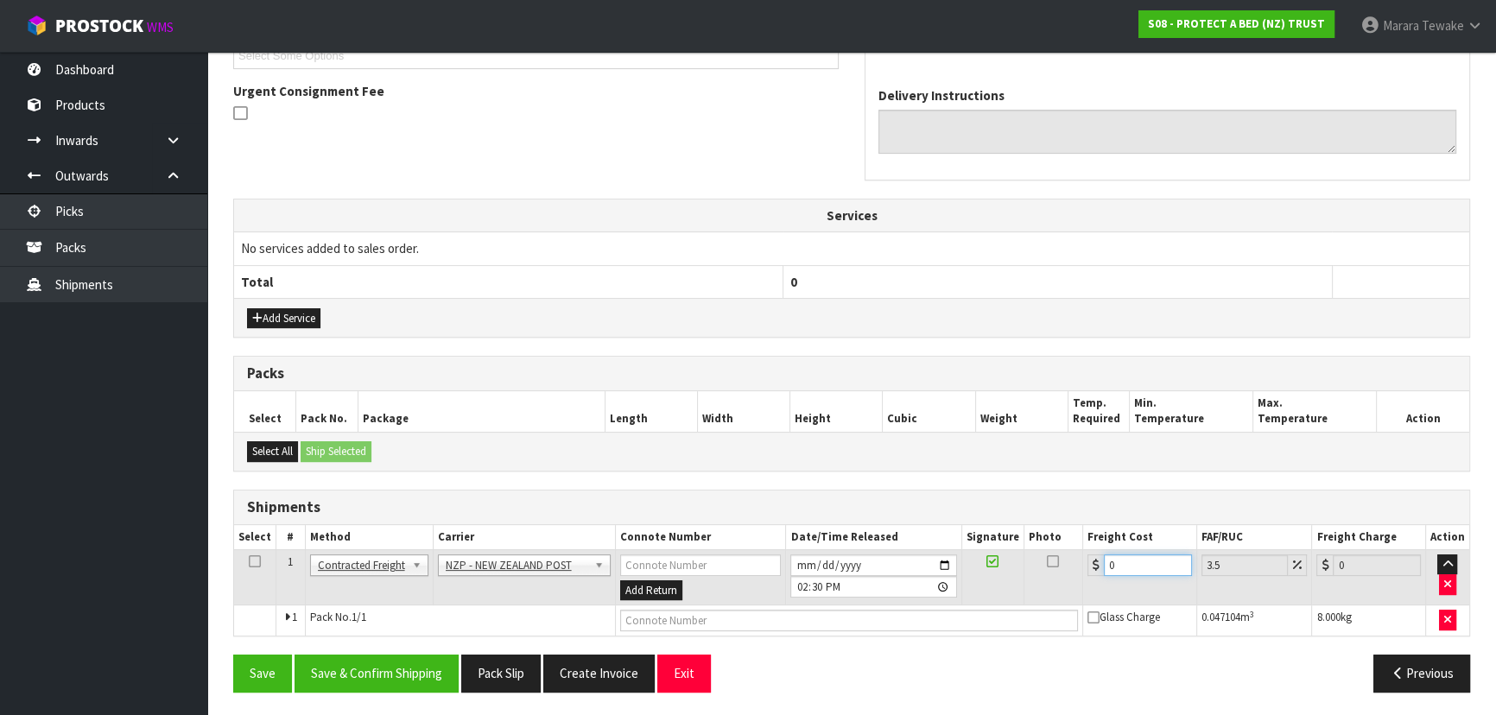
drag, startPoint x: 1142, startPoint y: 562, endPoint x: 1028, endPoint y: 522, distance: 120.8
click at [1063, 553] on tr "1 Client Local Pickup Customer Local Pickup Company Freight Contracted Freight …" at bounding box center [851, 577] width 1235 height 56
click at [423, 669] on button "Save & Confirm Shipping" at bounding box center [377, 673] width 164 height 37
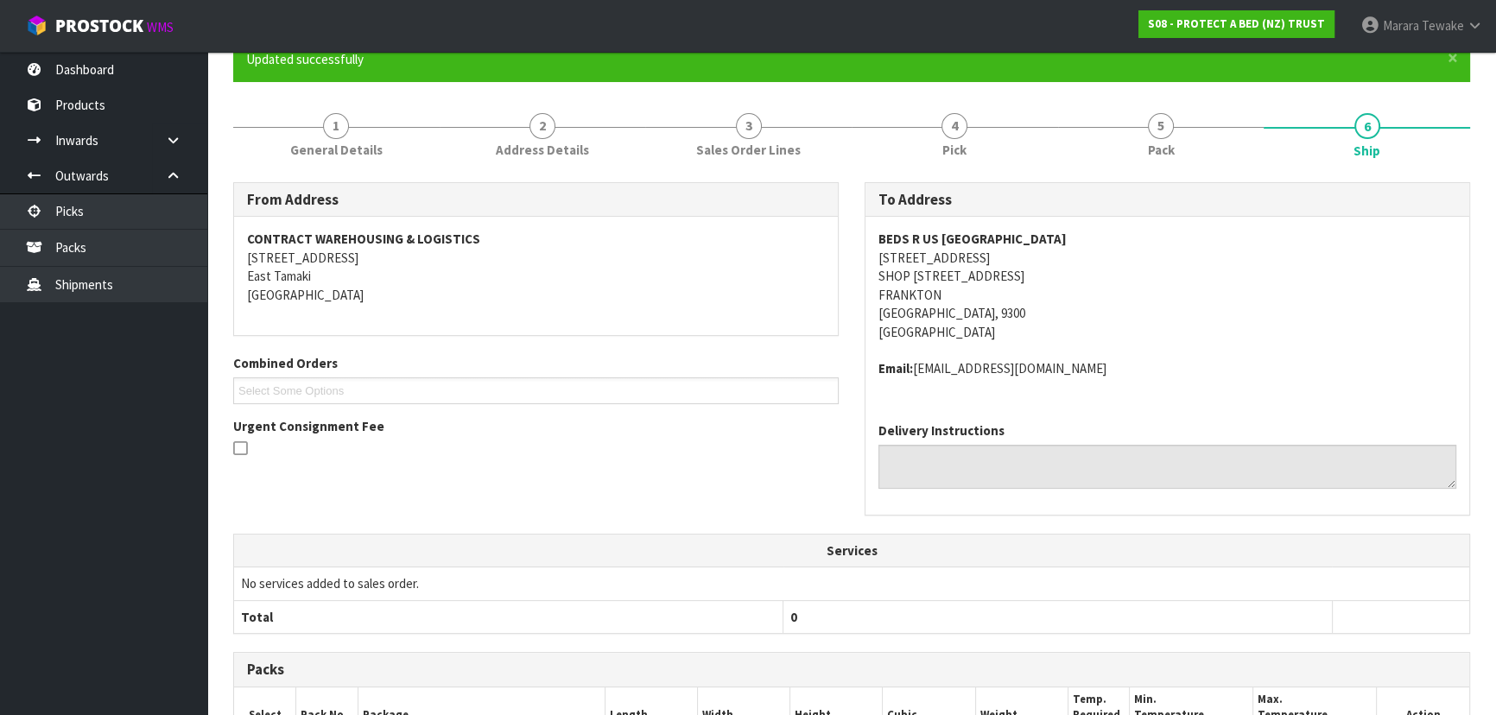
scroll to position [0, 0]
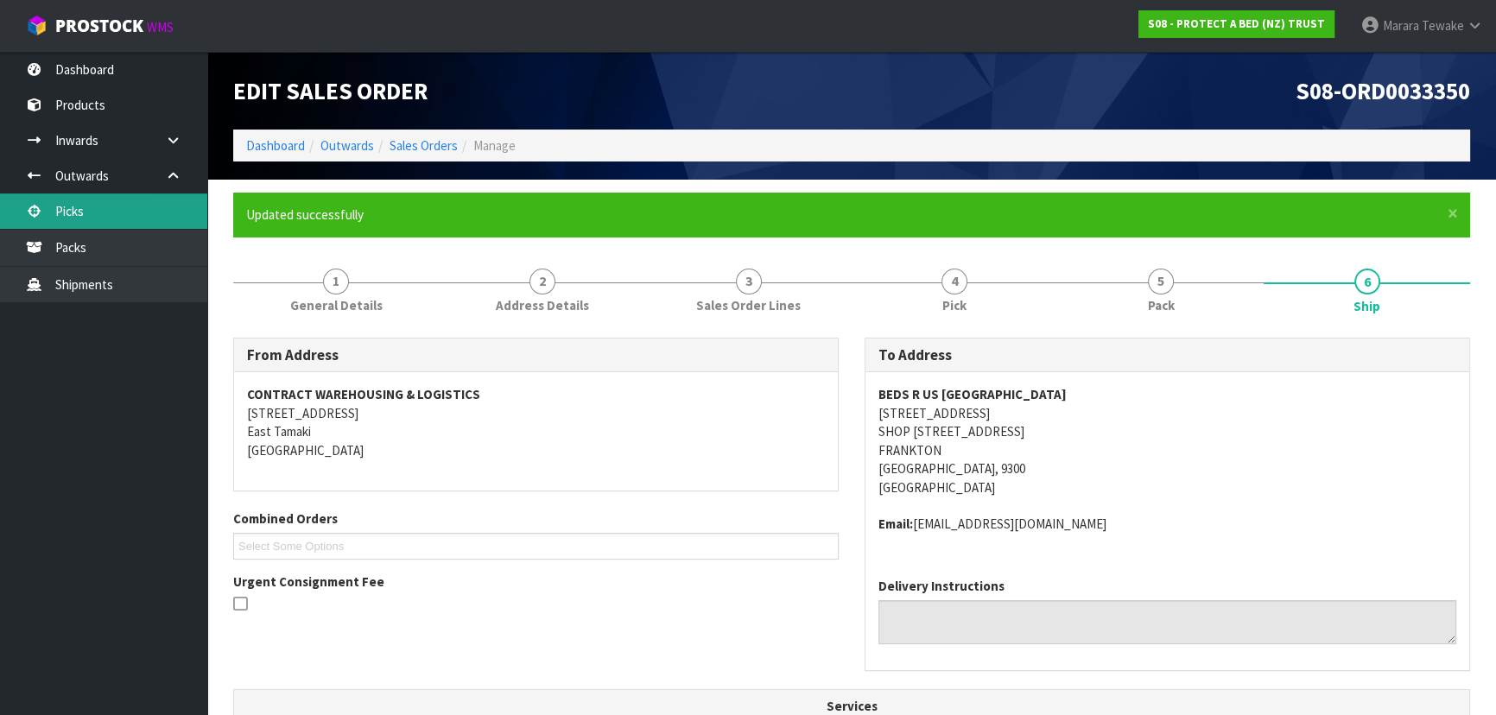
click at [138, 218] on link "Picks" at bounding box center [103, 211] width 207 height 35
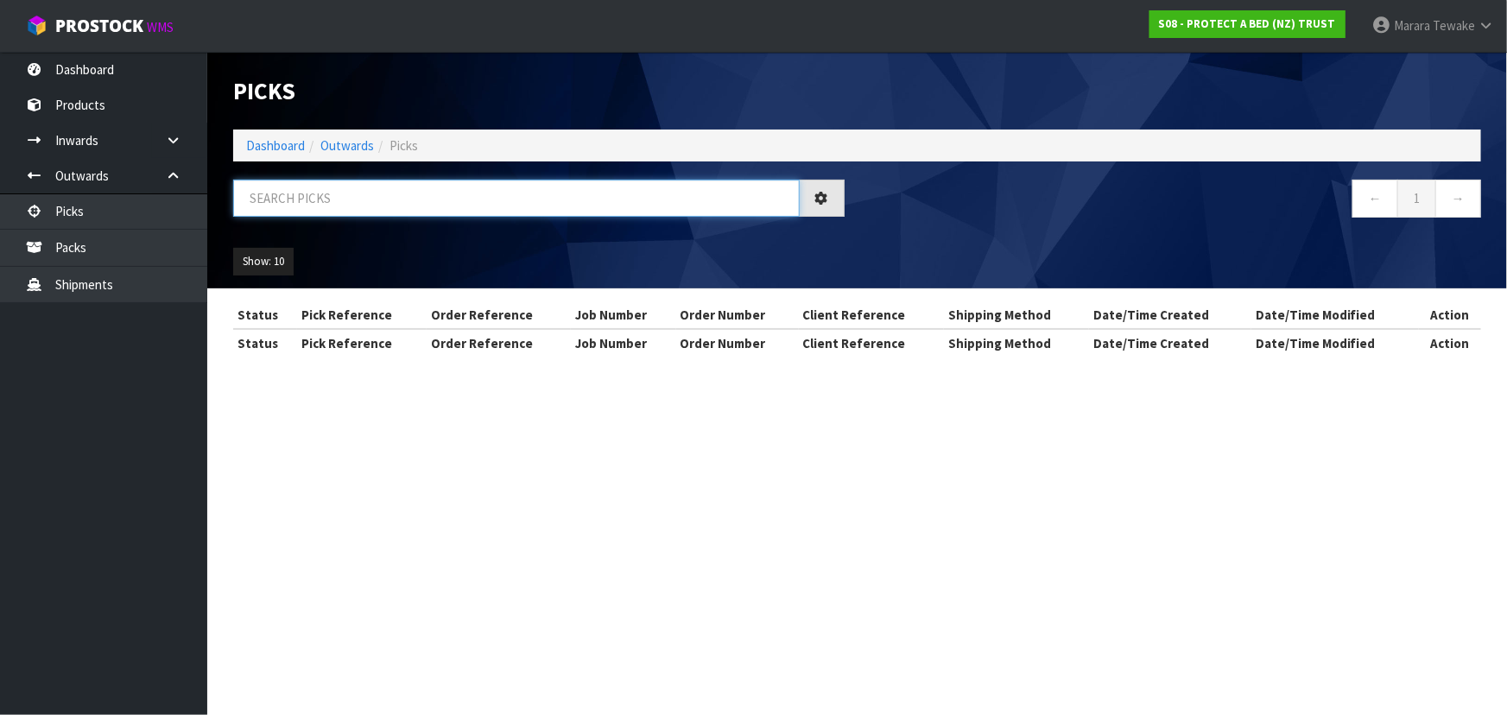
click at [303, 192] on input "text" at bounding box center [516, 198] width 567 height 37
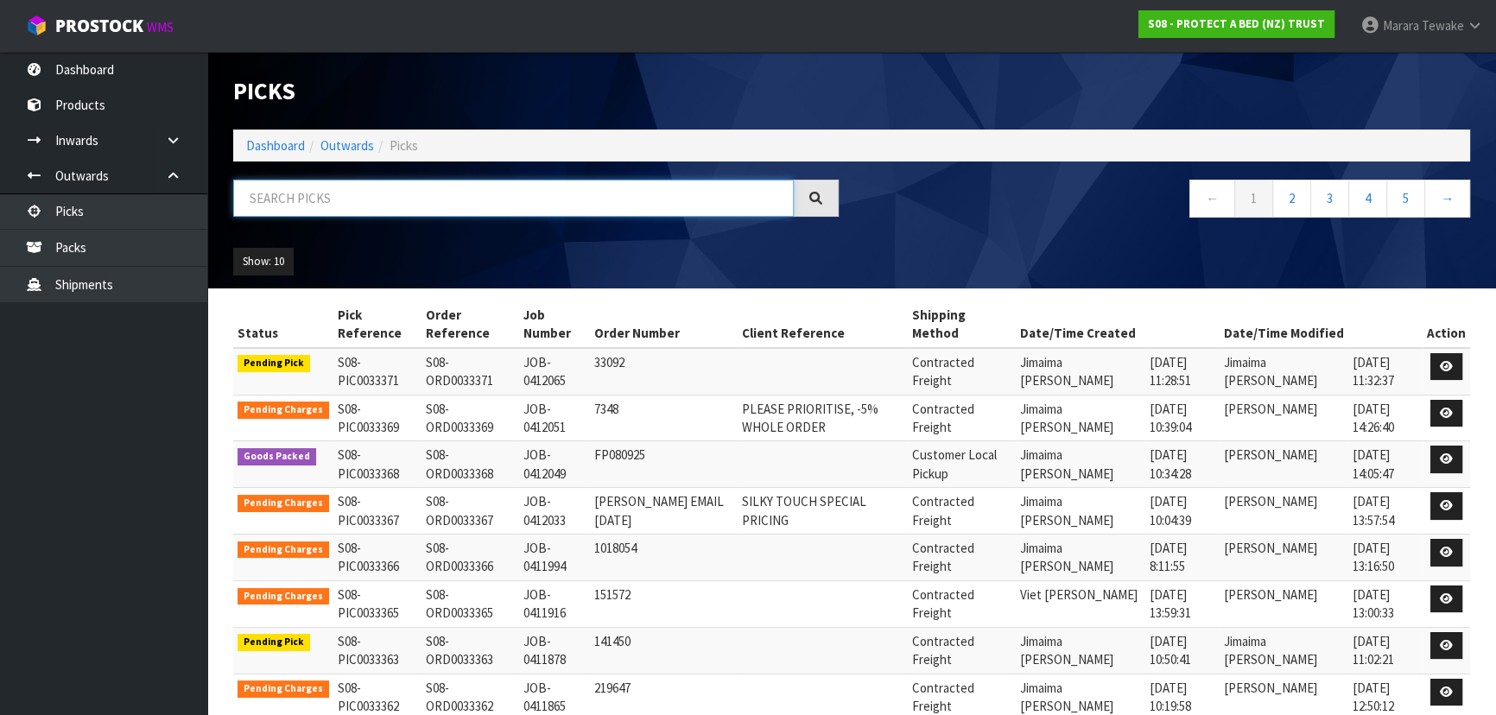
click at [329, 192] on input "text" at bounding box center [513, 198] width 561 height 37
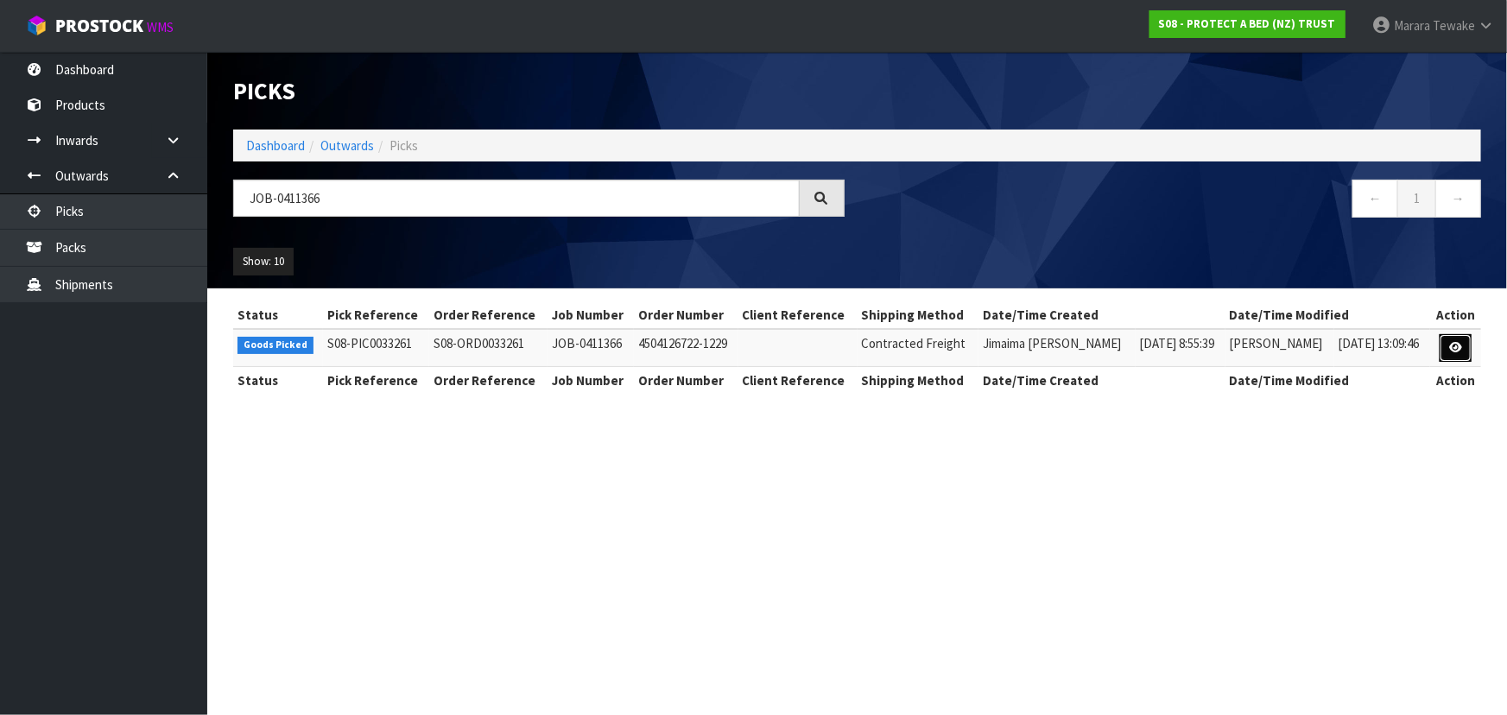
click at [1450, 342] on link at bounding box center [1456, 348] width 32 height 28
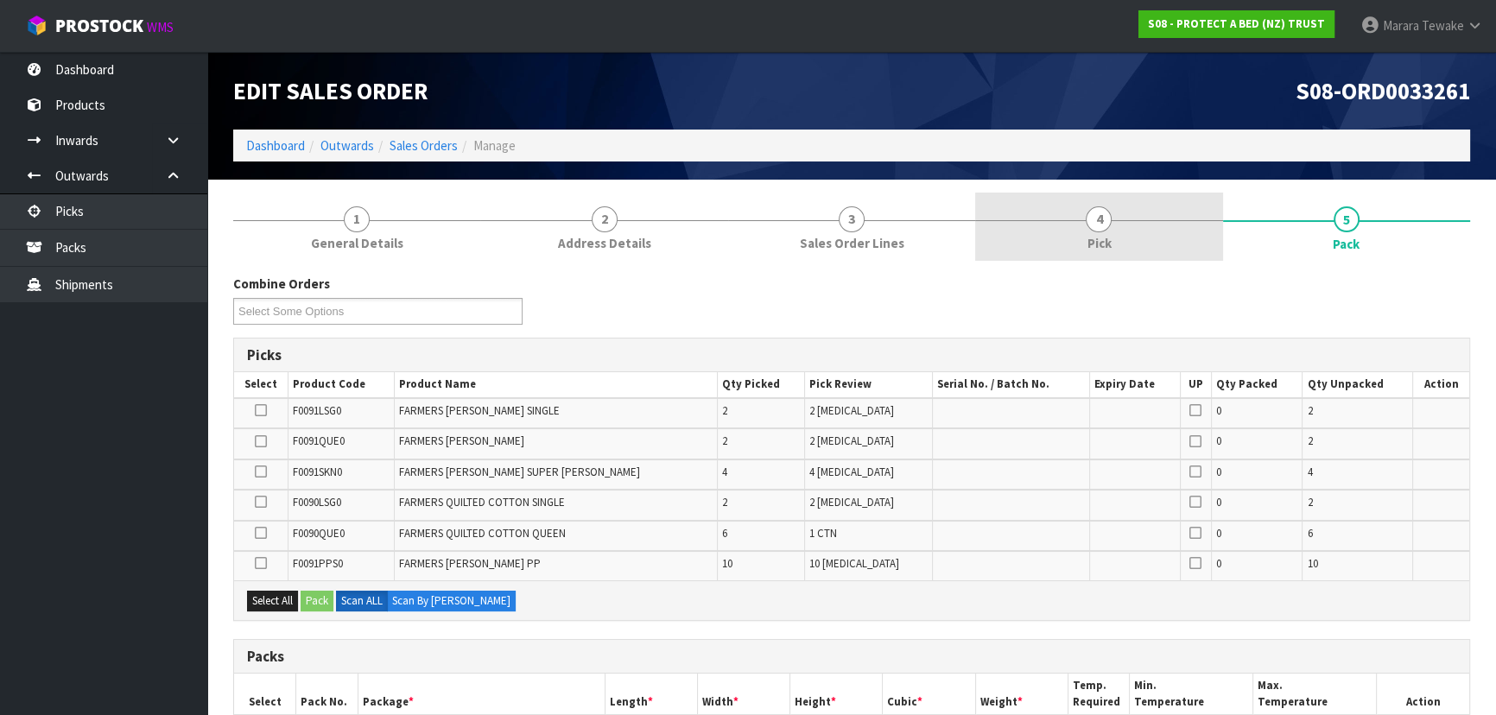
click at [1130, 242] on link "4 Pick" at bounding box center [1098, 227] width 247 height 68
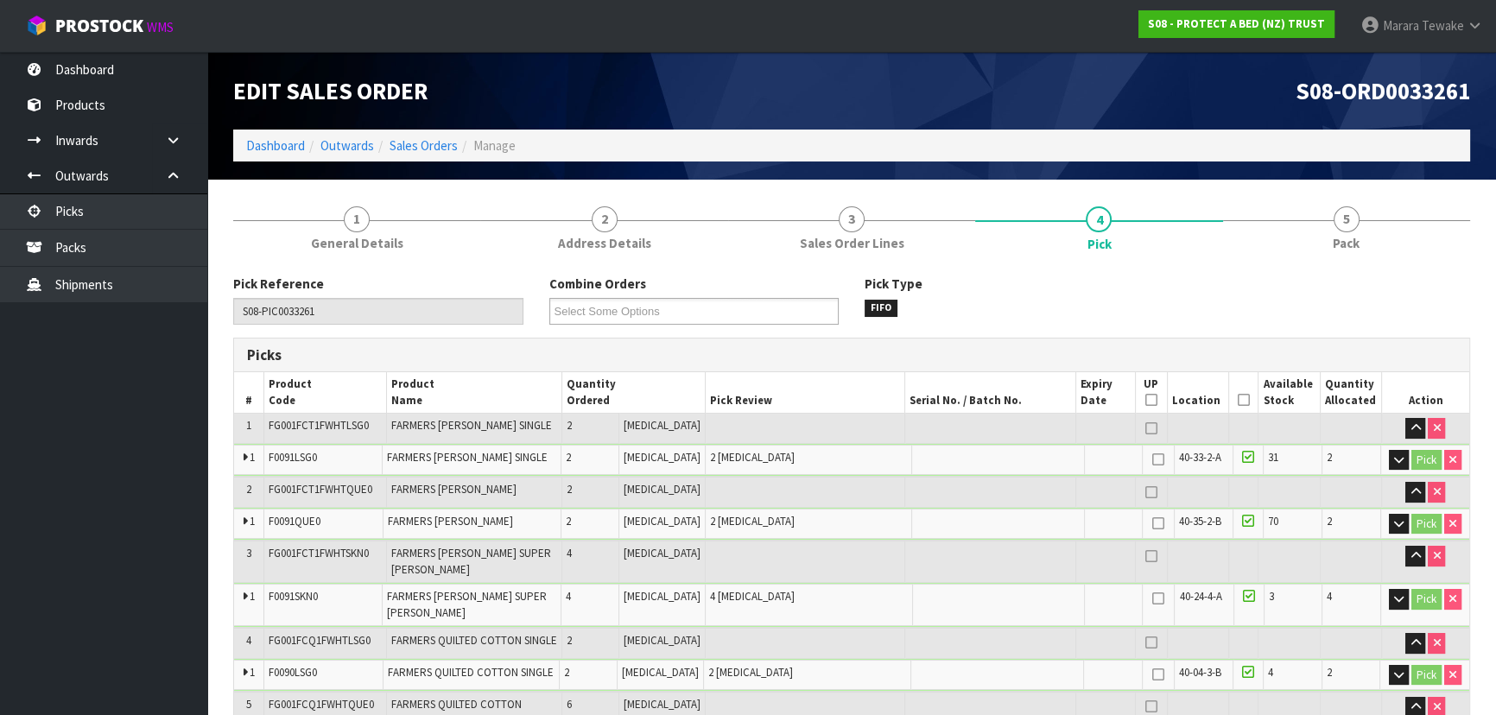
click at [1238, 401] on icon at bounding box center [1244, 400] width 12 height 1
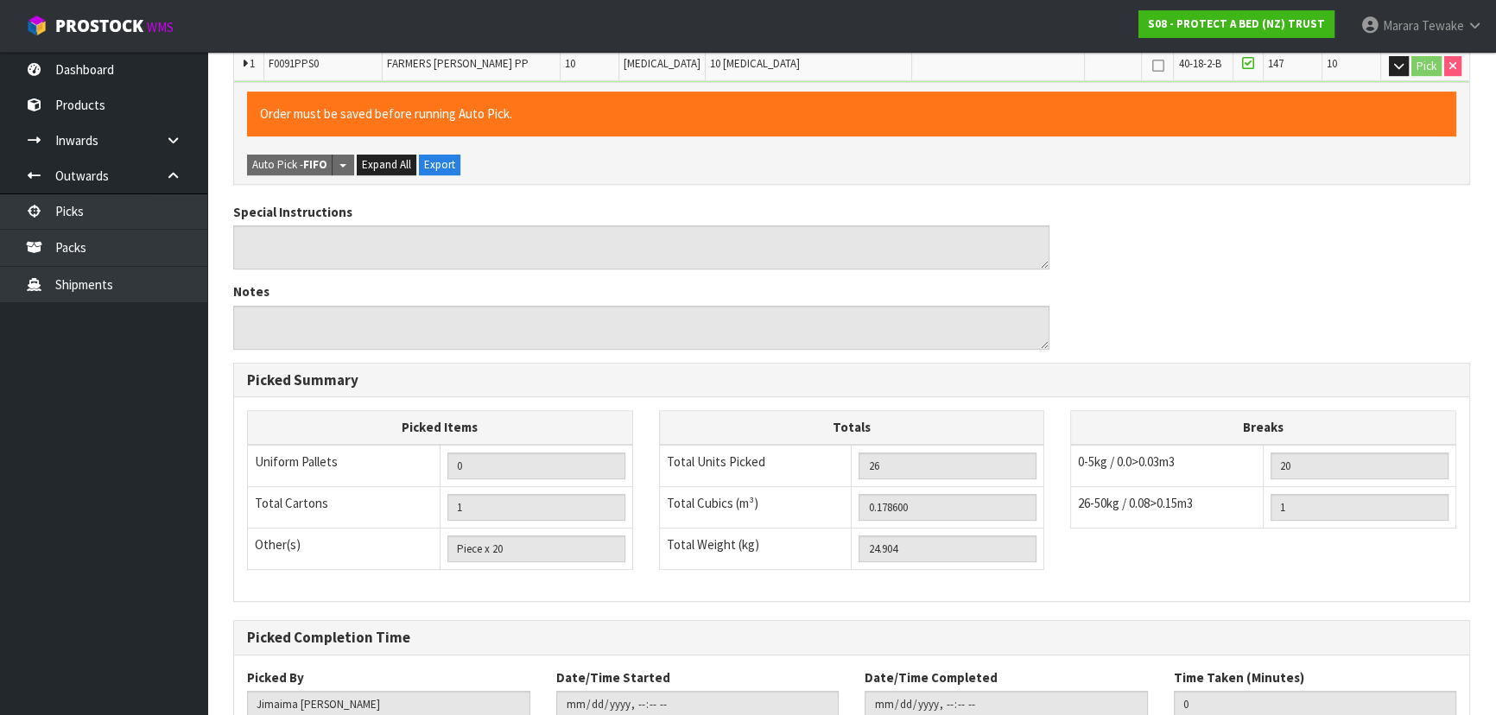
scroll to position [829, 0]
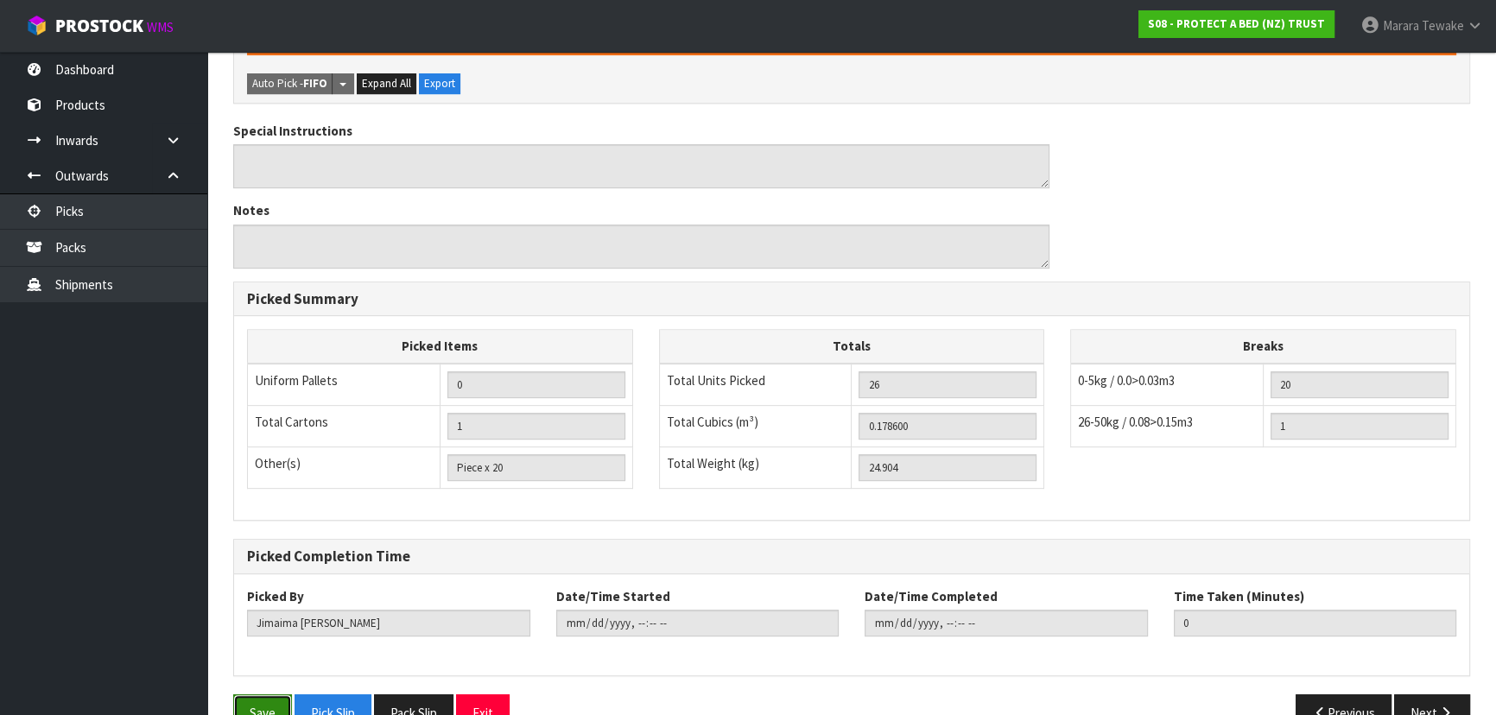
click at [251, 695] on button "Save" at bounding box center [262, 713] width 59 height 37
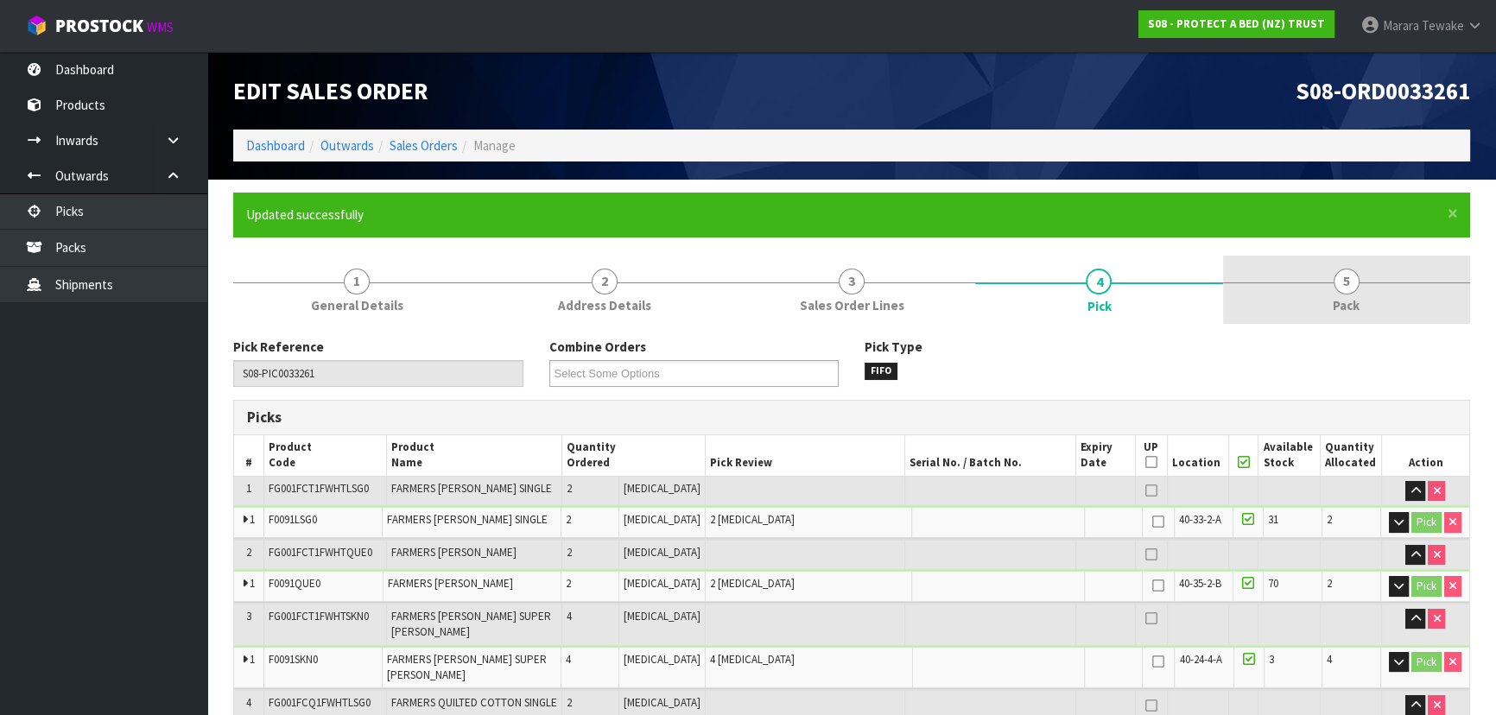
click at [1361, 283] on link "5 Pack" at bounding box center [1346, 290] width 247 height 68
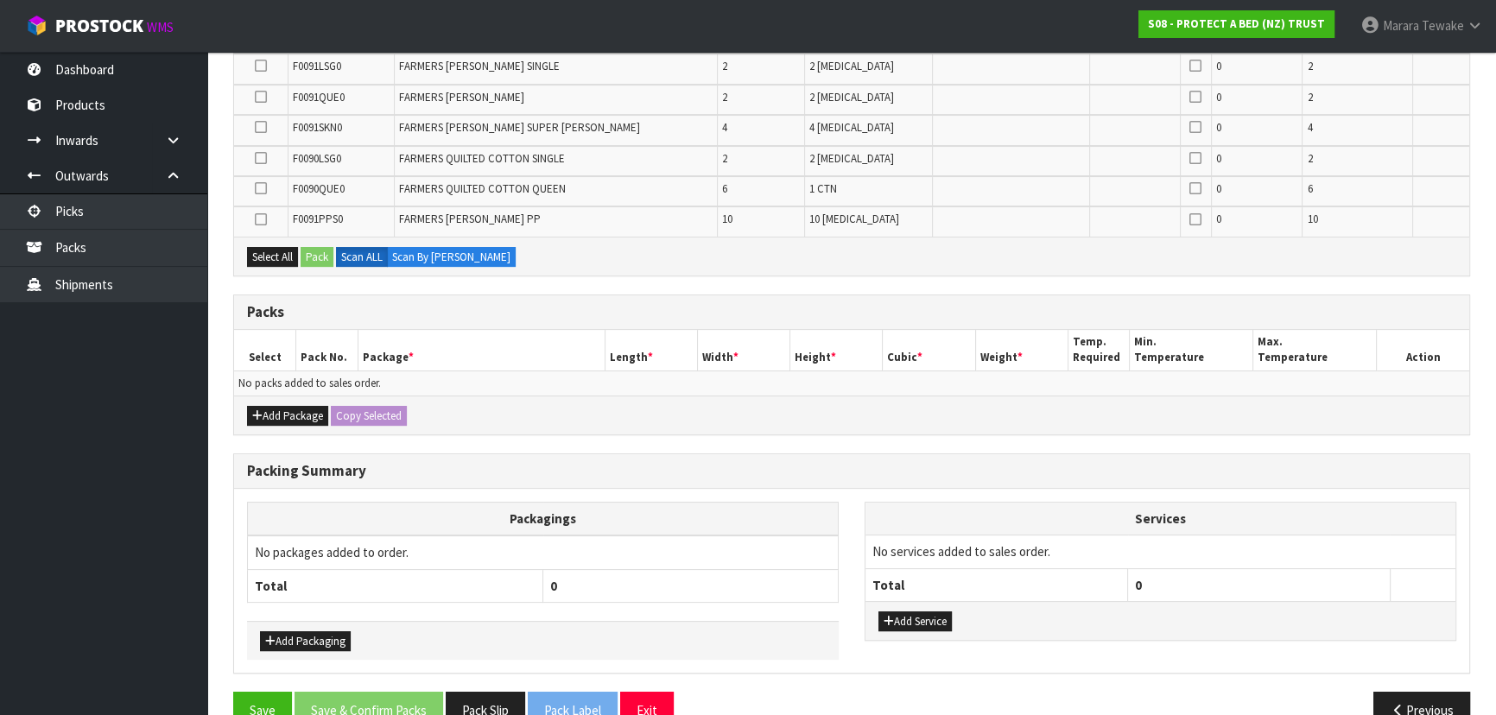
scroll to position [441, 0]
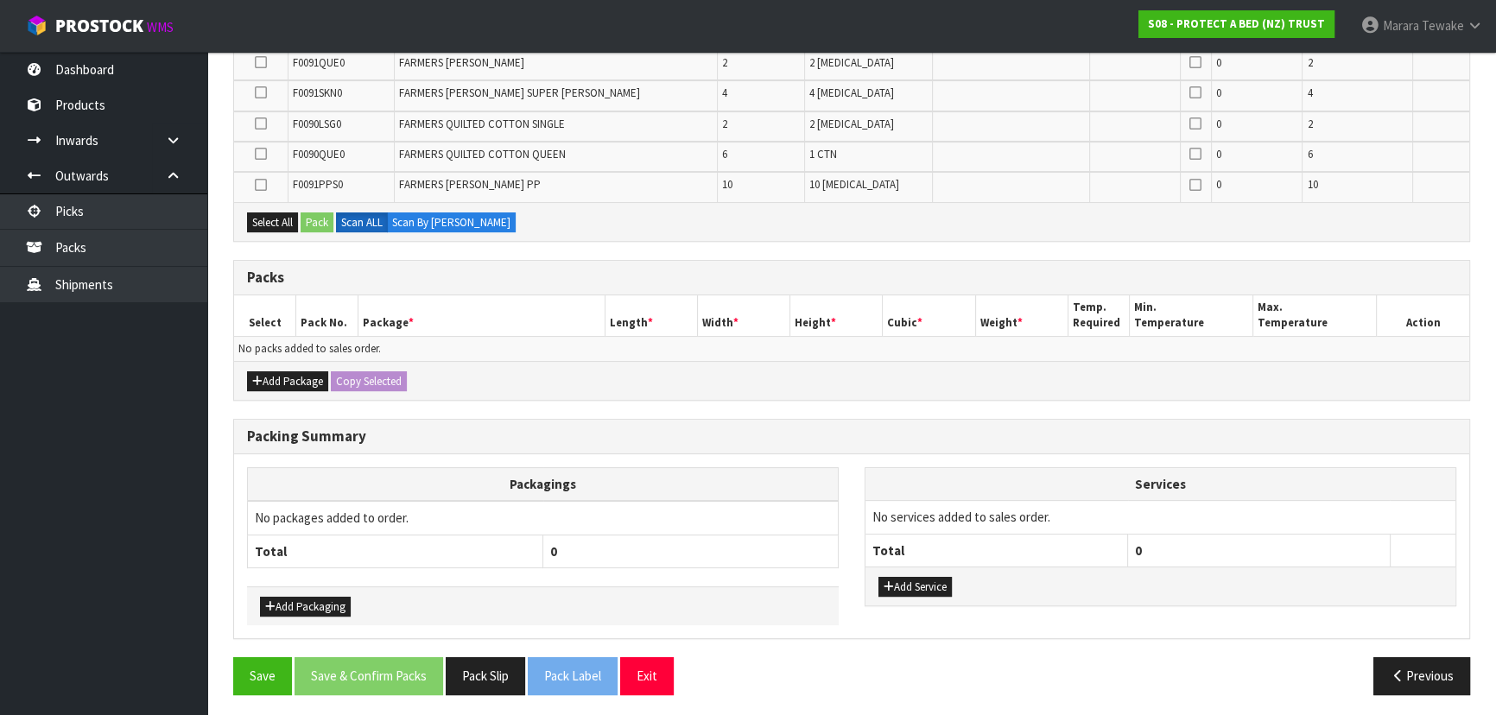
click at [281, 362] on div "Add Package Copy Selected" at bounding box center [851, 380] width 1235 height 39
click at [284, 379] on button "Add Package" at bounding box center [287, 381] width 81 height 21
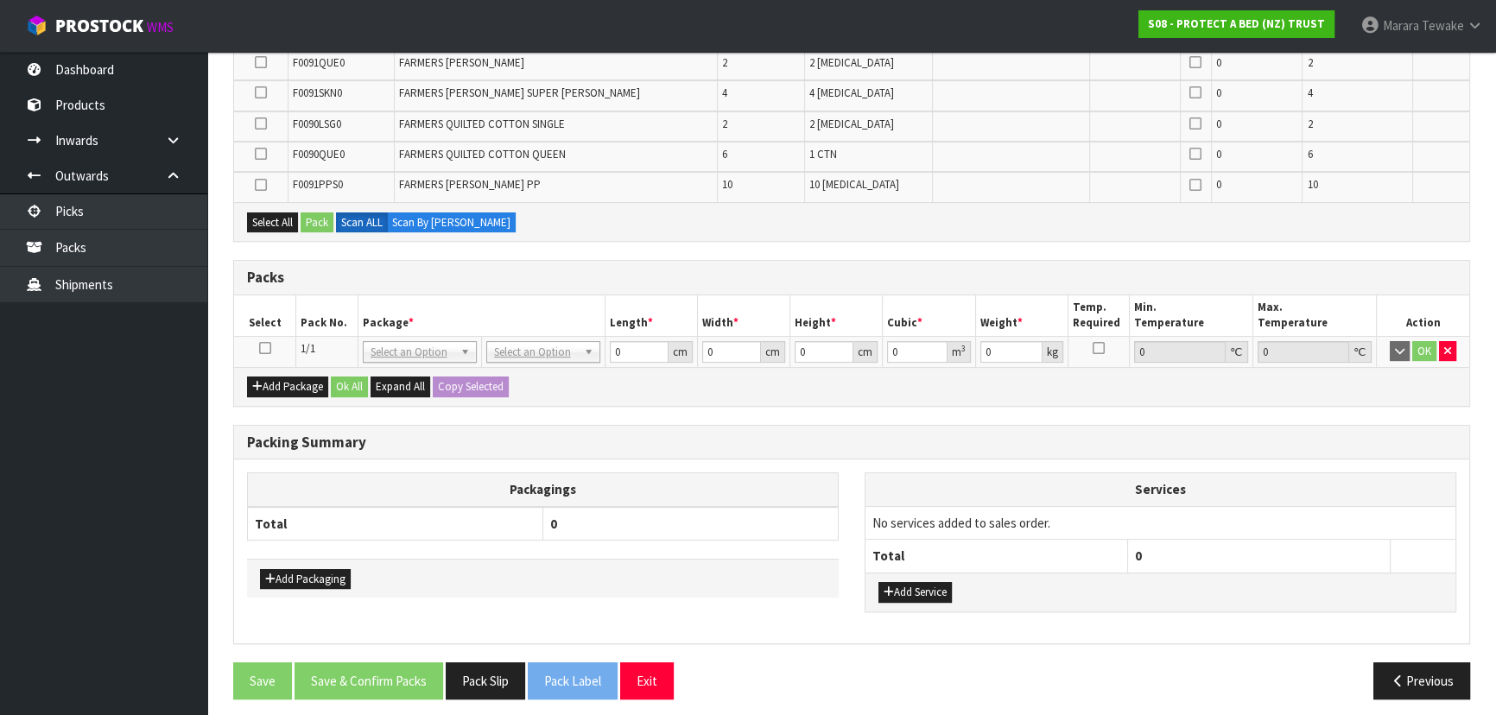
drag, startPoint x: 264, startPoint y: 338, endPoint x: 278, endPoint y: 332, distance: 15.1
click at [264, 348] on icon at bounding box center [265, 348] width 12 height 1
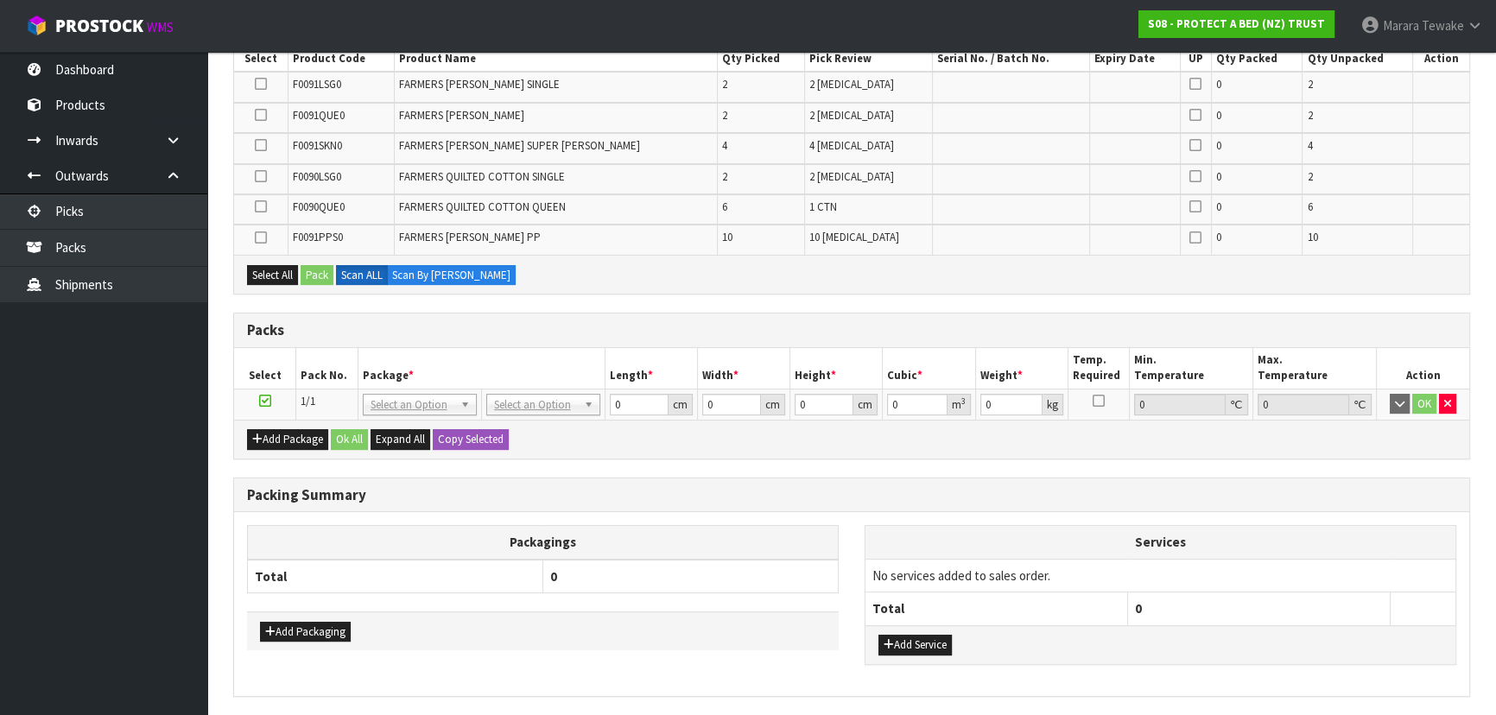
scroll to position [206, 0]
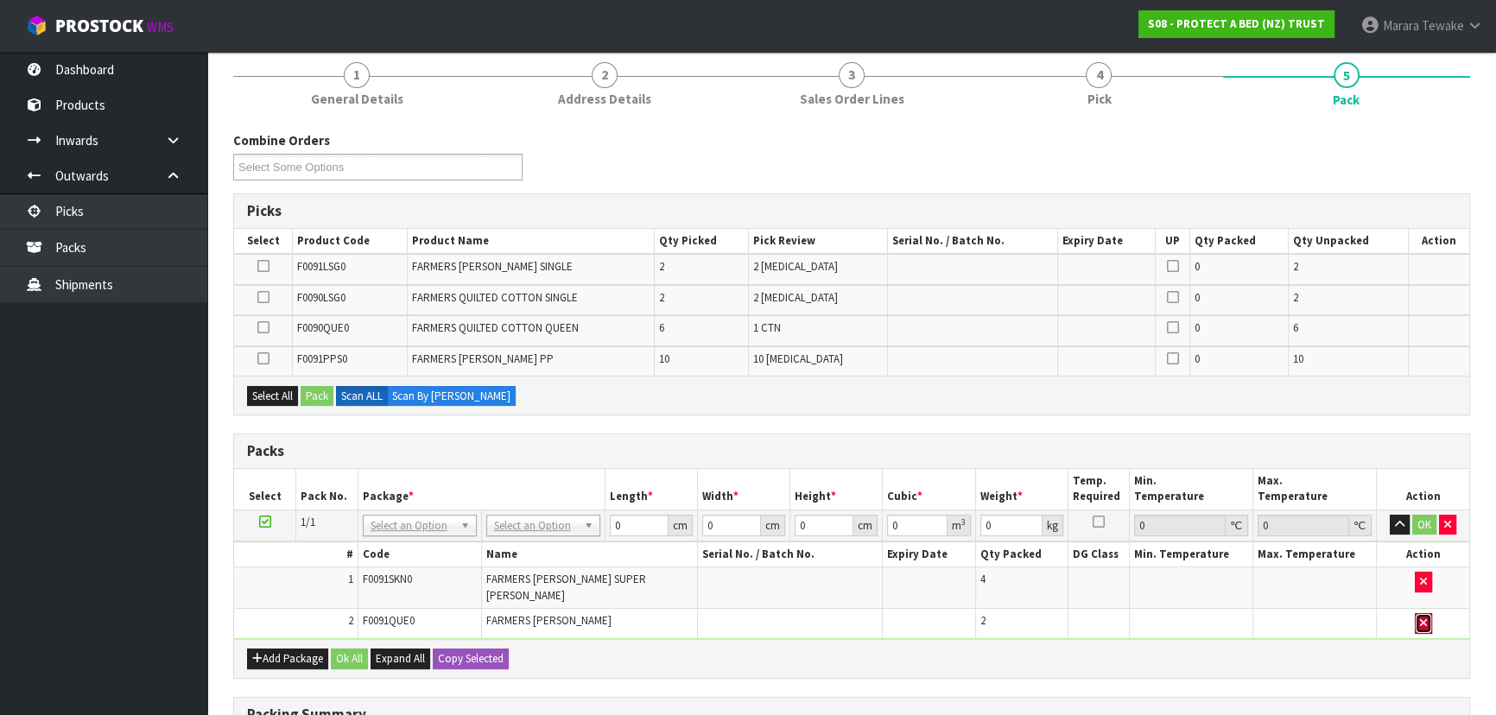
click at [1422, 618] on icon "button" at bounding box center [1423, 623] width 7 height 11
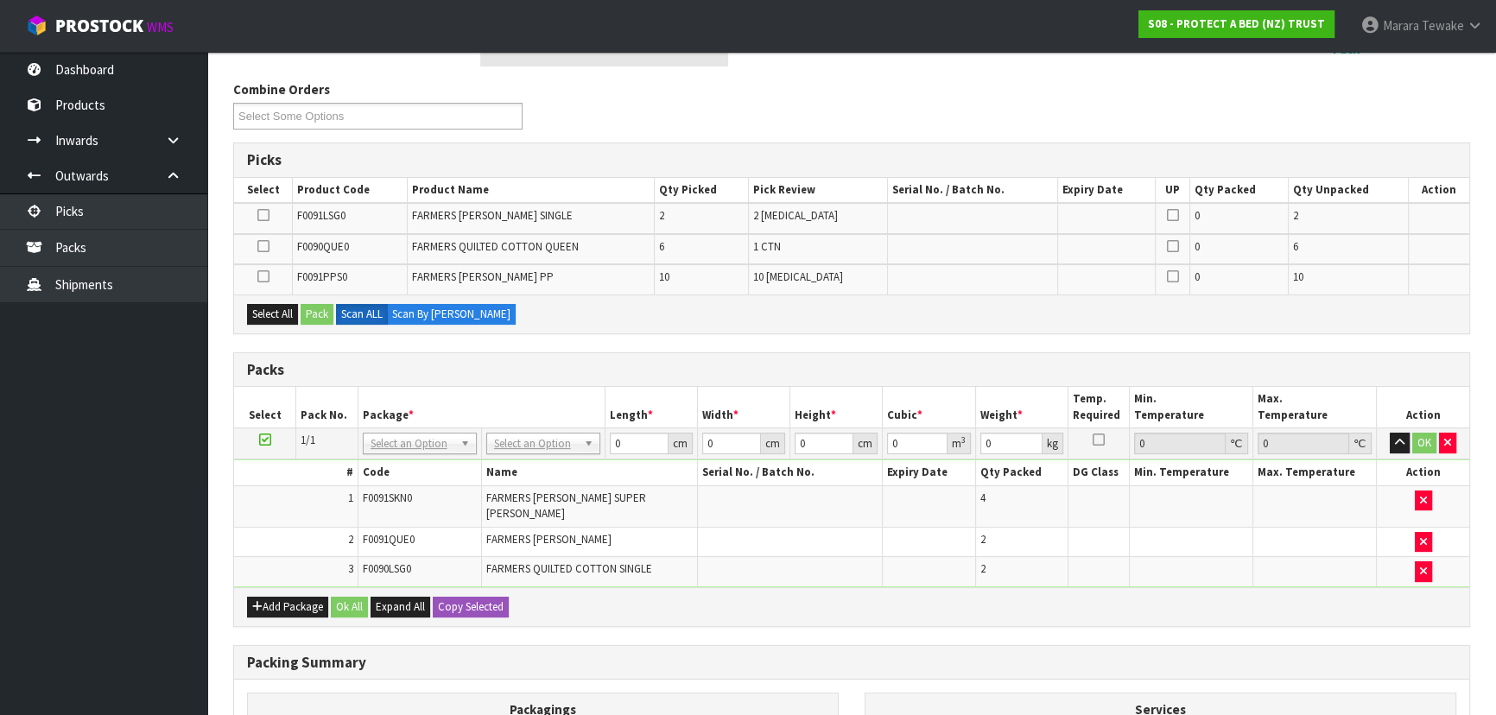
scroll to position [285, 0]
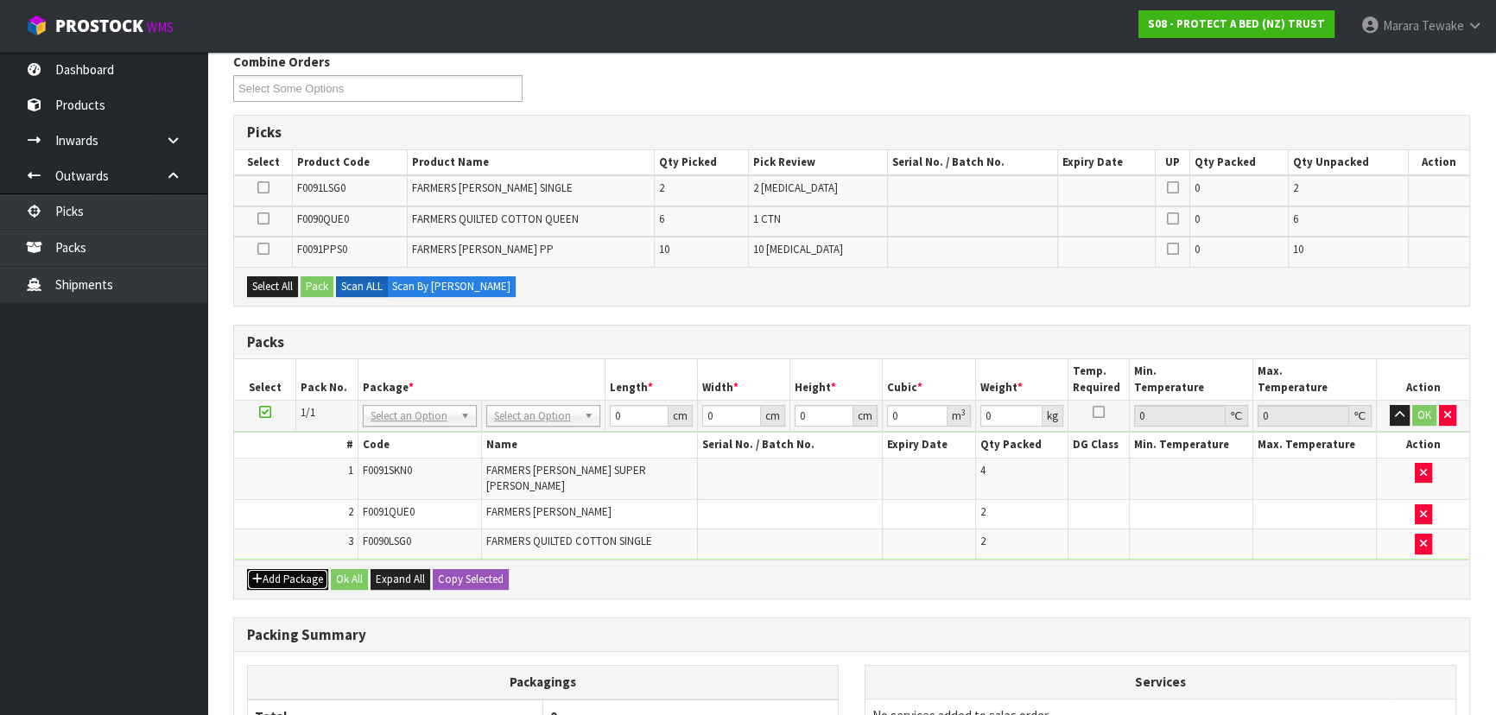
click at [297, 569] on button "Add Package" at bounding box center [287, 579] width 81 height 21
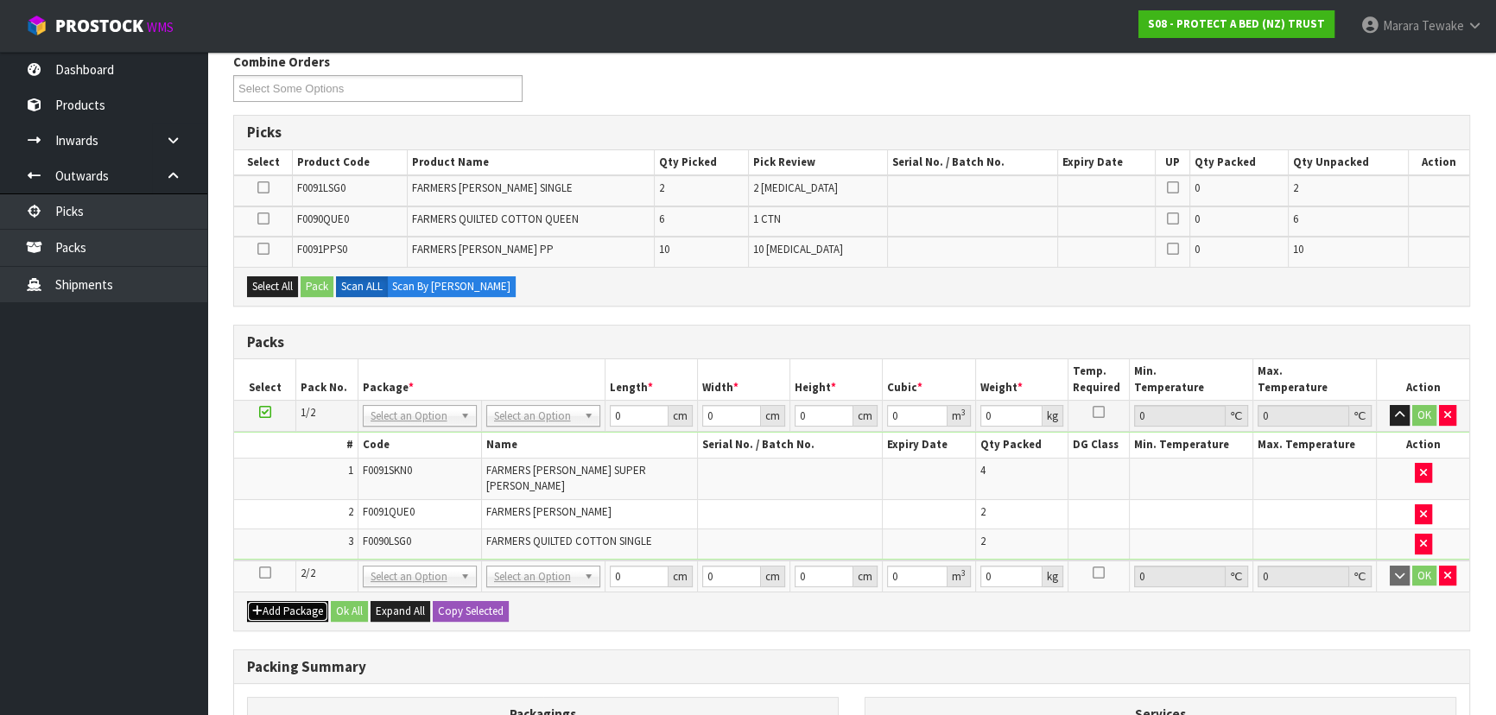
click at [293, 601] on button "Add Package" at bounding box center [287, 611] width 81 height 21
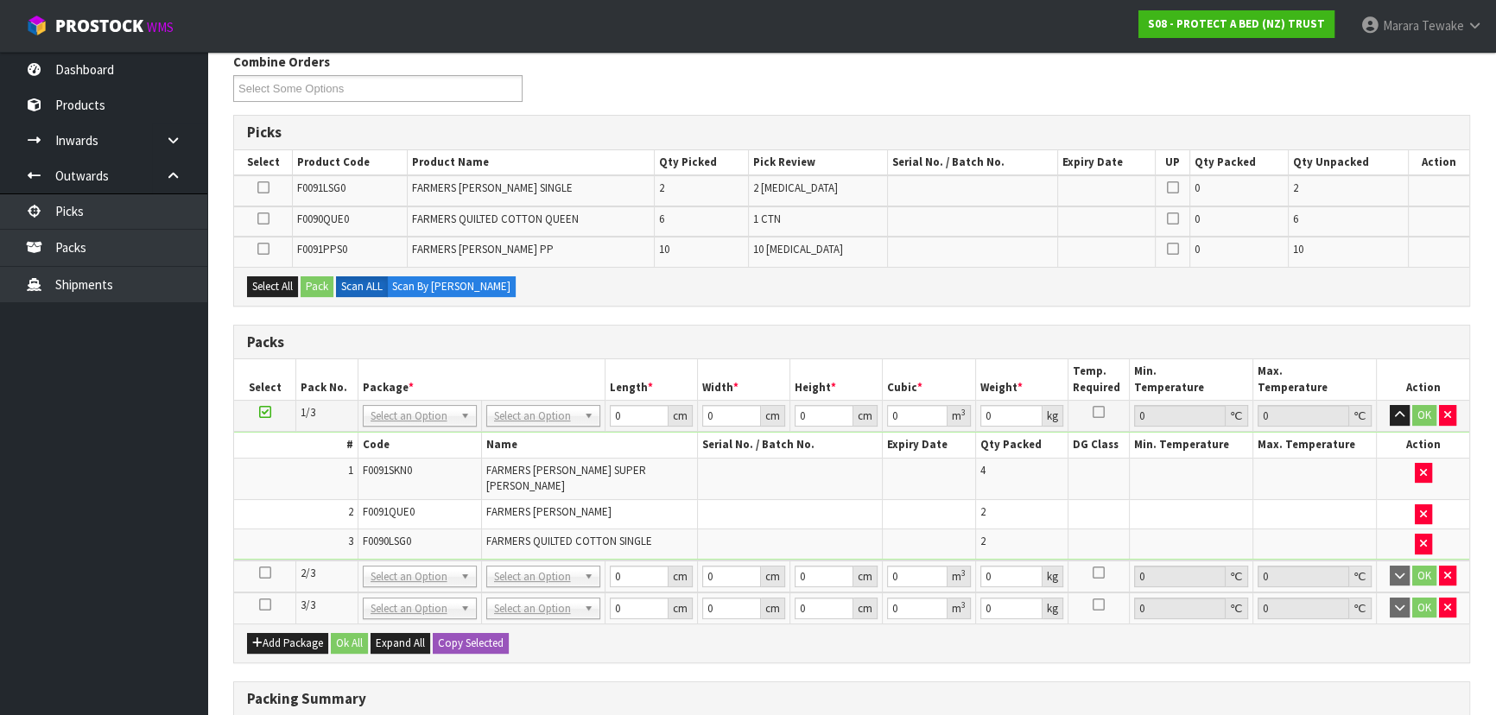
click at [265, 605] on icon at bounding box center [265, 605] width 12 height 1
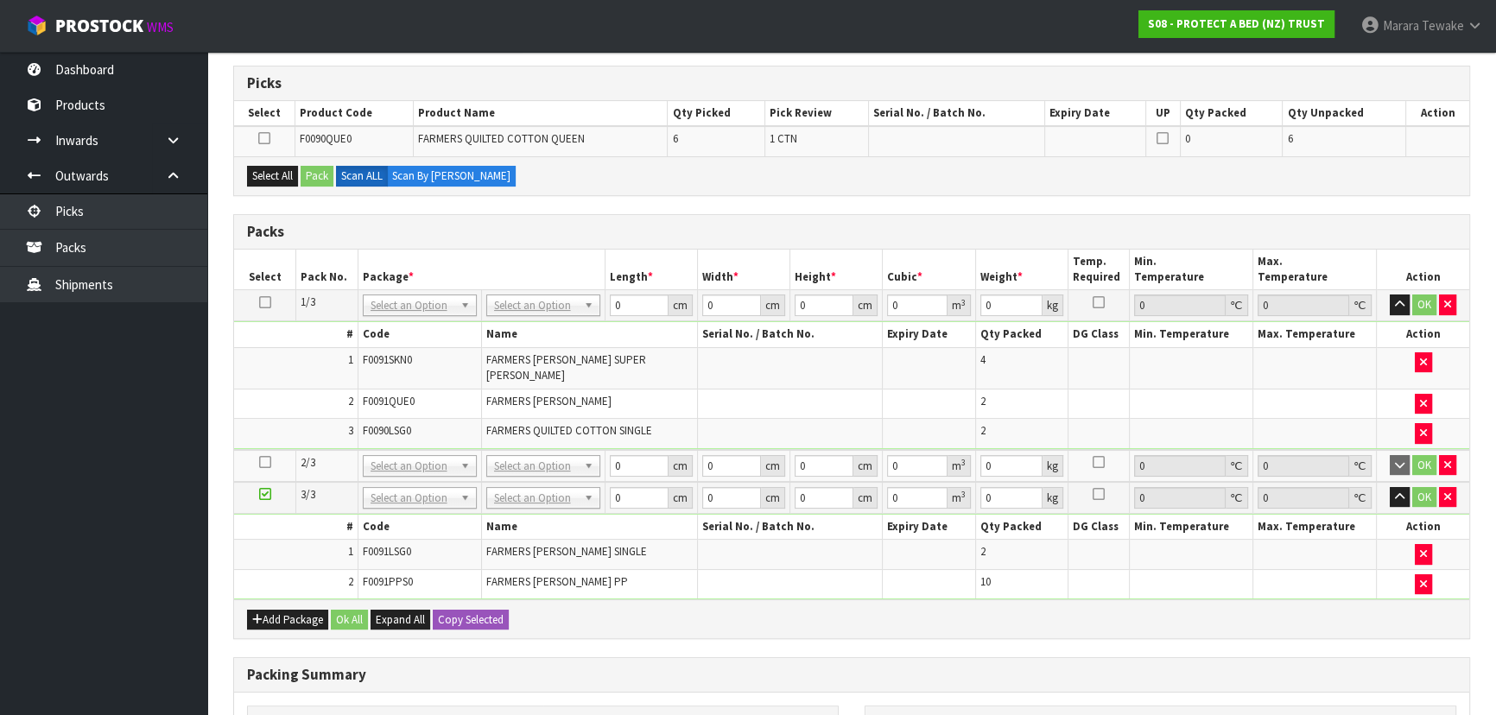
scroll to position [0, 0]
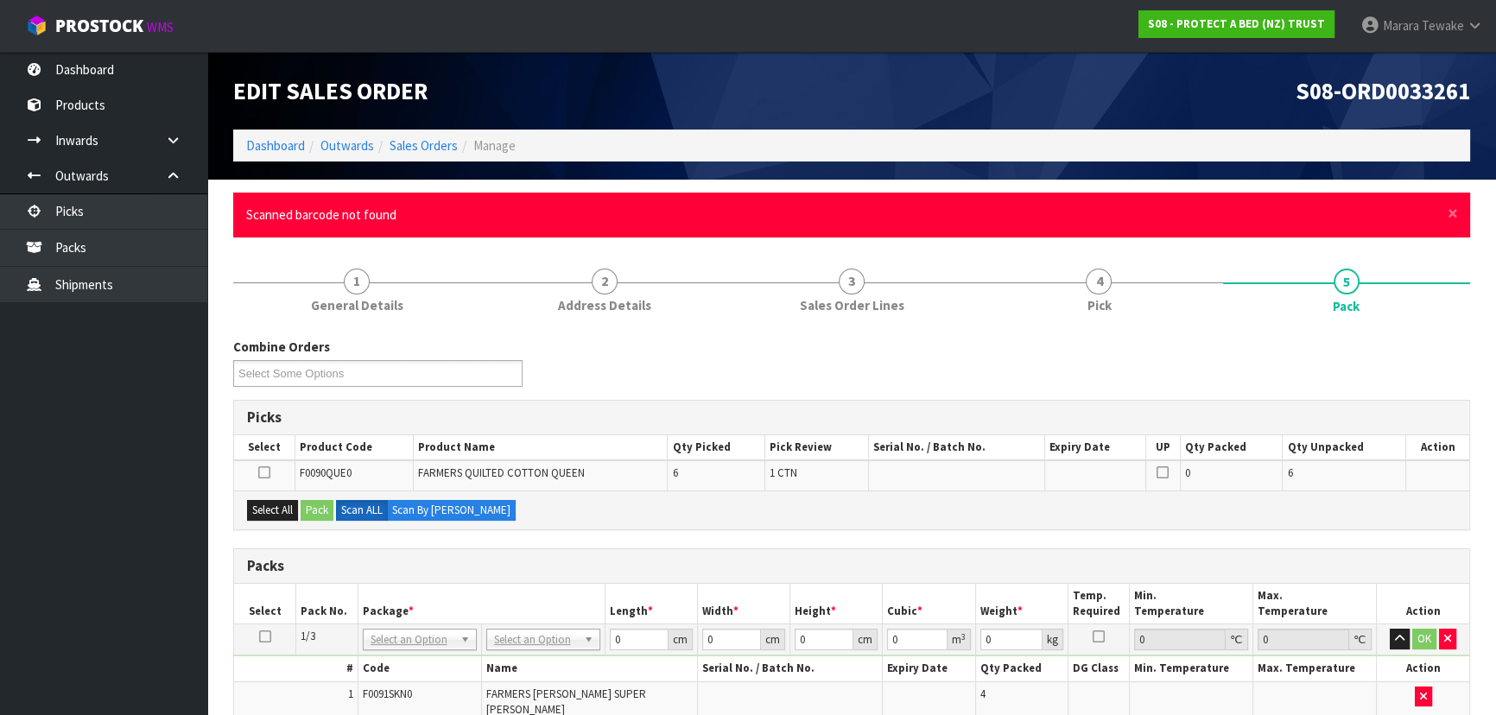
click at [1446, 203] on div "× Close Scanned barcode not found" at bounding box center [851, 215] width 1237 height 44
click at [1455, 210] on span "×" at bounding box center [1453, 213] width 10 height 24
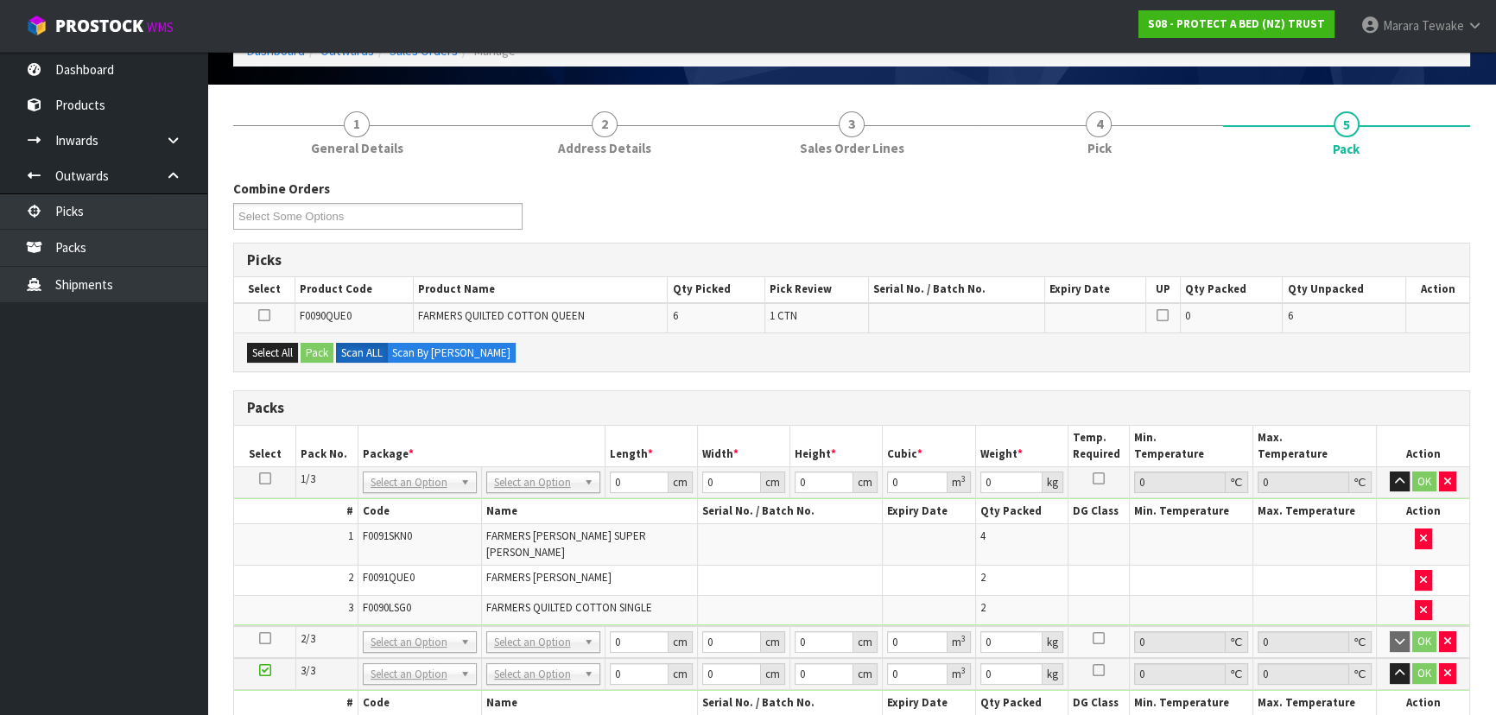
scroll to position [314, 0]
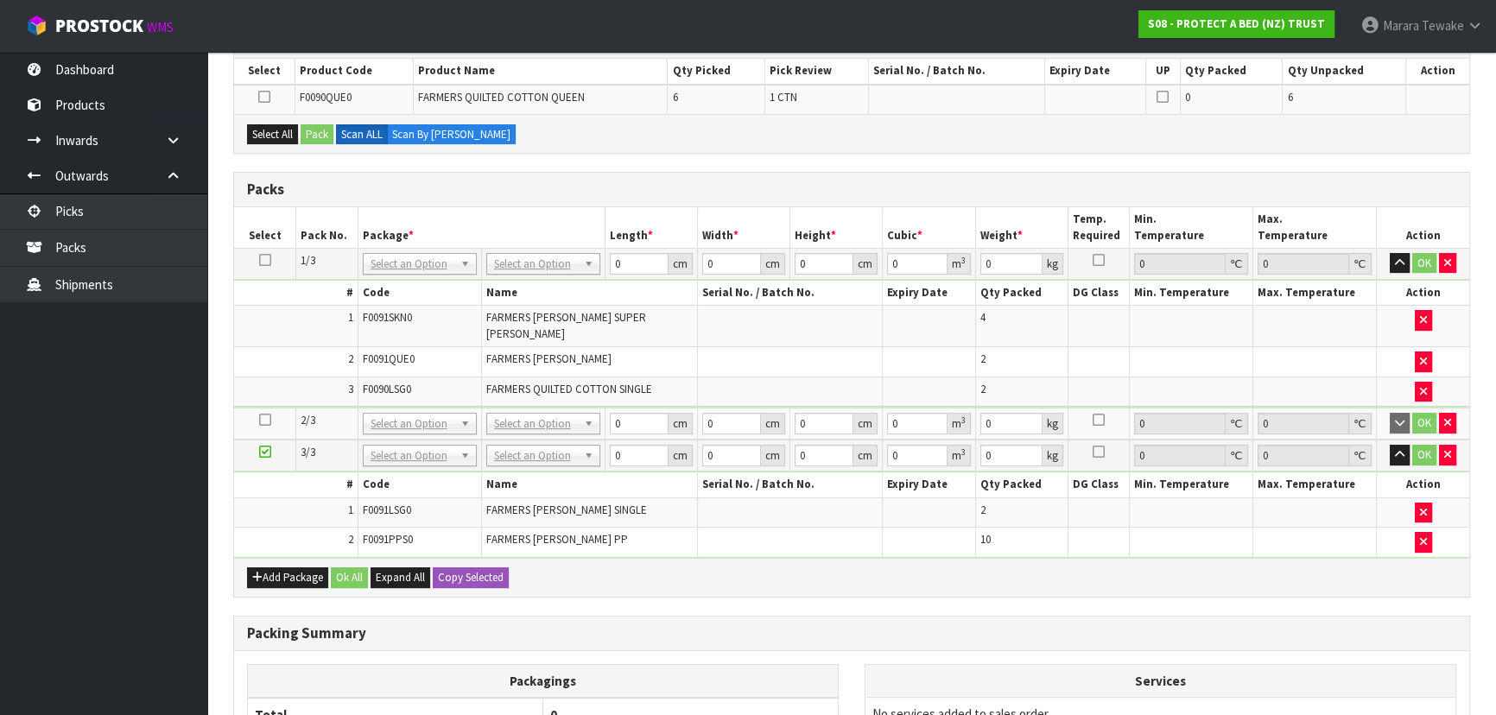
click at [264, 420] on icon at bounding box center [265, 420] width 12 height 1
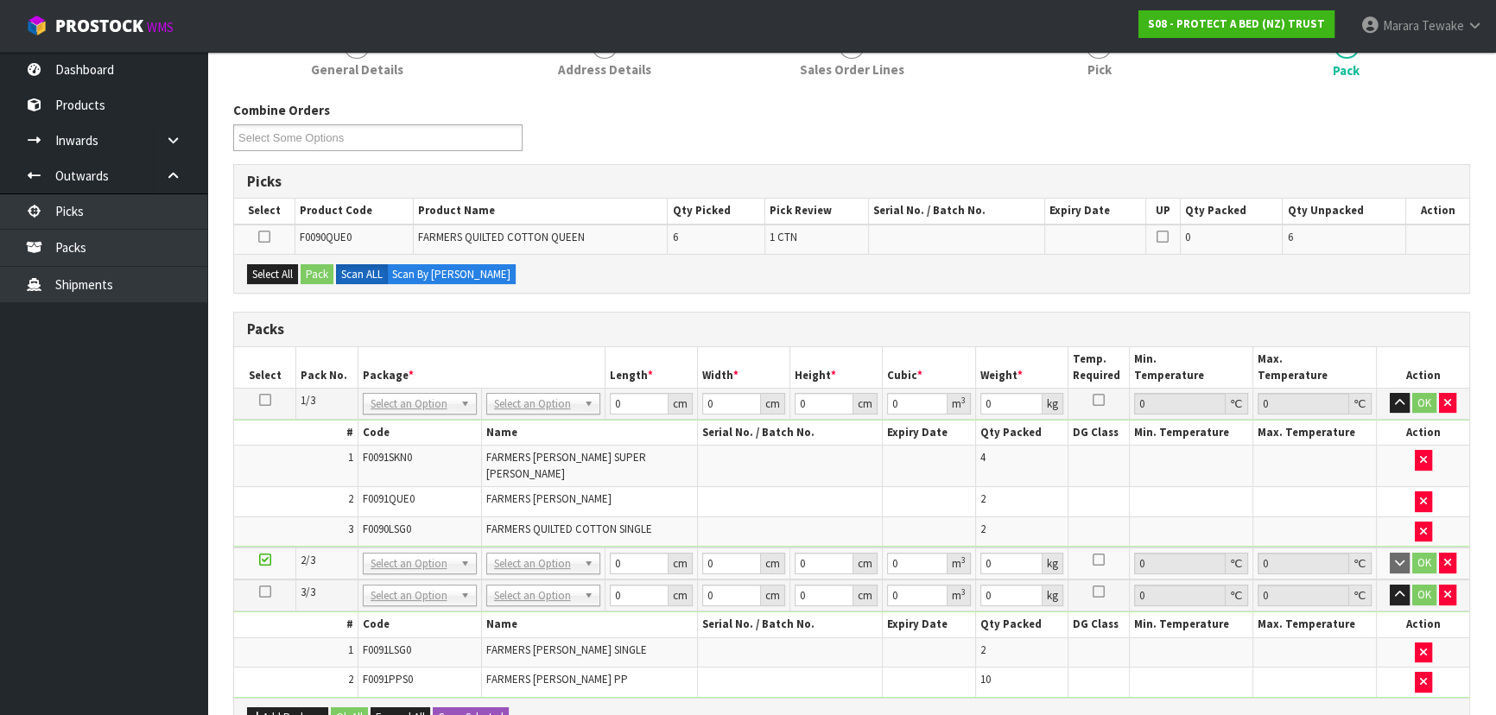
scroll to position [262, 0]
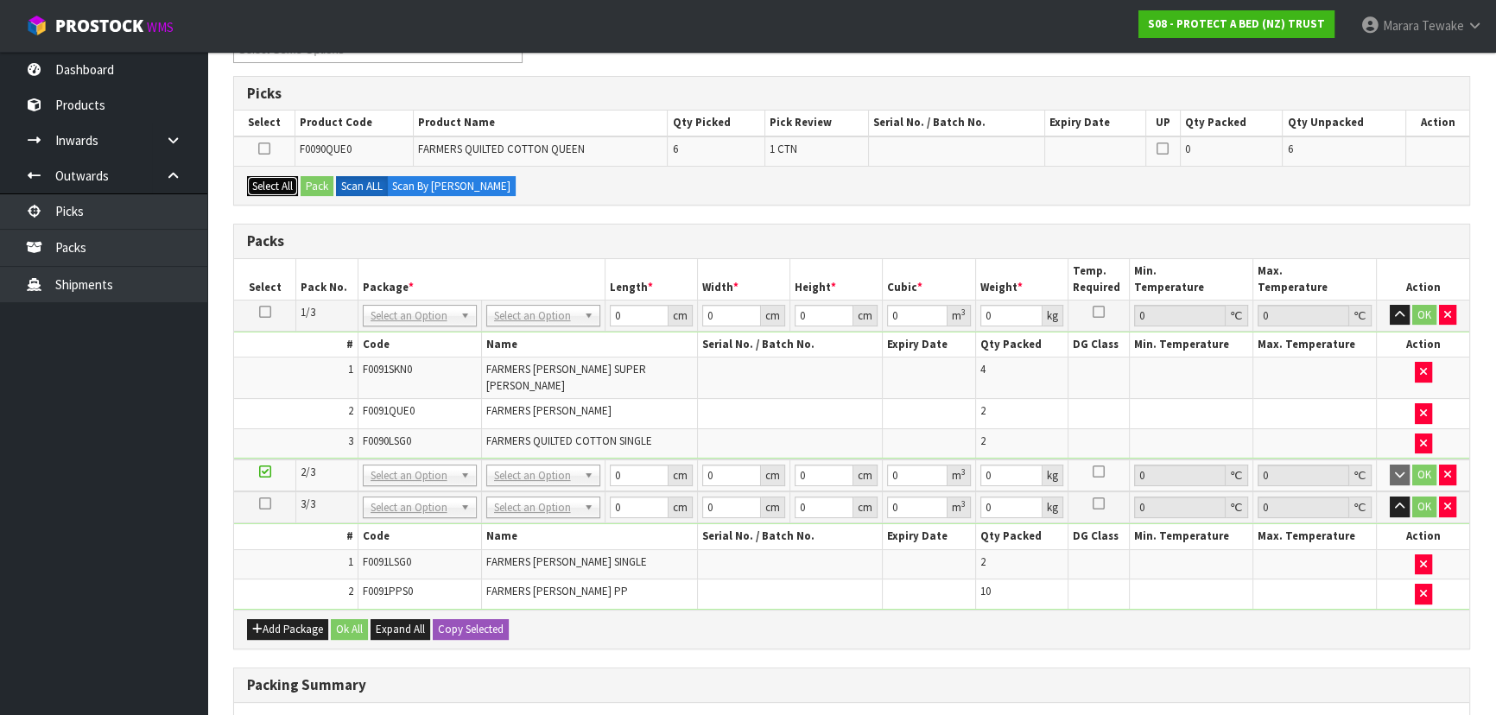
click at [271, 184] on button "Select All" at bounding box center [272, 186] width 51 height 21
click at [314, 176] on button "Pack" at bounding box center [317, 186] width 33 height 21
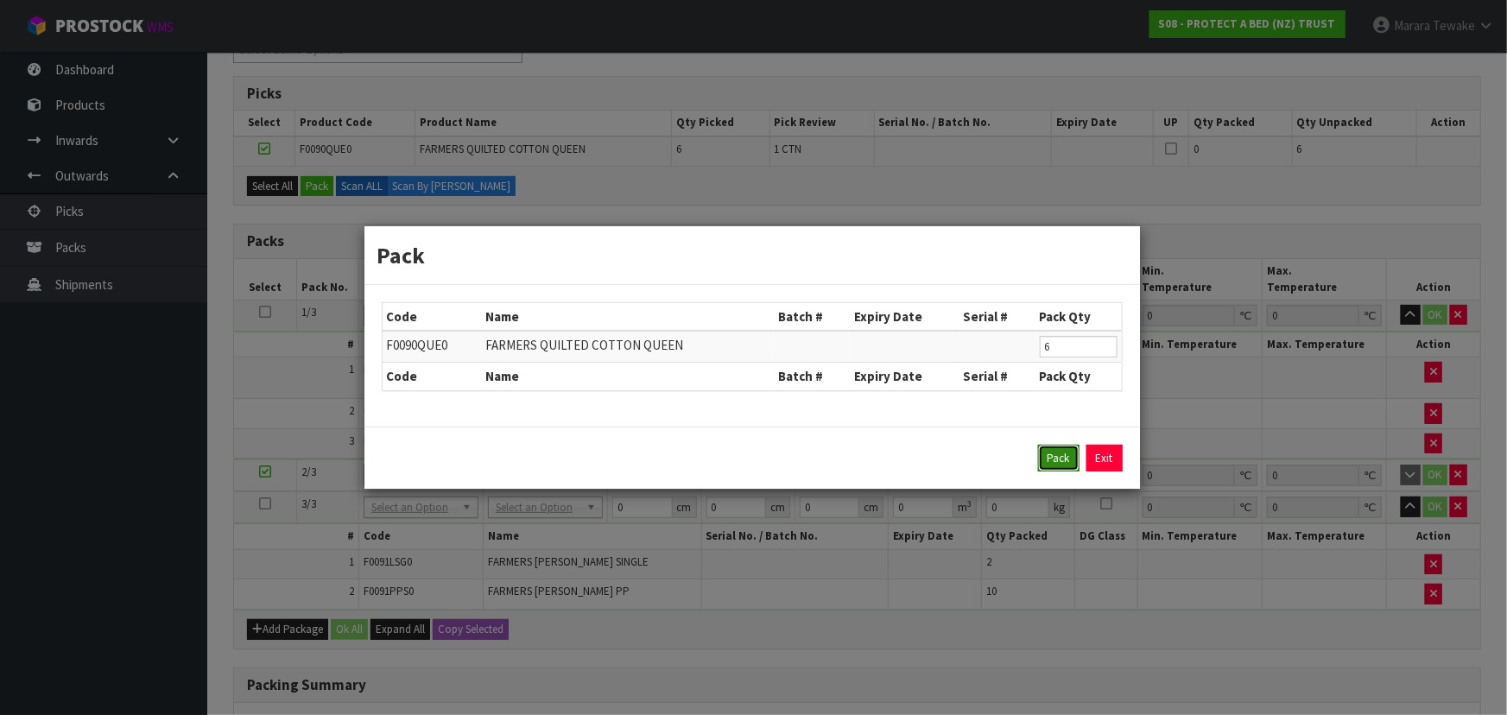
click at [1058, 447] on button "Pack" at bounding box center [1058, 459] width 41 height 28
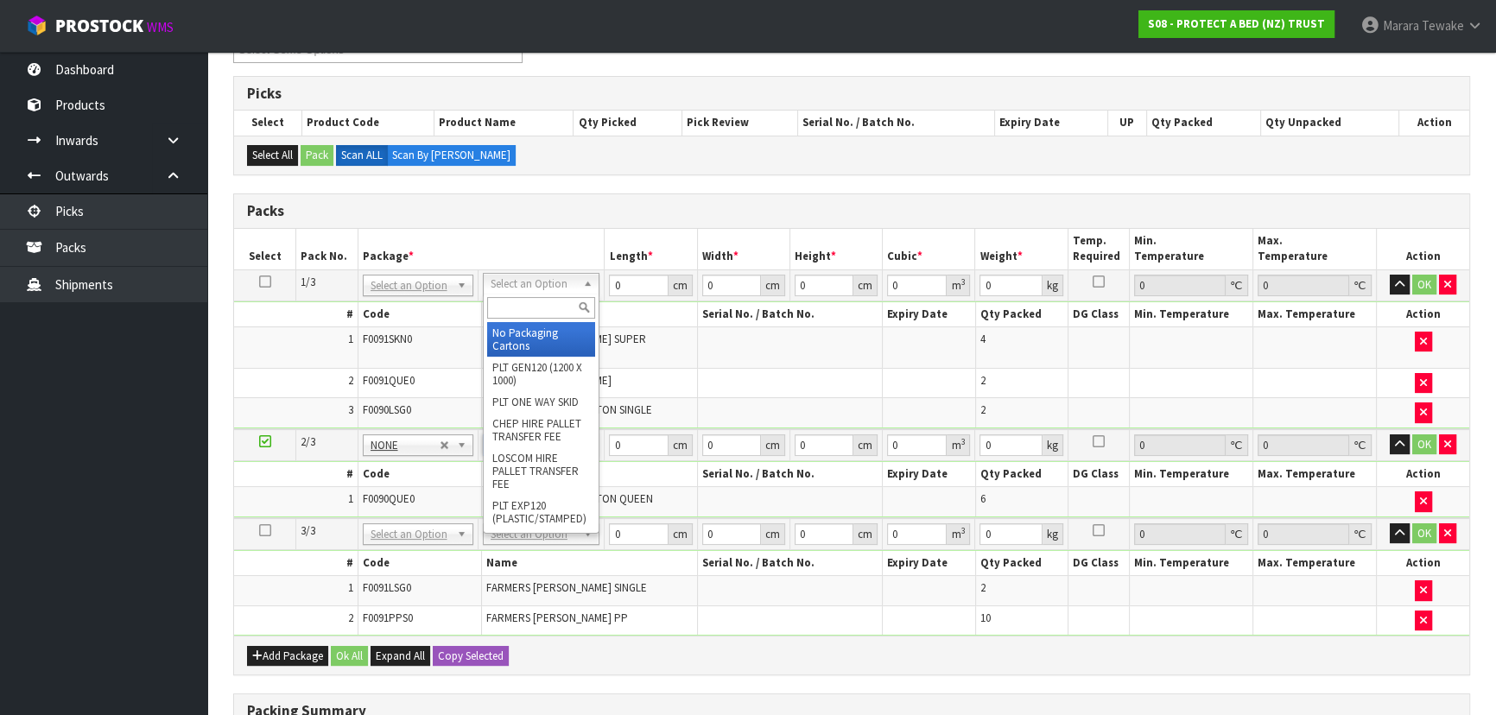
click at [536, 314] on input "text" at bounding box center [541, 308] width 108 height 22
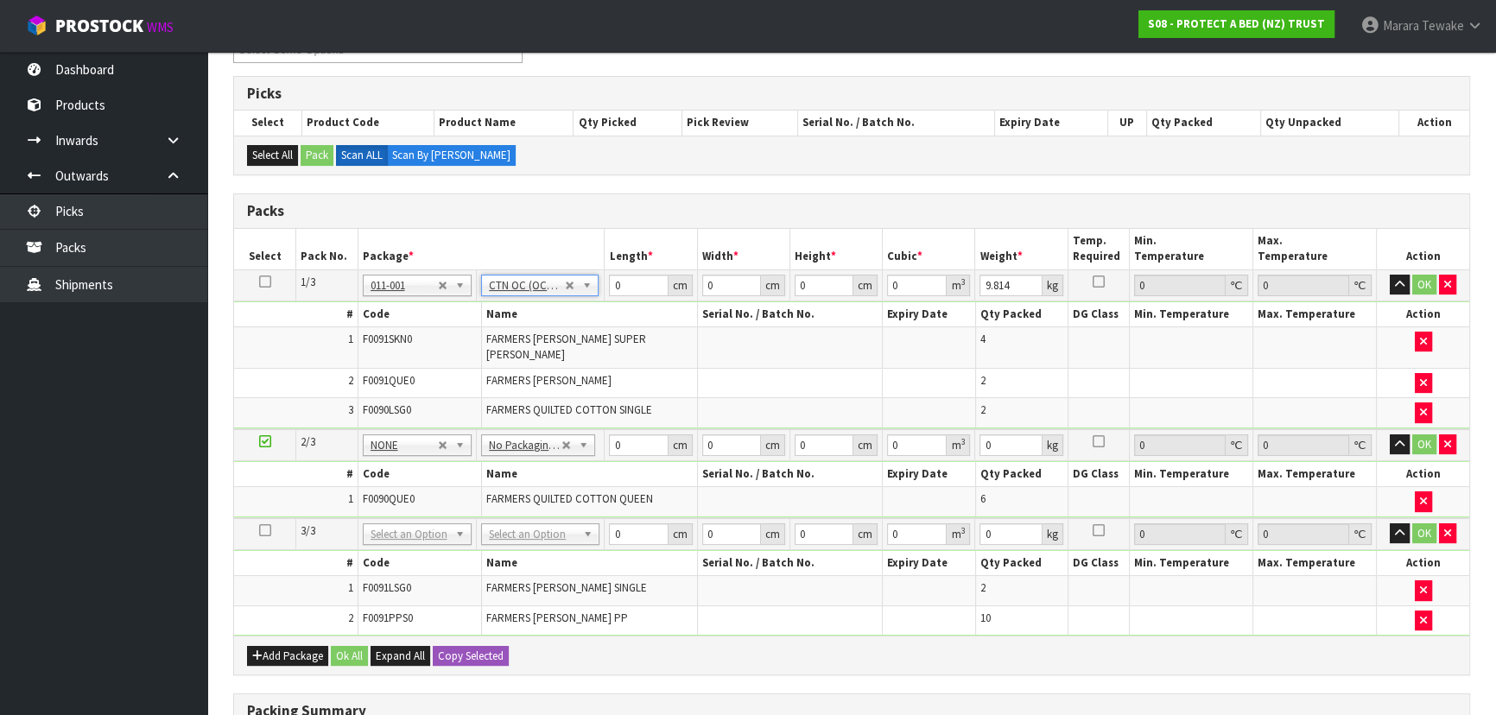
drag, startPoint x: 558, startPoint y: 521, endPoint x: 559, endPoint y: 543, distance: 21.6
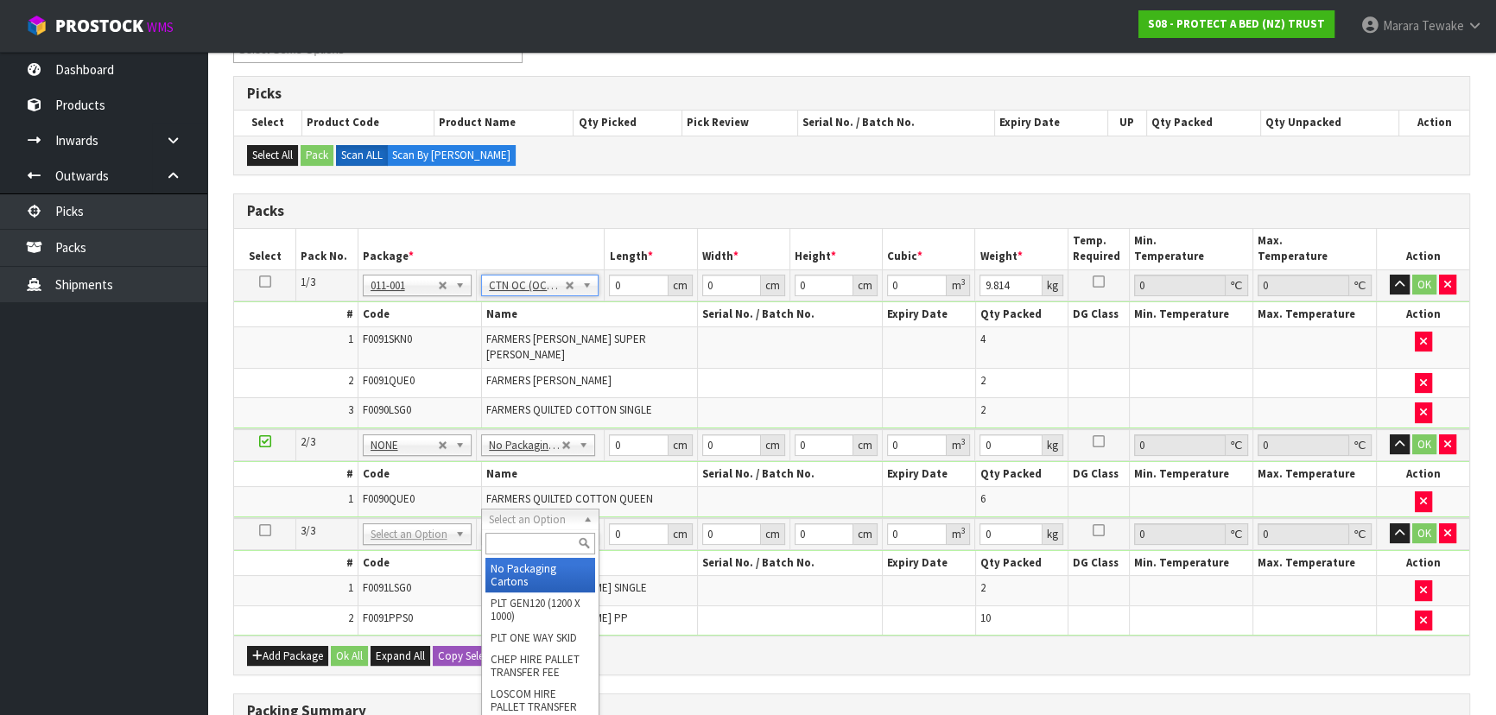
click at [553, 554] on div at bounding box center [540, 544] width 117 height 29
click at [550, 543] on input "text" at bounding box center [540, 544] width 110 height 22
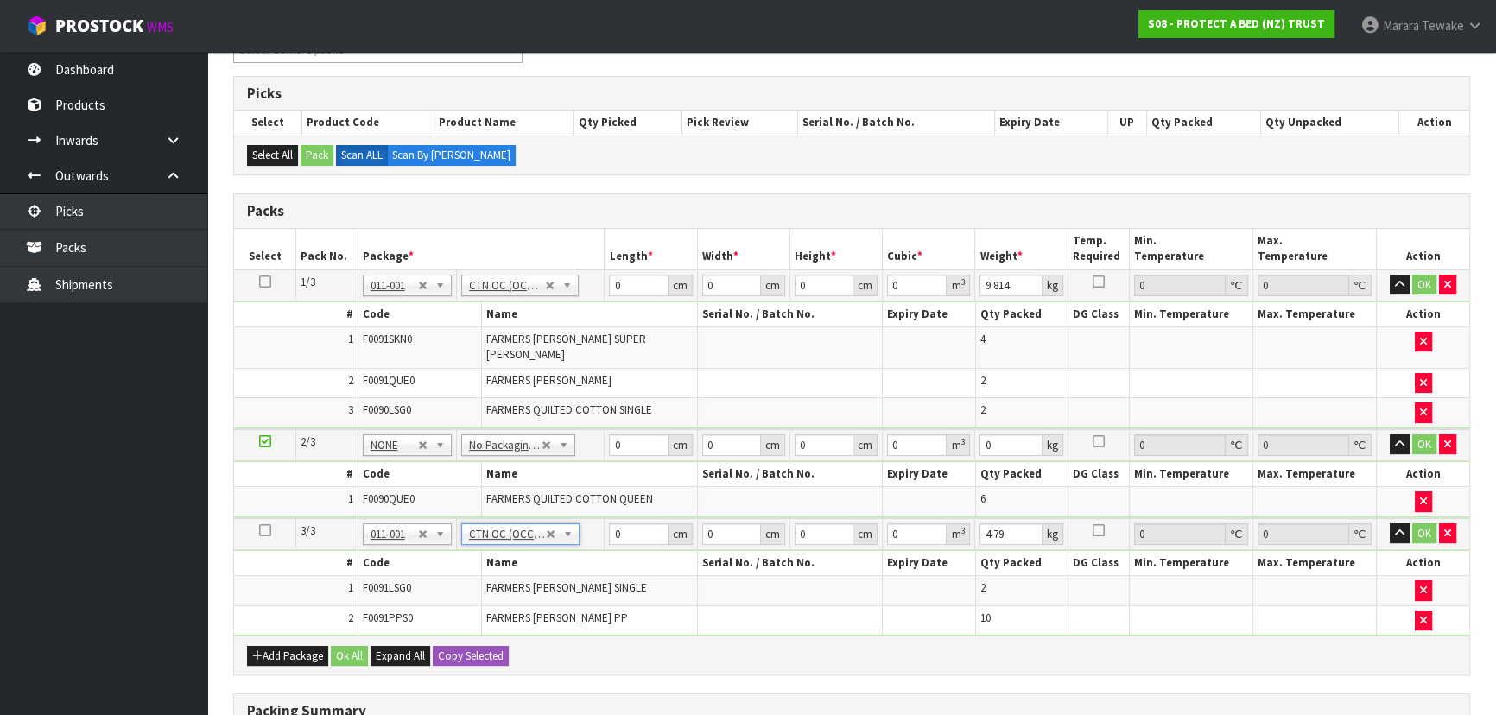
drag, startPoint x: 632, startPoint y: 295, endPoint x: 613, endPoint y: 288, distance: 20.2
click at [615, 289] on td "0 cm" at bounding box center [651, 285] width 92 height 31
drag, startPoint x: 599, startPoint y: 274, endPoint x: 619, endPoint y: 199, distance: 78.0
click at [593, 255] on table "Select Pack No. Package * Length * Width * Height * Cubic * Weight * Temp. Requ…" at bounding box center [851, 433] width 1235 height 408
click at [1390, 275] on button "button" at bounding box center [1400, 285] width 20 height 21
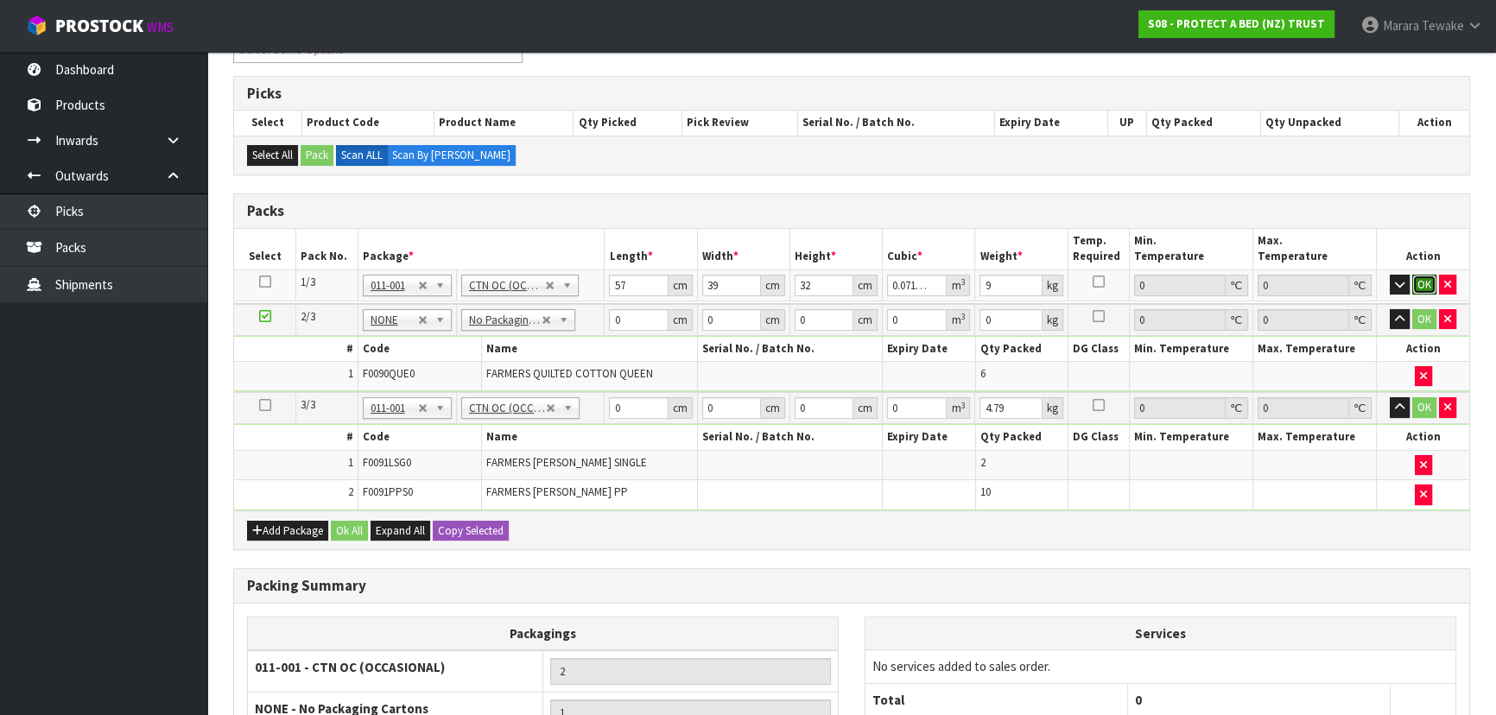
click button "OK" at bounding box center [1424, 285] width 24 height 21
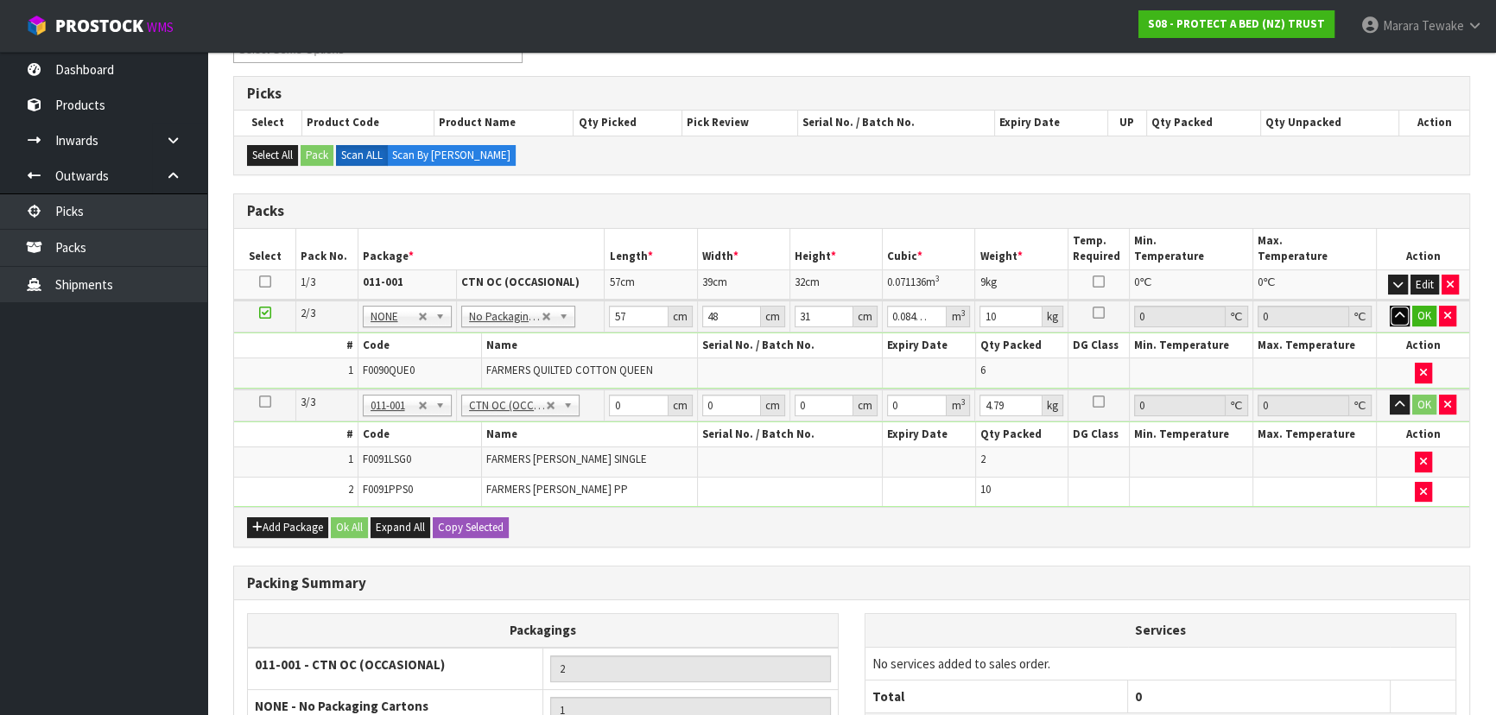
click at [1390, 306] on button "button" at bounding box center [1400, 316] width 20 height 21
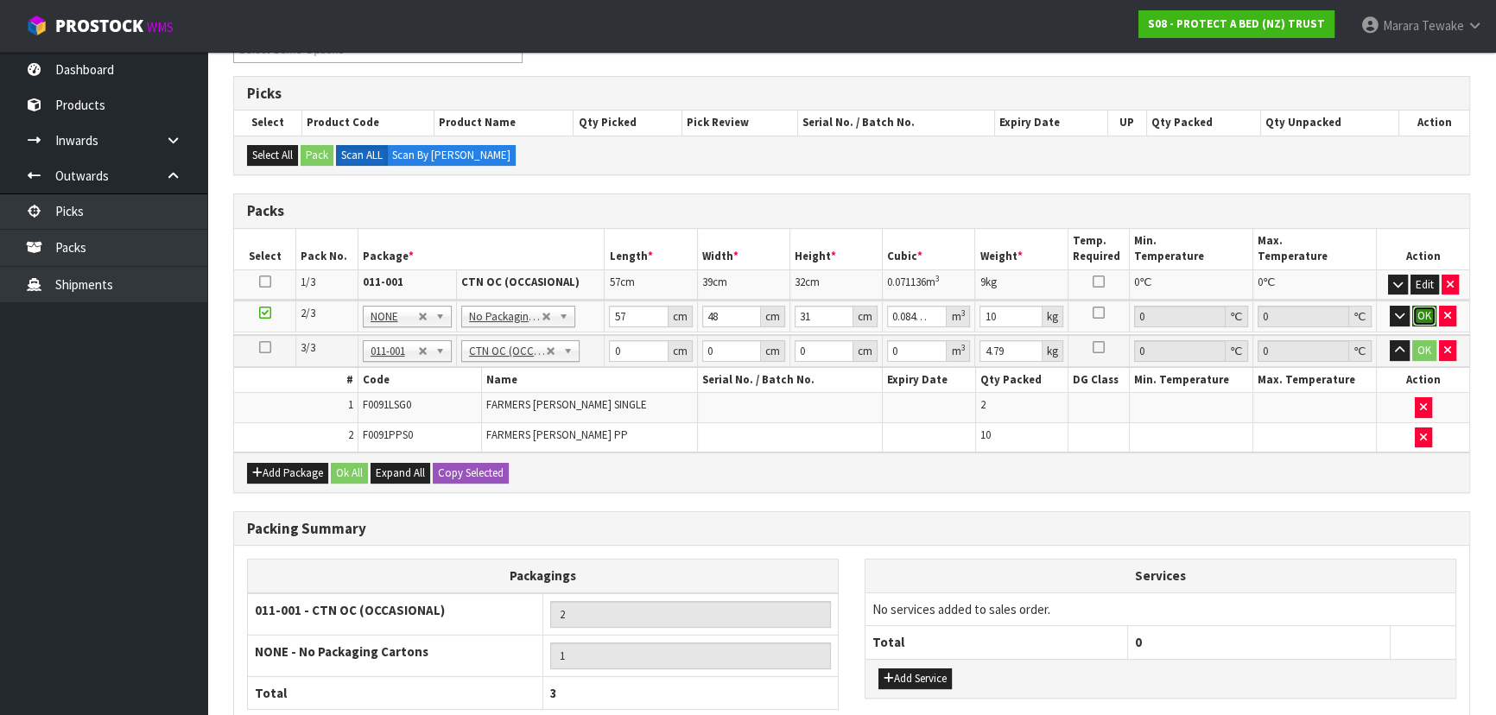
click button "OK" at bounding box center [1424, 316] width 24 height 21
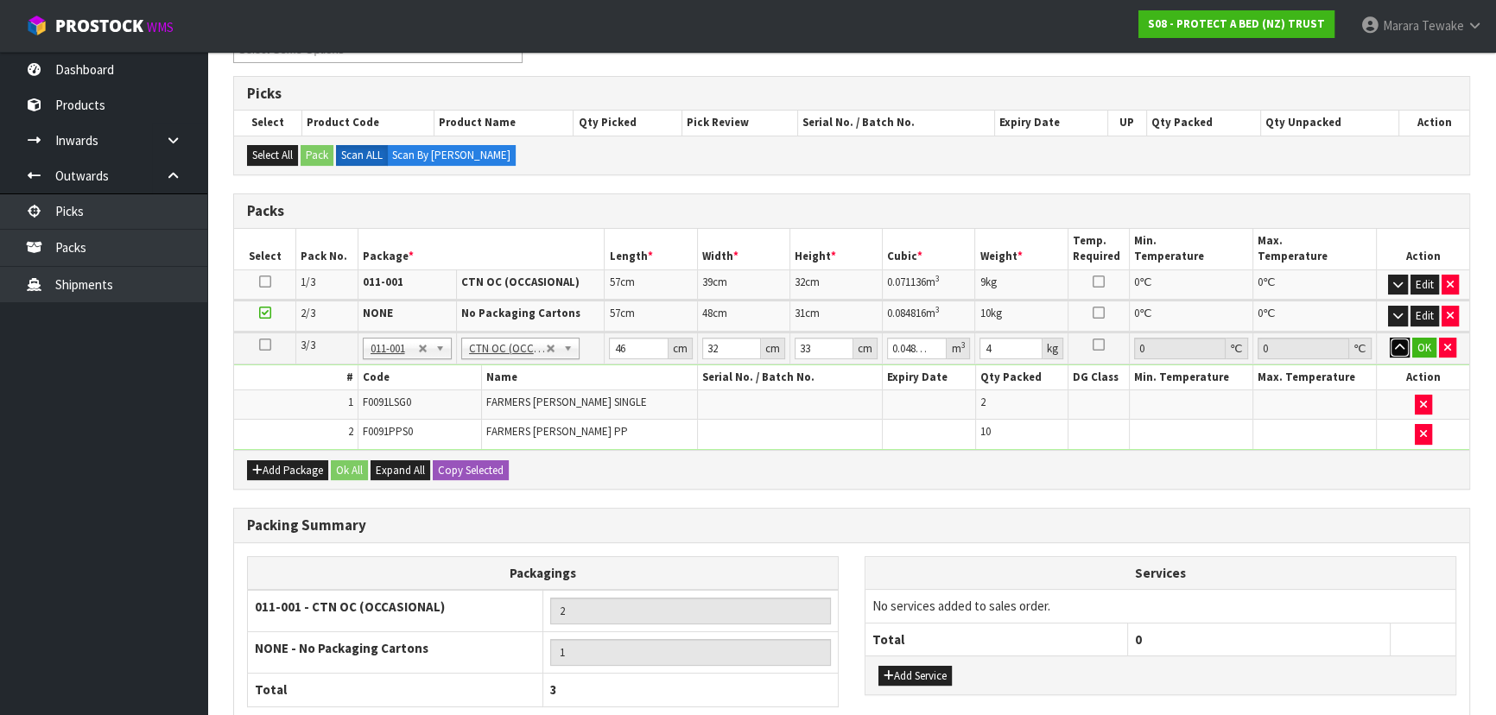
click at [1390, 338] on button "button" at bounding box center [1400, 348] width 20 height 21
click button "OK" at bounding box center [1424, 348] width 24 height 21
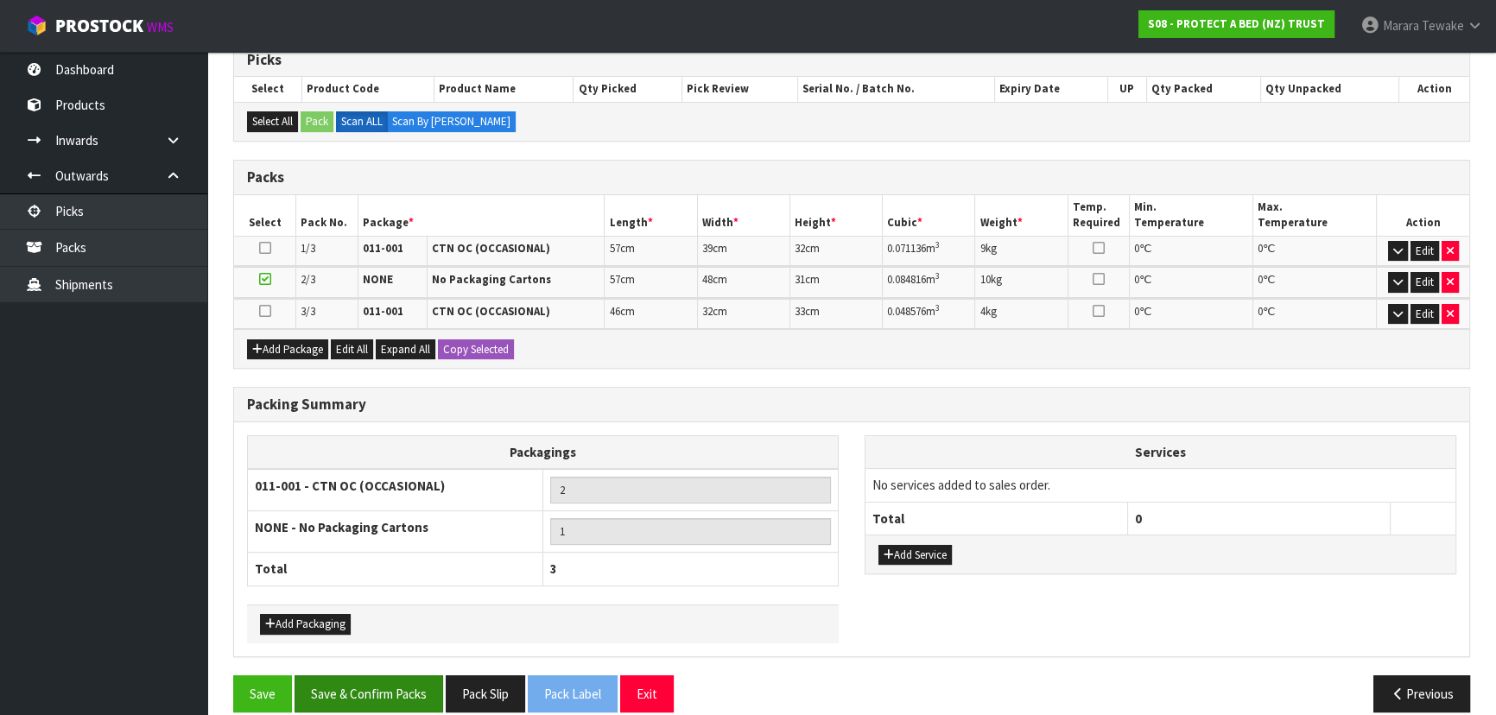
scroll to position [314, 0]
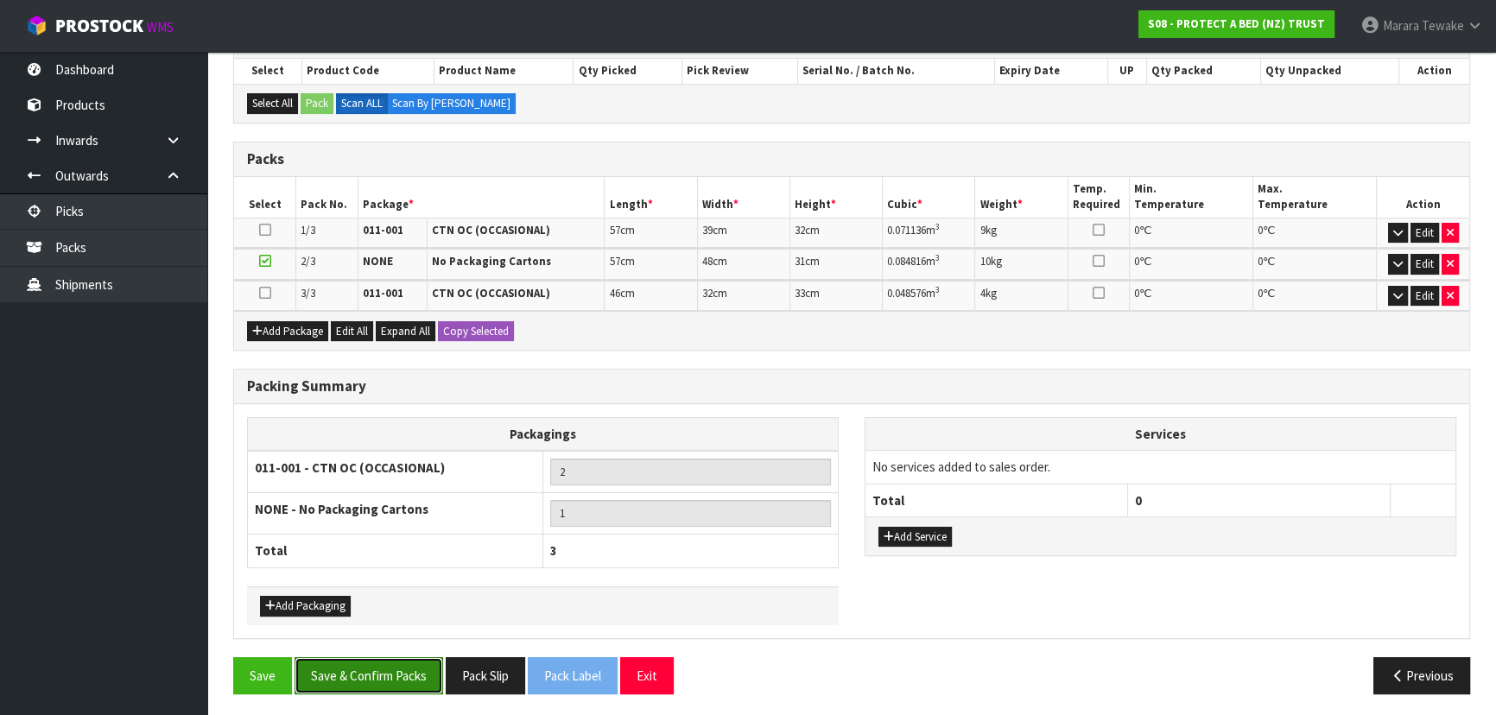
click at [331, 670] on button "Save & Confirm Packs" at bounding box center [369, 675] width 149 height 37
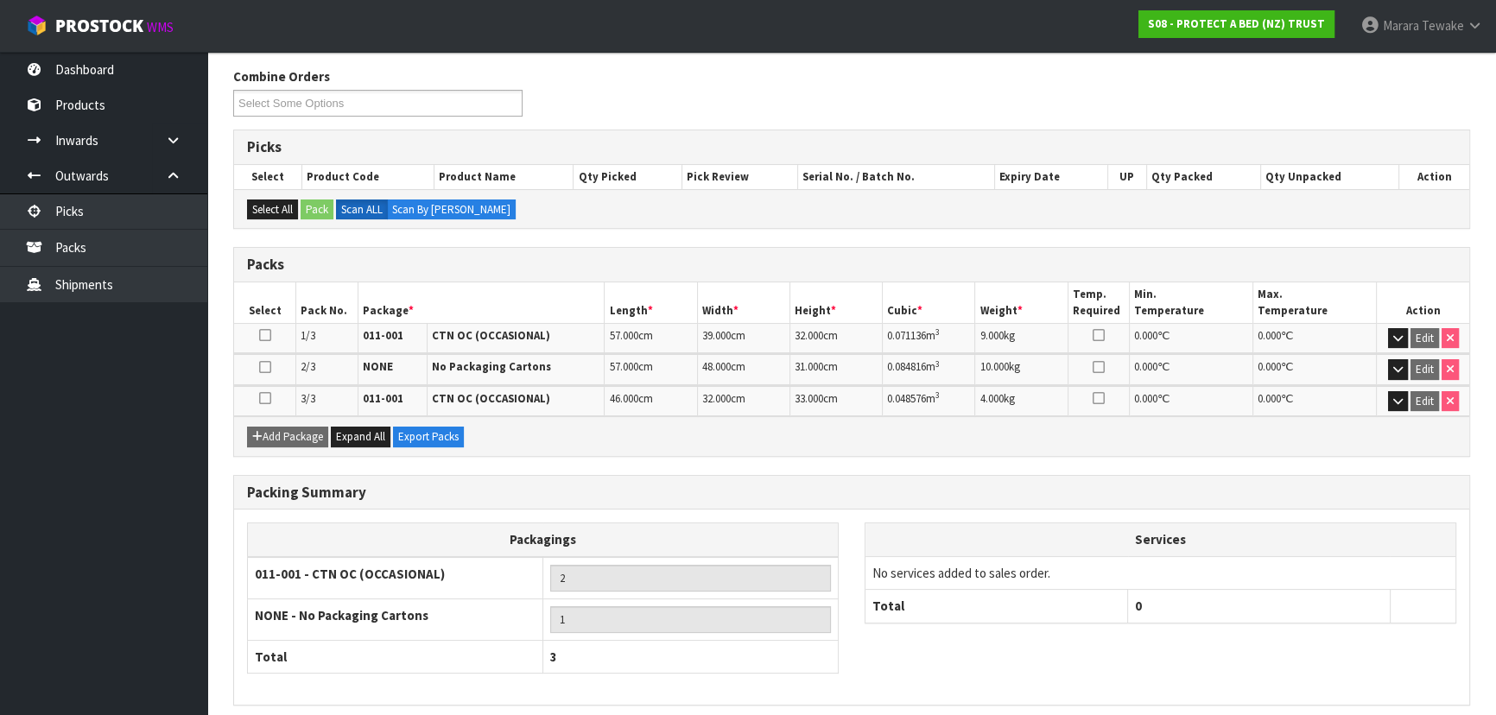
scroll to position [338, 0]
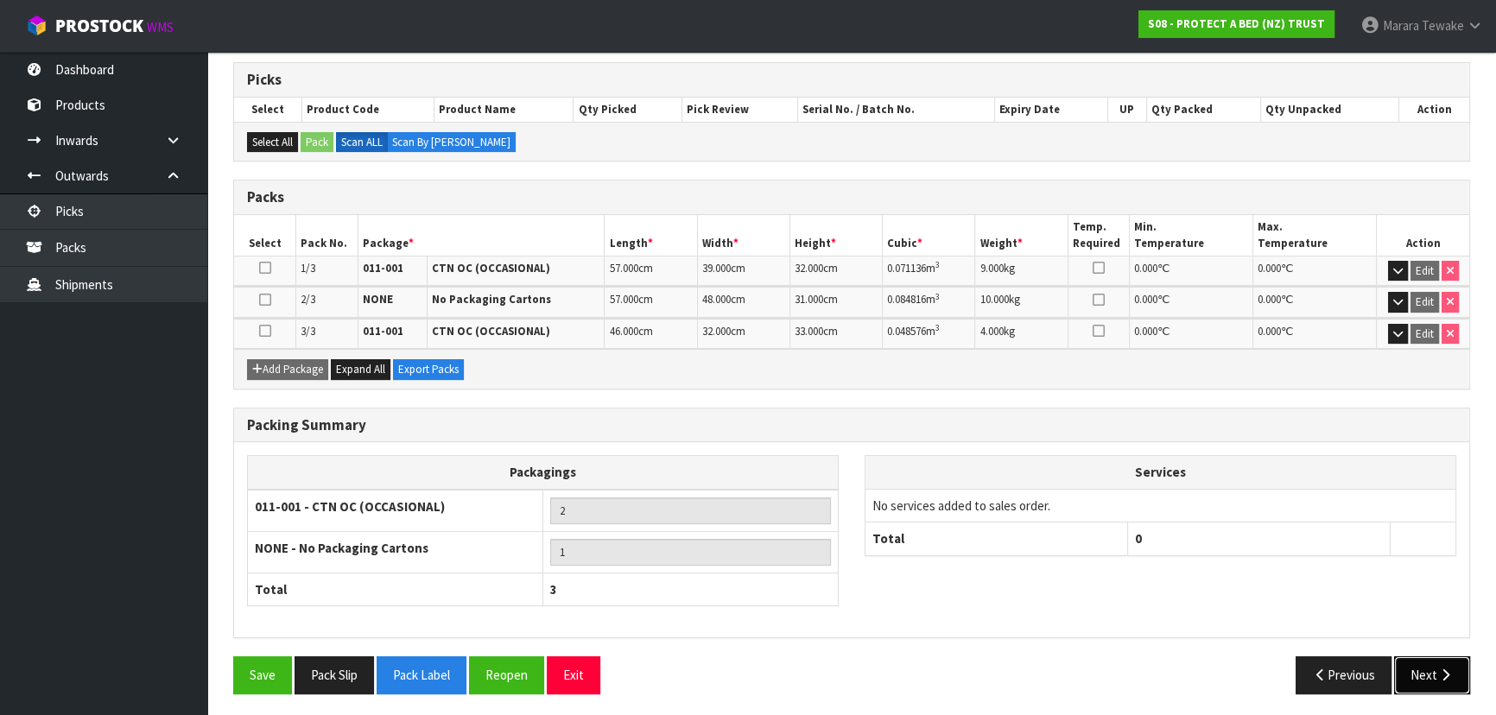
click at [1446, 669] on icon "button" at bounding box center [1445, 675] width 16 height 13
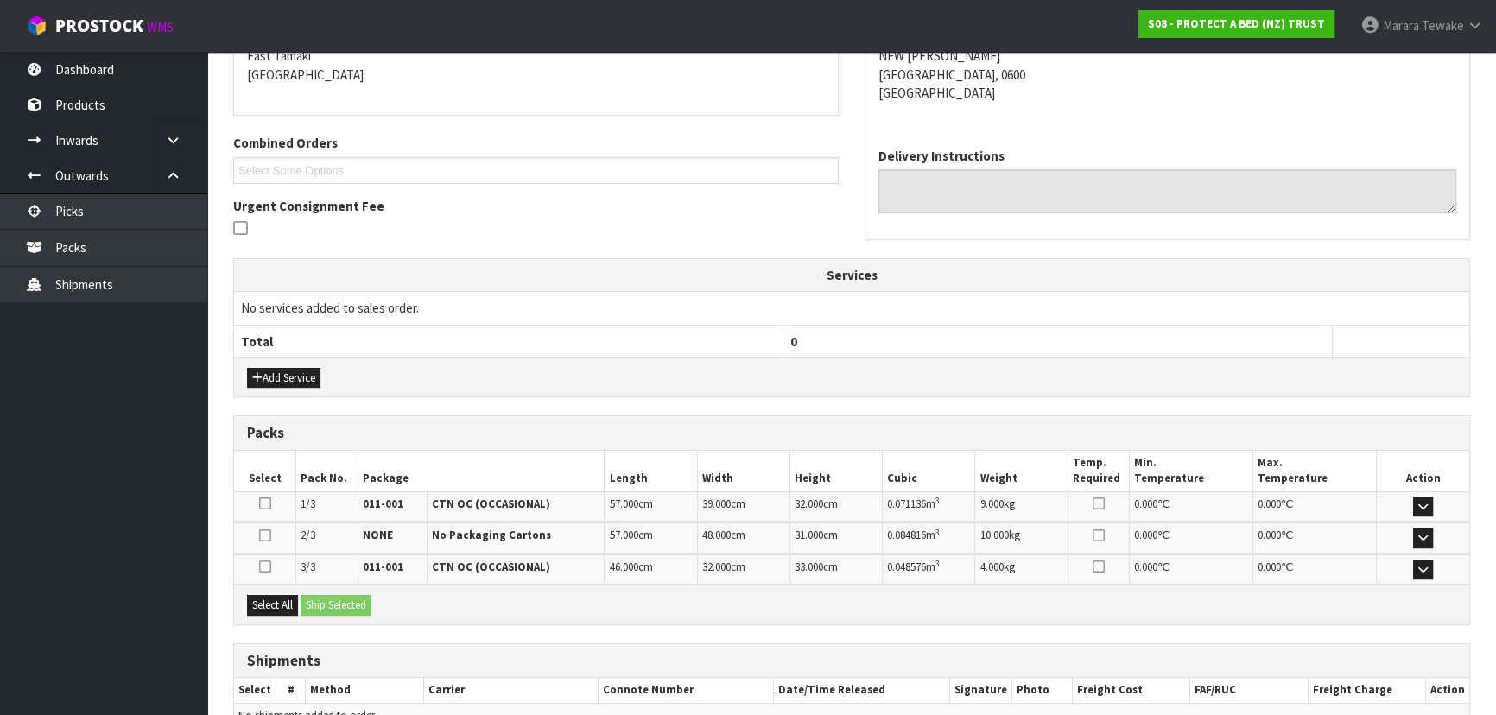
scroll to position [466, 0]
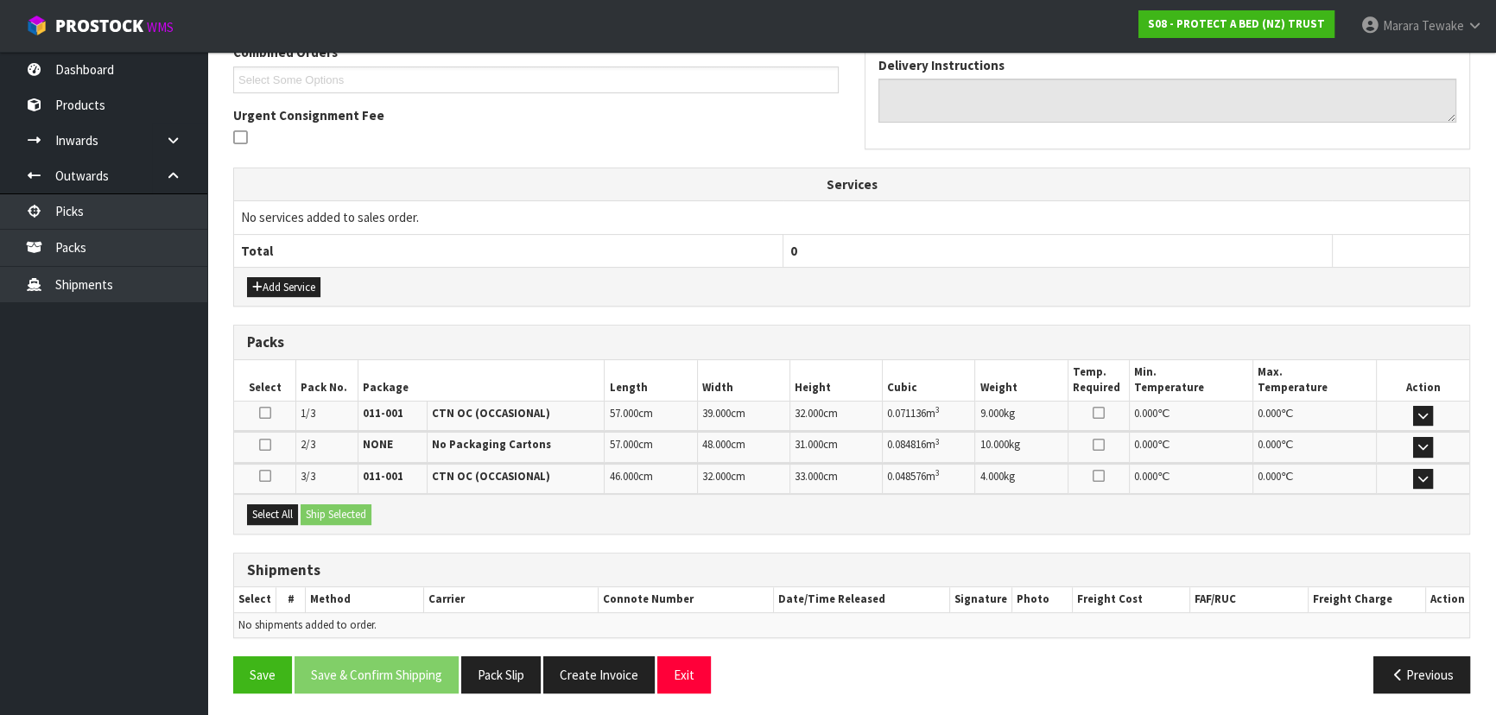
drag, startPoint x: 276, startPoint y: 521, endPoint x: 307, endPoint y: 517, distance: 30.4
click at [280, 520] on div "Select All Ship Selected" at bounding box center [851, 513] width 1235 height 39
drag, startPoint x: 287, startPoint y: 512, endPoint x: 320, endPoint y: 512, distance: 32.8
click at [292, 512] on button "Select All" at bounding box center [272, 514] width 51 height 21
click at [327, 512] on button "Ship Selected" at bounding box center [336, 514] width 71 height 21
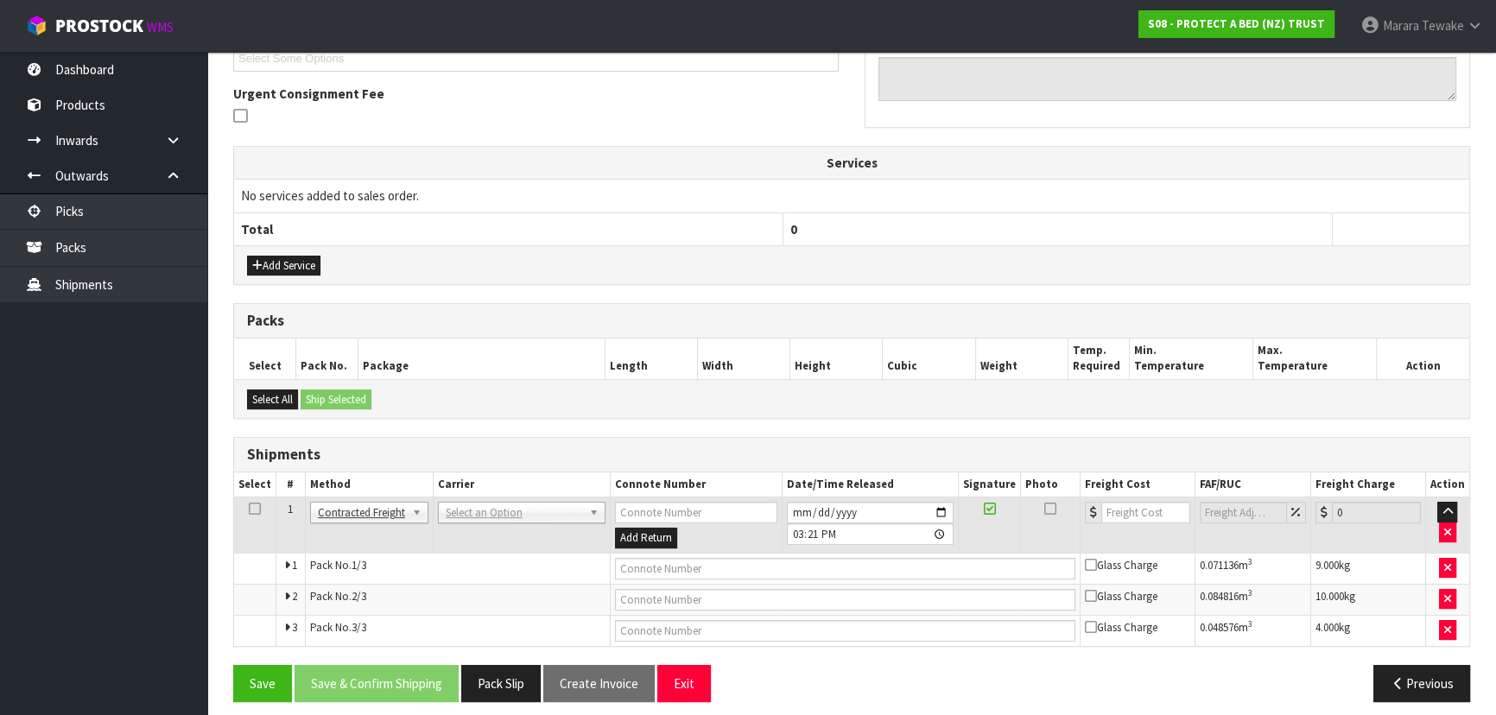
scroll to position [498, 0]
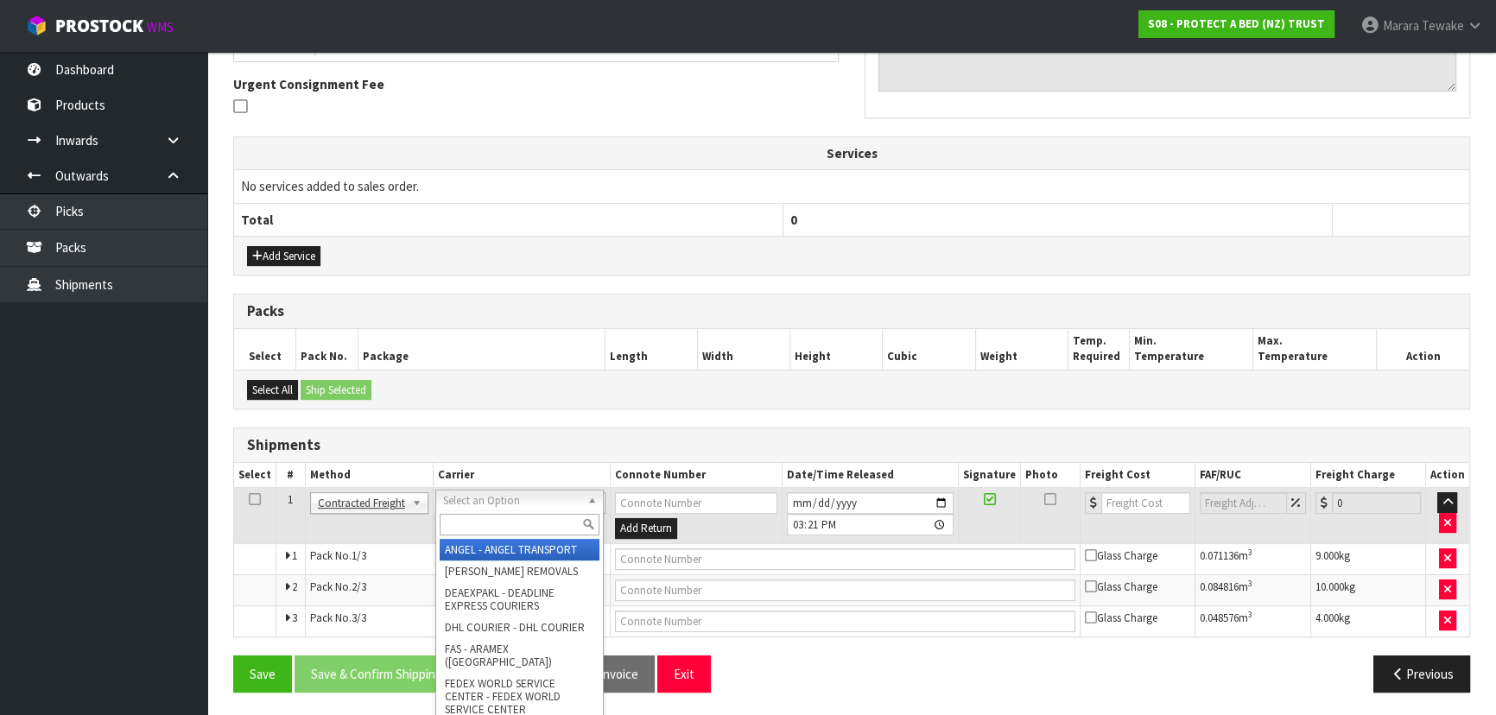
click at [481, 518] on input "text" at bounding box center [520, 525] width 160 height 22
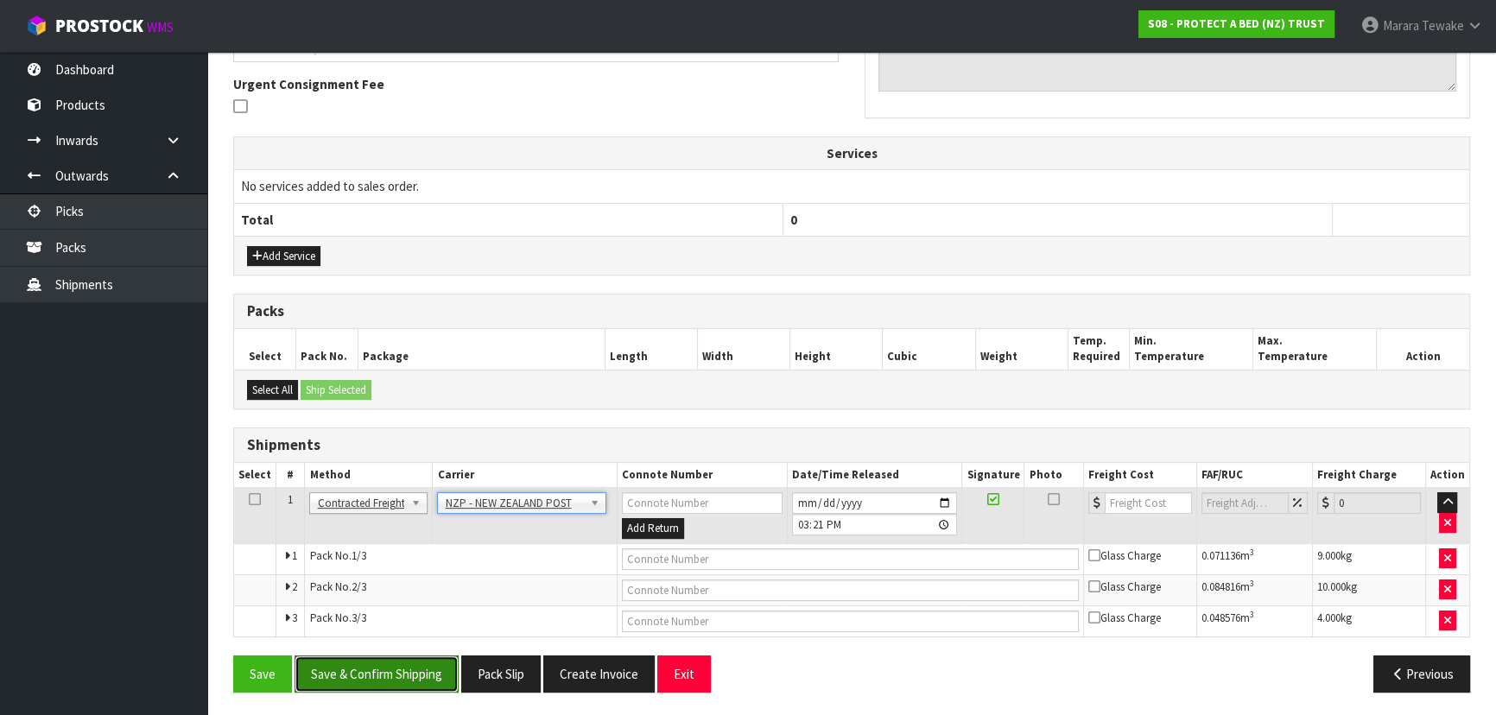
click at [430, 669] on button "Save & Confirm Shipping" at bounding box center [377, 674] width 164 height 37
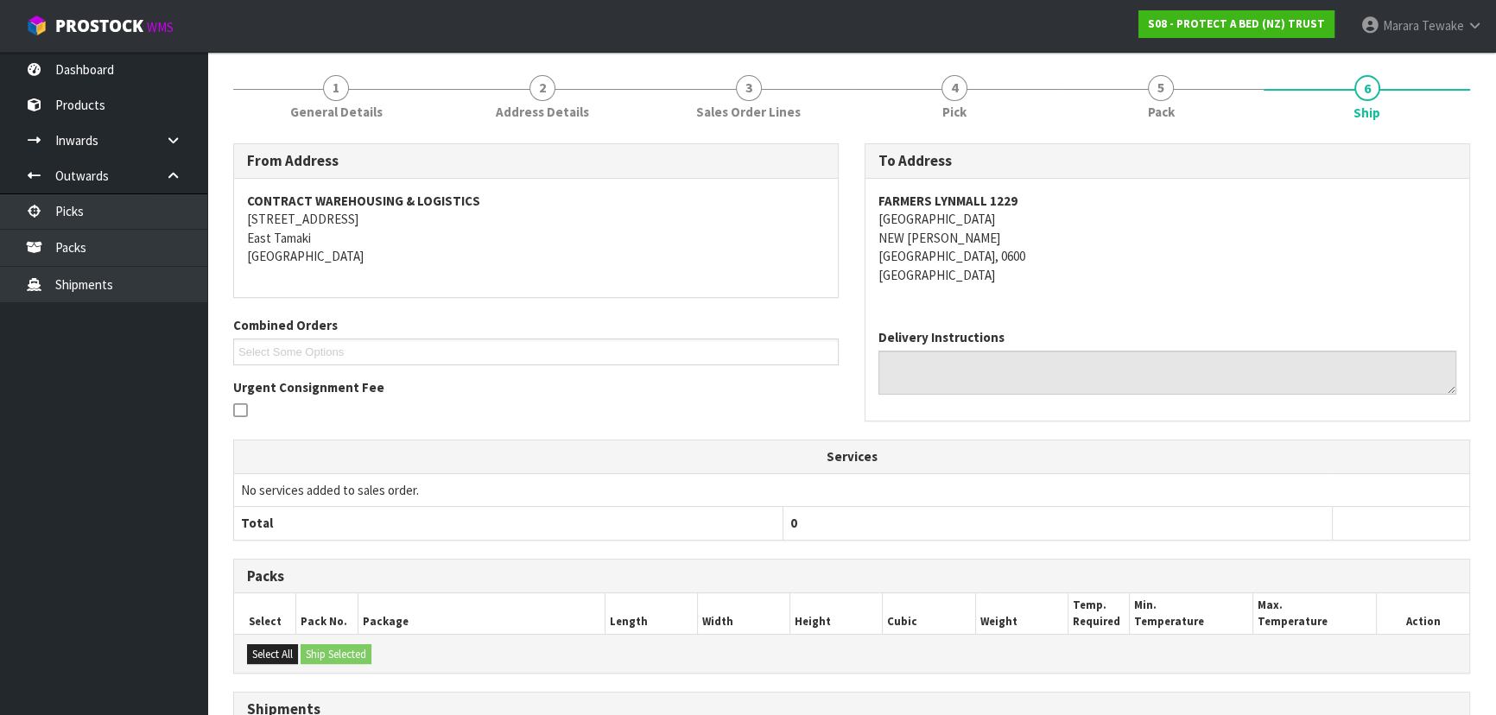
scroll to position [470, 0]
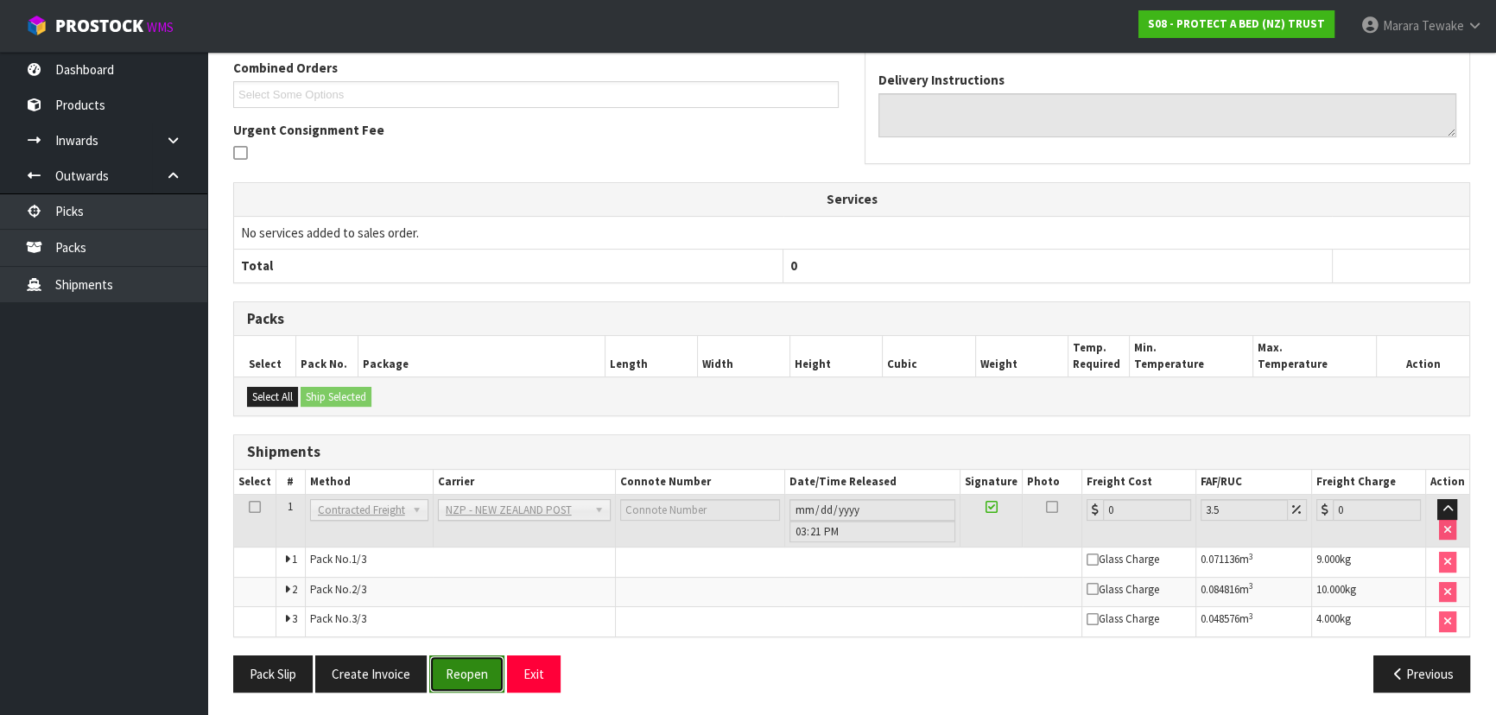
drag, startPoint x: 470, startPoint y: 661, endPoint x: 458, endPoint y: 651, distance: 15.4
click at [466, 659] on button "Reopen" at bounding box center [466, 674] width 75 height 37
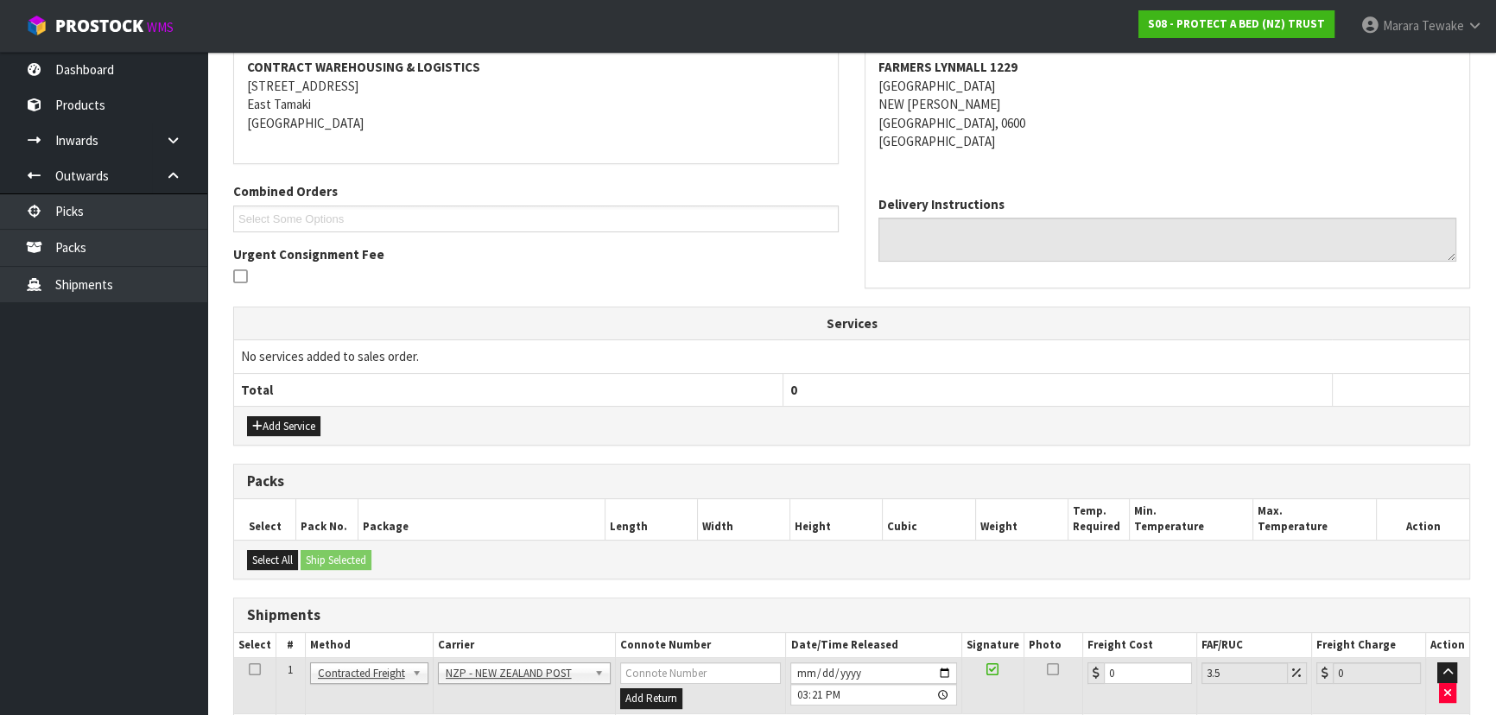
scroll to position [498, 0]
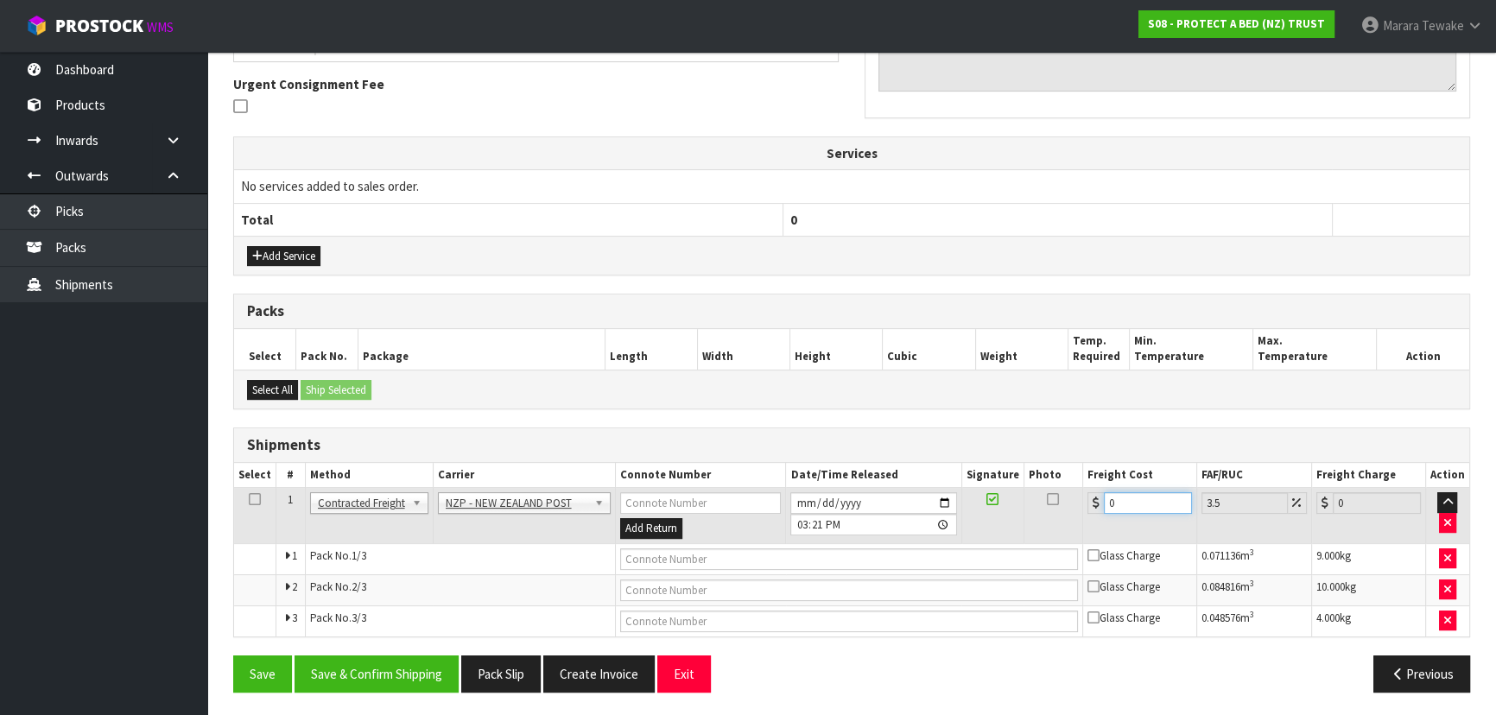
drag, startPoint x: 1136, startPoint y: 492, endPoint x: 1063, endPoint y: 479, distance: 73.7
click at [1063, 479] on table "Select # Method Carrier Connote Number Date/Time Released Signature Photo Freig…" at bounding box center [851, 550] width 1235 height 174
drag, startPoint x: 375, startPoint y: 674, endPoint x: 350, endPoint y: 660, distance: 28.6
click at [375, 674] on button "Save & Confirm Shipping" at bounding box center [377, 674] width 164 height 37
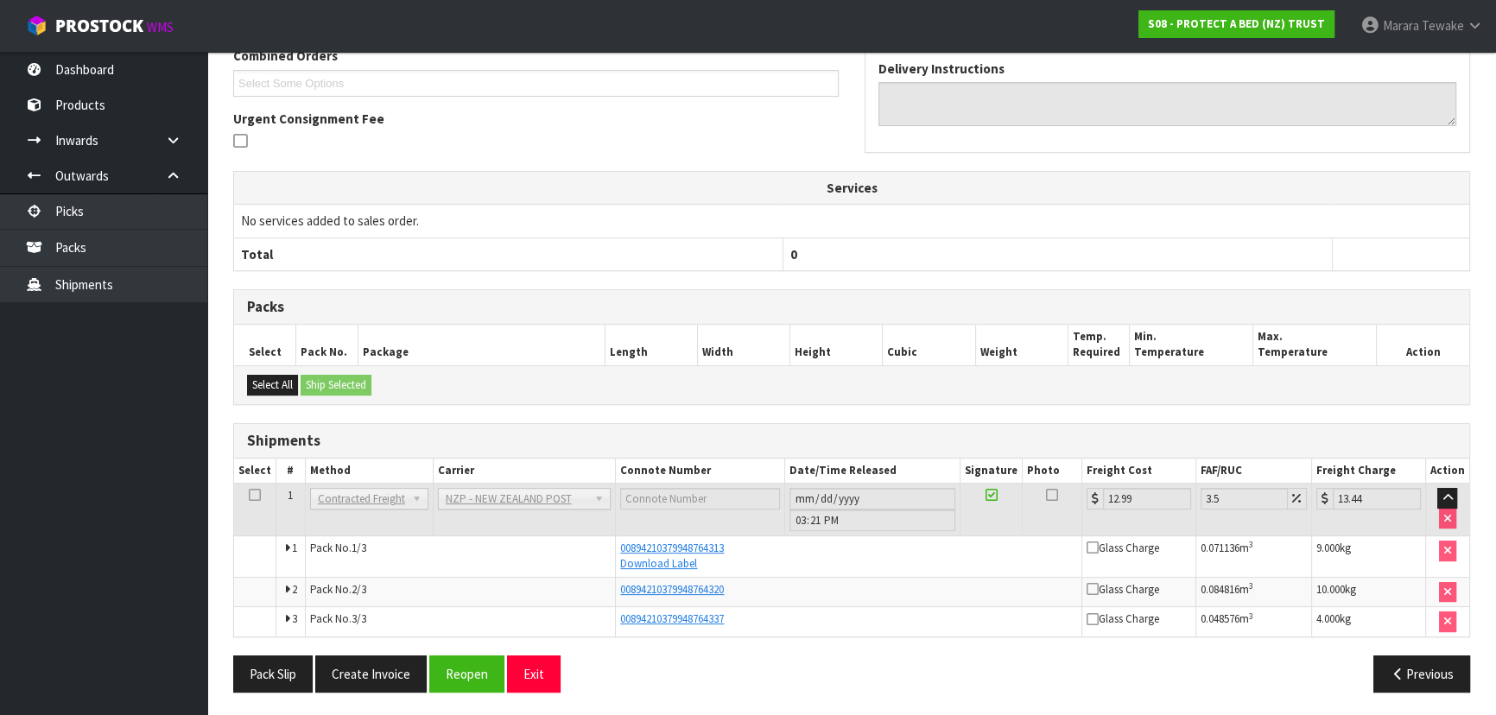
scroll to position [70, 0]
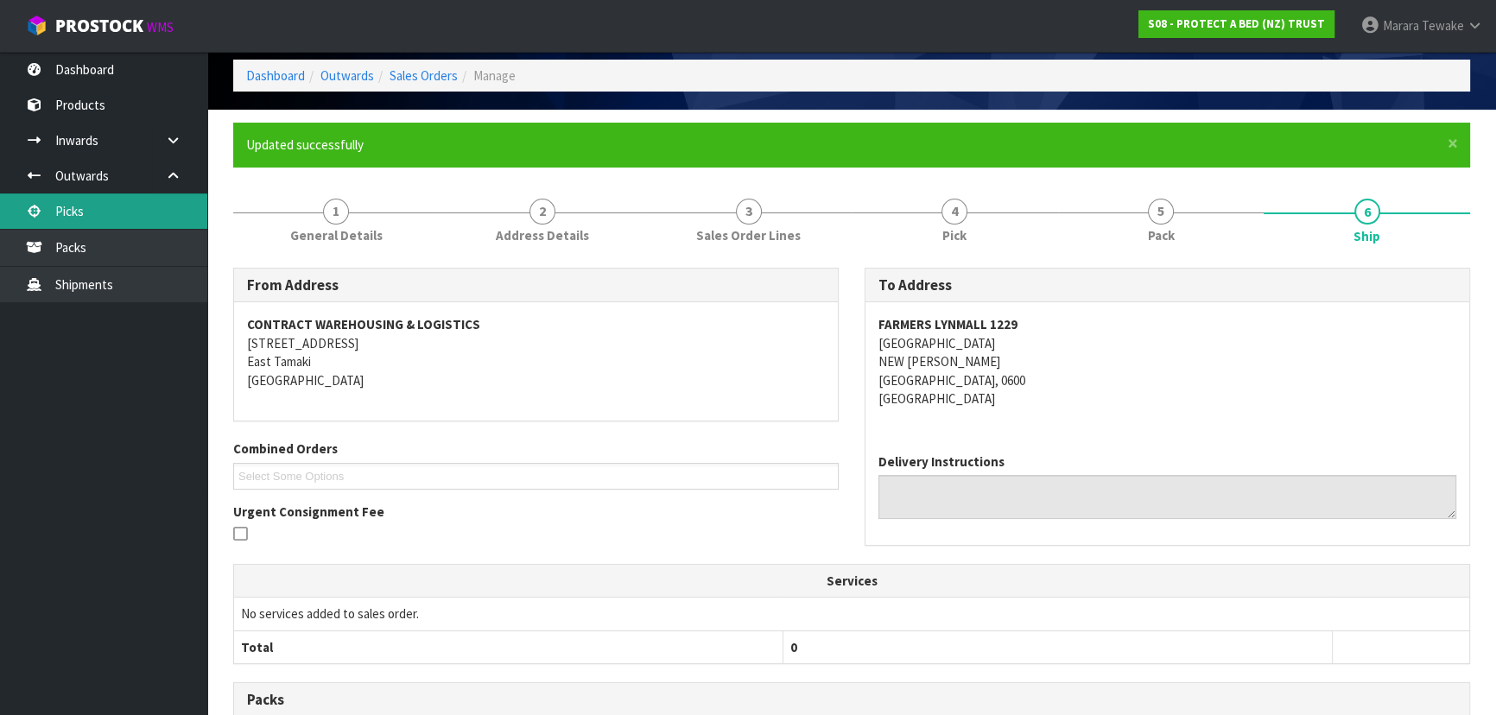
click at [94, 207] on link "Picks" at bounding box center [103, 211] width 207 height 35
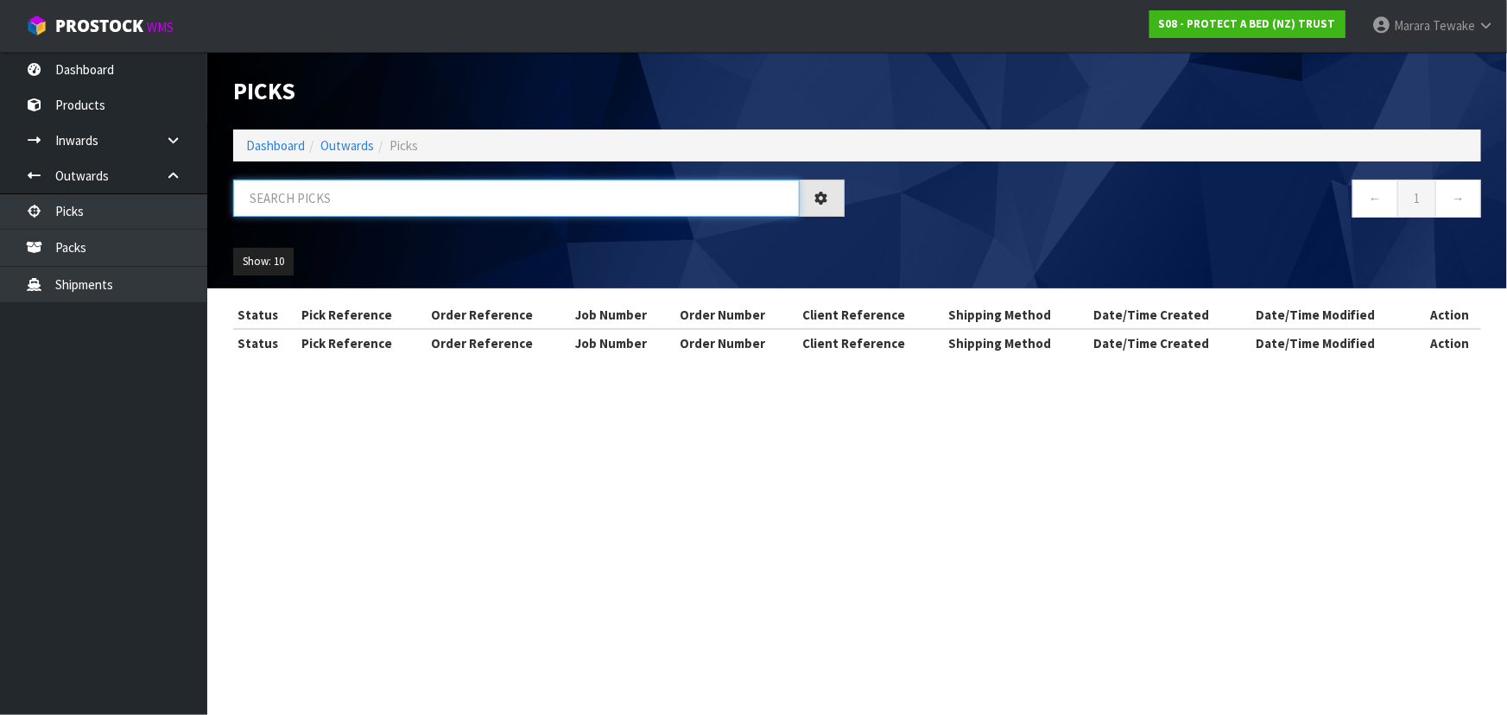
click at [299, 191] on input "text" at bounding box center [516, 198] width 567 height 37
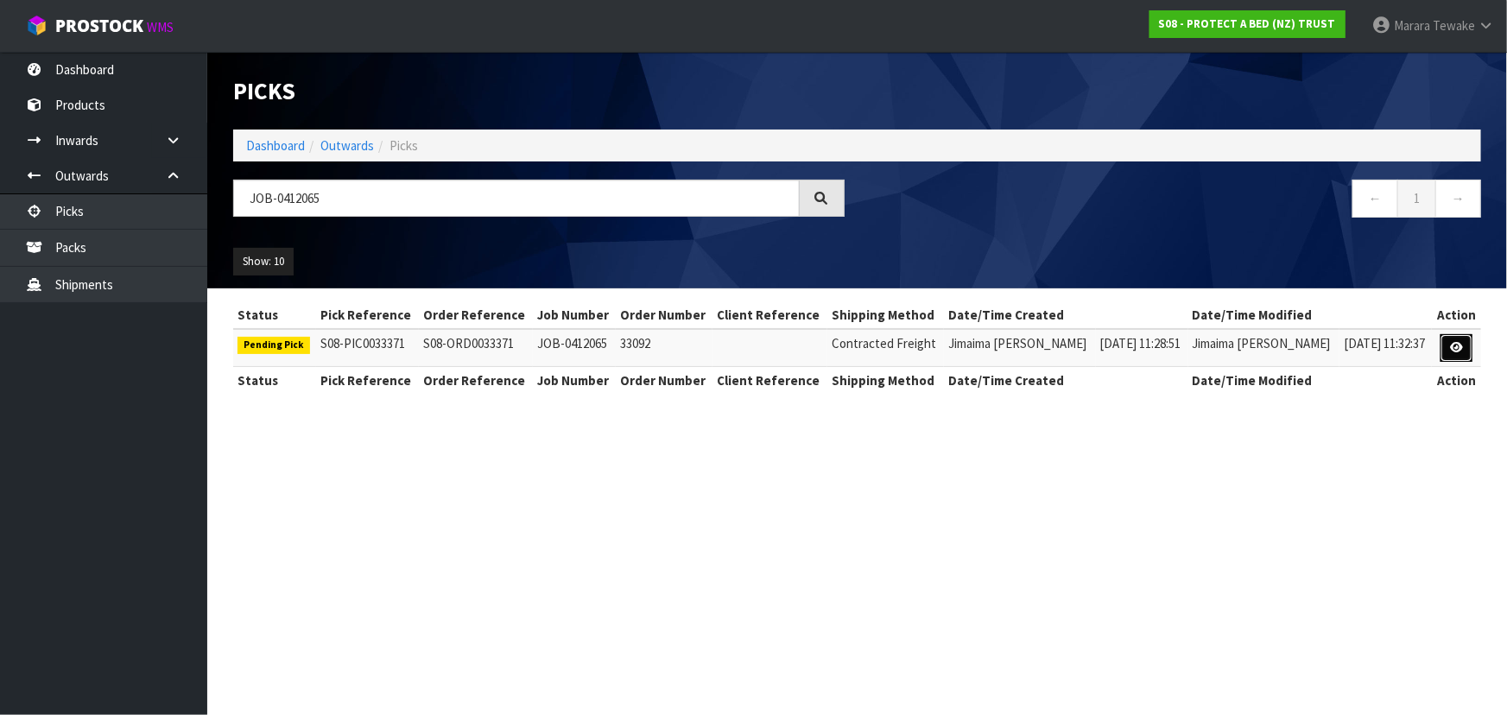
click at [1450, 351] on icon at bounding box center [1456, 347] width 13 height 11
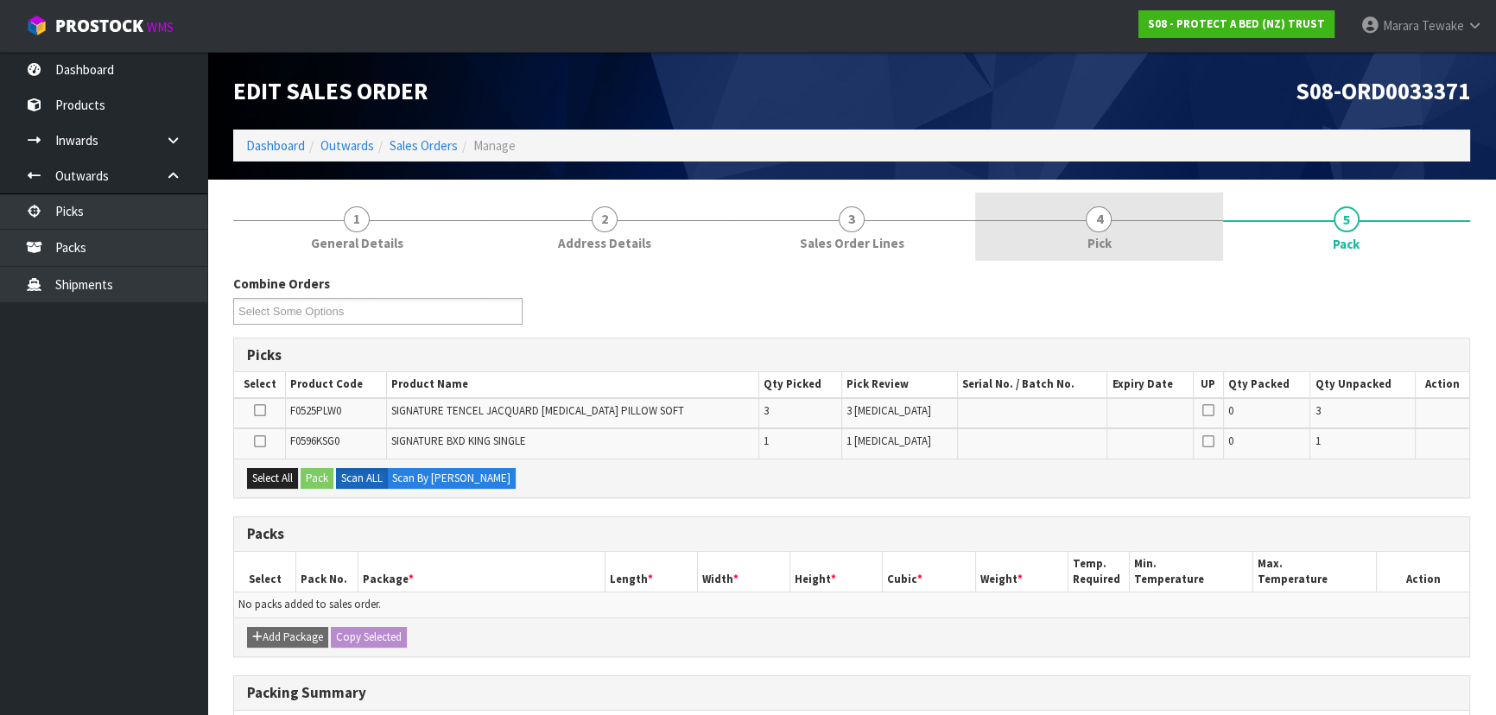
click at [1071, 215] on link "4 Pick" at bounding box center [1098, 227] width 247 height 68
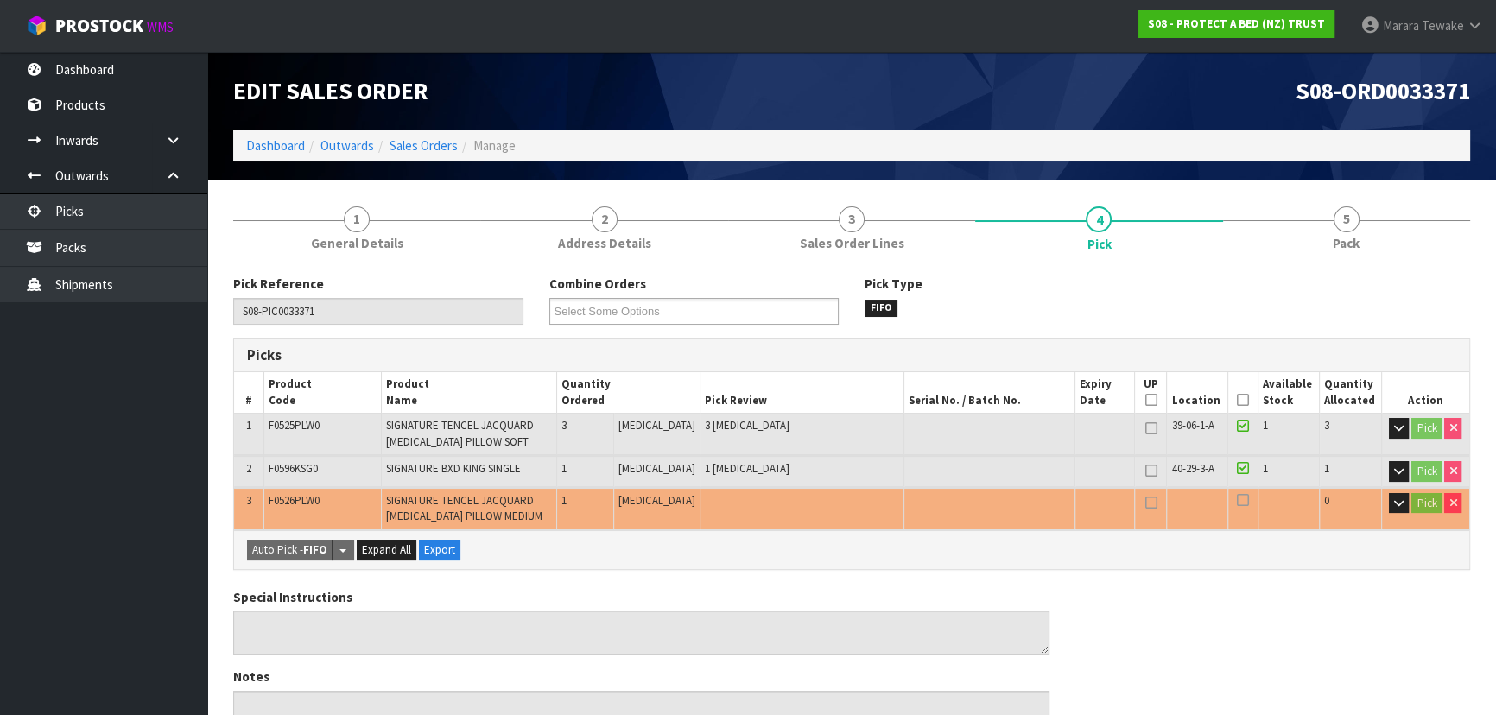
click at [1238, 400] on icon at bounding box center [1243, 400] width 12 height 1
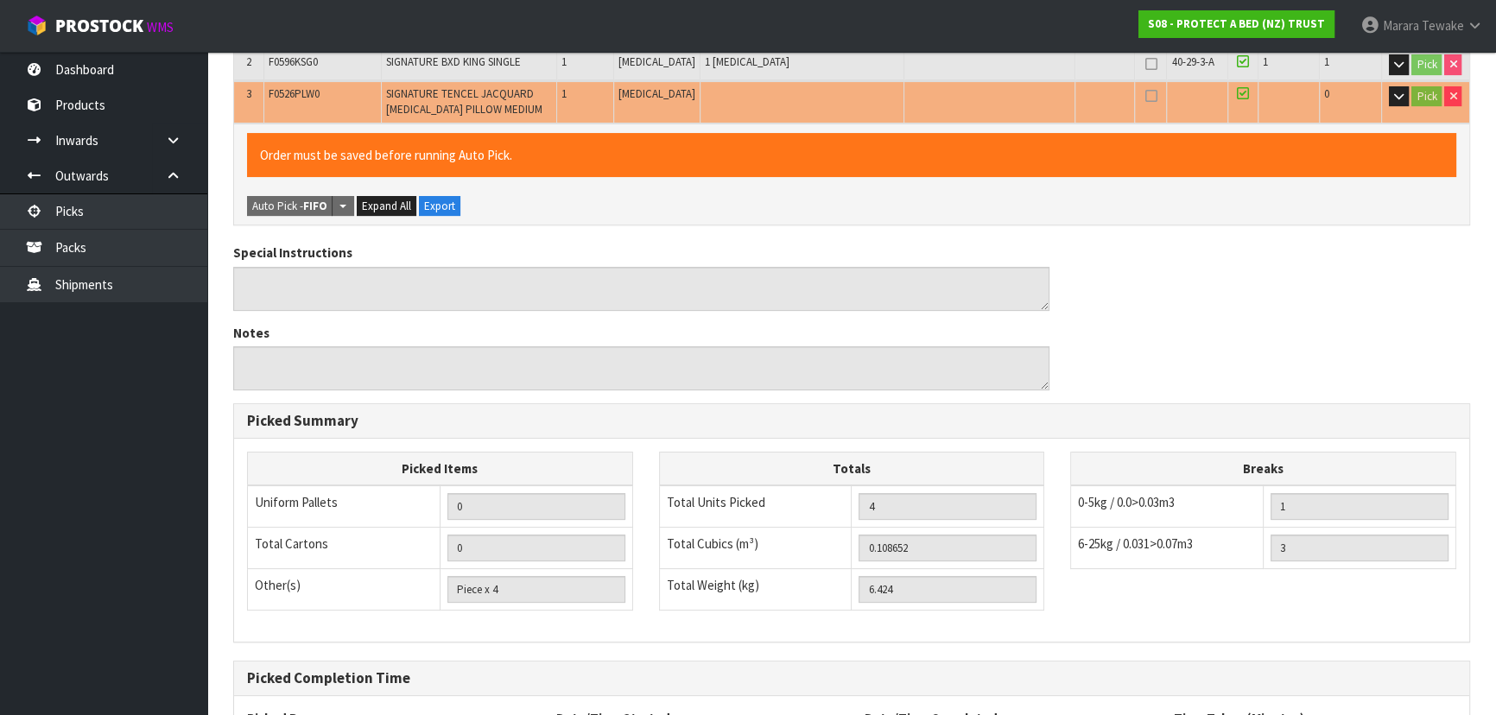
scroll to position [568, 0]
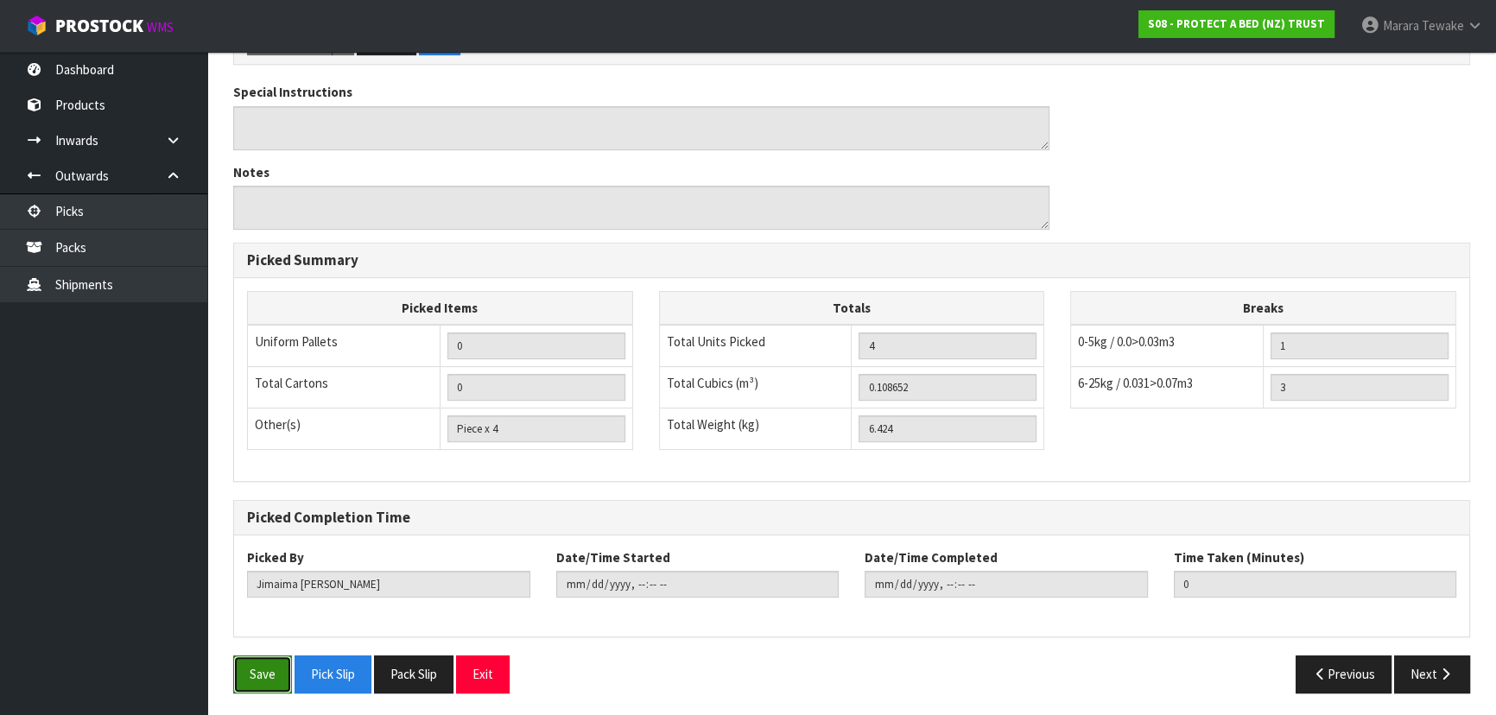
drag, startPoint x: 270, startPoint y: 665, endPoint x: 290, endPoint y: 651, distance: 24.2
click at [270, 665] on button "Save" at bounding box center [262, 674] width 59 height 37
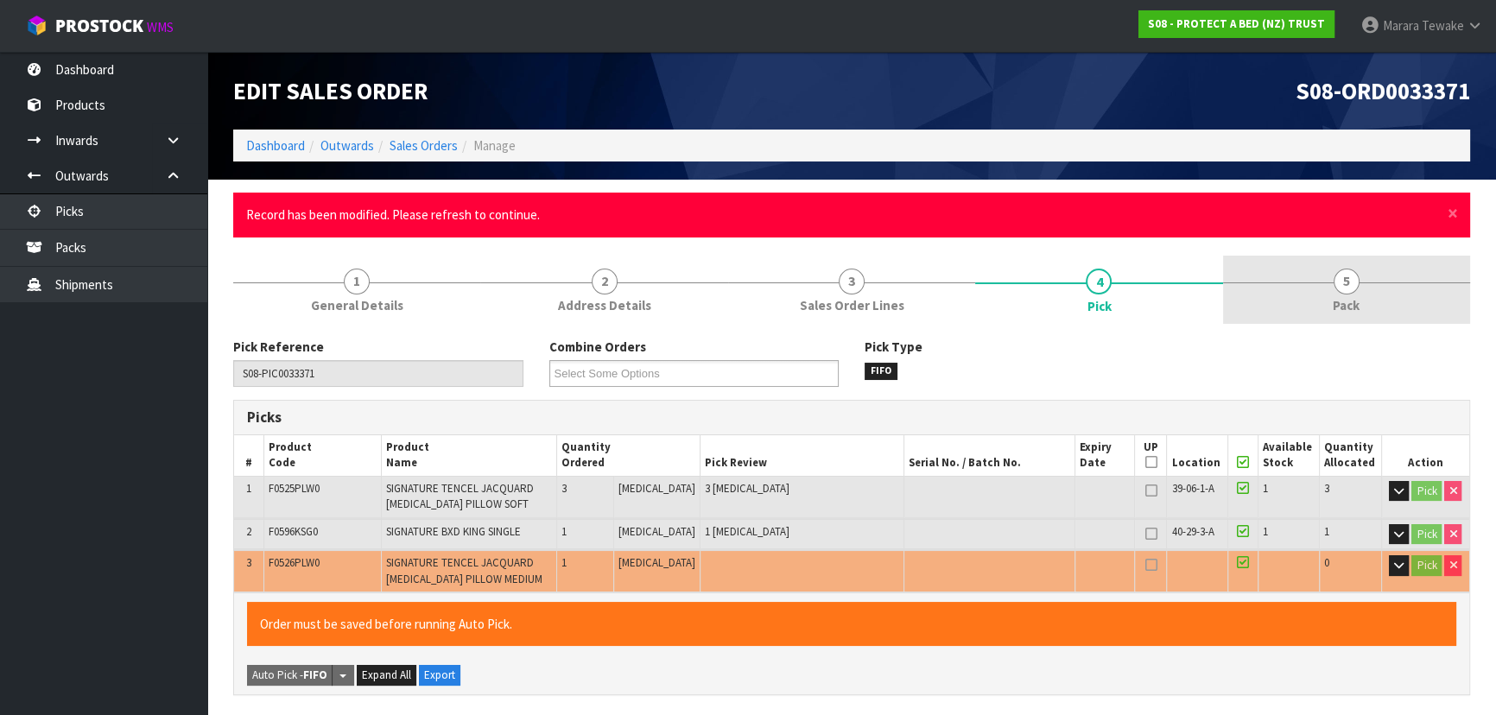
click at [1348, 291] on span "5" at bounding box center [1347, 282] width 26 height 26
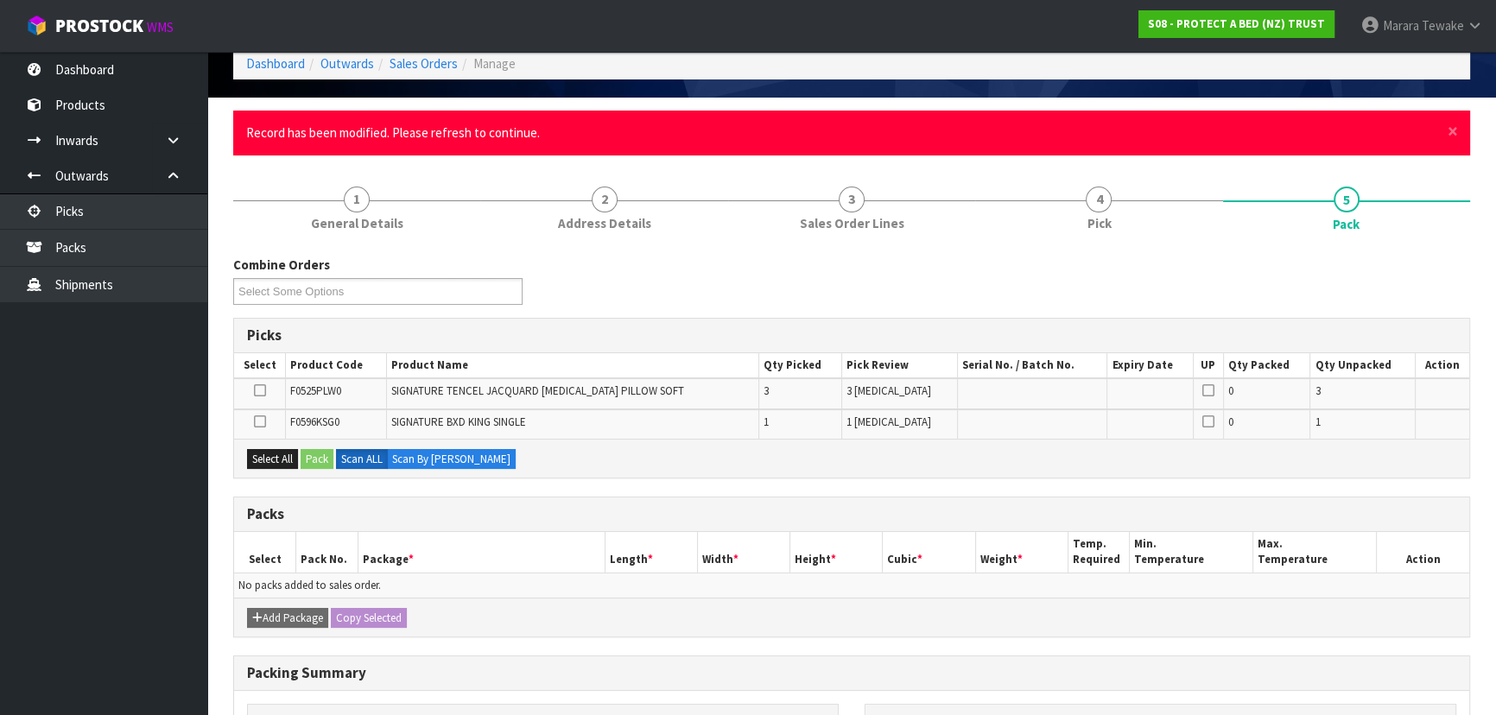
scroll to position [78, 0]
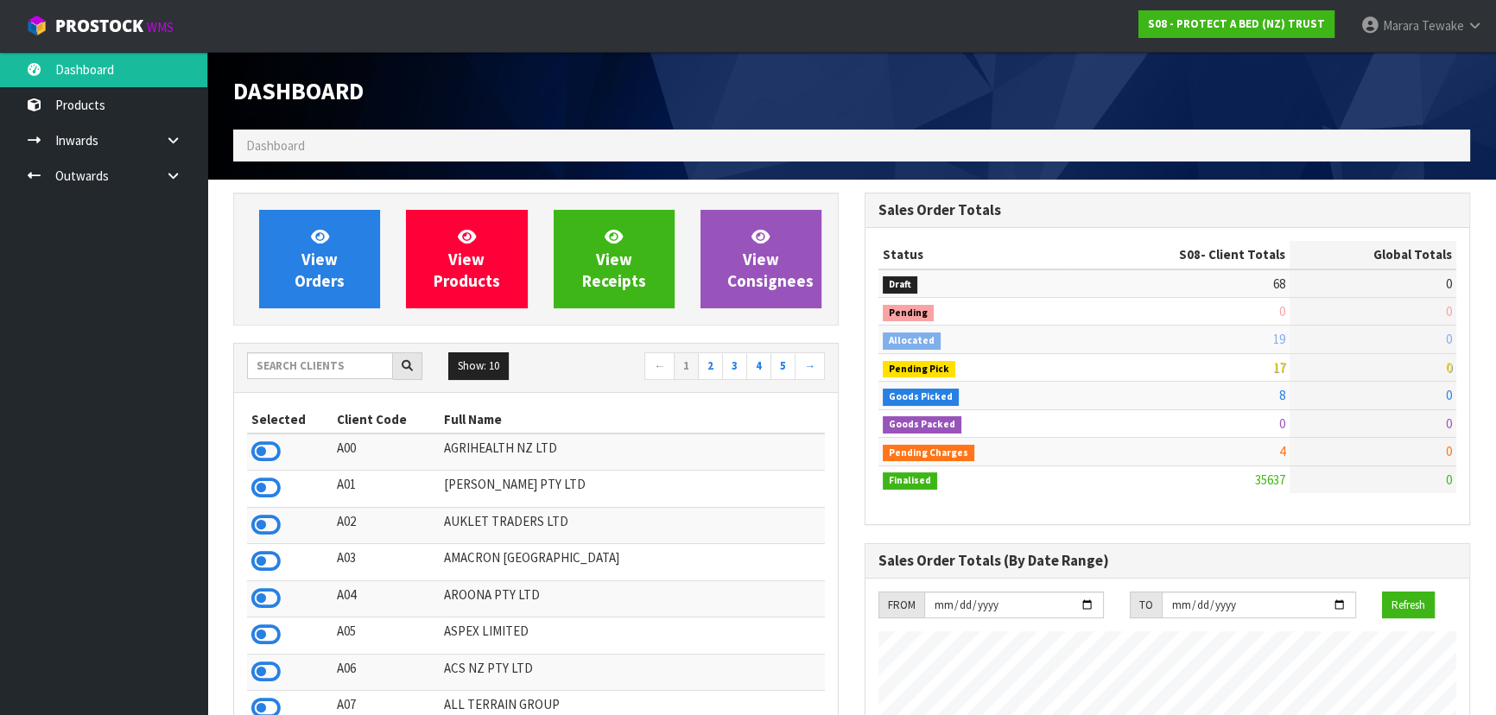
scroll to position [1306, 631]
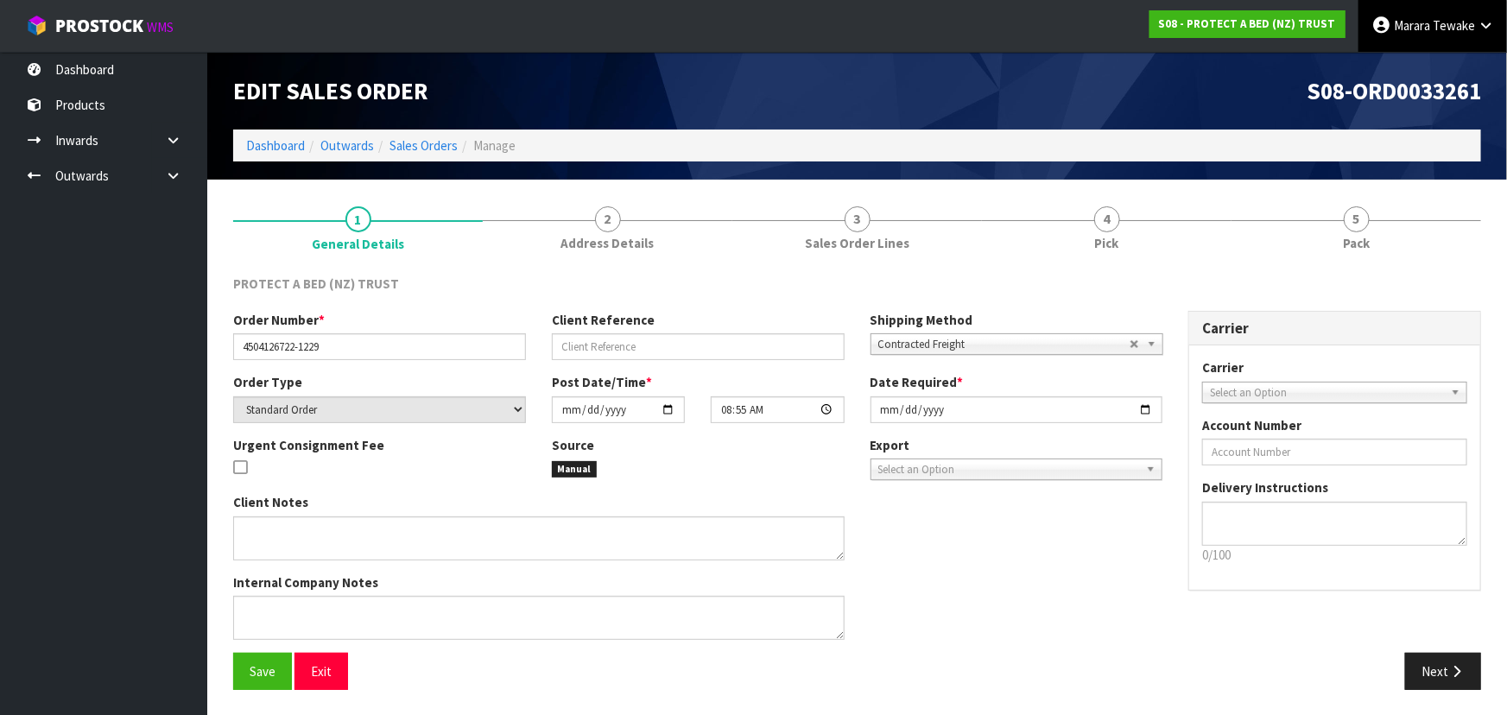
click at [1453, 24] on span "Tewake" at bounding box center [1454, 25] width 42 height 16
click at [1428, 71] on link "Logout" at bounding box center [1438, 68] width 136 height 23
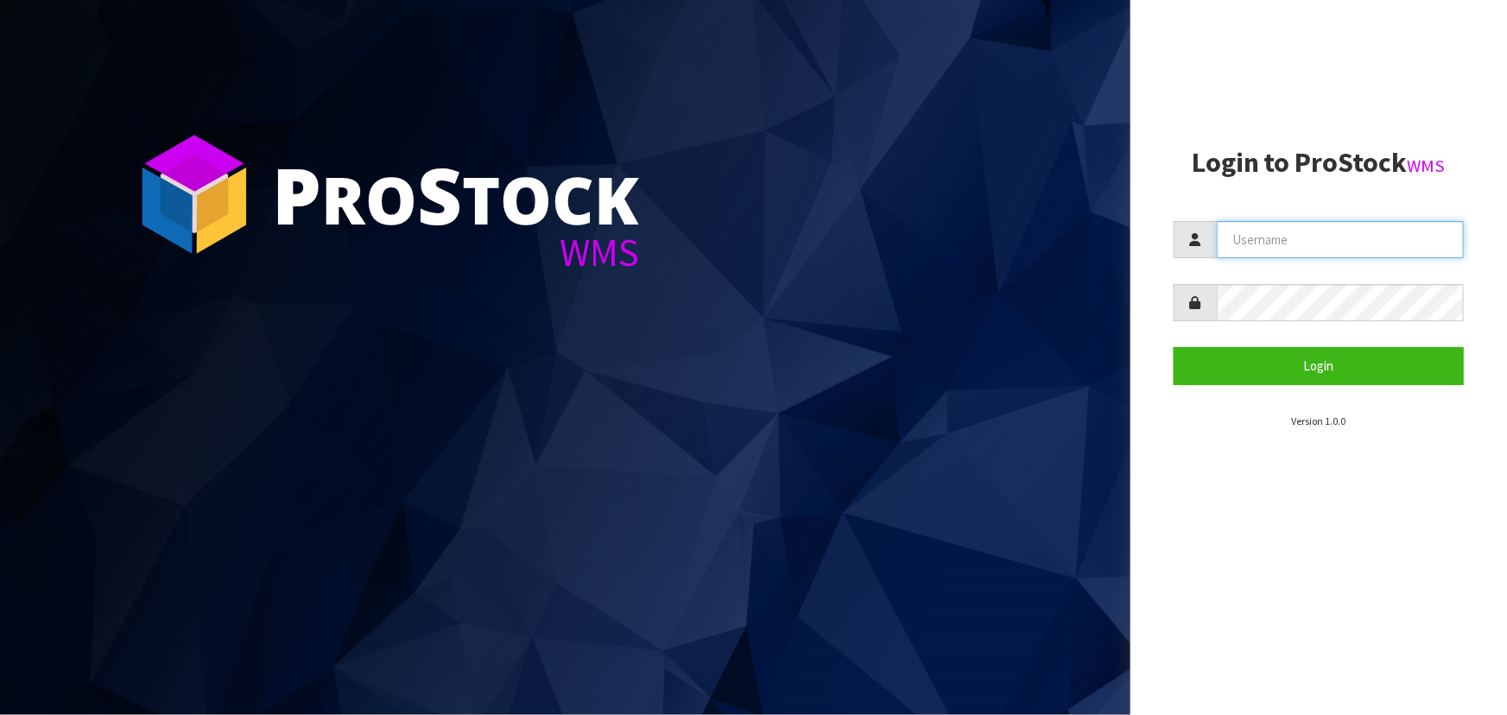
click at [1329, 241] on input "text" at bounding box center [1340, 239] width 247 height 37
type input "tarshae"
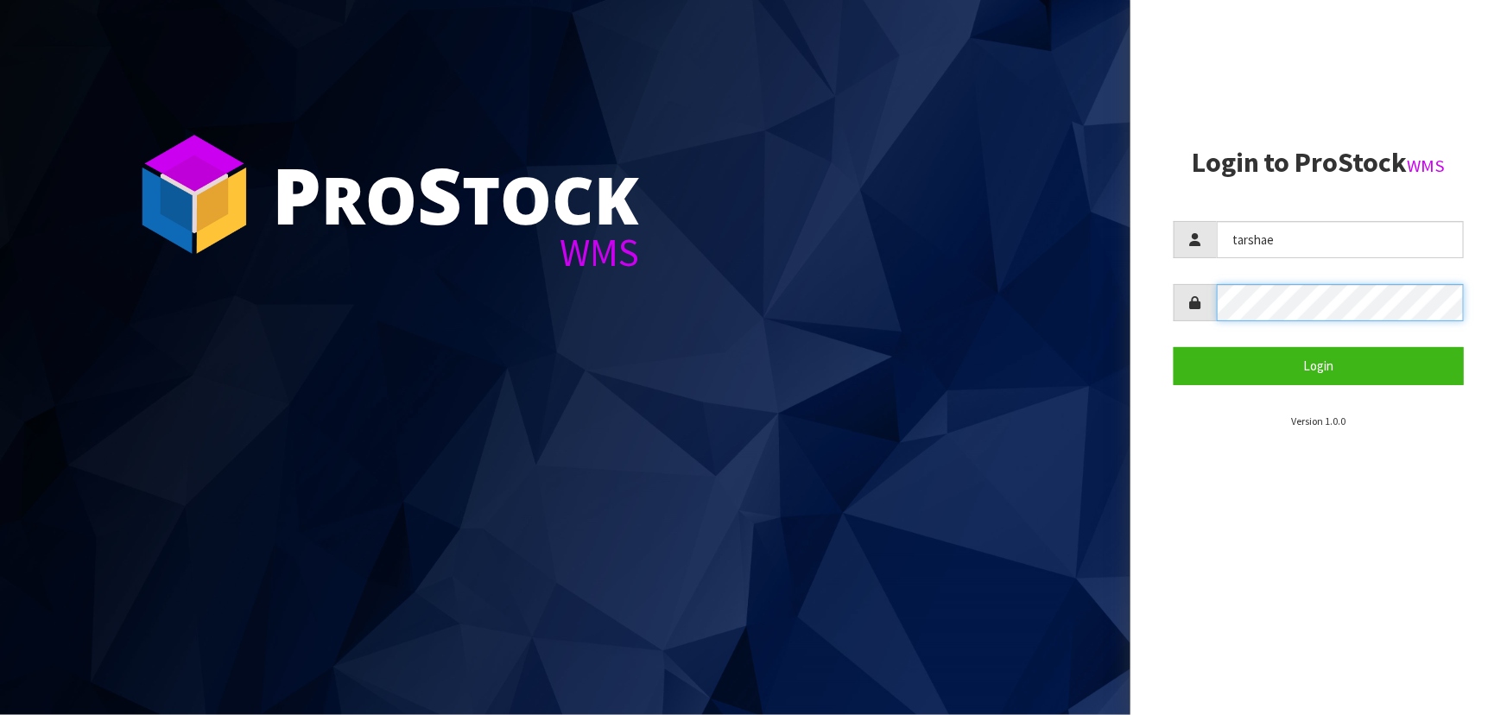
click at [1174, 347] on button "Login" at bounding box center [1319, 365] width 290 height 37
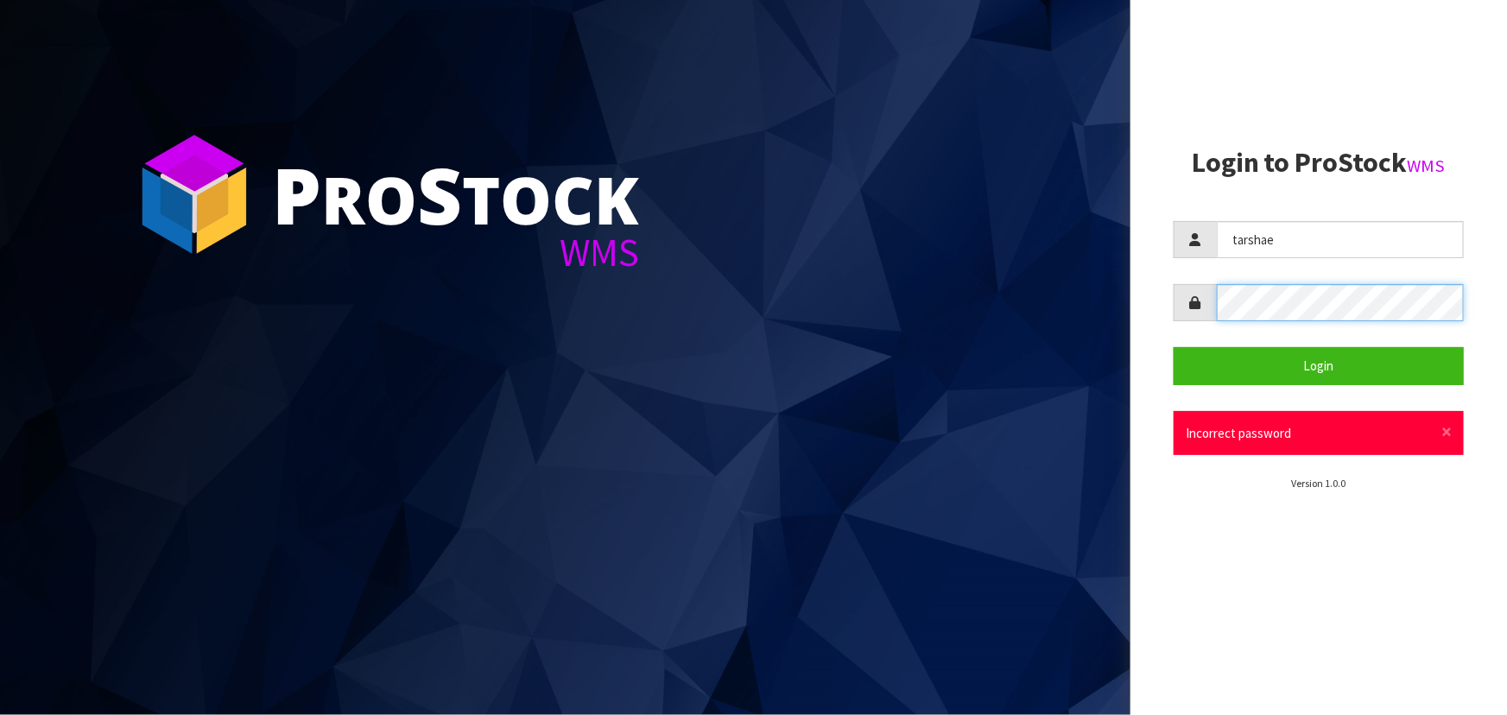
click at [1126, 320] on div "P ro S tock WMS Login to ProStock WMS [GEOGRAPHIC_DATA] Login × Close Incorrect…" at bounding box center [753, 357] width 1507 height 715
click at [1174, 347] on button "Login" at bounding box center [1319, 365] width 290 height 37
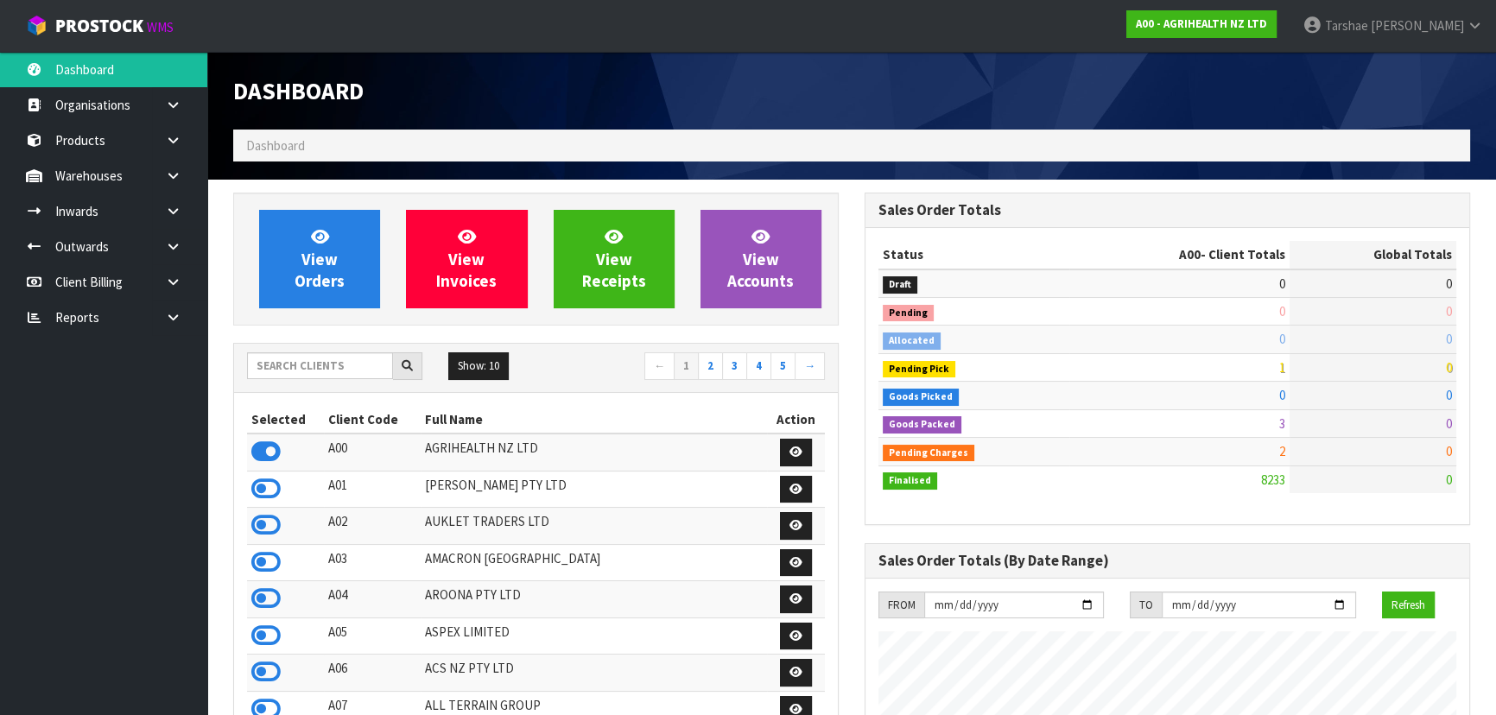
scroll to position [1306, 631]
click at [350, 364] on input "text" at bounding box center [320, 365] width 146 height 27
type input "S08"
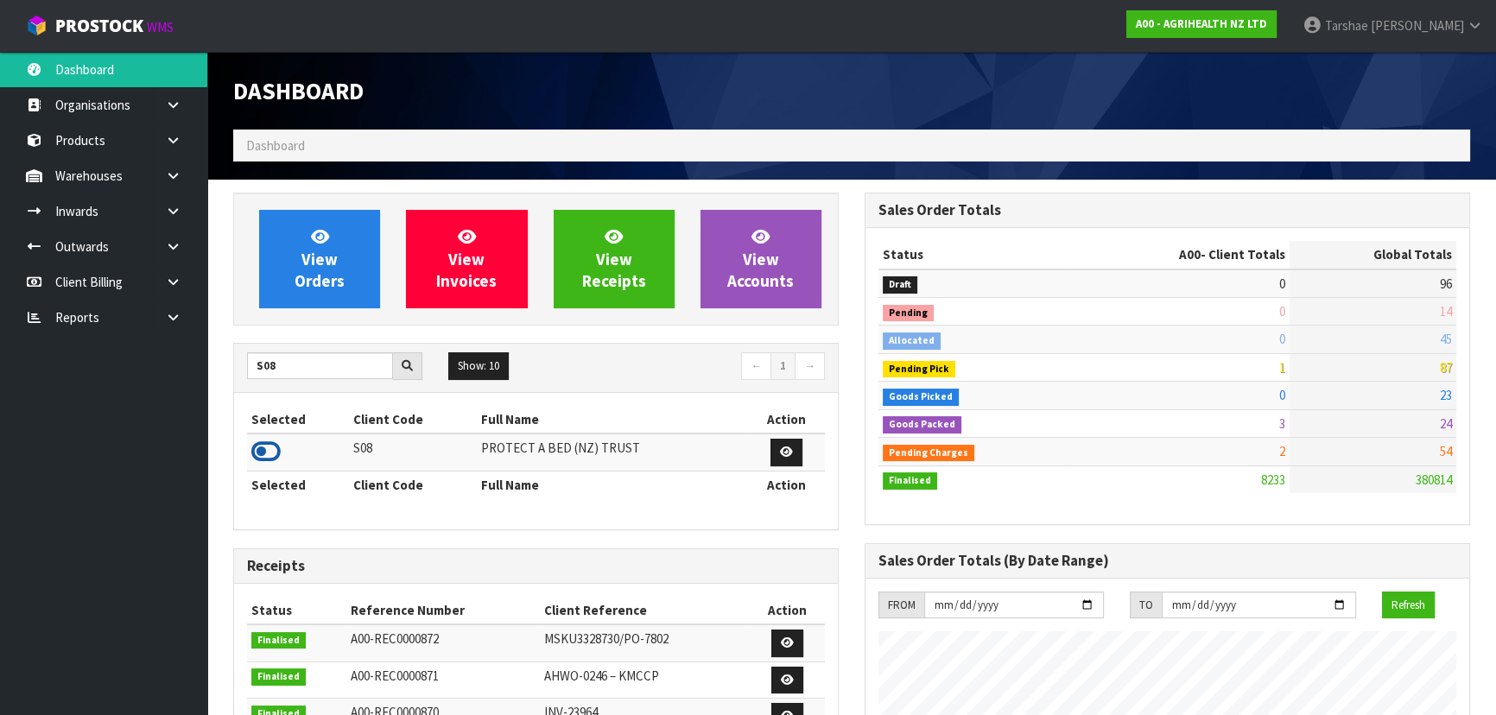
click at [257, 448] on icon at bounding box center [265, 452] width 29 height 26
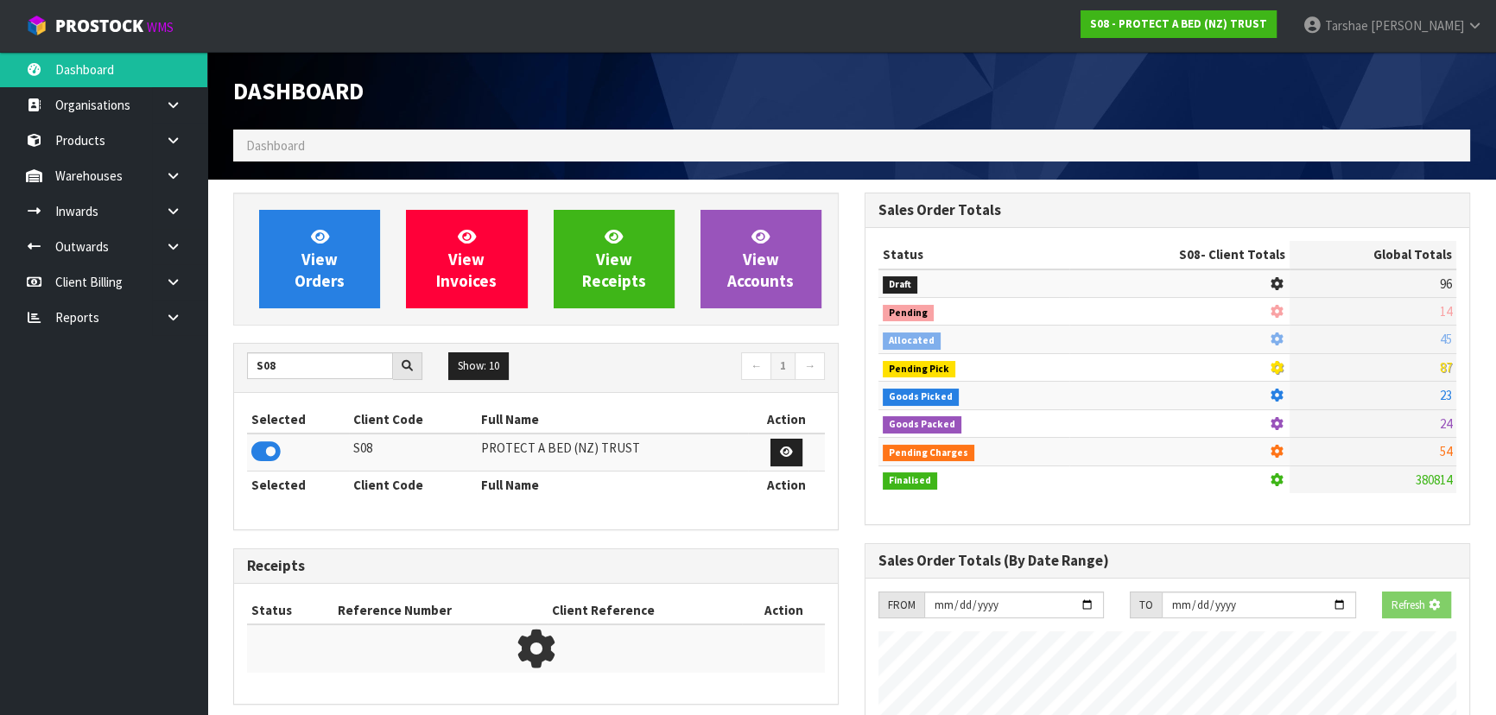
scroll to position [862785, 863229]
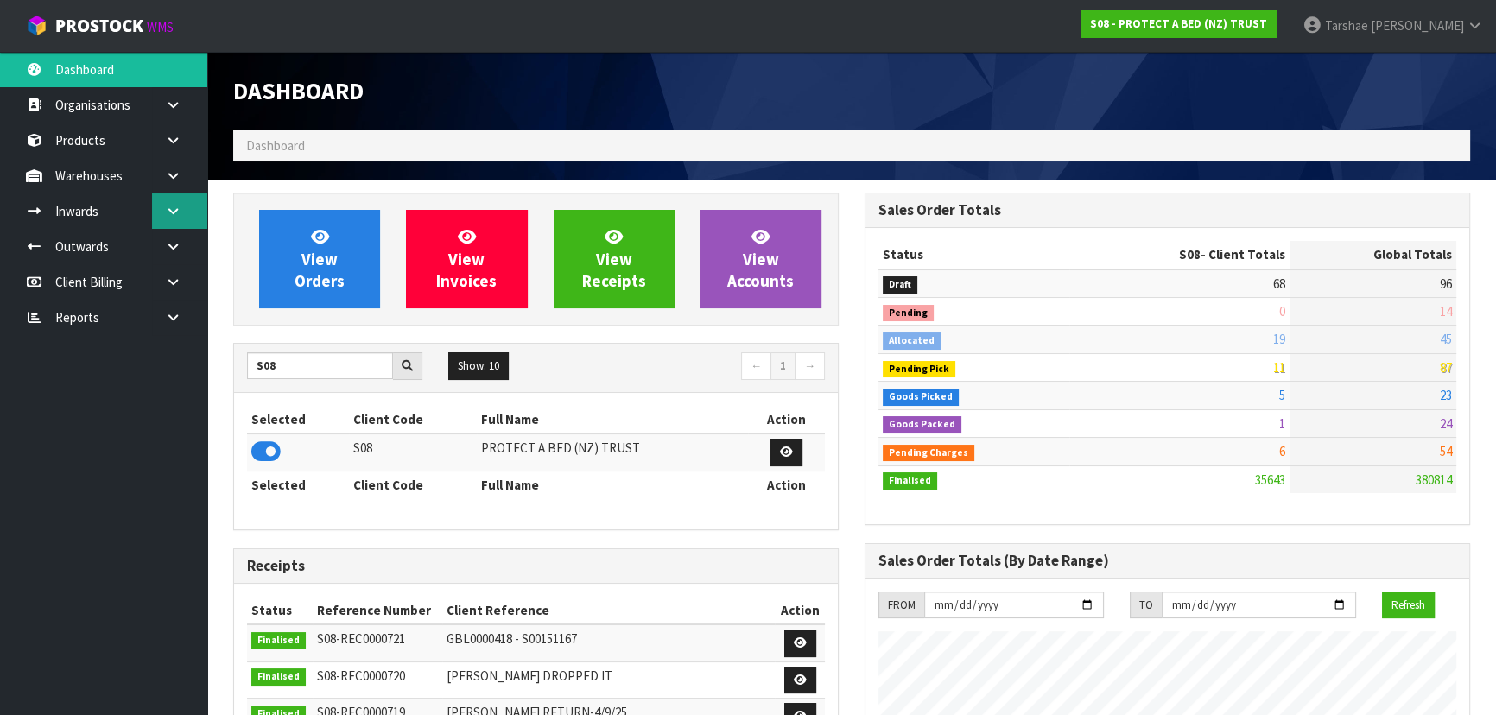
click at [165, 208] on icon at bounding box center [173, 211] width 16 height 13
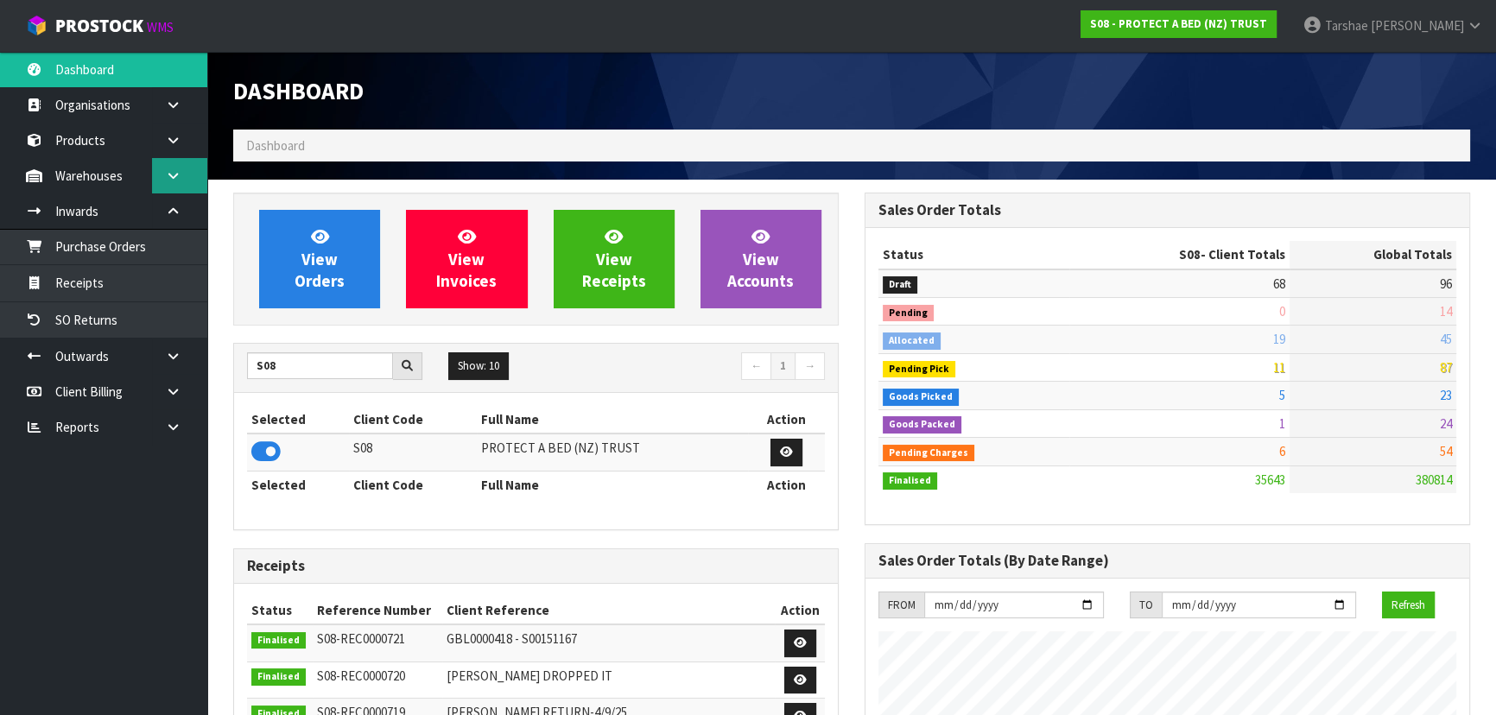
drag, startPoint x: 177, startPoint y: 168, endPoint x: 174, endPoint y: 205, distance: 36.4
click at [177, 169] on icon at bounding box center [173, 175] width 16 height 13
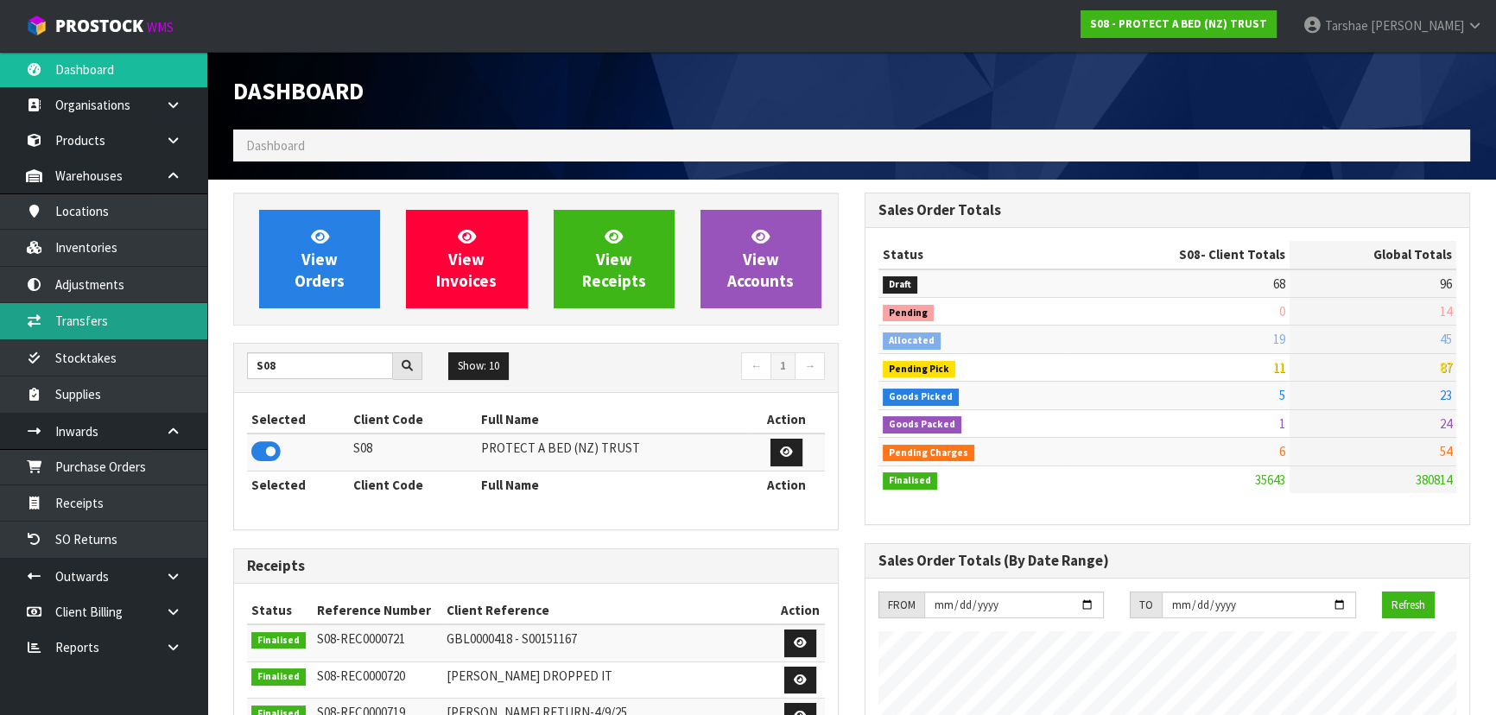
click at [141, 312] on link "Transfers" at bounding box center [103, 320] width 207 height 35
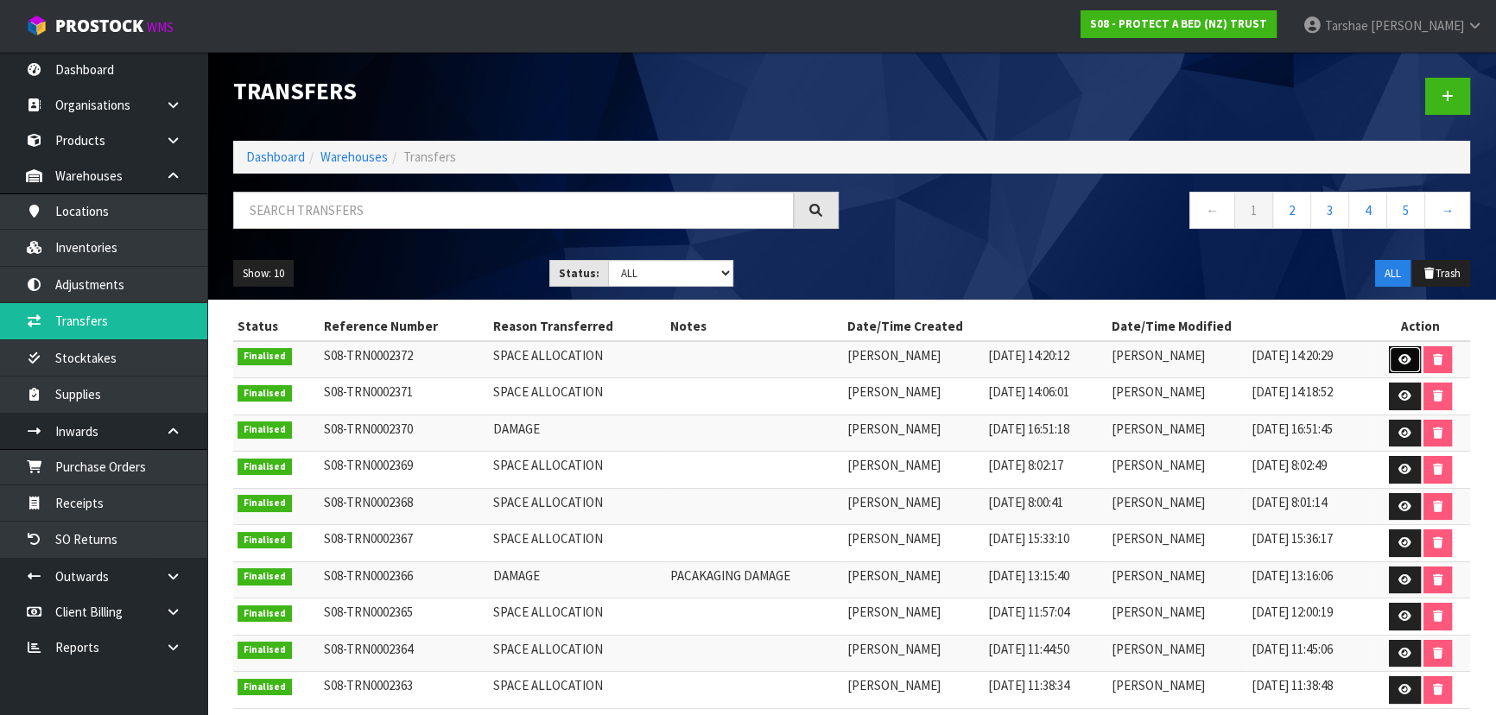
click at [1399, 352] on link at bounding box center [1405, 360] width 32 height 28
click at [1416, 400] on link at bounding box center [1405, 397] width 32 height 28
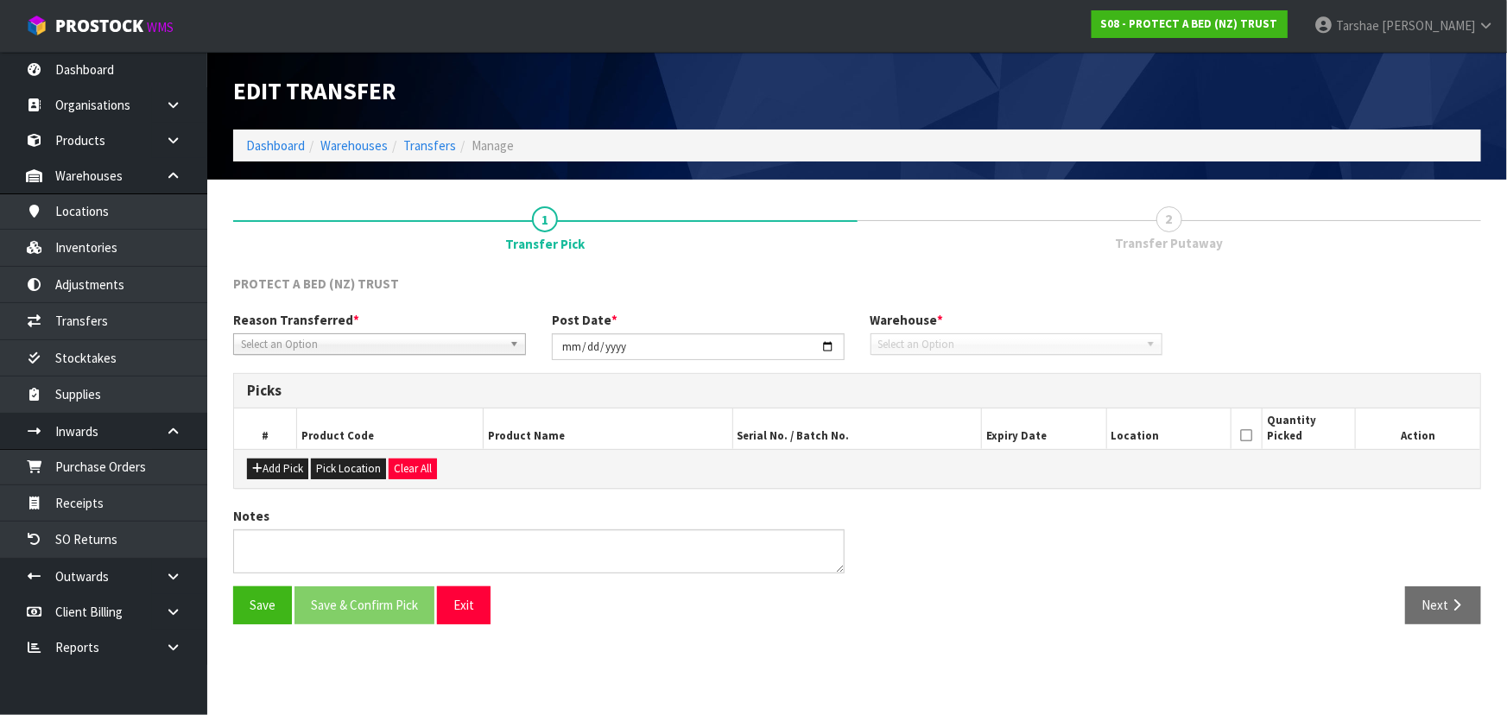
type input "2025-09-04"
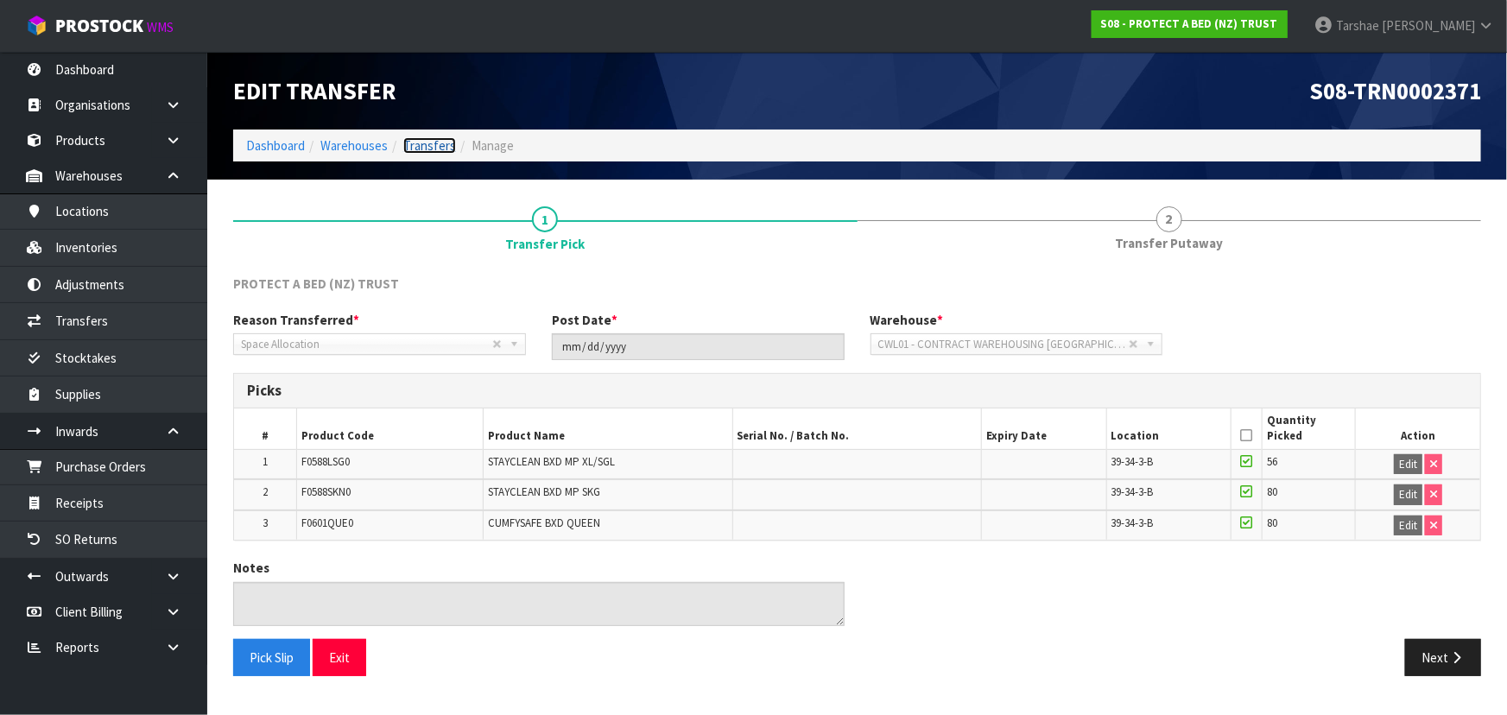
click at [421, 140] on link "Transfers" at bounding box center [429, 145] width 53 height 16
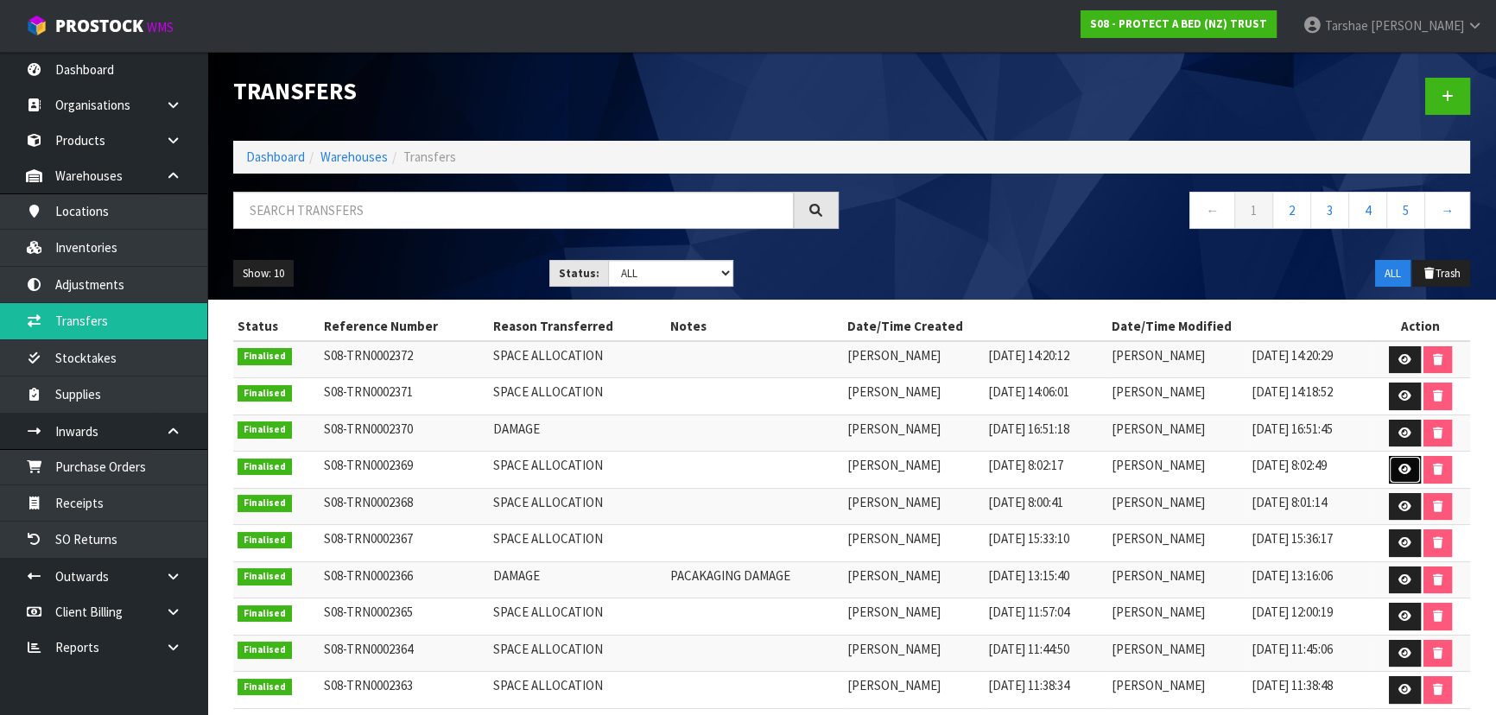
click at [1395, 460] on link at bounding box center [1405, 470] width 32 height 28
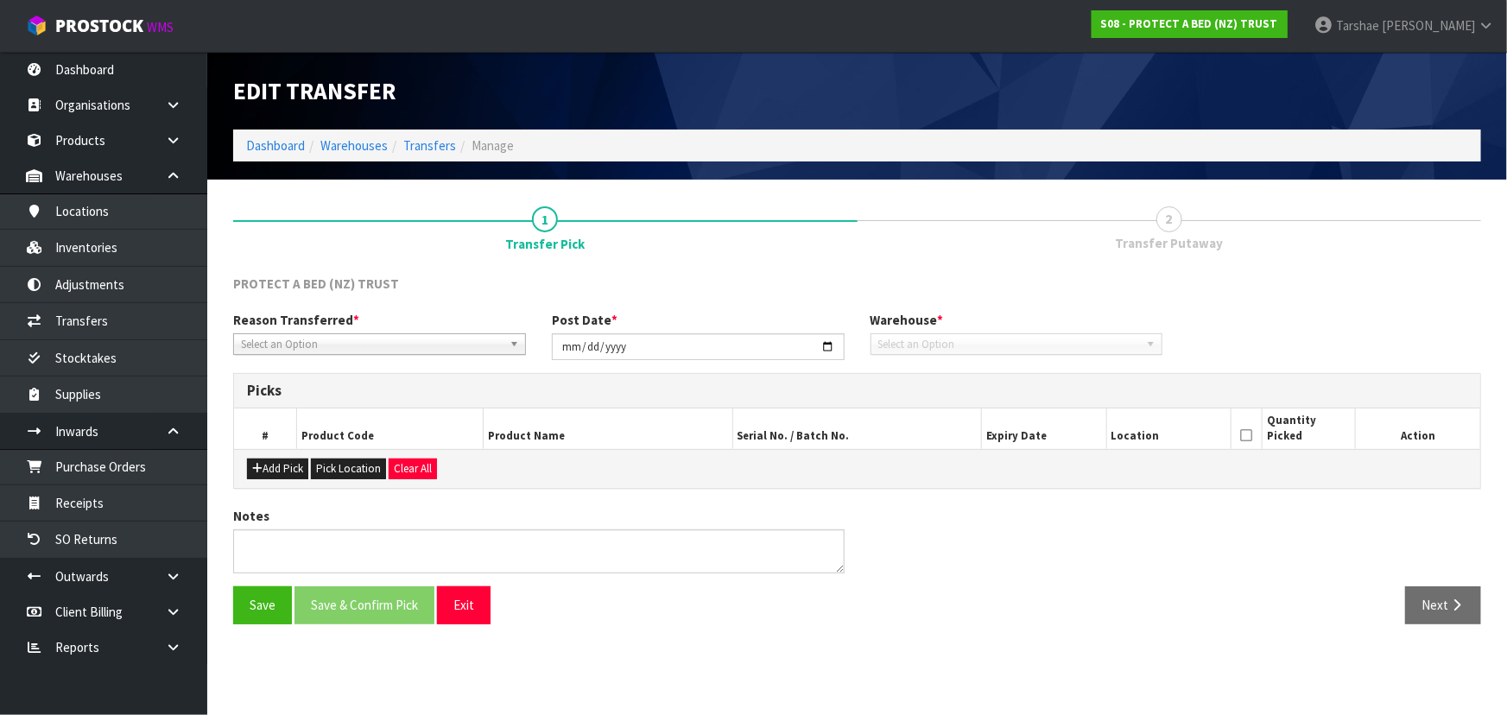
type input "2025-09-03"
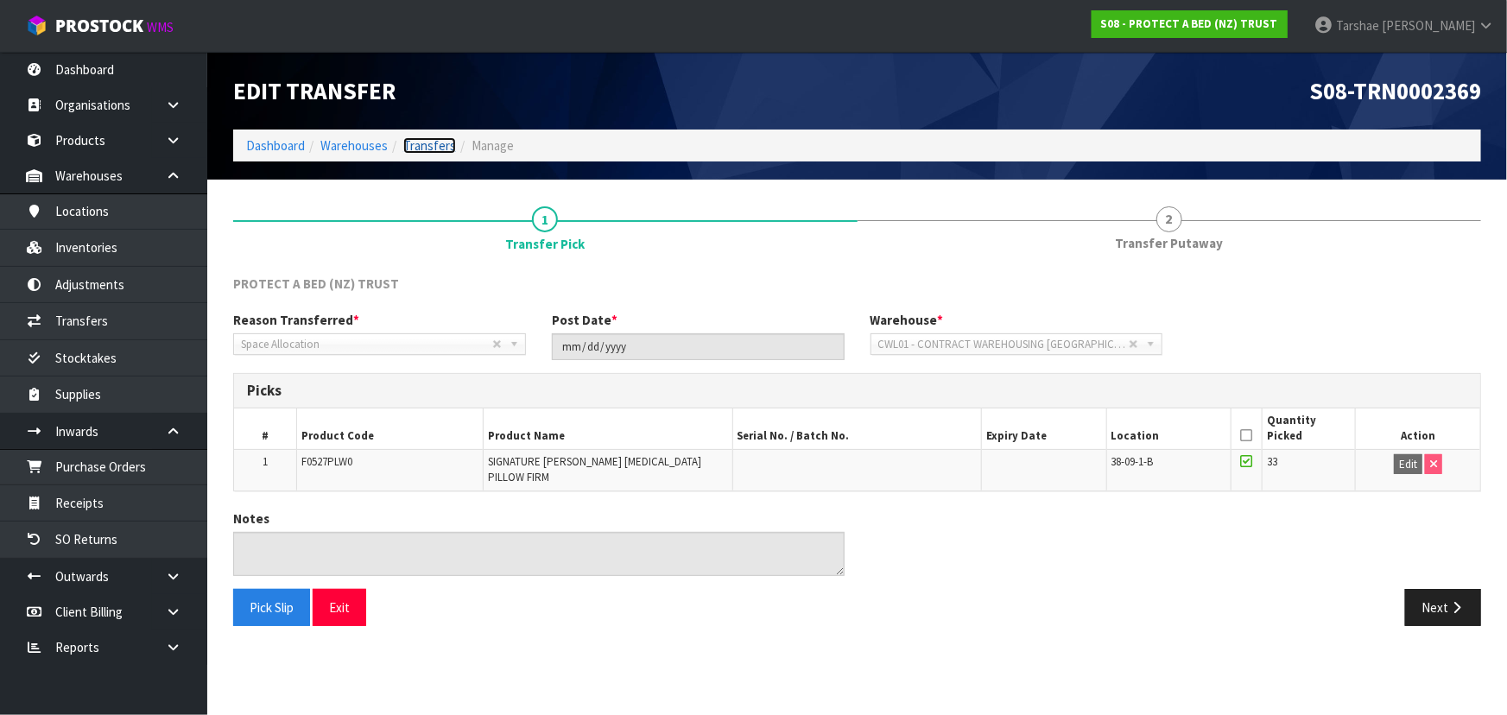
click at [409, 145] on link "Transfers" at bounding box center [429, 145] width 53 height 16
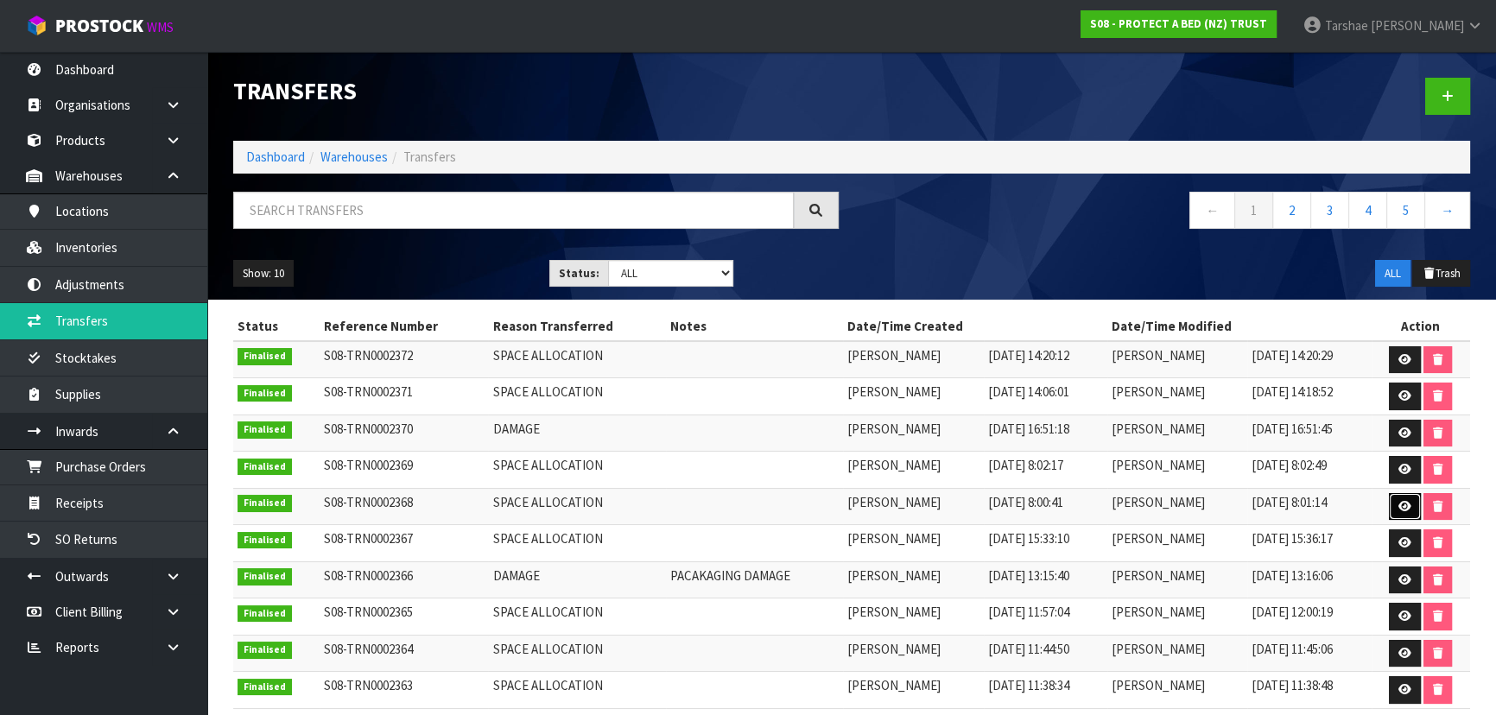
click at [1411, 508] on icon at bounding box center [1405, 506] width 13 height 11
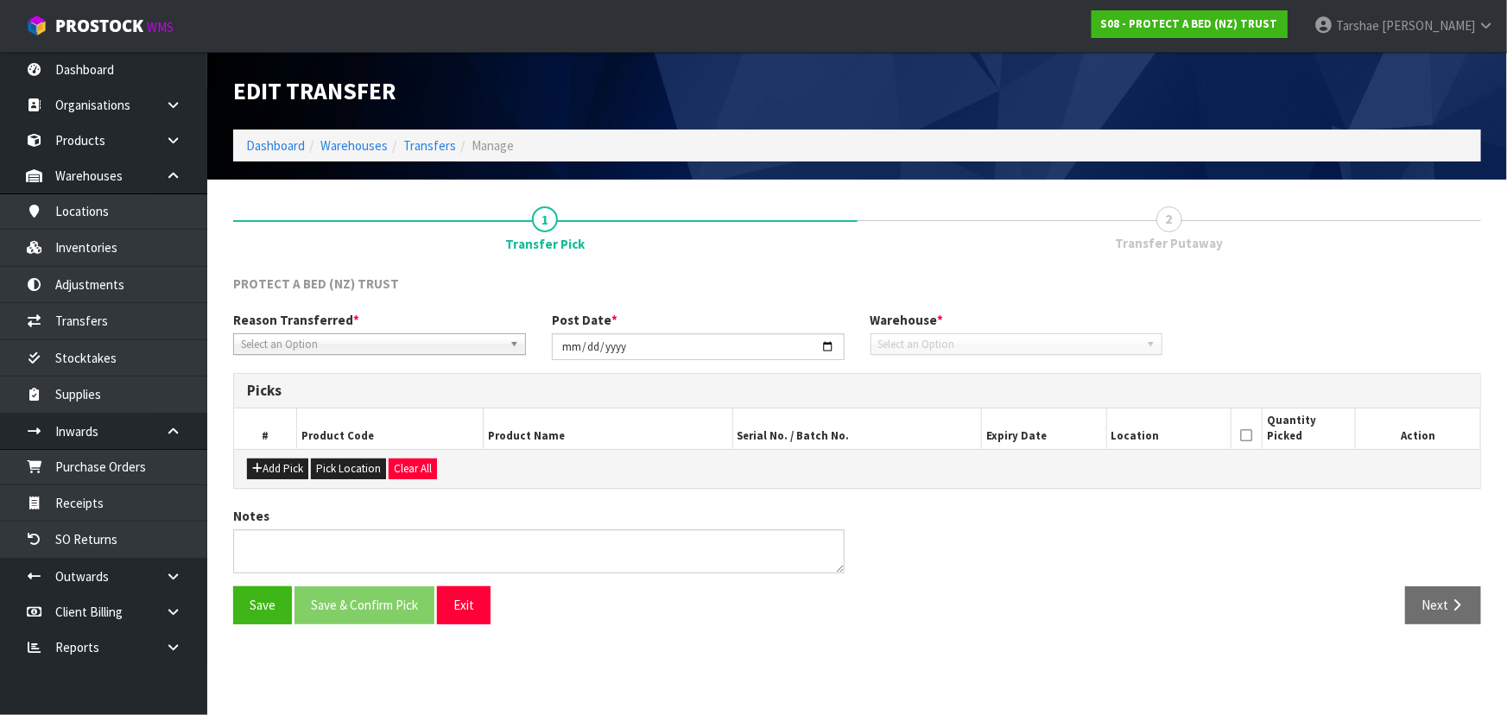
type input "2025-09-03"
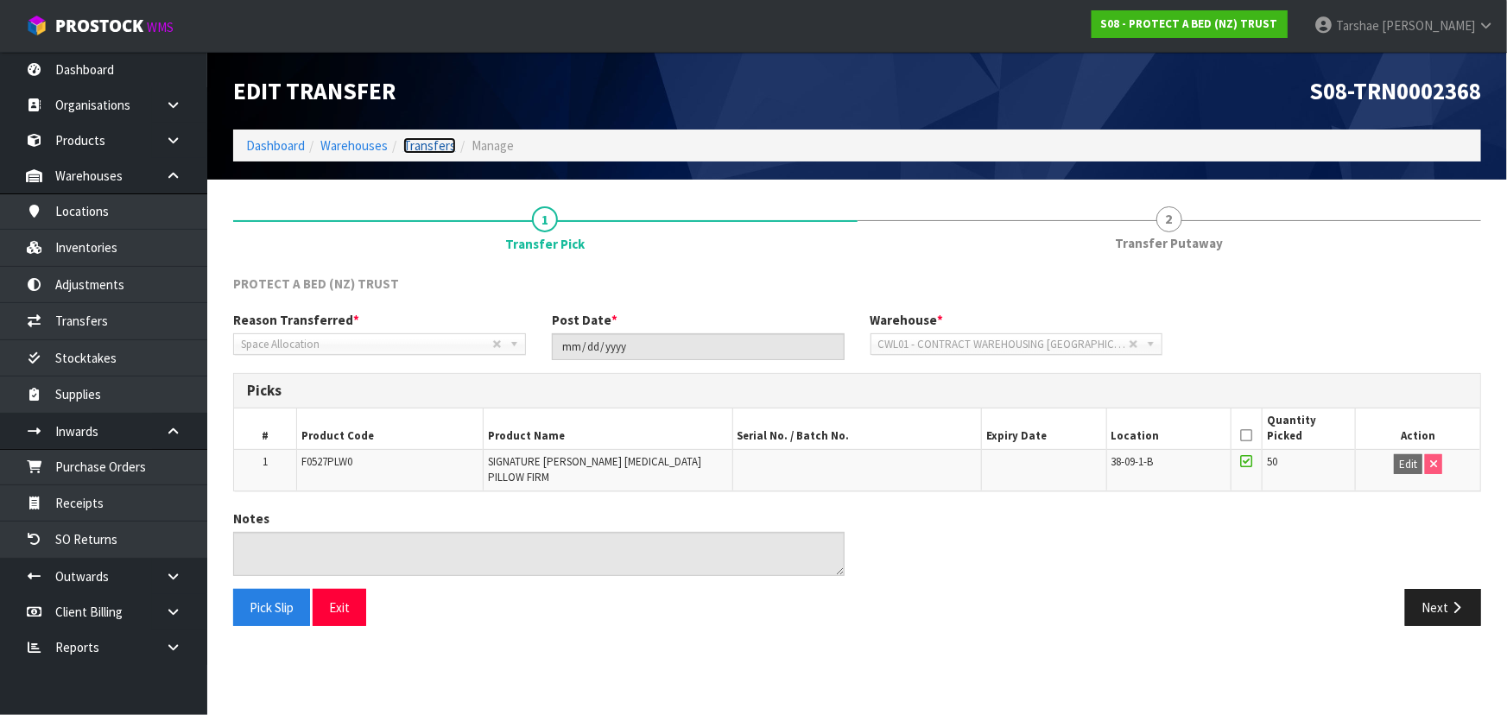
click at [423, 142] on link "Transfers" at bounding box center [429, 145] width 53 height 16
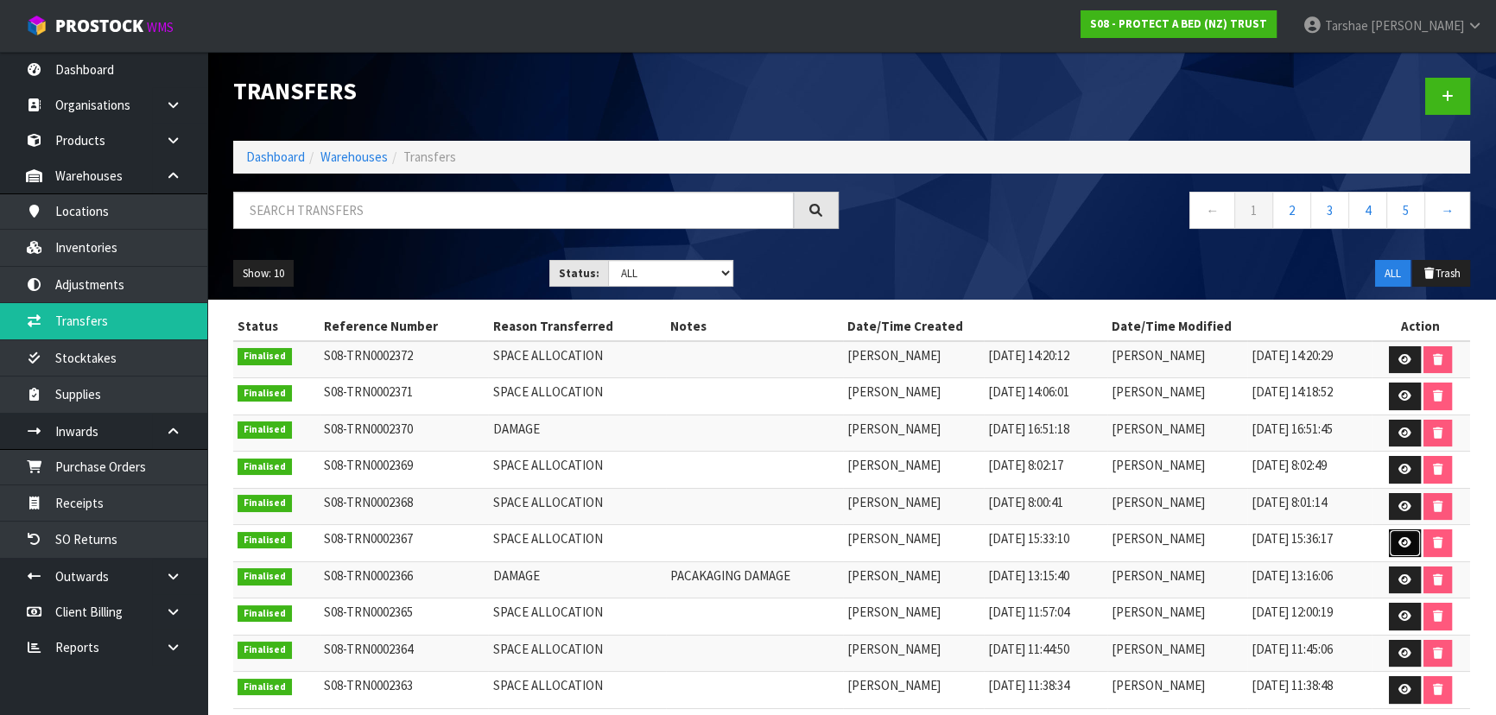
click at [1410, 542] on icon at bounding box center [1405, 542] width 13 height 11
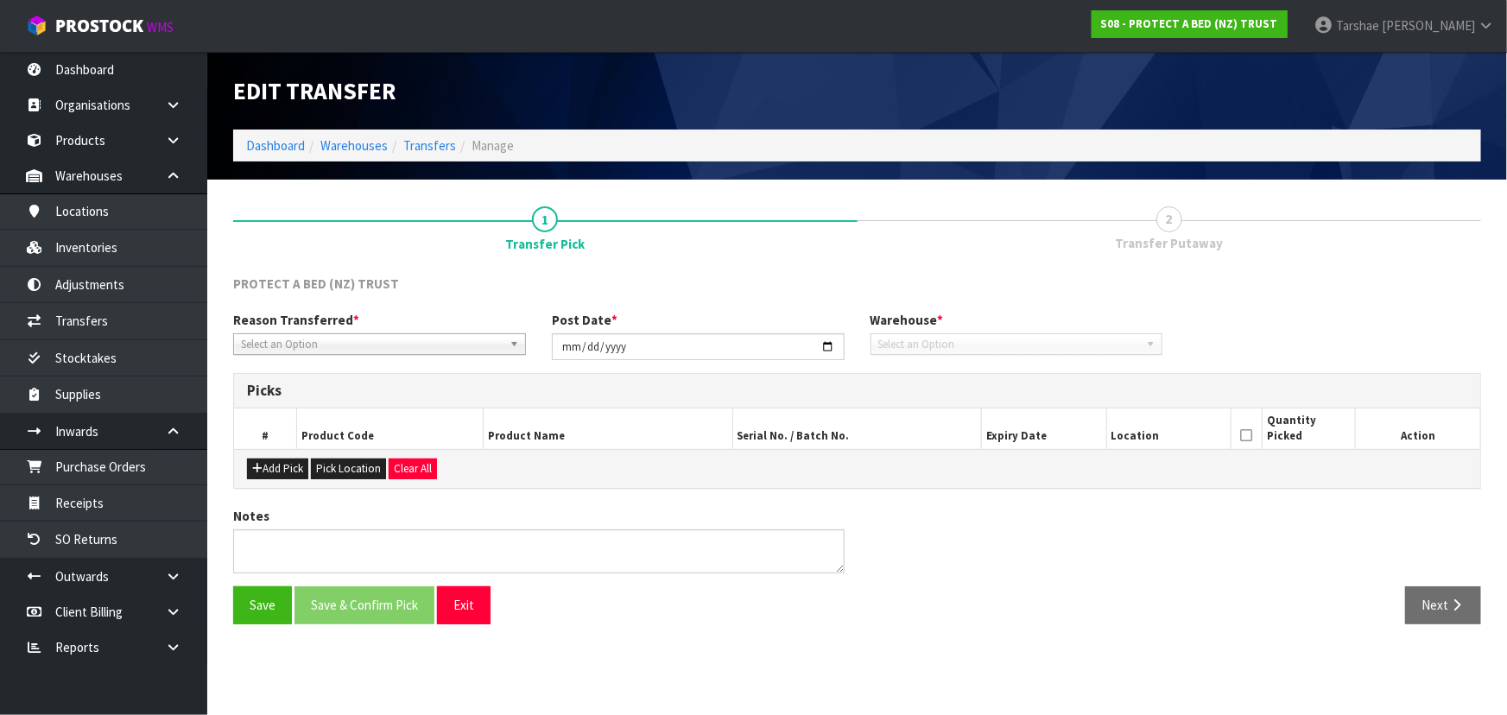
type input "2025-09-02"
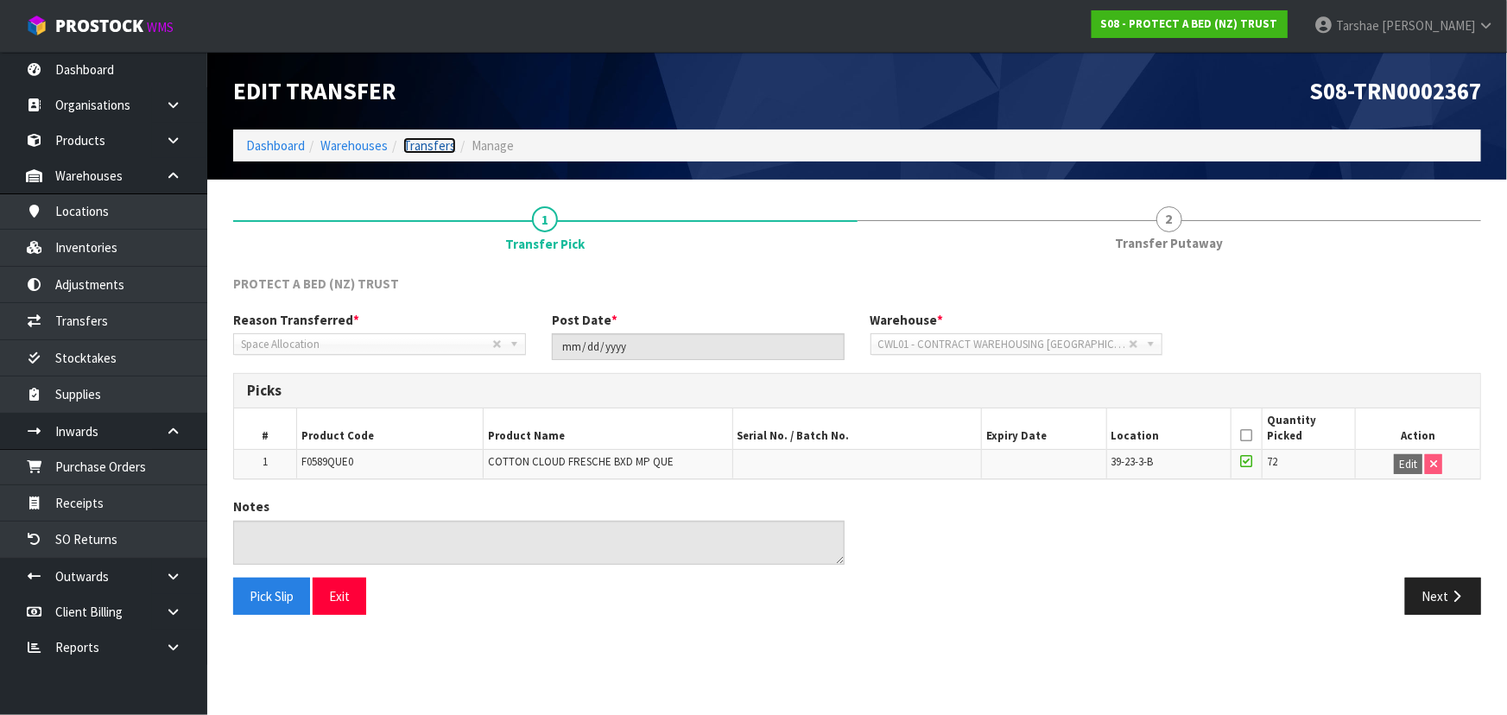
click at [421, 142] on link "Transfers" at bounding box center [429, 145] width 53 height 16
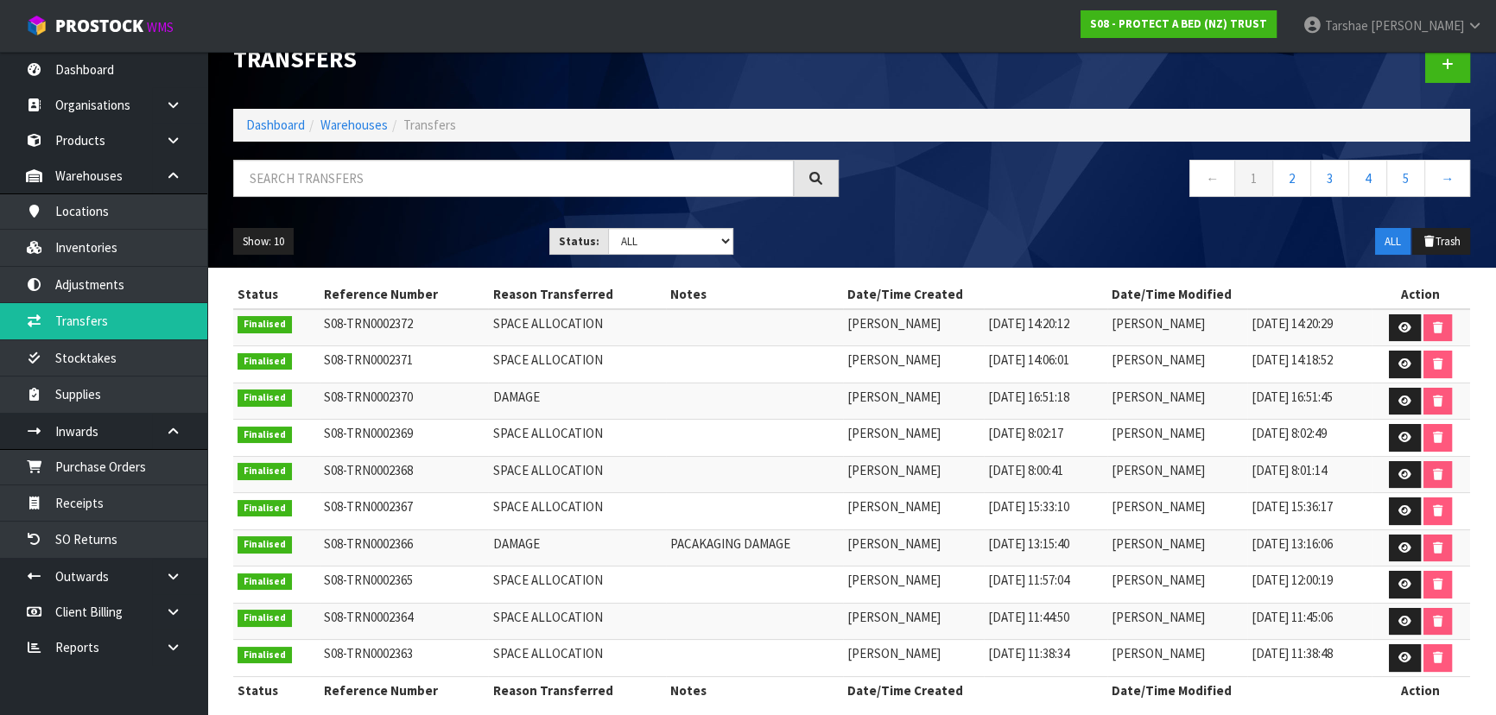
scroll to position [48, 0]
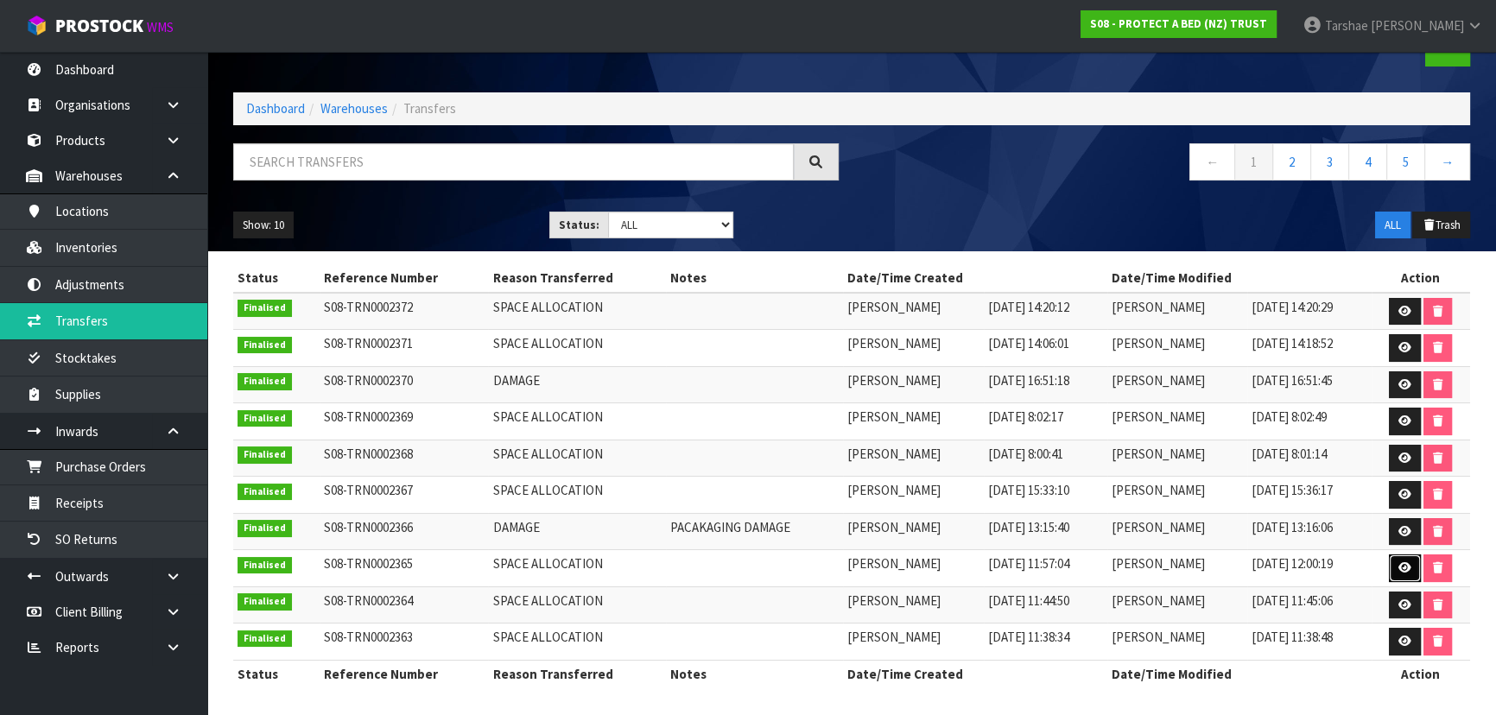
click at [1398, 562] on link at bounding box center [1405, 569] width 32 height 28
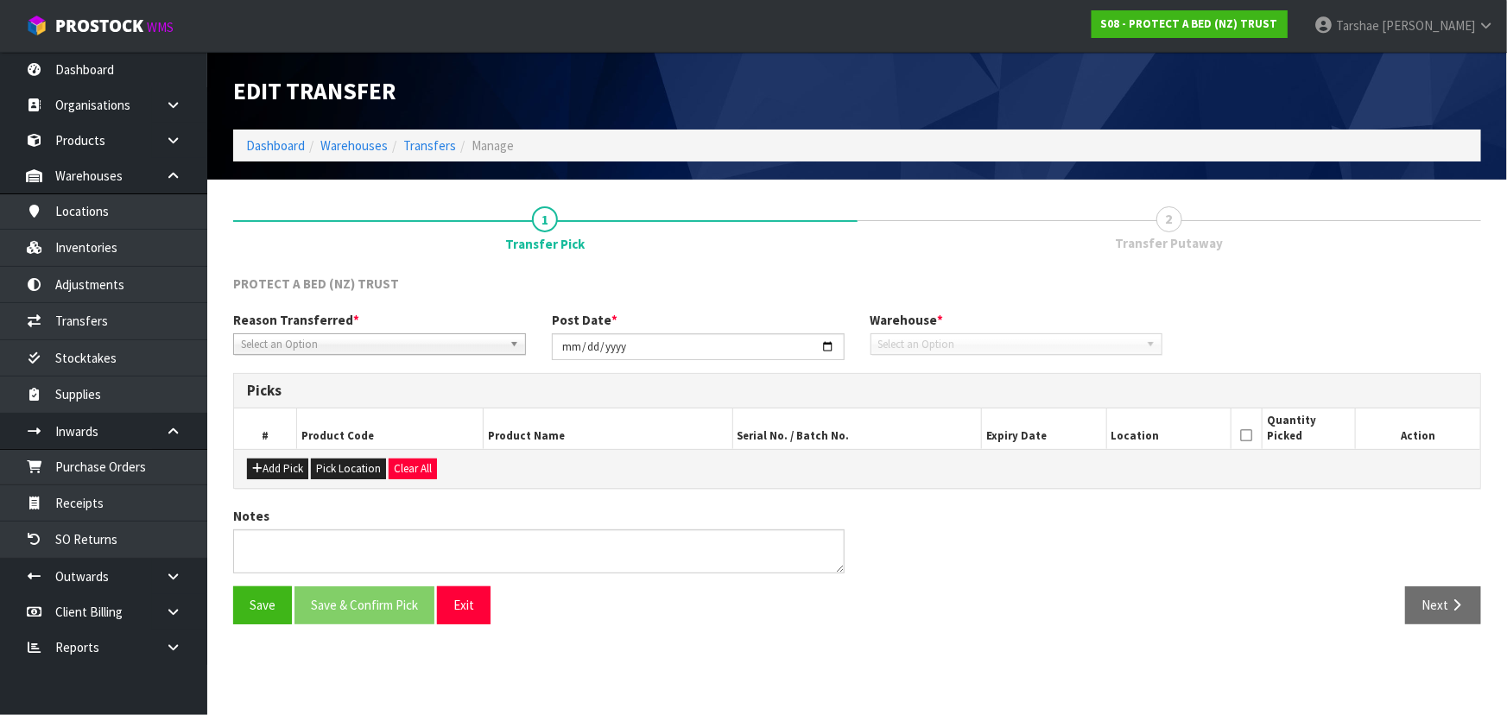
type input "[DATE]"
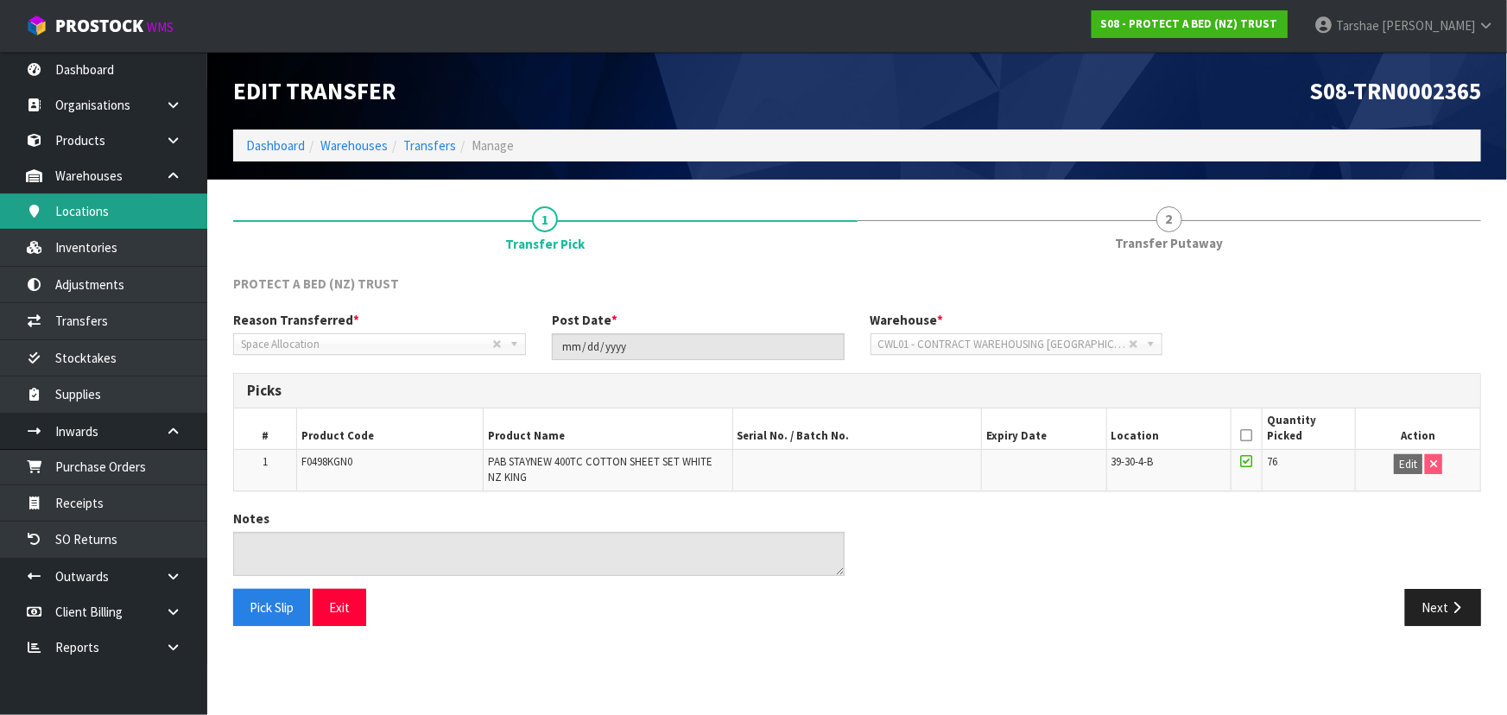
click at [155, 206] on link "Locations" at bounding box center [103, 211] width 207 height 35
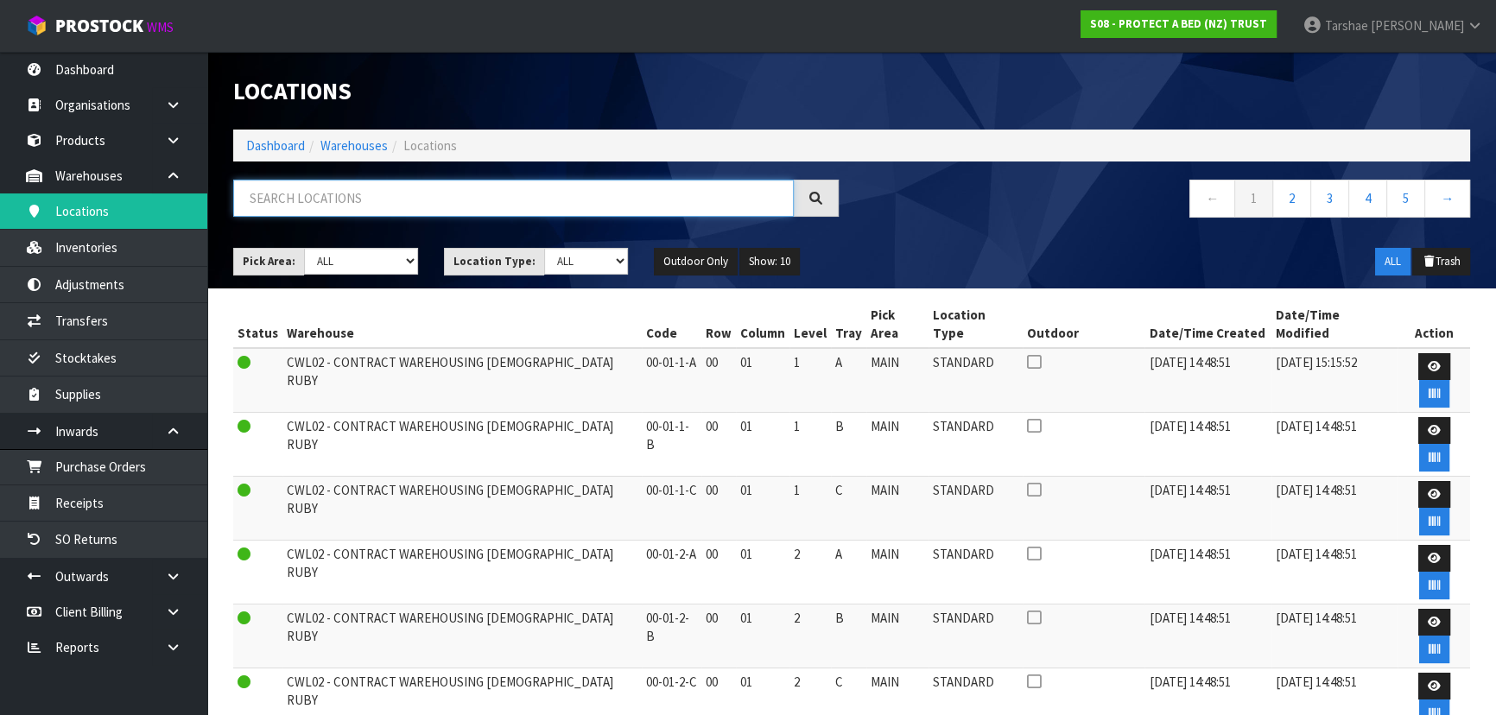
click at [388, 203] on input "text" at bounding box center [513, 198] width 561 height 37
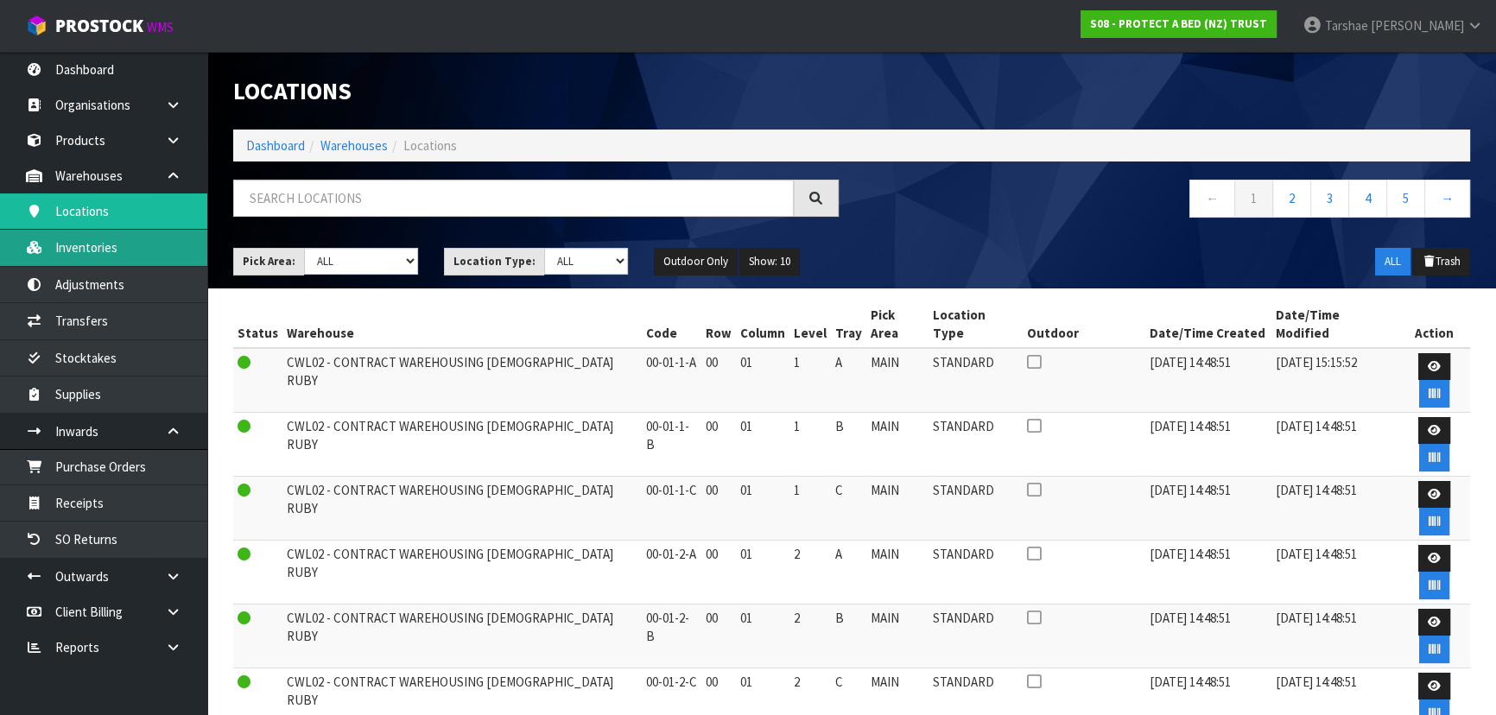
click at [72, 245] on link "Inventories" at bounding box center [103, 247] width 207 height 35
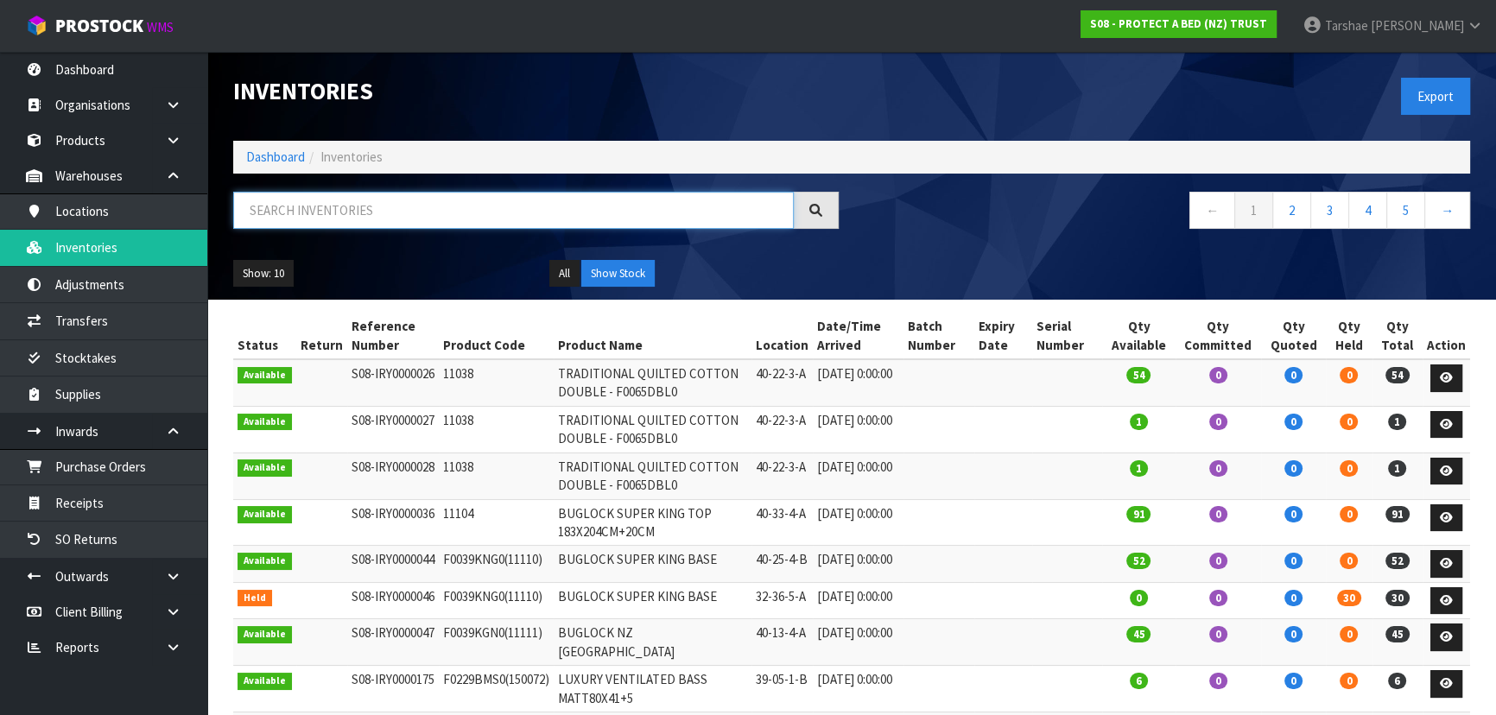
click at [466, 210] on input "text" at bounding box center [513, 210] width 561 height 37
type input "090QUE0"
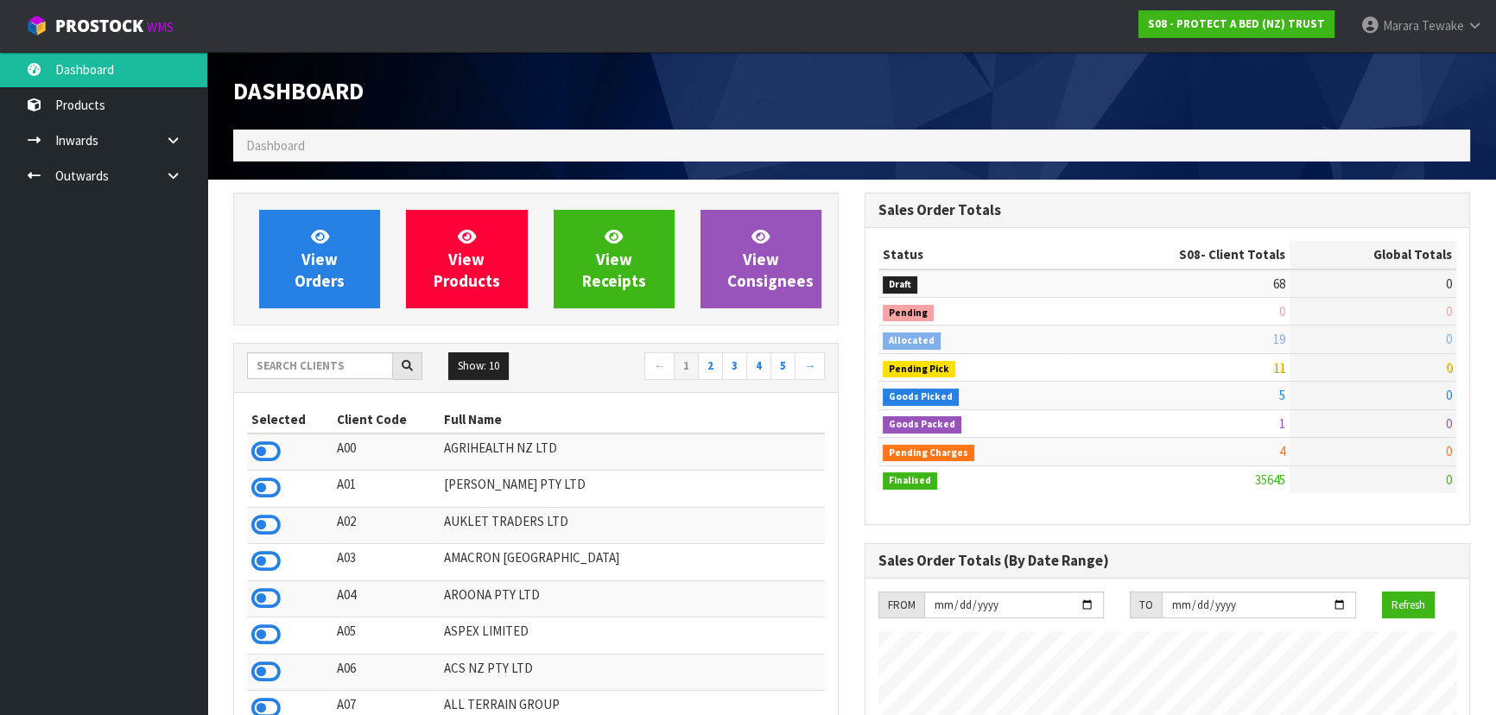
scroll to position [1306, 631]
click at [317, 378] on input "text" at bounding box center [320, 365] width 146 height 27
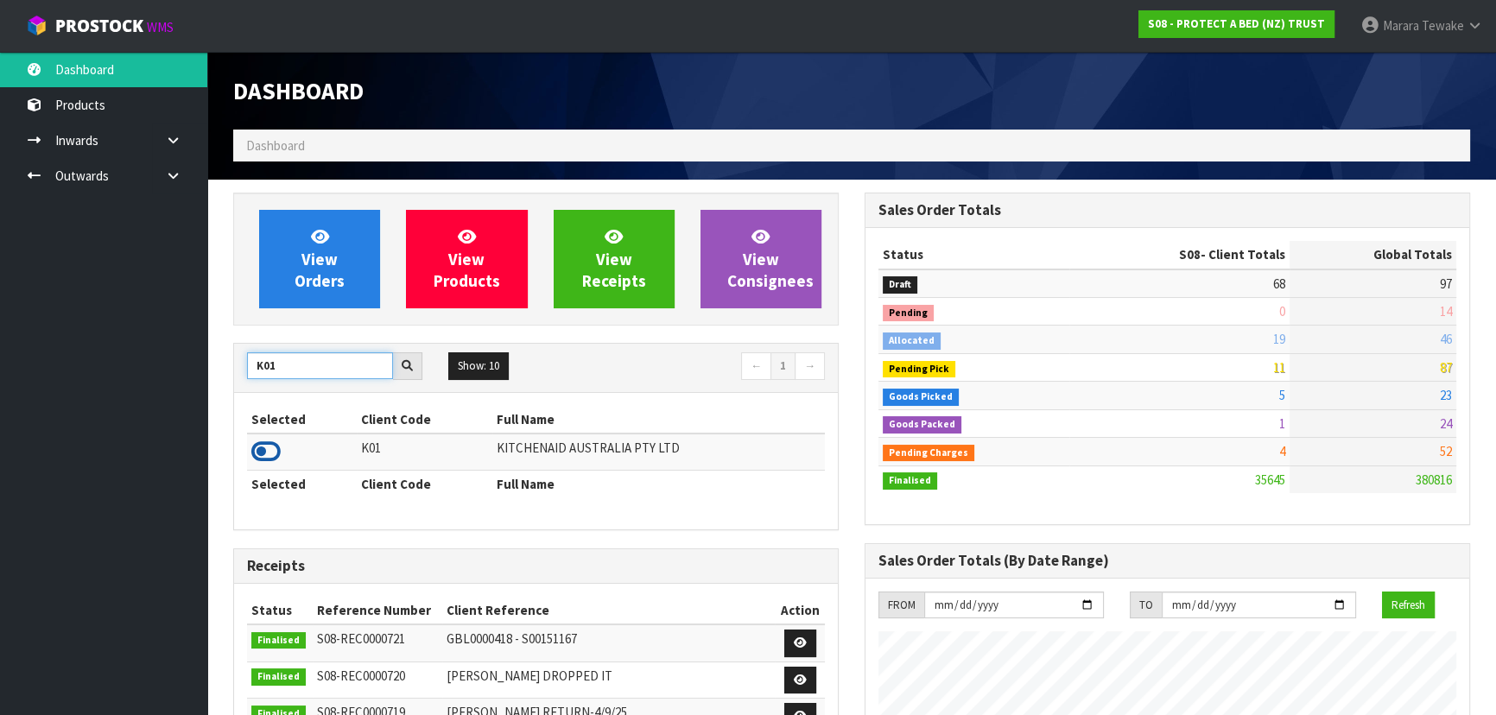
type input "K01"
click at [266, 450] on icon at bounding box center [265, 452] width 29 height 26
drag, startPoint x: 288, startPoint y: 376, endPoint x: 244, endPoint y: 363, distance: 45.1
click at [244, 372] on div "K01" at bounding box center [334, 366] width 201 height 28
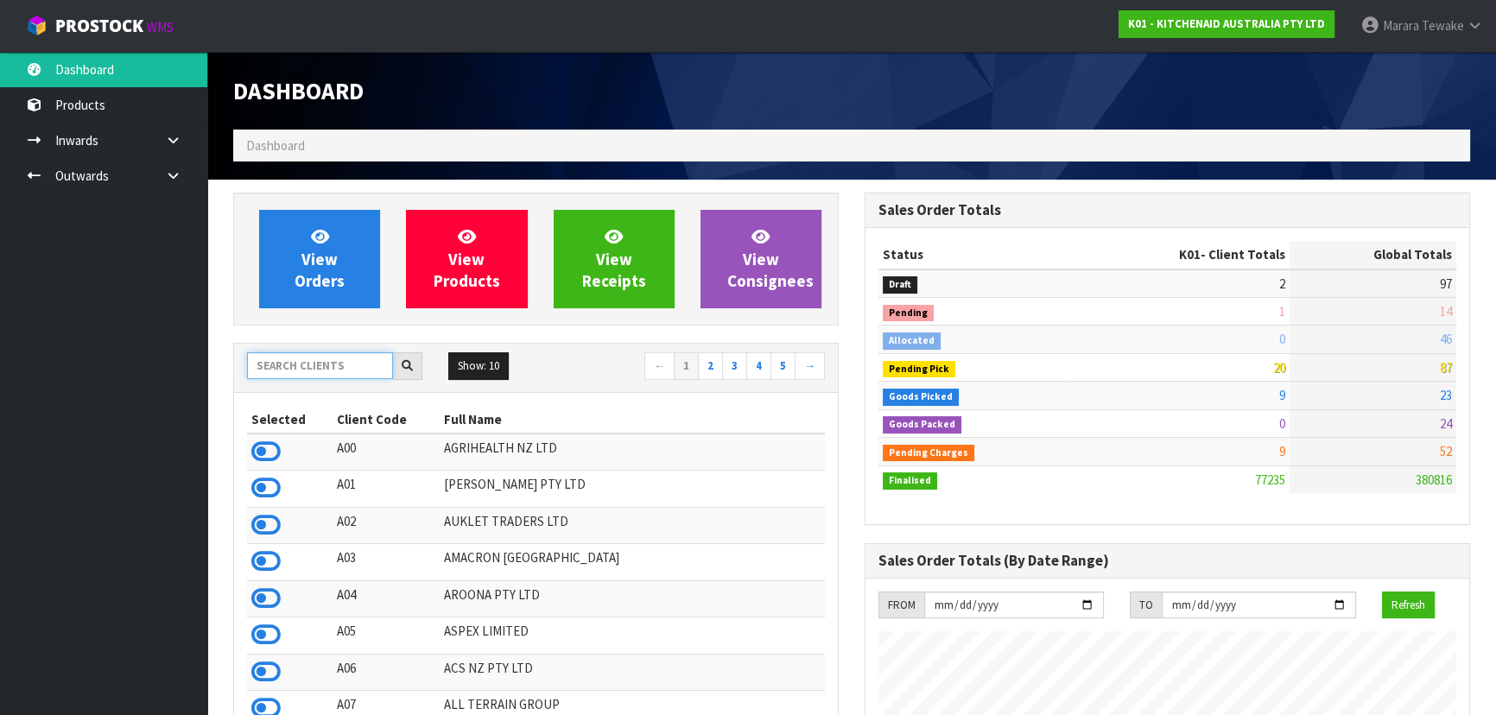
click at [332, 363] on input "text" at bounding box center [320, 365] width 146 height 27
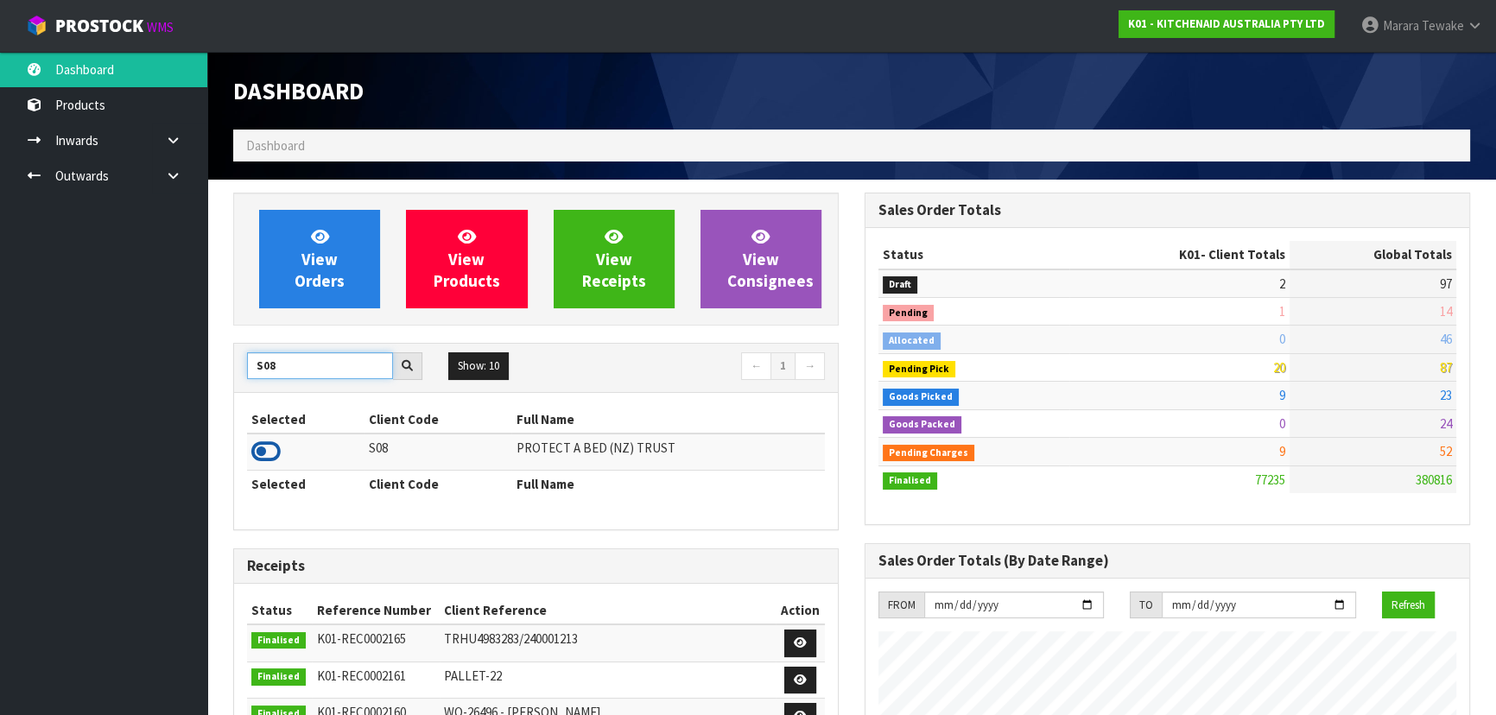
type input "S08"
click at [266, 442] on icon at bounding box center [265, 452] width 29 height 26
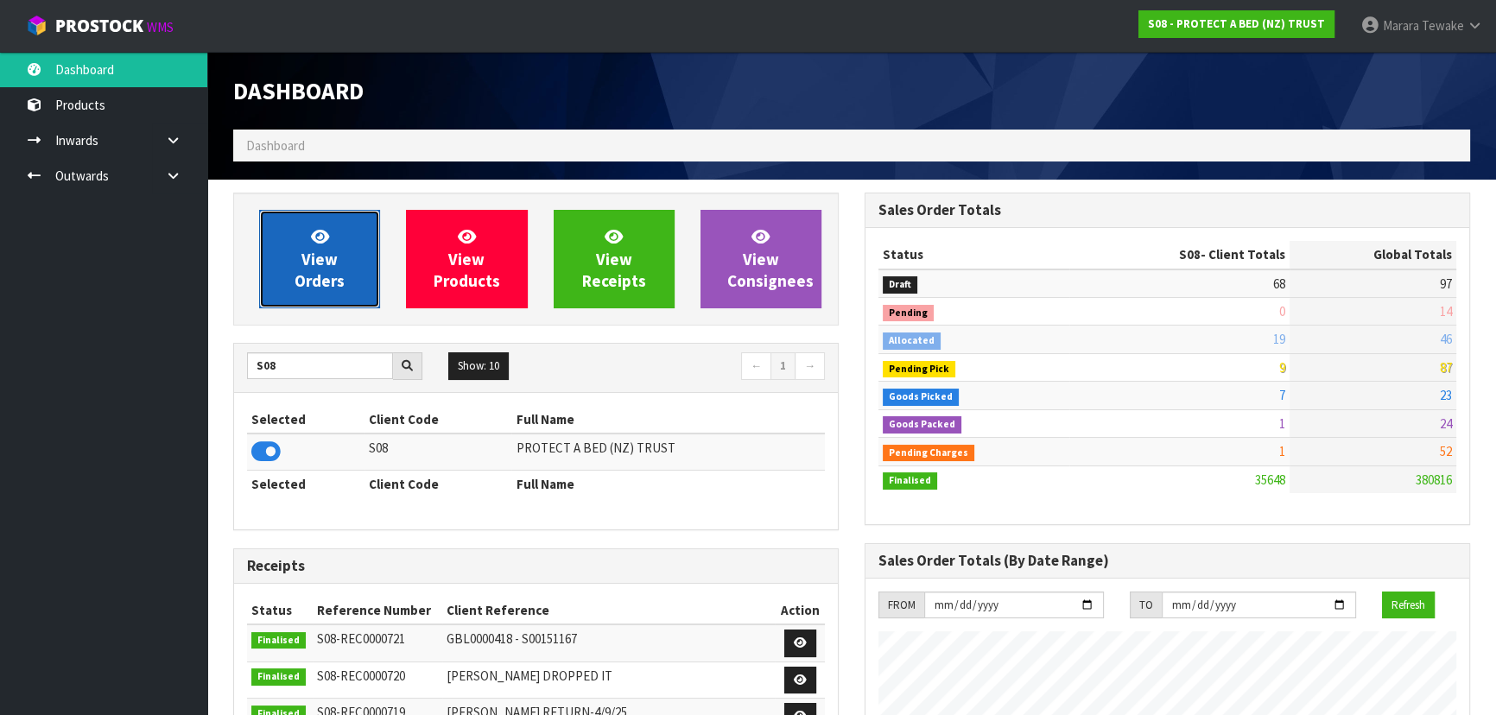
click at [320, 270] on span "View Orders" at bounding box center [320, 258] width 50 height 65
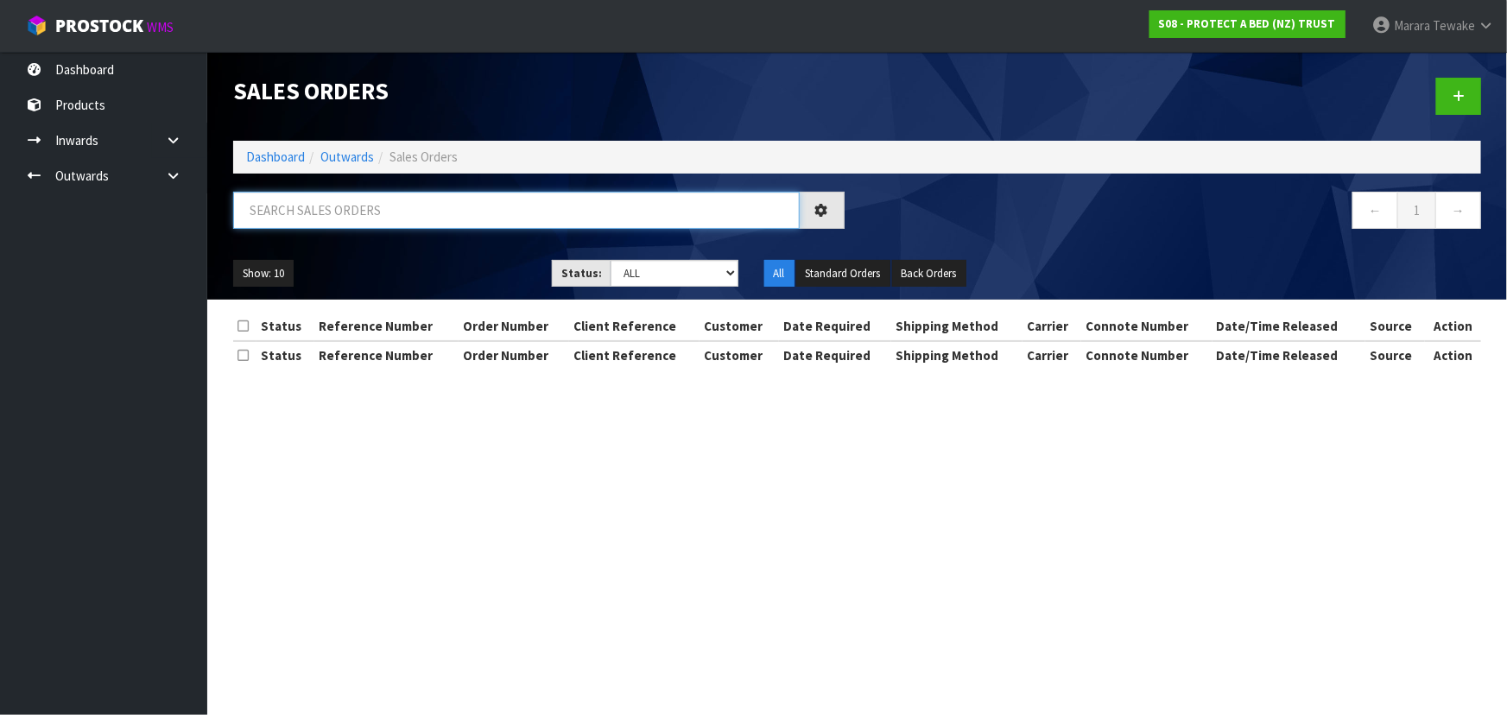
click at [313, 213] on input "text" at bounding box center [516, 210] width 567 height 37
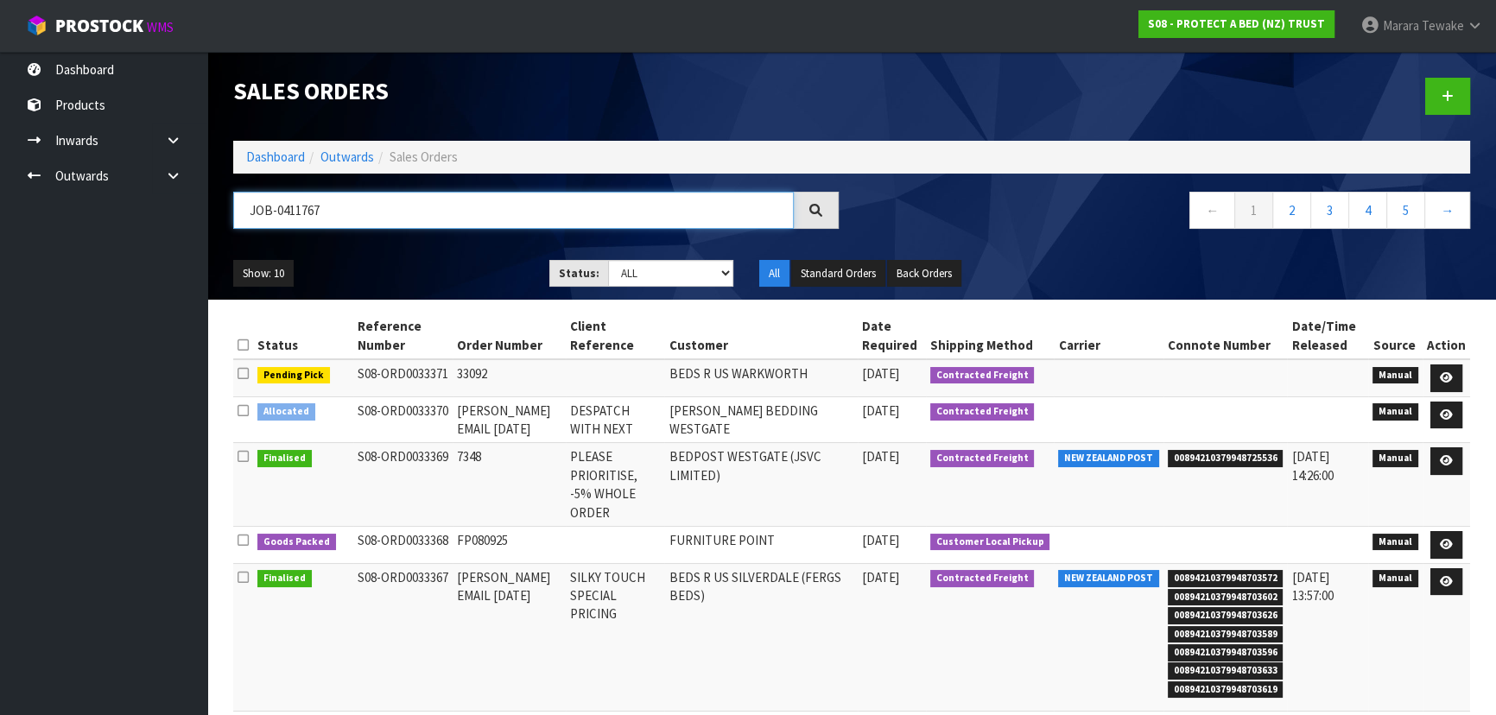
type input "JOB-0411767"
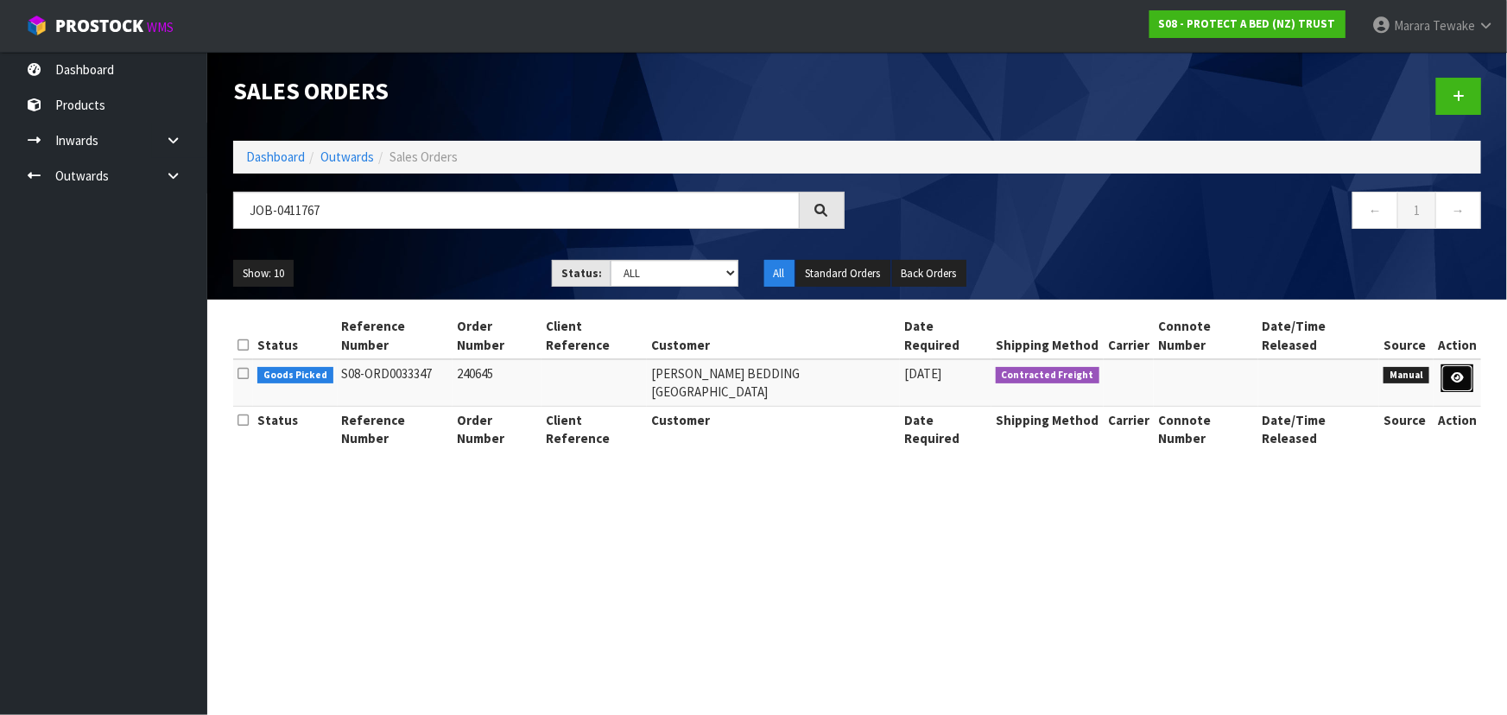
click at [1459, 372] on icon at bounding box center [1457, 377] width 13 height 11
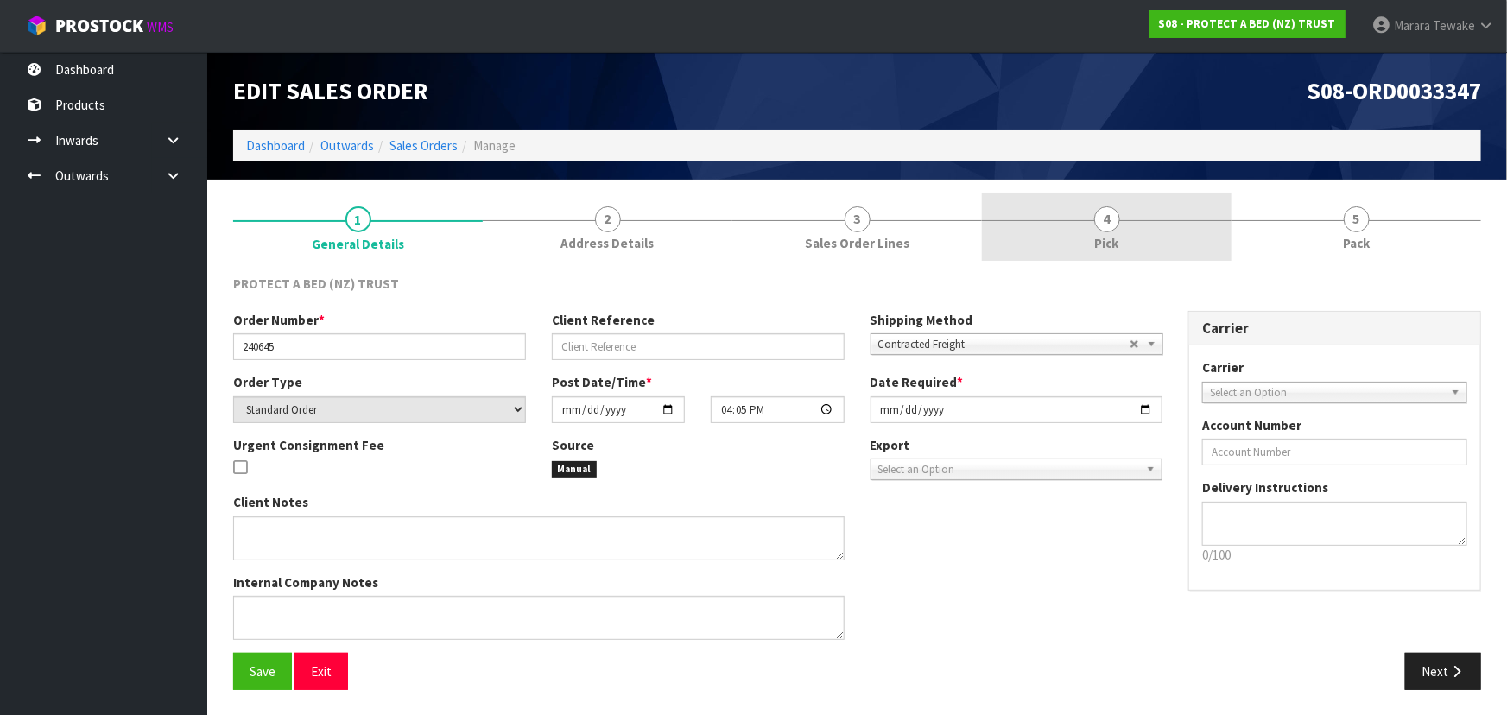
click at [1184, 241] on link "4 Pick" at bounding box center [1107, 227] width 250 height 68
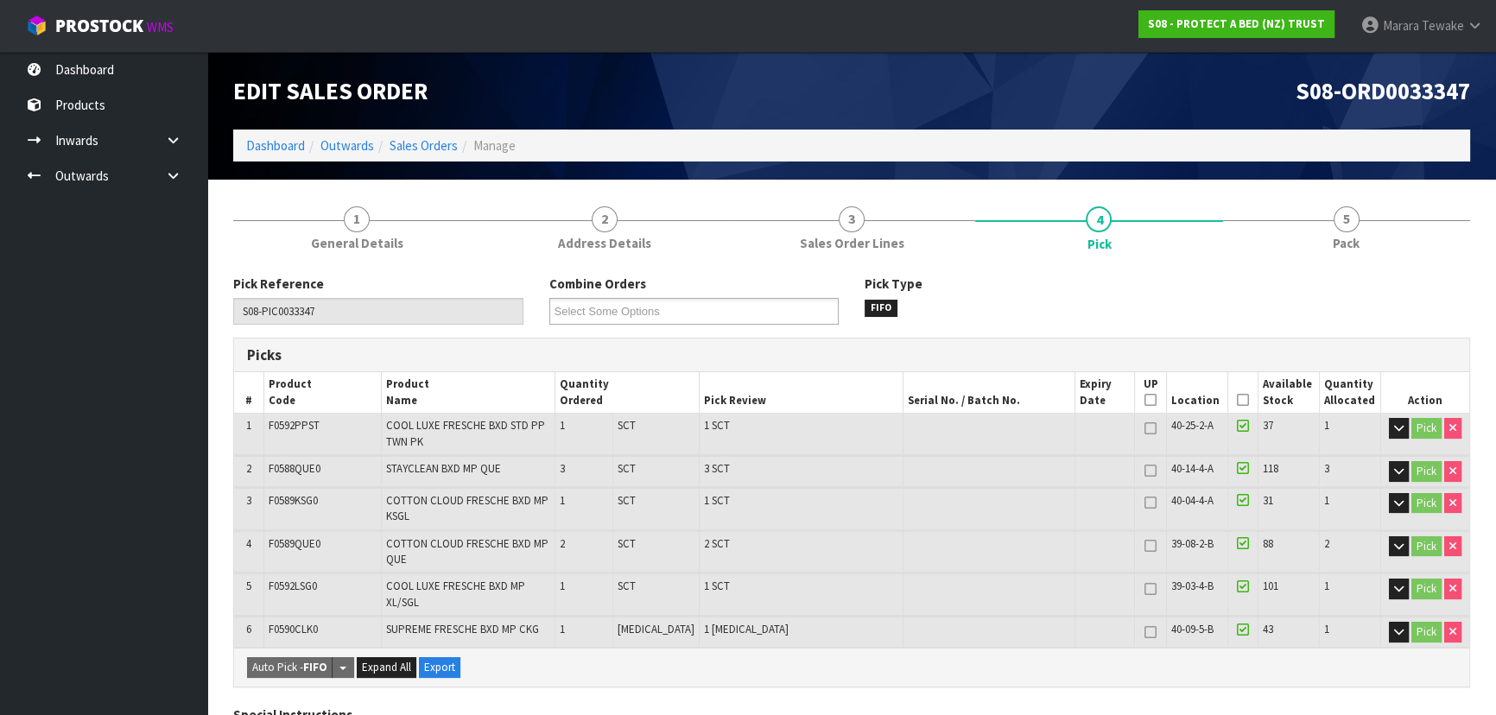
click at [1240, 401] on icon at bounding box center [1243, 400] width 12 height 1
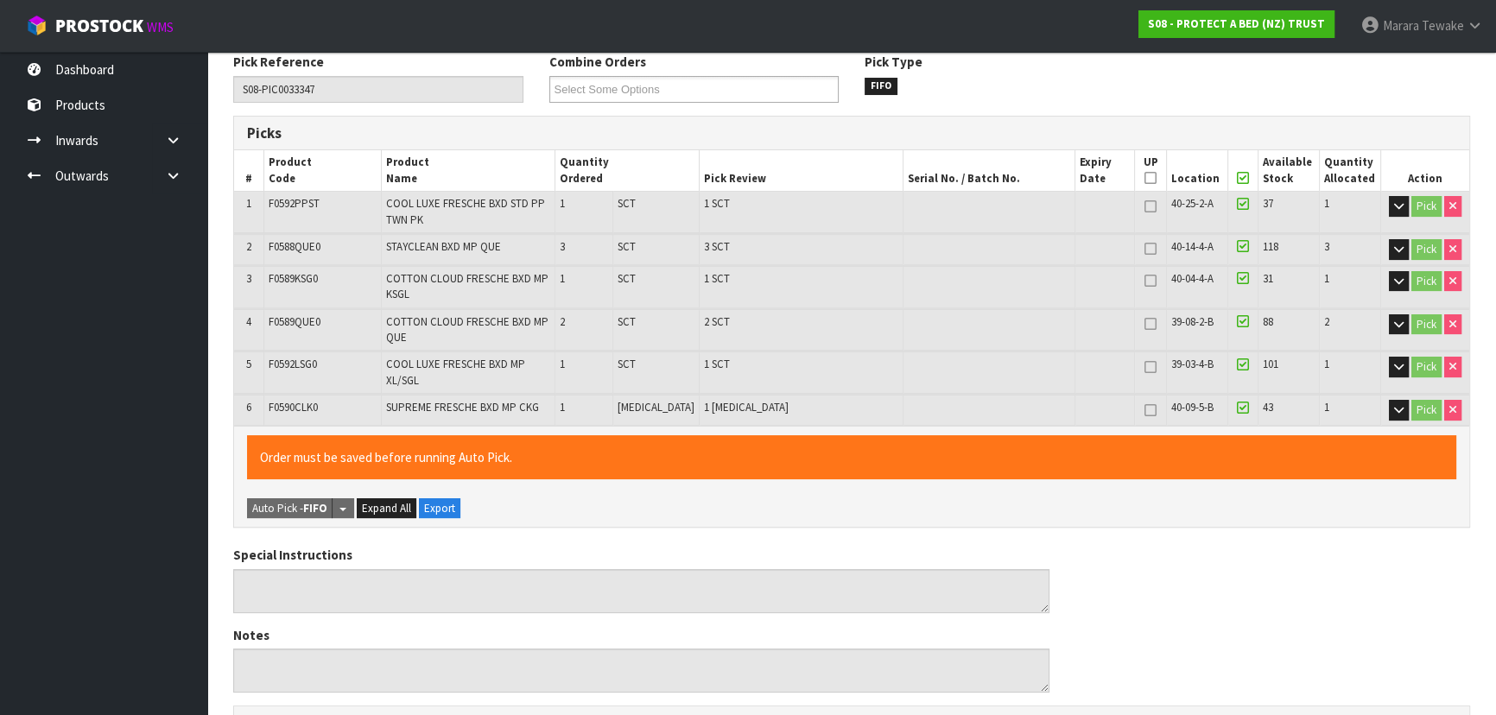
scroll to position [700, 0]
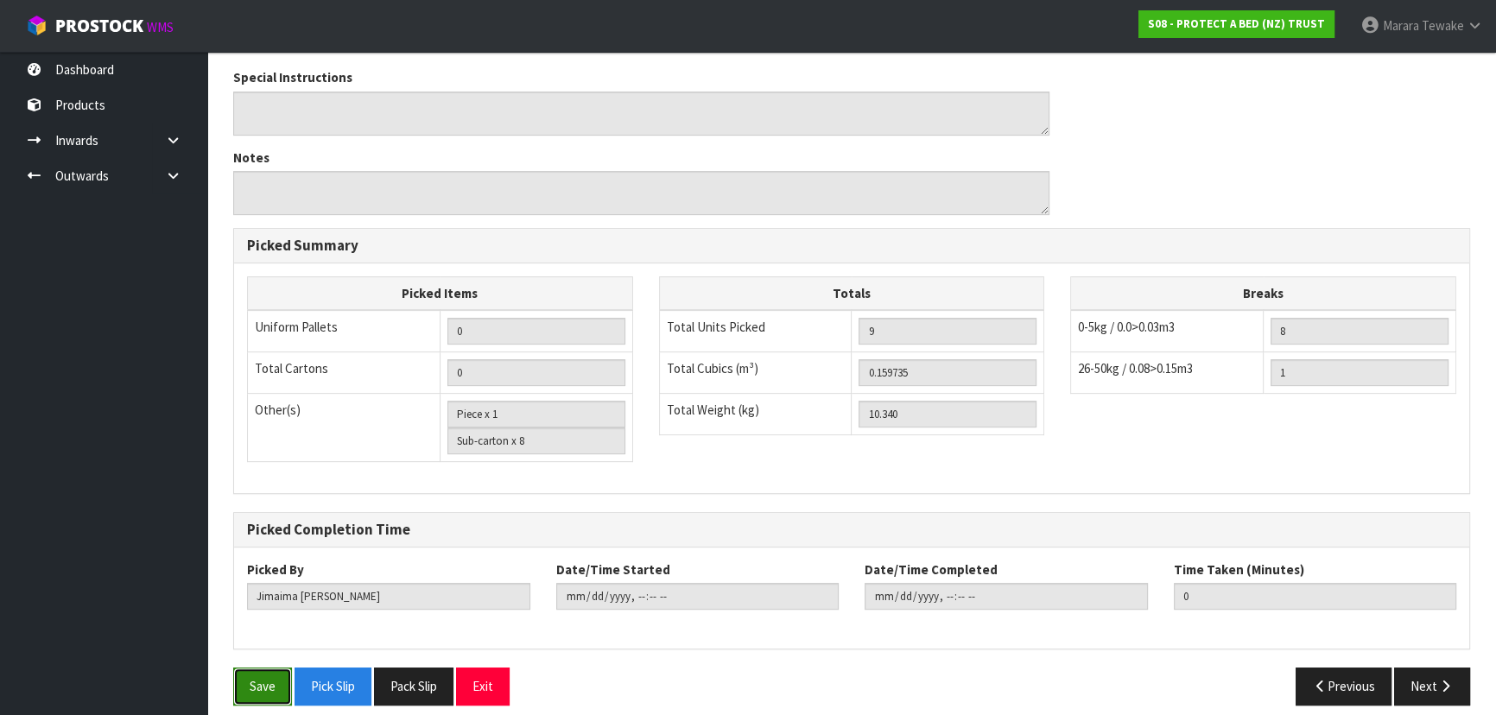
click at [258, 679] on button "Save" at bounding box center [262, 686] width 59 height 37
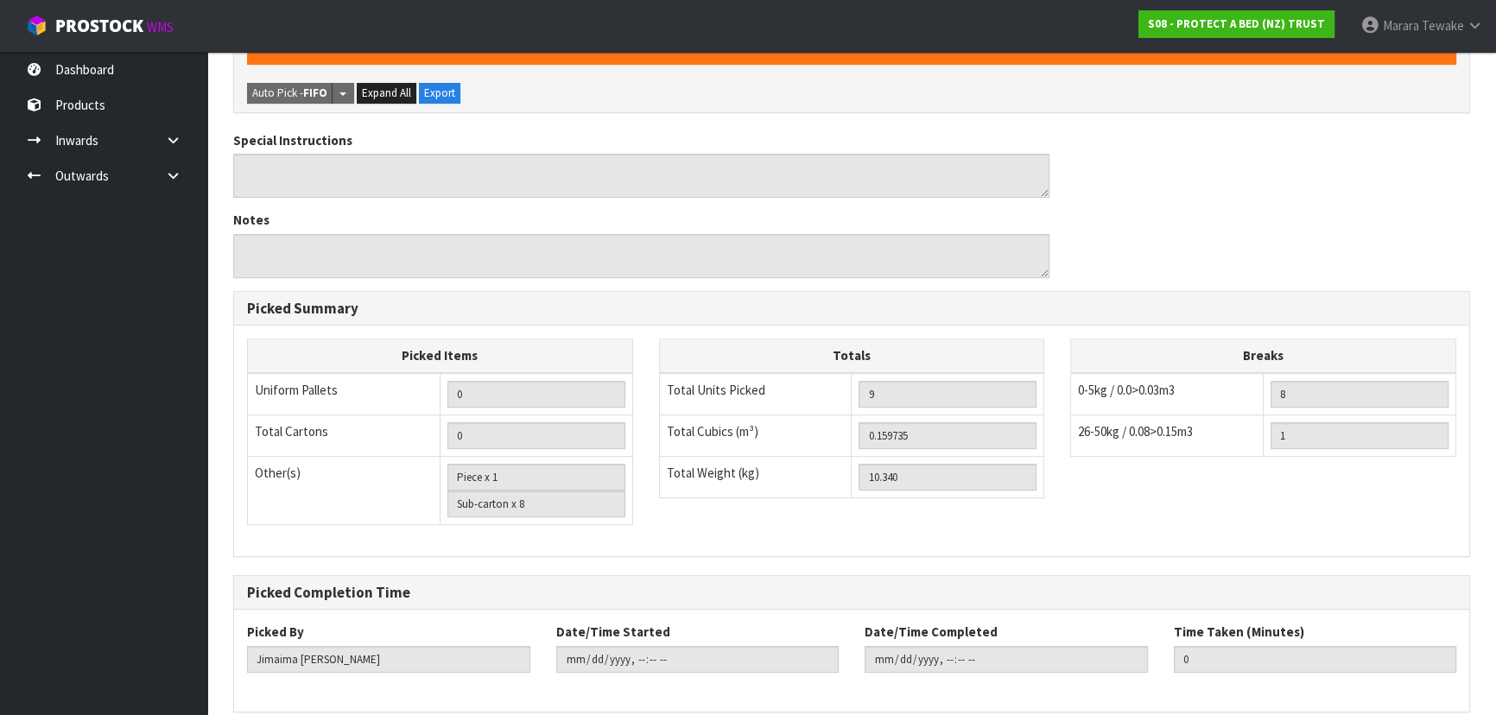
scroll to position [0, 0]
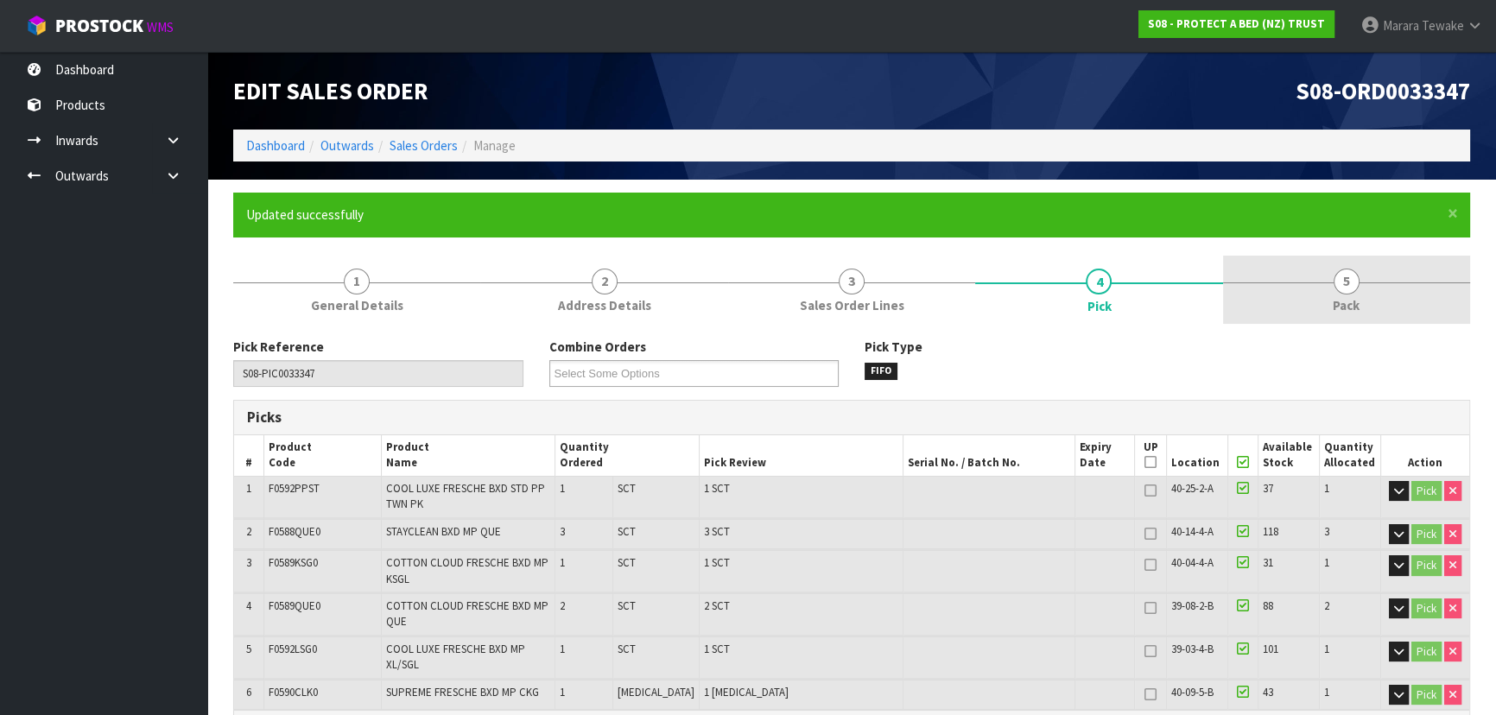
type input "[PERSON_NAME]"
type input "[DATE]T14:57:48"
click at [1338, 285] on span "5" at bounding box center [1347, 282] width 26 height 26
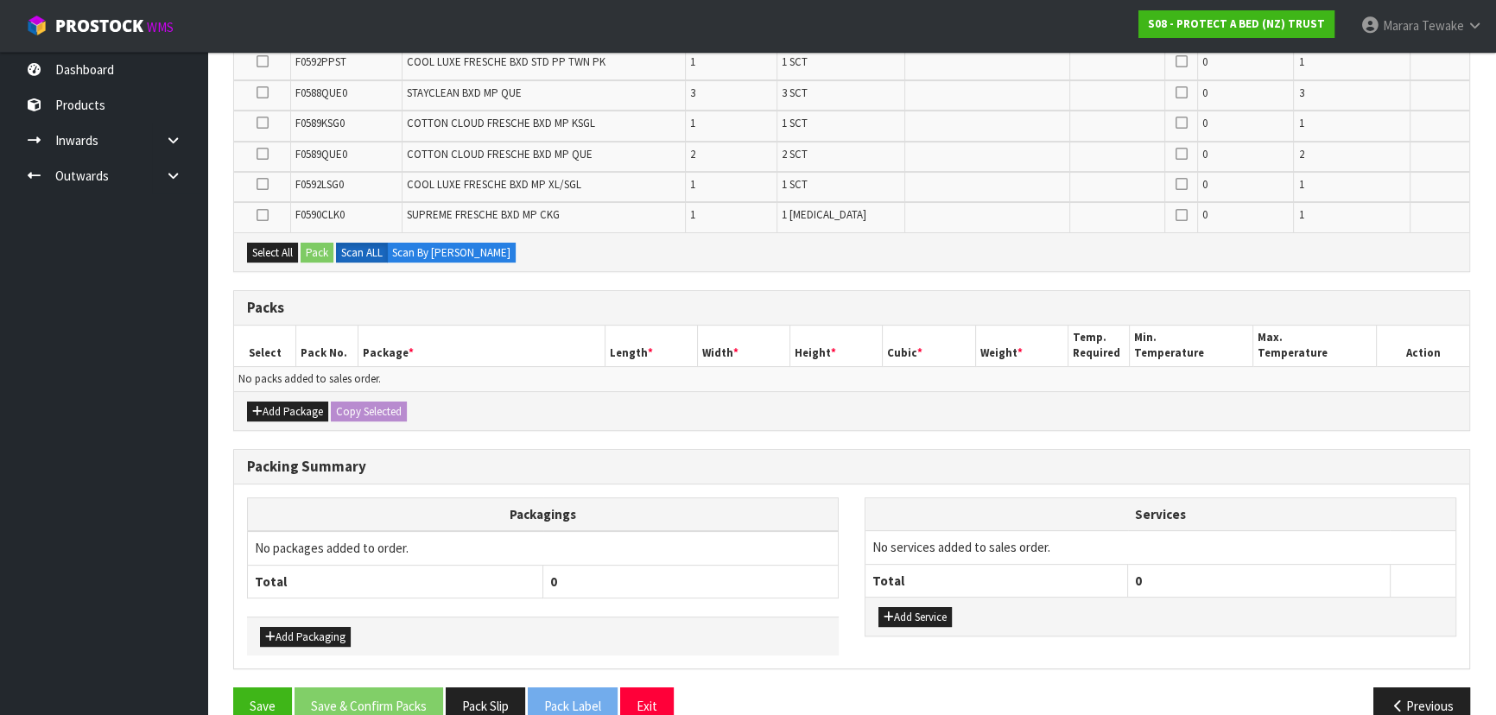
scroll to position [441, 0]
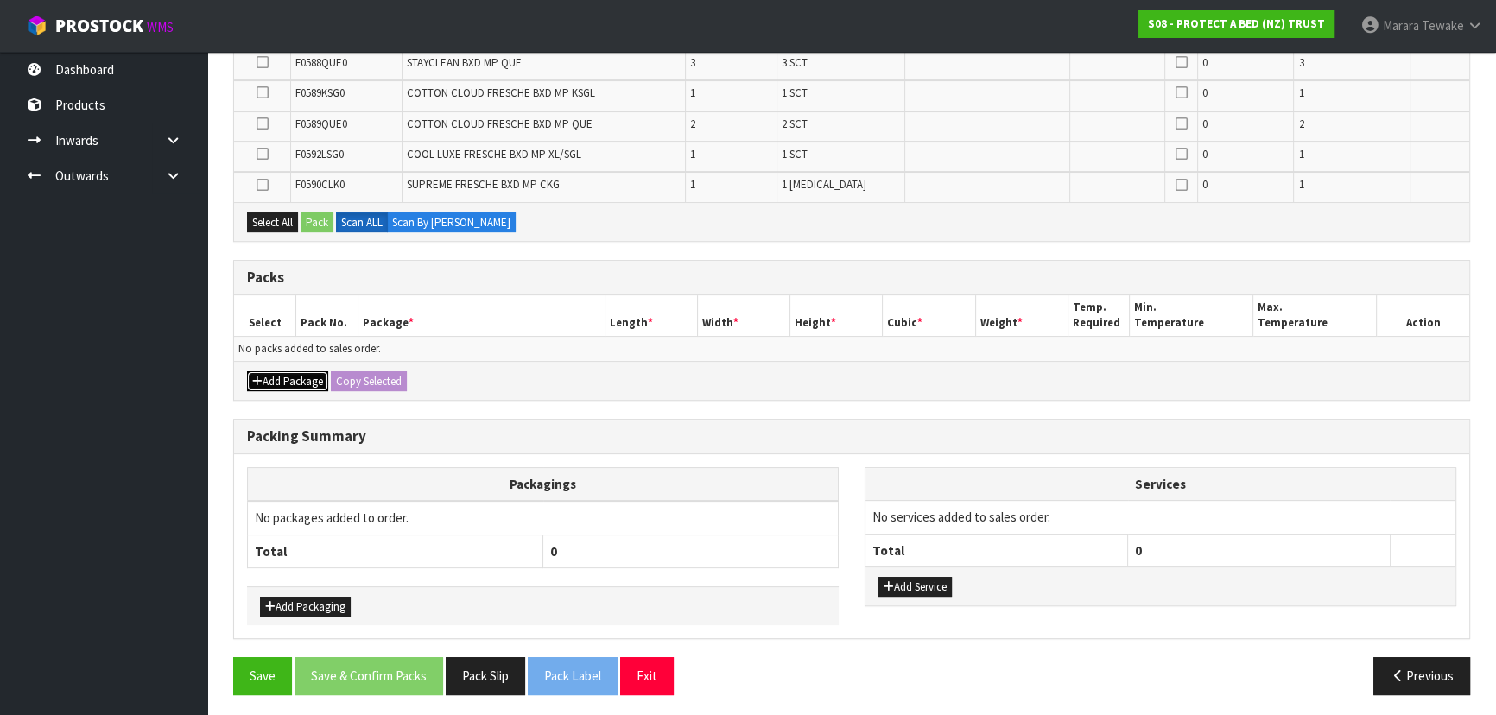
drag, startPoint x: 263, startPoint y: 376, endPoint x: 256, endPoint y: 363, distance: 15.1
click at [262, 373] on button "Add Package" at bounding box center [287, 381] width 81 height 21
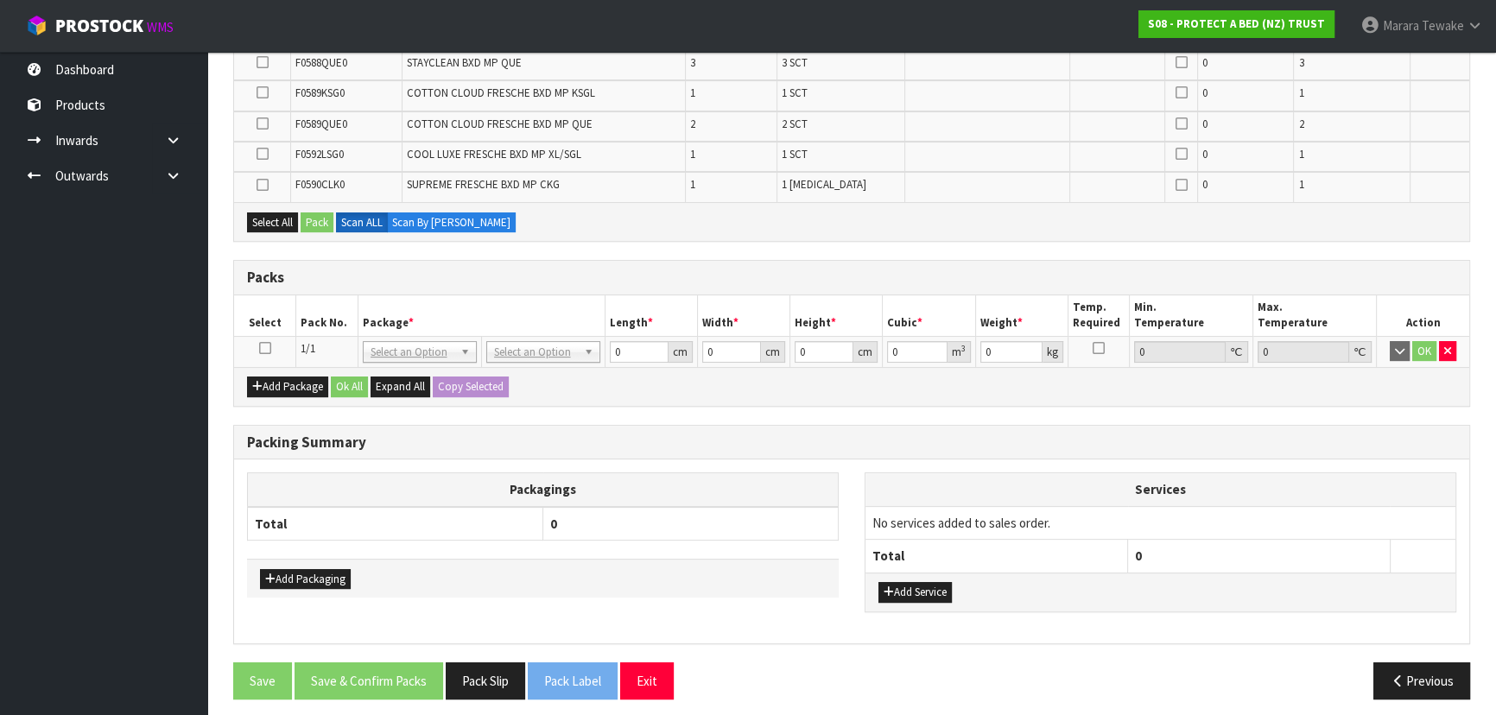
click at [260, 348] on icon at bounding box center [265, 348] width 12 height 1
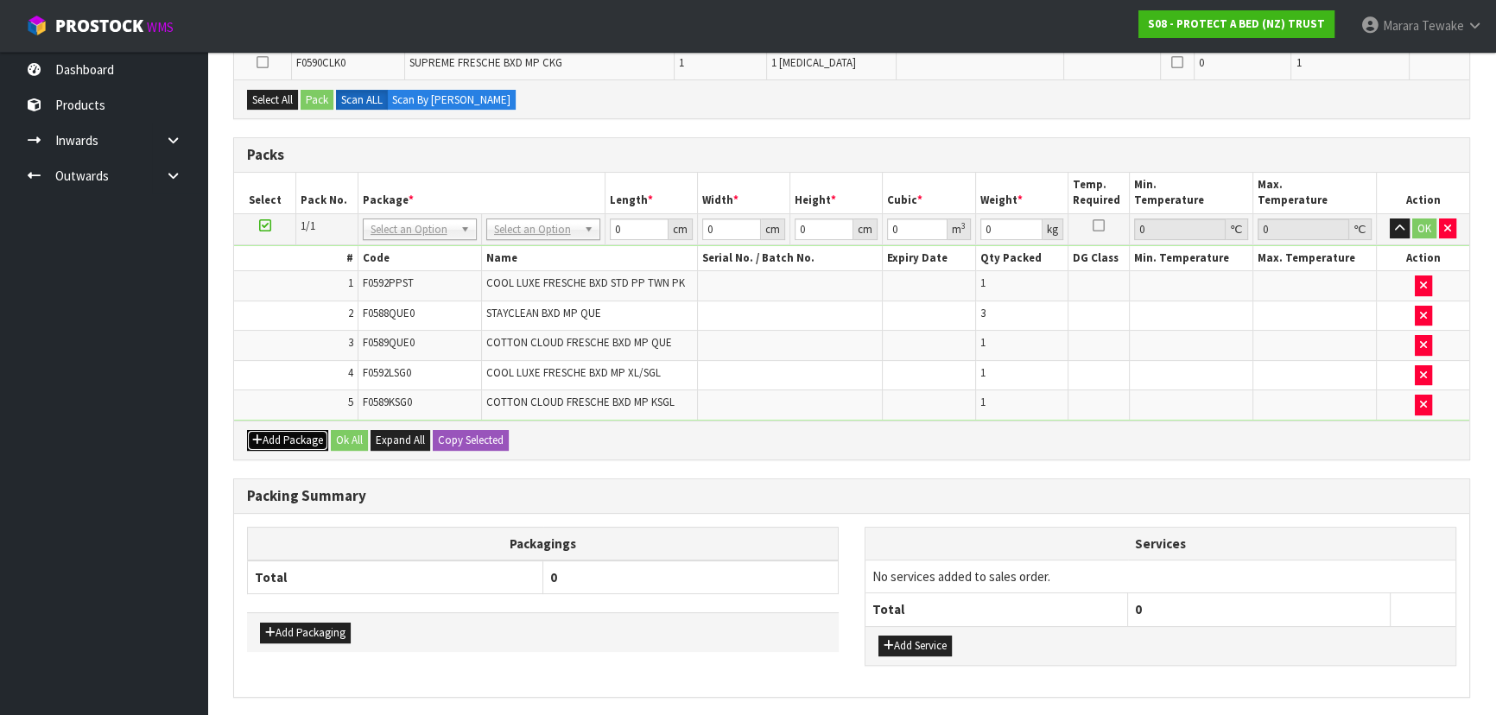
click at [287, 437] on button "Add Package" at bounding box center [287, 440] width 81 height 21
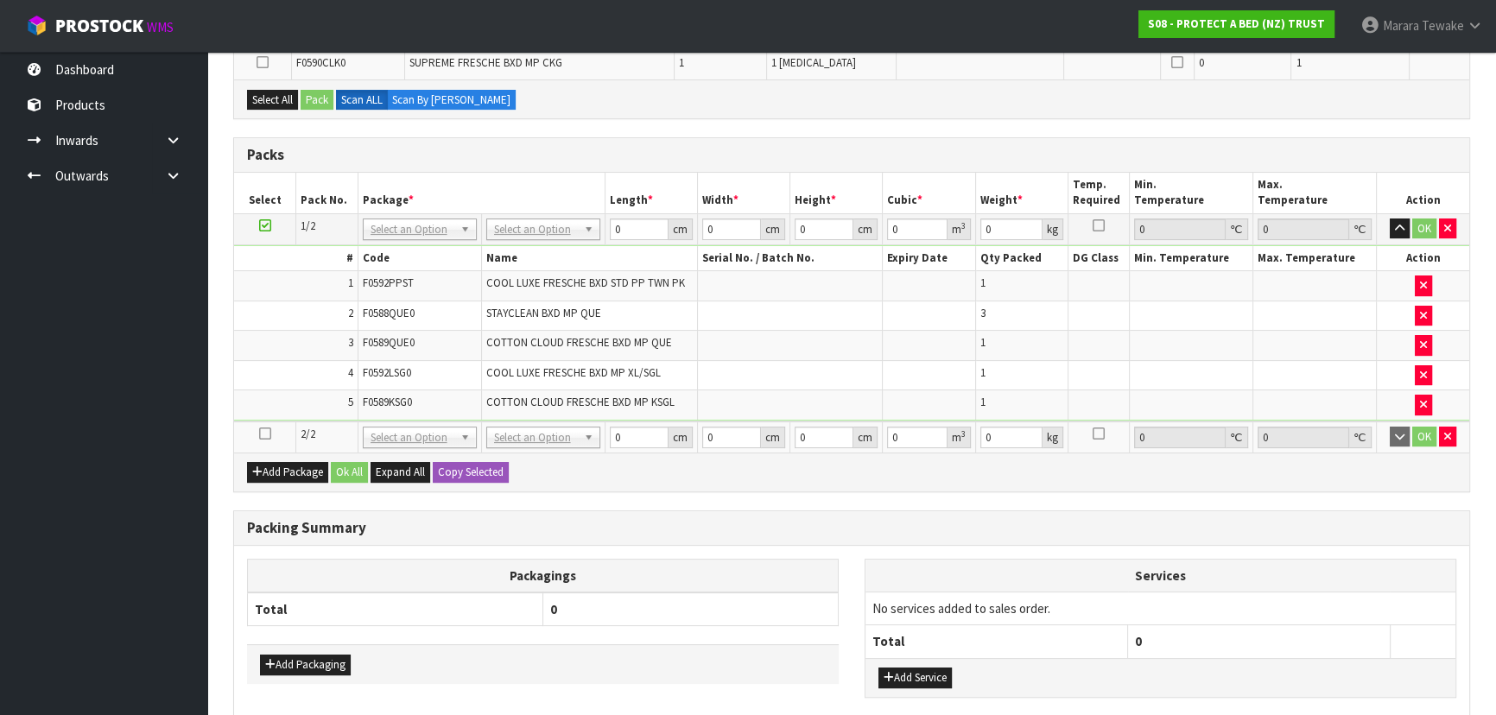
click at [266, 434] on icon at bounding box center [265, 434] width 12 height 1
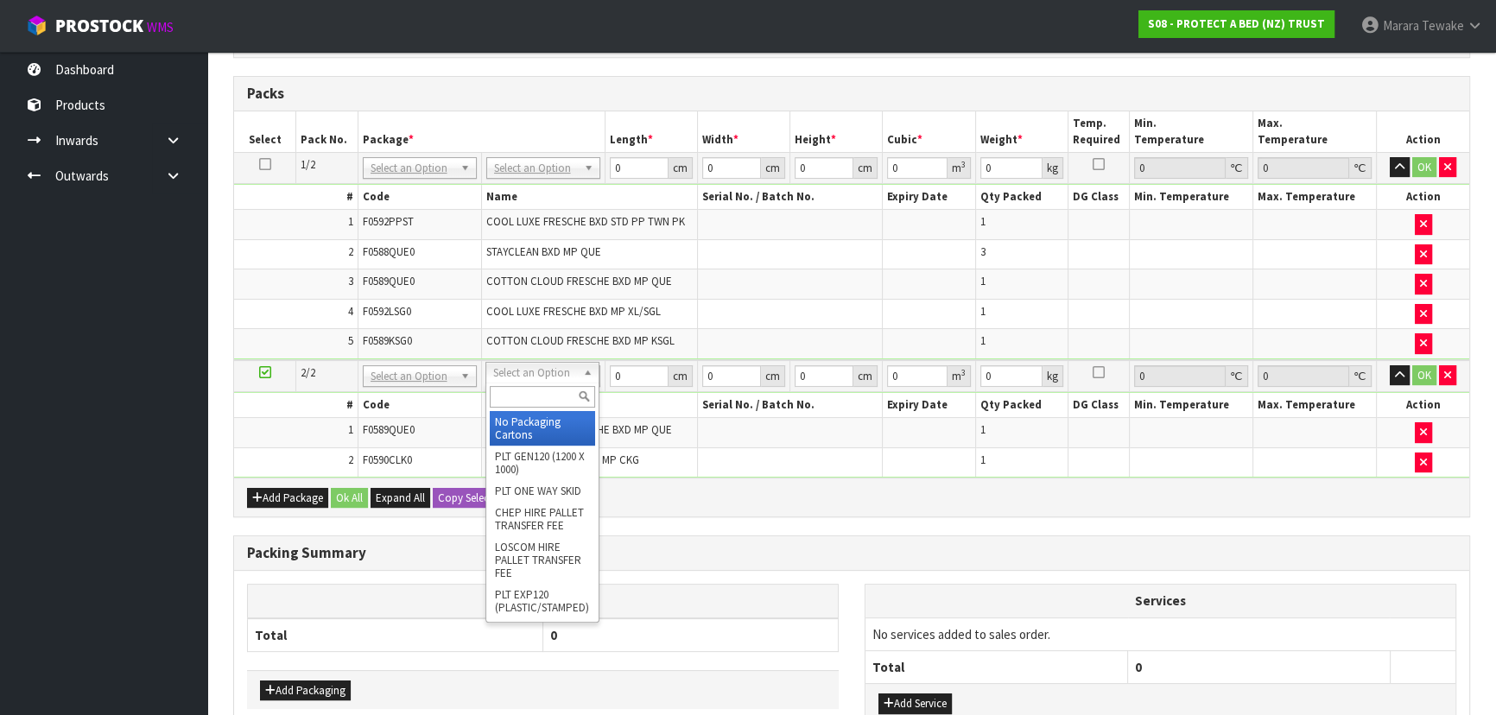
click at [541, 386] on input "text" at bounding box center [542, 397] width 105 height 22
type input "OC"
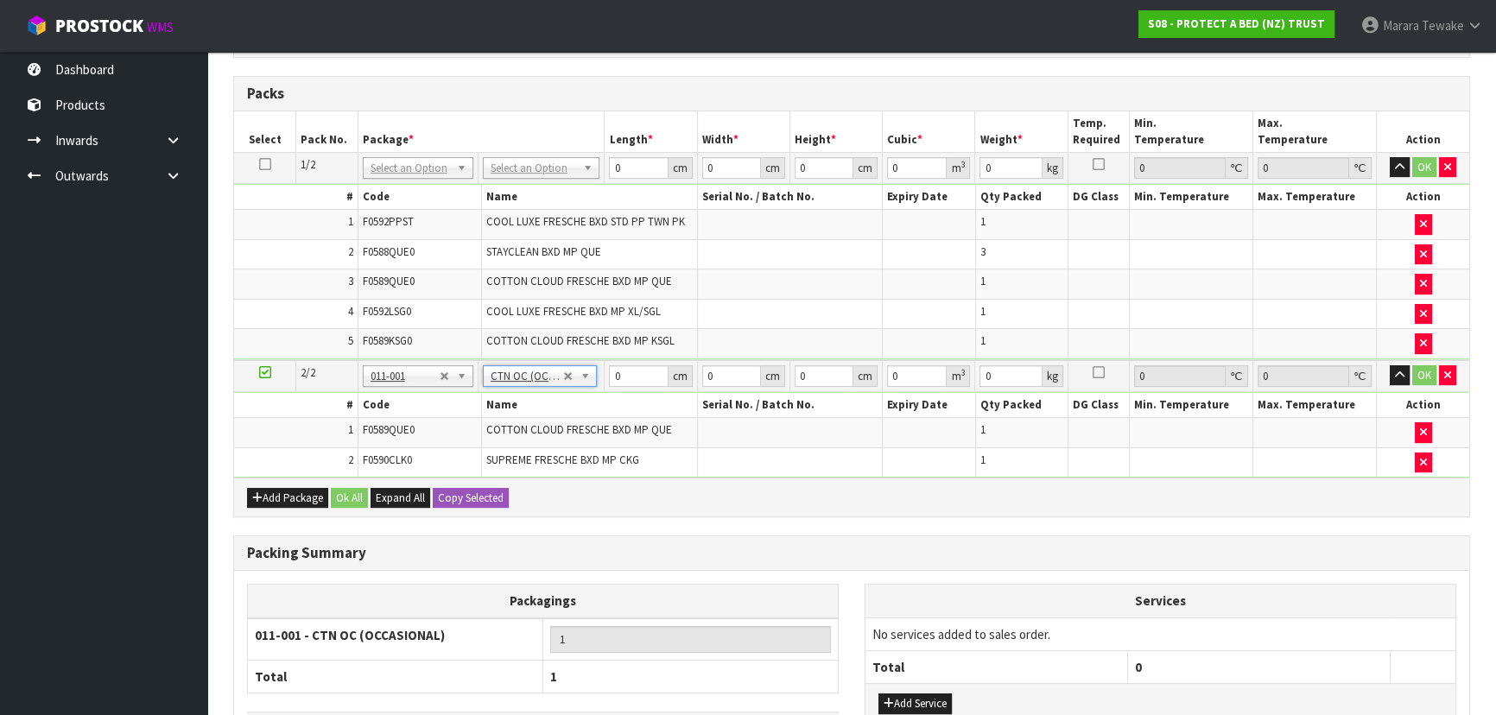
type input "3.39"
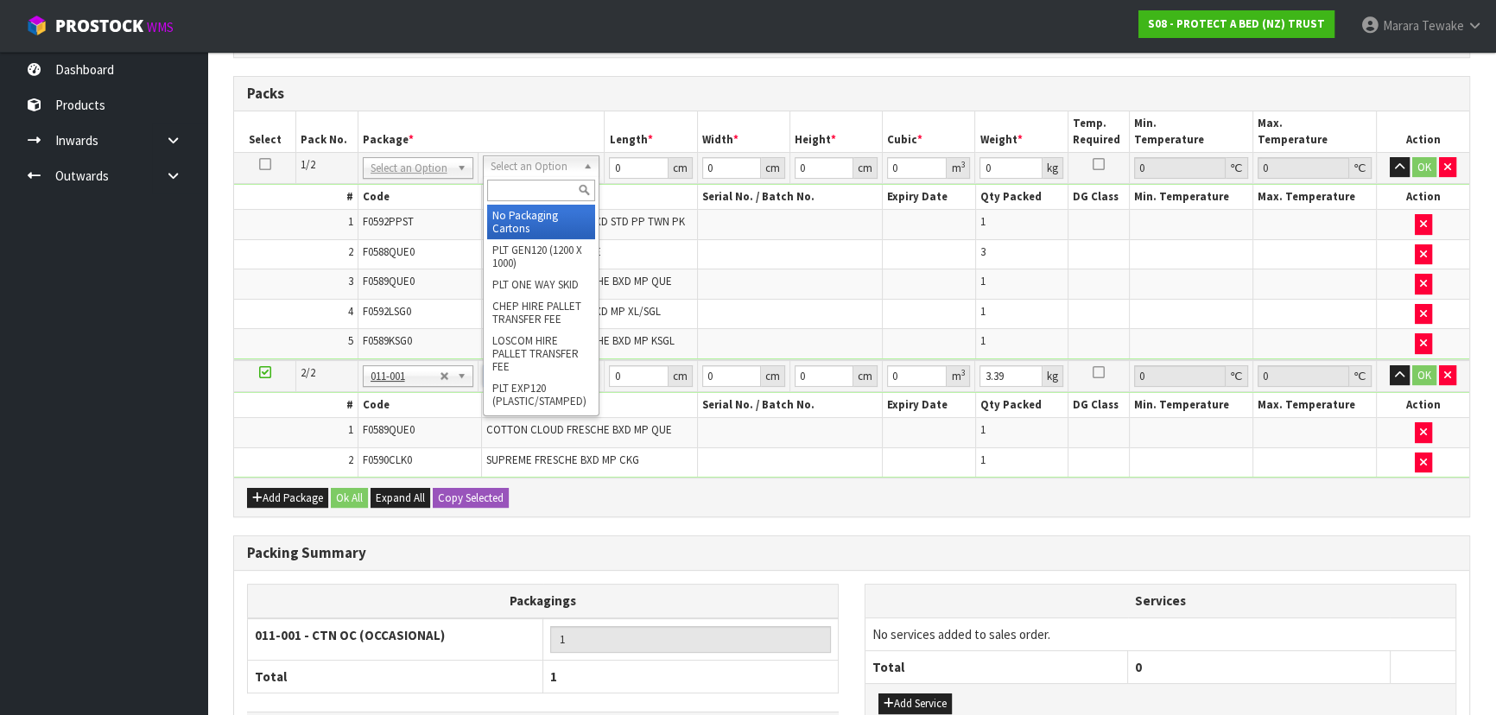
click at [543, 185] on input "text" at bounding box center [541, 191] width 108 height 22
type input "OC"
type input "6.95"
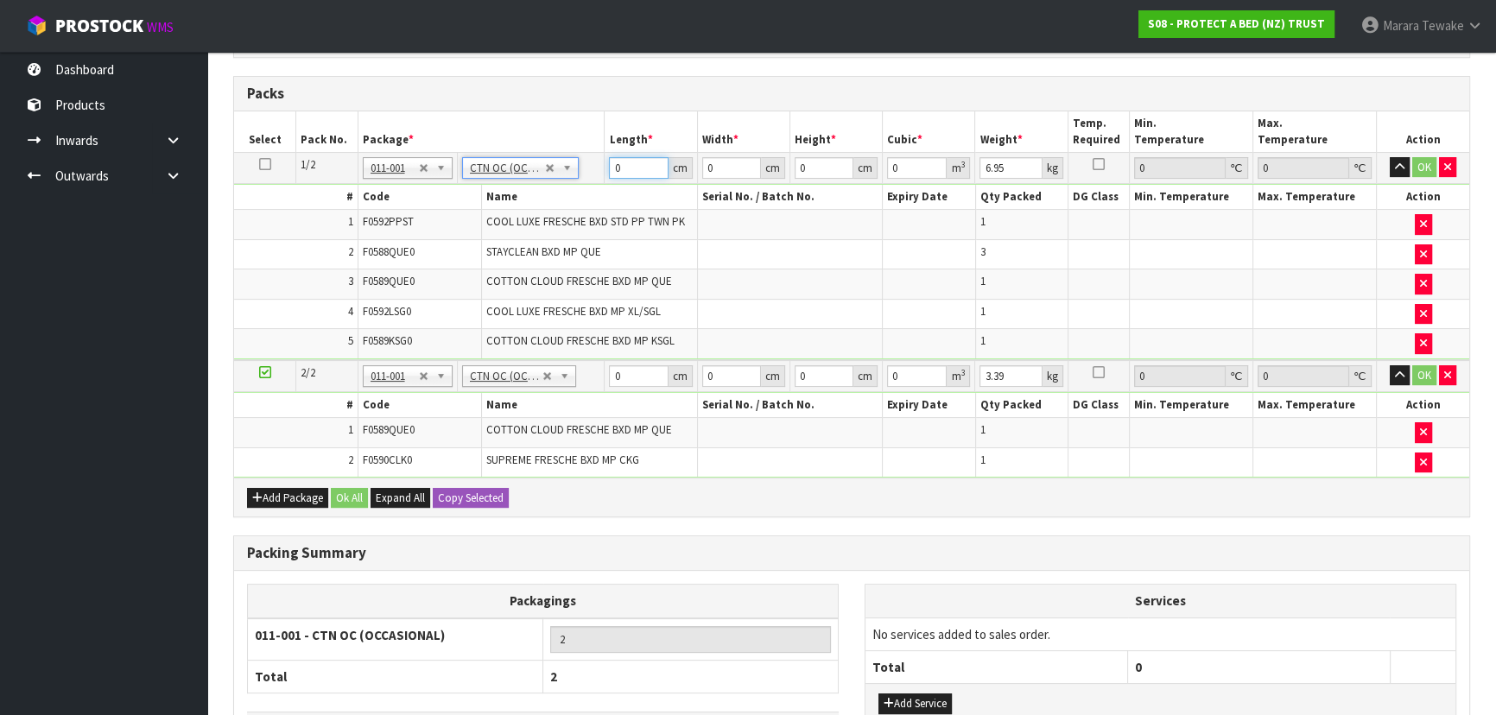
drag, startPoint x: 630, startPoint y: 162, endPoint x: 589, endPoint y: 147, distance: 43.2
click at [589, 147] on table "Select Pack No. Package * Length * Width * Height * Cubic * Weight * Temp. Requ…" at bounding box center [851, 294] width 1235 height 366
type input "58"
type input "39"
type input "3"
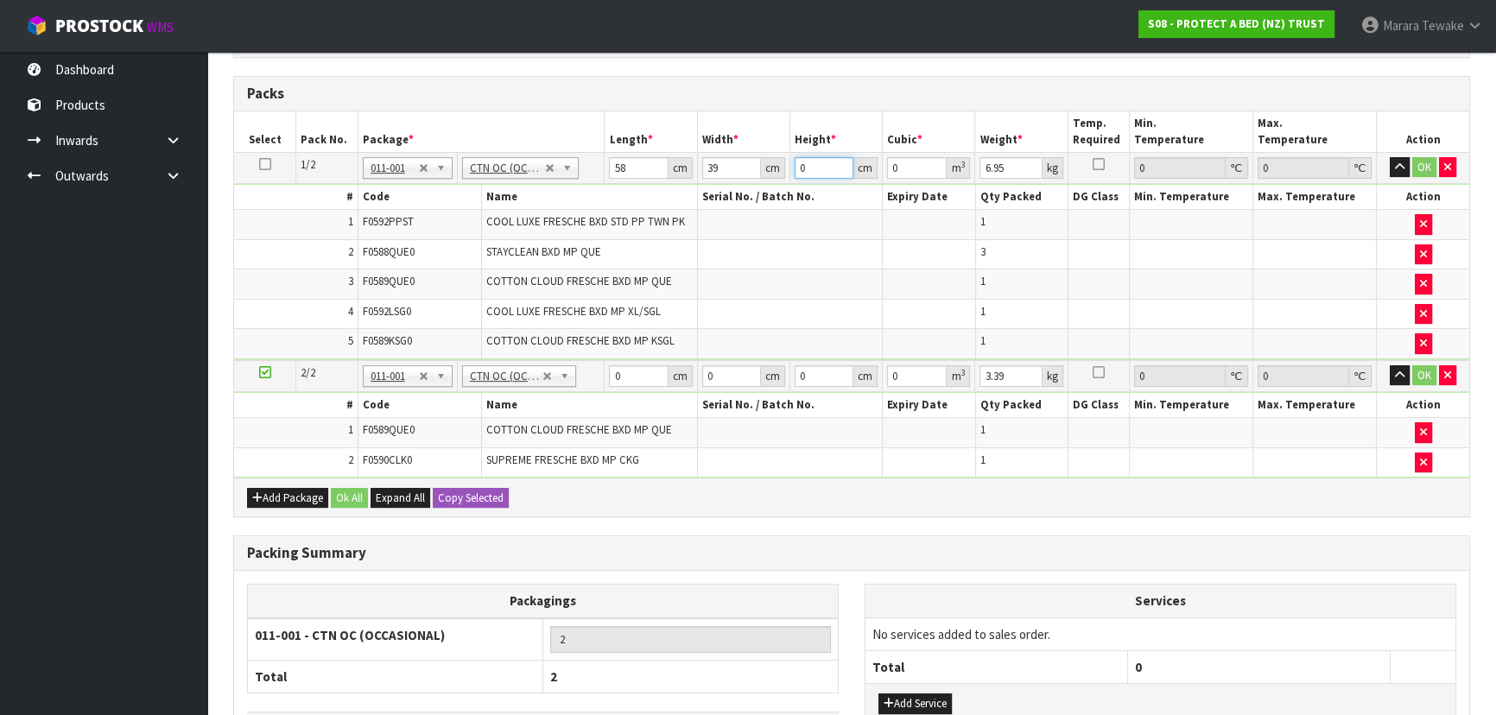
type input "0.006786"
type input "32"
type input "0.072384"
type input "32"
type input "8"
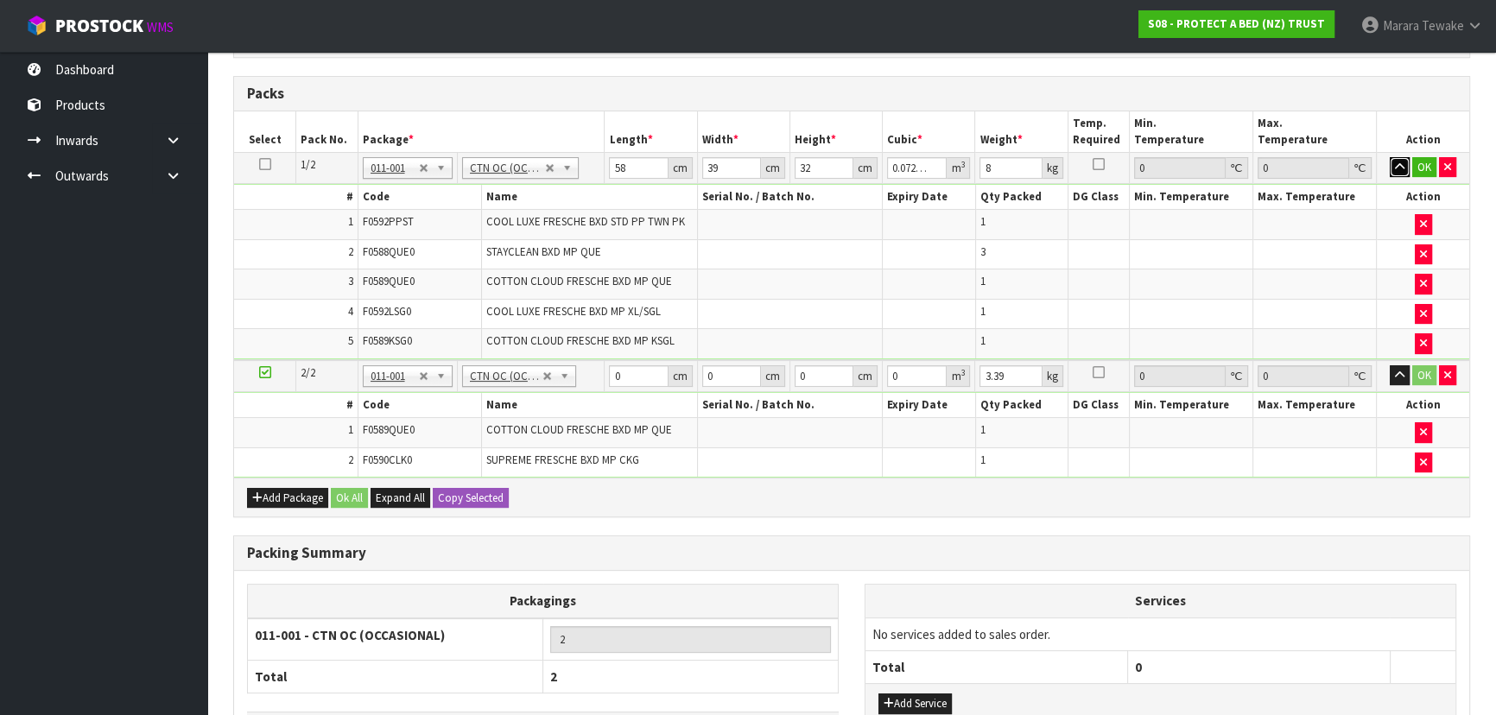
click at [1390, 157] on button "button" at bounding box center [1400, 167] width 20 height 21
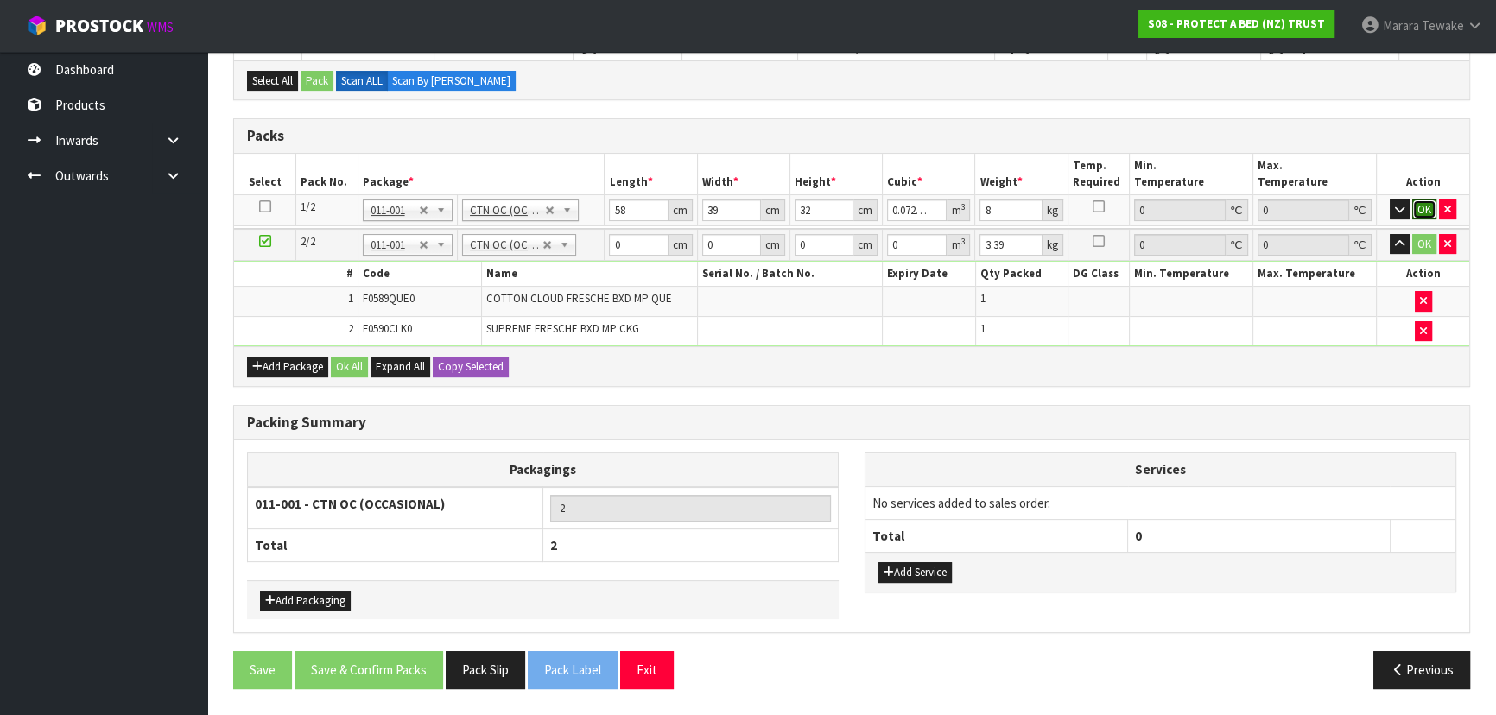
click button "OK" at bounding box center [1424, 210] width 24 height 21
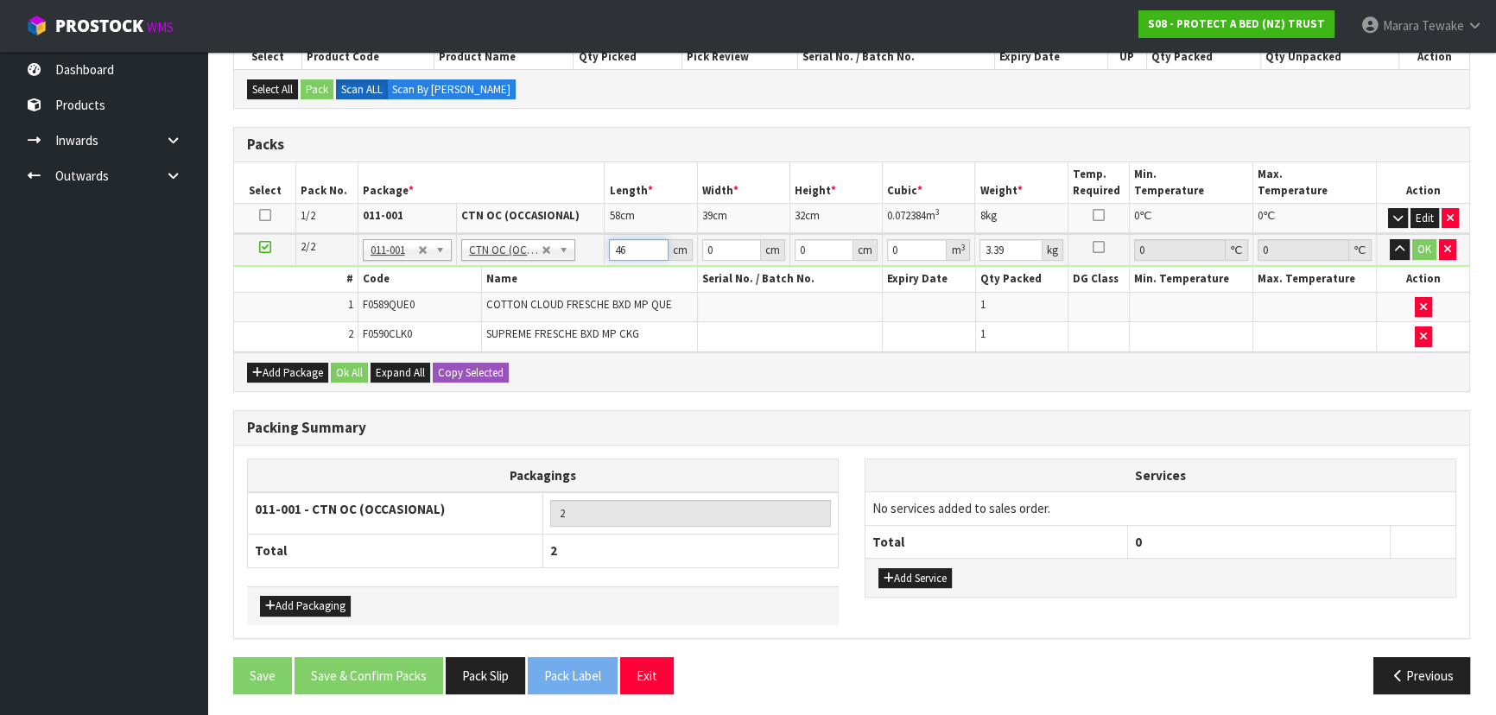
type input "46"
type input "34"
type input "3"
type input "0.004692"
type input "32"
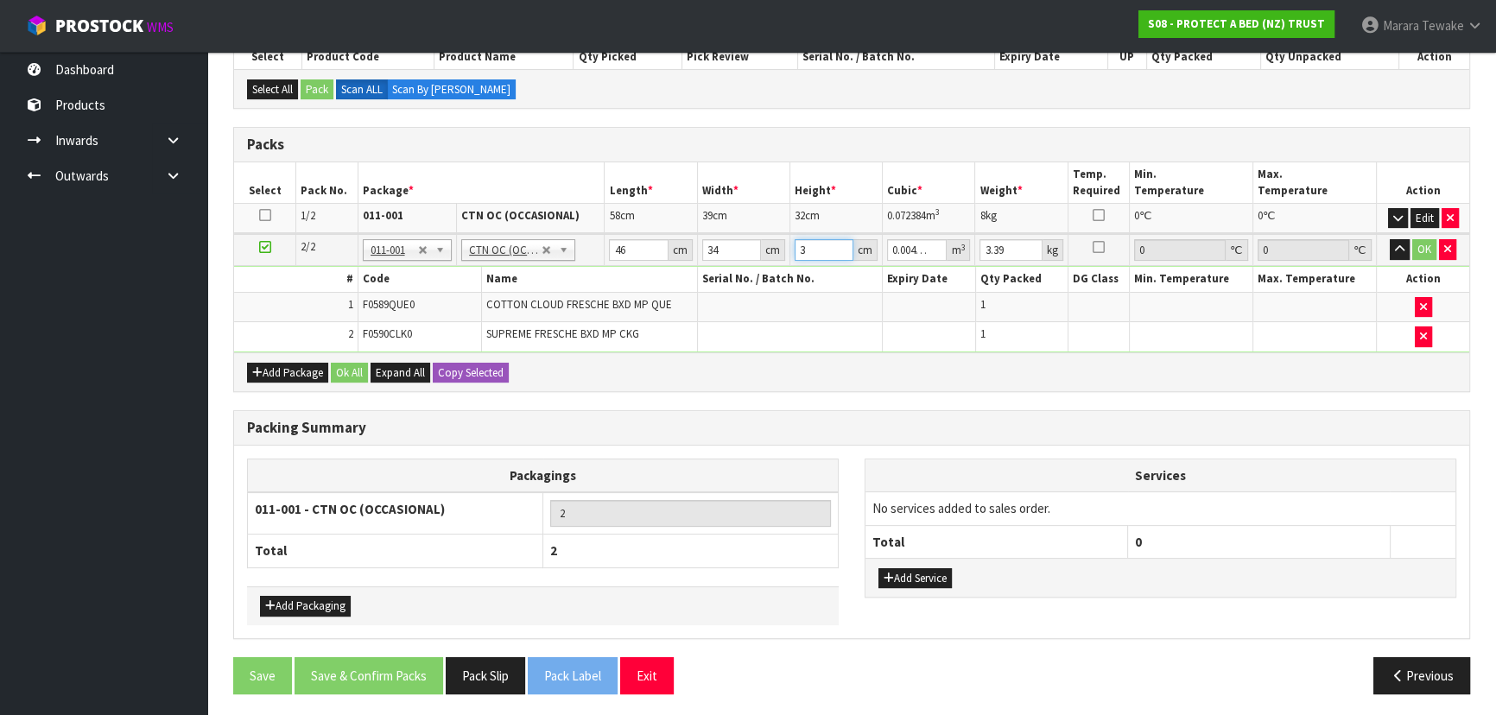
type input "0.050048"
type input "32"
type input "4"
click at [1390, 239] on button "button" at bounding box center [1400, 249] width 20 height 21
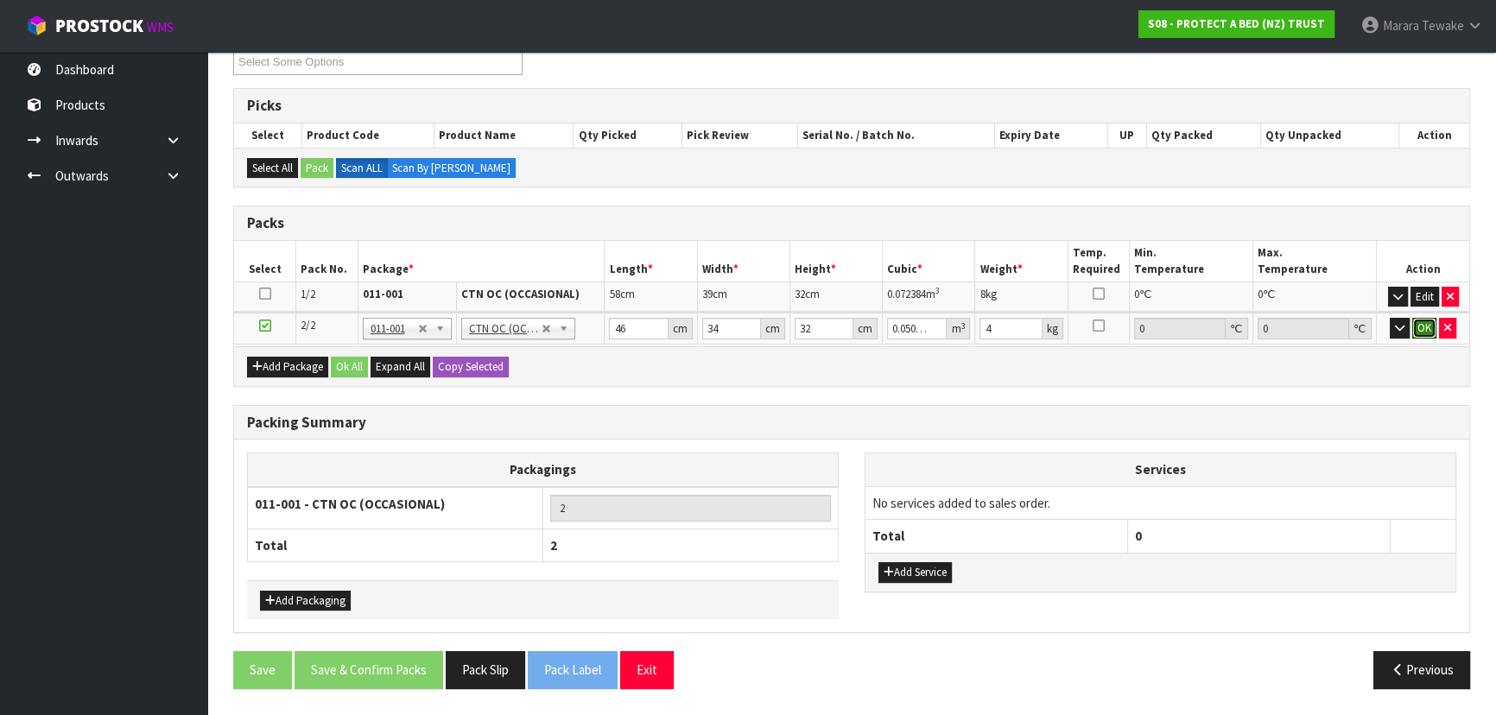
click button "OK" at bounding box center [1424, 328] width 24 height 21
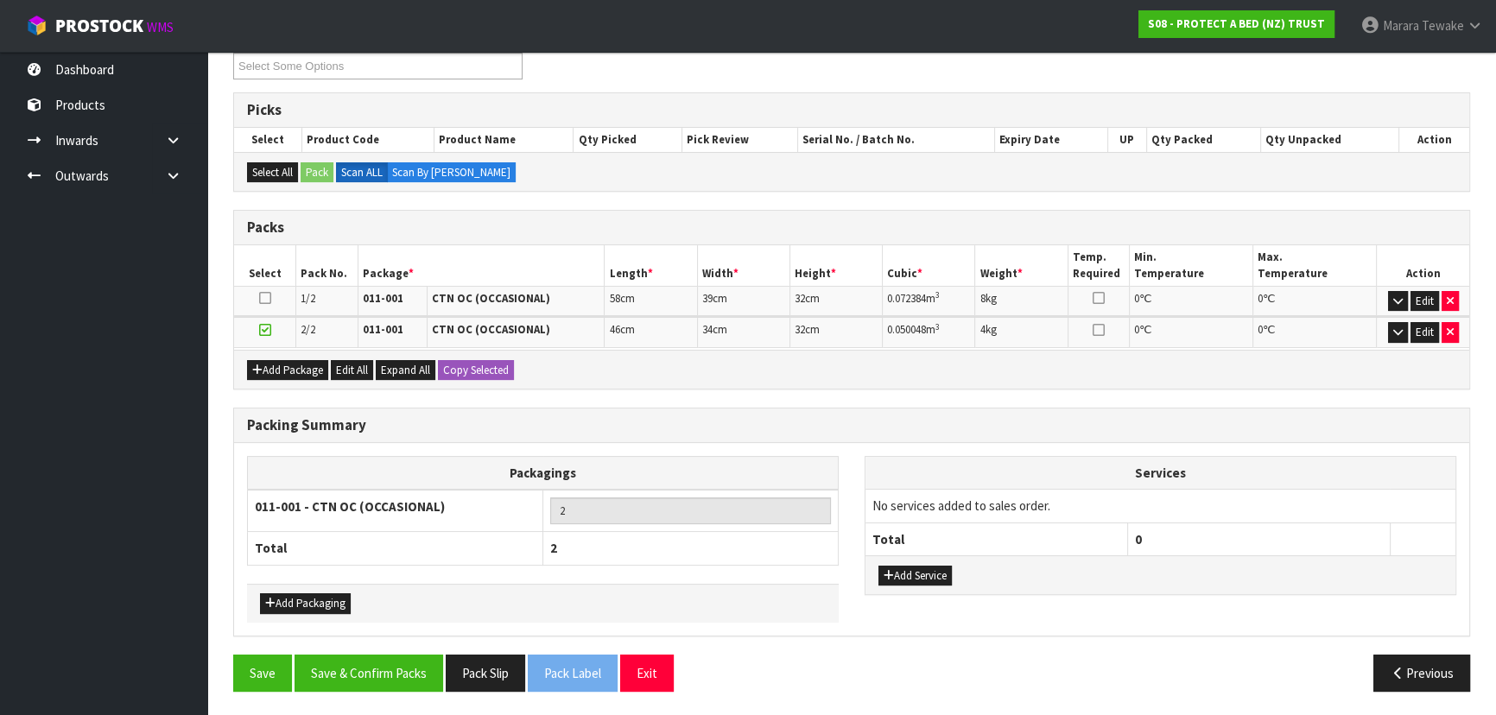
scroll to position [303, 0]
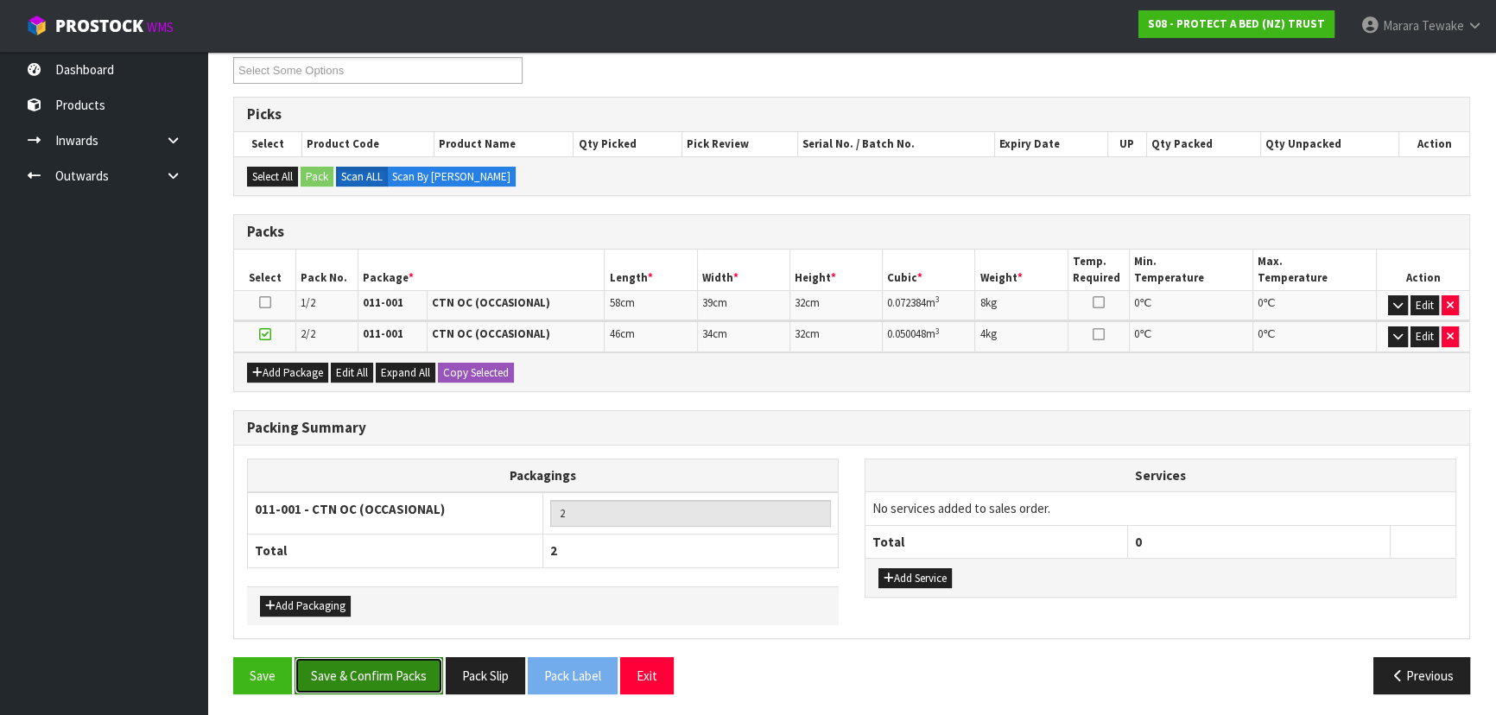
click at [357, 658] on button "Save & Confirm Packs" at bounding box center [369, 675] width 149 height 37
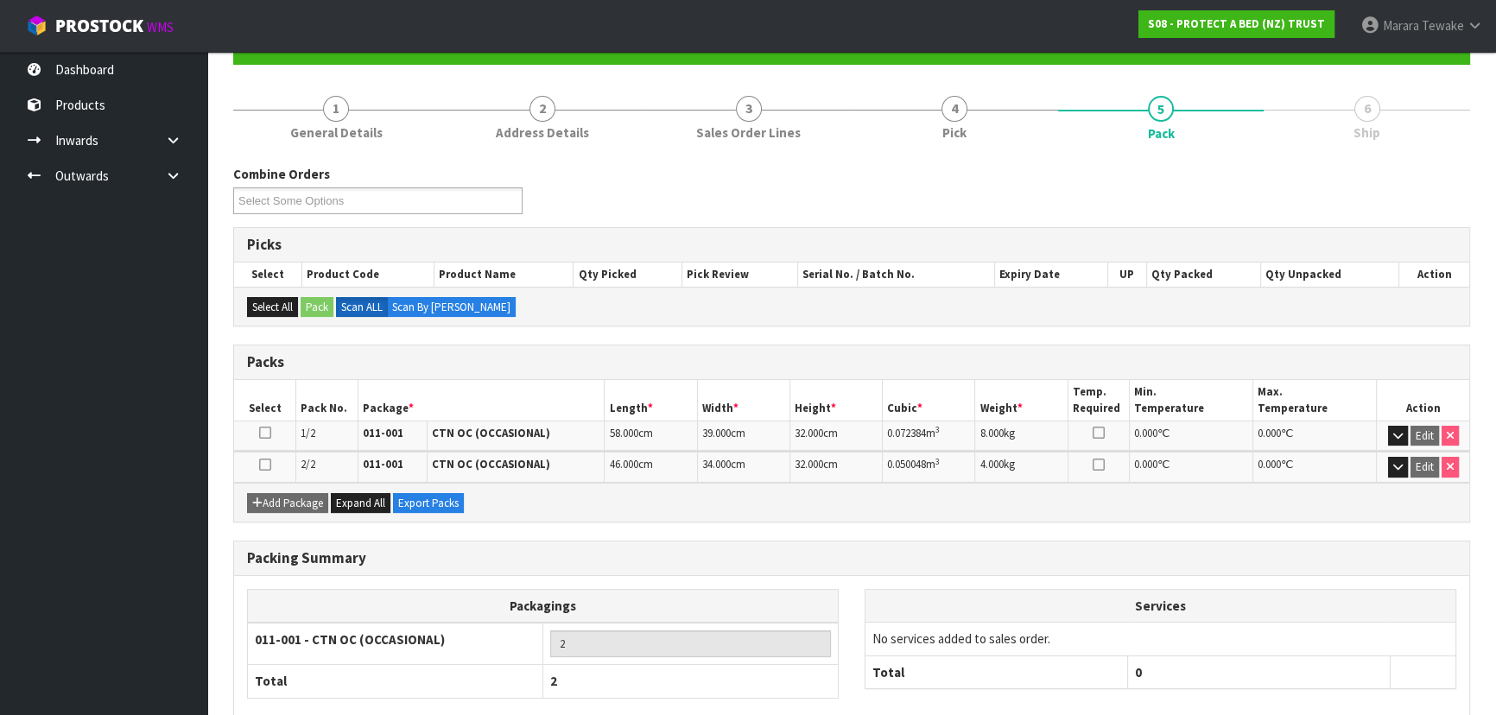
scroll to position [266, 0]
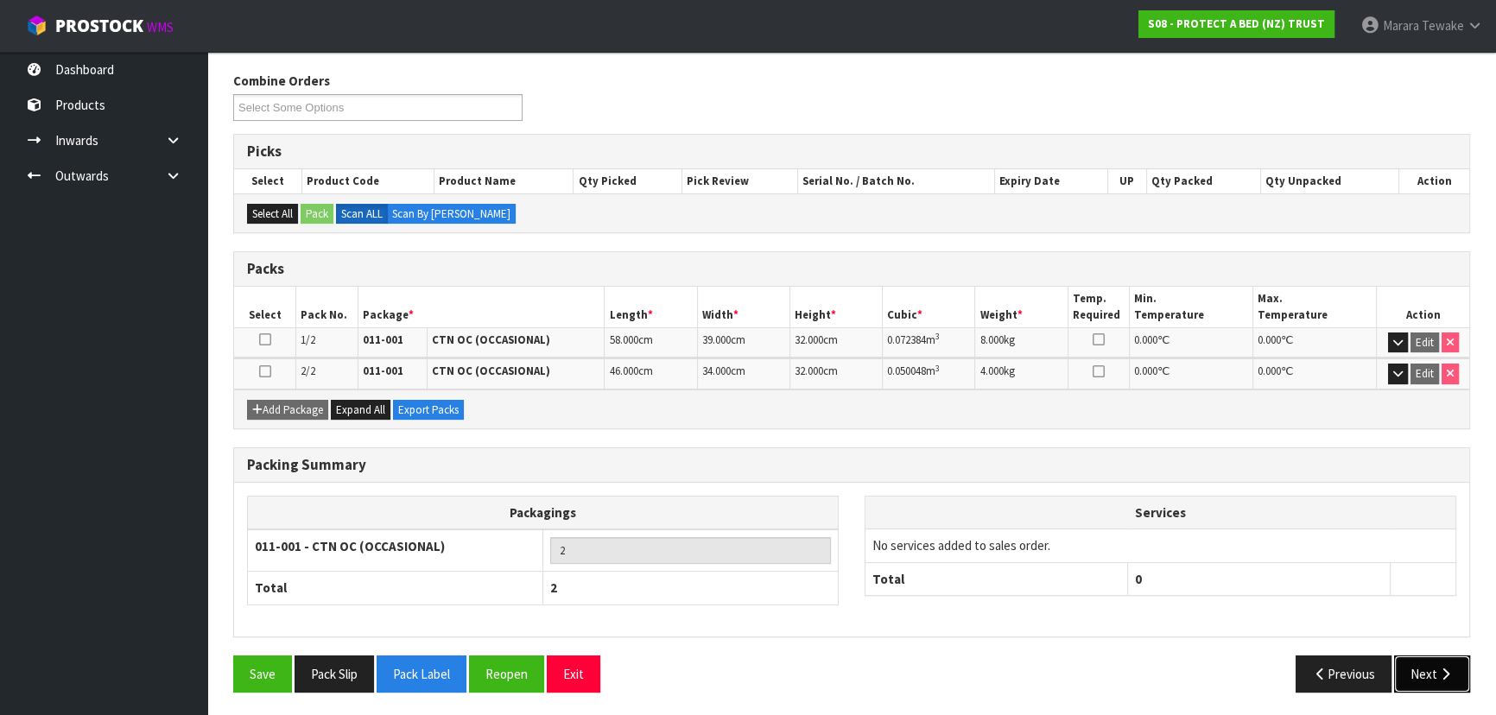
drag, startPoint x: 1419, startPoint y: 670, endPoint x: 1201, endPoint y: 682, distance: 218.9
click at [1419, 669] on button "Next" at bounding box center [1432, 674] width 76 height 37
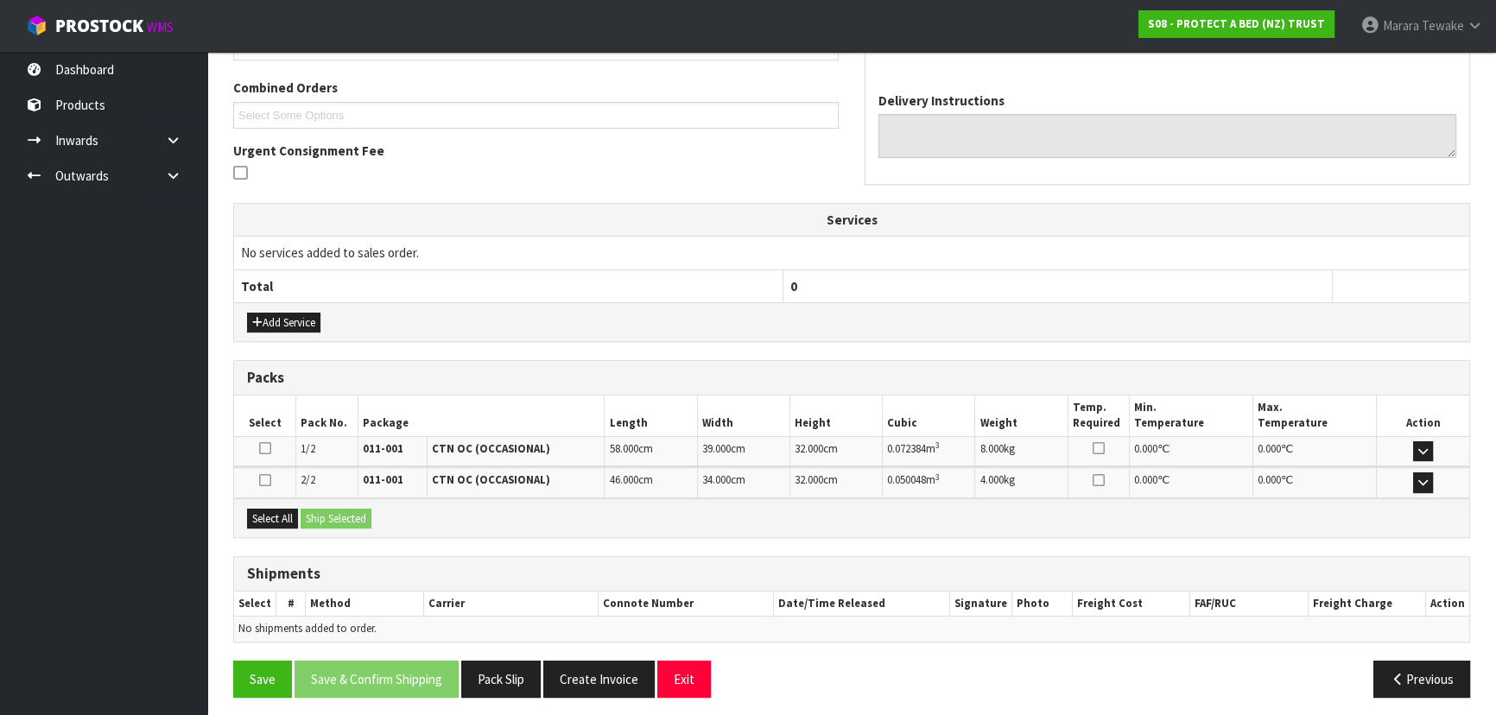
scroll to position [435, 0]
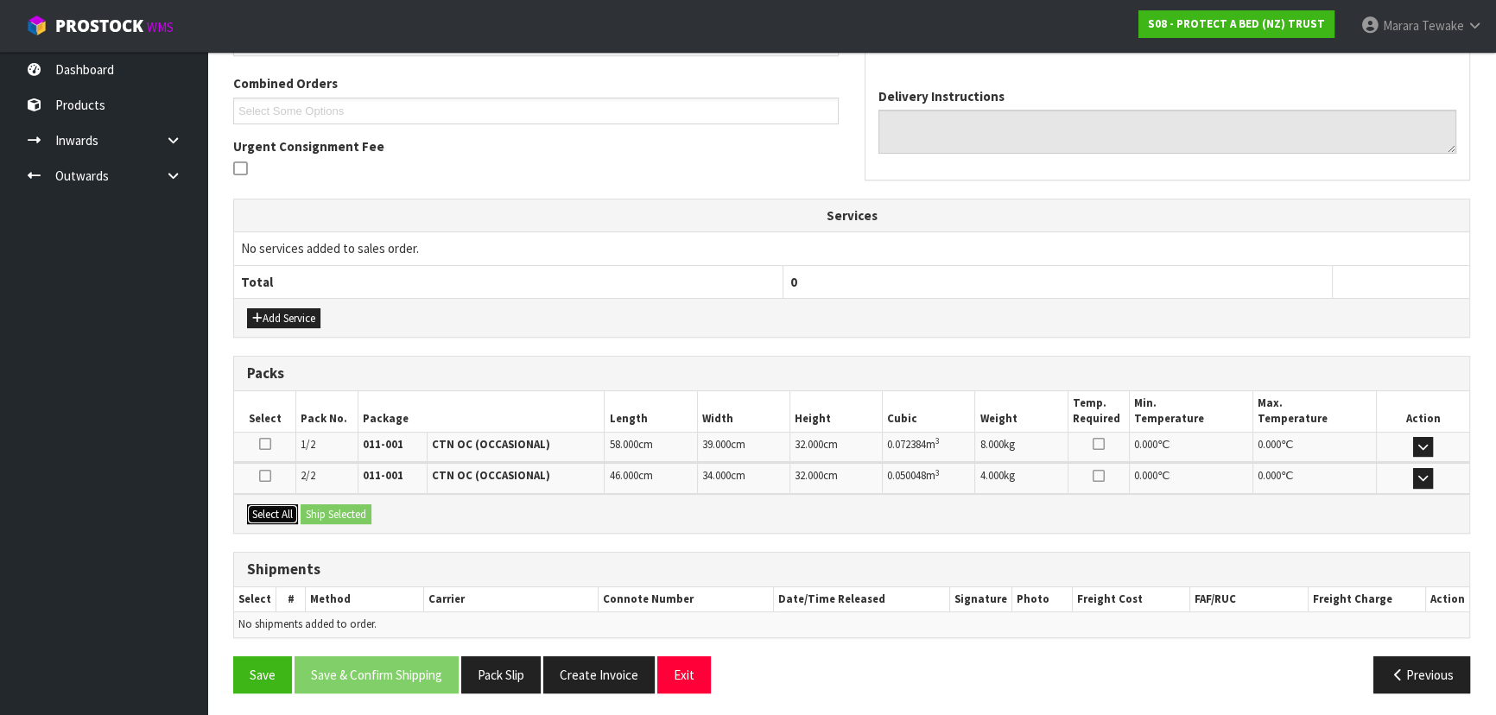
click at [276, 507] on button "Select All" at bounding box center [272, 514] width 51 height 21
click at [323, 506] on button "Ship Selected" at bounding box center [336, 514] width 71 height 21
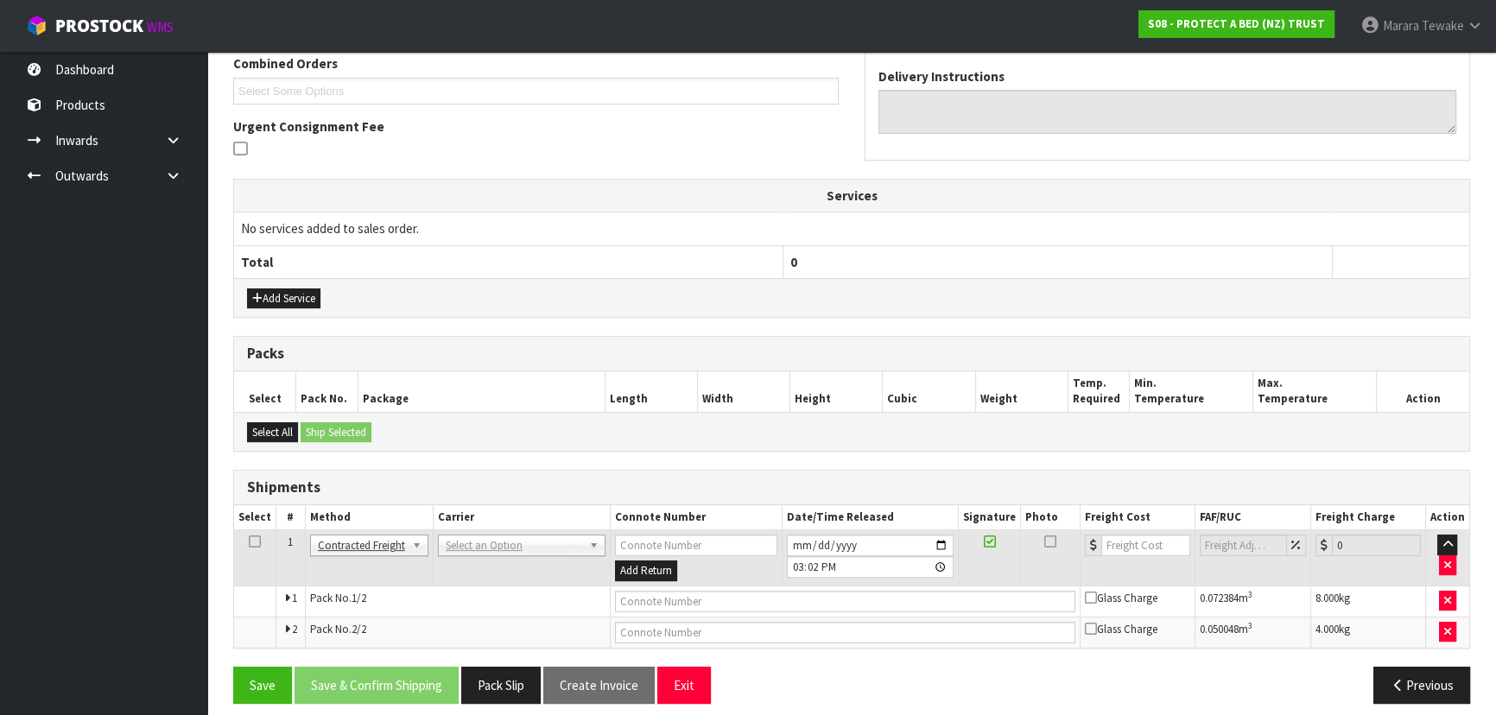
scroll to position [466, 0]
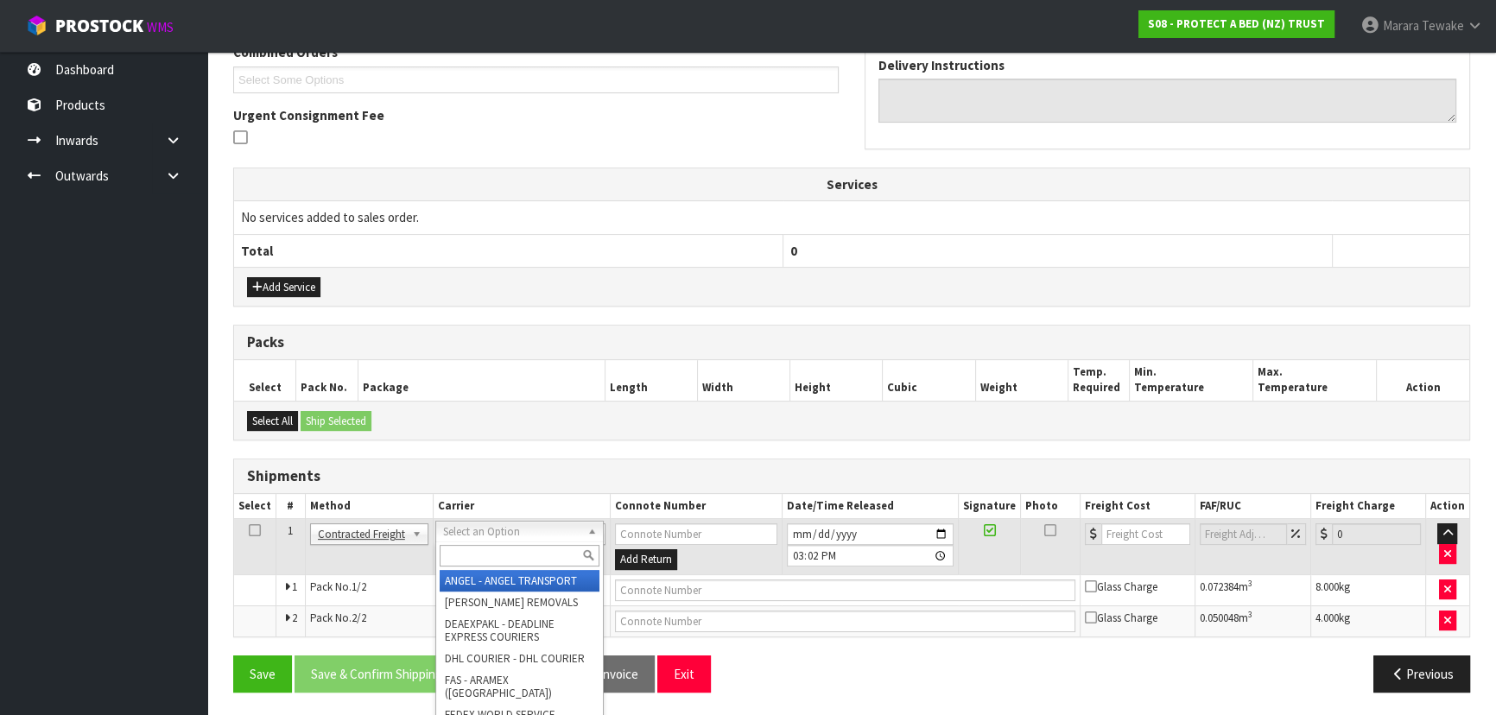
click at [467, 543] on div at bounding box center [519, 556] width 167 height 29
click at [467, 552] on input "text" at bounding box center [520, 556] width 160 height 22
type input "NZP"
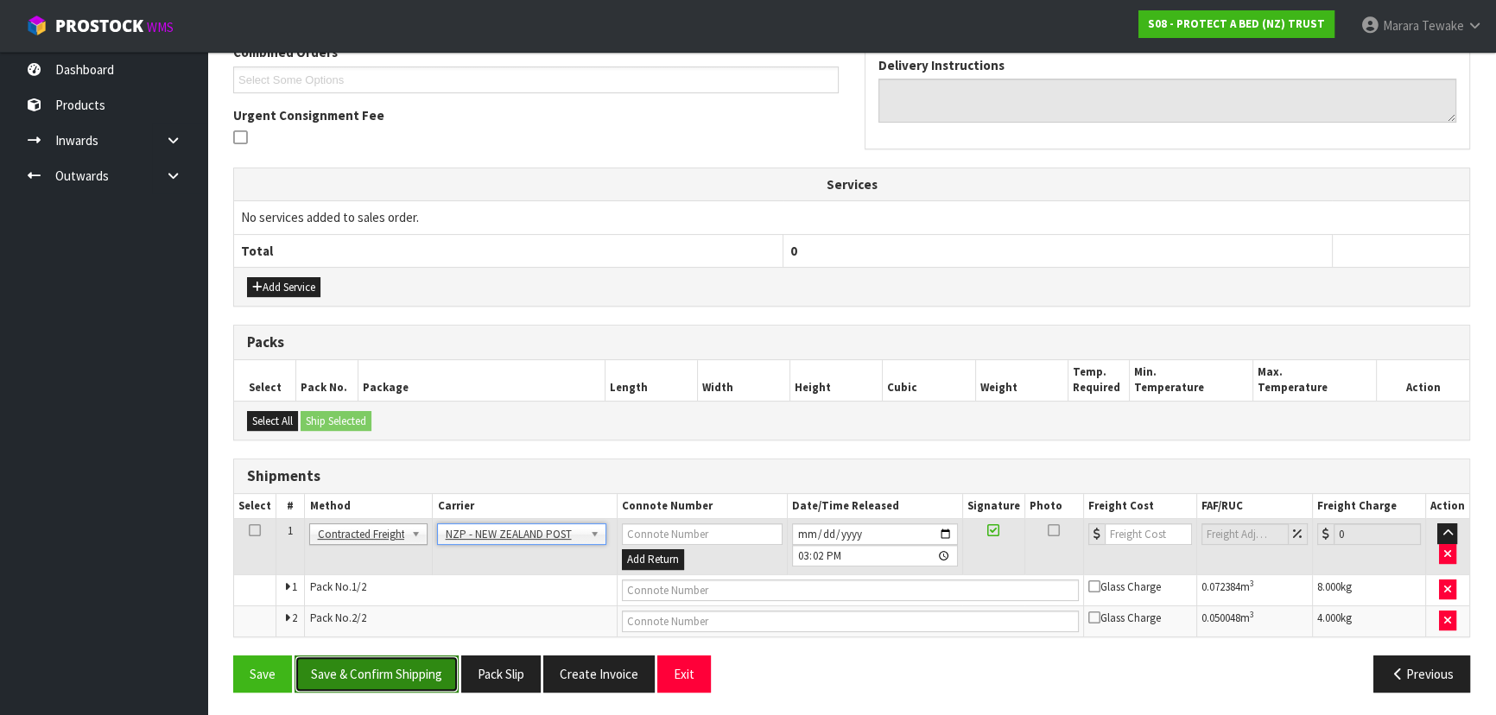
click at [368, 656] on button "Save & Confirm Shipping" at bounding box center [377, 674] width 164 height 37
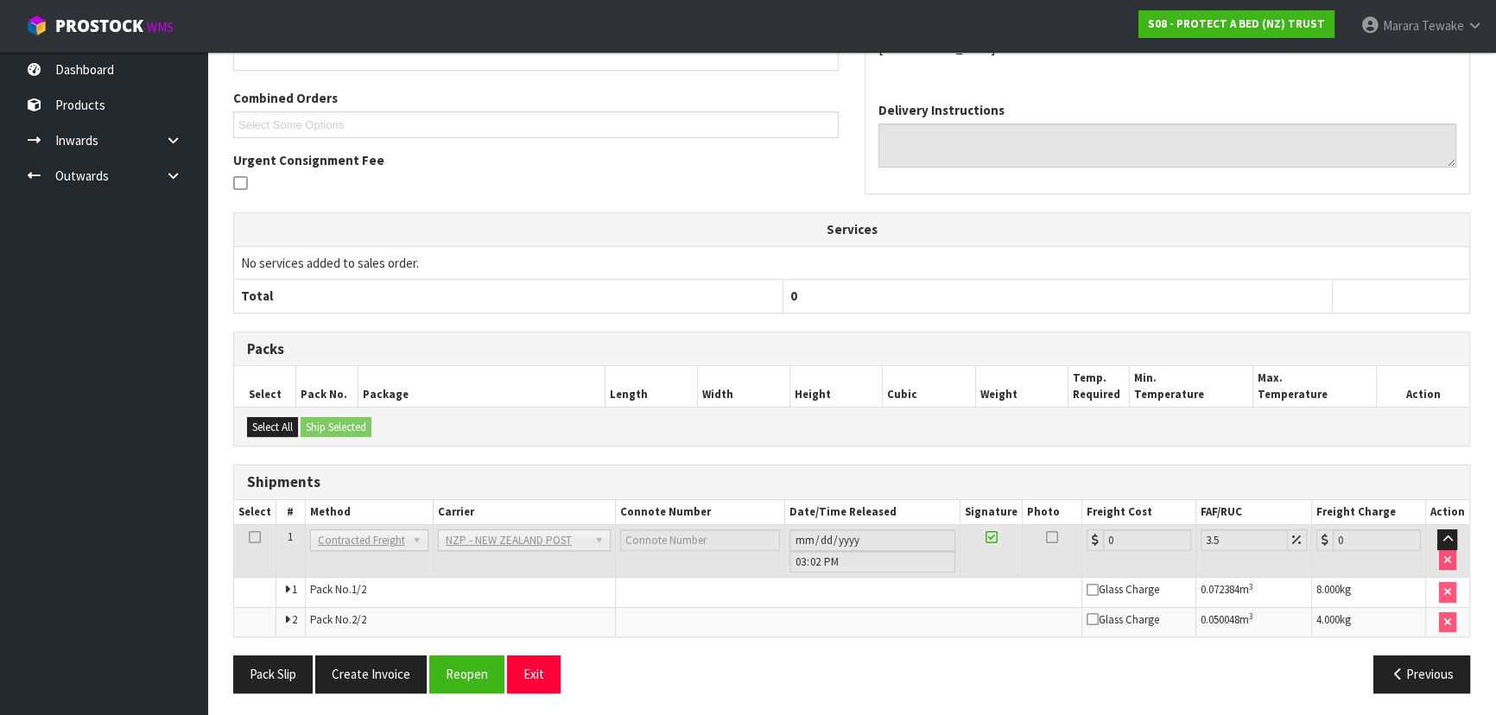
scroll to position [441, 0]
click at [460, 674] on button "Reopen" at bounding box center [466, 673] width 75 height 37
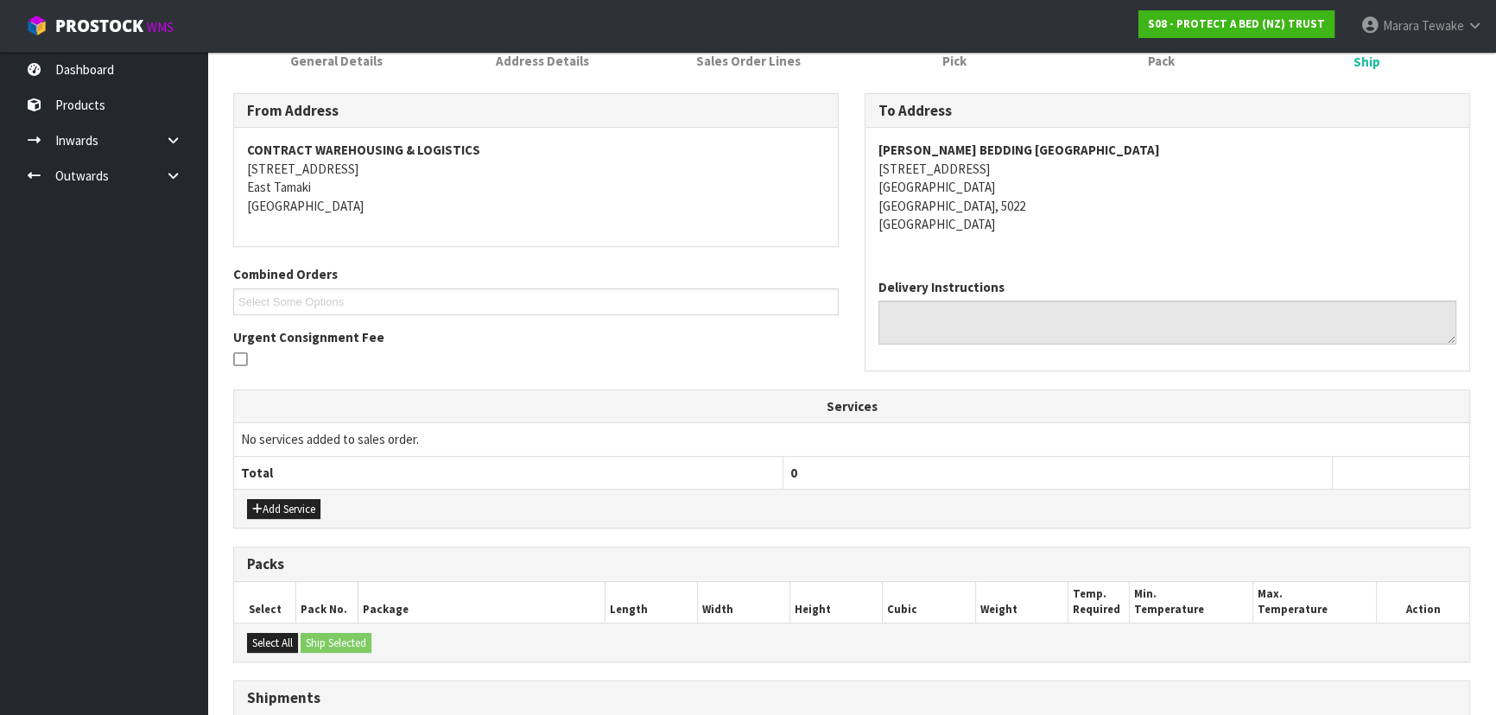
scroll to position [466, 0]
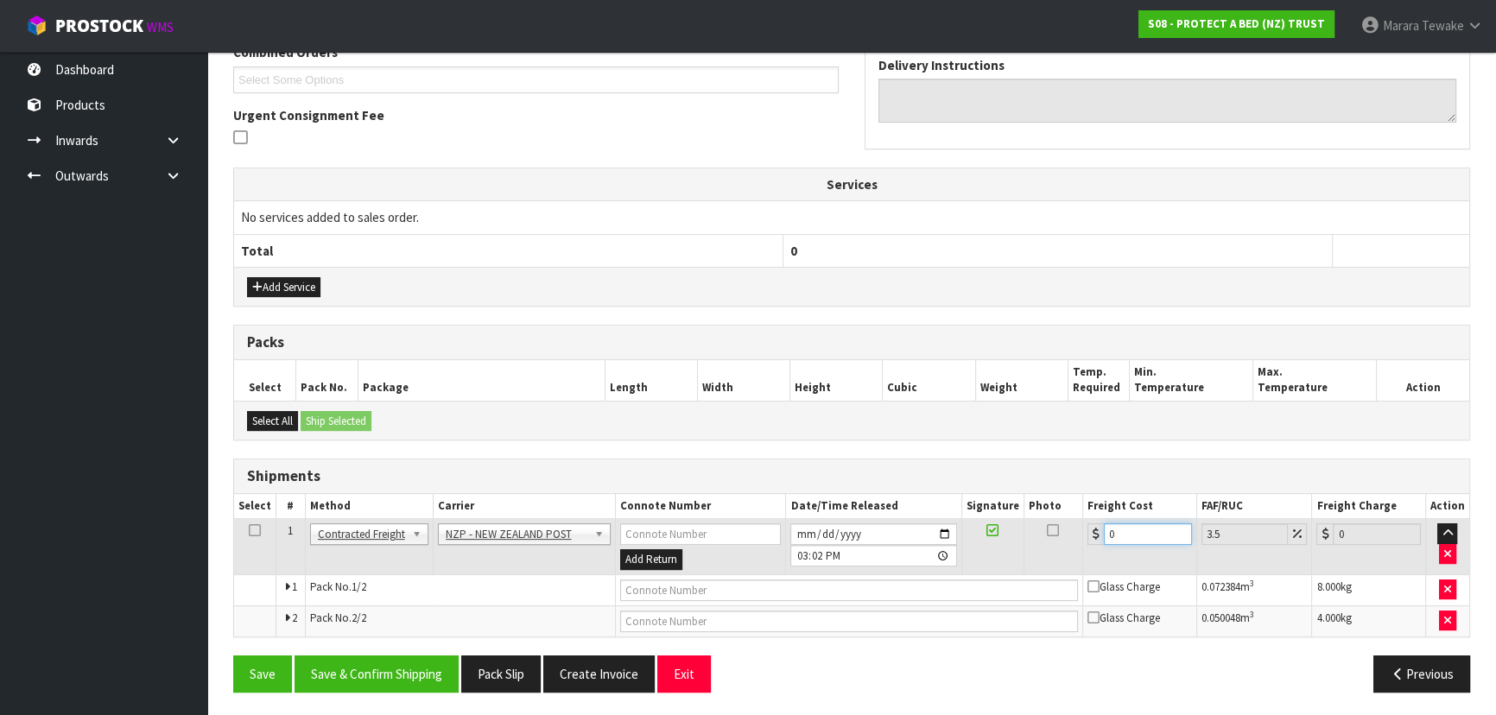
drag, startPoint x: 1144, startPoint y: 532, endPoint x: 1062, endPoint y: 501, distance: 87.8
click at [1076, 512] on table "Select # Method Carrier Connote Number Date/Time Released Signature Photo Freig…" at bounding box center [851, 565] width 1235 height 143
type input "2"
type input "2.07"
type input "20"
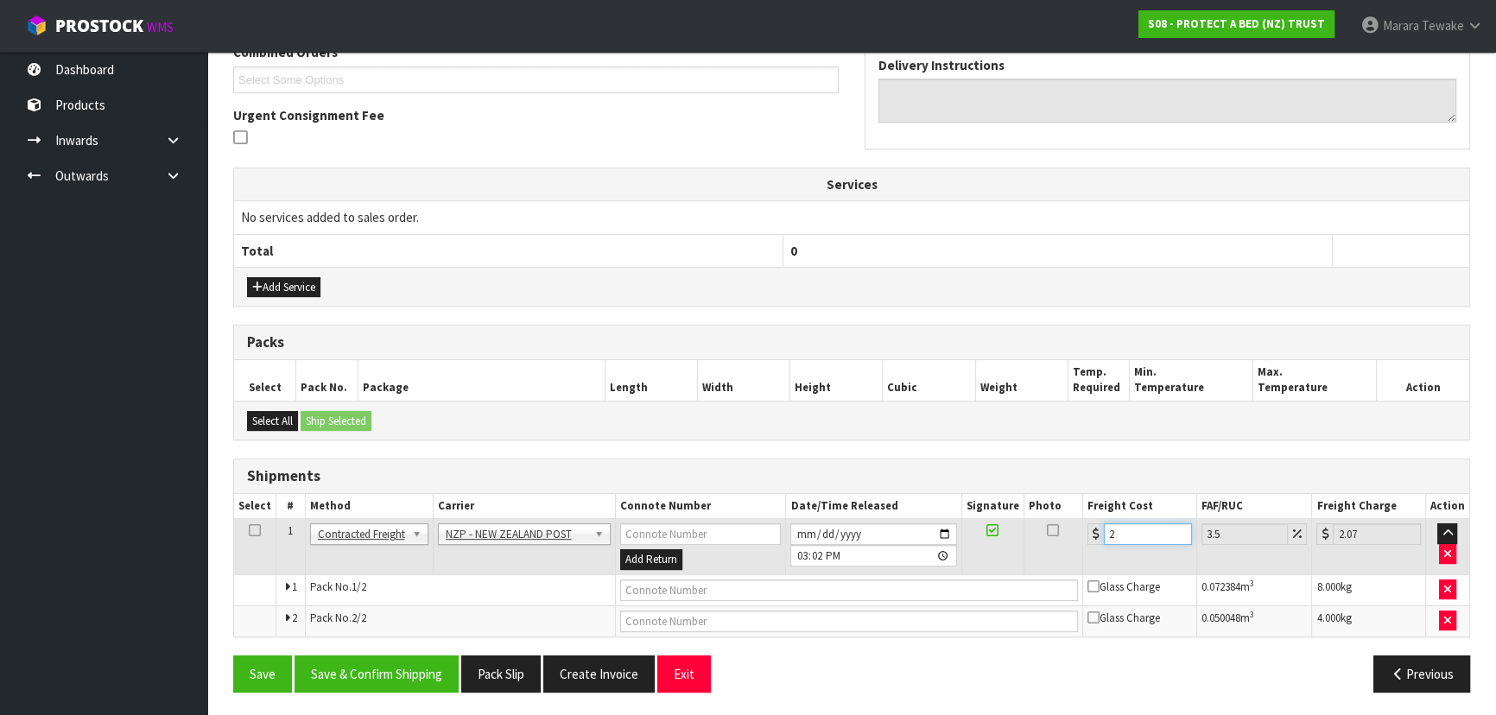
type input "20.7"
type input "20.9"
type input "21.63"
type input "20.96"
type input "21.69"
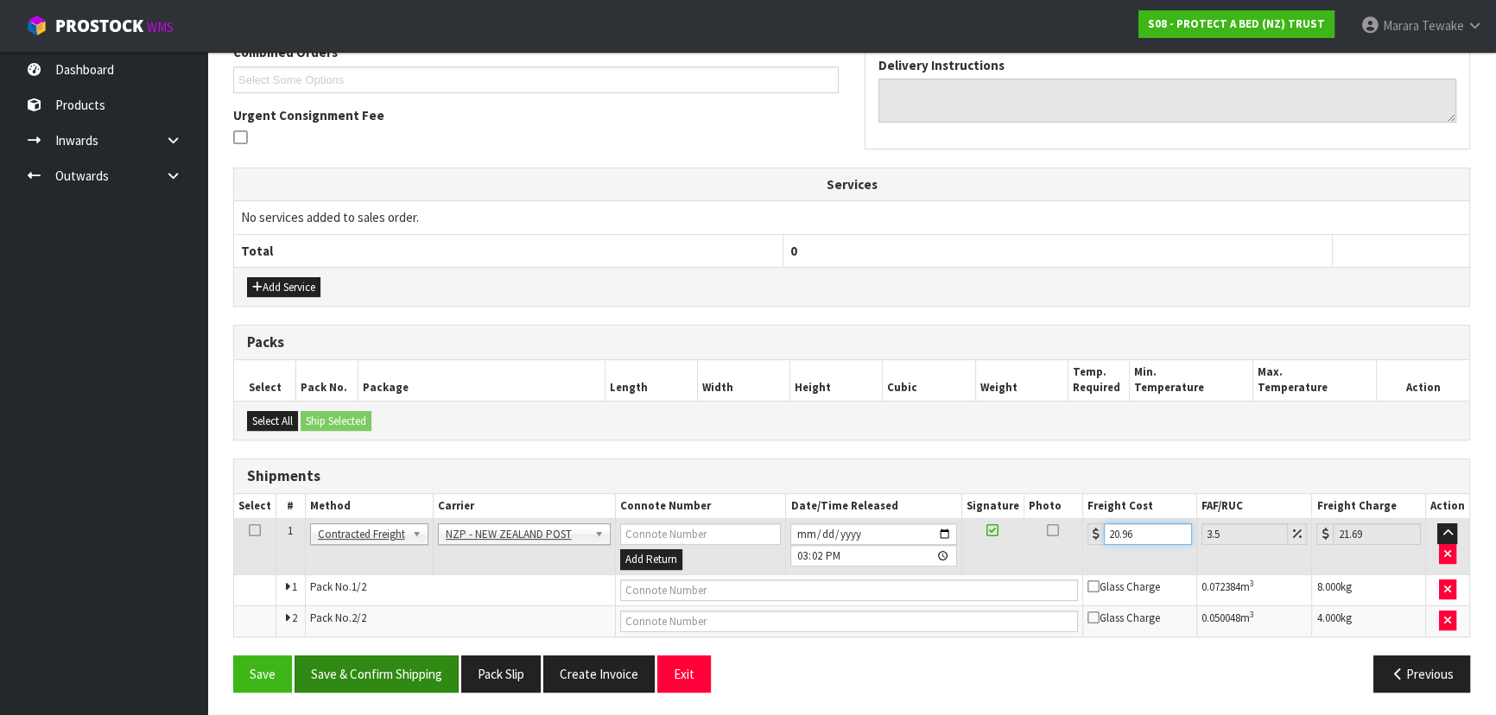
type input "20.96"
drag, startPoint x: 401, startPoint y: 677, endPoint x: 354, endPoint y: 649, distance: 54.7
click at [399, 677] on button "Save & Confirm Shipping" at bounding box center [377, 674] width 164 height 37
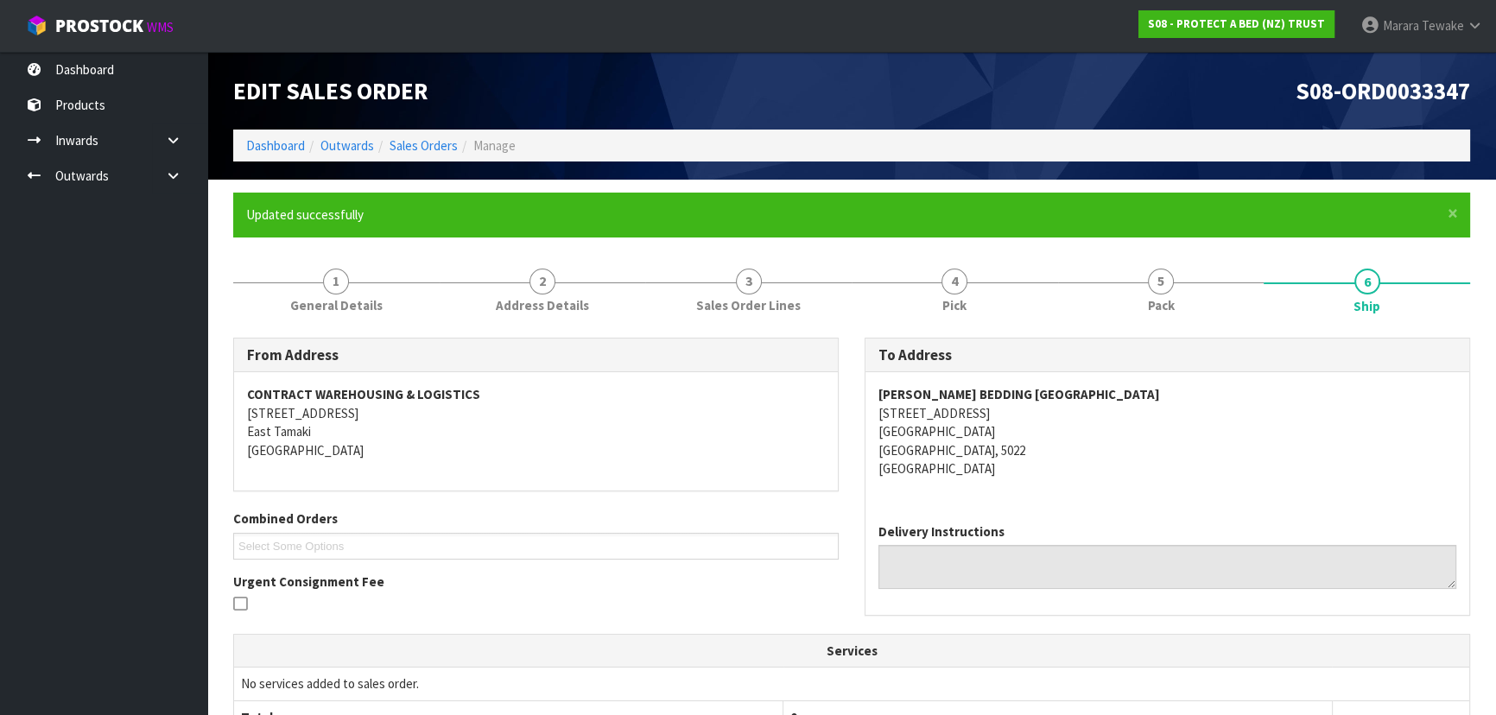
scroll to position [78, 0]
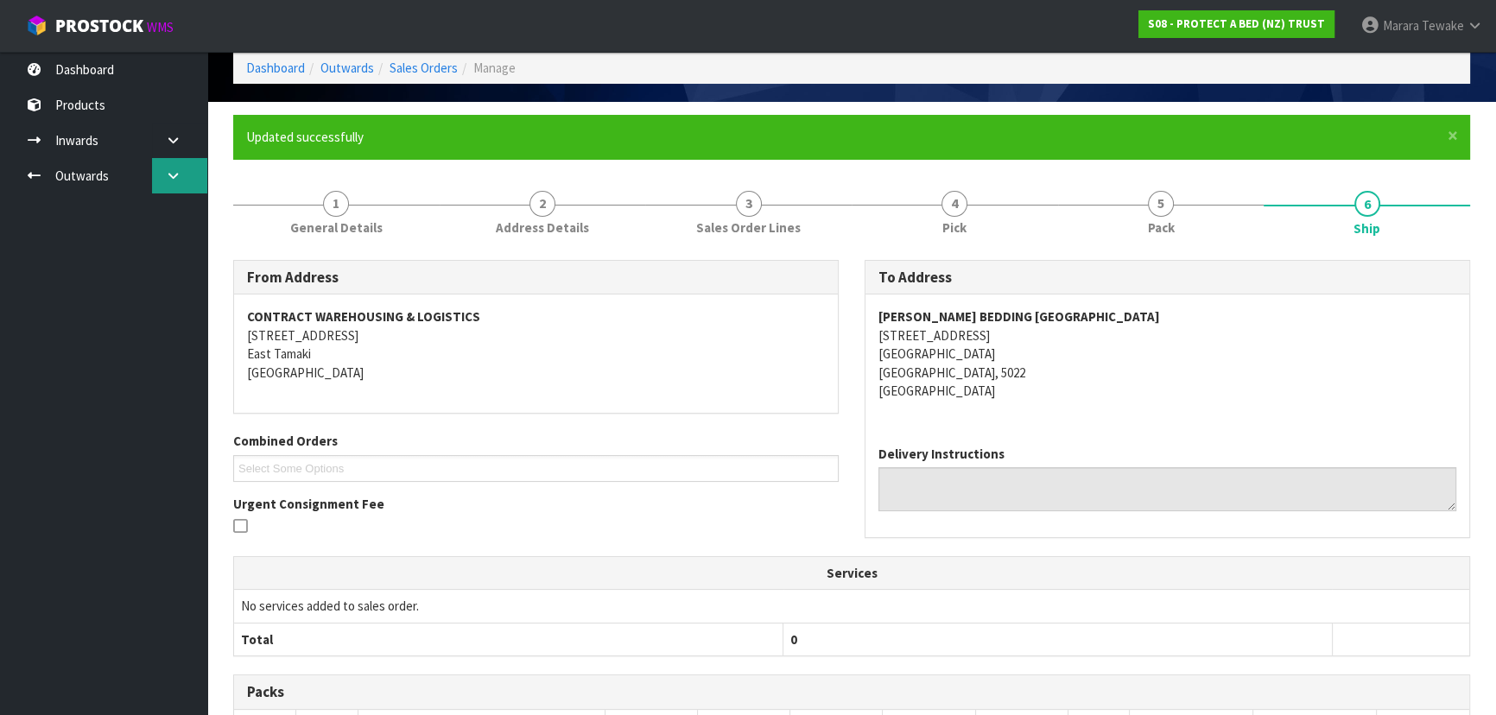
click at [157, 177] on link at bounding box center [179, 175] width 55 height 35
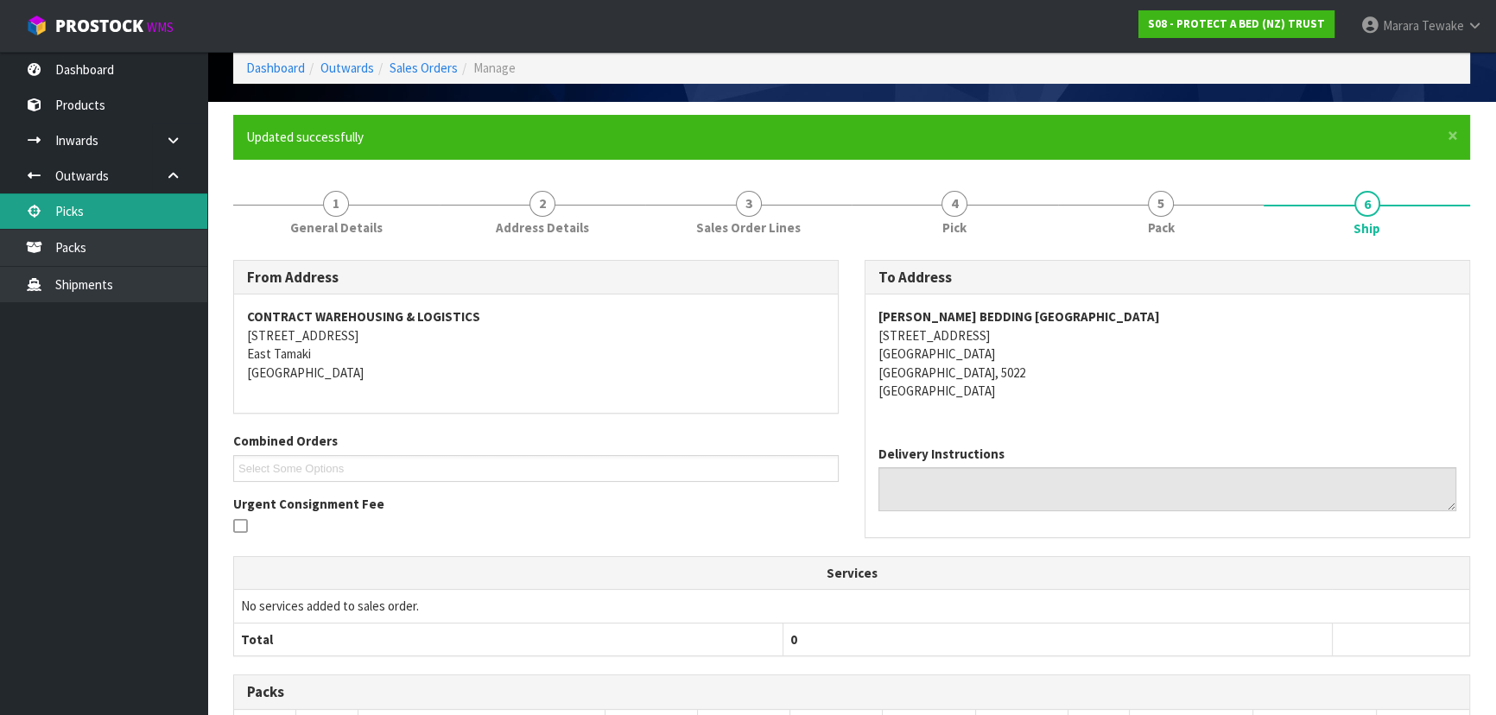
click at [135, 213] on link "Picks" at bounding box center [103, 211] width 207 height 35
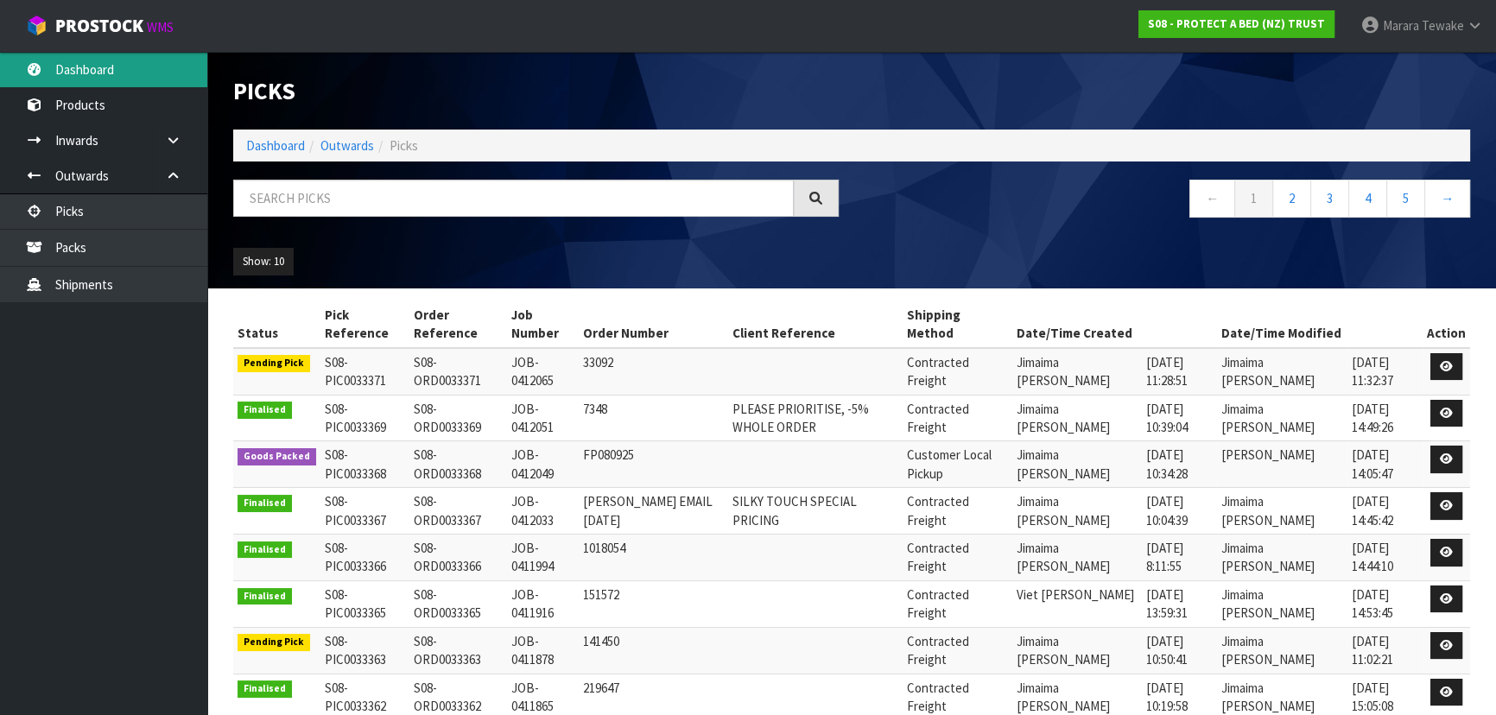
click at [143, 67] on link "Dashboard" at bounding box center [103, 69] width 207 height 35
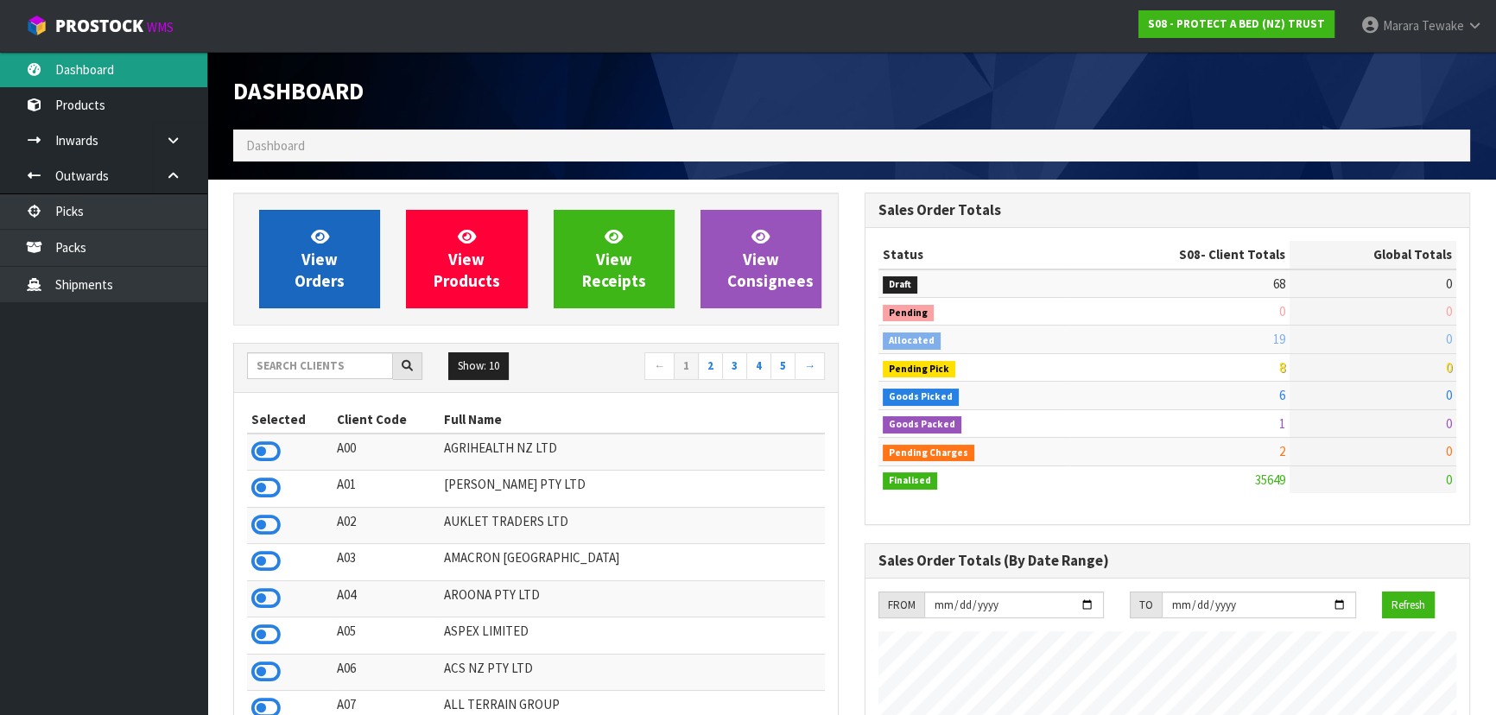
scroll to position [1306, 631]
click at [315, 244] on icon at bounding box center [320, 236] width 18 height 16
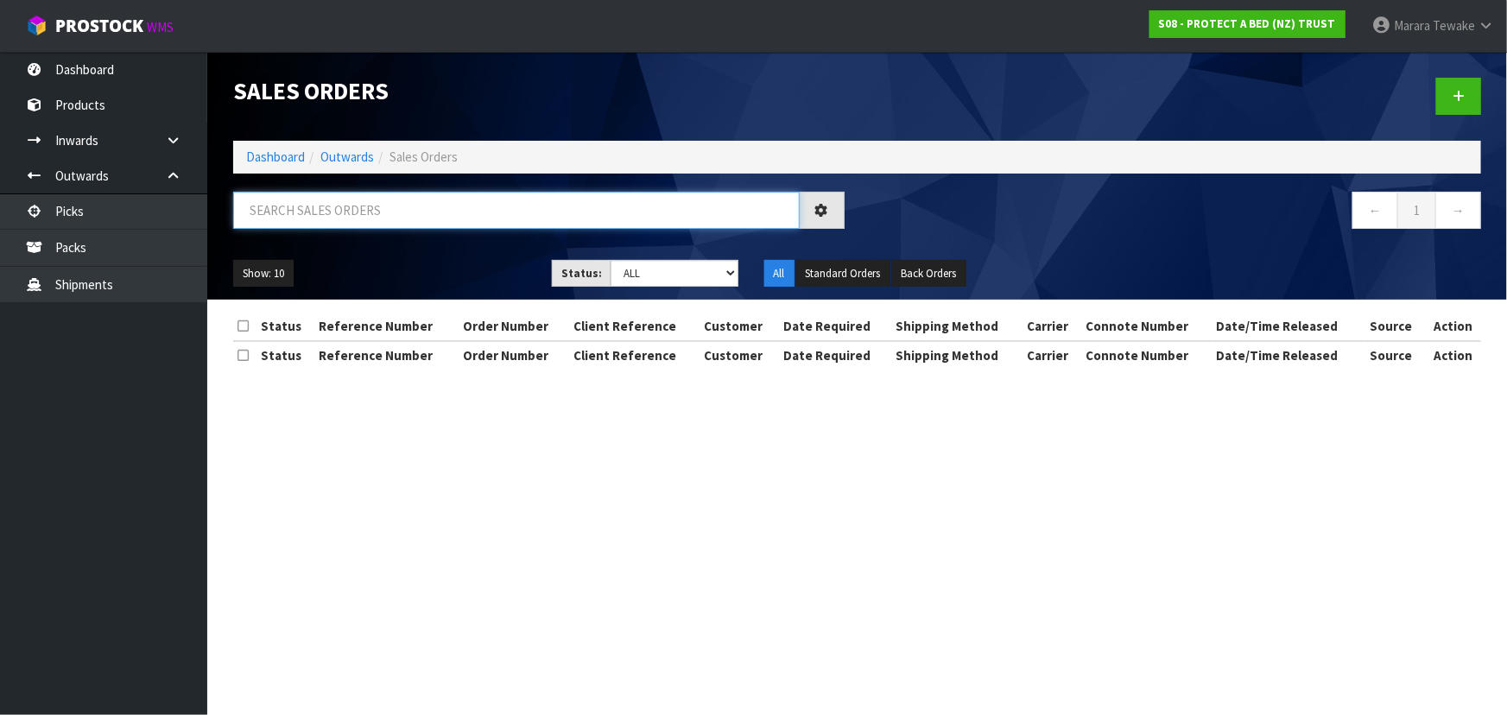
click at [326, 212] on input "text" at bounding box center [516, 210] width 567 height 37
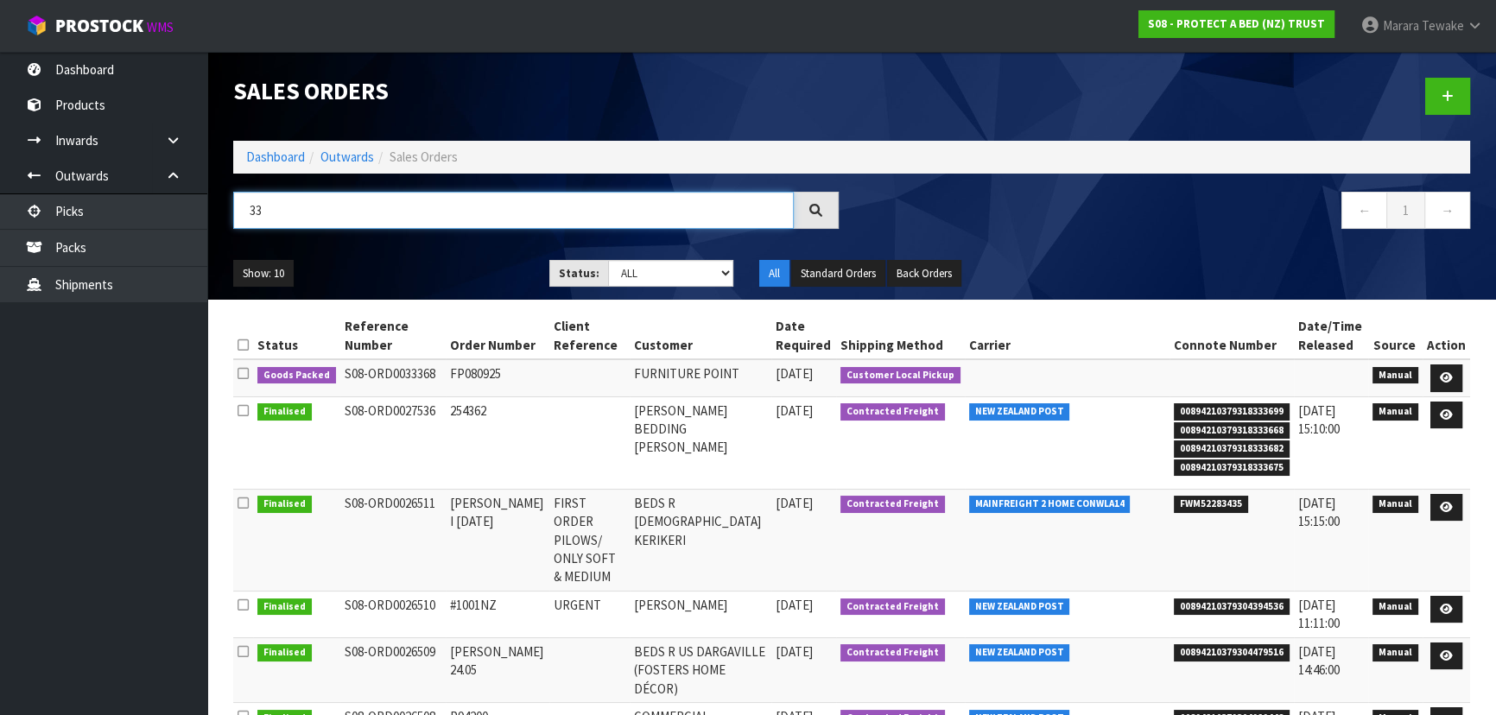
type input "3"
type input "JOB-0412065"
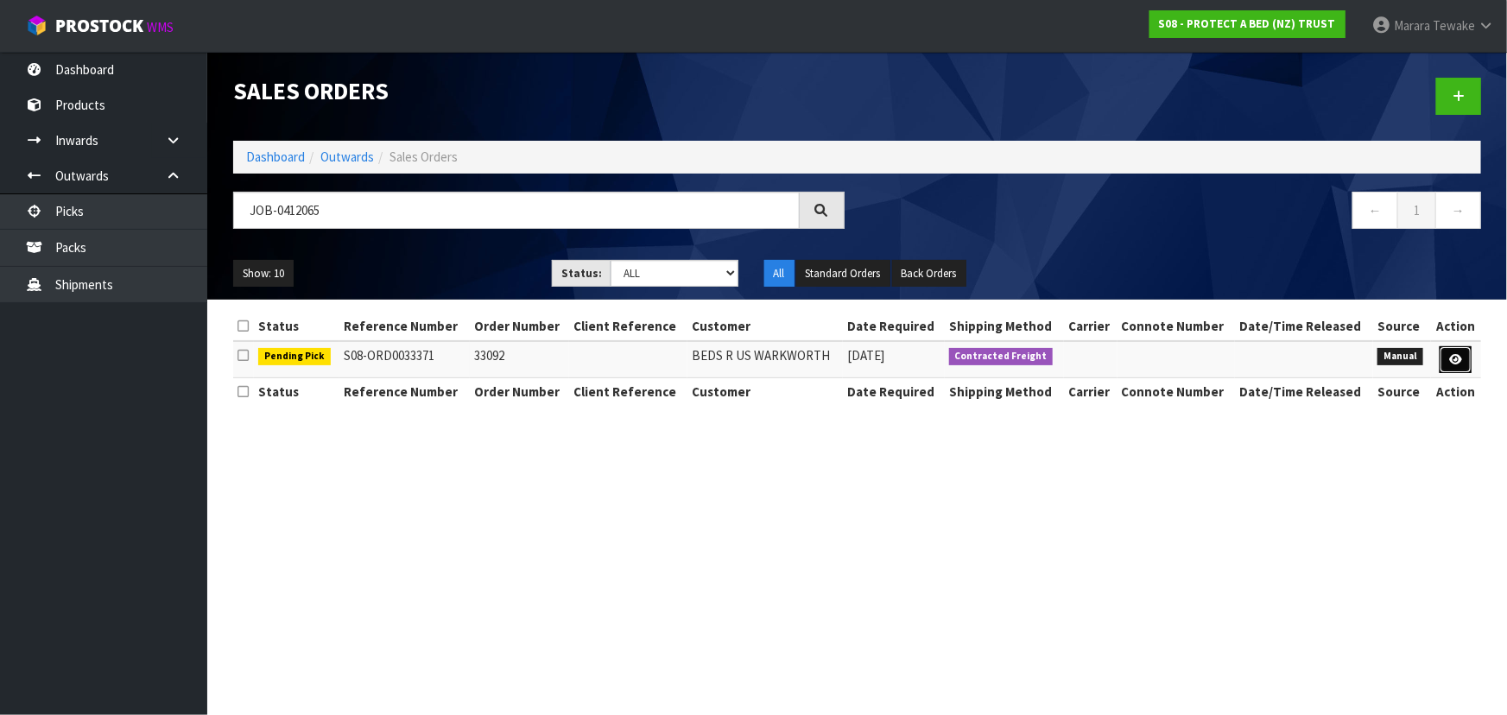
click at [1460, 361] on icon at bounding box center [1456, 359] width 13 height 11
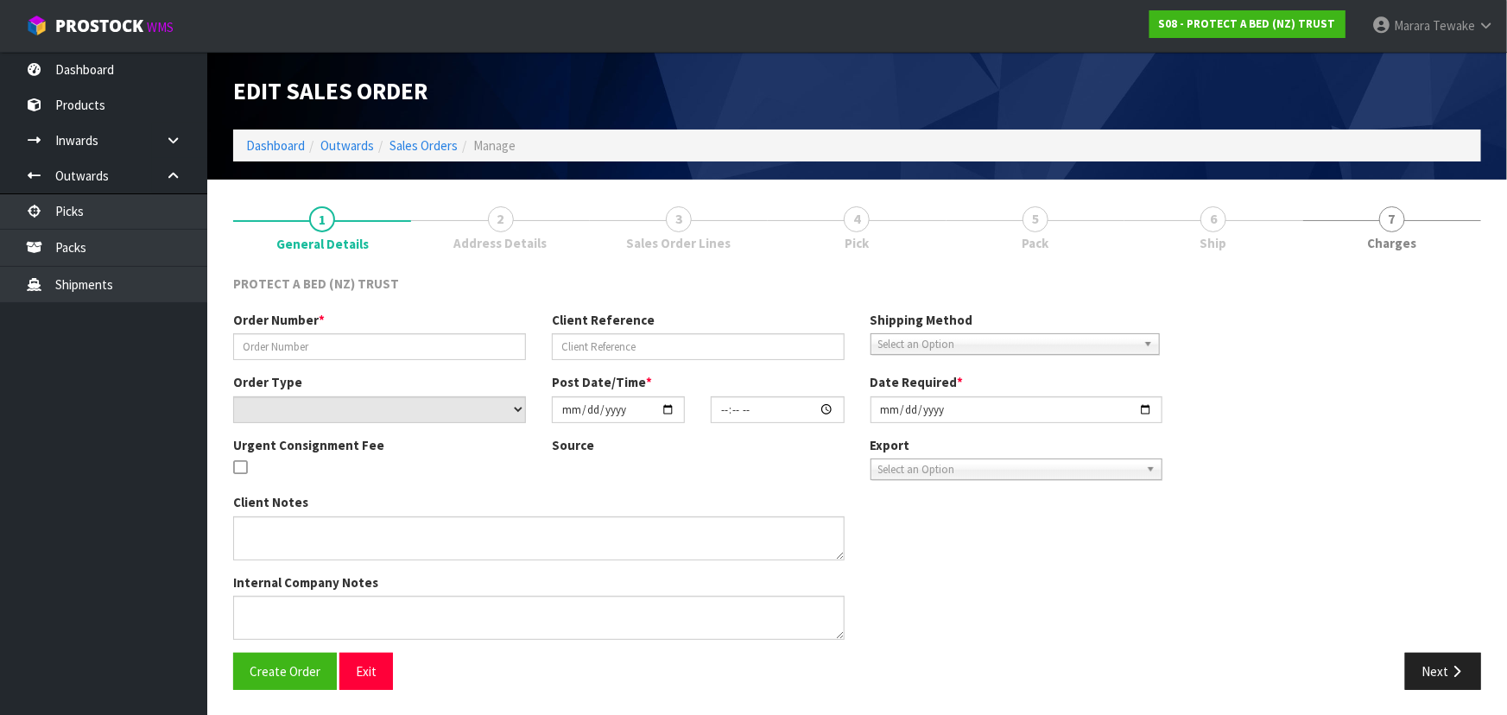
type input "33092"
select select "number:0"
type input "[DATE]"
type input "11:28:00.000"
type input "[DATE]"
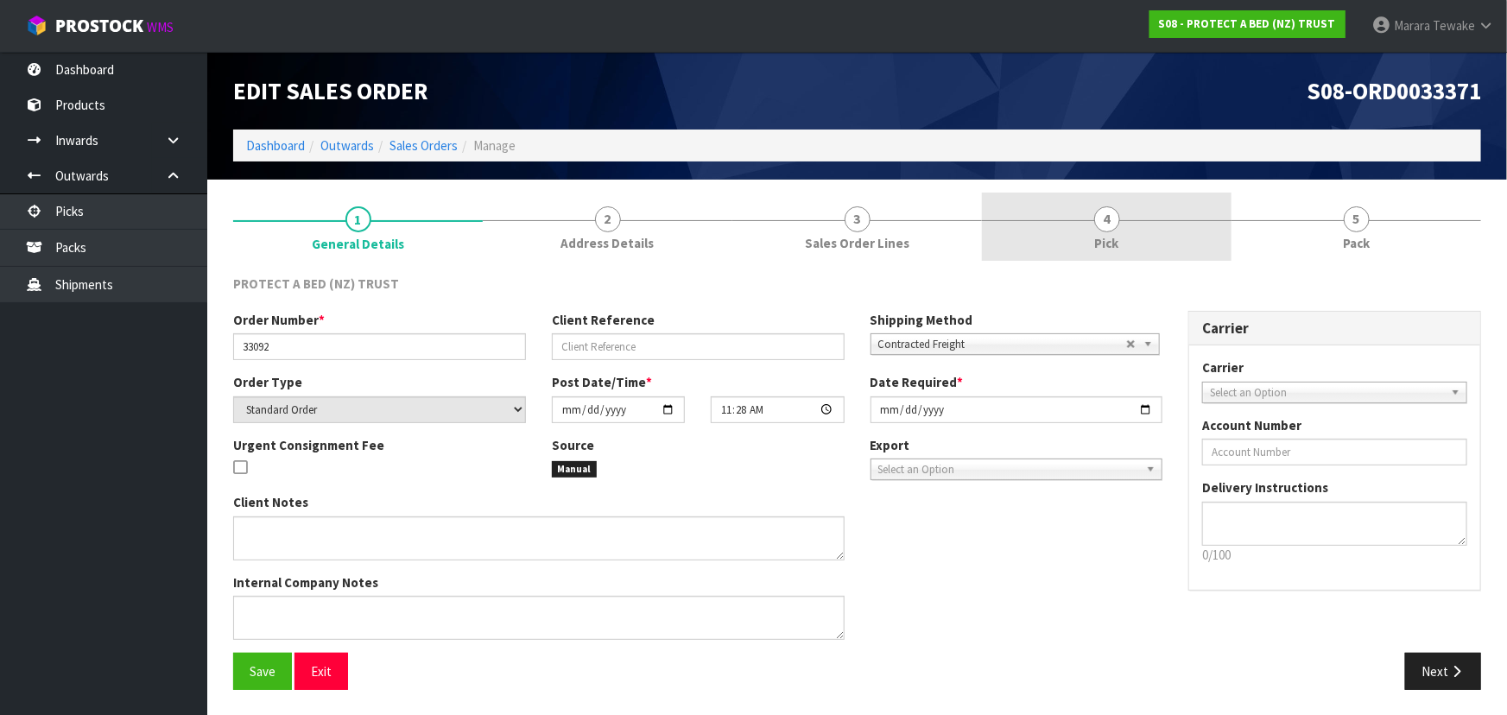
click at [1130, 208] on link "4 Pick" at bounding box center [1107, 227] width 250 height 68
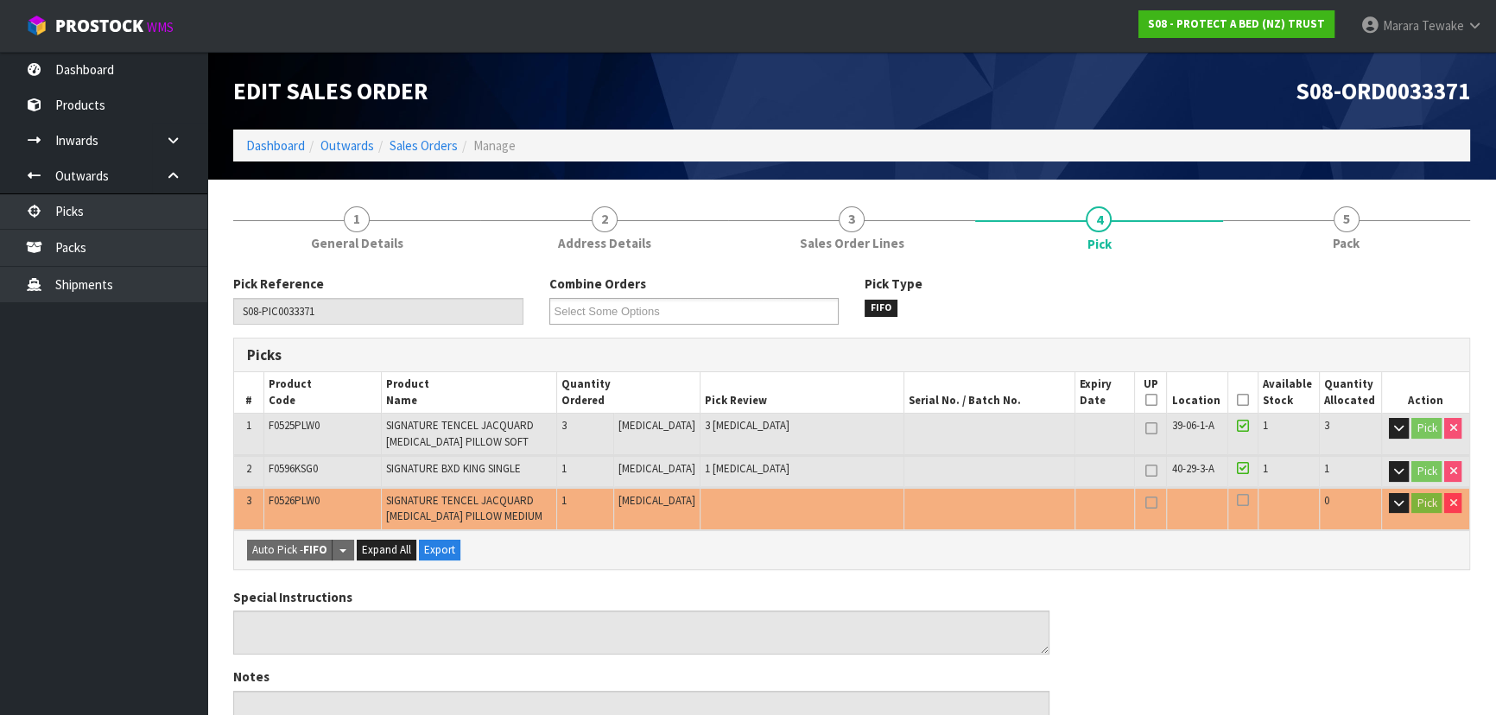
click at [1237, 400] on icon at bounding box center [1243, 400] width 12 height 1
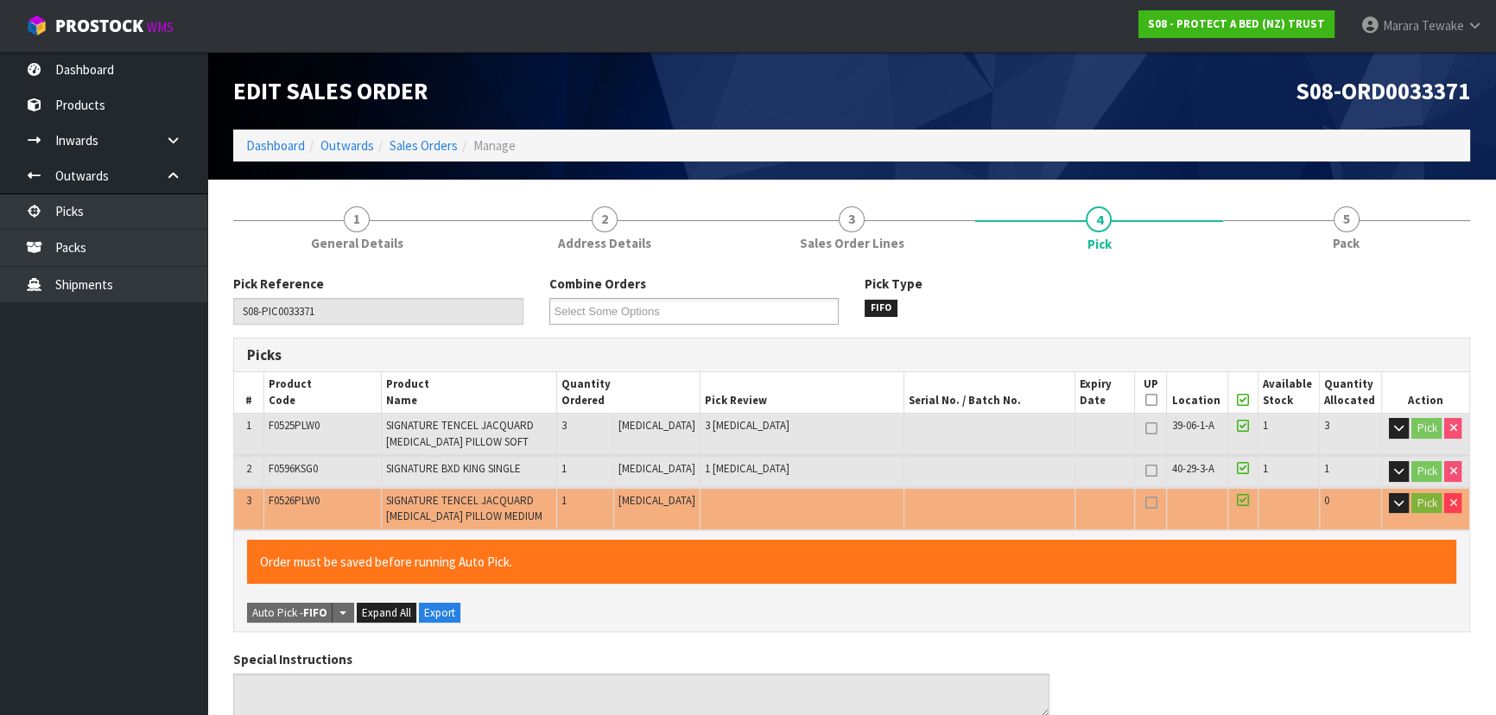
scroll to position [568, 0]
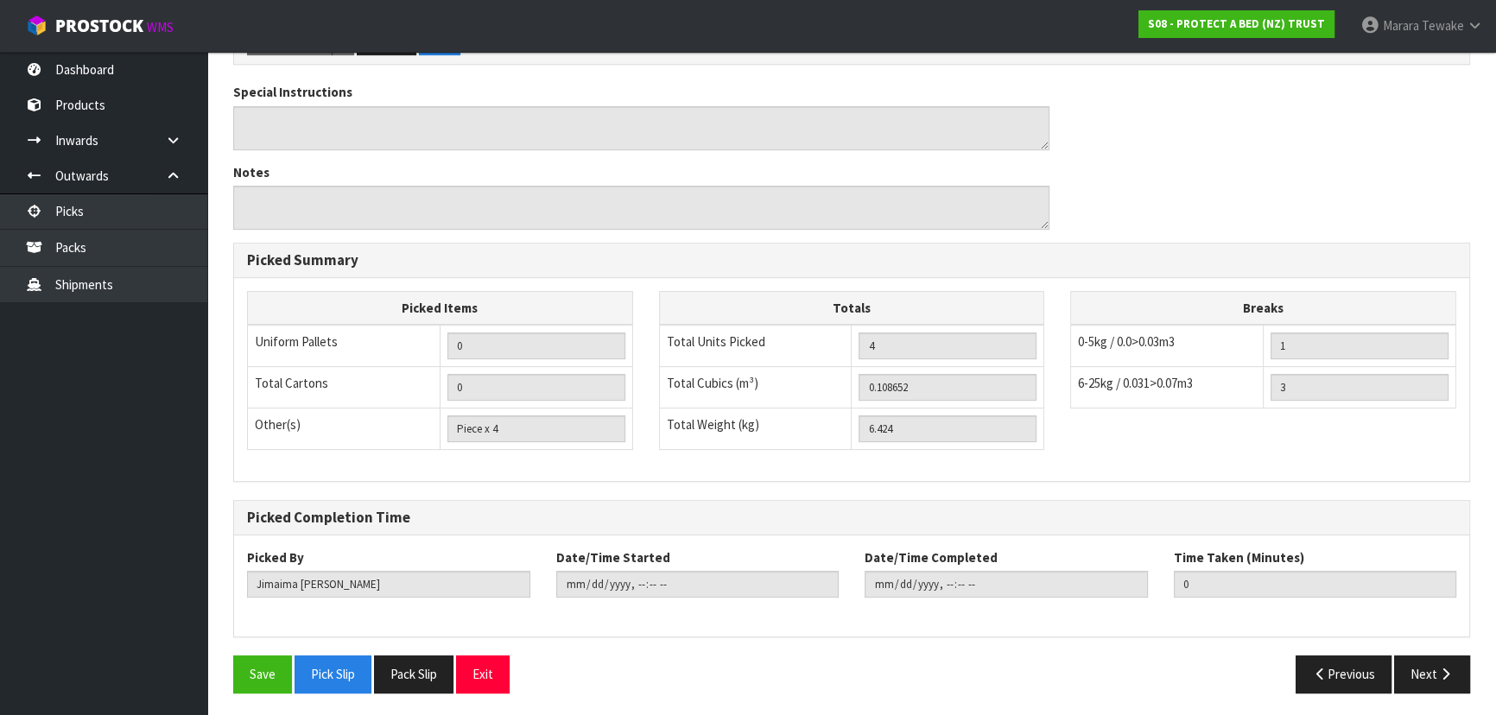
click at [221, 662] on div "Save Pick Slip Pack Slip Exit" at bounding box center [535, 674] width 631 height 37
click at [234, 663] on button "Save" at bounding box center [262, 674] width 59 height 37
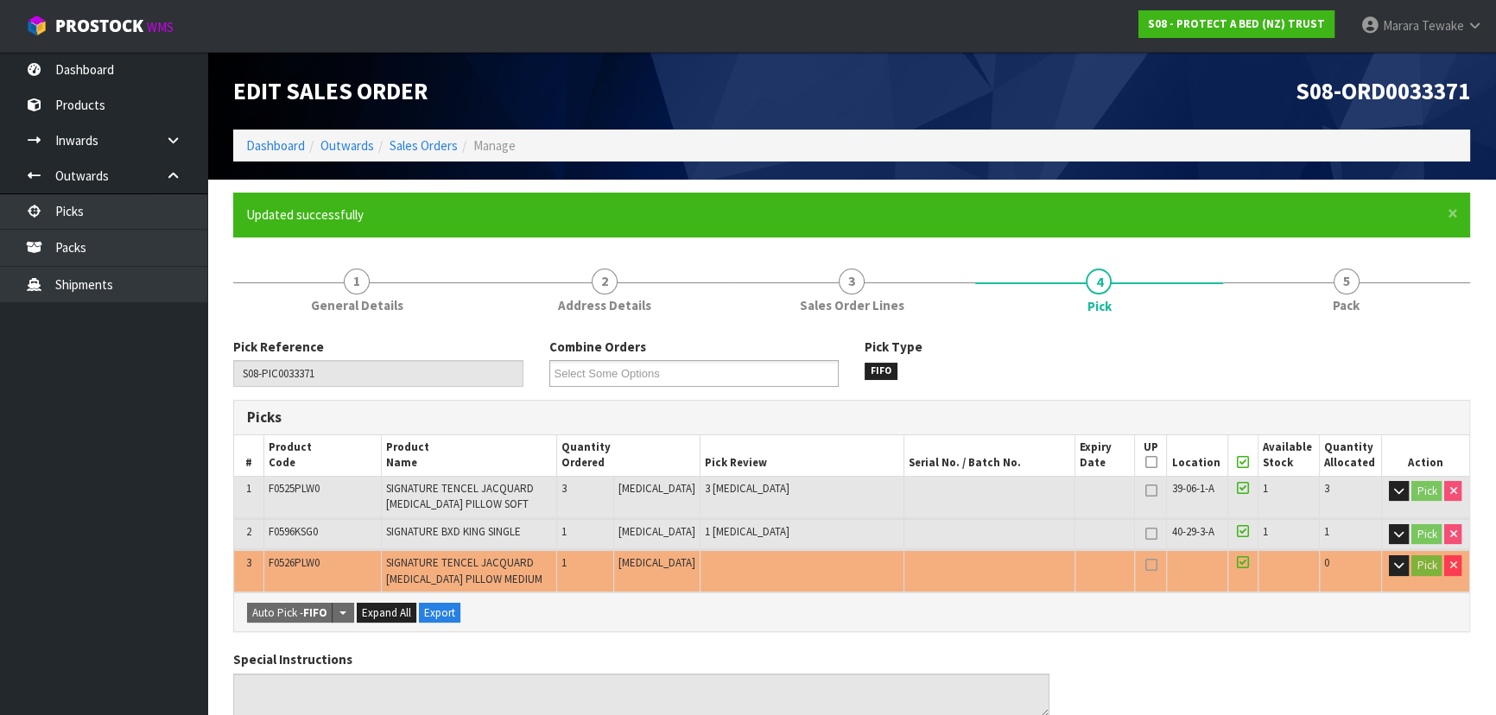
type input "[PERSON_NAME]"
type input "[DATE]T15:29:15"
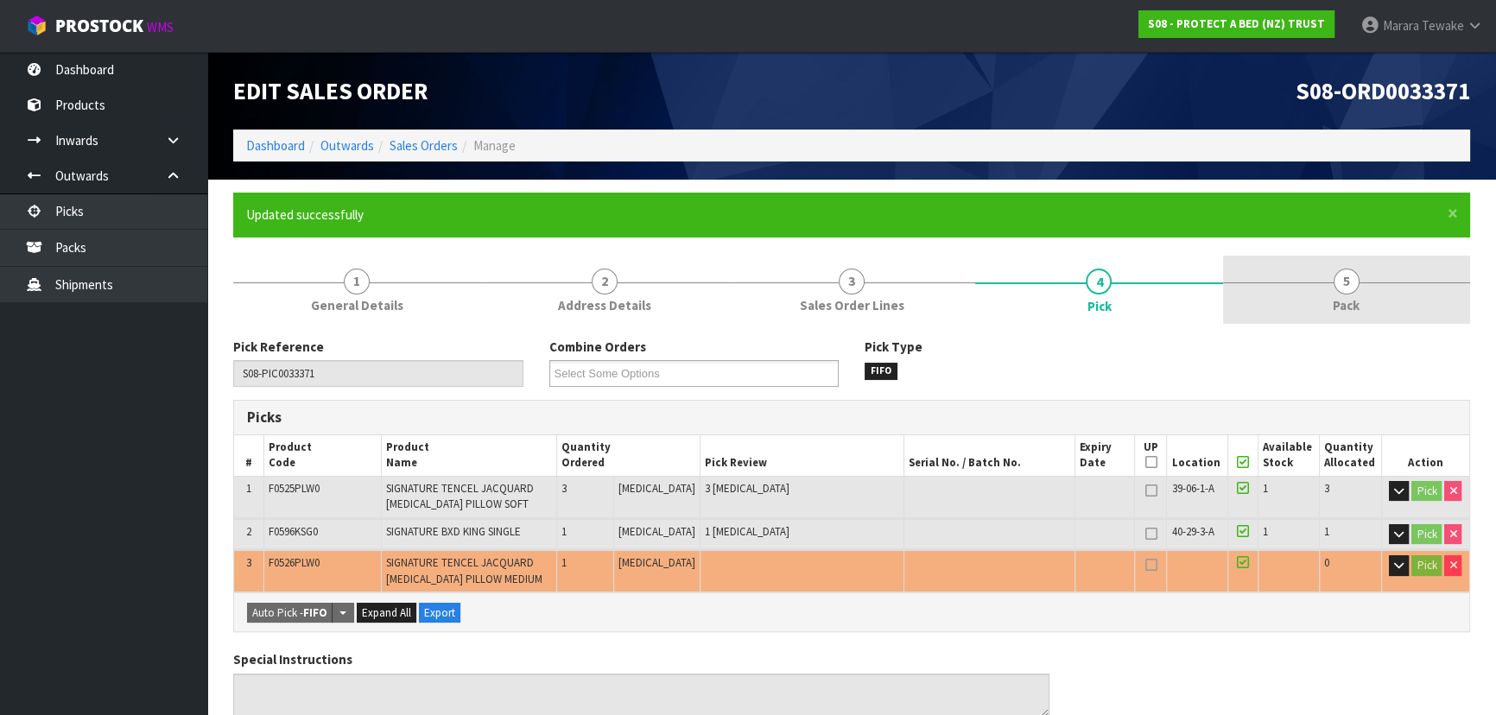
click at [1323, 293] on link "5 Pack" at bounding box center [1346, 290] width 247 height 68
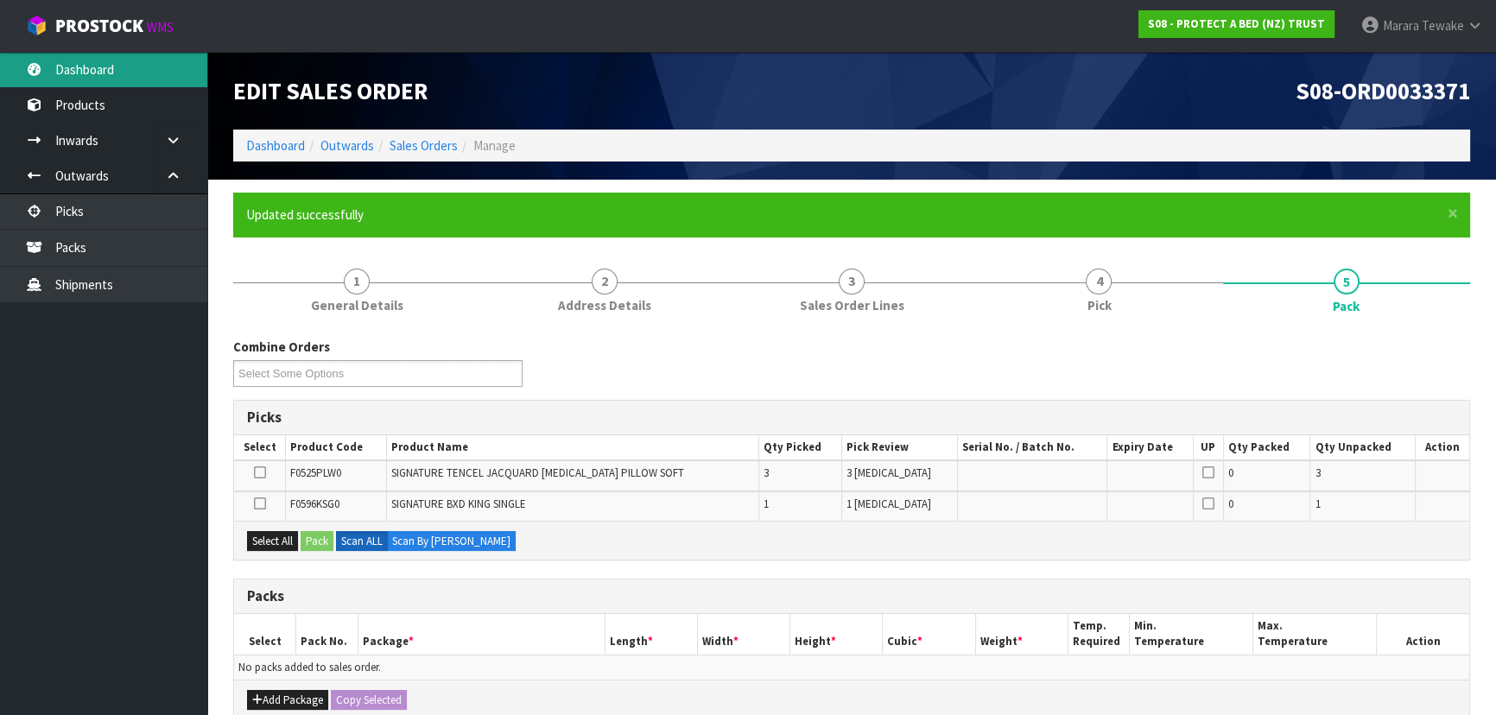
click at [102, 67] on link "Dashboard" at bounding box center [103, 69] width 207 height 35
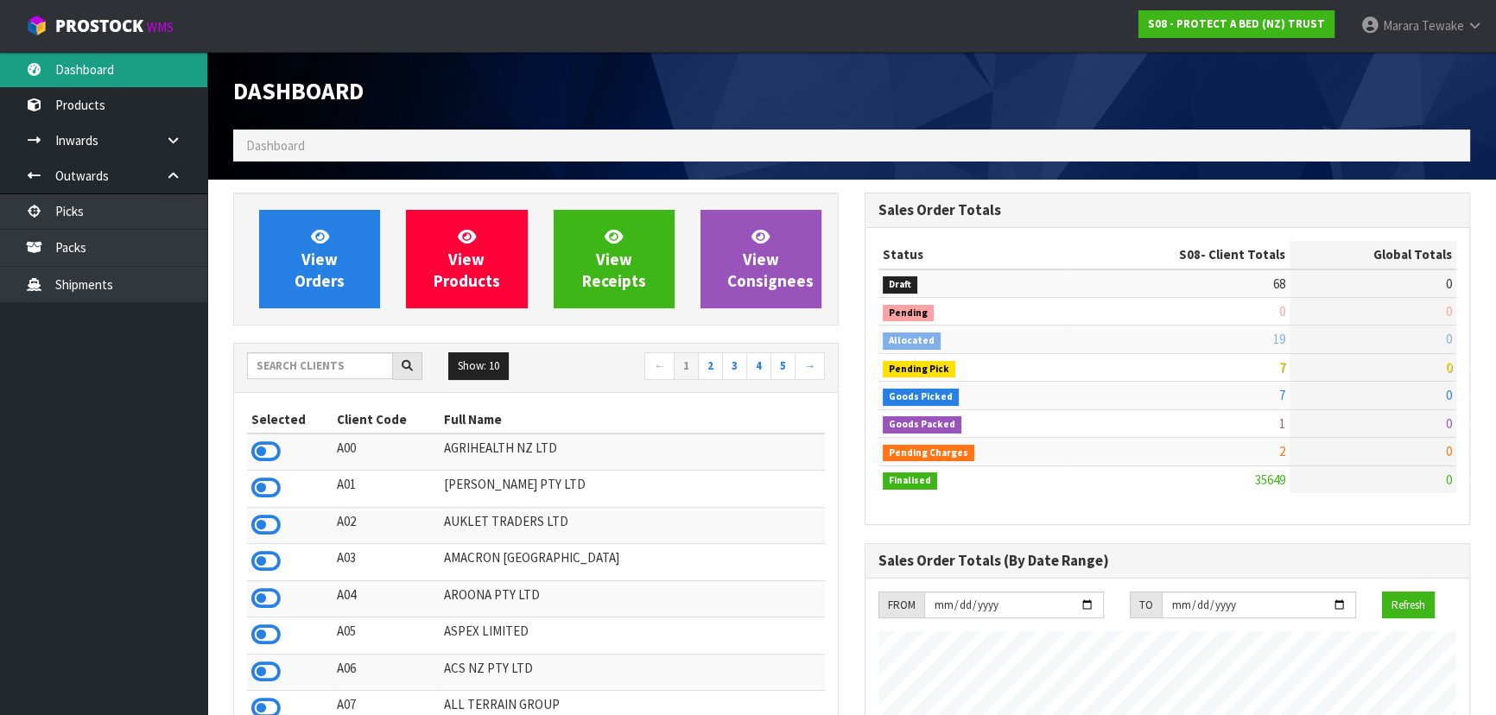
scroll to position [1306, 631]
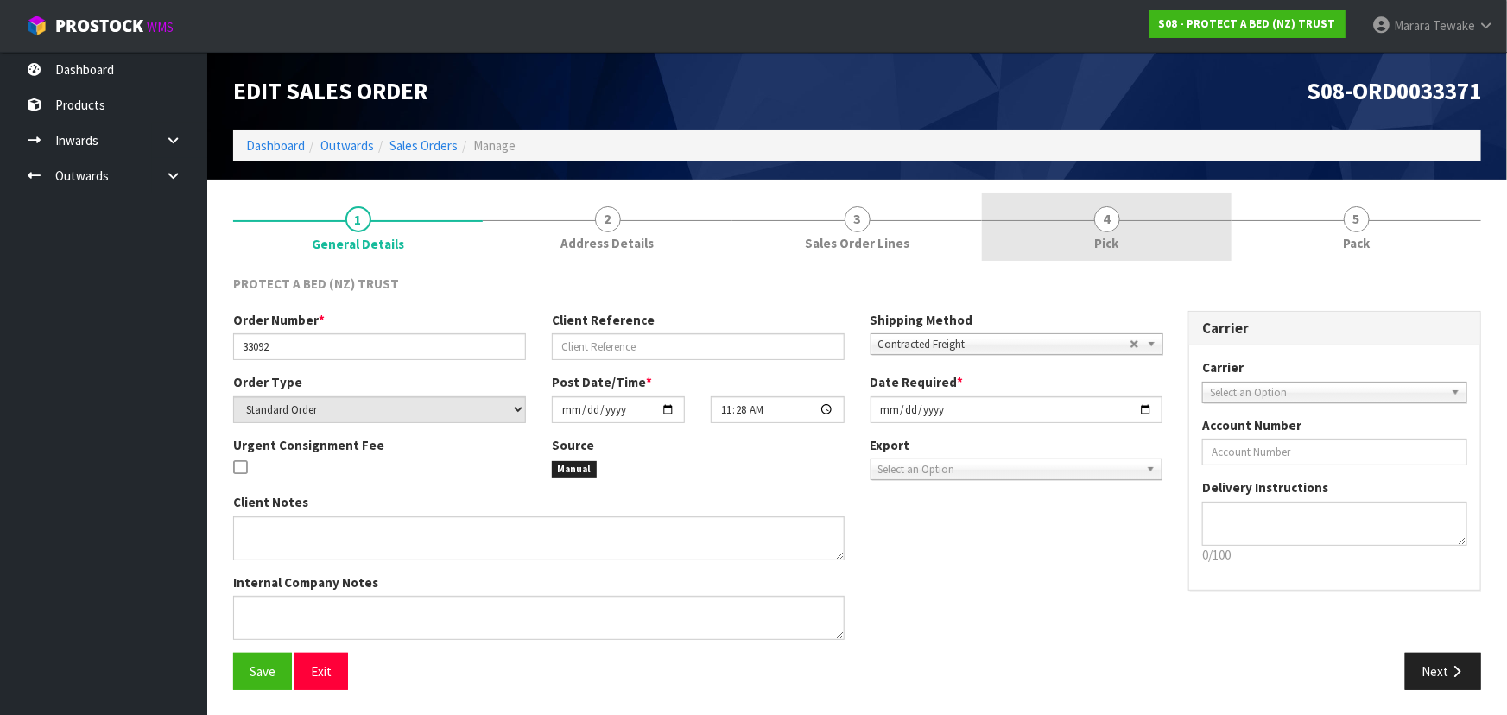
click at [1095, 234] on span "Pick" at bounding box center [1107, 243] width 24 height 18
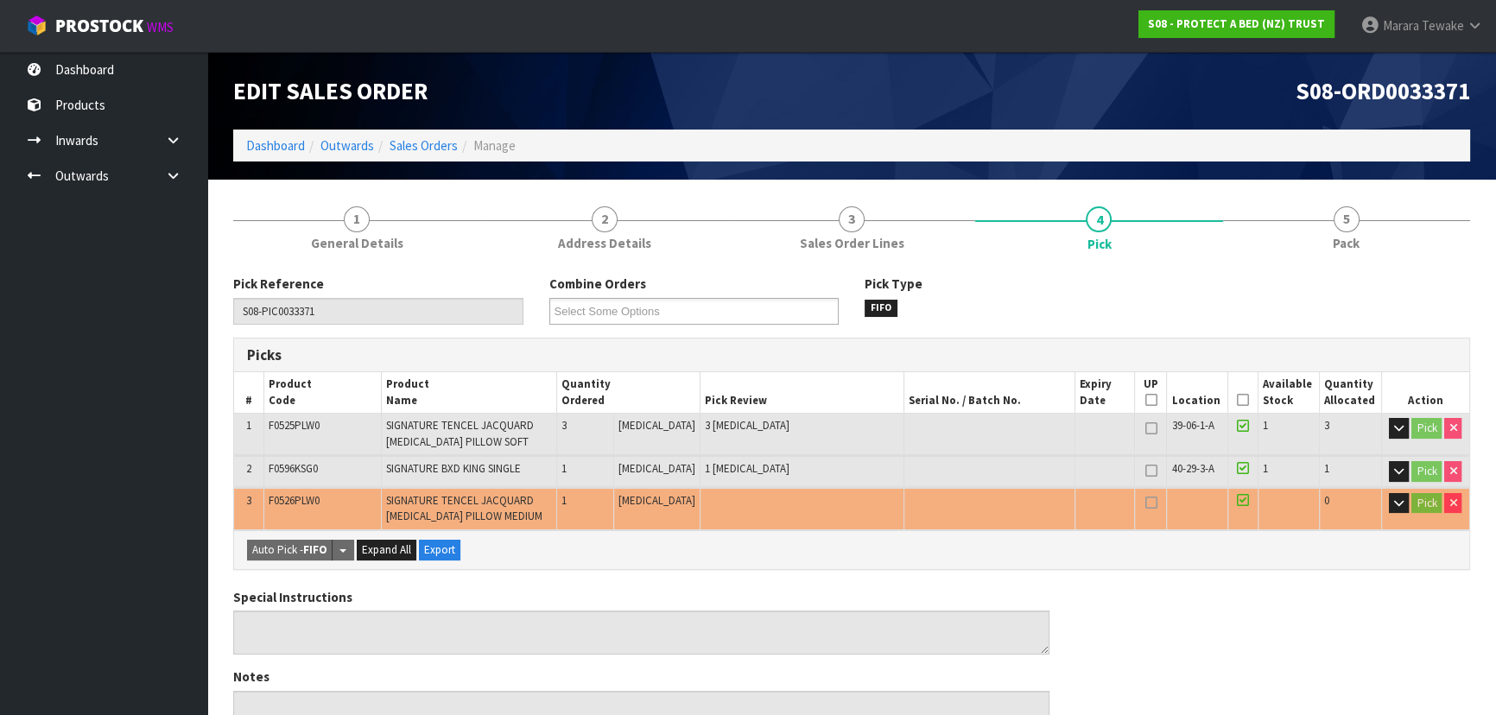
click at [1241, 400] on icon at bounding box center [1243, 400] width 12 height 1
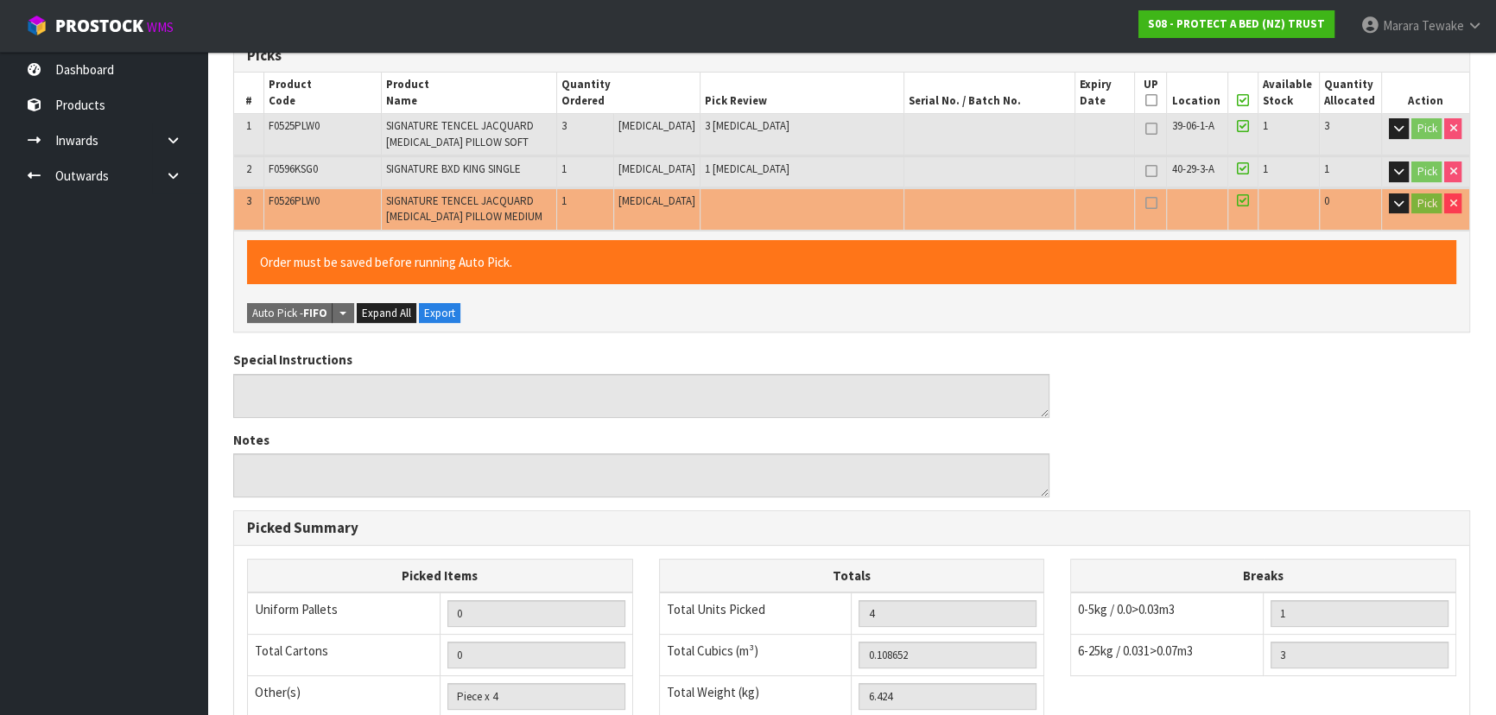
scroll to position [568, 0]
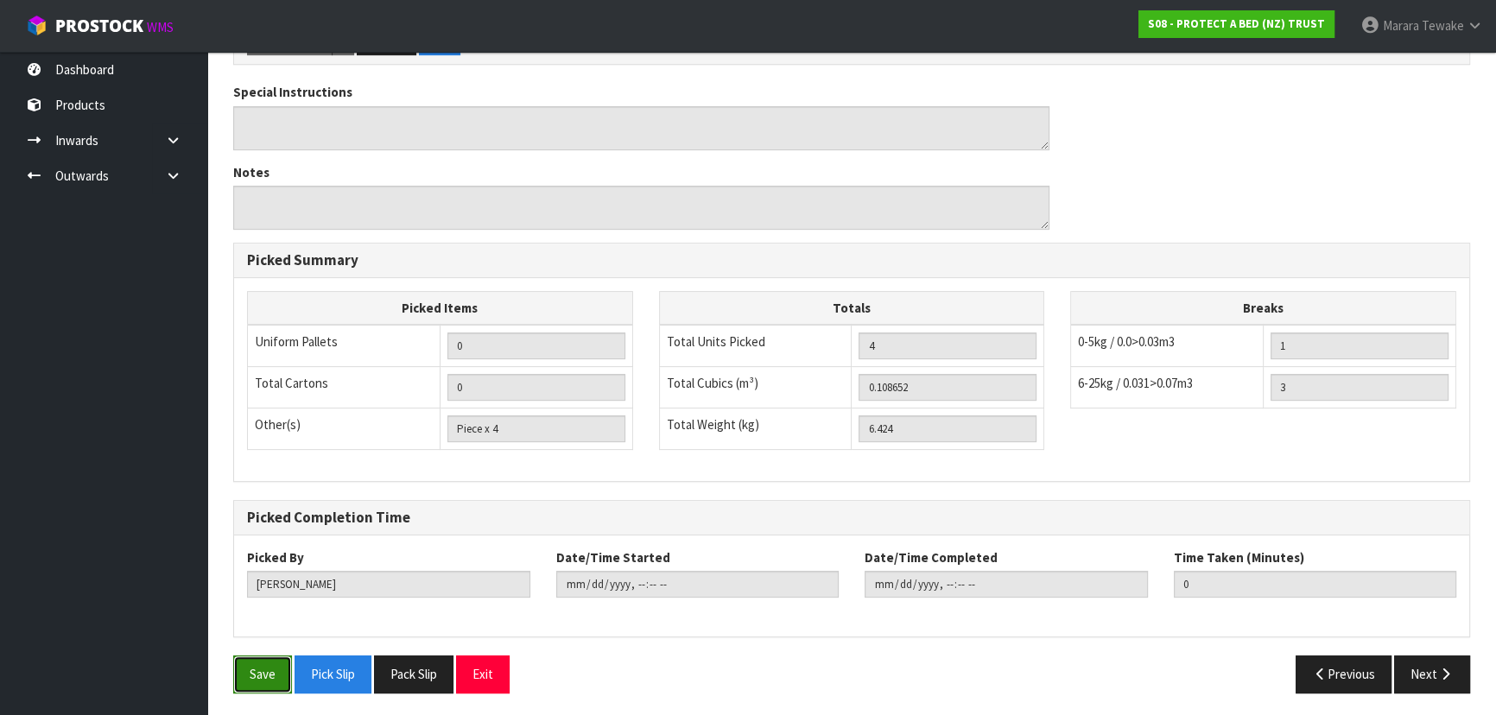
click at [245, 676] on button "Save" at bounding box center [262, 674] width 59 height 37
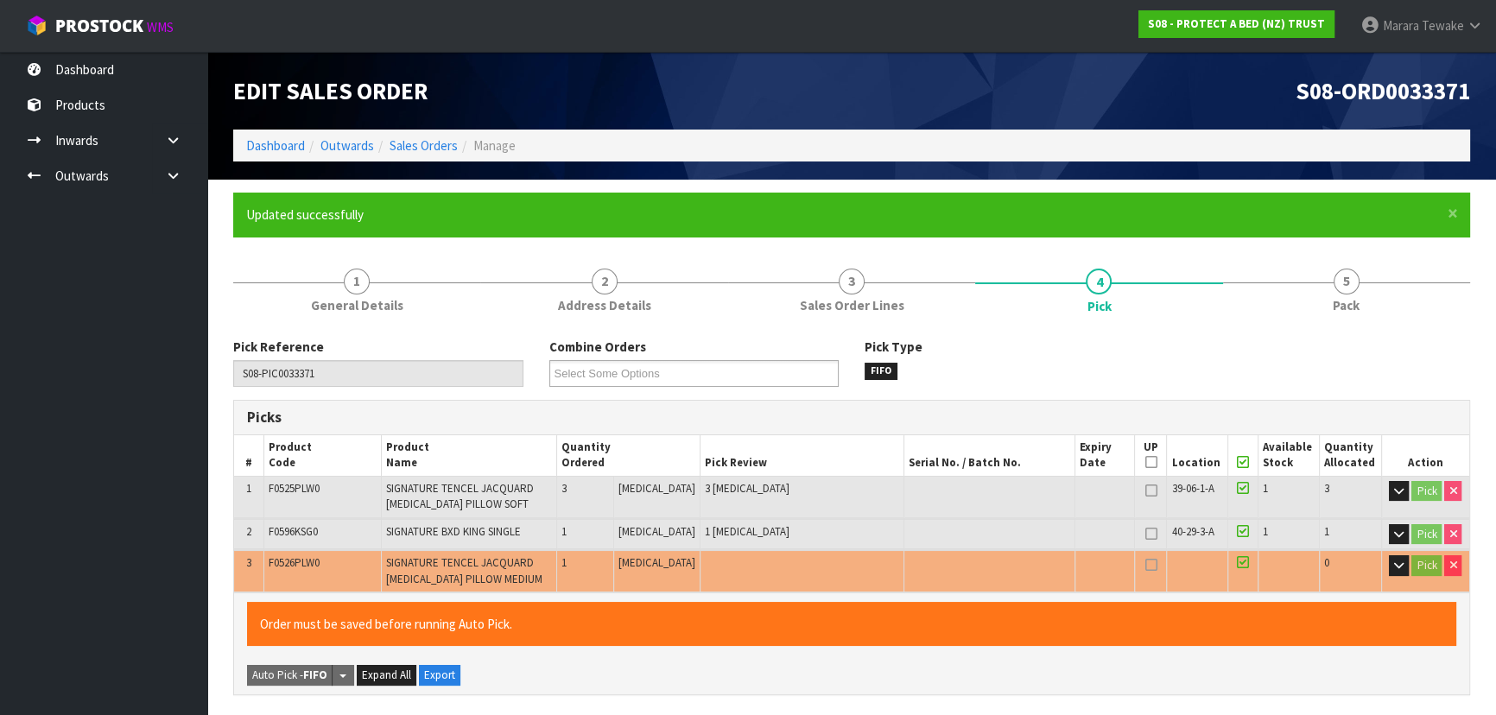
type input "[DATE]T15:29:45"
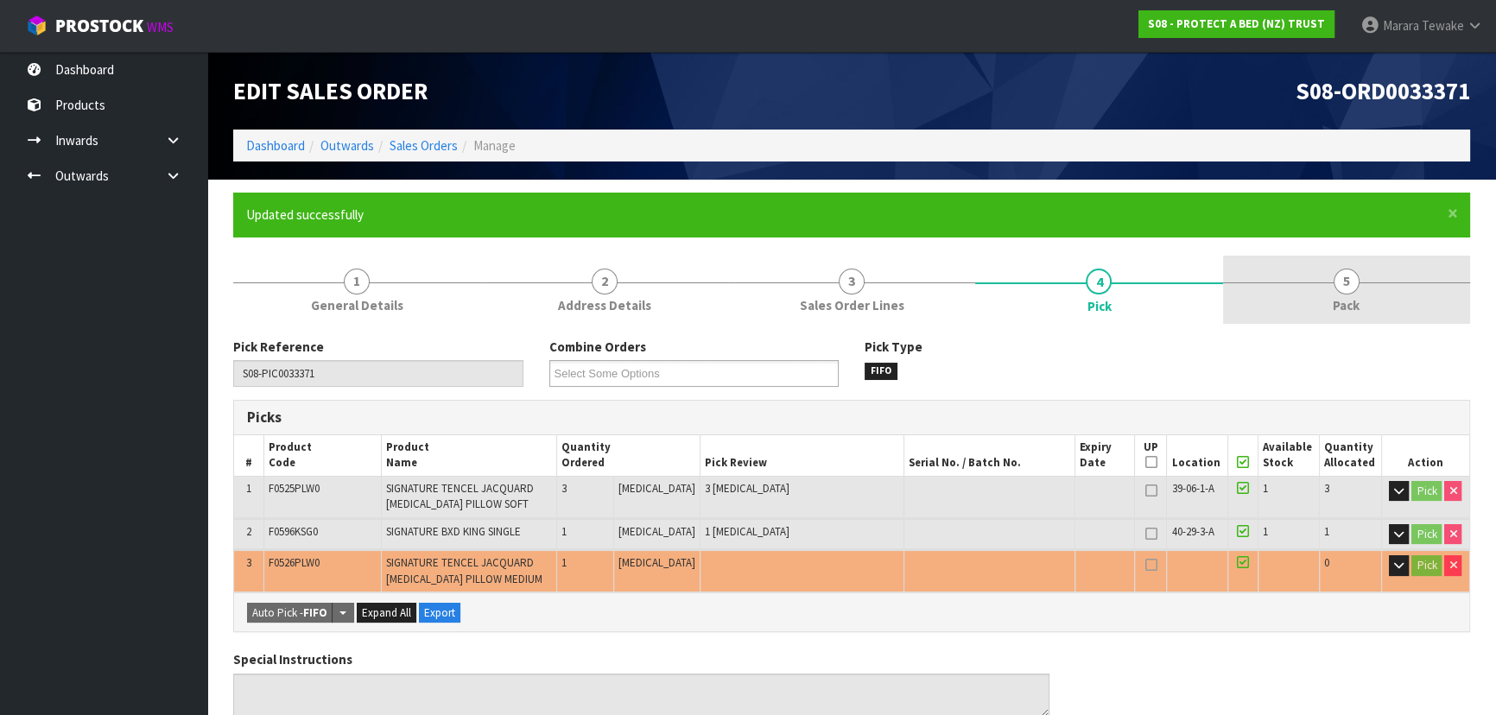
click at [1348, 269] on span "5" at bounding box center [1347, 282] width 26 height 26
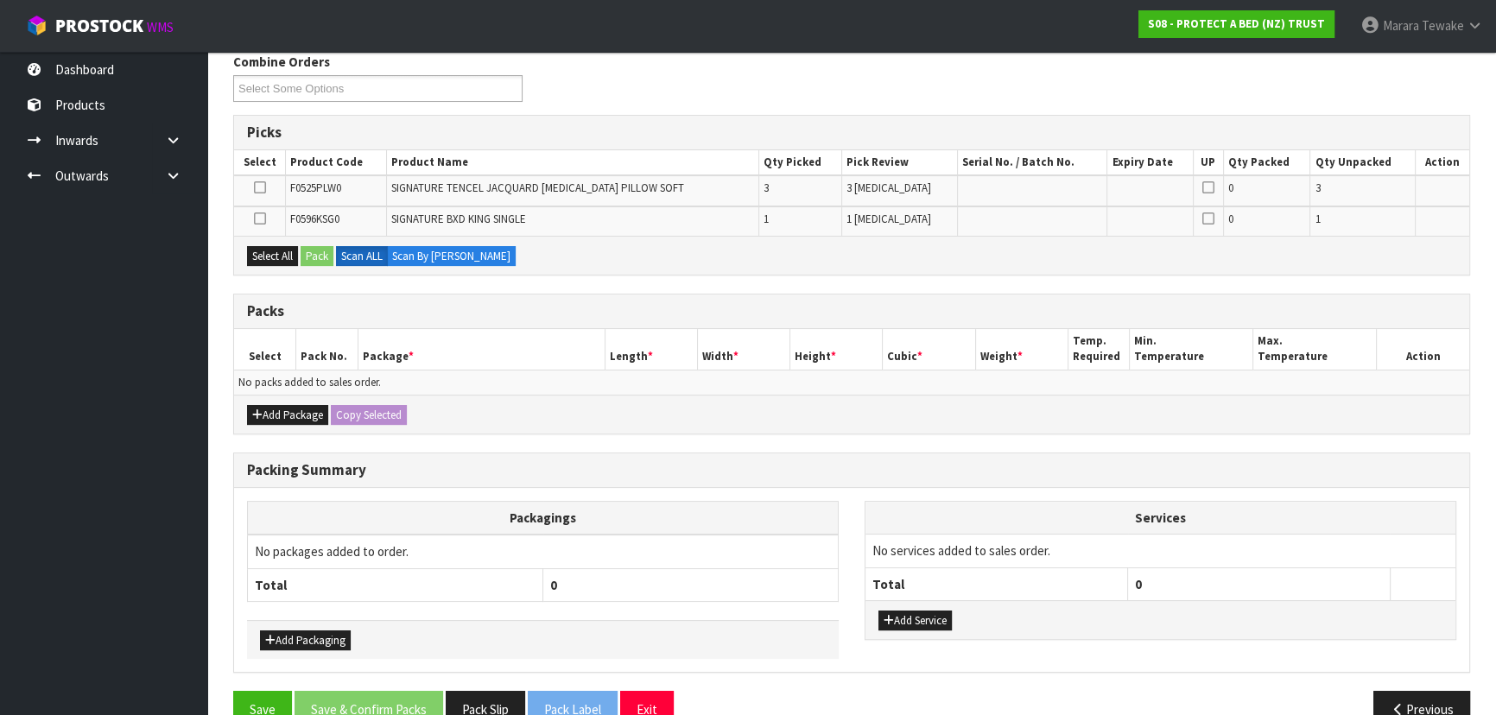
scroll to position [314, 0]
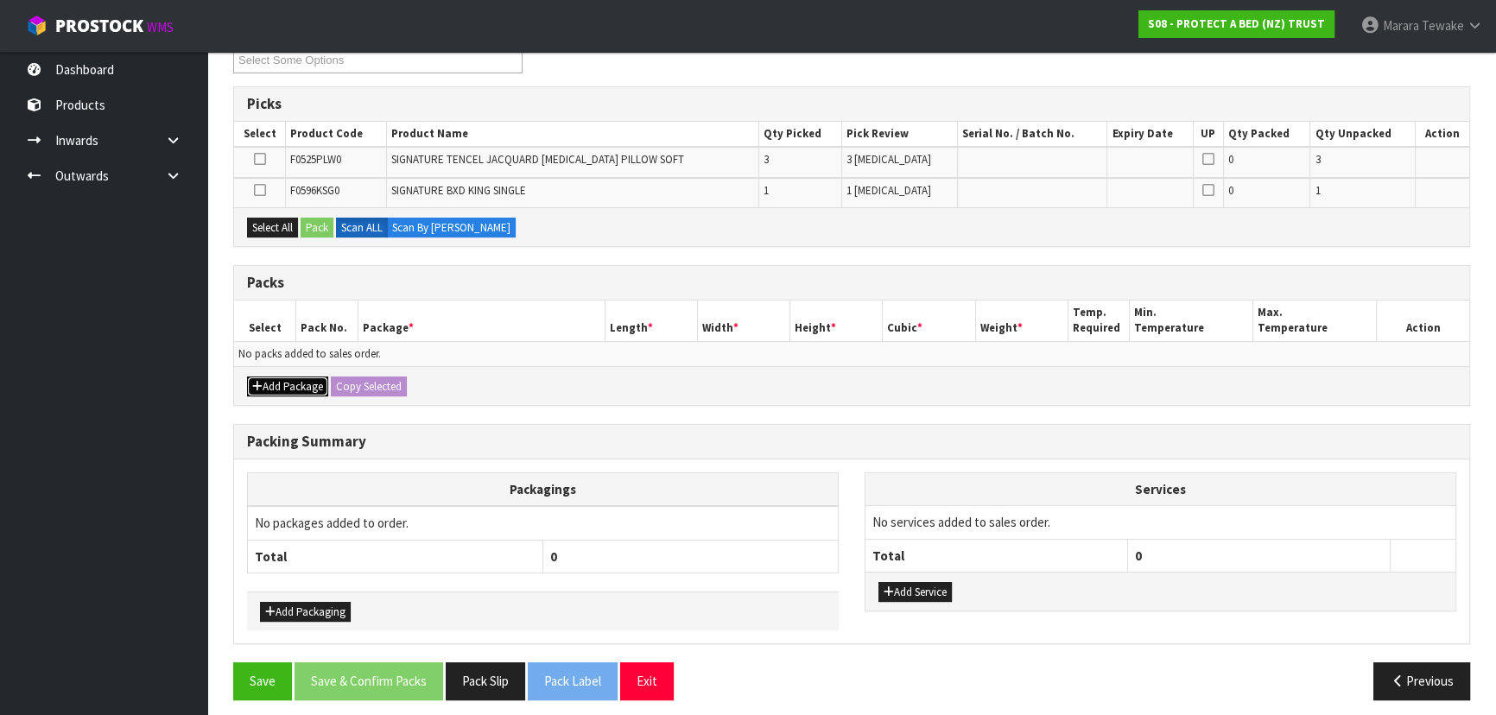
click at [281, 387] on button "Add Package" at bounding box center [287, 387] width 81 height 21
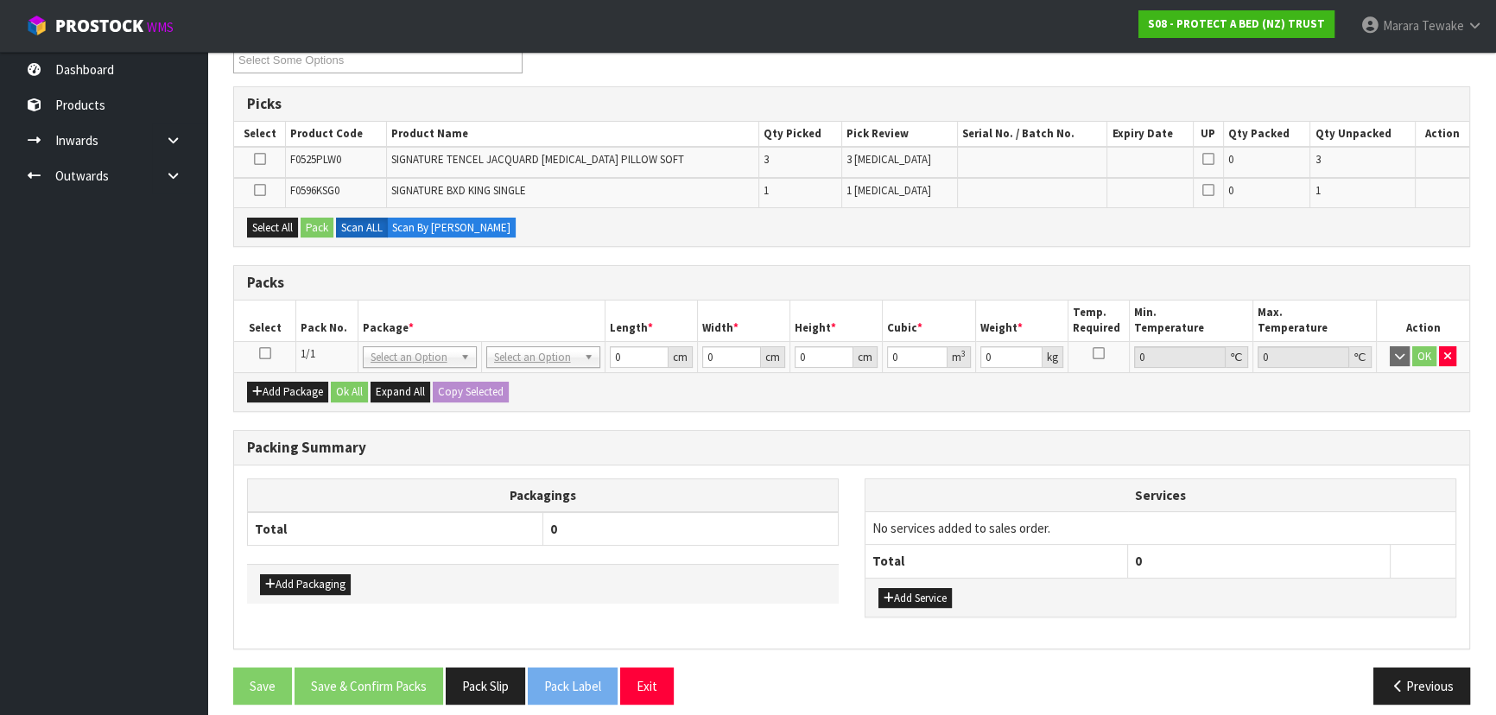
click at [265, 353] on icon at bounding box center [265, 353] width 12 height 1
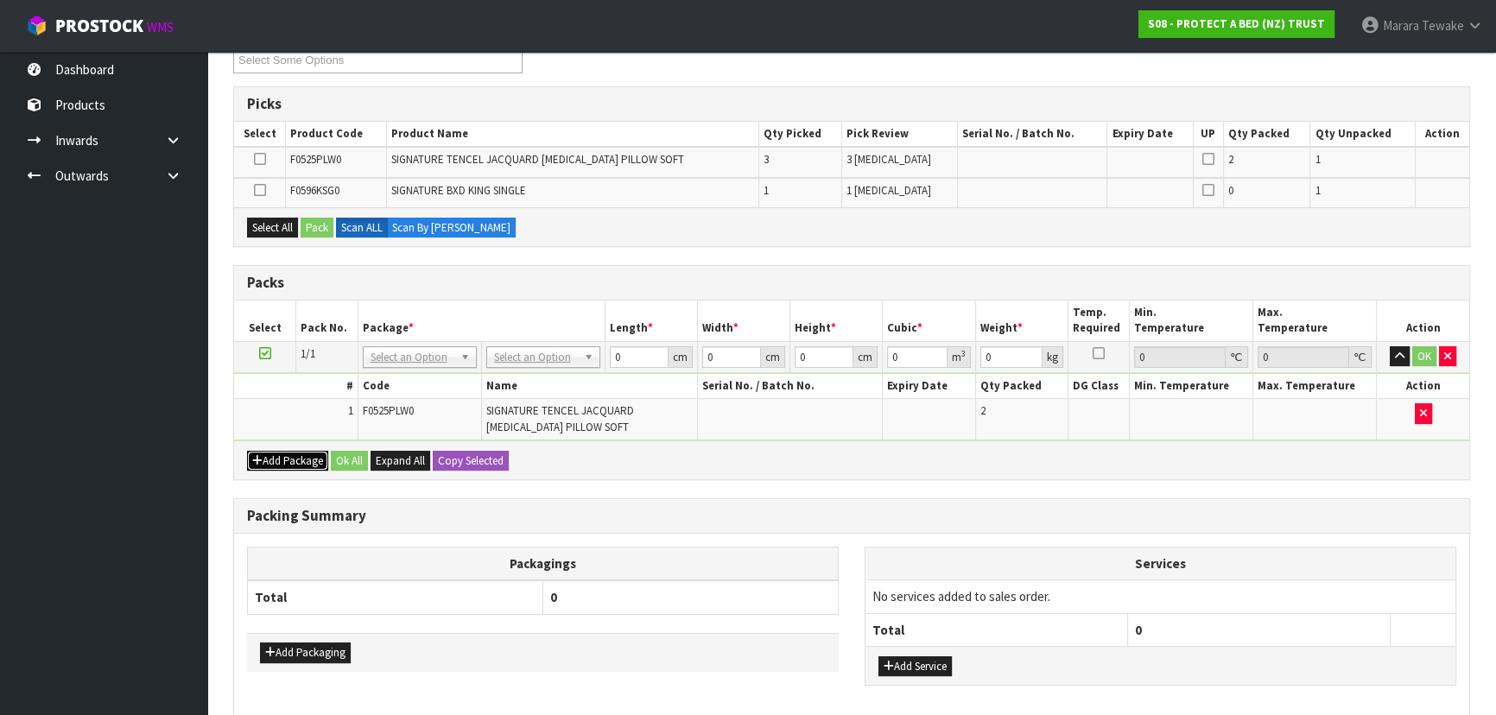
click at [295, 458] on button "Add Package" at bounding box center [287, 461] width 81 height 21
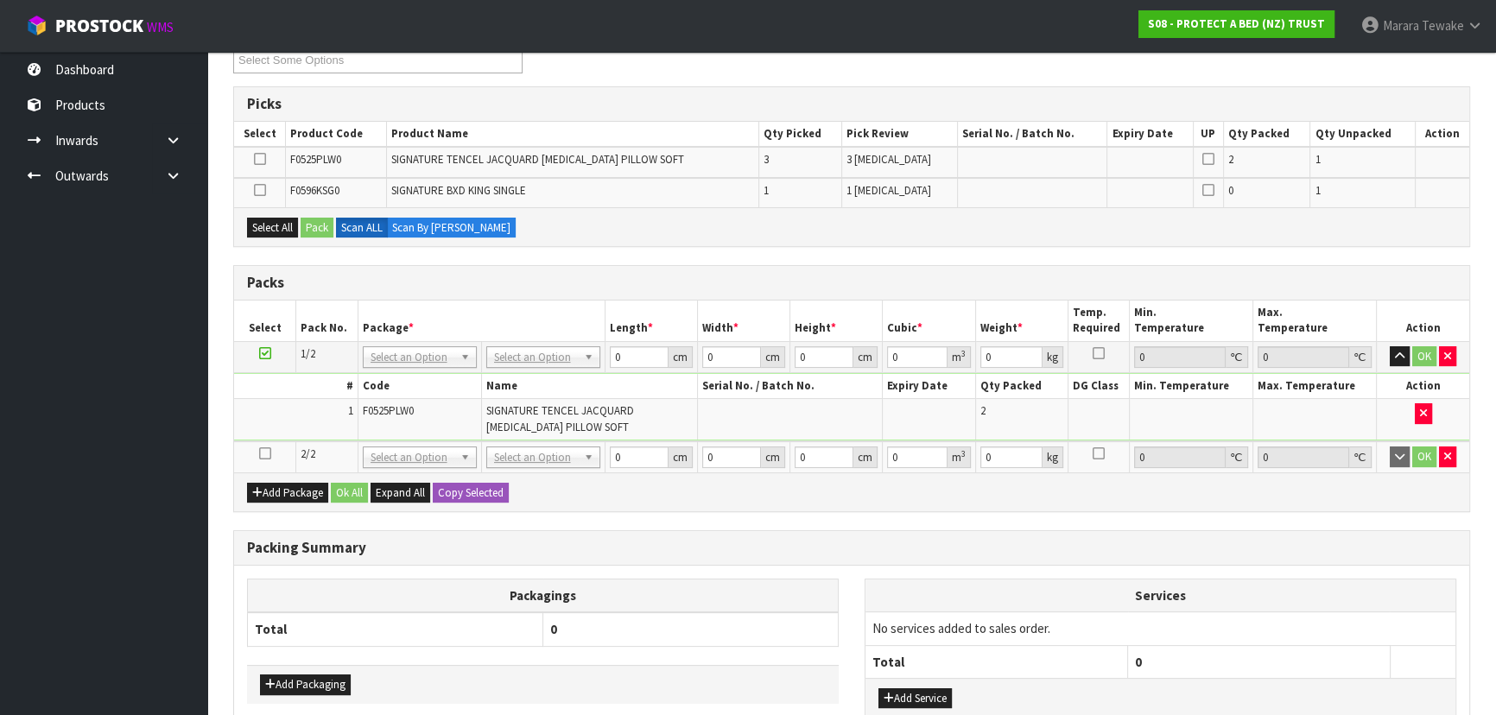
click at [264, 454] on icon at bounding box center [265, 454] width 12 height 1
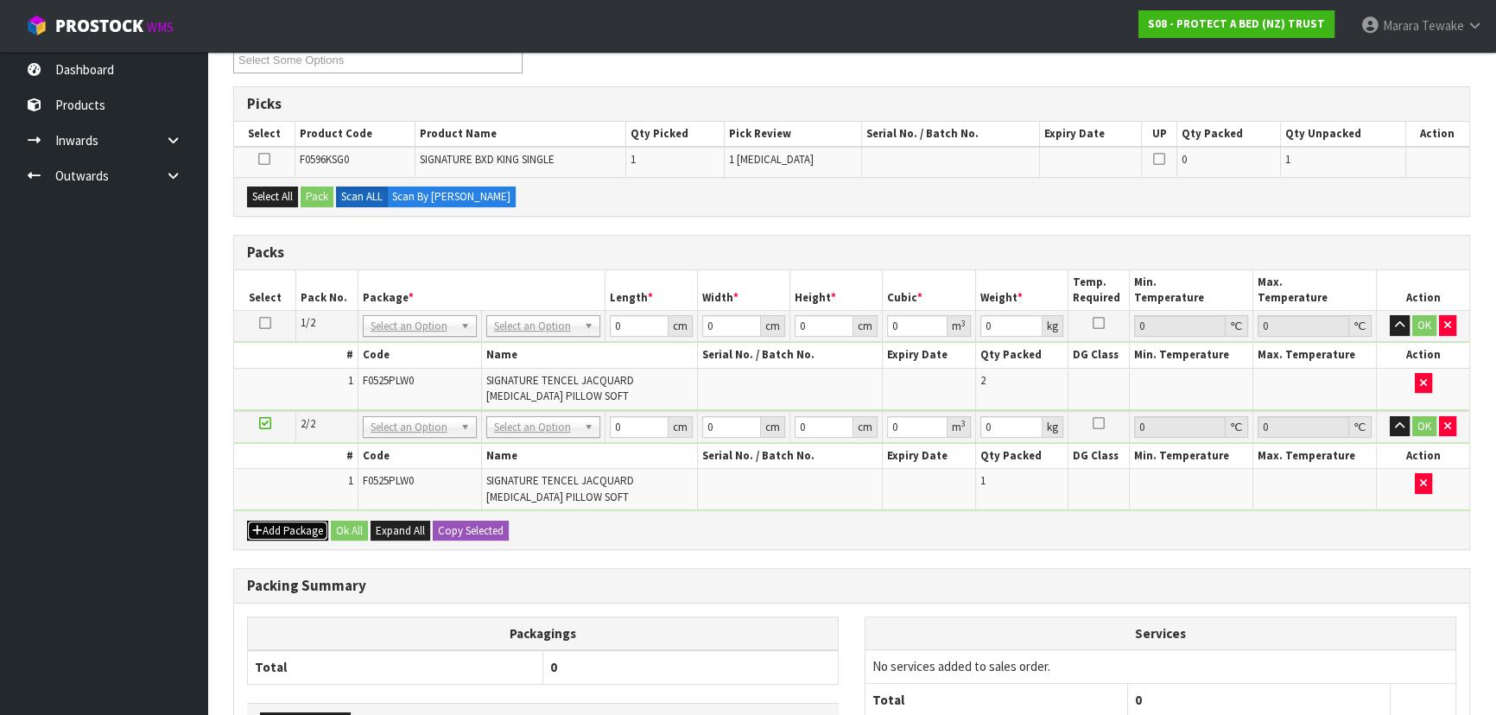
click at [271, 522] on button "Add Package" at bounding box center [287, 531] width 81 height 21
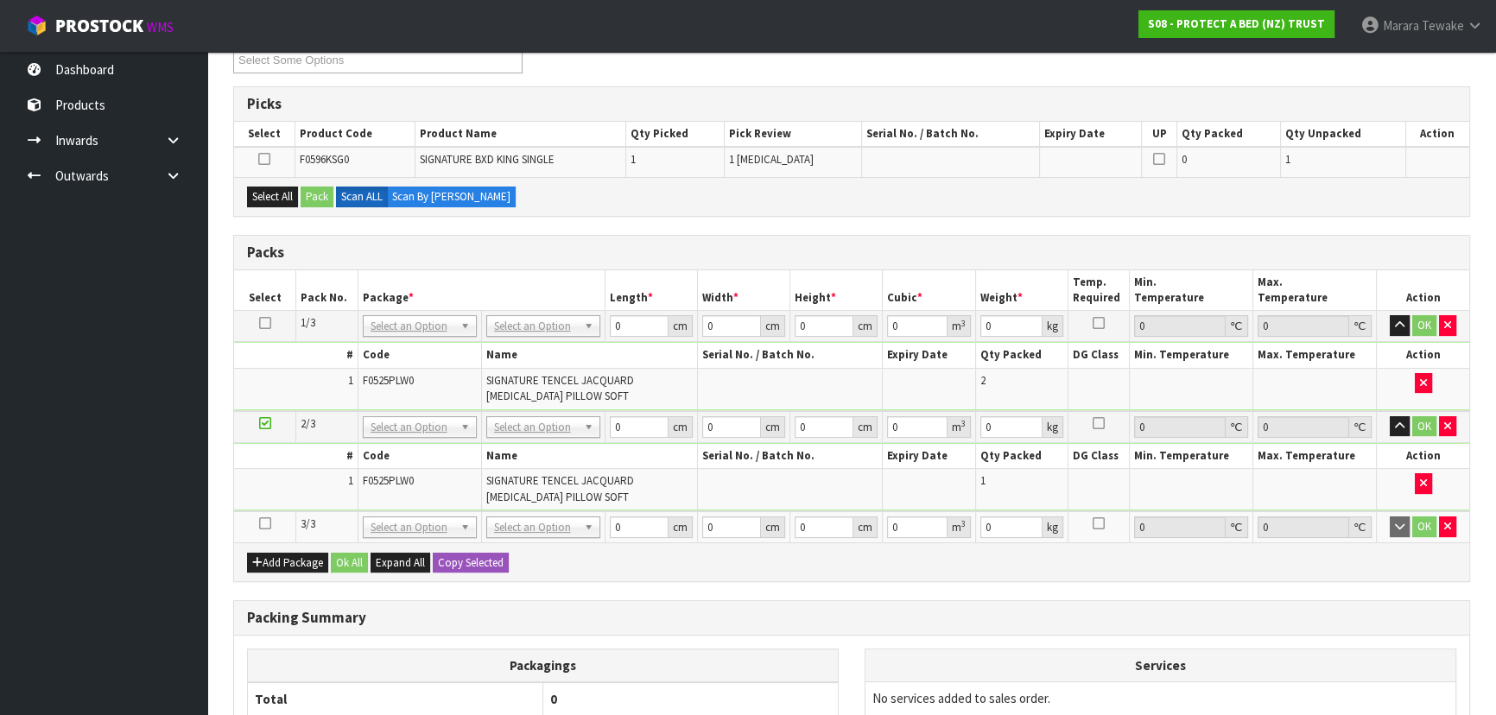
click at [267, 523] on icon at bounding box center [265, 523] width 12 height 1
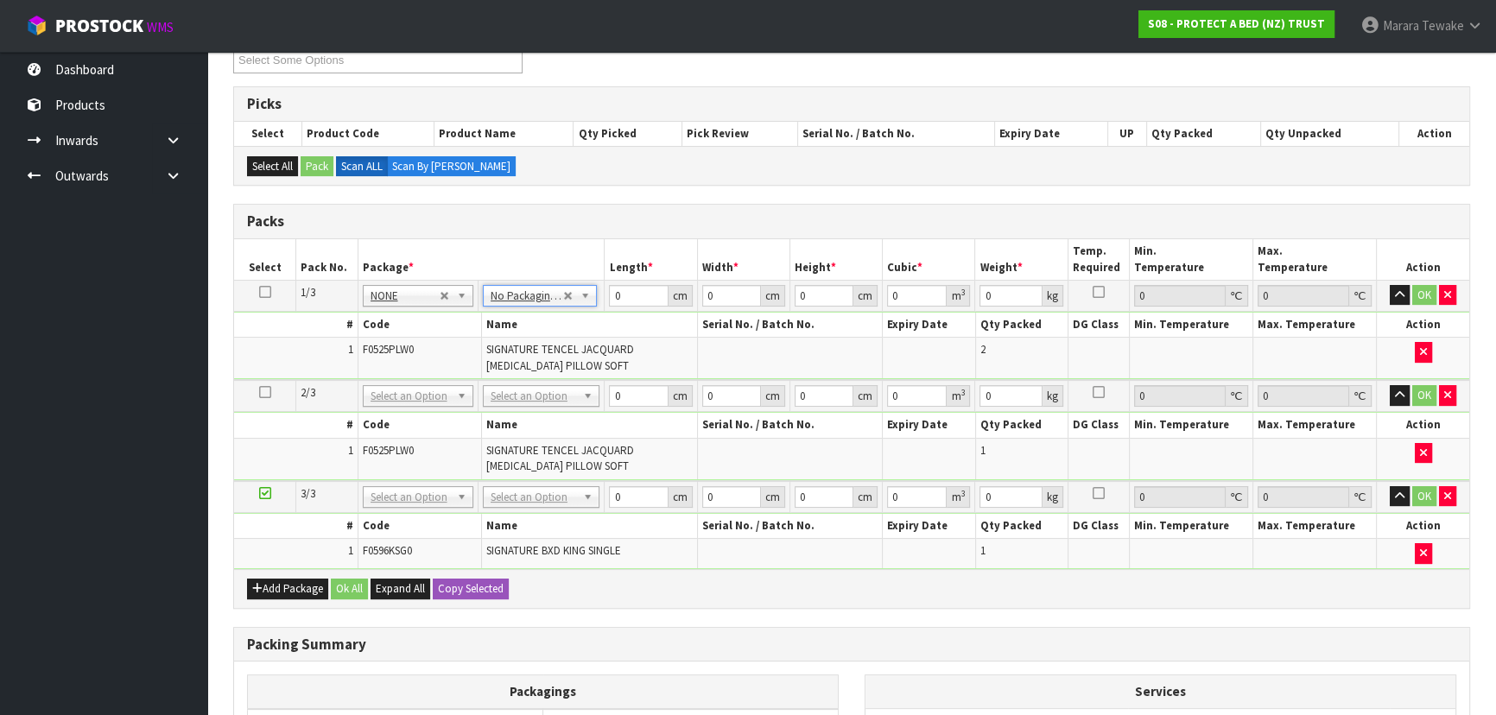
drag, startPoint x: 535, startPoint y: 393, endPoint x: 536, endPoint y: 416, distance: 23.3
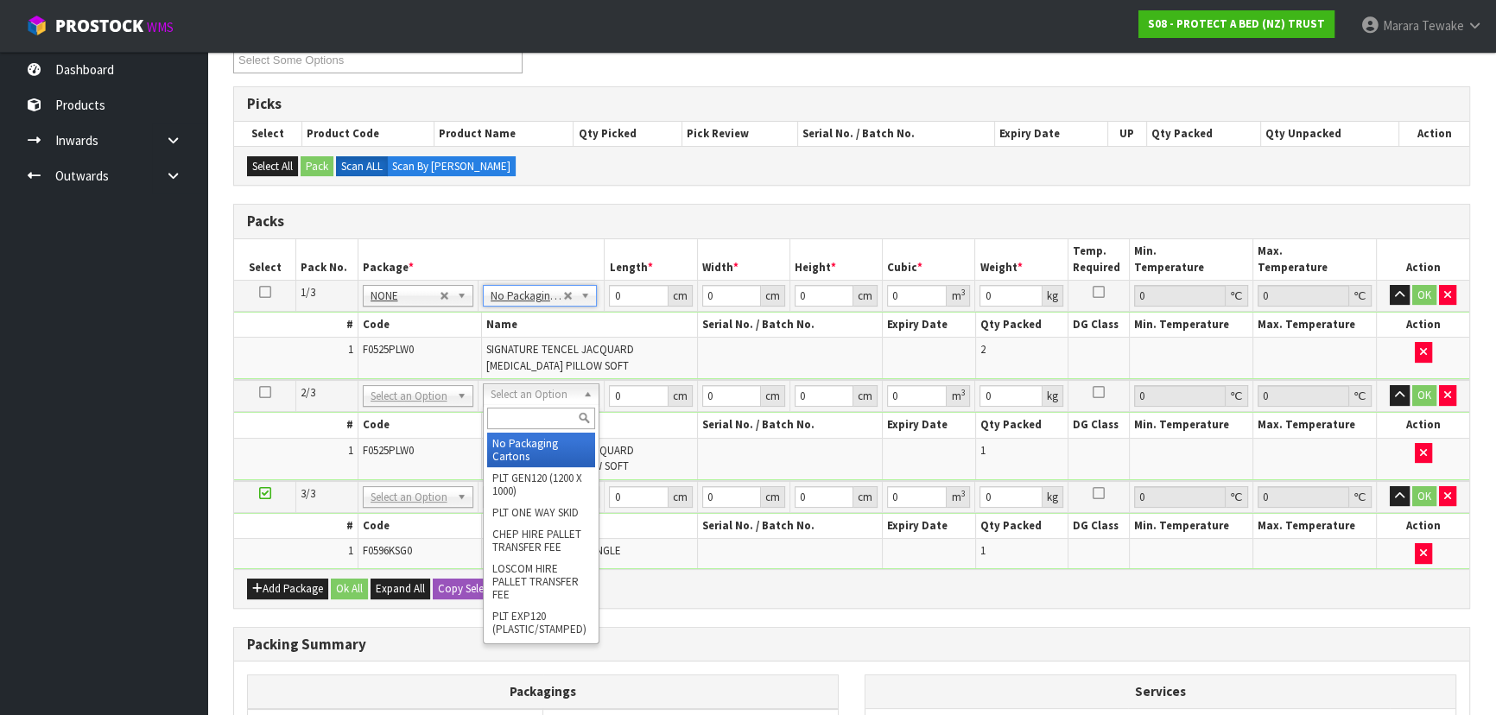
drag, startPoint x: 534, startPoint y: 448, endPoint x: 527, endPoint y: 497, distance: 48.9
type input "2"
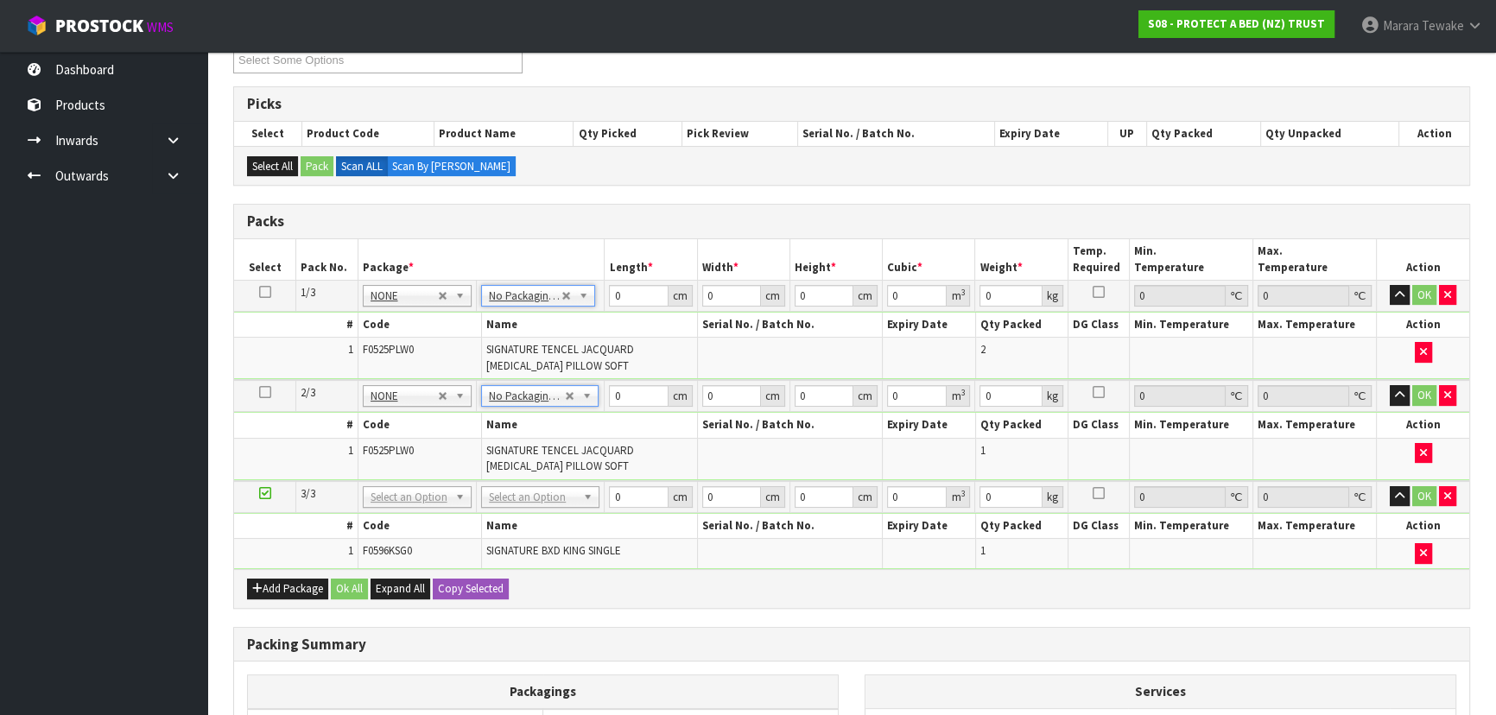
drag, startPoint x: 528, startPoint y: 494, endPoint x: 526, endPoint y: 506, distance: 12.2
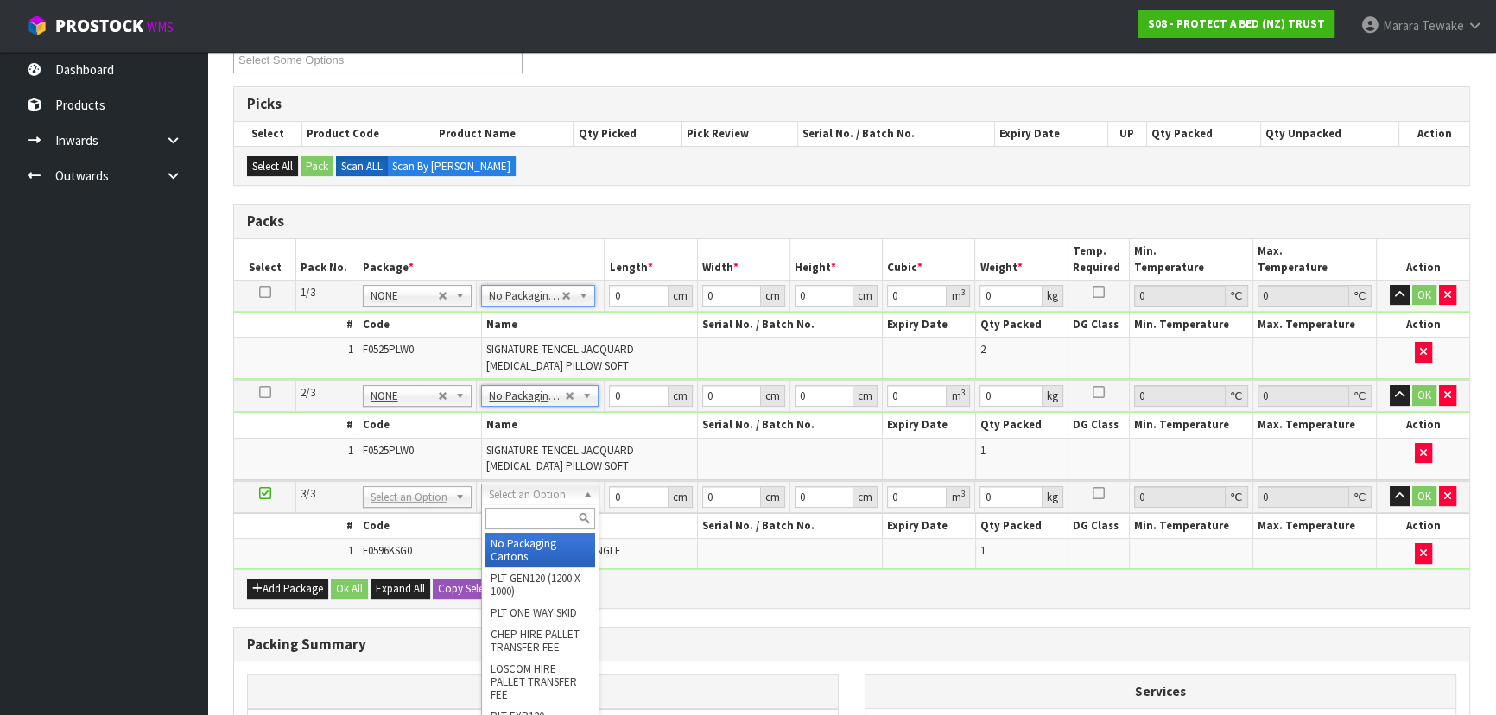
click at [526, 511] on input "text" at bounding box center [540, 519] width 110 height 22
type input "OC"
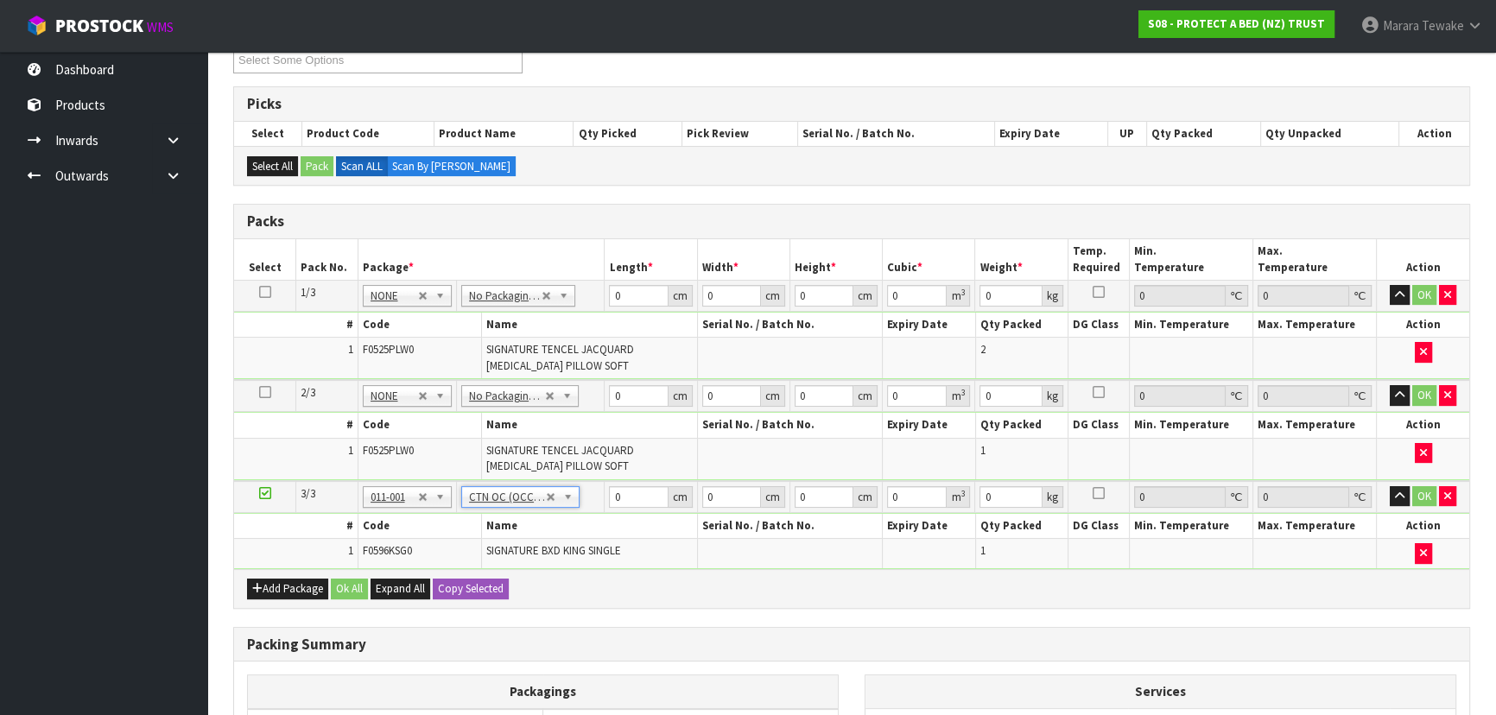
type input "1"
drag, startPoint x: 629, startPoint y: 294, endPoint x: 612, endPoint y: 284, distance: 19.7
click at [611, 285] on input "0" at bounding box center [638, 296] width 59 height 22
type input "60"
type input "43"
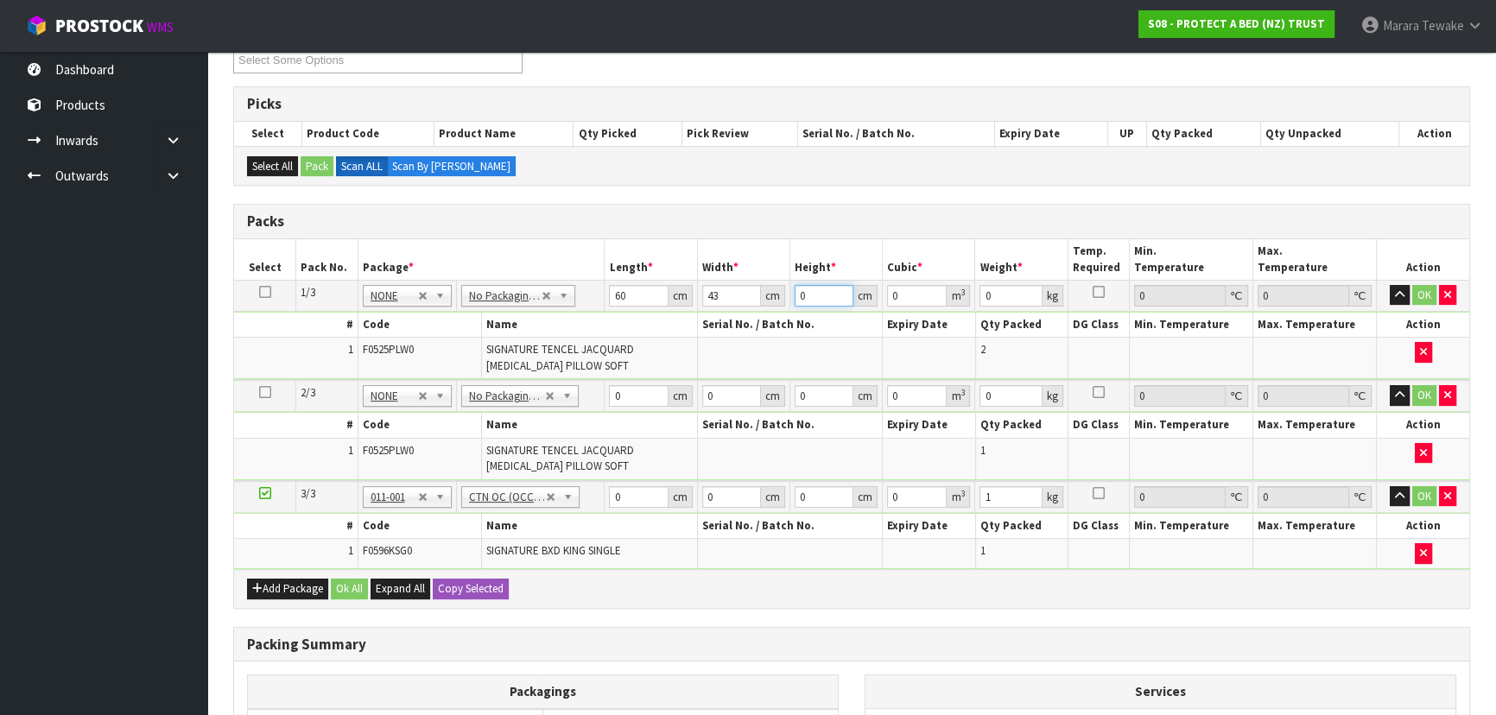
type input "3"
type input "0.00774"
type input "30"
type input "0.0774"
type input "30"
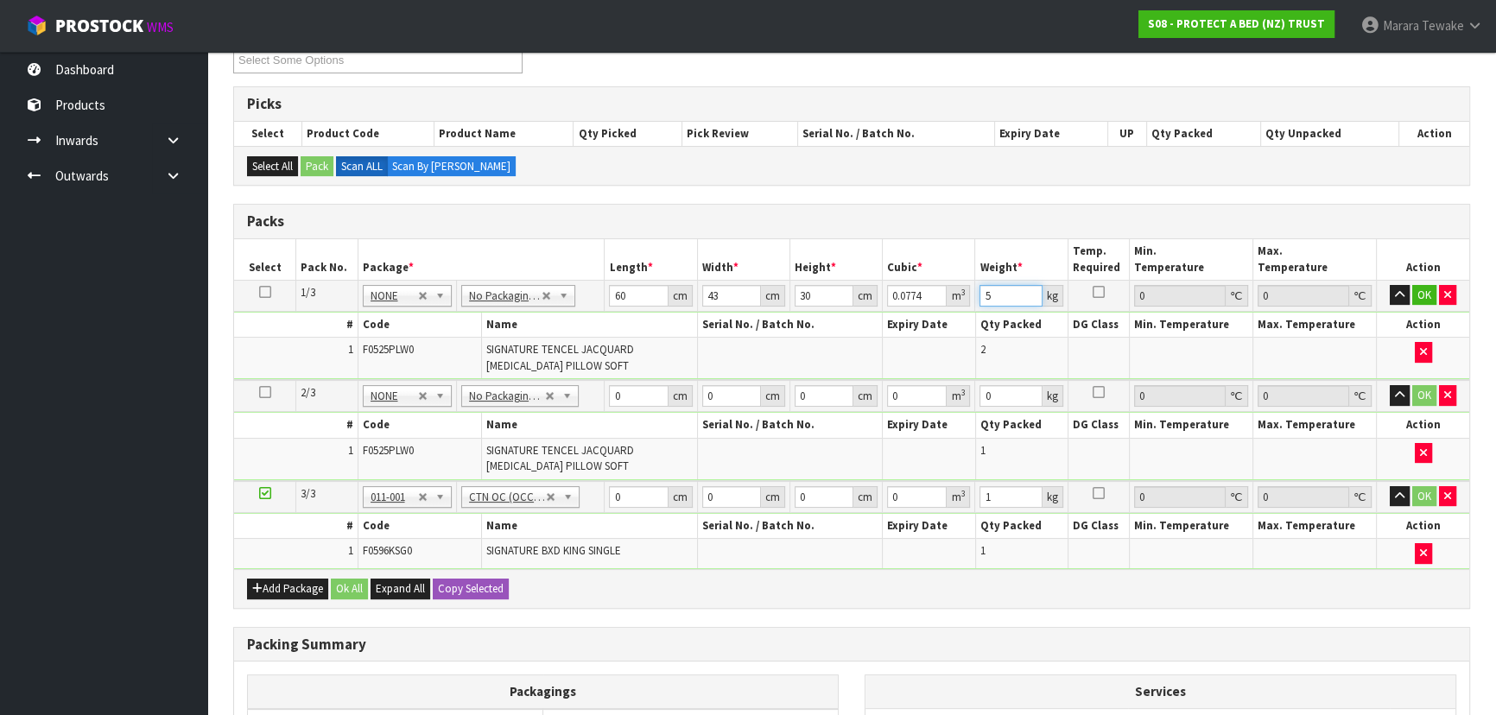
type input "5"
click at [1390, 285] on button "button" at bounding box center [1400, 295] width 20 height 21
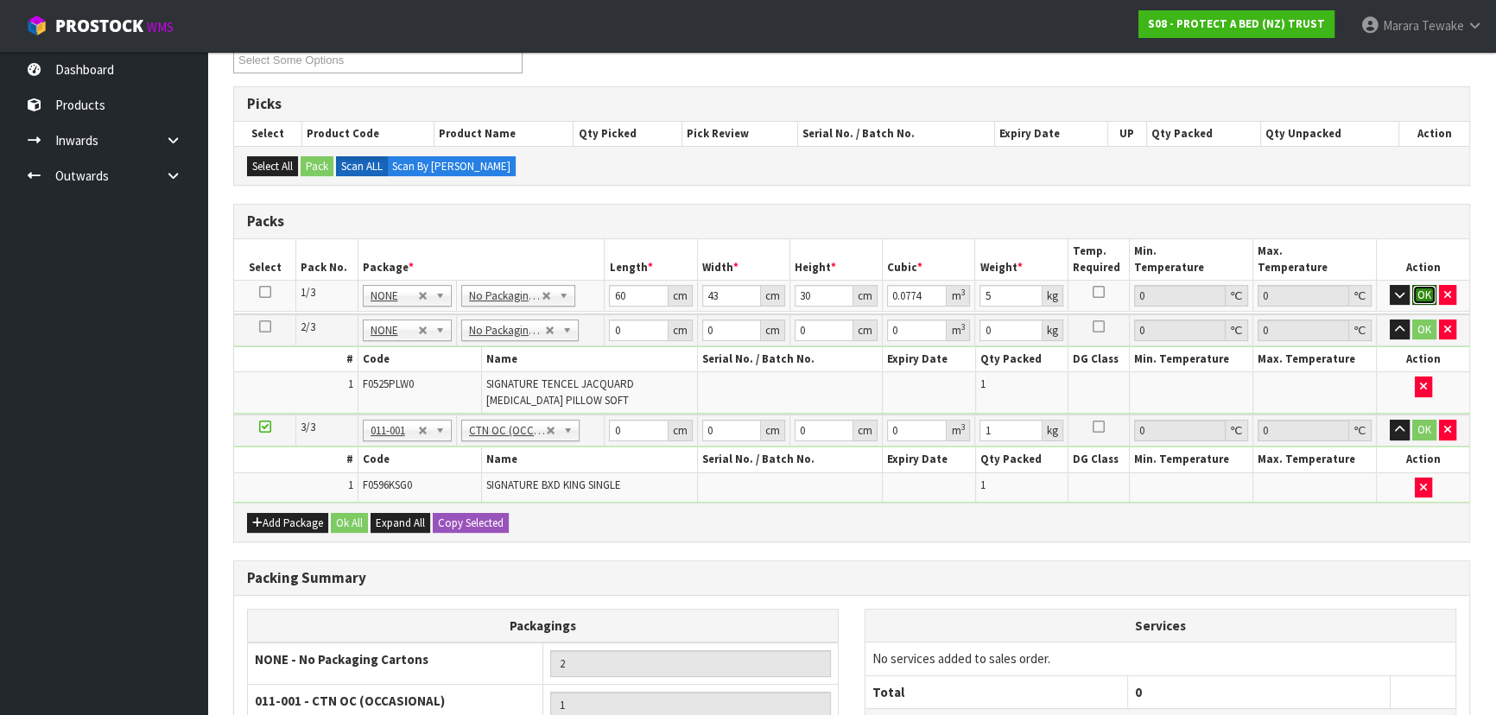
click button "OK" at bounding box center [1424, 295] width 24 height 21
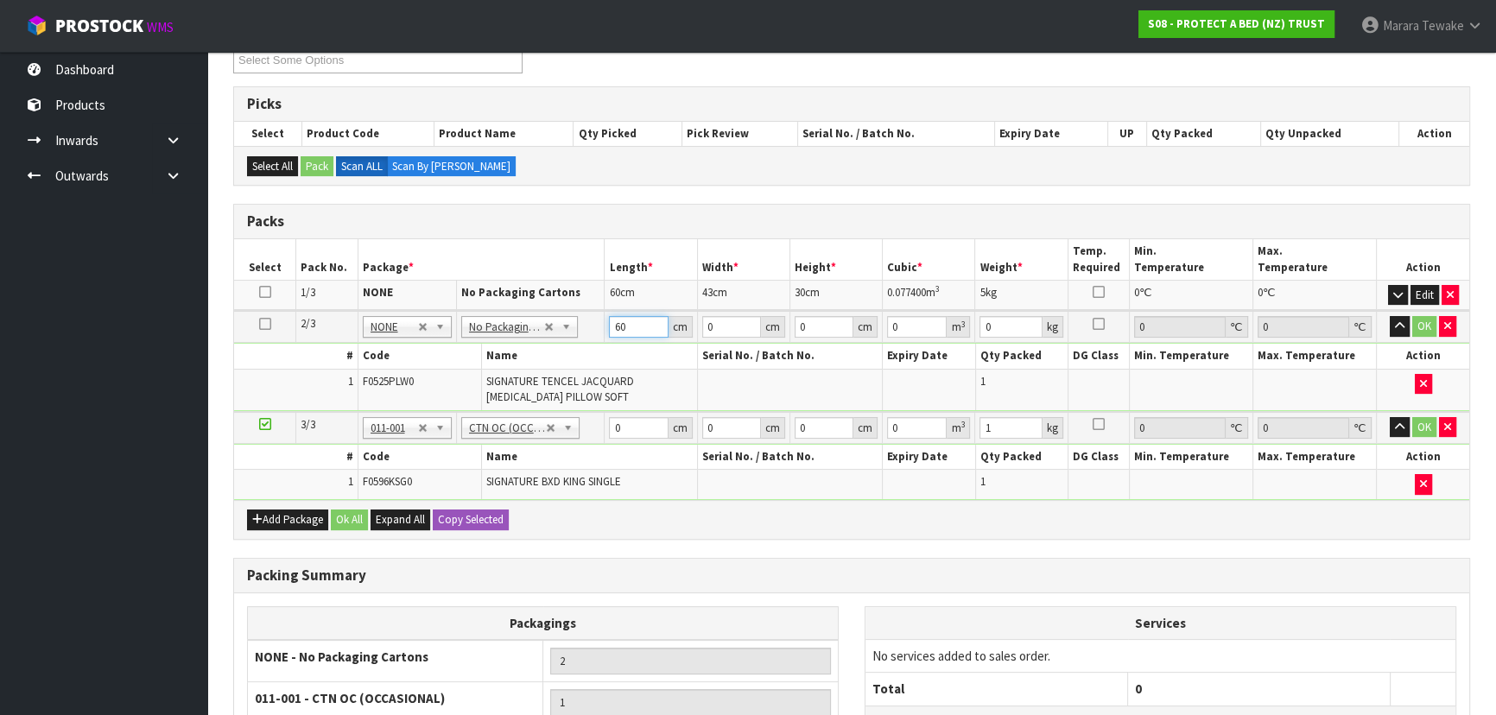
type input "60"
type input "43"
type input "1"
type input "0.00258"
type input "17"
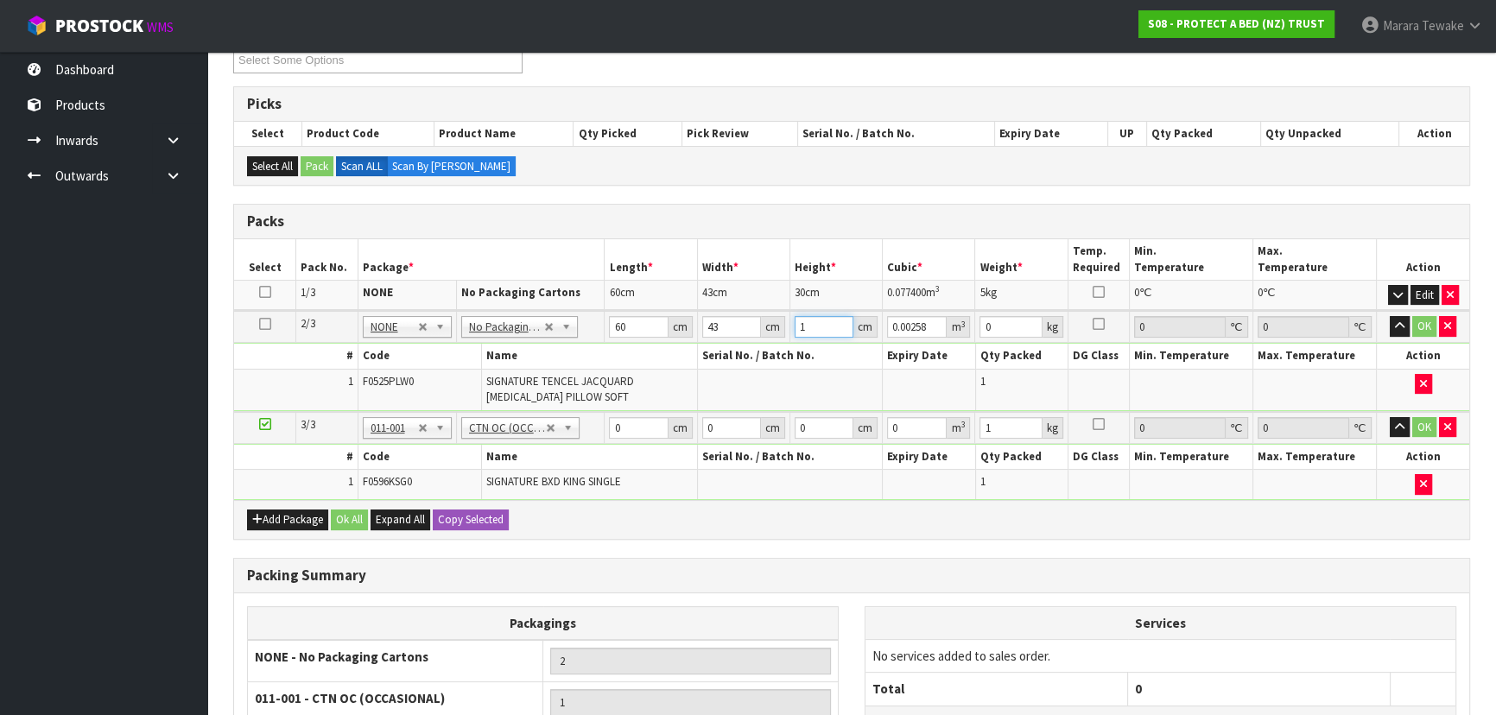
type input "0.04386"
type input "17"
type input "3"
click at [1390, 316] on button "button" at bounding box center [1400, 326] width 20 height 21
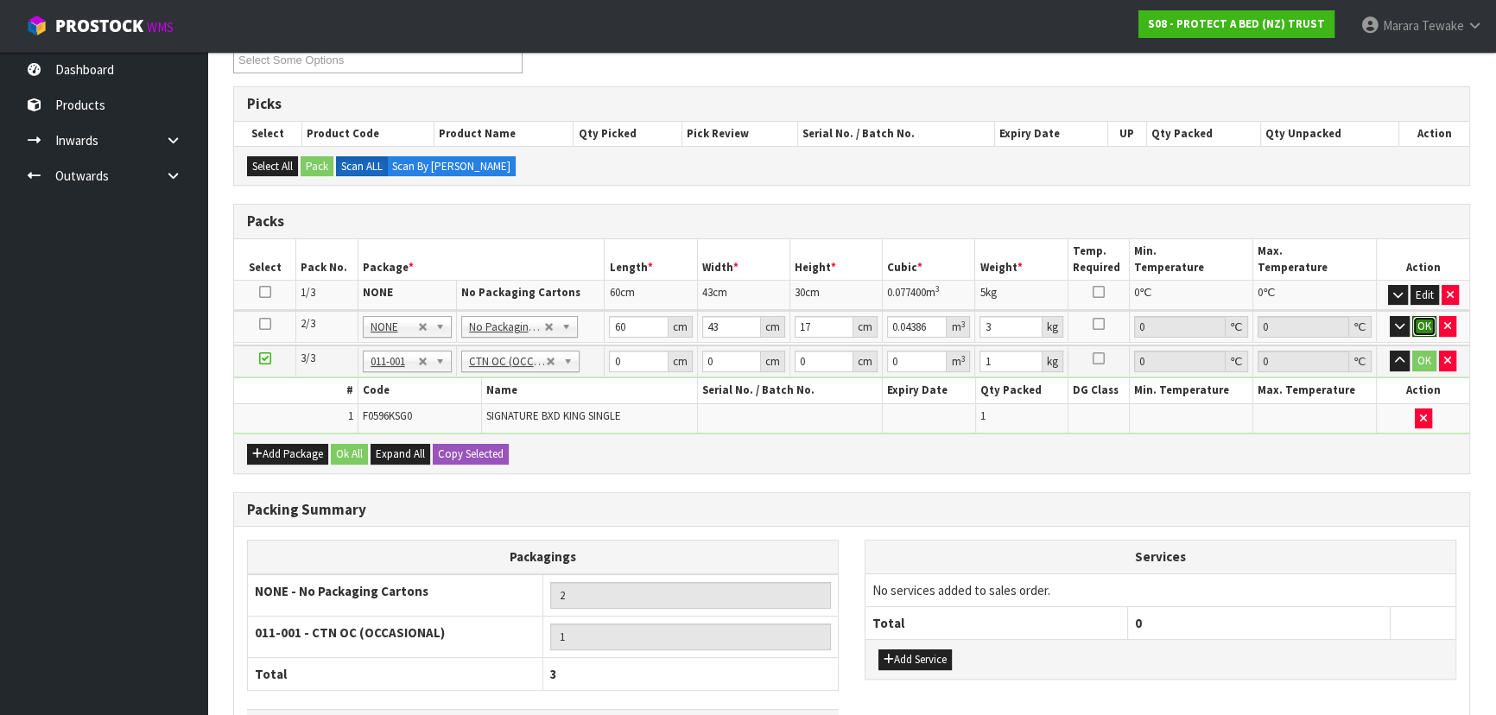
click button "OK" at bounding box center [1424, 326] width 24 height 21
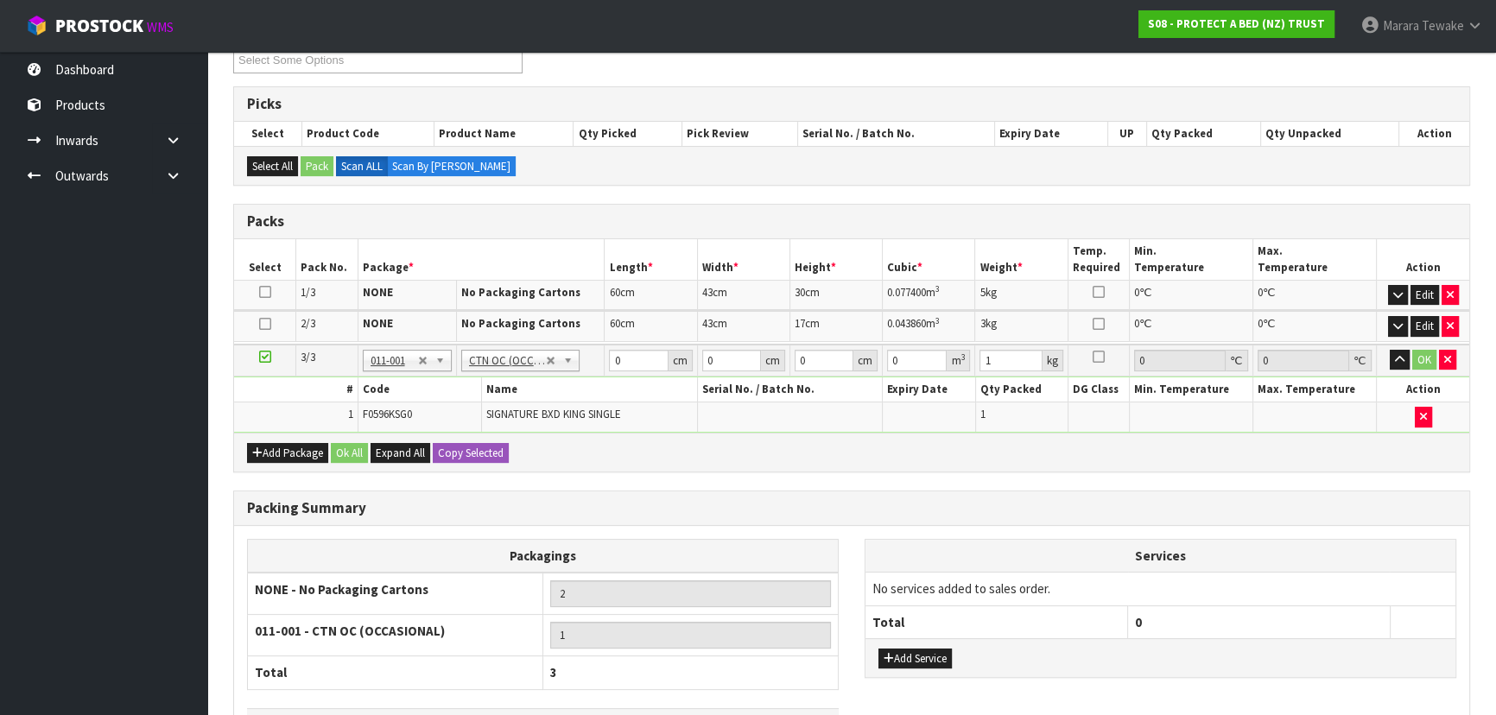
scroll to position [0, 0]
type input "35"
type input "25"
type input "3"
type input "0.002625"
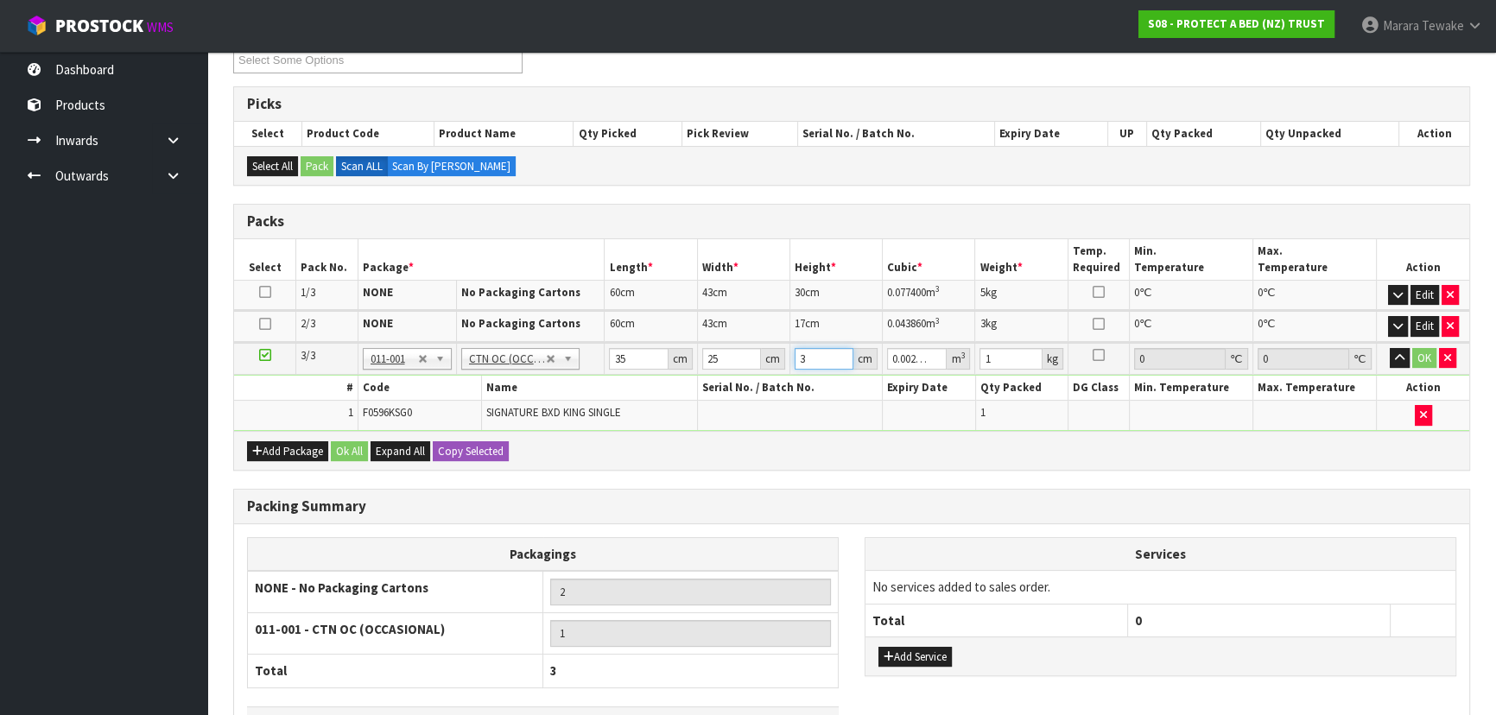
type input "31"
type input "0.027125"
type input "31"
type input "2"
click at [1390, 348] on button "button" at bounding box center [1400, 358] width 20 height 21
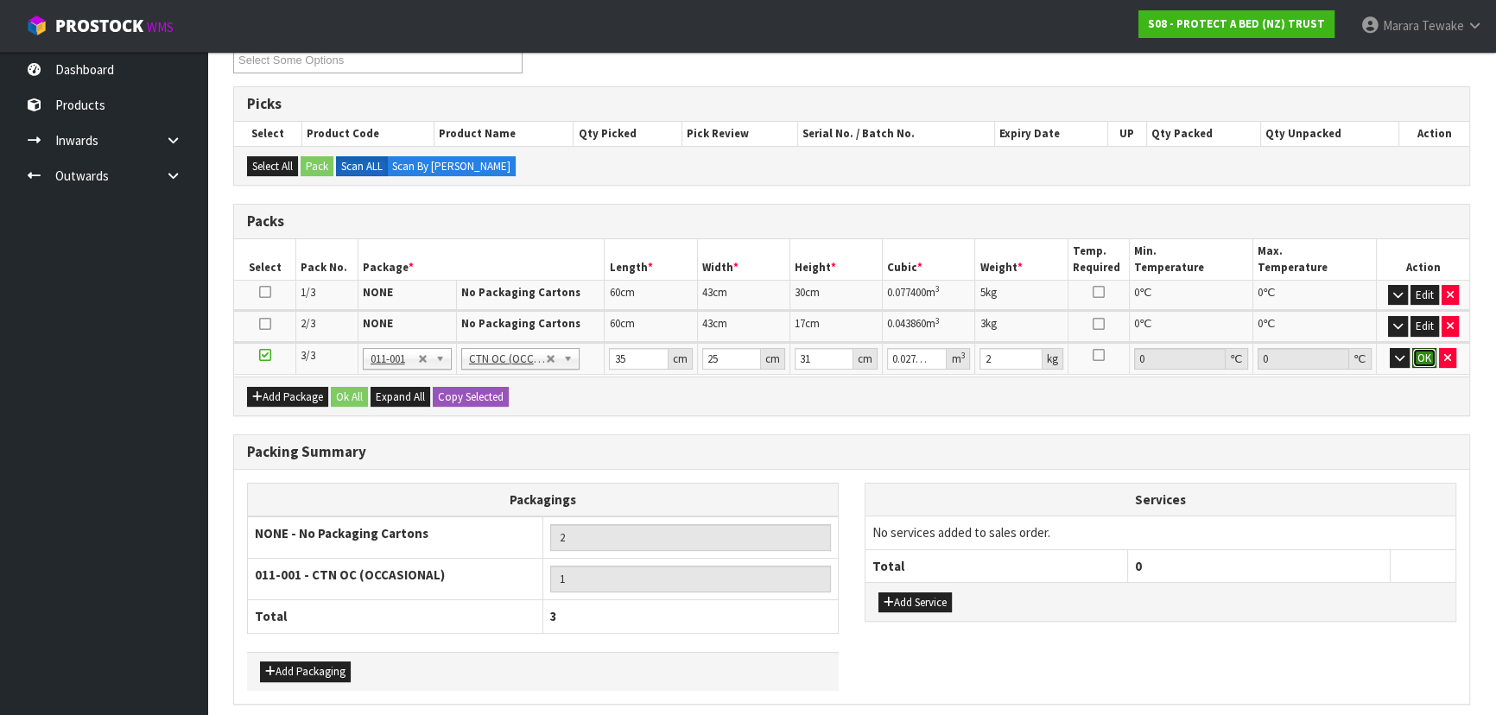
click button "OK" at bounding box center [1424, 358] width 24 height 21
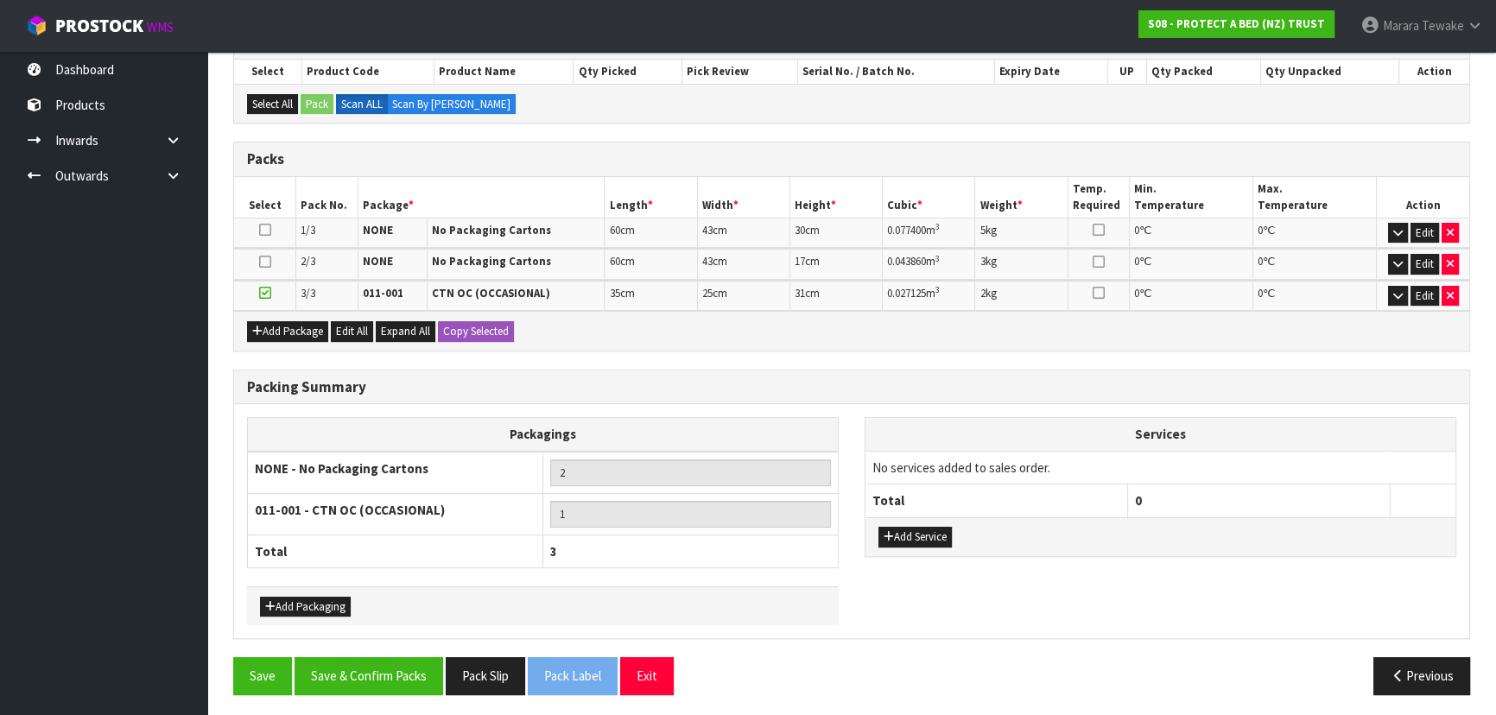
scroll to position [377, 0]
click at [393, 679] on button "Save & Confirm Packs" at bounding box center [369, 675] width 149 height 37
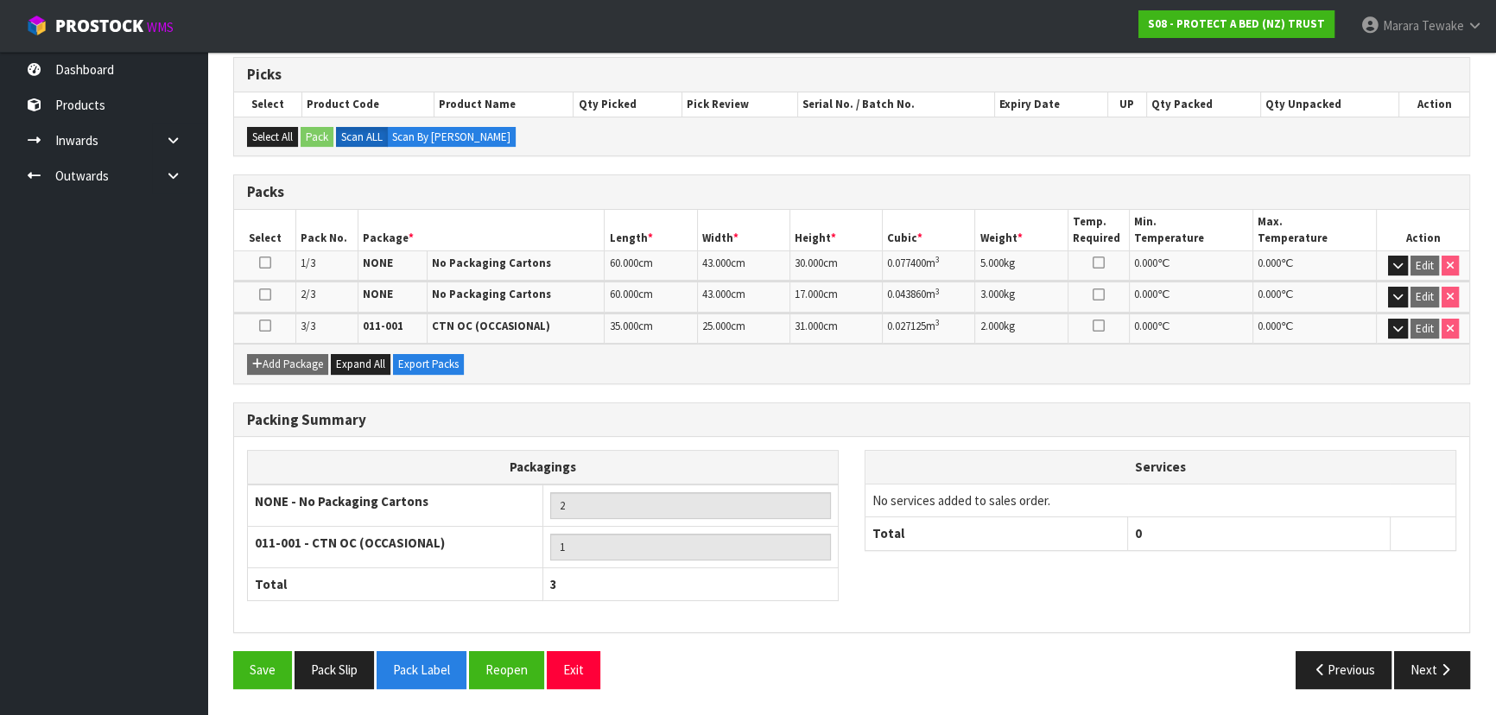
scroll to position [338, 0]
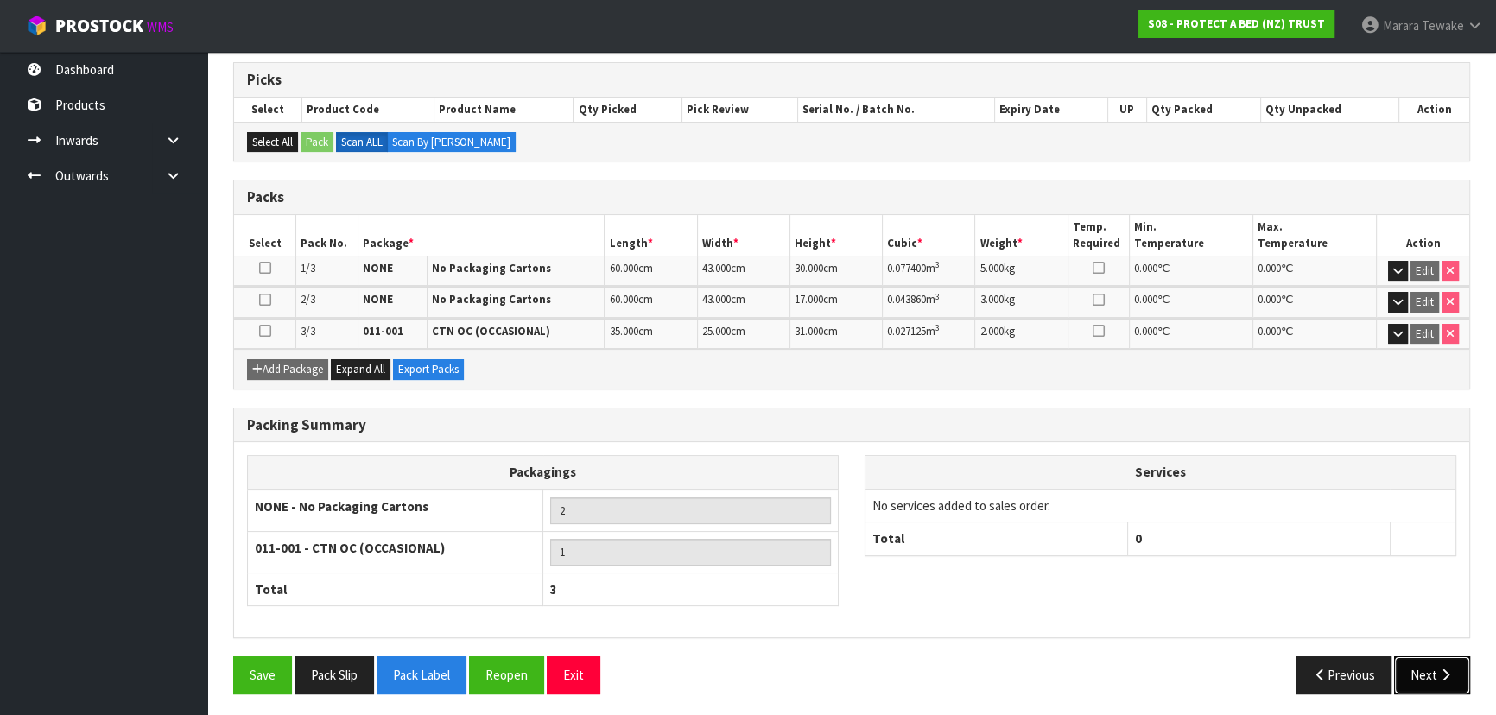
click at [1440, 669] on icon "button" at bounding box center [1445, 675] width 16 height 13
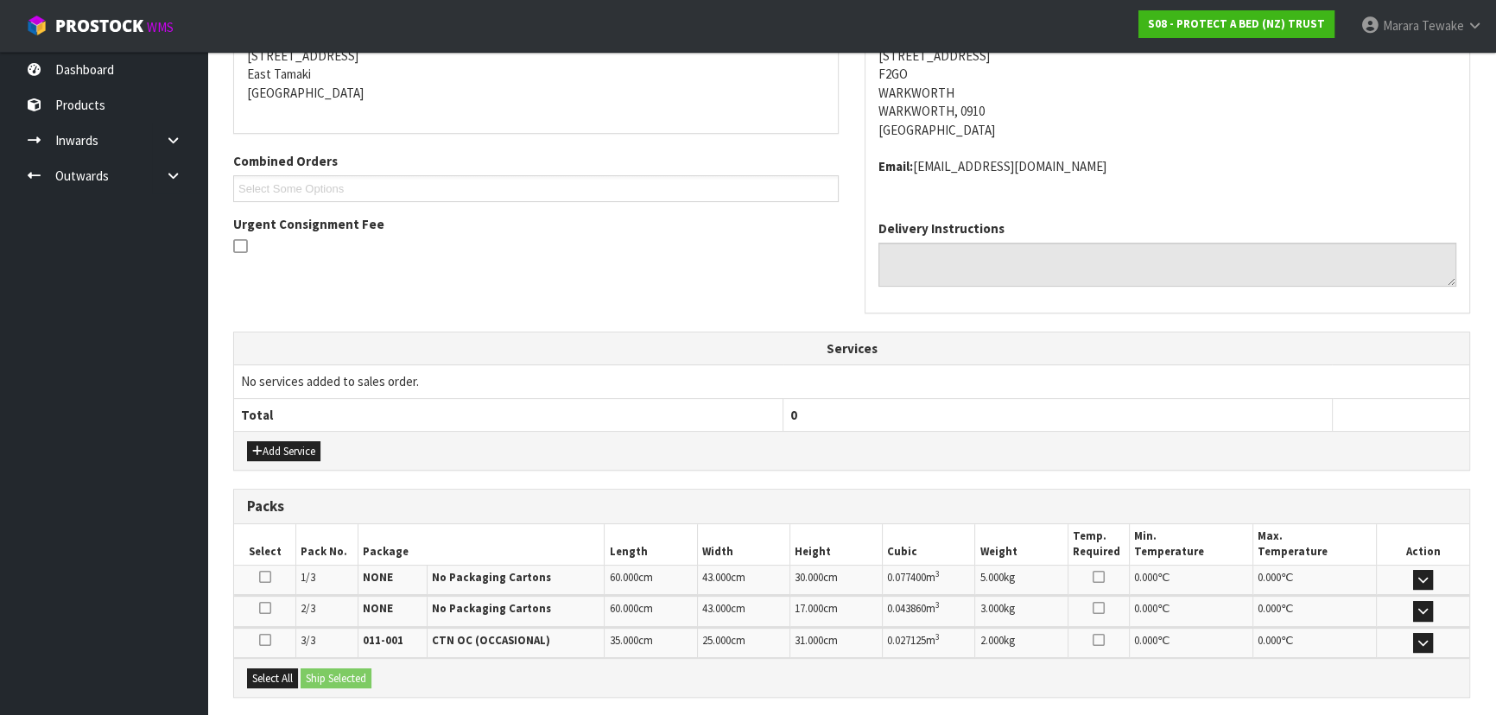
scroll to position [471, 0]
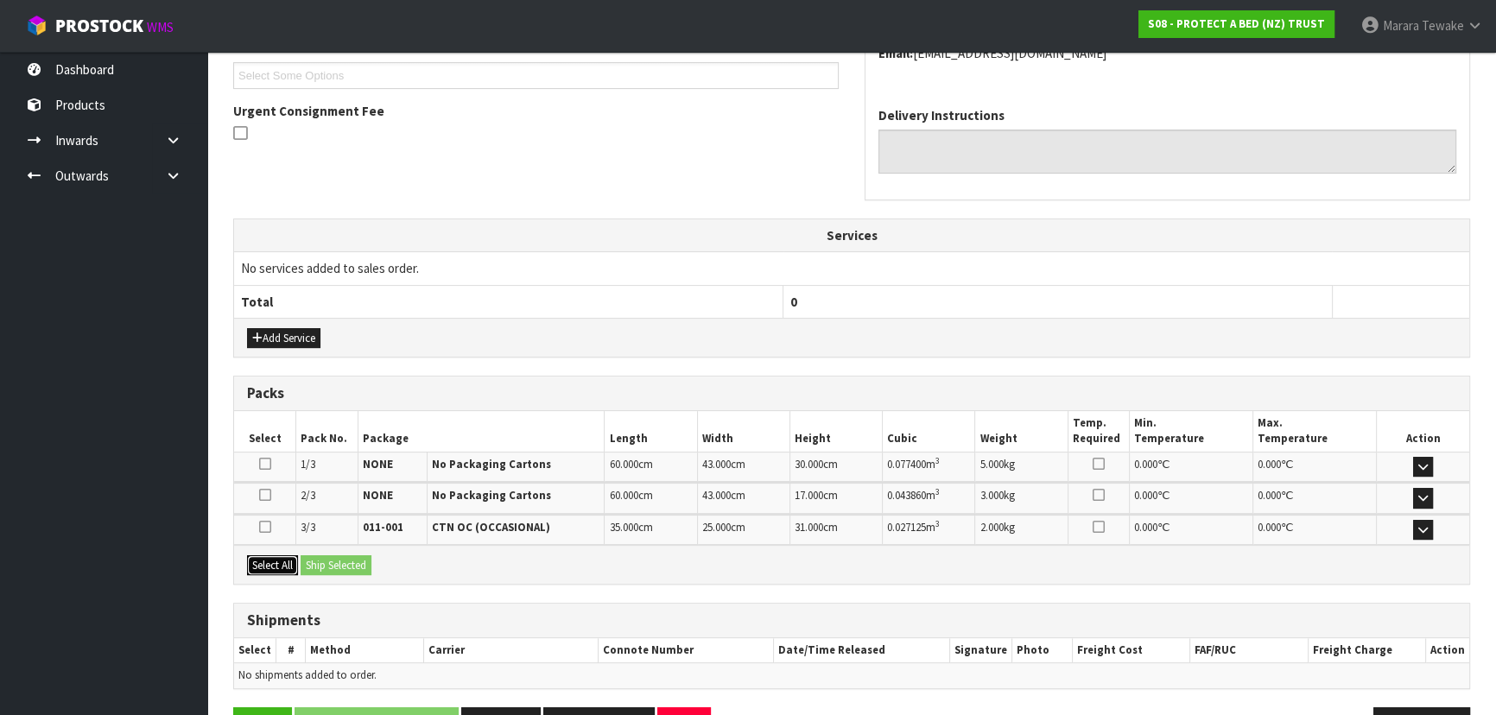
click at [290, 561] on button "Select All" at bounding box center [272, 565] width 51 height 21
click at [319, 566] on button "Ship Selected" at bounding box center [336, 565] width 71 height 21
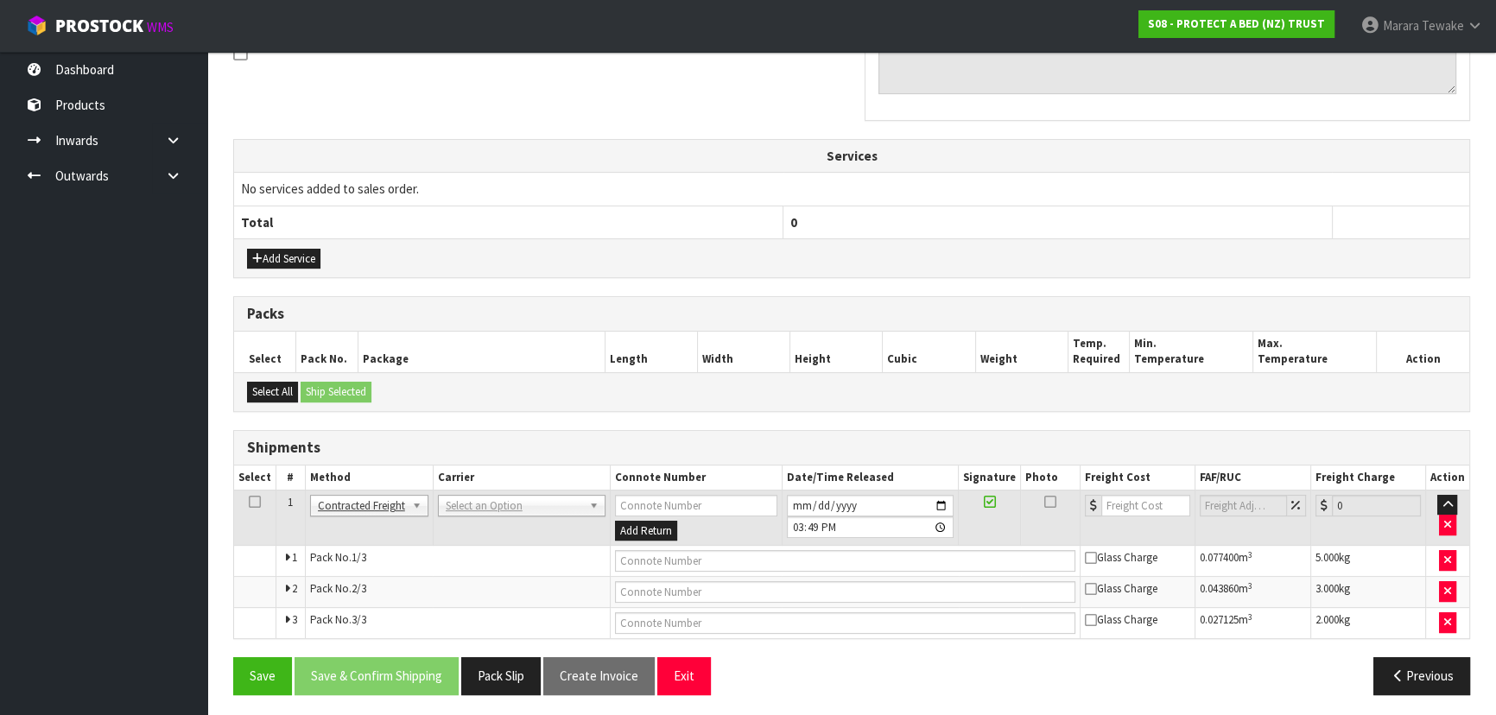
scroll to position [553, 0]
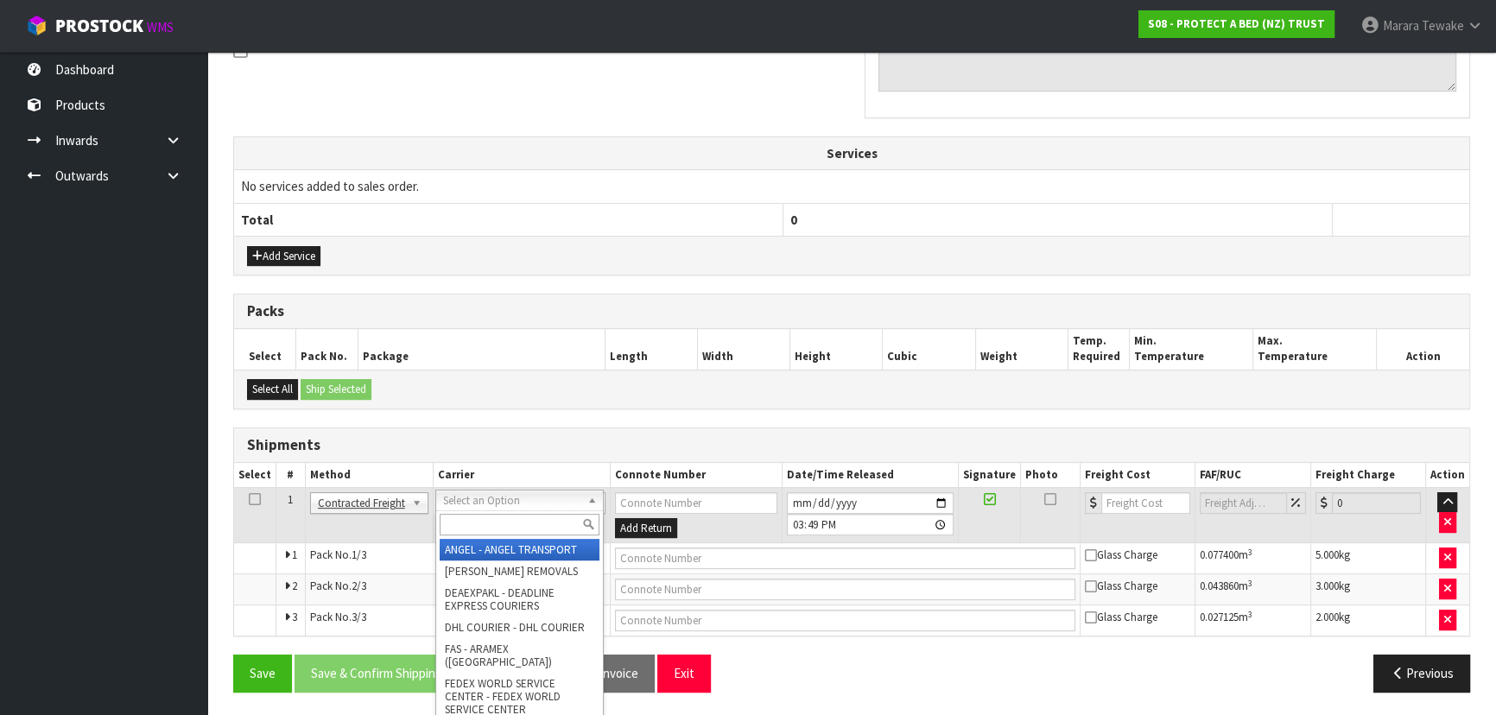
drag, startPoint x: 453, startPoint y: 502, endPoint x: 458, endPoint y: 520, distance: 18.9
click at [459, 520] on input "text" at bounding box center [520, 525] width 160 height 22
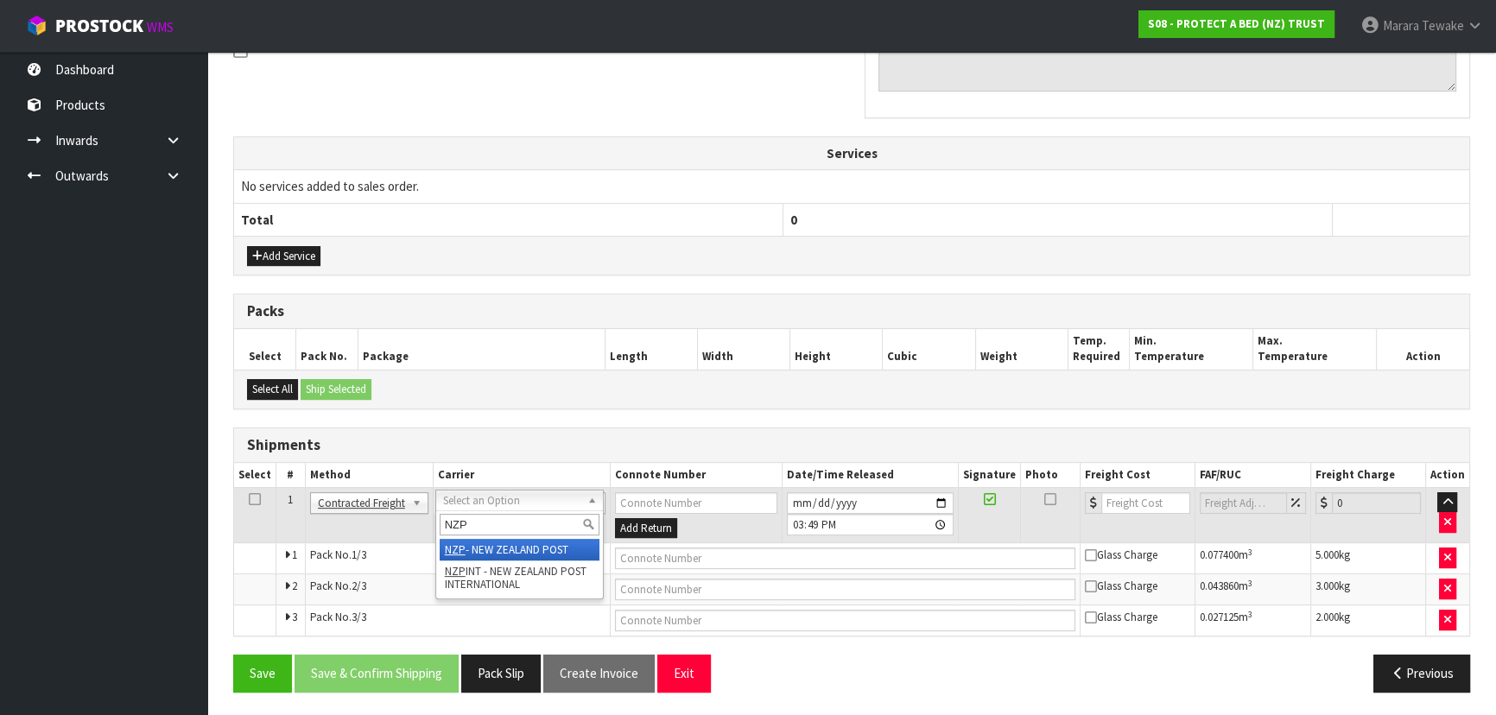
type input "NZP"
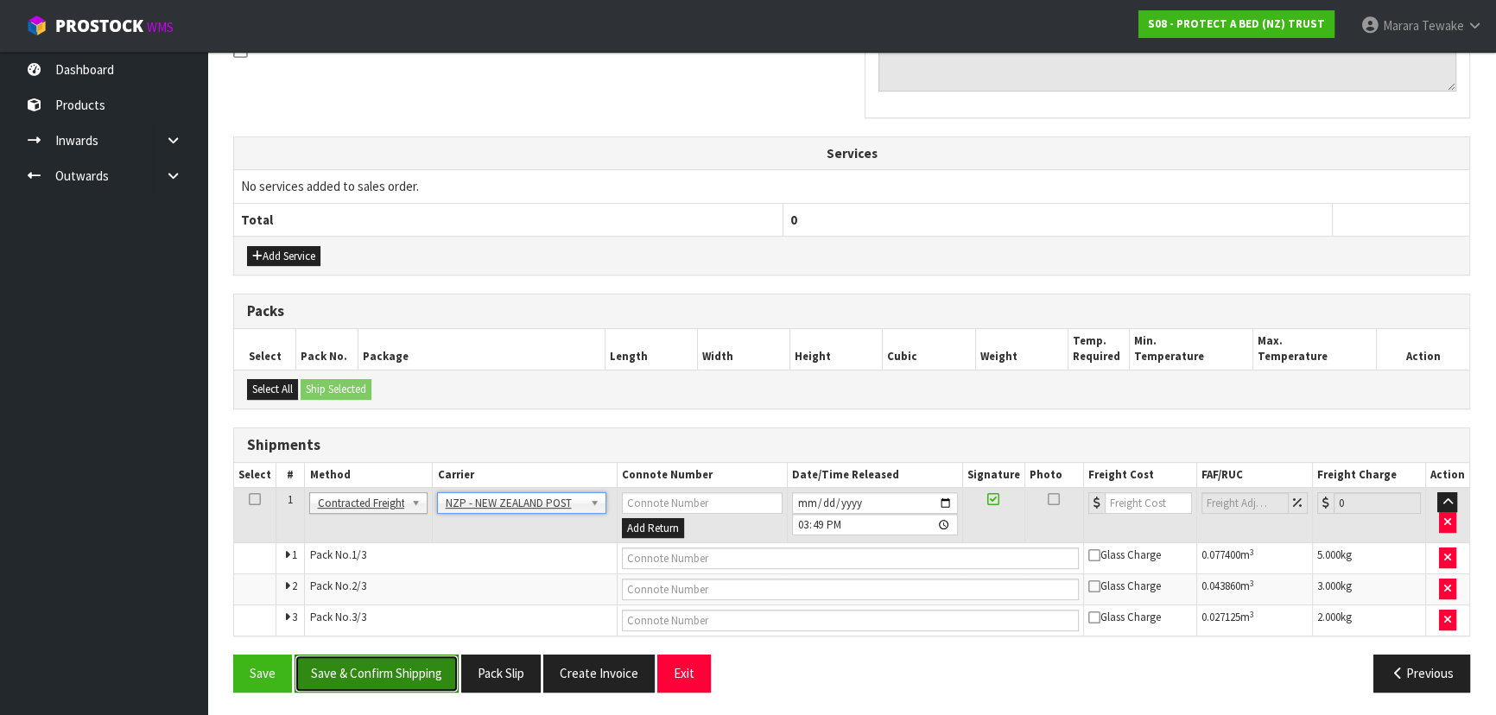
click at [435, 675] on button "Save & Confirm Shipping" at bounding box center [377, 673] width 164 height 37
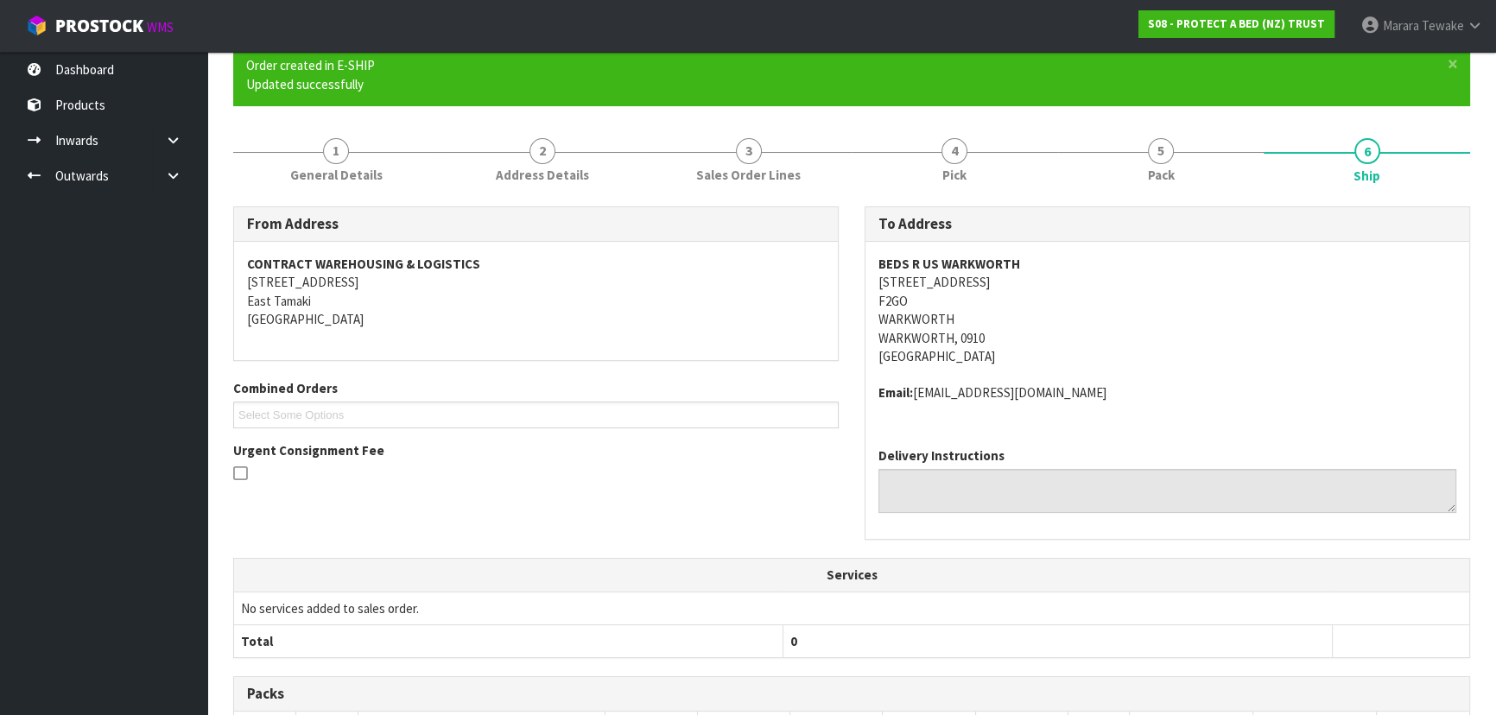
scroll to position [525, 0]
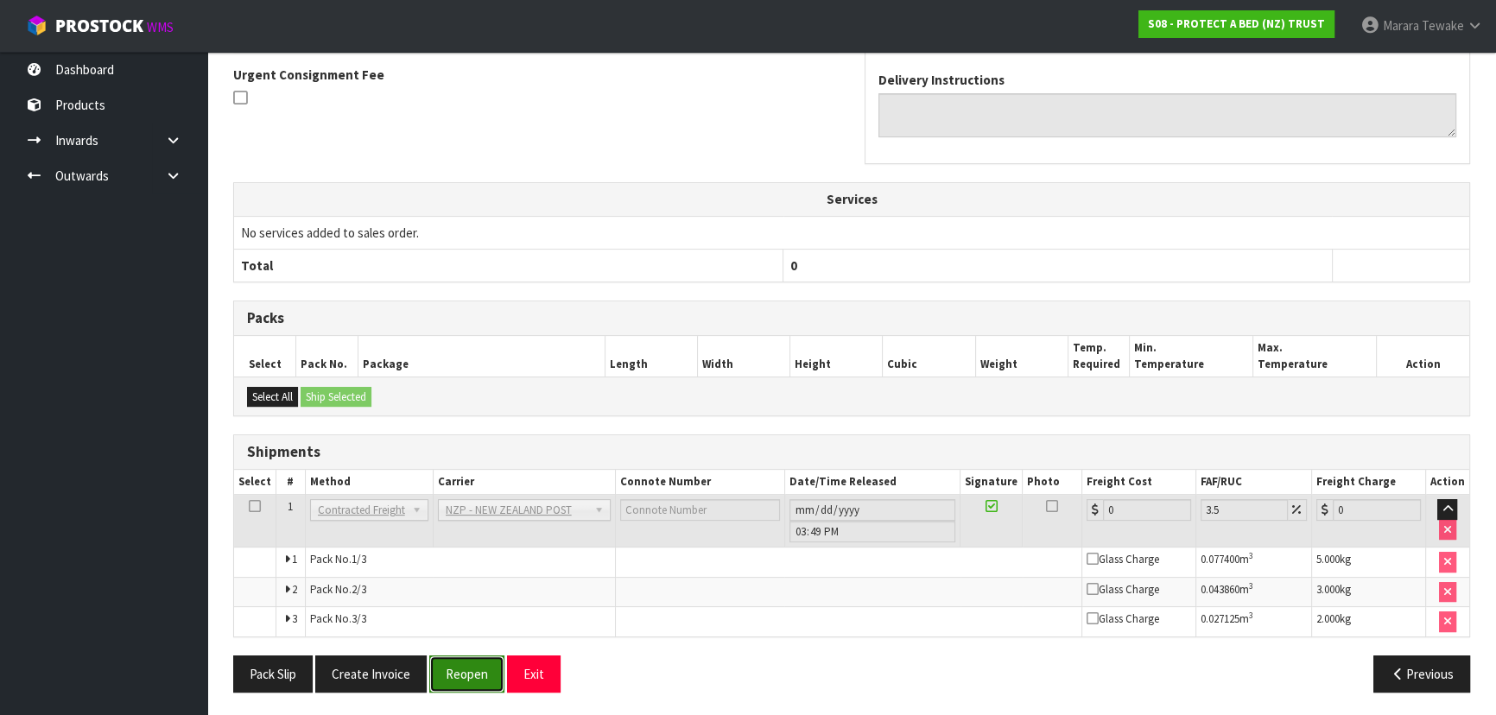
click at [448, 660] on button "Reopen" at bounding box center [466, 674] width 75 height 37
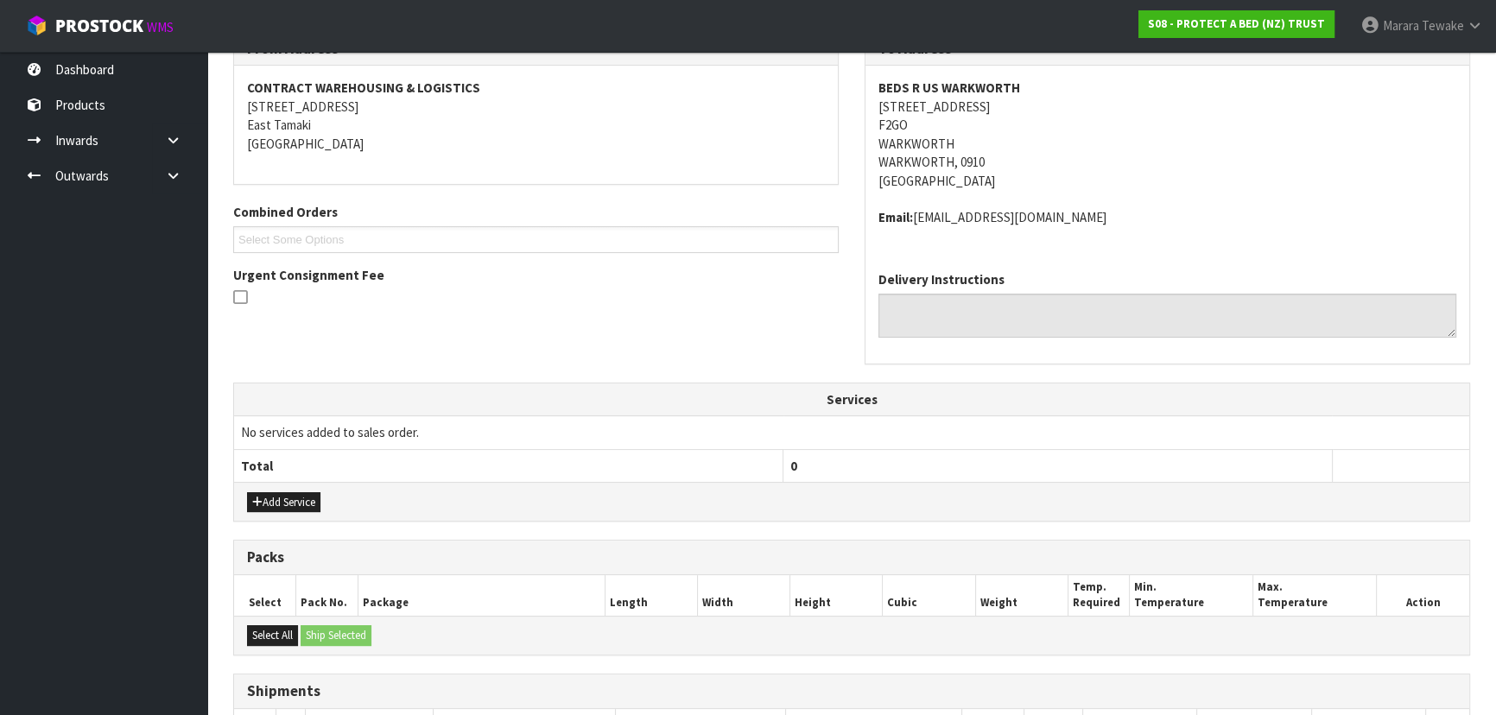
scroll to position [549, 0]
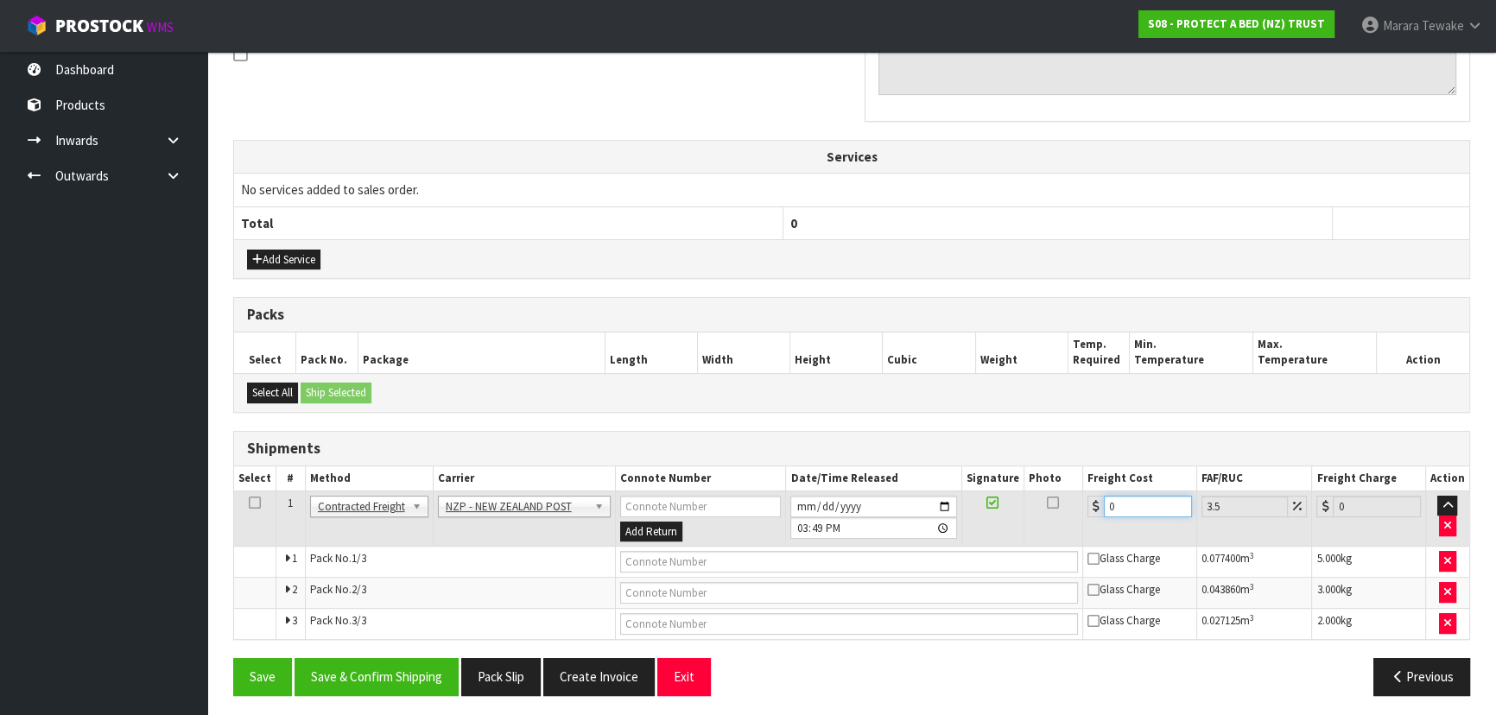
drag, startPoint x: 1134, startPoint y: 501, endPoint x: 1009, endPoint y: 461, distance: 131.4
click at [1023, 473] on table "Select # Method Carrier Connote Number Date/Time Released Signature Photo Freig…" at bounding box center [851, 553] width 1235 height 174
type input "1"
type input "1.03"
type input "12"
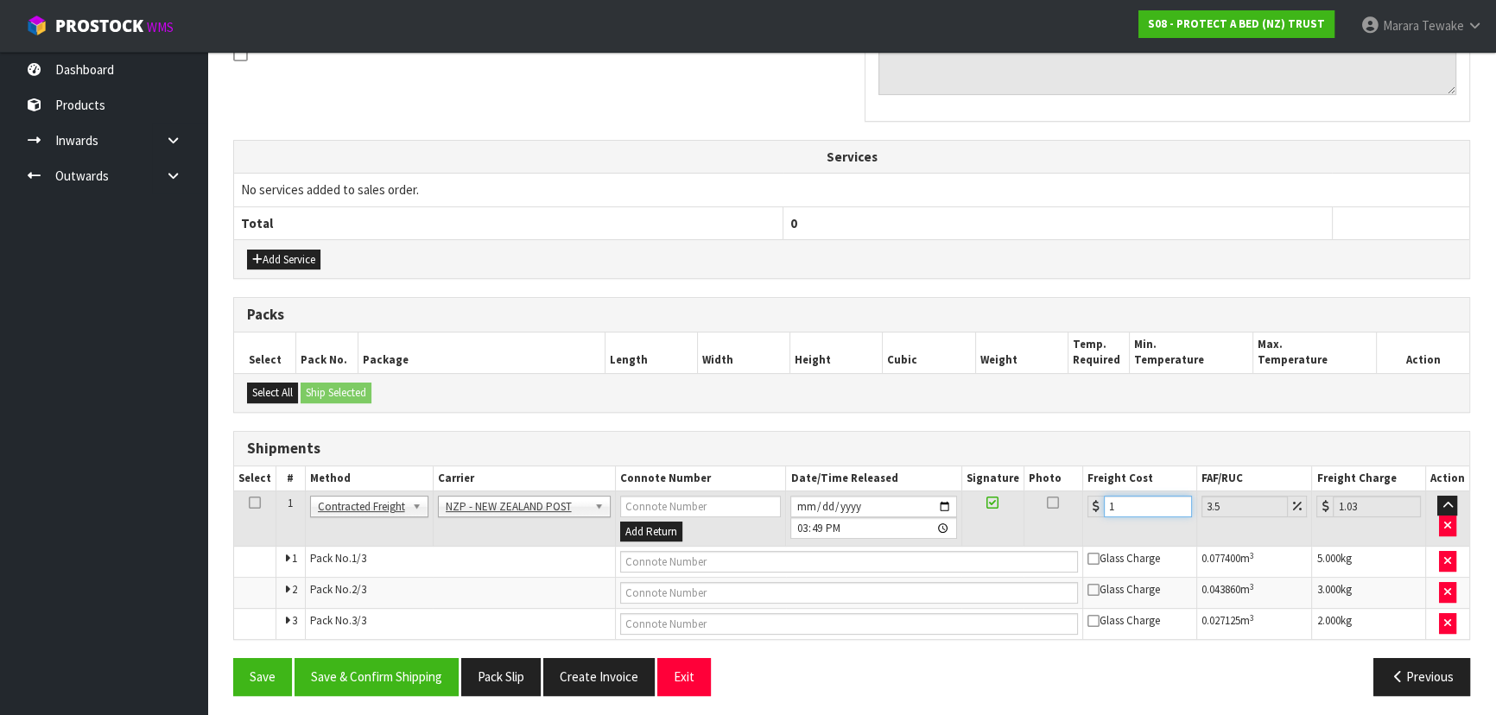
type input "12.42"
type input "12.9"
type input "13.35"
type input "12.99"
type input "13.44"
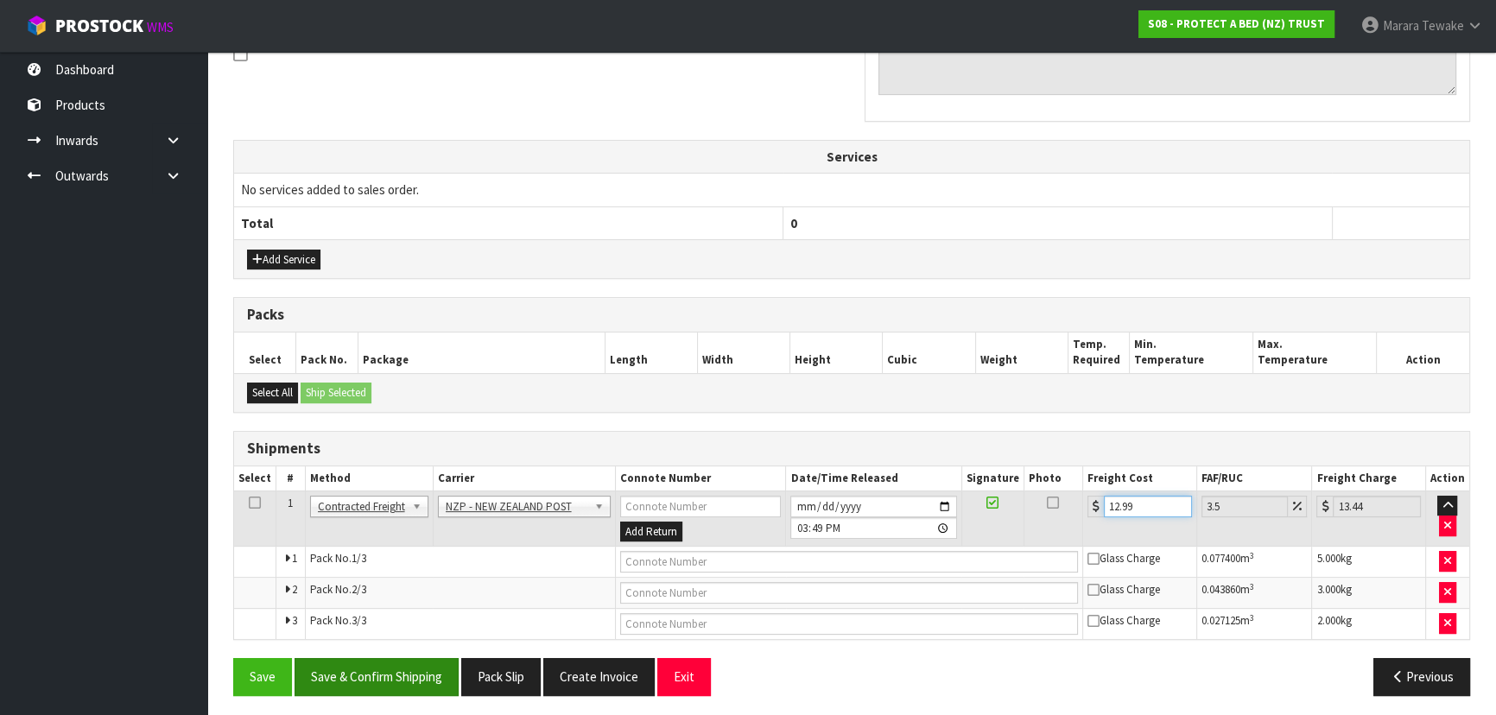
type input "12.99"
click at [341, 666] on button "Save & Confirm Shipping" at bounding box center [377, 676] width 164 height 37
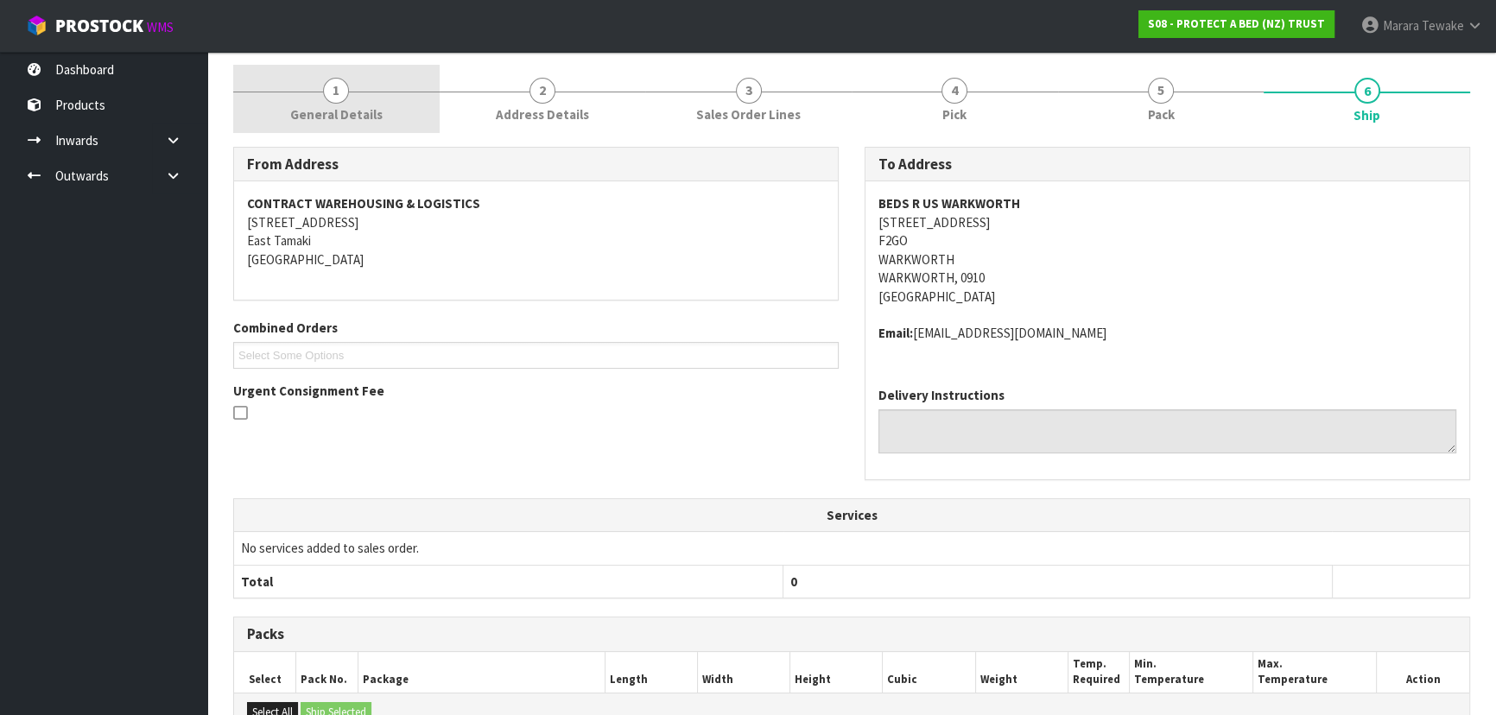
scroll to position [0, 0]
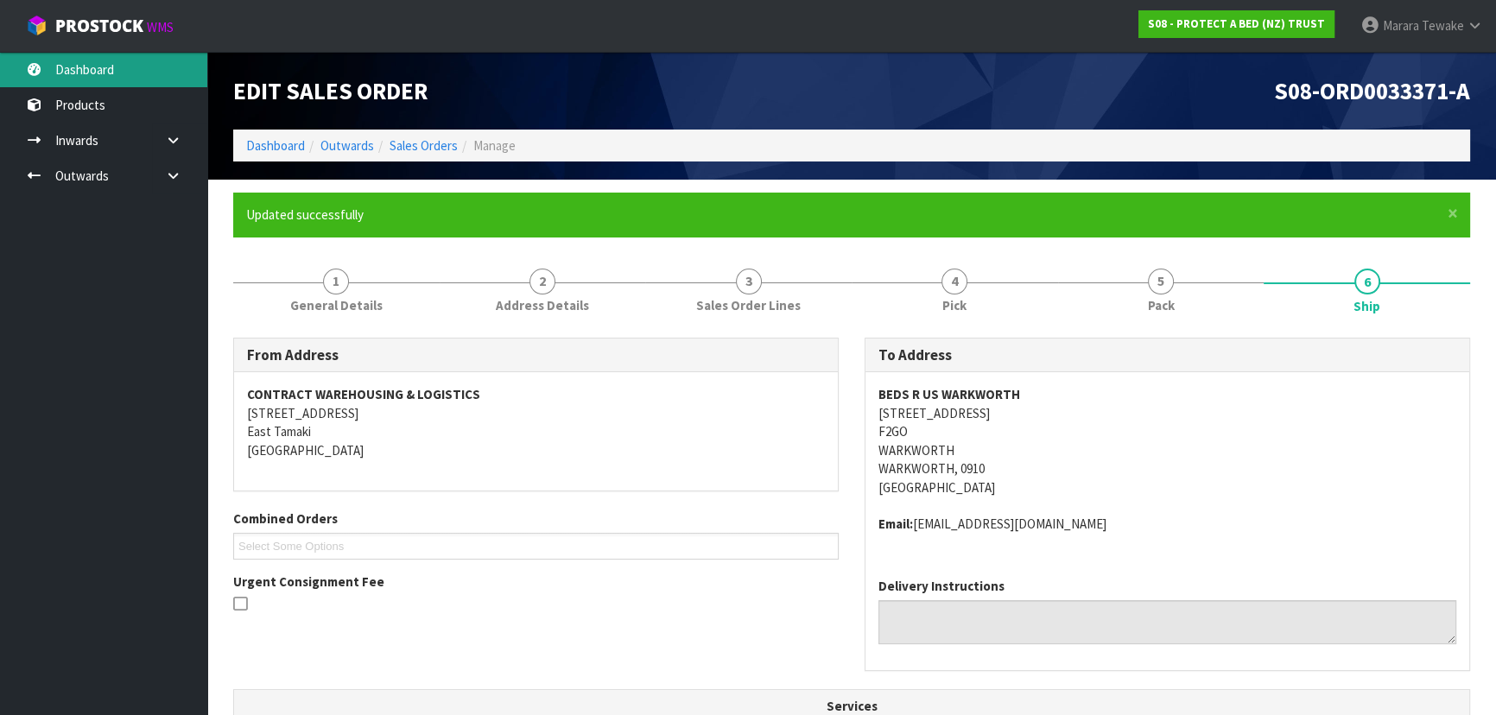
click at [153, 65] on link "Dashboard" at bounding box center [103, 69] width 207 height 35
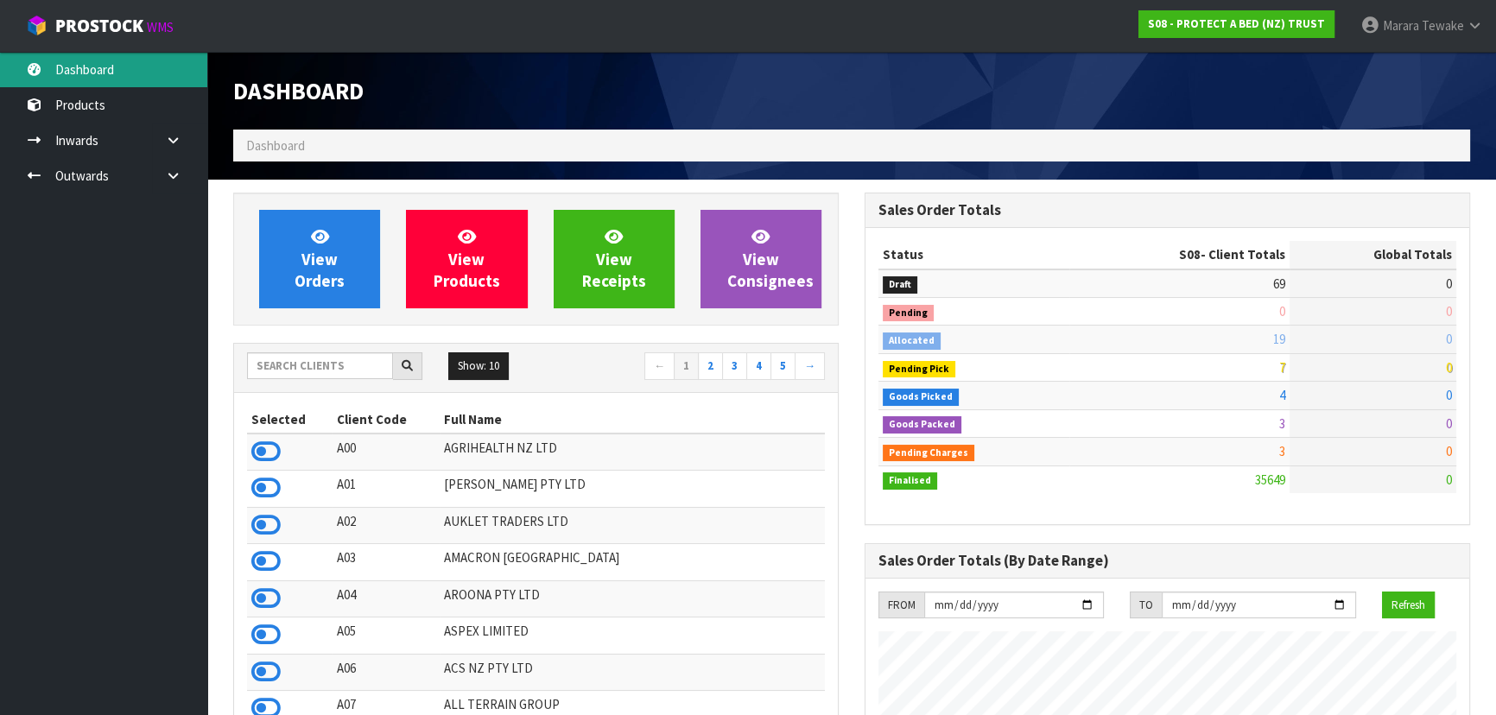
scroll to position [1306, 631]
click at [0, 52] on link "Dashboard" at bounding box center [103, 69] width 207 height 35
